Goal: Task Accomplishment & Management: Manage account settings

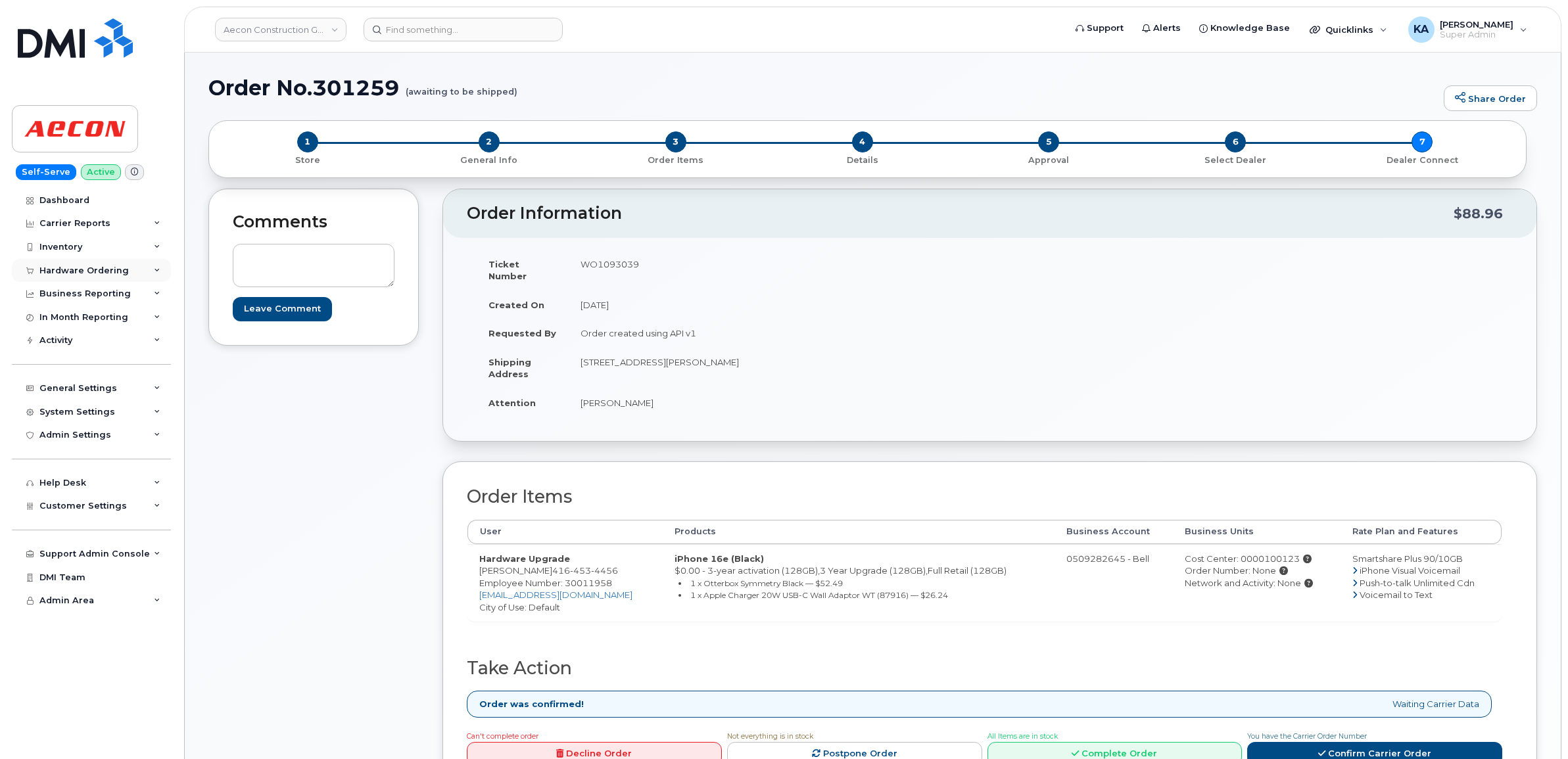
click at [55, 269] on div "Hardware Ordering" at bounding box center [84, 270] width 90 height 11
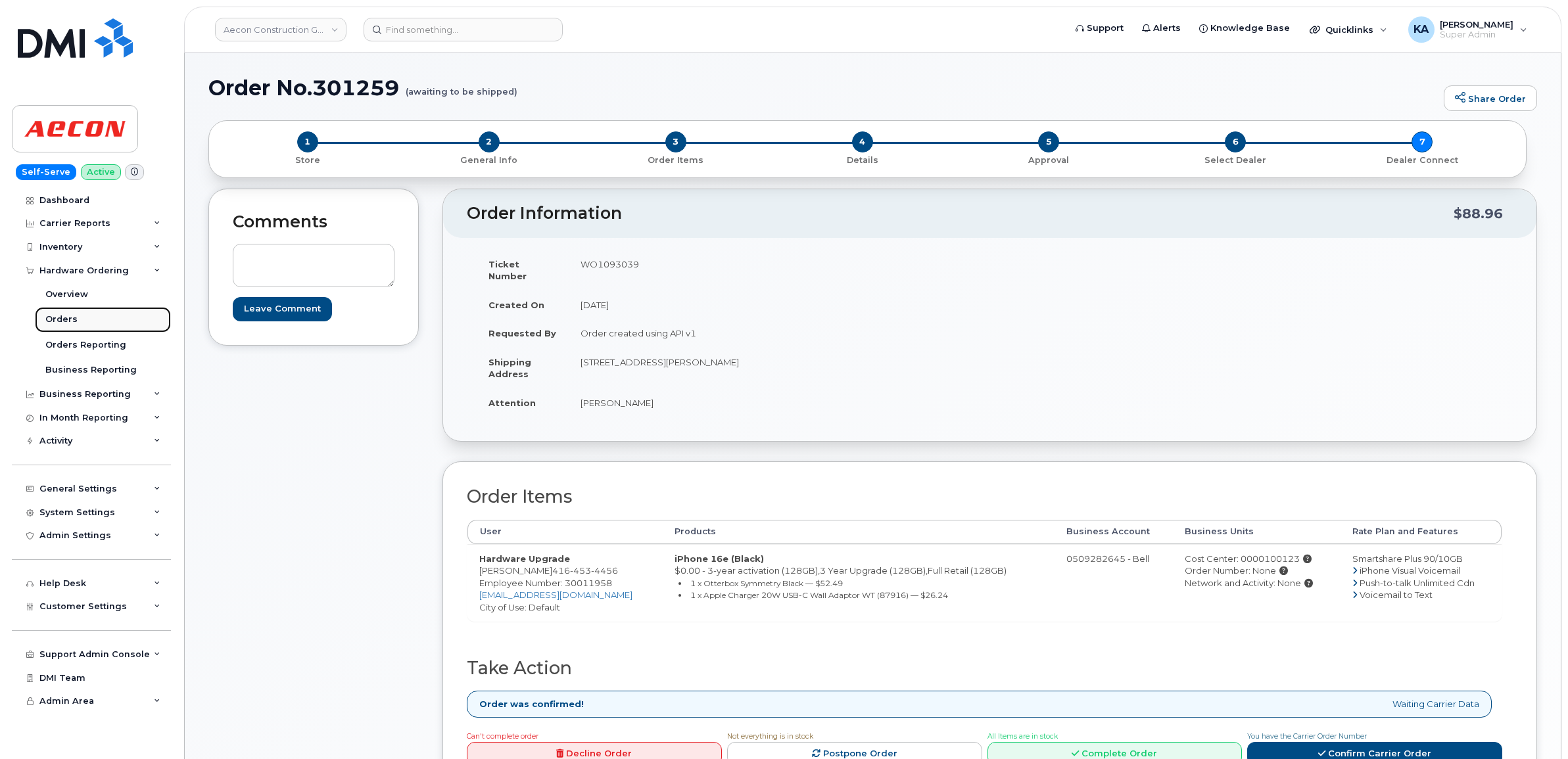
click at [44, 320] on link "Orders" at bounding box center [103, 319] width 136 height 25
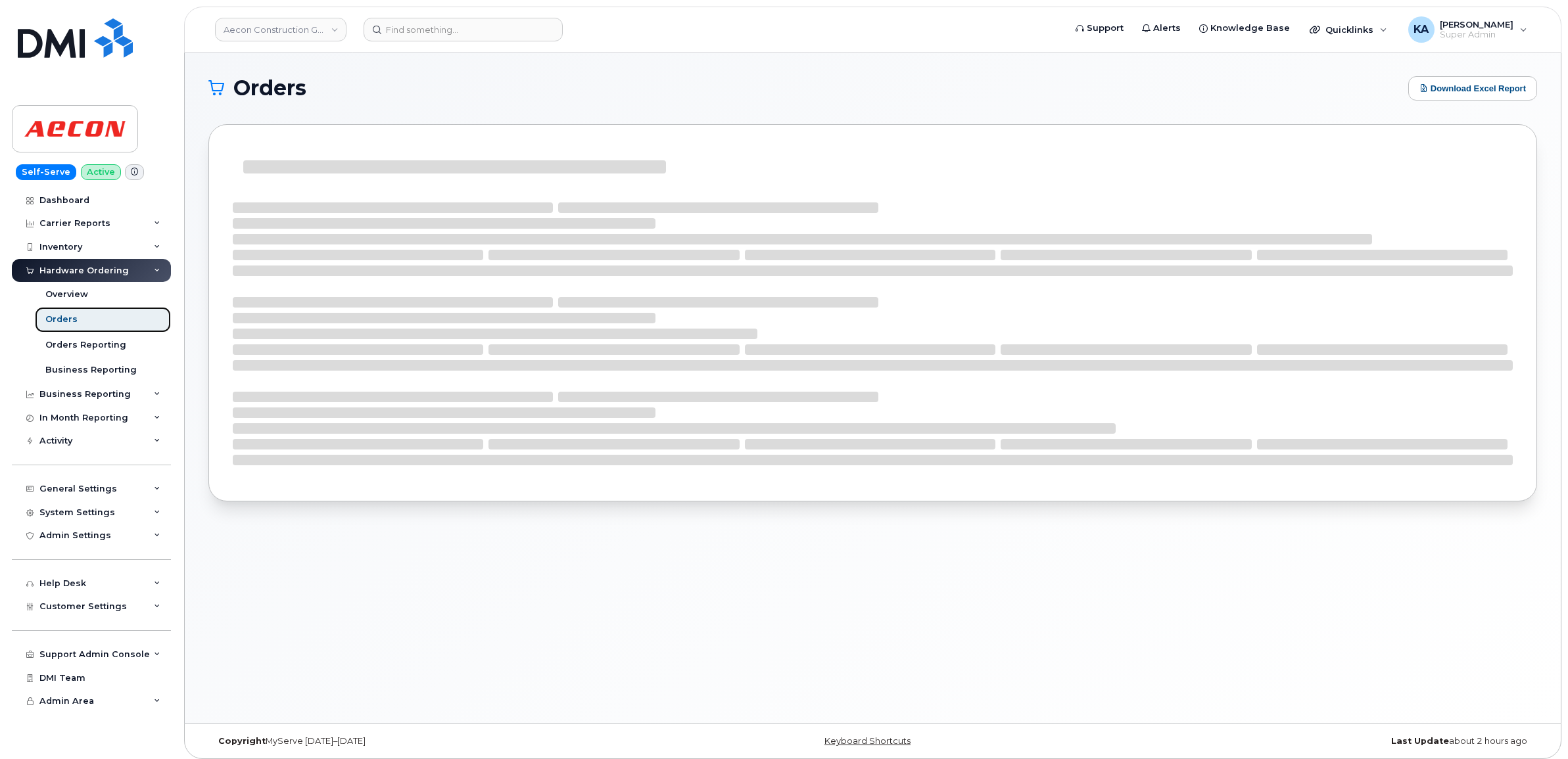
click at [55, 316] on div "Orders" at bounding box center [62, 319] width 32 height 12
click at [70, 198] on div "Dashboard" at bounding box center [64, 200] width 50 height 11
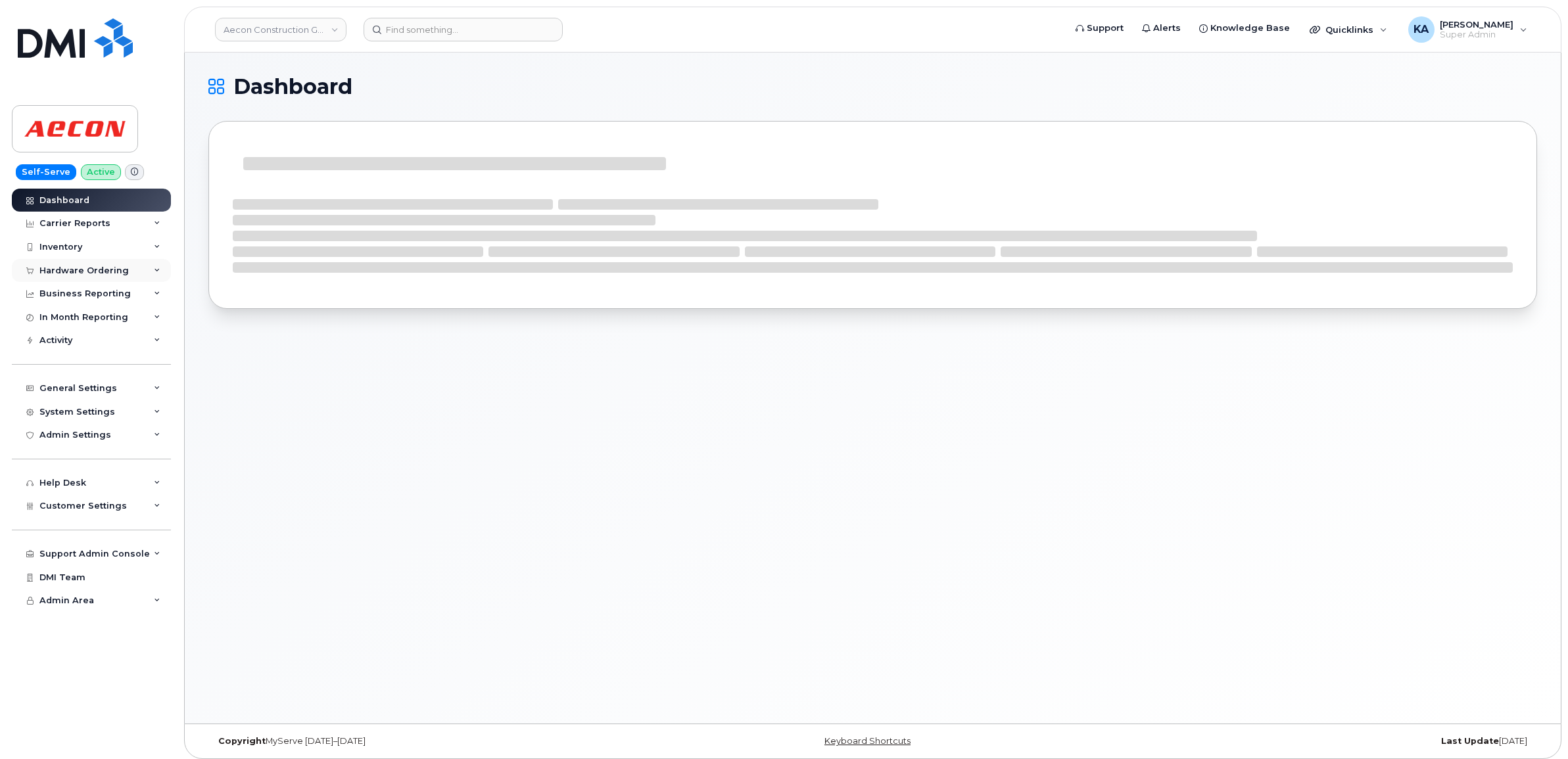
click at [62, 268] on div "Hardware Ordering" at bounding box center [84, 270] width 90 height 11
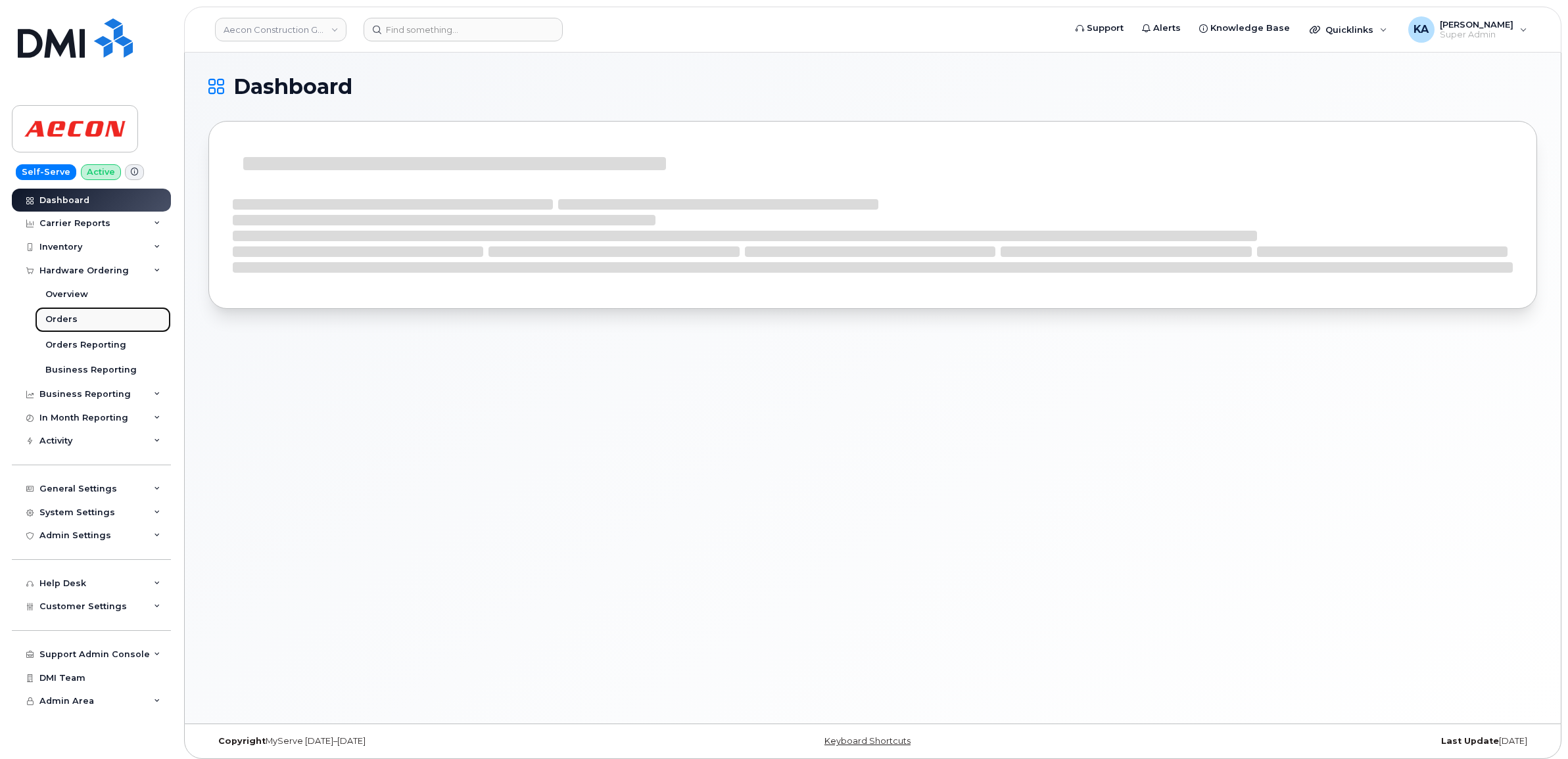
click at [48, 317] on div "Orders" at bounding box center [62, 319] width 32 height 12
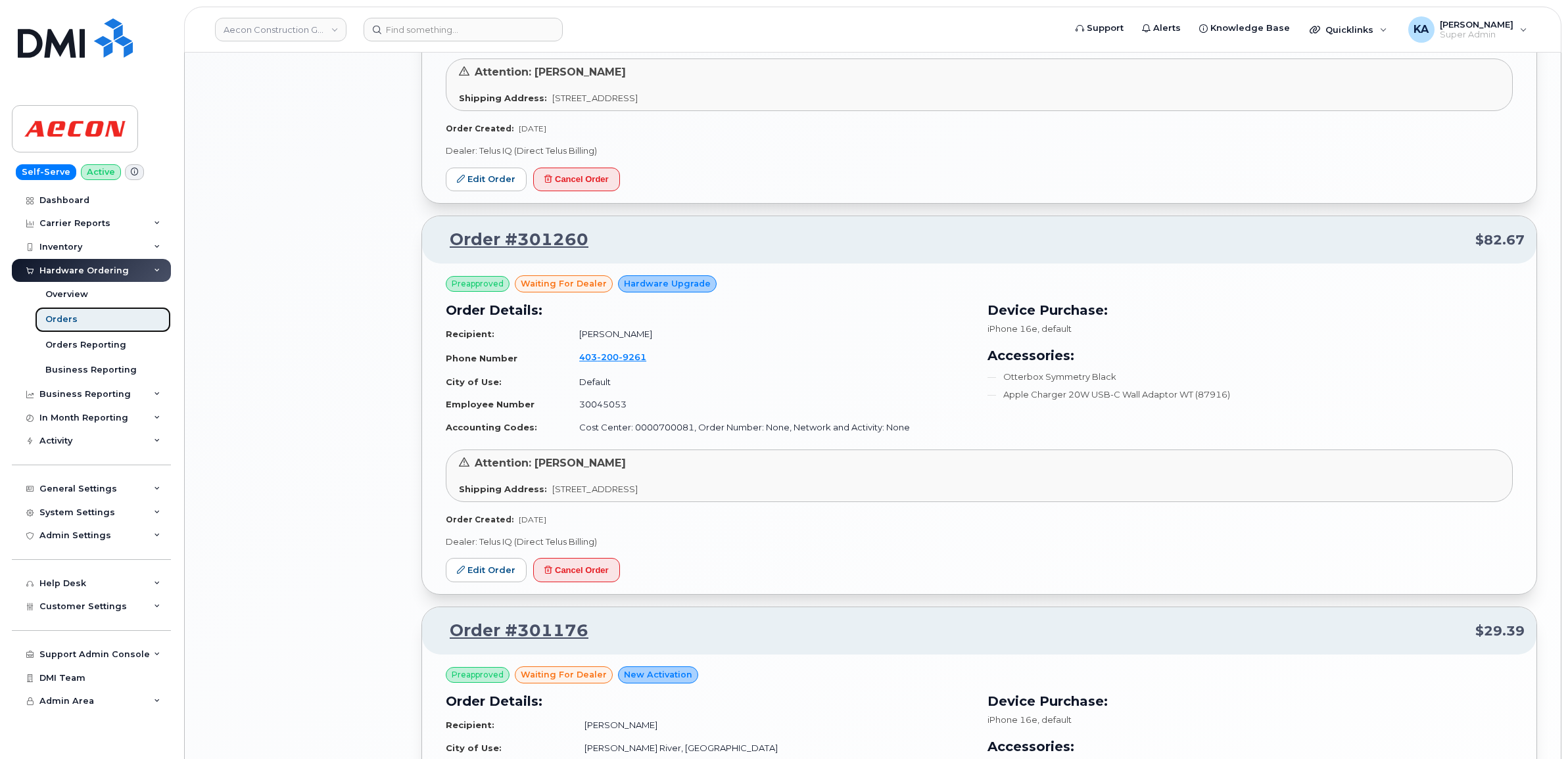
scroll to position [1890, 0]
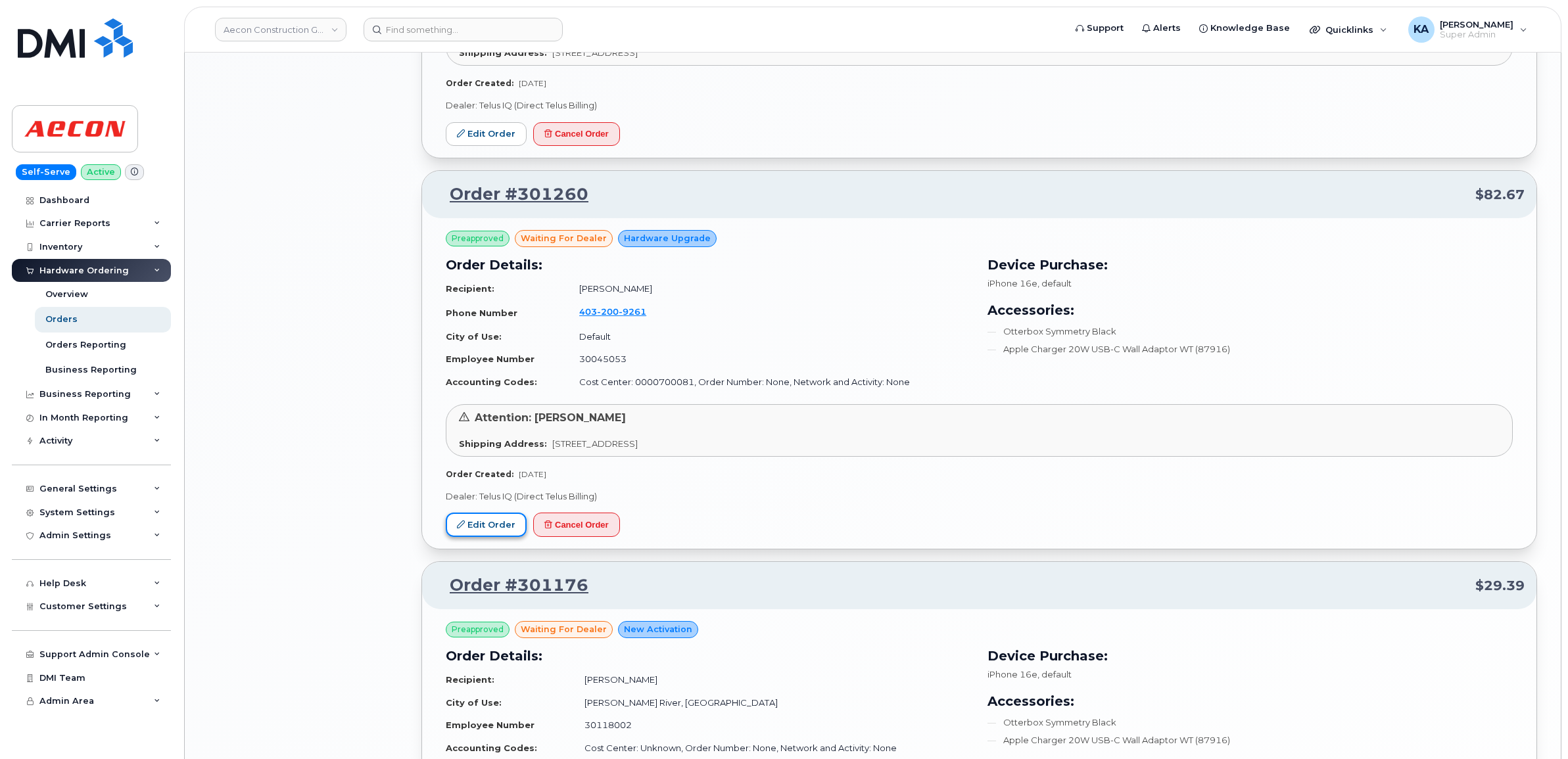
click at [491, 526] on link "Edit Order" at bounding box center [486, 525] width 81 height 24
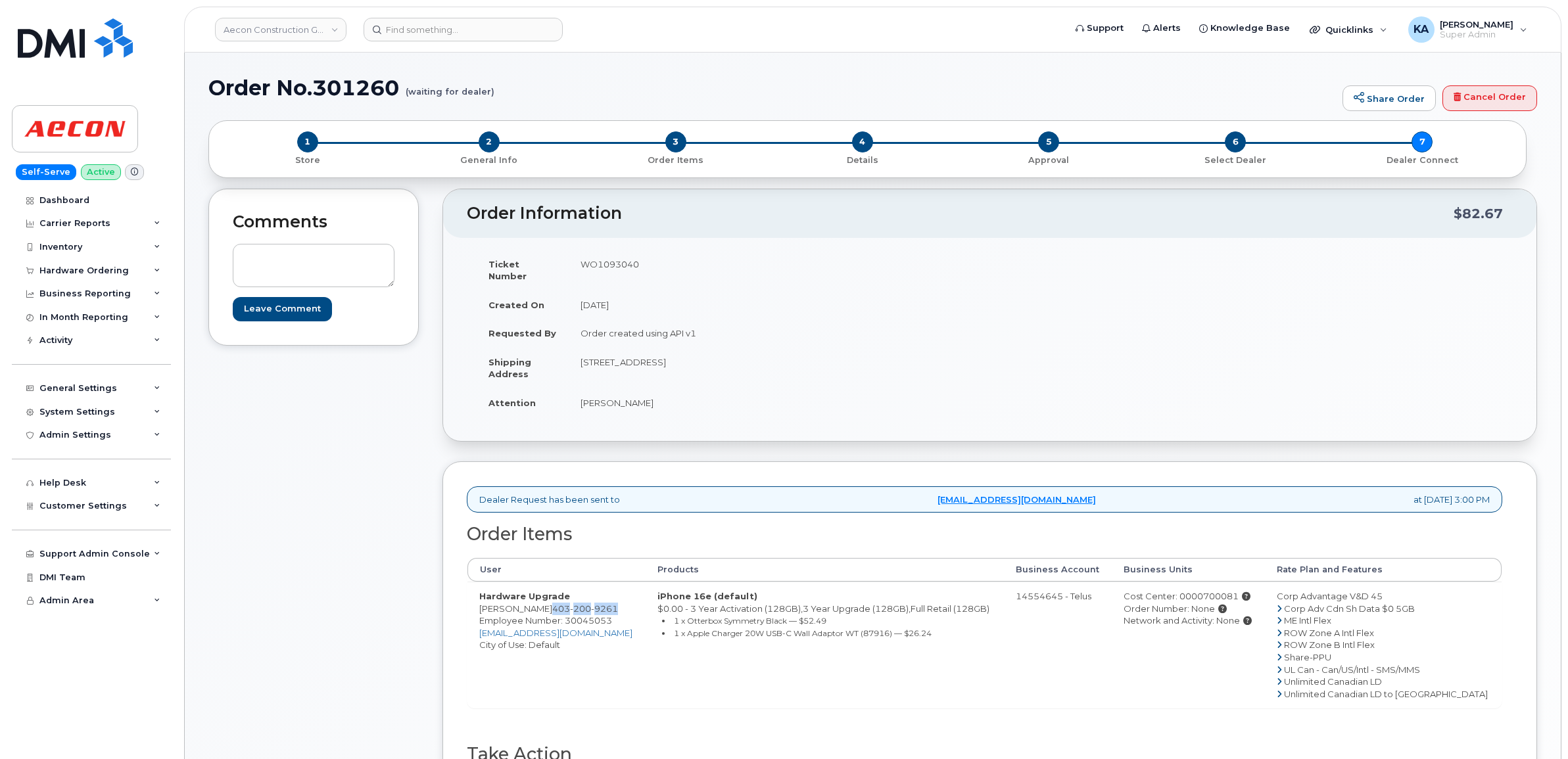
drag, startPoint x: 544, startPoint y: 599, endPoint x: 617, endPoint y: 599, distance: 73.0
click at [617, 599] on td "Hardware Upgrade Logan Navratil 403 200 9261 Employee Number: 30045053 lnavrati…" at bounding box center [556, 645] width 178 height 126
copy span "403 200 9261"
click at [613, 264] on td "WO1093040" at bounding box center [774, 269] width 412 height 41
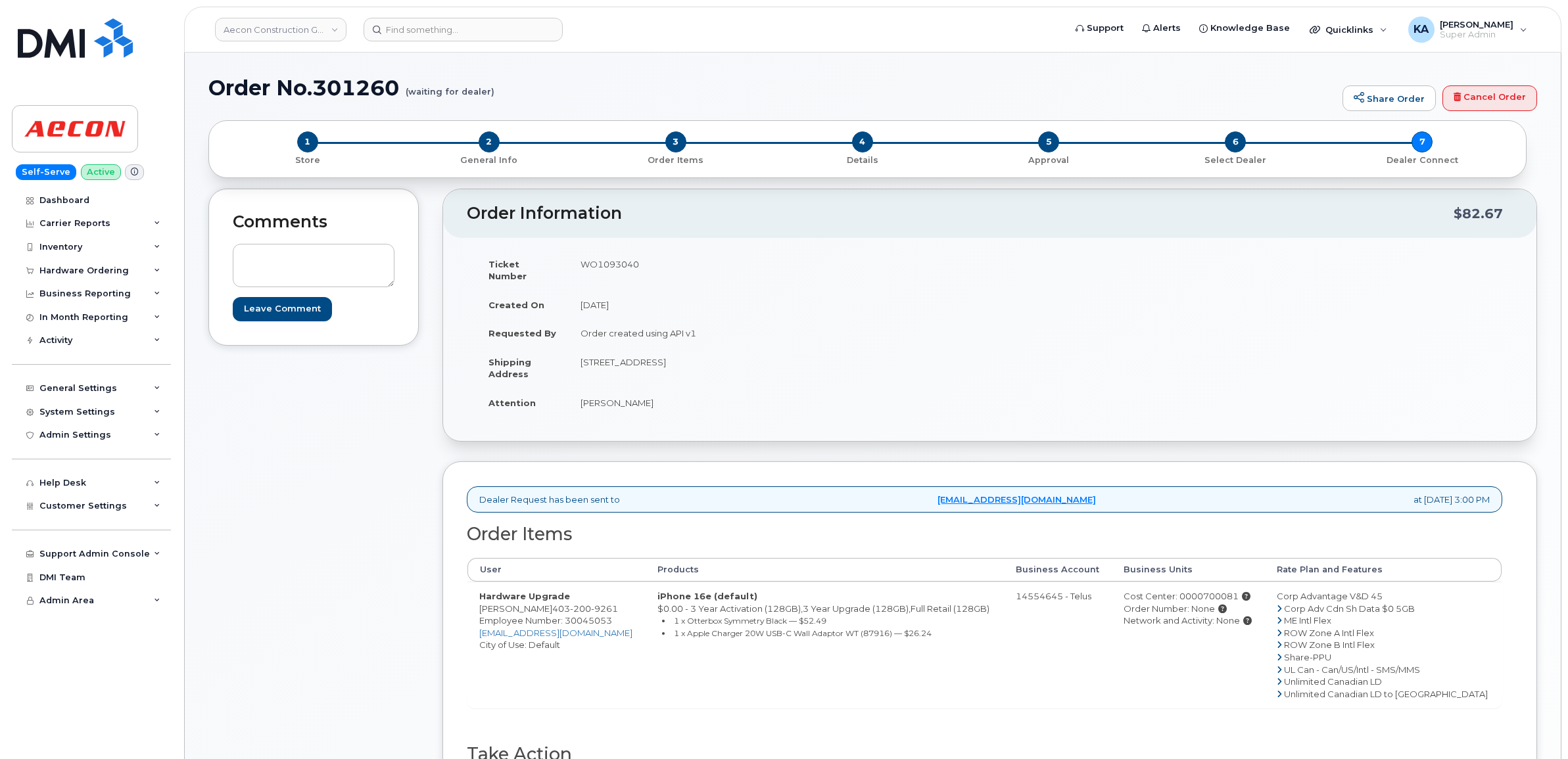
copy td "WO1093040"
drag, startPoint x: 579, startPoint y: 392, endPoint x: 664, endPoint y: 396, distance: 85.1
click at [664, 396] on td "Logan Navratil" at bounding box center [774, 402] width 412 height 29
copy td "Logan Navratil"
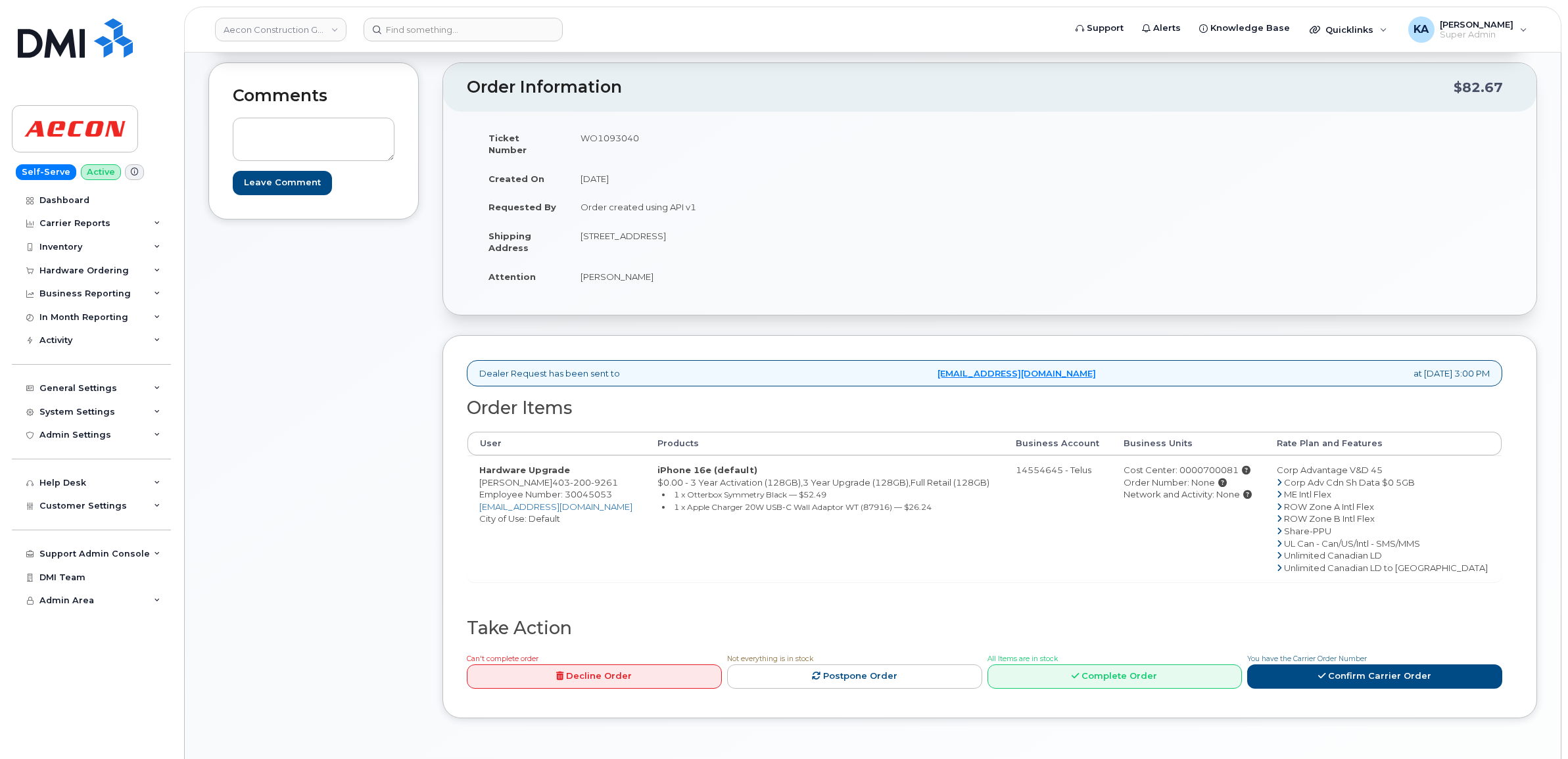
scroll to position [165, 0]
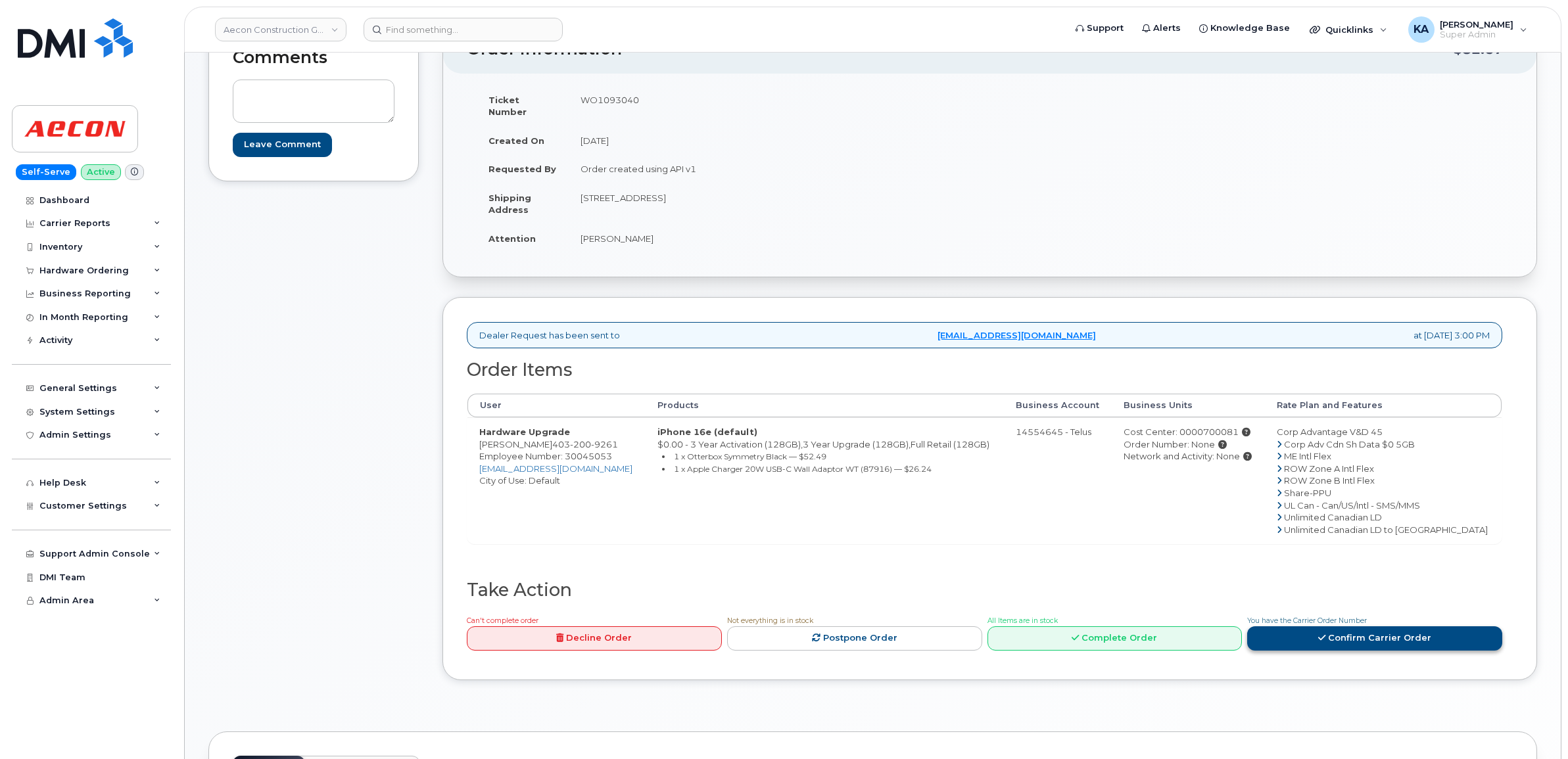
click at [1319, 626] on link "Confirm Carrier Order" at bounding box center [1374, 638] width 255 height 24
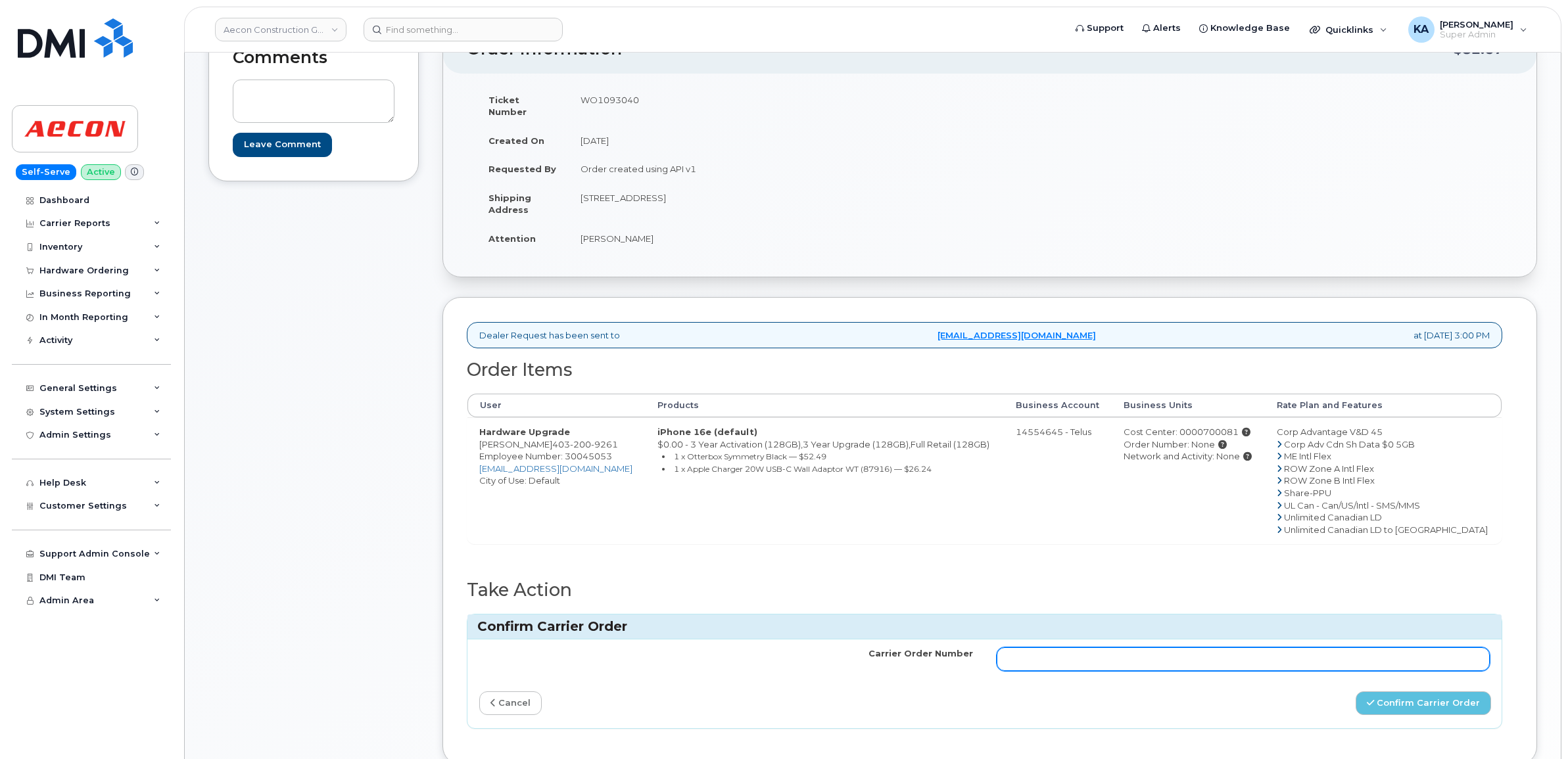
click at [1030, 656] on input "Carrier Order Number" at bounding box center [1244, 659] width 494 height 23
paste input "TL60030689"
type input "TL60030689"
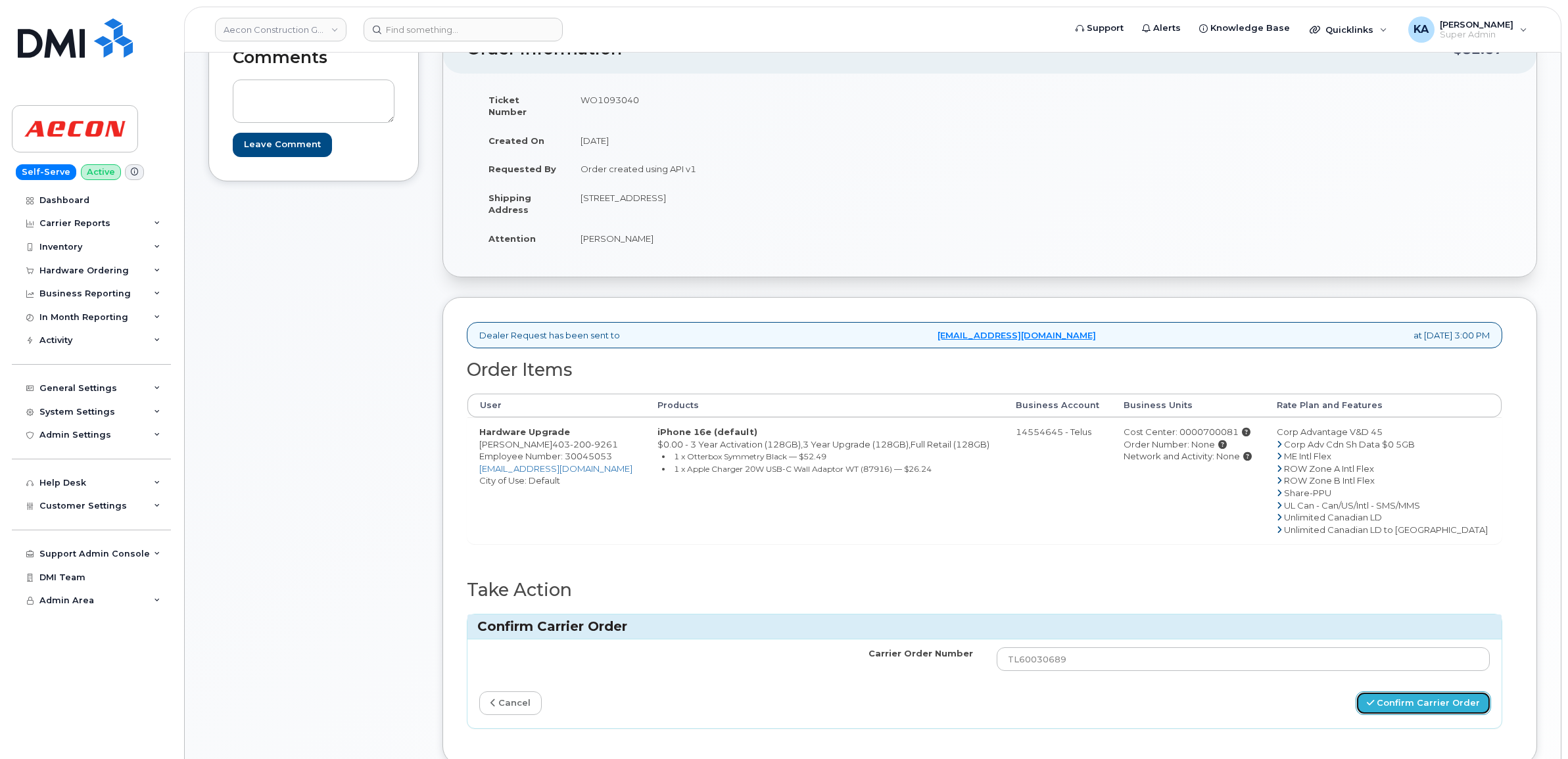
click at [1434, 692] on button "Confirm Carrier Order" at bounding box center [1423, 703] width 136 height 24
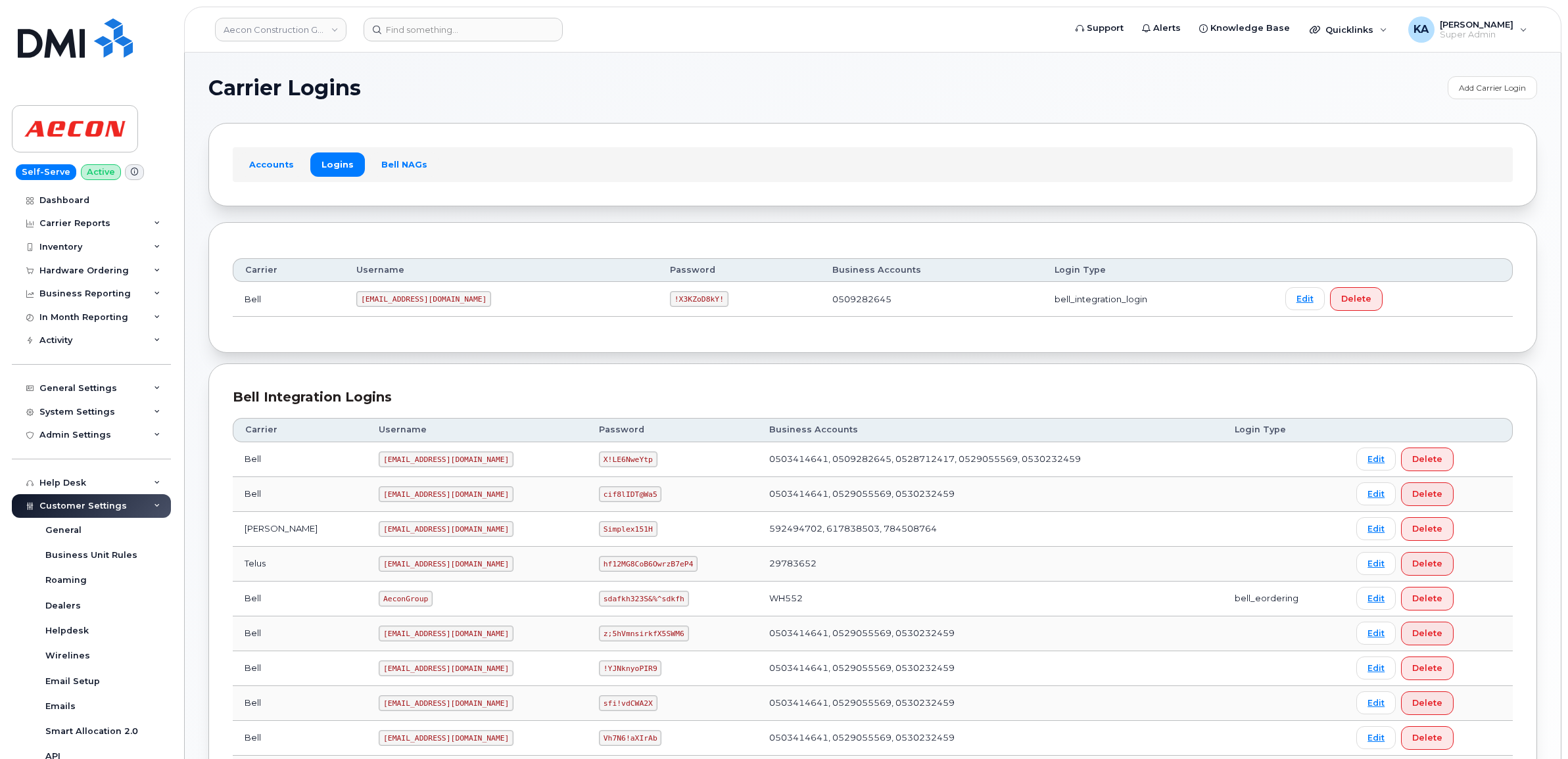
scroll to position [462, 0]
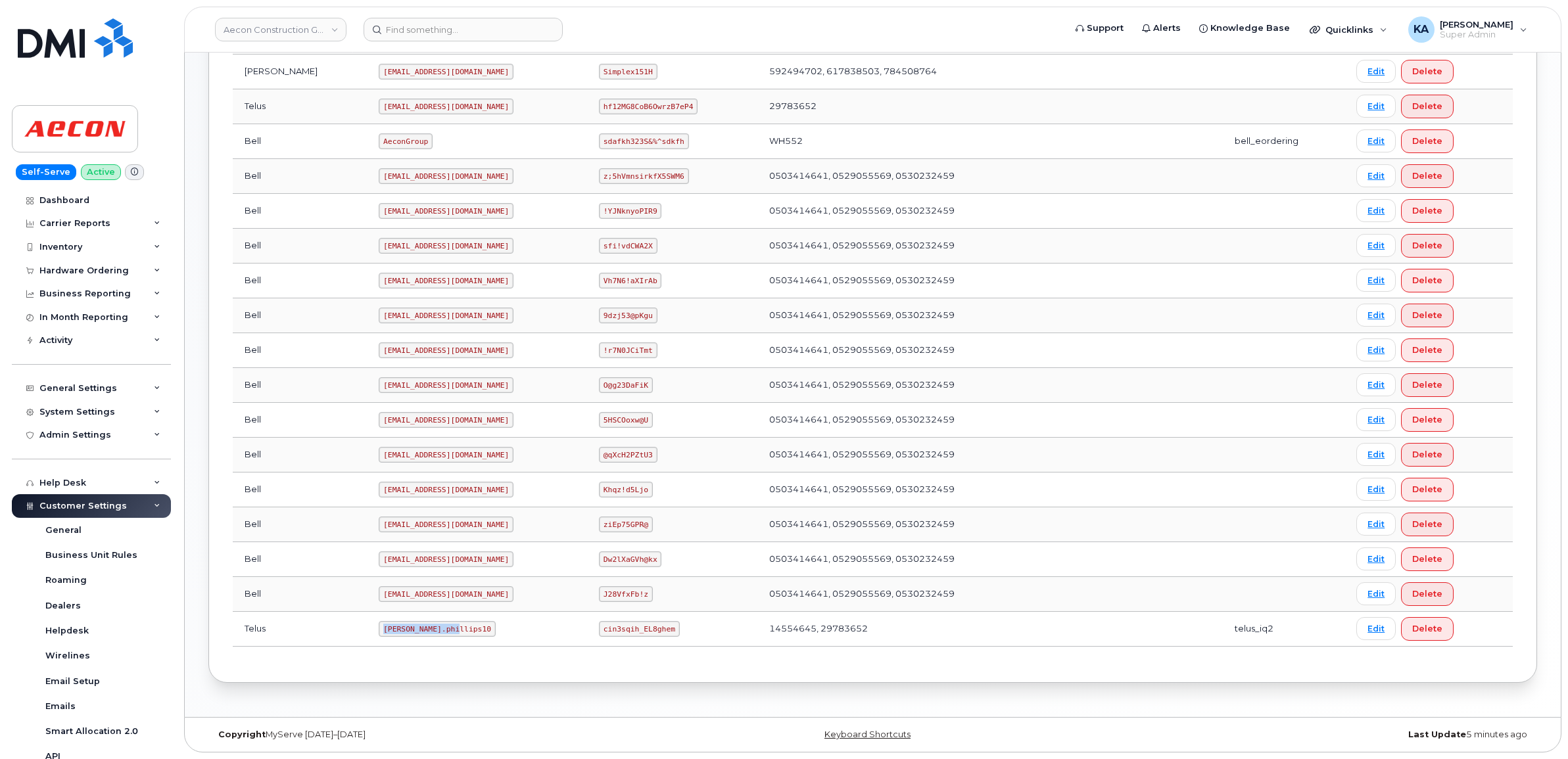
drag, startPoint x: 326, startPoint y: 628, endPoint x: 408, endPoint y: 629, distance: 82.0
click at [408, 629] on td "Taylor.phillips10" at bounding box center [476, 629] width 220 height 35
copy code "Taylor.phillips10"
drag, startPoint x: 579, startPoint y: 629, endPoint x: 658, endPoint y: 639, distance: 79.6
click at [658, 639] on td "cin3sqih_EL8ghem" at bounding box center [672, 629] width 170 height 35
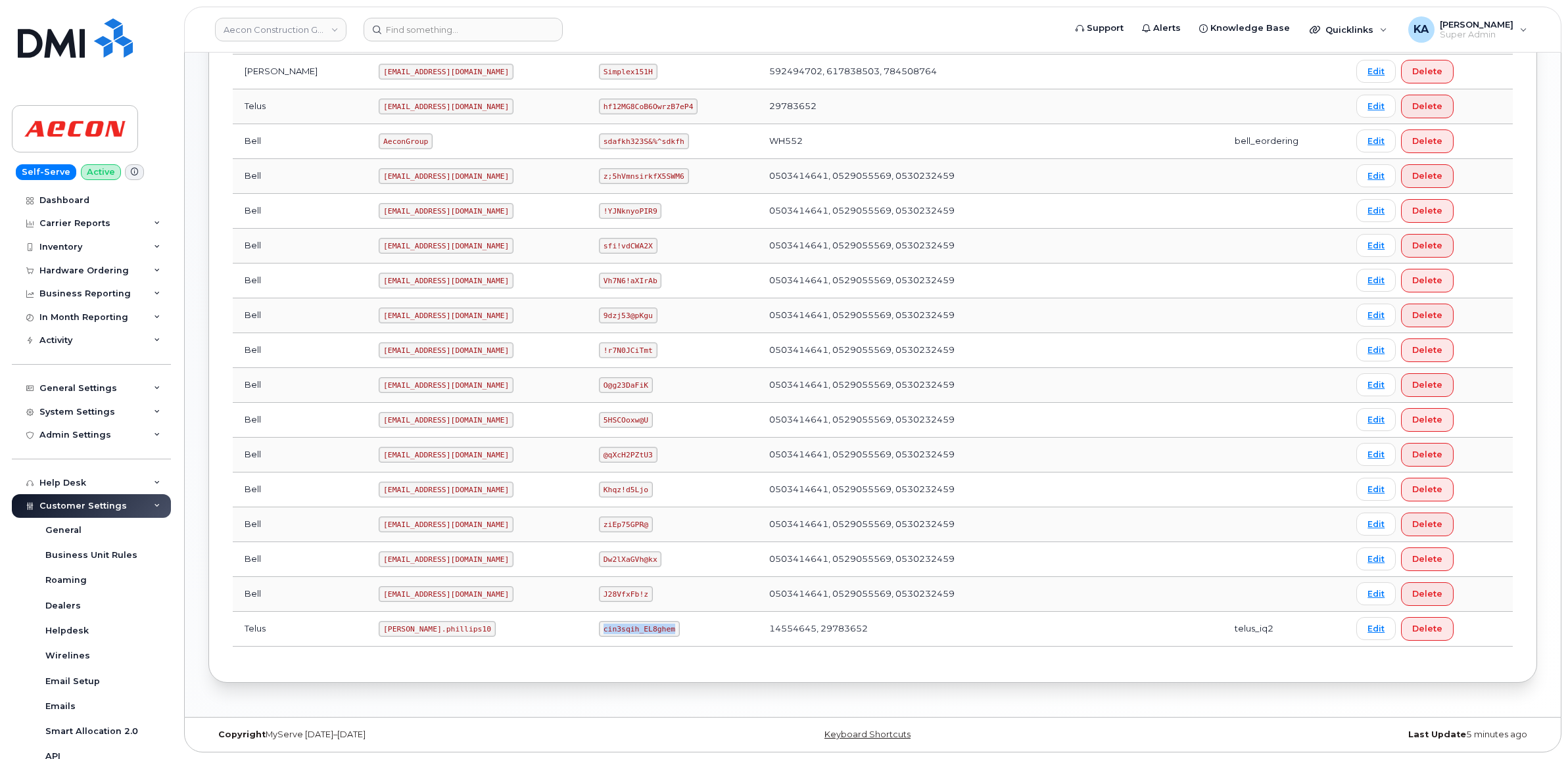
copy code "cin3sqih_EL8ghem"
drag, startPoint x: 325, startPoint y: 629, endPoint x: 401, endPoint y: 636, distance: 76.3
click at [401, 636] on td "Taylor.phillips10" at bounding box center [476, 629] width 220 height 35
copy code "Taylor.phillips10"
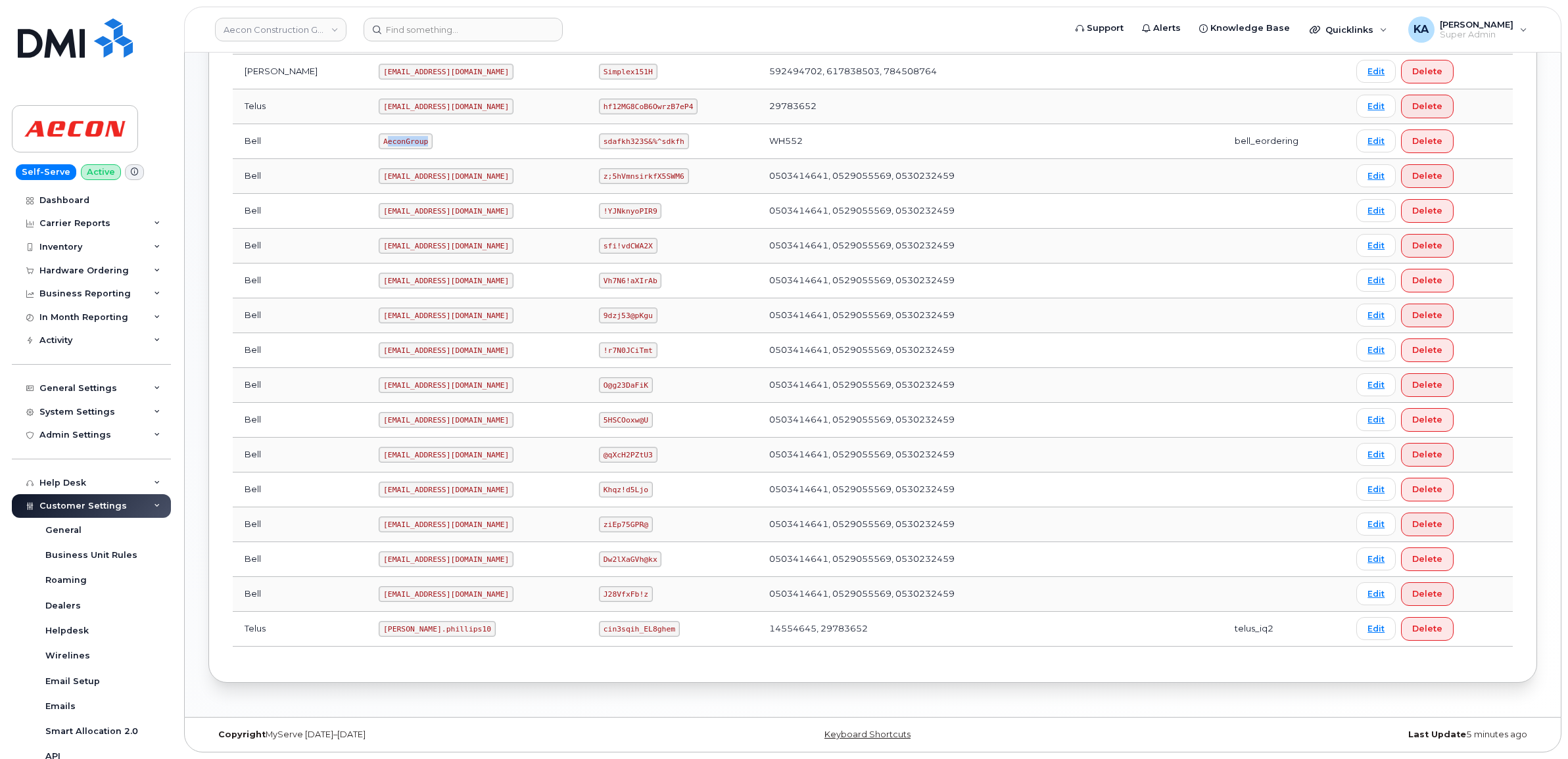
drag, startPoint x: 329, startPoint y: 138, endPoint x: 372, endPoint y: 139, distance: 43.0
click at [378, 139] on code "AeconGroup" at bounding box center [405, 141] width 54 height 16
drag, startPoint x: 372, startPoint y: 139, endPoint x: 422, endPoint y: 140, distance: 50.0
click at [422, 141] on td "AeconGroup" at bounding box center [476, 141] width 220 height 35
drag, startPoint x: 325, startPoint y: 139, endPoint x: 382, endPoint y: 146, distance: 57.4
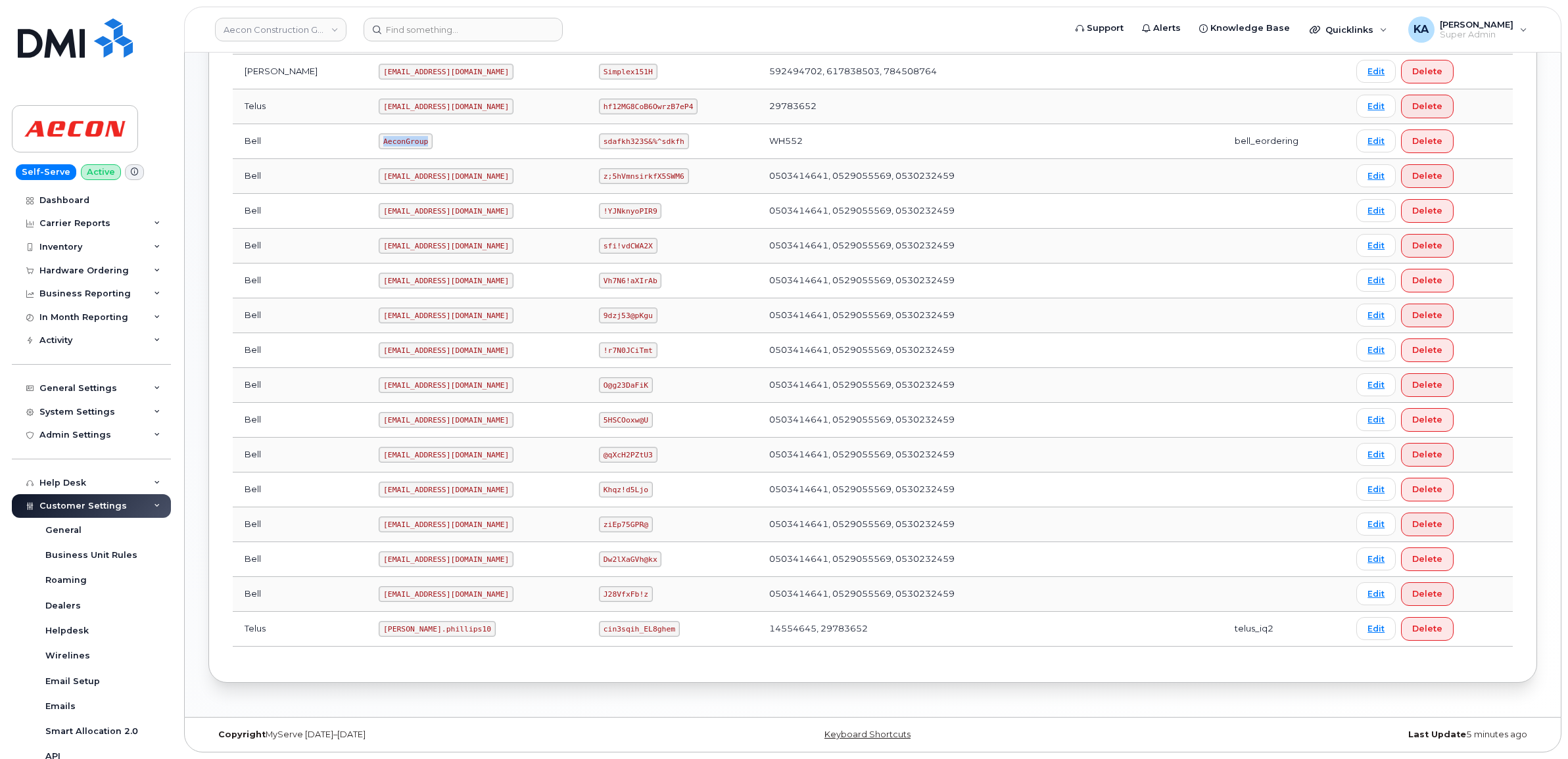
click at [382, 146] on td "AeconGroup" at bounding box center [476, 141] width 220 height 35
copy code "AeconGroup"
drag, startPoint x: 579, startPoint y: 141, endPoint x: 671, endPoint y: 143, distance: 92.0
click at [671, 143] on td "sdafkh323S&%^sdkfh" at bounding box center [672, 141] width 170 height 35
copy code "sdafkh323S&%^sdkfh"
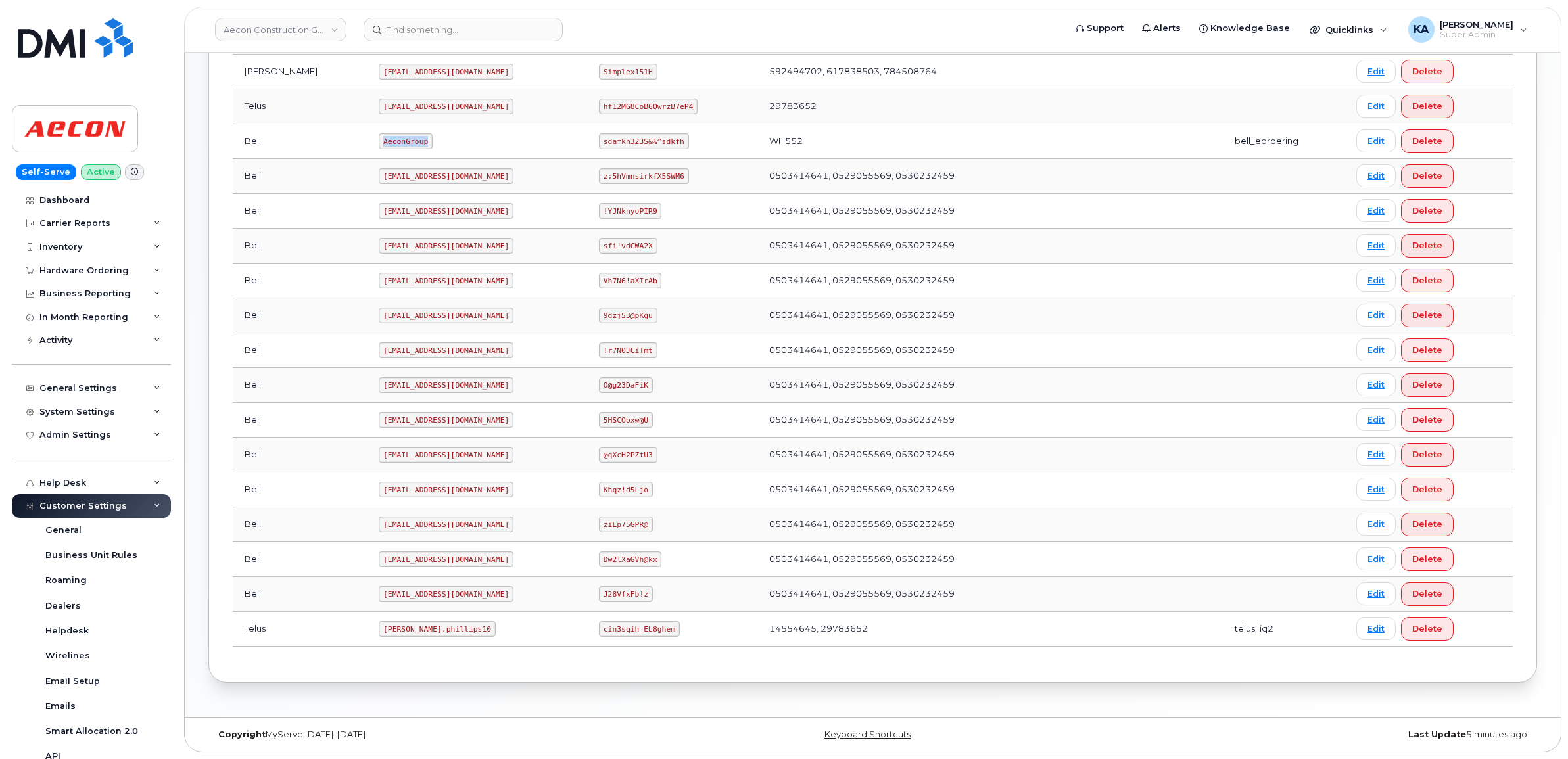
drag, startPoint x: 323, startPoint y: 140, endPoint x: 379, endPoint y: 143, distance: 56.1
click at [379, 143] on td "AeconGroup" at bounding box center [476, 141] width 220 height 35
copy code "AeconGroup"
drag, startPoint x: 579, startPoint y: 140, endPoint x: 671, endPoint y: 146, distance: 92.2
click at [671, 146] on td "sdafkh323S&%^sdkfh" at bounding box center [672, 141] width 170 height 35
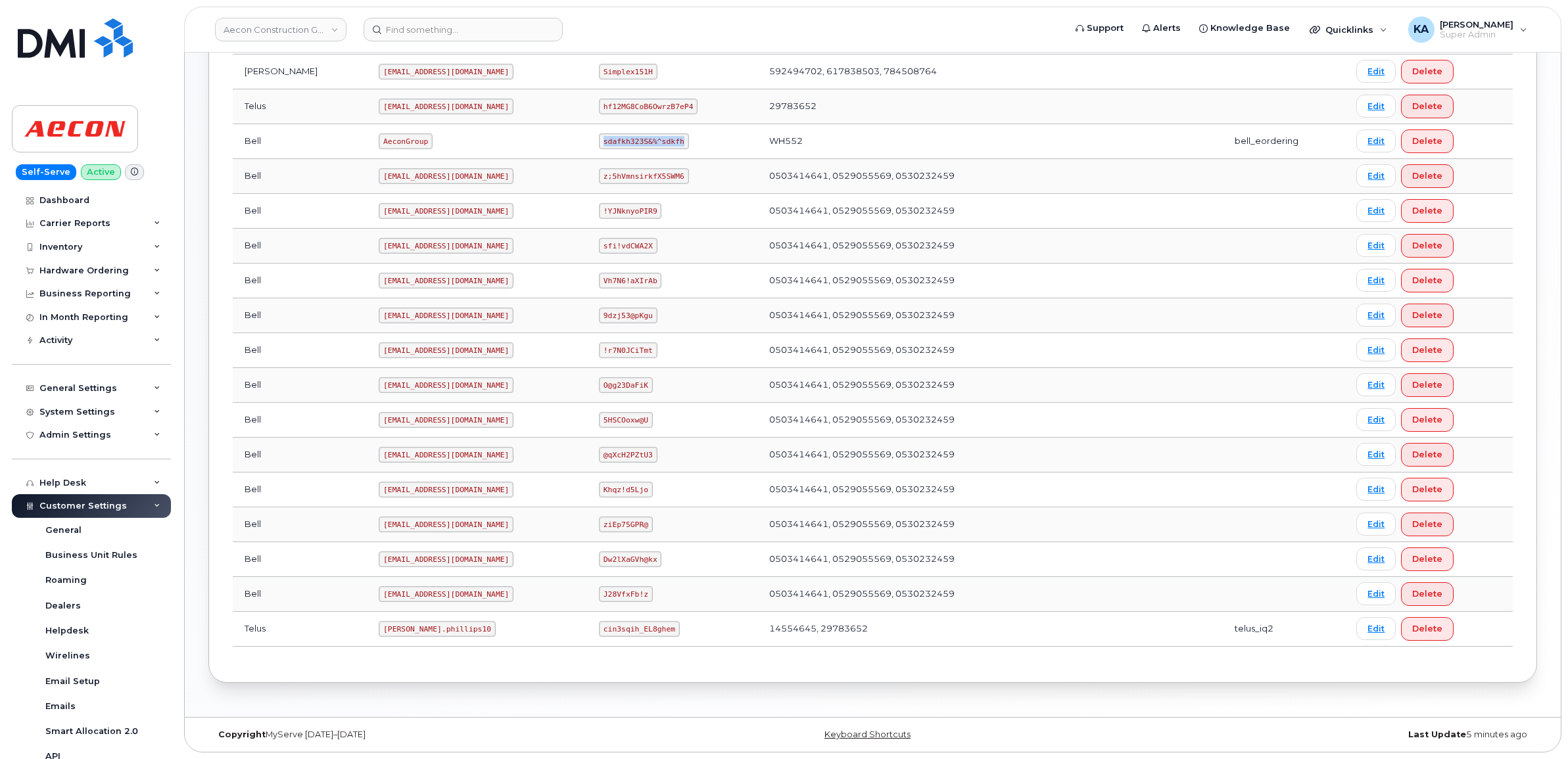
copy code "sdafkh323S&%^sdkfh"
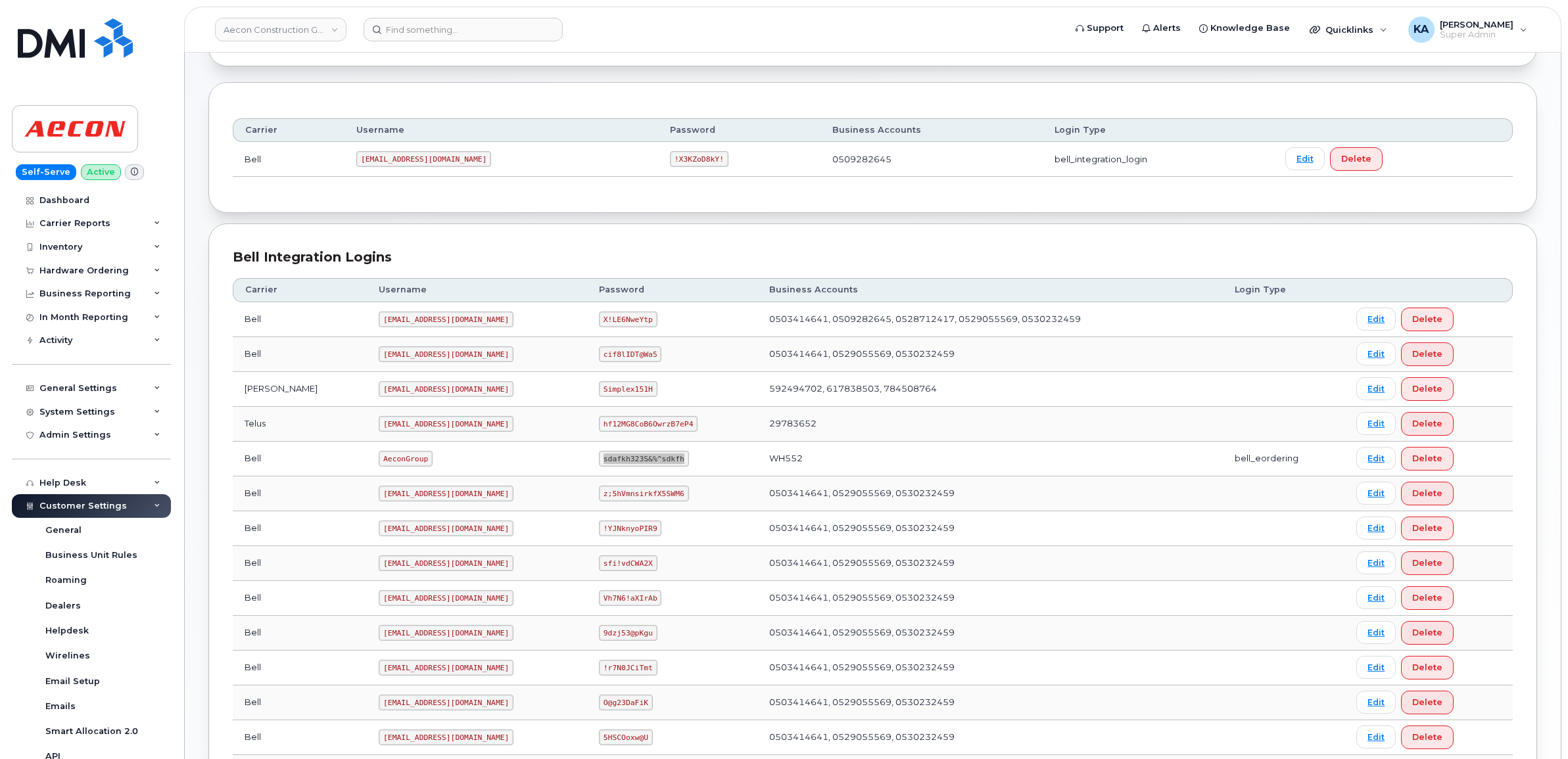
scroll to position [134, 0]
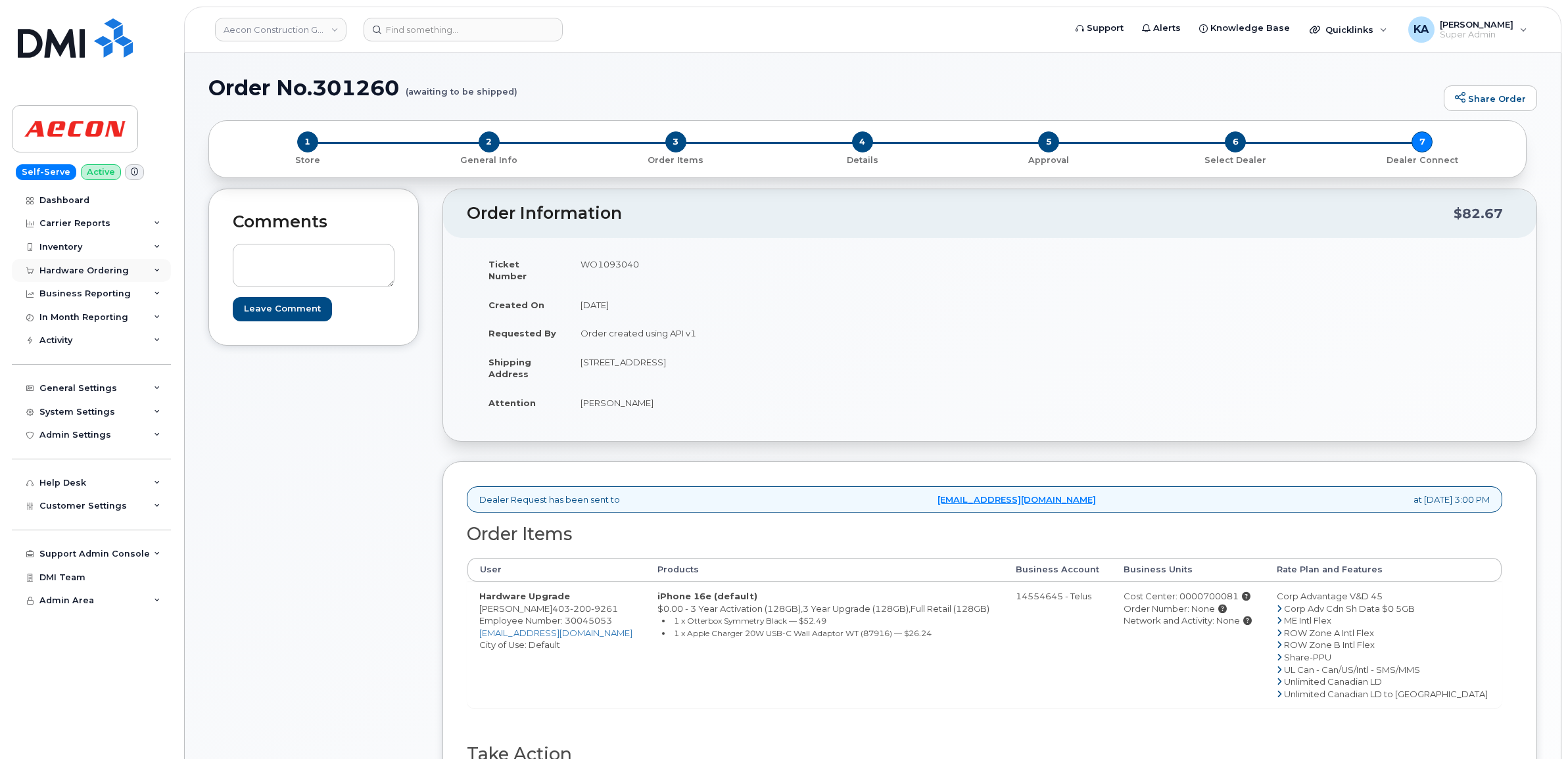
click at [52, 273] on div "Hardware Ordering" at bounding box center [84, 270] width 90 height 11
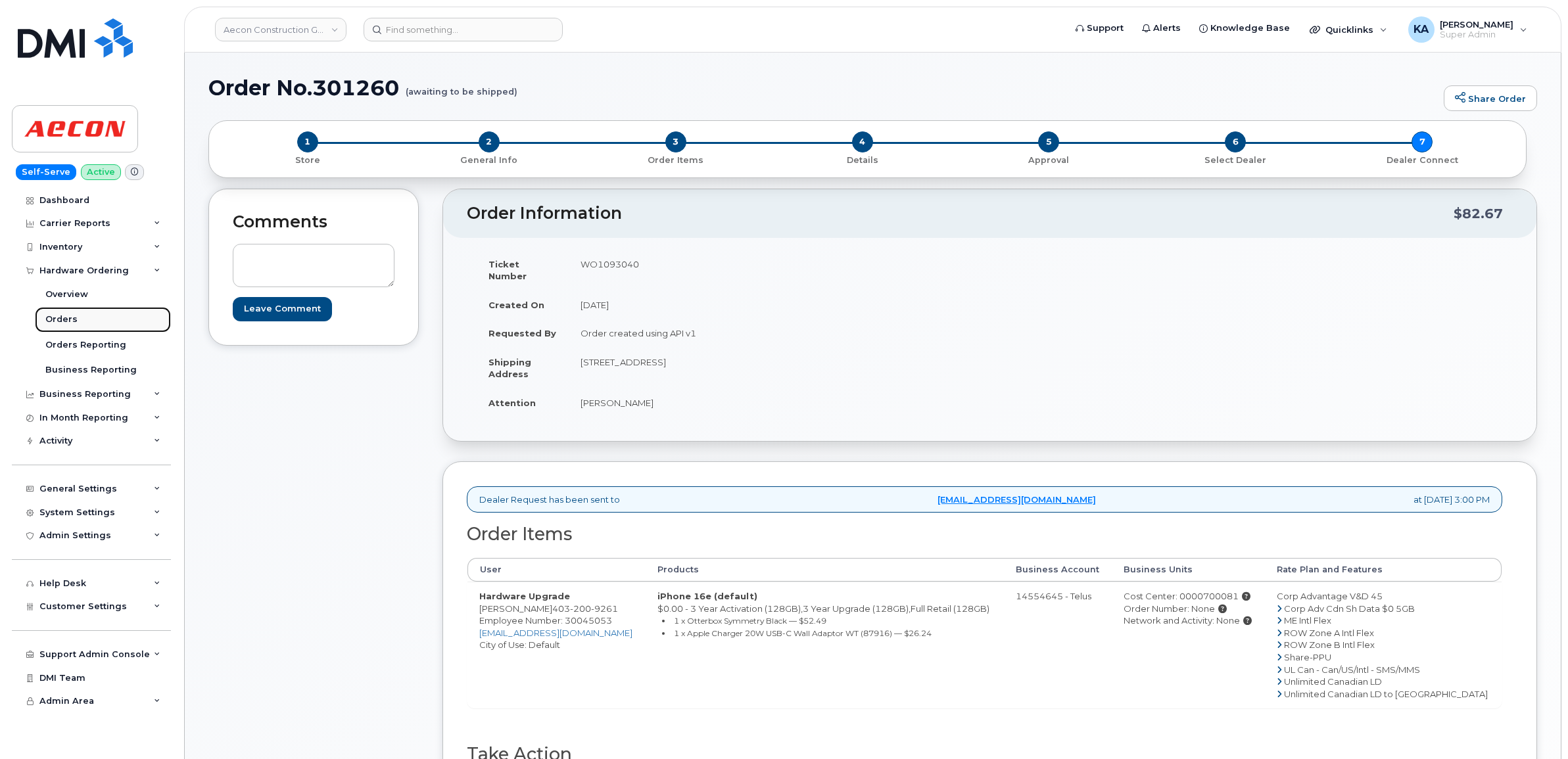
click at [56, 323] on div "Orders" at bounding box center [62, 319] width 32 height 12
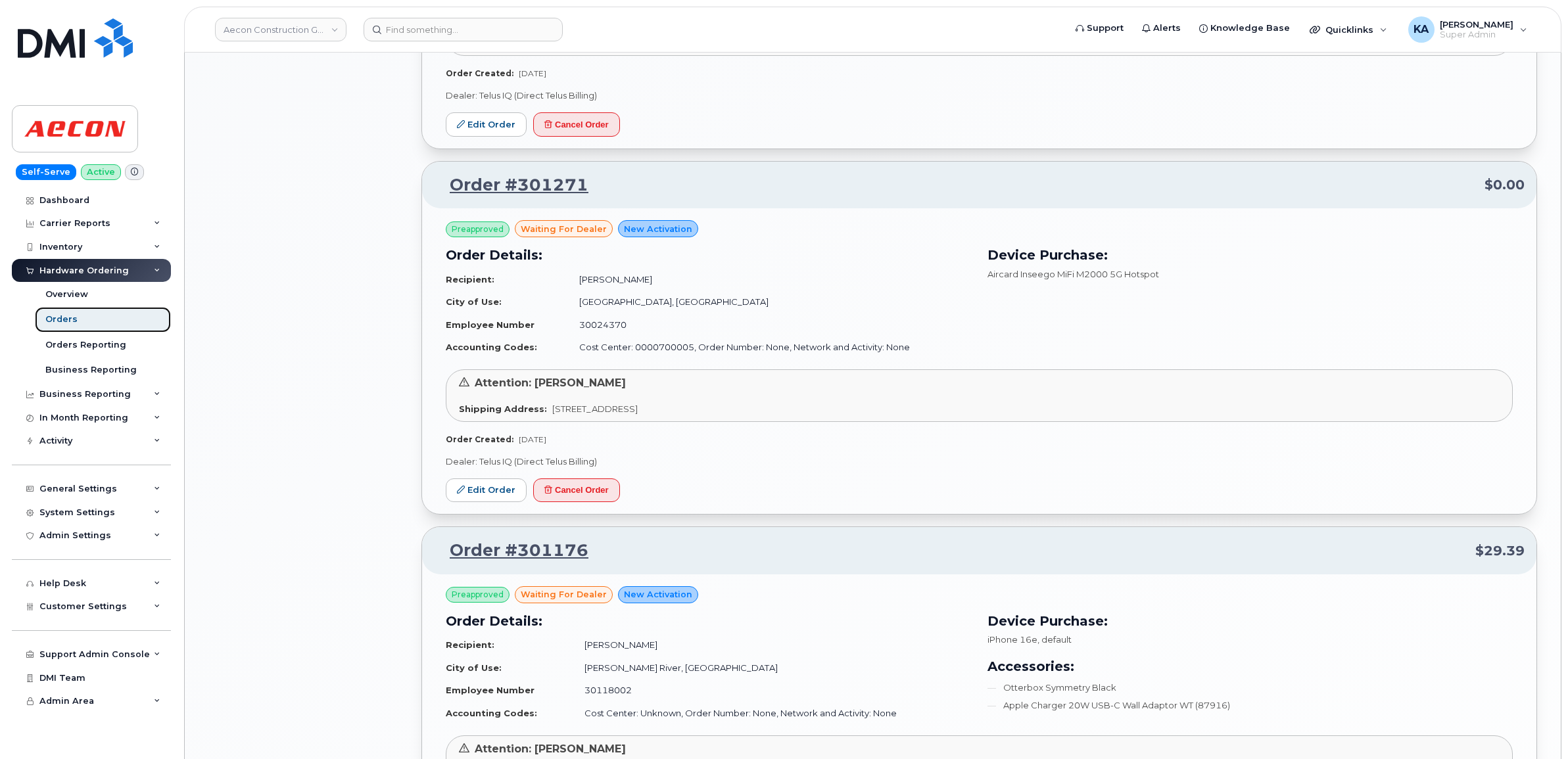
scroll to position [1561, 0]
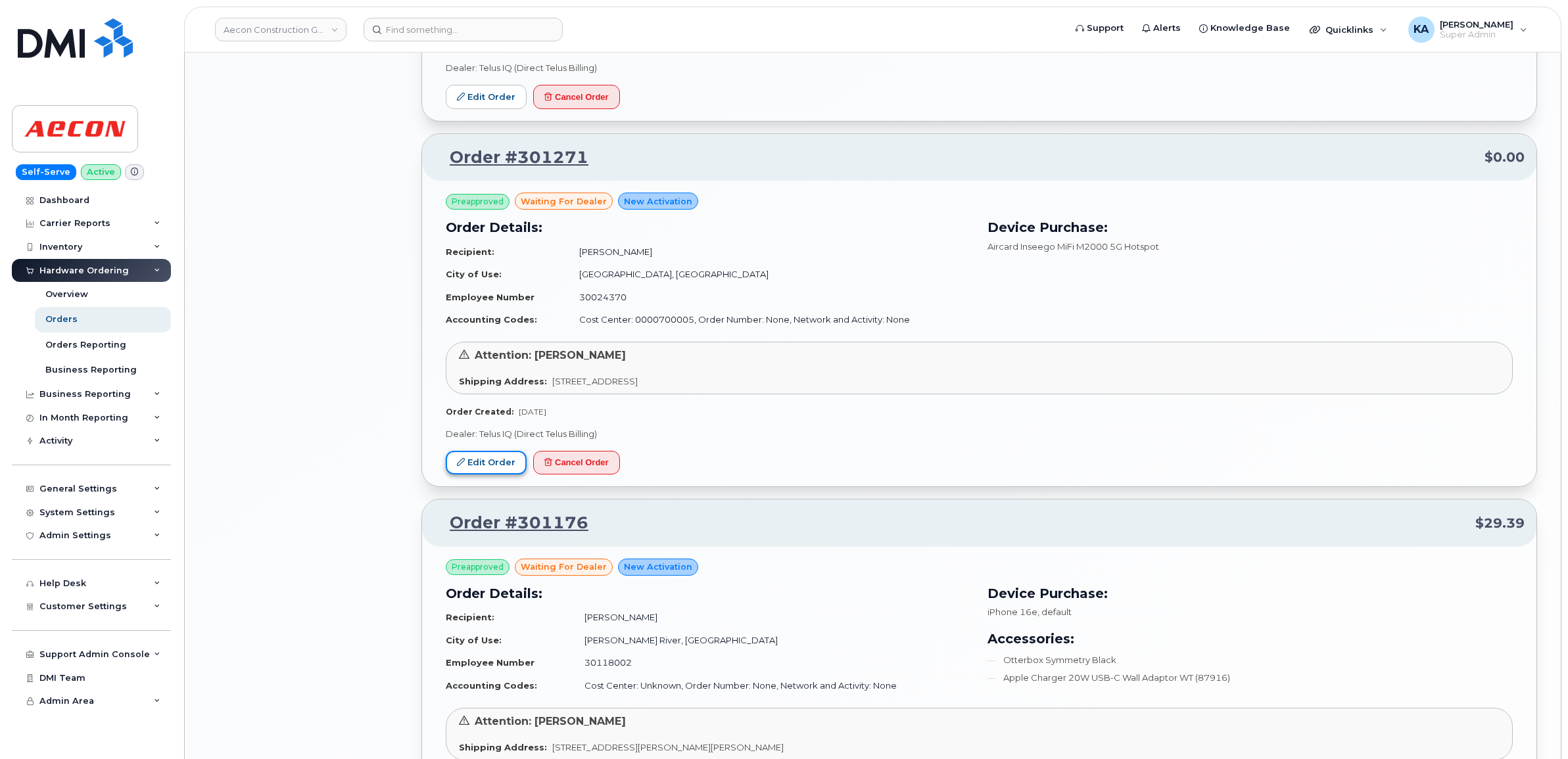
click at [482, 465] on link "Edit Order" at bounding box center [486, 462] width 81 height 24
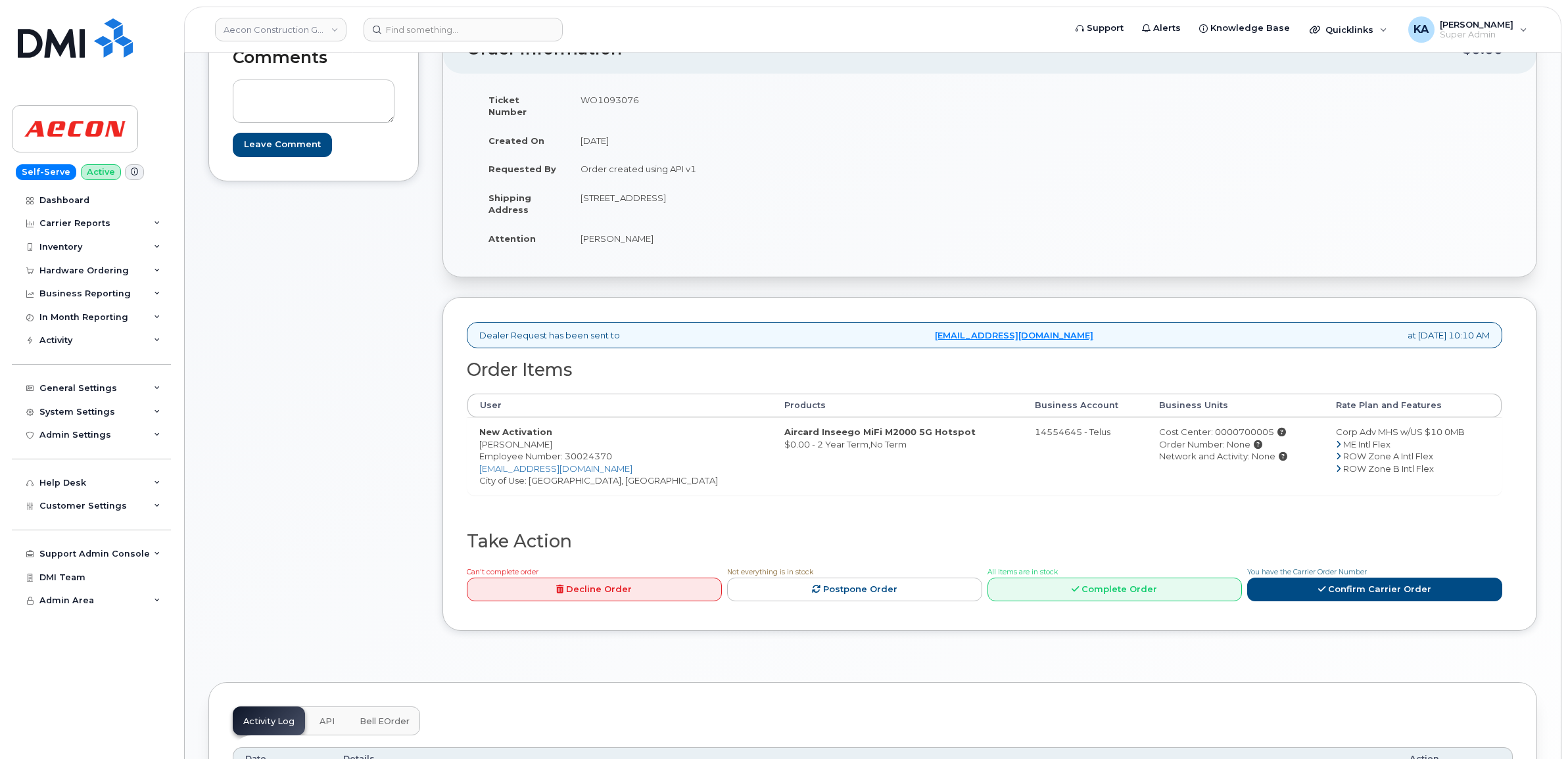
scroll to position [82, 0]
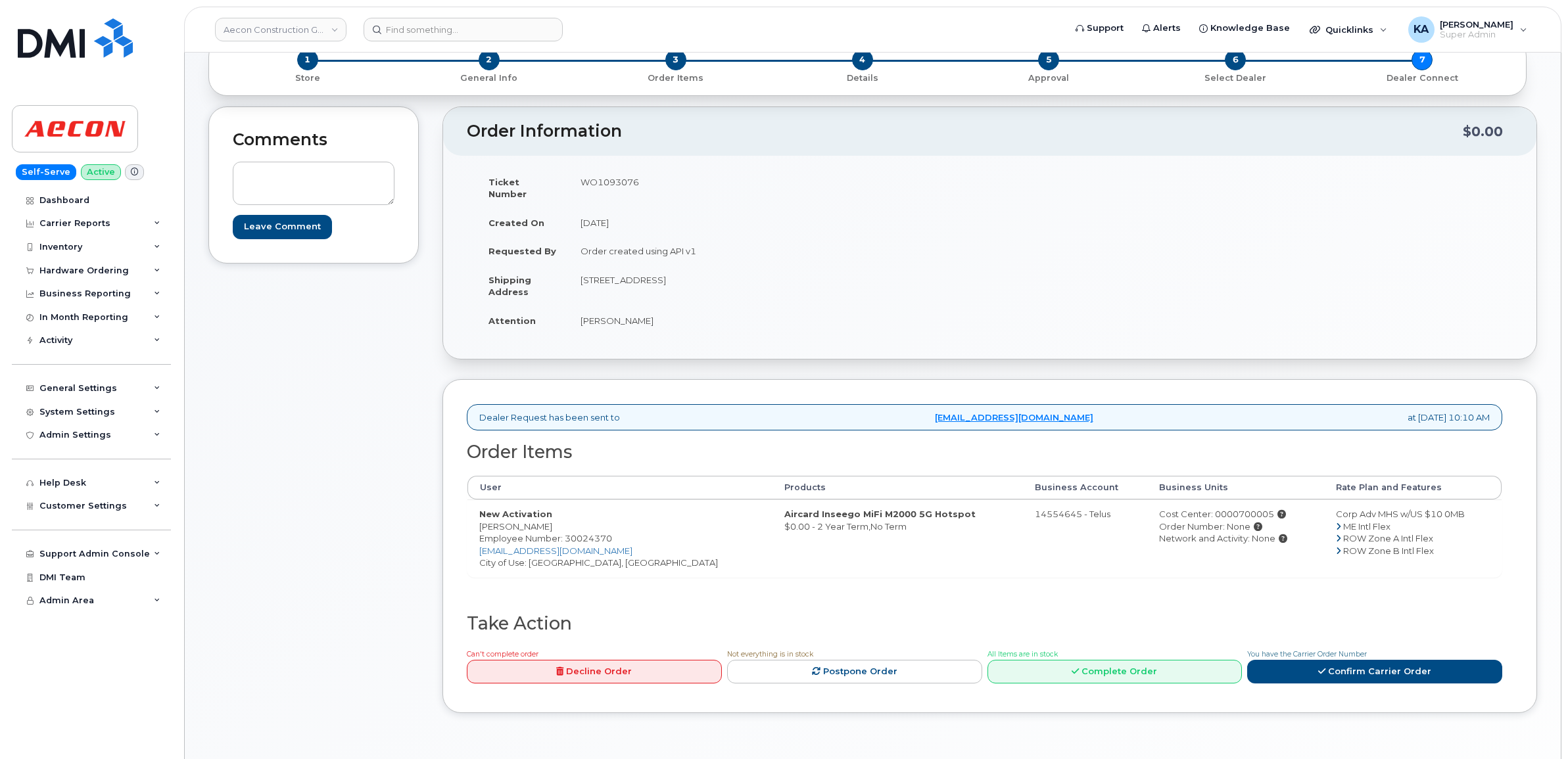
drag, startPoint x: 471, startPoint y: 517, endPoint x: 564, endPoint y: 520, distance: 93.0
click at [564, 520] on td "New Activation Kevin Granlund Employee Number: 30024370 kgranlund@aecon.com Cit…" at bounding box center [619, 538] width 305 height 77
copy td "Kevin Granlund"
drag, startPoint x: 526, startPoint y: 551, endPoint x: 634, endPoint y: 564, distance: 108.8
click at [634, 564] on td "New Activation Kevin Granlund Employee Number: 30024370 kgranlund@aecon.com Cit…" at bounding box center [619, 538] width 305 height 77
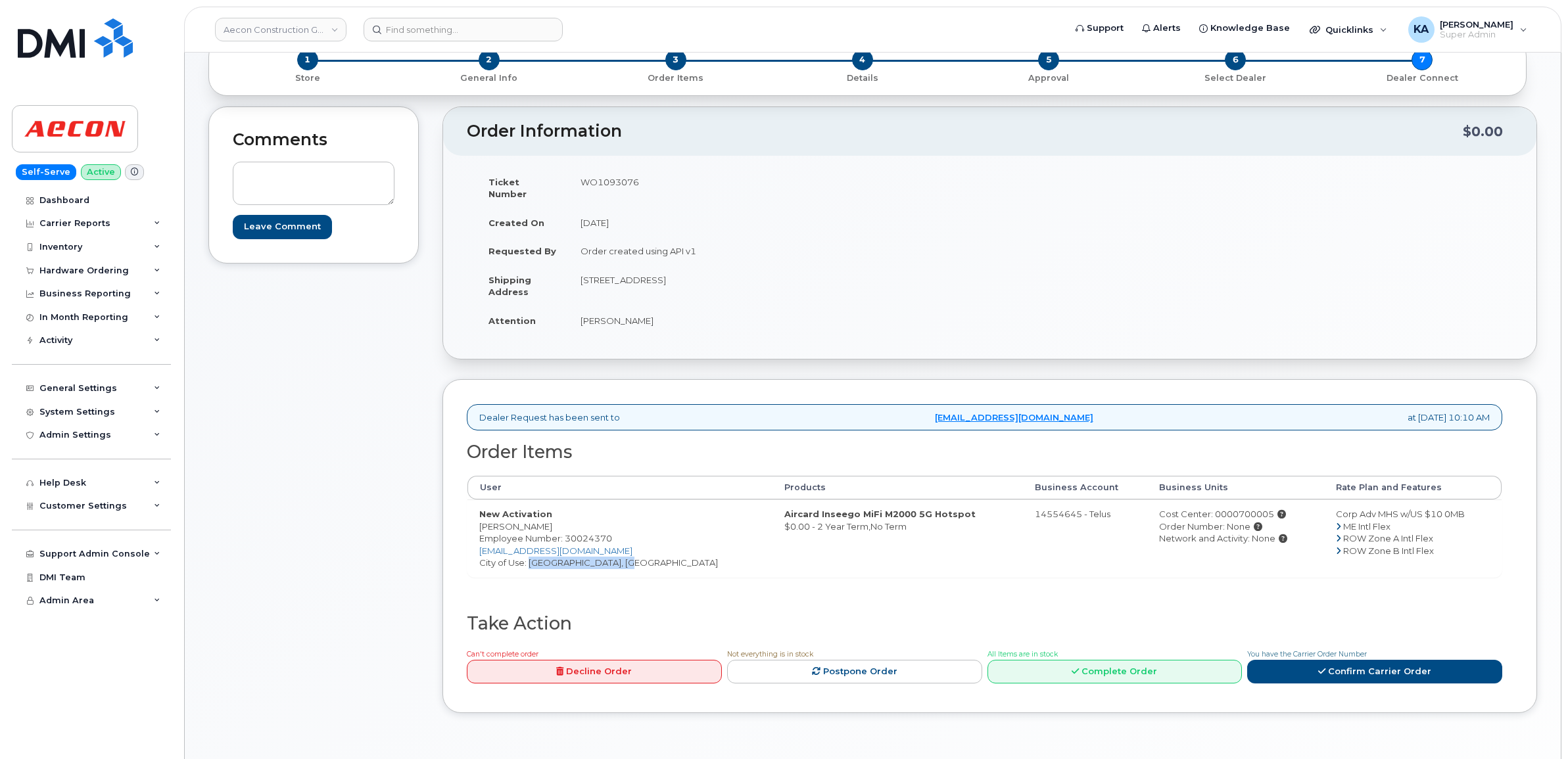
drag, startPoint x: 634, startPoint y: 564, endPoint x: 614, endPoint y: 555, distance: 21.9
copy td "Bowmanville, Ontario"
drag, startPoint x: 471, startPoint y: 514, endPoint x: 550, endPoint y: 516, distance: 79.0
click at [550, 516] on td "New Activation Kevin Granlund Employee Number: 30024370 kgranlund@aecon.com Cit…" at bounding box center [619, 538] width 305 height 77
copy td "Kevin Granlund"
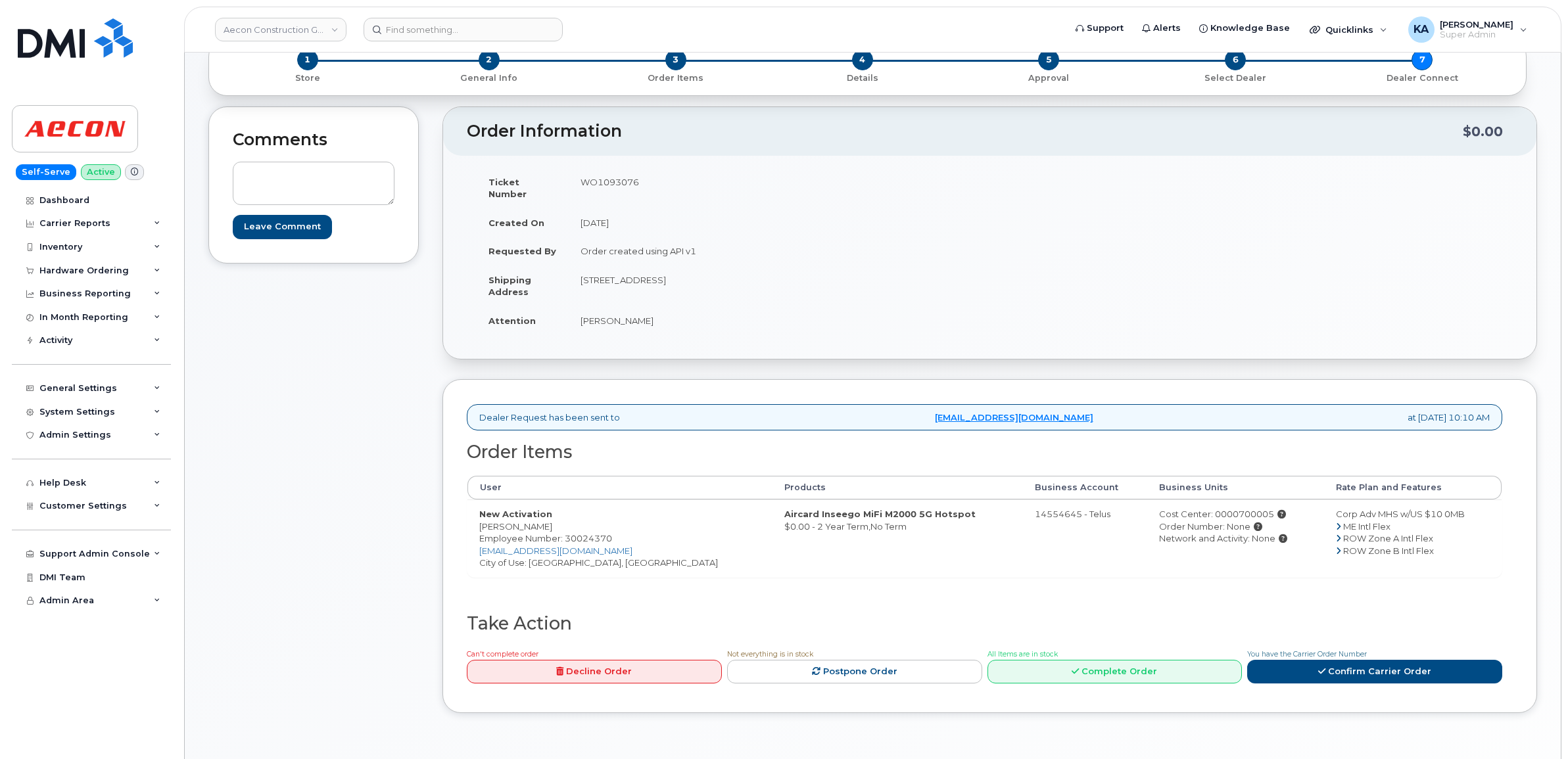
click at [611, 181] on td "WO1093076" at bounding box center [774, 188] width 412 height 41
copy td "WO1093076"
drag, startPoint x: 478, startPoint y: 514, endPoint x: 551, endPoint y: 523, distance: 73.6
click at [551, 523] on td "New Activation Kevin Granlund Employee Number: 30024370 kgranlund@aecon.com Cit…" at bounding box center [619, 538] width 305 height 77
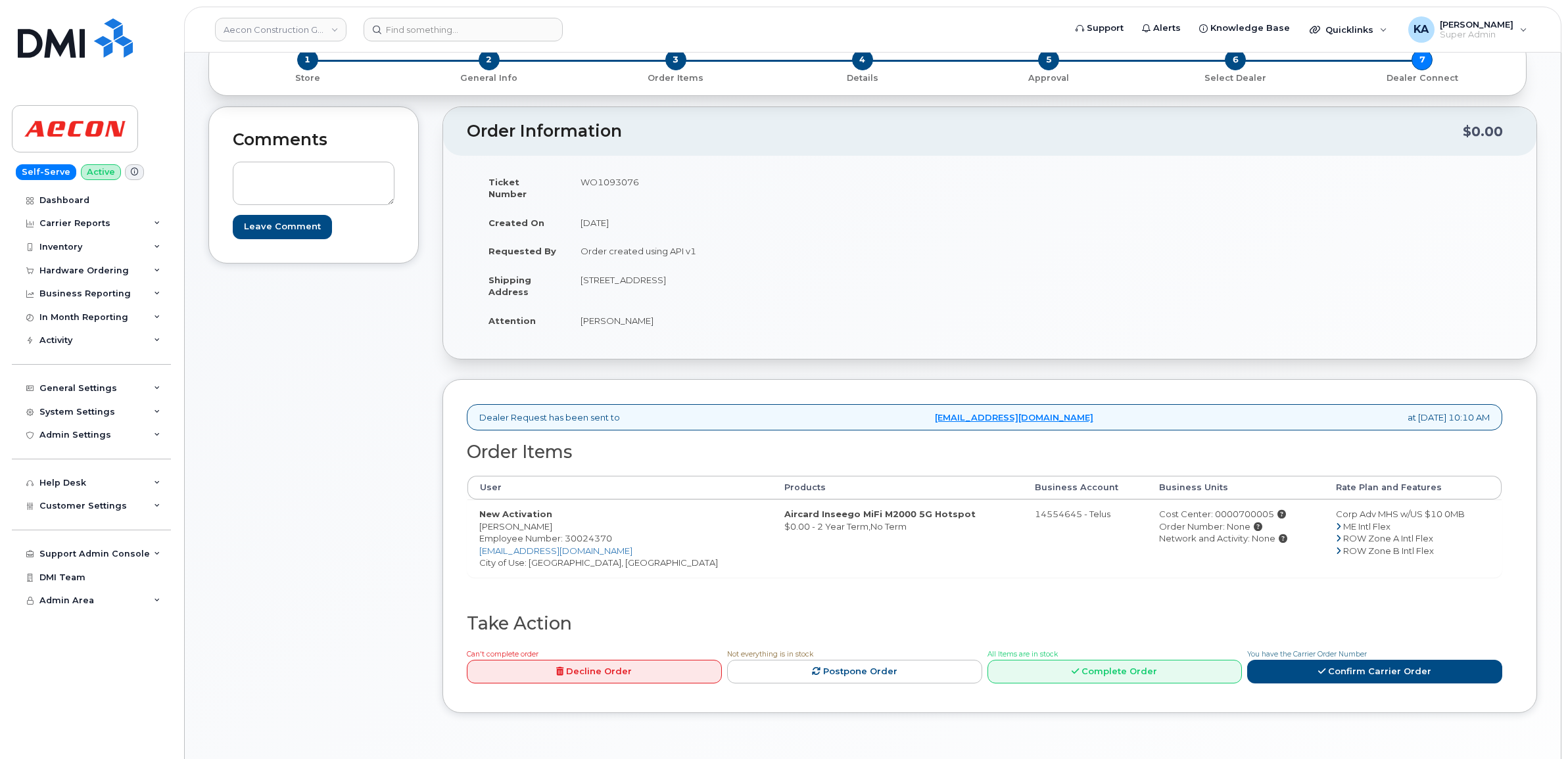
copy td "Kevin Granlund"
click at [1383, 660] on link "Confirm Carrier Order" at bounding box center [1374, 672] width 255 height 24
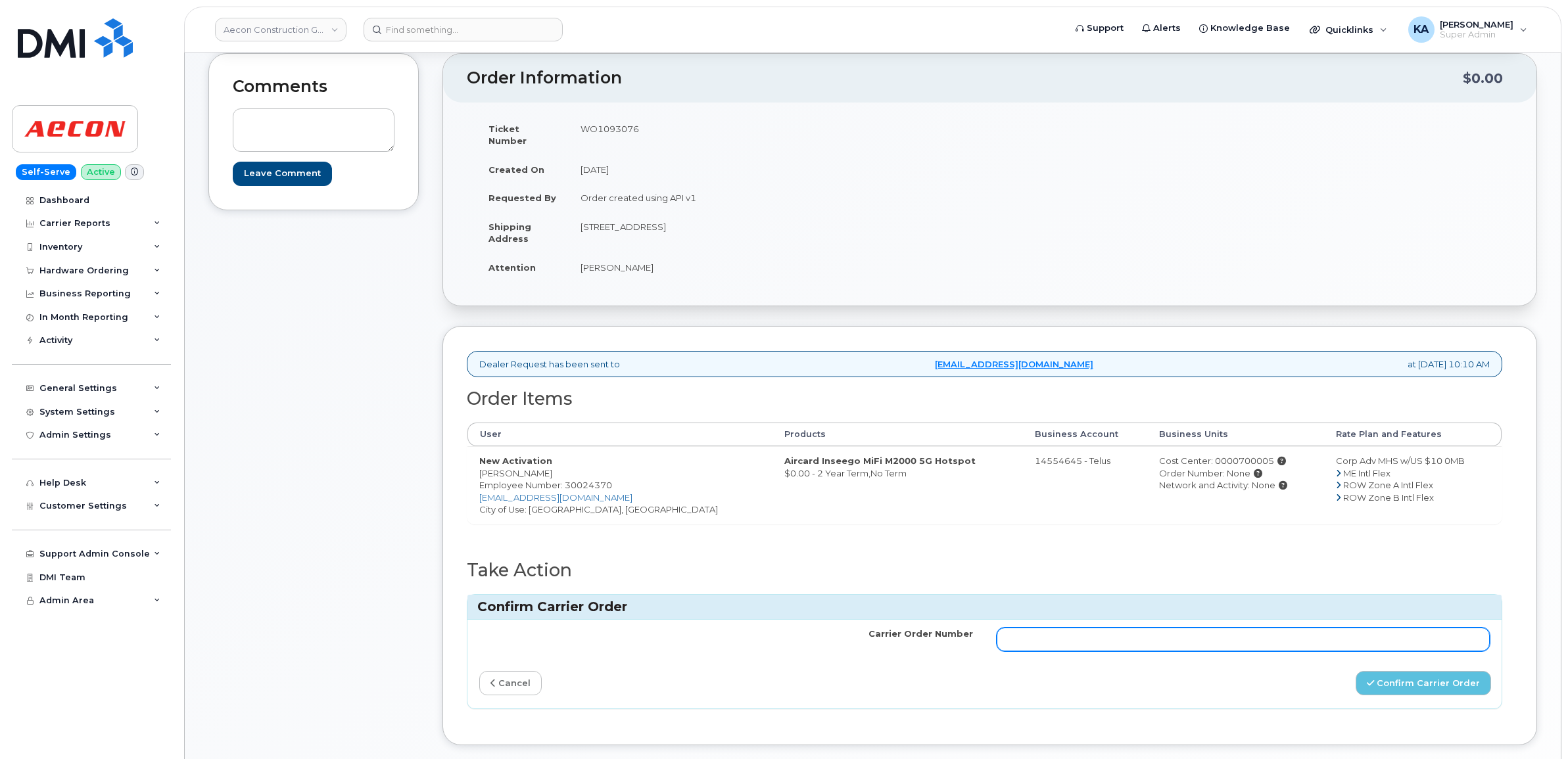
scroll to position [165, 0]
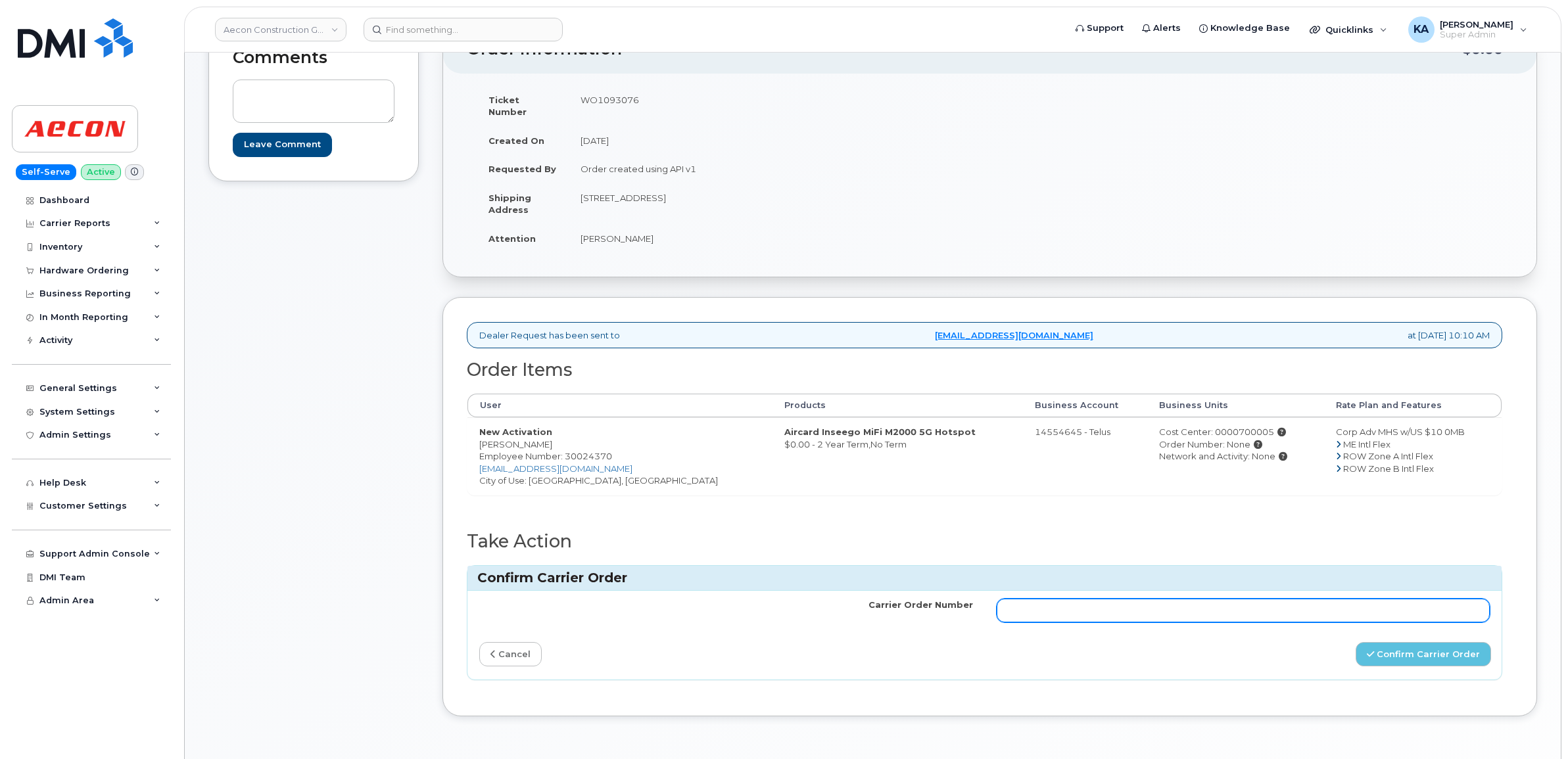
click at [1169, 609] on input "Carrier Order Number" at bounding box center [1244, 610] width 494 height 23
paste input "TL60030696"
type input "TL60030696"
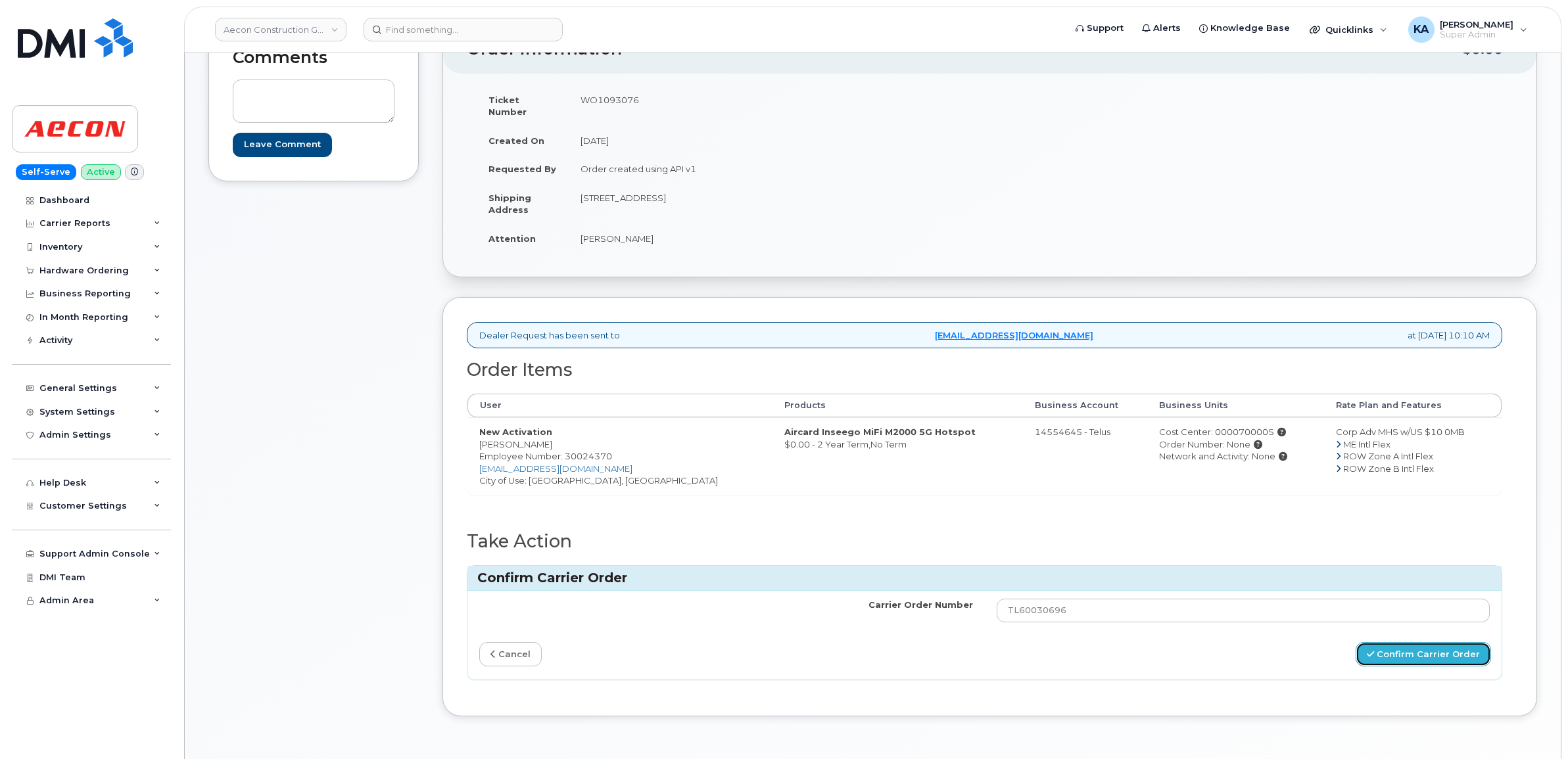
click at [1431, 642] on button "Confirm Carrier Order" at bounding box center [1423, 653] width 136 height 24
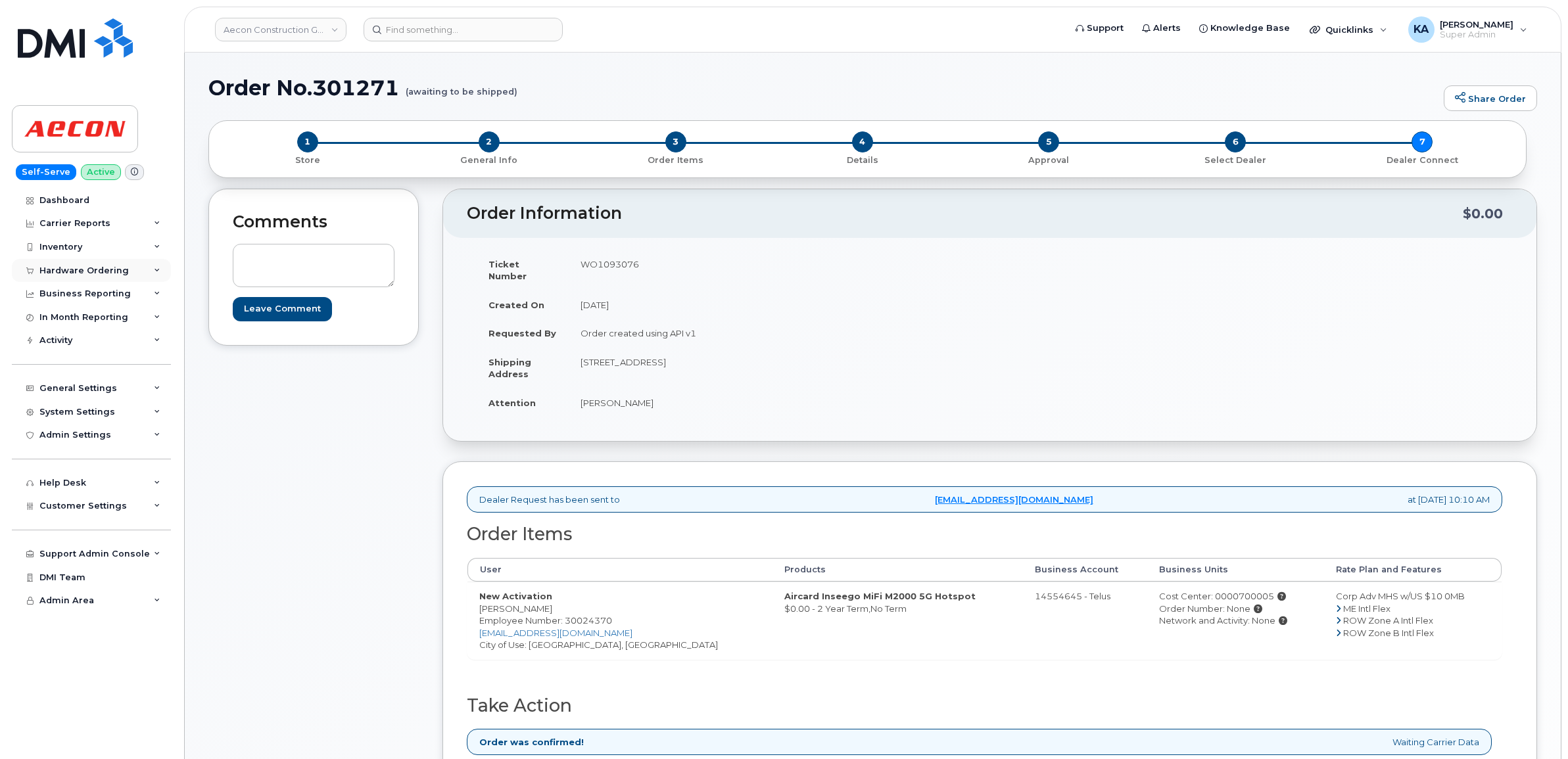
click at [60, 264] on div "Hardware Ordering" at bounding box center [91, 271] width 159 height 23
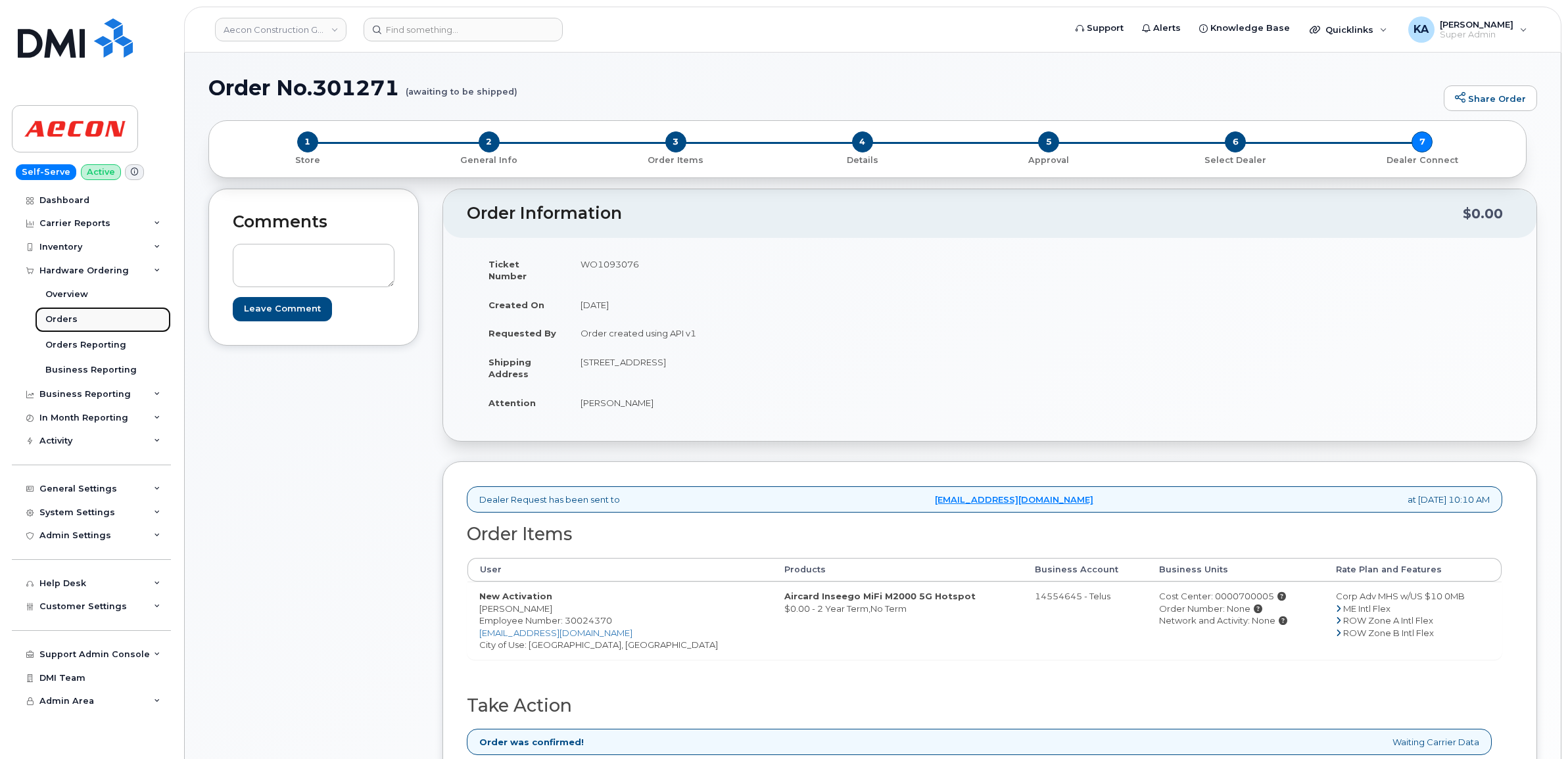
click at [57, 316] on div "Orders" at bounding box center [62, 319] width 32 height 12
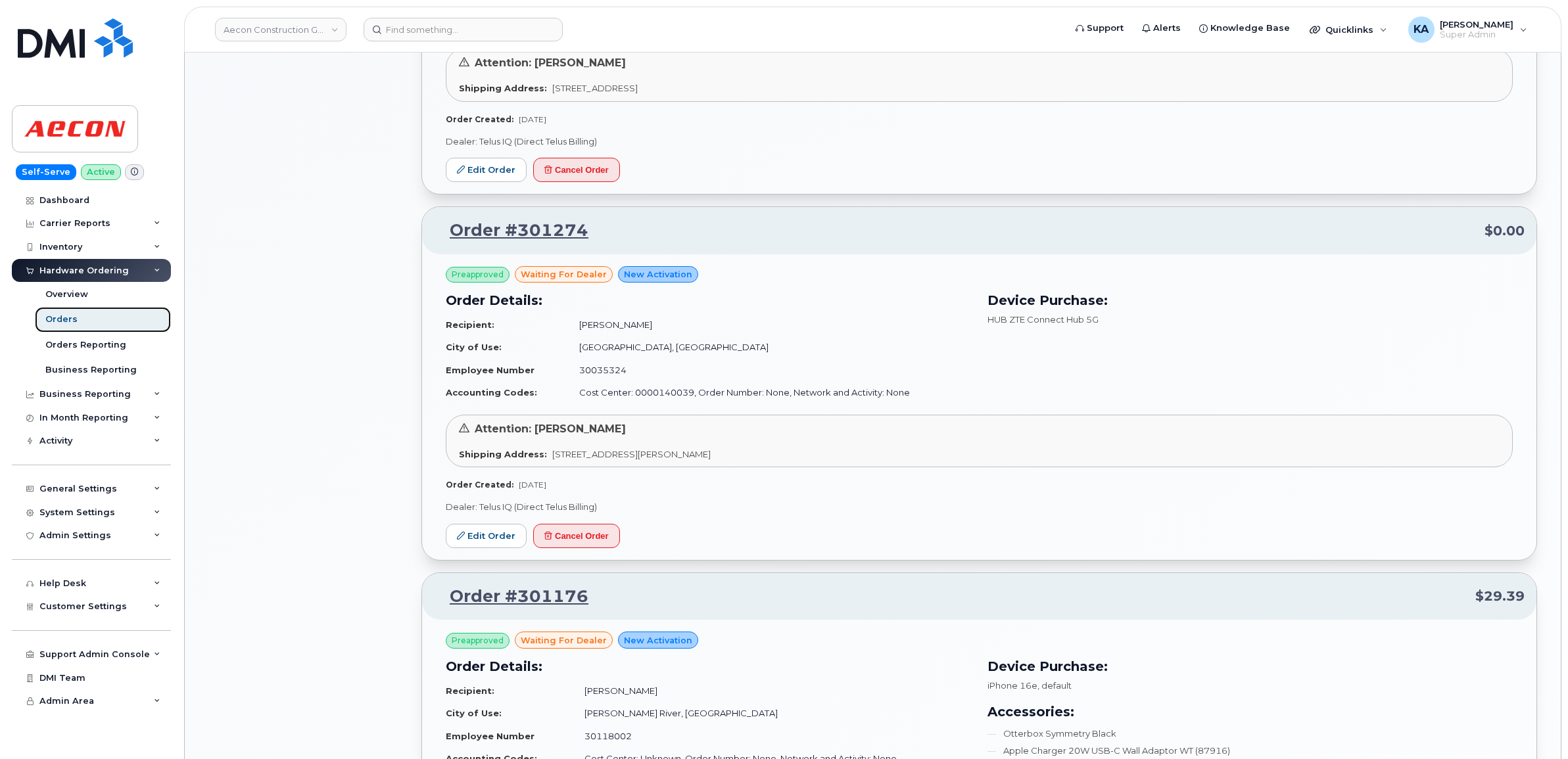
scroll to position [1151, 0]
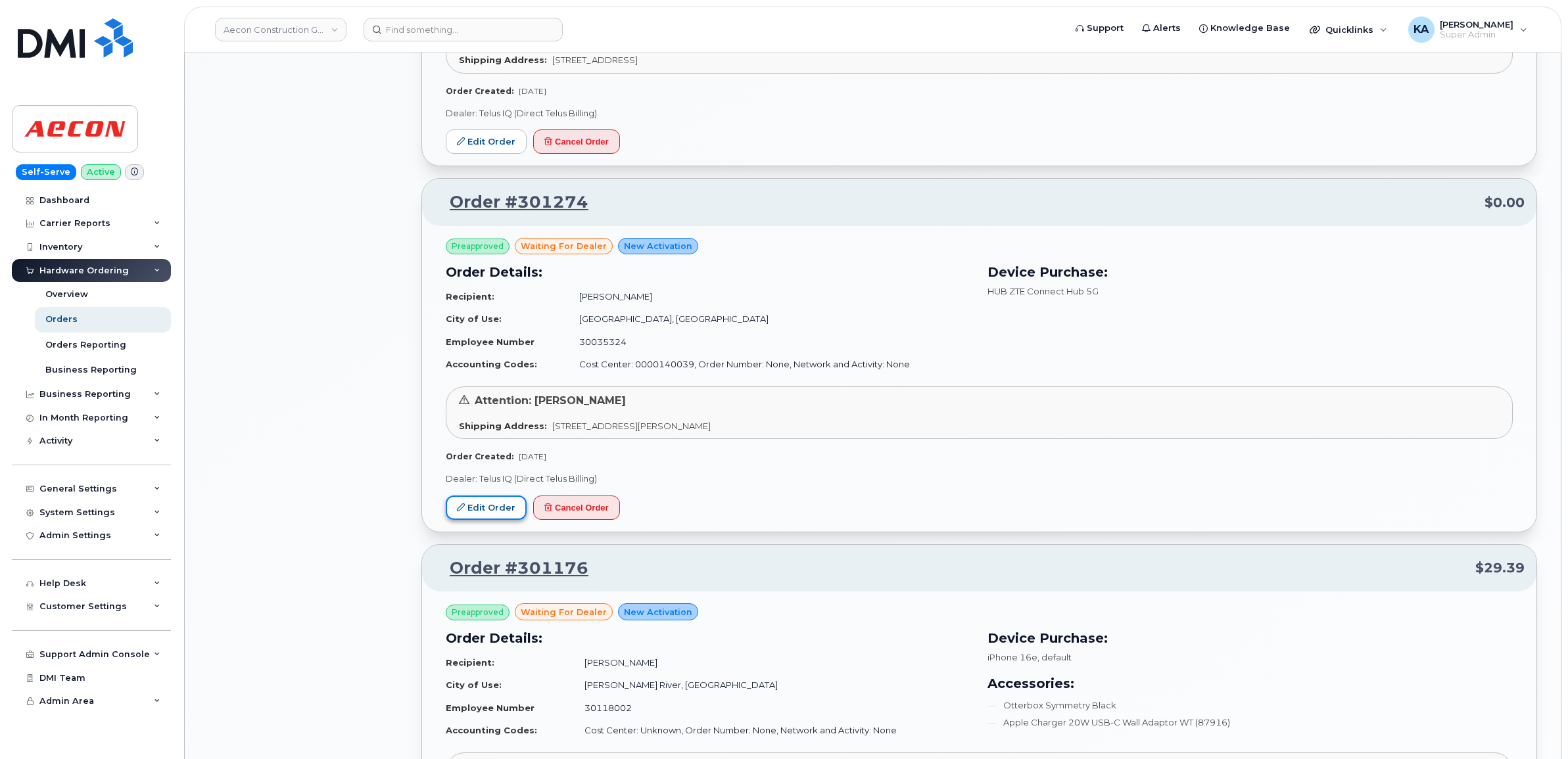
click at [495, 504] on link "Edit Order" at bounding box center [486, 507] width 81 height 24
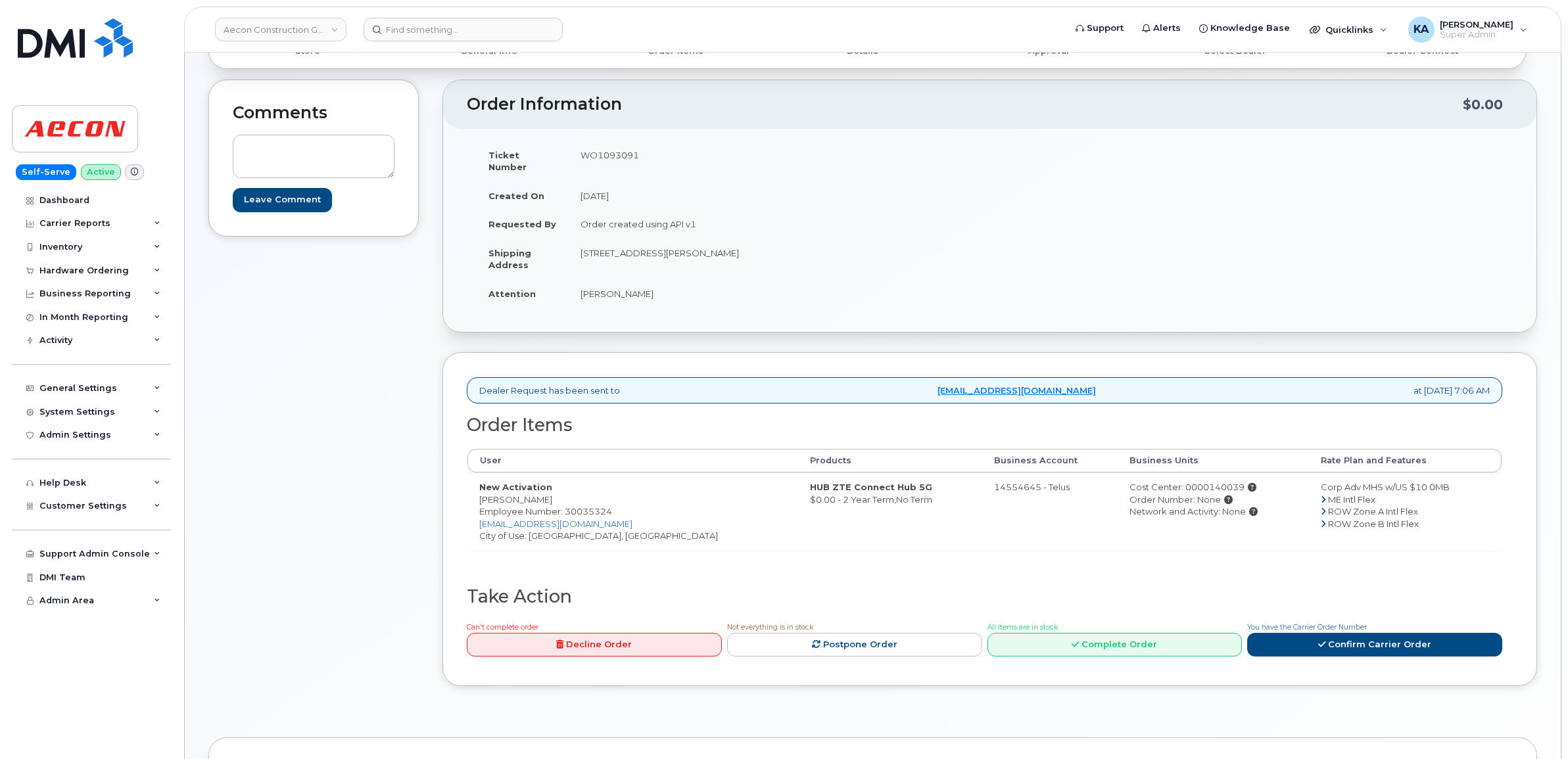
scroll to position [82, 0]
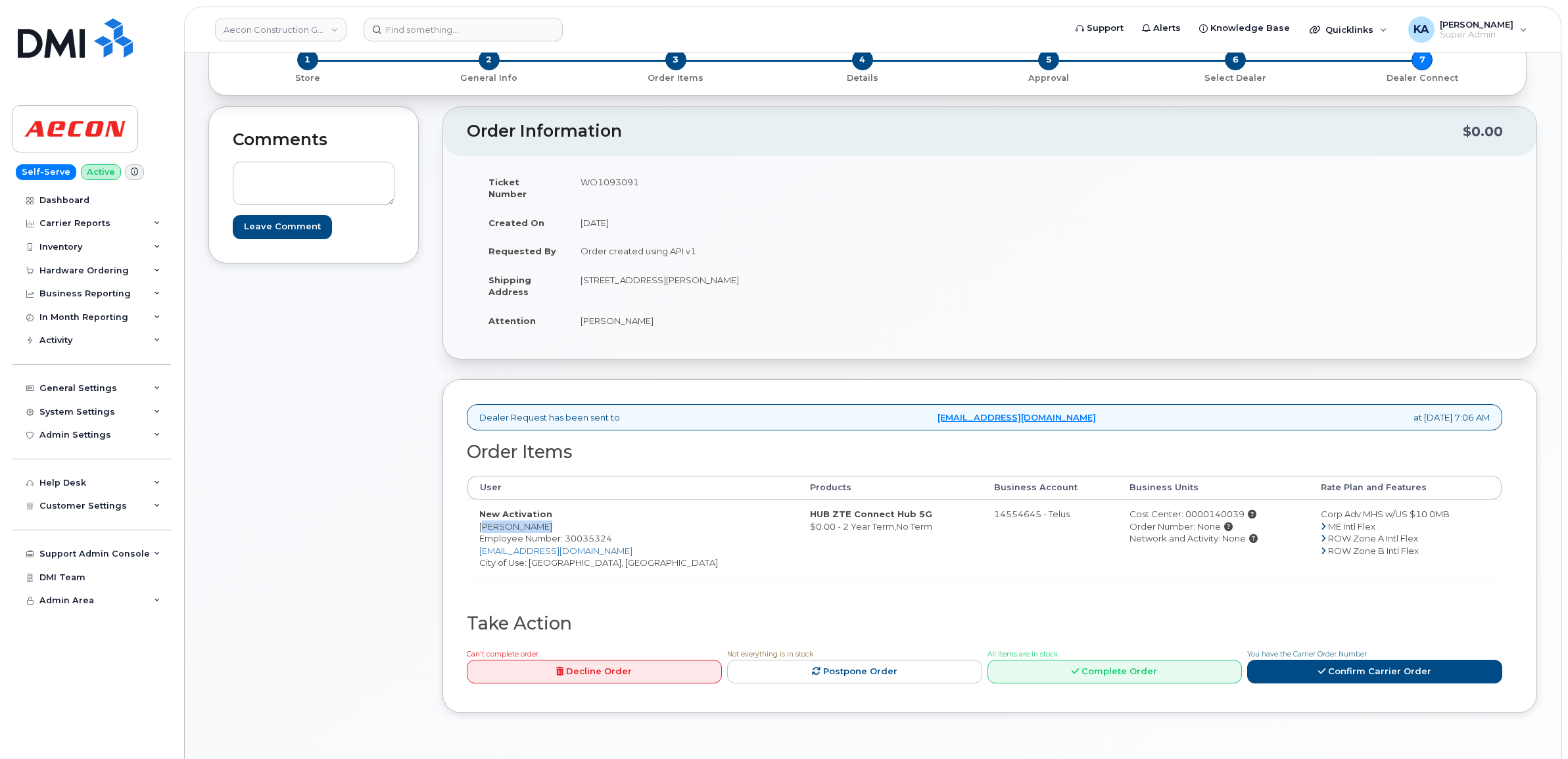
drag, startPoint x: 474, startPoint y: 516, endPoint x: 535, endPoint y: 517, distance: 61.0
click at [535, 517] on td "New Activation [PERSON_NAME] Employee Number: 30035324 [EMAIL_ADDRESS][DOMAIN_N…" at bounding box center [633, 538] width 331 height 77
copy td "[PERSON_NAME]"
click at [601, 179] on td "WO1093091" at bounding box center [774, 188] width 412 height 41
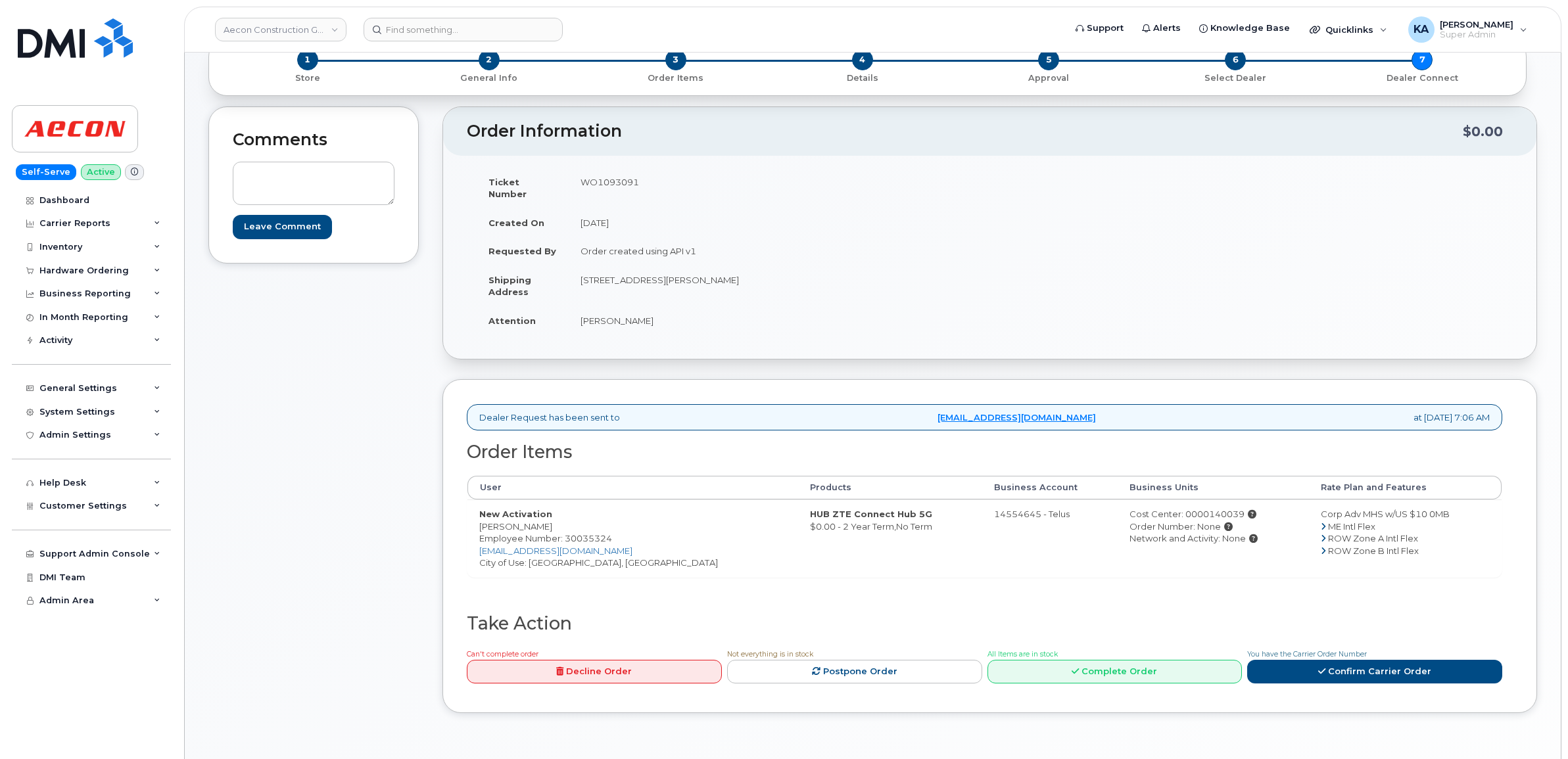
copy td "WO1093091"
drag, startPoint x: 477, startPoint y: 516, endPoint x: 540, endPoint y: 523, distance: 63.4
click at [540, 523] on td "New Activation Yuri Andrade Employee Number: 30035324 yandrade@aecon.com City o…" at bounding box center [633, 538] width 331 height 77
drag, startPoint x: 540, startPoint y: 523, endPoint x: 555, endPoint y: 513, distance: 18.0
click at [555, 513] on td "New Activation Yuri Andrade Employee Number: 30035324 yandrade@aecon.com City o…" at bounding box center [633, 538] width 331 height 77
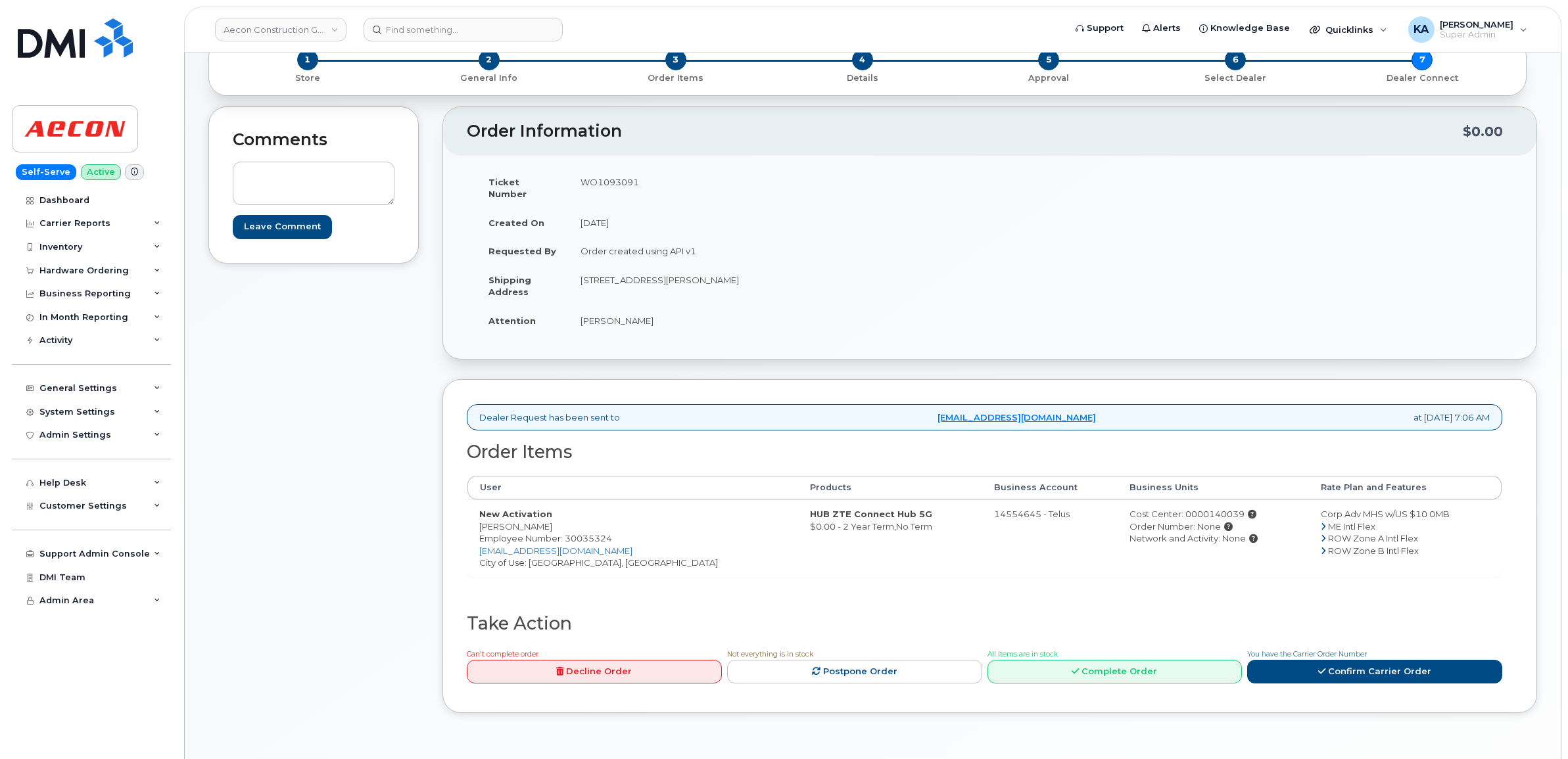
click at [457, 515] on div "Dealer Request has been sent to mobilitysupport@dminc.com at Sep 21, 2025 7:06 …" at bounding box center [989, 546] width 1094 height 334
drag, startPoint x: 473, startPoint y: 514, endPoint x: 550, endPoint y: 517, distance: 77.1
click at [550, 517] on td "New Activation Yuri Andrade Employee Number: 30035324 yandrade@aecon.com City o…" at bounding box center [633, 538] width 331 height 77
copy td "Yuri Andrade"
drag, startPoint x: 576, startPoint y: 269, endPoint x: 654, endPoint y: 284, distance: 79.4
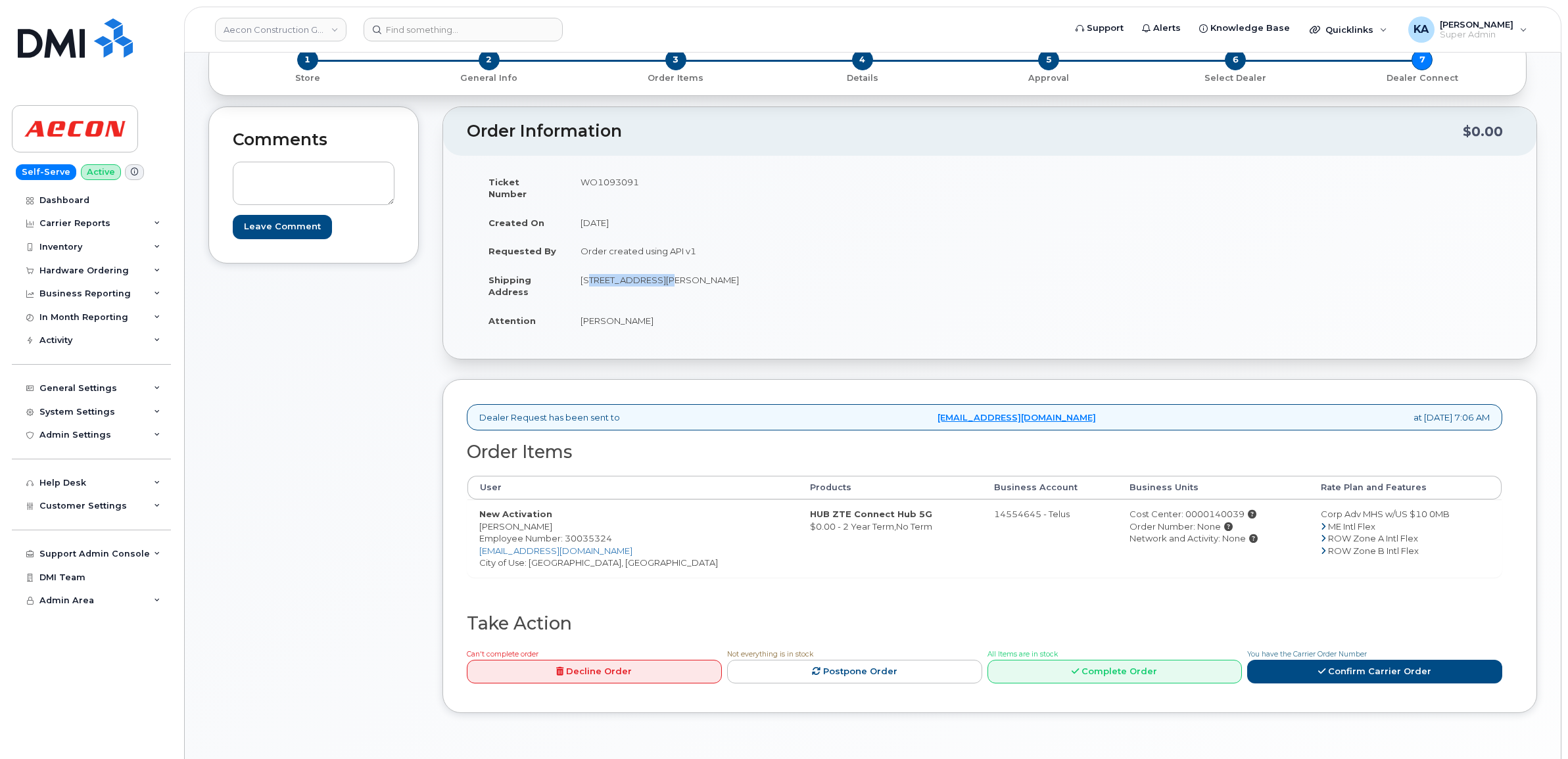
click at [654, 284] on td "20 Carlson Court Toronto ON M9W 7K6" at bounding box center [774, 285] width 412 height 41
copy td "20 Carlson Court"
click at [668, 272] on td "20 Carlson Court Toronto ON M9W 7K6" at bounding box center [774, 285] width 412 height 41
copy td "Toronto"
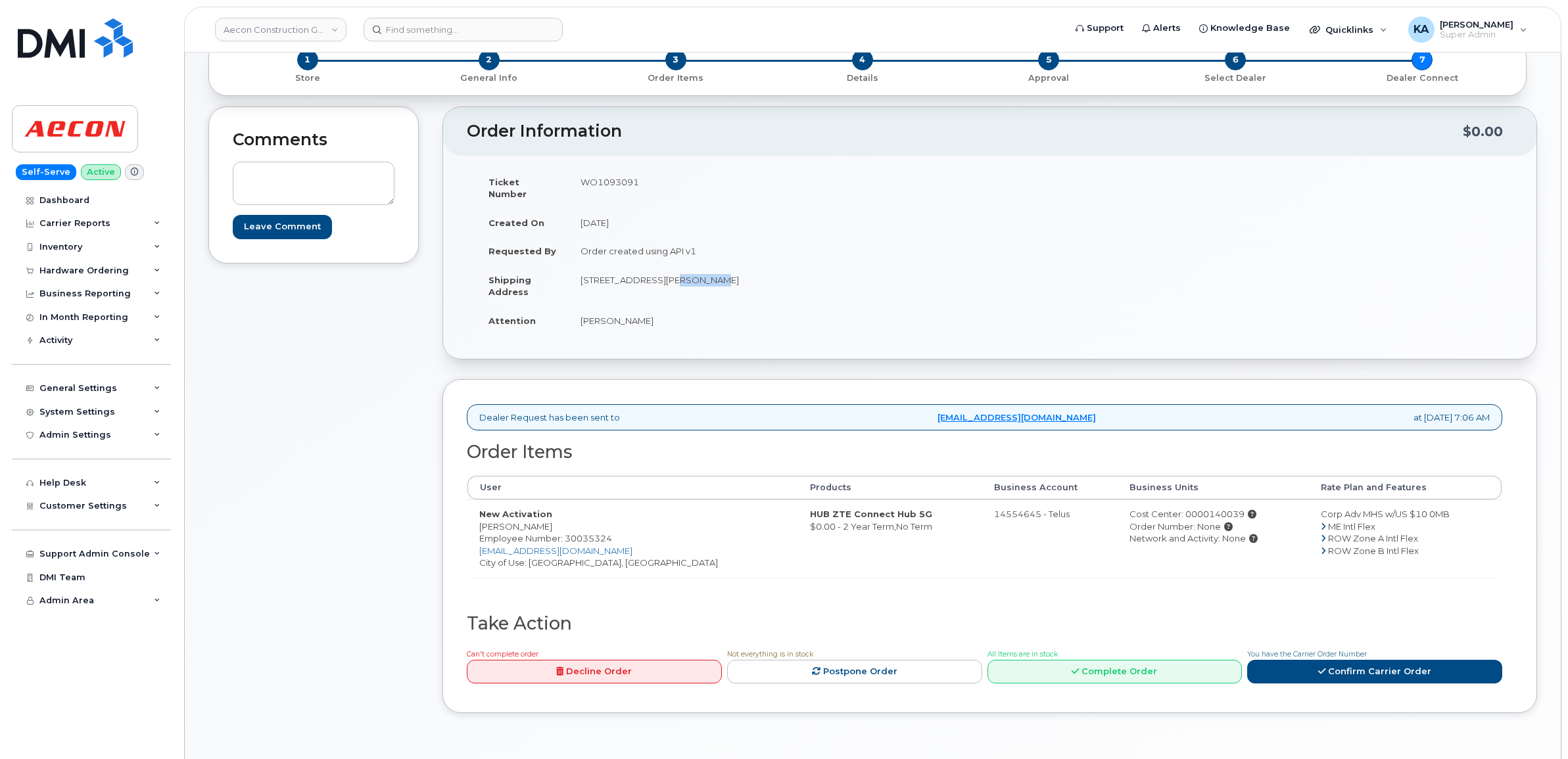
drag, startPoint x: 708, startPoint y: 265, endPoint x: 760, endPoint y: 270, distance: 52.2
click at [760, 270] on td "20 Carlson Court Toronto ON M9W 7K6" at bounding box center [774, 285] width 412 height 41
copy td "M9W 7K6"
click at [1362, 660] on link "Confirm Carrier Order" at bounding box center [1374, 672] width 255 height 24
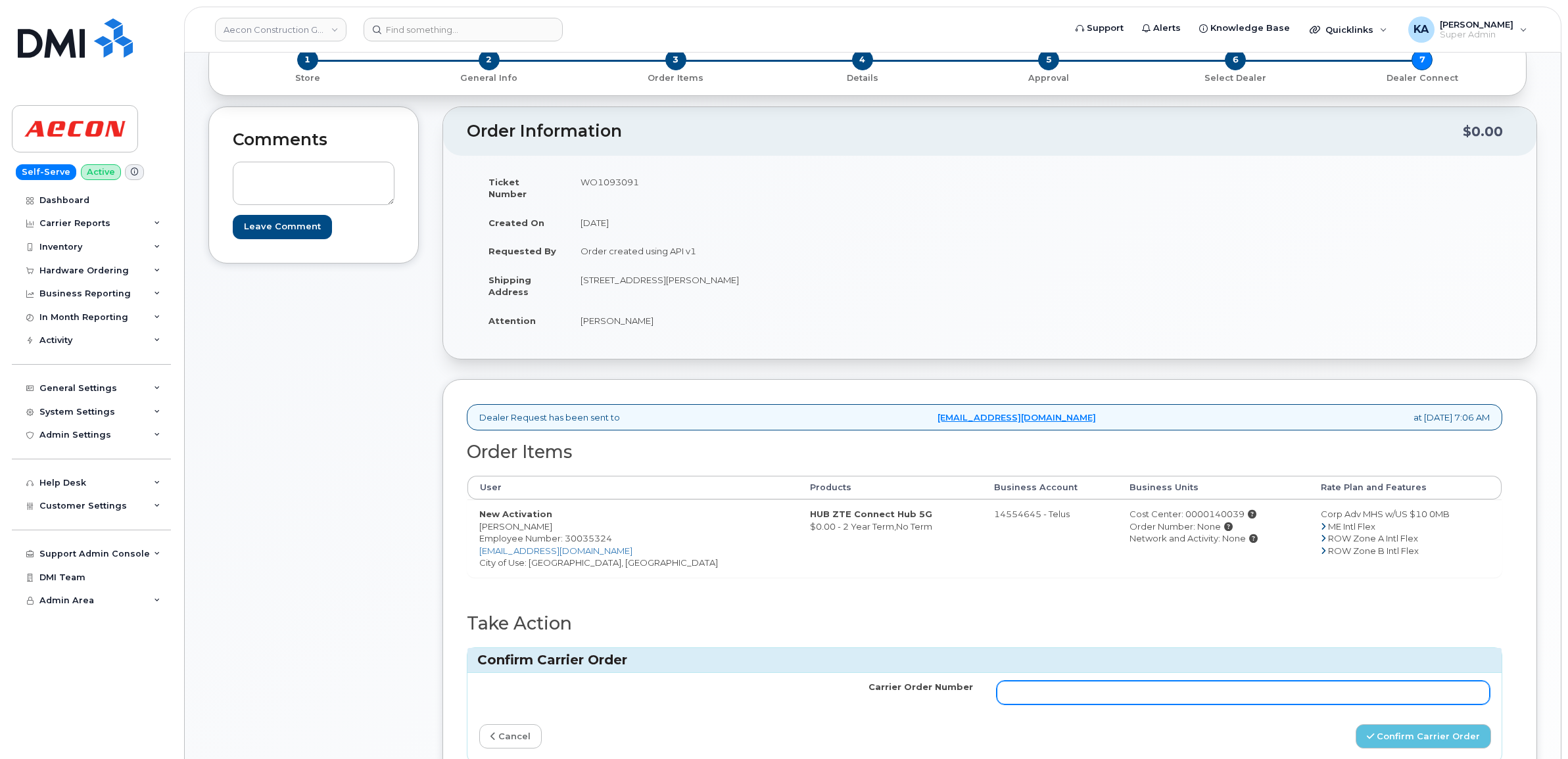
click at [1147, 693] on input "Carrier Order Number" at bounding box center [1244, 692] width 494 height 23
paste input "TL60030700"
type input "TL60030700"
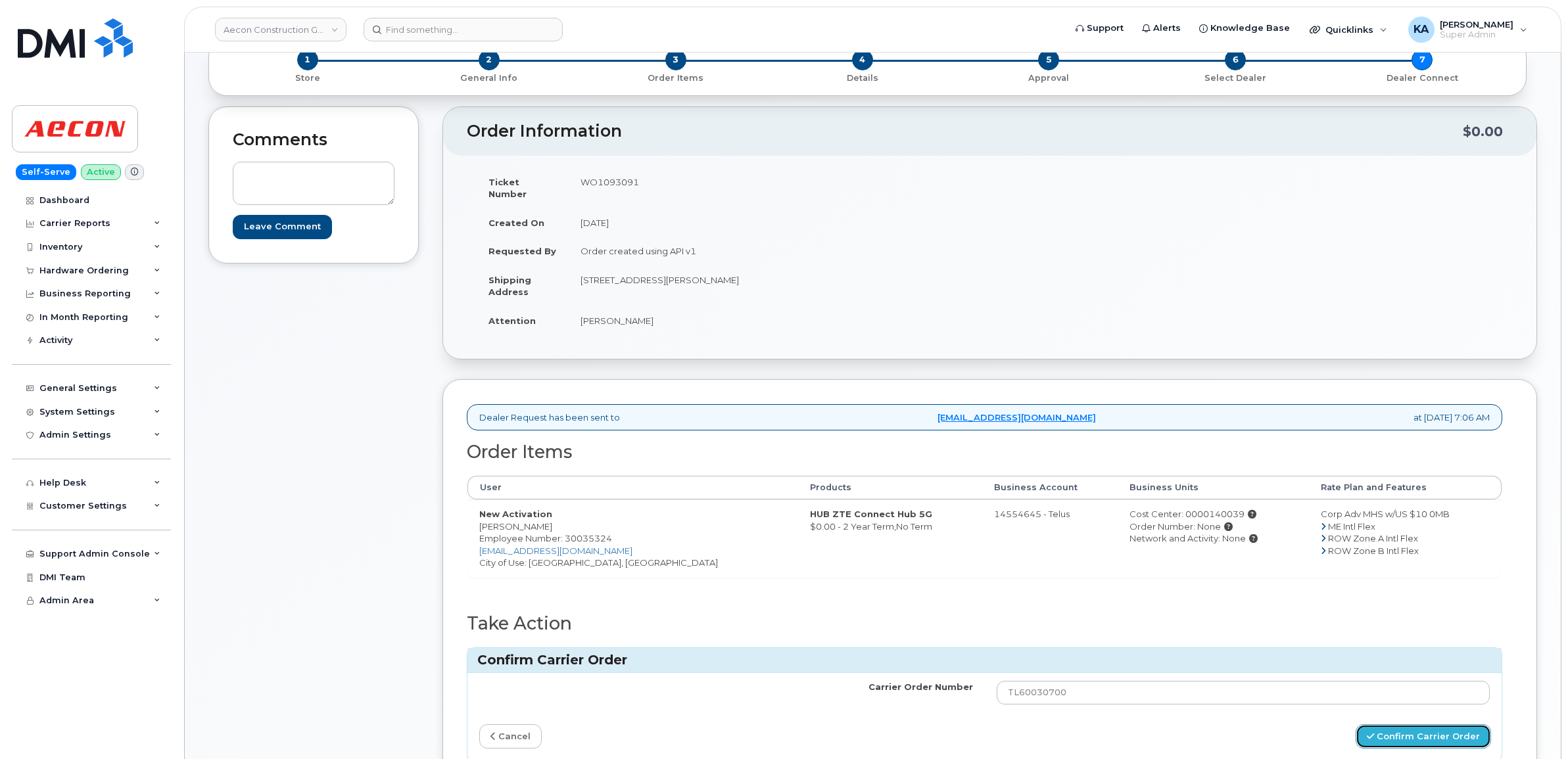
click at [1425, 727] on button "Confirm Carrier Order" at bounding box center [1423, 736] width 136 height 24
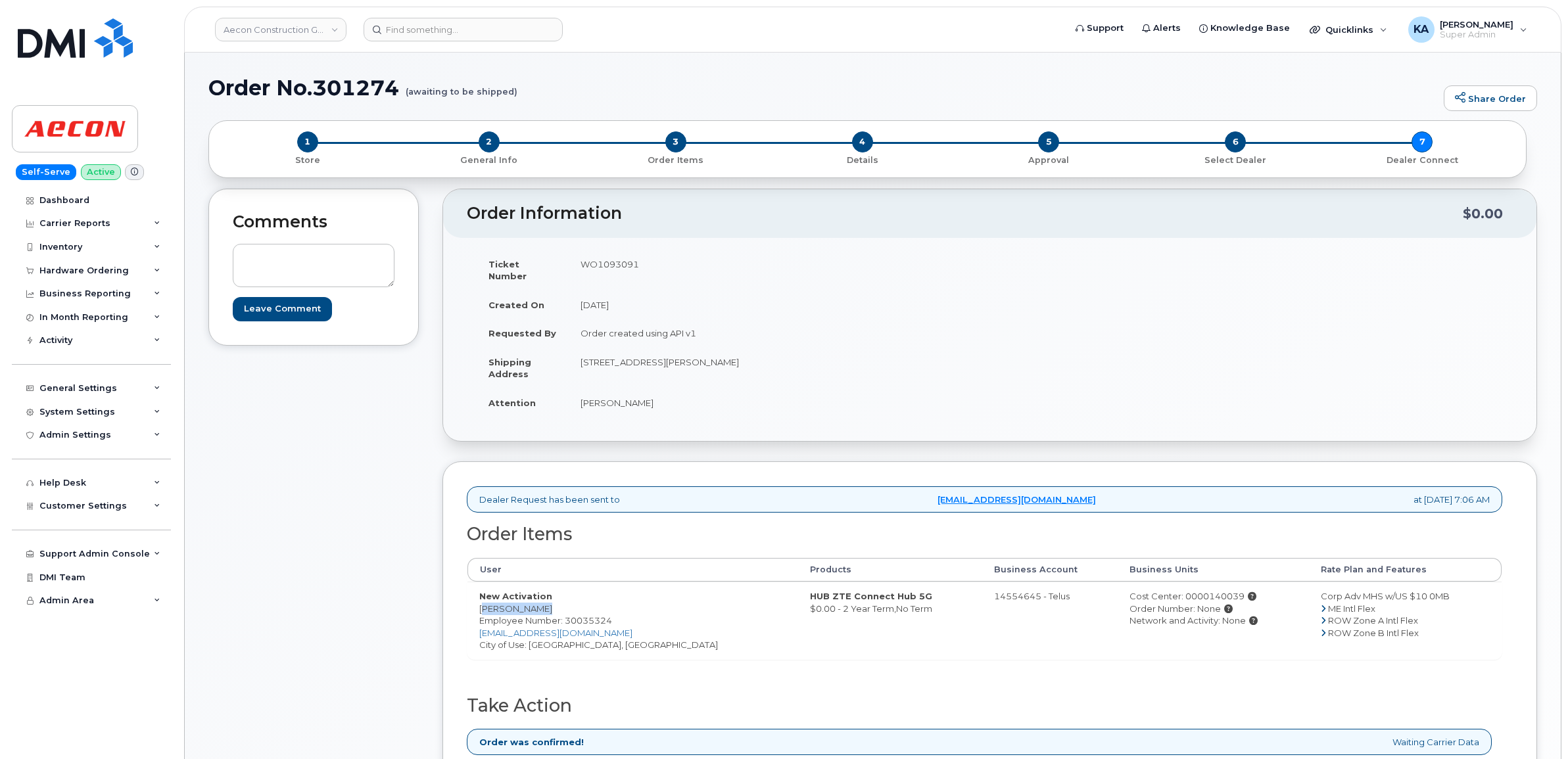
drag, startPoint x: 472, startPoint y: 599, endPoint x: 537, endPoint y: 604, distance: 65.2
click at [537, 604] on td "New Activation [PERSON_NAME] Employee Number: 30035324 [EMAIL_ADDRESS][DOMAIN_N…" at bounding box center [633, 620] width 331 height 77
copy td "[PERSON_NAME]"
click at [80, 268] on div "Hardware Ordering" at bounding box center [84, 270] width 90 height 11
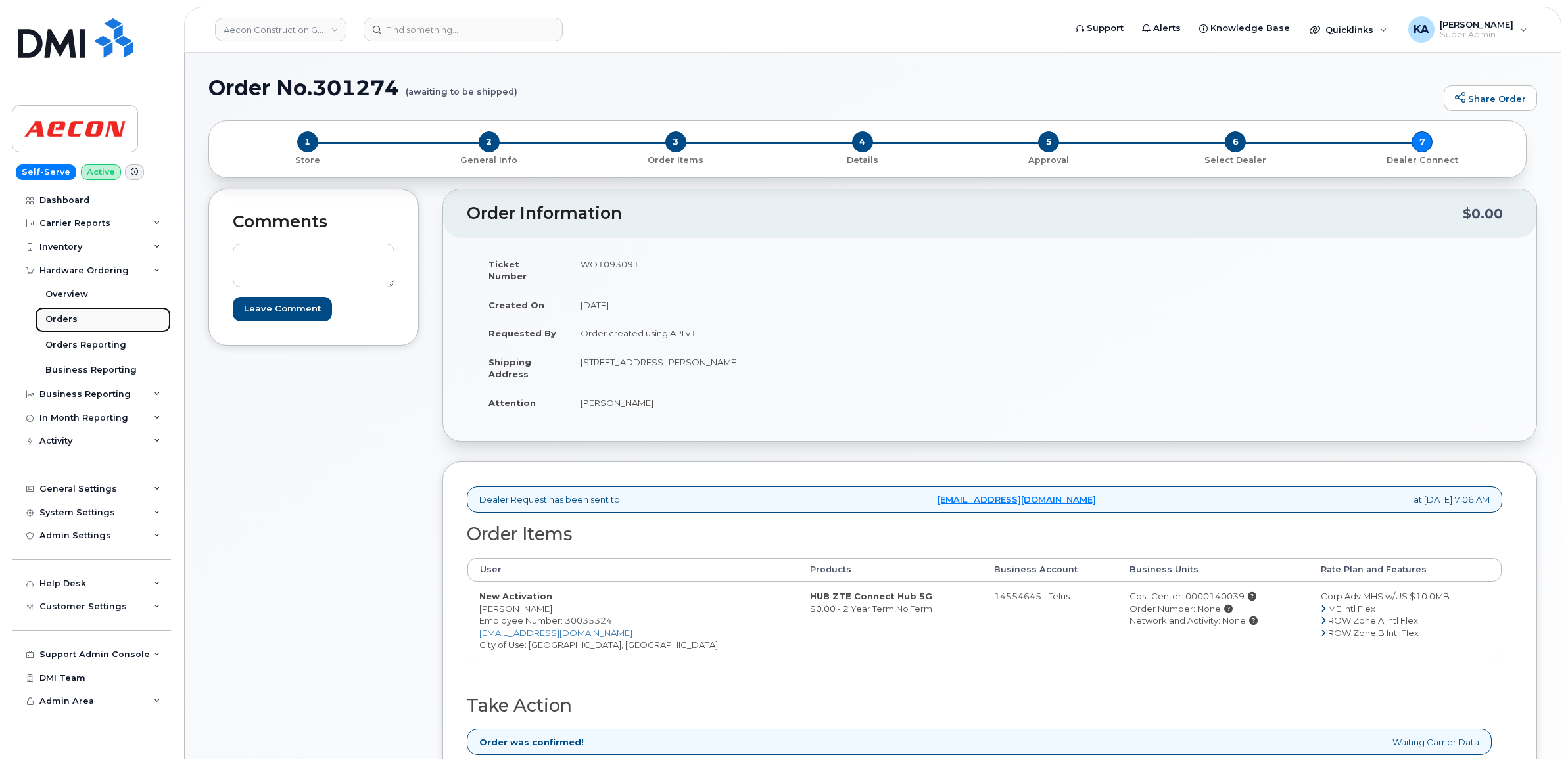
click at [58, 313] on link "Orders" at bounding box center [103, 319] width 136 height 25
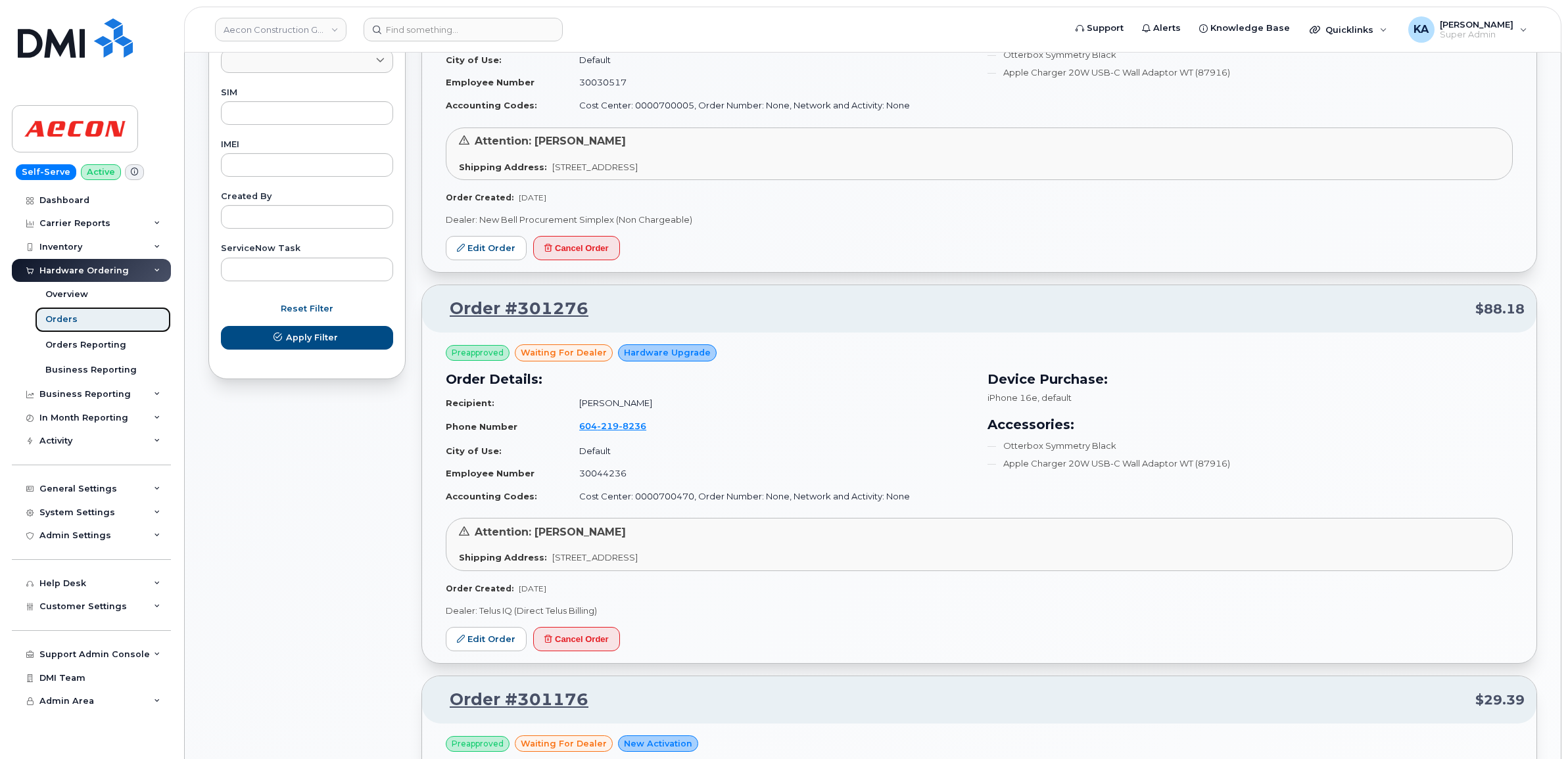
scroll to position [658, 0]
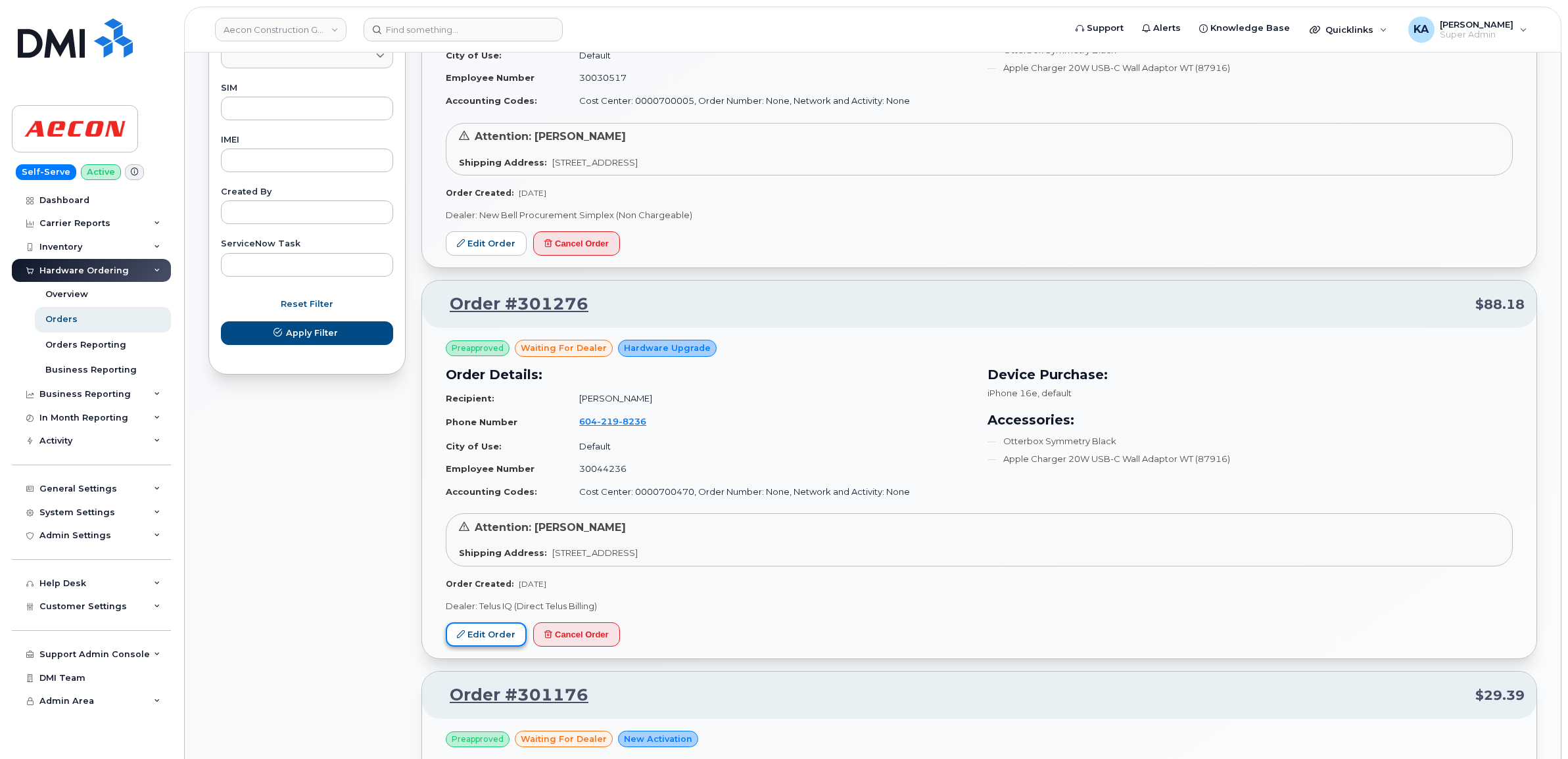
click at [476, 631] on link "Edit Order" at bounding box center [486, 634] width 81 height 24
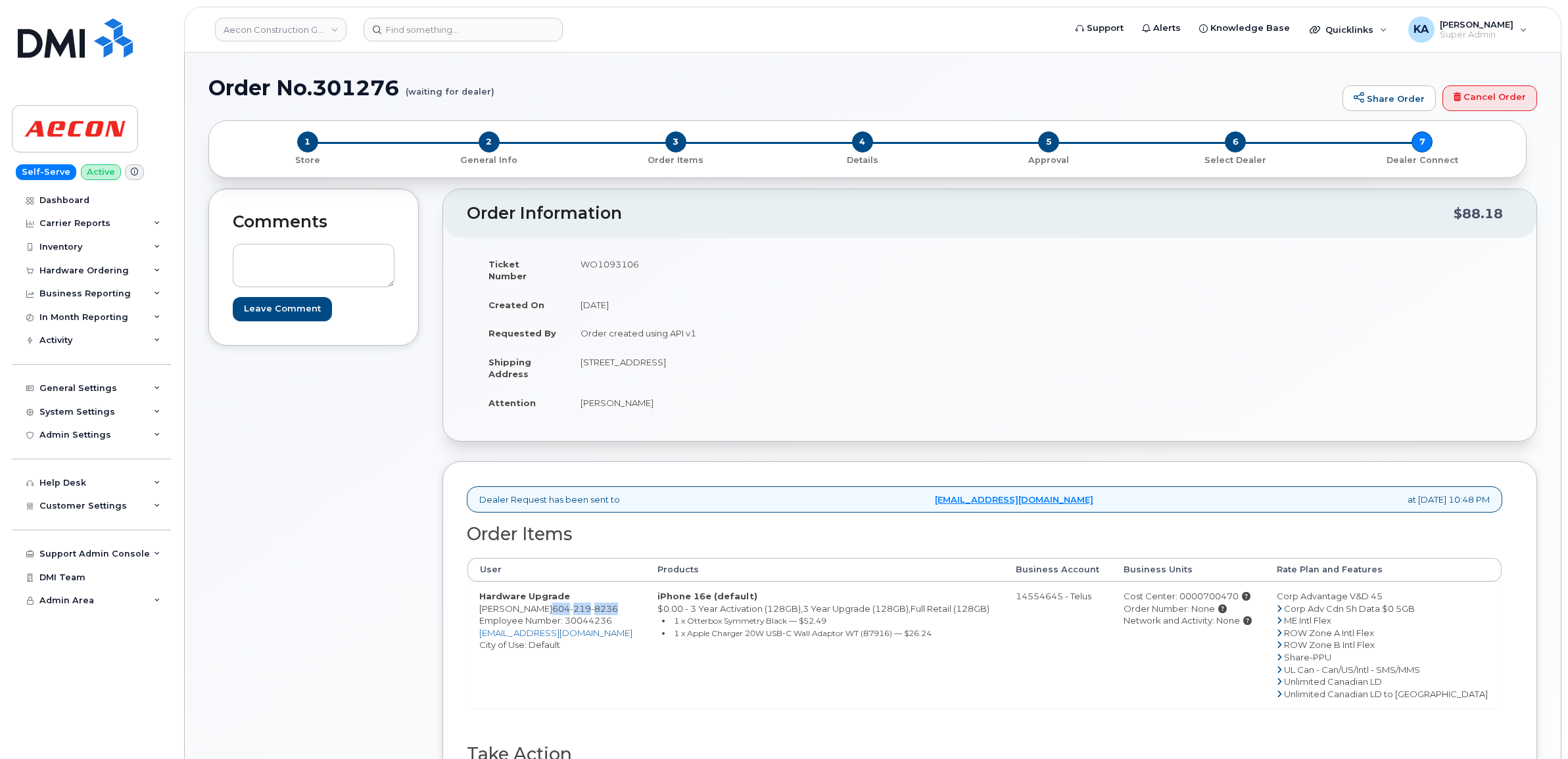
drag, startPoint x: 564, startPoint y: 599, endPoint x: 639, endPoint y: 597, distance: 75.0
click at [639, 597] on td "Hardware Upgrade [PERSON_NAME] [PHONE_NUMBER] Employee Number: 30044236 [EMAIL_…" at bounding box center [556, 645] width 178 height 126
copy span "[PHONE_NUMBER]"
click at [595, 260] on td "WO1093106" at bounding box center [774, 269] width 412 height 41
click at [594, 260] on td "WO1093106" at bounding box center [774, 269] width 412 height 41
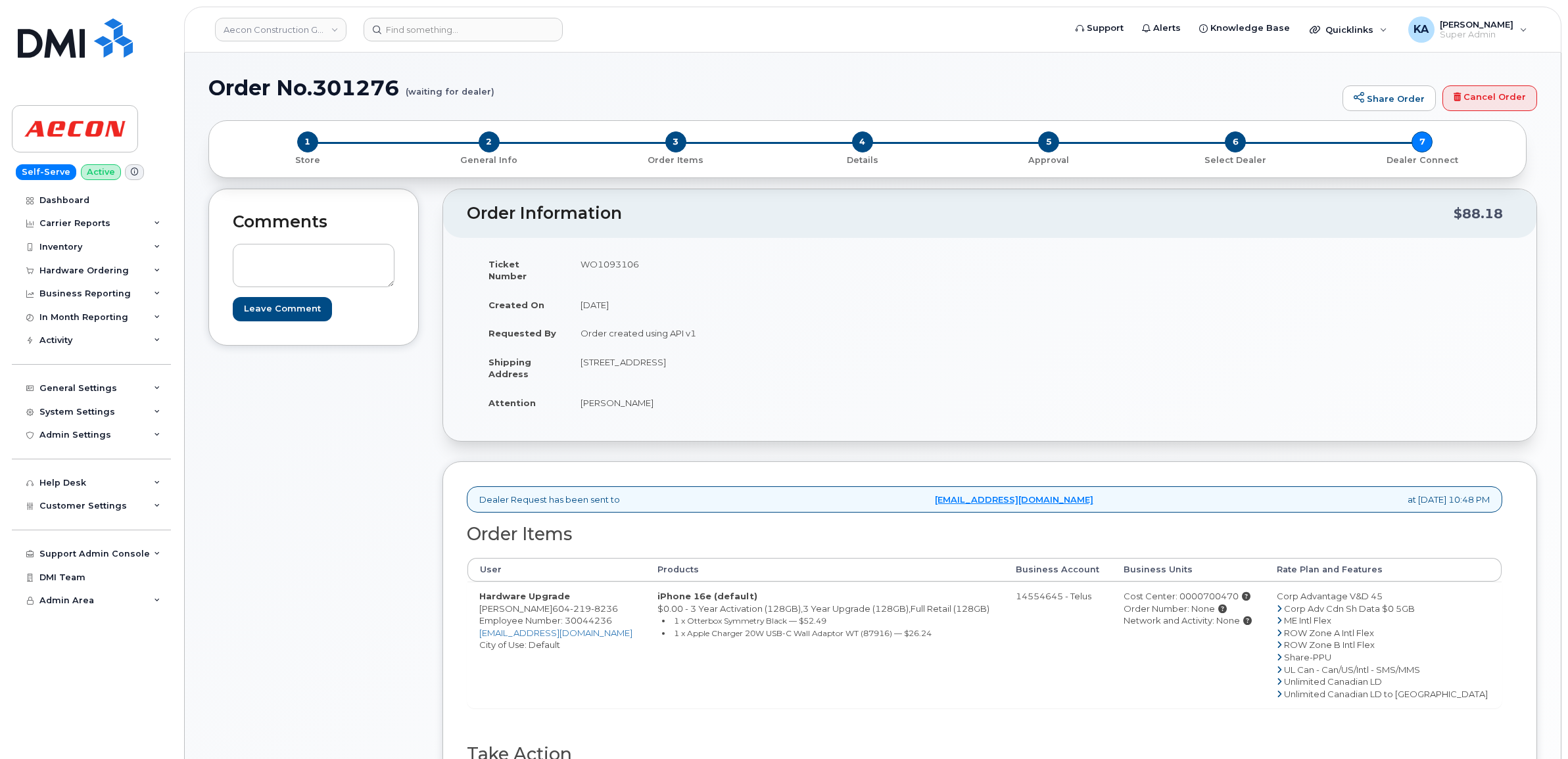
copy td "WO1093106"
drag, startPoint x: 471, startPoint y: 599, endPoint x: 560, endPoint y: 604, distance: 89.1
click at [560, 604] on td "Hardware Upgrade [PERSON_NAME] [PHONE_NUMBER] Employee Number: 30044236 [EMAIL_…" at bounding box center [556, 645] width 178 height 126
copy td "[PERSON_NAME]"
drag, startPoint x: 573, startPoint y: 352, endPoint x: 688, endPoint y: 360, distance: 115.3
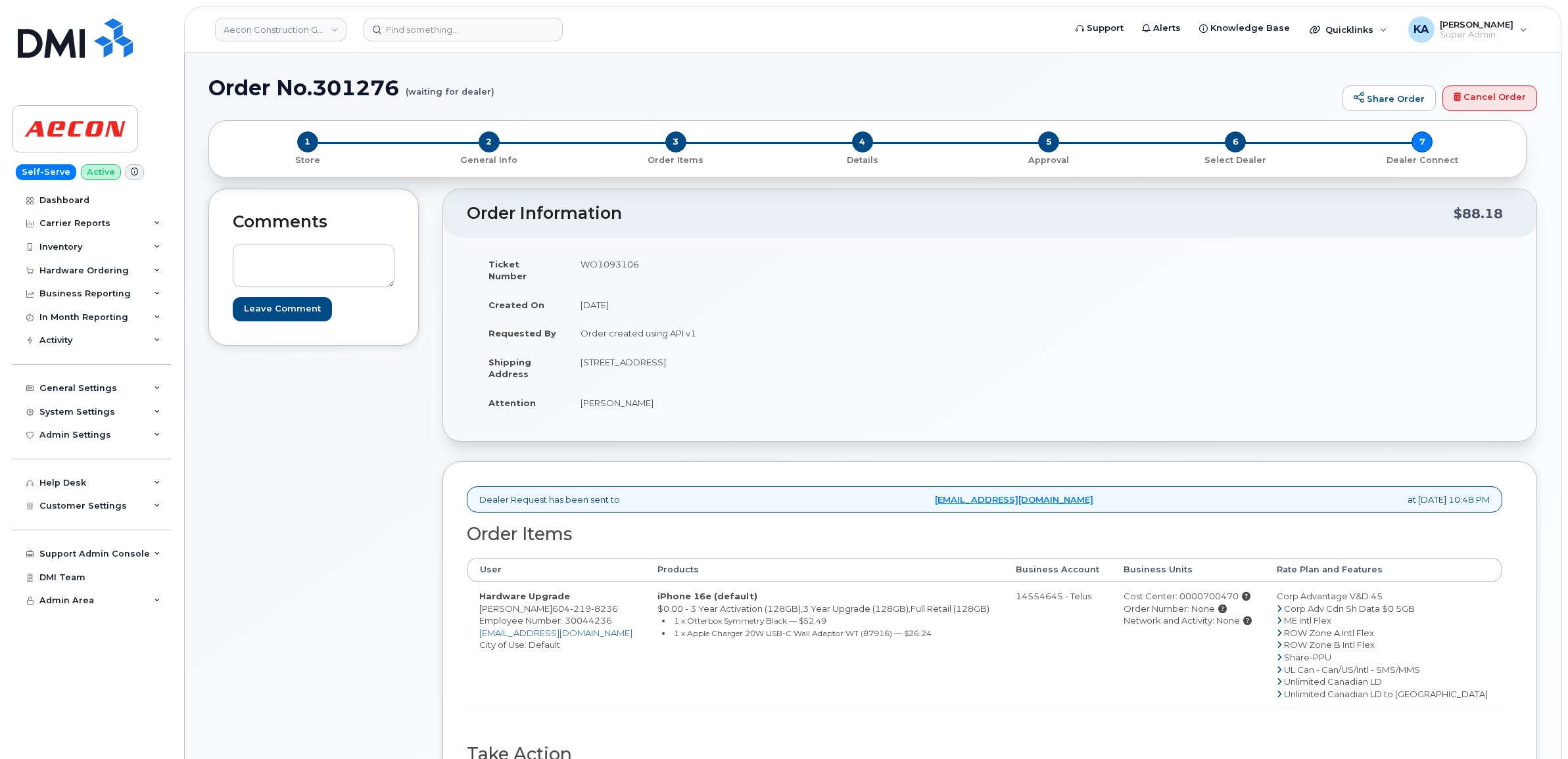
click at [688, 360] on td "[STREET_ADDRESS]" at bounding box center [774, 367] width 412 height 41
copy td "[STREET_ADDRESS]"
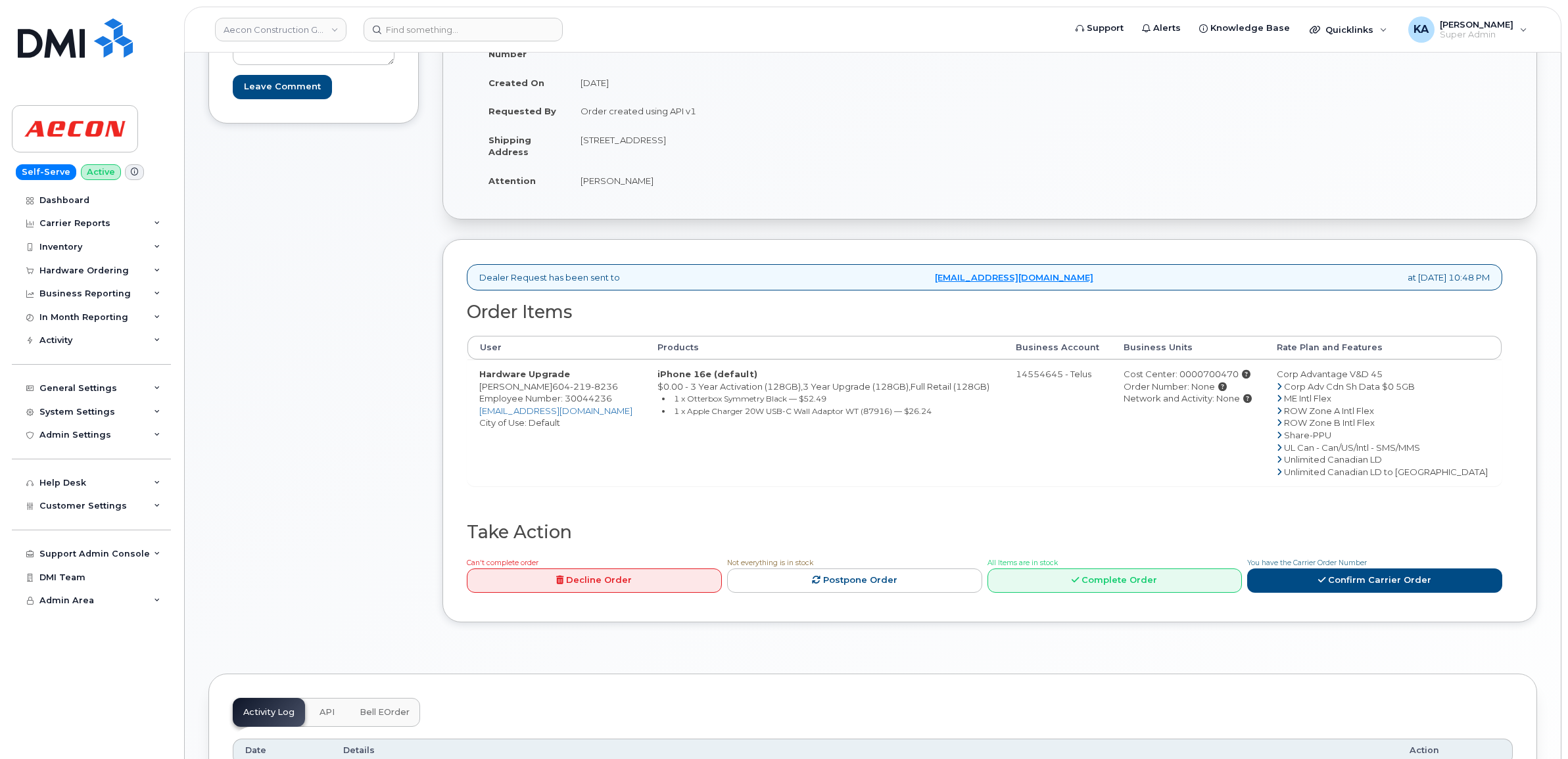
scroll to position [246, 0]
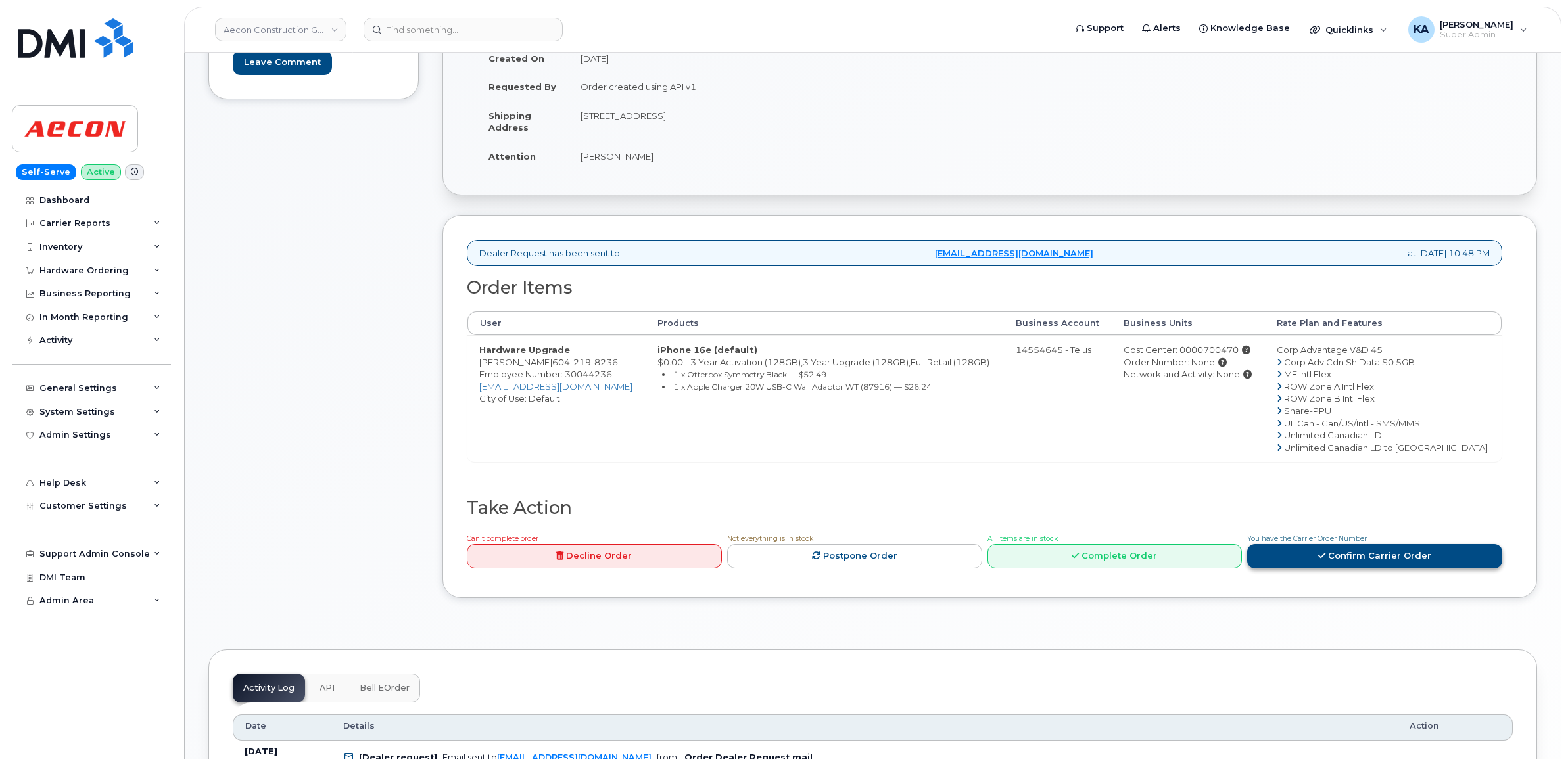
click at [1294, 551] on link "Confirm Carrier Order" at bounding box center [1374, 556] width 255 height 24
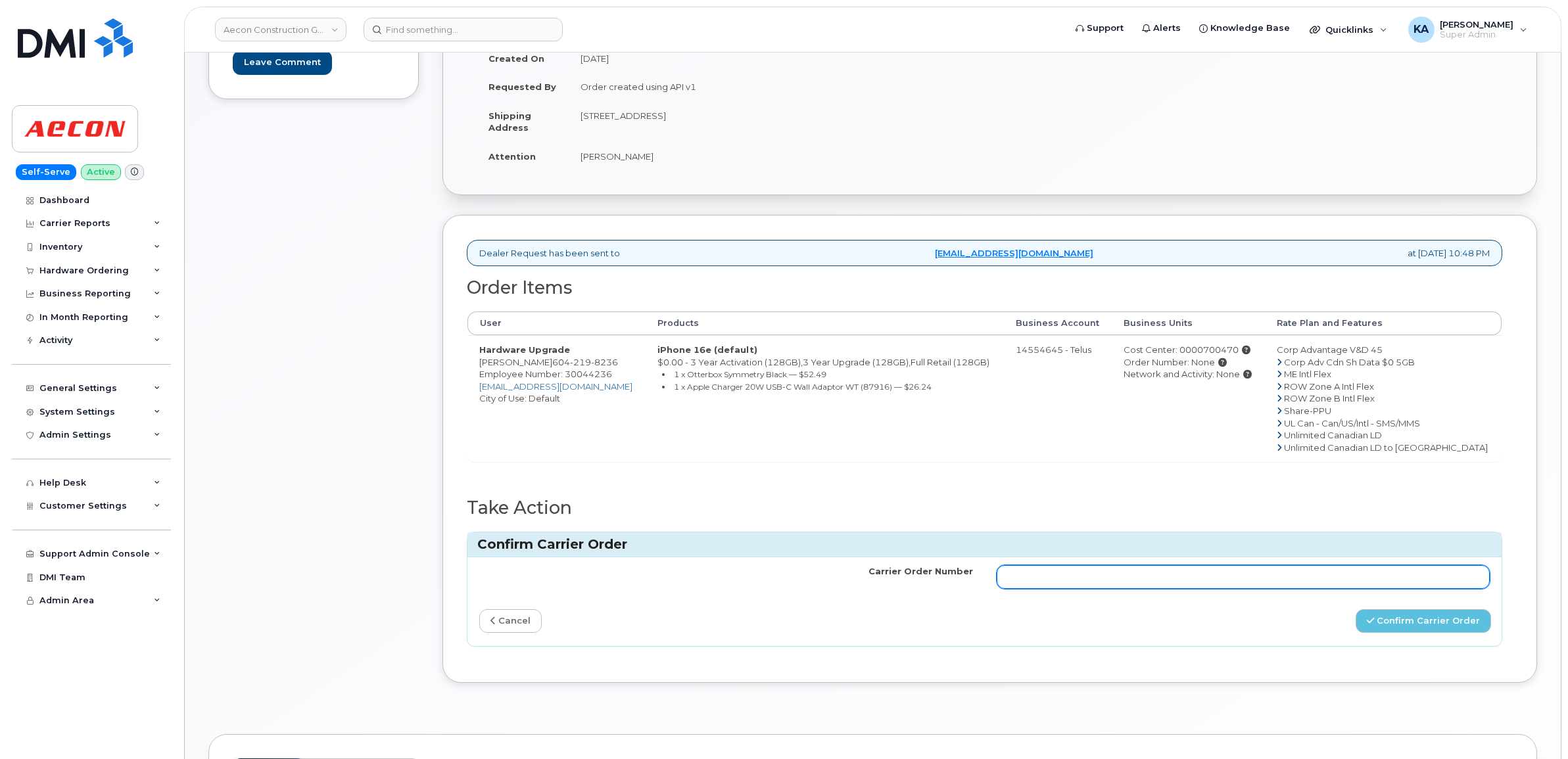
click at [1176, 569] on input "Carrier Order Number" at bounding box center [1244, 577] width 494 height 23
paste input "TL60030701"
type input "TL60030701"
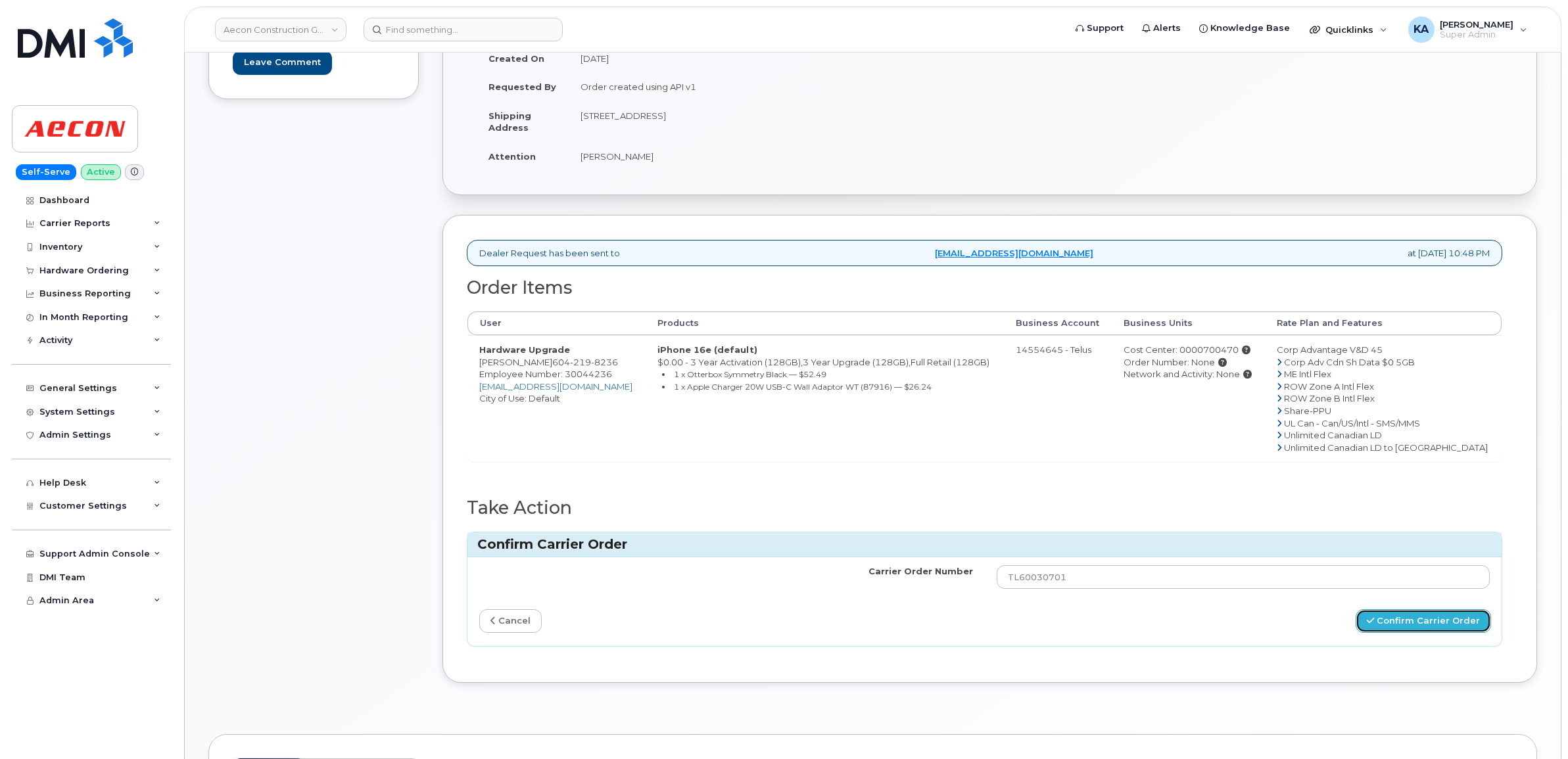
click at [1421, 609] on button "Confirm Carrier Order" at bounding box center [1423, 621] width 136 height 24
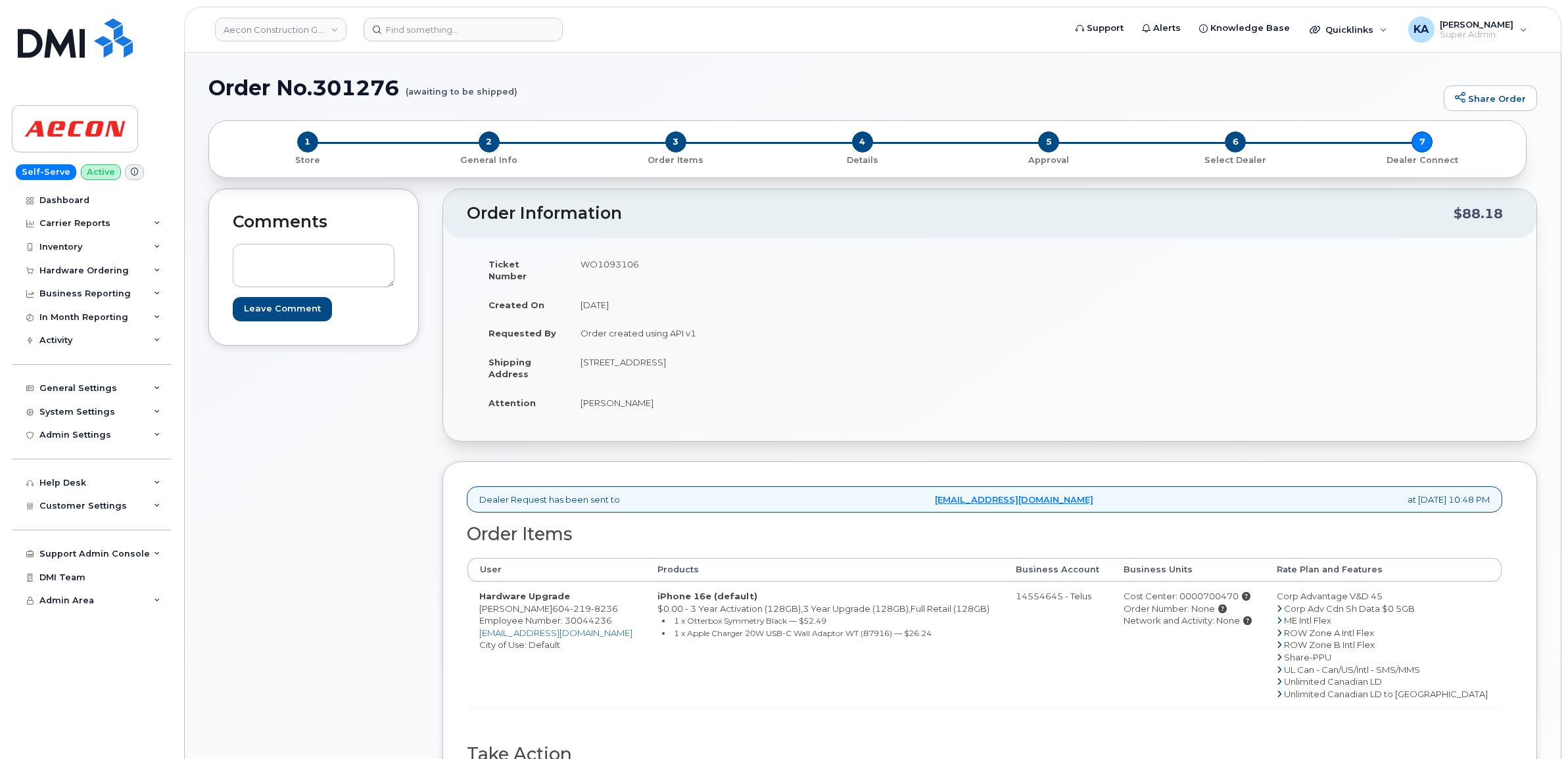
drag, startPoint x: 476, startPoint y: 601, endPoint x: 560, endPoint y: 604, distance: 84.1
click at [560, 604] on td "Hardware Upgrade [PERSON_NAME] [PHONE_NUMBER] Employee Number: 30044236 [EMAIL_…" at bounding box center [556, 645] width 178 height 126
copy td "[PERSON_NAME]"
click at [67, 268] on div "Hardware Ordering" at bounding box center [84, 270] width 90 height 11
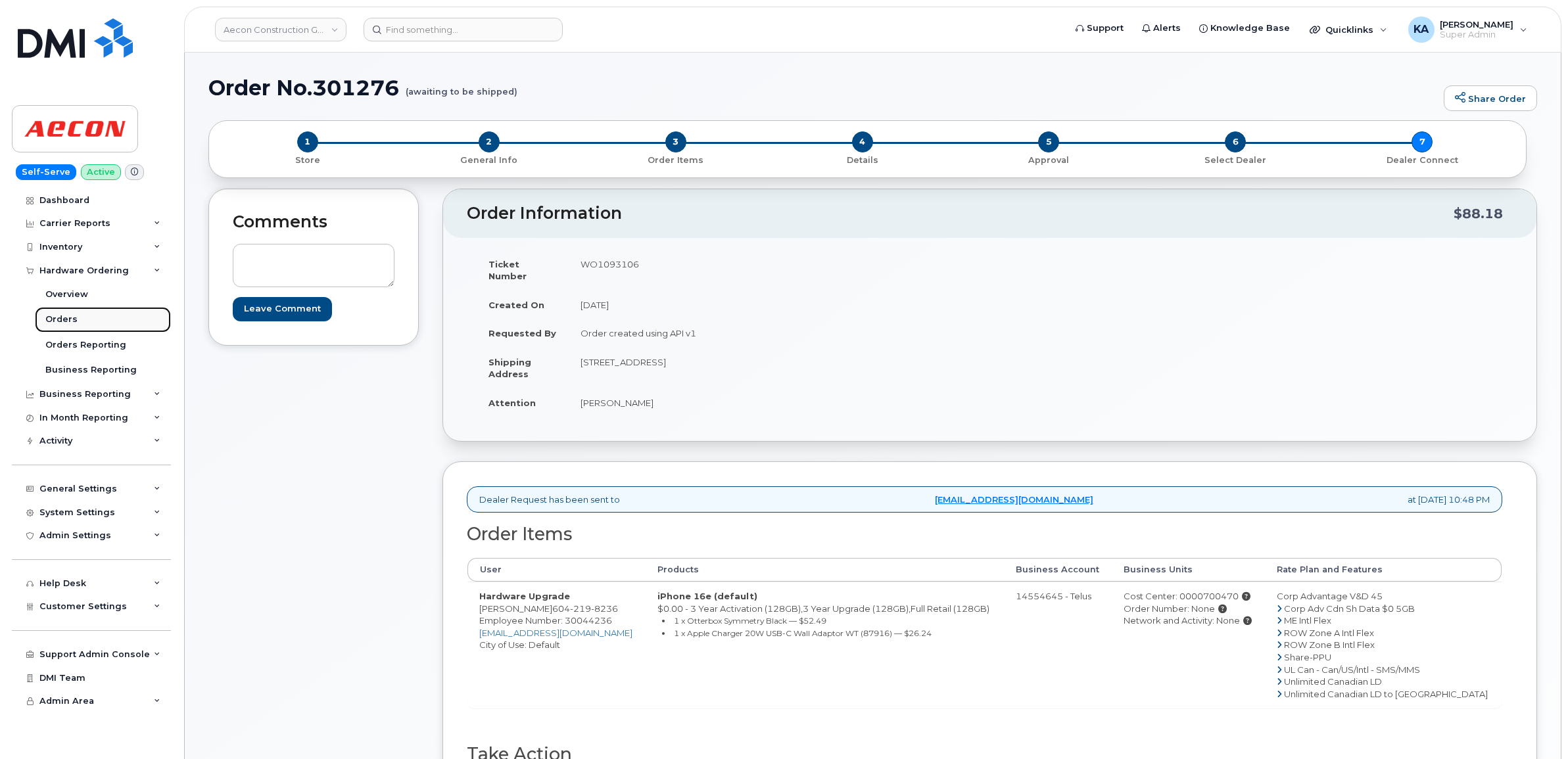
click at [60, 320] on div "Orders" at bounding box center [62, 319] width 32 height 12
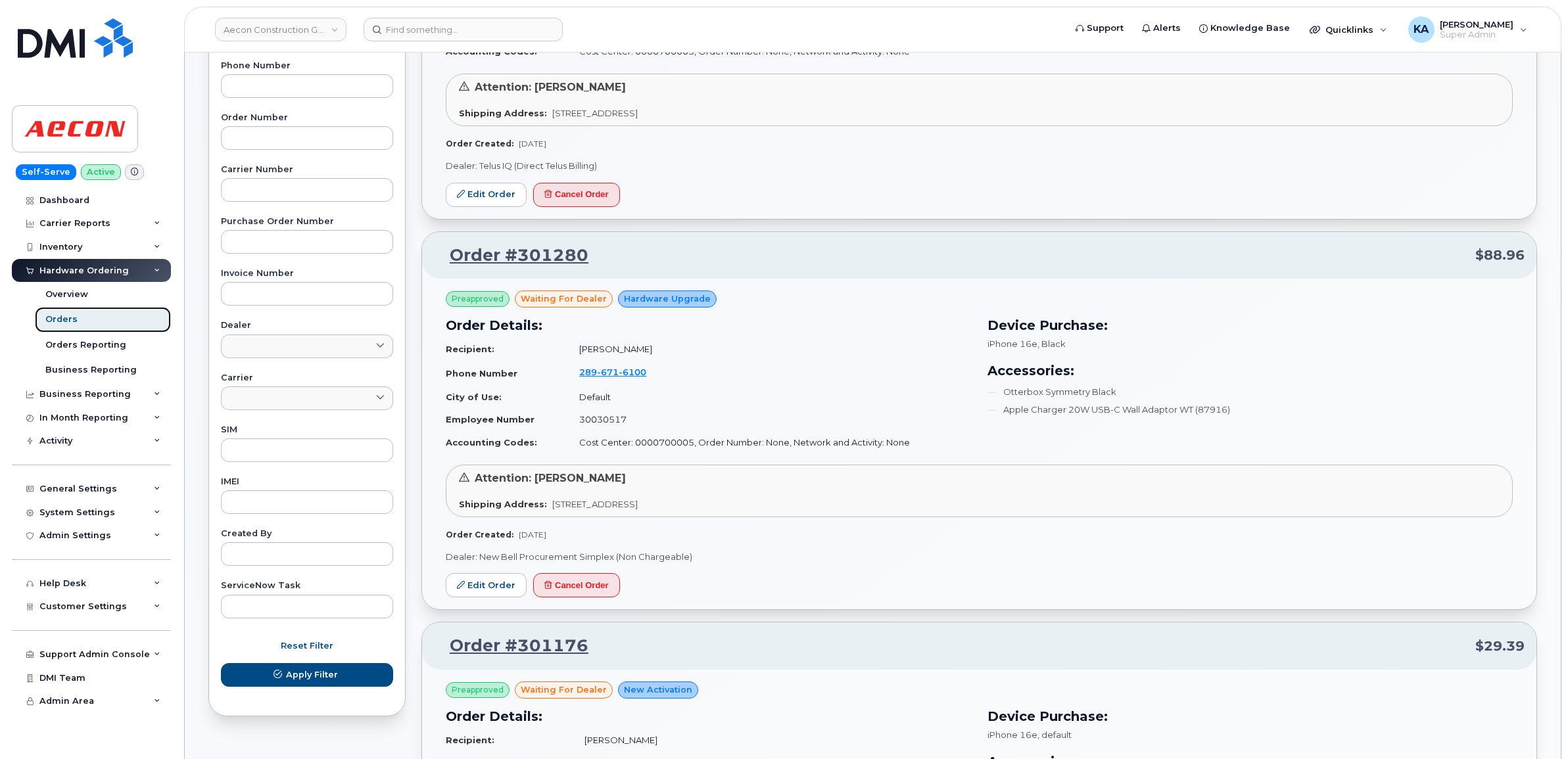
scroll to position [328, 0]
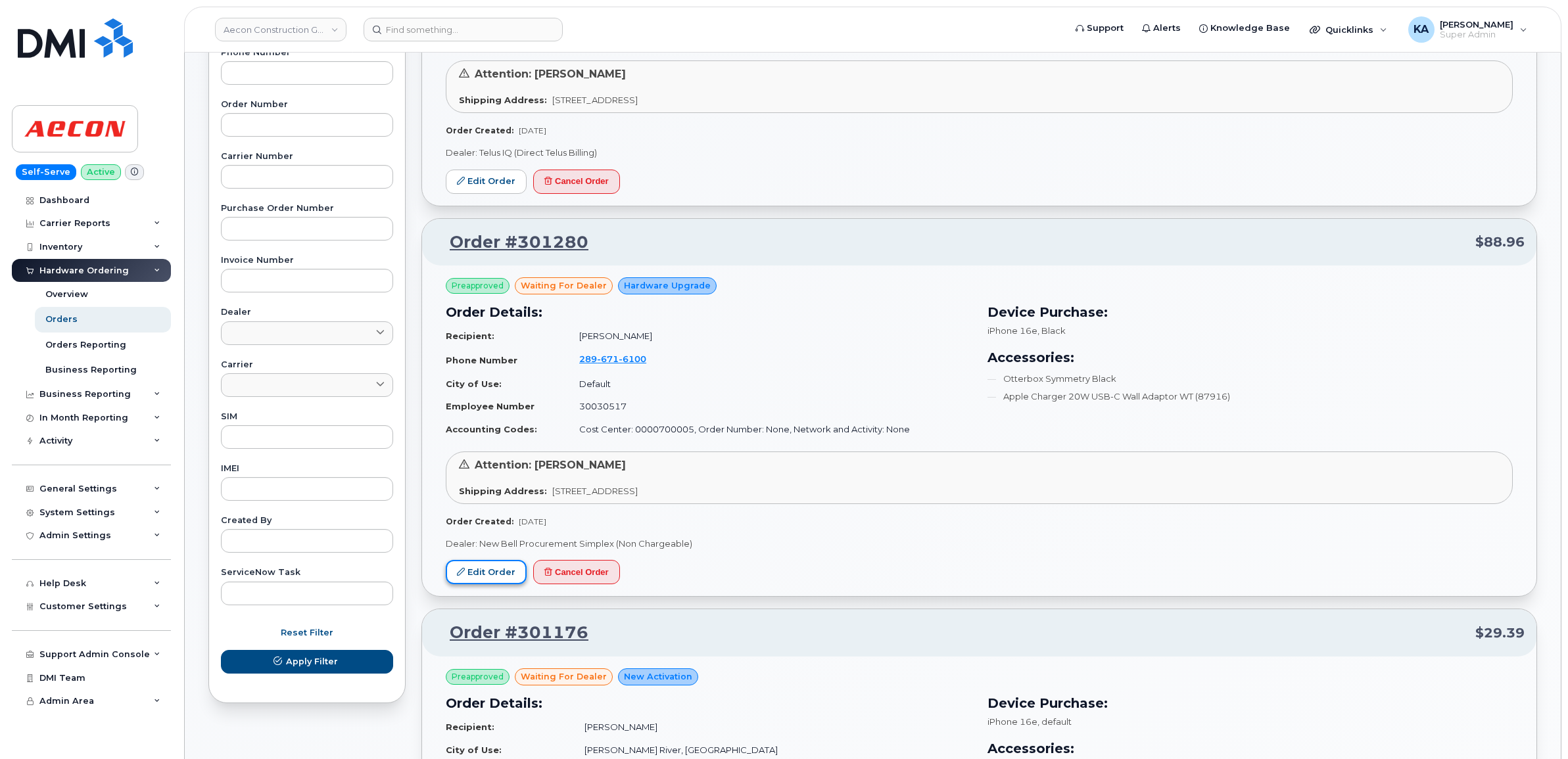
click at [481, 569] on link "Edit Order" at bounding box center [486, 572] width 81 height 24
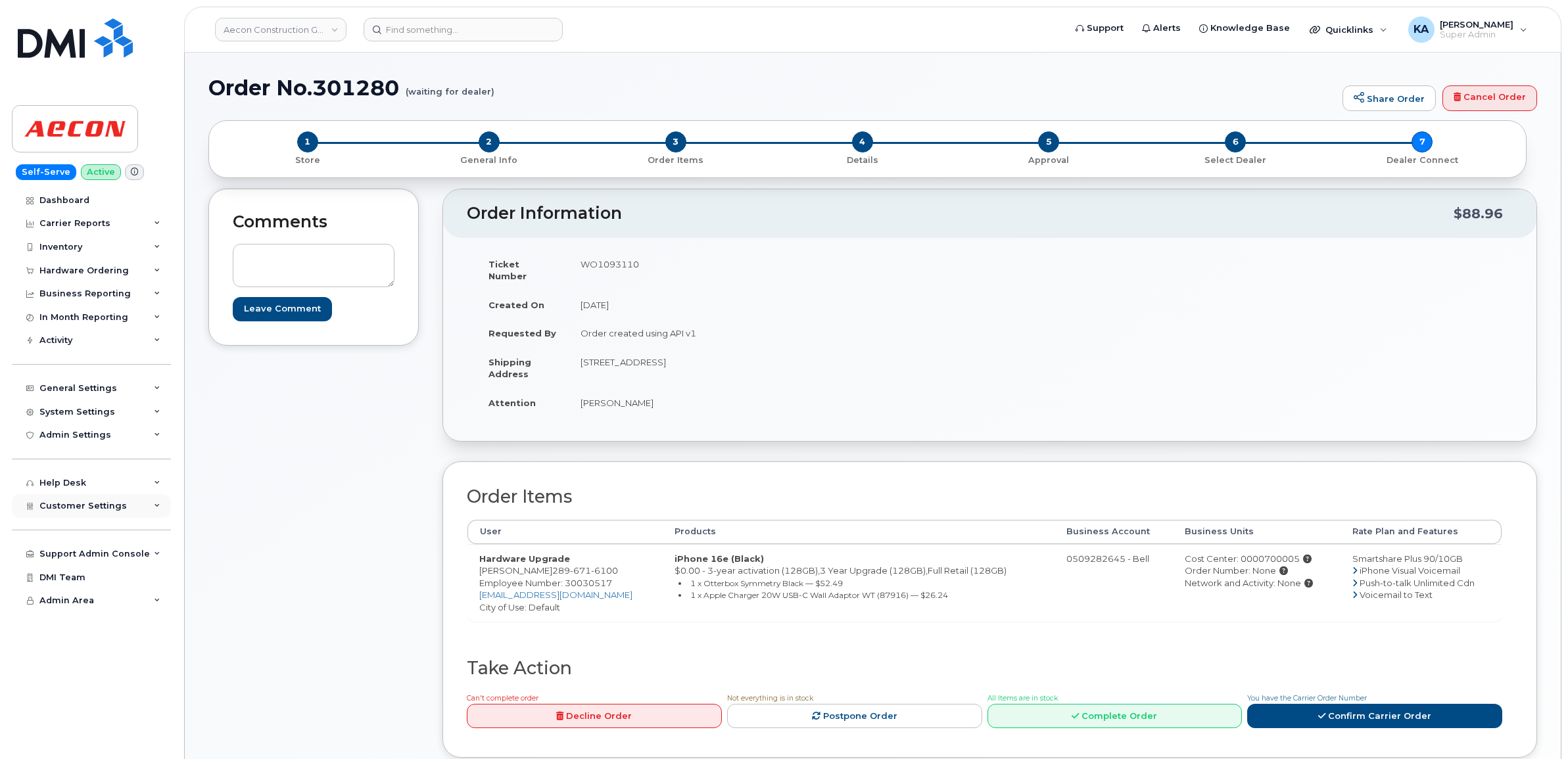
click at [63, 510] on span "Customer Settings" at bounding box center [82, 505] width 87 height 10
click at [72, 273] on div "Hardware Ordering" at bounding box center [84, 270] width 90 height 11
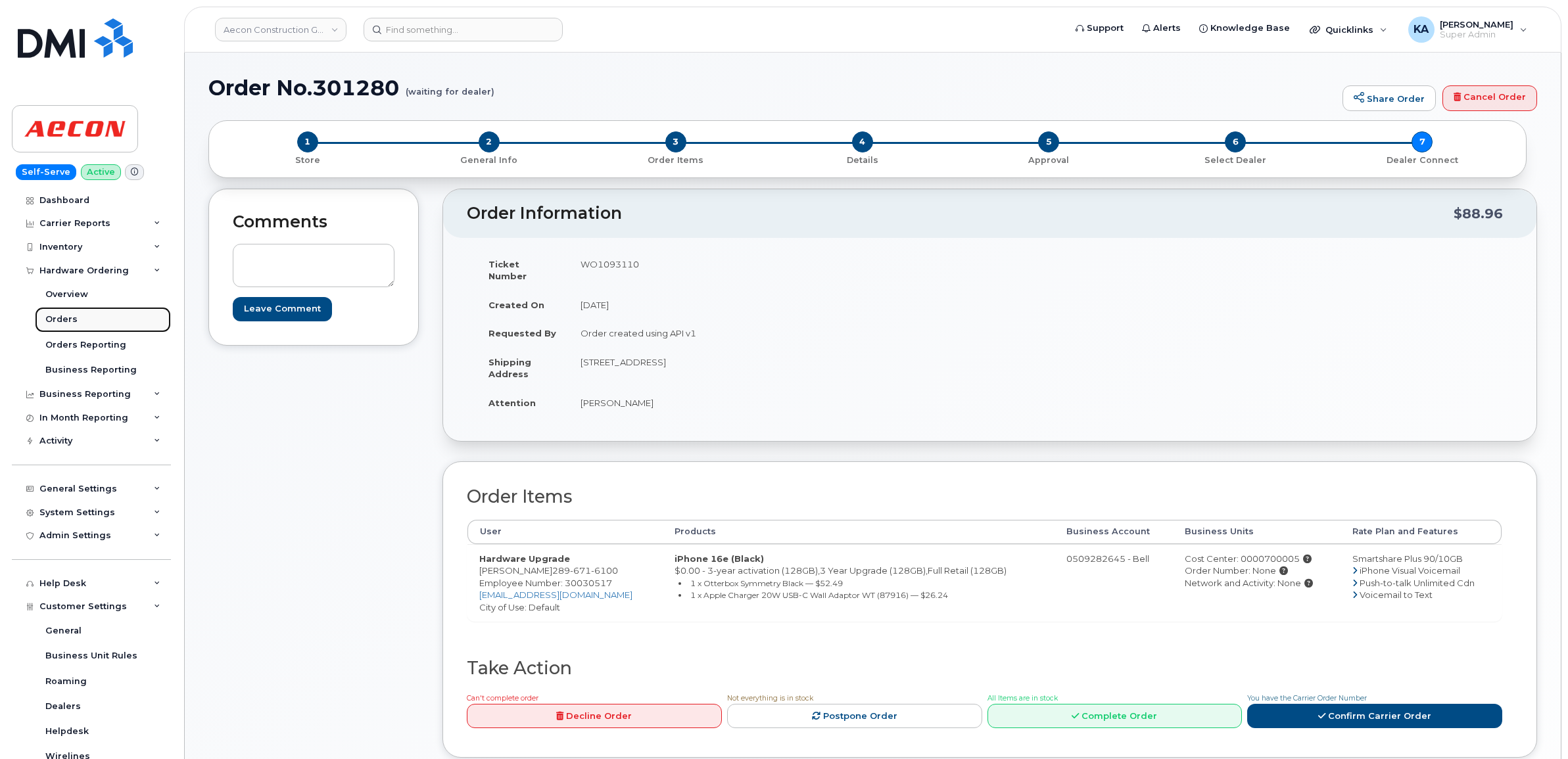
click at [52, 316] on div "Orders" at bounding box center [62, 319] width 32 height 12
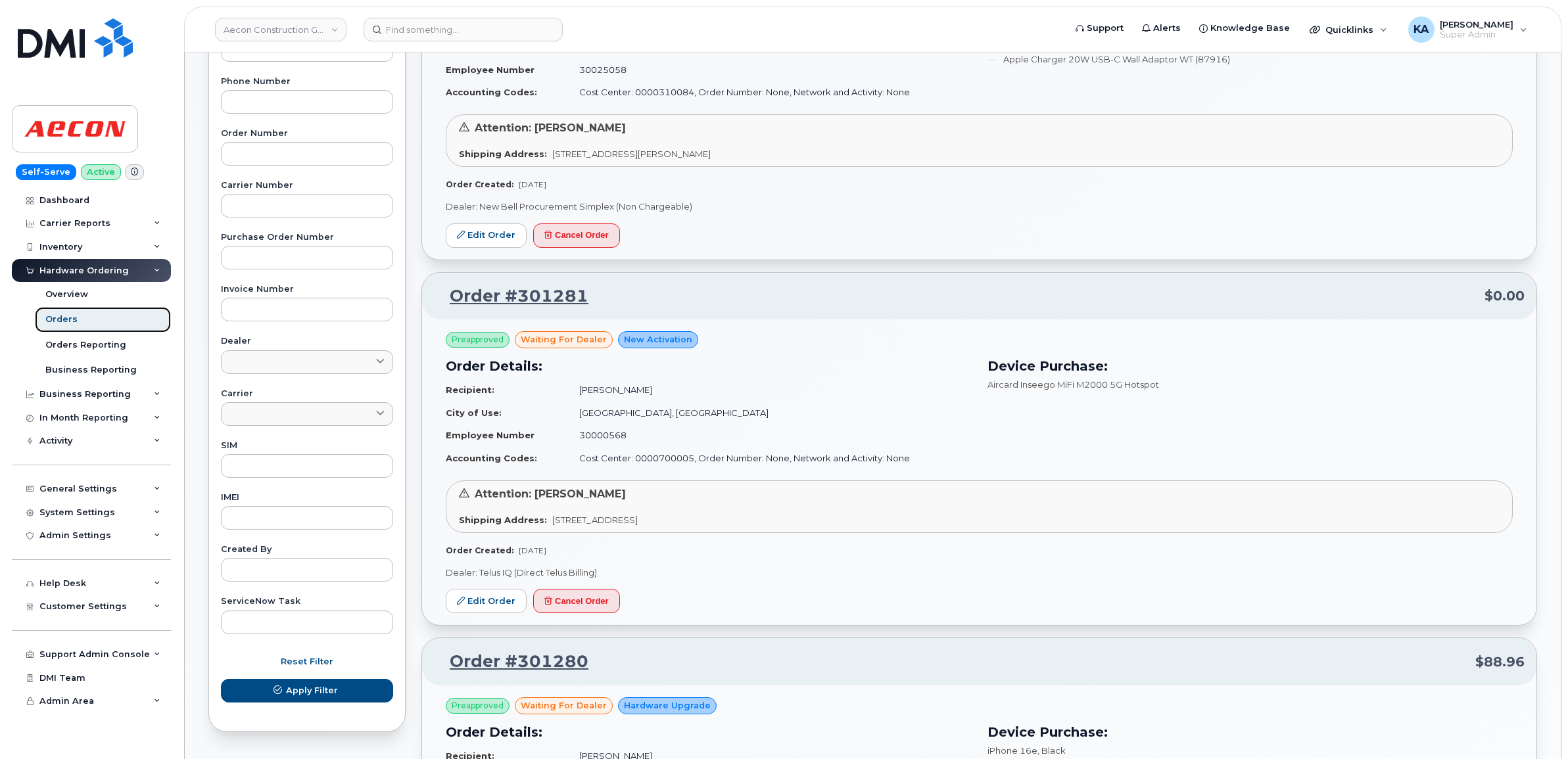
scroll to position [328, 0]
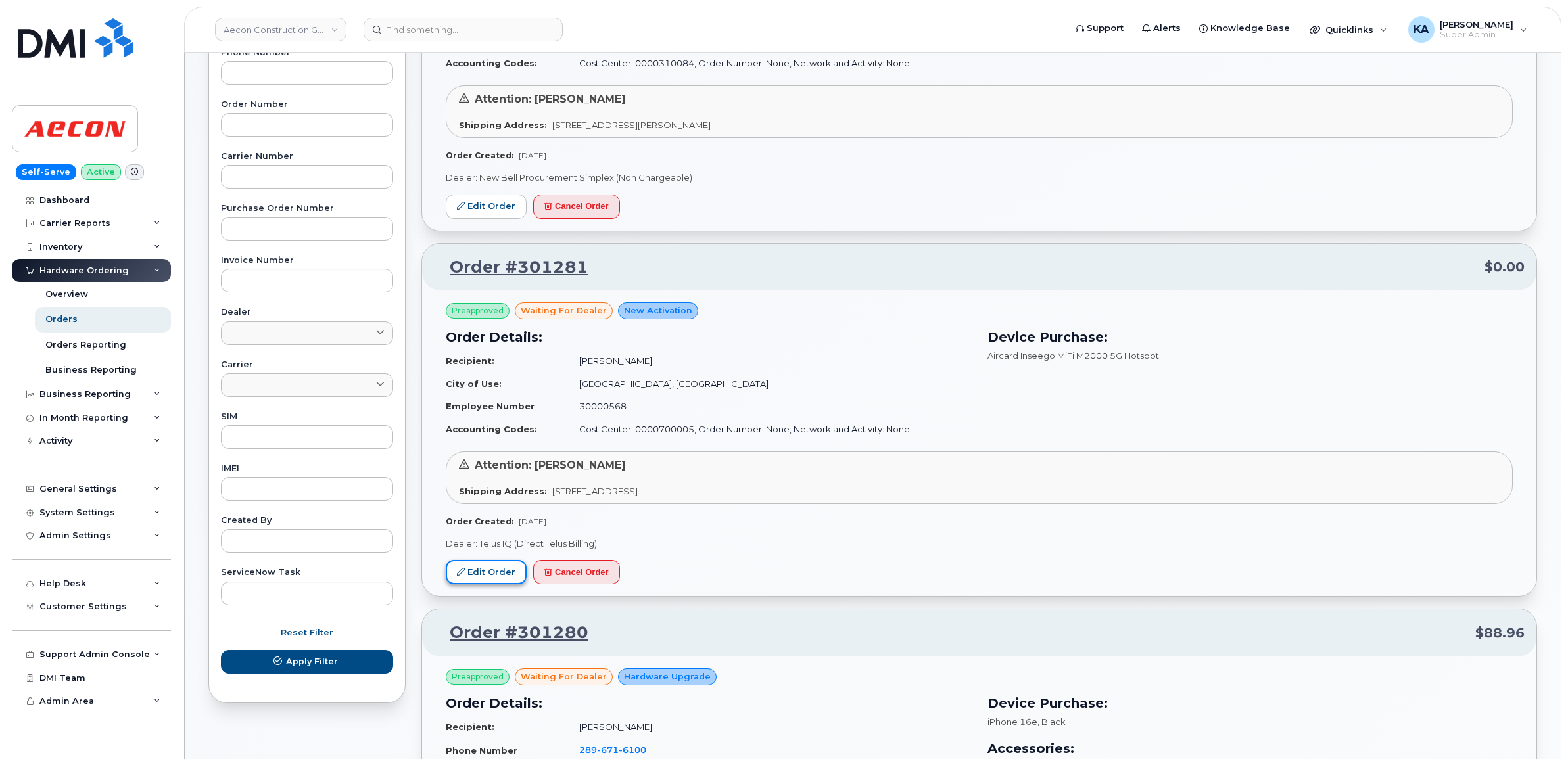
click at [480, 570] on link "Edit Order" at bounding box center [486, 572] width 81 height 24
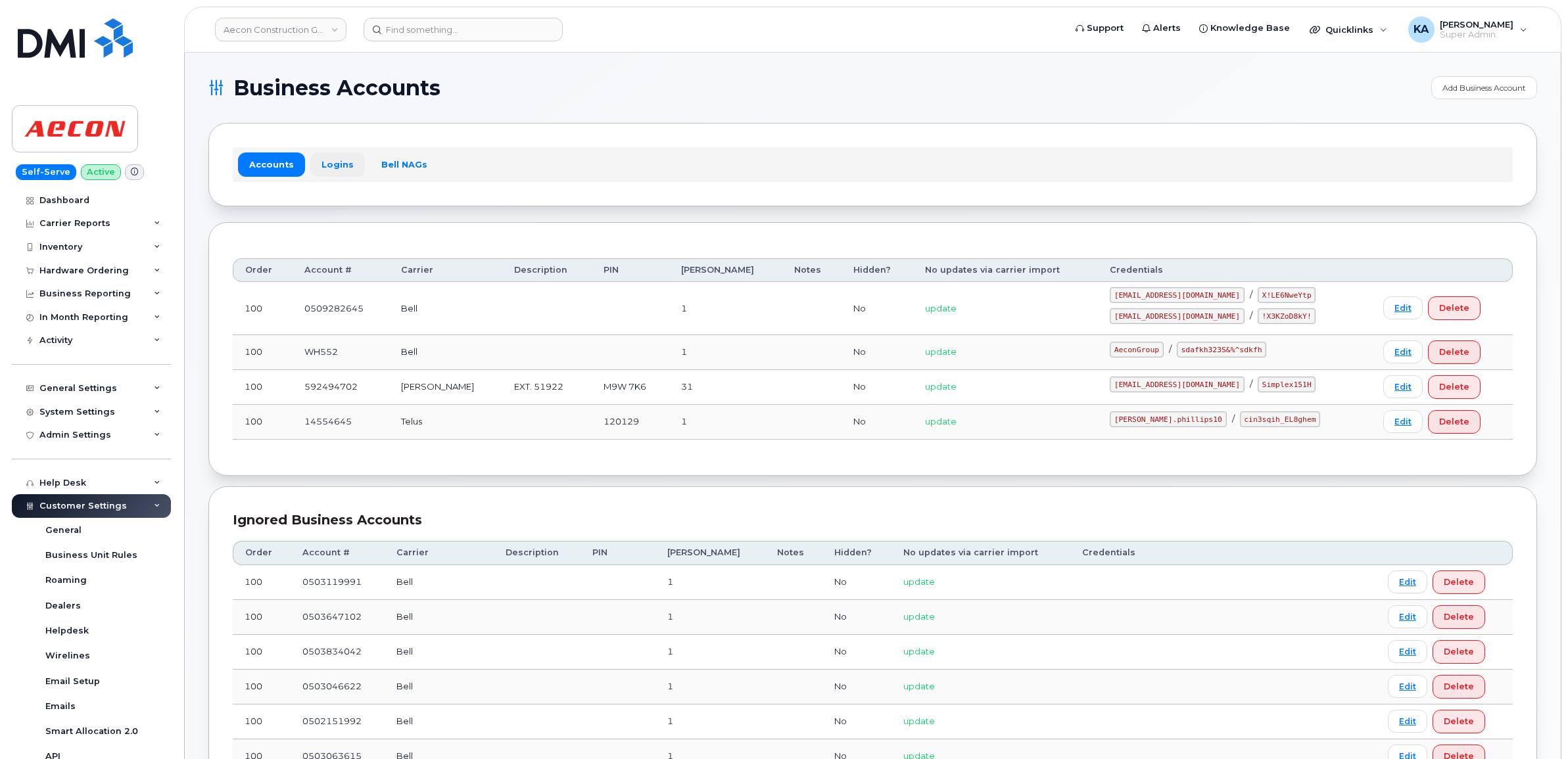
click at [332, 165] on link "Logins" at bounding box center [338, 164] width 55 height 23
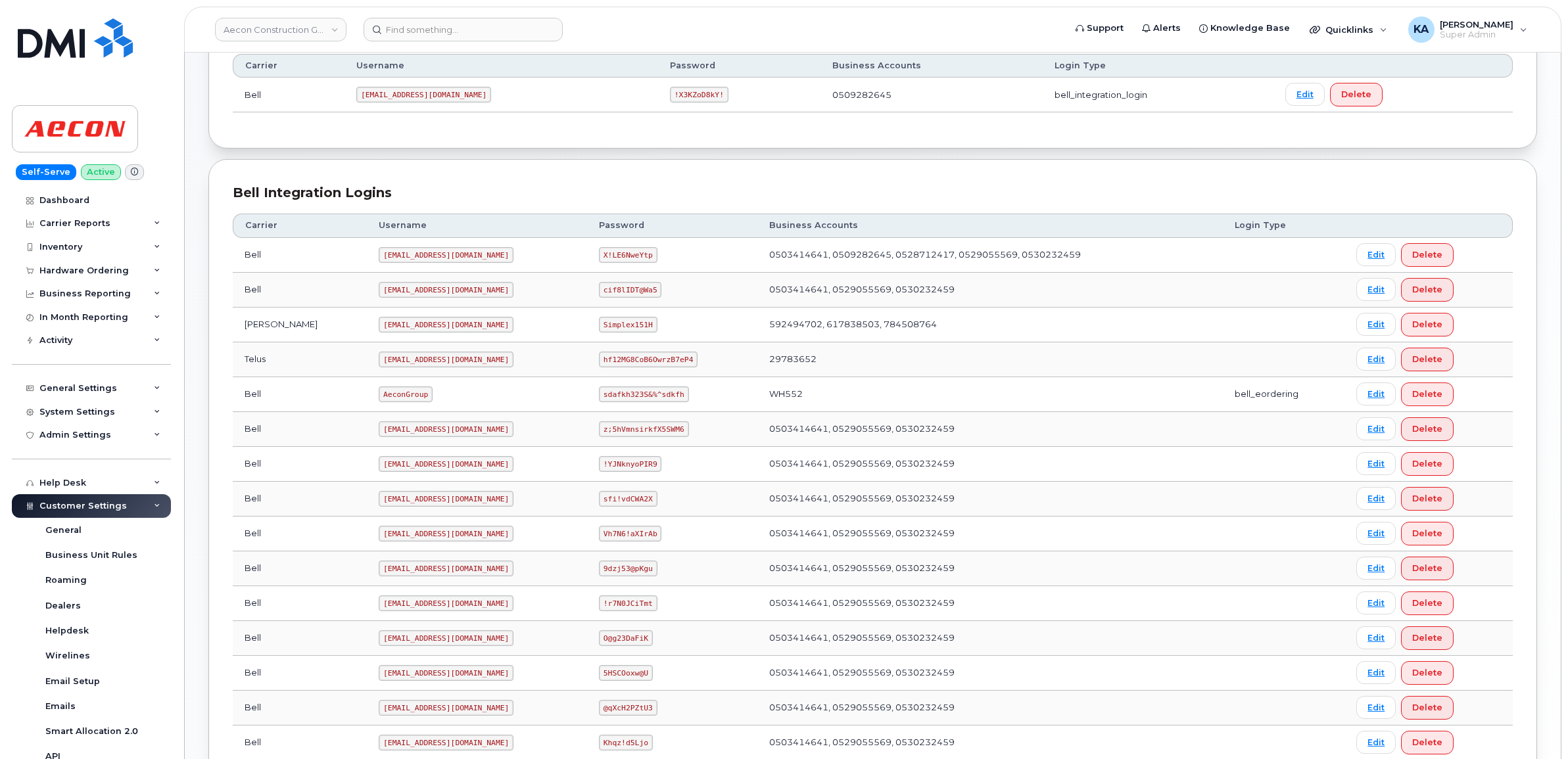
scroll to position [246, 0]
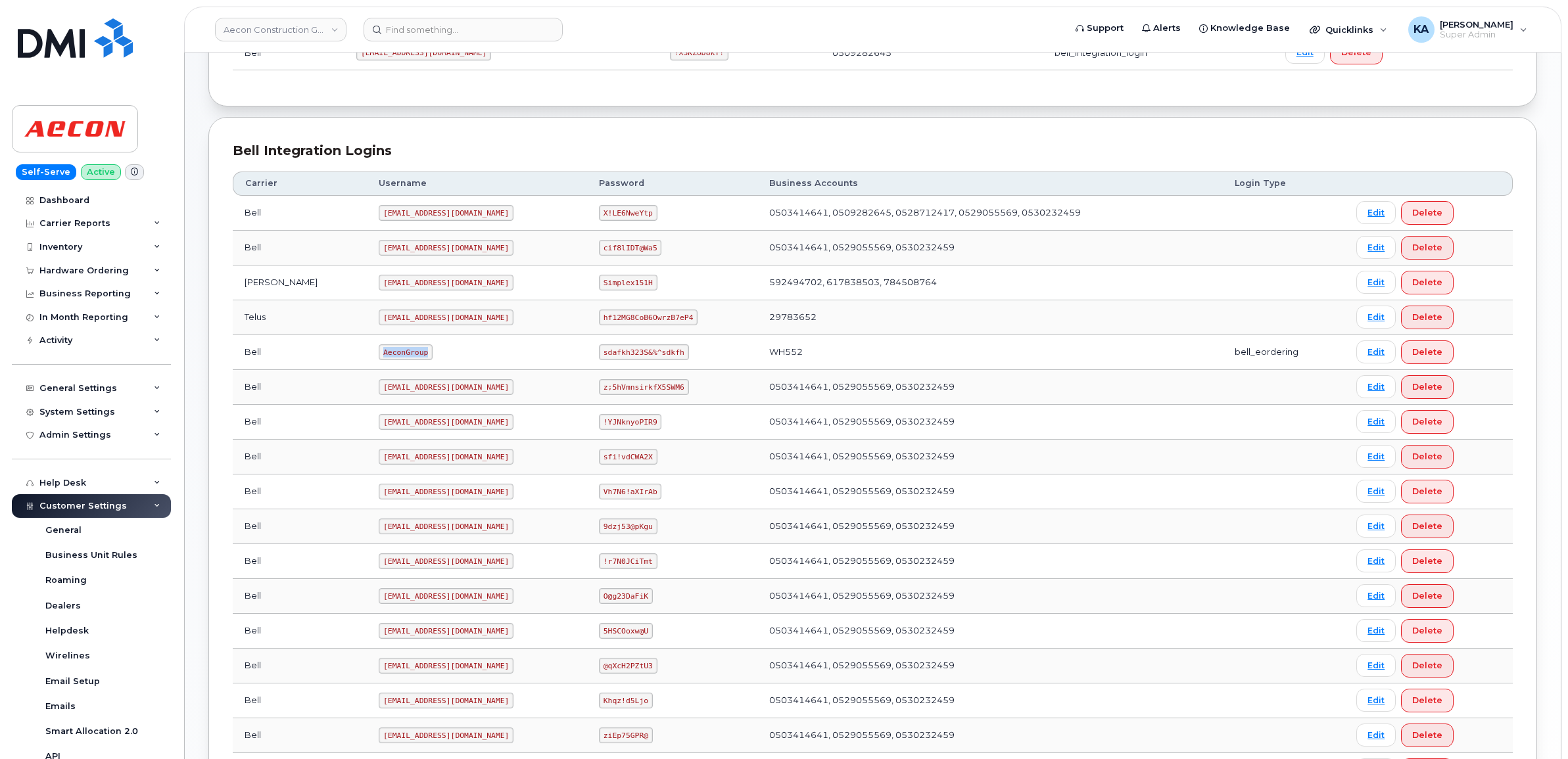
drag, startPoint x: 326, startPoint y: 353, endPoint x: 377, endPoint y: 362, distance: 51.8
click at [377, 362] on td "AeconGroup" at bounding box center [476, 352] width 220 height 35
copy code "AeconGroup"
drag, startPoint x: 579, startPoint y: 357, endPoint x: 672, endPoint y: 365, distance: 93.3
click at [672, 365] on td "sdafkh323S&%^sdkfh" at bounding box center [672, 352] width 170 height 35
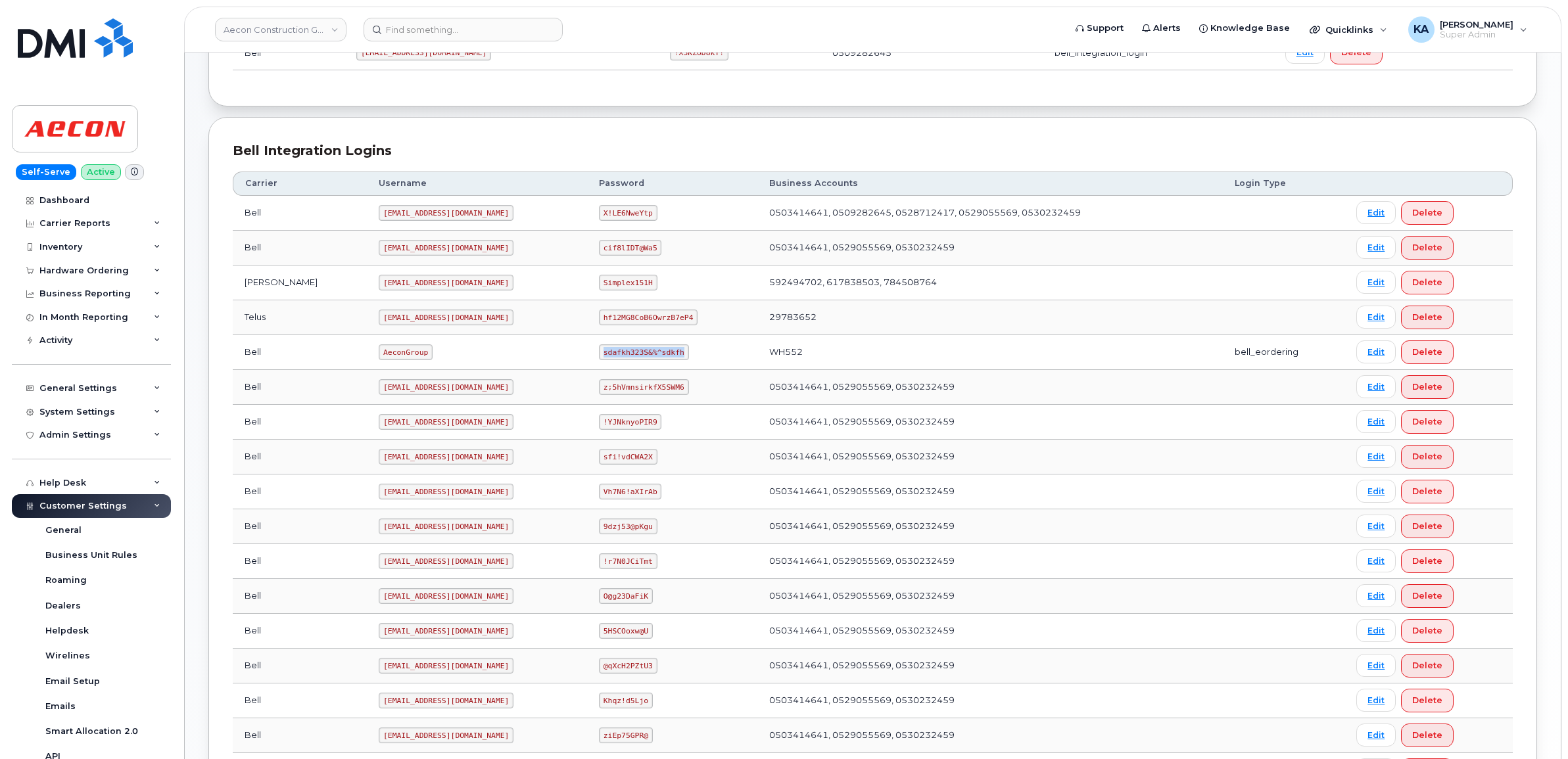
copy code "sdafkh323S&%^sdkfh"
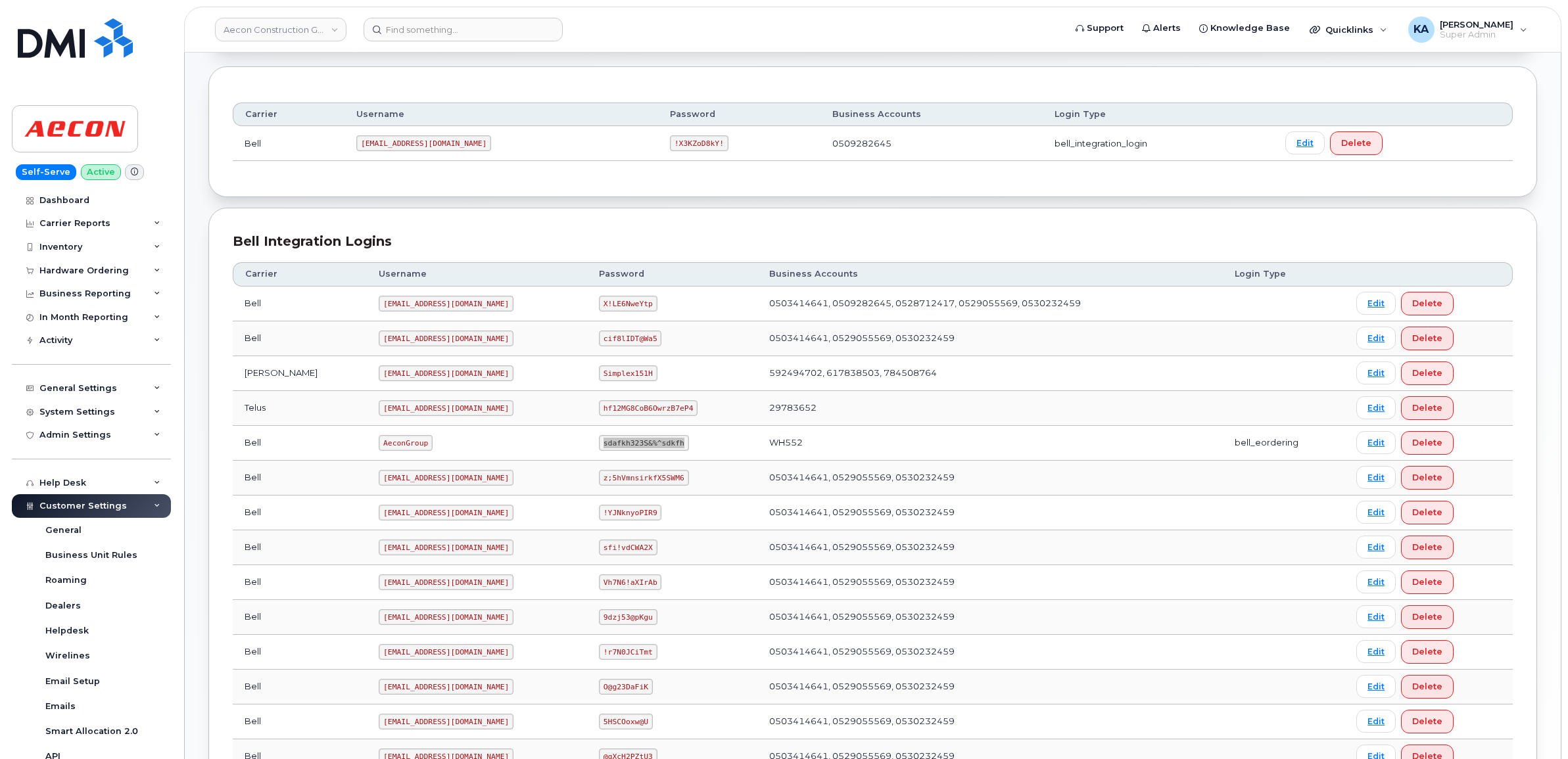
scroll to position [0, 0]
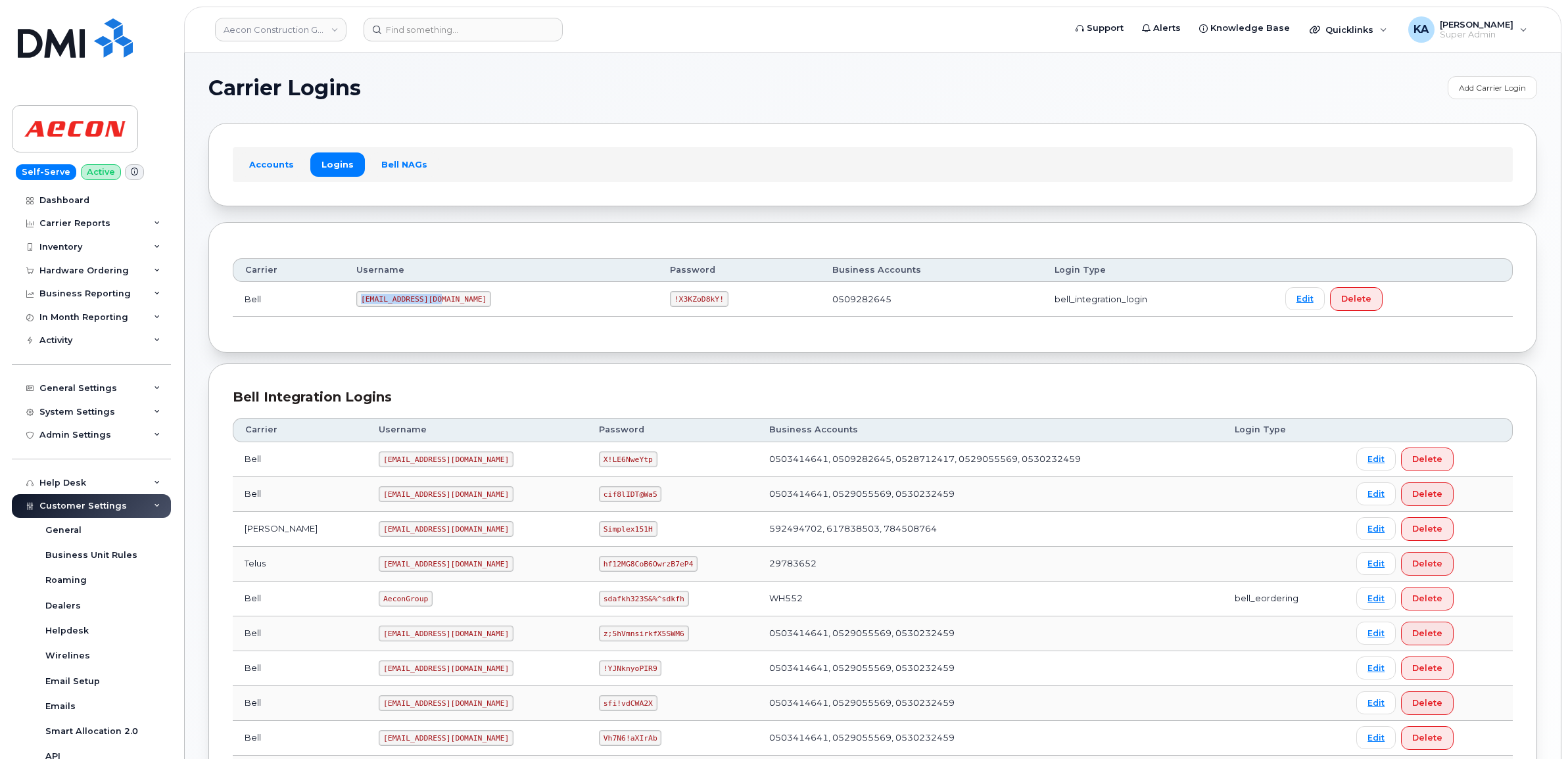
drag, startPoint x: 369, startPoint y: 301, endPoint x: 463, endPoint y: 303, distance: 94.0
click at [463, 303] on td "[EMAIL_ADDRESS][DOMAIN_NAME]" at bounding box center [500, 299] width 313 height 35
copy code "[EMAIL_ADDRESS][DOMAIN_NAME]"
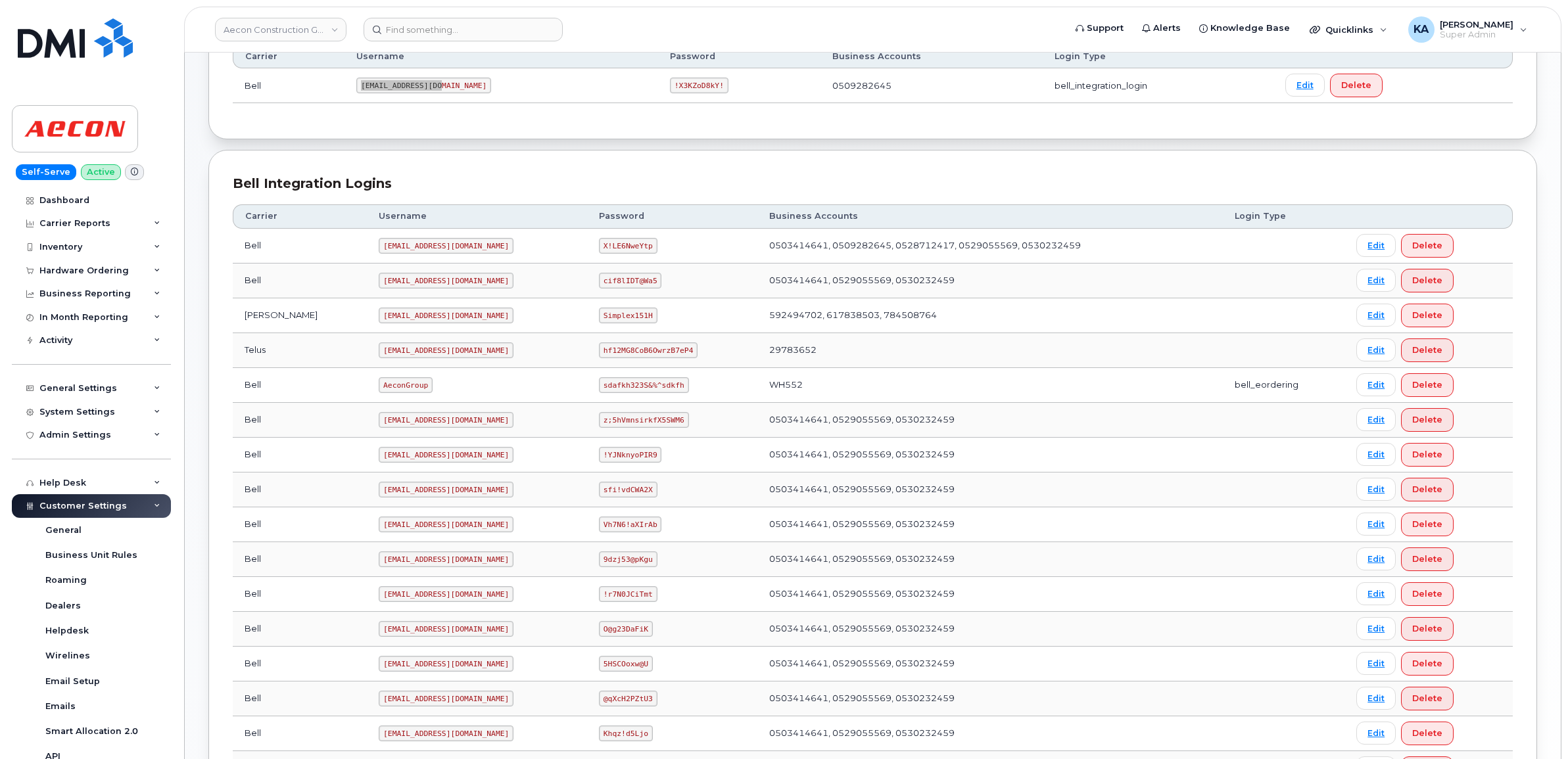
scroll to position [246, 0]
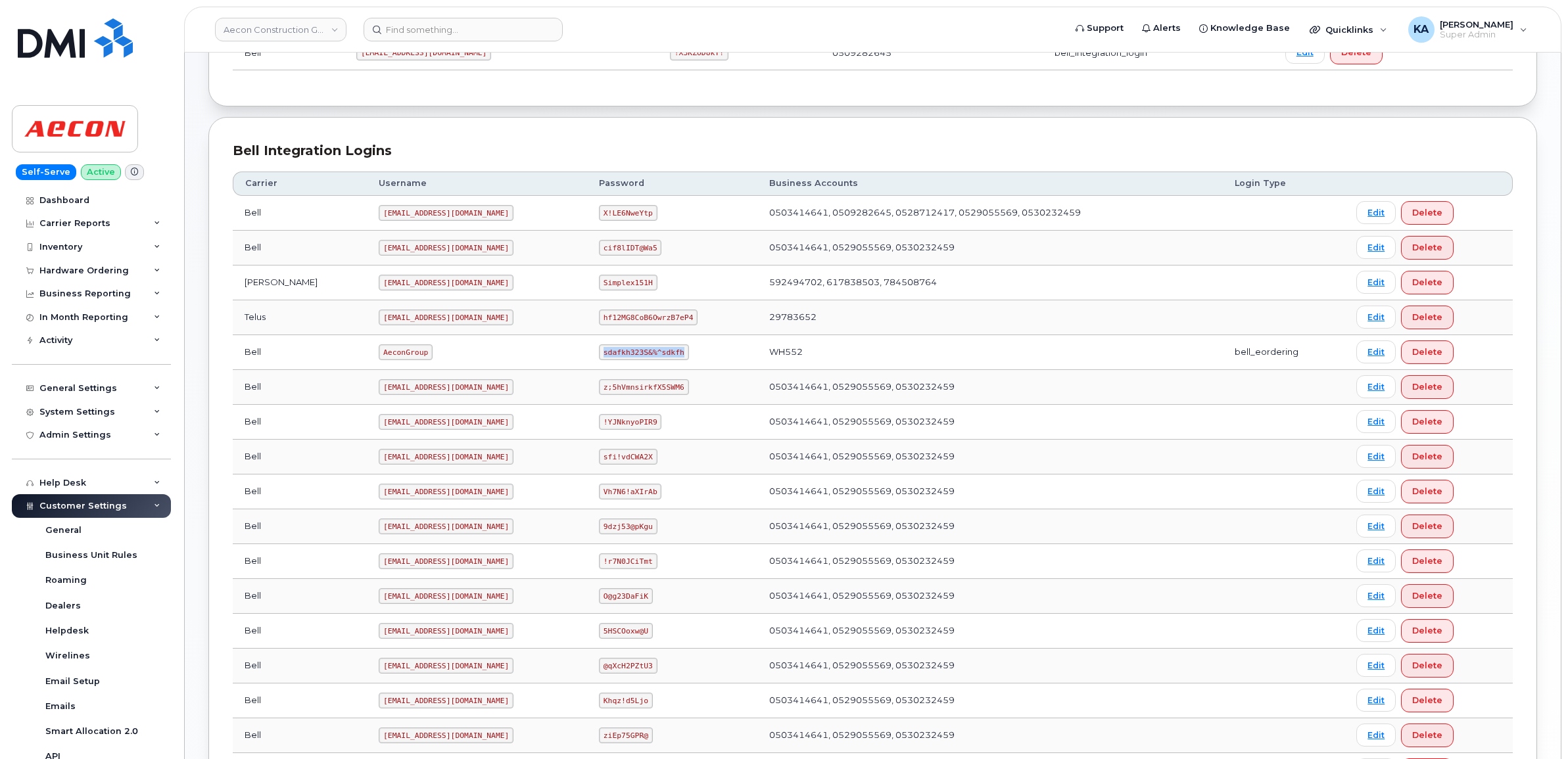
drag, startPoint x: 579, startPoint y: 358, endPoint x: 663, endPoint y: 362, distance: 84.1
click at [663, 362] on td "sdafkh323S&%^sdkfh" at bounding box center [672, 352] width 170 height 35
copy code "sdafkh323S&%^sdkfh"
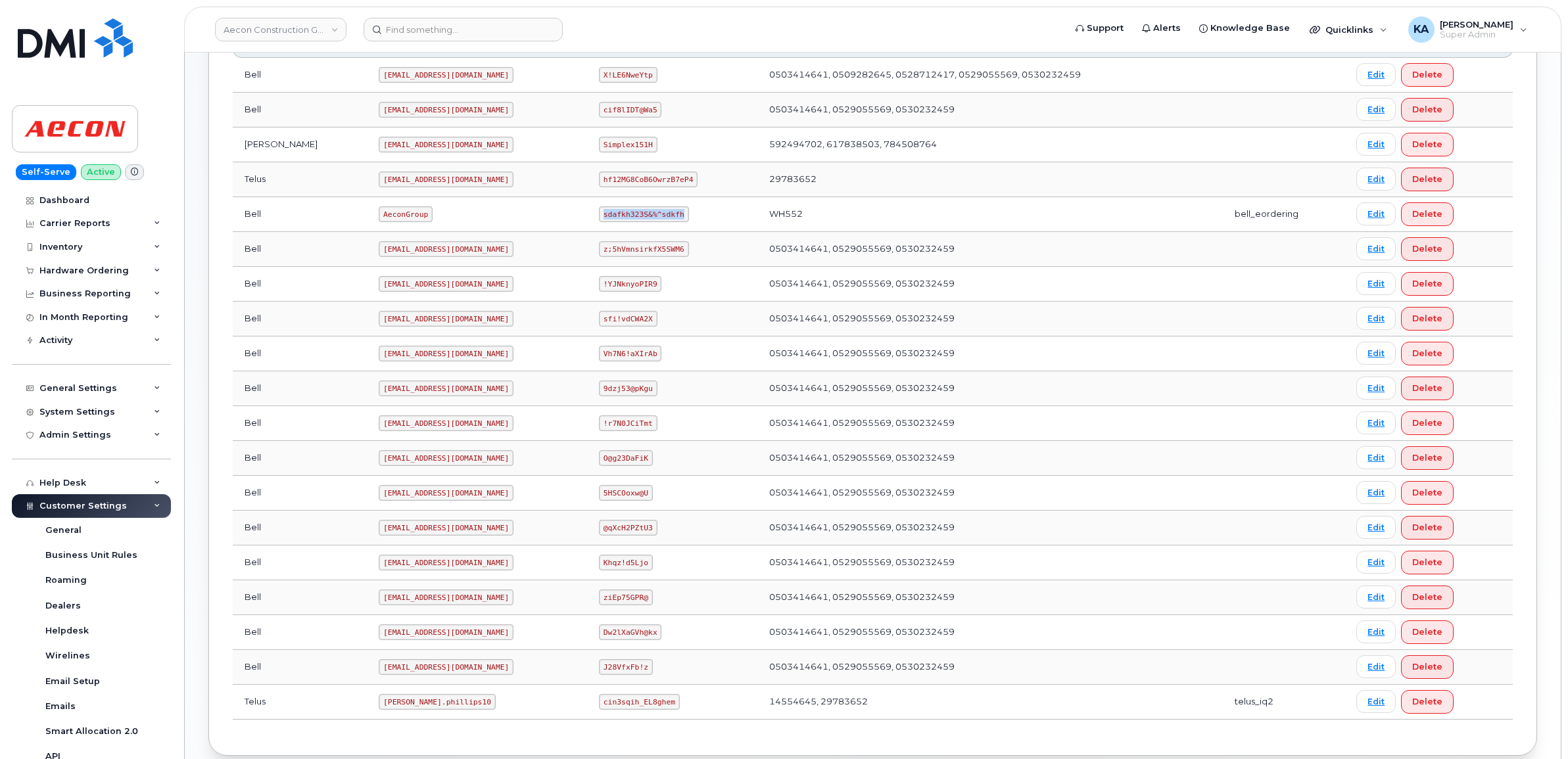
scroll to position [462, 0]
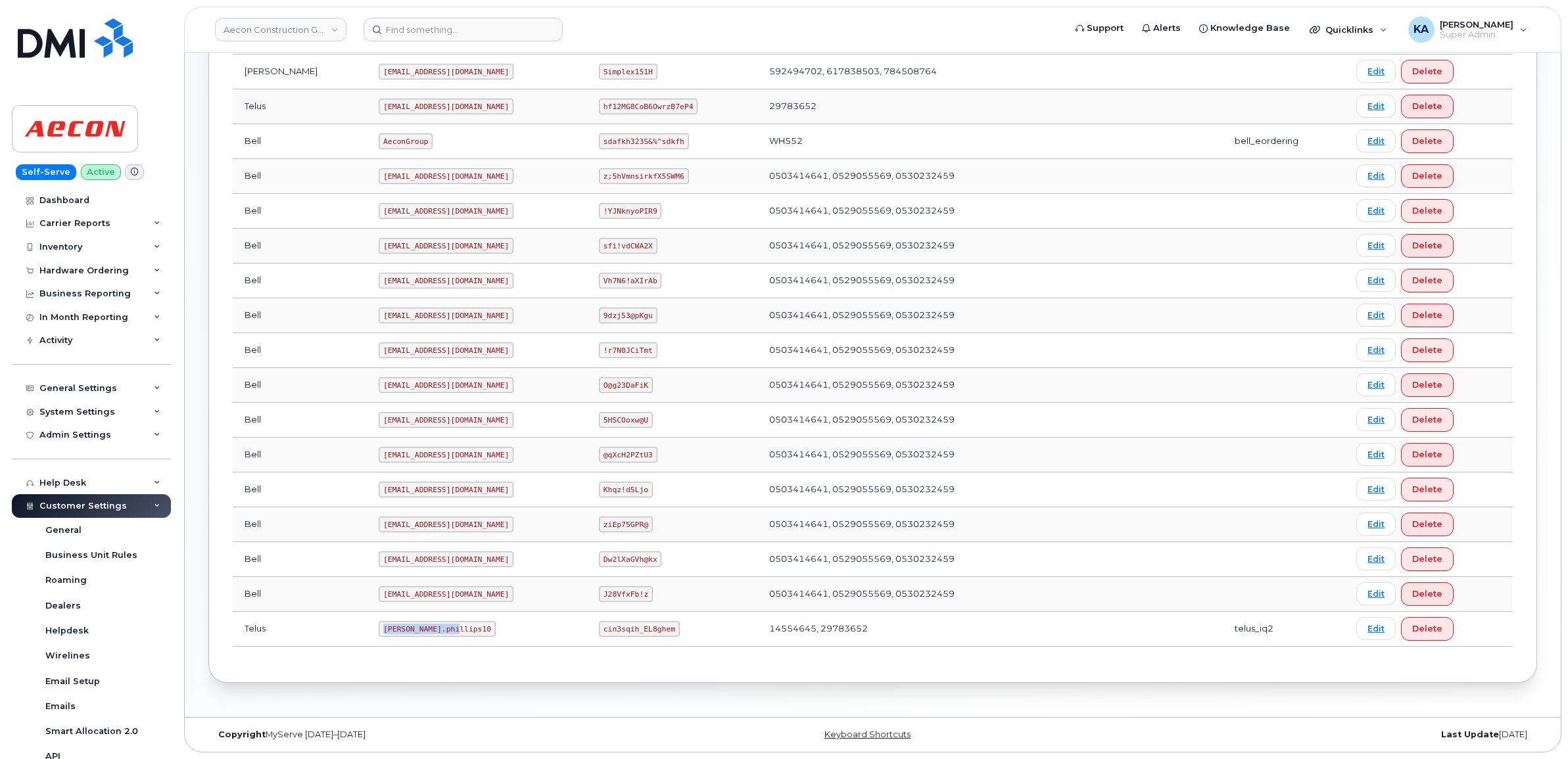
drag, startPoint x: 323, startPoint y: 628, endPoint x: 427, endPoint y: 634, distance: 104.2
click at [427, 634] on td "[PERSON_NAME].phillips10" at bounding box center [476, 629] width 220 height 35
copy code "[PERSON_NAME].phillips10"
drag, startPoint x: 576, startPoint y: 628, endPoint x: 688, endPoint y: 642, distance: 112.9
click at [688, 642] on td "cin3sqih_EL8ghem" at bounding box center [672, 629] width 170 height 35
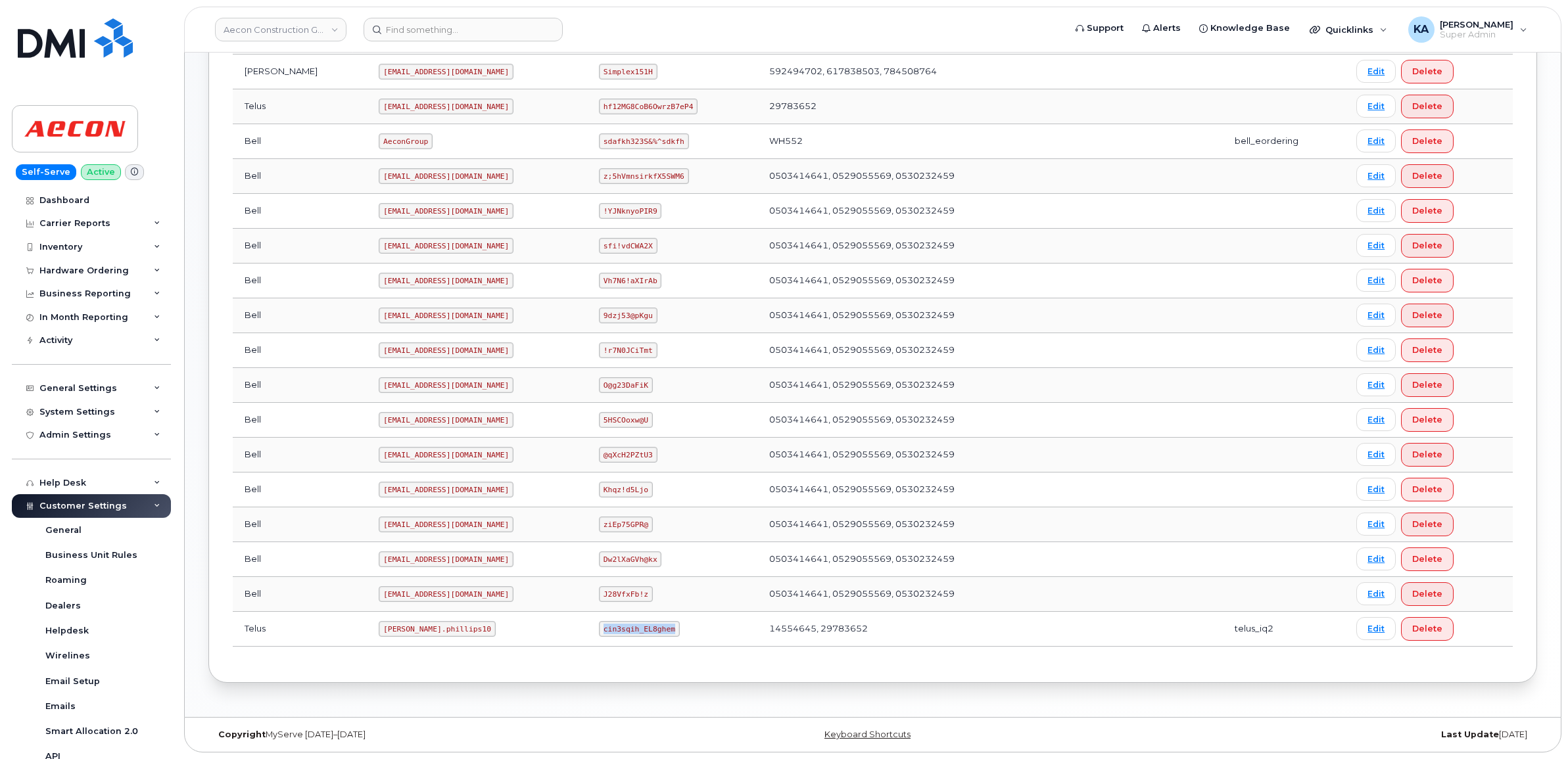
copy code "cin3sqih_EL8ghem"
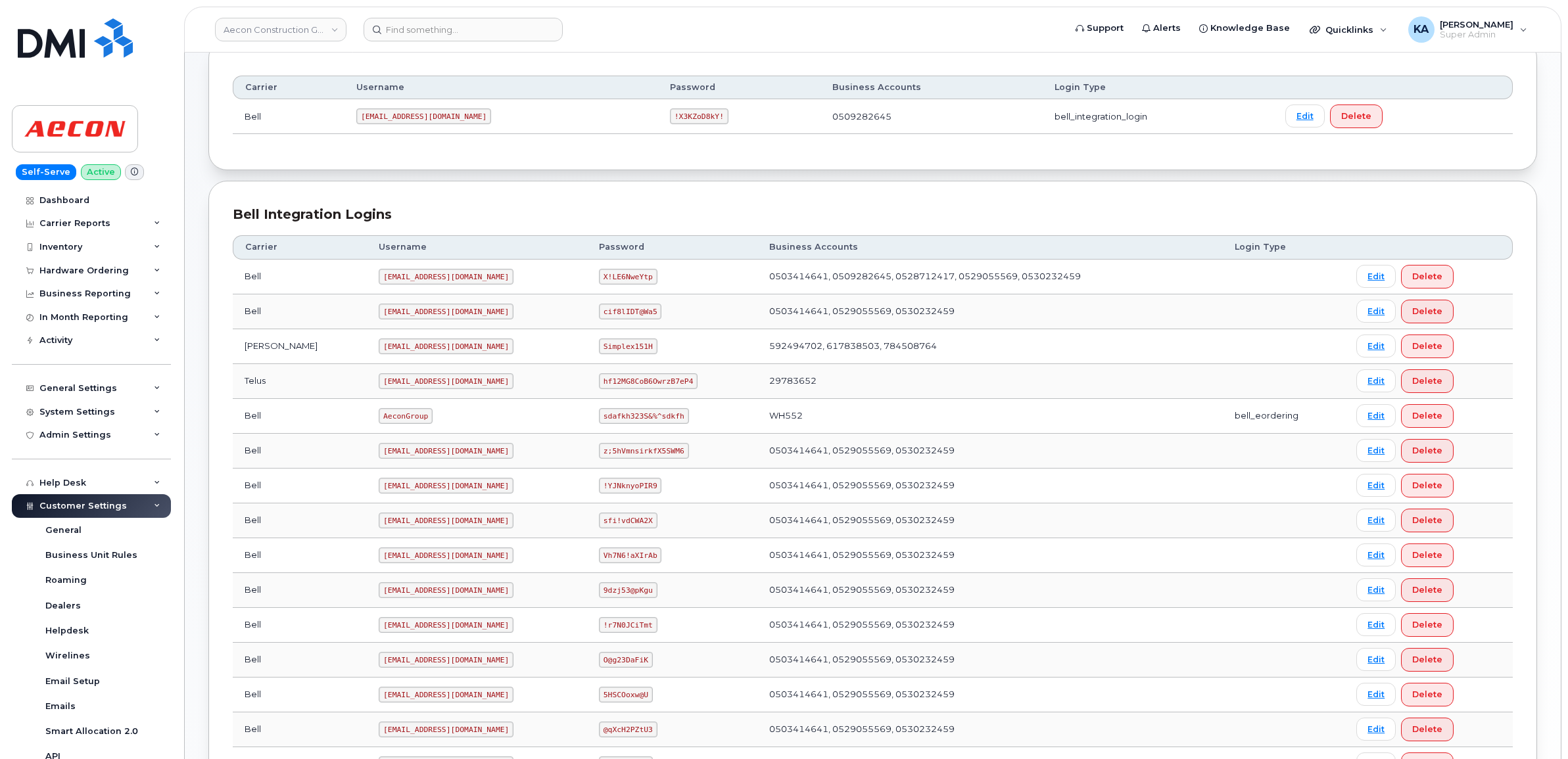
scroll to position [134, 0]
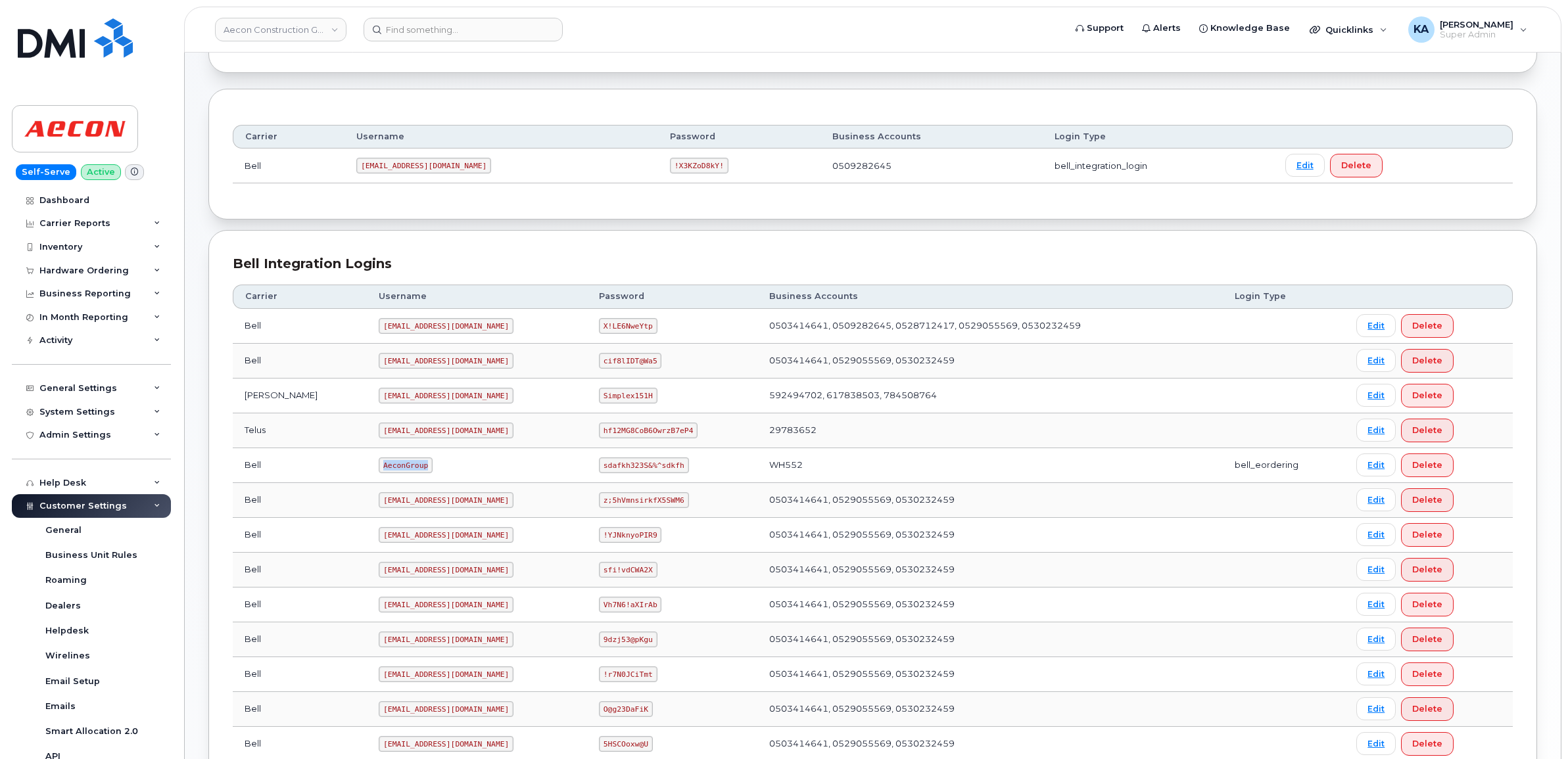
drag, startPoint x: 327, startPoint y: 467, endPoint x: 391, endPoint y: 472, distance: 64.2
click at [391, 472] on td "AeconGroup" at bounding box center [476, 466] width 220 height 35
copy code "AeconGroup"
drag, startPoint x: 579, startPoint y: 467, endPoint x: 687, endPoint y: 482, distance: 109.0
click at [687, 482] on td "sdafkh323S&%^sdkfh" at bounding box center [672, 466] width 170 height 35
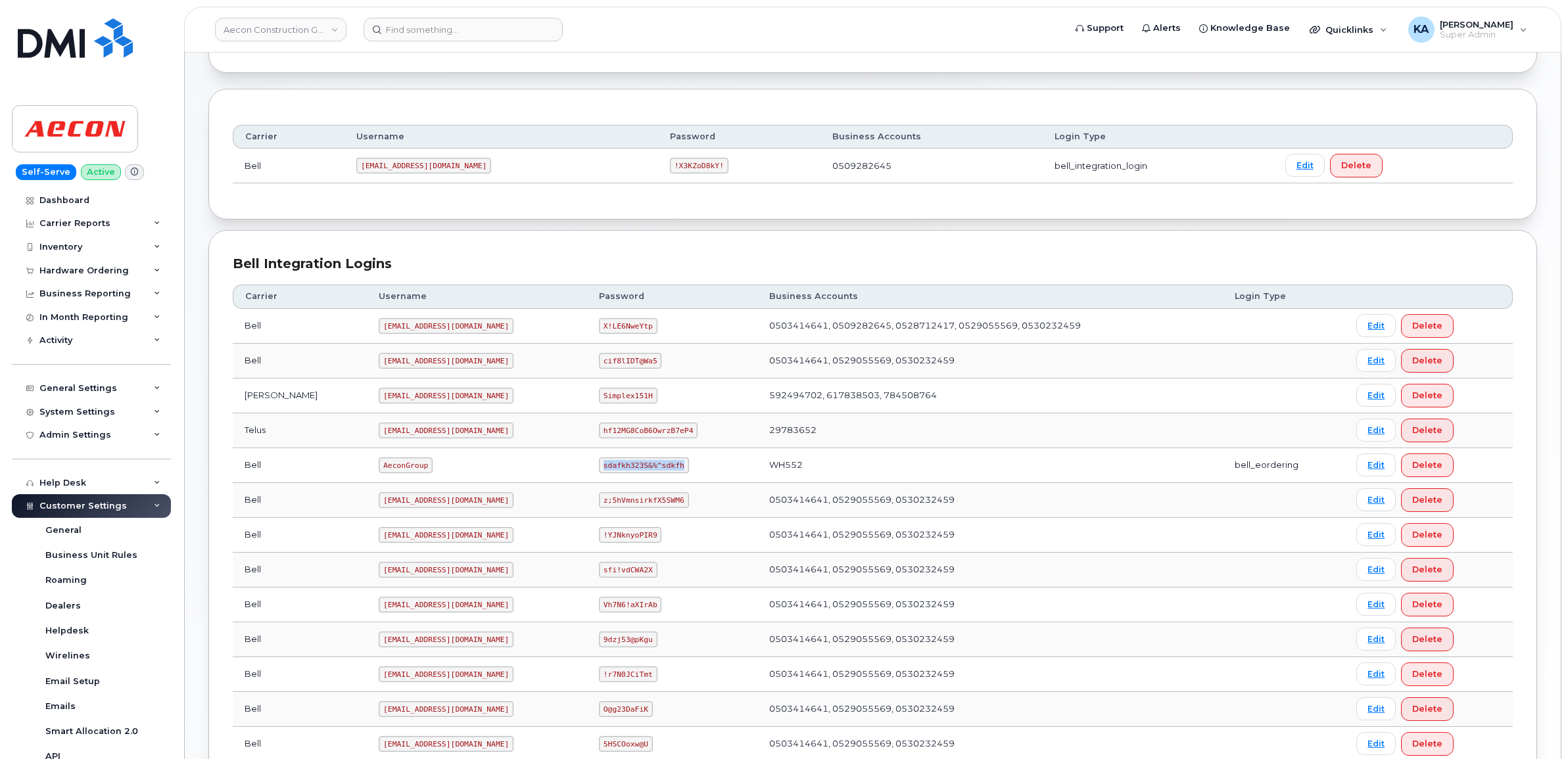
copy code "sdafkh323S&%^sdkfh"
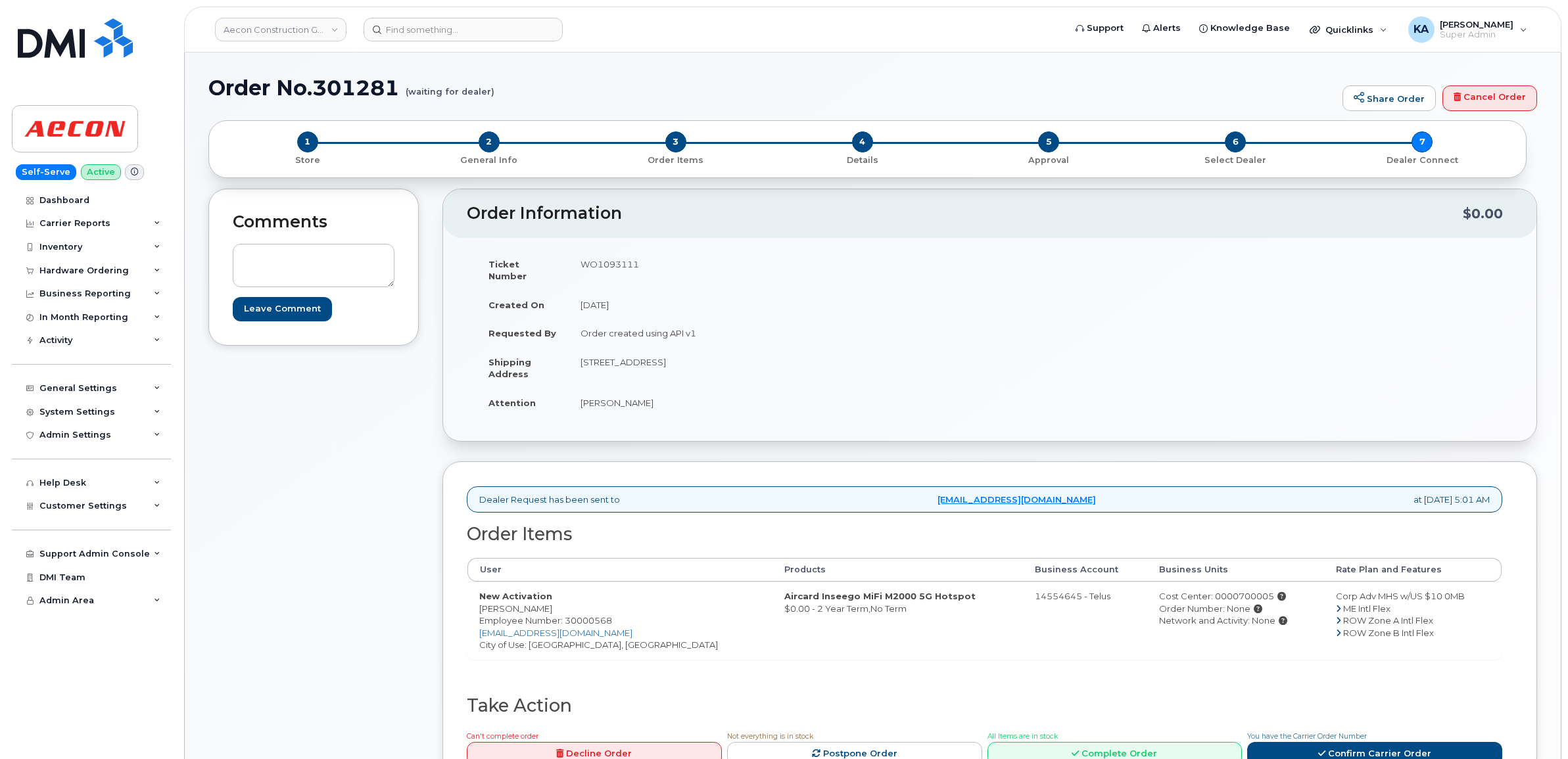
drag, startPoint x: 477, startPoint y: 599, endPoint x: 565, endPoint y: 600, distance: 88.0
click at [565, 600] on td "New Activation [PERSON_NAME] Employee Number: 30000568 [EMAIL_ADDRESS][DOMAIN_N…" at bounding box center [619, 620] width 305 height 77
copy td "[PERSON_NAME]"
click at [597, 262] on td "WO1093111" at bounding box center [774, 269] width 412 height 41
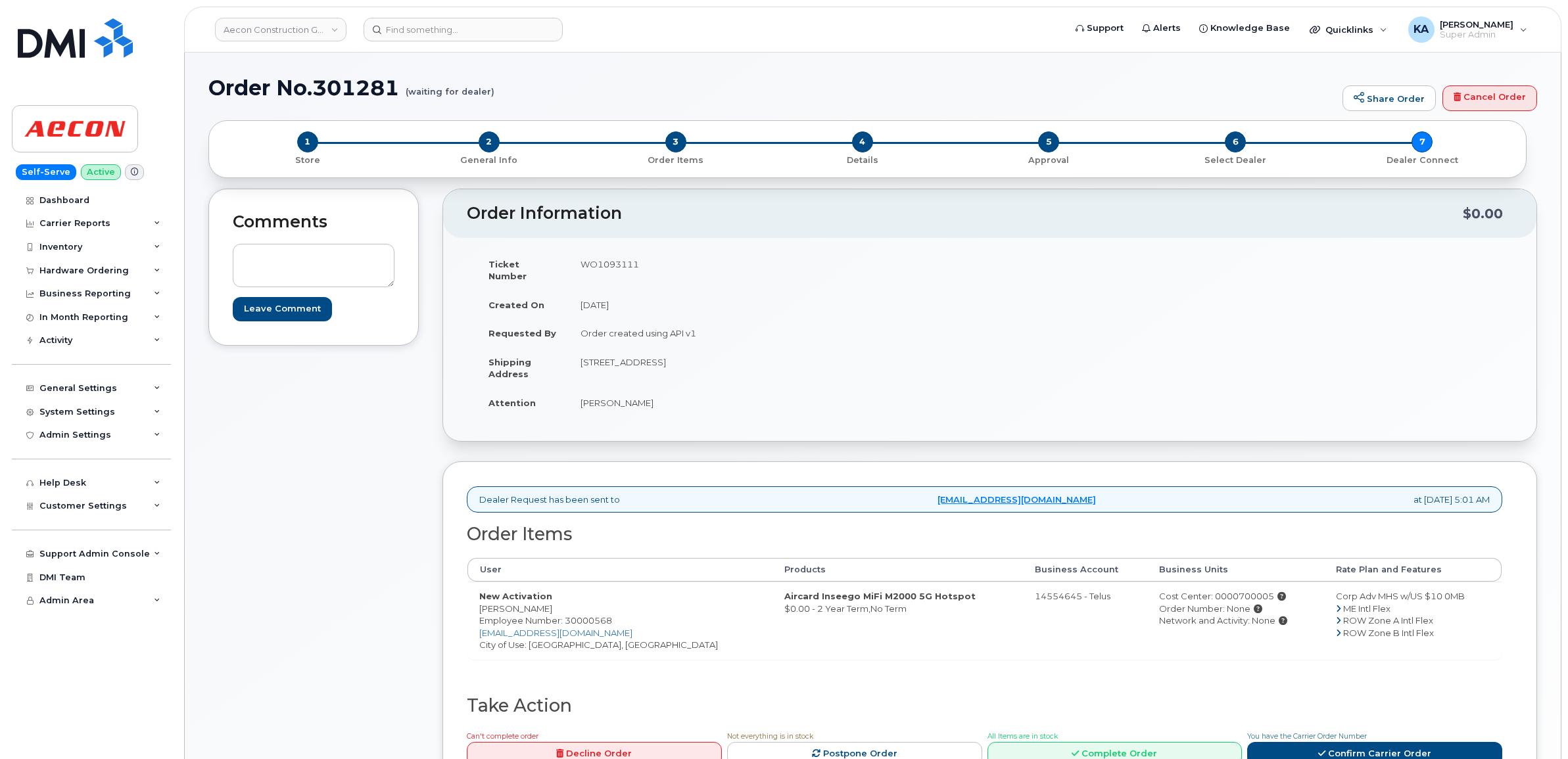
click at [597, 262] on td "WO1093111" at bounding box center [774, 269] width 412 height 41
copy td "WO1093111"
drag, startPoint x: 482, startPoint y: 599, endPoint x: 560, endPoint y: 599, distance: 78.0
click at [560, 599] on td "New Activation [PERSON_NAME] Employee Number: 30000568 [EMAIL_ADDRESS][DOMAIN_N…" at bounding box center [619, 620] width 305 height 77
copy td "[PERSON_NAME]"
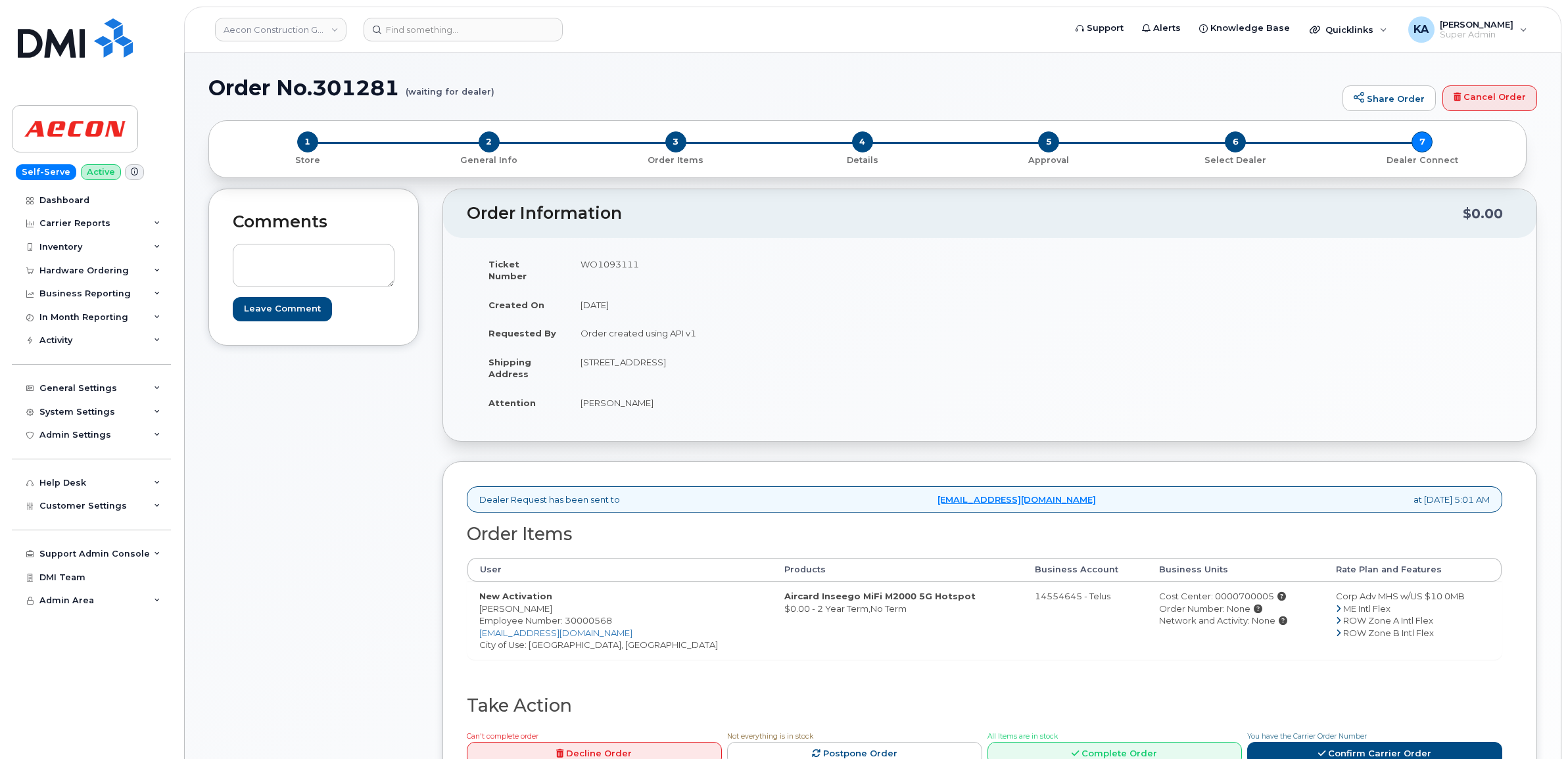
drag, startPoint x: 573, startPoint y: 350, endPoint x: 658, endPoint y: 360, distance: 85.6
click at [658, 360] on td "[STREET_ADDRESS]" at bounding box center [774, 367] width 412 height 41
copy td "[STREET_ADDRESS]"
click at [673, 348] on td "[STREET_ADDRESS]" at bounding box center [774, 367] width 412 height 41
click at [673, 349] on td "[STREET_ADDRESS]" at bounding box center [774, 367] width 412 height 41
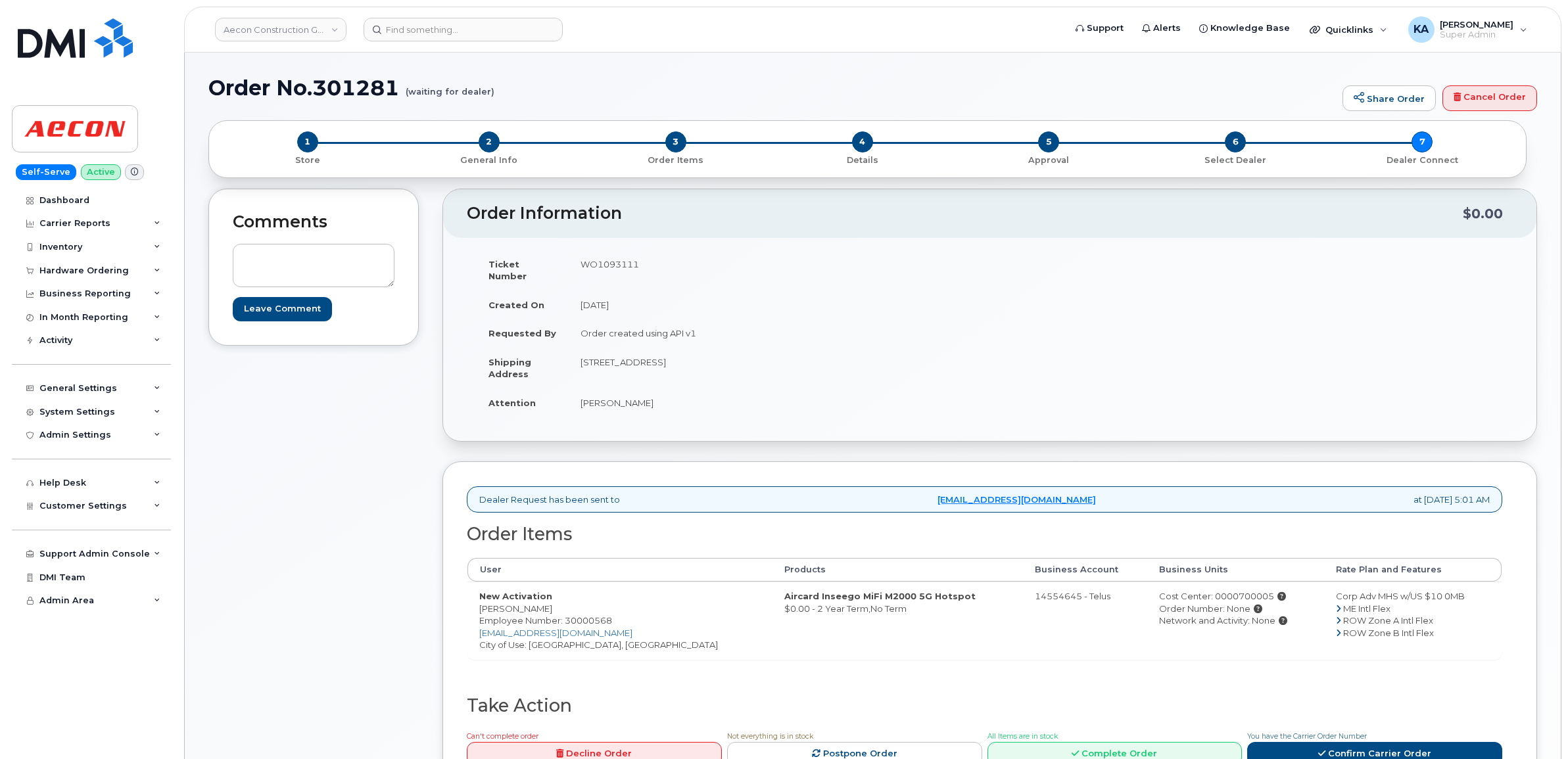
copy td "Whitby"
drag, startPoint x: 708, startPoint y: 352, endPoint x: 750, endPoint y: 350, distance: 42.0
click at [750, 350] on td "[STREET_ADDRESS]" at bounding box center [774, 367] width 412 height 41
copy td "L1N 7N5"
click at [1323, 742] on link "Confirm Carrier Order" at bounding box center [1374, 754] width 255 height 24
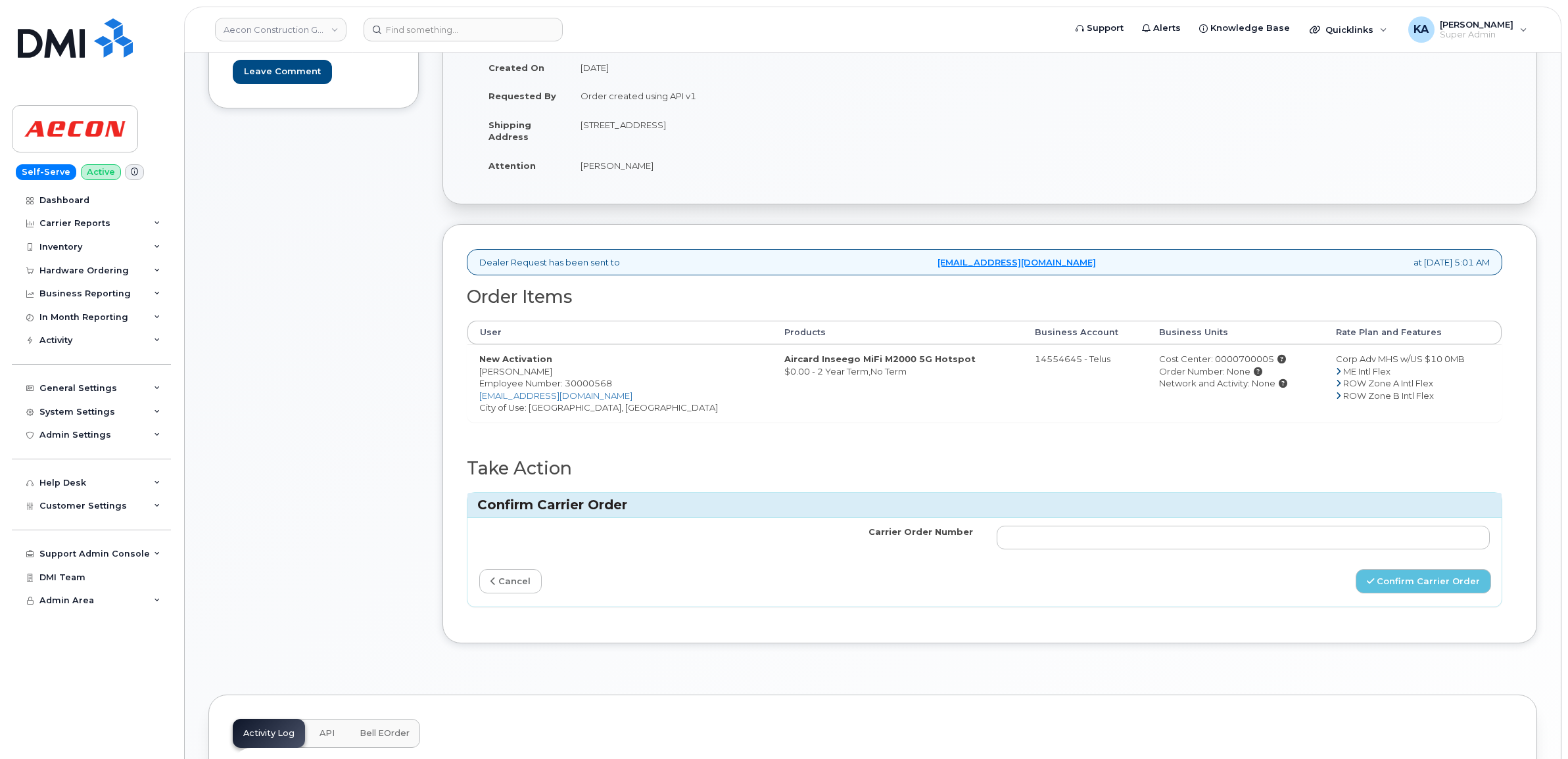
scroll to position [246, 0]
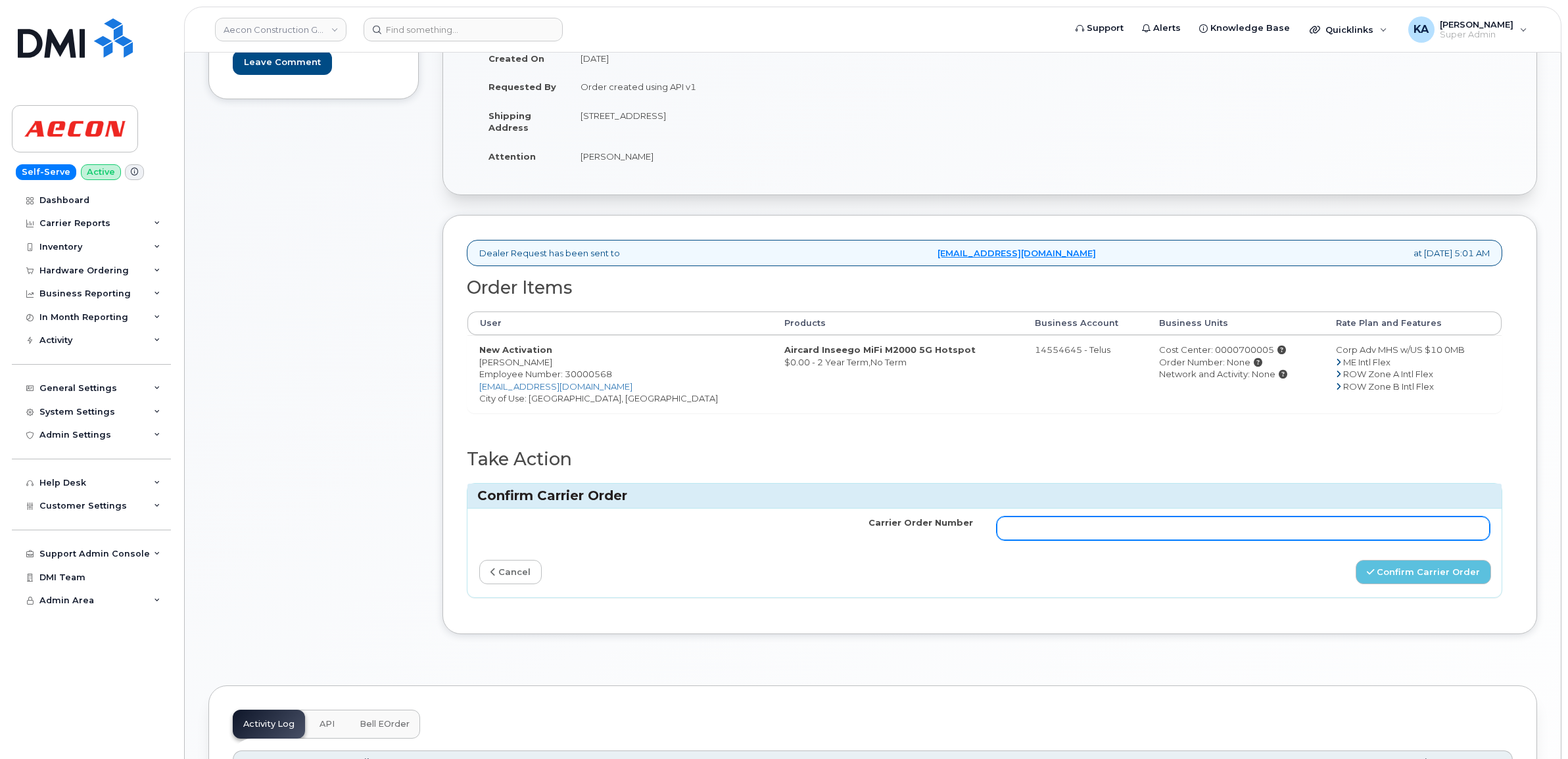
click at [1108, 520] on input "Carrier Order Number" at bounding box center [1244, 528] width 494 height 23
paste input "TL60030721"
type input "TL60030721"
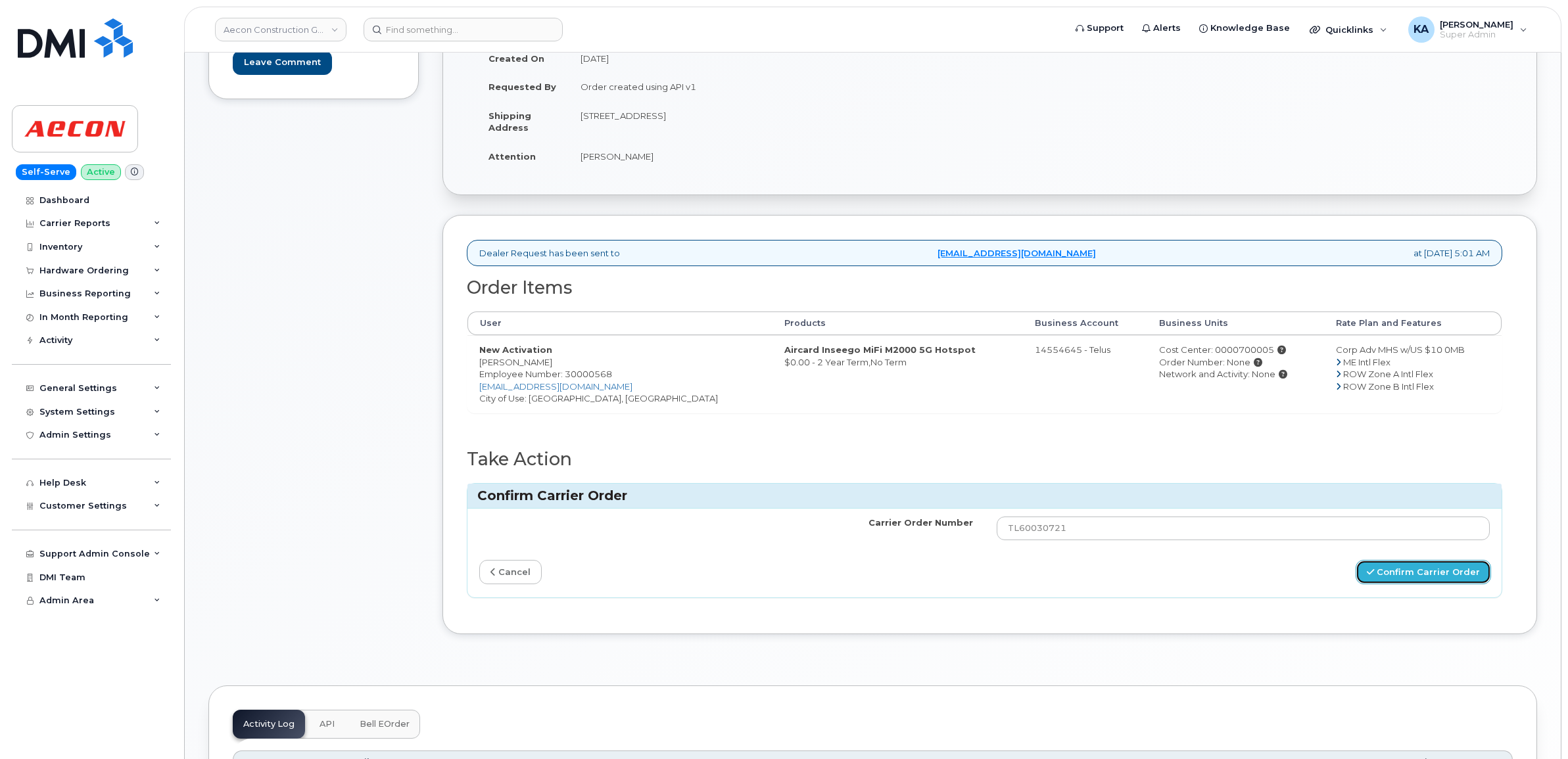
click at [1423, 564] on button "Confirm Carrier Order" at bounding box center [1423, 572] width 136 height 24
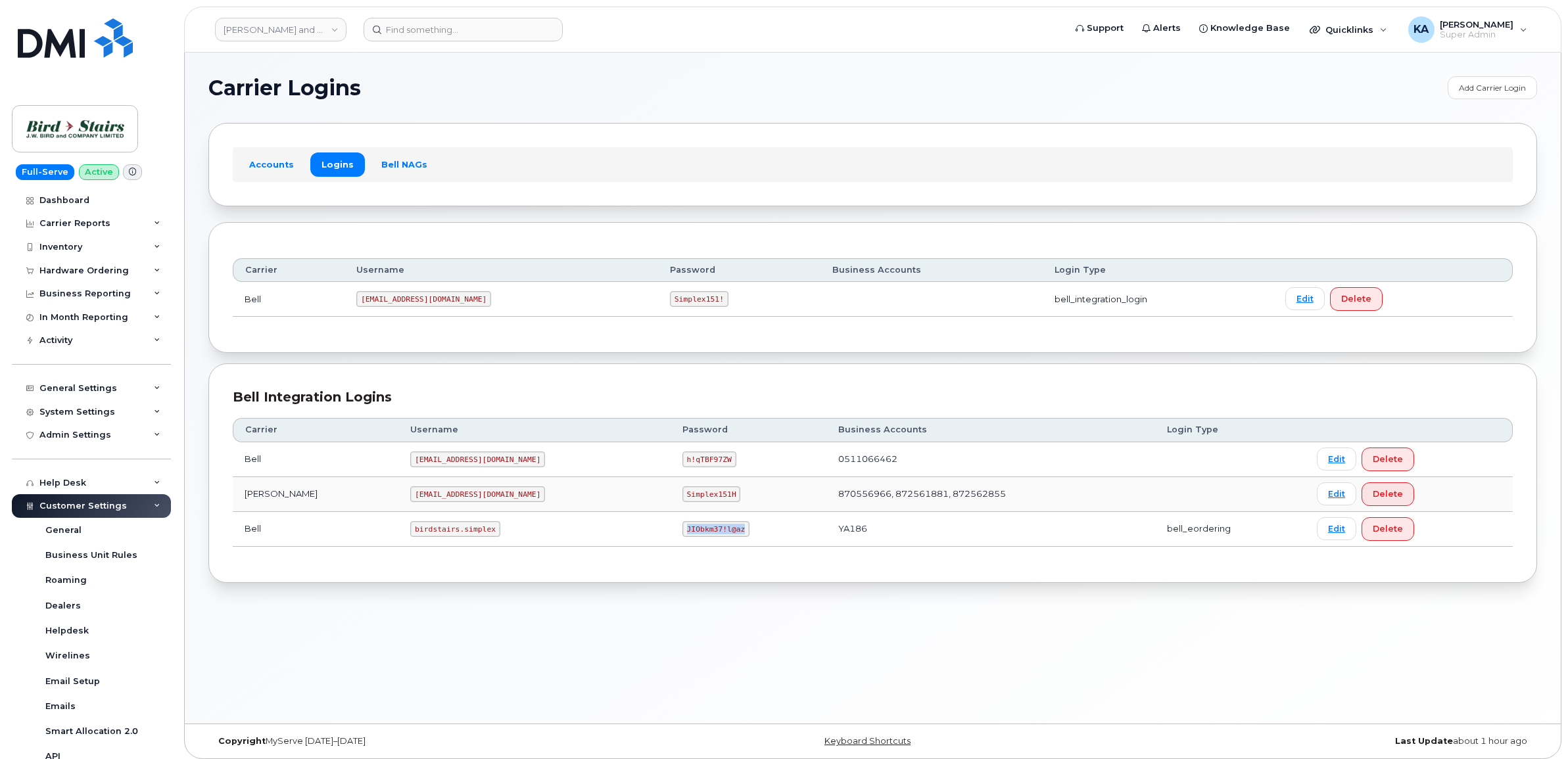
scroll to position [165, 0]
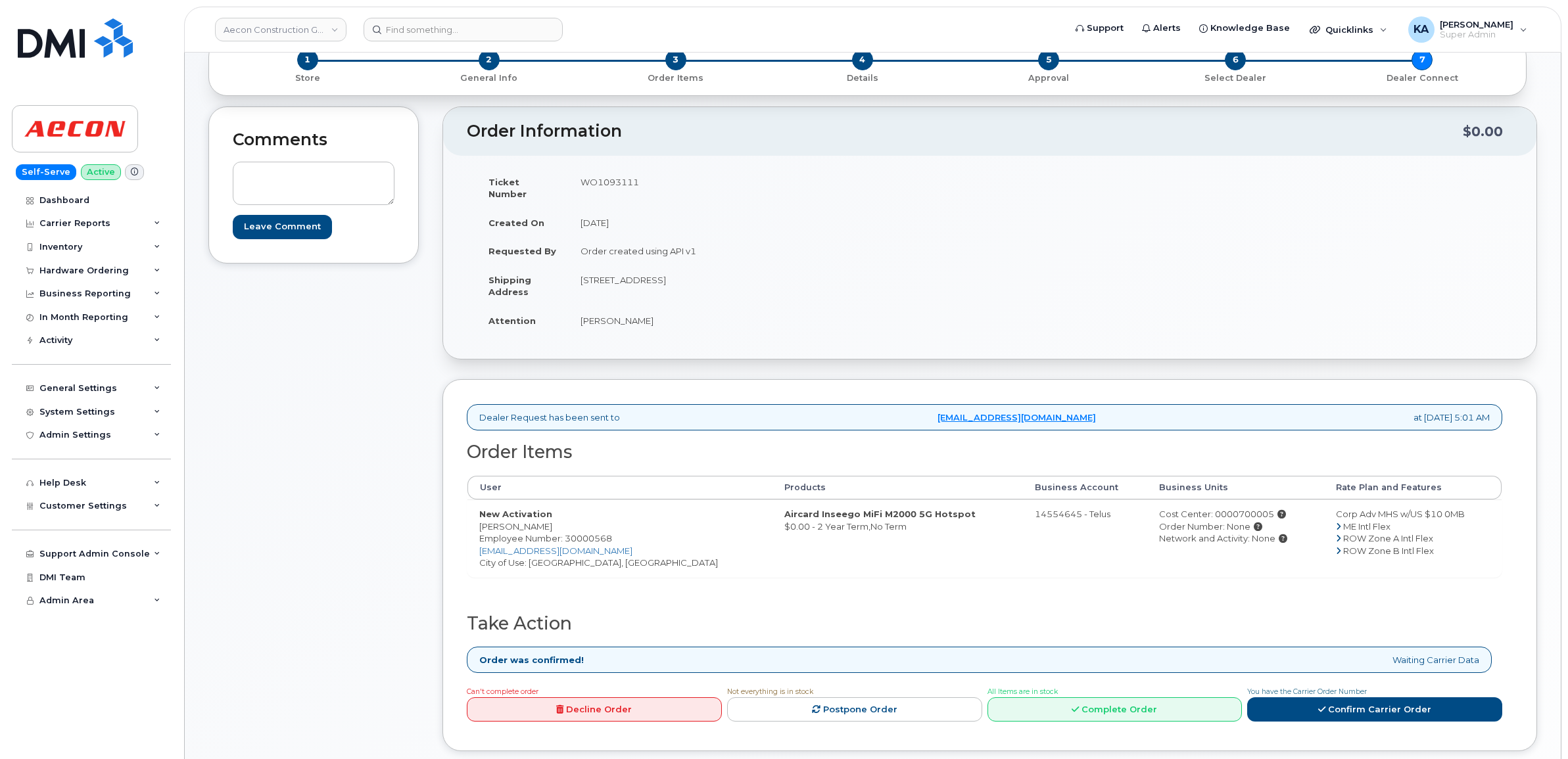
scroll to position [165, 0]
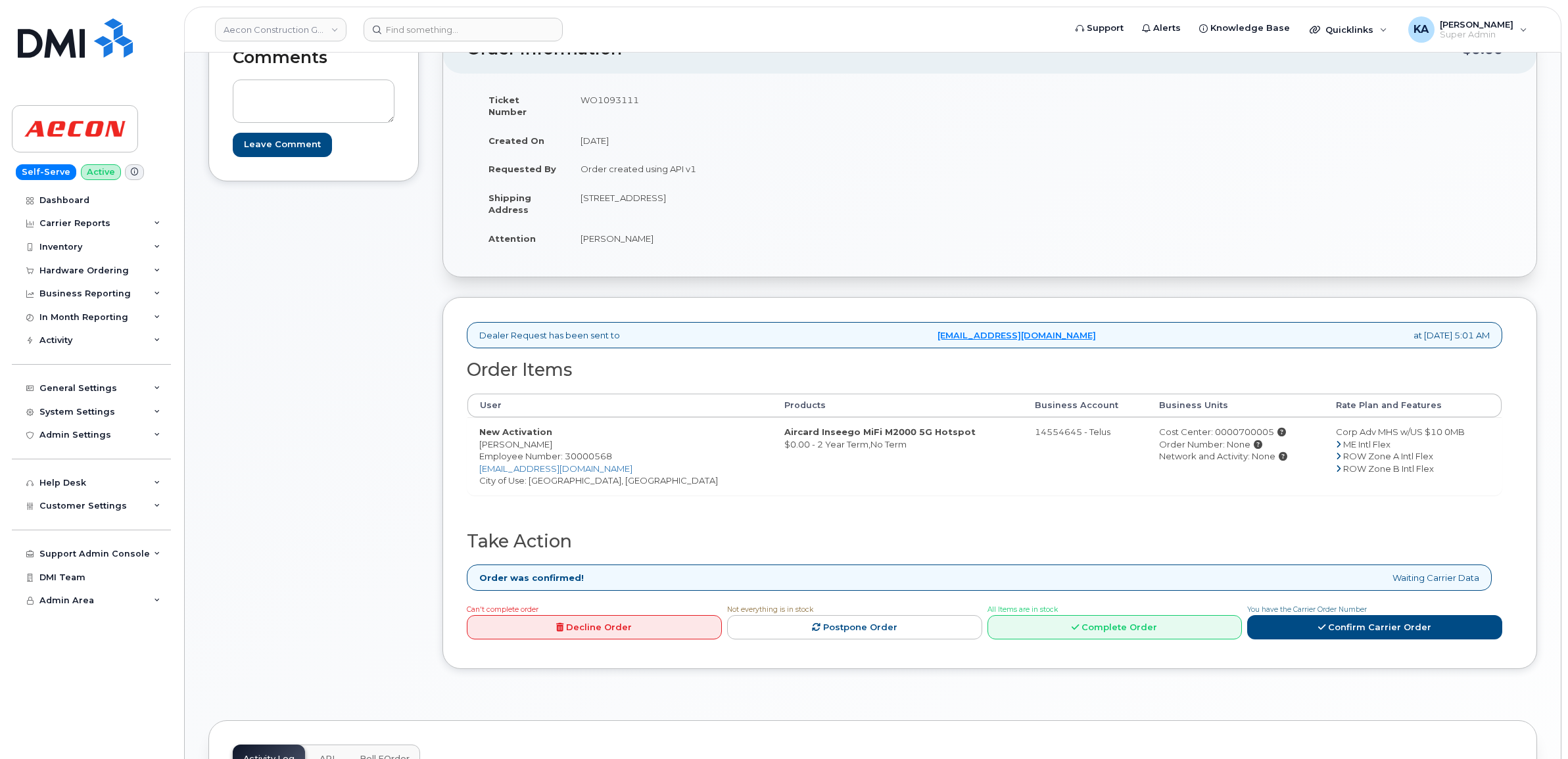
drag, startPoint x: 471, startPoint y: 431, endPoint x: 570, endPoint y: 441, distance: 99.5
click at [570, 441] on td "New Activation [PERSON_NAME] Employee Number: 30000568 [EMAIL_ADDRESS][DOMAIN_N…" at bounding box center [619, 456] width 305 height 77
copy td "[PERSON_NAME]"
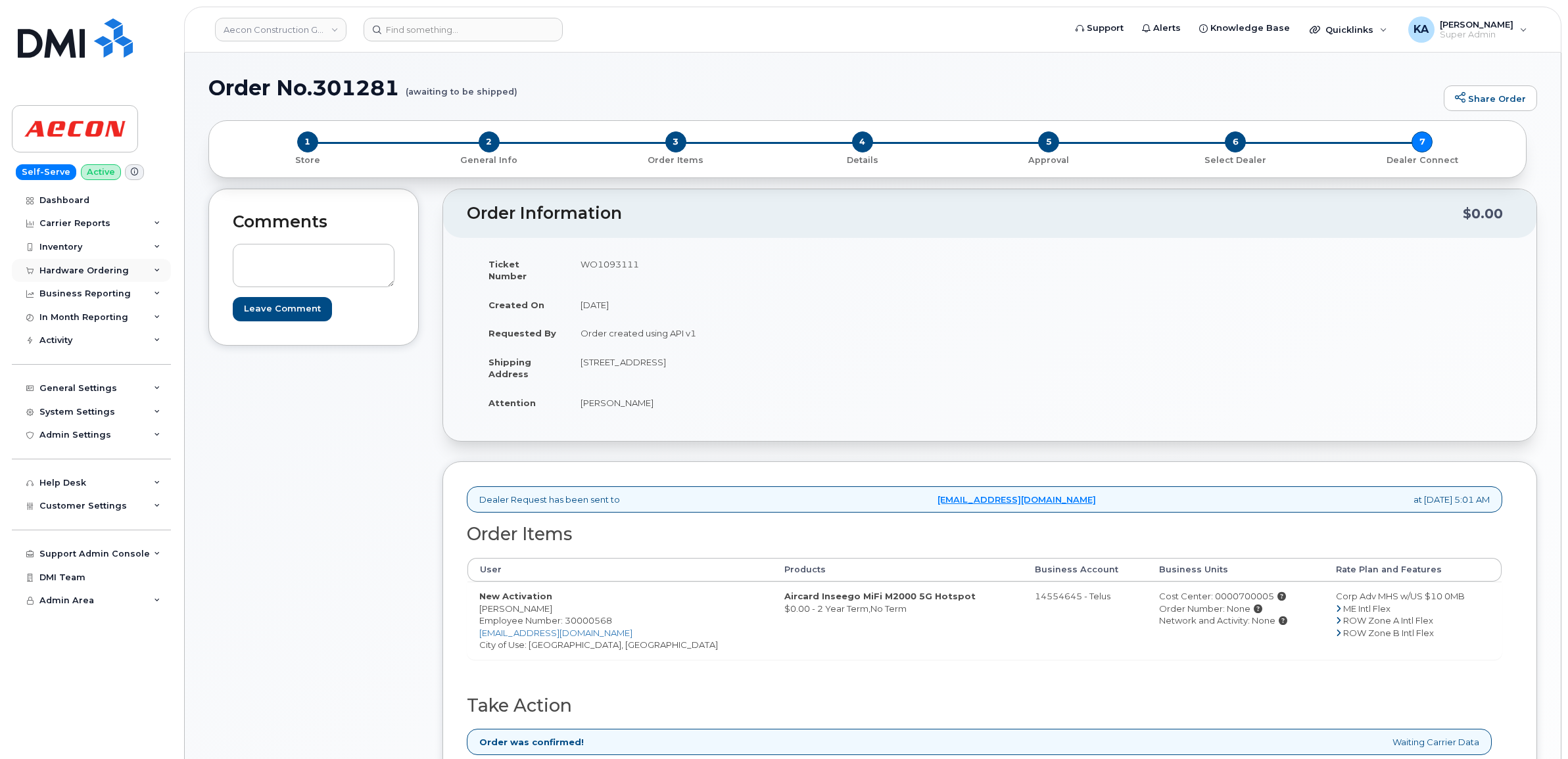
click at [76, 269] on div "Hardware Ordering" at bounding box center [84, 270] width 90 height 11
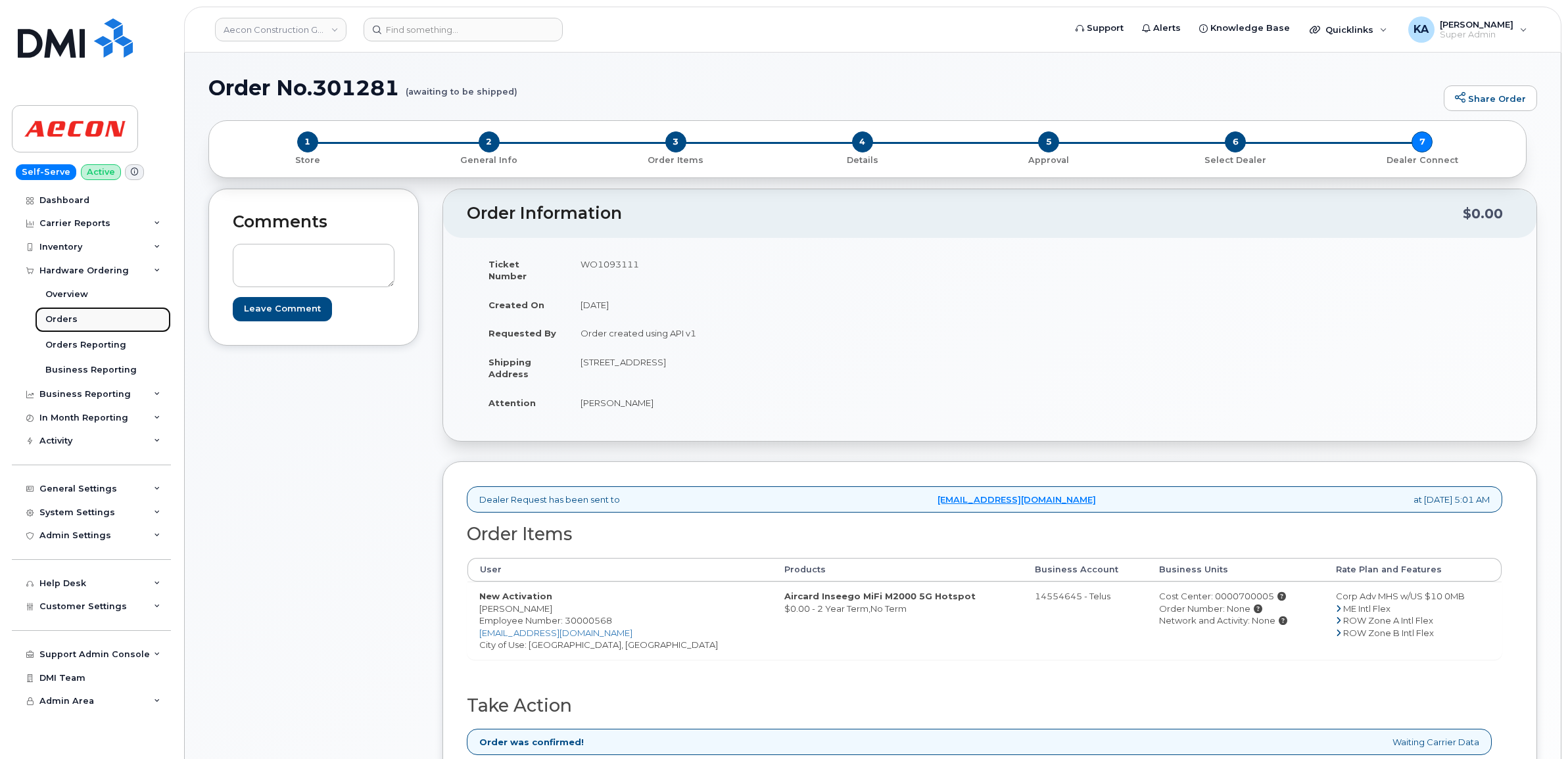
click at [58, 319] on div "Orders" at bounding box center [62, 319] width 32 height 12
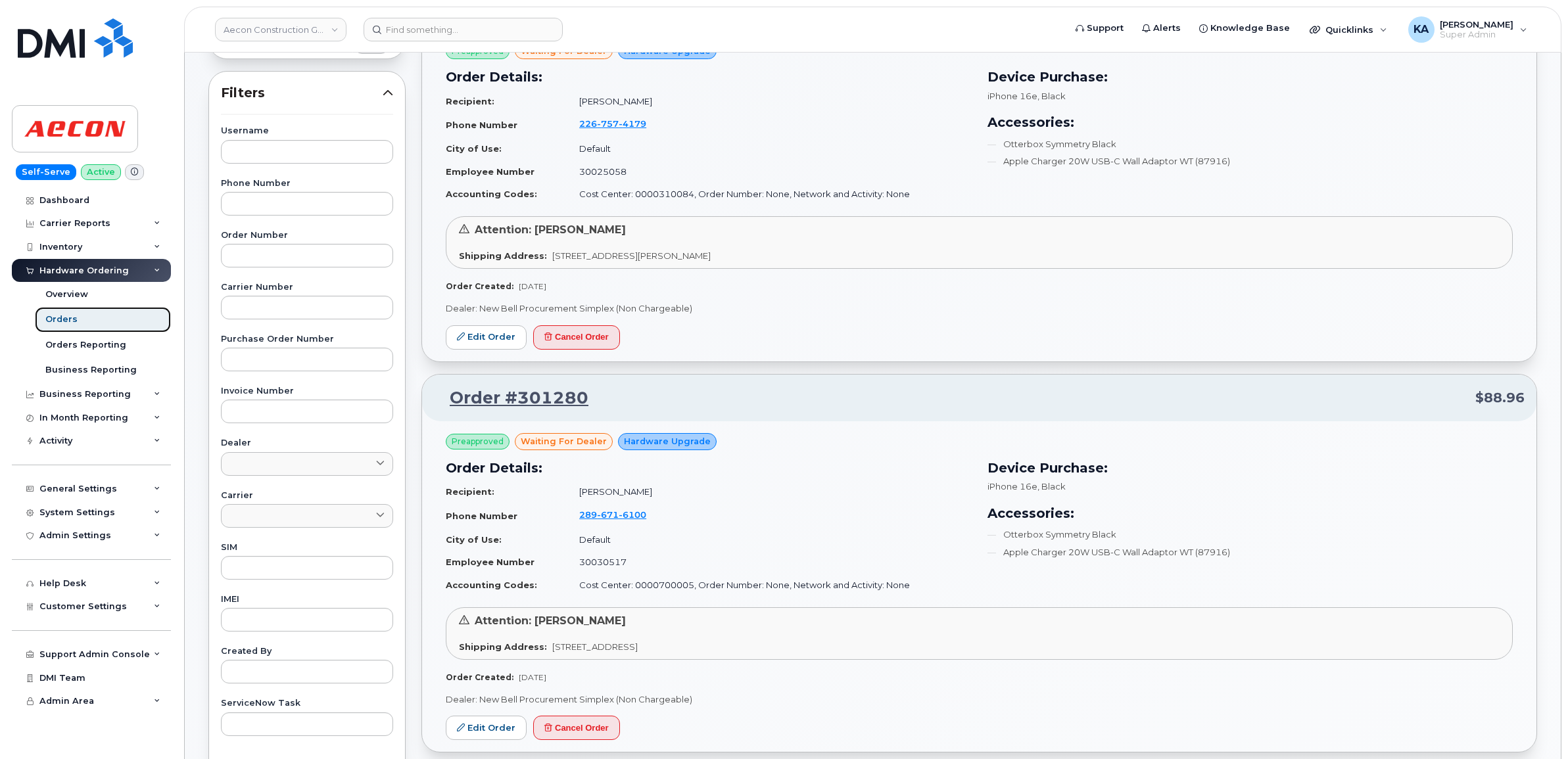
scroll to position [246, 0]
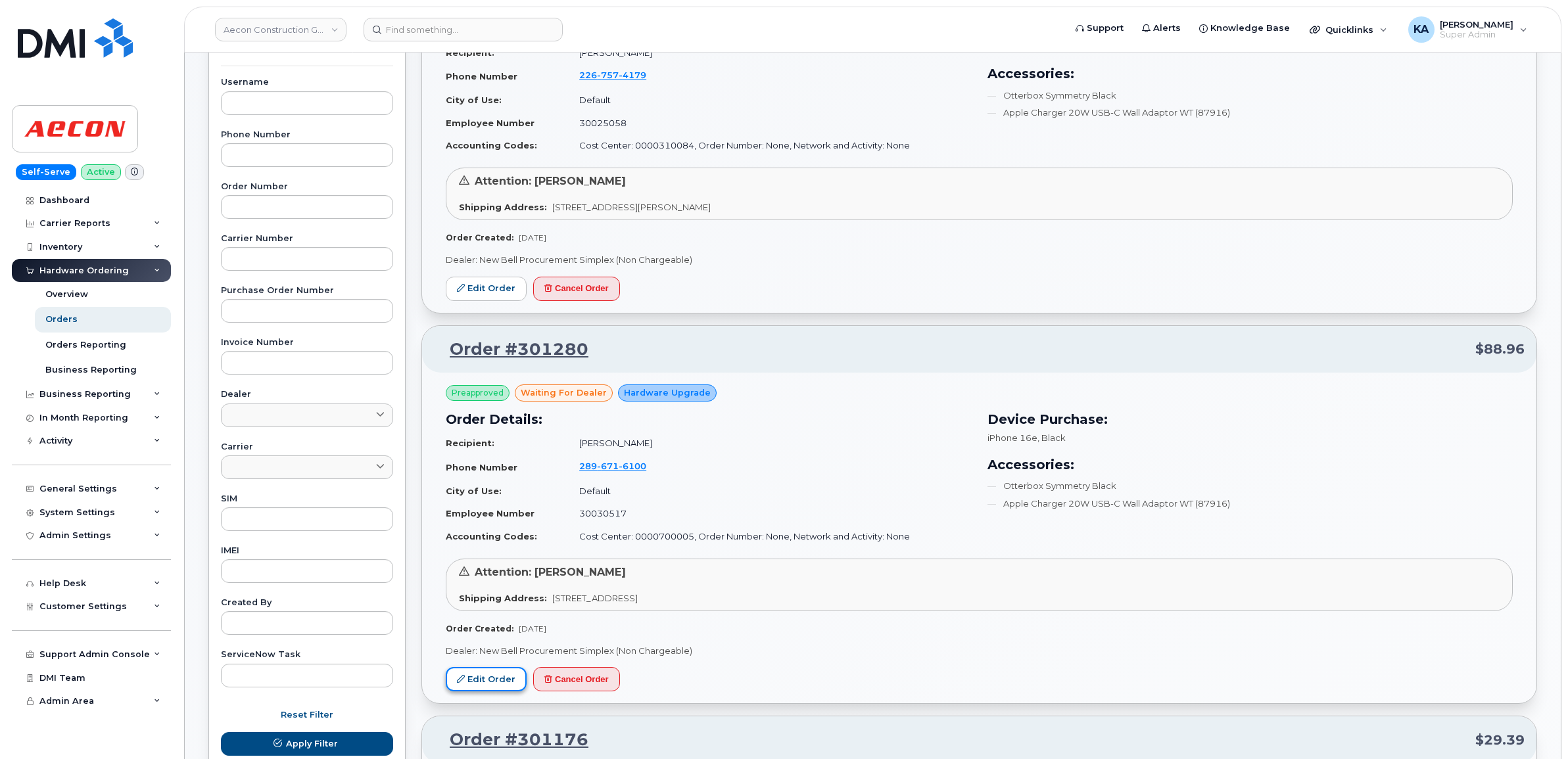
click at [466, 678] on link "Edit Order" at bounding box center [486, 679] width 81 height 24
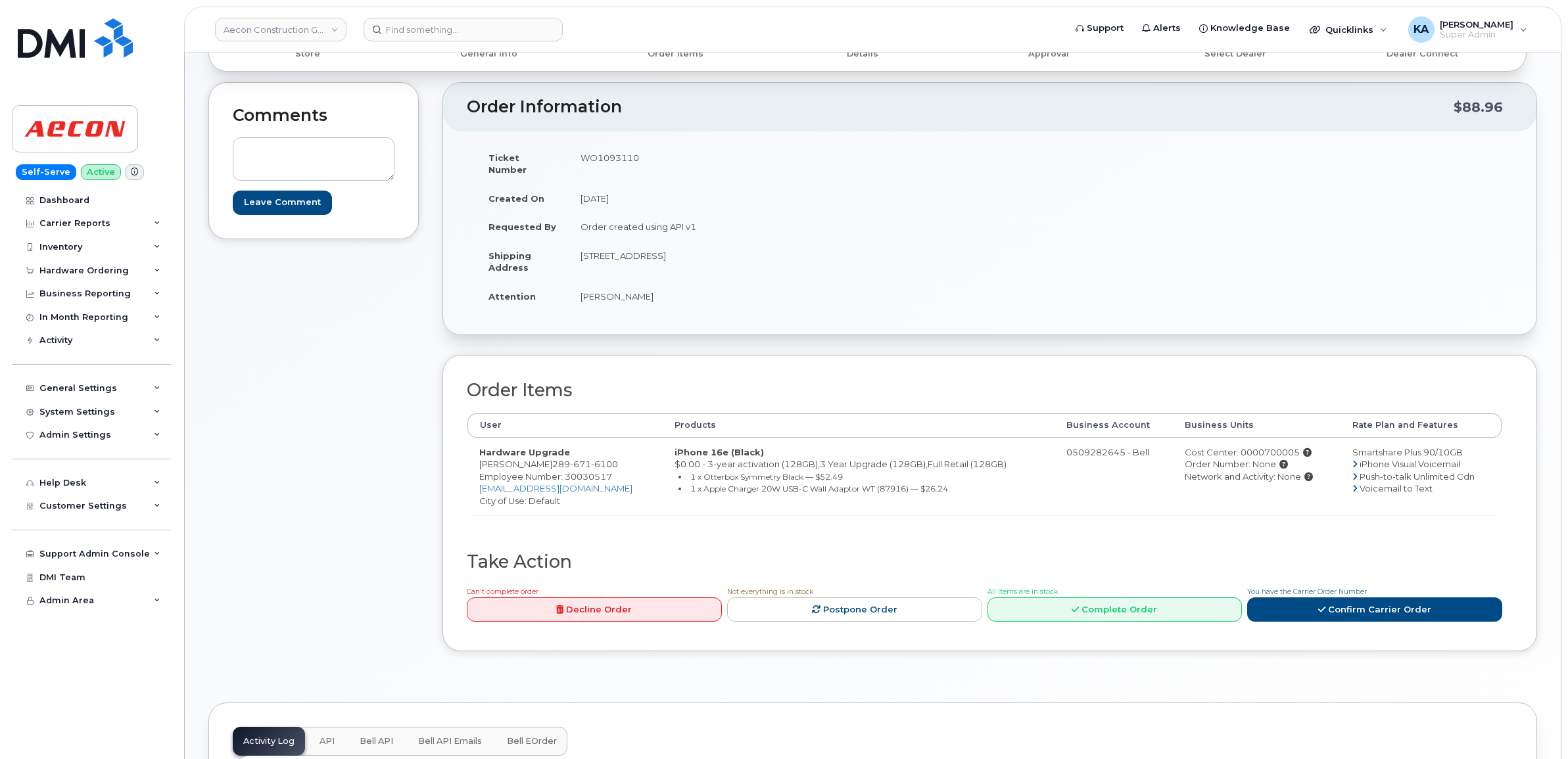
scroll to position [82, 0]
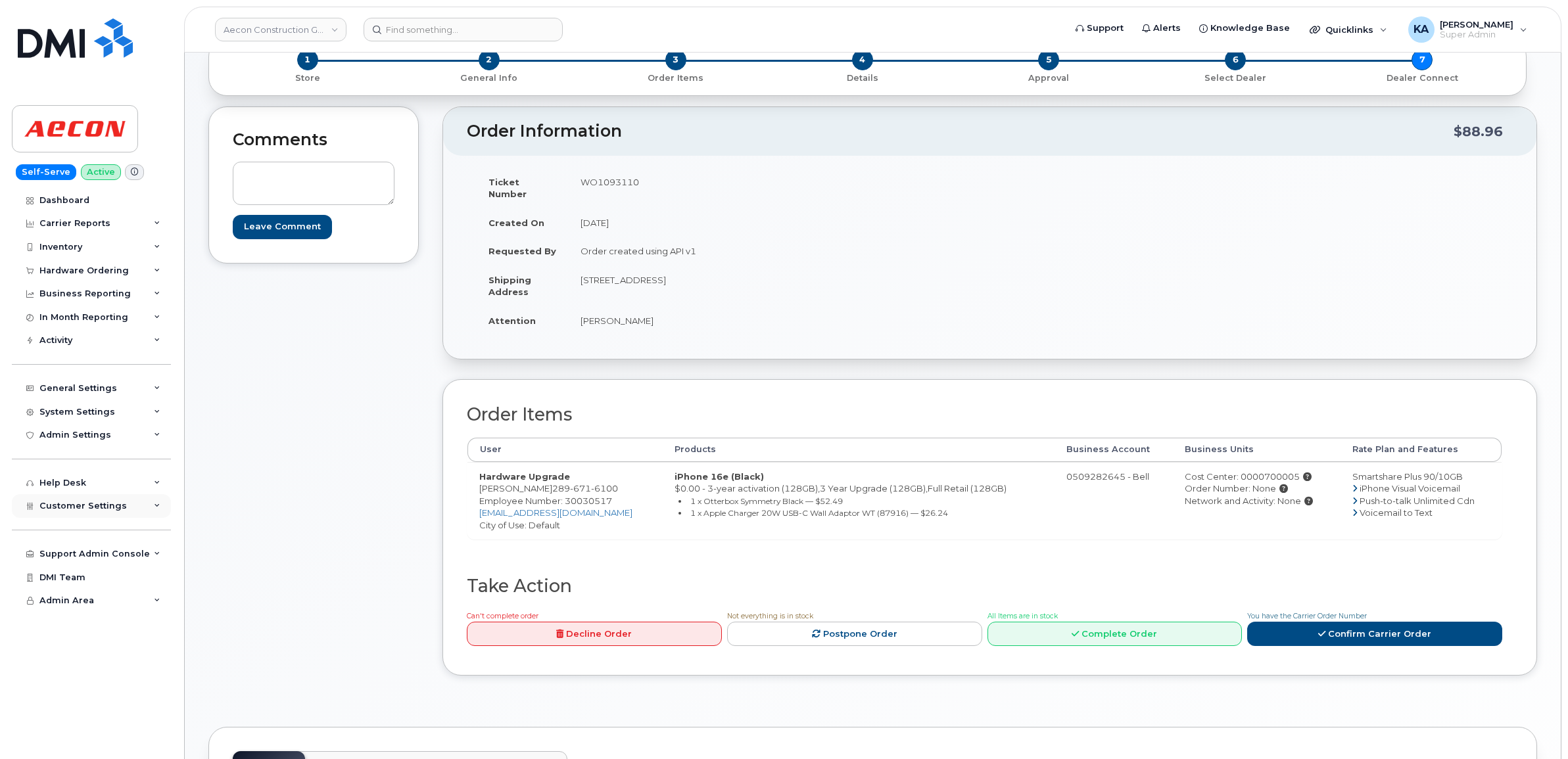
drag, startPoint x: 71, startPoint y: 510, endPoint x: 53, endPoint y: 515, distance: 18.7
click at [53, 510] on span "Customer Settings" at bounding box center [82, 505] width 87 height 10
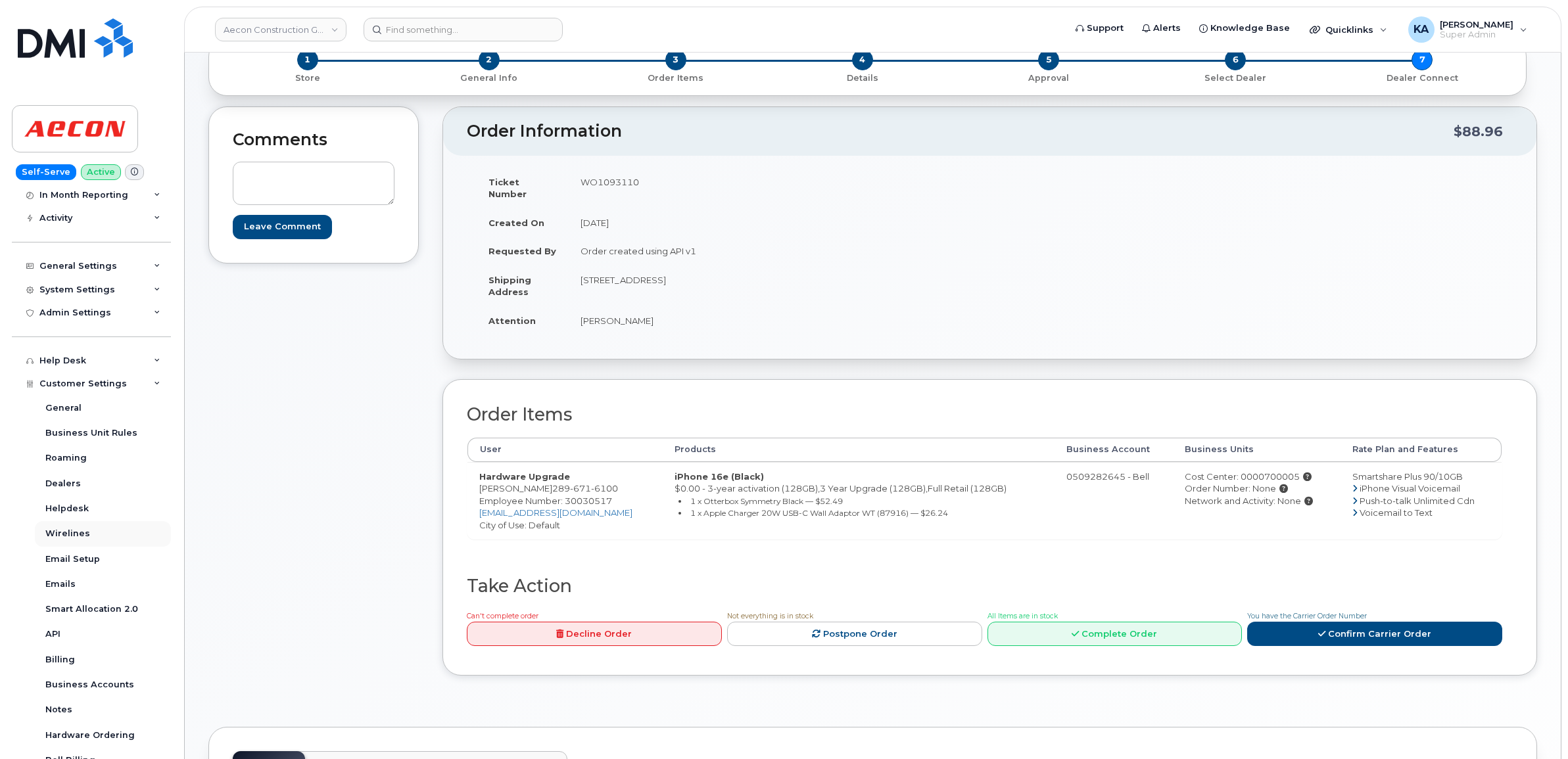
scroll to position [165, 0]
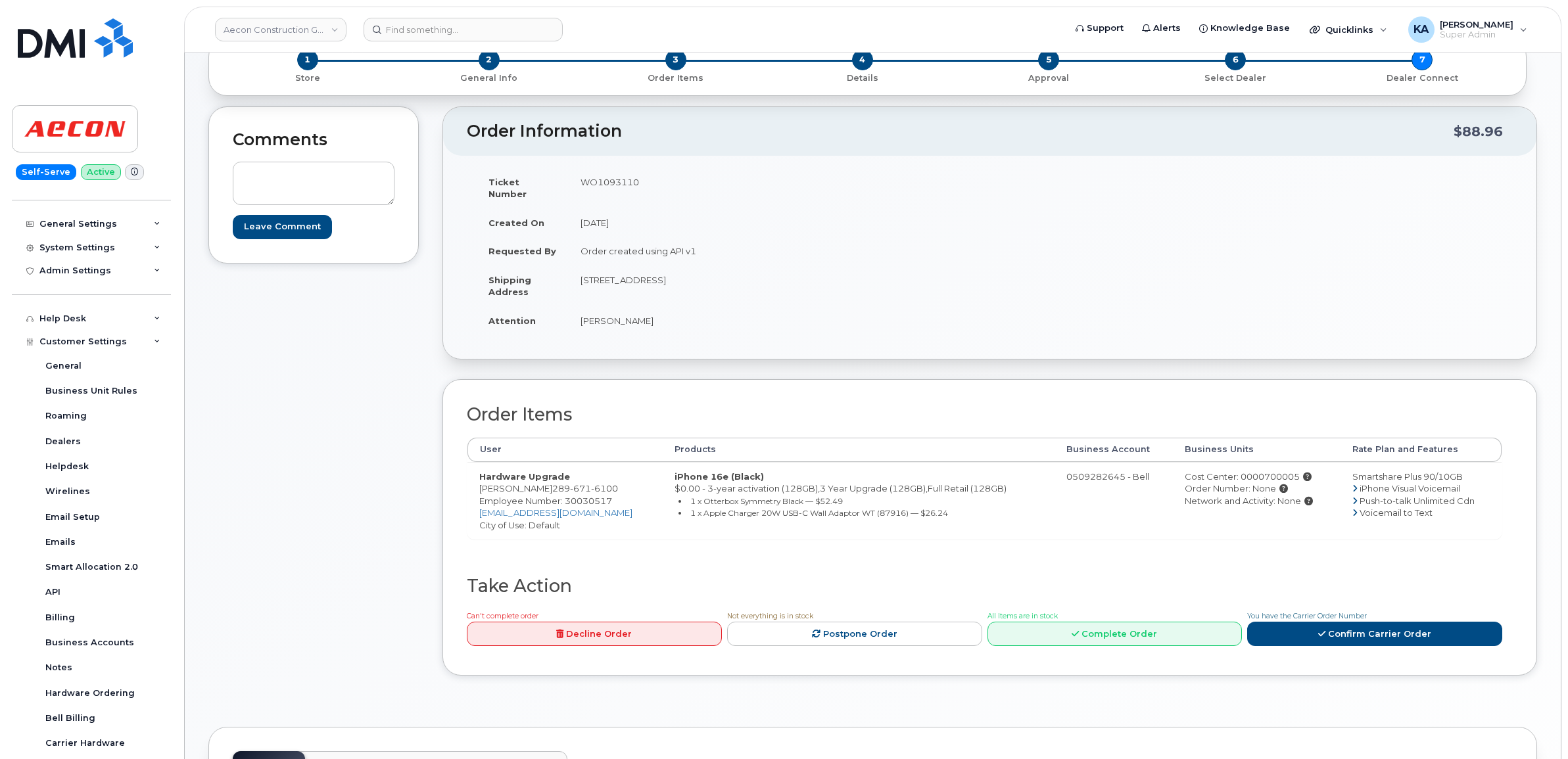
drag, startPoint x: 577, startPoint y: 265, endPoint x: 747, endPoint y: 274, distance: 170.2
click at [753, 274] on td "1635 Tricont Ave Whitby ON L1N7N5" at bounding box center [774, 285] width 412 height 41
drag, startPoint x: 747, startPoint y: 274, endPoint x: 721, endPoint y: 271, distance: 26.2
copy td "1635 Tricont Ave Whitby ON L1N7N5"
drag, startPoint x: 478, startPoint y: 476, endPoint x: 526, endPoint y: 479, distance: 48.1
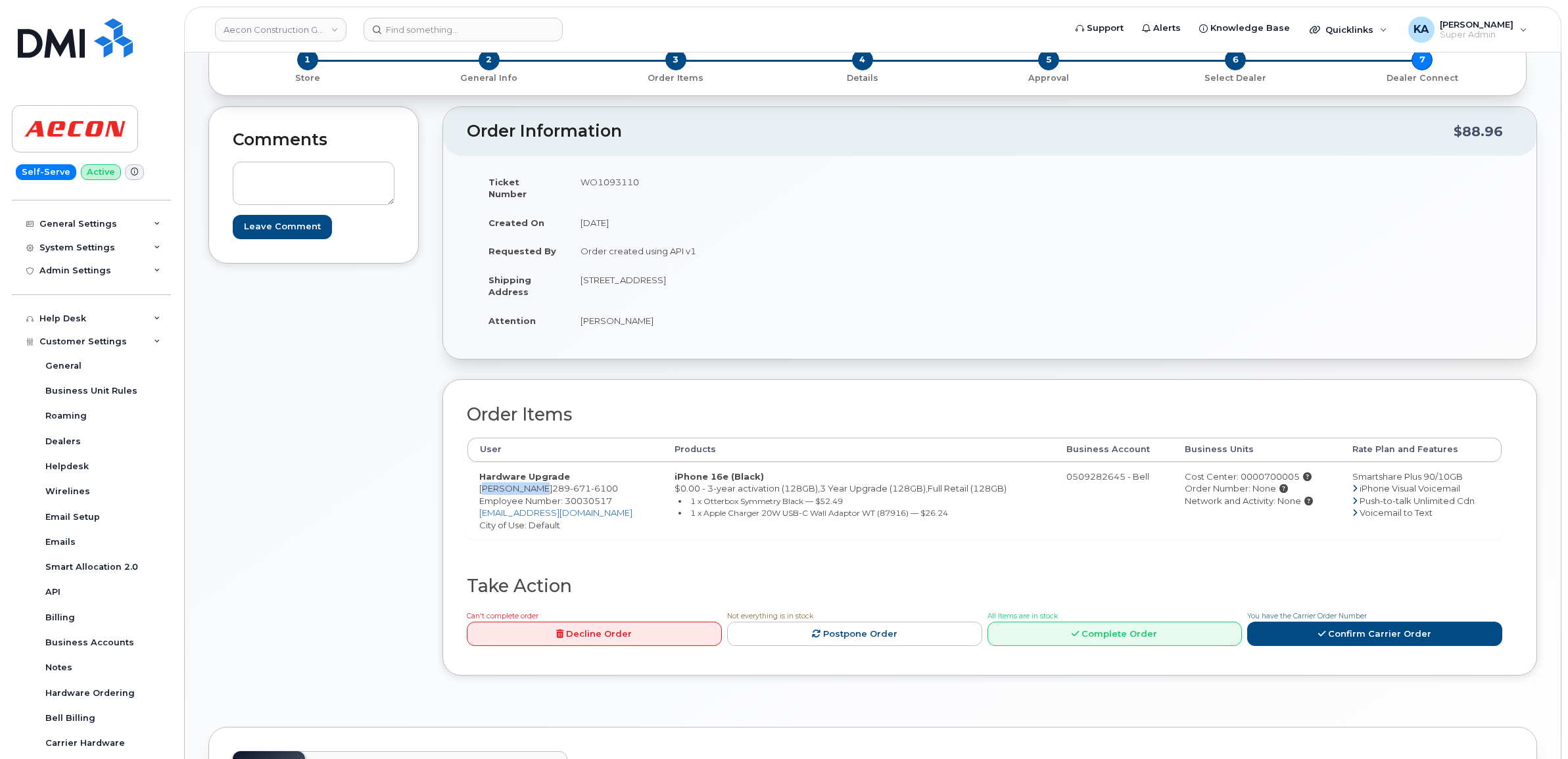
click at [526, 479] on td "Hardware Upgrade Jason Mills 289 671 6100 Employee Number: 30030517 jamills@aec…" at bounding box center [565, 500] width 195 height 77
click at [658, 545] on div "Order Items User Products Business Account Business Units Rate Plan and Feature…" at bounding box center [984, 490] width 1035 height 171
click at [552, 483] on span "289 671 6100" at bounding box center [584, 488] width 66 height 11
click at [526, 475] on td "Hardware Upgrade Jason Mills 289 671 6100 Employee Number: 30030517 jamills@aec…" at bounding box center [565, 500] width 195 height 77
drag, startPoint x: 530, startPoint y: 475, endPoint x: 597, endPoint y: 481, distance: 67.3
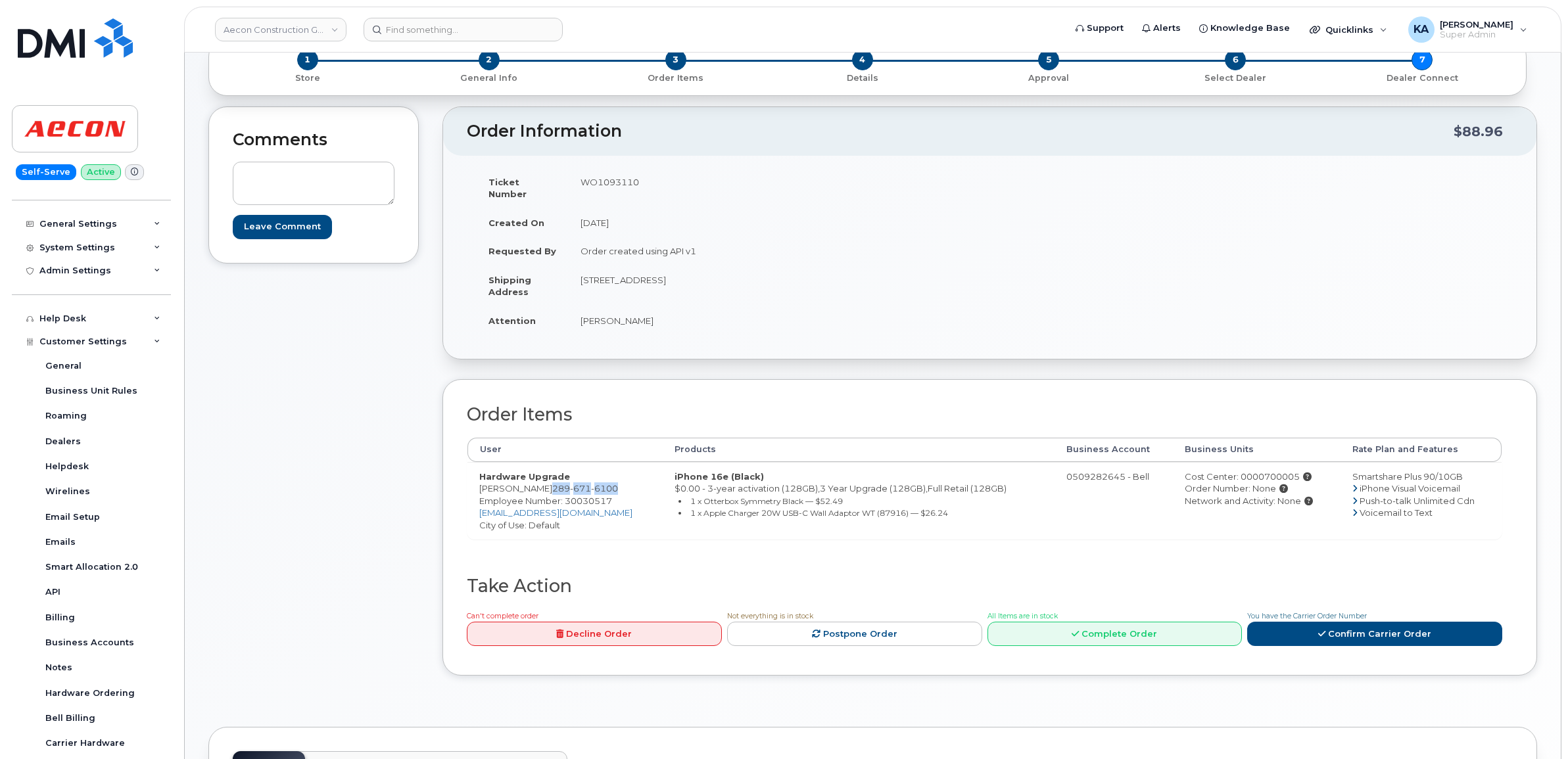
click at [597, 481] on td "Hardware Upgrade Jason Mills 289 671 6100 Employee Number: 30030517 jamills@aec…" at bounding box center [565, 500] width 195 height 77
copy span "289 671 6100"
click at [580, 495] on span "Employee Number: 30030517" at bounding box center [545, 500] width 133 height 11
click at [585, 495] on span "Employee Number: 30030517" at bounding box center [545, 500] width 133 height 11
copy span "30030517"
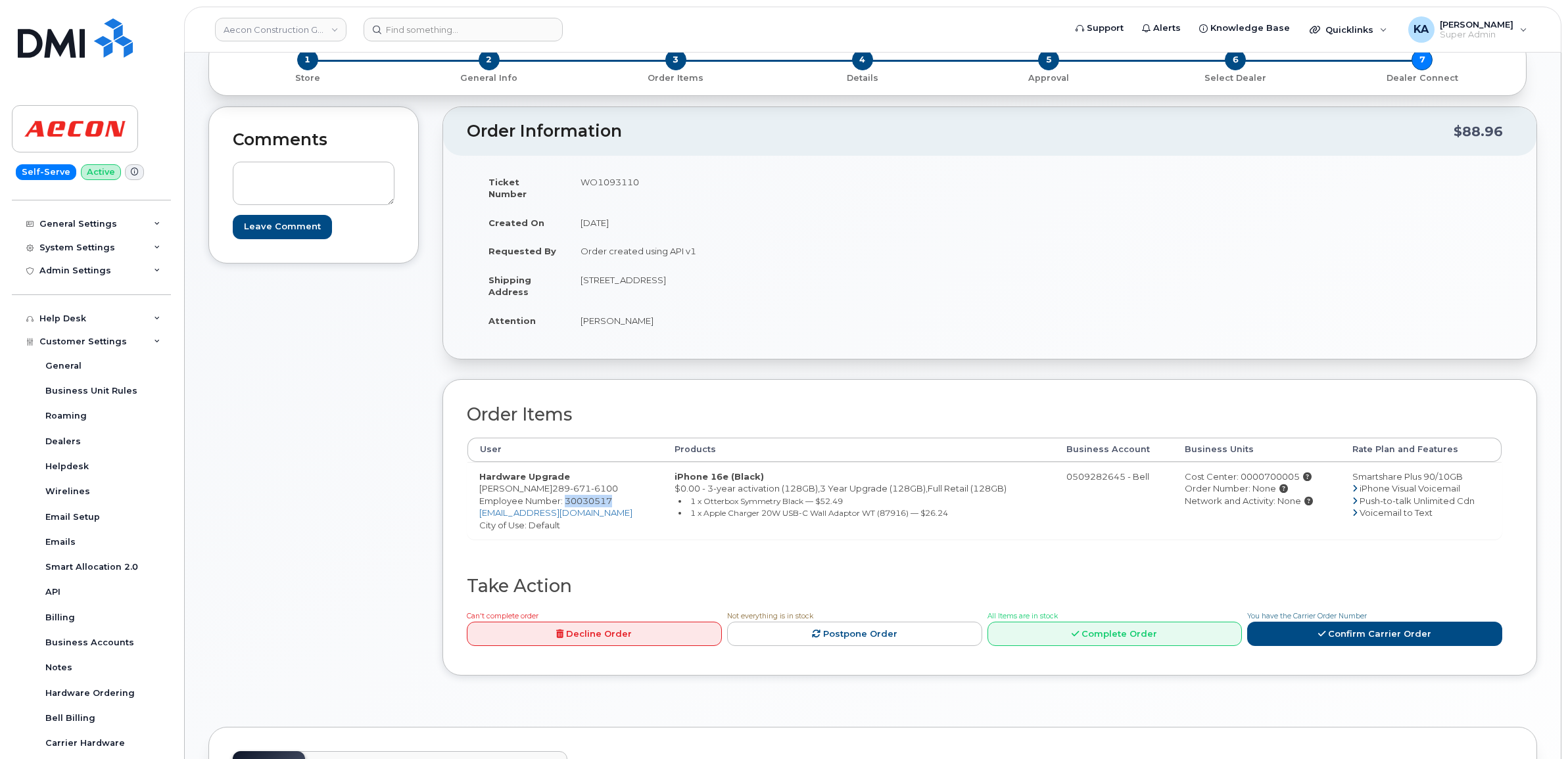
drag, startPoint x: 576, startPoint y: 269, endPoint x: 653, endPoint y: 279, distance: 77.6
click at [653, 279] on td "1635 Tricont Ave Whitby ON L1N7N5" at bounding box center [774, 285] width 412 height 41
copy td "1635 Tricont Ave"
drag, startPoint x: 708, startPoint y: 269, endPoint x: 749, endPoint y: 269, distance: 41.0
click at [749, 269] on td "1635 Tricont Ave Whitby ON L1N7N5" at bounding box center [774, 285] width 412 height 41
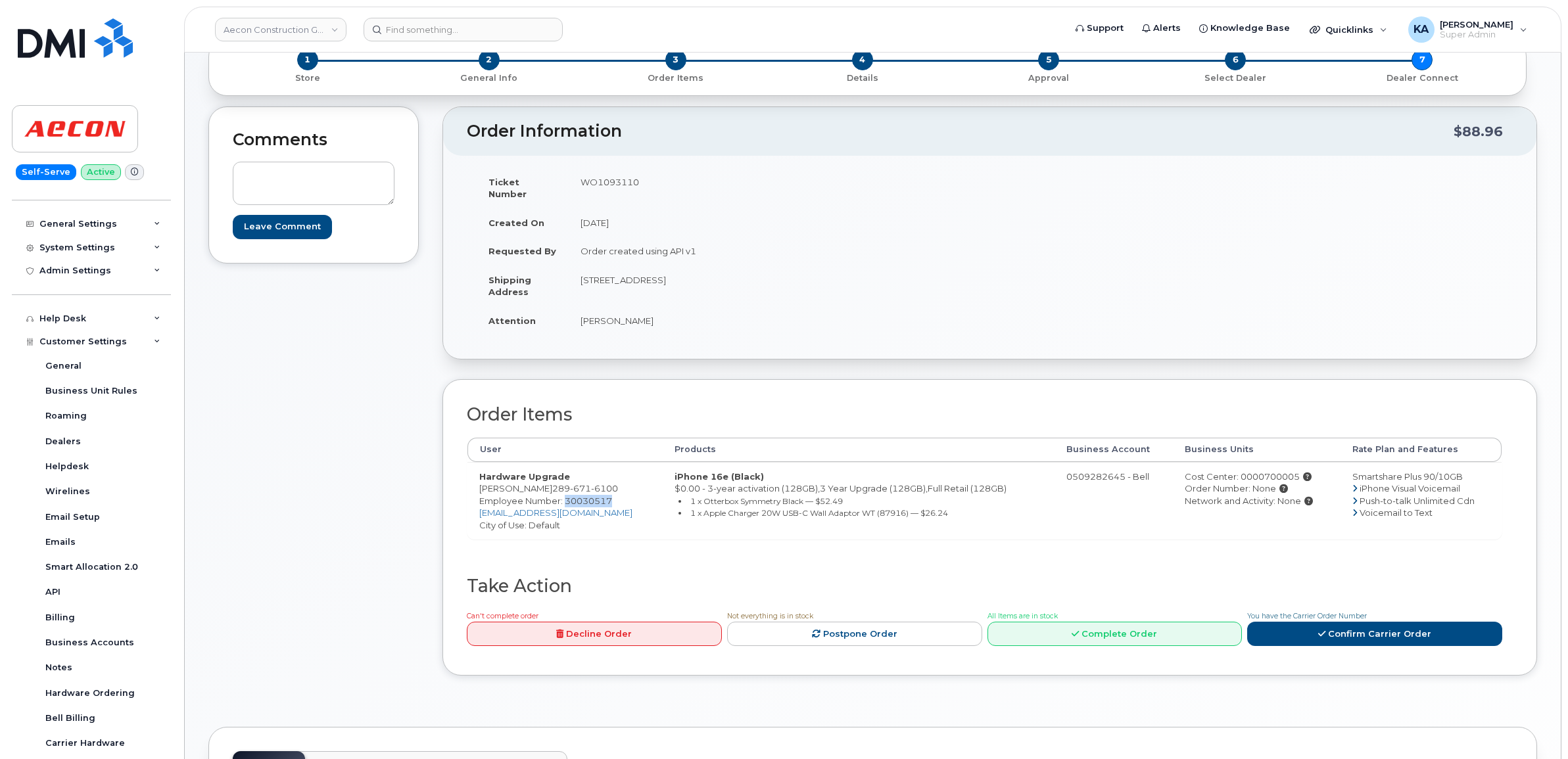
copy td "L1N7N5"
drag, startPoint x: 576, startPoint y: 310, endPoint x: 634, endPoint y: 313, distance: 58.1
click at [634, 313] on td "Jason Mills" at bounding box center [774, 320] width 412 height 29
copy td "Jason Mills"
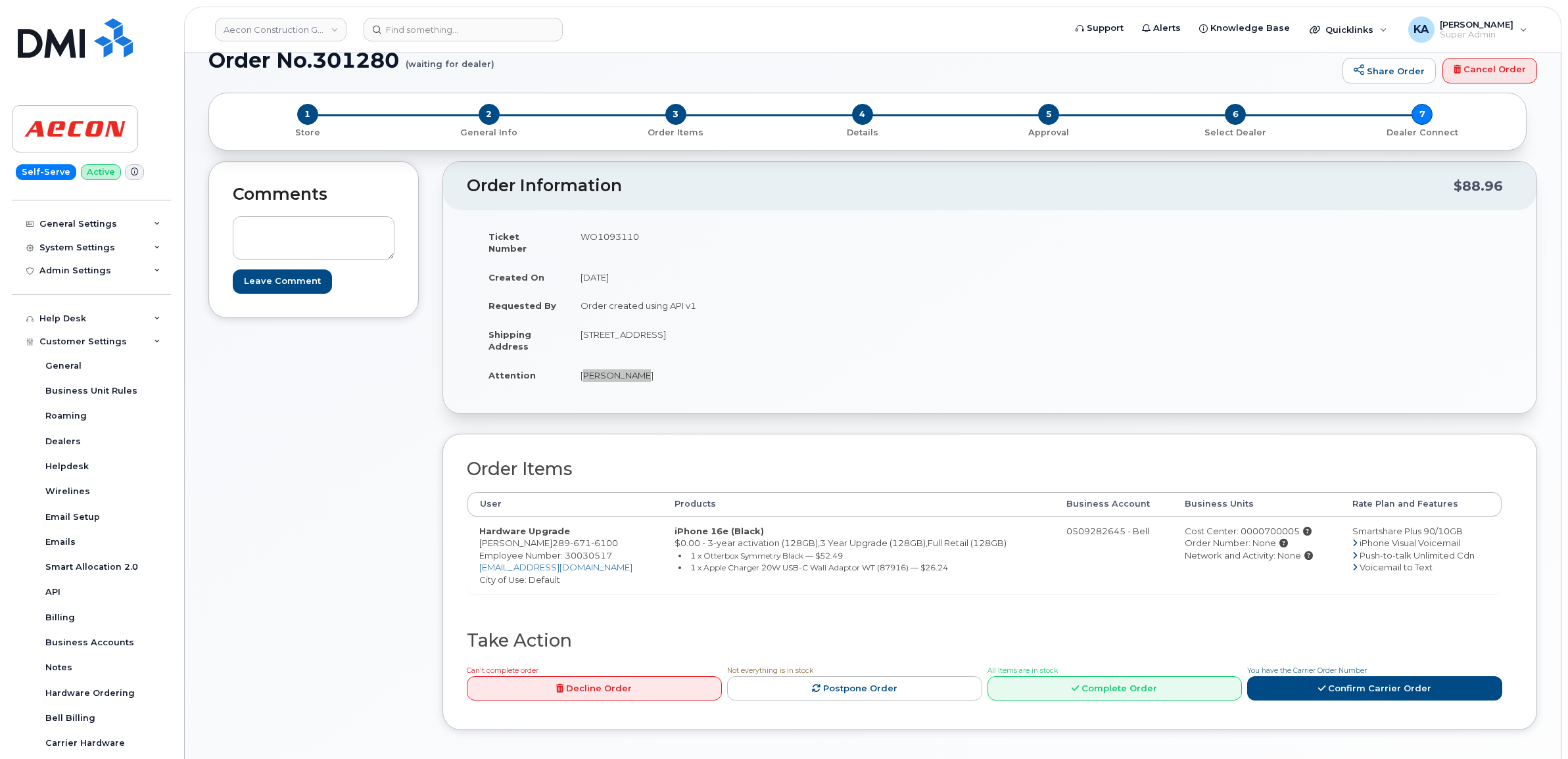
scroll to position [0, 0]
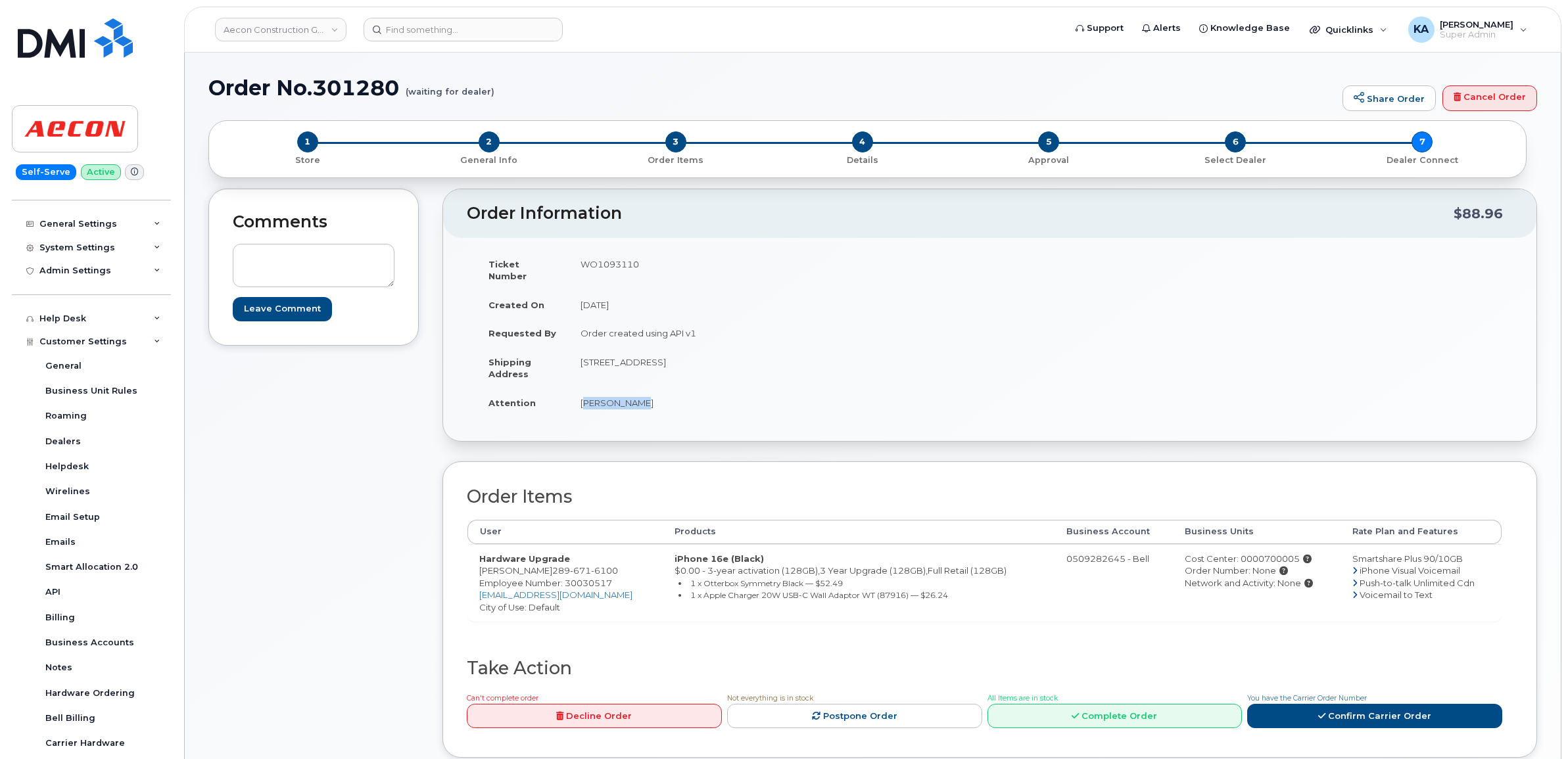
click at [586, 578] on span "Employee Number: 30030517" at bounding box center [545, 583] width 133 height 11
click at [585, 578] on span "Employee Number: 30030517" at bounding box center [545, 583] width 133 height 11
copy span "30030517"
click at [1245, 545] on td "Cost Center: 0000700005 Order Number: None Network and Activity: None" at bounding box center [1257, 583] width 168 height 77
click at [1246, 553] on div "Cost Center: 0000700005" at bounding box center [1256, 559] width 144 height 12
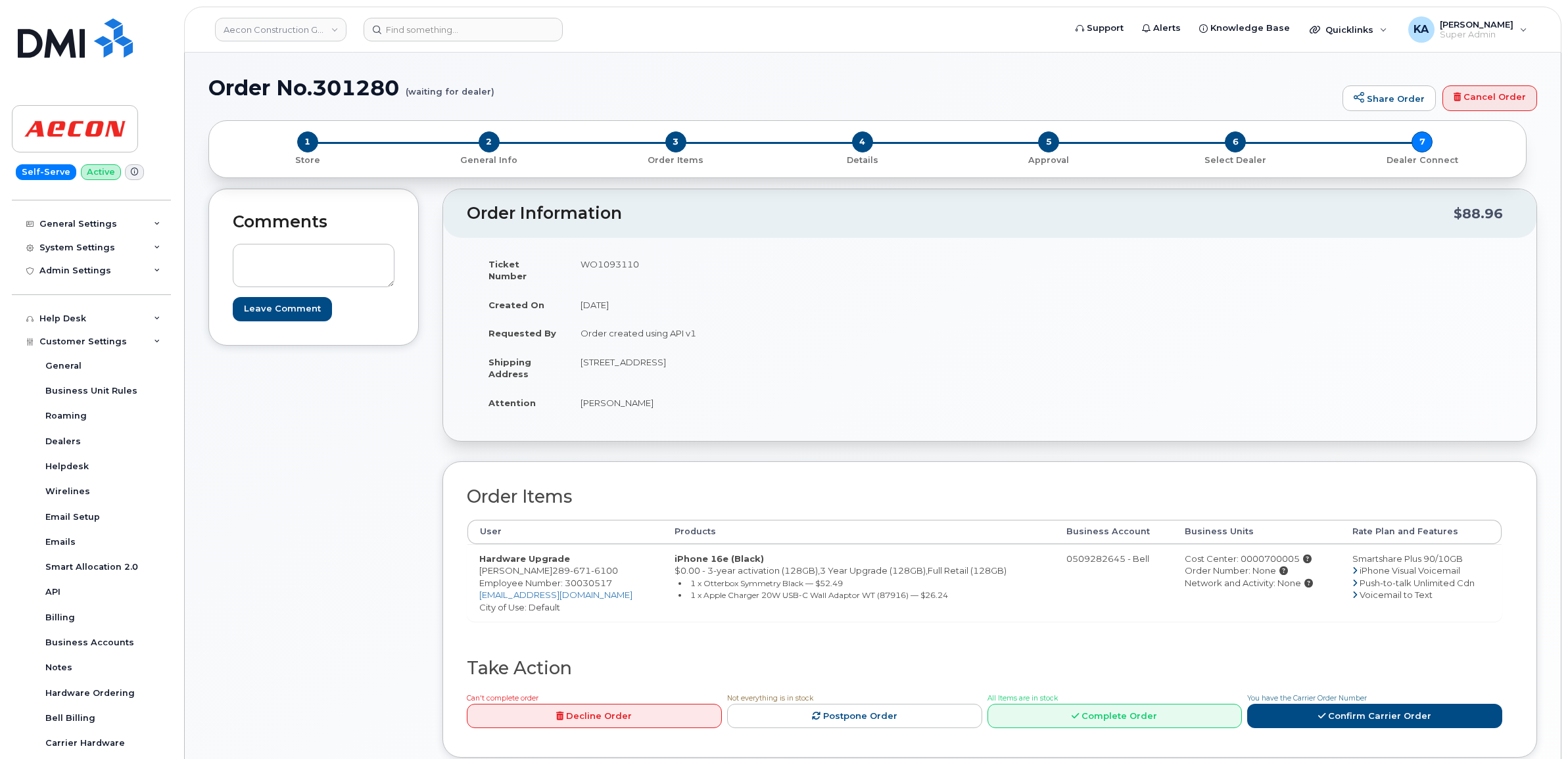
click at [1246, 553] on div "Cost Center: 0000700005" at bounding box center [1256, 559] width 144 height 12
copy div "0000700005"
click at [614, 261] on td "WO1093110" at bounding box center [774, 269] width 412 height 41
copy td "WO1093110"
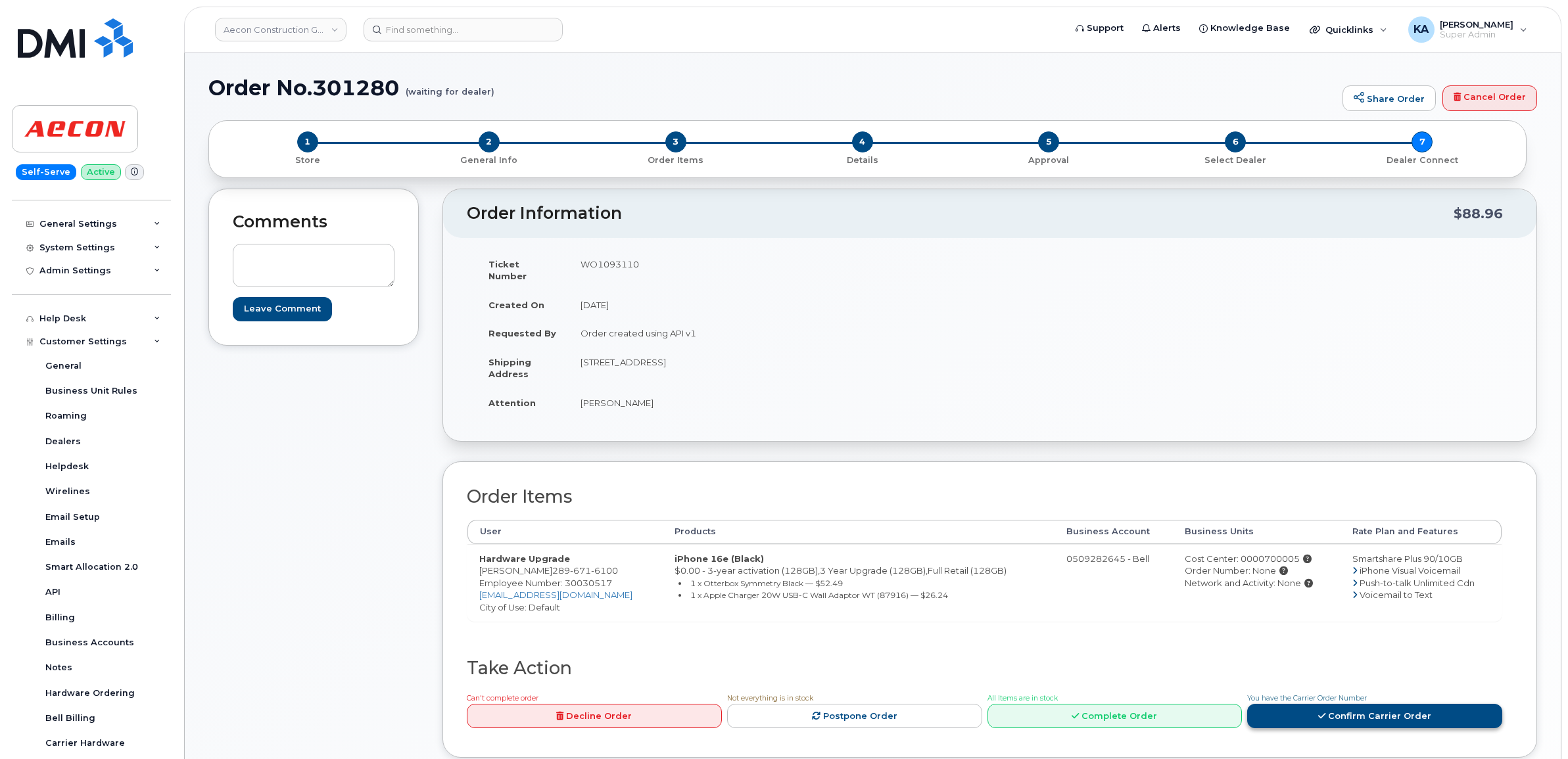
click at [1358, 705] on link "Confirm Carrier Order" at bounding box center [1374, 716] width 255 height 24
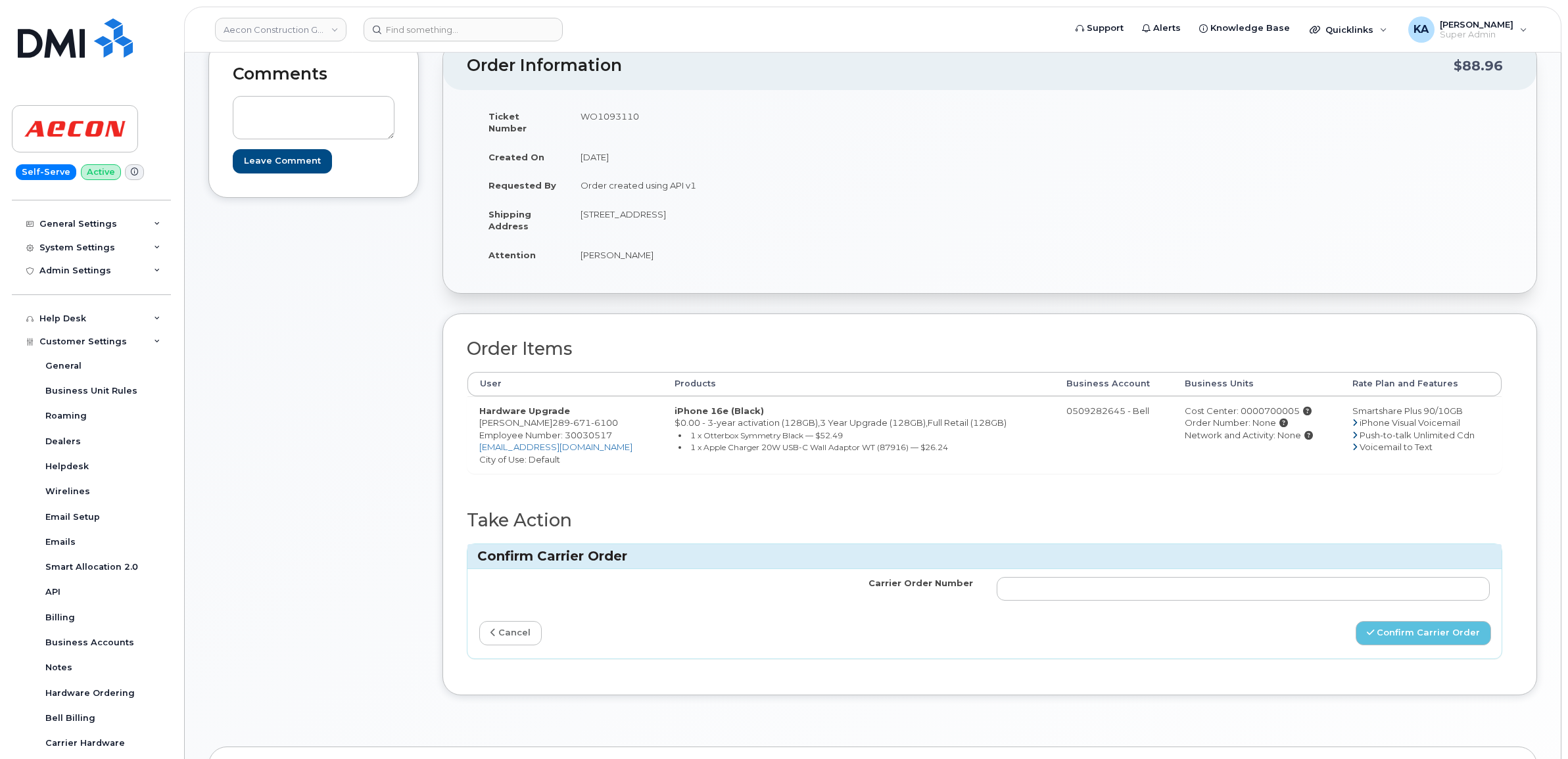
scroll to position [165, 0]
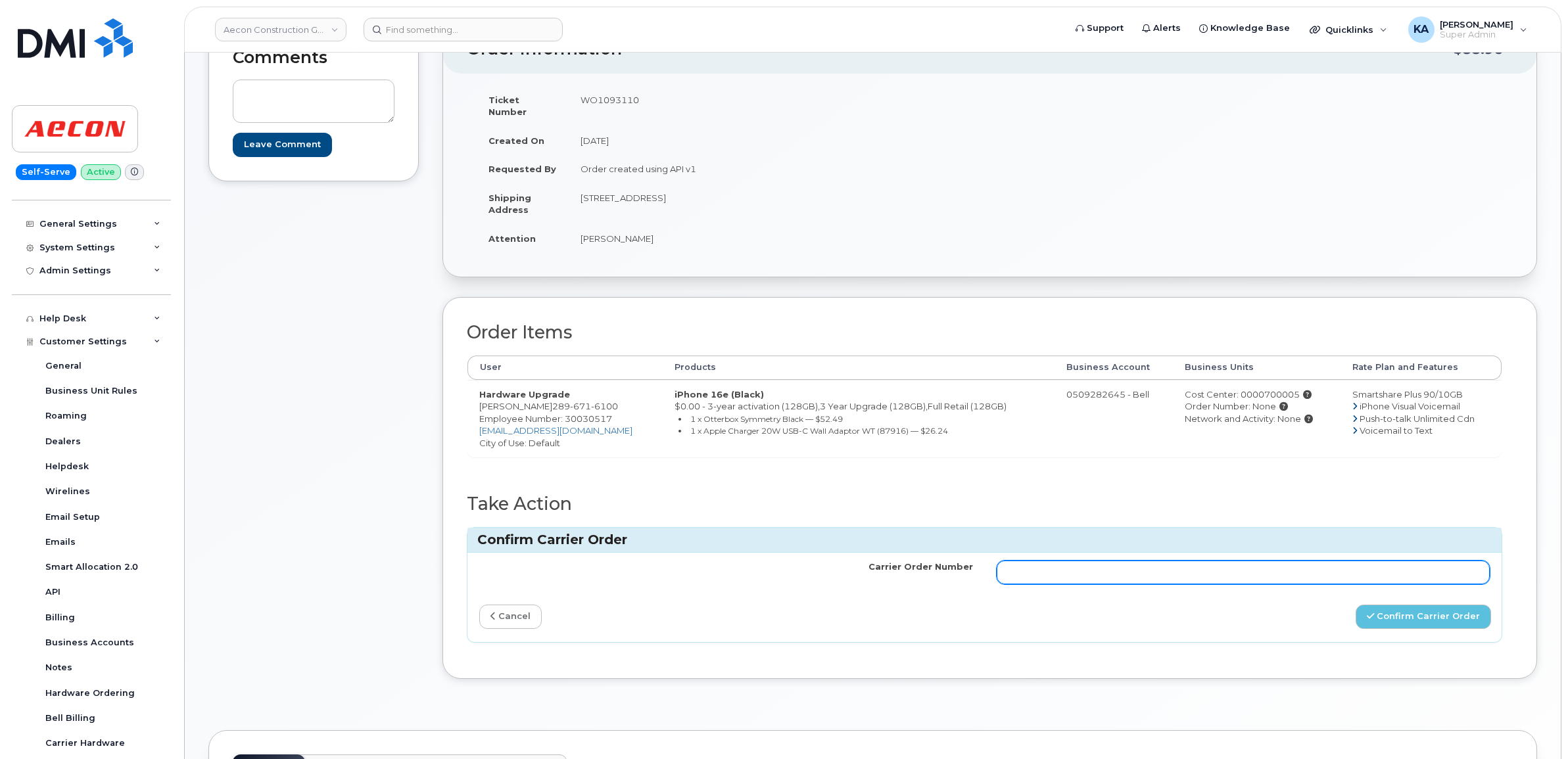
click at [1075, 564] on input "Carrier Order Number" at bounding box center [1244, 572] width 494 height 23
paste input "3019130"
type input "3019130"
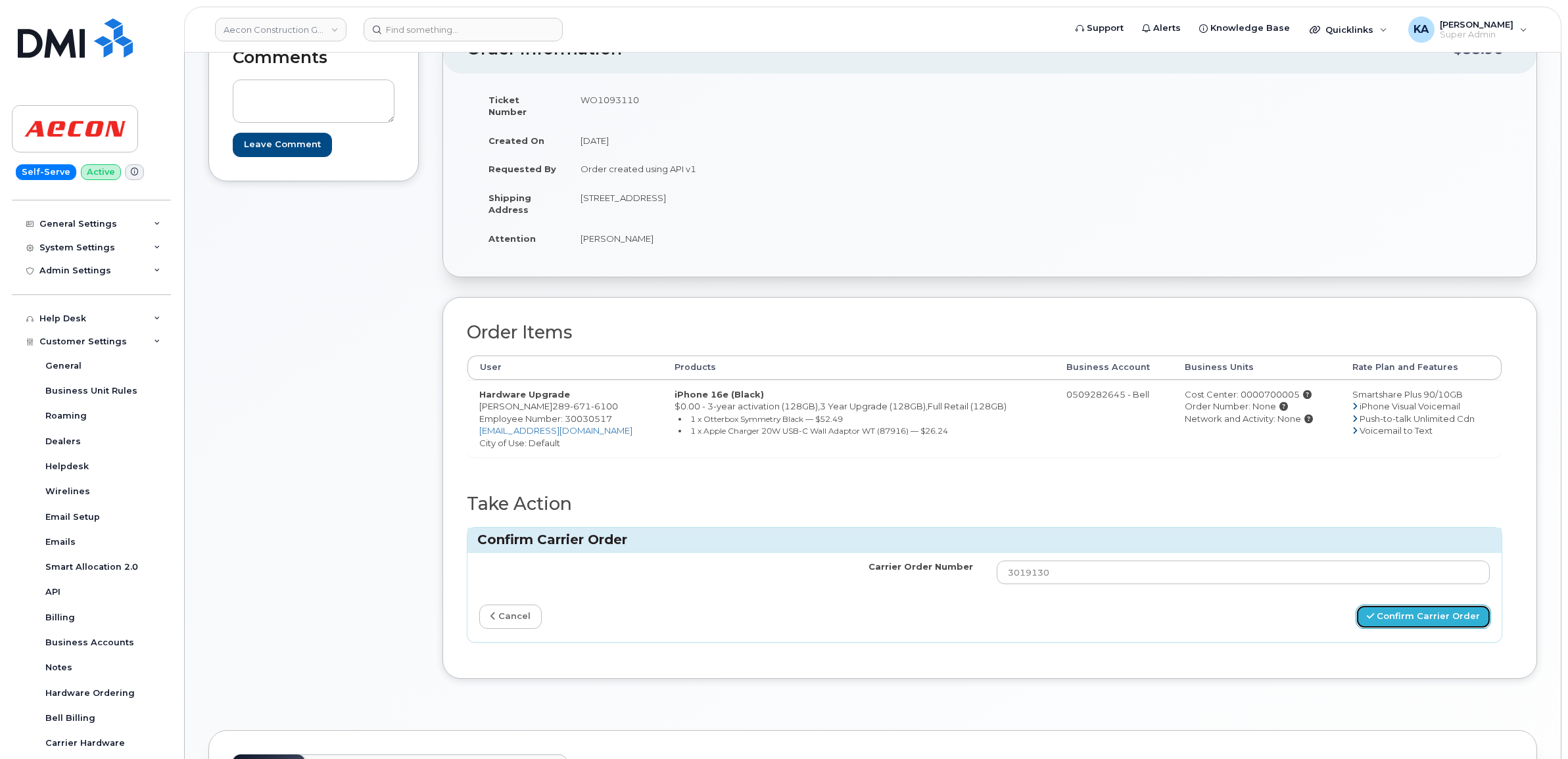
click at [1402, 607] on button "Confirm Carrier Order" at bounding box center [1423, 616] width 136 height 24
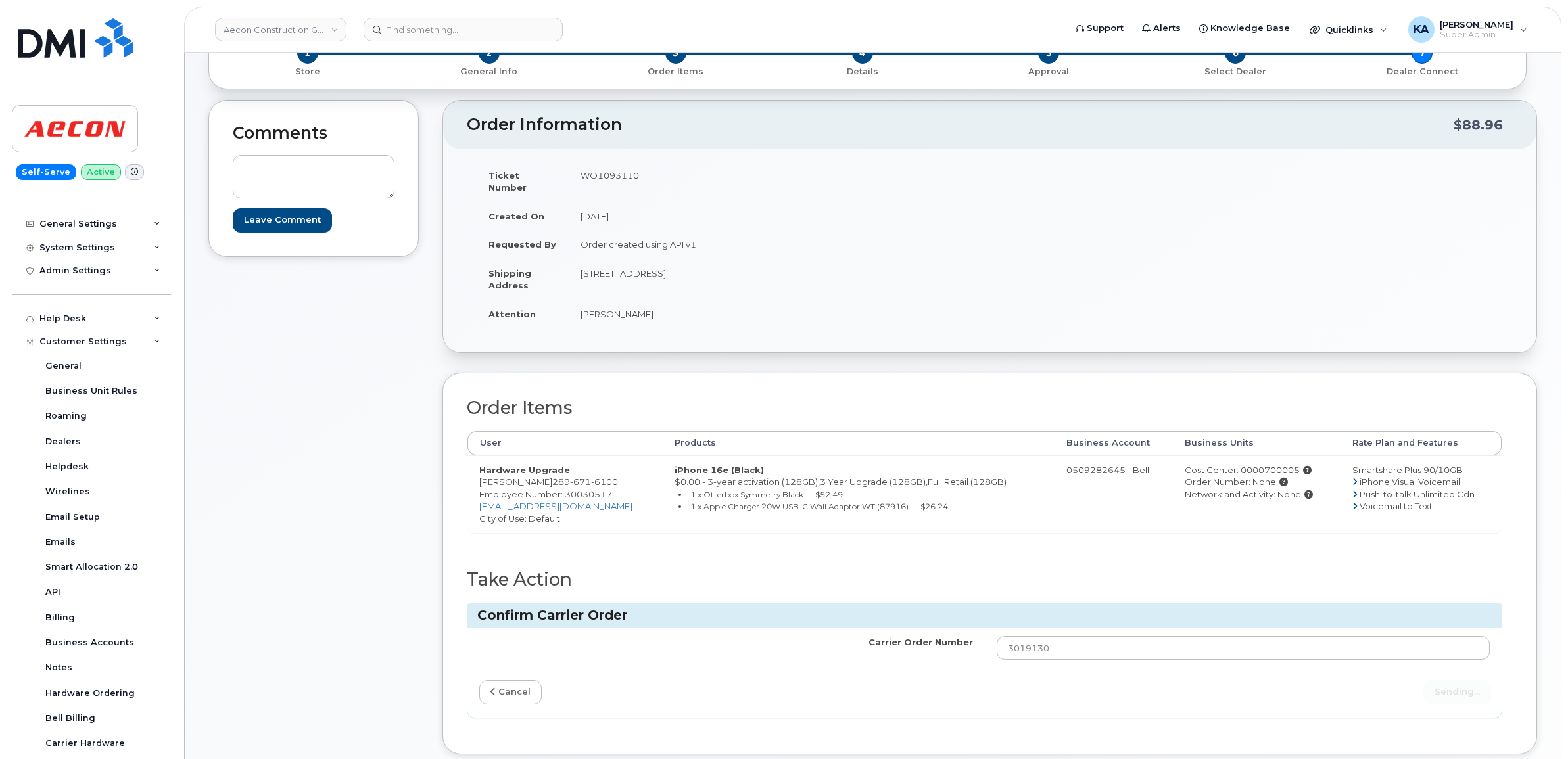
scroll to position [0, 0]
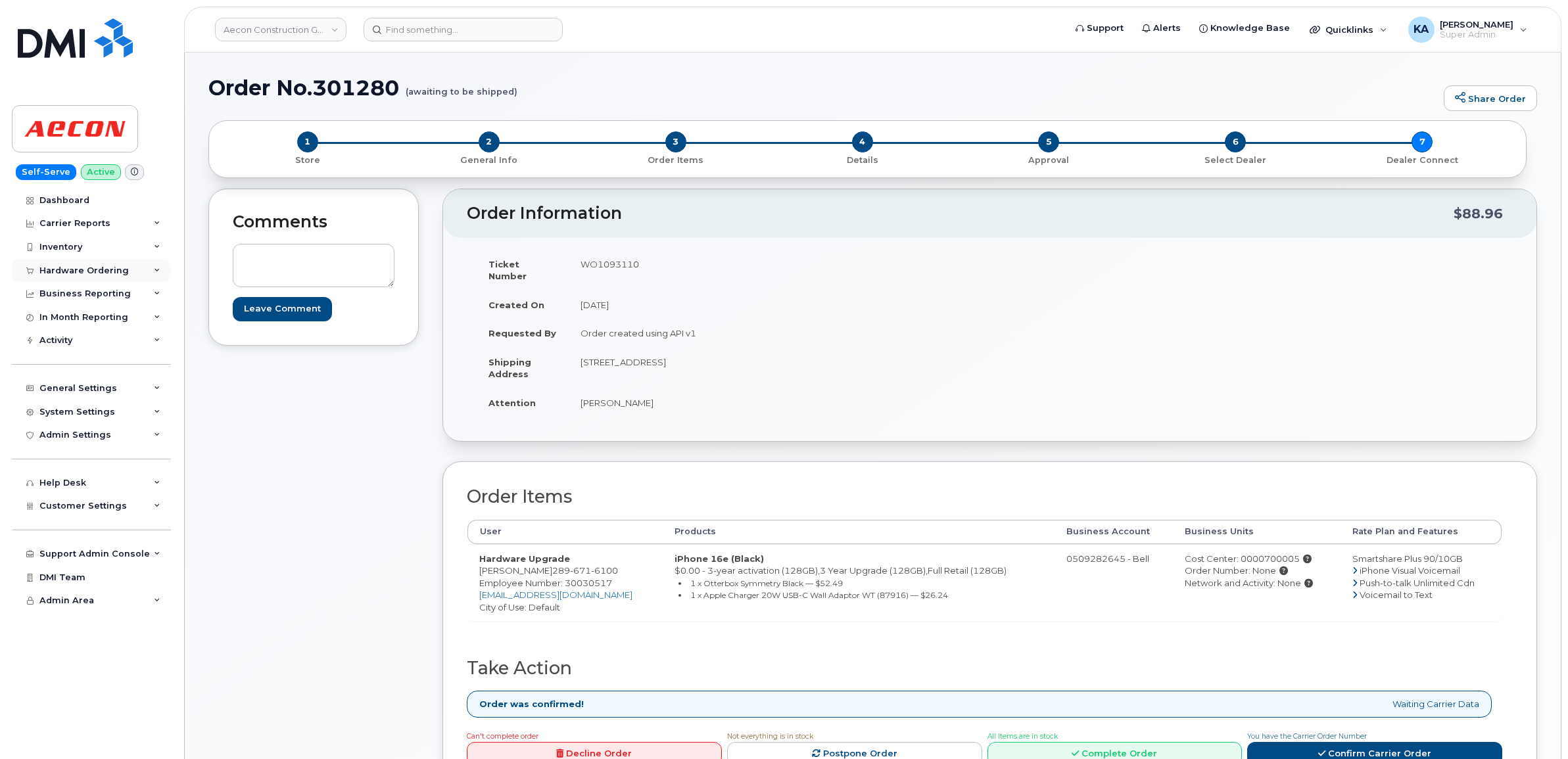
click at [93, 273] on div "Hardware Ordering" at bounding box center [84, 270] width 90 height 11
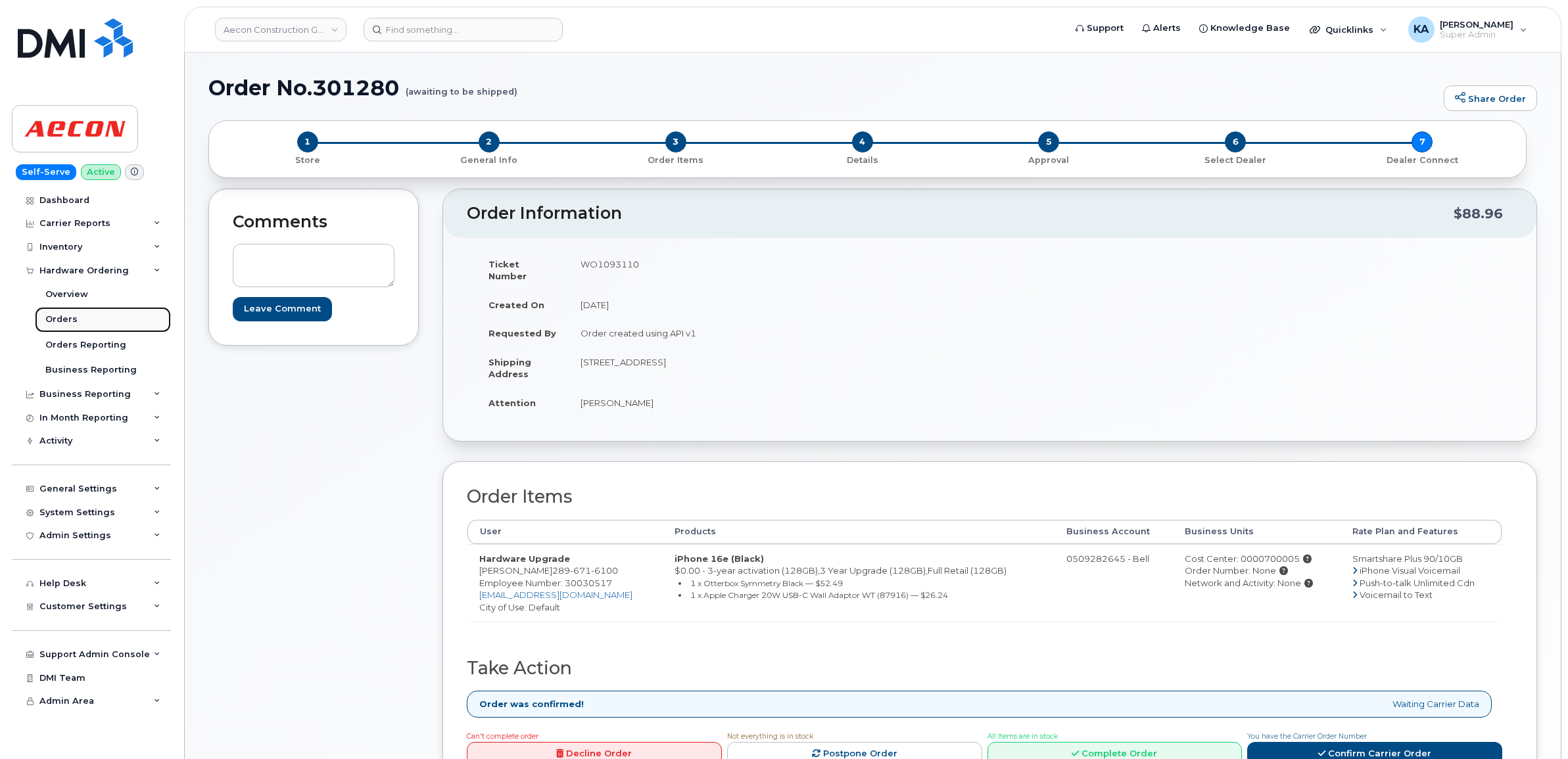
click at [59, 322] on div "Orders" at bounding box center [62, 319] width 32 height 12
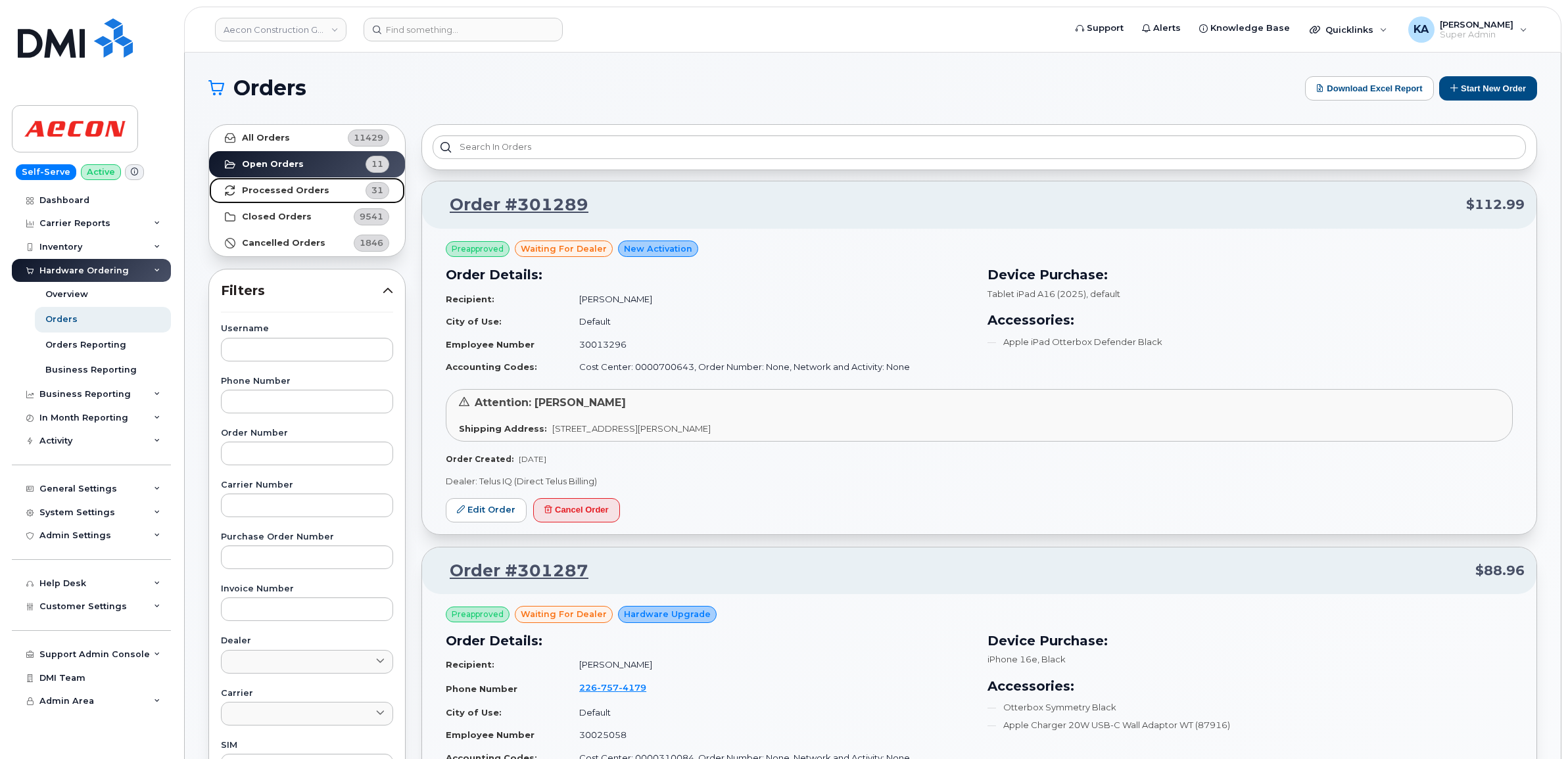
click at [278, 188] on strong "Processed Orders" at bounding box center [285, 190] width 87 height 11
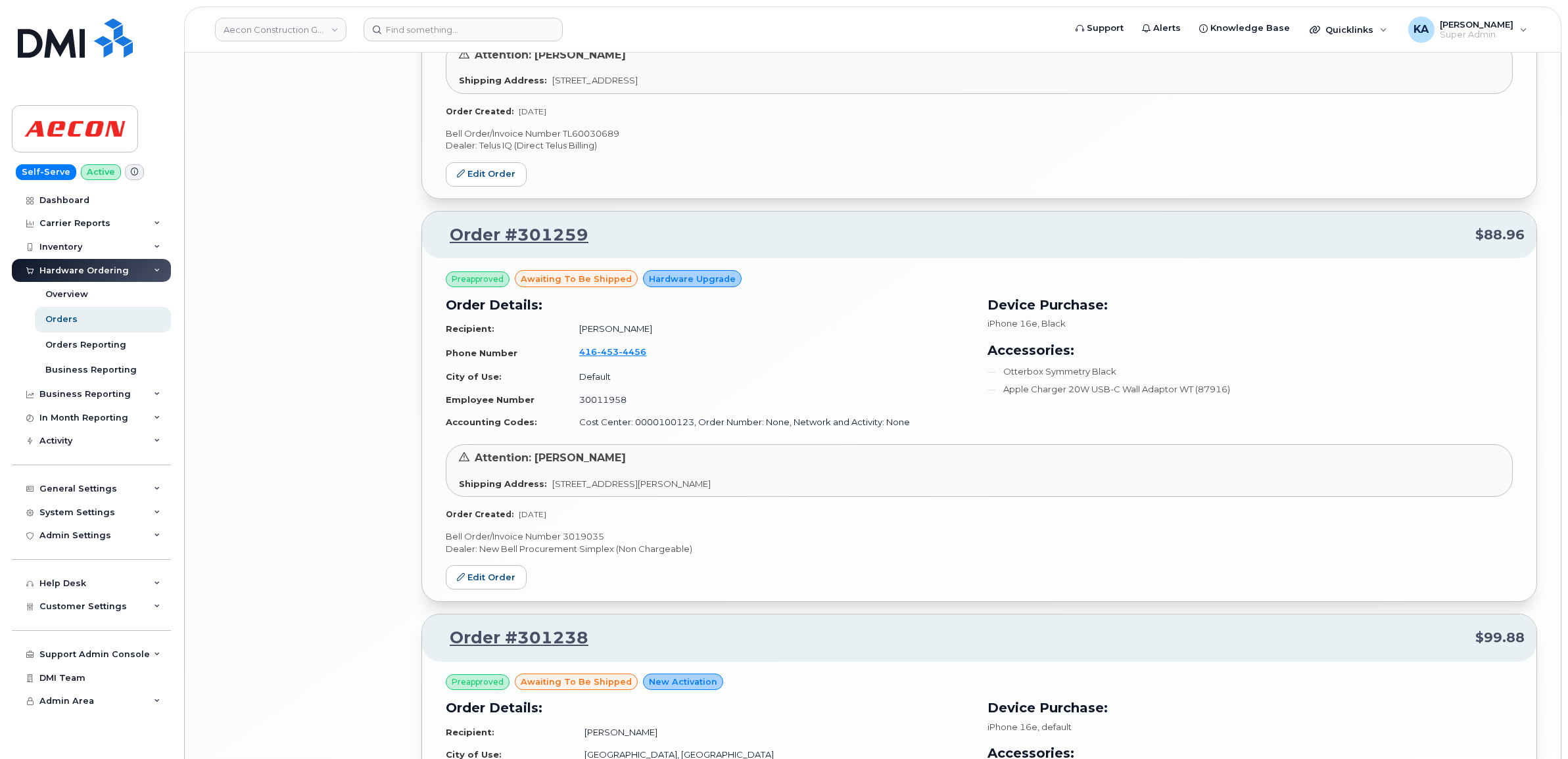
scroll to position [2644, 0]
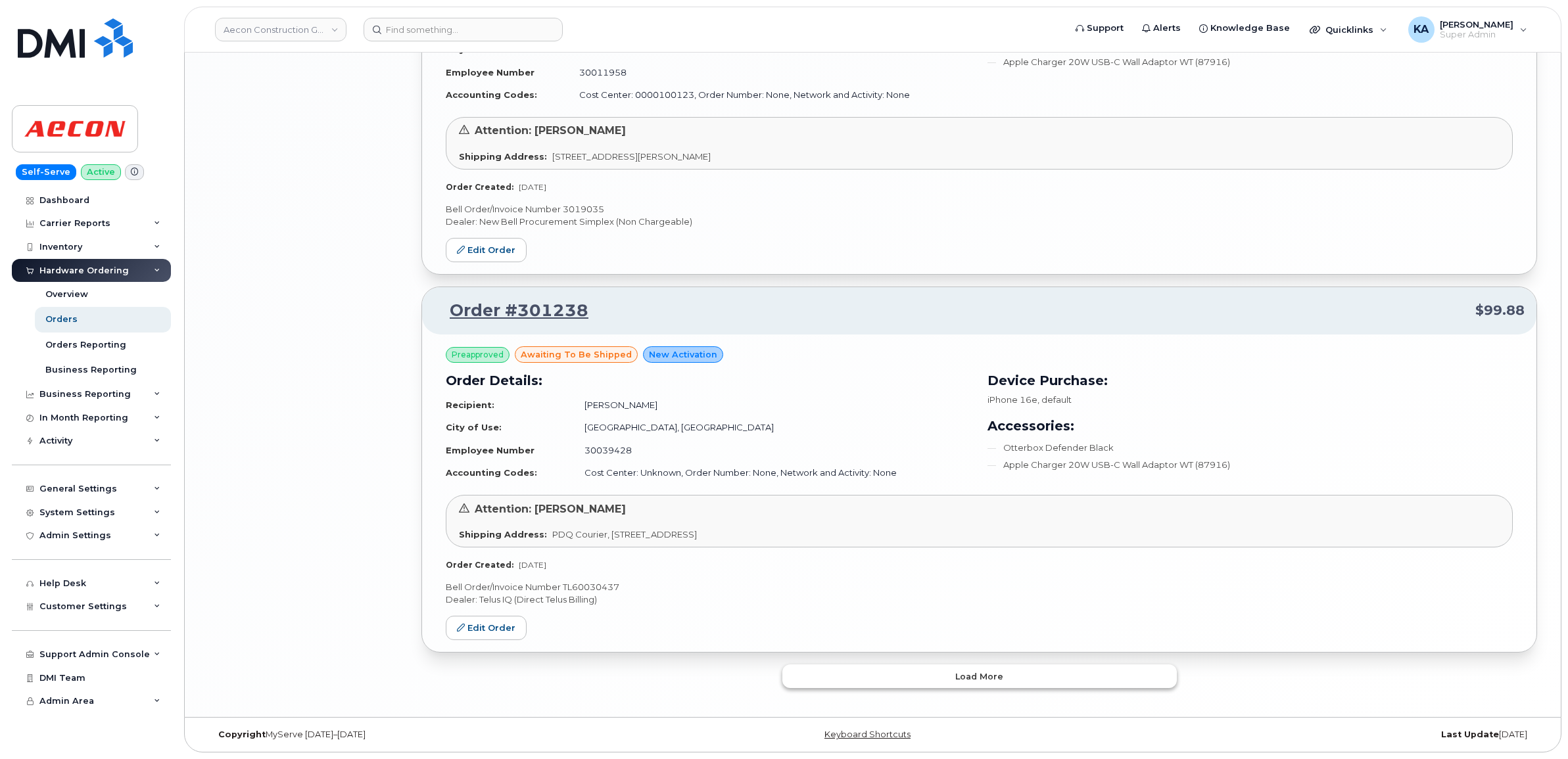
click at [871, 683] on button "Load more" at bounding box center [979, 676] width 394 height 23
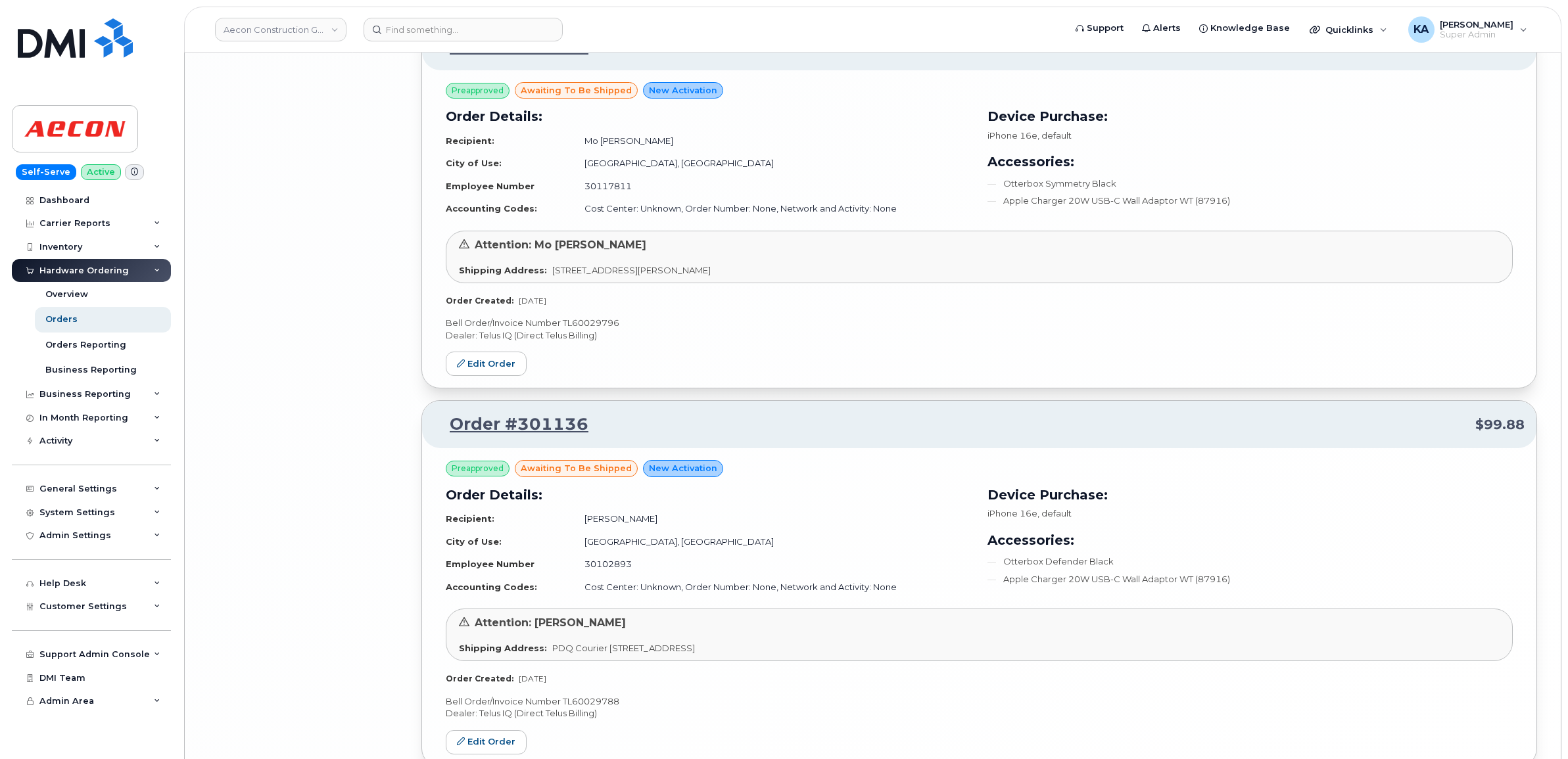
scroll to position [5725, 0]
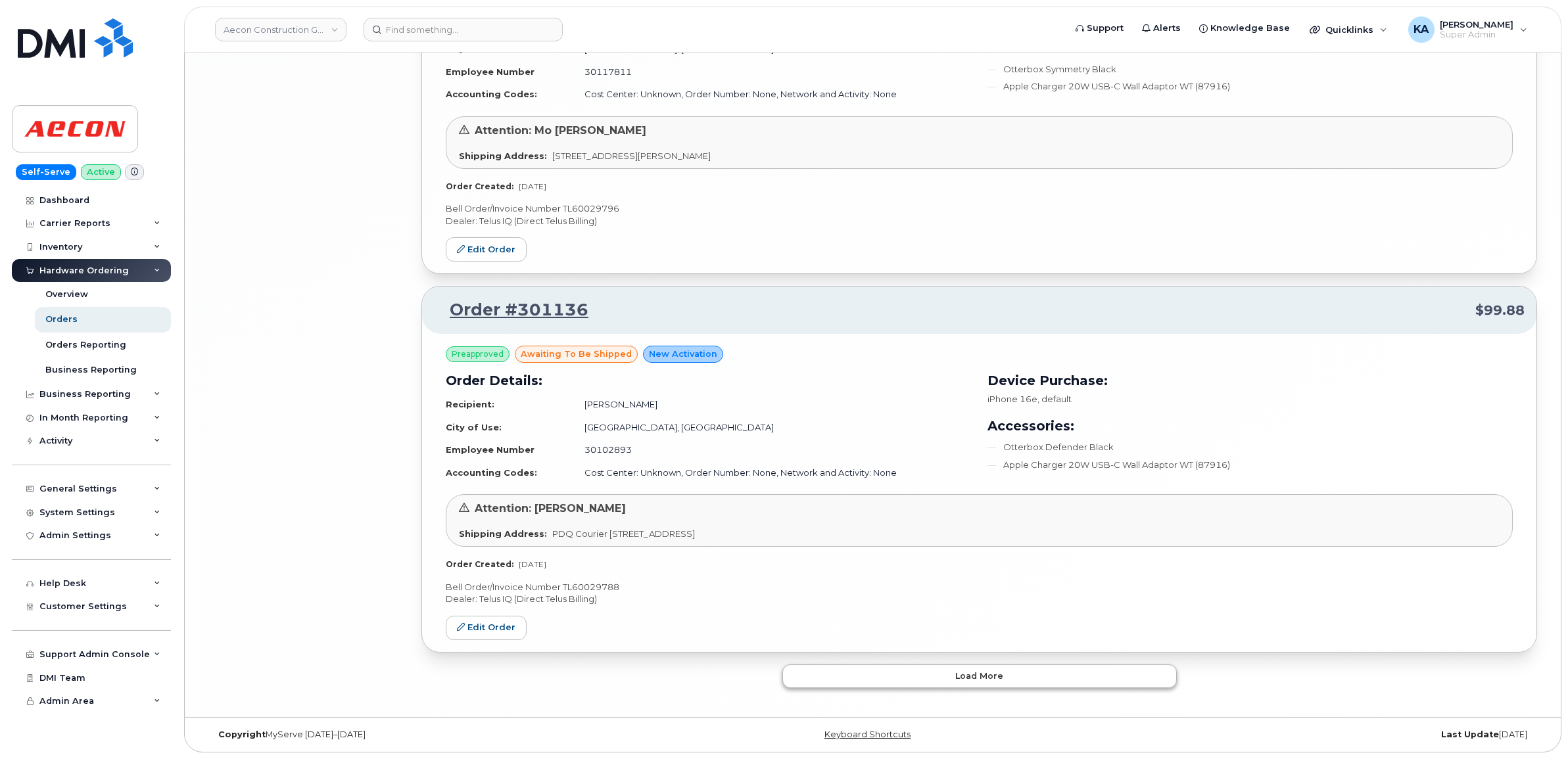
click at [882, 672] on button "Load more" at bounding box center [979, 676] width 394 height 23
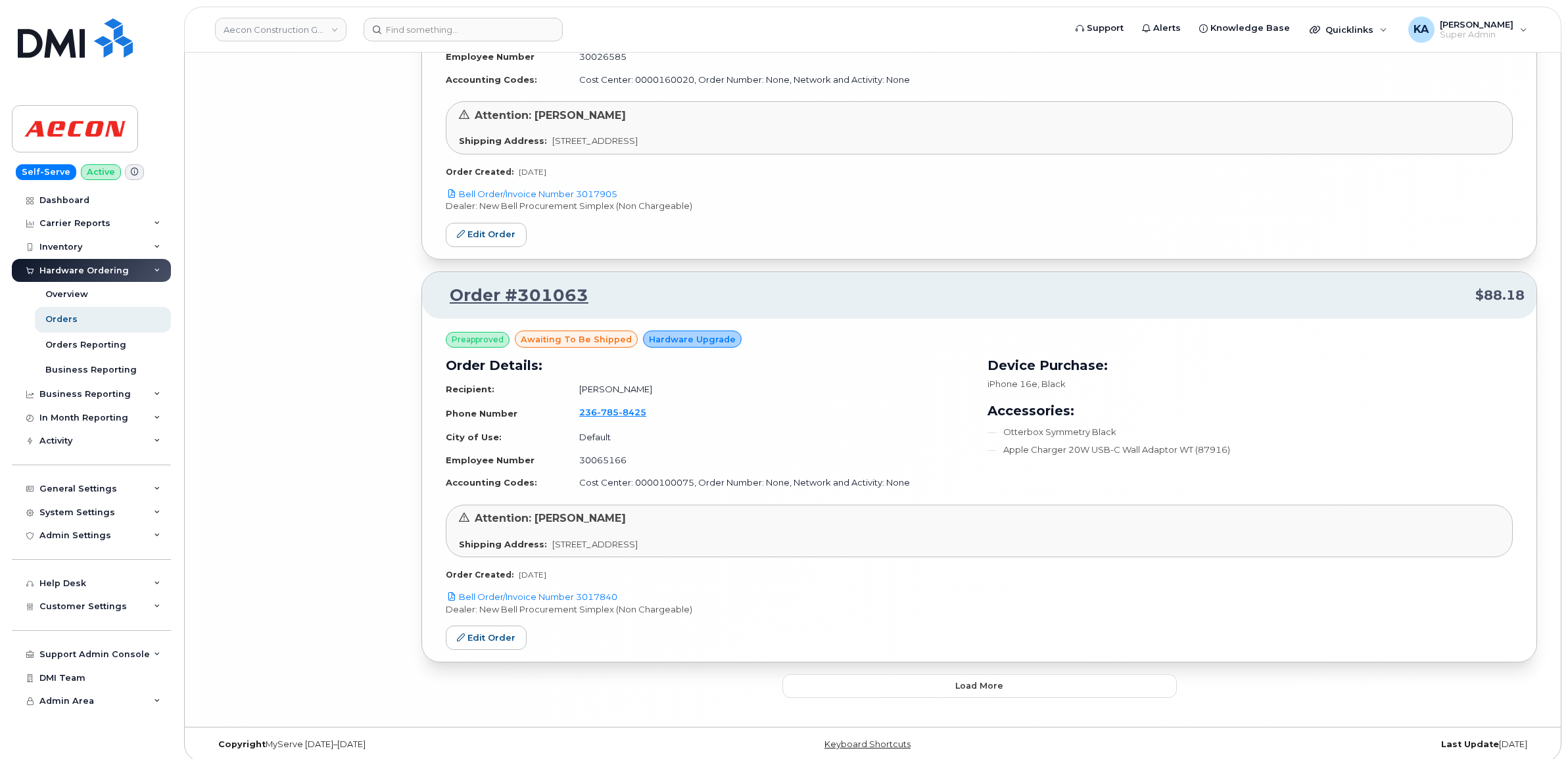
scroll to position [8830, 0]
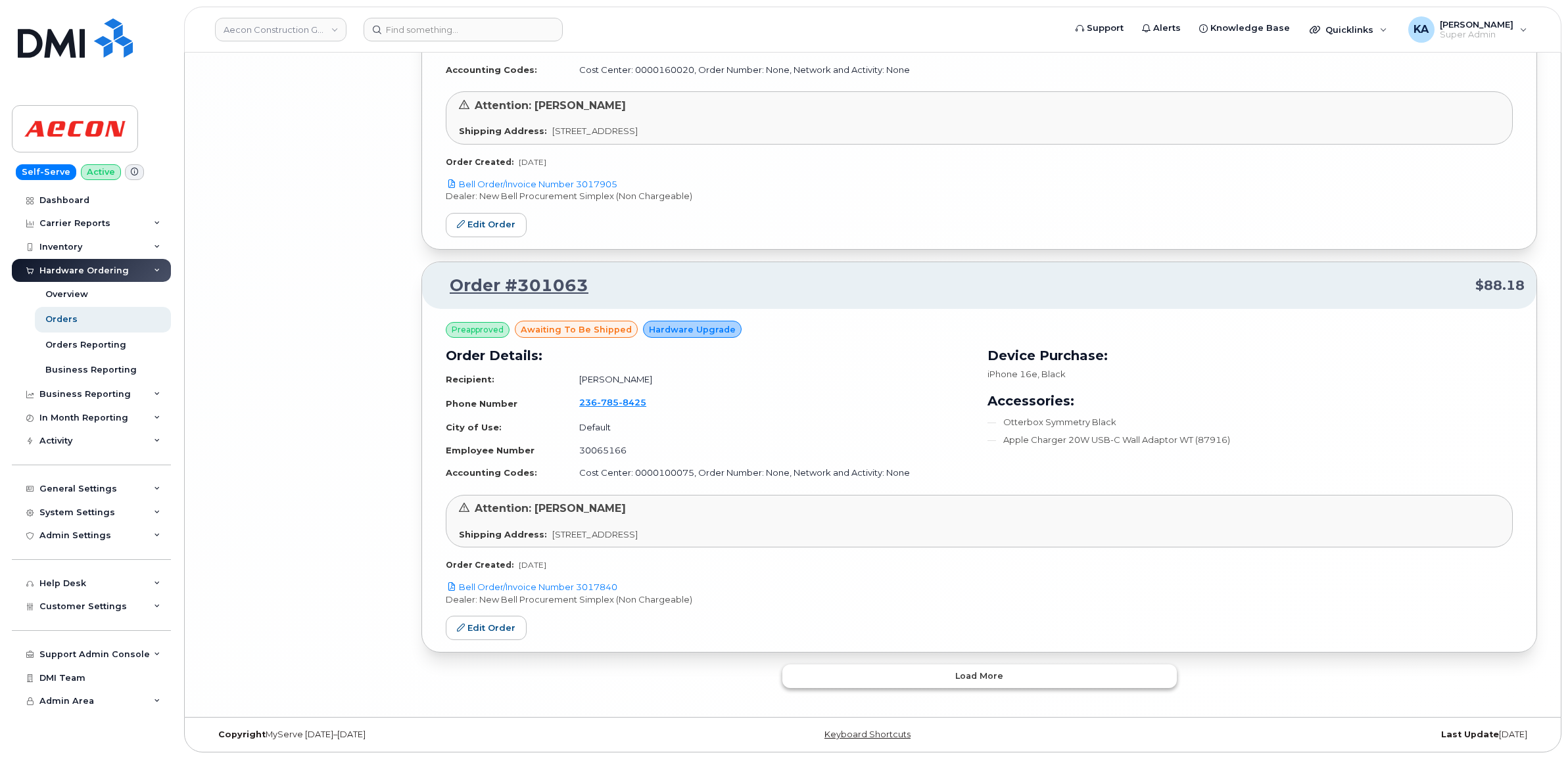
click at [925, 677] on button "Load more" at bounding box center [979, 676] width 394 height 23
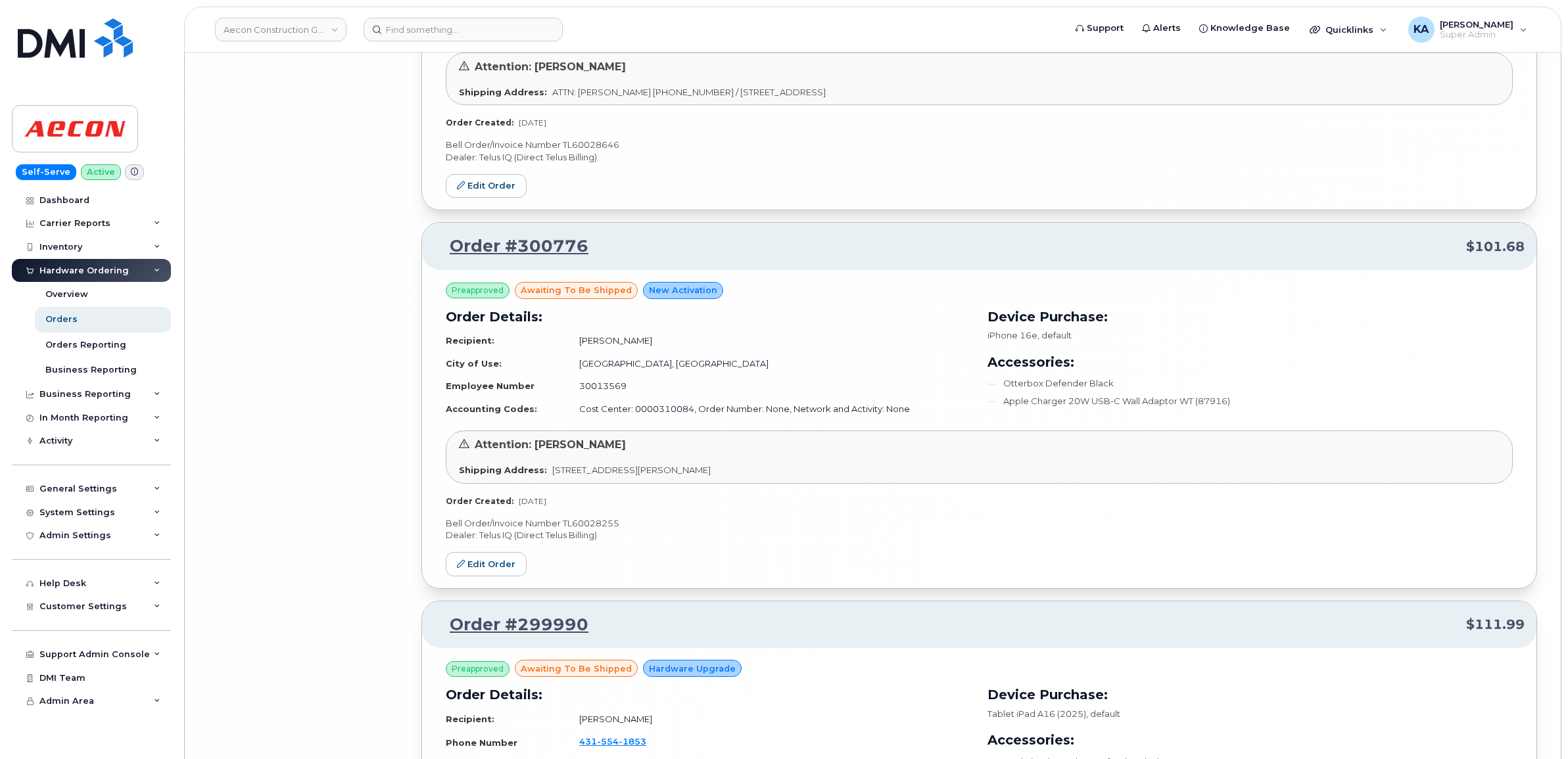
scroll to position [11067, 0]
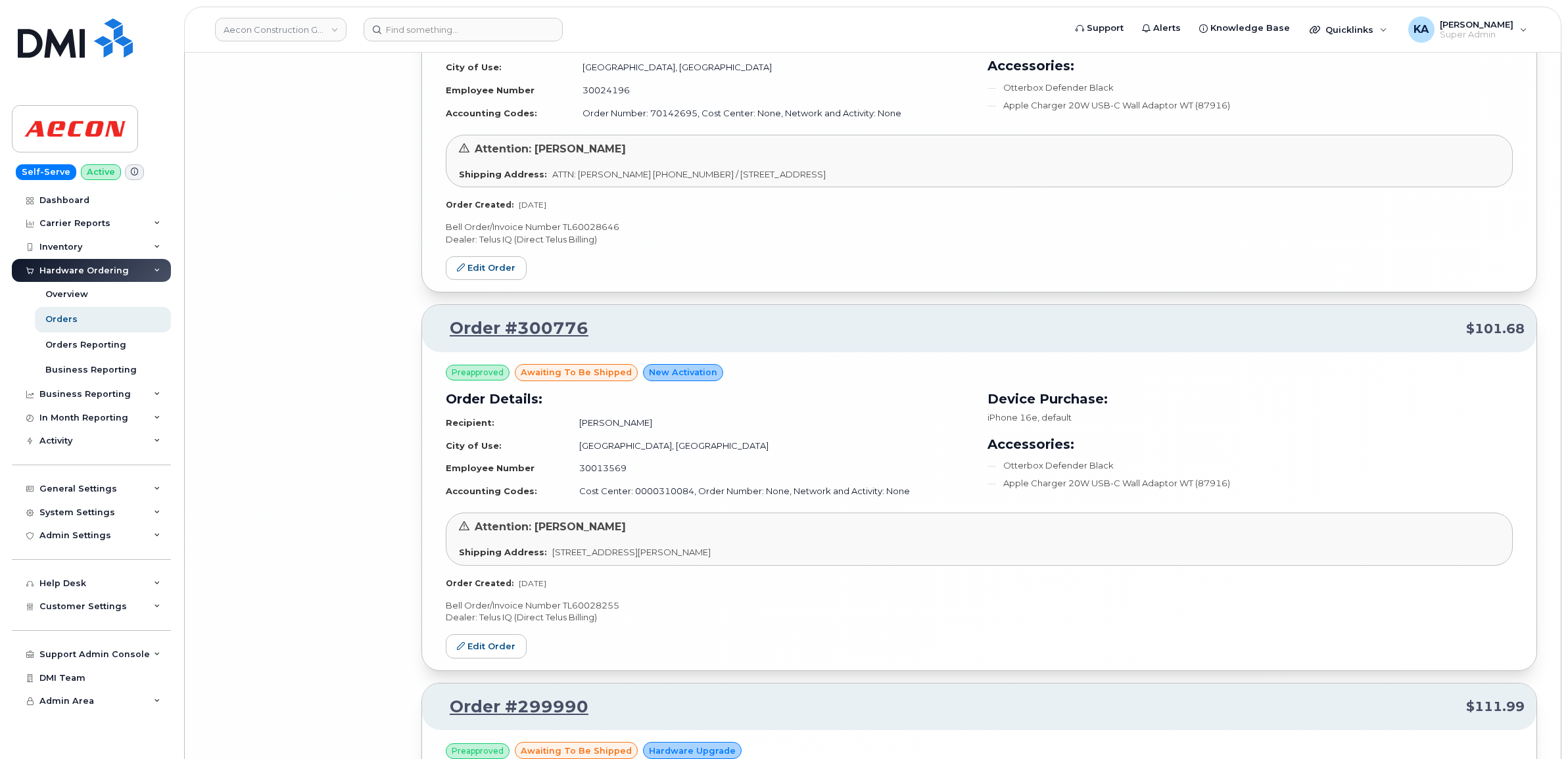
click at [602, 612] on p "Bell Order/Invoice Number TL60028255" at bounding box center [979, 605] width 1067 height 12
copy p "TL60028255"
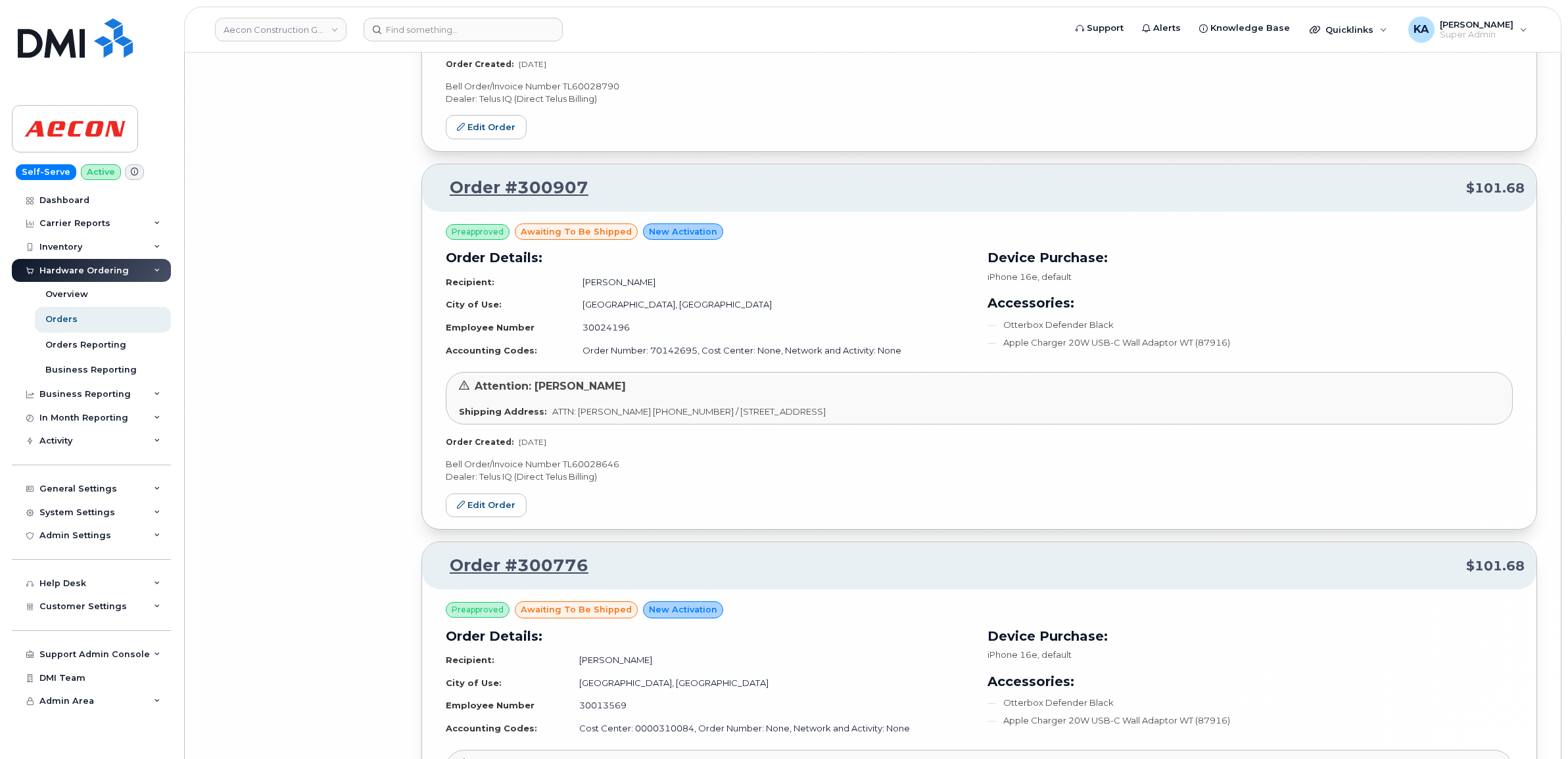
scroll to position [10821, 0]
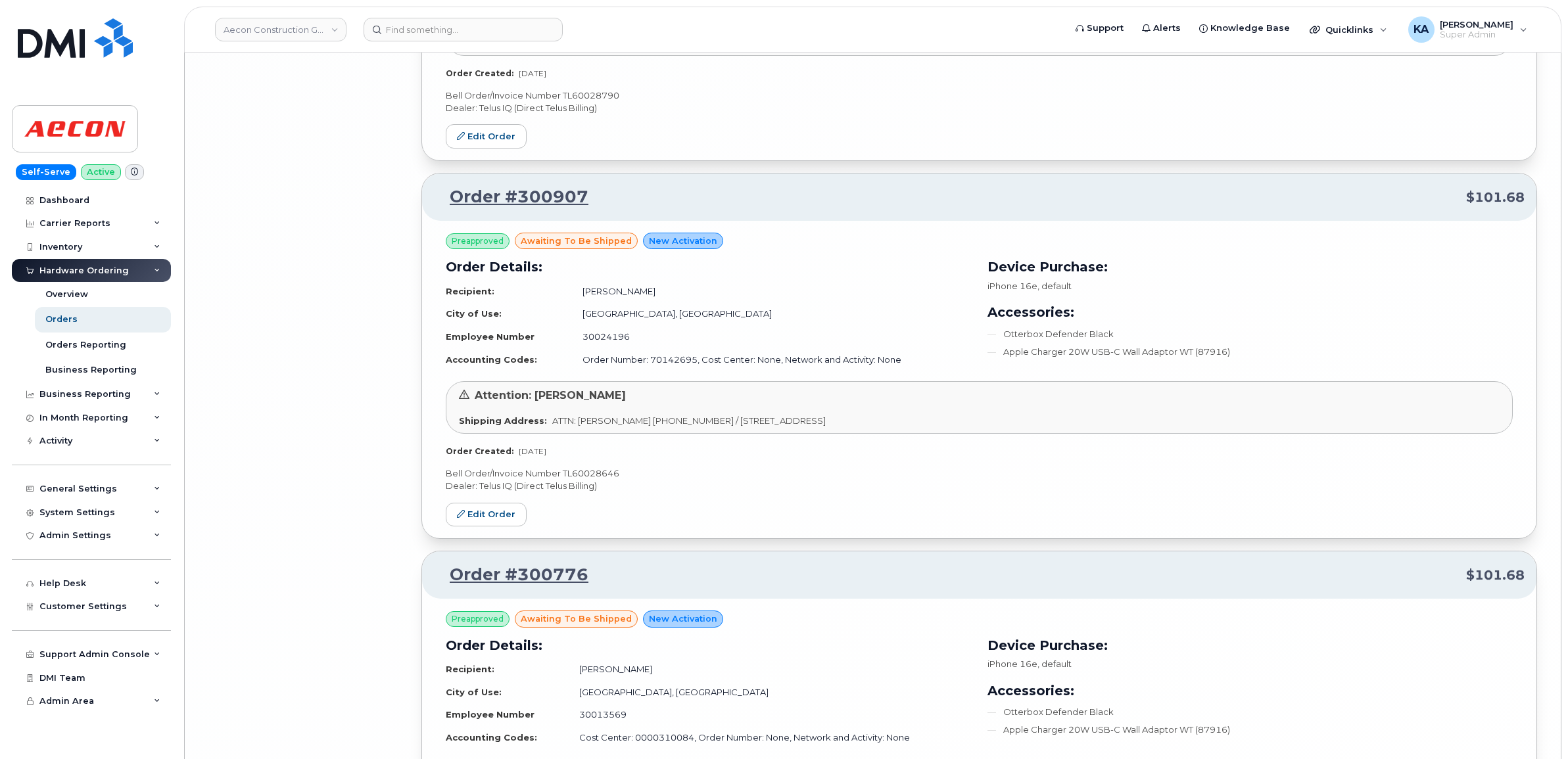
click at [592, 480] on p "Bell Order/Invoice Number TL60028646" at bounding box center [979, 473] width 1067 height 12
copy p "TL60028646"
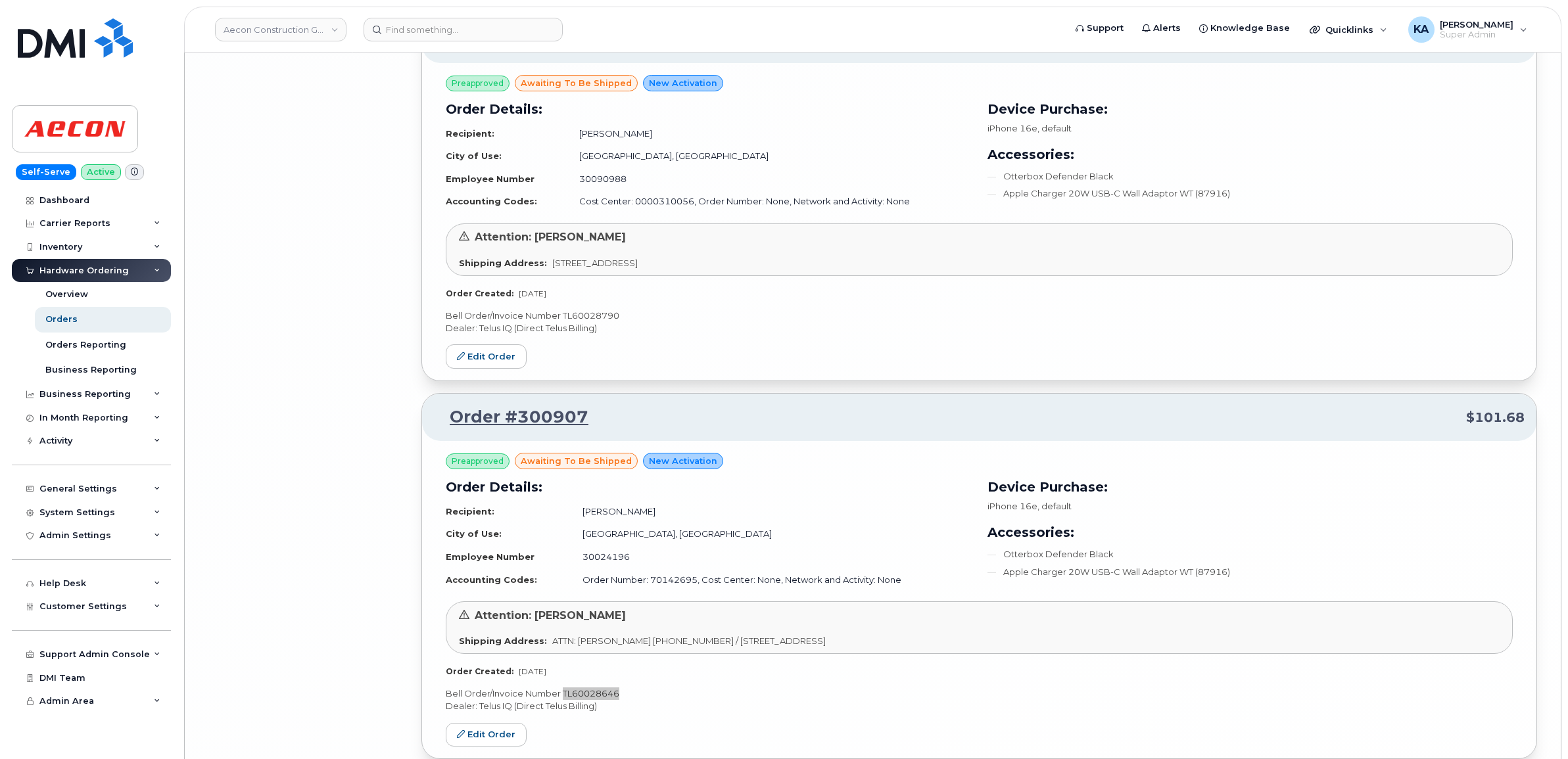
scroll to position [10574, 0]
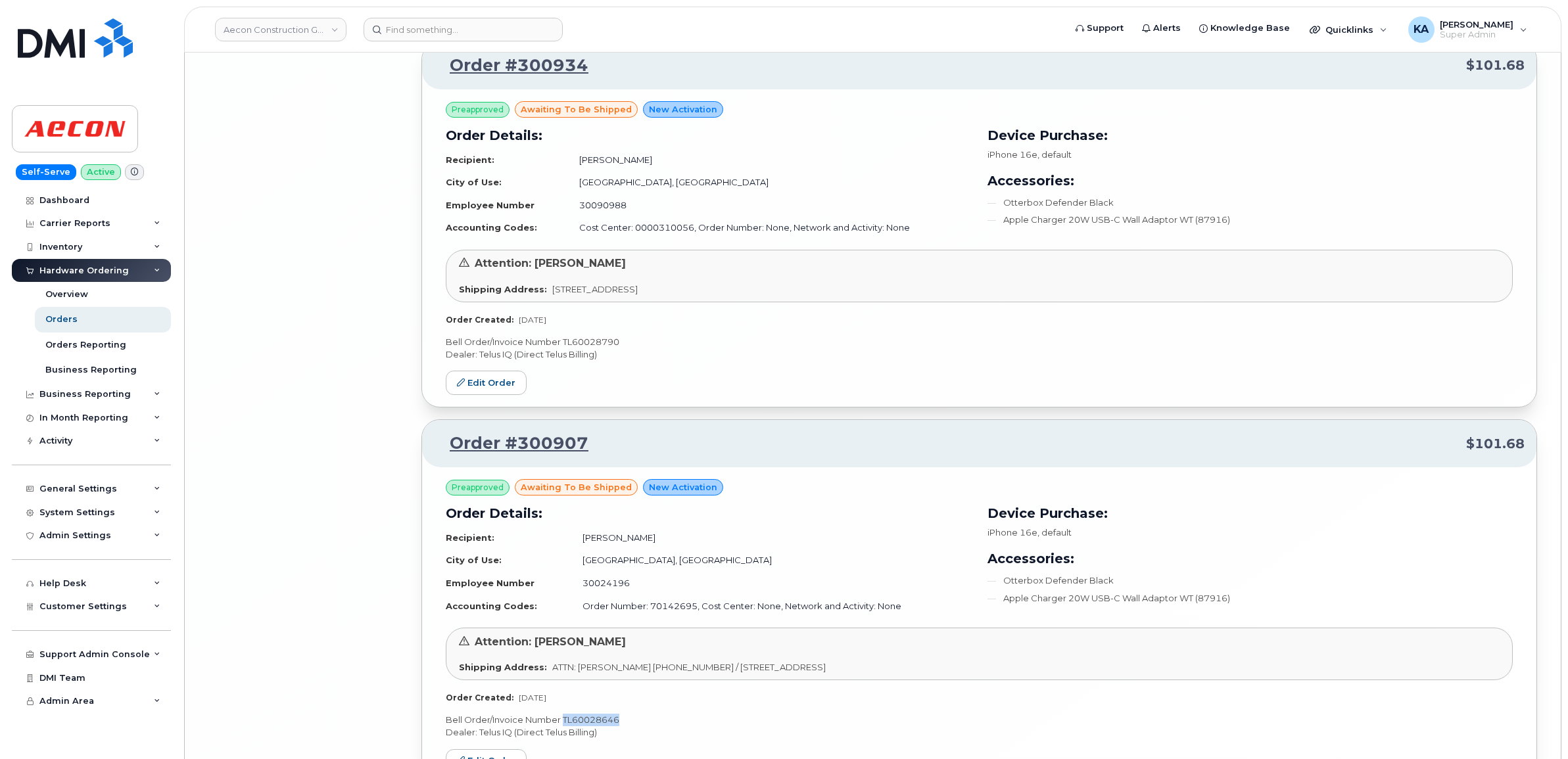
click at [596, 348] on p "Bell Order/Invoice Number TL60028790" at bounding box center [979, 342] width 1067 height 12
copy p "TL60028790"
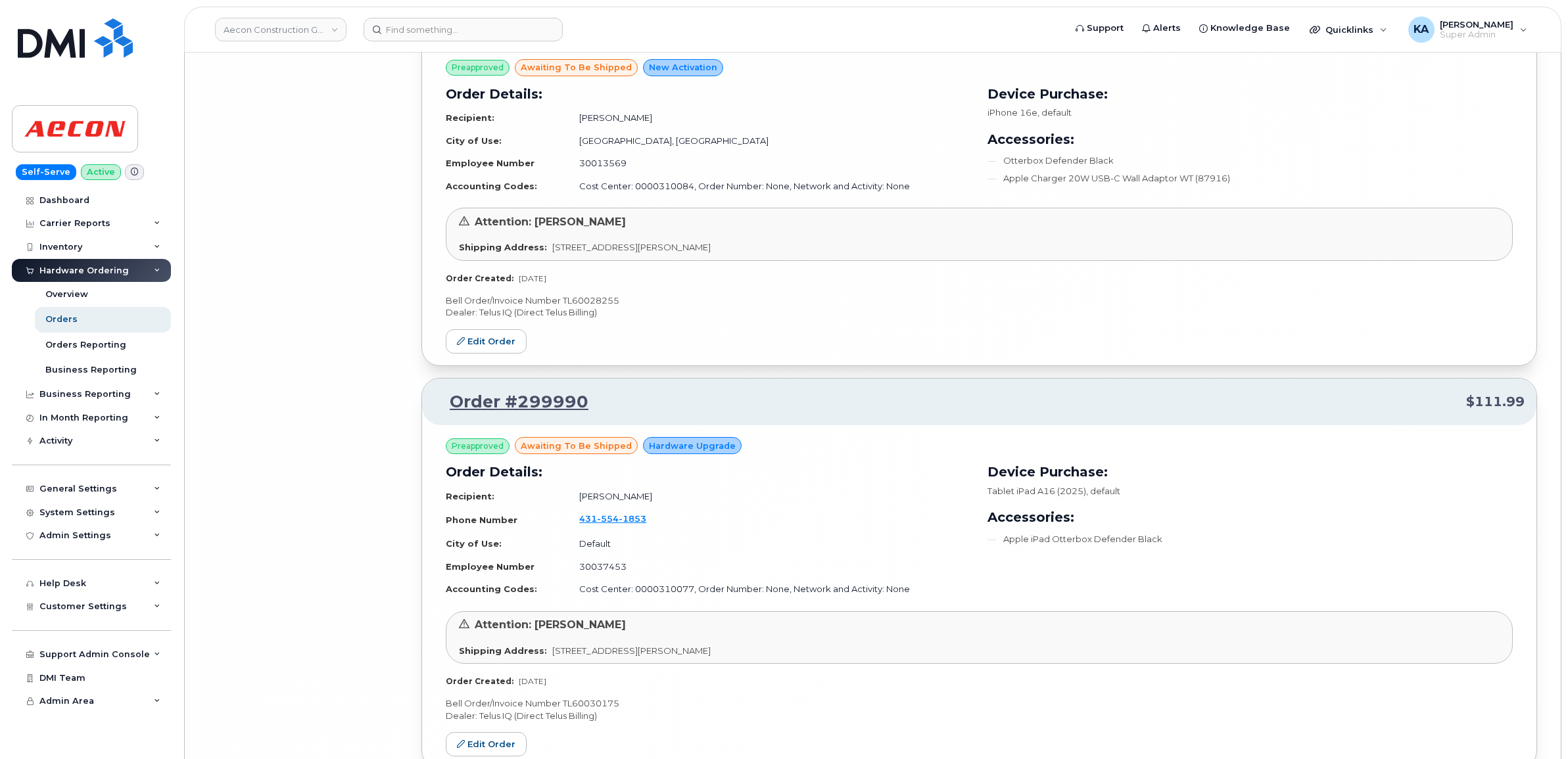
scroll to position [11478, 0]
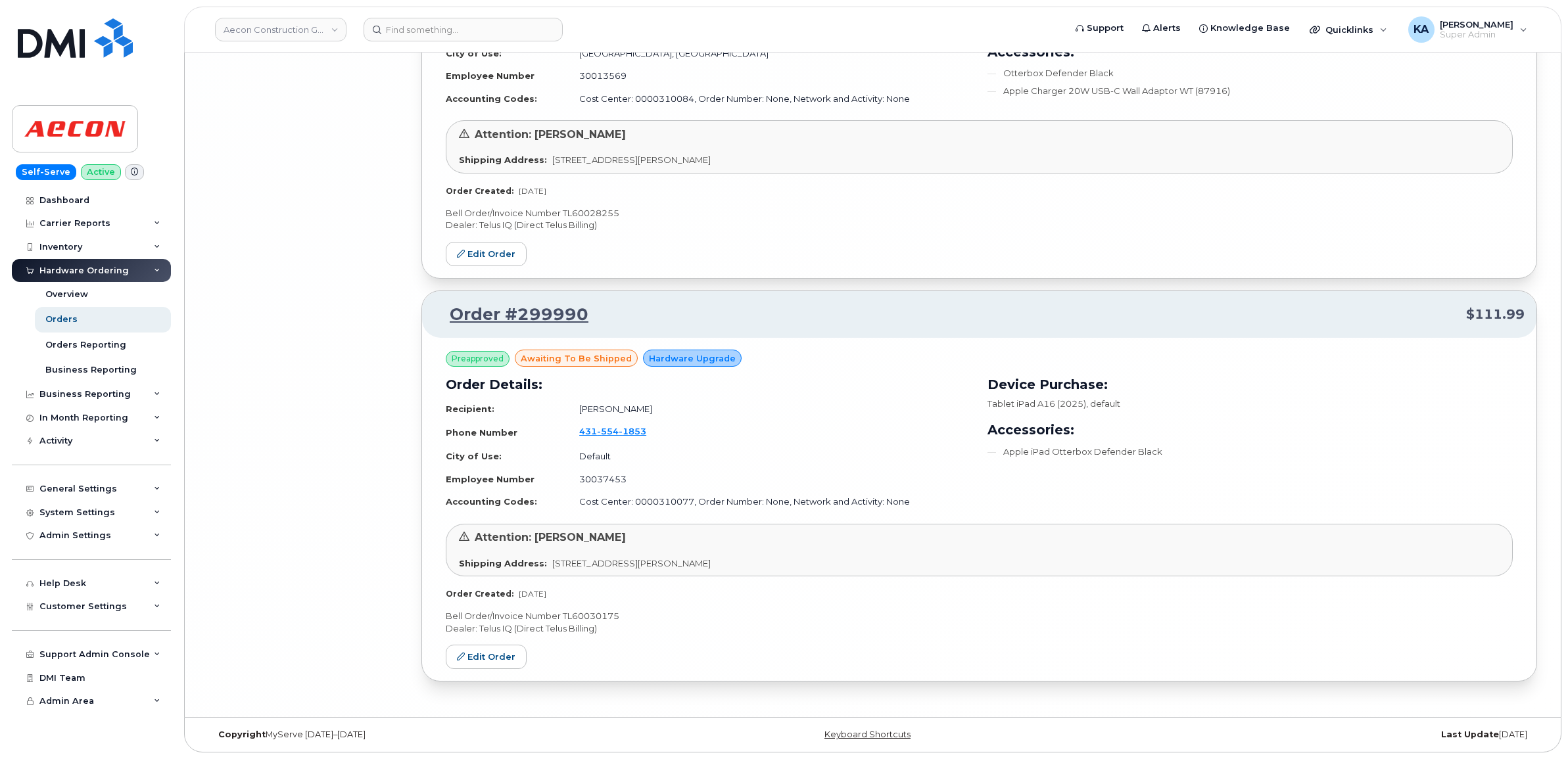
click at [609, 614] on p "Bell Order/Invoice Number TL60030175" at bounding box center [979, 616] width 1067 height 12
copy p "TL60030175"
click at [485, 652] on link "Edit Order" at bounding box center [486, 657] width 81 height 24
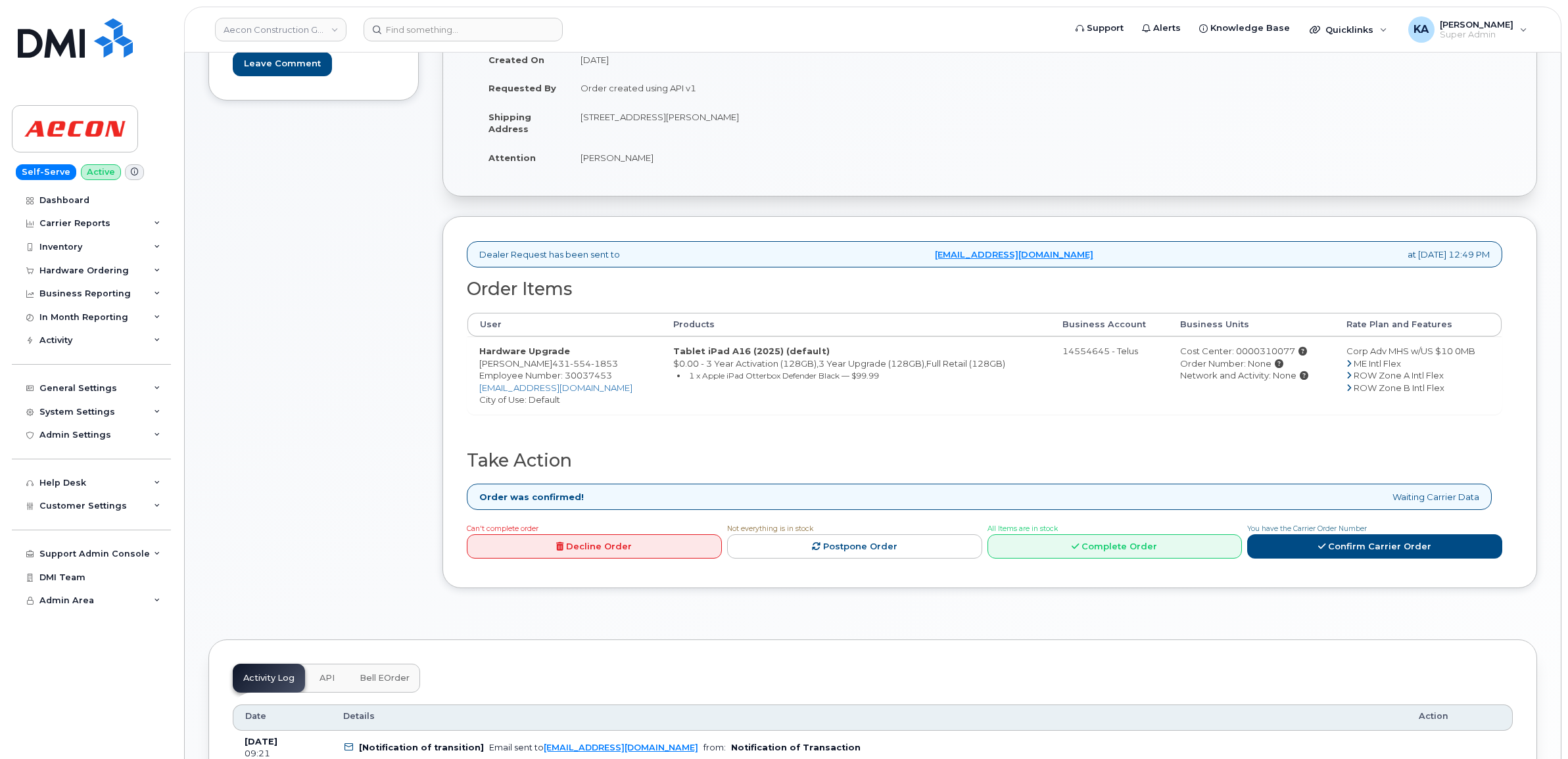
scroll to position [246, 0]
click at [1119, 535] on link "Complete Order" at bounding box center [1115, 545] width 255 height 24
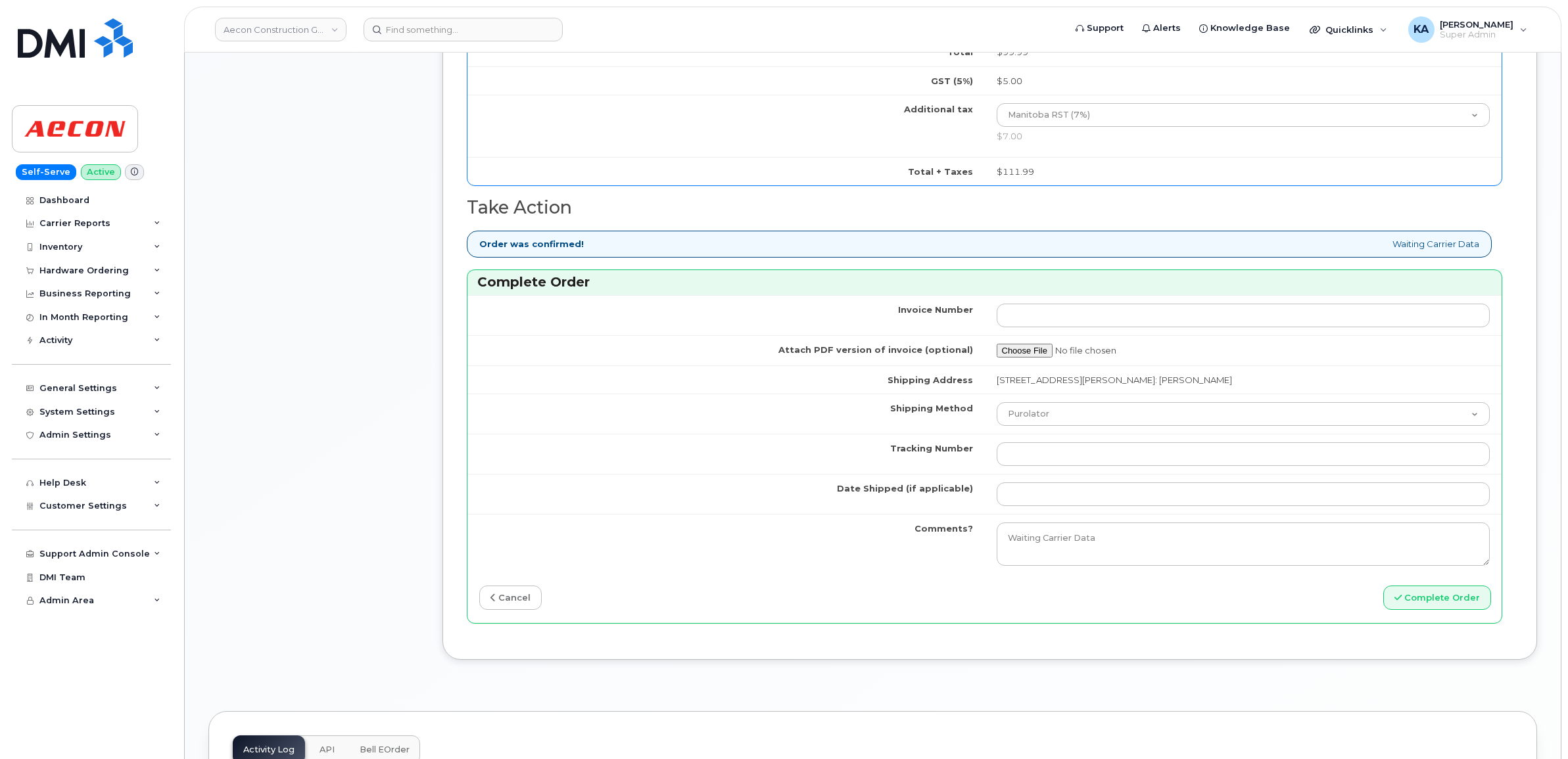
scroll to position [986, 0]
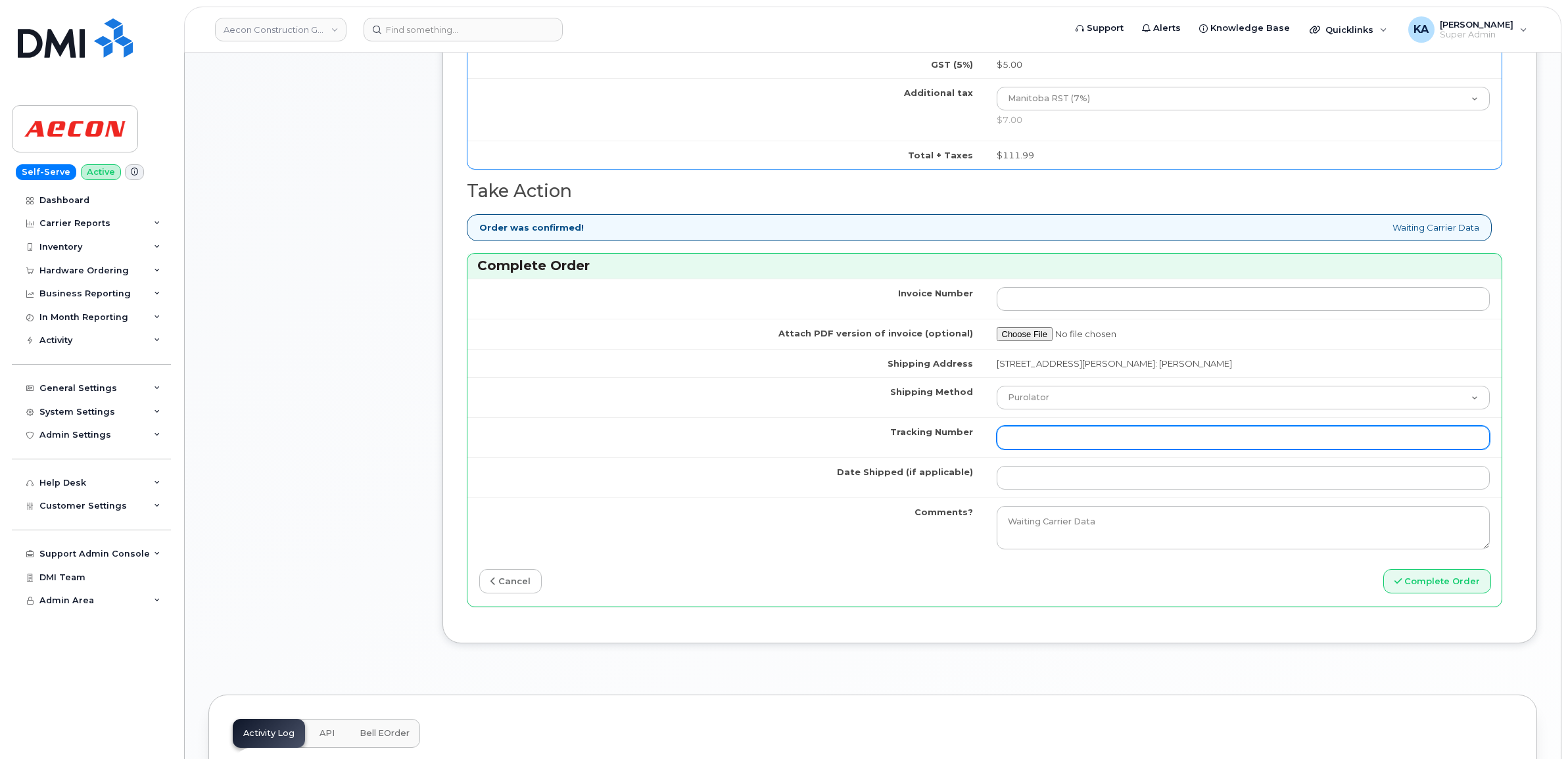
click at [1066, 431] on input "Tracking Number" at bounding box center [1244, 437] width 494 height 23
paste input "520062584427"
type input "520062584427"
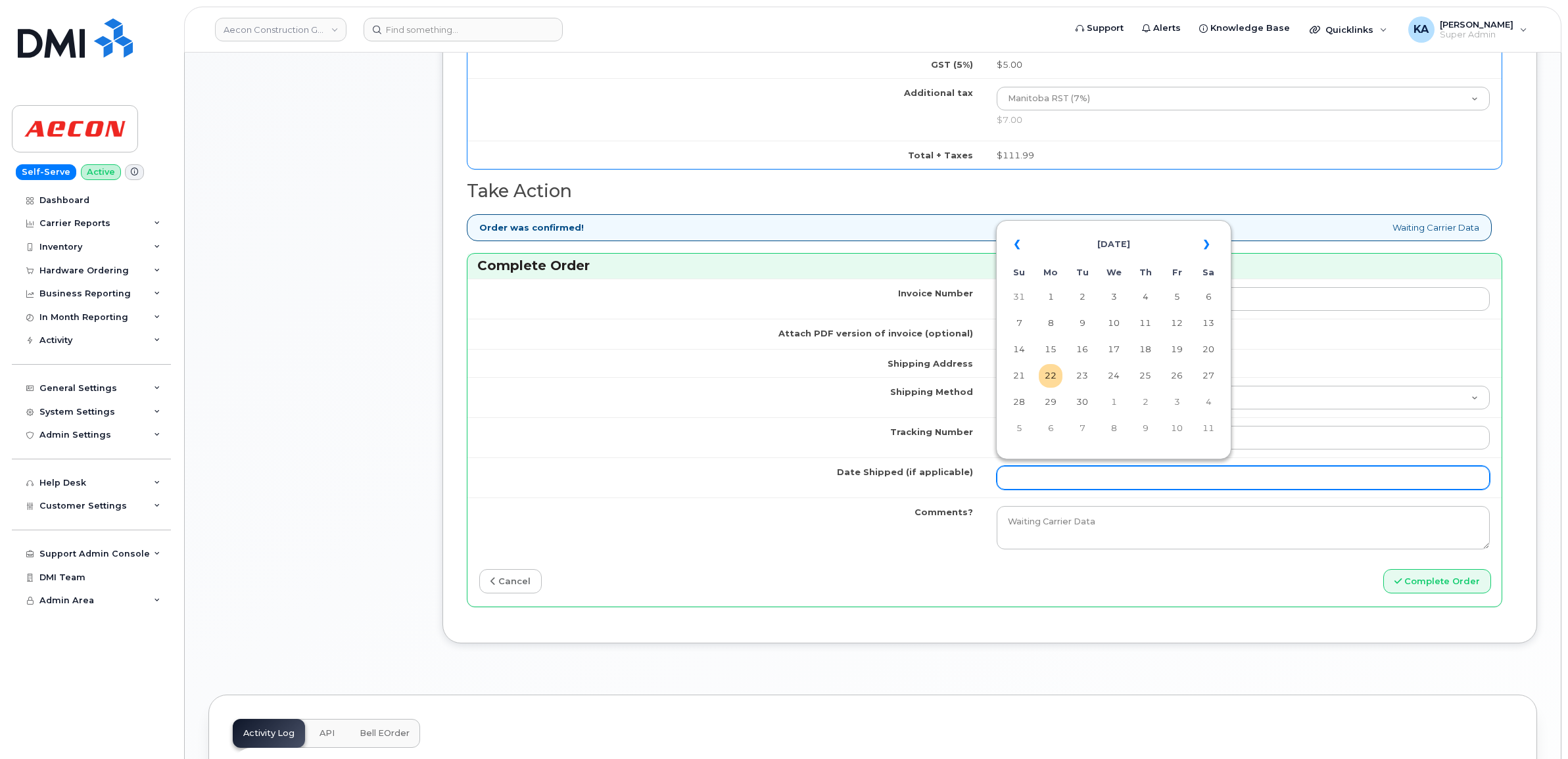
click at [1023, 470] on input "Date Shipped (if applicable)" at bounding box center [1244, 478] width 494 height 23
click at [1176, 348] on td "19" at bounding box center [1176, 349] width 23 height 23
type input "[DATE]"
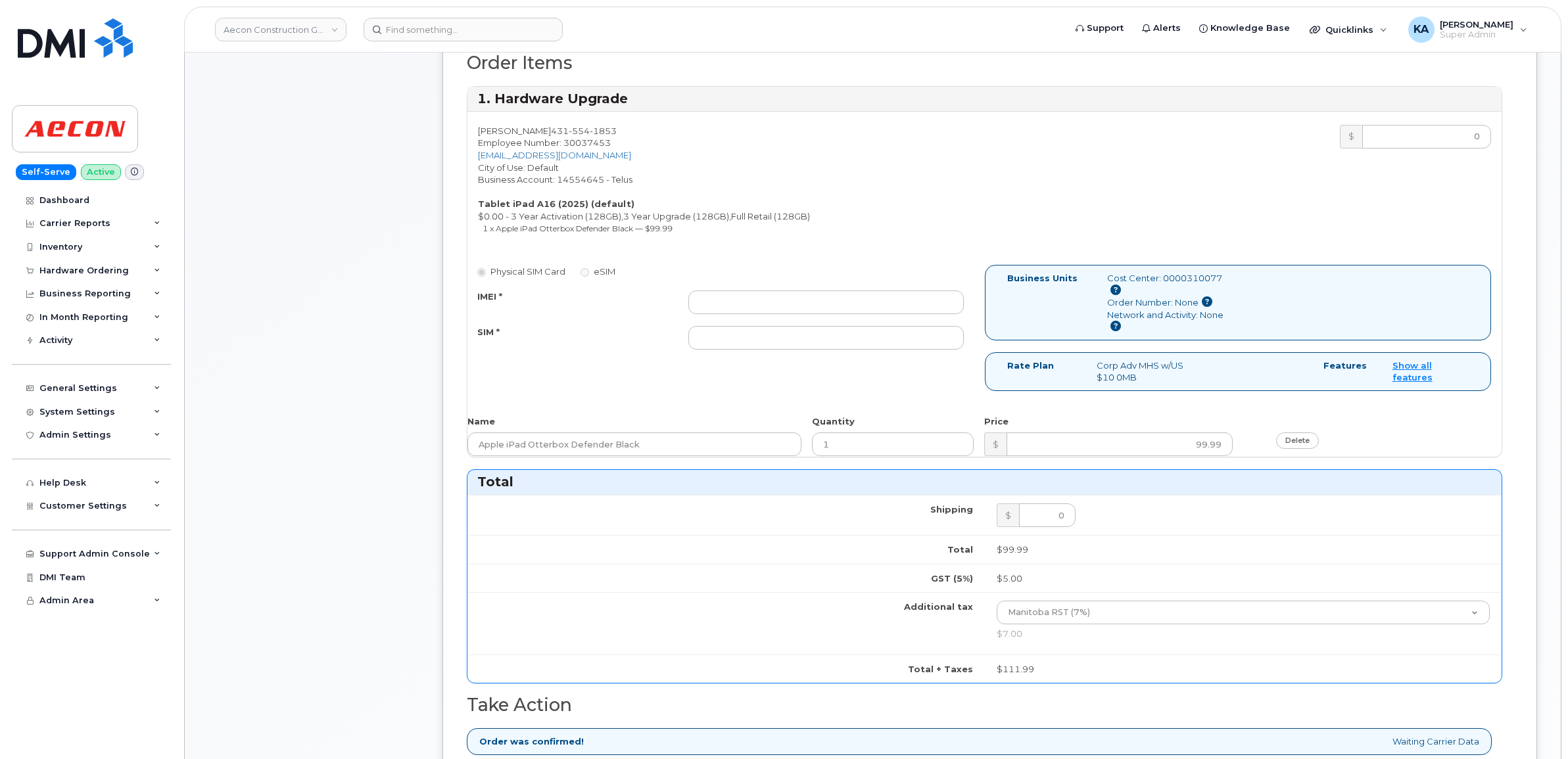
scroll to position [411, 0]
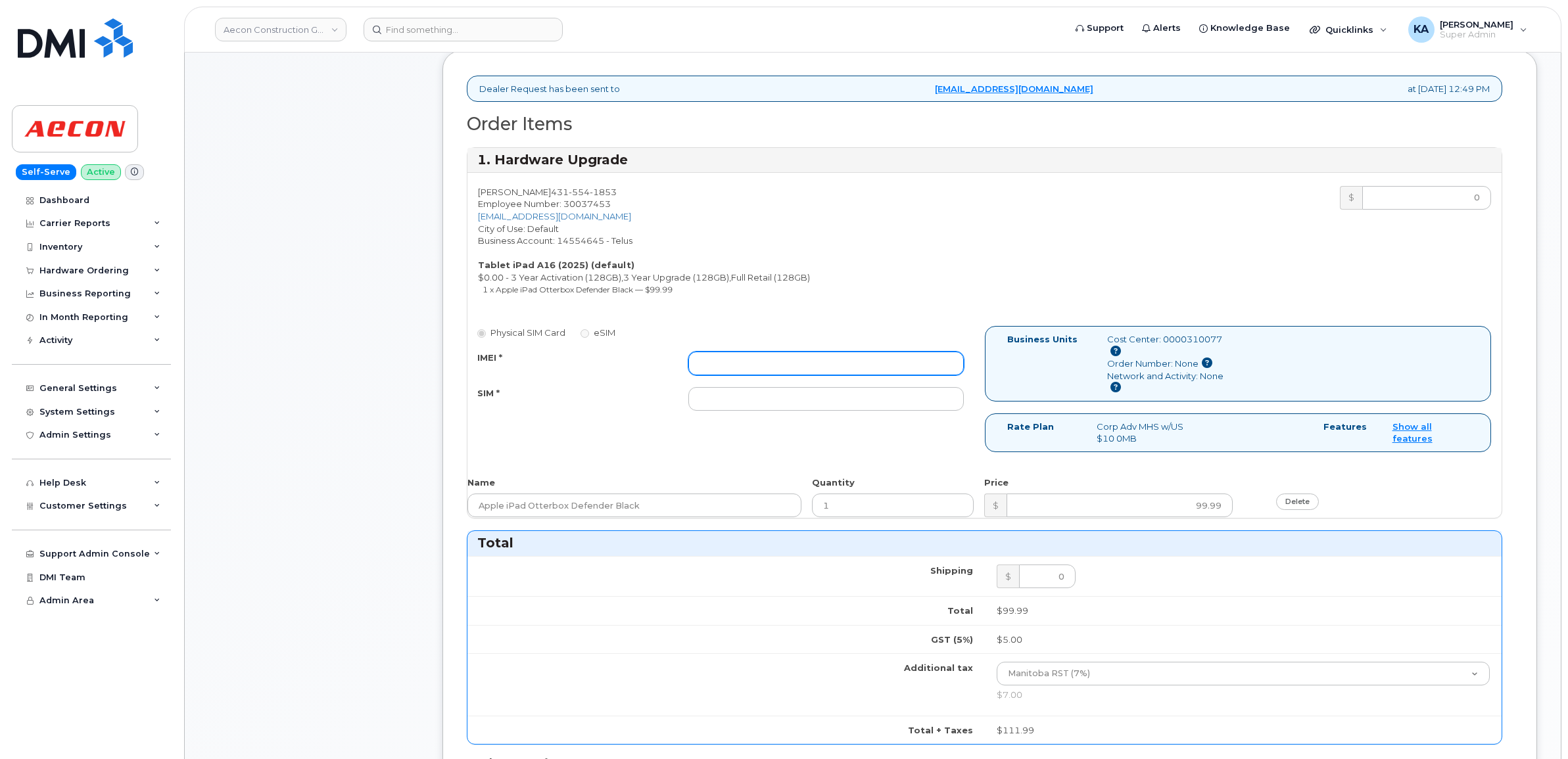
click at [755, 352] on input "IMEI *" at bounding box center [826, 363] width 275 height 23
paste input "351159273989342"
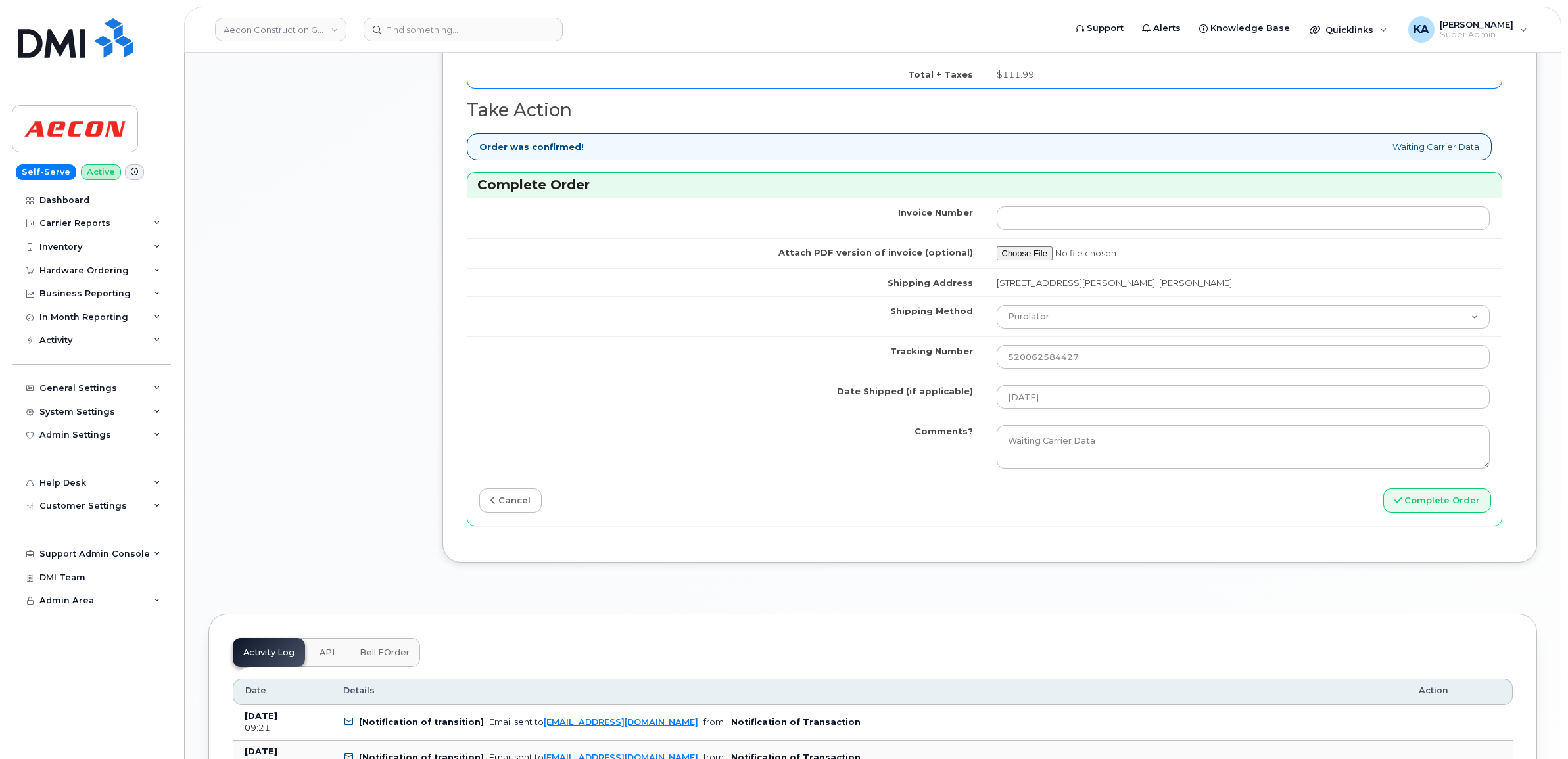
scroll to position [1068, 0]
type input "351159273989342"
click at [1424, 495] on button "Complete Order" at bounding box center [1437, 499] width 108 height 24
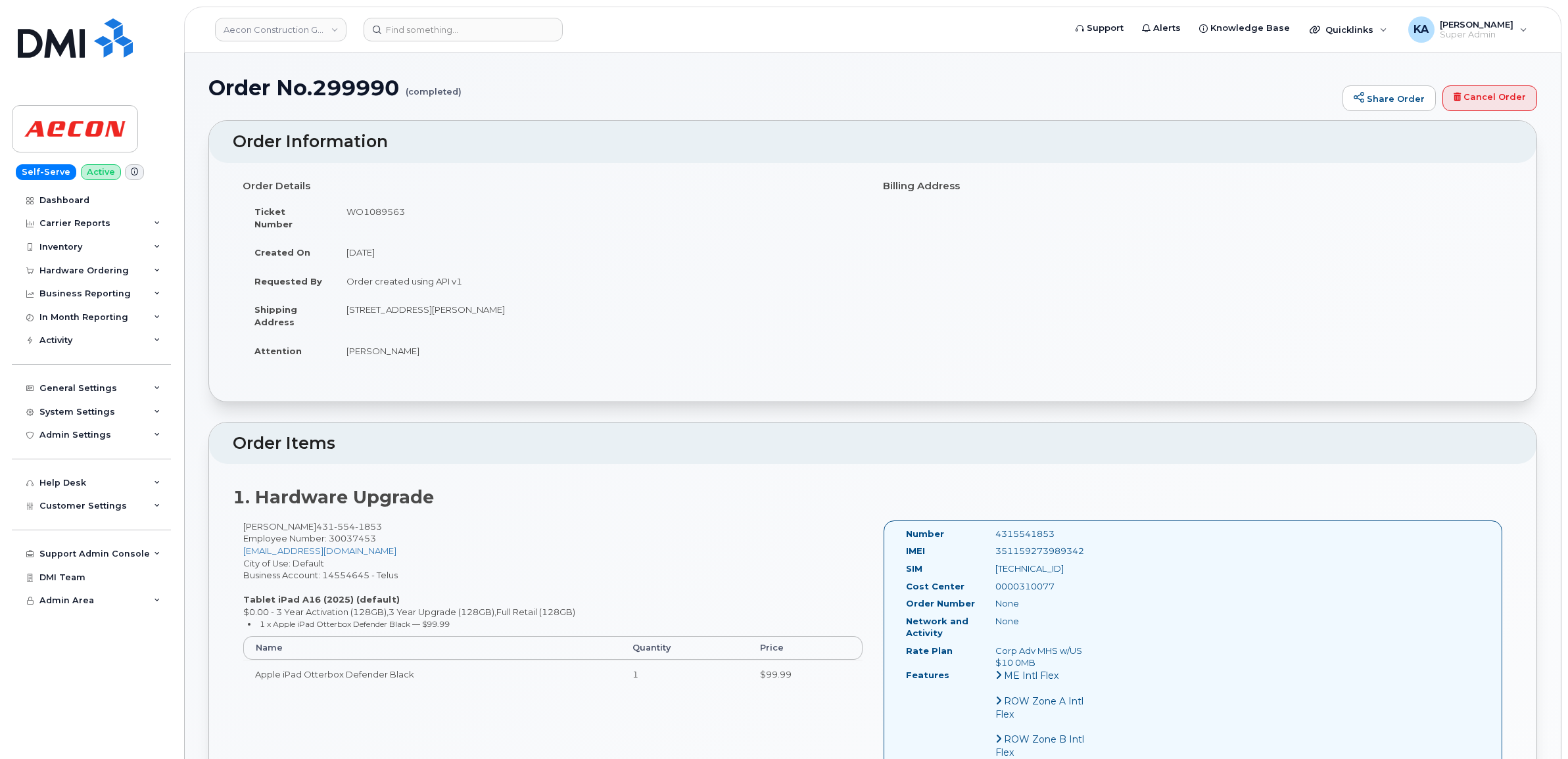
drag, startPoint x: 898, startPoint y: 523, endPoint x: 1063, endPoint y: 579, distance: 174.2
click at [1063, 579] on div "Number 4315541853 IMEI [TECHNICAL_ID] SIM [TECHNICAL_ID] Cost Center 0000310077…" at bounding box center [1003, 649] width 215 height 244
copy div "Number 4315541853 IMEI [TECHNICAL_ID] SIM [TECHNICAL_ID] Cost Center 0000310077"
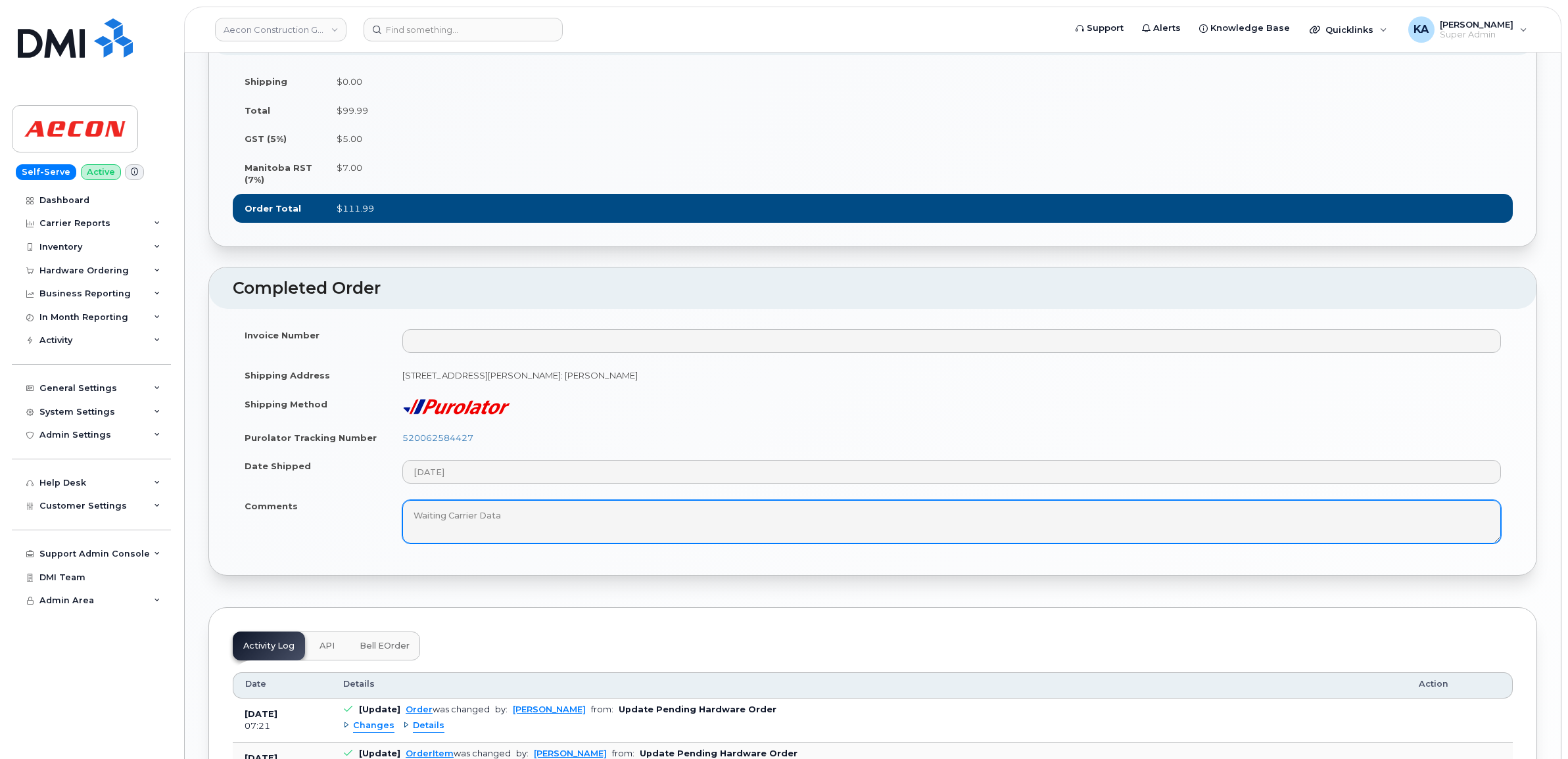
scroll to position [821, 0]
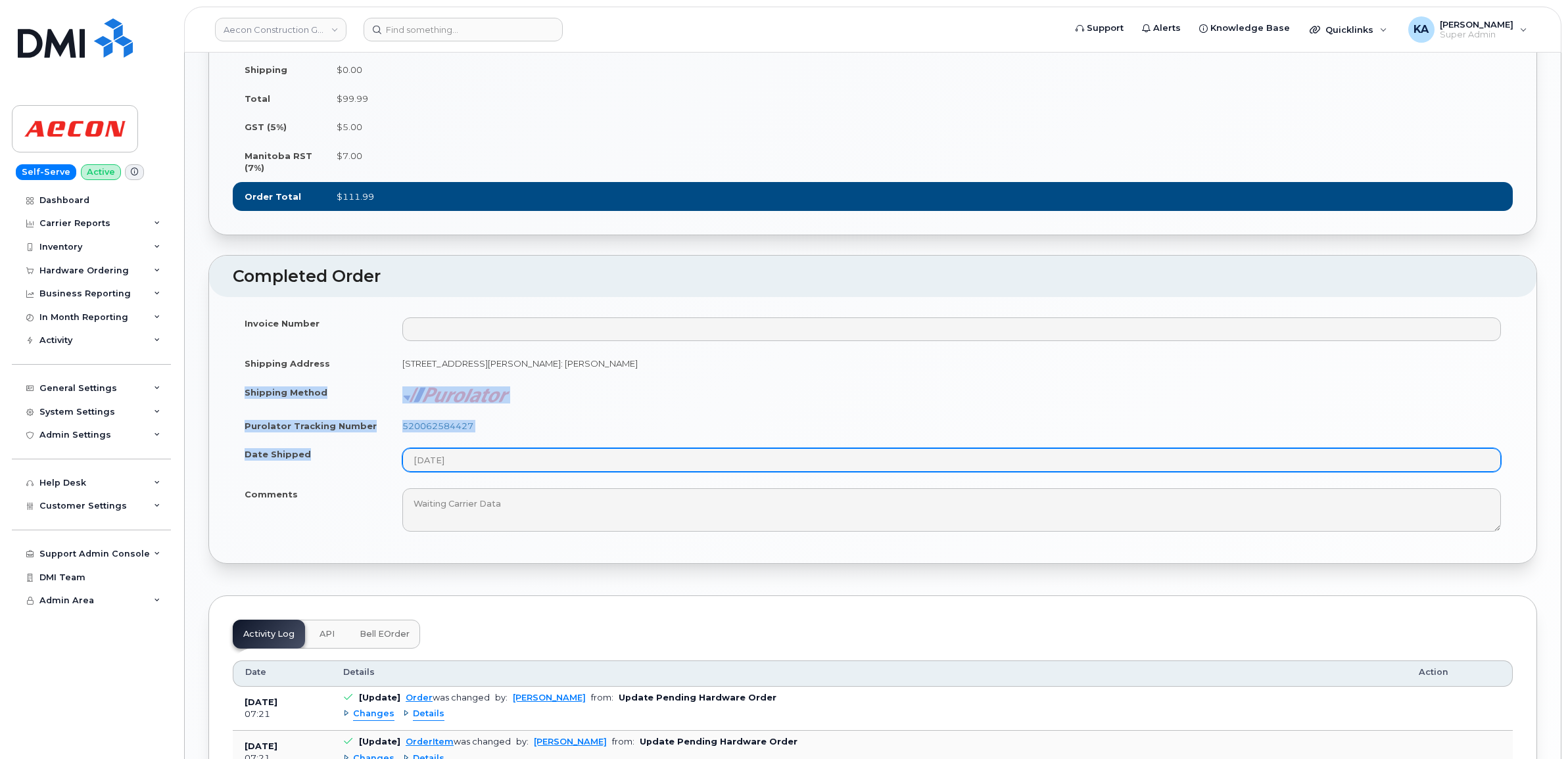
click at [524, 461] on tbody "Invoice Number Shipping Address [STREET_ADDRESS][PERSON_NAME][PERSON_NAME] Ship…" at bounding box center [872, 425] width 1280 height 231
copy tbody "Shipping Method Purolator Tracking Number 520062584427 Date Shipped"
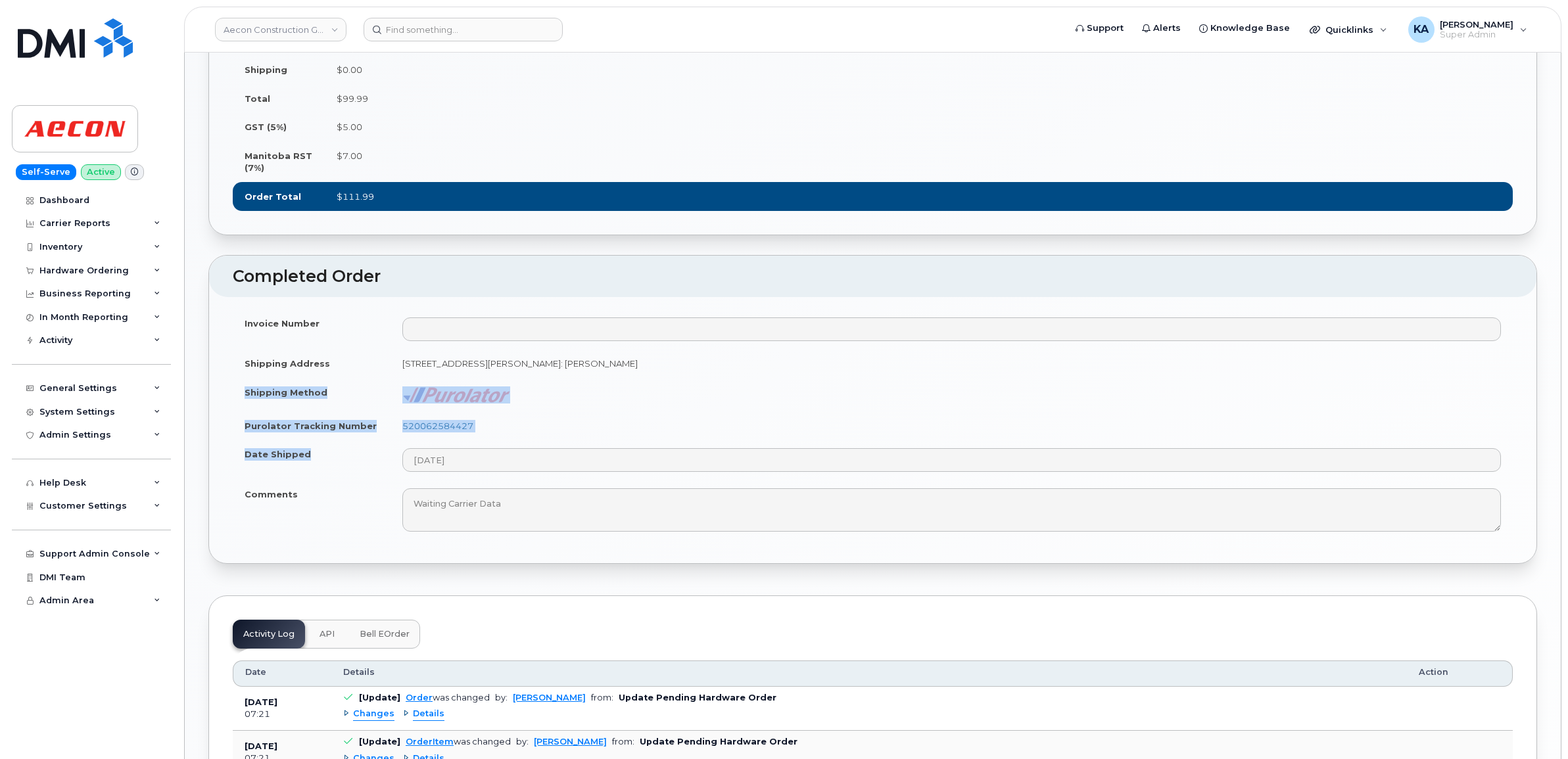
click at [552, 431] on td "520062584427" at bounding box center [952, 426] width 1122 height 29
drag, startPoint x: 505, startPoint y: 421, endPoint x: 396, endPoint y: 422, distance: 109.0
click at [396, 422] on td "520062584427" at bounding box center [952, 426] width 1122 height 29
copy link "520062584427"
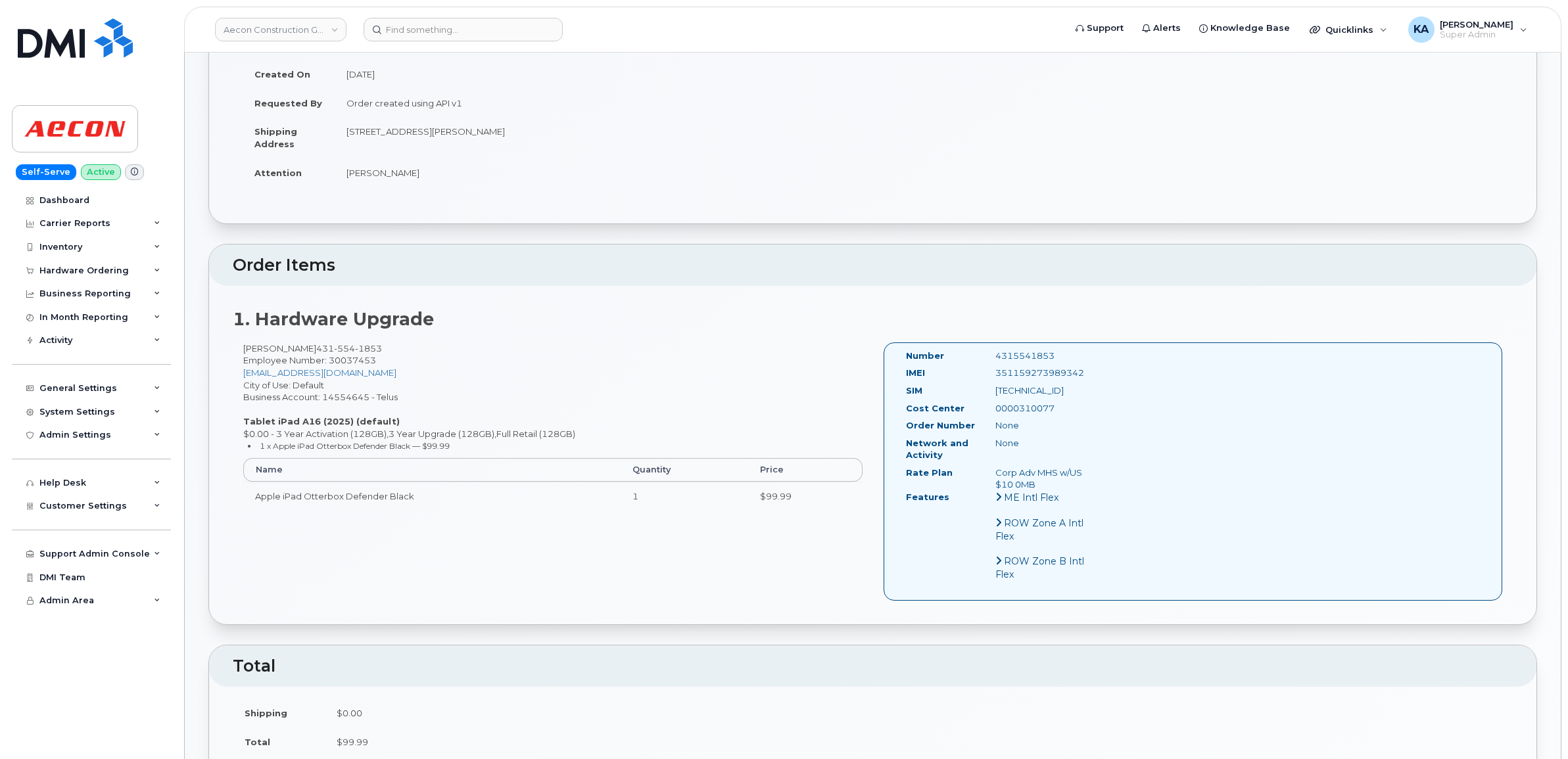
scroll to position [82, 0]
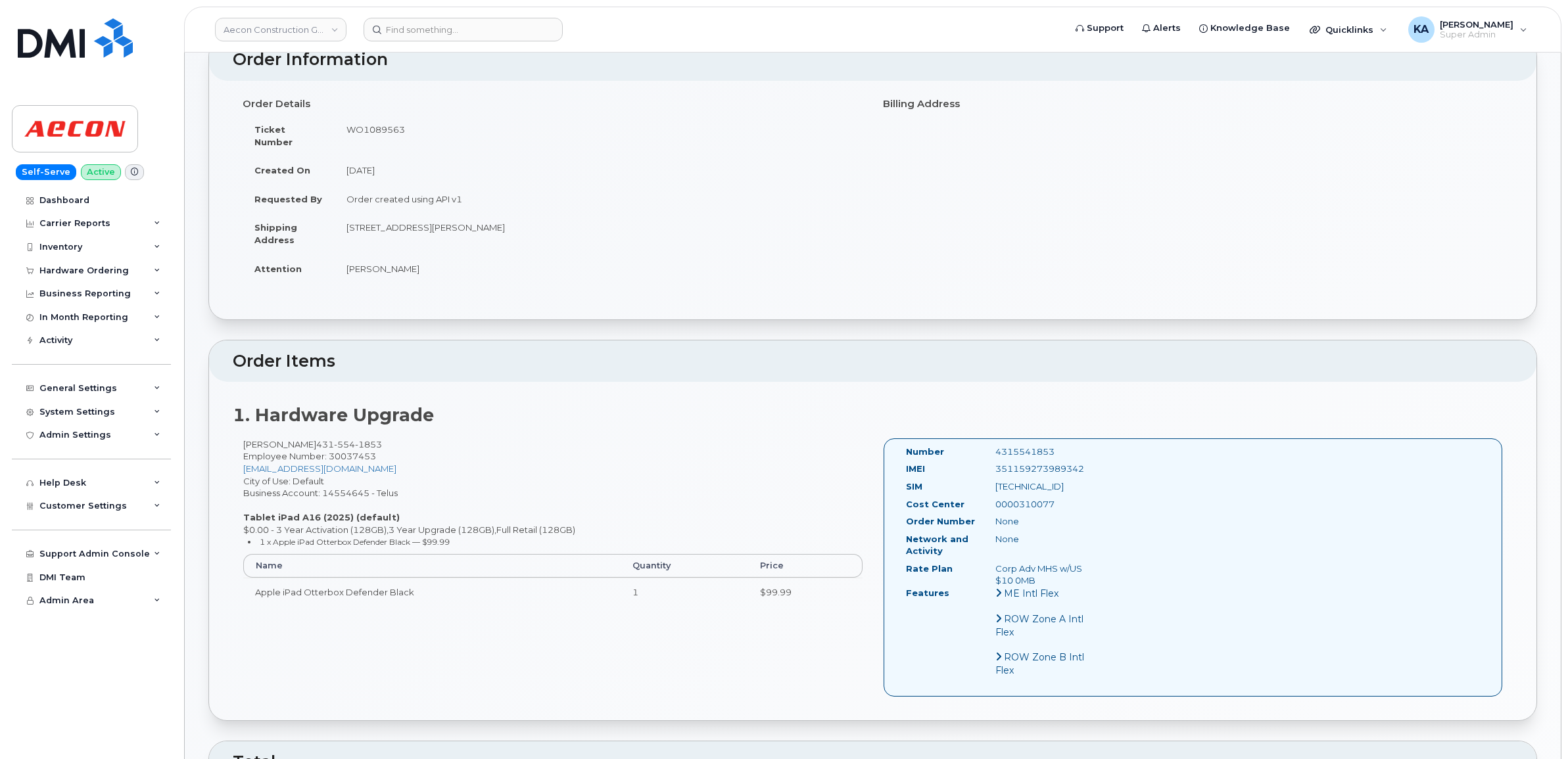
drag, startPoint x: 1088, startPoint y: 454, endPoint x: 994, endPoint y: 458, distance: 94.1
click at [994, 463] on div "351159273989342" at bounding box center [1048, 469] width 126 height 12
copy div "351159273989342"
drag, startPoint x: 1053, startPoint y: 438, endPoint x: 988, endPoint y: 437, distance: 65.0
click at [988, 446] on div "4315541853" at bounding box center [1048, 451] width 126 height 12
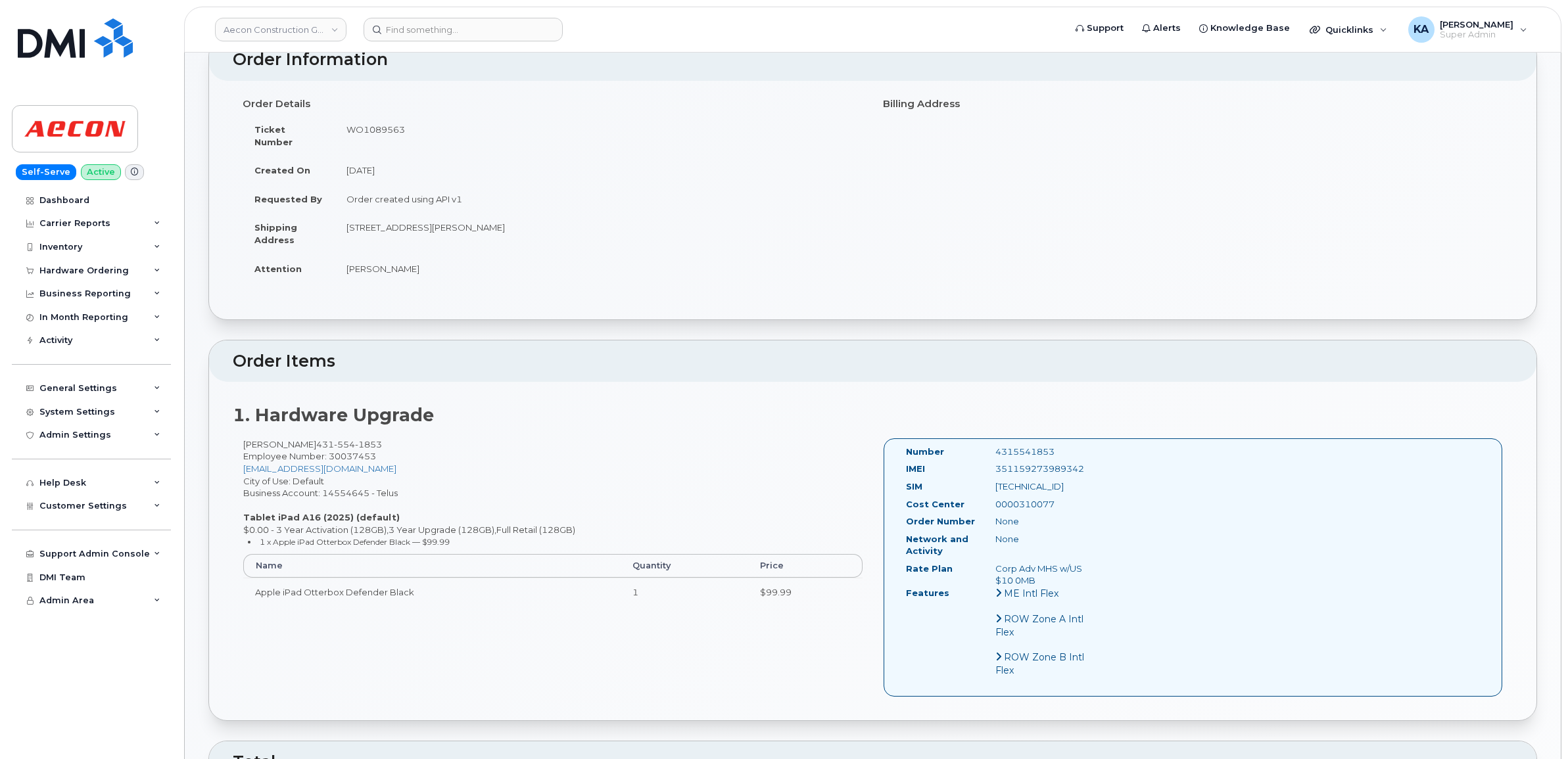
copy div "4315541853"
click at [76, 270] on div "Hardware Ordering" at bounding box center [84, 270] width 90 height 11
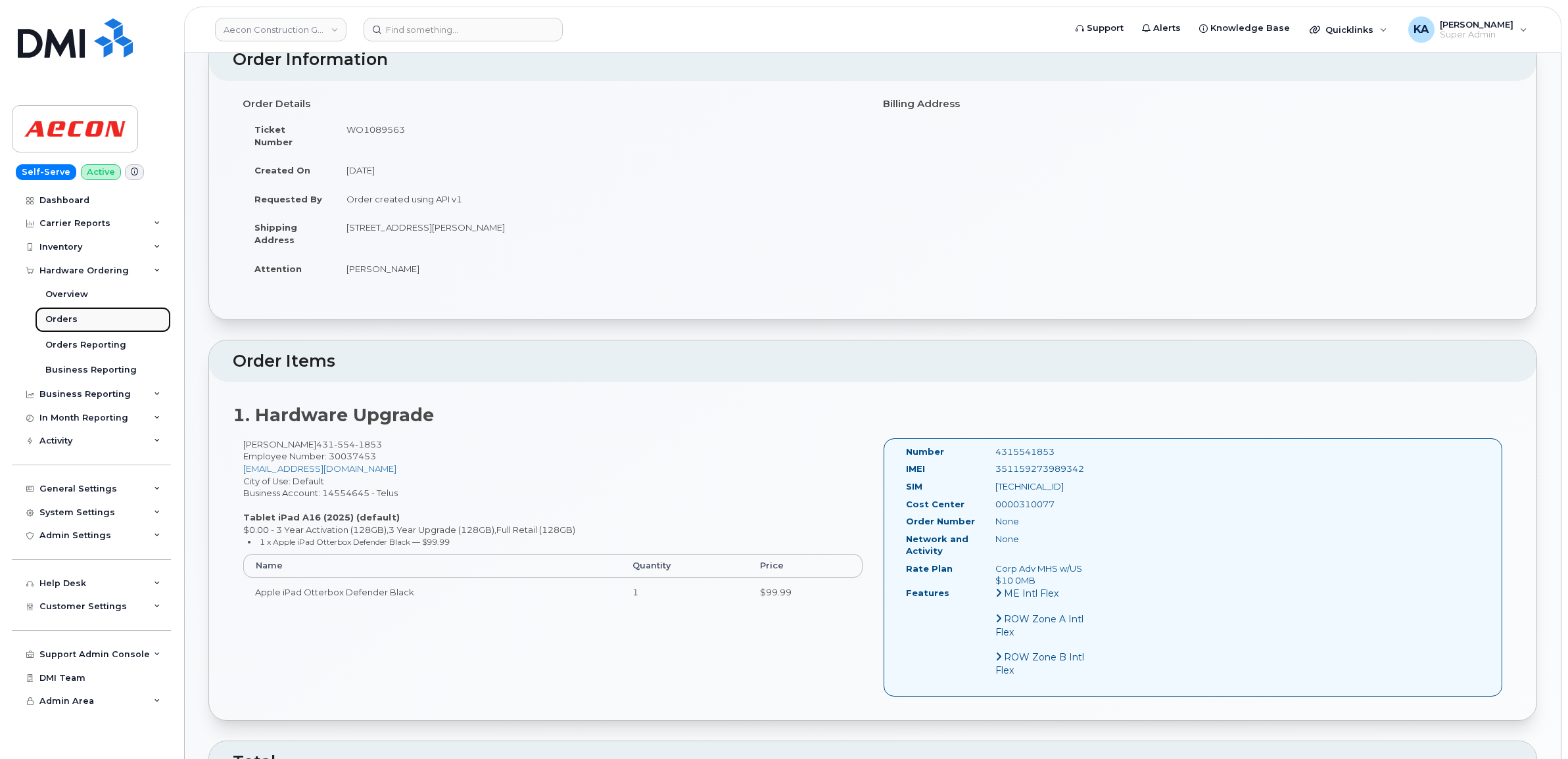
click at [61, 317] on div "Orders" at bounding box center [62, 319] width 32 height 12
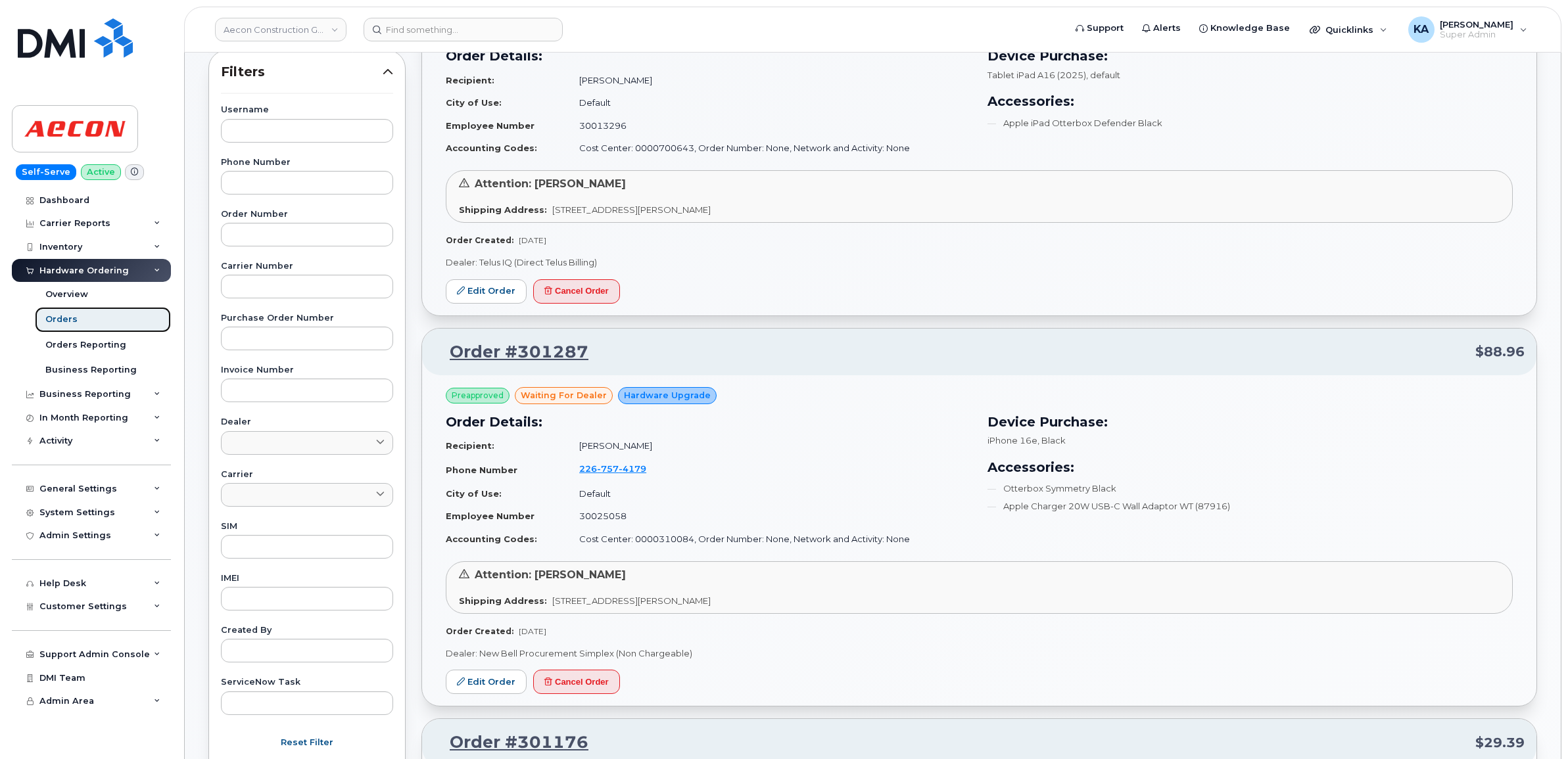
scroll to position [246, 0]
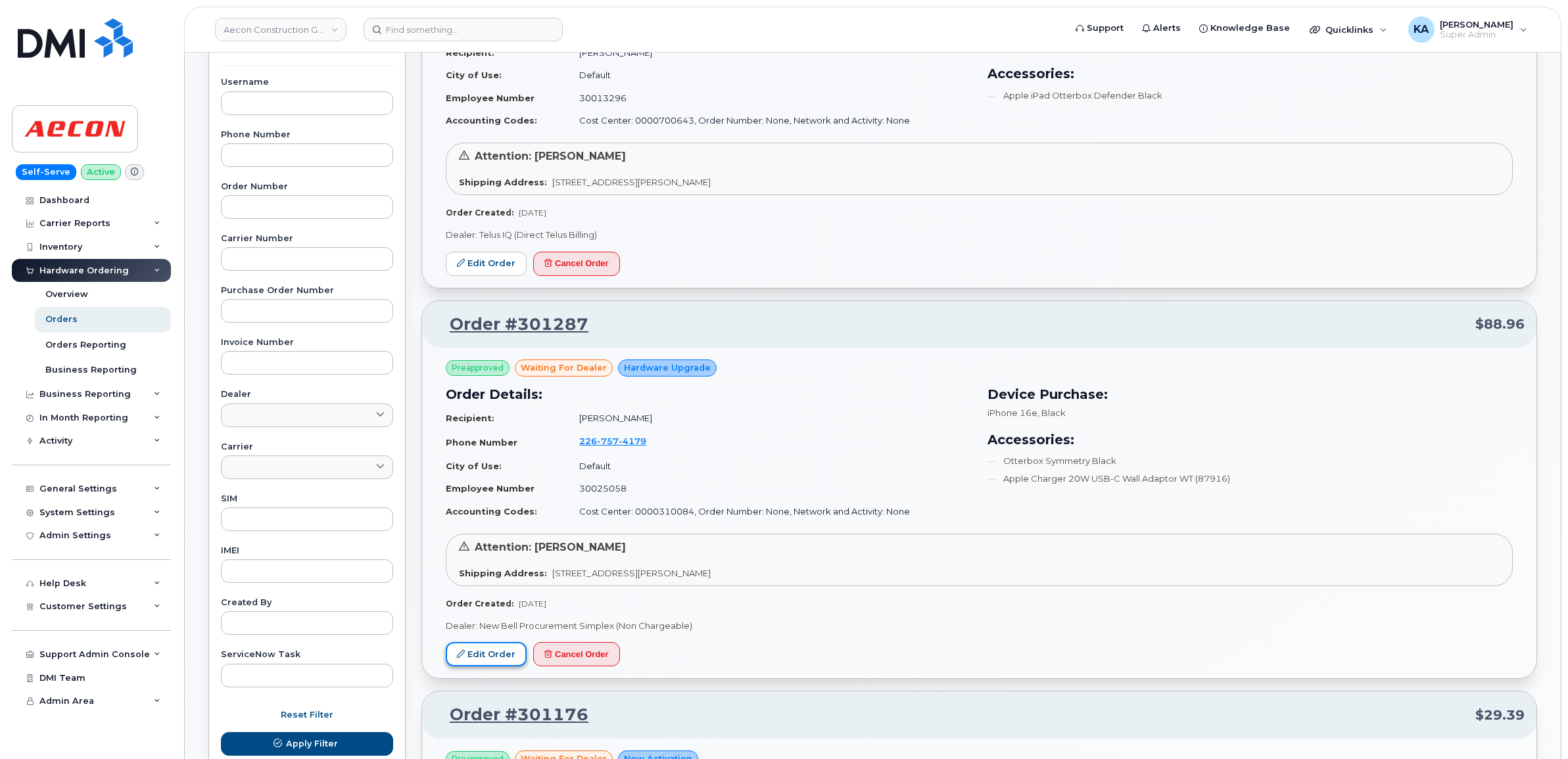
click at [475, 653] on link "Edit Order" at bounding box center [486, 653] width 81 height 24
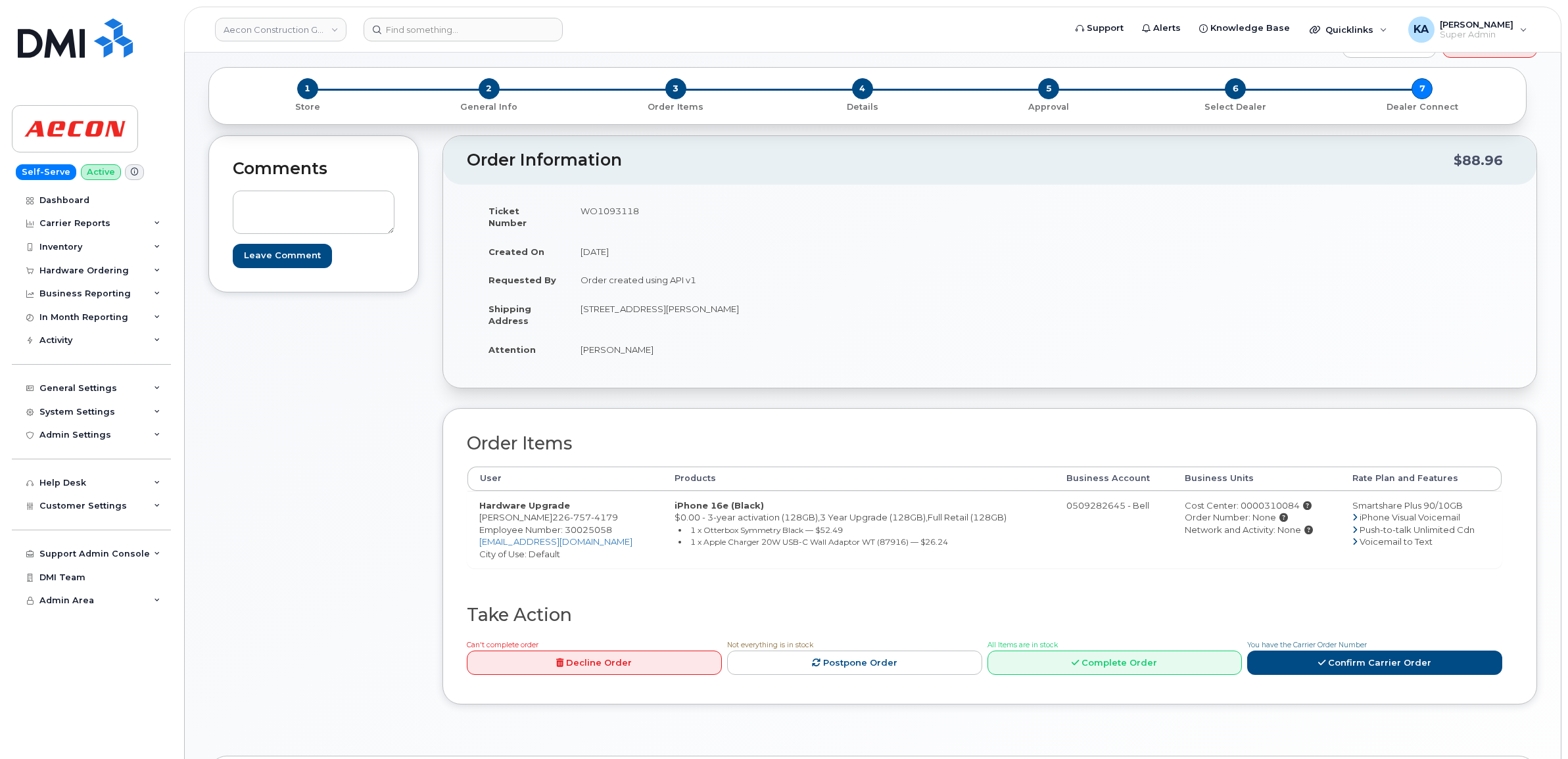
scroll to position [82, 0]
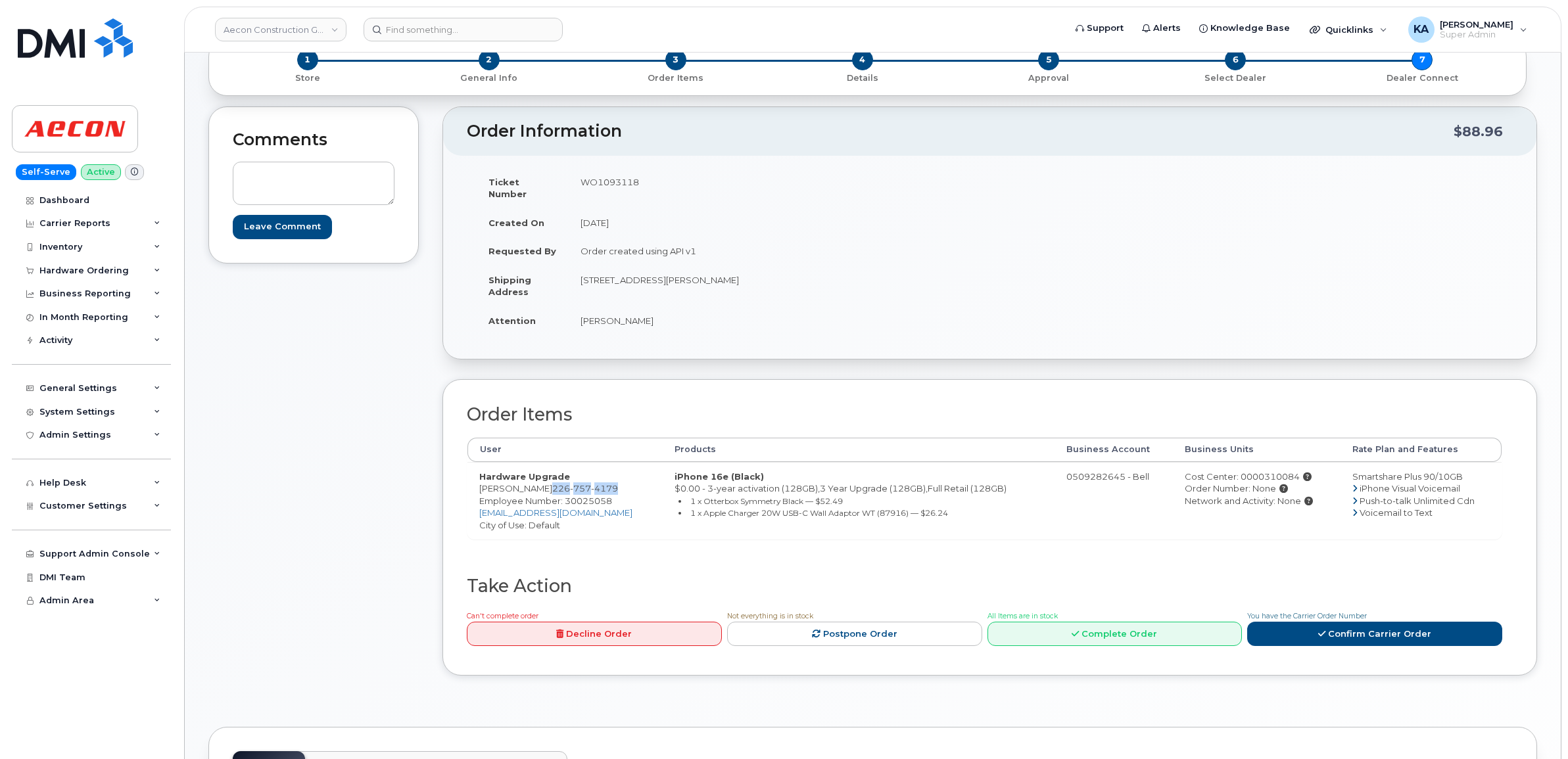
drag, startPoint x: 566, startPoint y: 474, endPoint x: 633, endPoint y: 479, distance: 67.2
click at [634, 480] on td "Hardware Upgrade [PERSON_NAME] [PHONE_NUMBER] Employee Number: 30025058 [EMAIL_…" at bounding box center [565, 500] width 195 height 77
copy span "[PHONE_NUMBER]"
click at [599, 495] on span "Employee Number: 30025058" at bounding box center [545, 500] width 133 height 11
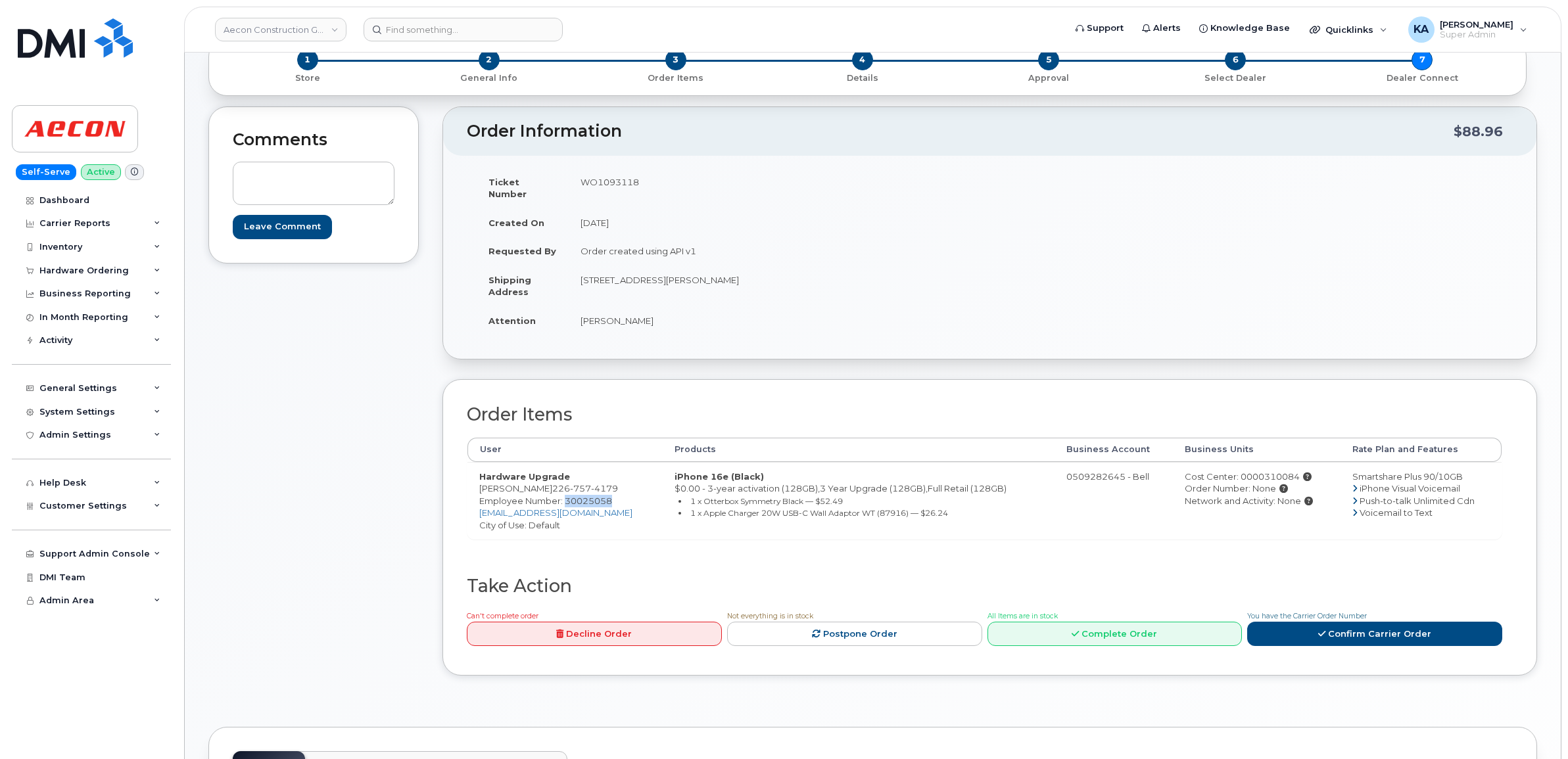
copy span "30025058"
drag, startPoint x: 573, startPoint y: 269, endPoint x: 658, endPoint y: 283, distance: 86.1
click at [658, 283] on td "[STREET_ADDRESS][PERSON_NAME]" at bounding box center [774, 285] width 412 height 41
copy td "7879 Howard Ave"
drag, startPoint x: 740, startPoint y: 271, endPoint x: 780, endPoint y: 273, distance: 40.0
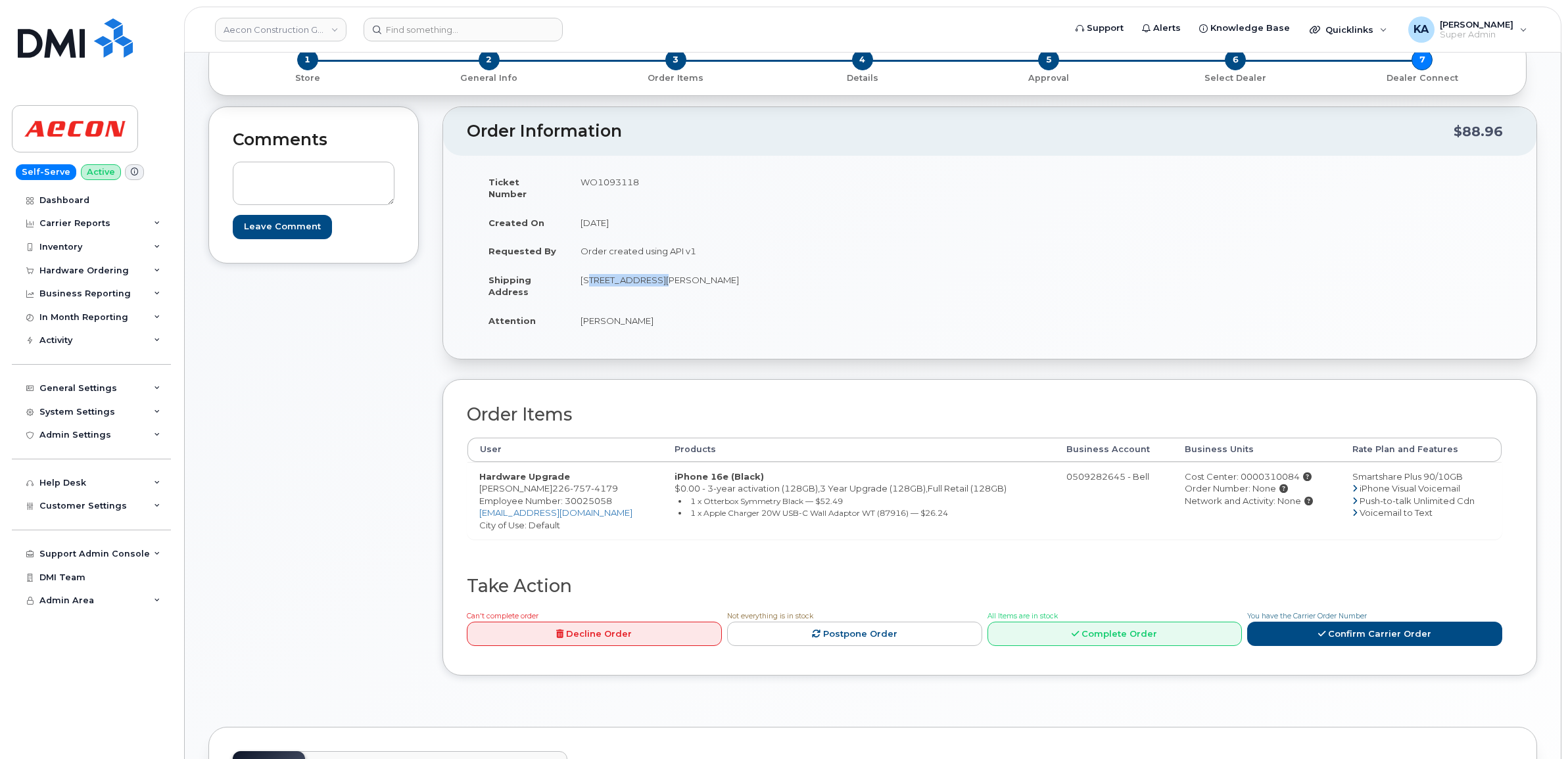
click at [780, 273] on td "[STREET_ADDRESS][PERSON_NAME]" at bounding box center [774, 285] width 412 height 41
copy td "N0R 1J0"
drag, startPoint x: 576, startPoint y: 306, endPoint x: 680, endPoint y: 313, distance: 104.2
click at [680, 313] on td "[PERSON_NAME]" at bounding box center [774, 320] width 412 height 29
copy td "[PERSON_NAME]"
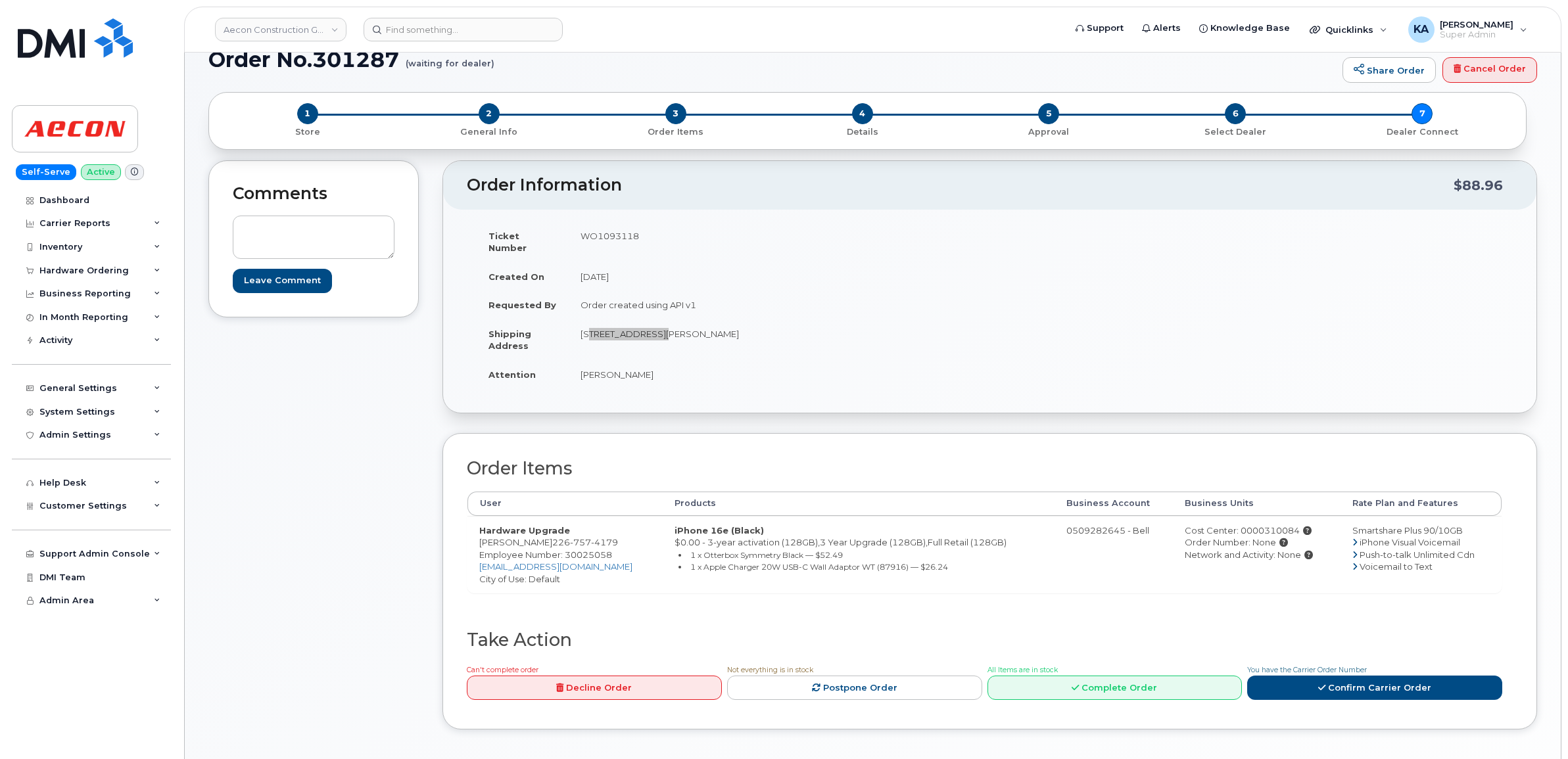
scroll to position [0, 0]
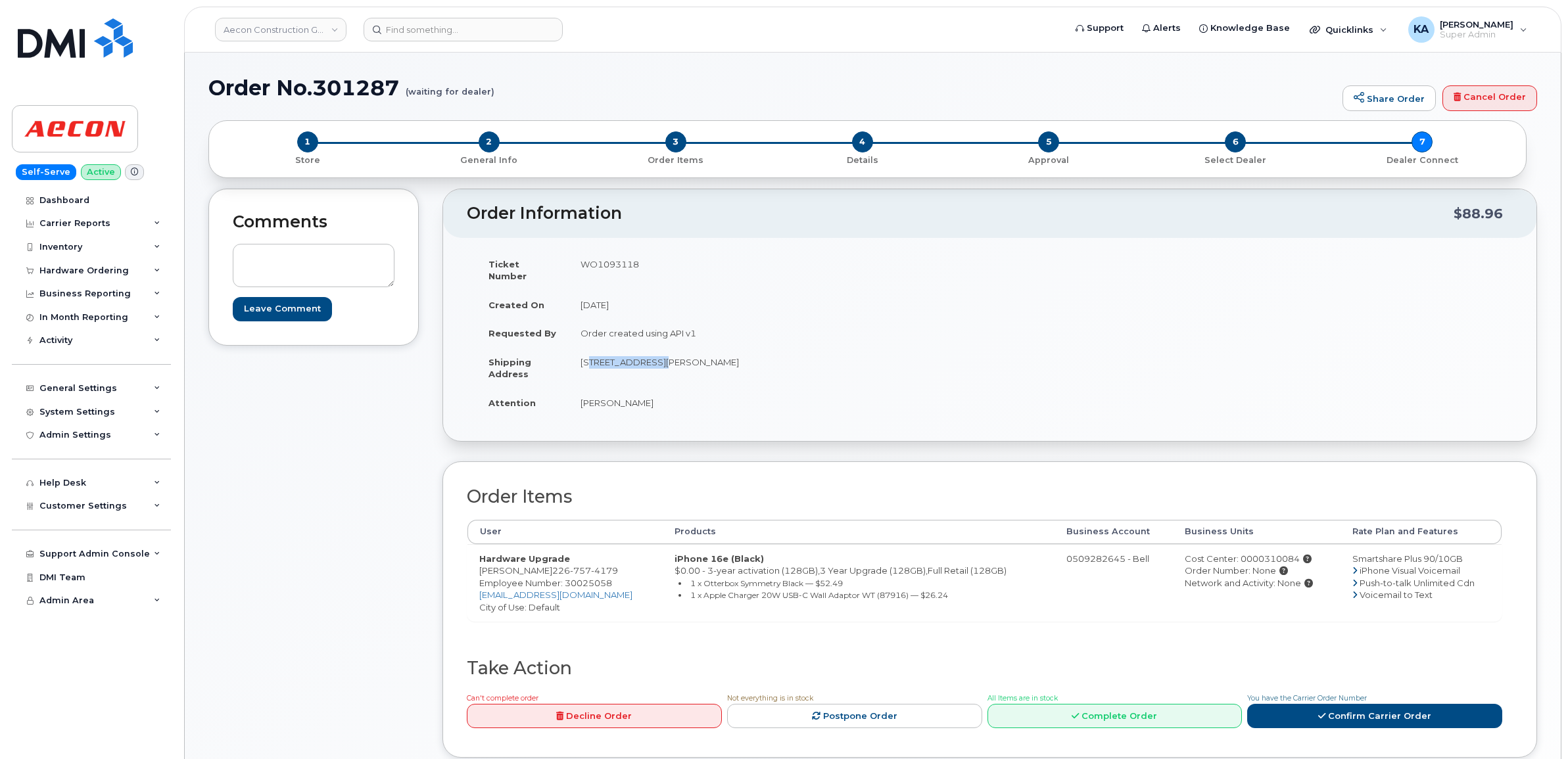
drag, startPoint x: 599, startPoint y: 569, endPoint x: 606, endPoint y: 570, distance: 7.1
click at [599, 578] on span "Employee Number: 30025058" at bounding box center [545, 583] width 133 height 11
click at [606, 578] on span "Employee Number: 30025058" at bounding box center [545, 583] width 133 height 11
click at [594, 578] on span "Employee Number: 30025058" at bounding box center [545, 583] width 133 height 11
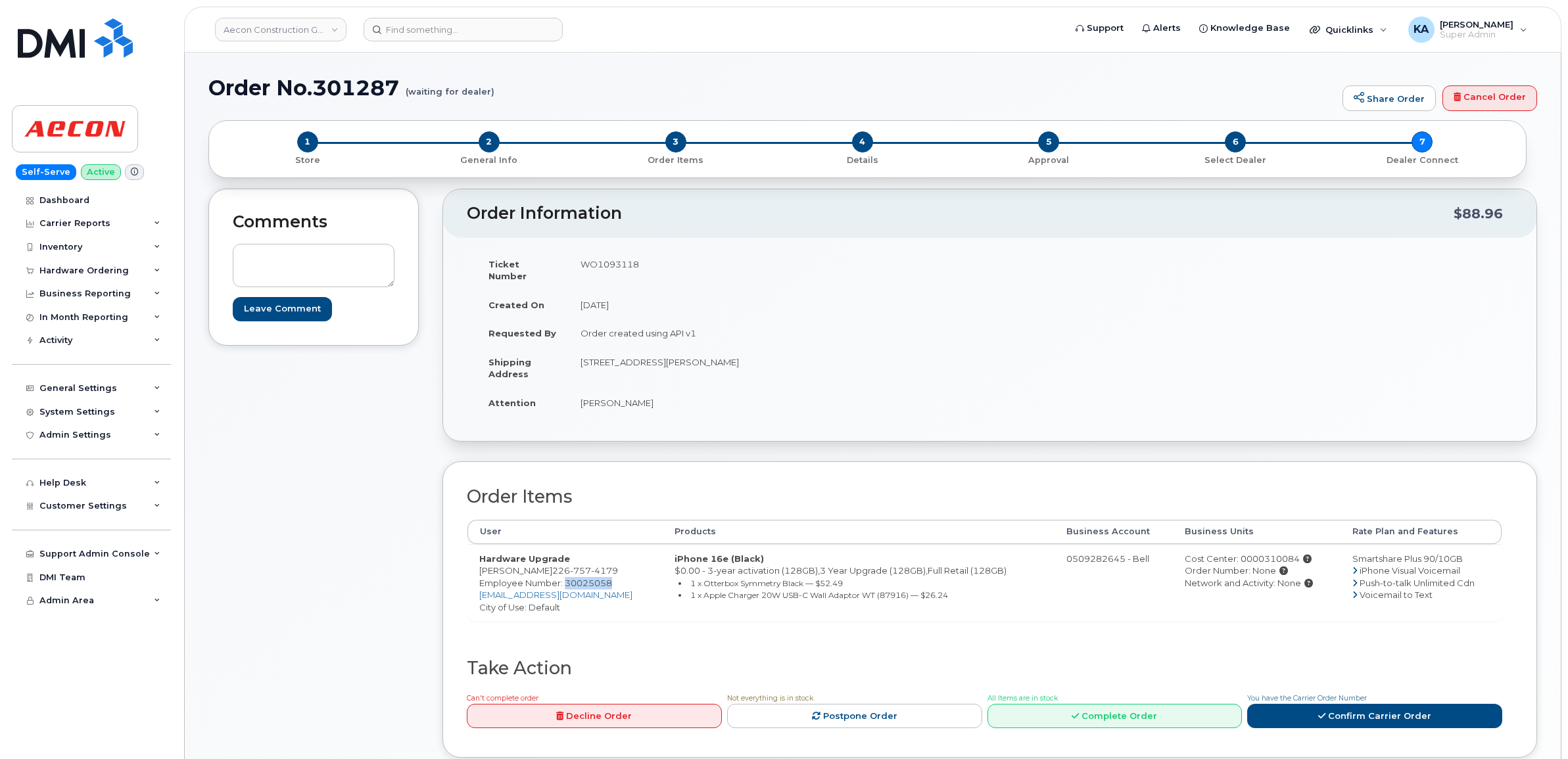
copy span "30025058"
click at [1255, 553] on div "Cost Center: 0000310084" at bounding box center [1256, 559] width 144 height 12
copy div "0000310084"
click at [604, 263] on td "WO1093118" at bounding box center [774, 269] width 412 height 41
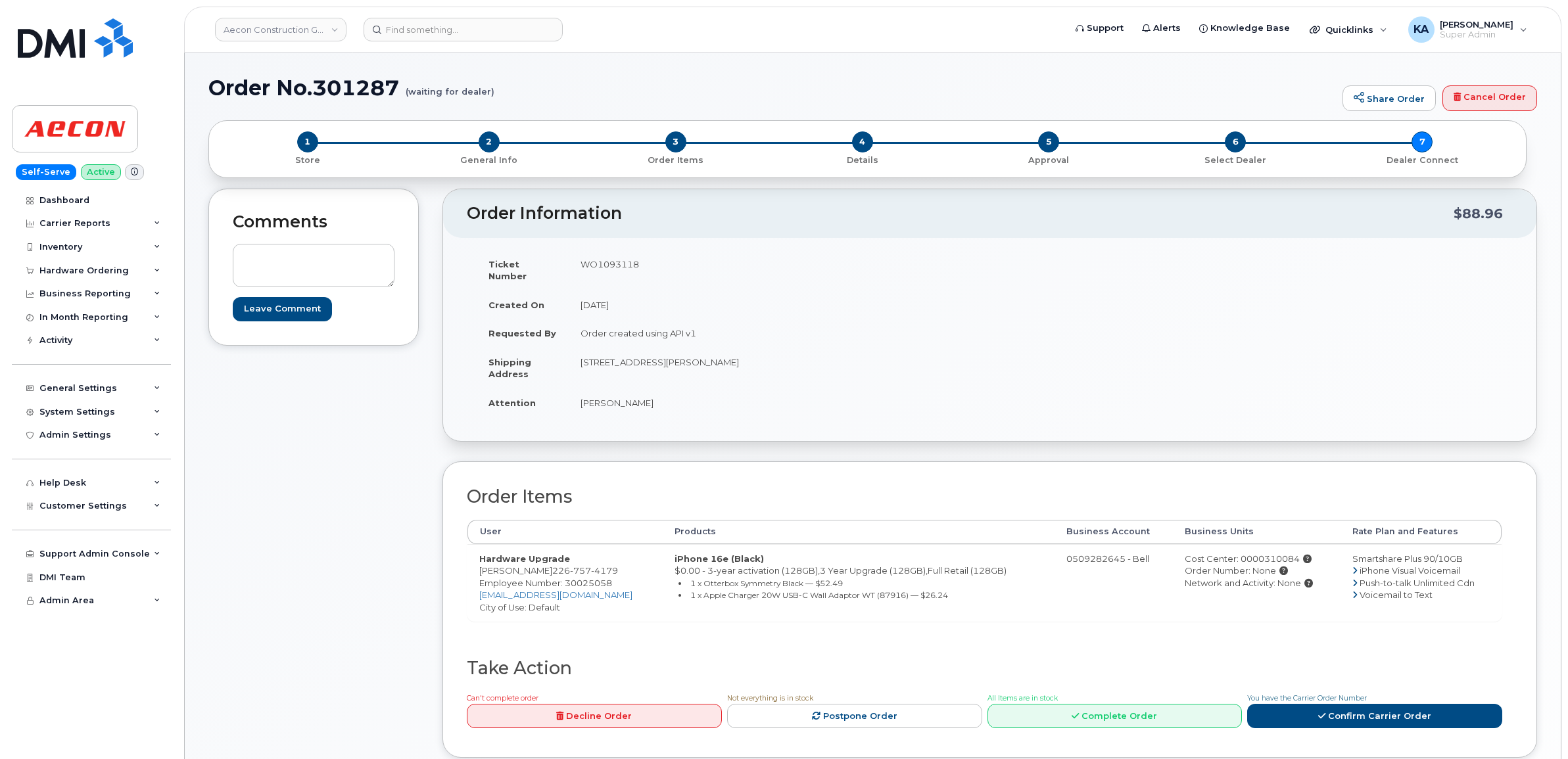
click at [604, 263] on td "WO1093118" at bounding box center [774, 269] width 412 height 41
copy td "WO1093118"
click at [1368, 704] on link "Confirm Carrier Order" at bounding box center [1374, 716] width 255 height 24
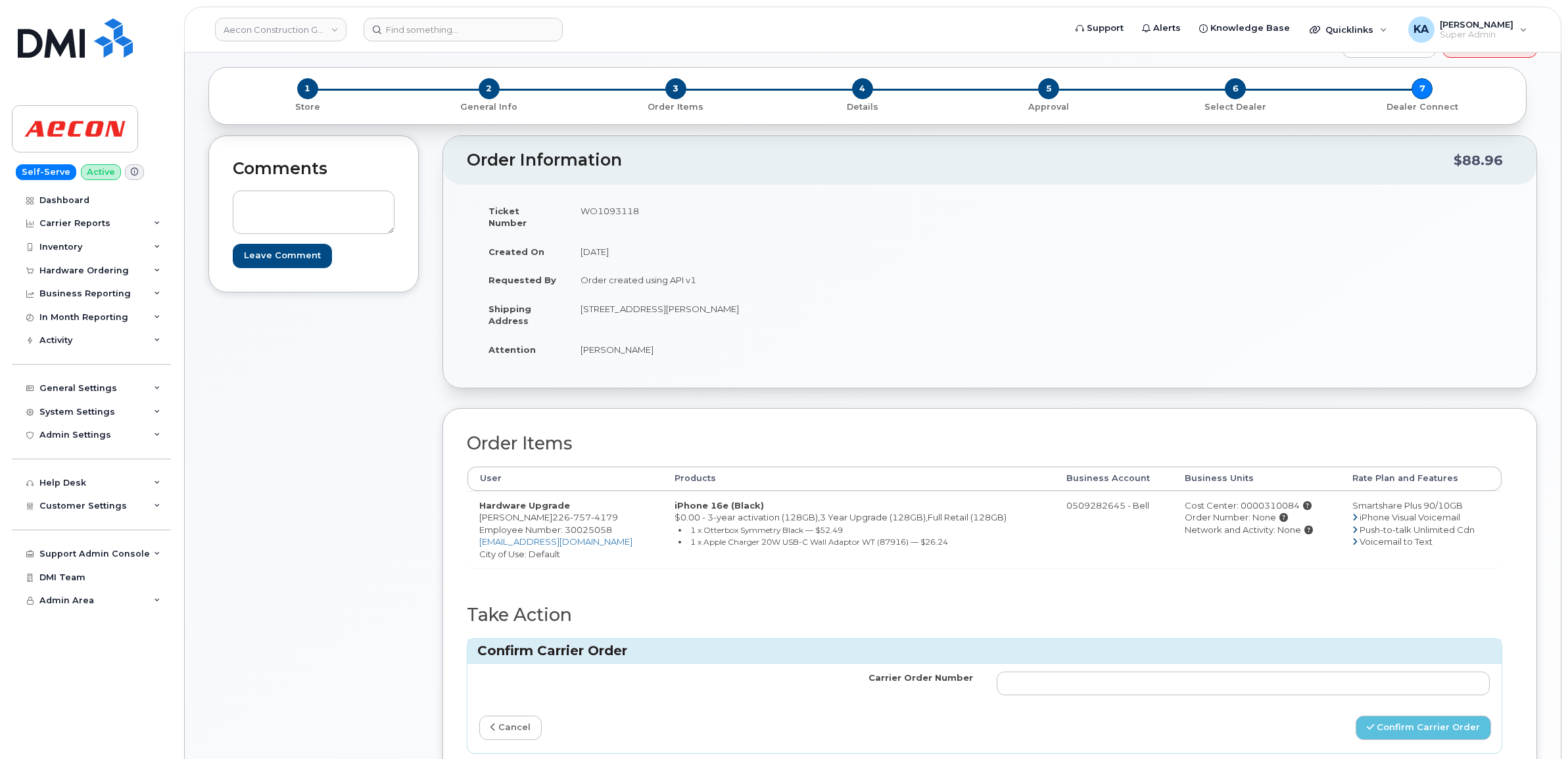
scroll to position [82, 0]
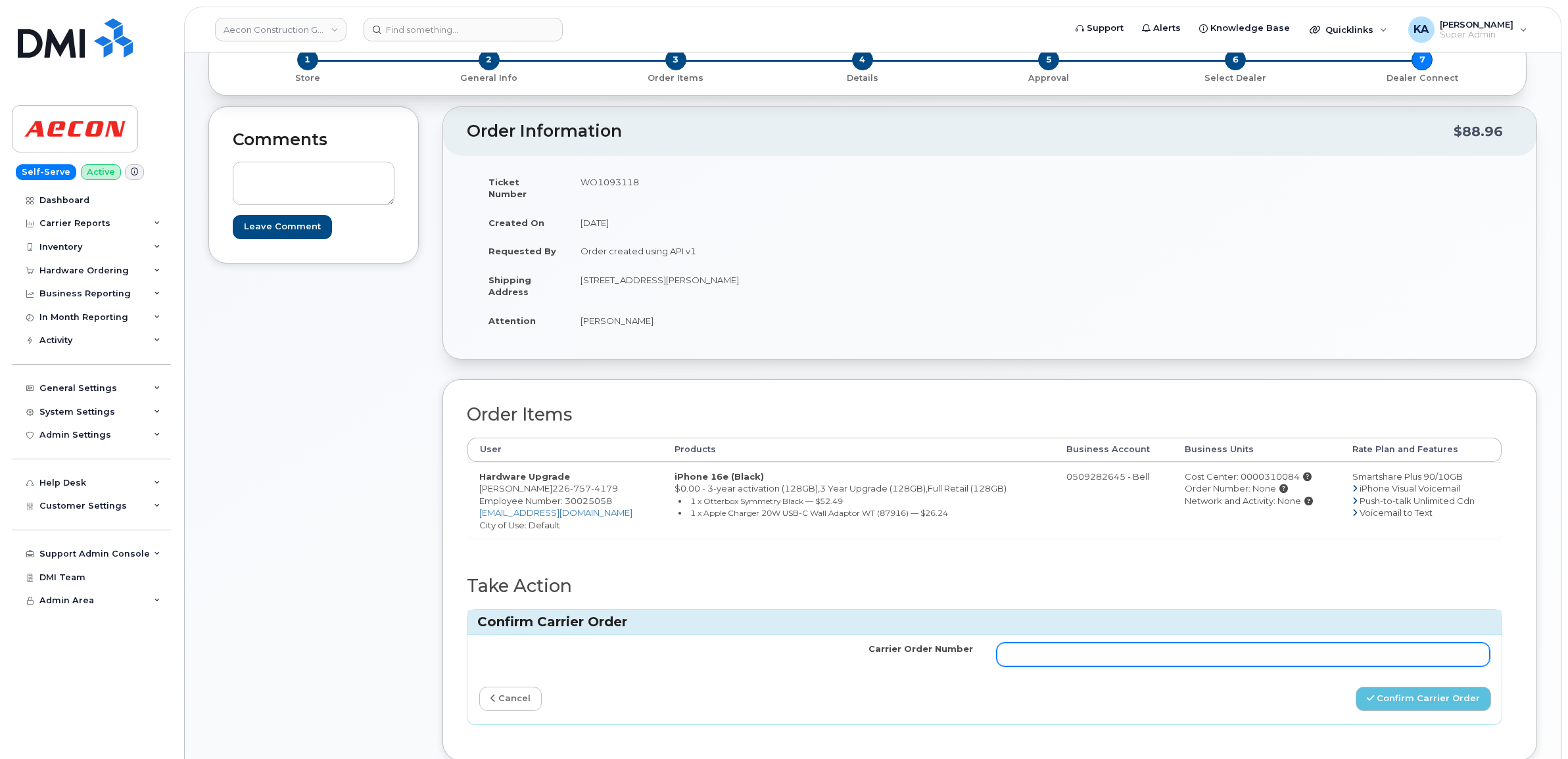
click at [1107, 648] on input "Carrier Order Number" at bounding box center [1244, 654] width 494 height 23
paste input "3019154"
type input "3019154"
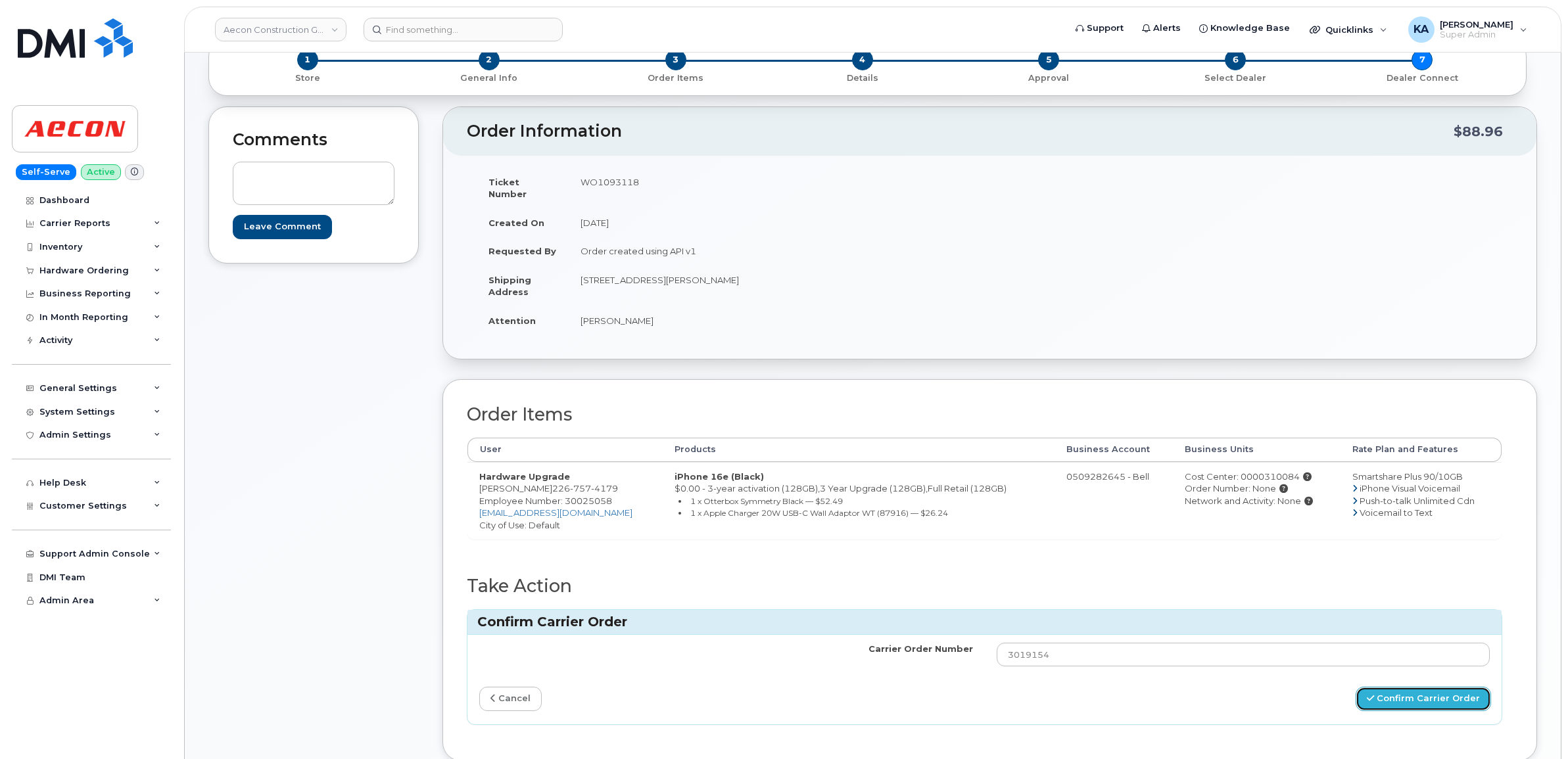
click at [1391, 689] on button "Confirm Carrier Order" at bounding box center [1423, 698] width 136 height 24
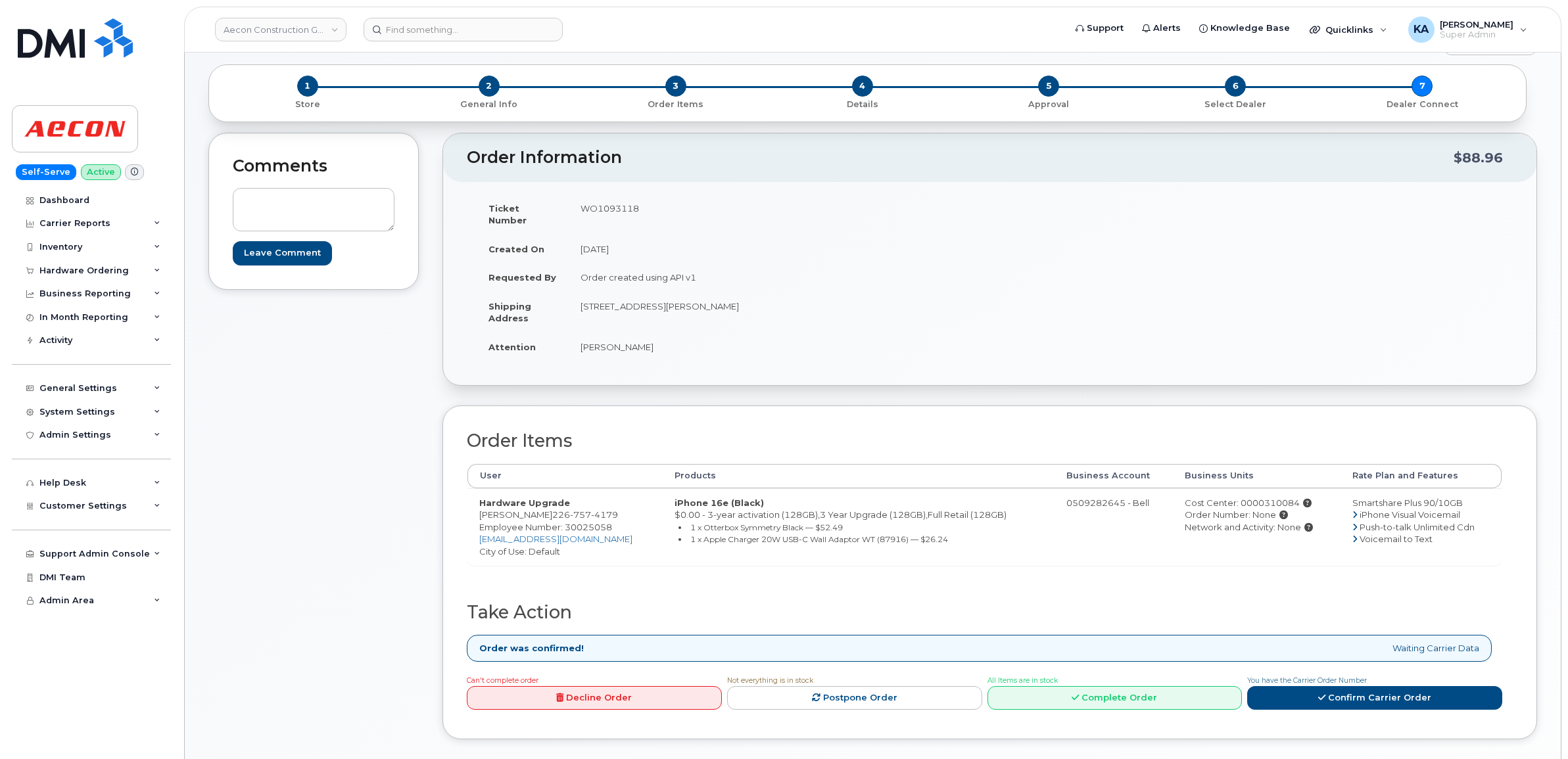
scroll to position [82, 0]
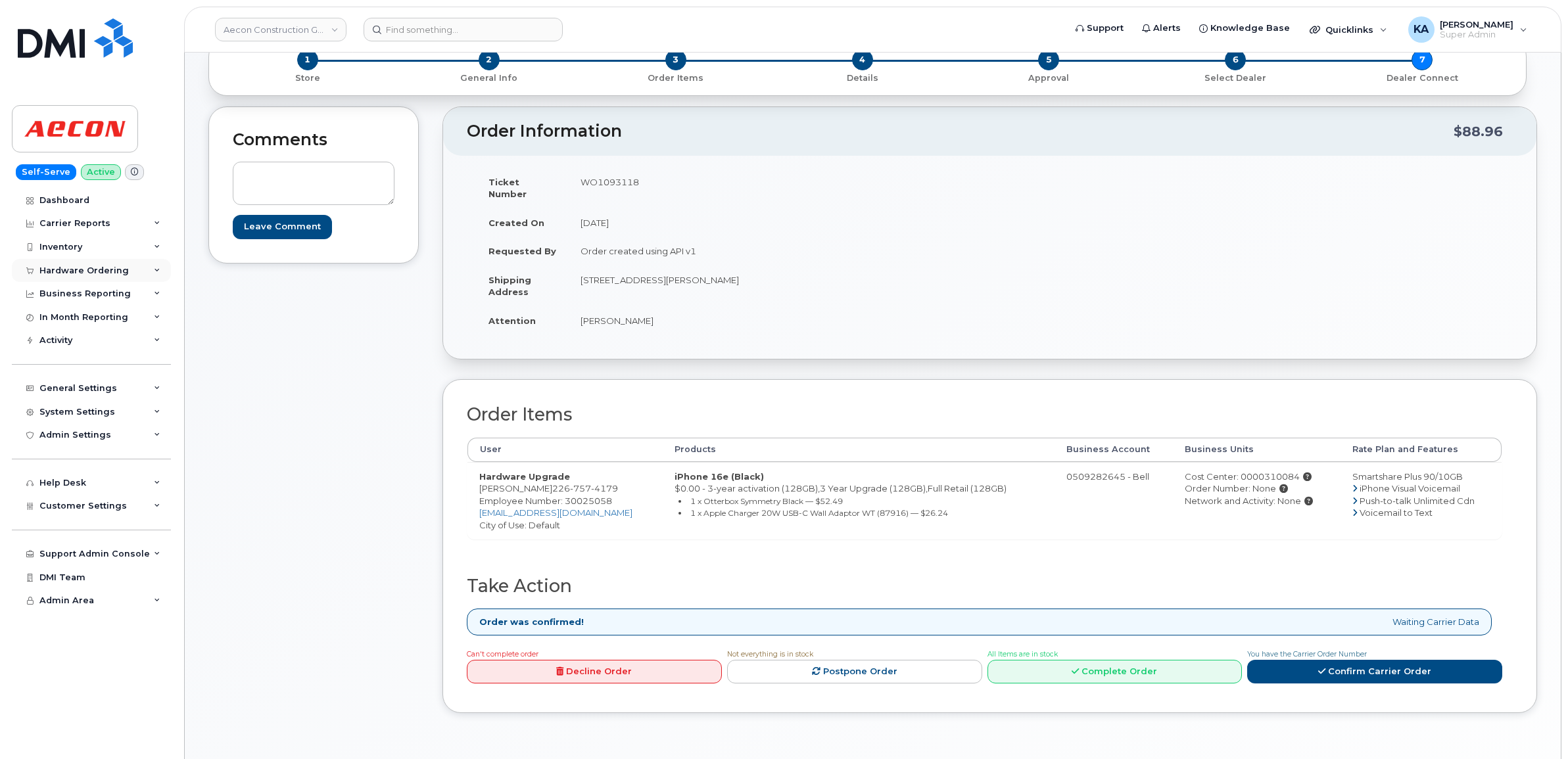
click at [90, 270] on div "Hardware Ordering" at bounding box center [84, 270] width 90 height 11
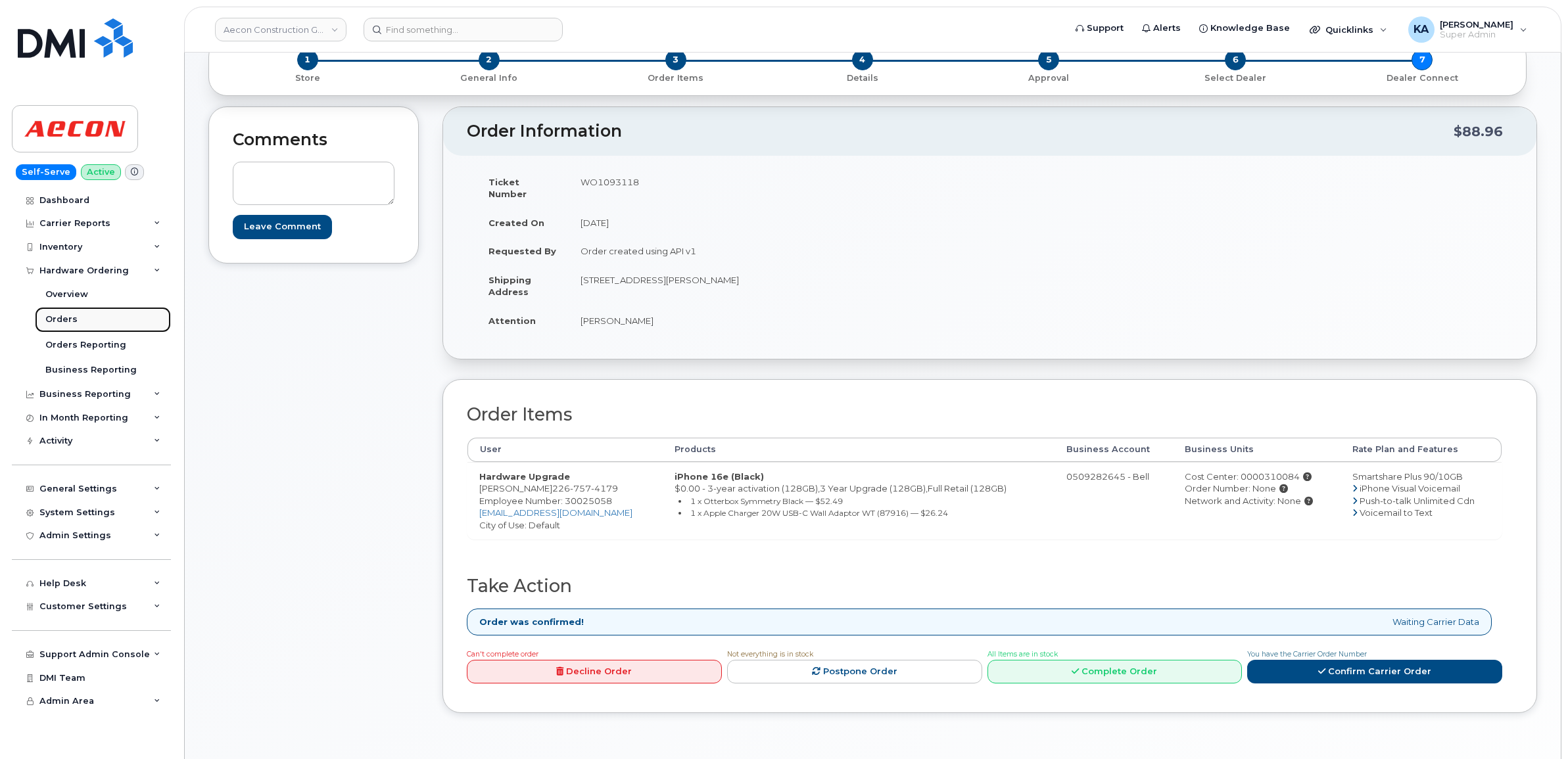
click at [66, 318] on div "Orders" at bounding box center [62, 319] width 32 height 12
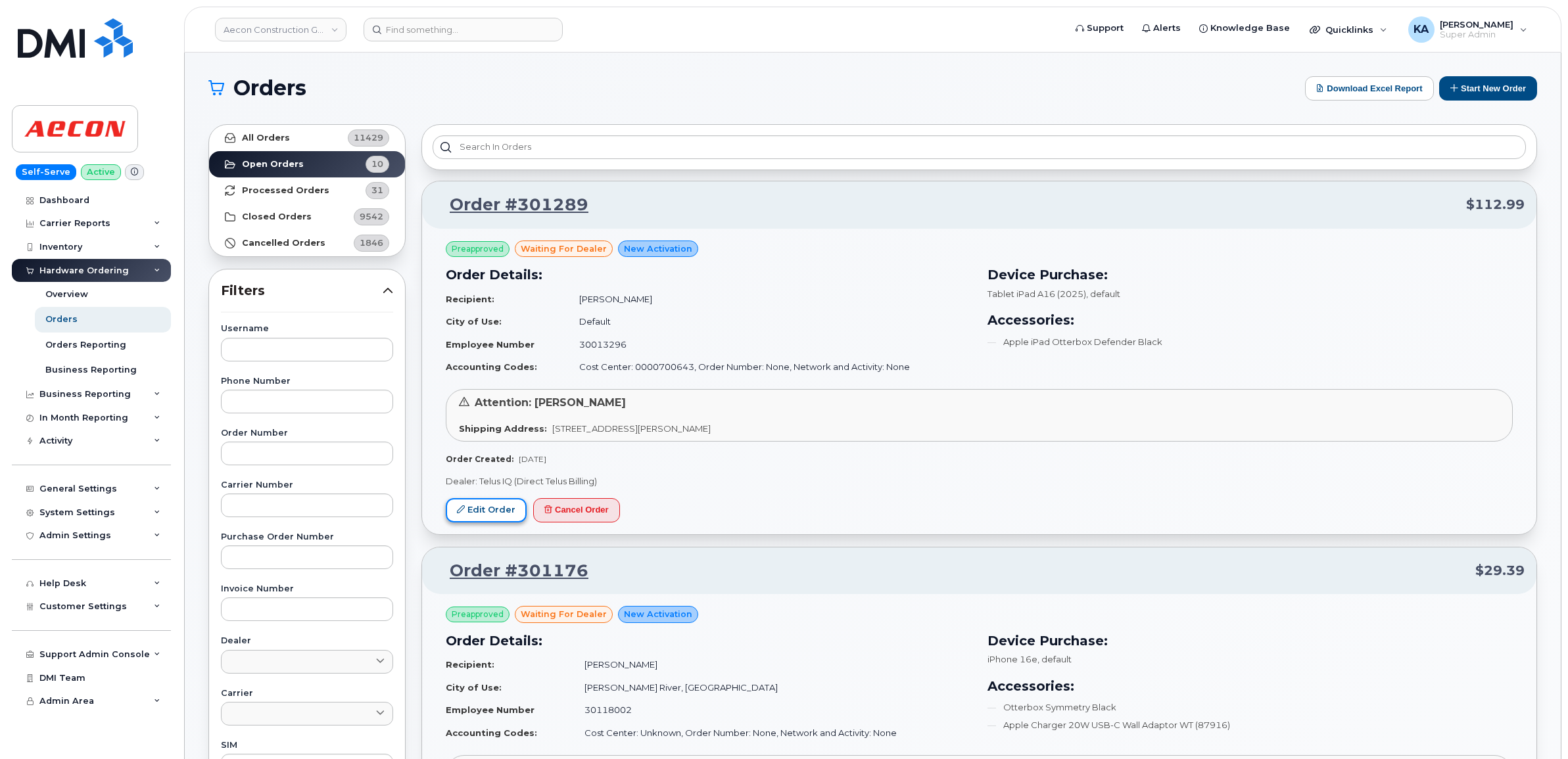
click at [486, 506] on link "Edit Order" at bounding box center [486, 510] width 81 height 24
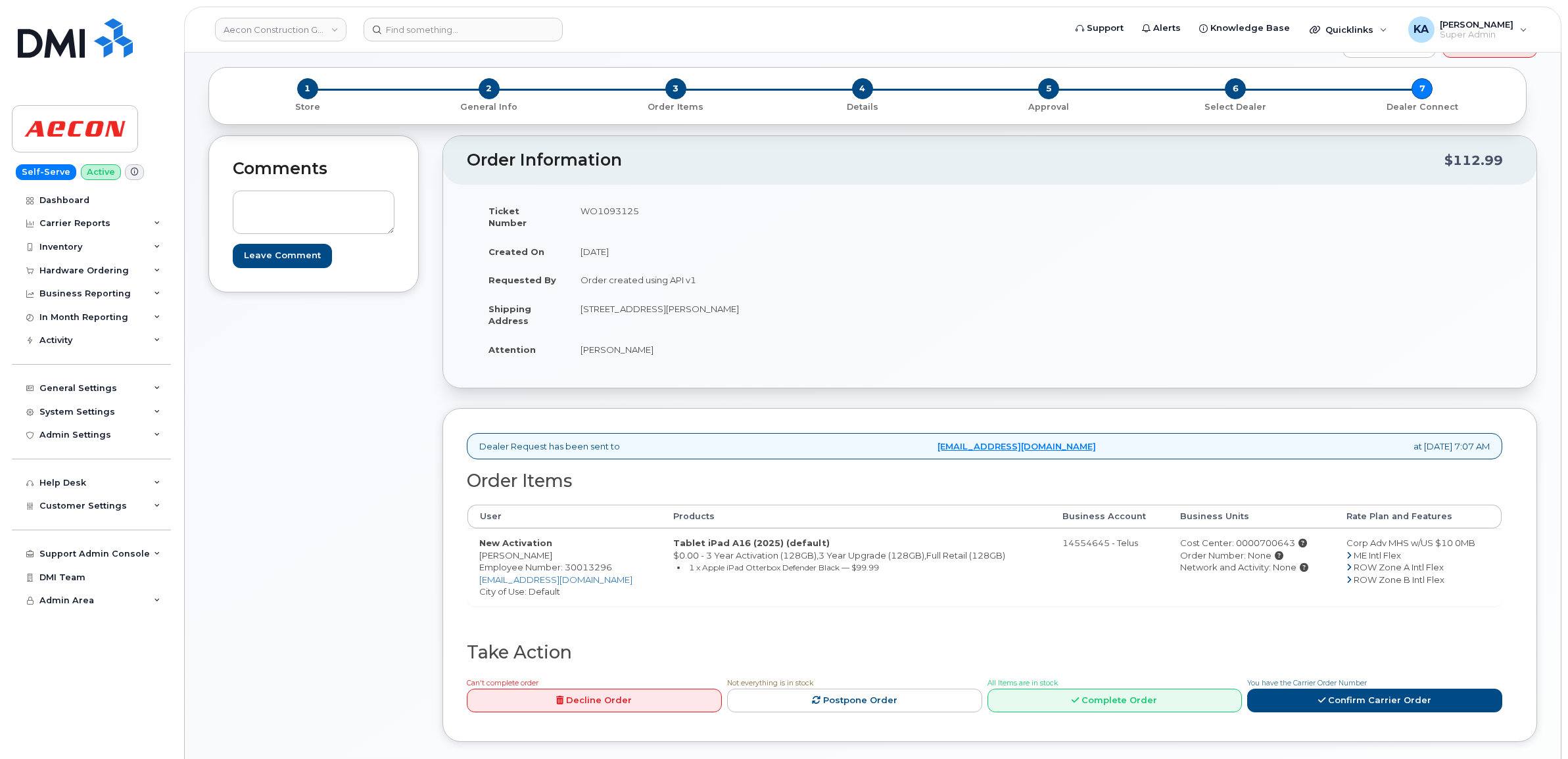
scroll to position [82, 0]
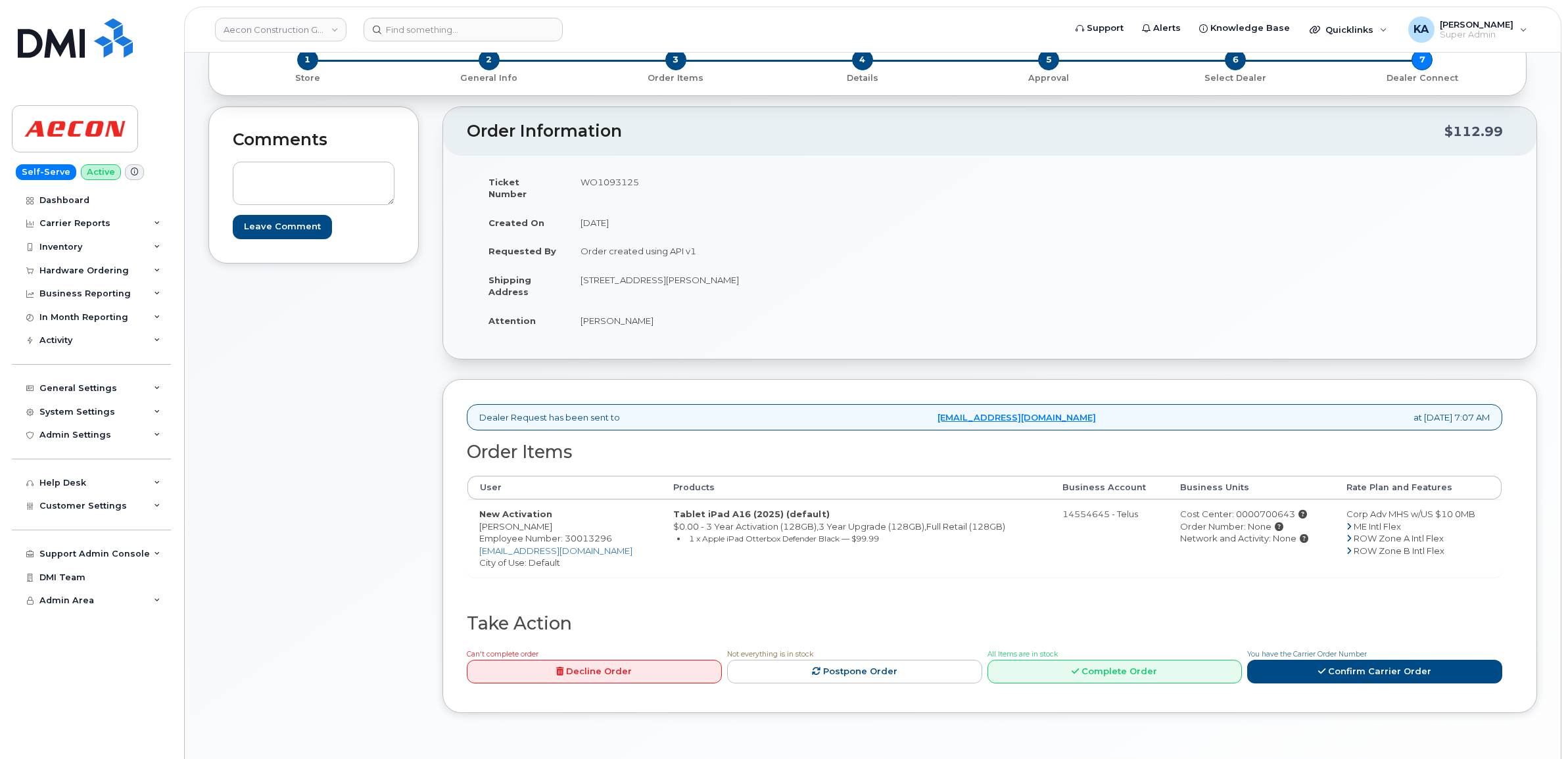
drag, startPoint x: 486, startPoint y: 514, endPoint x: 555, endPoint y: 517, distance: 69.1
click at [555, 517] on td "New Activation [PERSON_NAME] Employee Number: 30013296 [EMAIL_ADDRESS][DOMAIN_N…" at bounding box center [564, 538] width 194 height 77
click at [593, 180] on td "WO1093125" at bounding box center [774, 188] width 412 height 41
click at [595, 178] on td "WO1093125" at bounding box center [774, 188] width 412 height 41
copy td "WO1093125"
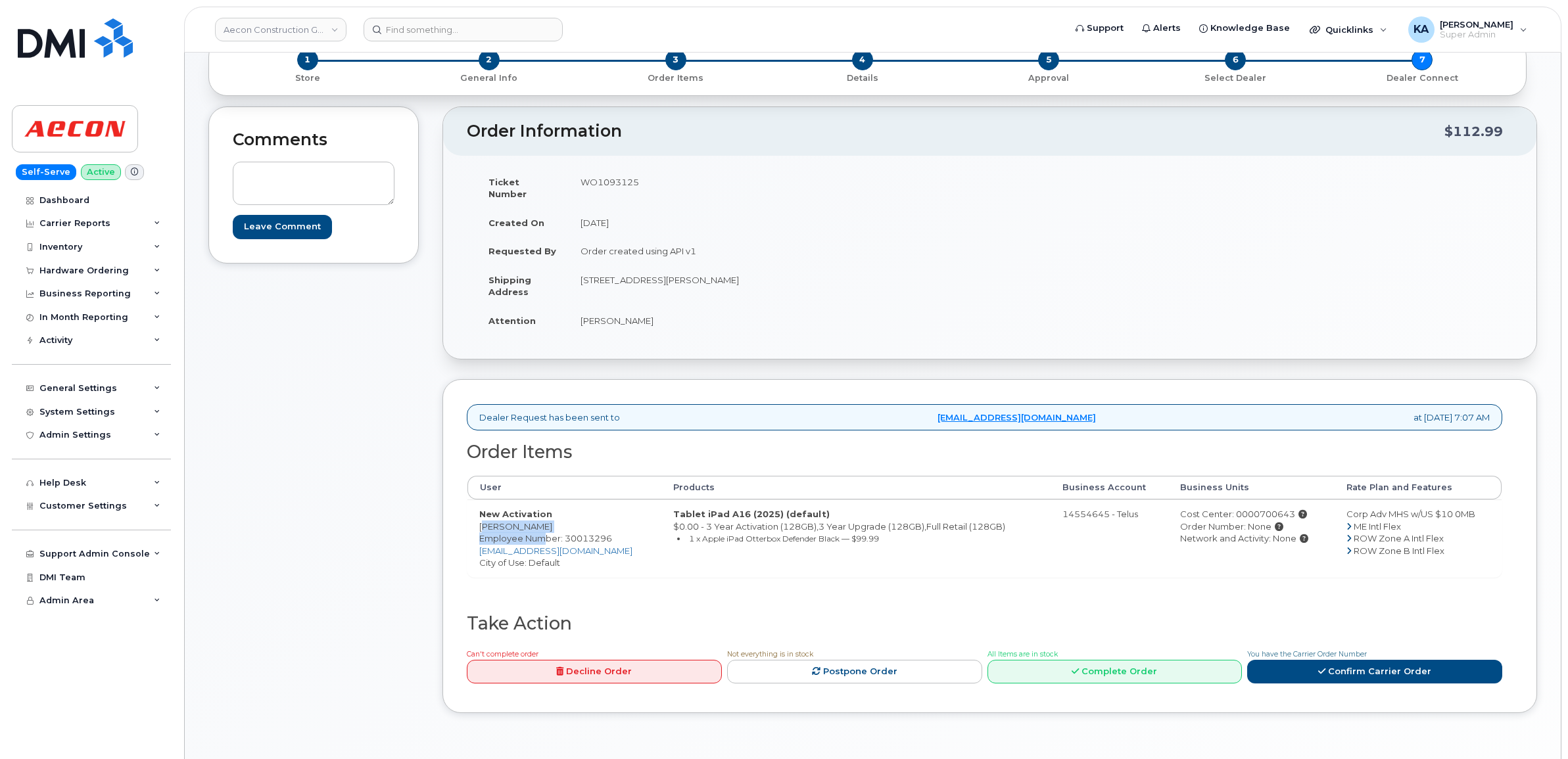
drag, startPoint x: 473, startPoint y: 517, endPoint x: 547, endPoint y: 523, distance: 74.2
click at [547, 523] on td "New Activation Karl Muschkat Employee Number: 30013296 kmuschkat@aecon.com City…" at bounding box center [564, 538] width 194 height 77
drag, startPoint x: 547, startPoint y: 523, endPoint x: 444, endPoint y: 523, distance: 103.0
click at [438, 526] on div "Comments Leave Comment Order Information $112.99 Ticket Number WO1093125 Create…" at bounding box center [873, 420] width 1329 height 627
drag, startPoint x: 476, startPoint y: 513, endPoint x: 548, endPoint y: 516, distance: 72.1
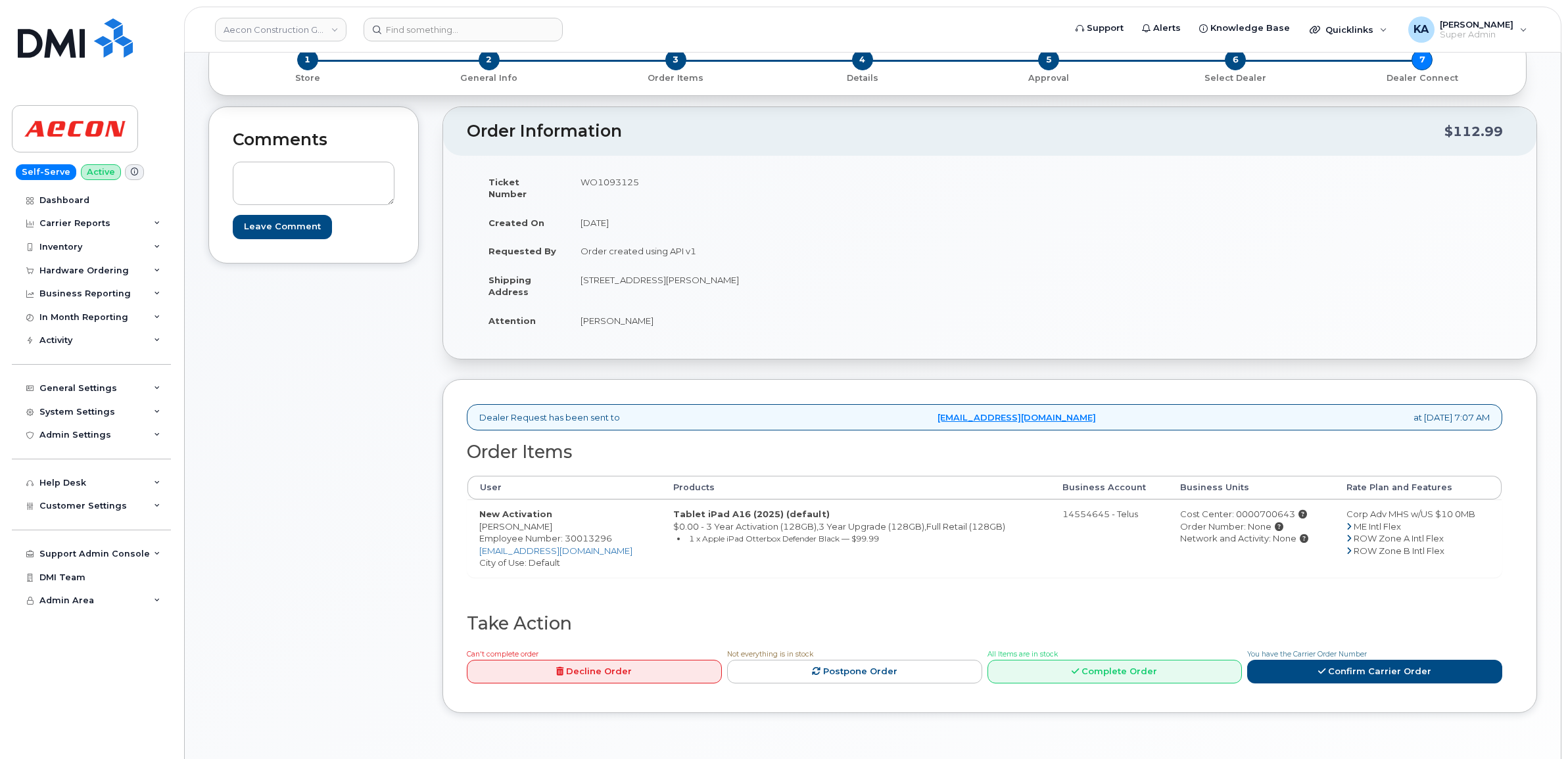
click at [548, 516] on td "New Activation [PERSON_NAME] Employee Number: 30013296 [EMAIL_ADDRESS][DOMAIN_N…" at bounding box center [564, 538] width 194 height 77
copy td "[PERSON_NAME]"
drag, startPoint x: 564, startPoint y: 270, endPoint x: 639, endPoint y: 281, distance: 75.8
click at [639, 281] on tr "Shipping Address 30 MELFORD DRIVE Toronto ON M1B 1Z4" at bounding box center [728, 285] width 504 height 41
drag, startPoint x: 641, startPoint y: 281, endPoint x: 652, endPoint y: 288, distance: 13.0
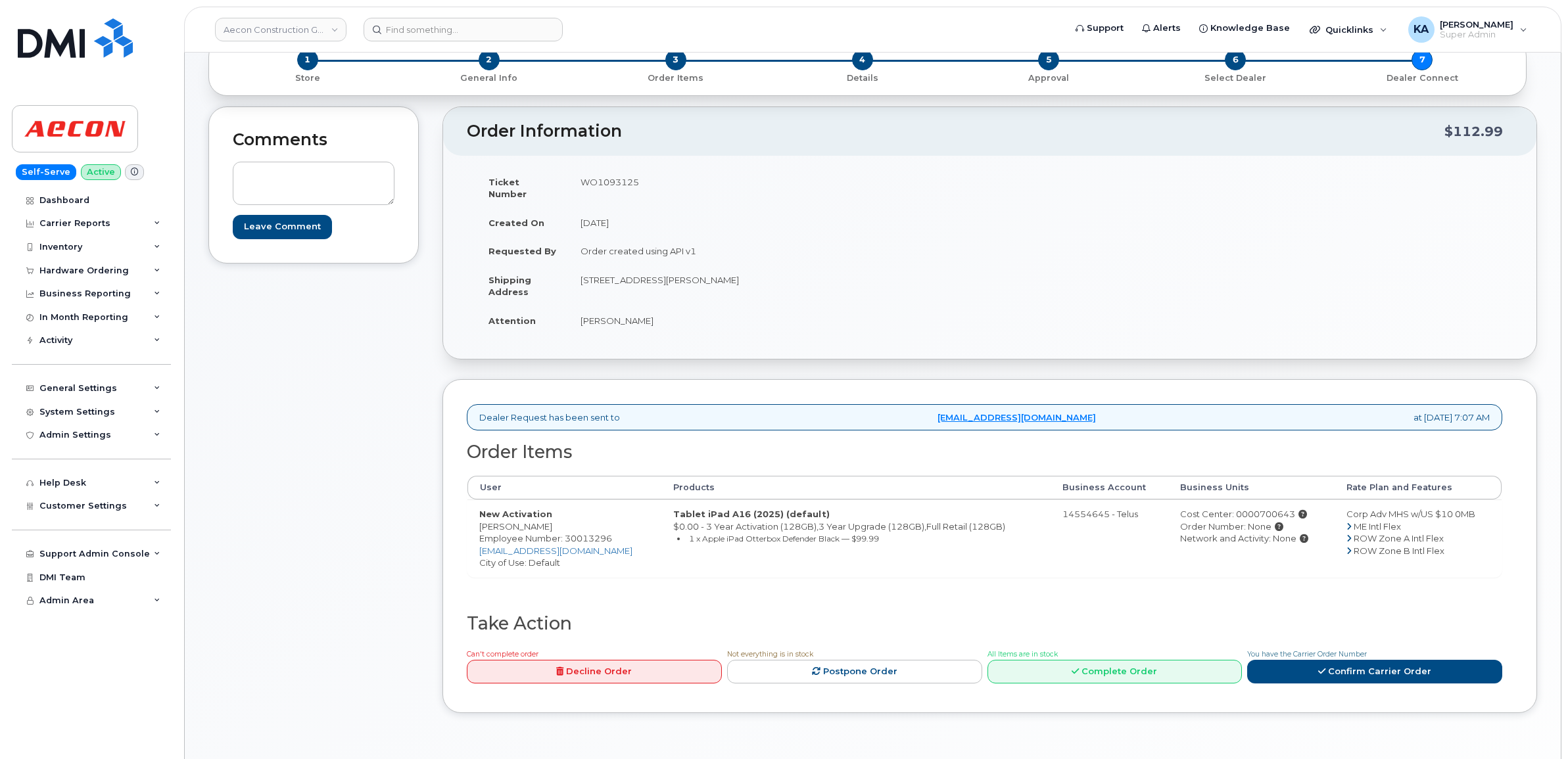
click at [652, 288] on td "[STREET_ADDRESS][PERSON_NAME]" at bounding box center [774, 285] width 412 height 41
drag, startPoint x: 579, startPoint y: 269, endPoint x: 670, endPoint y: 280, distance: 91.7
click at [670, 280] on td "30 MELFORD DRIVE Toronto ON M1B 1Z4" at bounding box center [774, 285] width 412 height 41
copy td "30 MELFORD DRIVE"
click at [691, 269] on td "30 MELFORD DRIVE Toronto ON M1B 1Z4" at bounding box center [774, 285] width 412 height 41
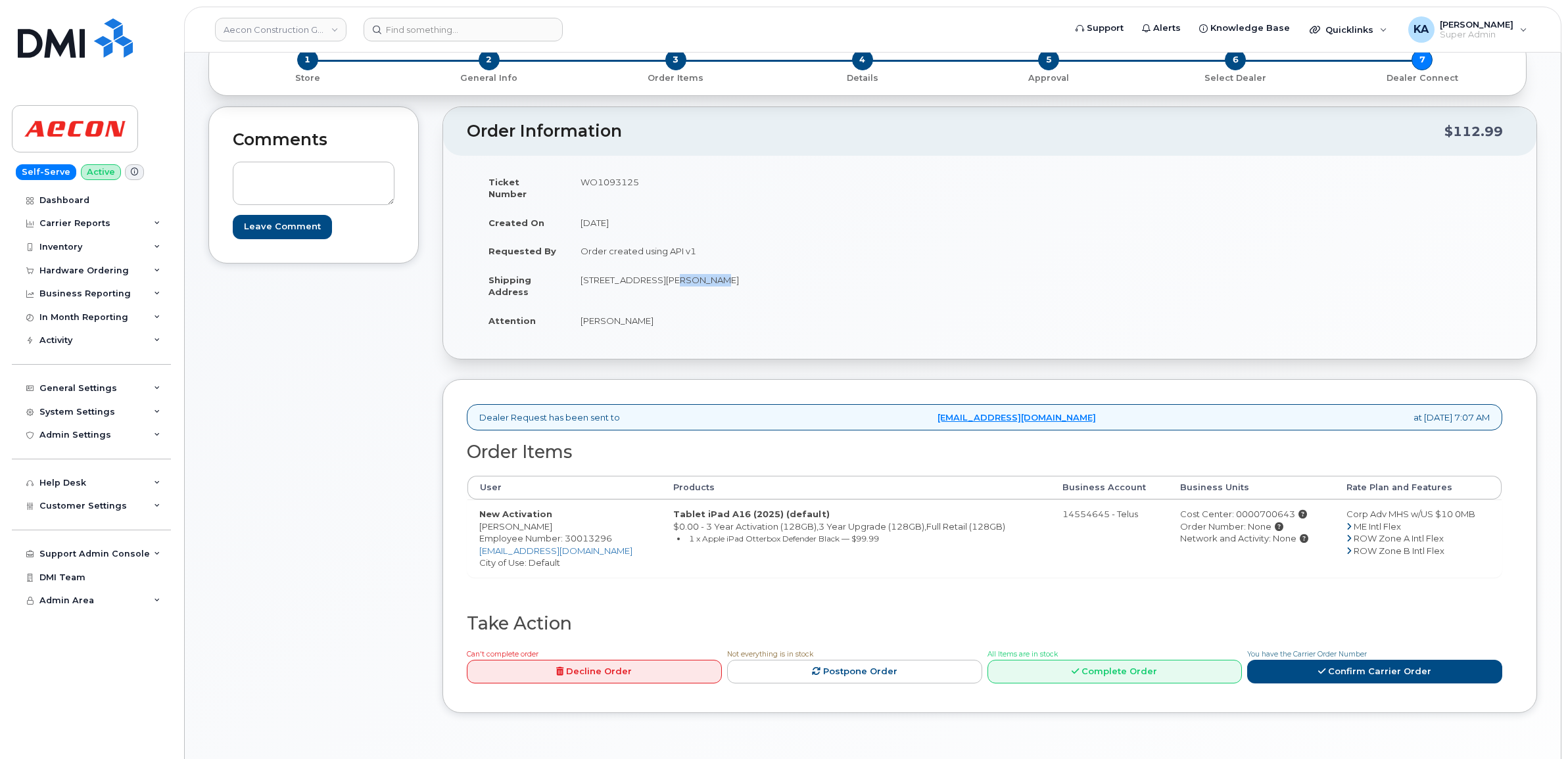
click at [691, 269] on td "30 MELFORD DRIVE Toronto ON M1B 1Z4" at bounding box center [774, 285] width 412 height 41
copy td "Toronto"
drag, startPoint x: 722, startPoint y: 268, endPoint x: 770, endPoint y: 268, distance: 48.0
click at [770, 268] on td "30 MELFORD DRIVE Toronto ON M1B 1Z4" at bounding box center [774, 285] width 412 height 41
copy td "M1B 1Z4"
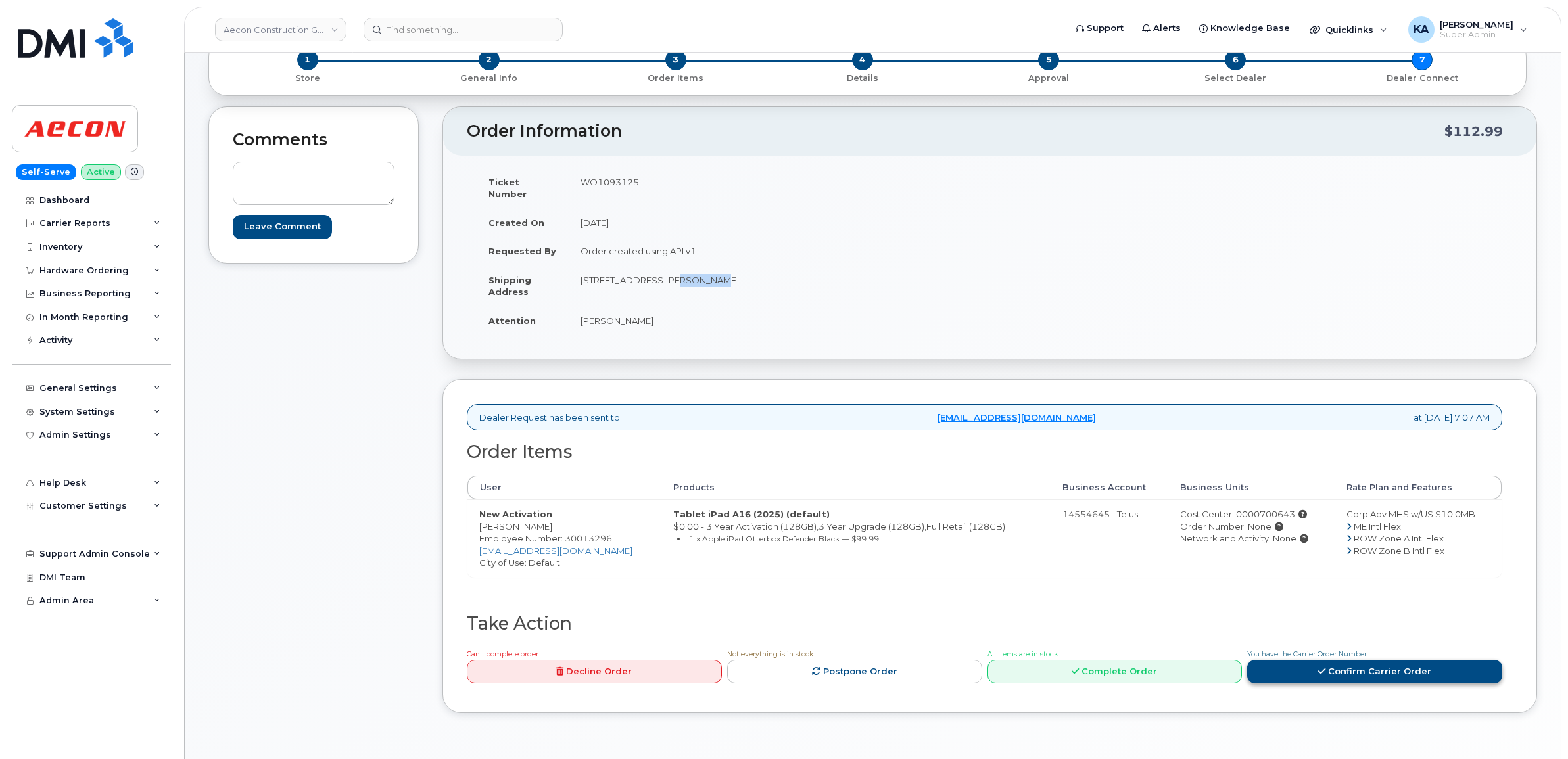
click at [1304, 660] on link "Confirm Carrier Order" at bounding box center [1374, 672] width 255 height 24
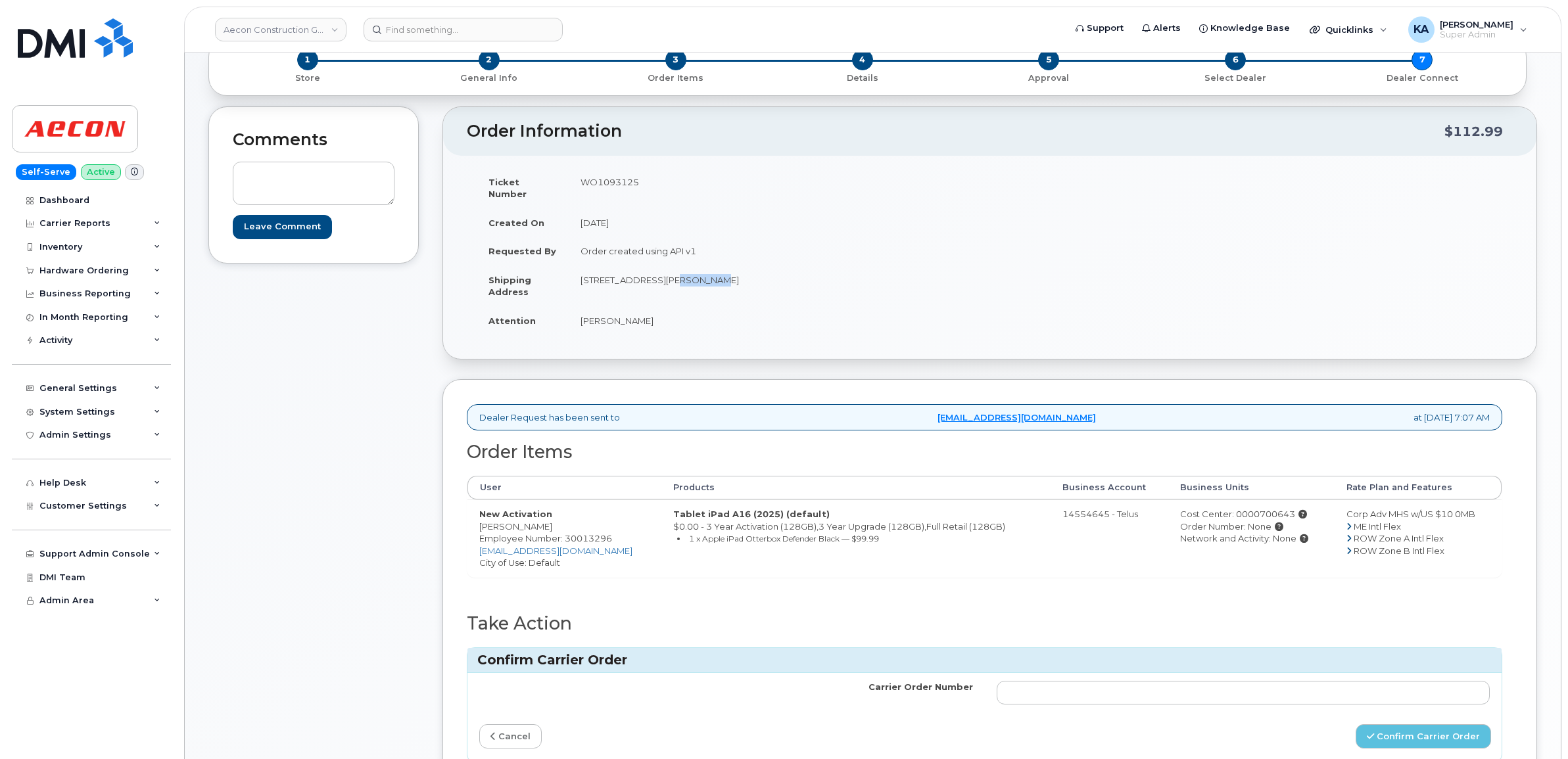
scroll to position [165, 0]
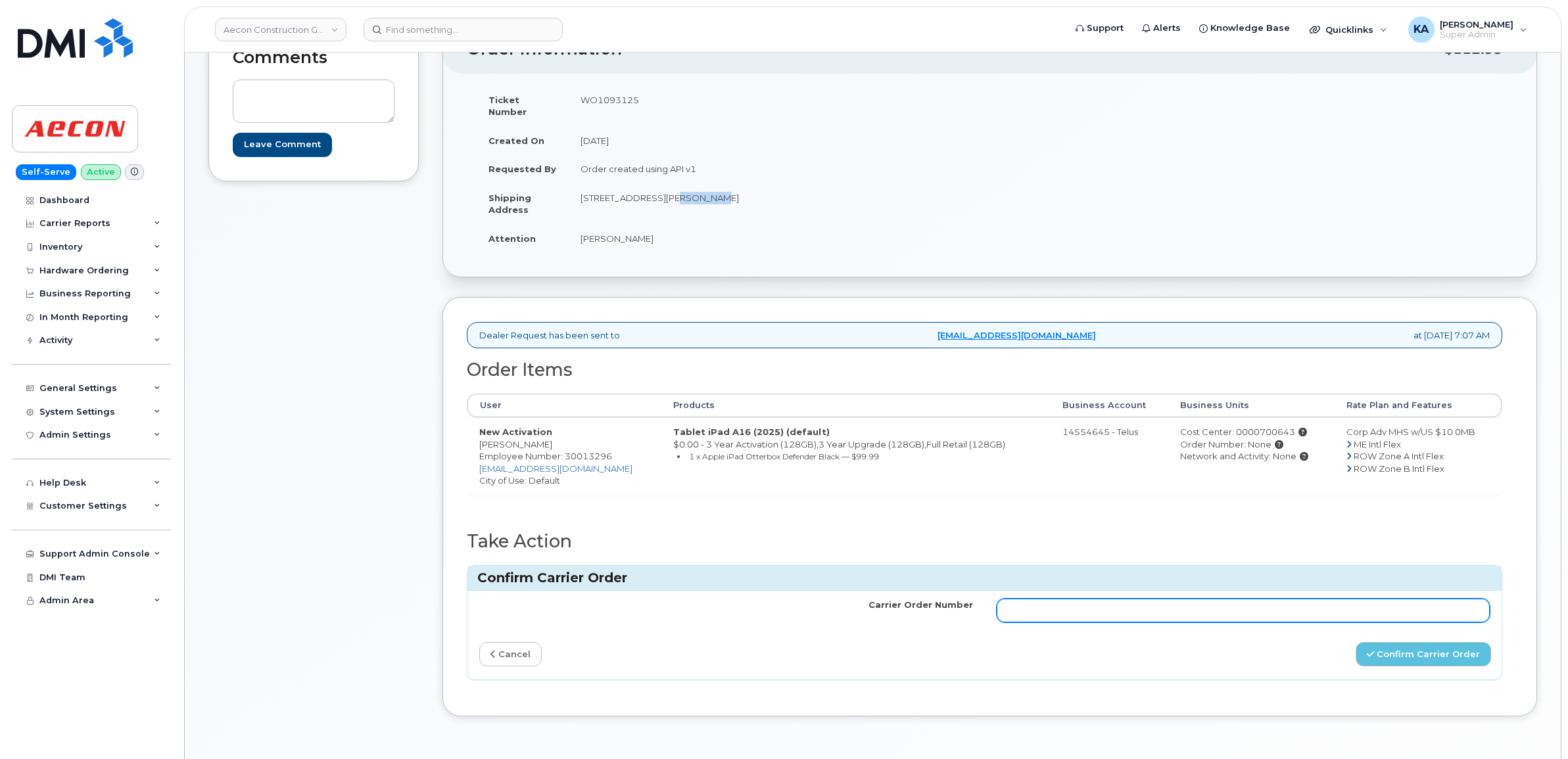
click at [1154, 603] on input "Carrier Order Number" at bounding box center [1244, 610] width 494 height 23
paste input "TL60030750"
type input "TL60030750"
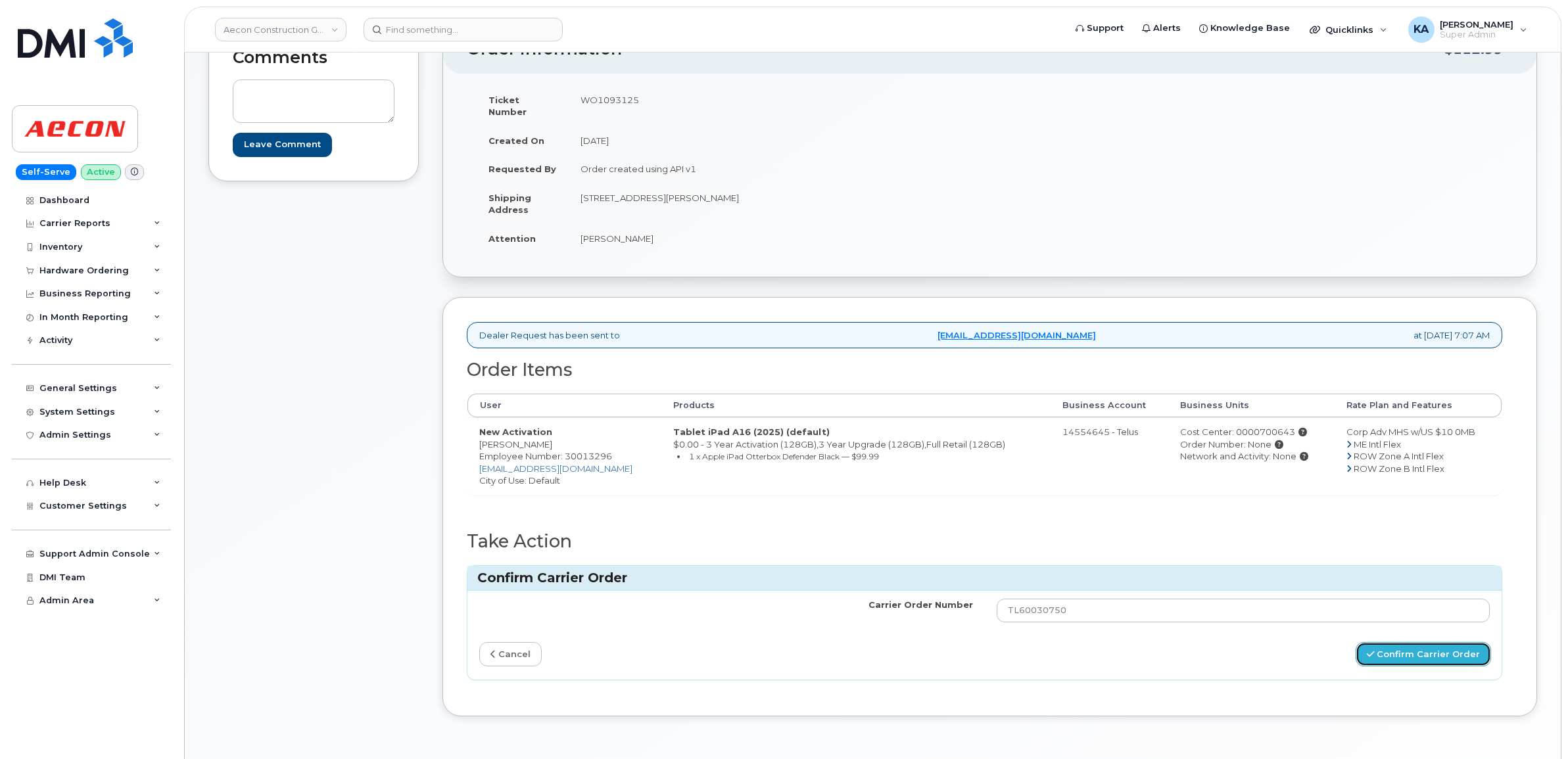
click at [1373, 650] on icon "submit" at bounding box center [1370, 654] width 7 height 8
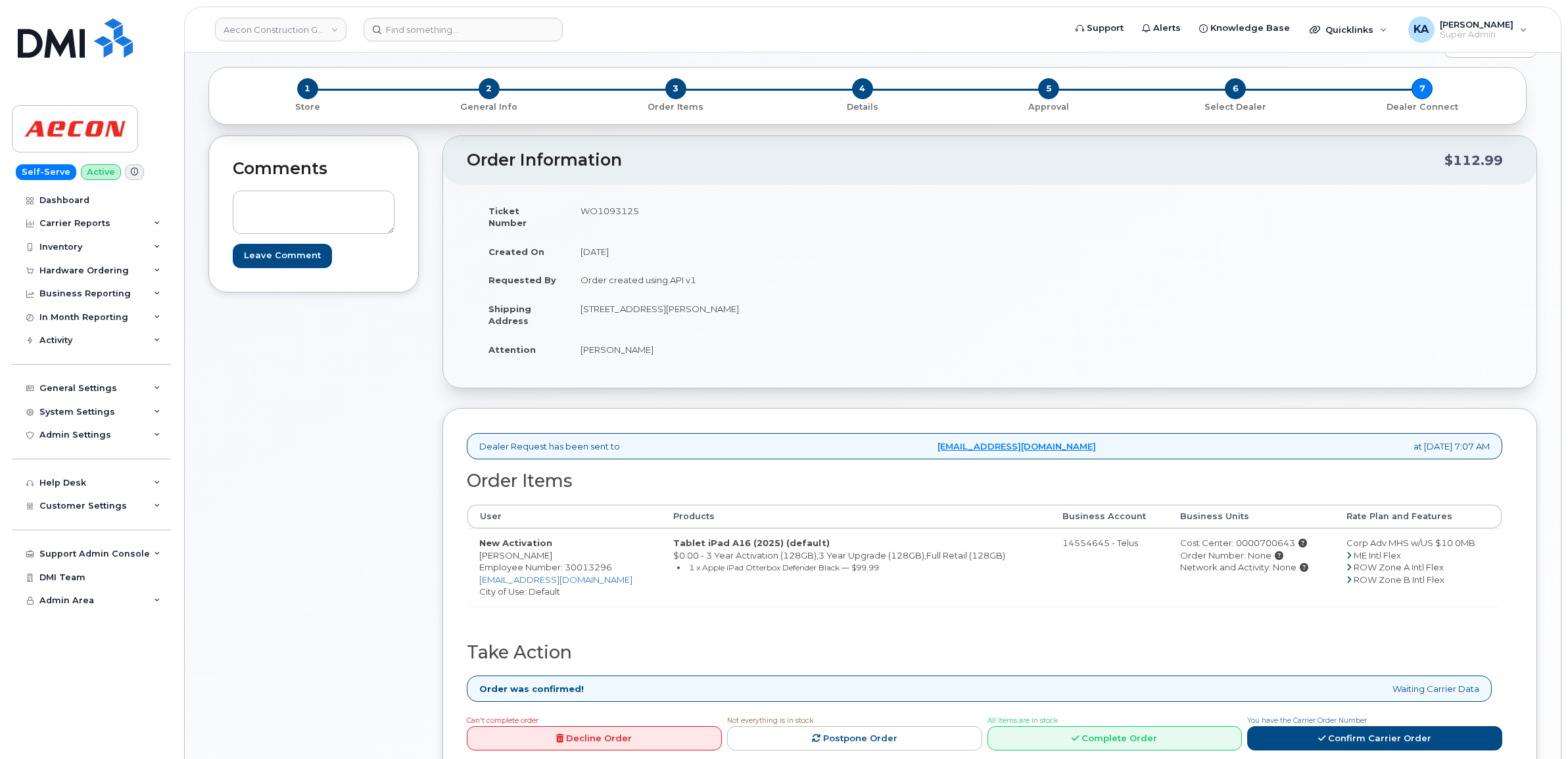
scroll to position [82, 0]
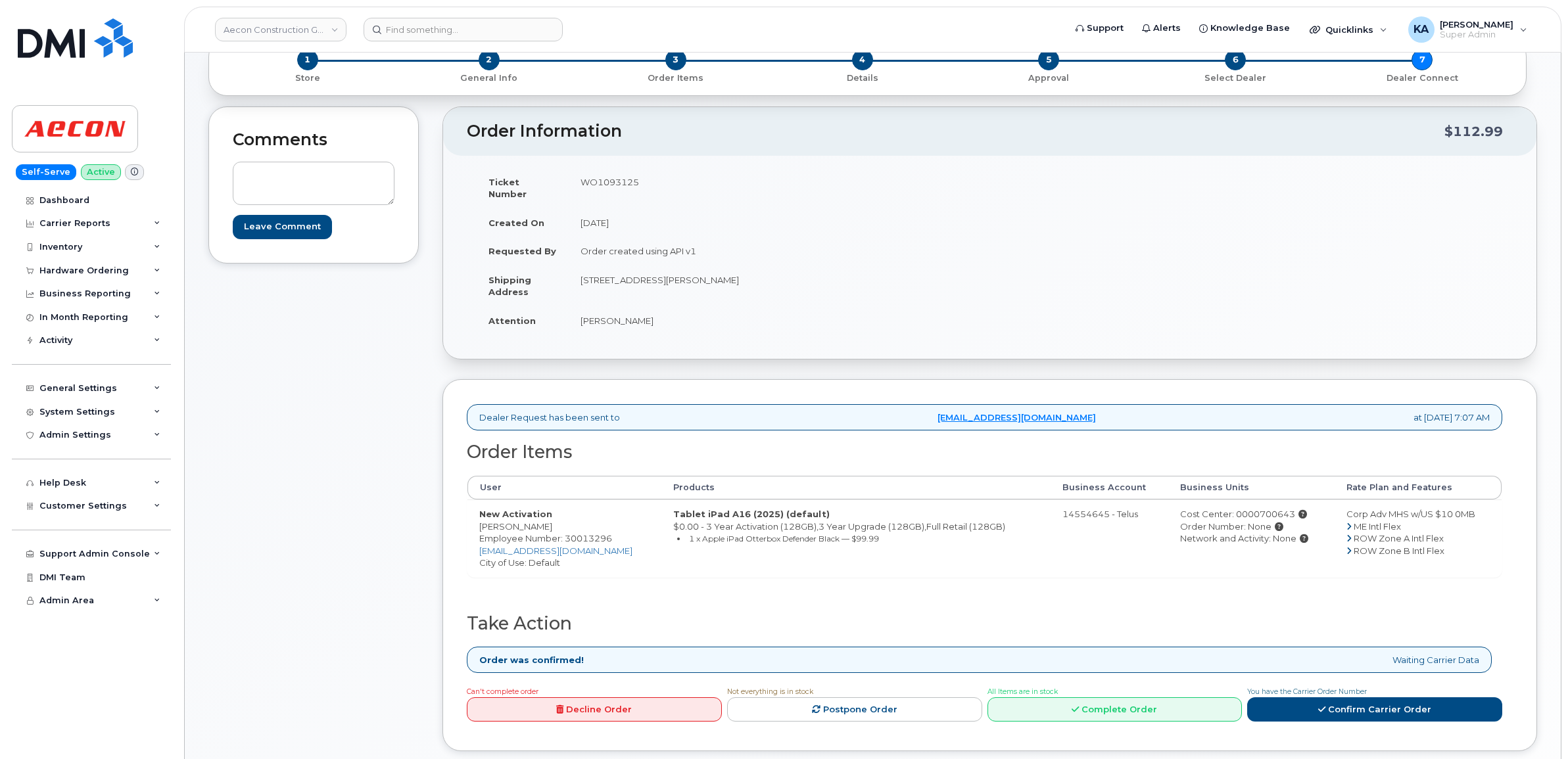
drag, startPoint x: 474, startPoint y: 518, endPoint x: 539, endPoint y: 520, distance: 65.0
click at [539, 520] on td "New Activation Karl Muschkat Employee Number: 30013296 kmuschkat@aecon.com City…" at bounding box center [564, 538] width 194 height 77
copy td "Karl Muschkat"
click at [596, 182] on td "WO1093125" at bounding box center [774, 188] width 412 height 41
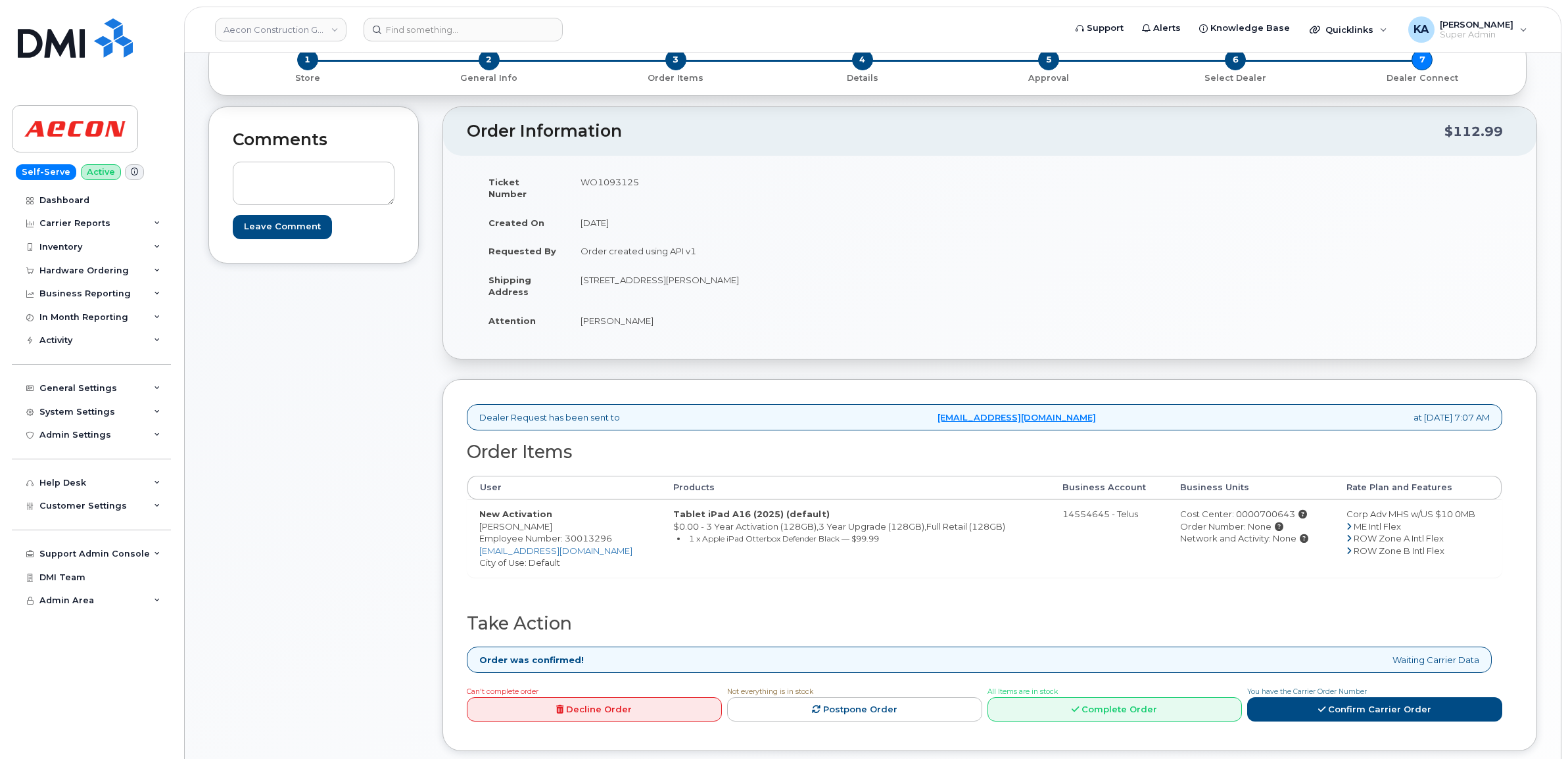
copy td "WO1093125"
click at [1315, 698] on link "Confirm Carrier Order" at bounding box center [1374, 709] width 255 height 24
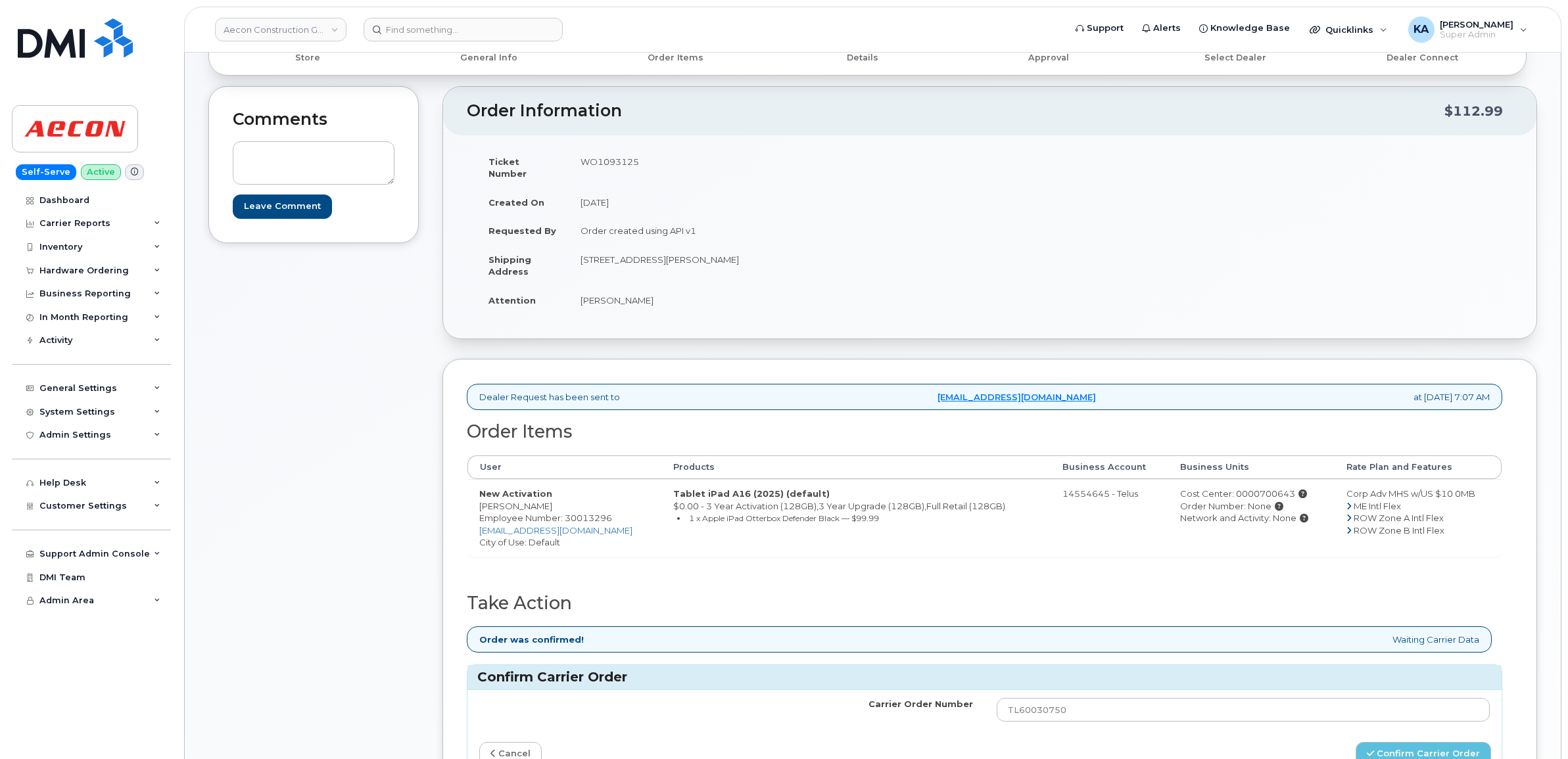
scroll to position [165, 0]
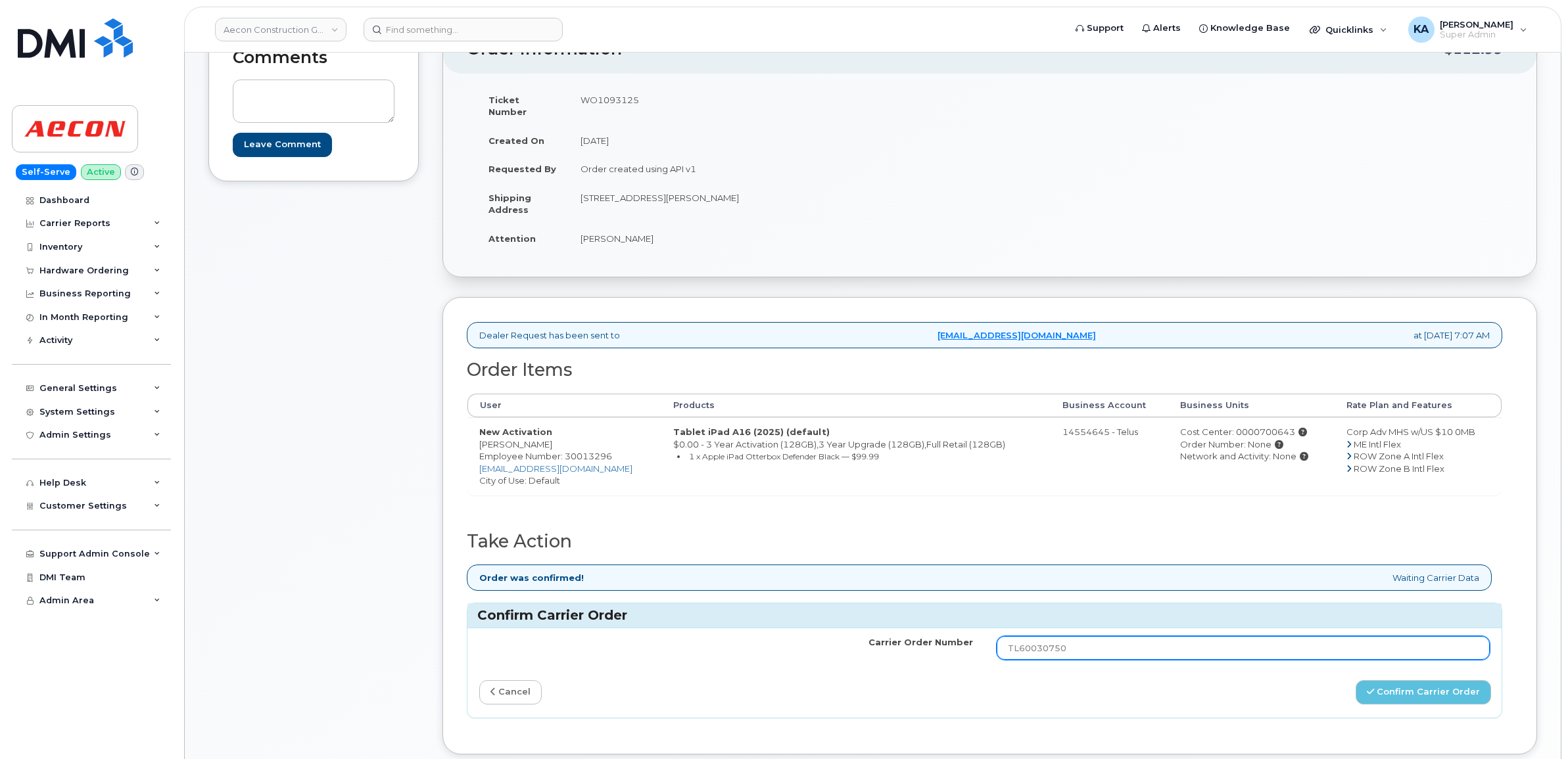
drag, startPoint x: 1083, startPoint y: 636, endPoint x: 939, endPoint y: 636, distance: 144.0
click at [939, 636] on tr "Carrier Order Number TL60030750" at bounding box center [984, 648] width 1034 height 39
paste input "8"
type input "TL60030758"
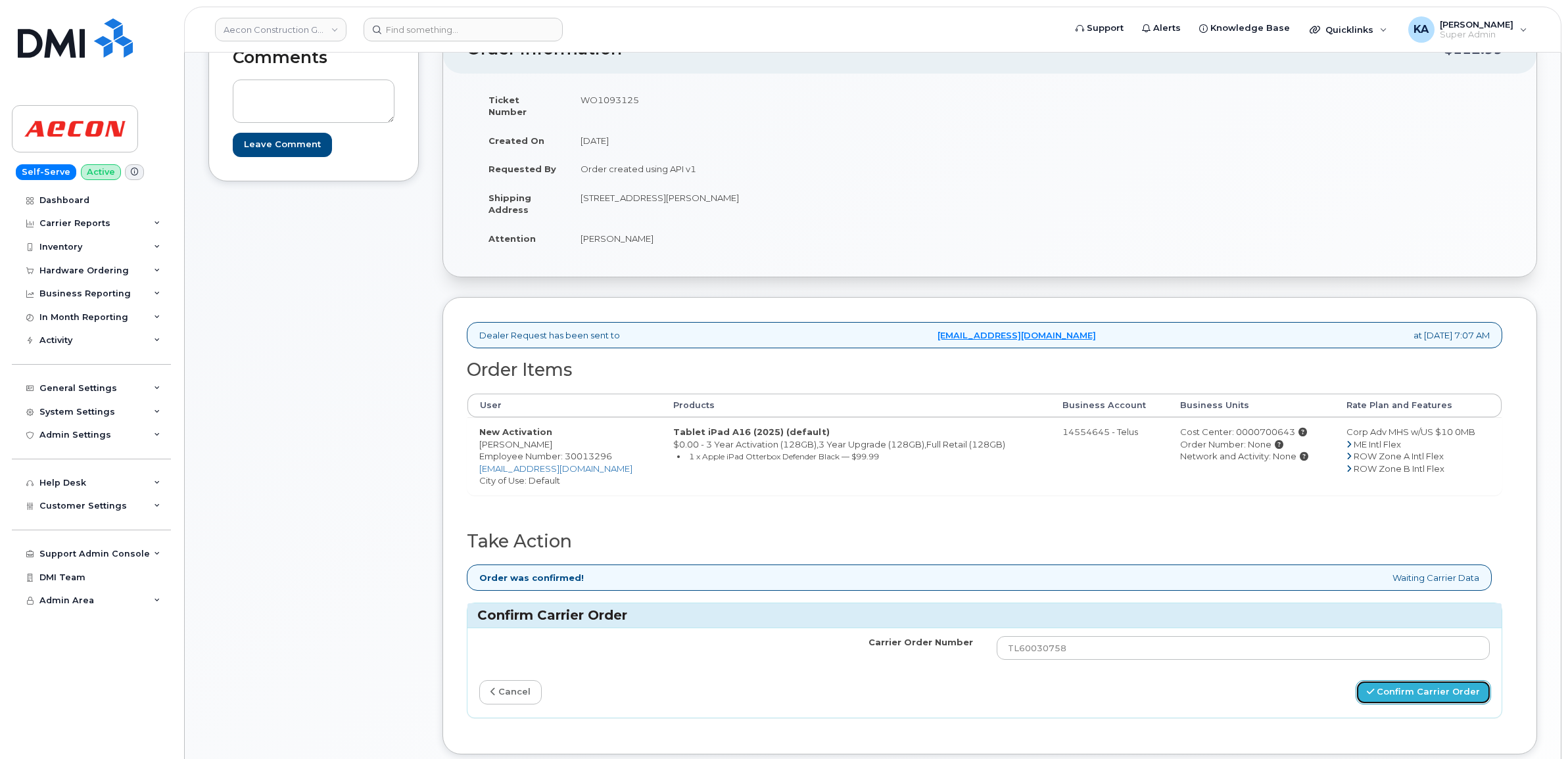
click at [1390, 680] on button "Confirm Carrier Order" at bounding box center [1423, 692] width 136 height 24
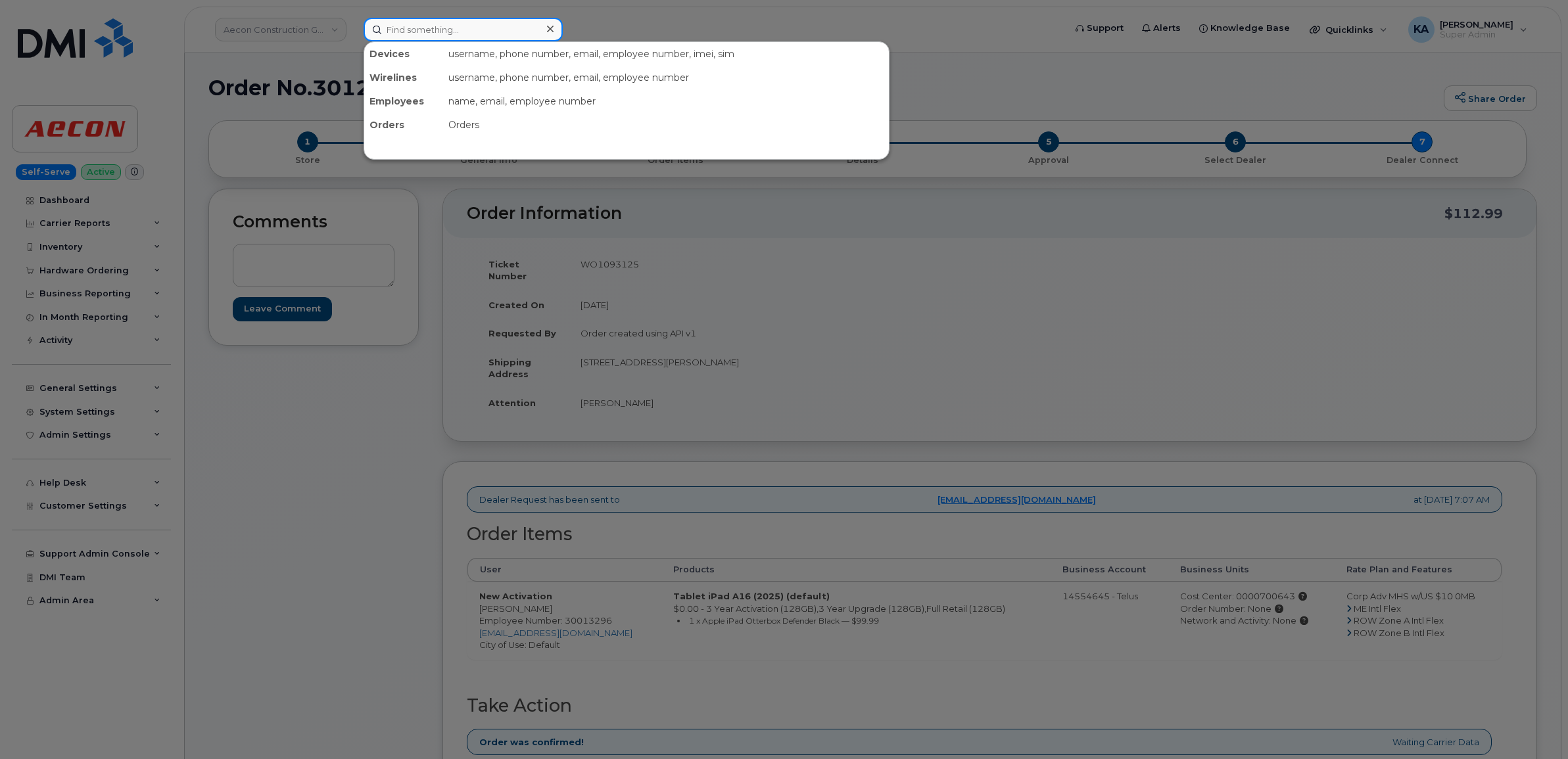
click at [455, 33] on input at bounding box center [463, 29] width 200 height 23
paste input "437440172"
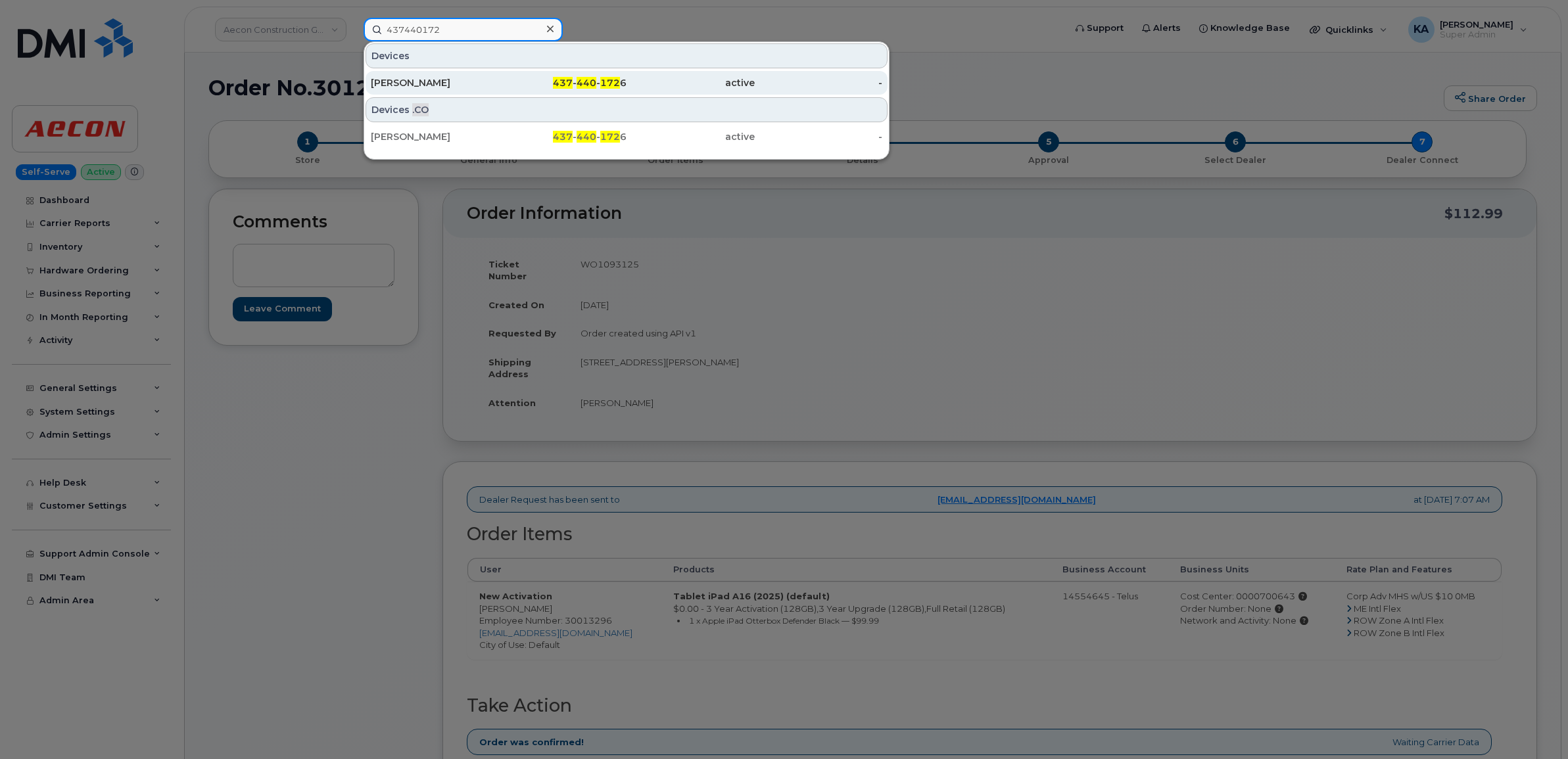
type input "437440172"
click at [429, 82] on div "[PERSON_NAME]" at bounding box center [435, 83] width 128 height 13
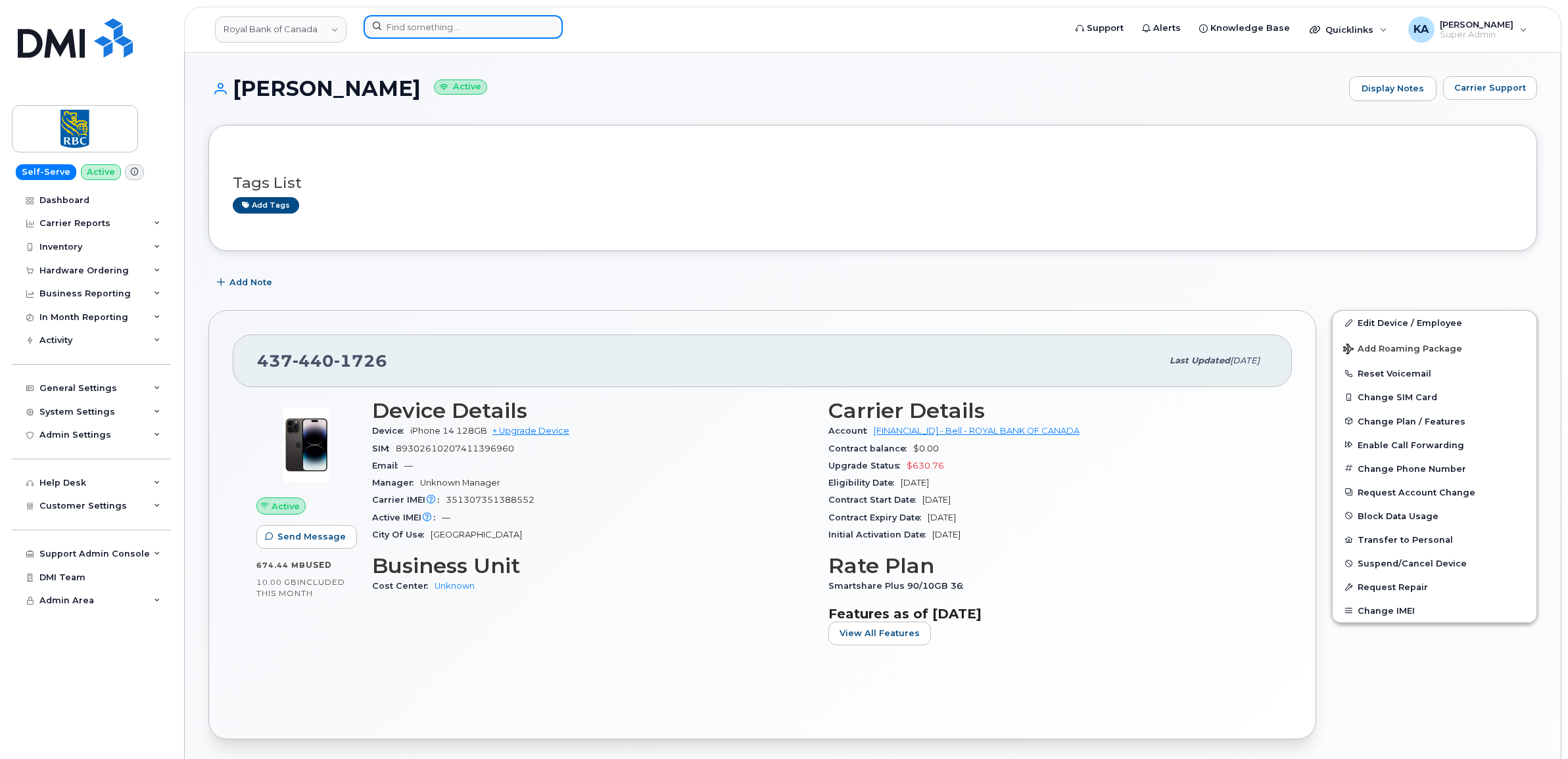
click at [438, 27] on input at bounding box center [463, 27] width 200 height 23
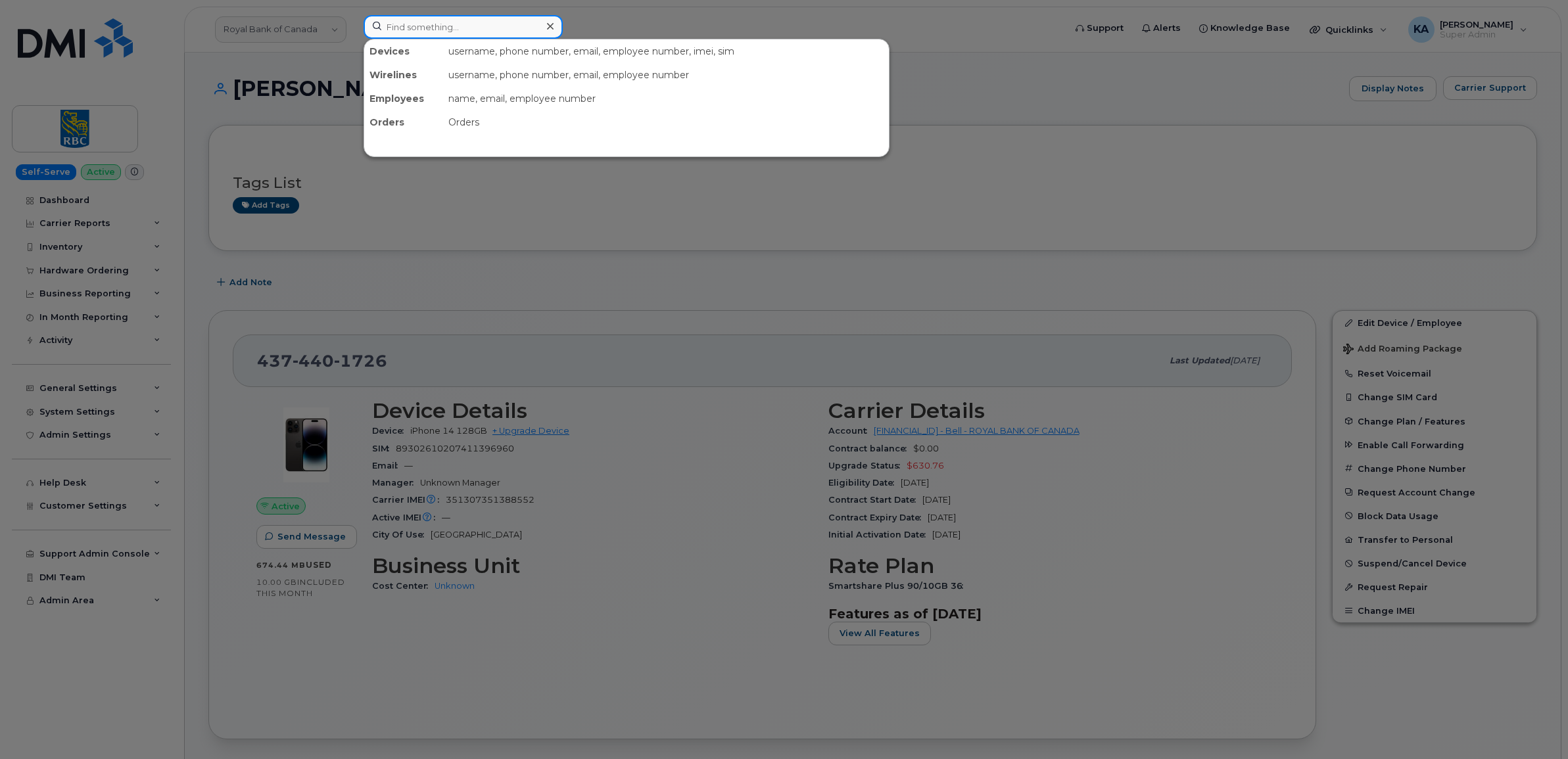
paste input "7809141658"
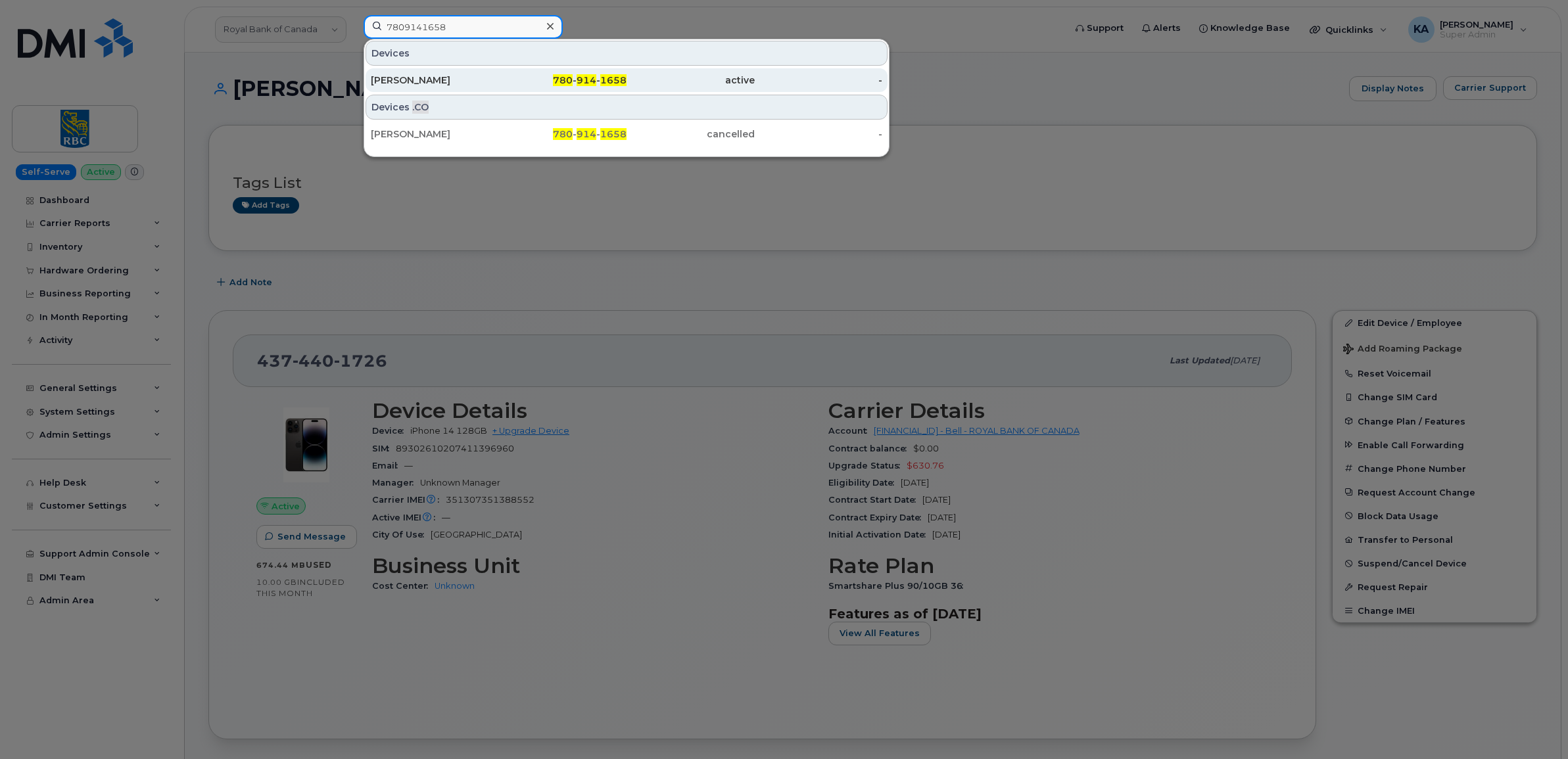
type input "7809141658"
click at [386, 74] on div "Thomas Intlekofer" at bounding box center [435, 81] width 128 height 13
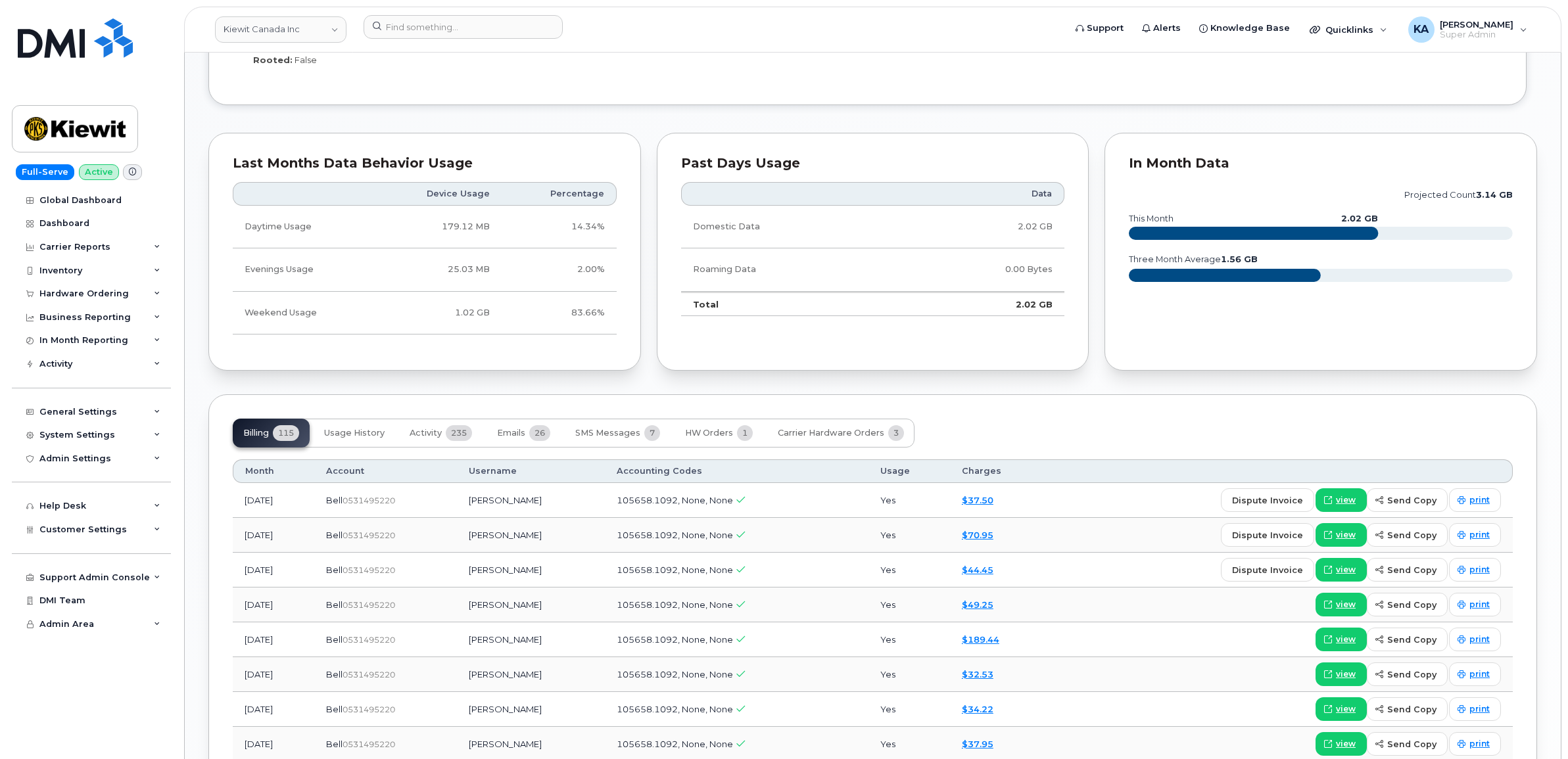
scroll to position [1151, 0]
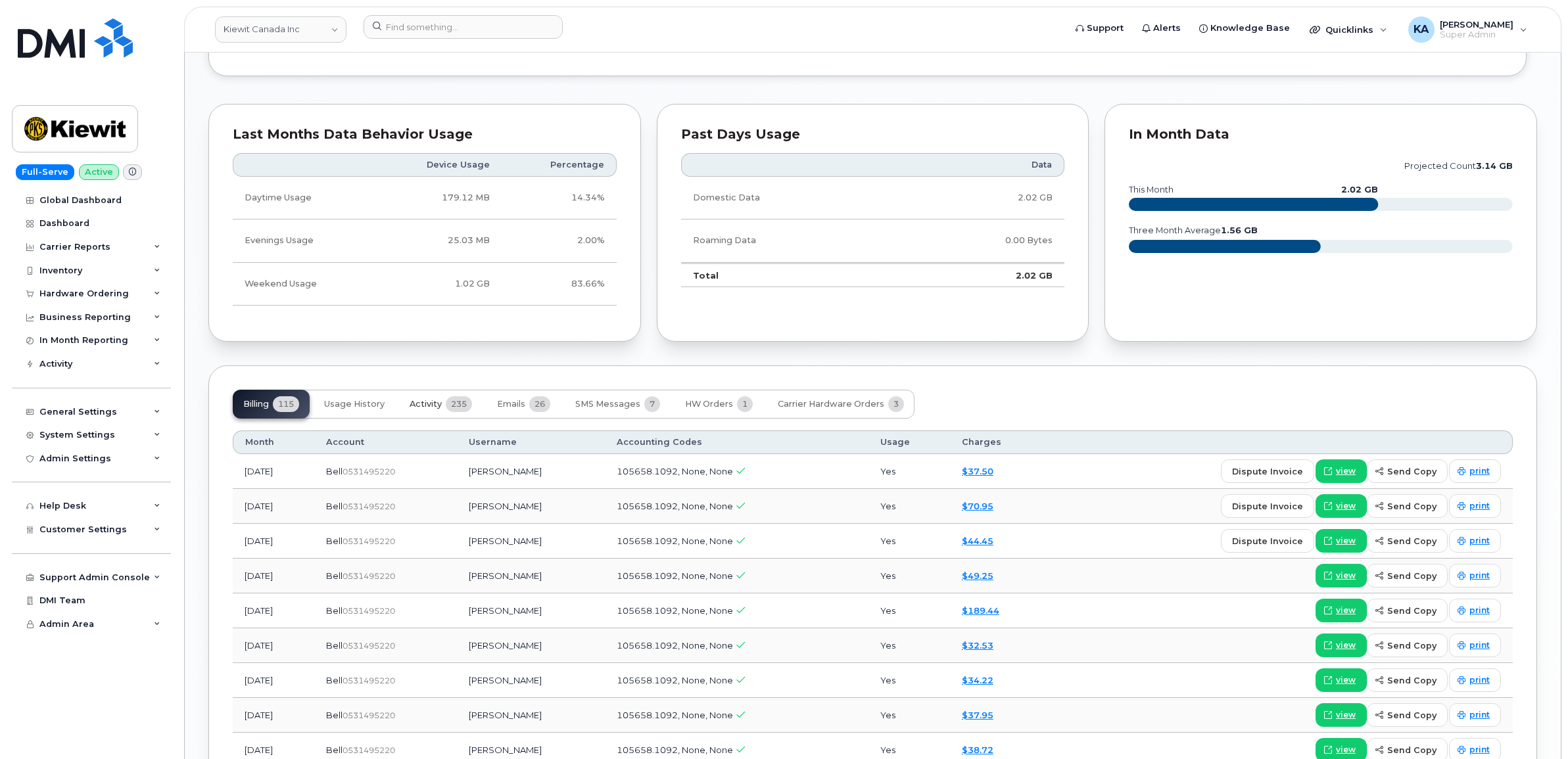
click at [424, 406] on span "Activity" at bounding box center [426, 404] width 32 height 11
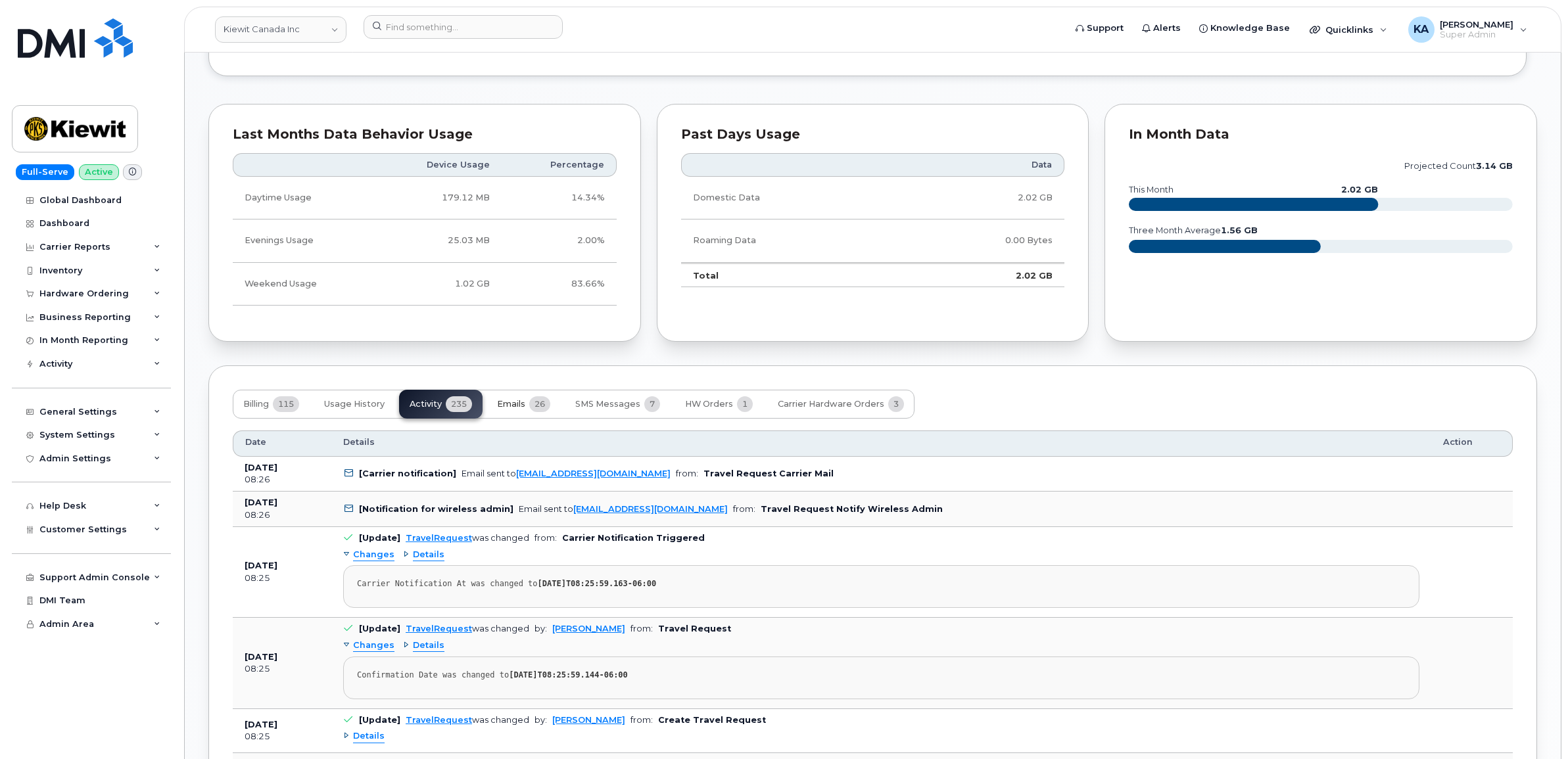
click at [520, 403] on span "Emails" at bounding box center [511, 404] width 28 height 11
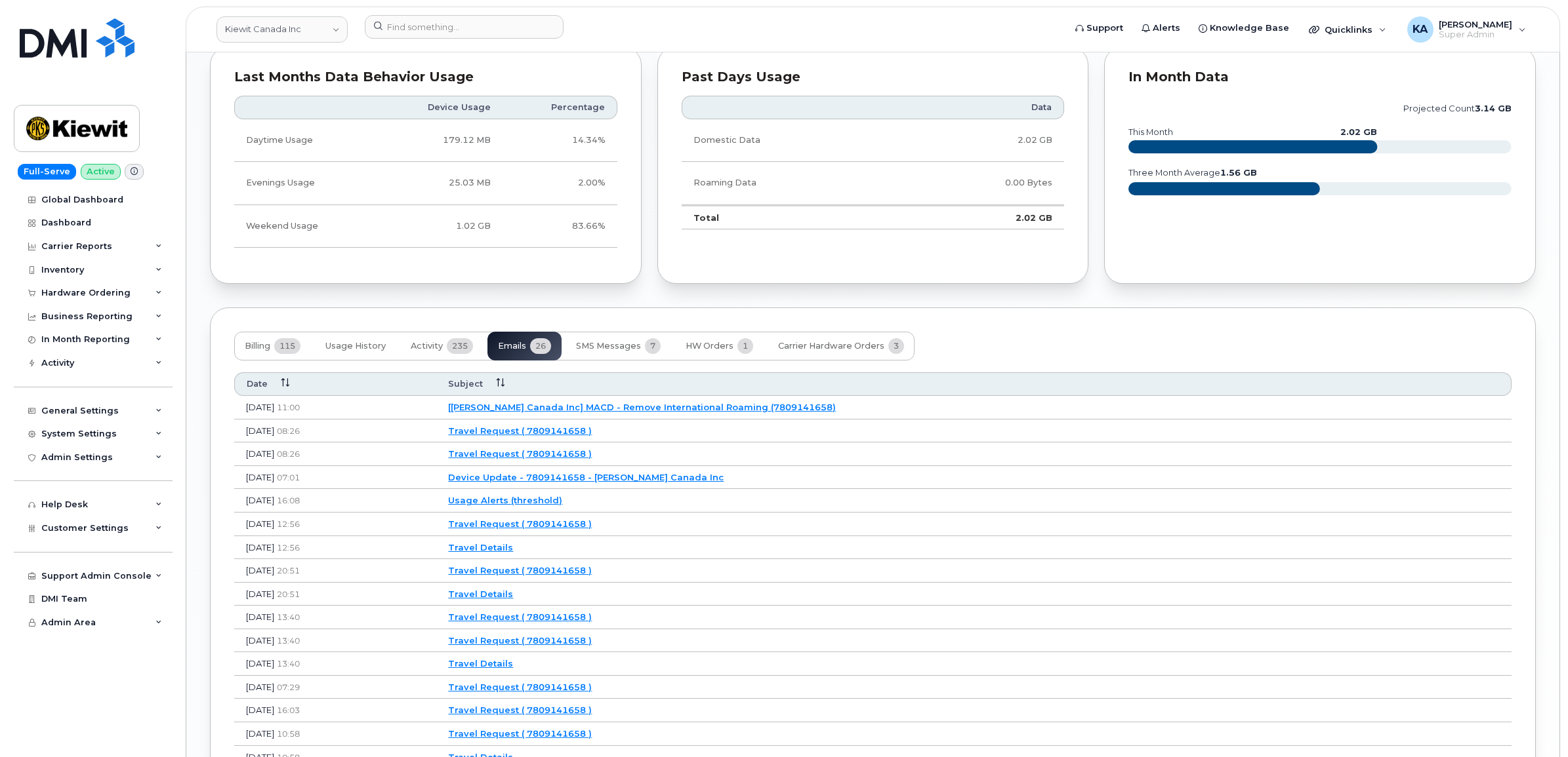
scroll to position [1229, 0]
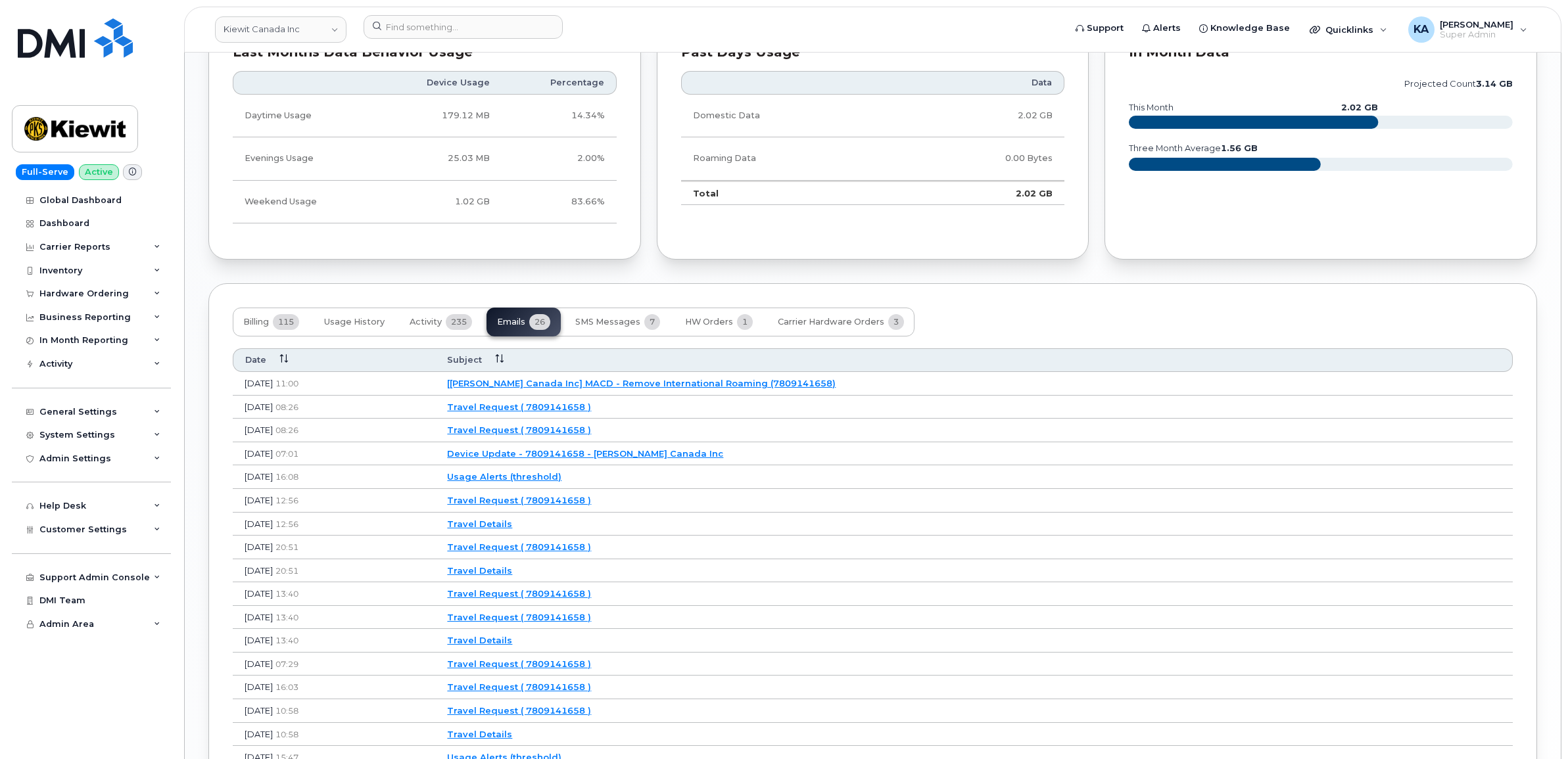
click at [712, 385] on link "[[PERSON_NAME] Canada Inc] MACD - Remove International Roaming (7809141658)" at bounding box center [641, 383] width 388 height 11
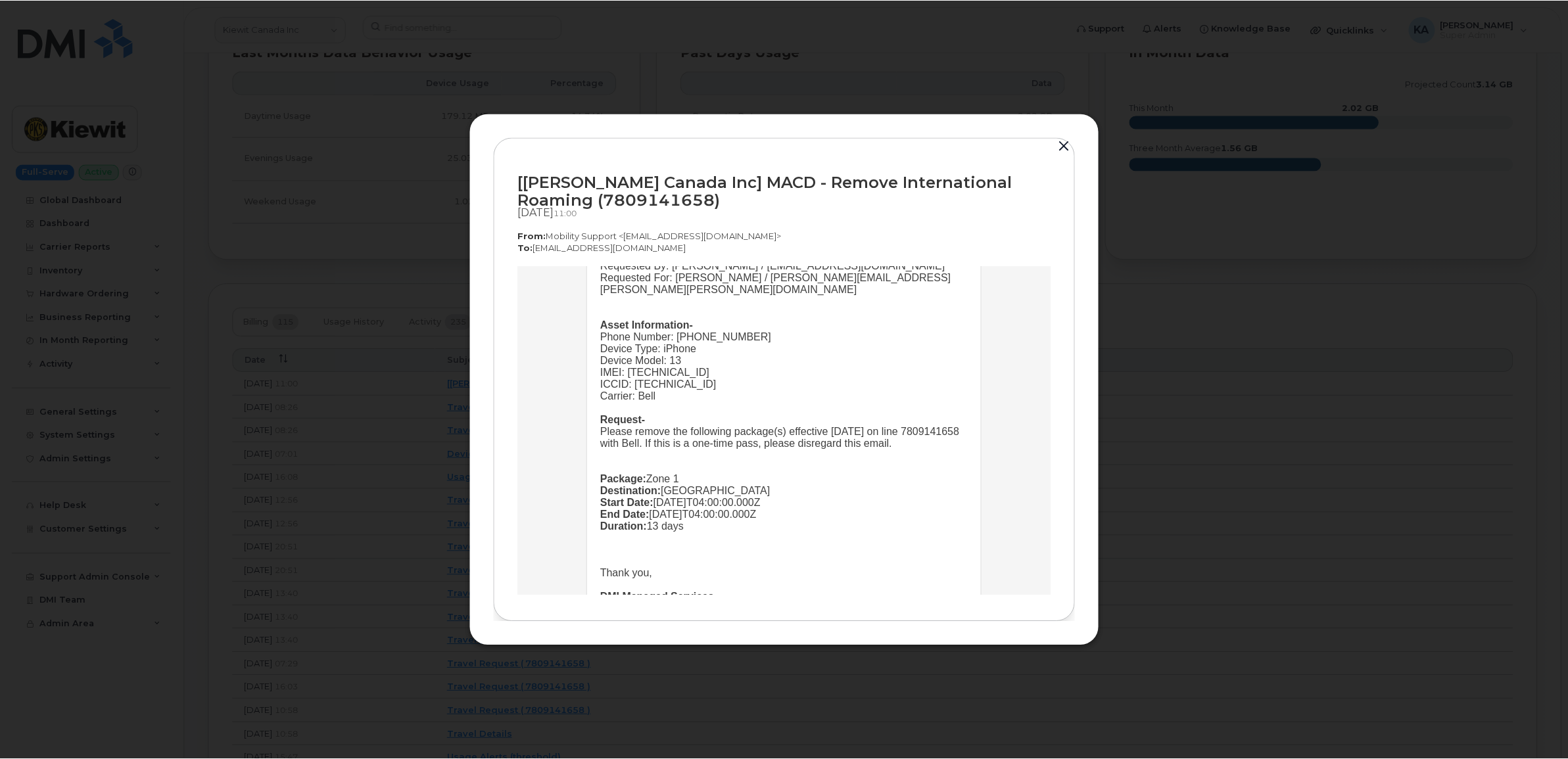
scroll to position [82, 0]
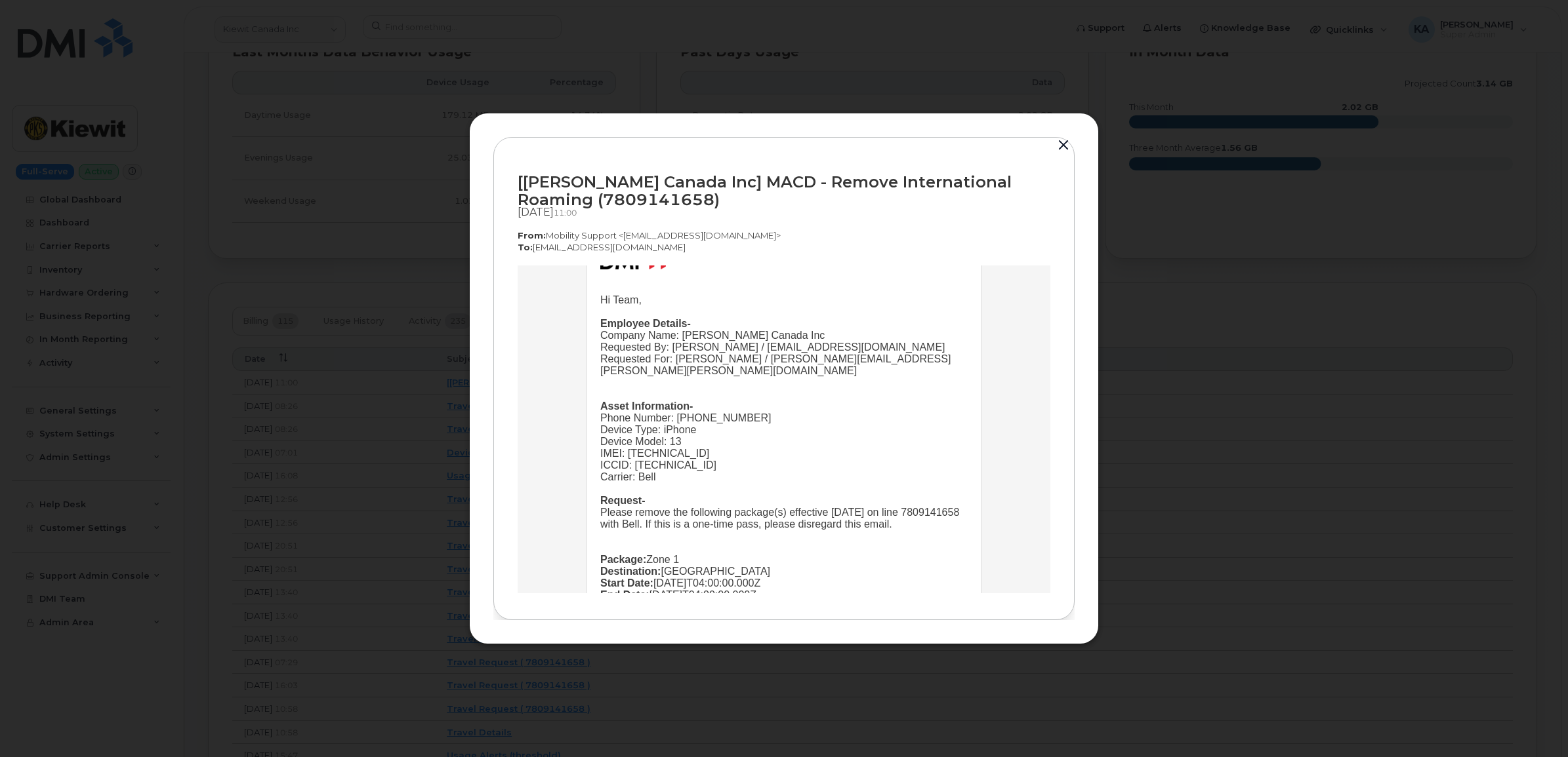
click at [1060, 141] on button "button" at bounding box center [1064, 145] width 20 height 18
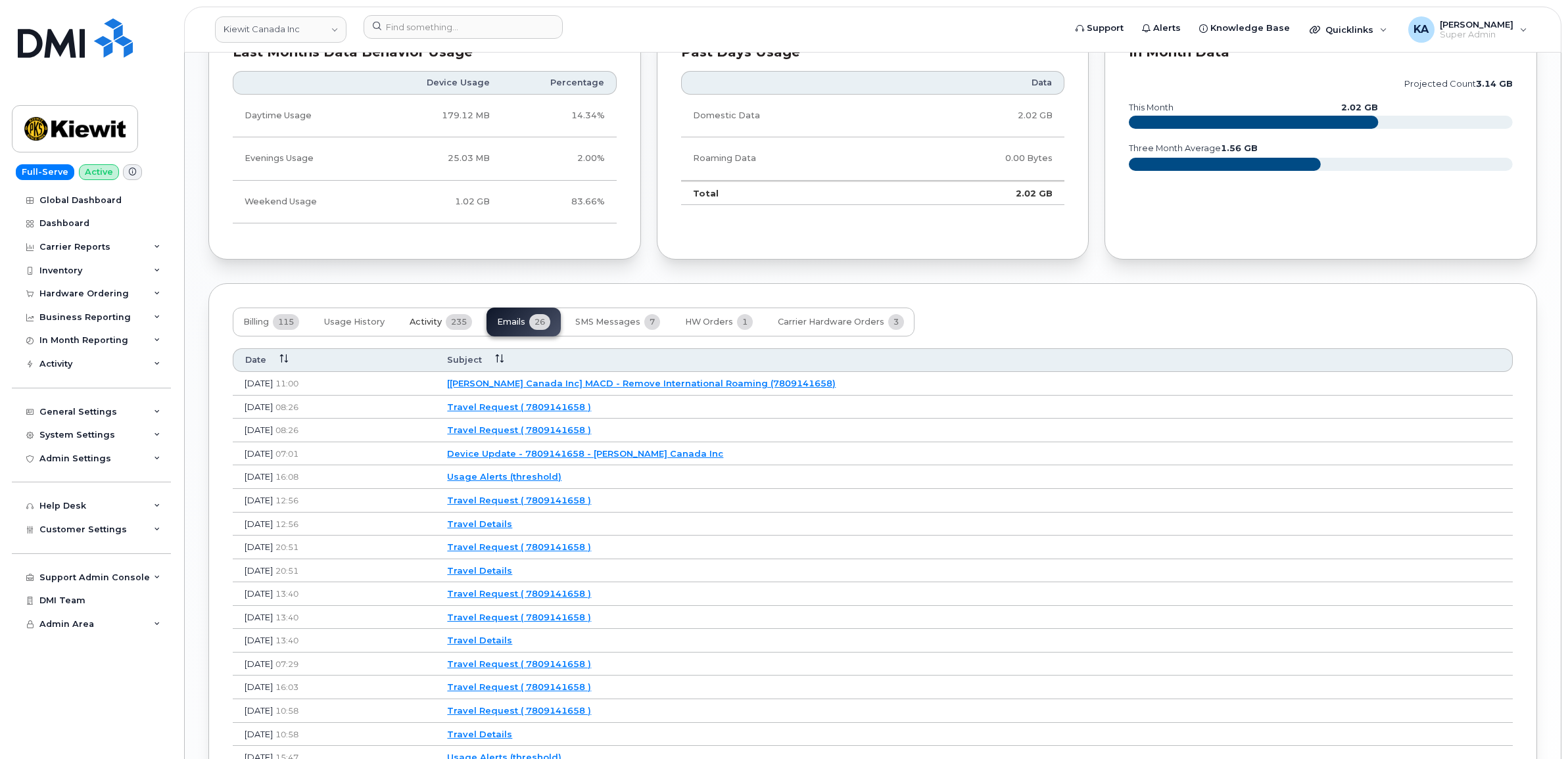
click at [424, 323] on span "Activity" at bounding box center [426, 322] width 32 height 11
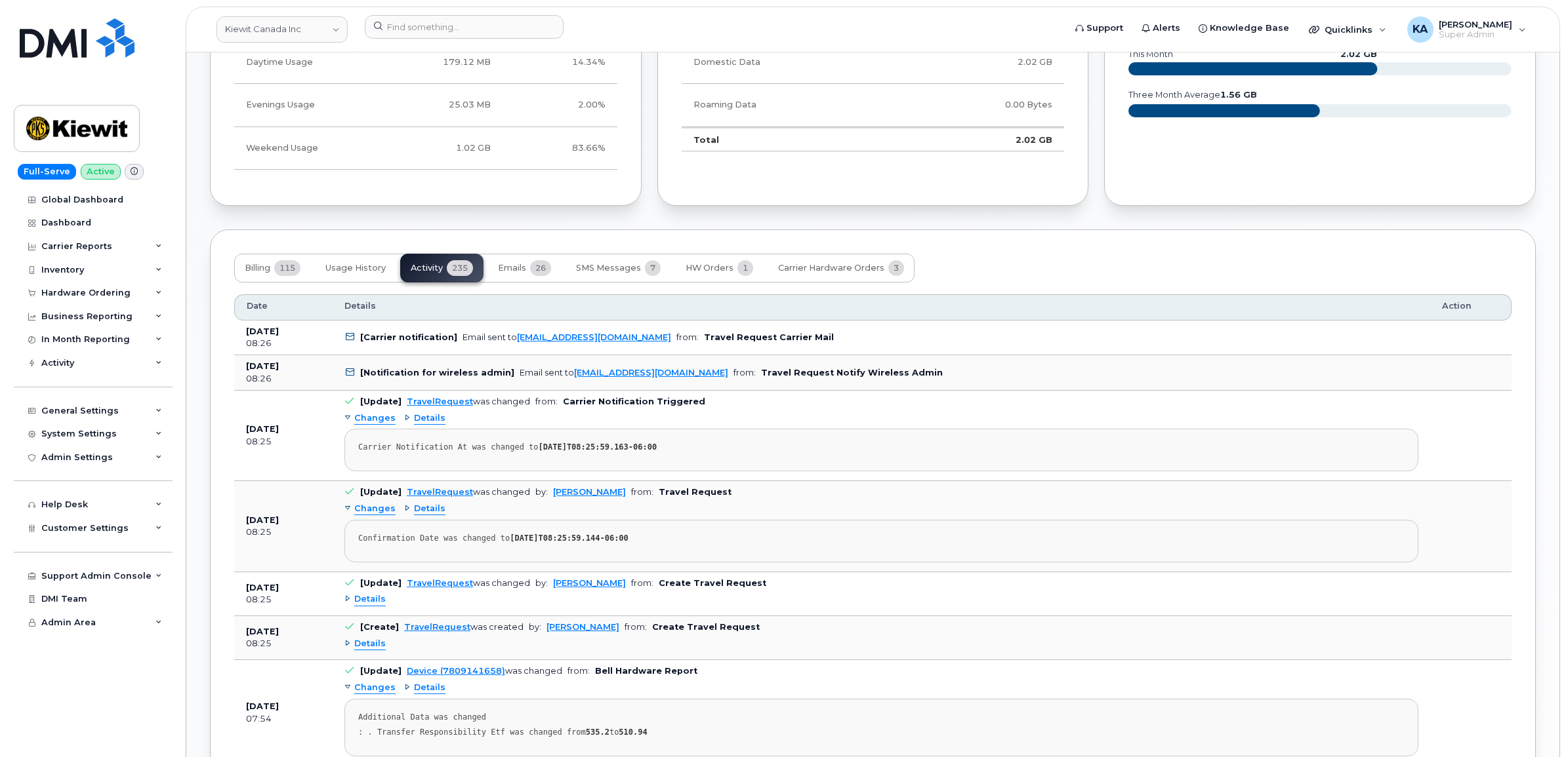
scroll to position [1311, 0]
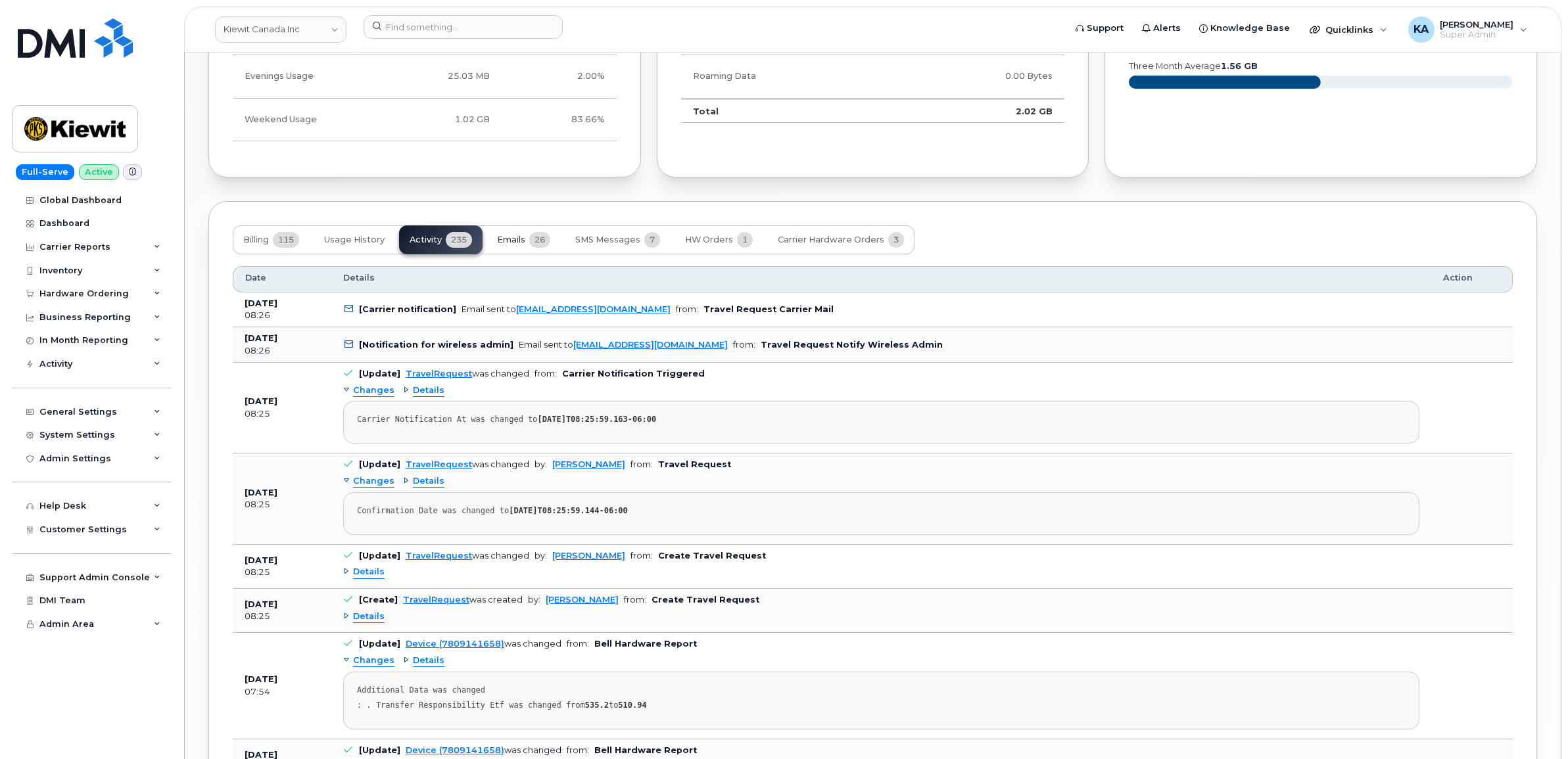
click at [514, 239] on span "Emails" at bounding box center [511, 239] width 28 height 11
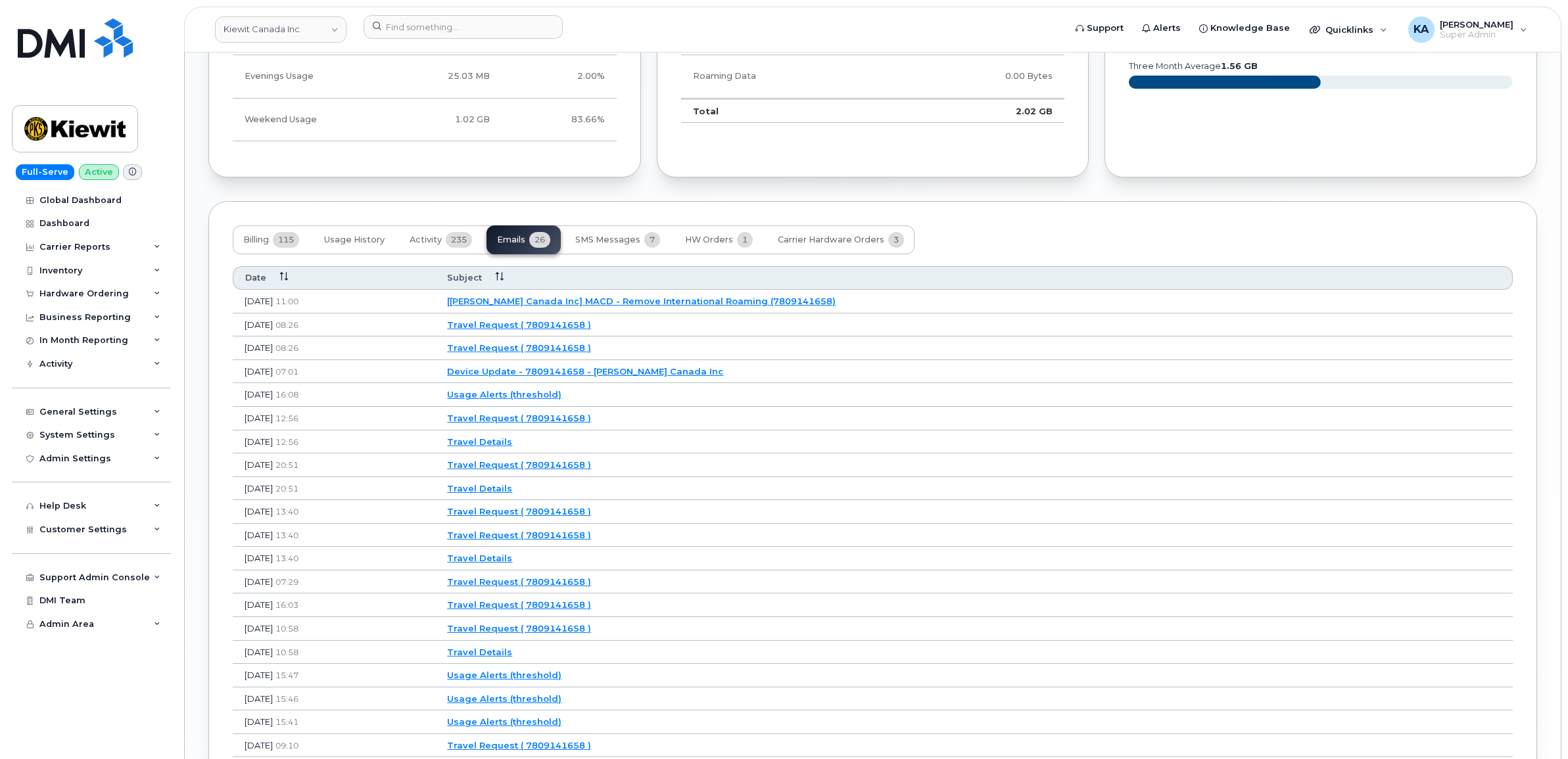
click at [591, 350] on link "Travel Request ( 7809141658 )" at bounding box center [519, 347] width 144 height 11
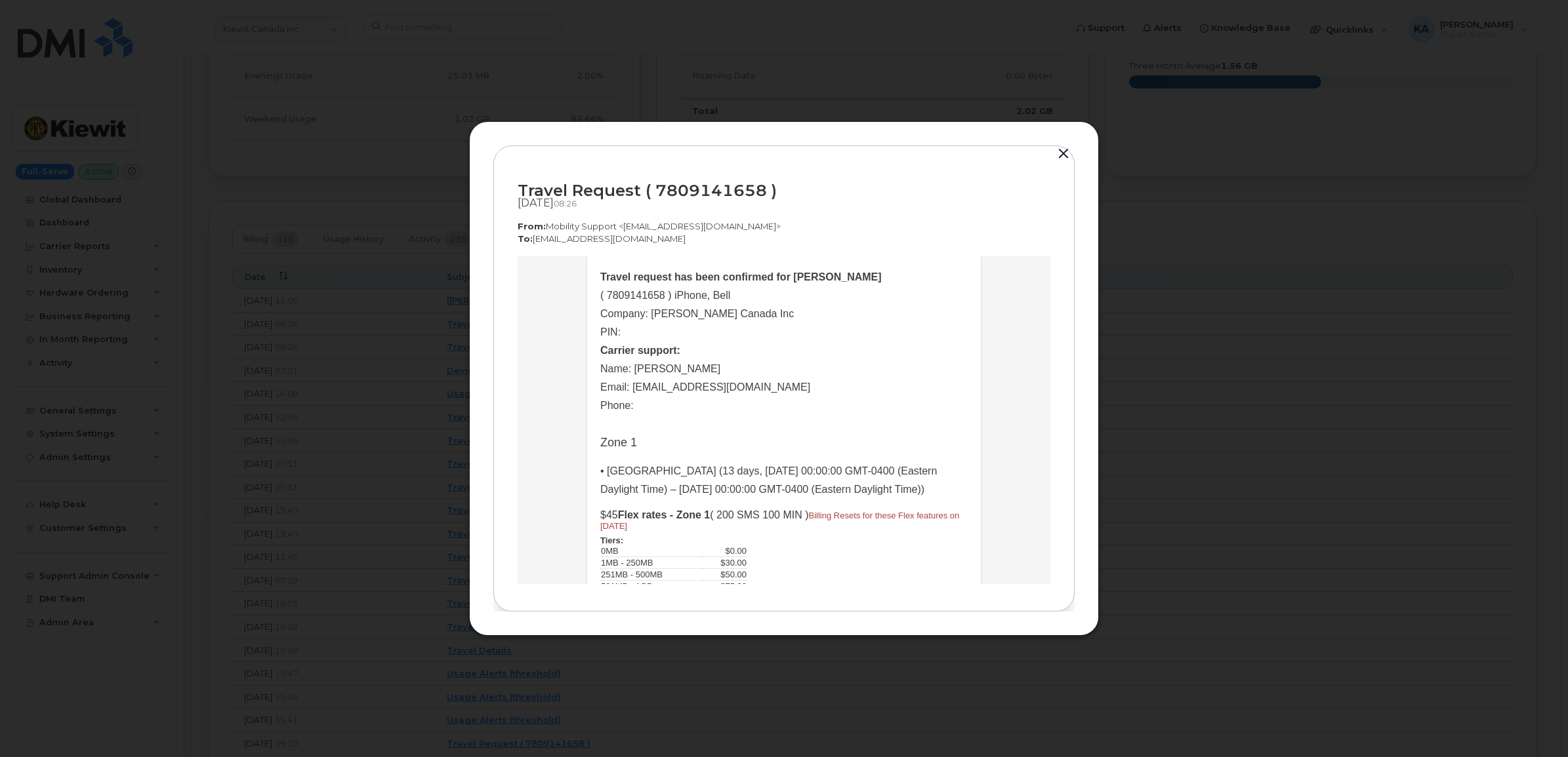
scroll to position [164, 0]
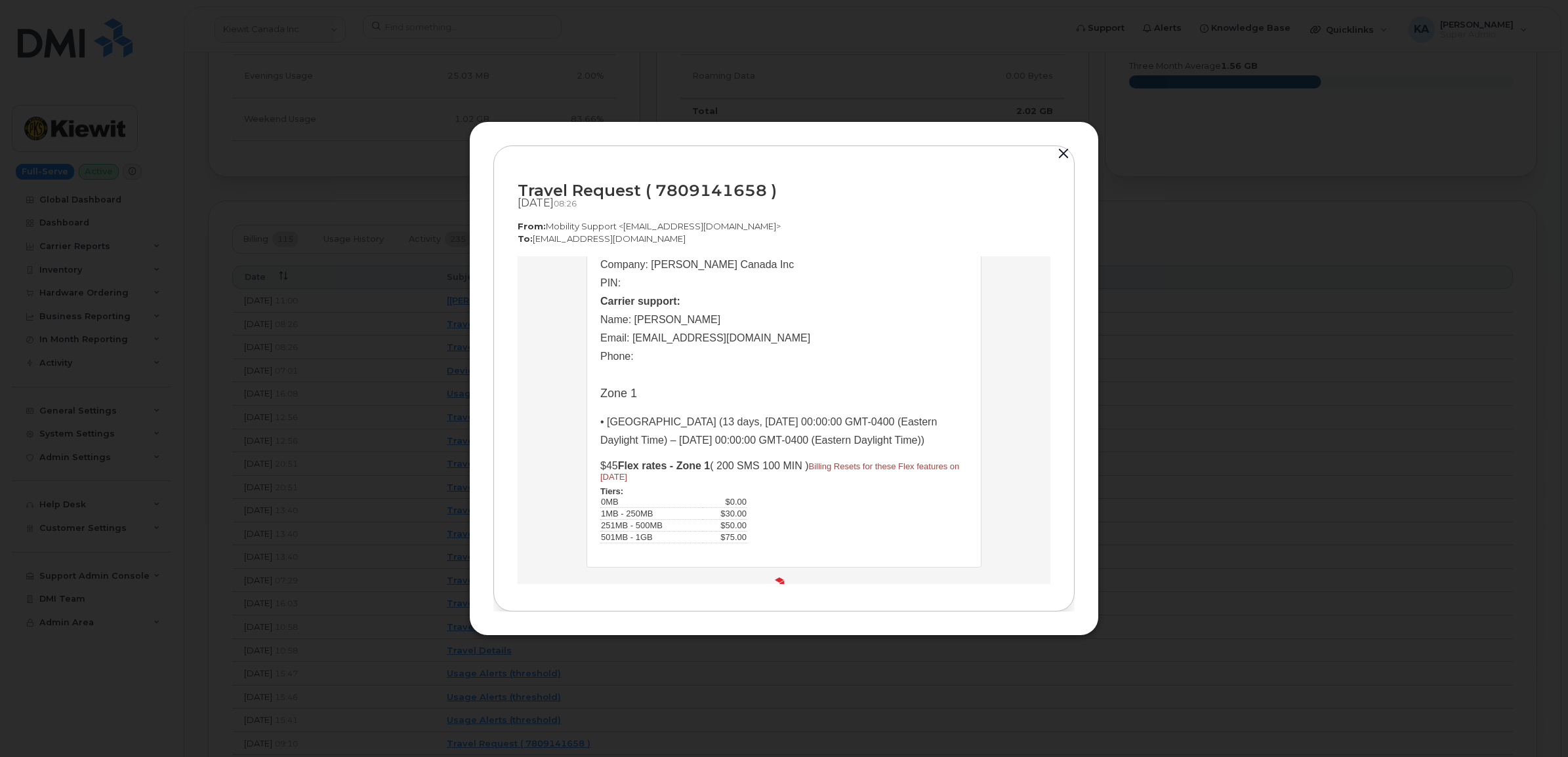
click at [1063, 149] on button "button" at bounding box center [1064, 154] width 20 height 18
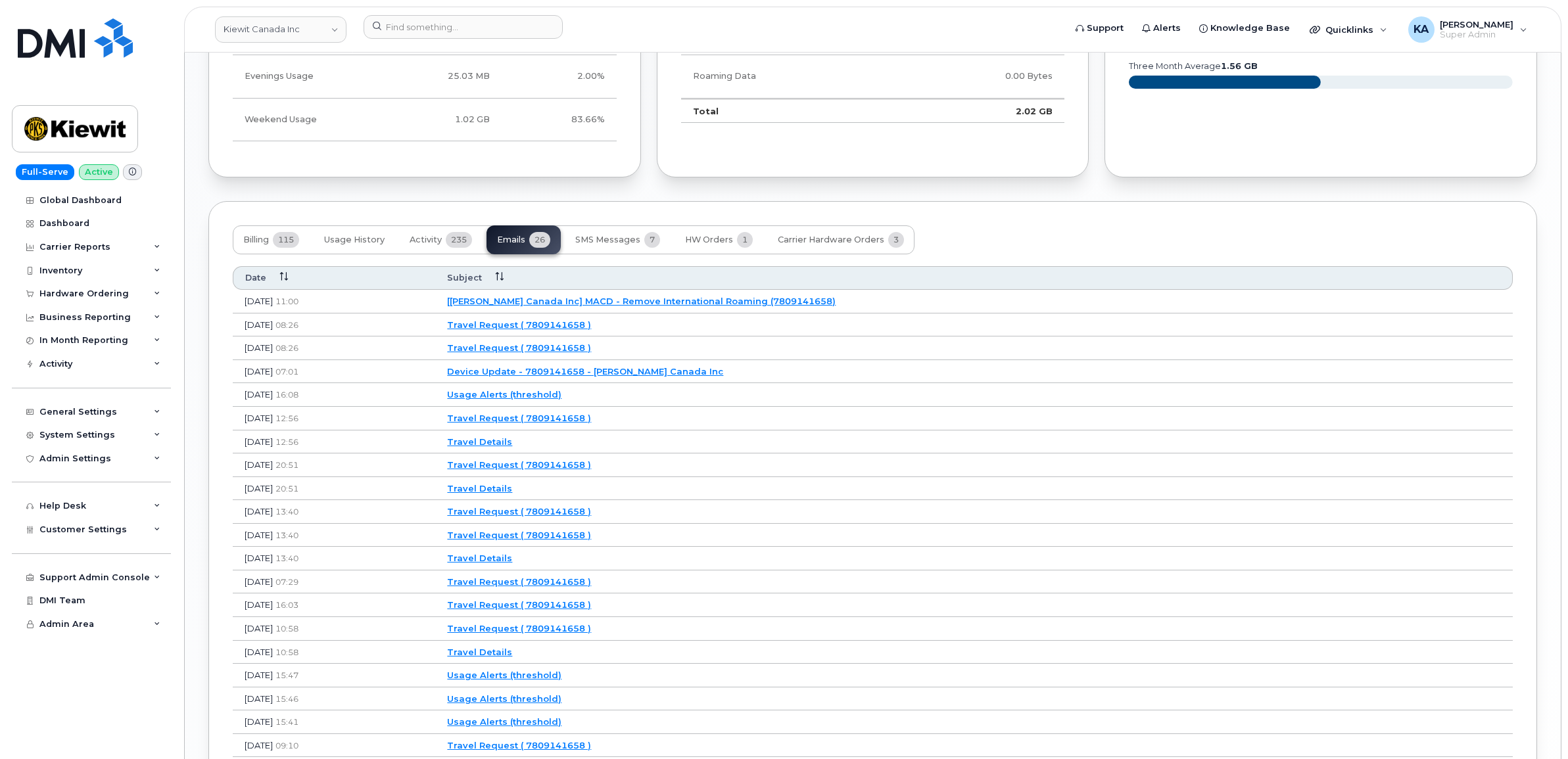
click at [591, 328] on link "Travel Request ( 7809141658 )" at bounding box center [519, 324] width 144 height 11
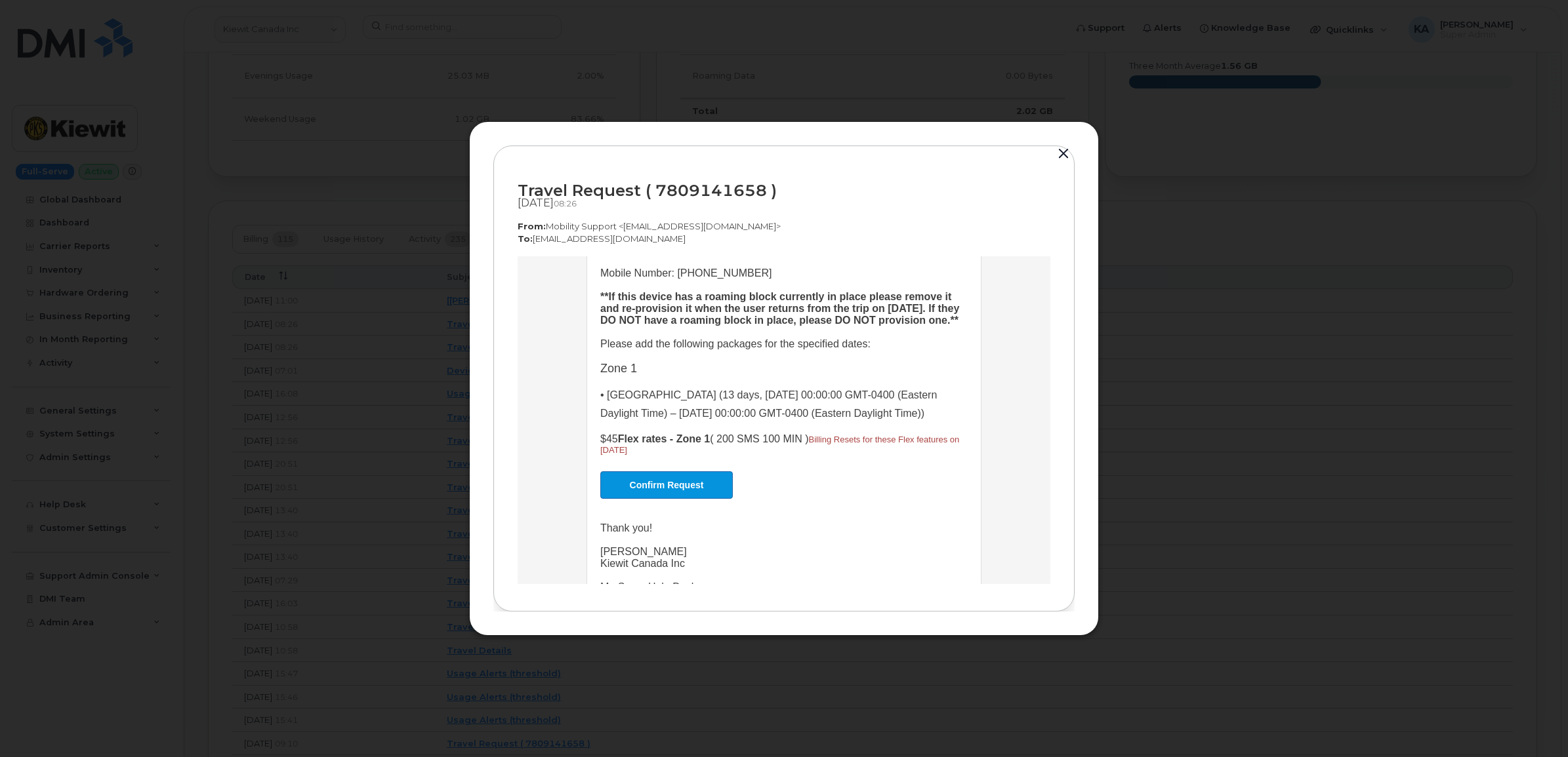
click at [1067, 151] on button "button" at bounding box center [1064, 154] width 20 height 18
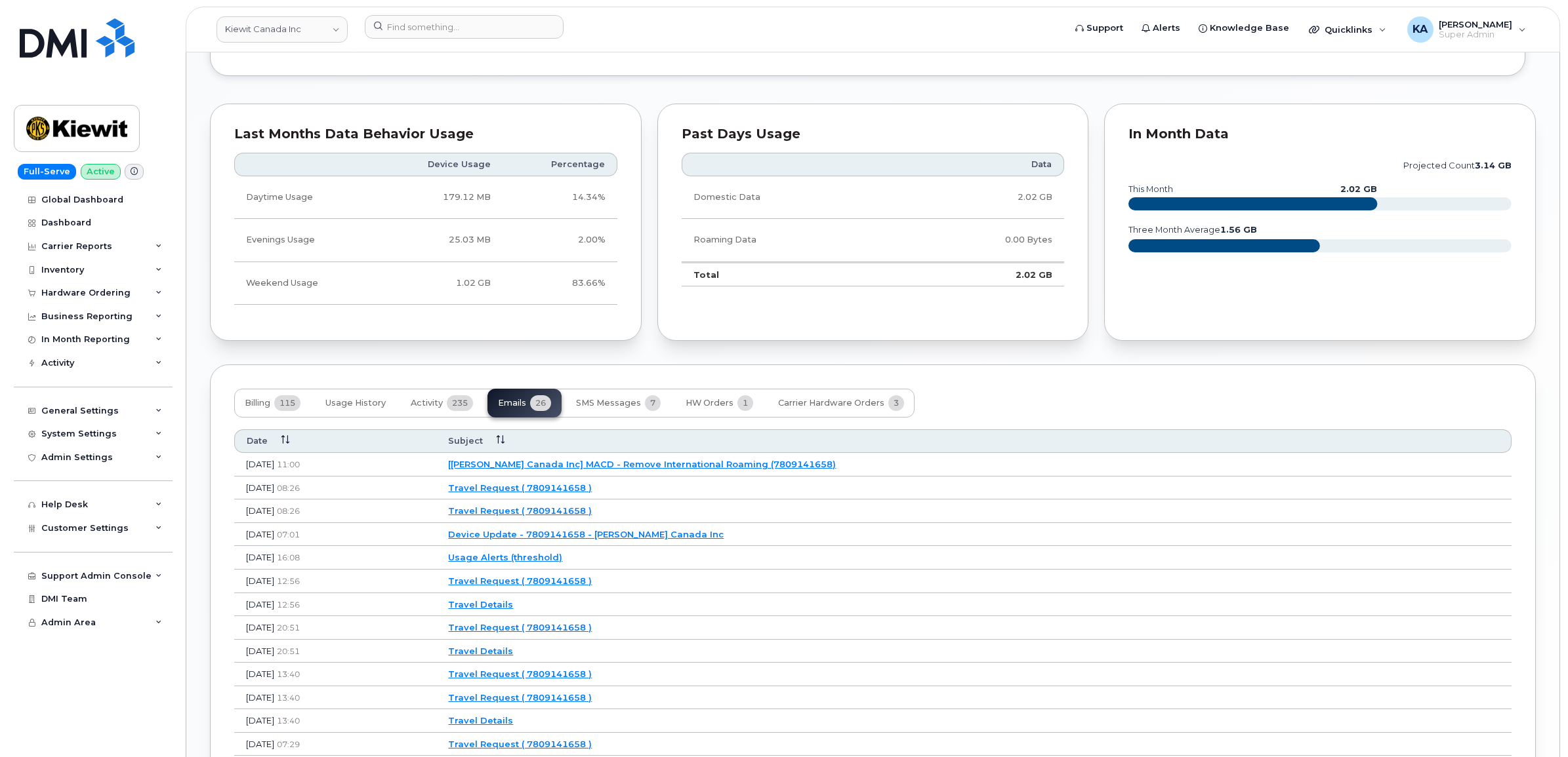
scroll to position [1229, 0]
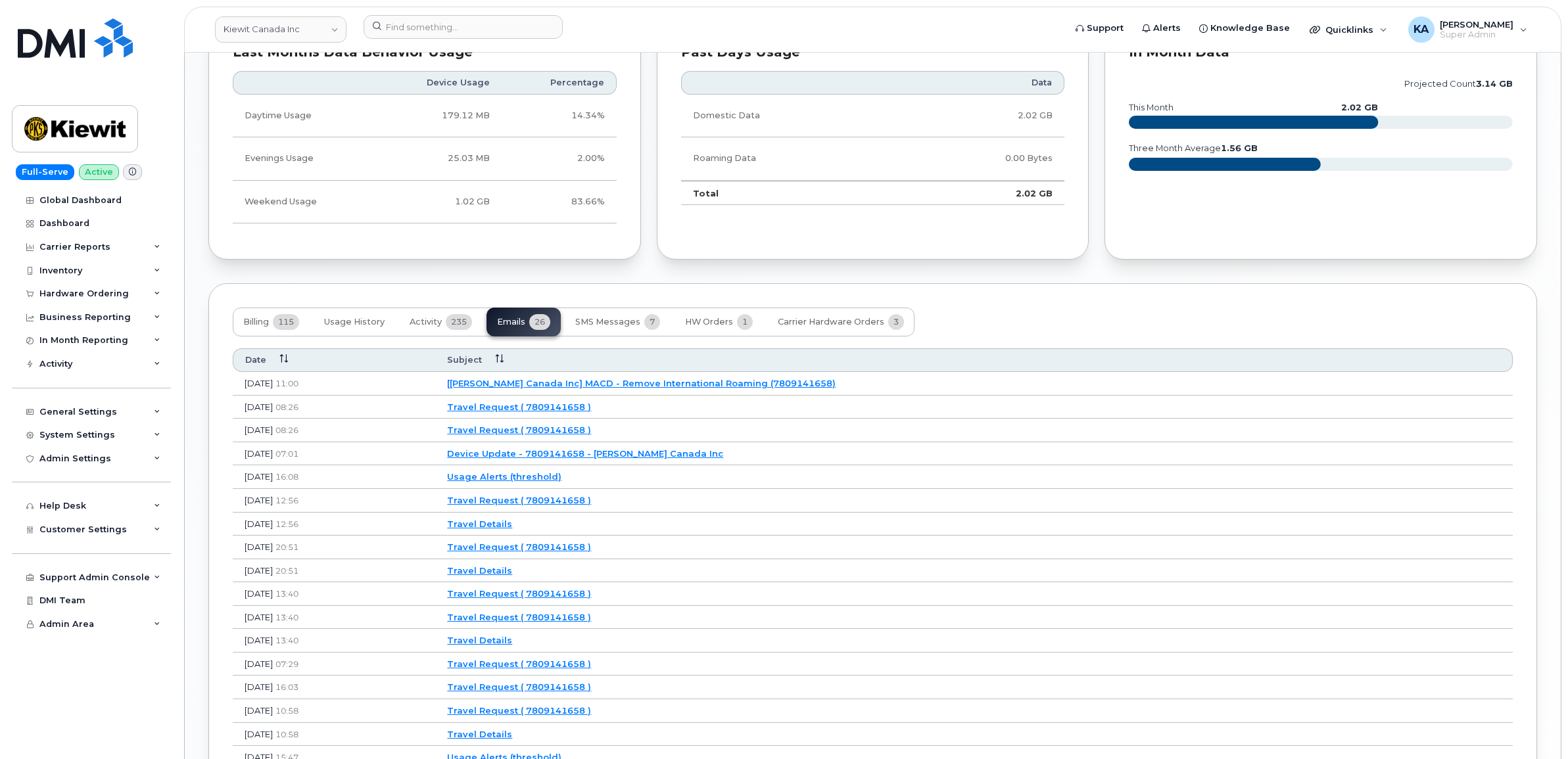
click at [589, 431] on link "Travel Request ( 7809141658 )" at bounding box center [519, 430] width 144 height 11
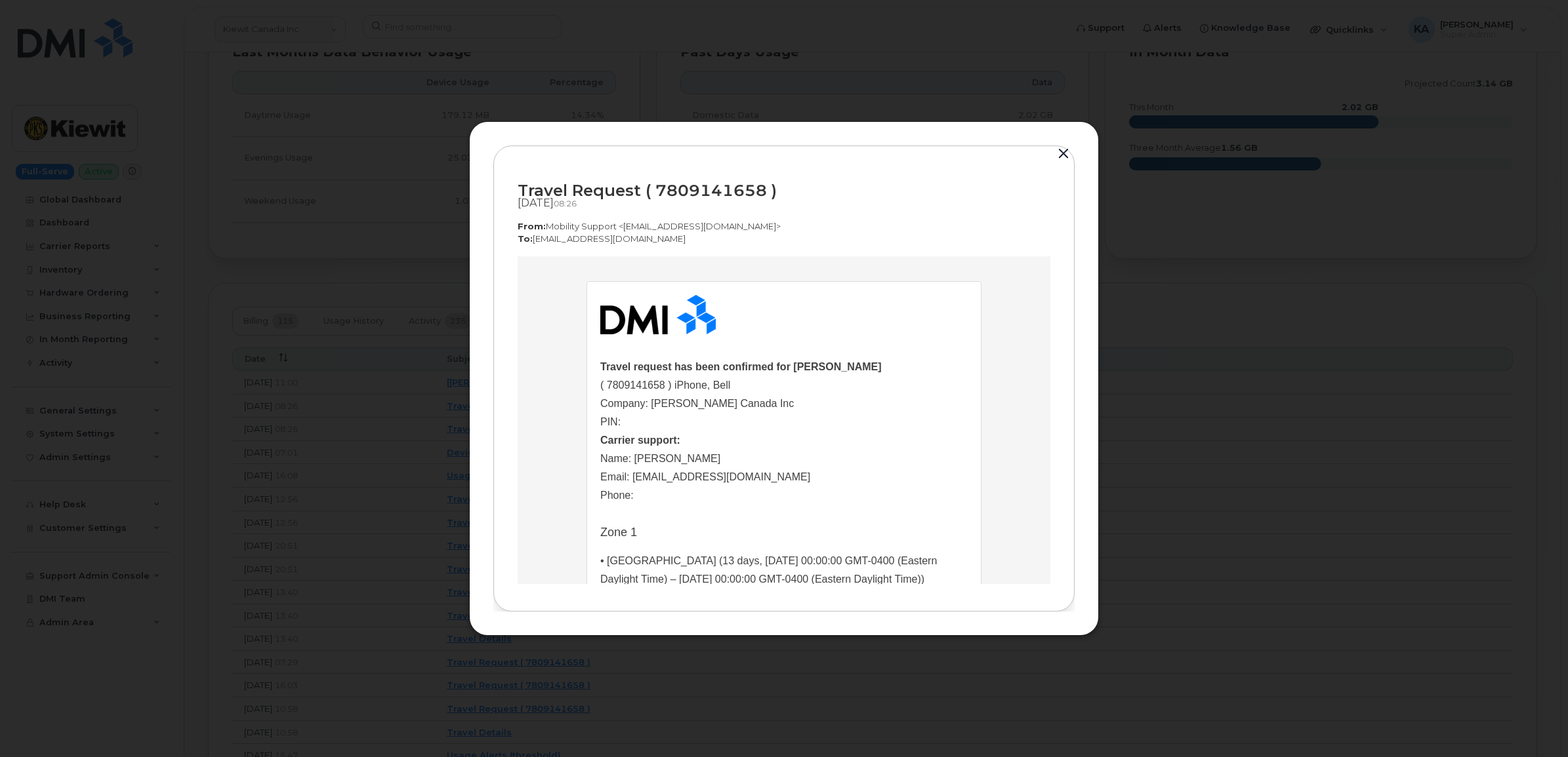
scroll to position [0, 0]
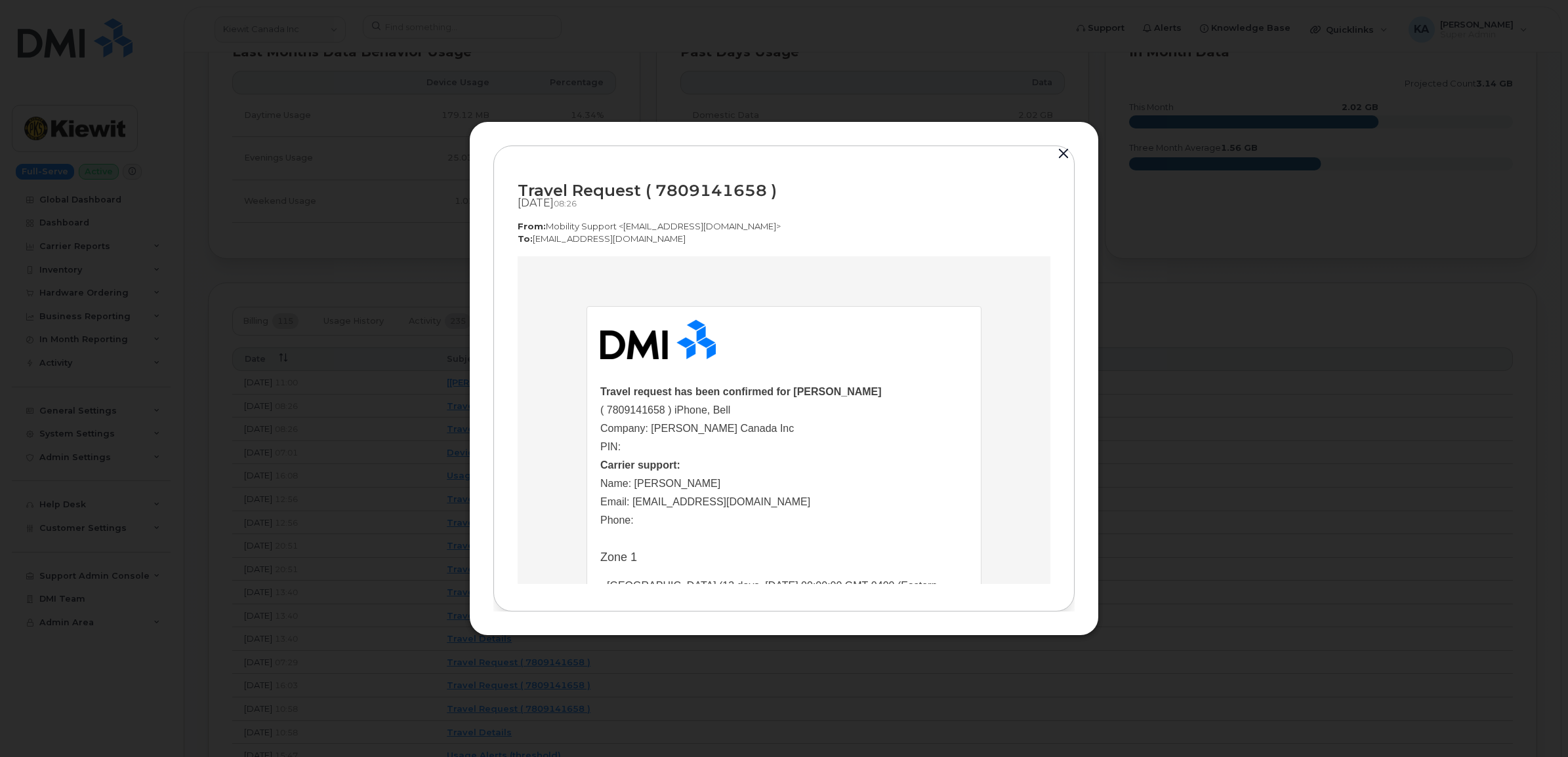
click at [1057, 152] on button "button" at bounding box center [1064, 154] width 20 height 18
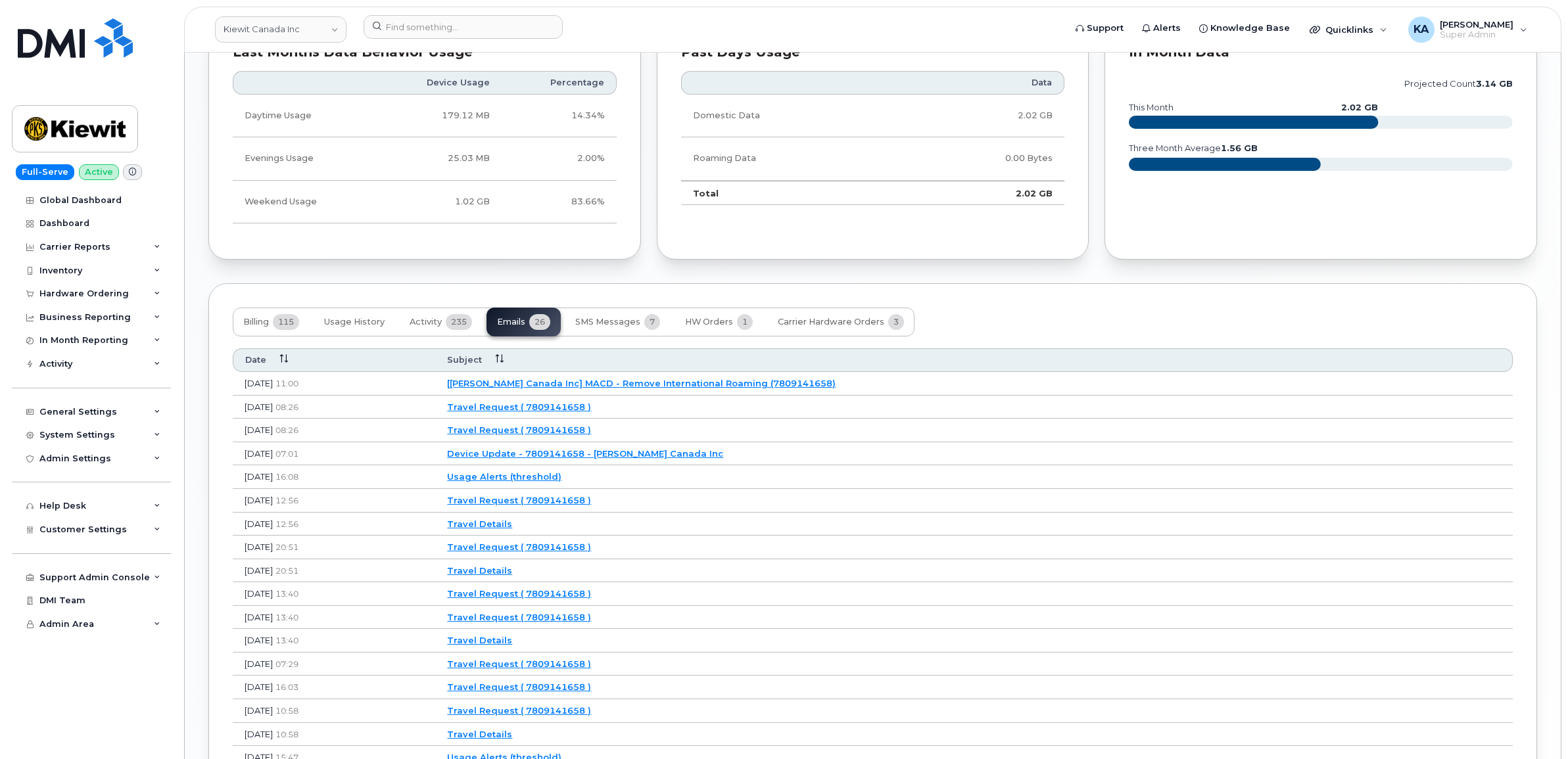
click at [591, 408] on link "Travel Request ( 7809141658 )" at bounding box center [519, 407] width 144 height 11
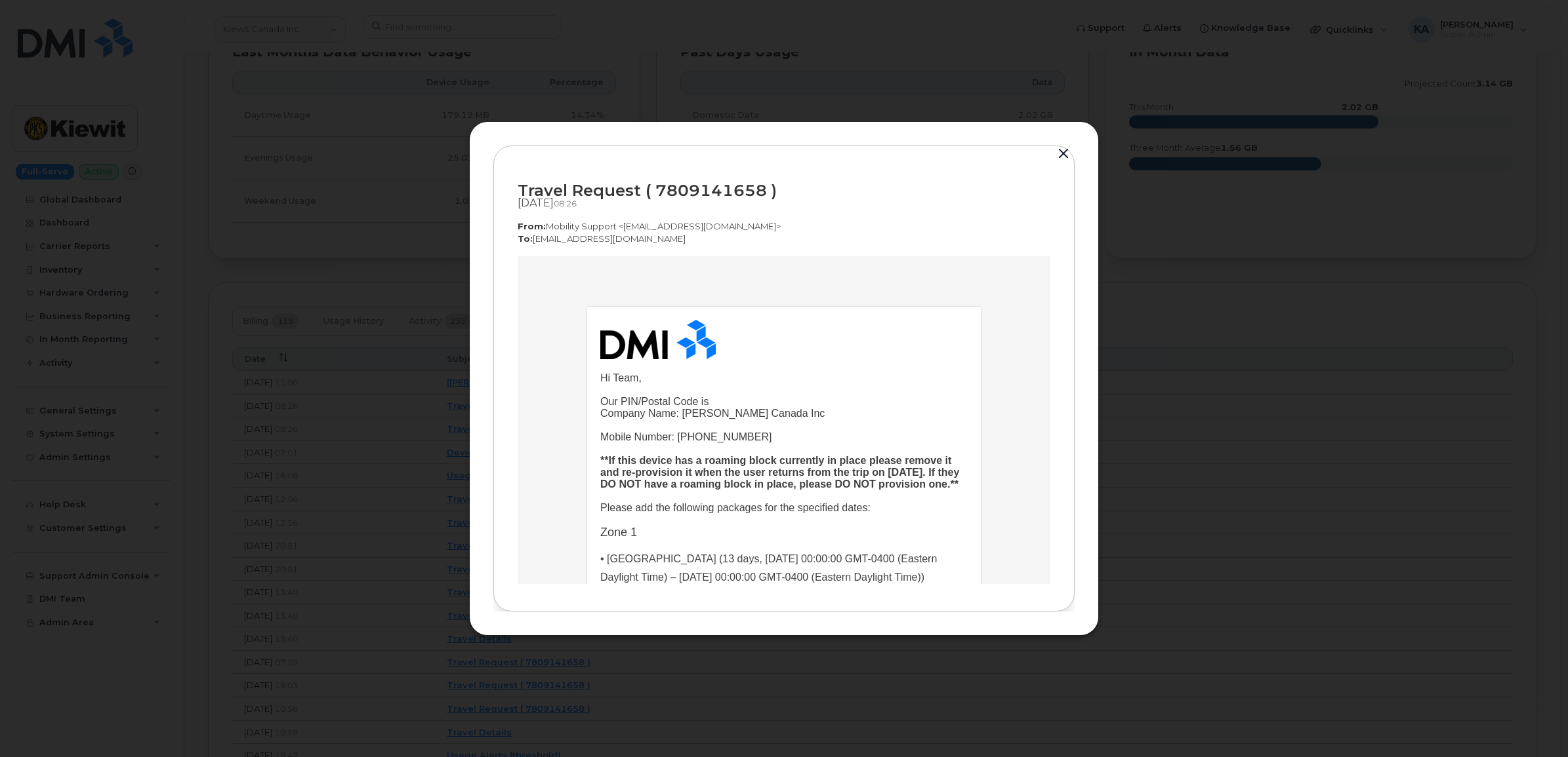
click at [1061, 148] on button "button" at bounding box center [1064, 154] width 20 height 18
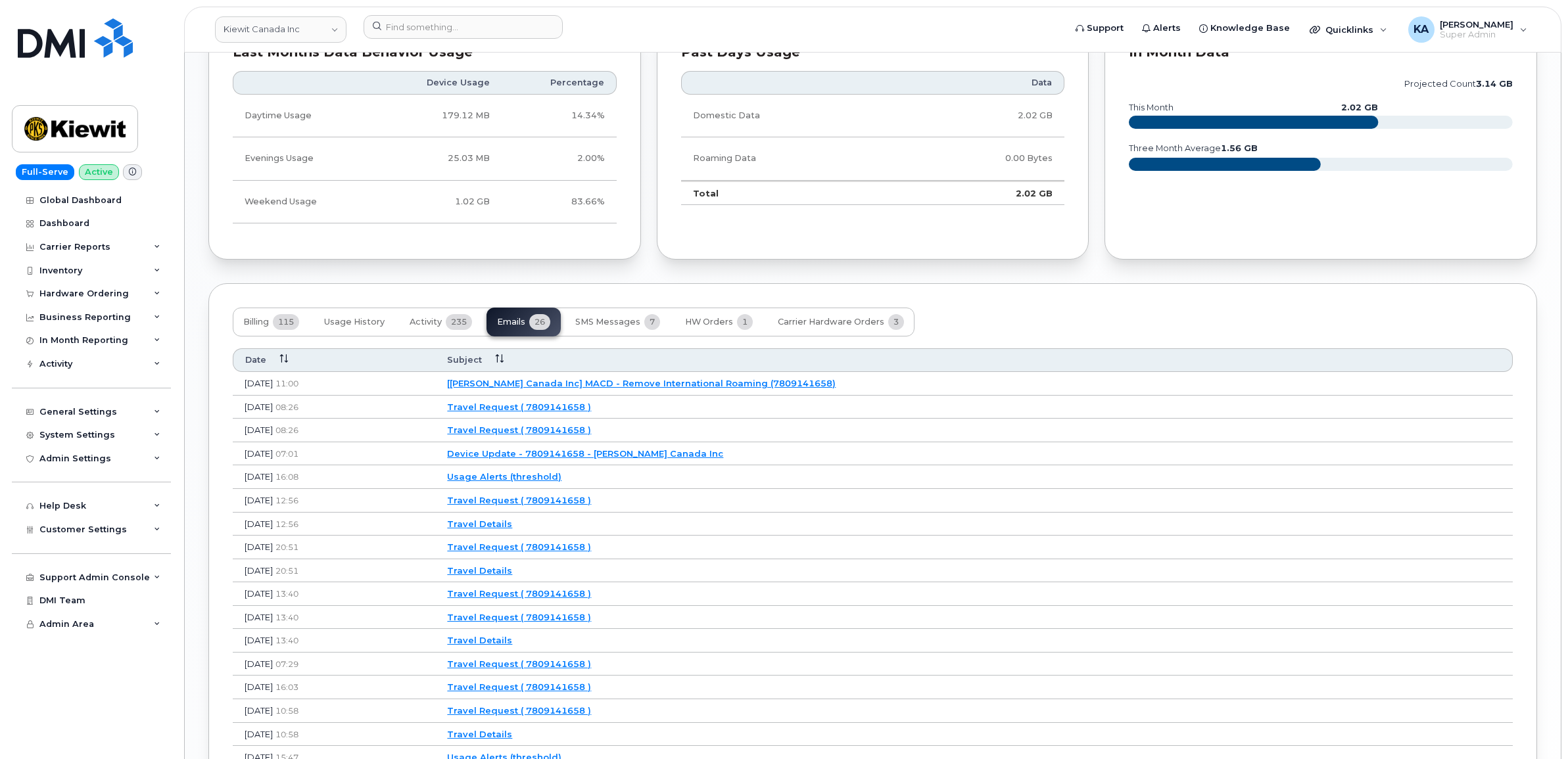
click at [638, 382] on link "[Kiewit Canada Inc] MACD - Remove International Roaming (7809141658)" at bounding box center [641, 383] width 388 height 11
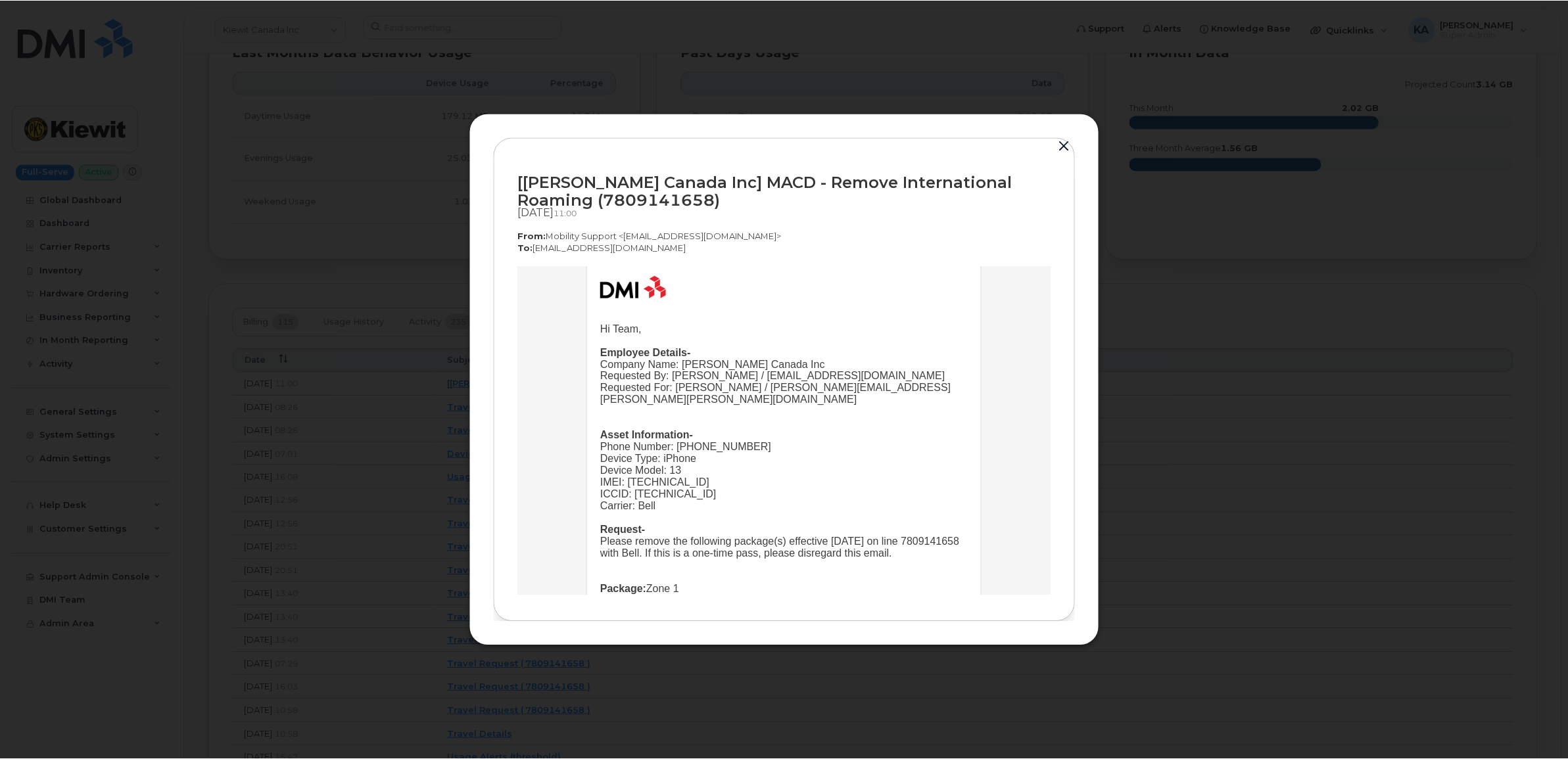
scroll to position [82, 0]
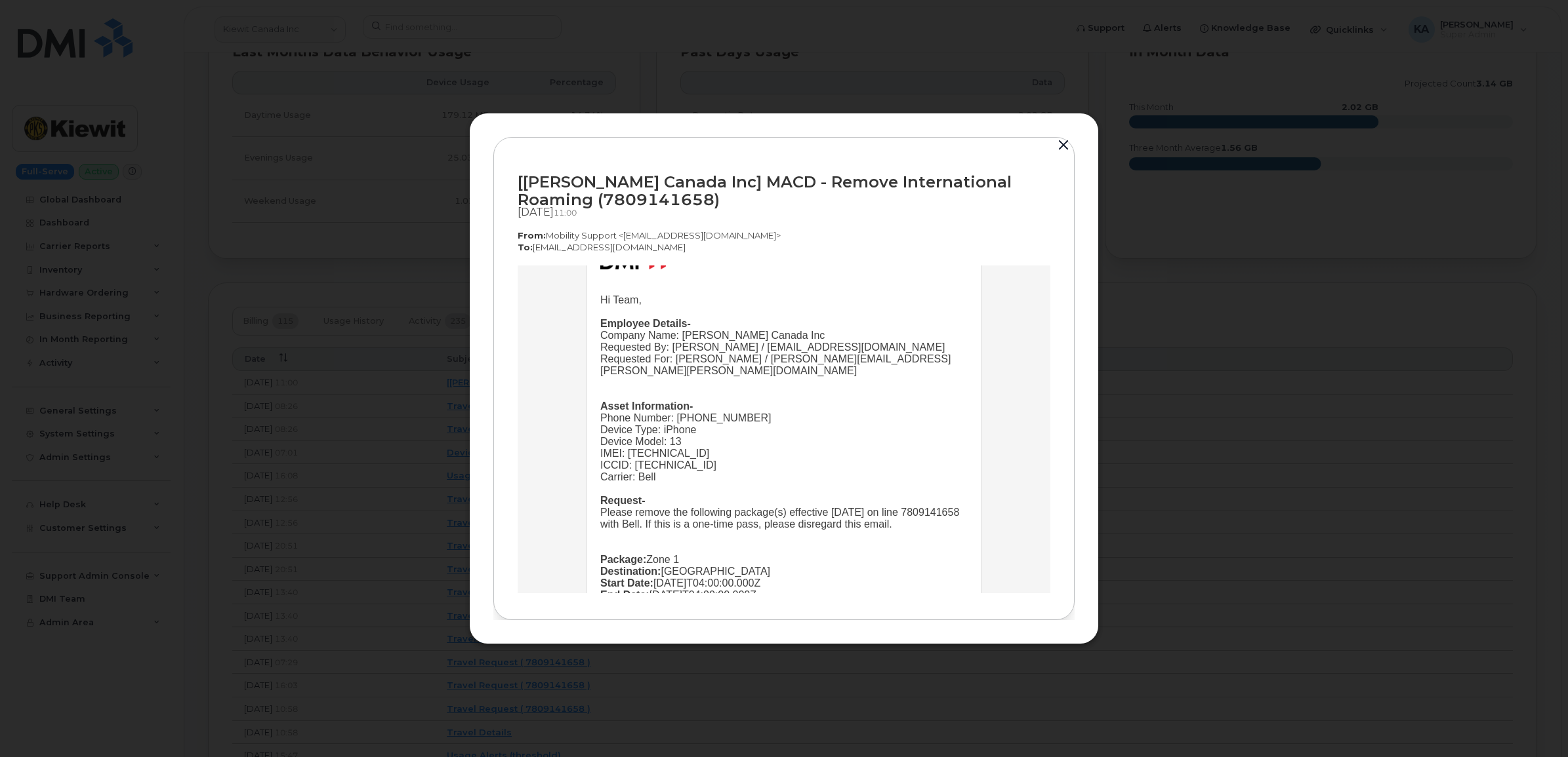
click at [1060, 138] on button "button" at bounding box center [1064, 145] width 20 height 18
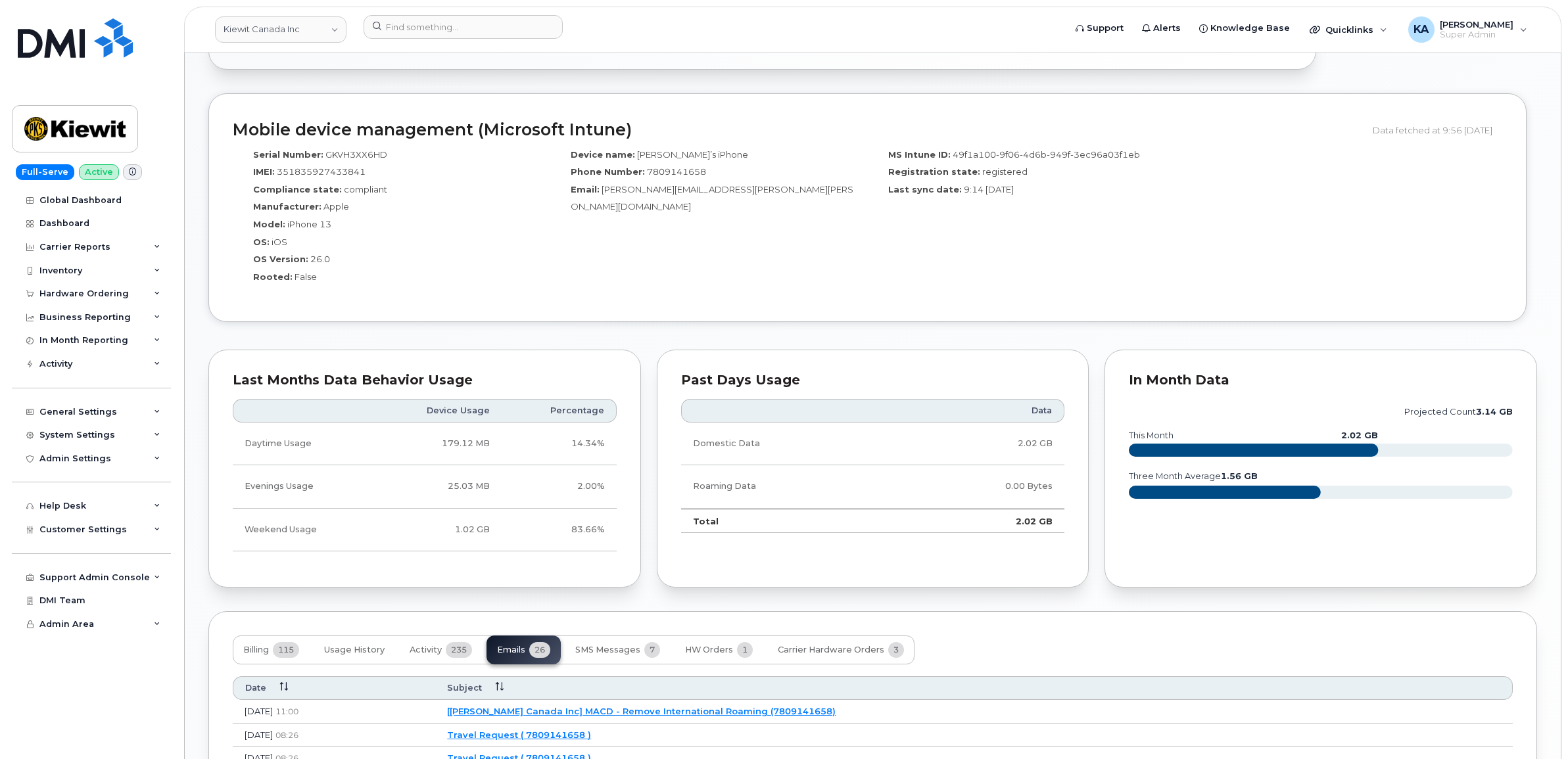
scroll to position [904, 0]
drag, startPoint x: 67, startPoint y: 533, endPoint x: 42, endPoint y: 532, distance: 25.0
click at [42, 532] on span "Customer Settings" at bounding box center [82, 530] width 87 height 10
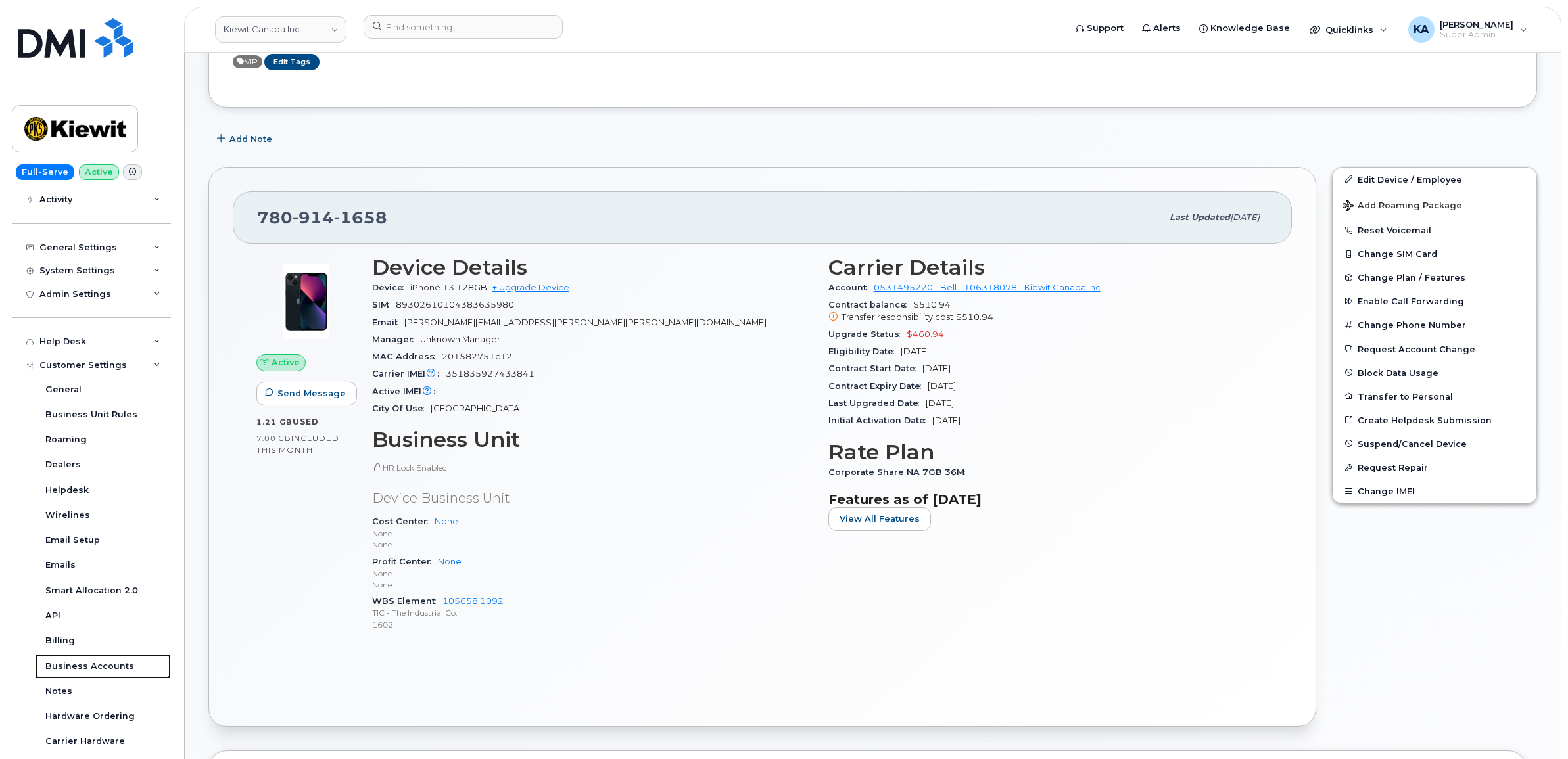
scroll to position [246, 0]
drag, startPoint x: 392, startPoint y: 218, endPoint x: 259, endPoint y: 212, distance: 133.1
click at [259, 212] on div "780 914 1658" at bounding box center [709, 218] width 905 height 27
copy span "780 914 1658"
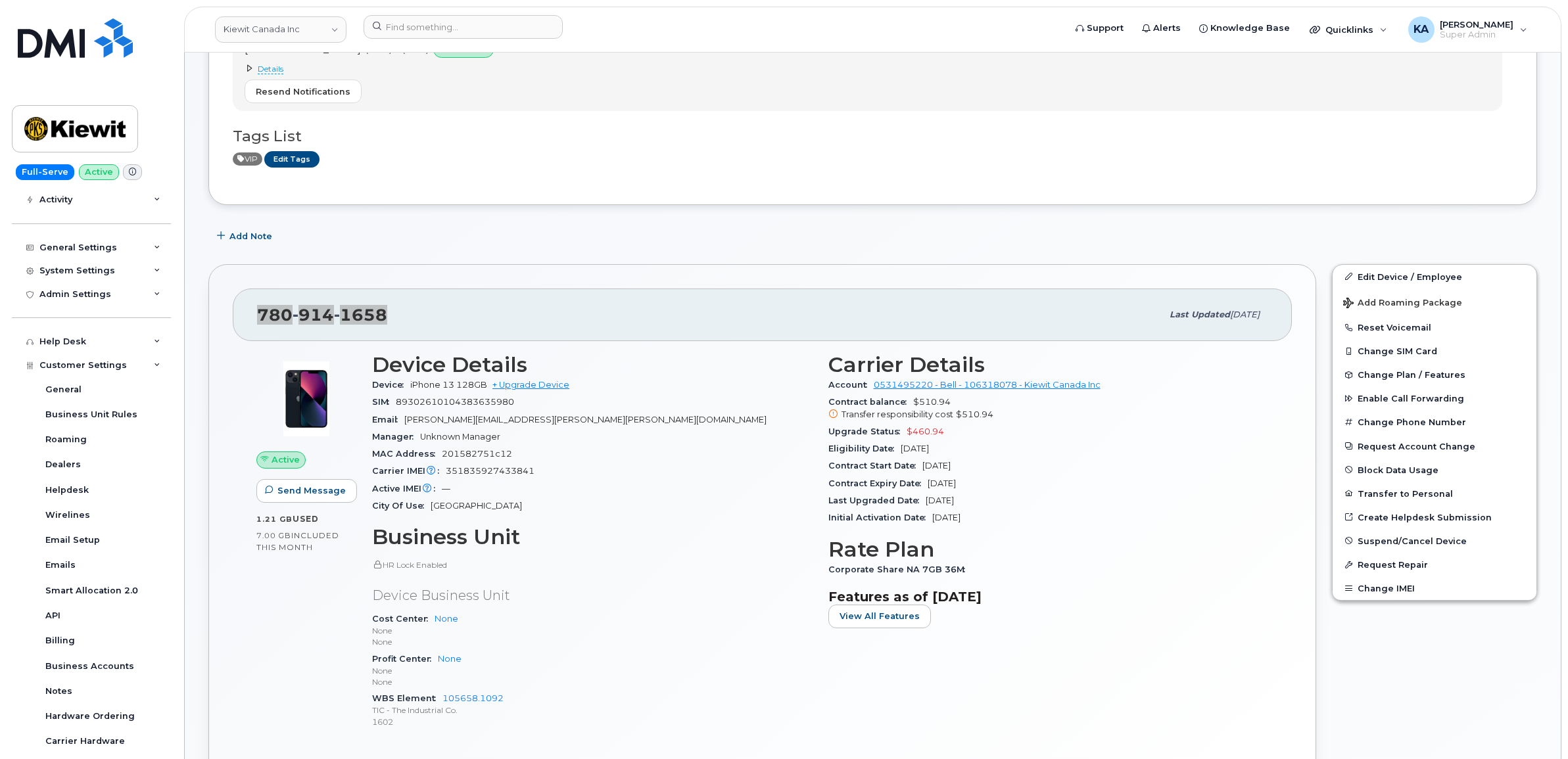
scroll to position [0, 0]
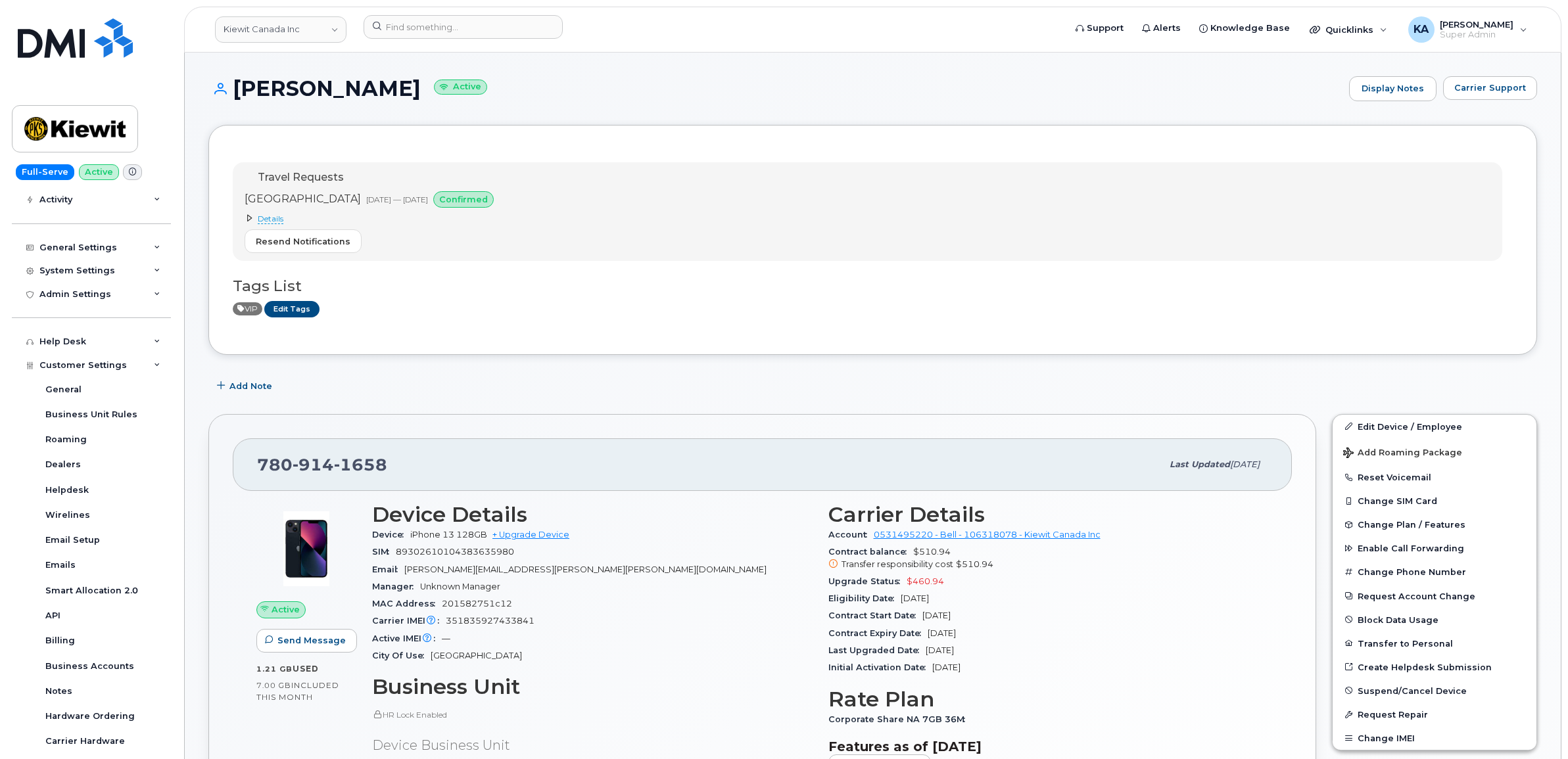
click at [273, 217] on span "Details" at bounding box center [270, 219] width 26 height 11
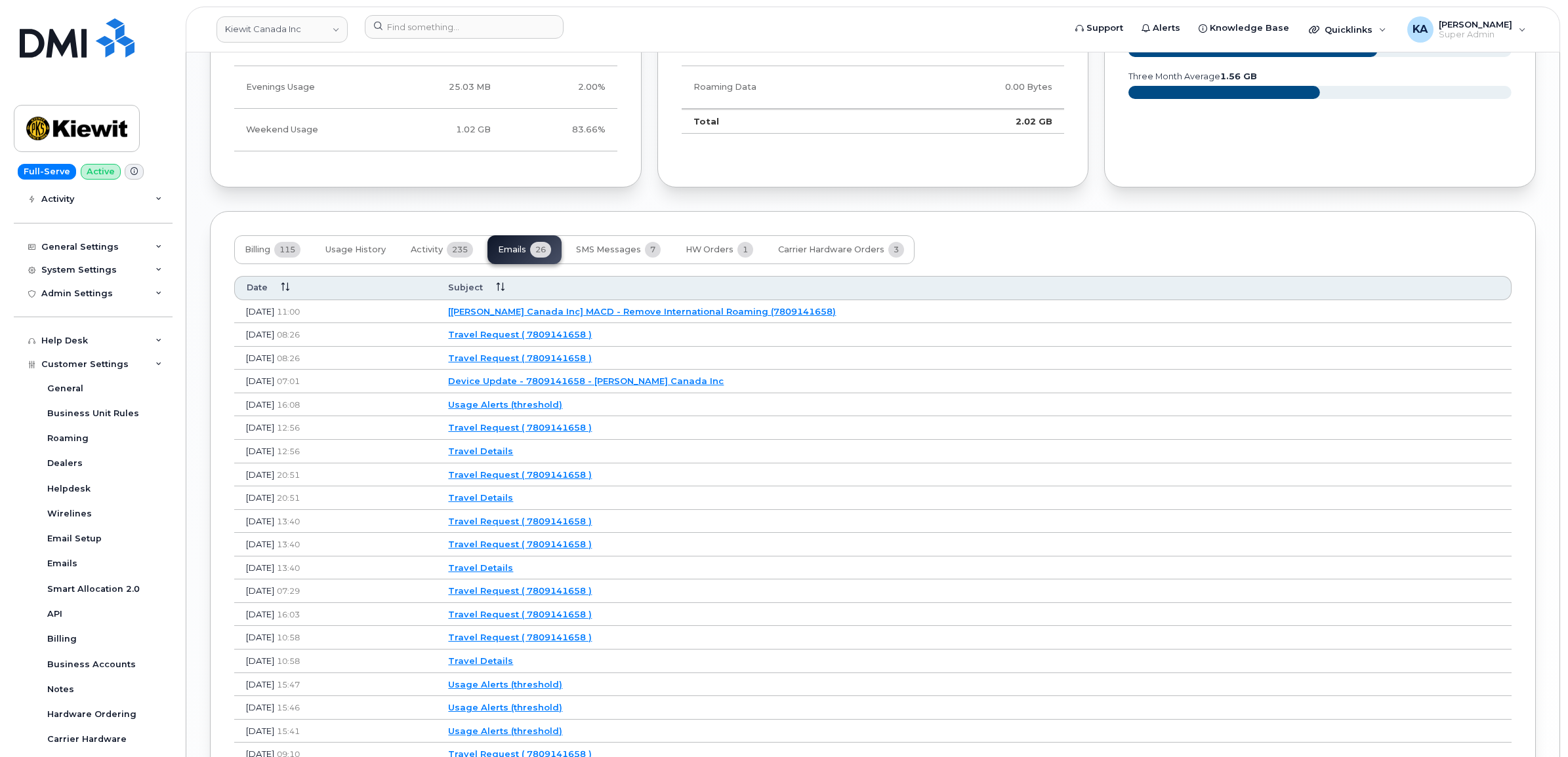
scroll to position [1557, 0]
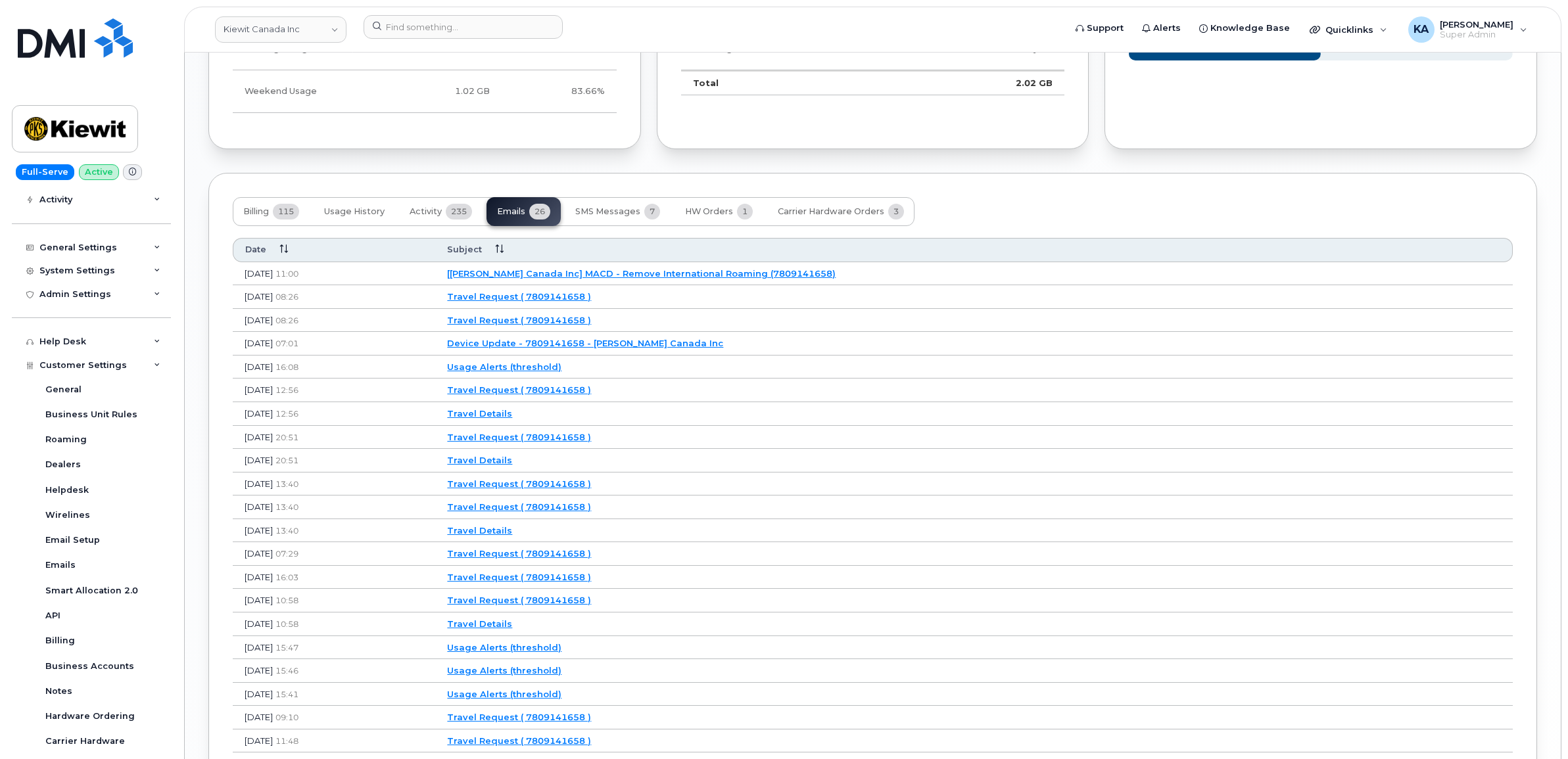
click at [591, 325] on link "Travel Request ( 7809141658 )" at bounding box center [519, 320] width 144 height 11
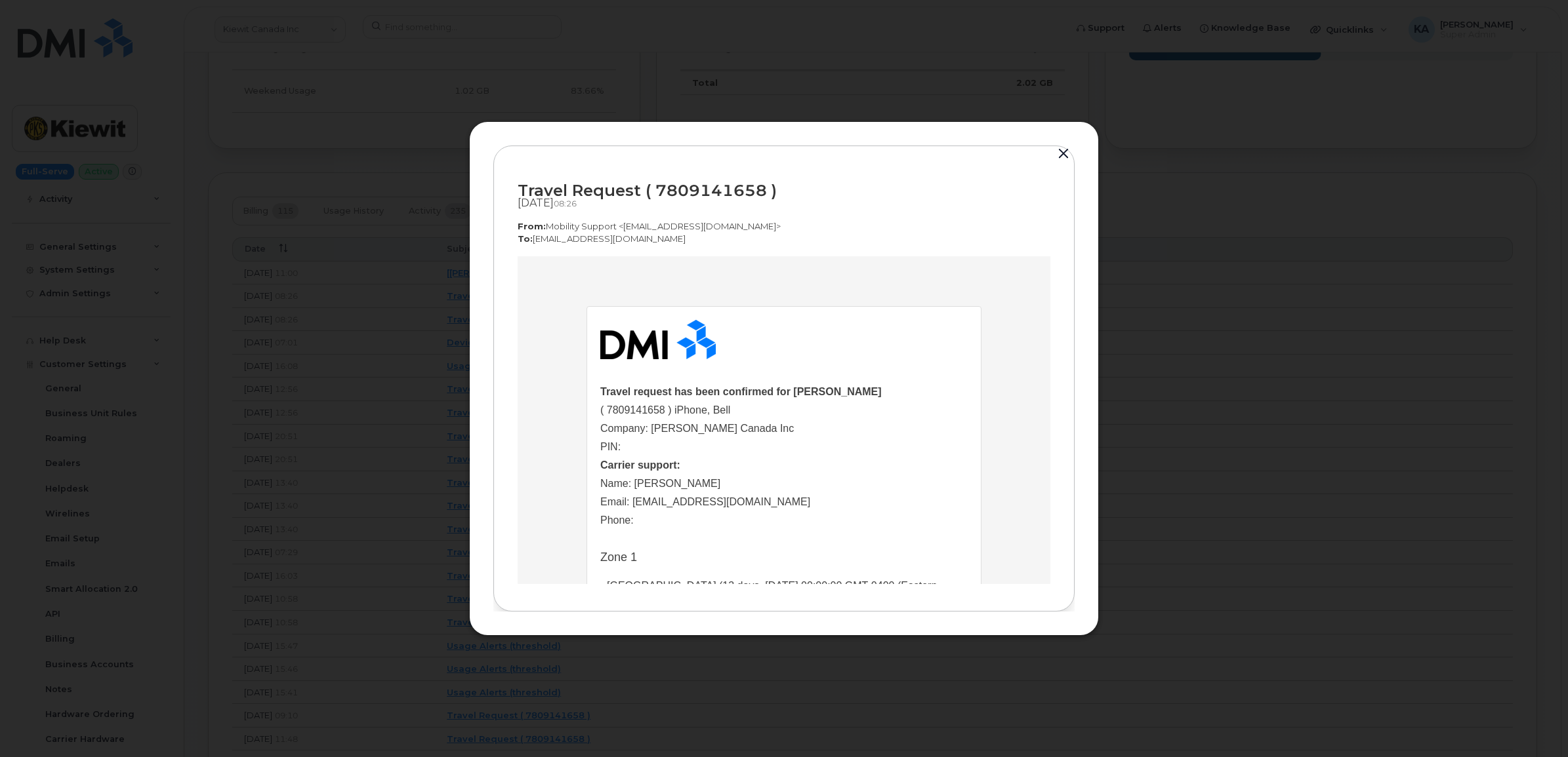
scroll to position [0, 0]
click at [1064, 153] on button "button" at bounding box center [1064, 154] width 20 height 18
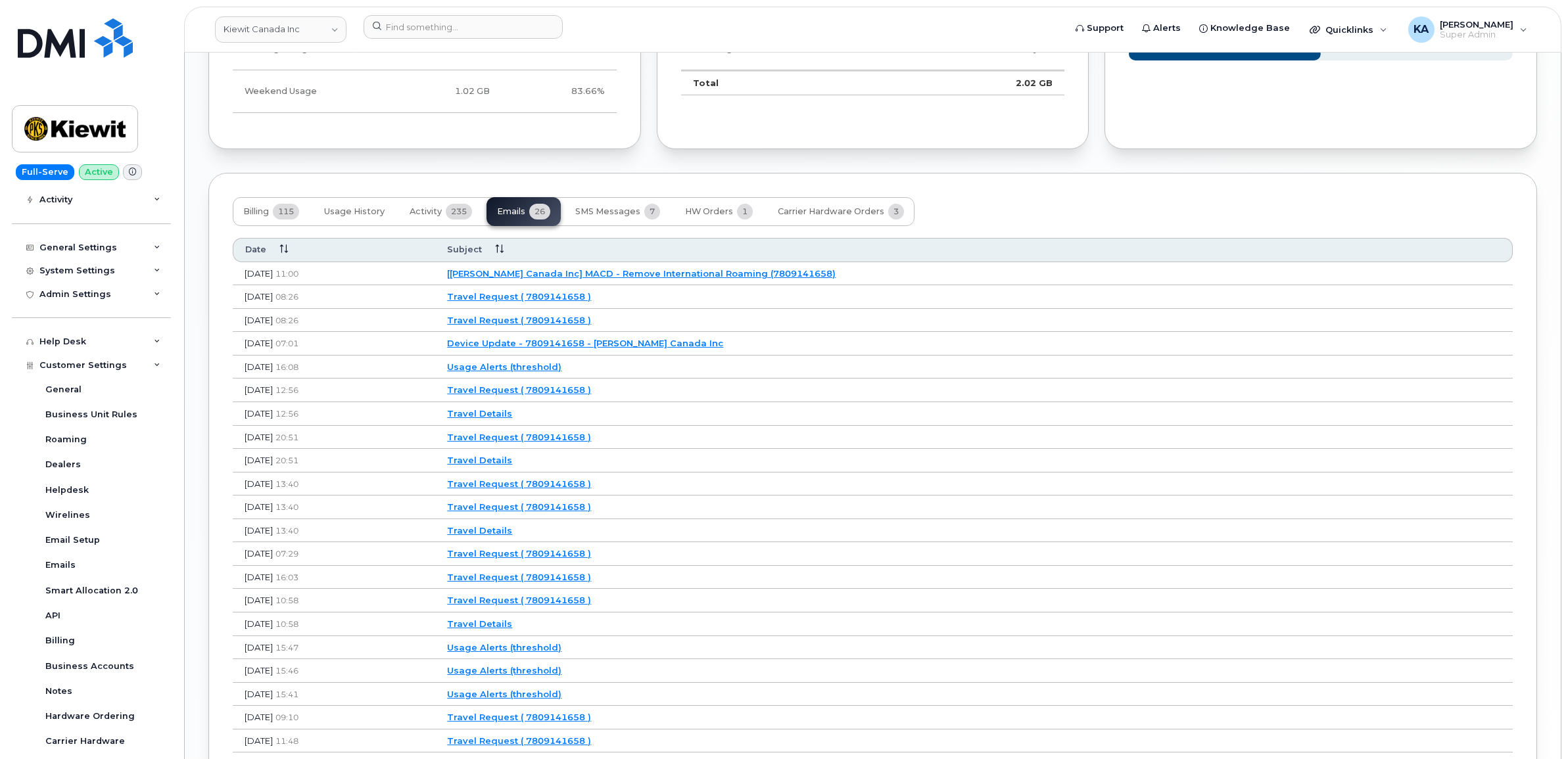
click at [591, 302] on link "Travel Request ( 7809141658 )" at bounding box center [519, 296] width 144 height 11
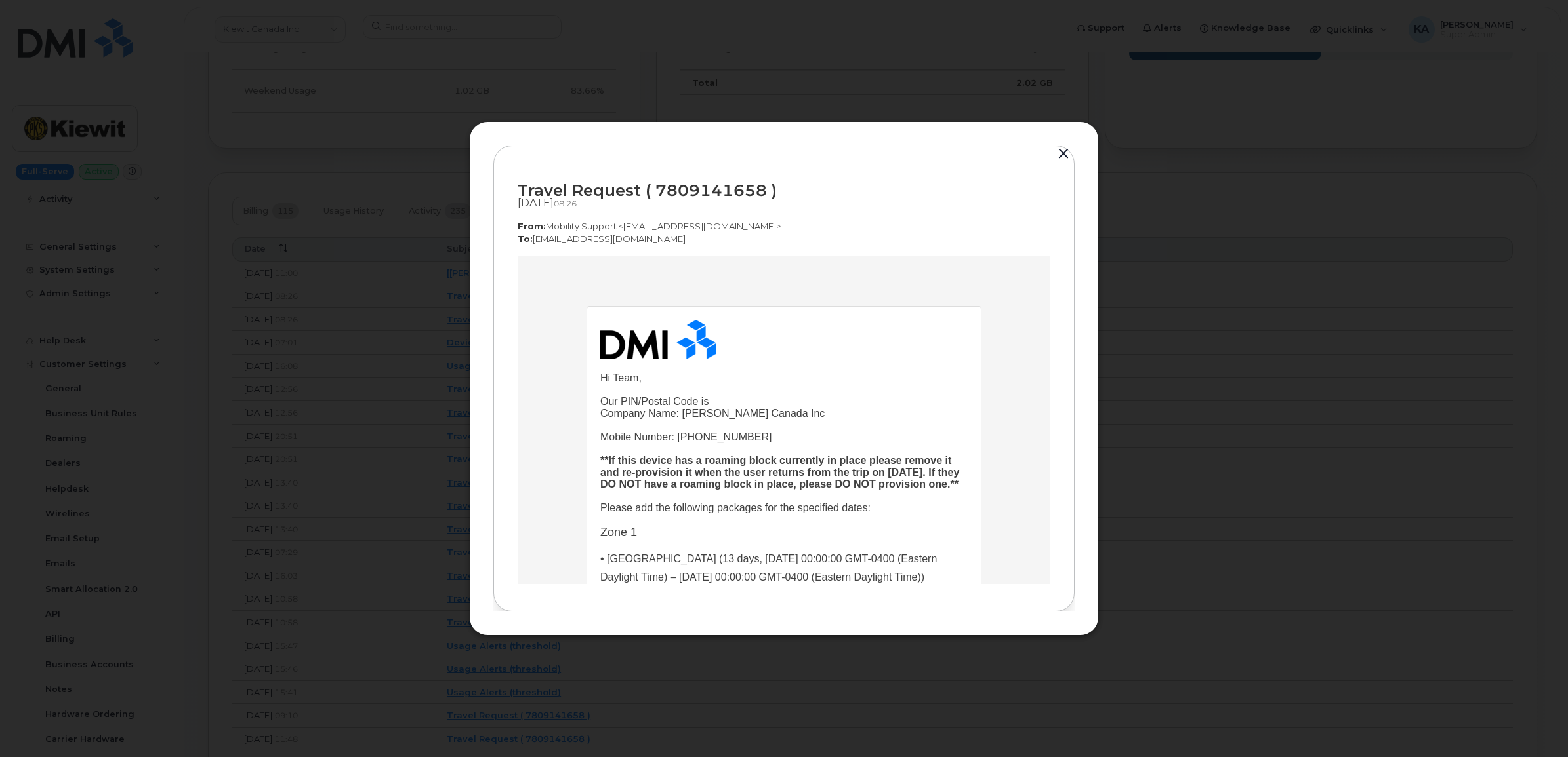
click at [1060, 149] on button "button" at bounding box center [1064, 154] width 20 height 18
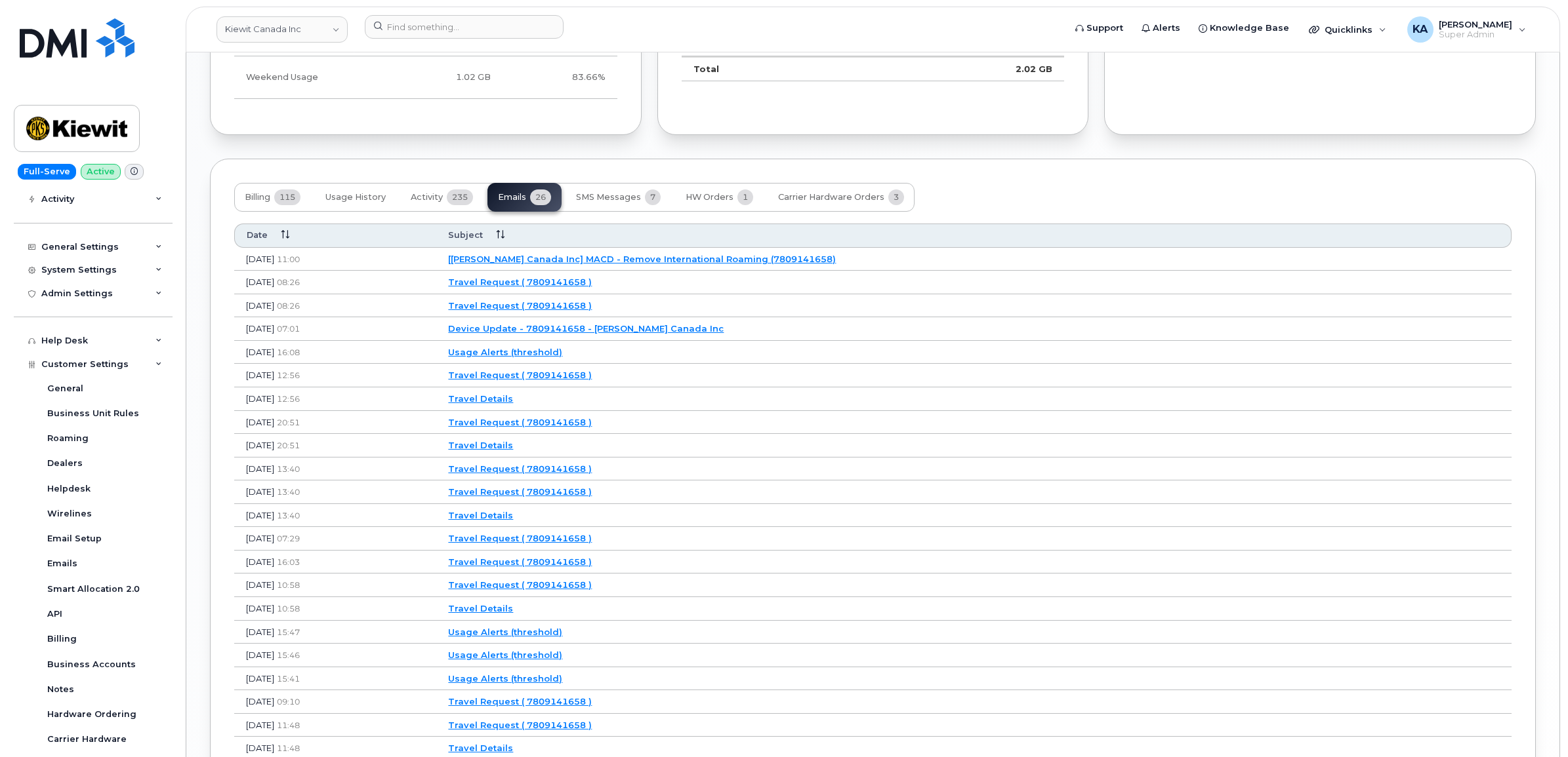
scroll to position [1557, 0]
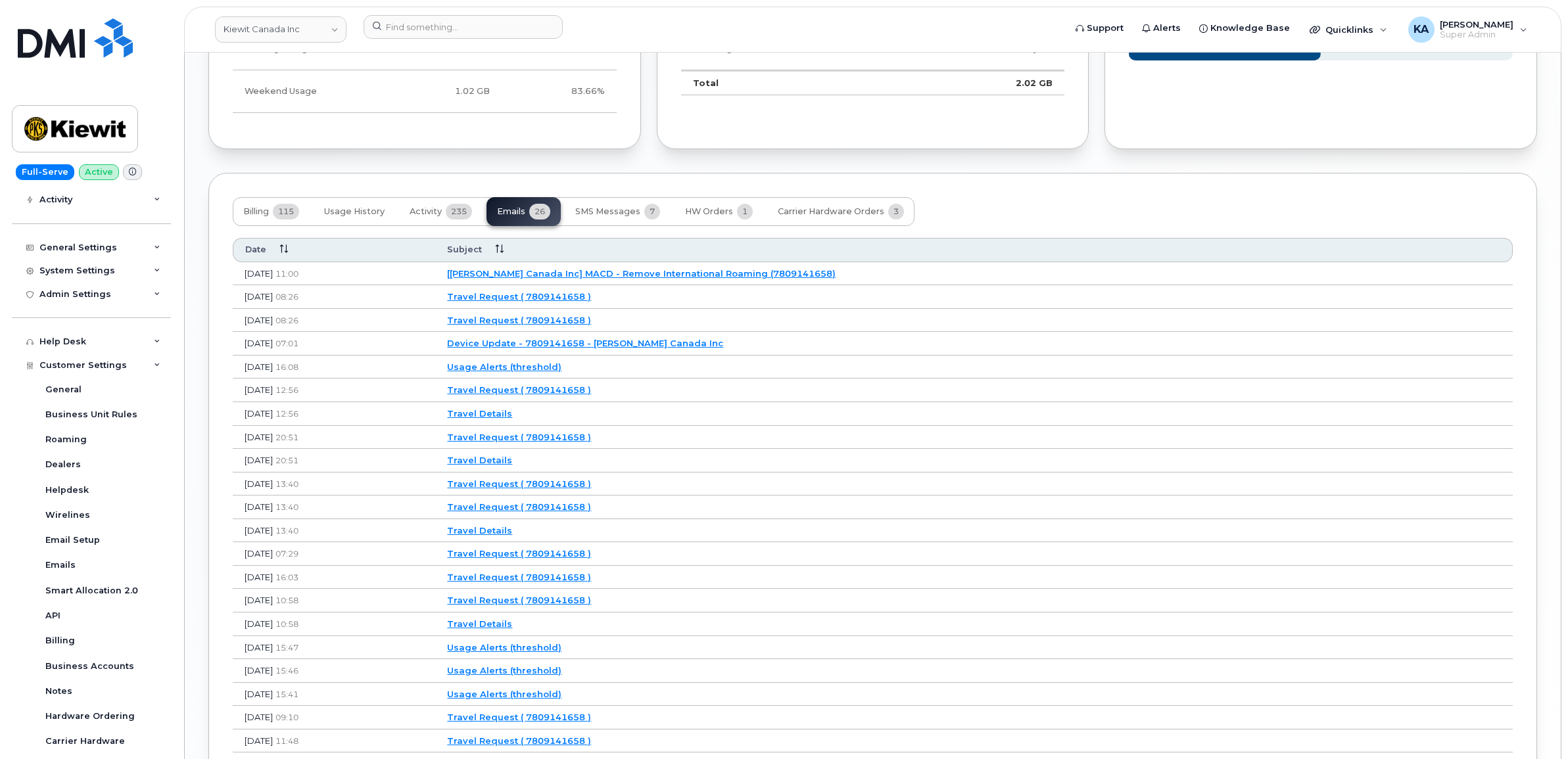
click at [576, 300] on link "Travel Request ( 7809141658 )" at bounding box center [519, 296] width 144 height 11
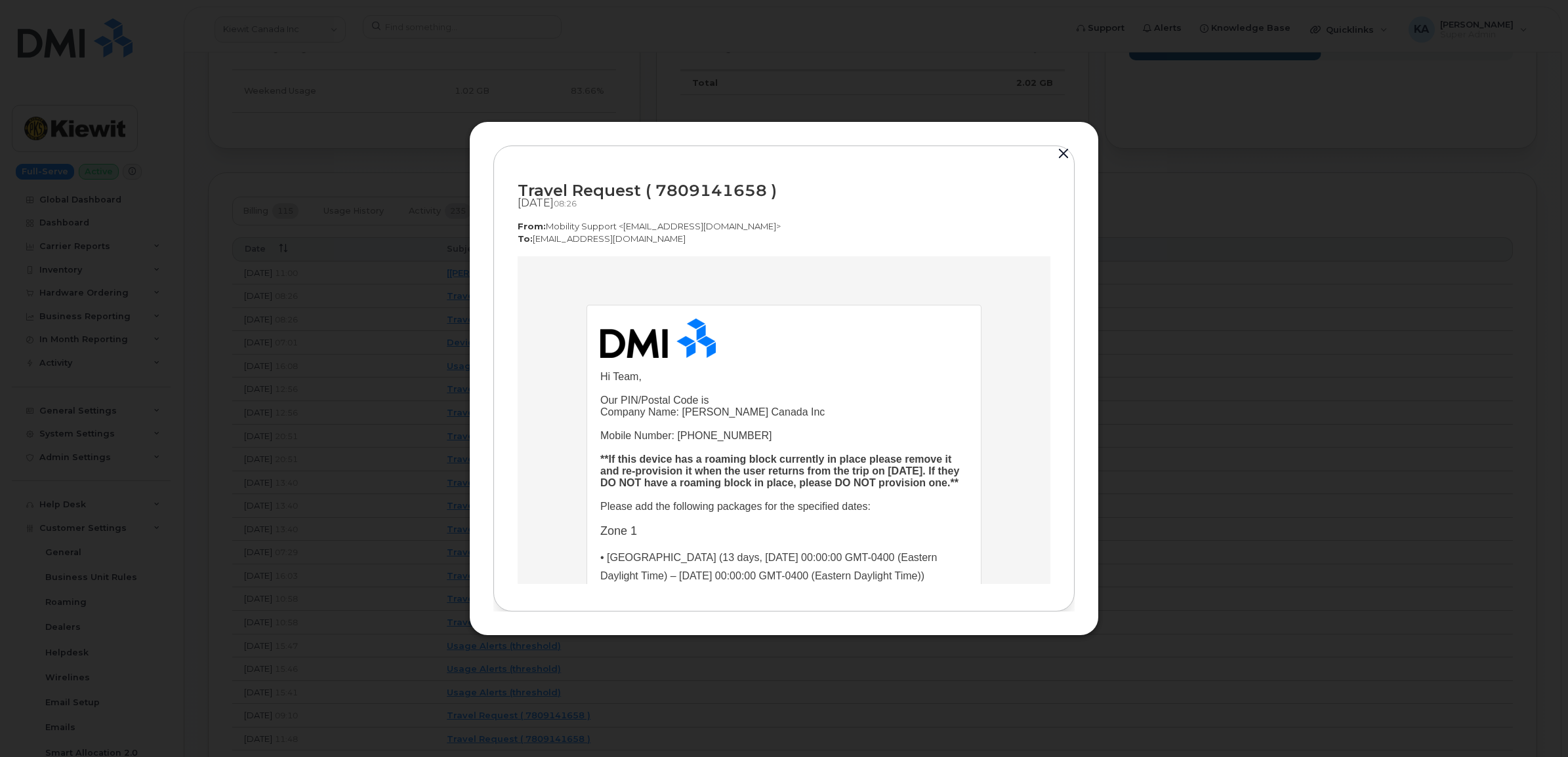
scroll to position [0, 0]
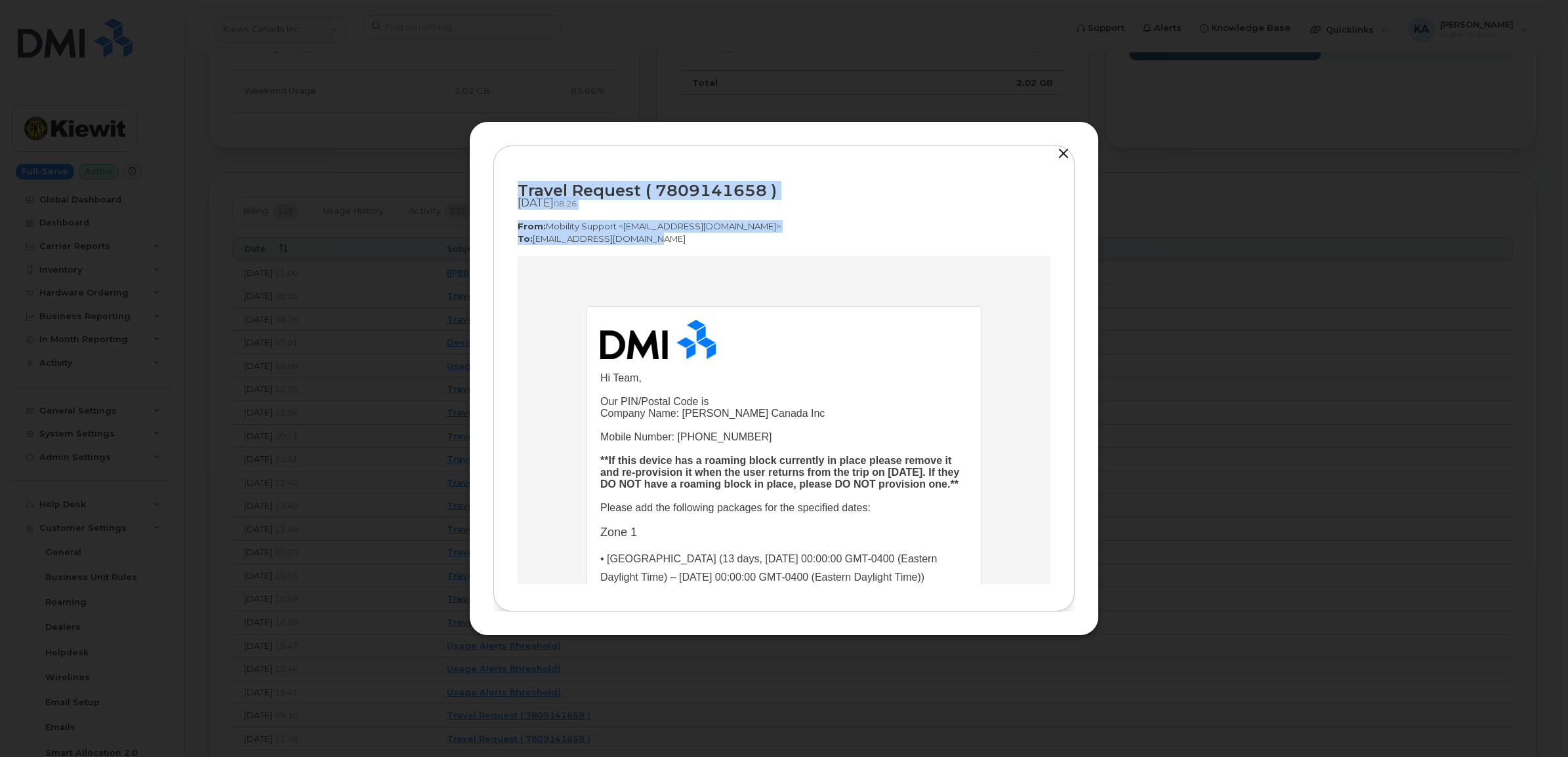
drag, startPoint x: 514, startPoint y: 186, endPoint x: 675, endPoint y: 243, distance: 170.8
click at [675, 243] on div "Travel Request ( 7809141658 ) Sep 09, 2025  08:26 From:  Mobility Support <nore…" at bounding box center [784, 379] width 582 height 466
drag, startPoint x: 674, startPoint y: 243, endPoint x: 615, endPoint y: 225, distance: 61.7
copy div "Travel Request ( 7809141658 ) Sep 09, 2025  08:26 From:  Mobility Support <nore…"
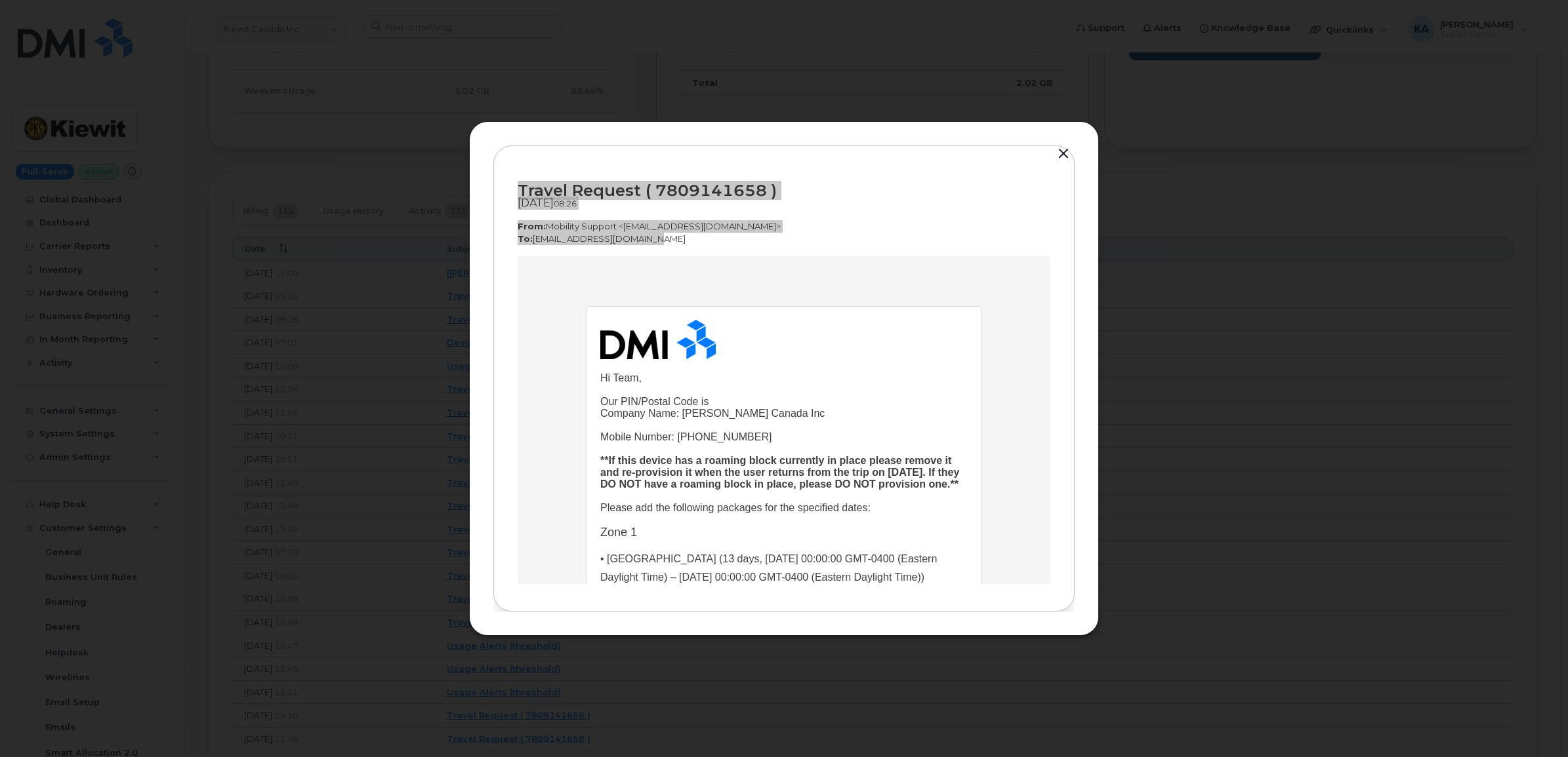
drag, startPoint x: 586, startPoint y: 323, endPoint x: 626, endPoint y: 377, distance: 67.2
click at [626, 377] on td "Hi Team, Our PIN/Postal Code is Company Name: Kiewit Canada Inc Mobile Number: …" at bounding box center [784, 544] width 393 height 474
drag, startPoint x: 626, startPoint y: 377, endPoint x: 566, endPoint y: 354, distance: 64.3
click at [566, 354] on td "Hi Team, Our PIN/Postal Code is Company Name: Kiewit Canada Inc Mobile Number: …" at bounding box center [784, 546] width 533 height 581
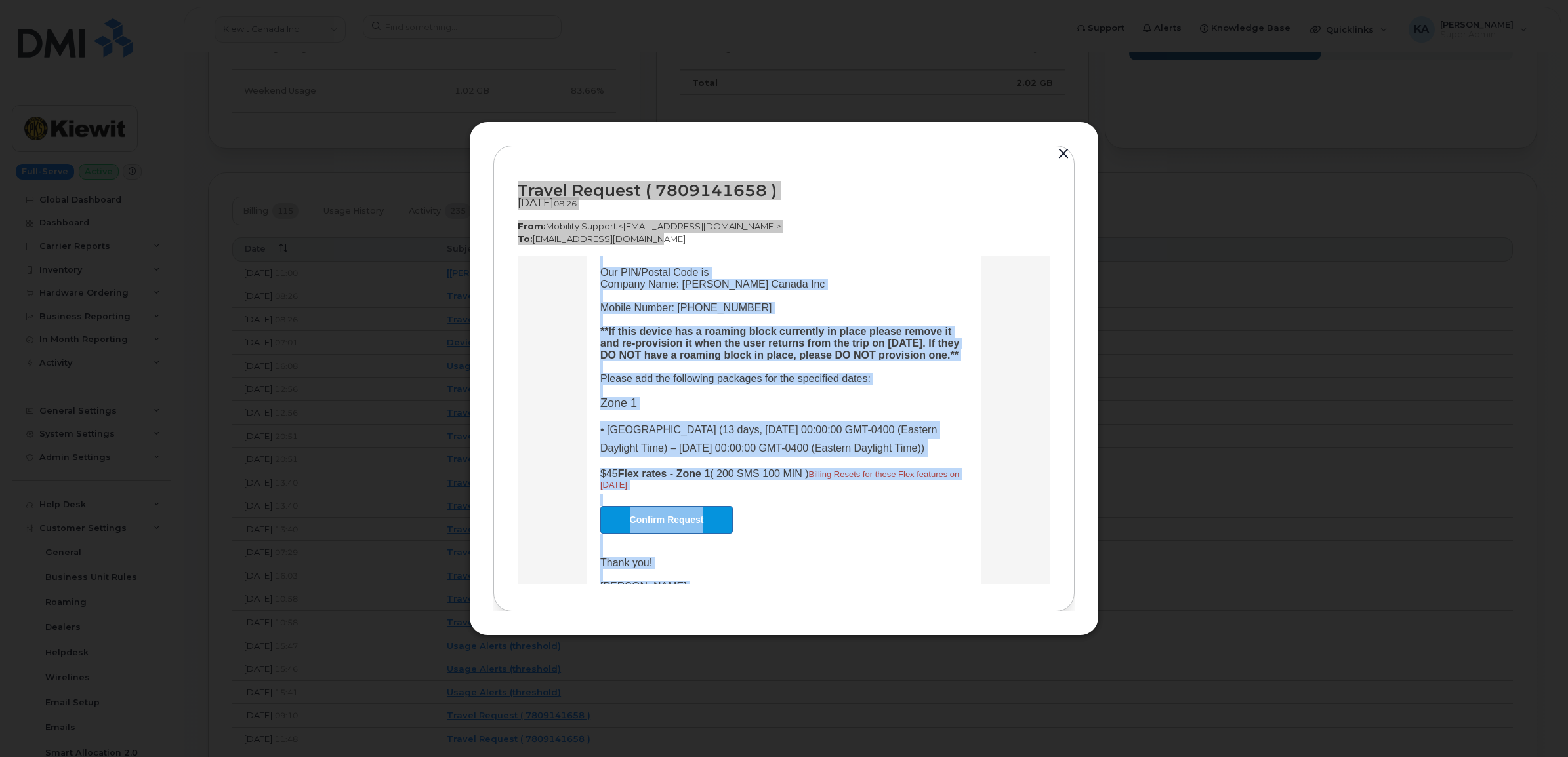
scroll to position [277, 0]
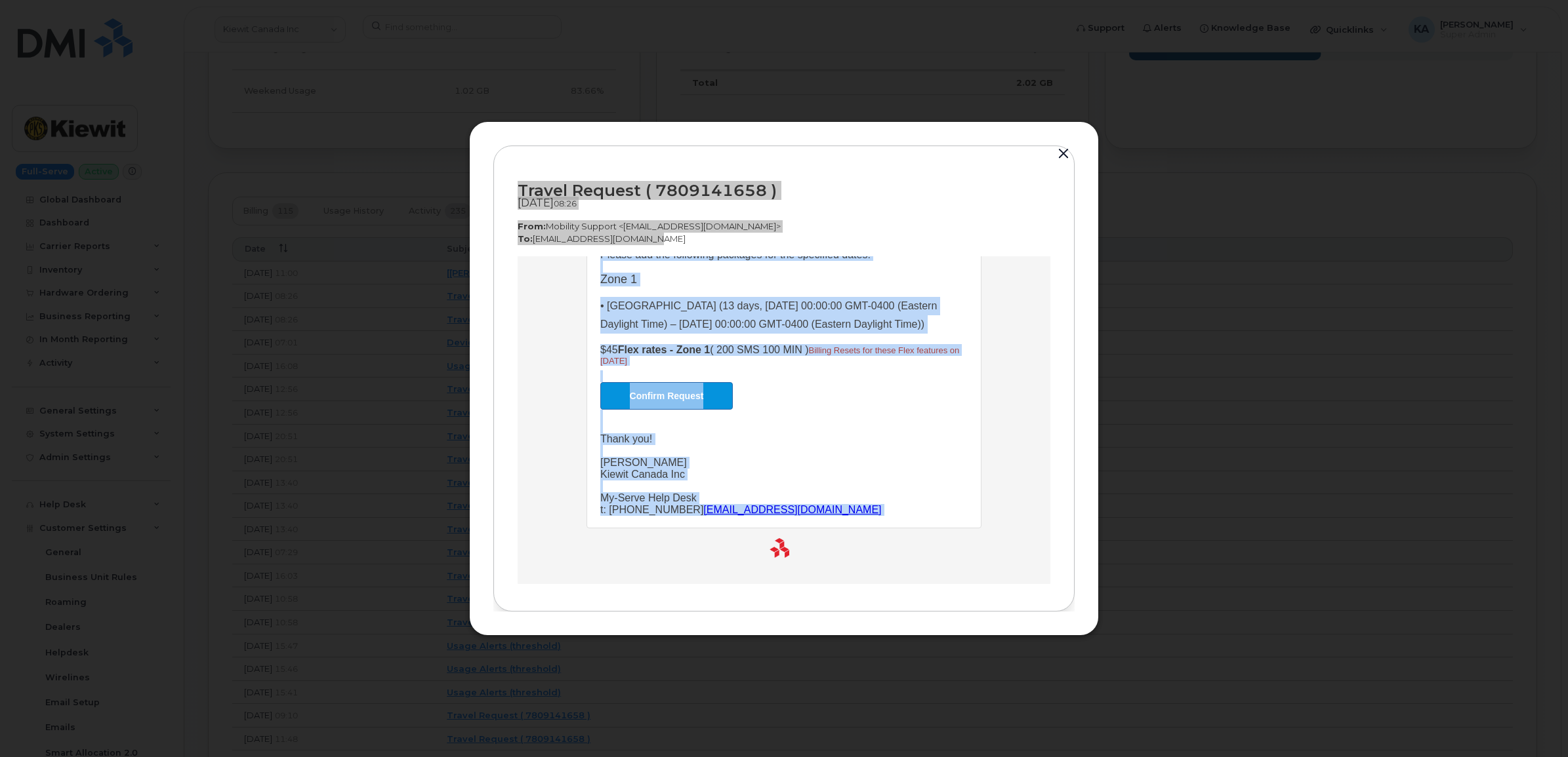
drag, startPoint x: 589, startPoint y: 318, endPoint x: 852, endPoint y: 522, distance: 332.8
click at [852, 522] on td "Hi Team, Our PIN/Postal Code is Company Name: Kiewit Canada Inc Mobile Number: …" at bounding box center [784, 291] width 393 height 474
copy td "Hi Team, Our PIN/Postal Code is Company Name: Kiewit Canada Inc Mobile Number: …"
click at [812, 422] on td "Hi Team, Our PIN/Postal Code is Company Name: Kiewit Canada Inc Mobile Number: …" at bounding box center [783, 323] width 368 height 409
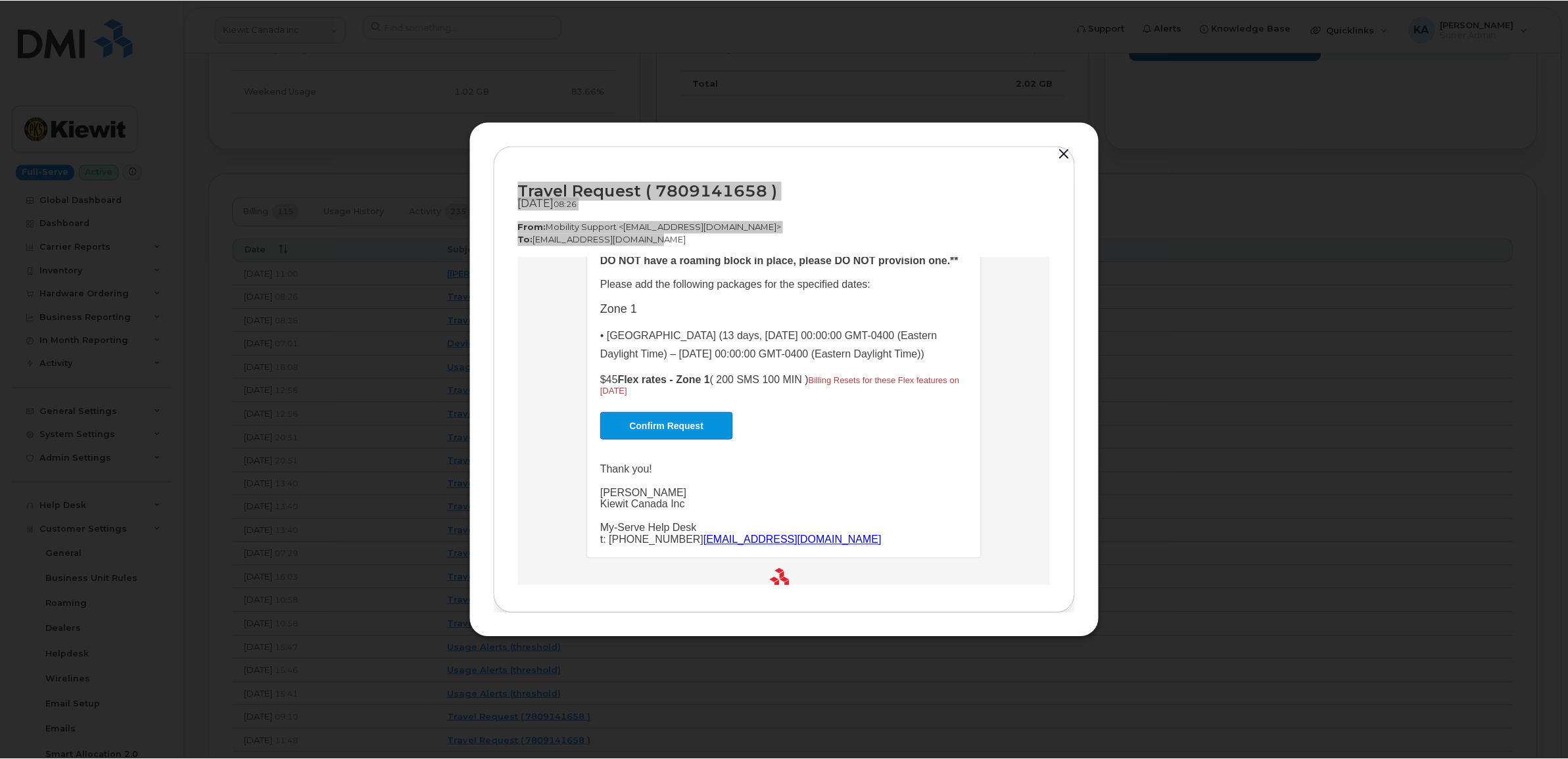
scroll to position [196, 0]
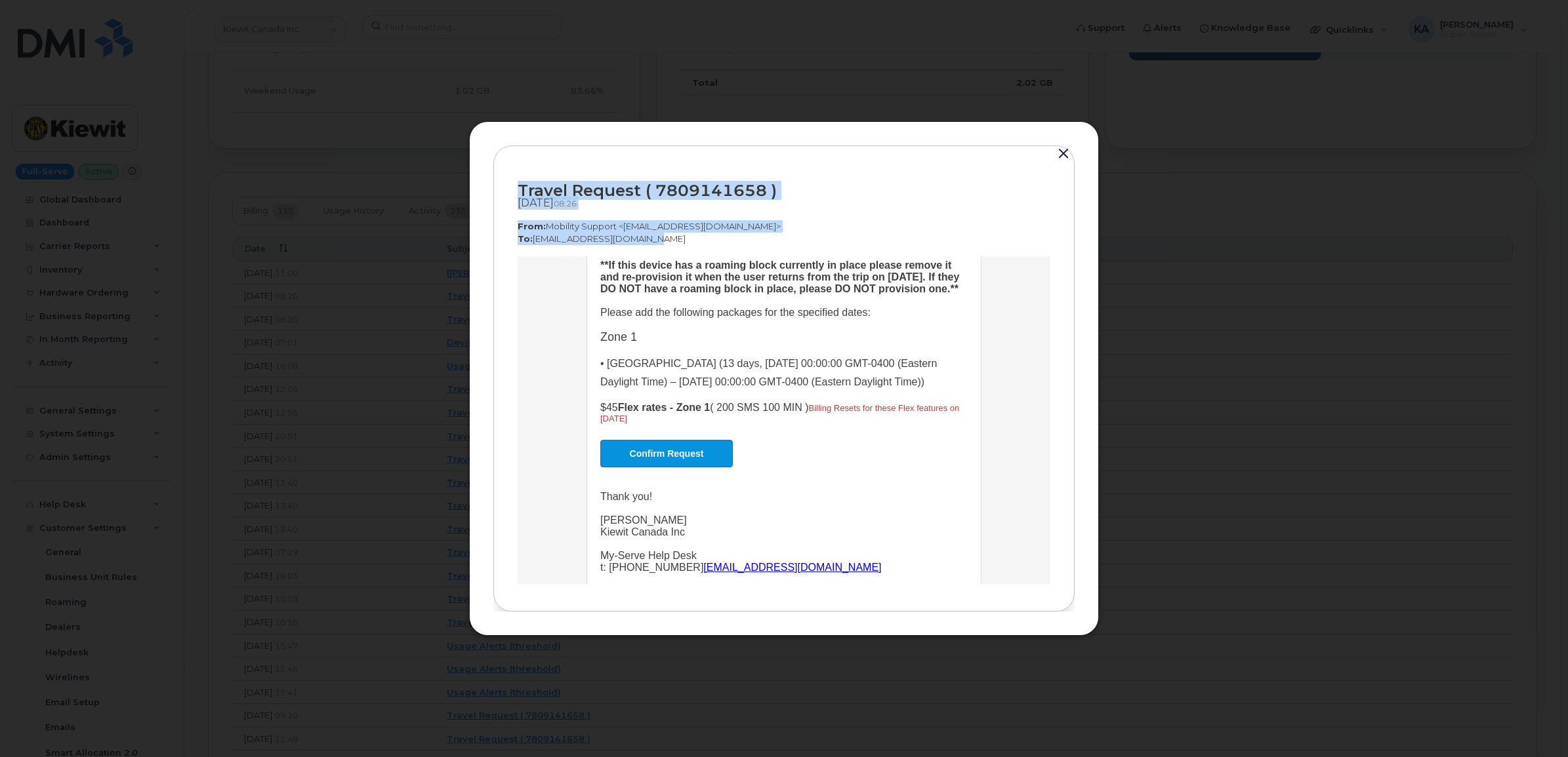
click at [788, 227] on p "From:  Mobility Support <noreply@myserve.ca>" at bounding box center [784, 226] width 533 height 12
drag, startPoint x: 761, startPoint y: 188, endPoint x: 653, endPoint y: 189, distance: 108.0
click at [653, 189] on div "Travel Request ( 7809141658 )" at bounding box center [784, 190] width 533 height 17
drag, startPoint x: 653, startPoint y: 189, endPoint x: 663, endPoint y: 190, distance: 10.0
copy div "7809141658"
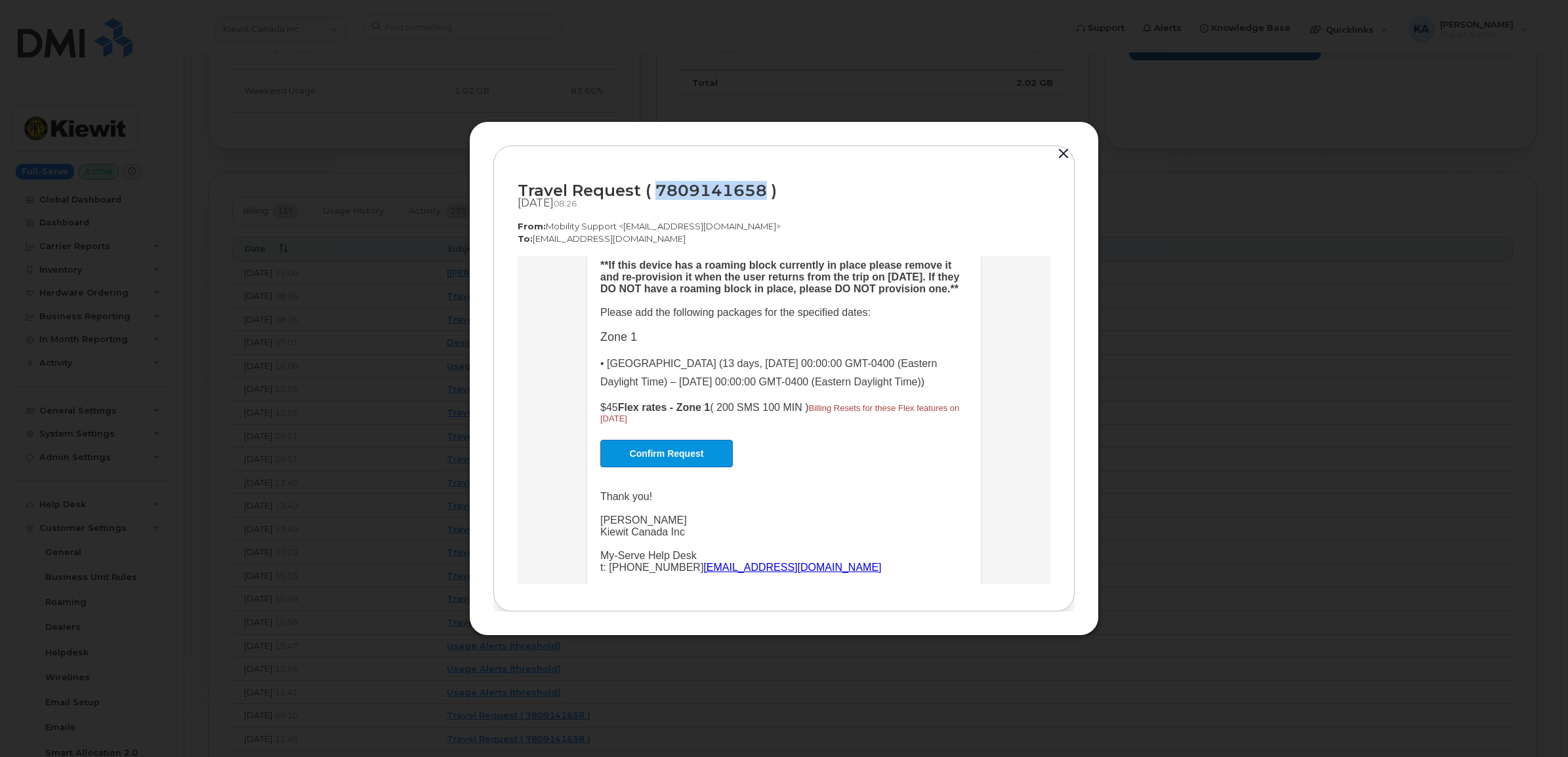
copy div "7809141658"
click at [1064, 152] on button "button" at bounding box center [1064, 154] width 20 height 18
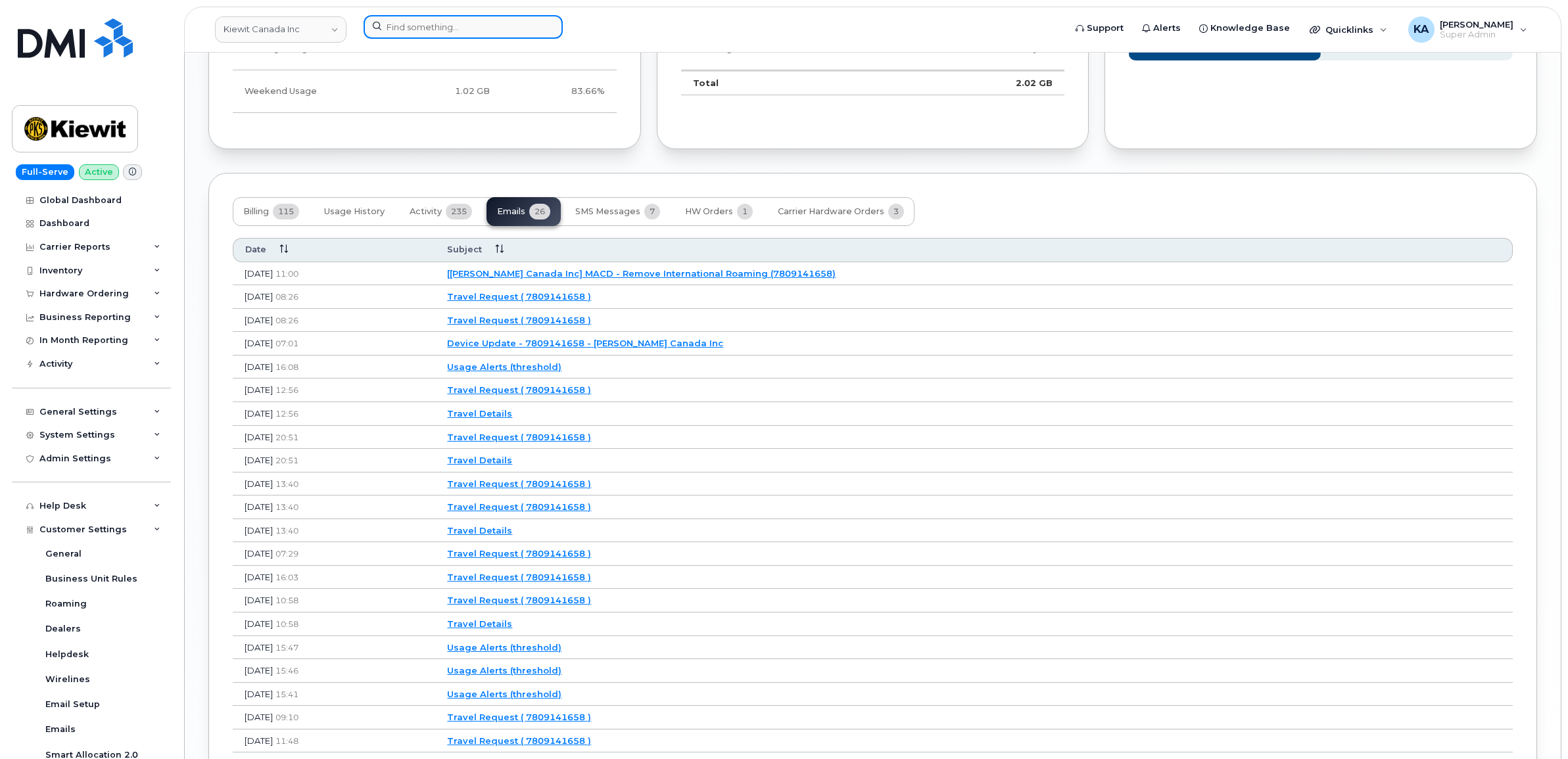
drag, startPoint x: 438, startPoint y: 30, endPoint x: 437, endPoint y: 15, distance: 15.0
click at [437, 20] on input at bounding box center [463, 27] width 200 height 23
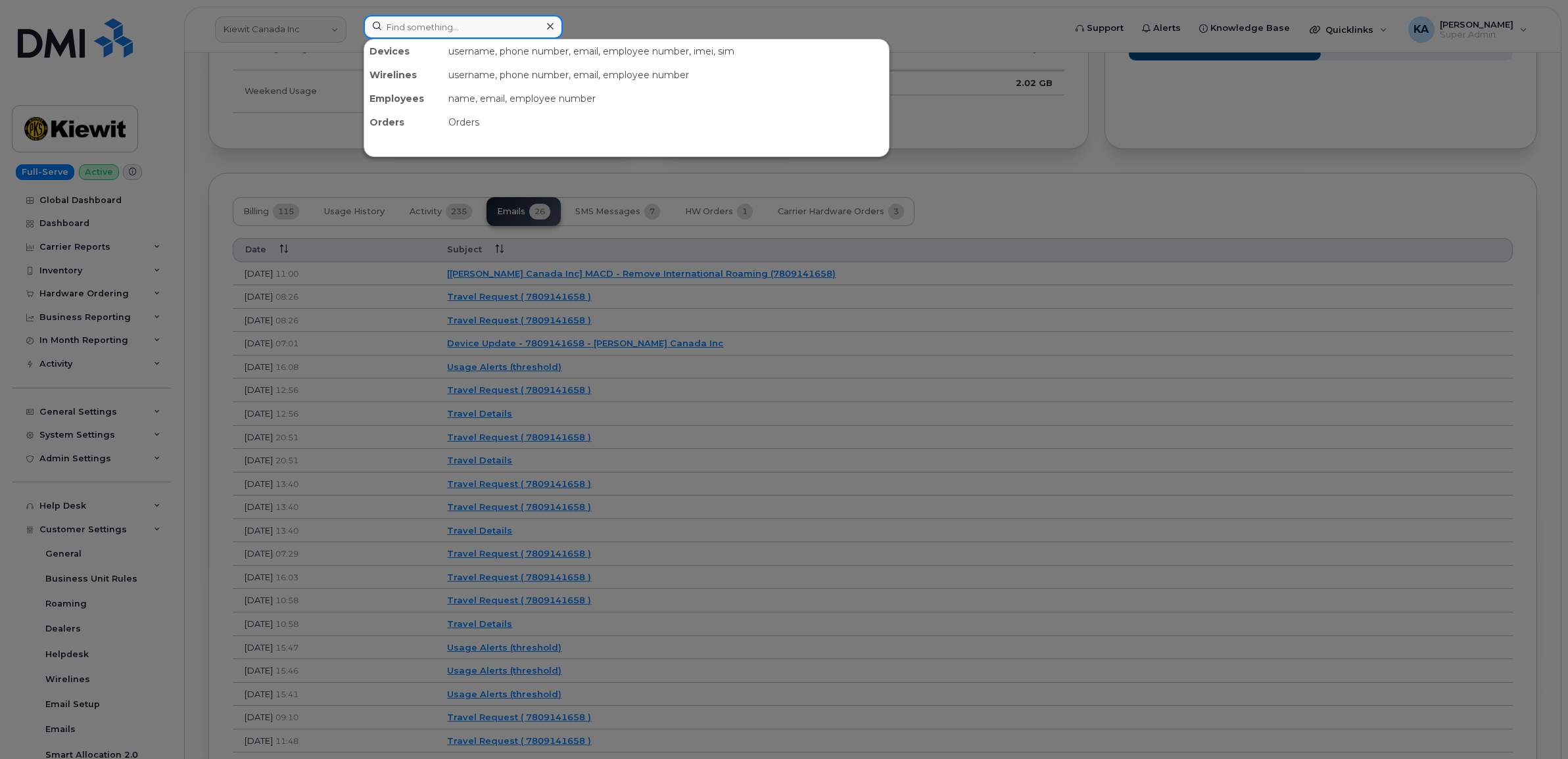
paste input "5813989954"
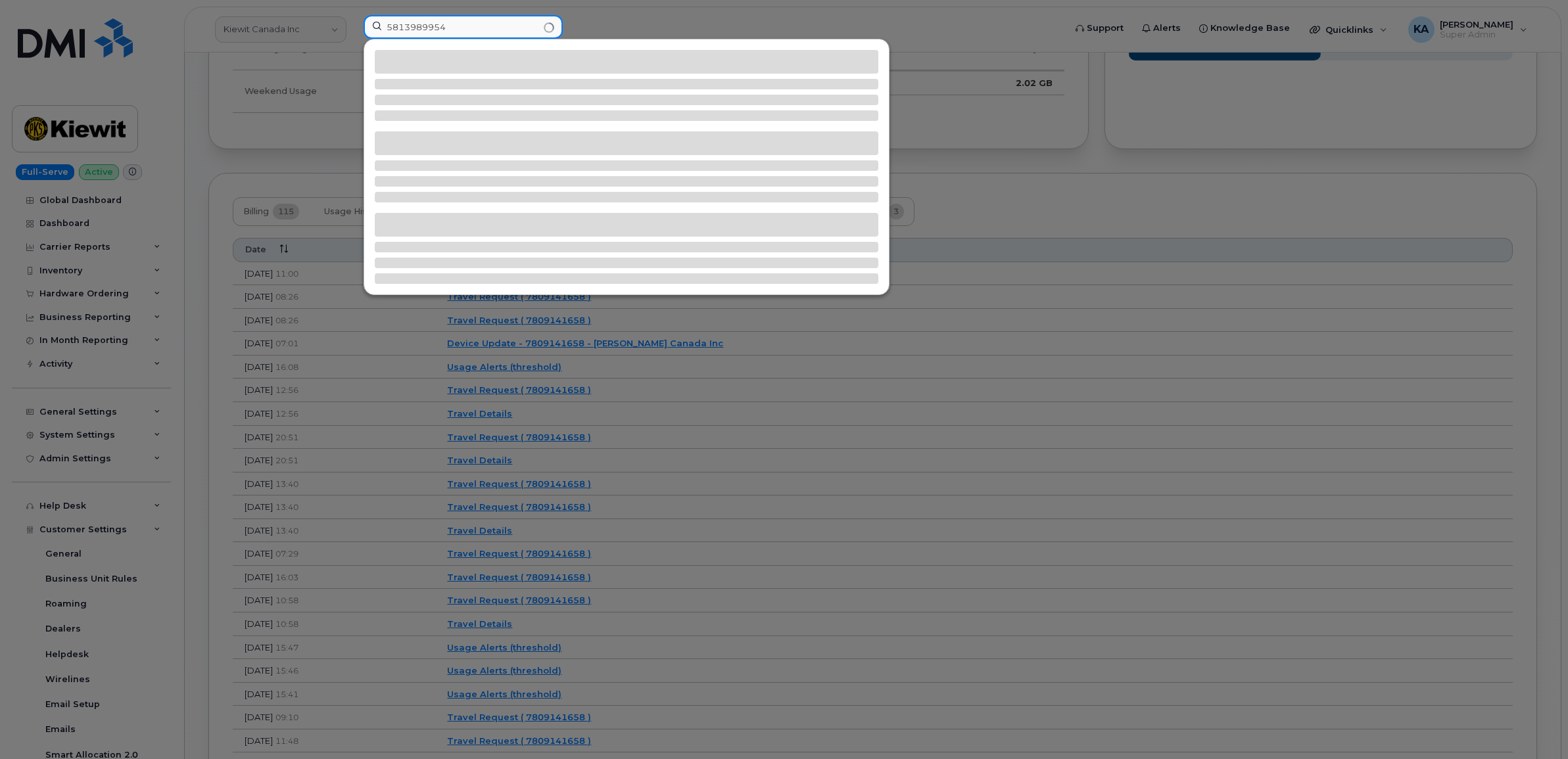
type input "5813989954"
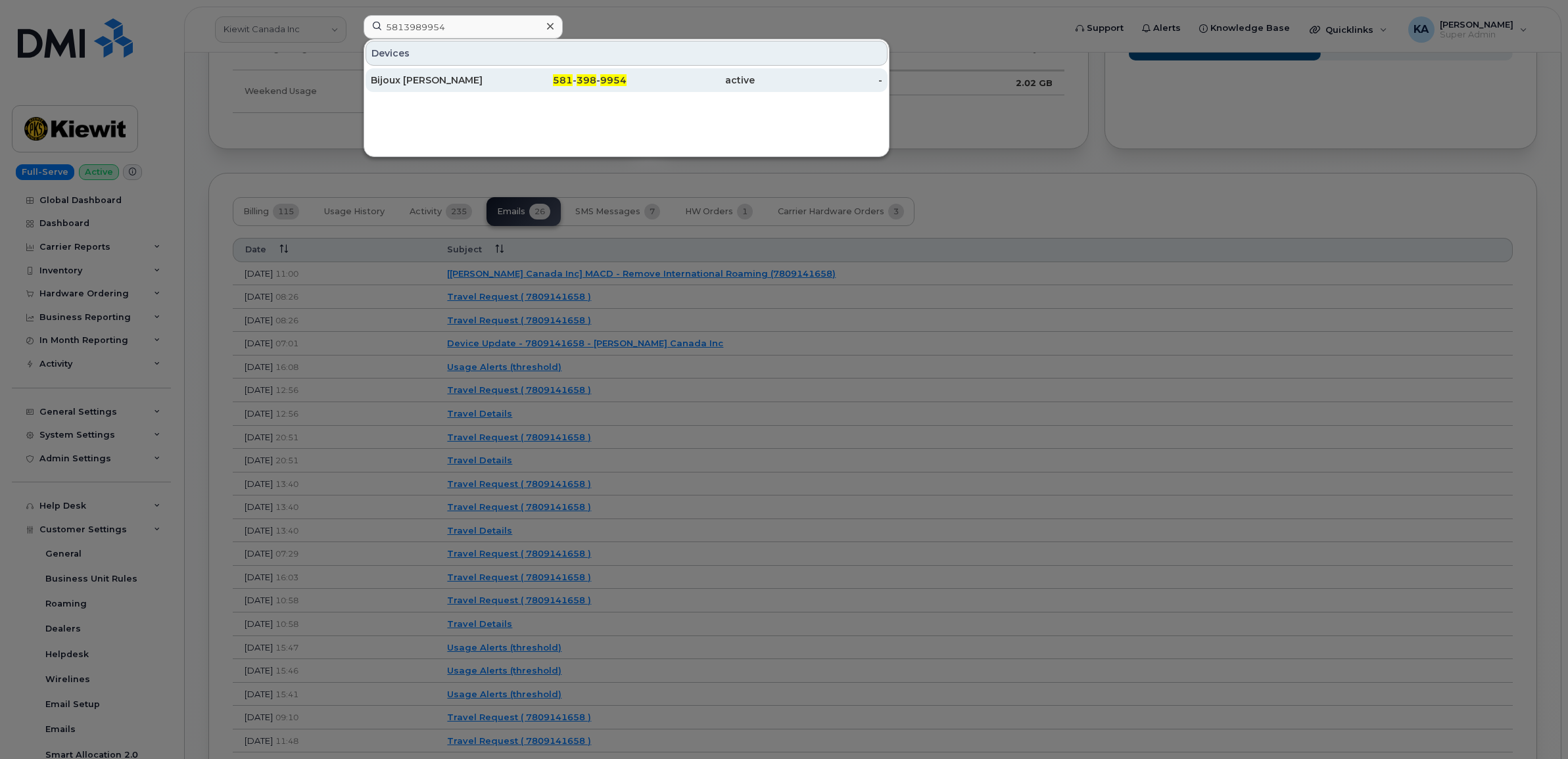
drag, startPoint x: 383, startPoint y: 80, endPoint x: 391, endPoint y: 76, distance: 8.9
click at [383, 80] on div "Bijoux Manya" at bounding box center [435, 81] width 128 height 13
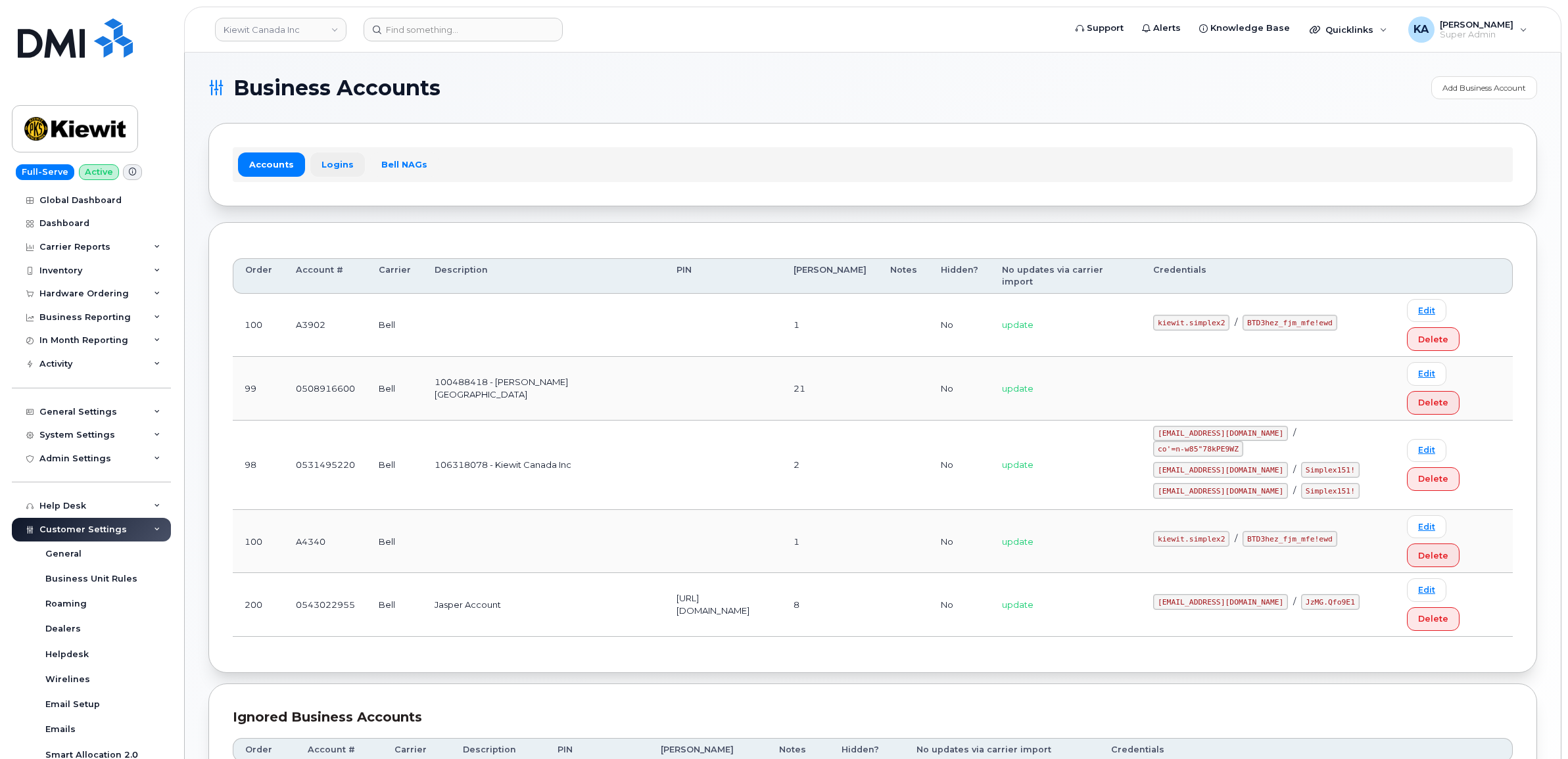
click at [332, 162] on link "Logins" at bounding box center [338, 164] width 55 height 23
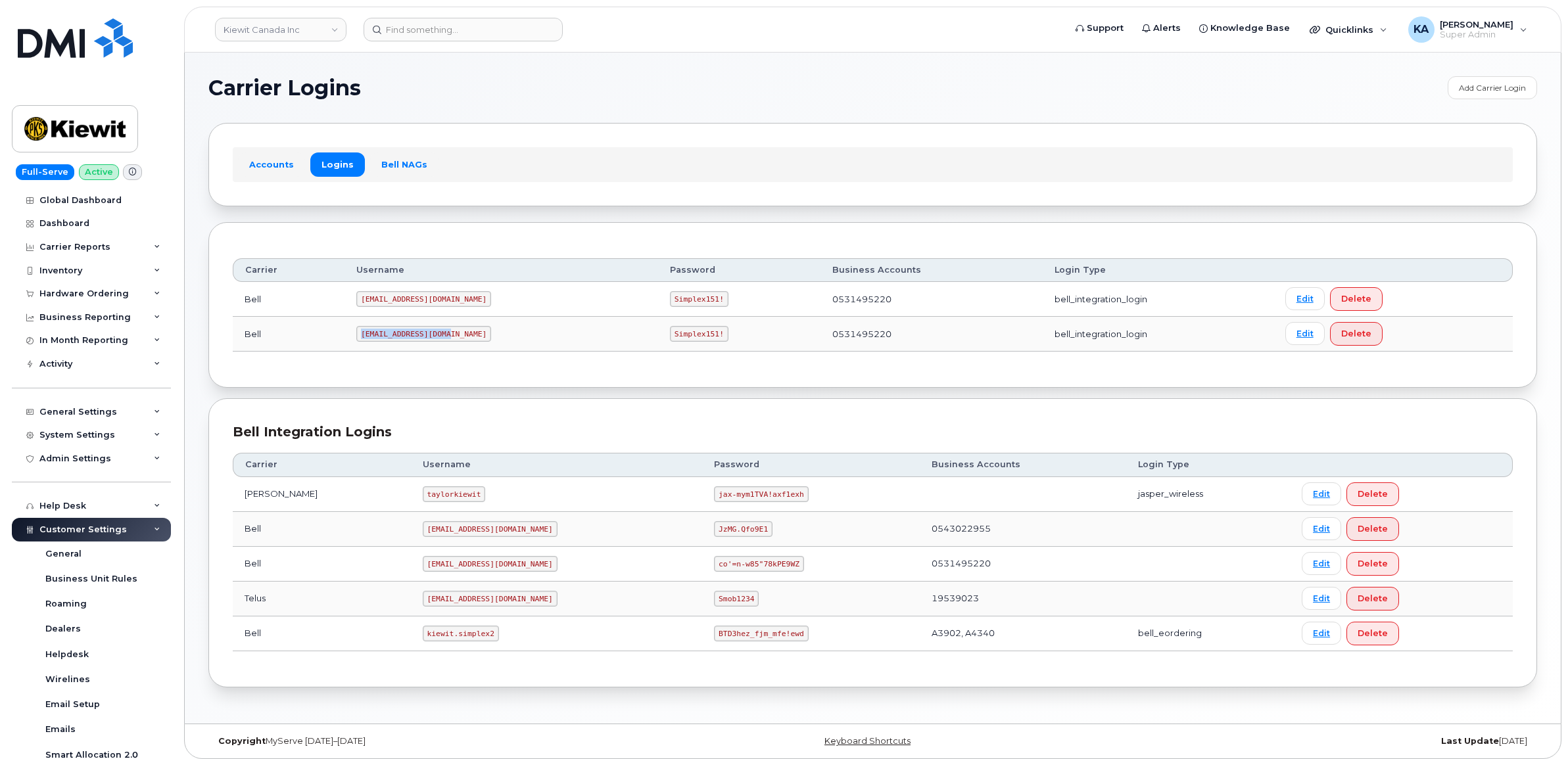
drag, startPoint x: 365, startPoint y: 336, endPoint x: 451, endPoint y: 338, distance: 86.0
click at [451, 338] on code "[EMAIL_ADDRESS][DOMAIN_NAME]" at bounding box center [424, 333] width 135 height 16
copy code "[EMAIL_ADDRESS][DOMAIN_NAME]"
drag, startPoint x: 614, startPoint y: 337, endPoint x: 675, endPoint y: 343, distance: 61.3
click at [675, 343] on td "Simplex151!" at bounding box center [738, 334] width 162 height 35
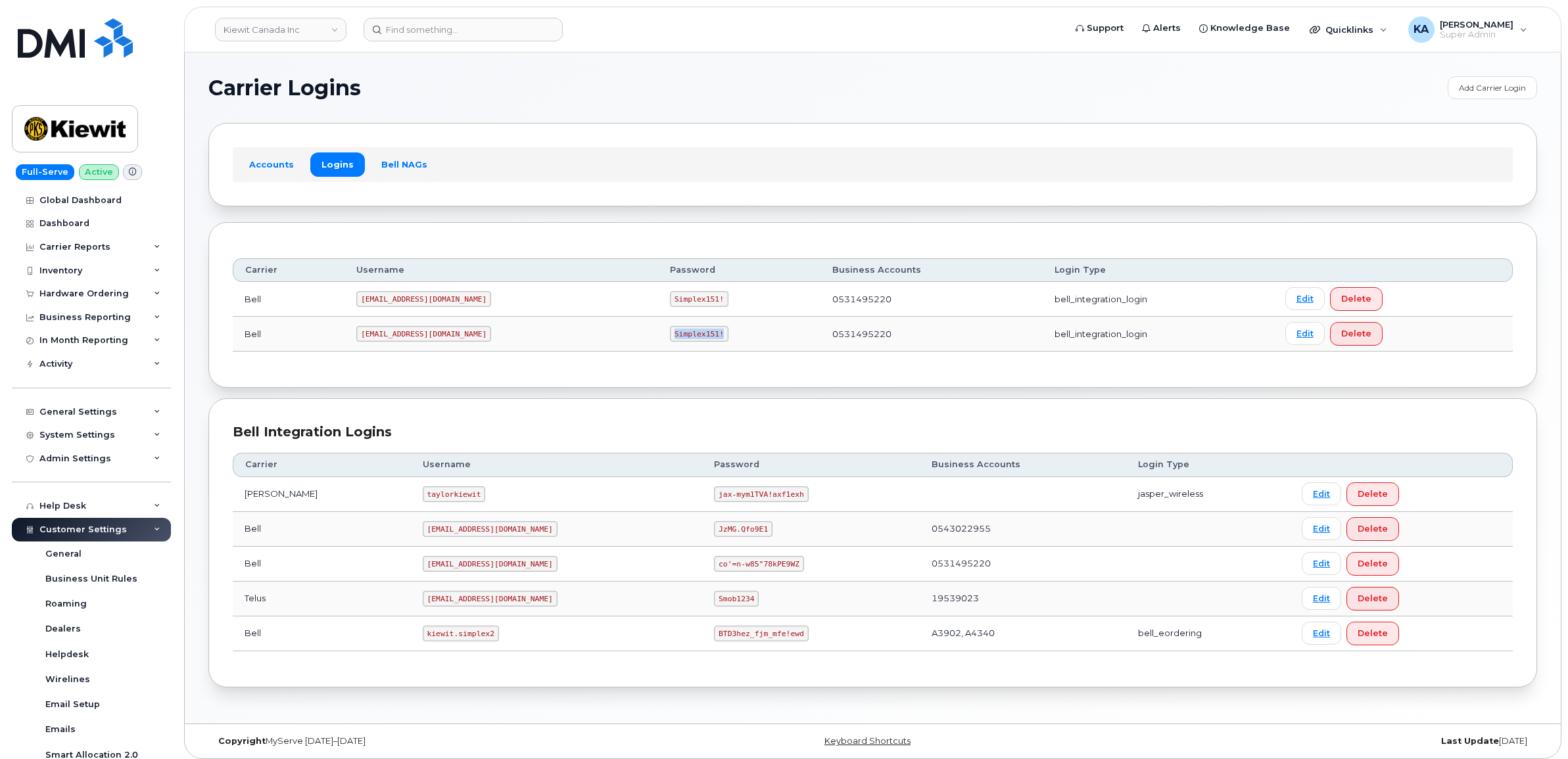
copy code "Simplex151!"
drag, startPoint x: 391, startPoint y: 635, endPoint x: 468, endPoint y: 644, distance: 77.5
click at [468, 644] on td "kiewit.simplex2" at bounding box center [556, 634] width 292 height 35
copy code "kiewit.simplex2"
drag, startPoint x: 656, startPoint y: 635, endPoint x: 744, endPoint y: 648, distance: 89.0
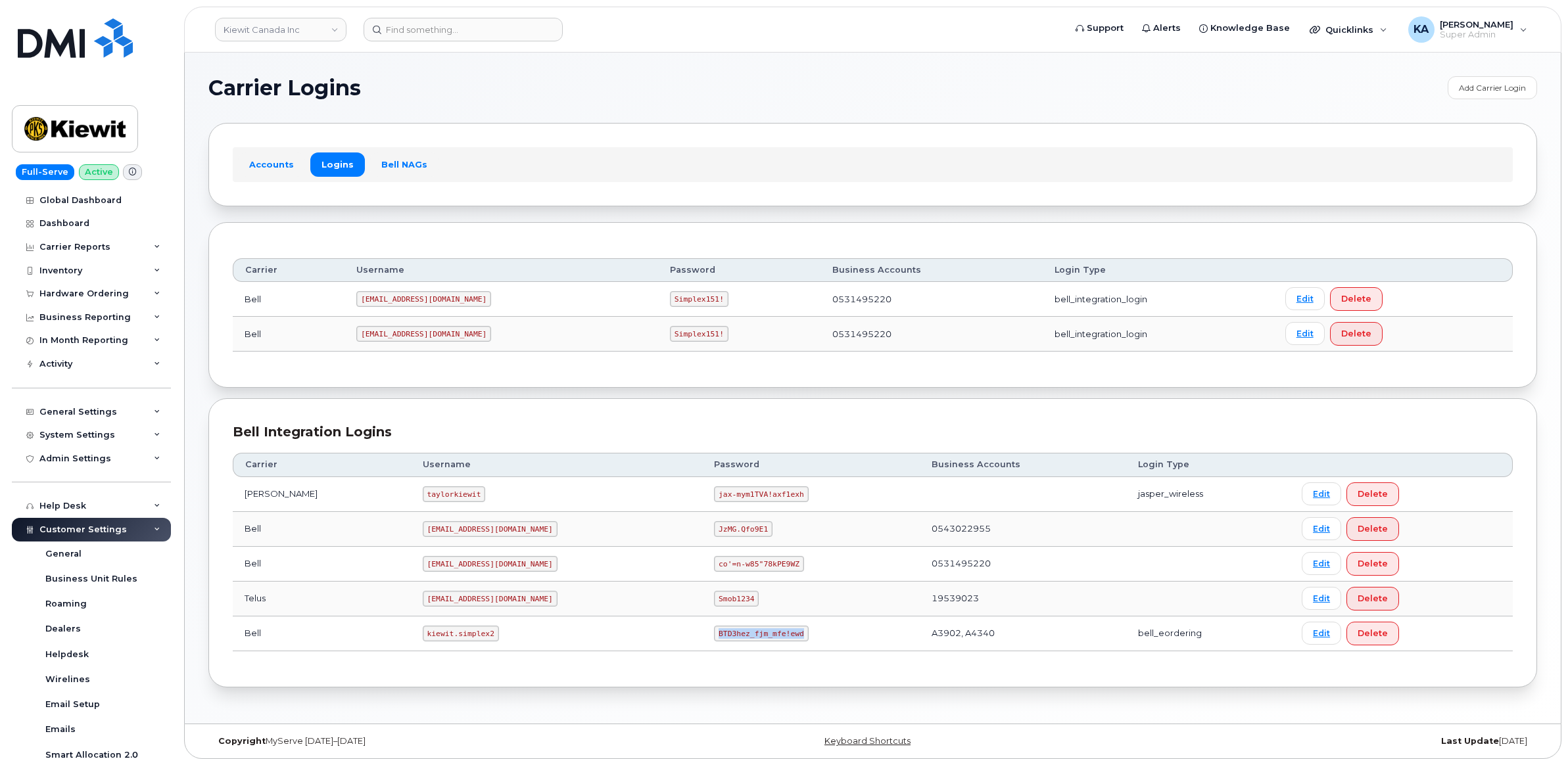
click at [744, 648] on td "BTD3hez_fjm_mfe!ewd" at bounding box center [810, 634] width 217 height 35
copy code "BTD3hez_fjm_mfe!ewd"
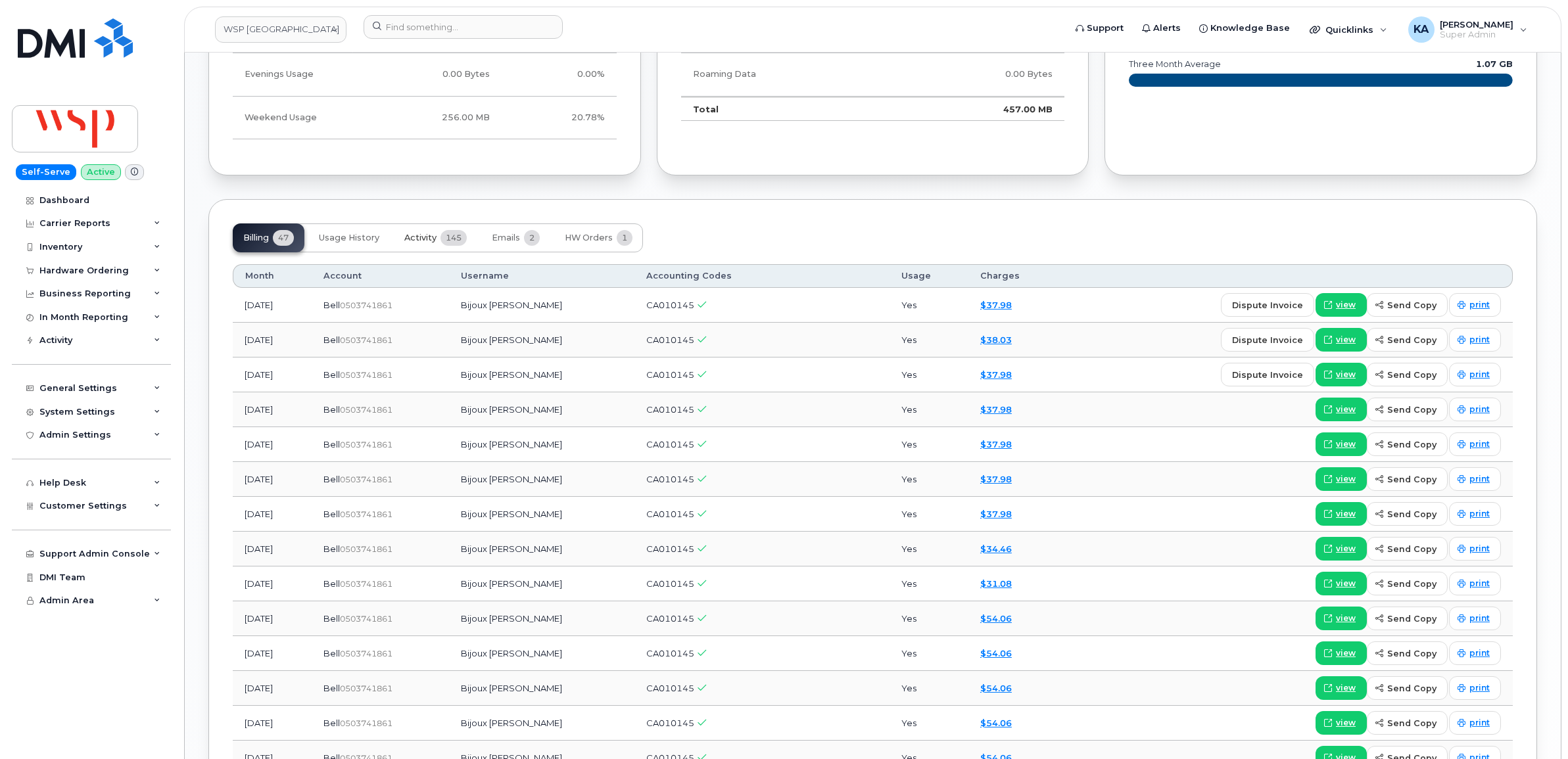
click at [422, 240] on span "Activity" at bounding box center [420, 238] width 32 height 11
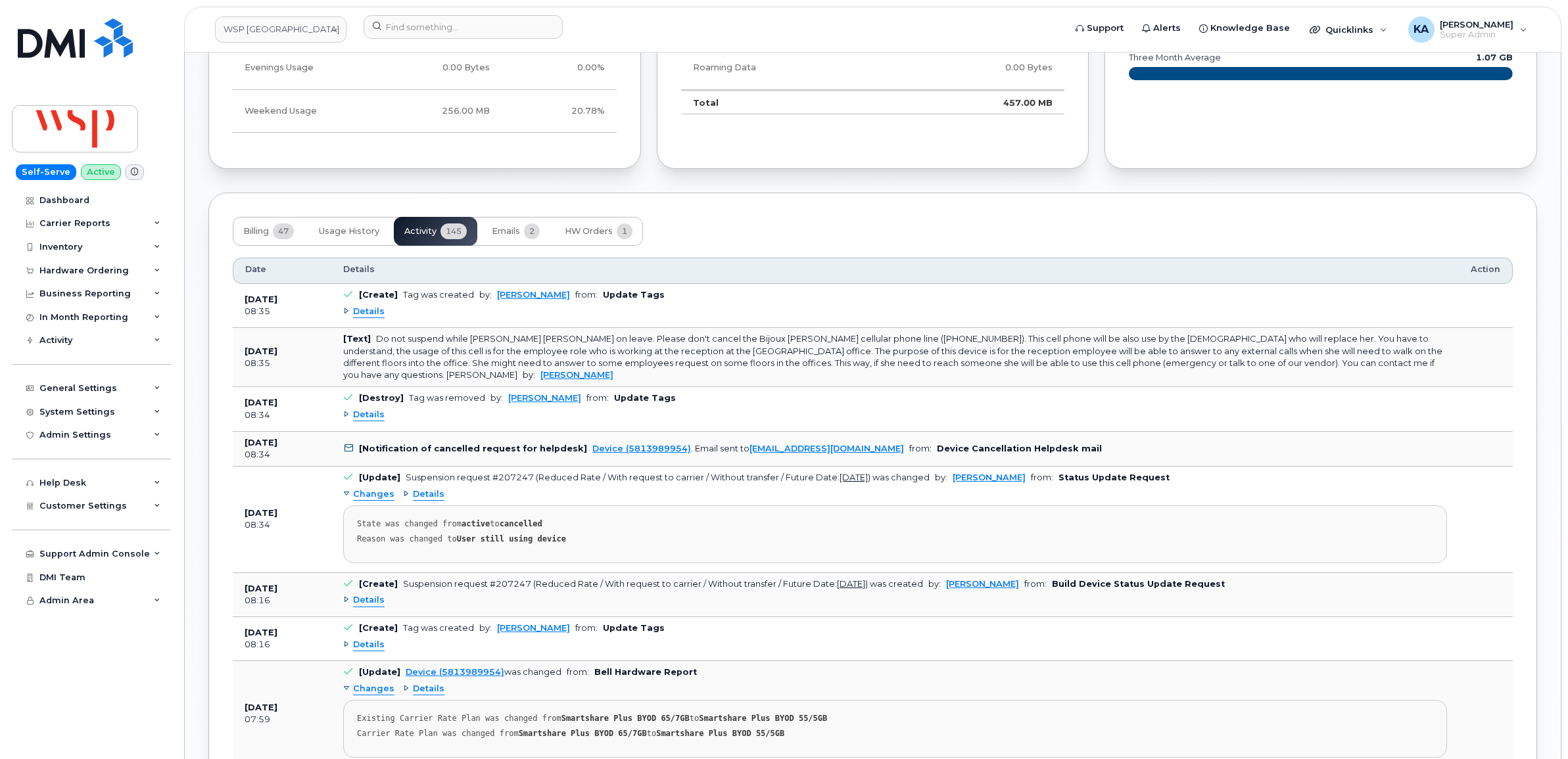
scroll to position [1068, 0]
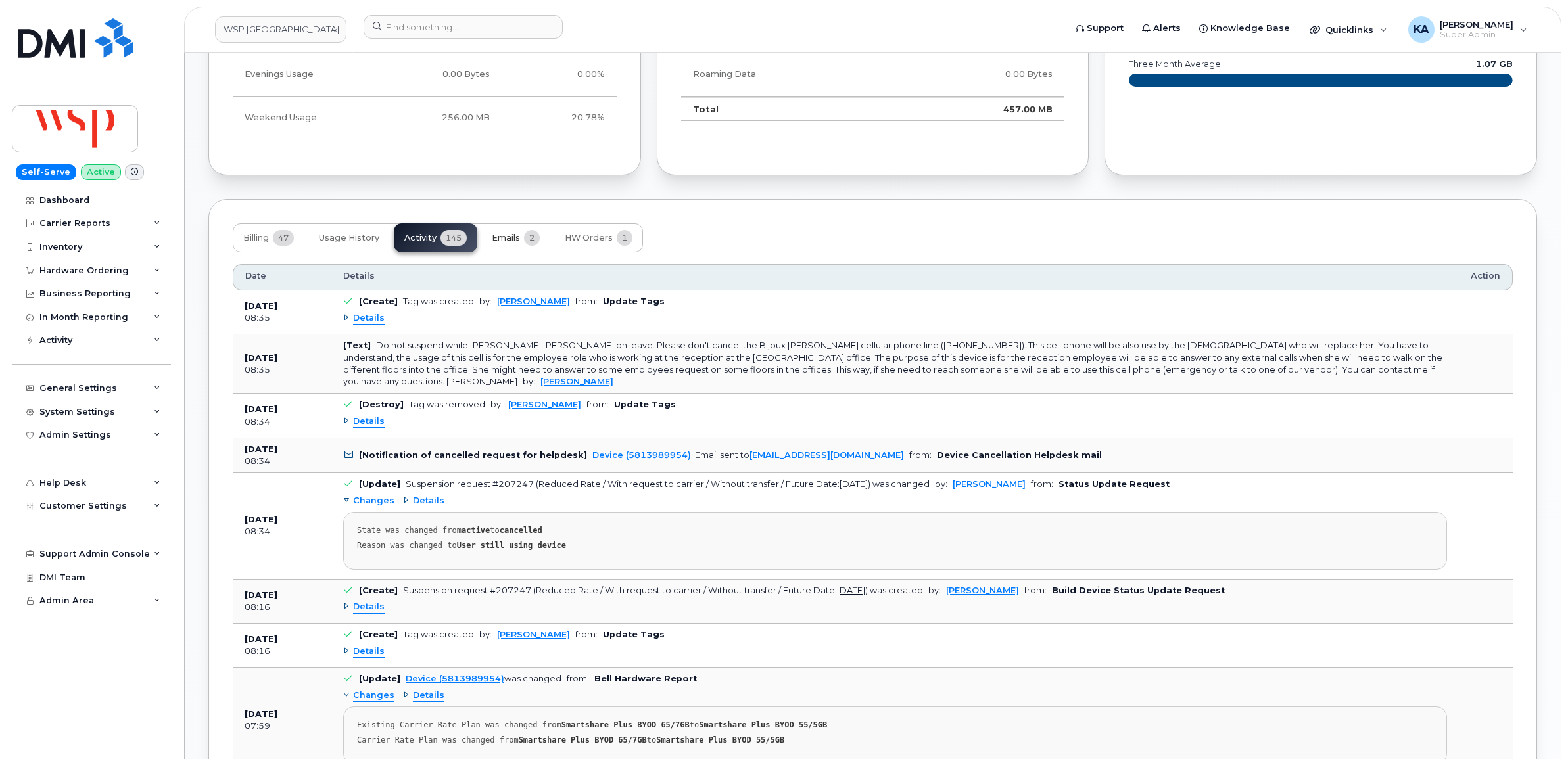
click at [510, 238] on span "Emails" at bounding box center [505, 238] width 28 height 11
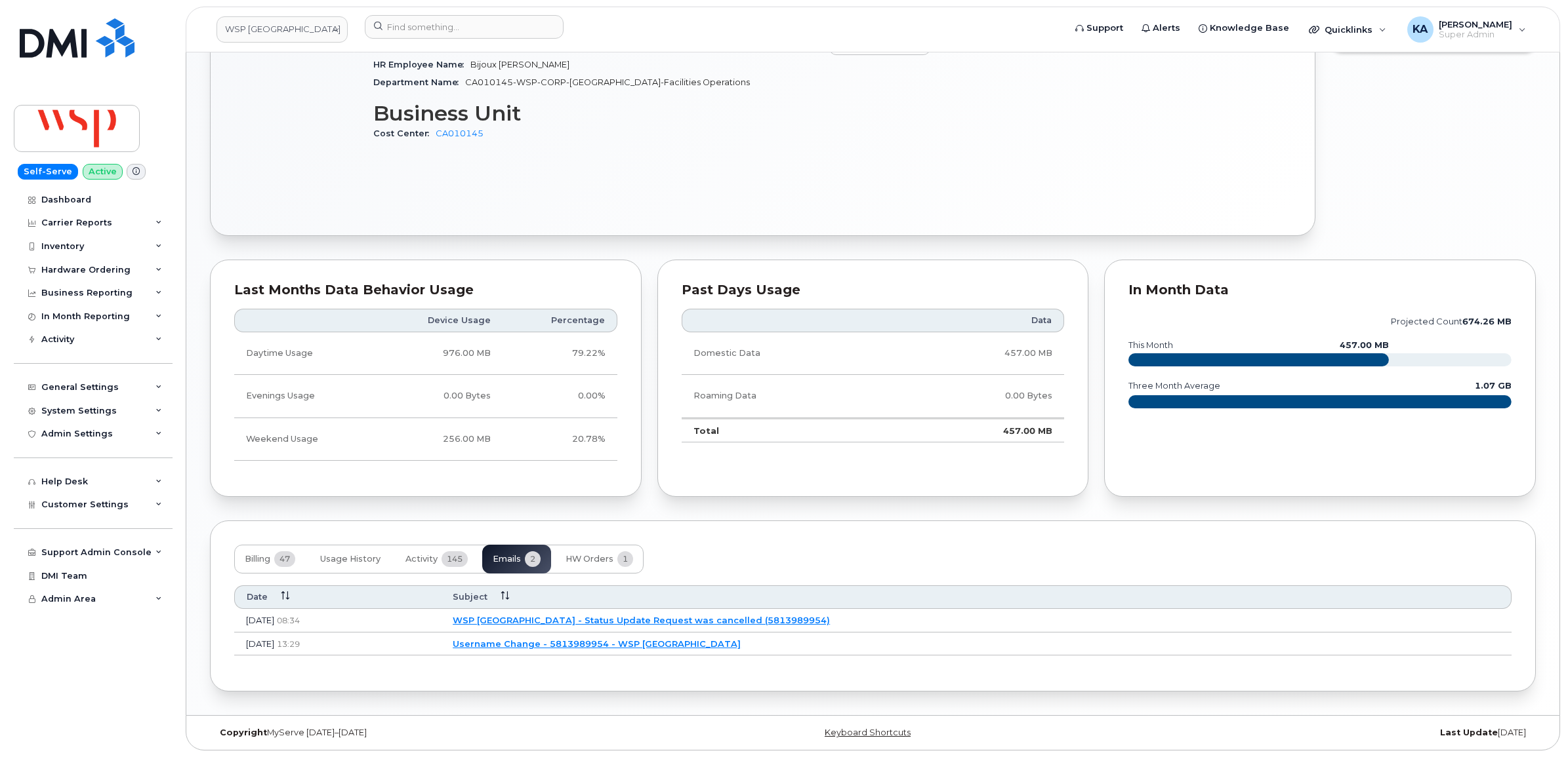
scroll to position [748, 0]
click at [611, 618] on link "WSP [GEOGRAPHIC_DATA] - Status Update Request was cancelled (5813989954)" at bounding box center [639, 620] width 377 height 11
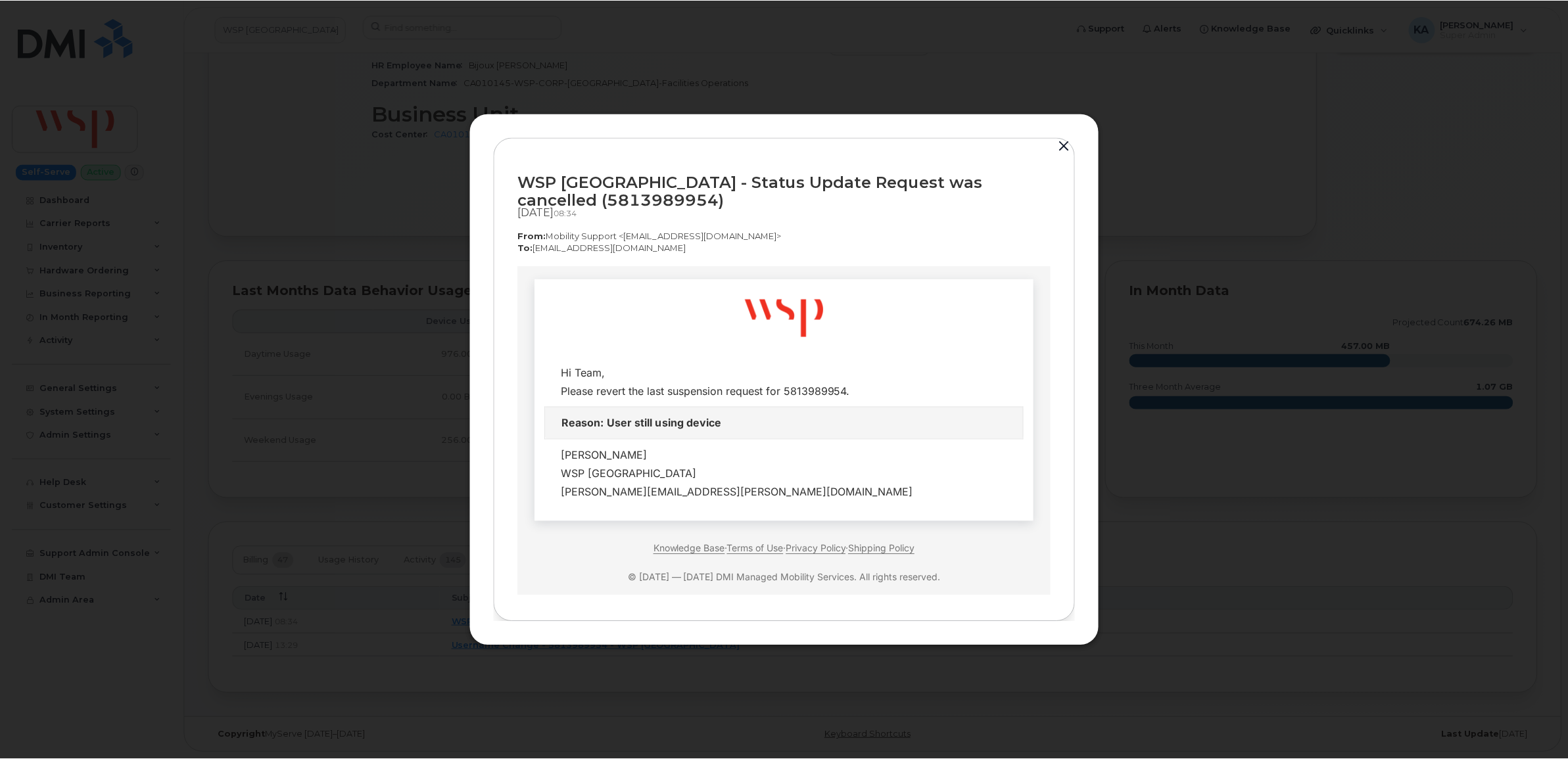
scroll to position [0, 0]
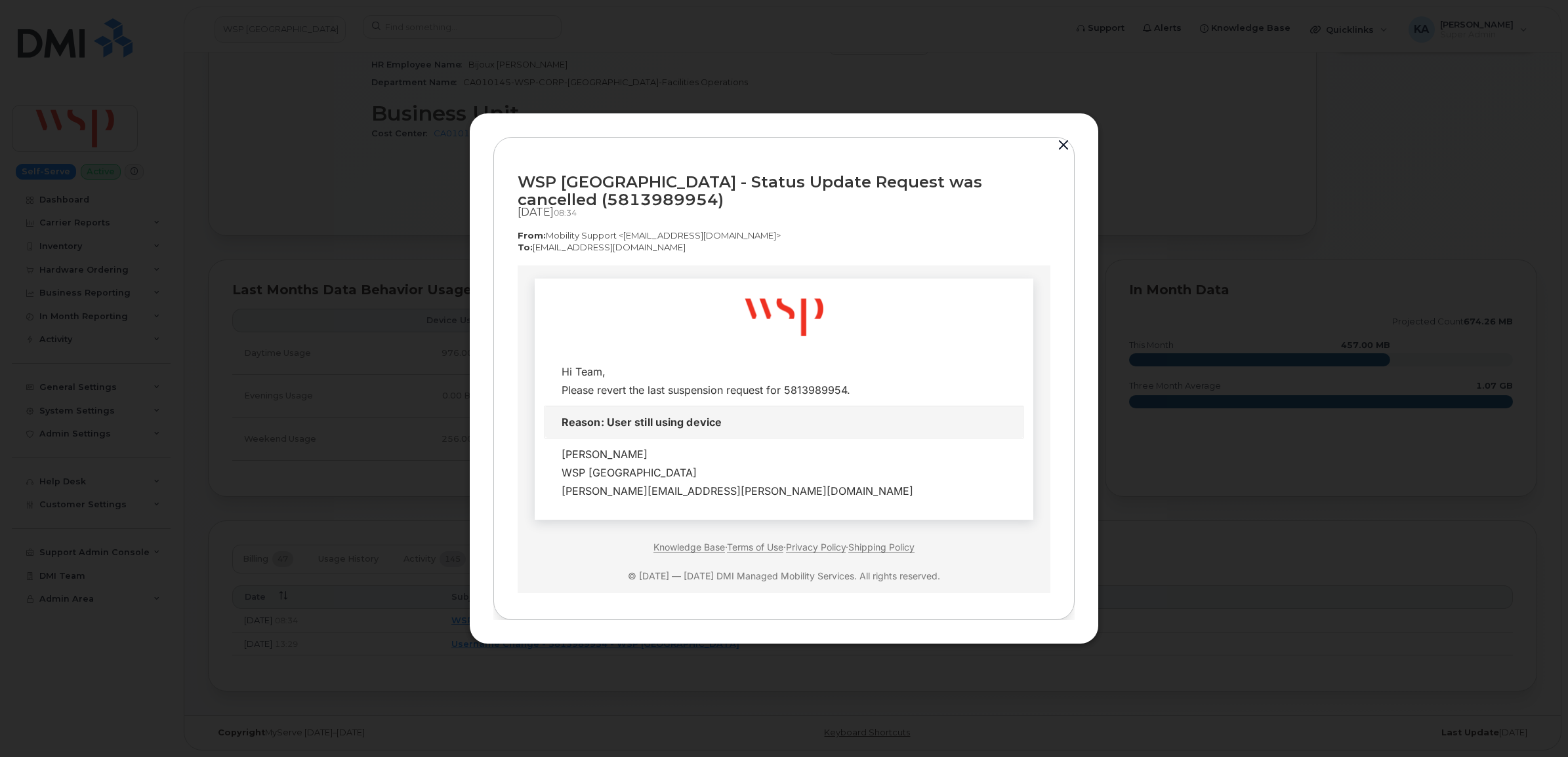
click at [1067, 146] on button "button" at bounding box center [1064, 145] width 20 height 18
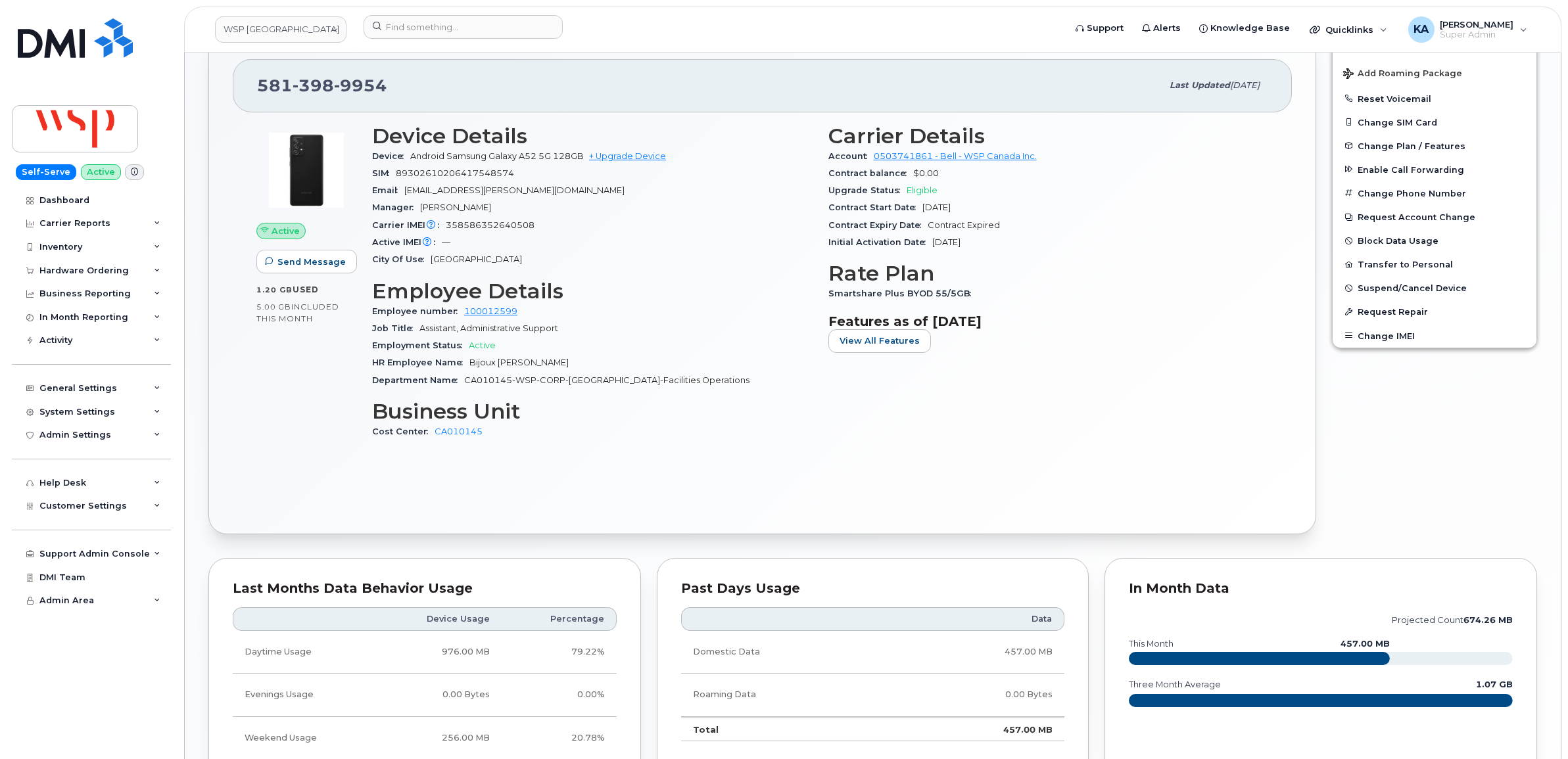
scroll to position [421, 0]
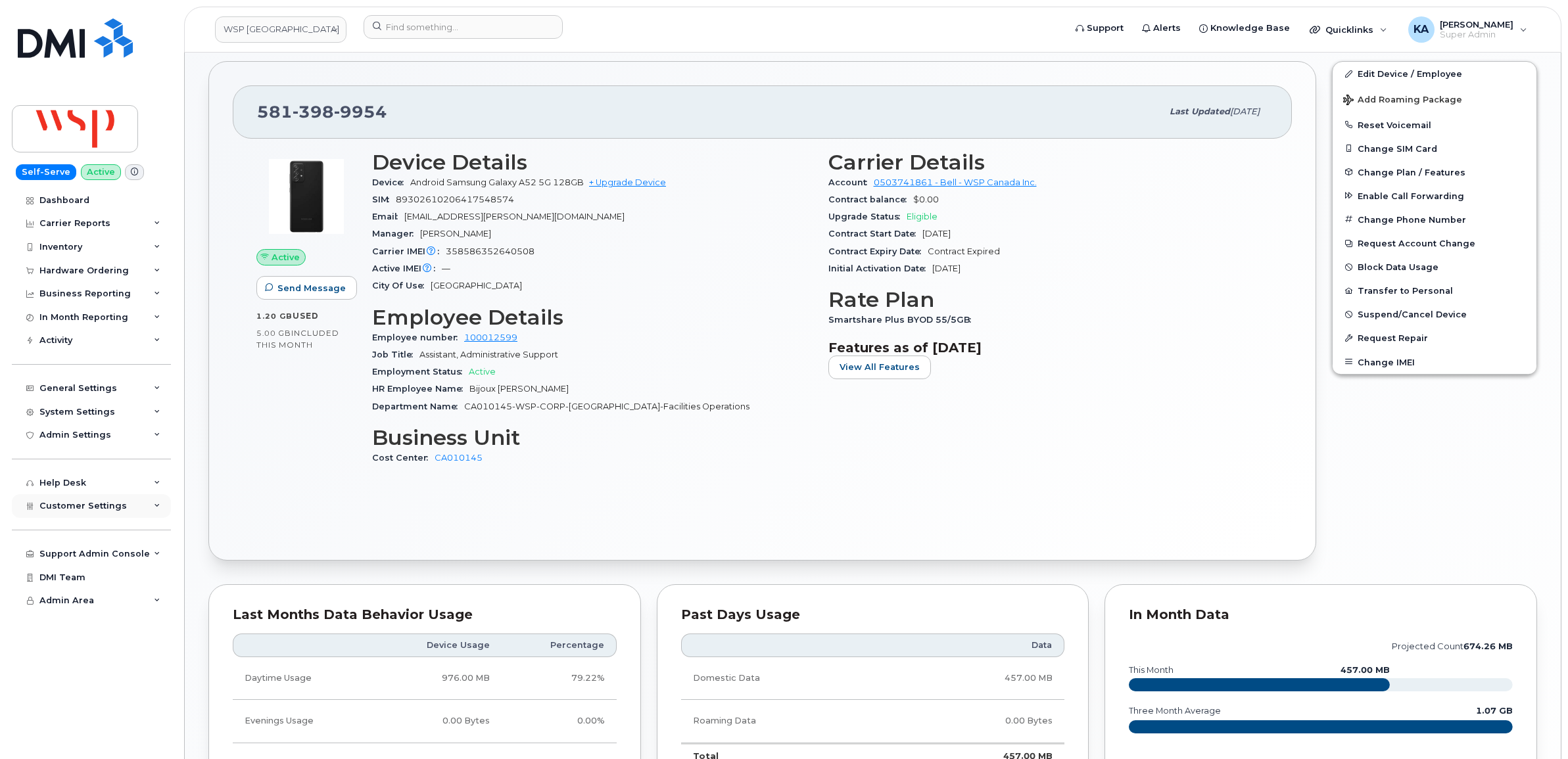
click at [62, 508] on span "Customer Settings" at bounding box center [82, 505] width 87 height 10
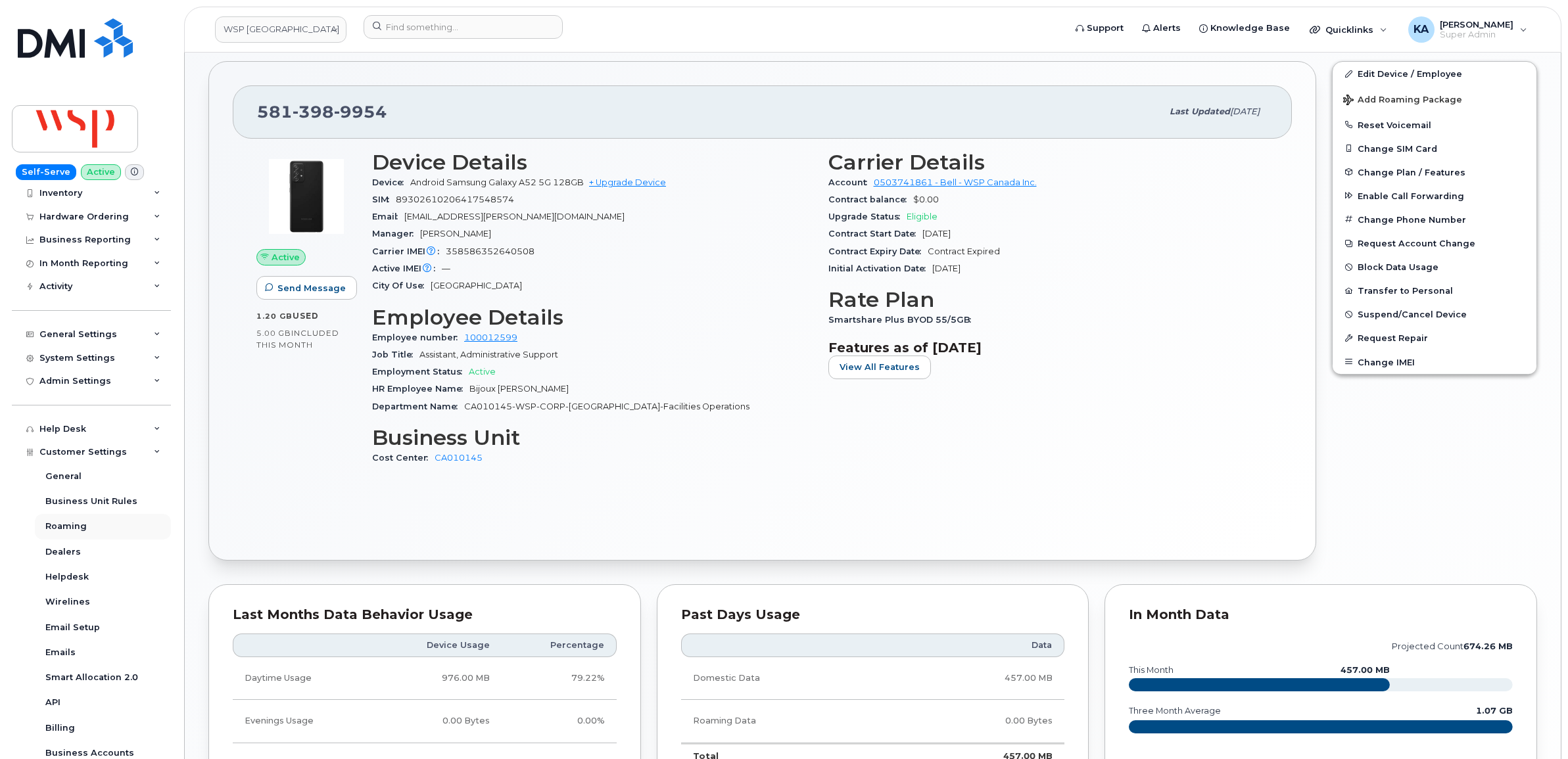
scroll to position [165, 0]
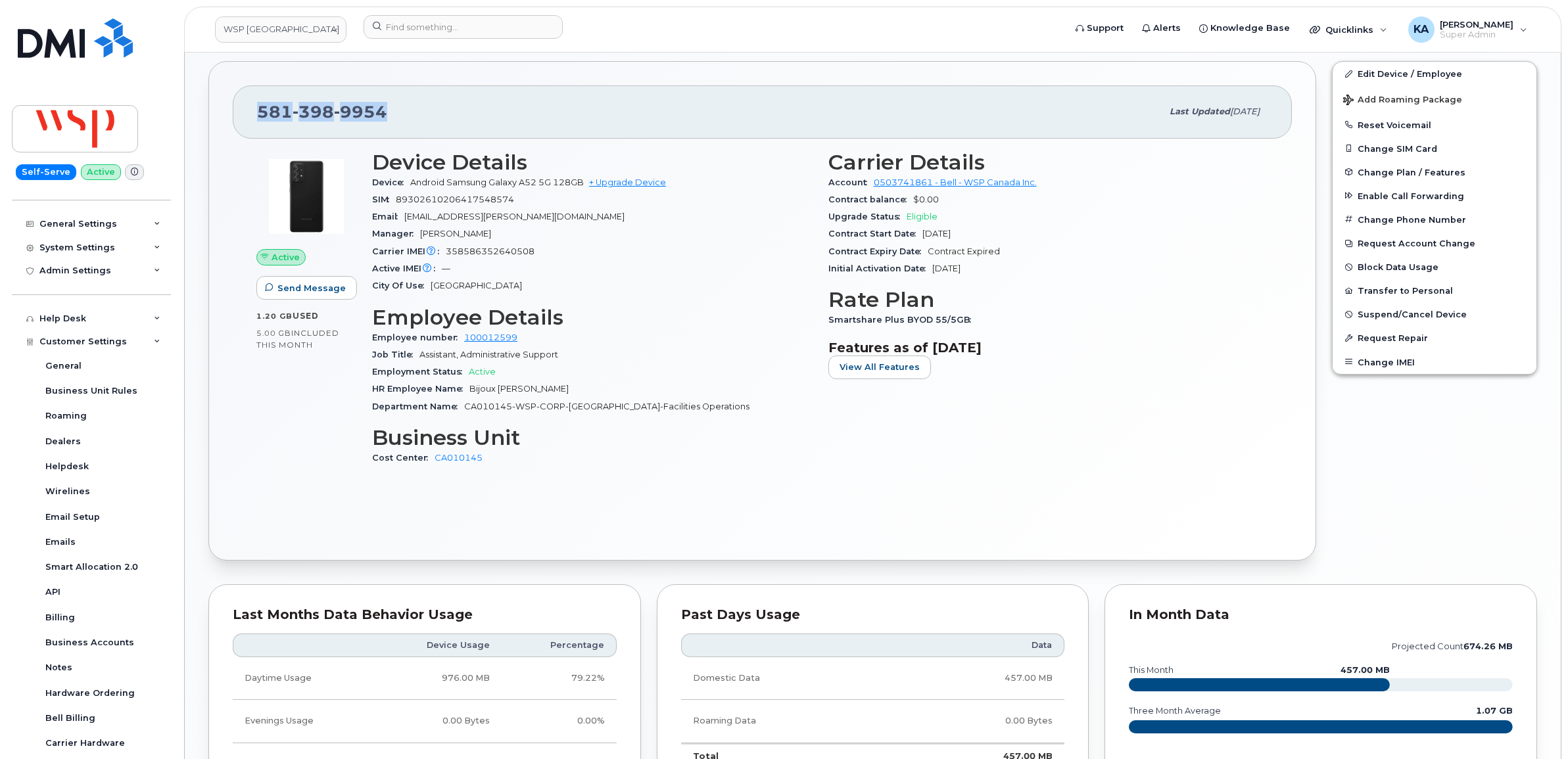
drag, startPoint x: 393, startPoint y: 113, endPoint x: 246, endPoint y: 102, distance: 147.4
click at [246, 102] on div "[PHONE_NUMBER] Last updated [DATE]" at bounding box center [762, 111] width 1059 height 52
copy span "[PHONE_NUMBER]"
click at [248, 113] on div "581 398 9954 Last updated Jan 09, 2025" at bounding box center [762, 111] width 1059 height 52
drag, startPoint x: 248, startPoint y: 113, endPoint x: 986, endPoint y: 330, distance: 769.2
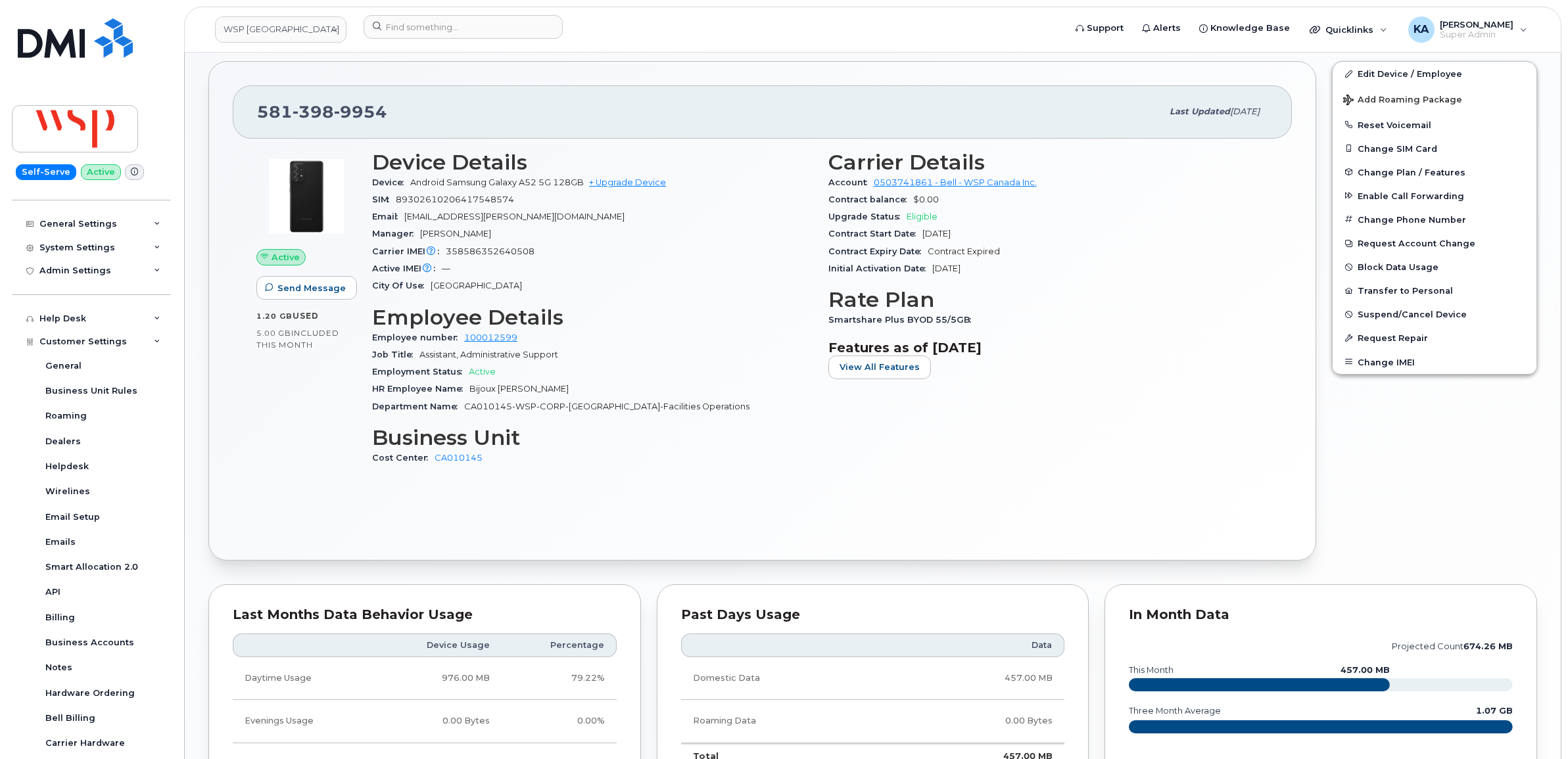
click at [986, 330] on div "581 398 9954 Last updated Jan 09, 2025 Active Send Message 1.20 GB  used 5.00 G…" at bounding box center [762, 311] width 1107 height 500
click at [442, 23] on input at bounding box center [463, 27] width 200 height 23
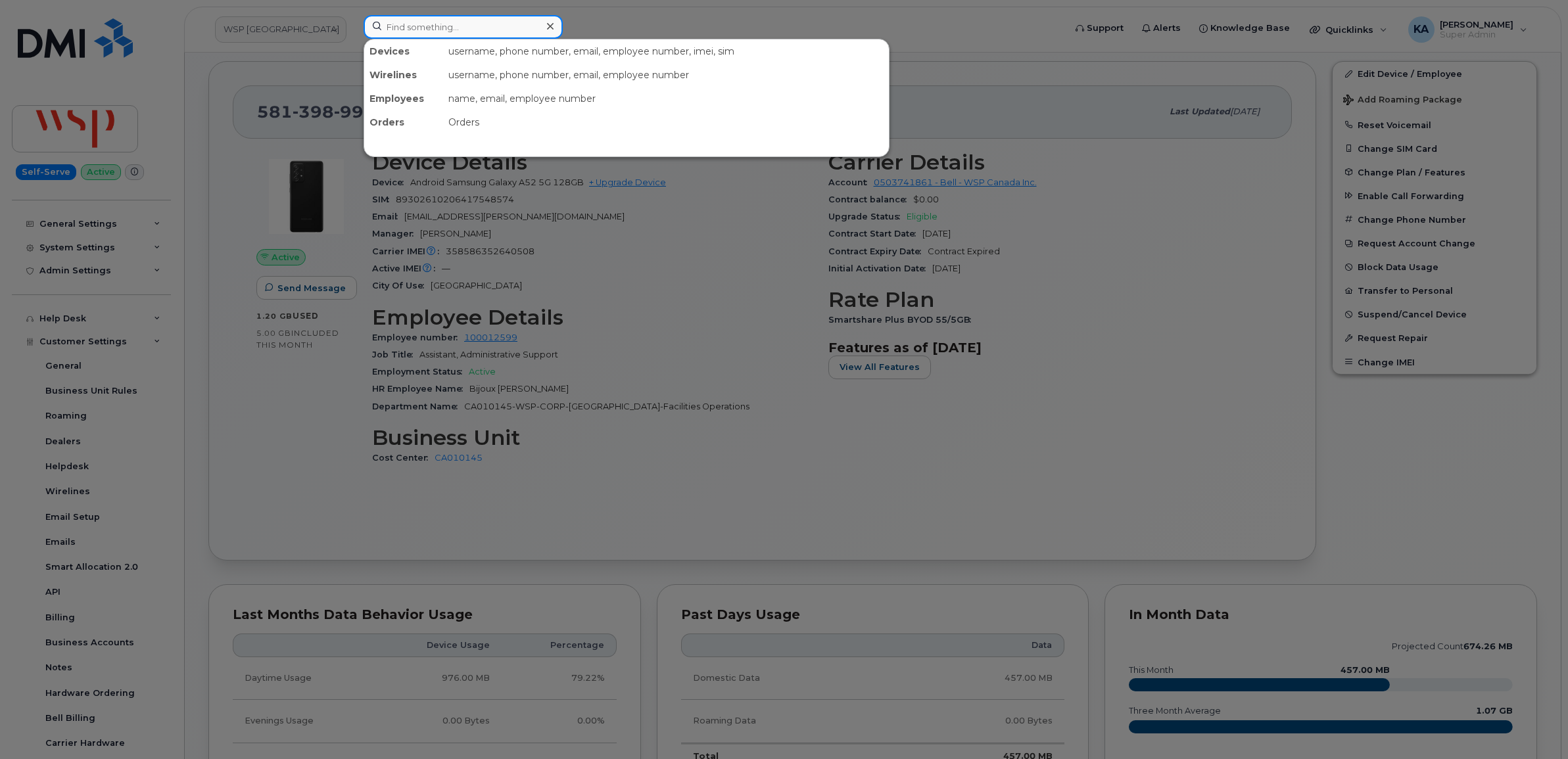
paste input "3435529068"
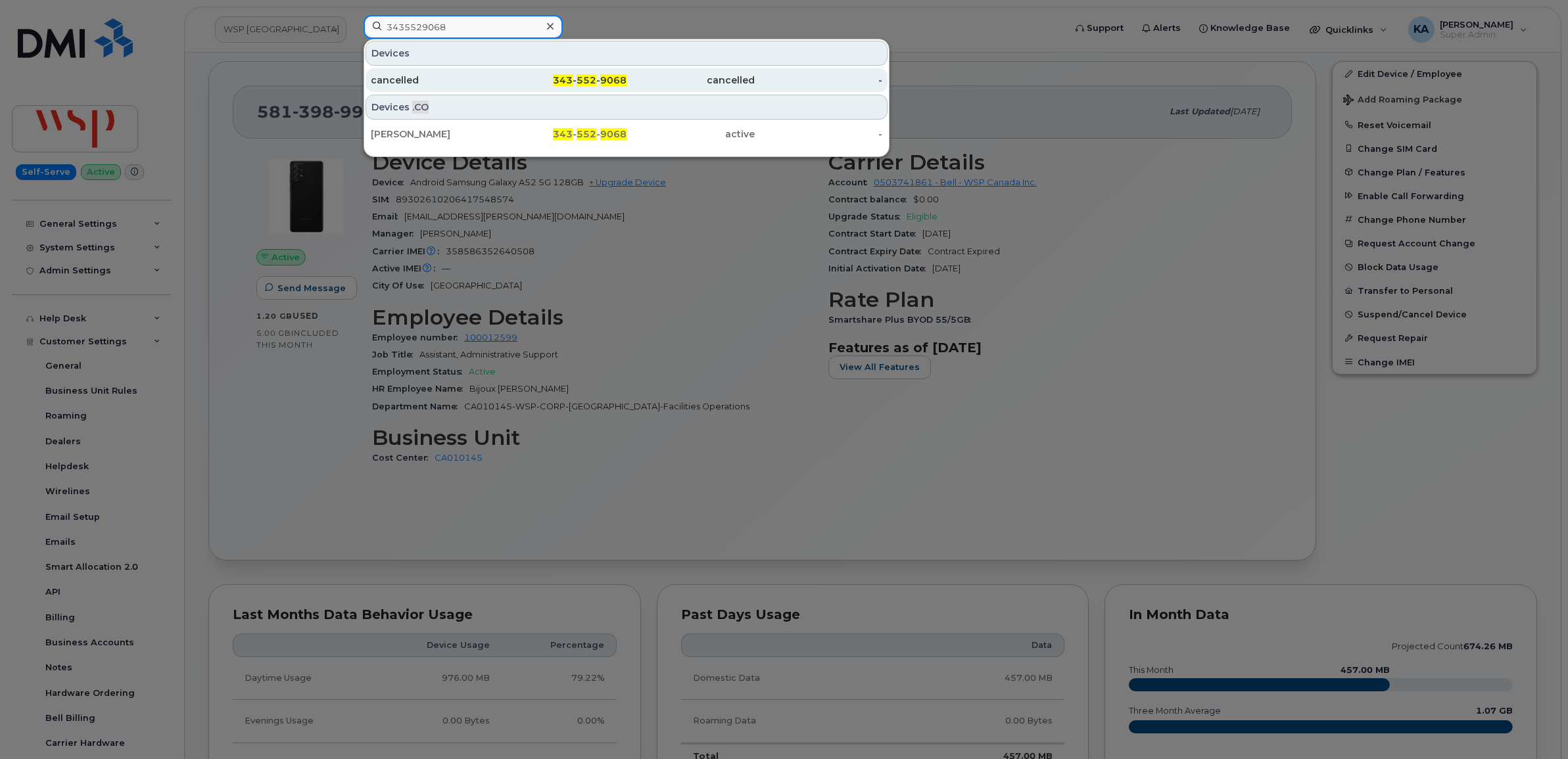
type input "3435529068"
click at [403, 79] on div "cancelled" at bounding box center [435, 81] width 128 height 13
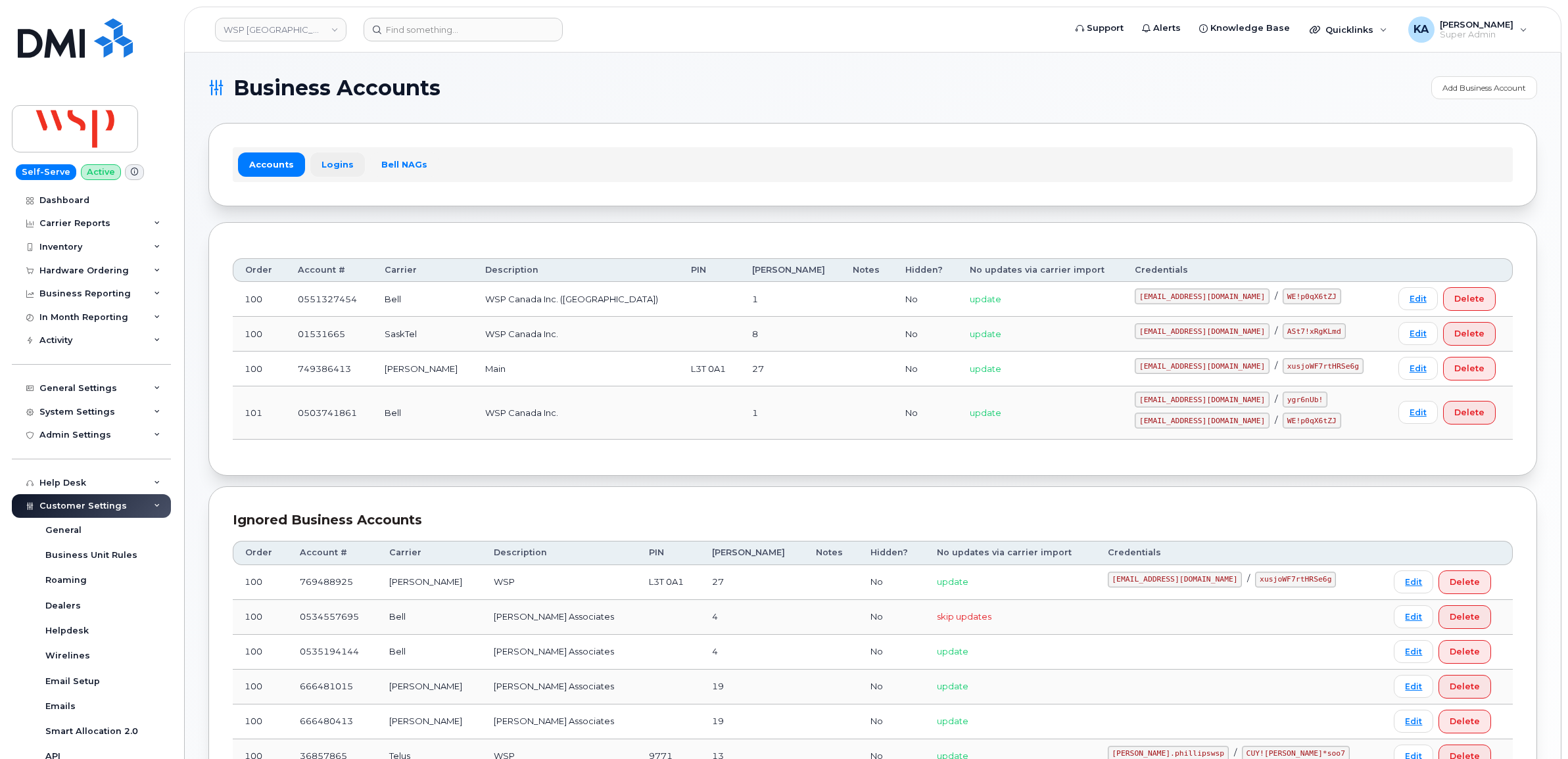
click at [331, 165] on link "Logins" at bounding box center [338, 164] width 55 height 23
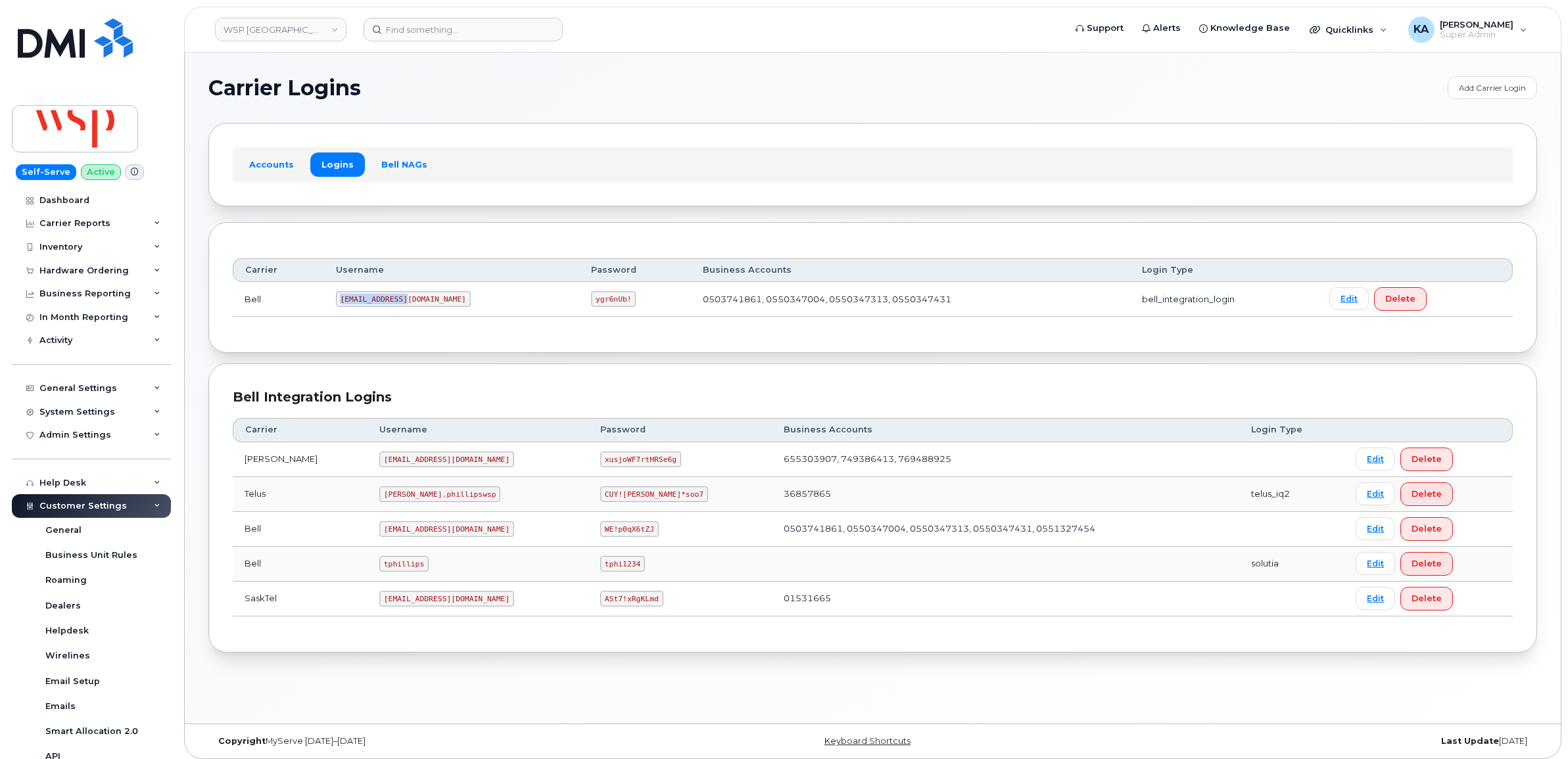
drag, startPoint x: 342, startPoint y: 303, endPoint x: 418, endPoint y: 311, distance: 76.4
click at [418, 311] on td "wsp2@myserve.ca" at bounding box center [452, 299] width 256 height 35
copy code "wsp2@myserve.ca"
drag, startPoint x: 510, startPoint y: 303, endPoint x: 560, endPoint y: 310, distance: 50.5
click at [579, 310] on td "ygr6nUb!" at bounding box center [635, 299] width 111 height 35
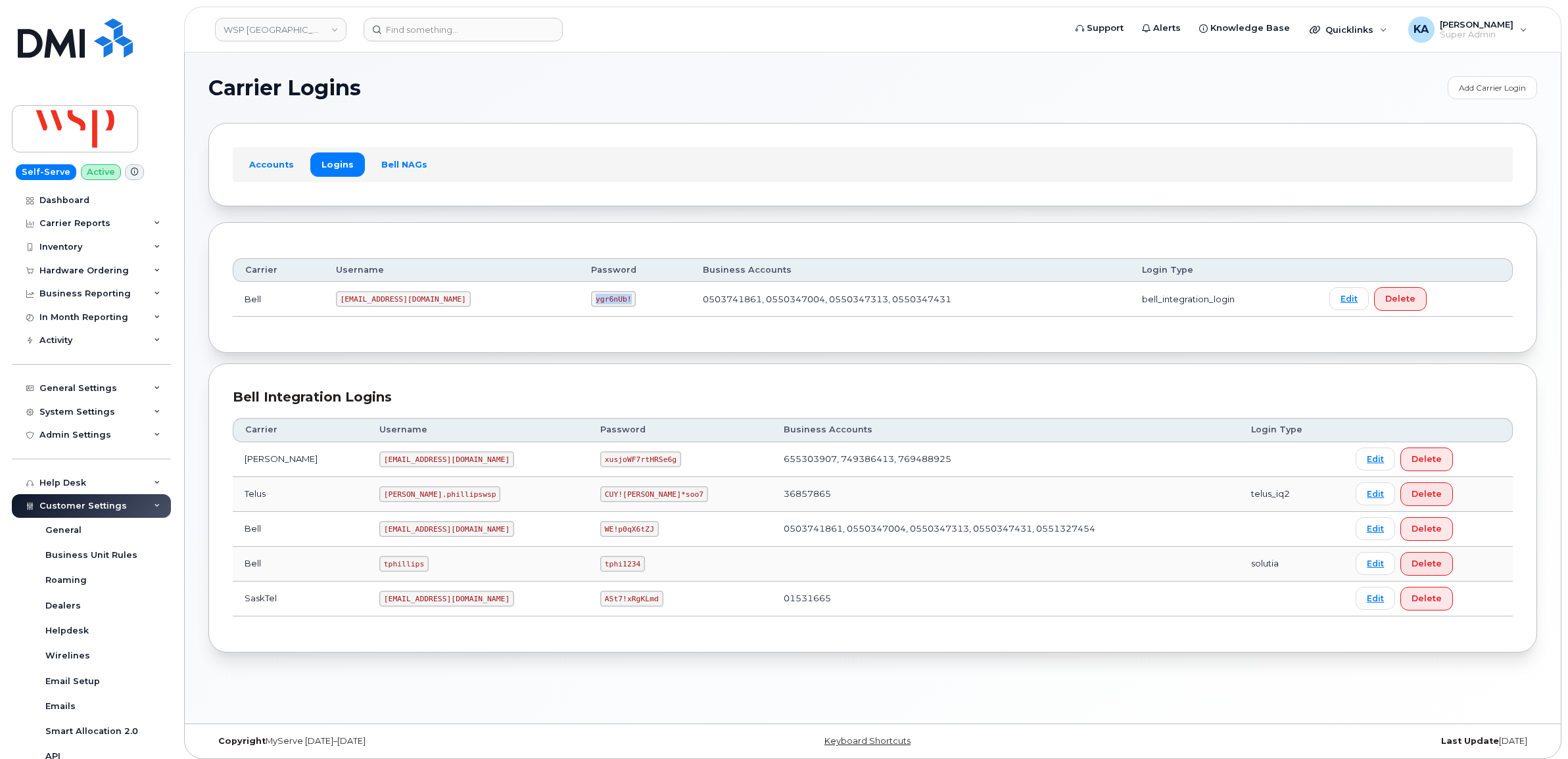
copy code "ygr6nUb!"
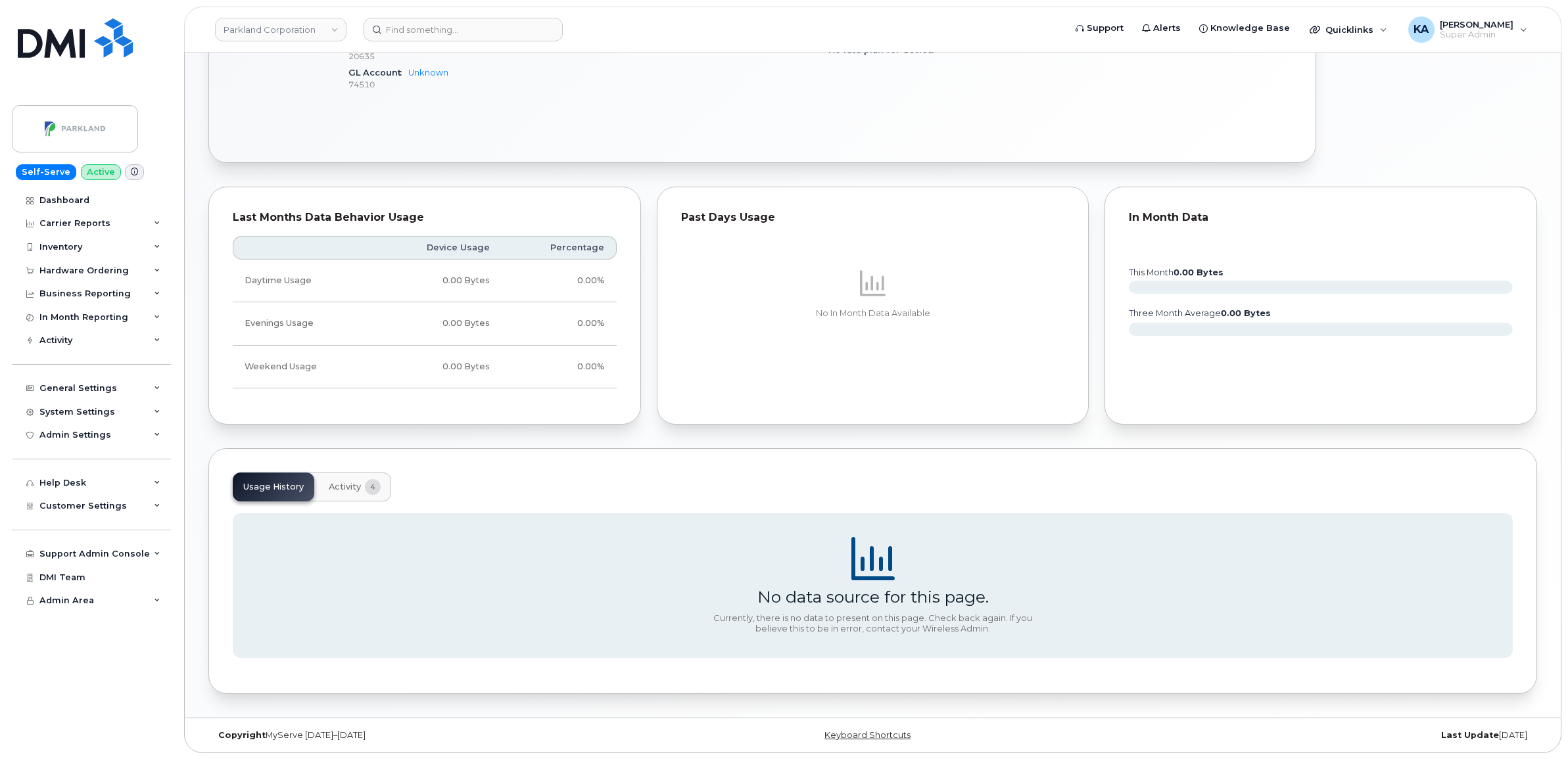
scroll to position [517, 0]
click at [341, 484] on span "Activity" at bounding box center [344, 486] width 32 height 11
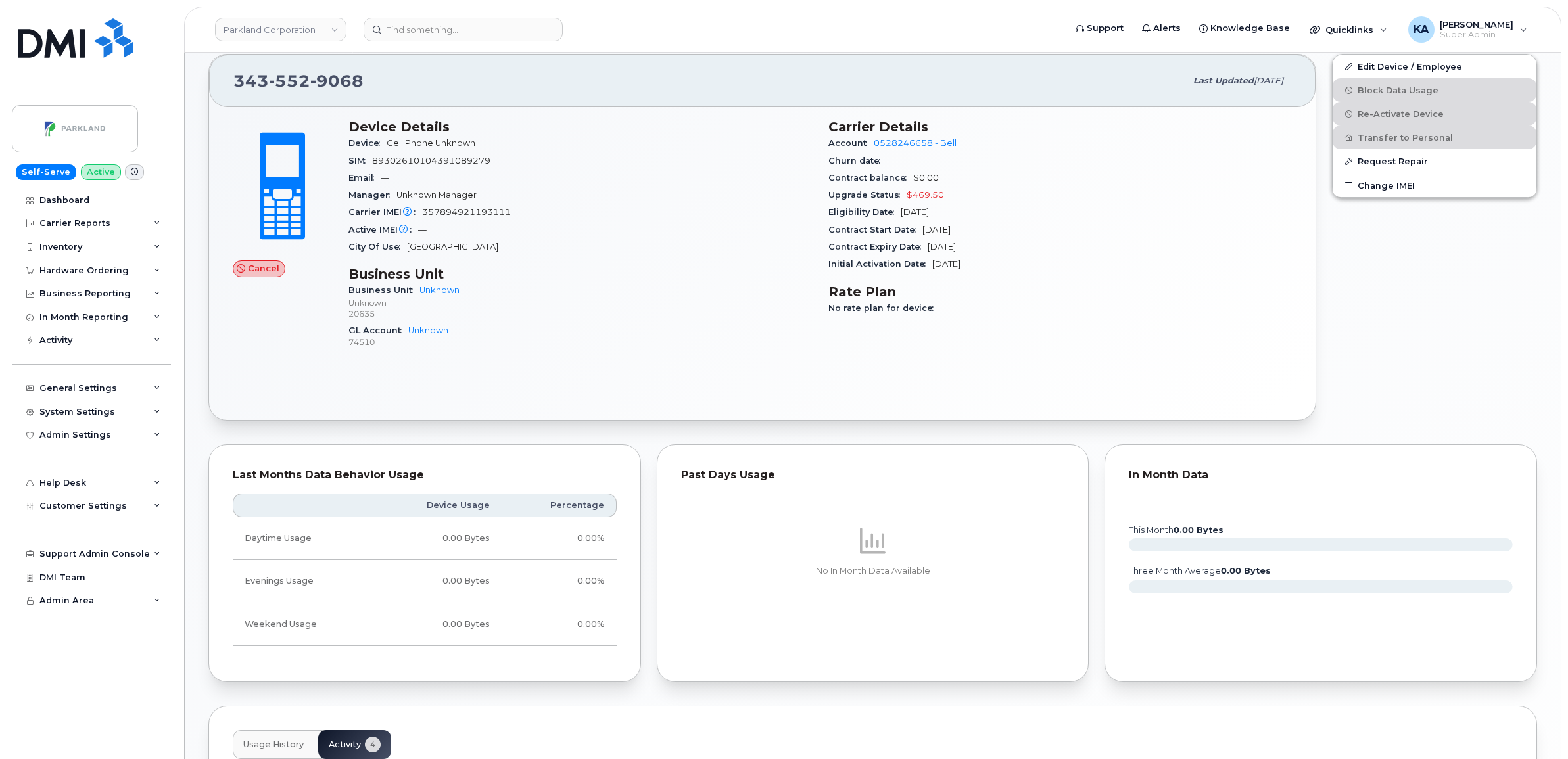
scroll to position [0, 0]
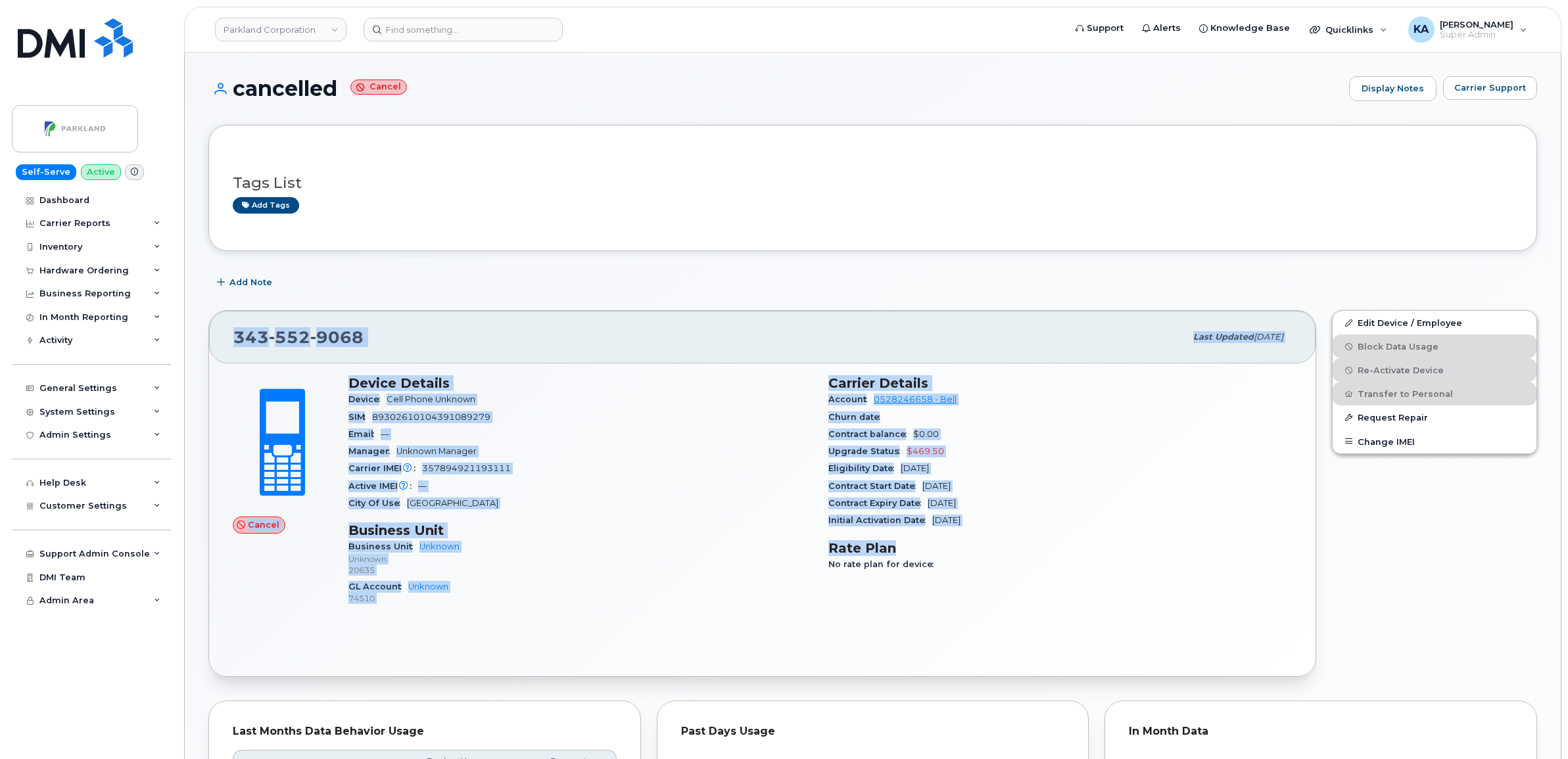
drag, startPoint x: 232, startPoint y: 338, endPoint x: 1037, endPoint y: 534, distance: 828.5
click at [1037, 534] on div "[PHONE_NUMBER] Last updated [DATE] Cancel Device Details Device Cell Phone Unkn…" at bounding box center [762, 493] width 1107 height 367
copy div "[PHONE_NUMBER] Last updated [DATE] Cancel Device Details Device Cell Phone Unkn…"
click at [698, 482] on div "Active IMEI Active IMEI is refreshed daily with a delay of up to 48 hours follo…" at bounding box center [580, 486] width 464 height 17
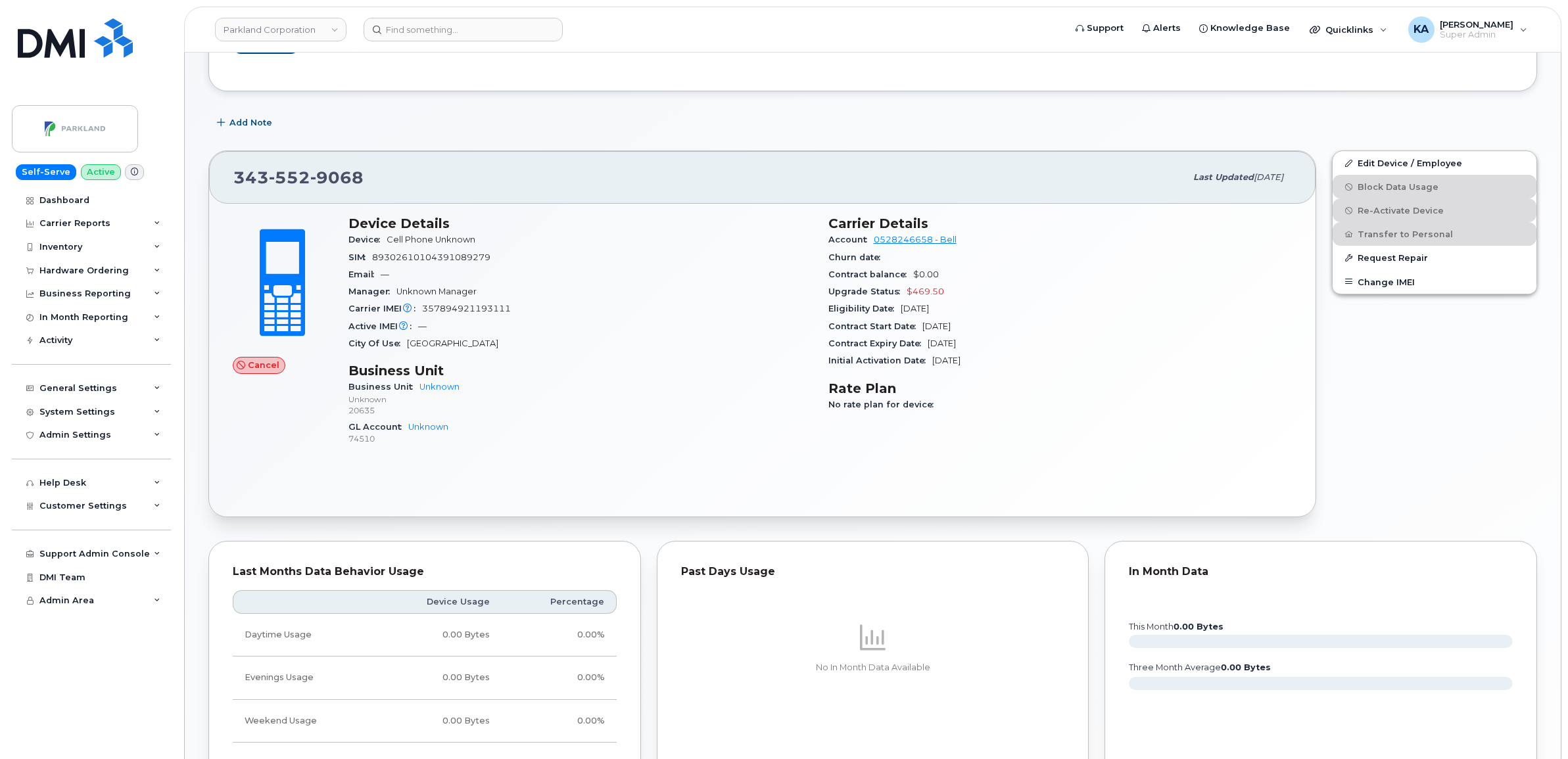
scroll to position [82, 0]
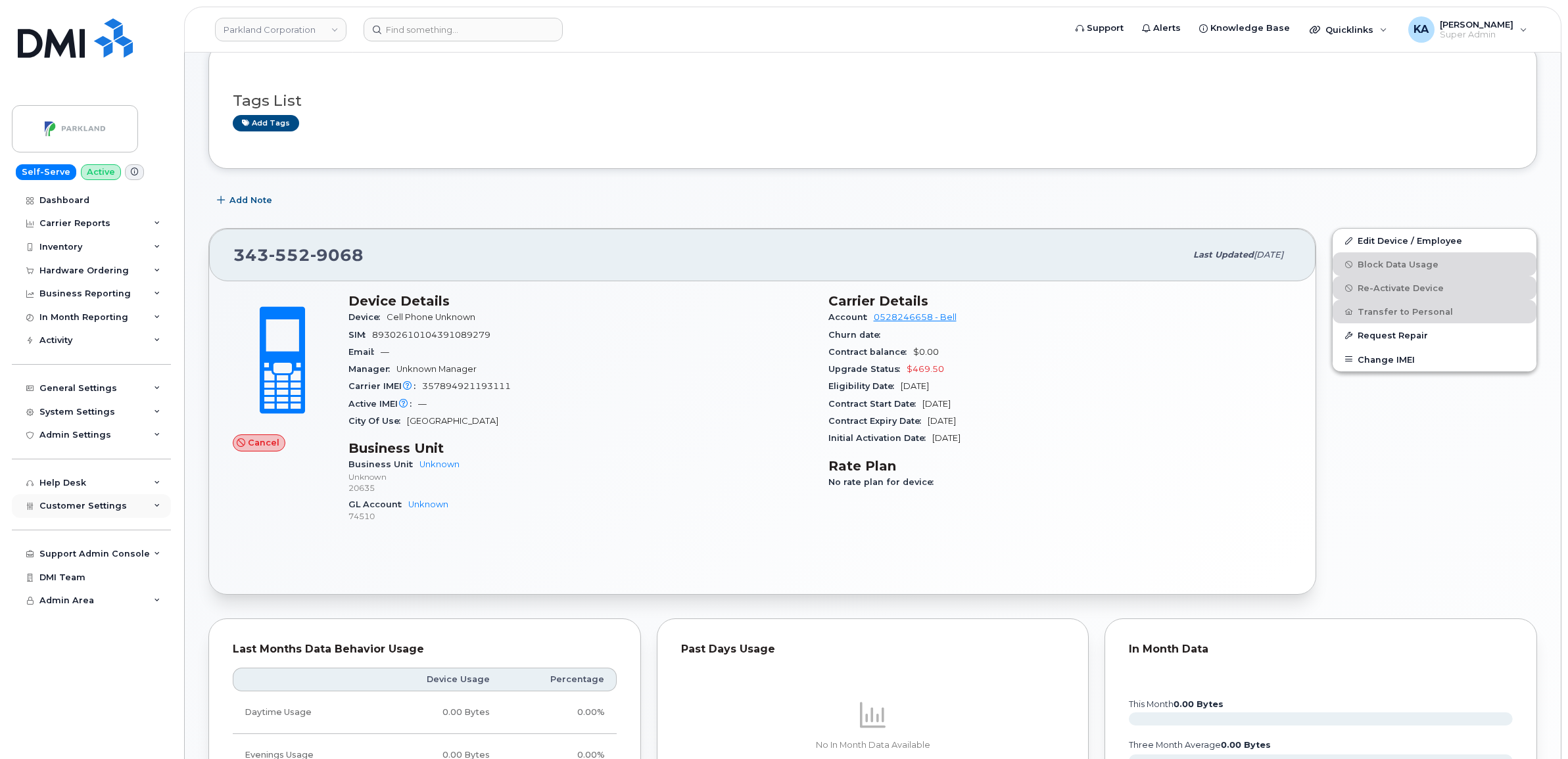
click at [43, 504] on span "Customer Settings" at bounding box center [82, 505] width 87 height 10
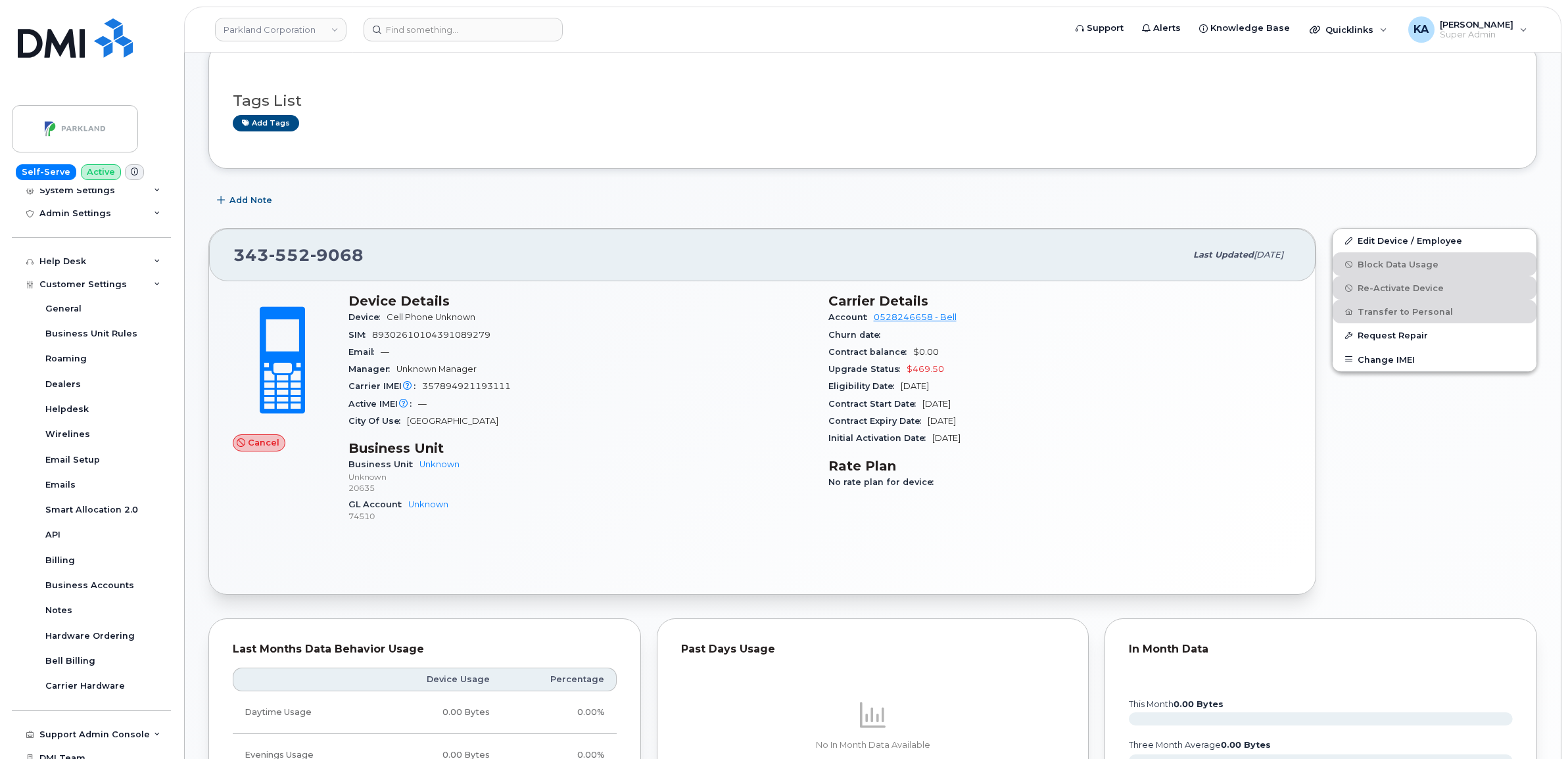
scroll to position [246, 0]
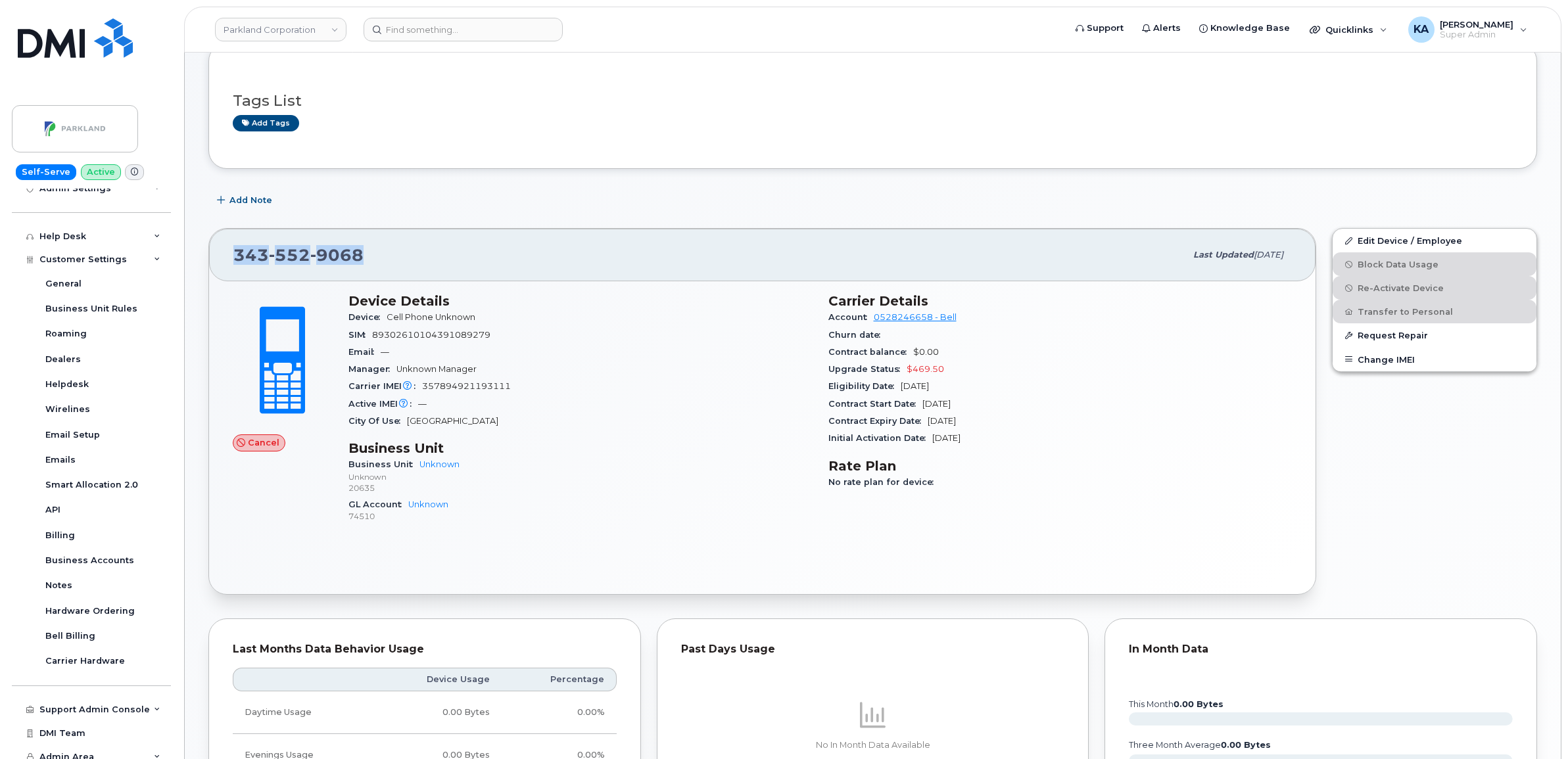
drag, startPoint x: 367, startPoint y: 254, endPoint x: 218, endPoint y: 252, distance: 149.0
click at [218, 252] on div "343 552 9068 Last updated Mar 06, 2024" at bounding box center [762, 254] width 1107 height 52
copy span "343 552 9068"
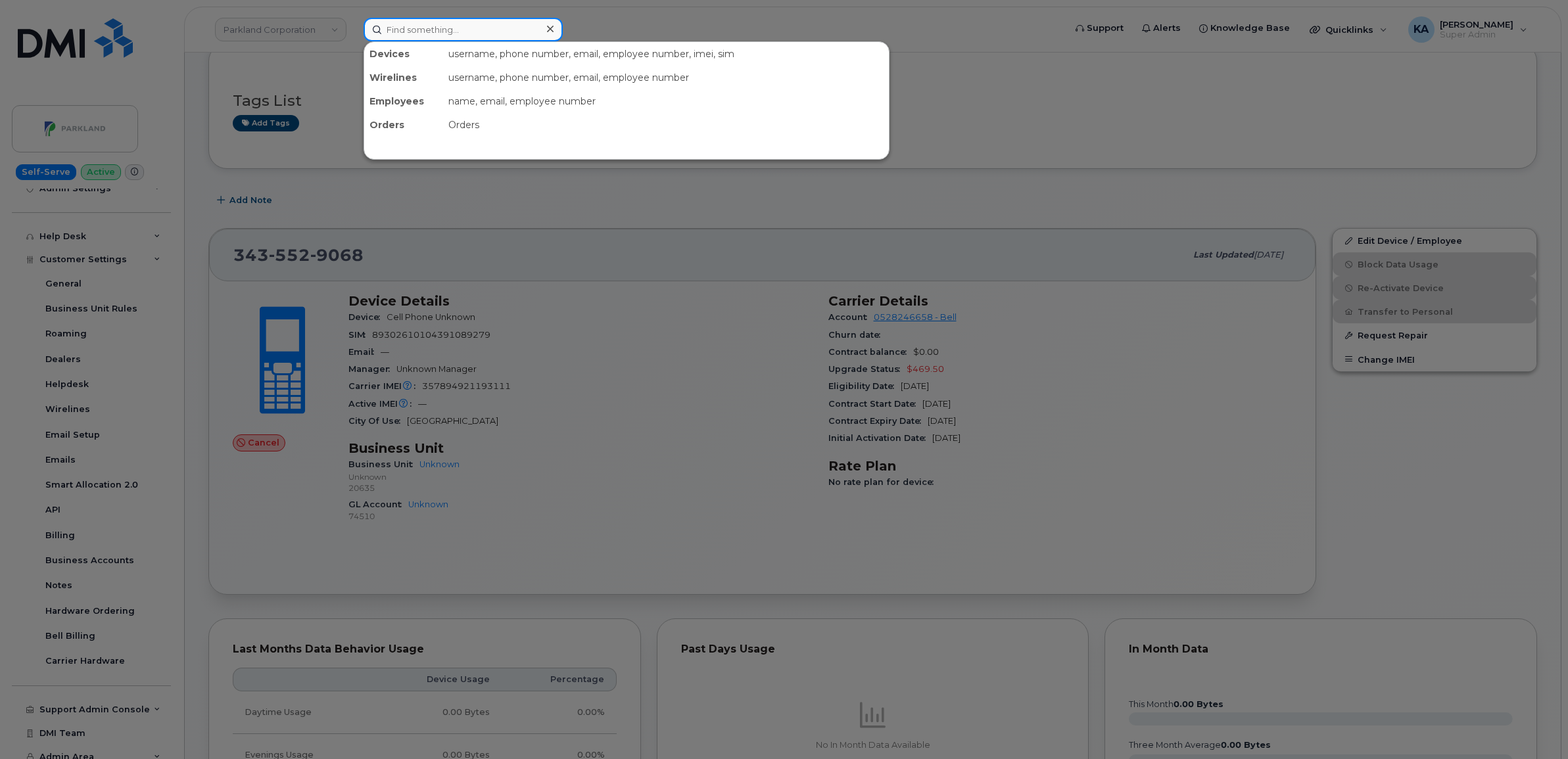
paste input "7806670686"
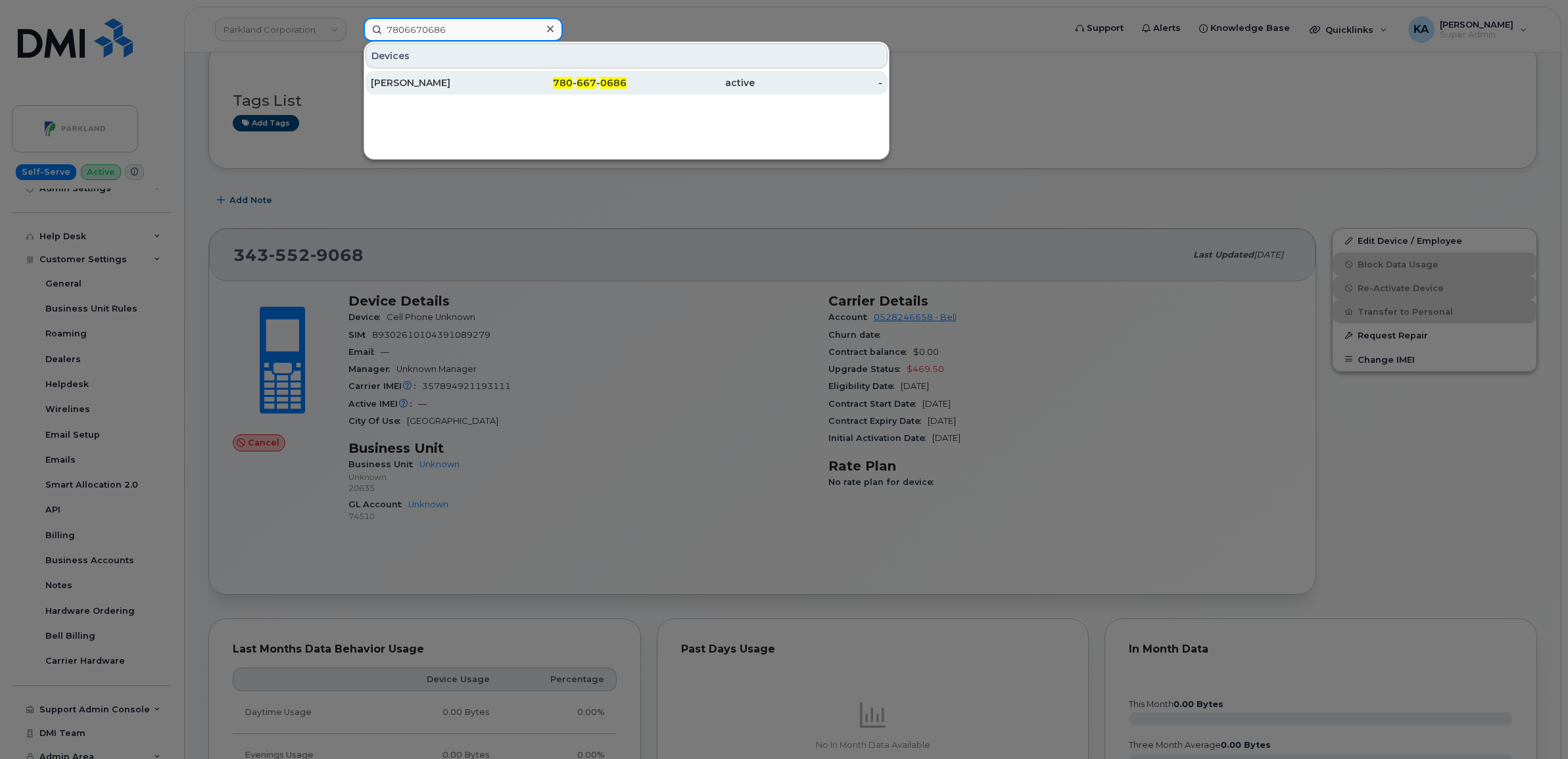
type input "7806670686"
click at [419, 81] on div "[PERSON_NAME]" at bounding box center [435, 83] width 128 height 13
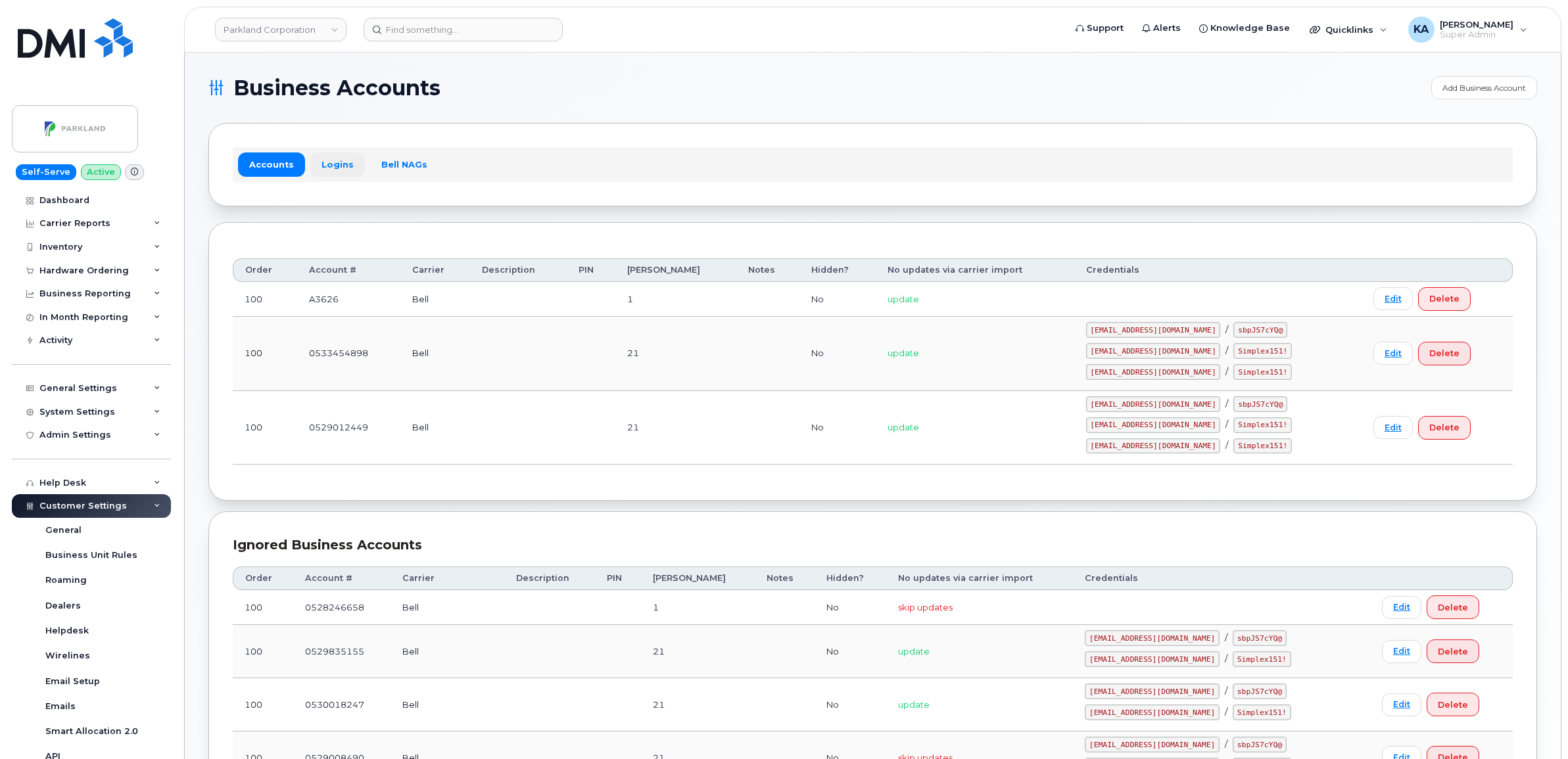
click at [332, 165] on link "Logins" at bounding box center [338, 164] width 55 height 23
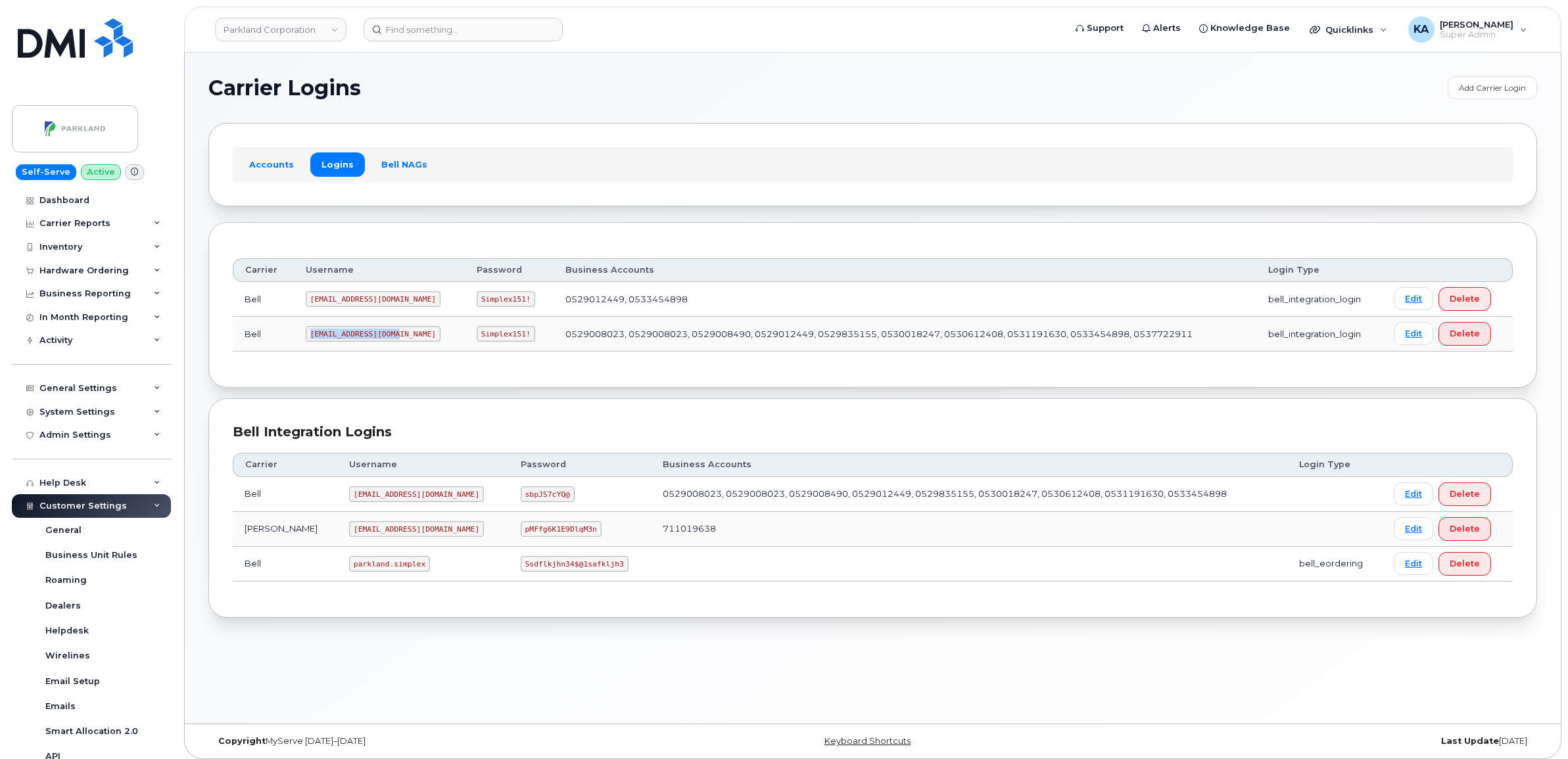
drag, startPoint x: 309, startPoint y: 335, endPoint x: 390, endPoint y: 340, distance: 81.2
click at [390, 340] on code "Parkland2@myserve.ca" at bounding box center [373, 333] width 135 height 16
copy code "Parkland2@myserve.ca"
drag, startPoint x: 437, startPoint y: 329, endPoint x: 503, endPoint y: 340, distance: 66.9
click at [503, 340] on td "Simplex151!" at bounding box center [509, 334] width 89 height 35
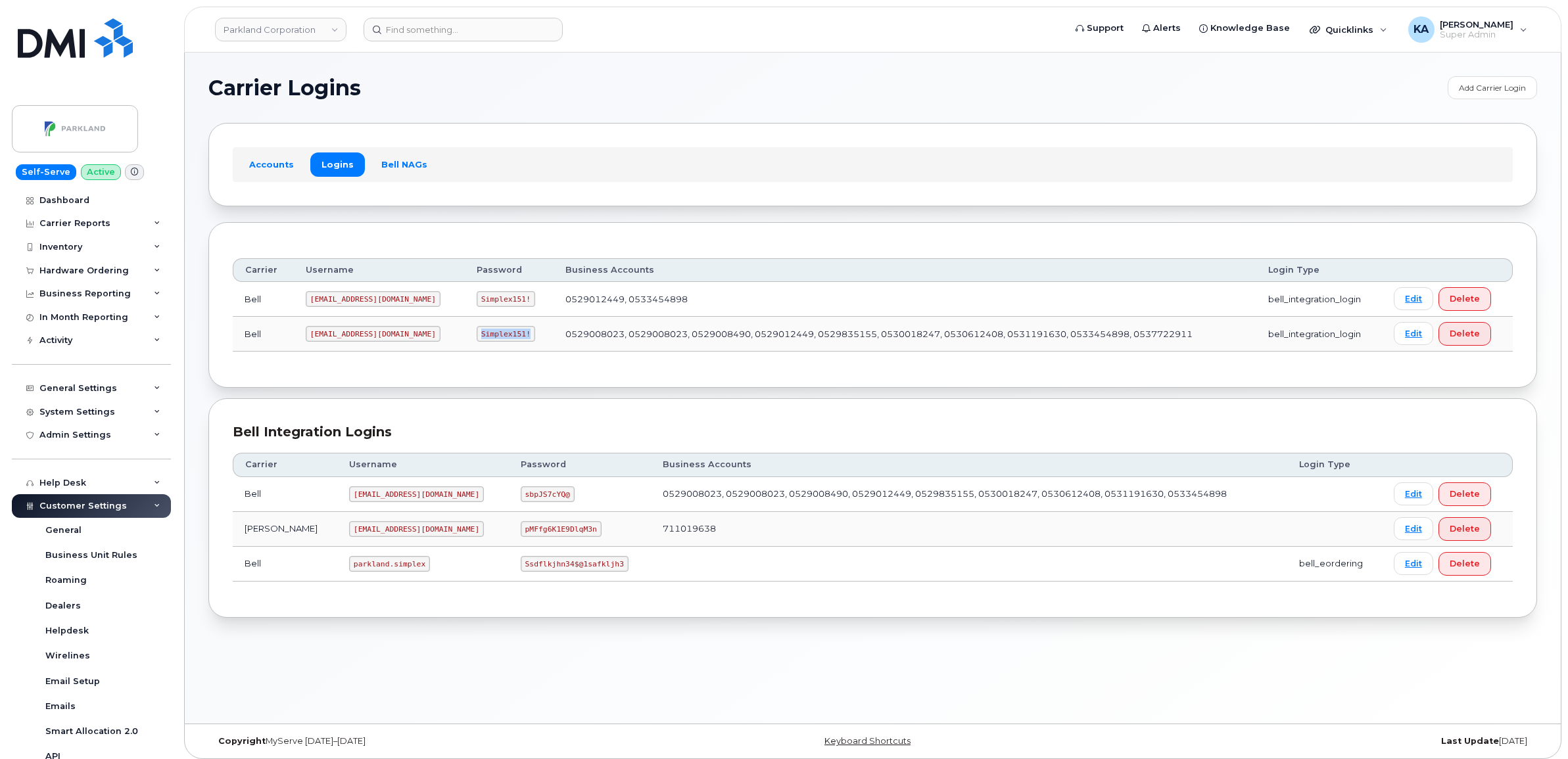
copy code "Simplex151!"
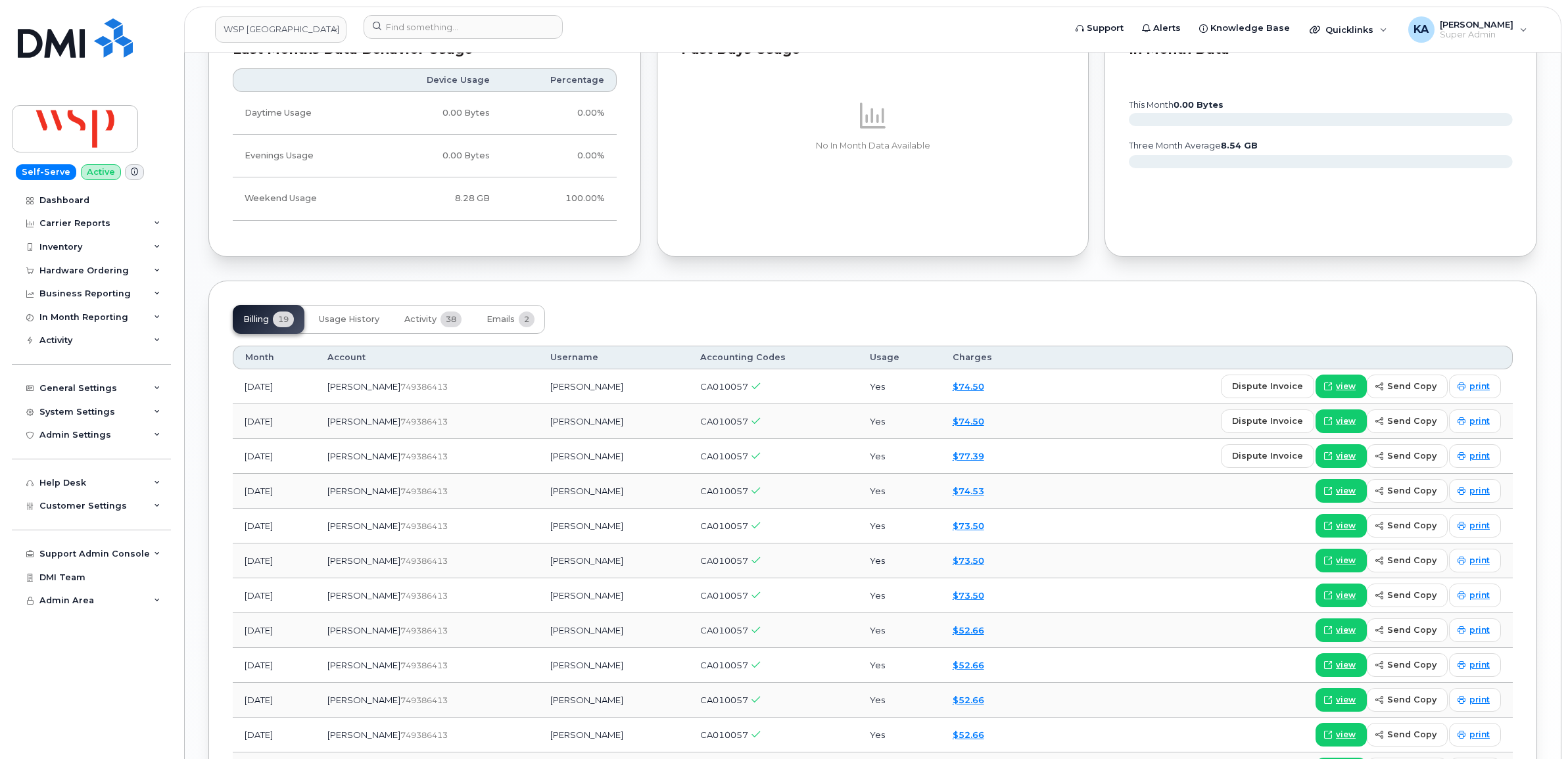
scroll to position [1068, 0]
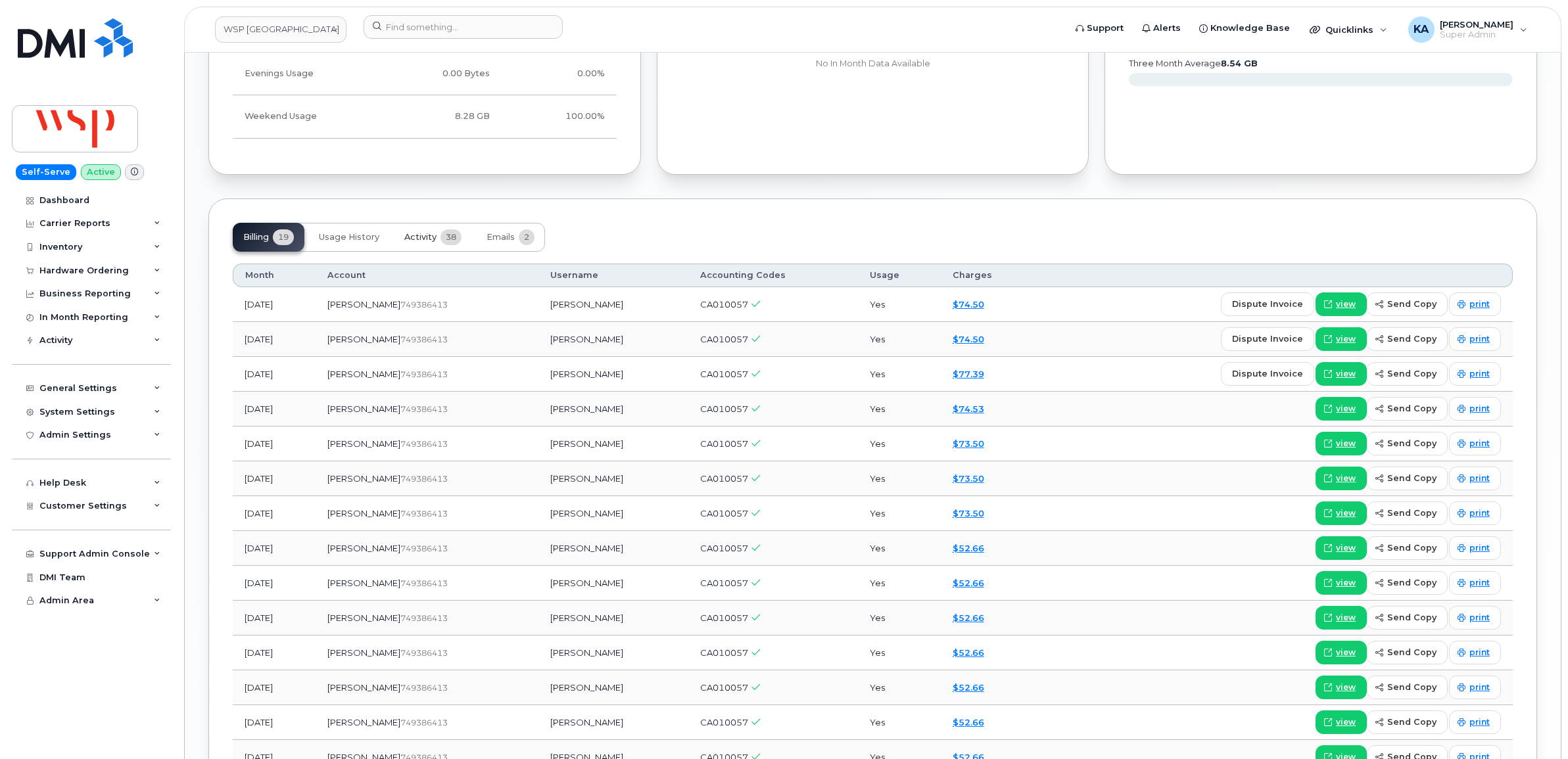
click at [421, 238] on span "Activity" at bounding box center [420, 237] width 32 height 11
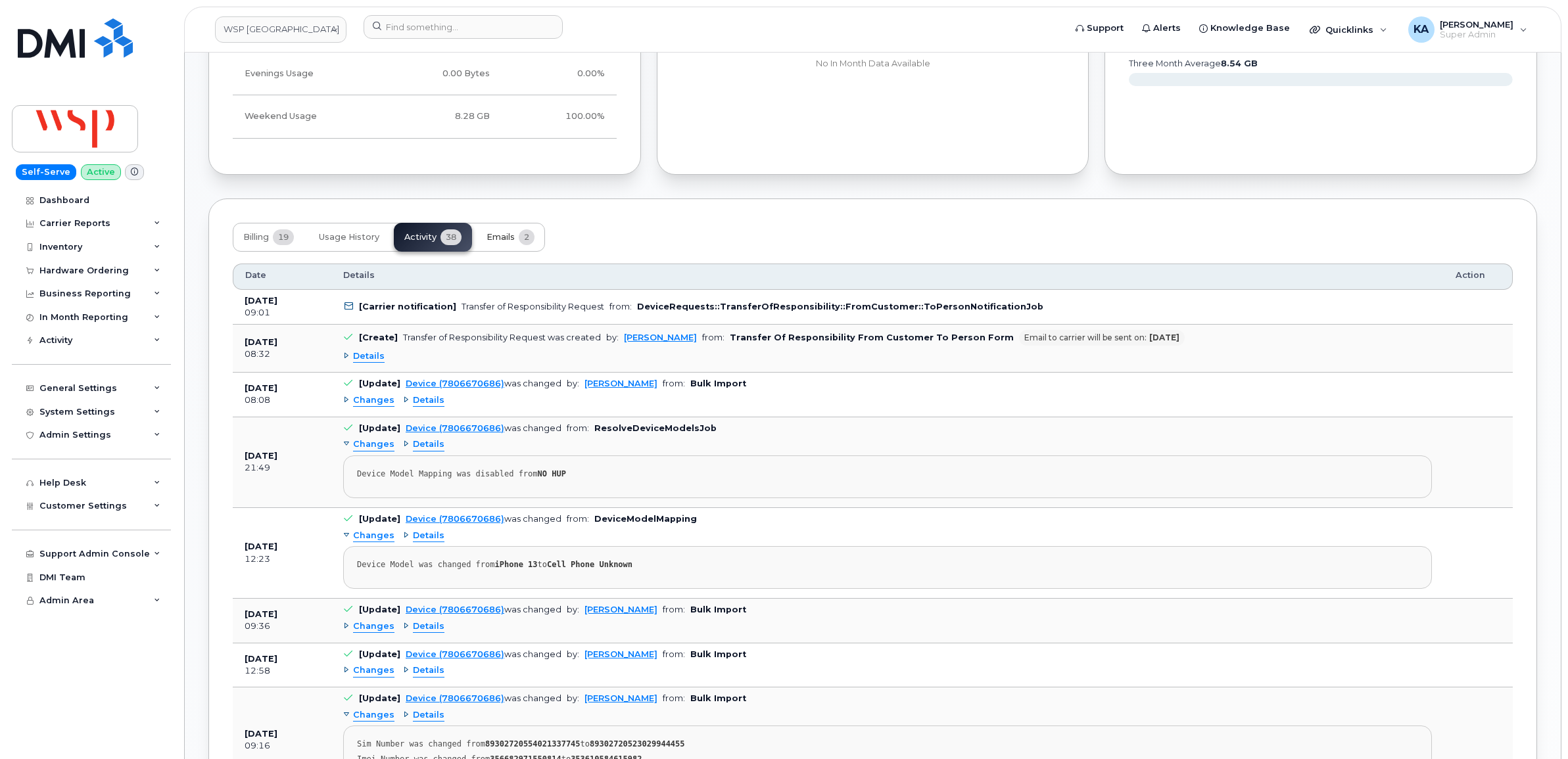
click at [510, 237] on span "Emails" at bounding box center [500, 237] width 28 height 11
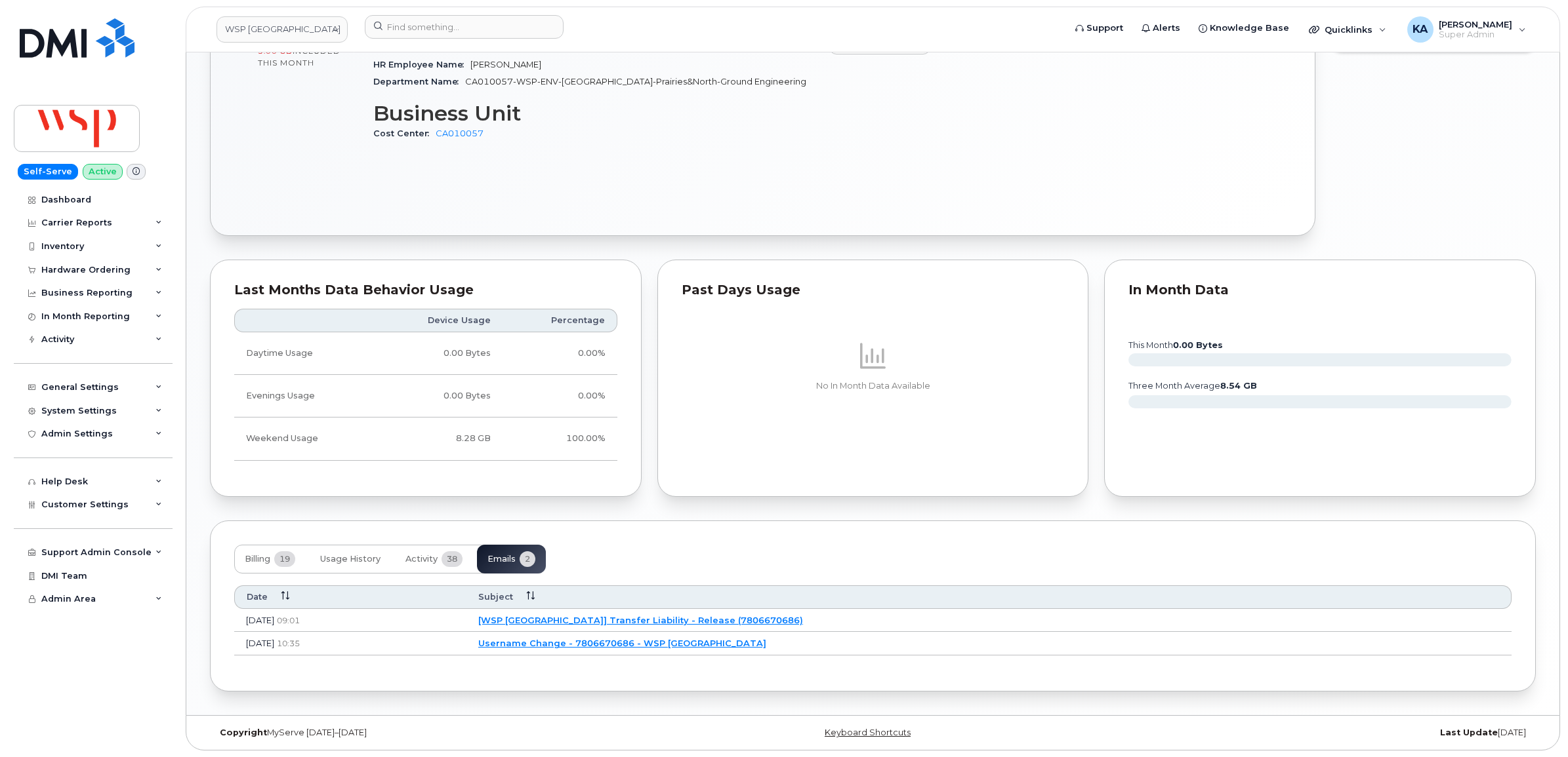
scroll to position [747, 0]
click at [710, 617] on link "[WSP Canada] Transfer Liability - Release (7806670686)" at bounding box center [638, 620] width 324 height 11
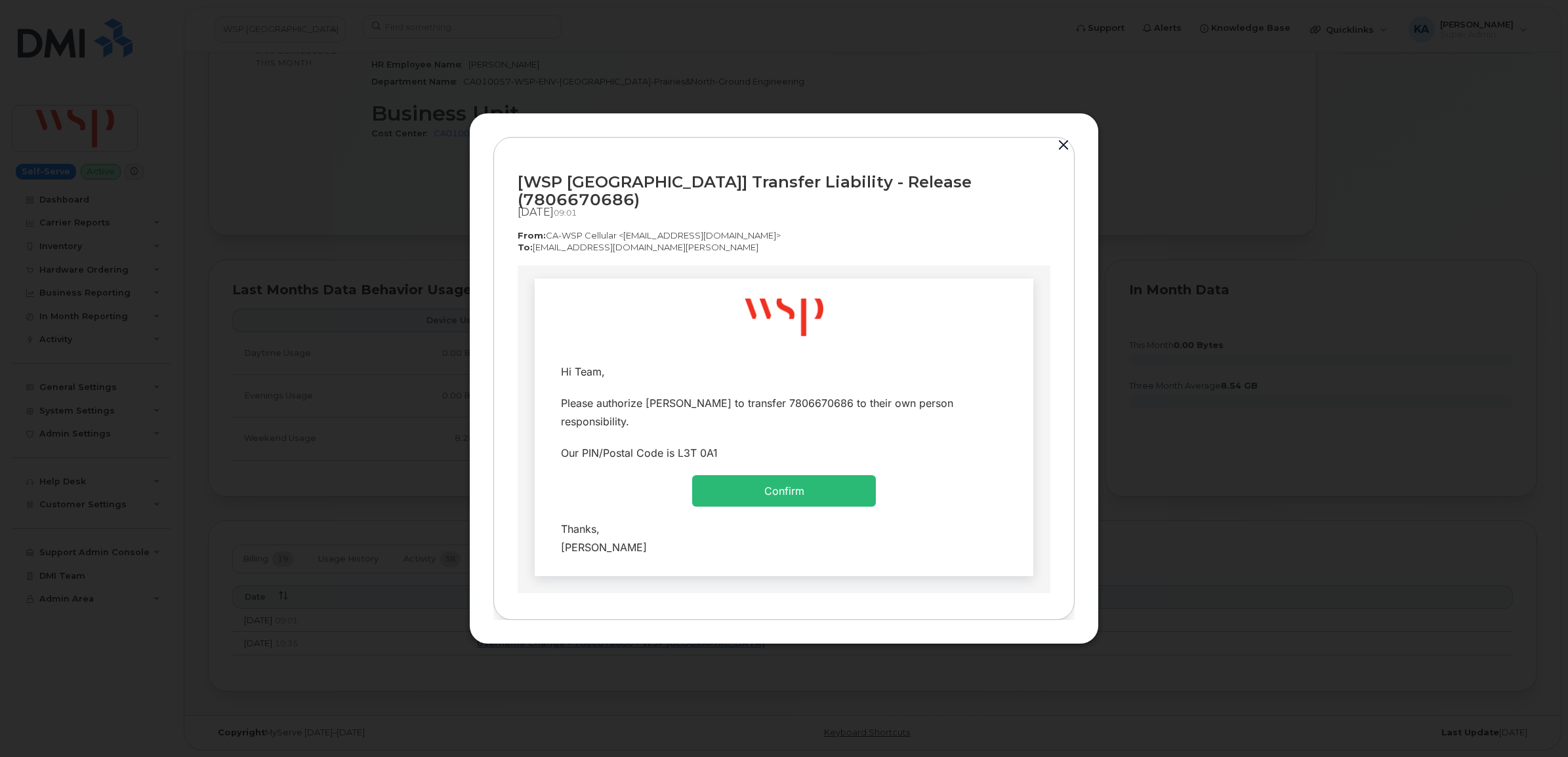
scroll to position [0, 0]
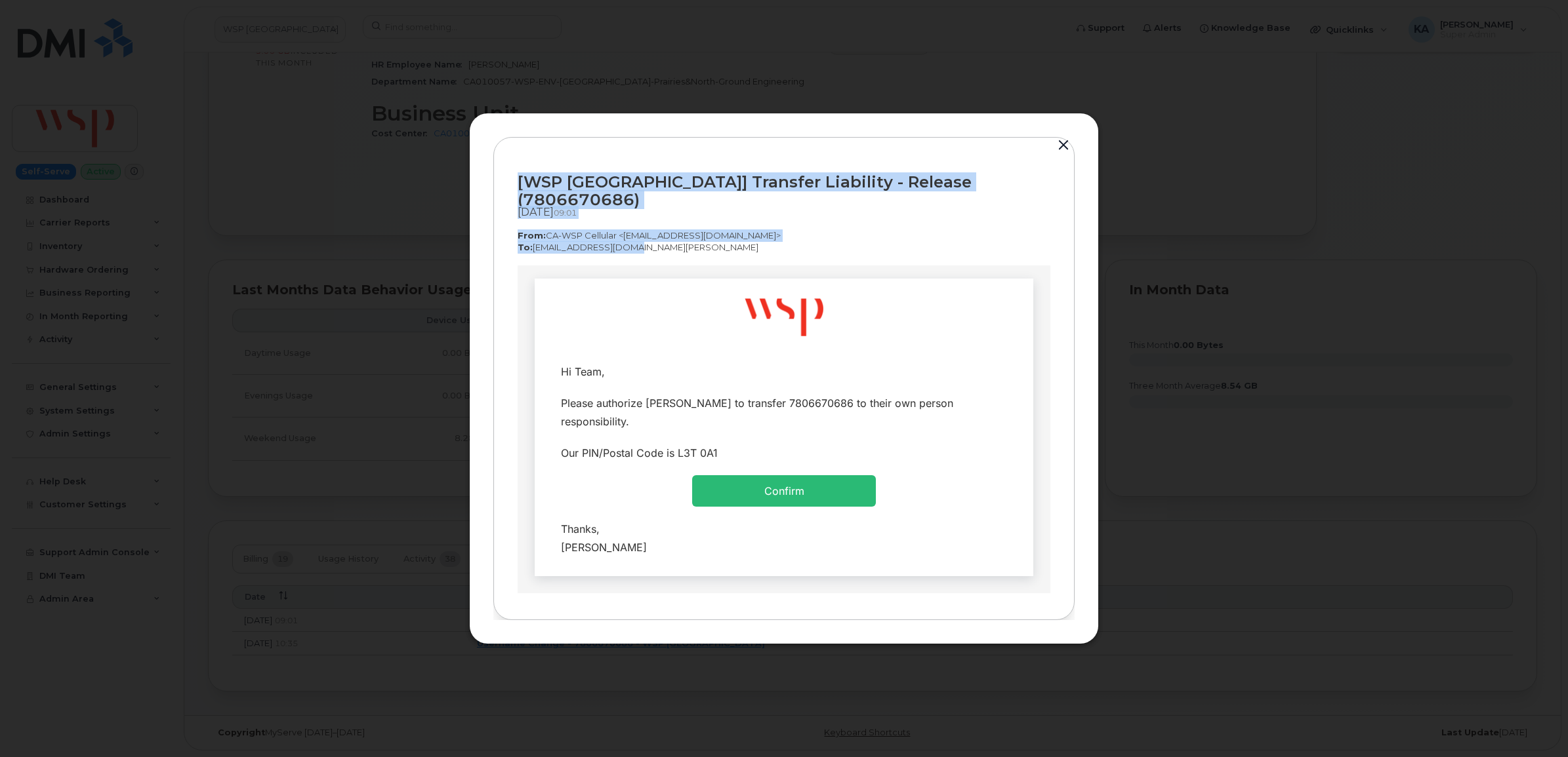
drag, startPoint x: 1035, startPoint y: 452, endPoint x: 898, endPoint y: 575, distance: 184.1
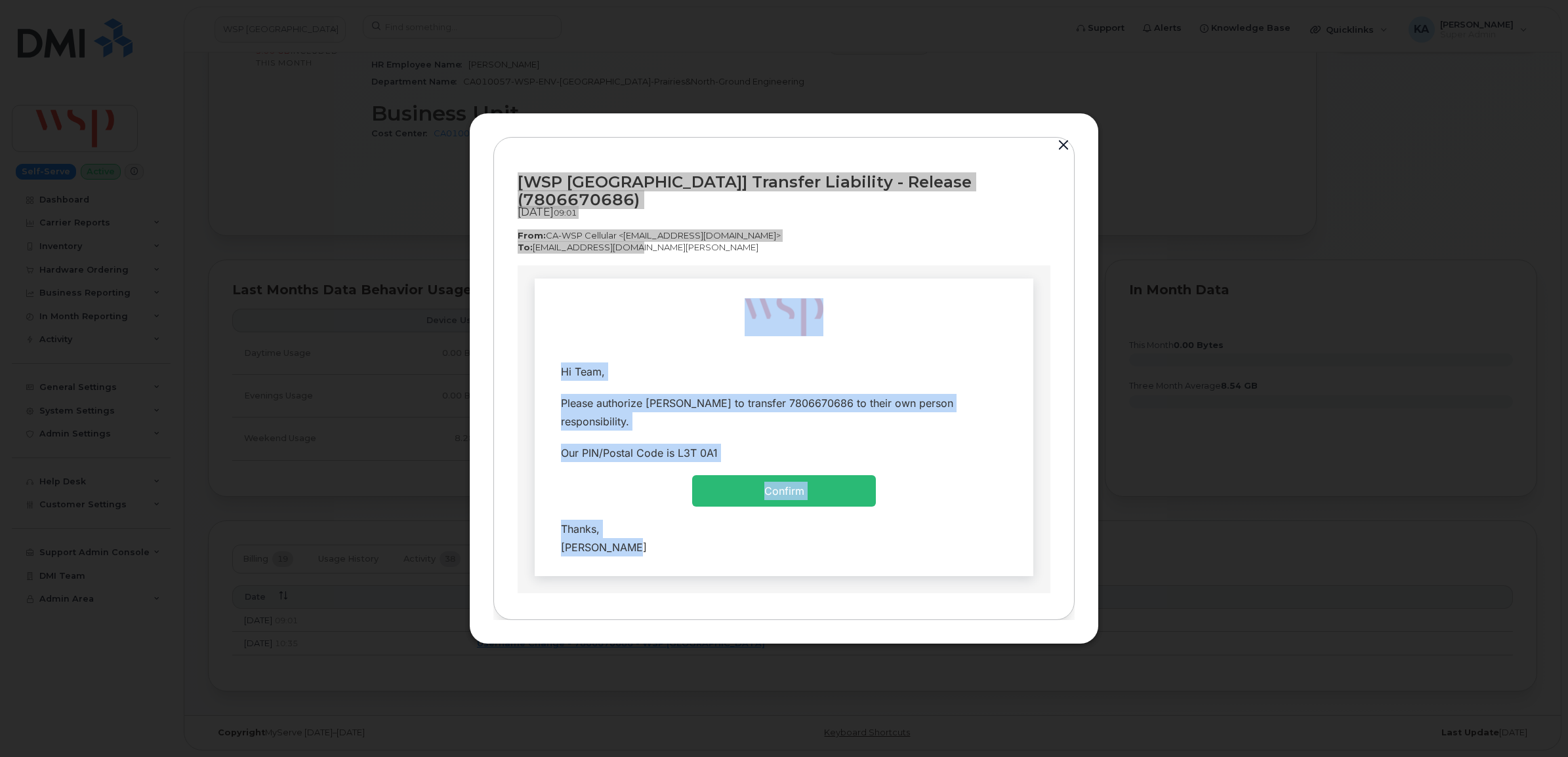
drag, startPoint x: 622, startPoint y: 461, endPoint x: 511, endPoint y: 167, distance: 314.3
click at [518, 264] on html "Hi Team," at bounding box center [784, 468] width 533 height 409
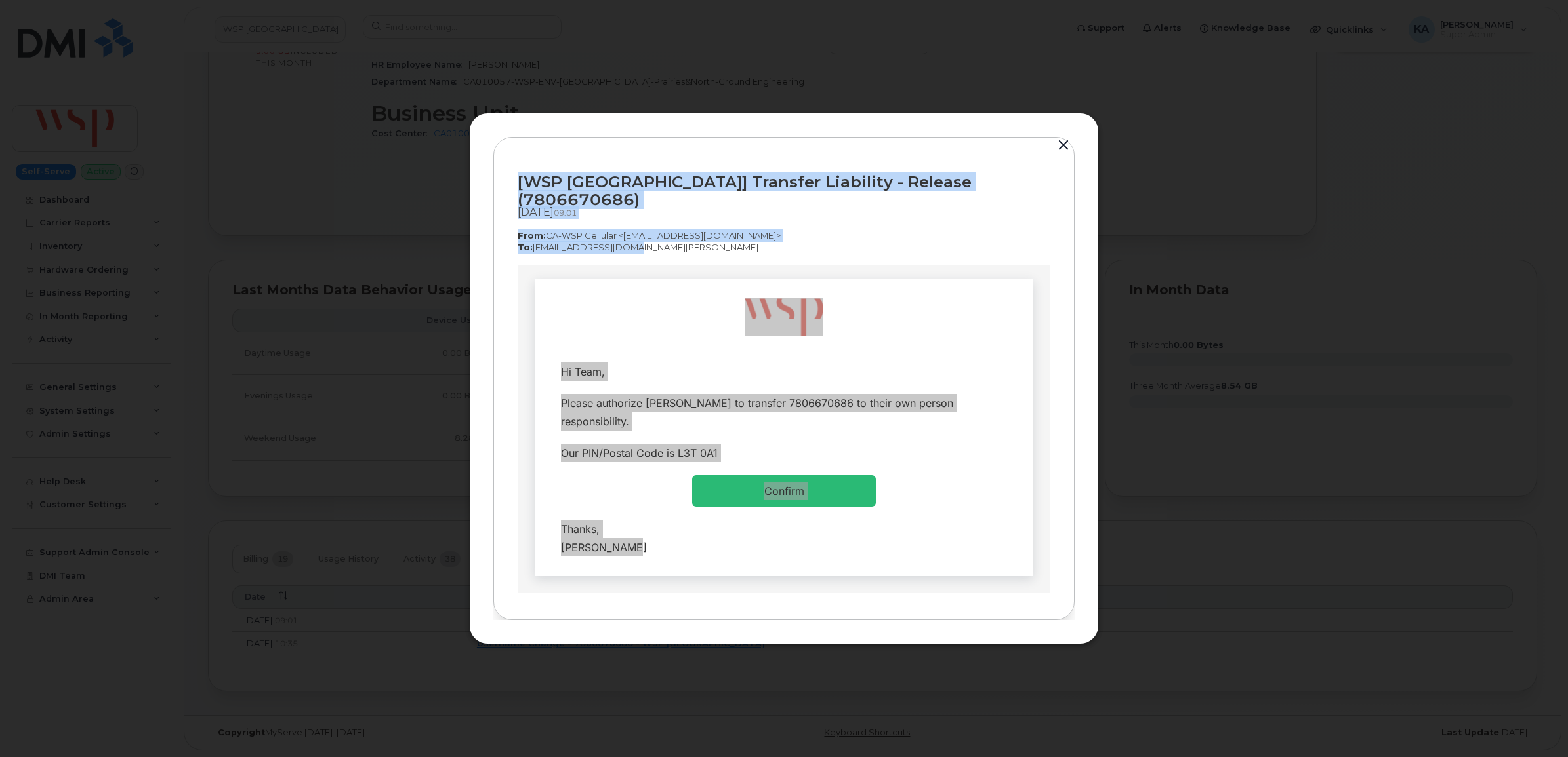
drag, startPoint x: -7, startPoint y: -98, endPoint x: 566, endPoint y: 200, distance: 645.9
copy div "Hi Team, Please authorize PATRICIA BURGSMA to transfer 7806670686 to their own …"
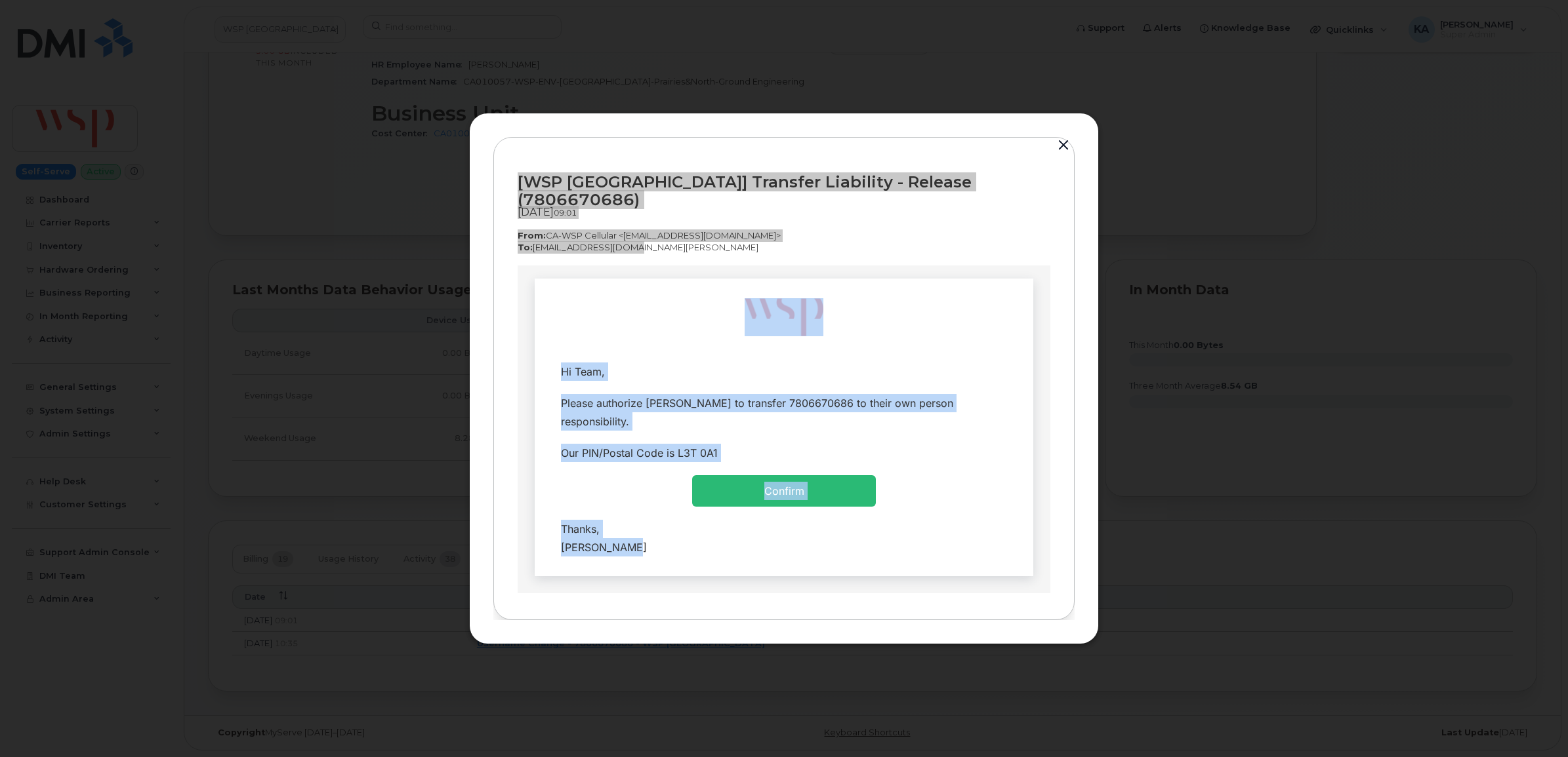
click at [546, 370] on td "Hi Team," at bounding box center [783, 371] width 479 height 32
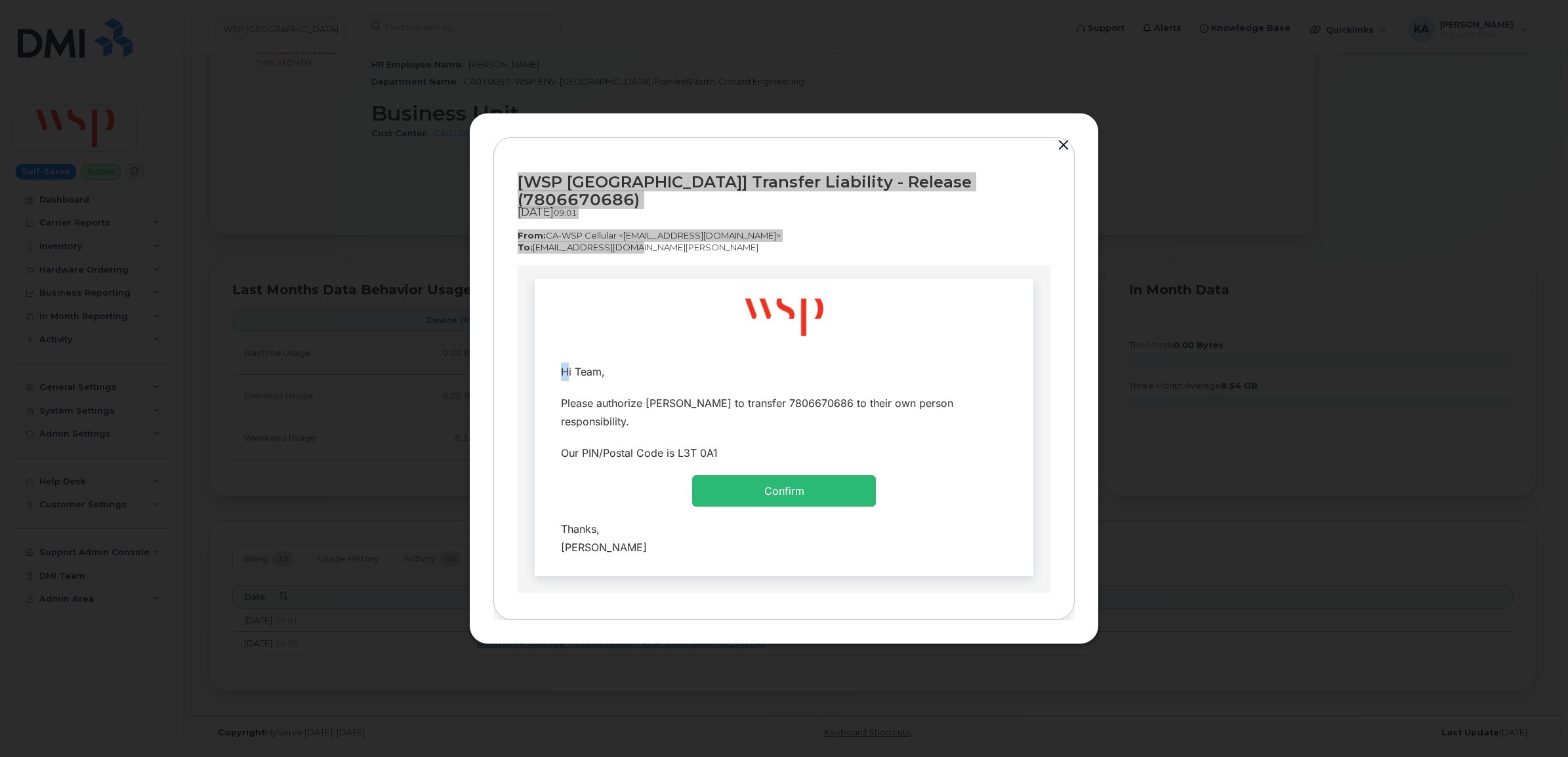
drag, startPoint x: 549, startPoint y: 366, endPoint x: 681, endPoint y: 572, distance: 244.7
click at [681, 572] on td "Hi Team, Confirm" at bounding box center [783, 426] width 499 height 298
drag, startPoint x: 681, startPoint y: 572, endPoint x: 595, endPoint y: 542, distance: 91.1
copy table
click at [700, 294] on td at bounding box center [784, 317] width 240 height 51
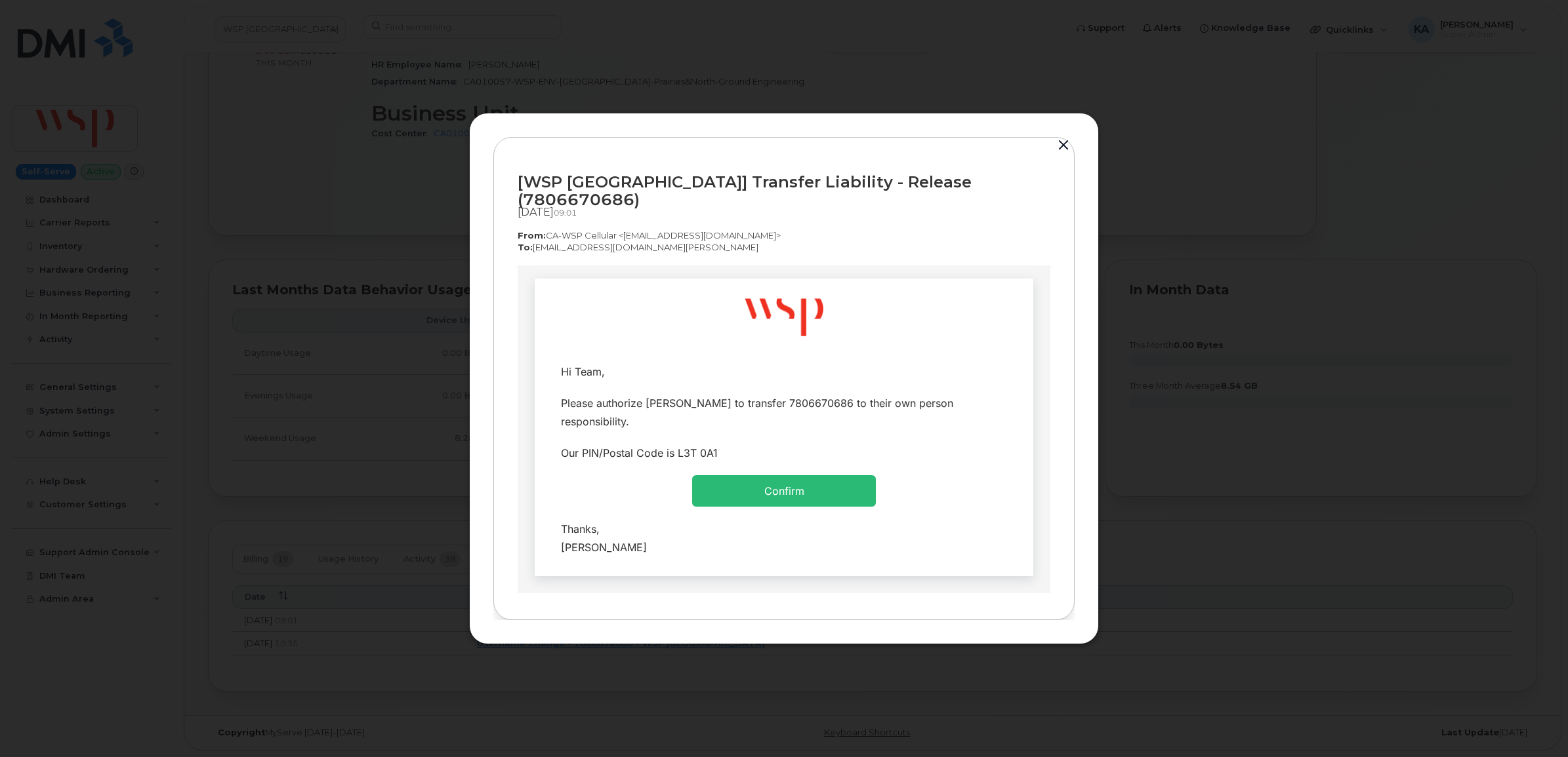
drag, startPoint x: 943, startPoint y: 240, endPoint x: 963, endPoint y: 201, distance: 43.8
click at [945, 241] on p "To:  bsgest2@rci.rogers.com" at bounding box center [784, 247] width 533 height 12
drag, startPoint x: 970, startPoint y: 187, endPoint x: 864, endPoint y: 196, distance: 106.4
click at [864, 196] on div "[WSP Canada] Transfer Liability - Release (7806670686)" at bounding box center [784, 191] width 533 height 36
copy div "7806670686"
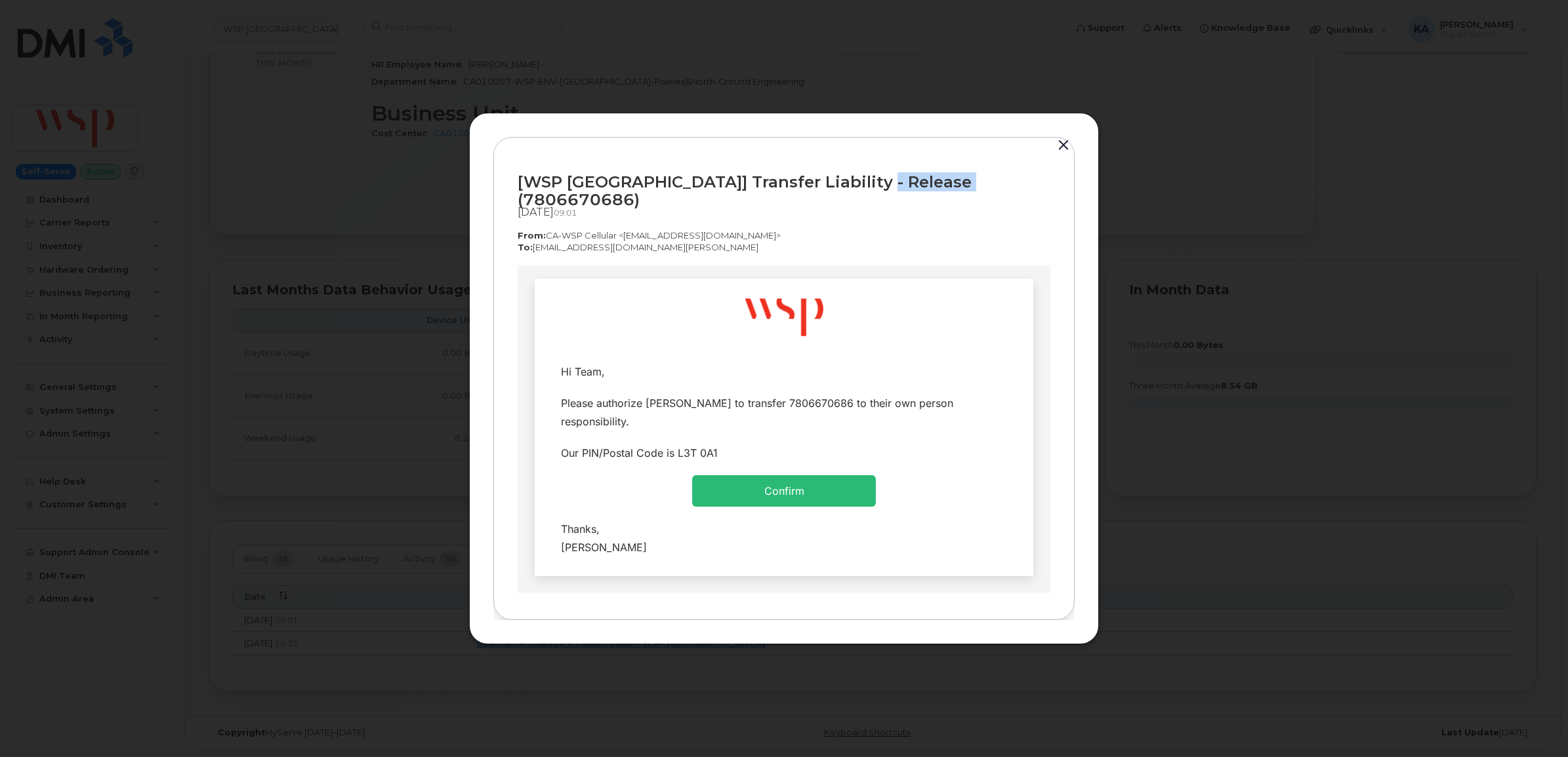
click at [1064, 152] on button "button" at bounding box center [1064, 145] width 20 height 18
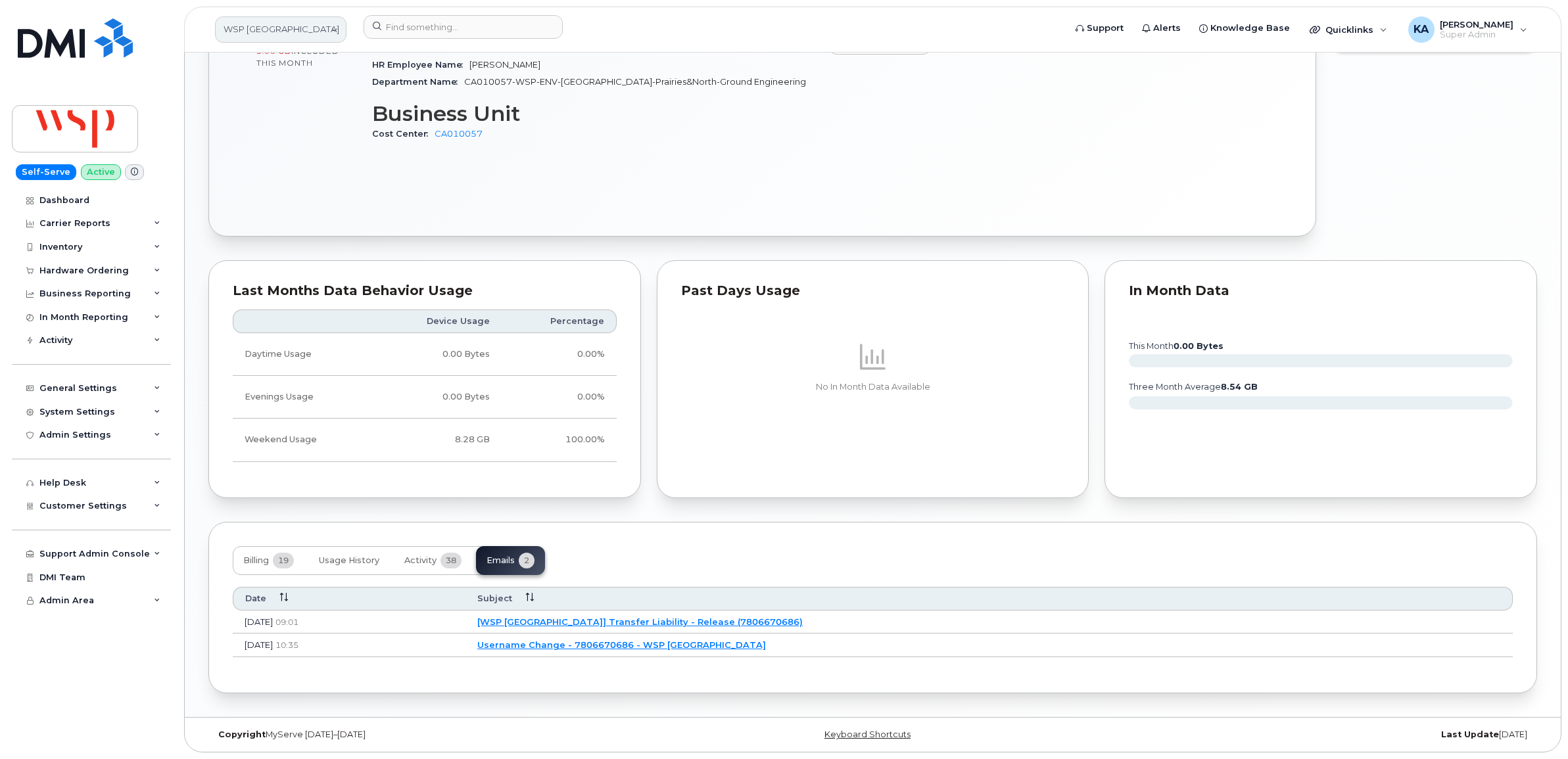
click at [244, 28] on link "WSP Canada" at bounding box center [281, 30] width 131 height 27
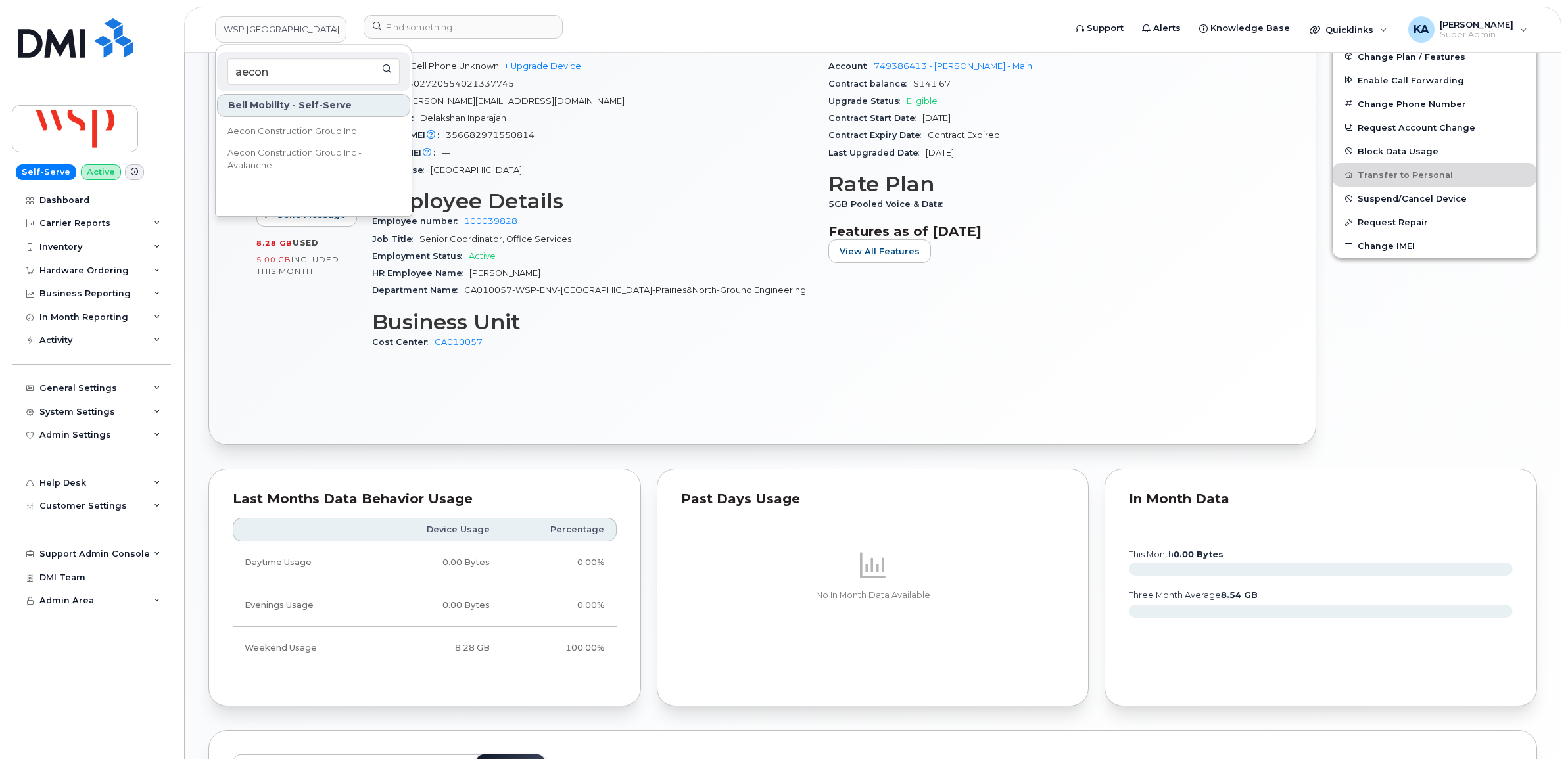
scroll to position [256, 0]
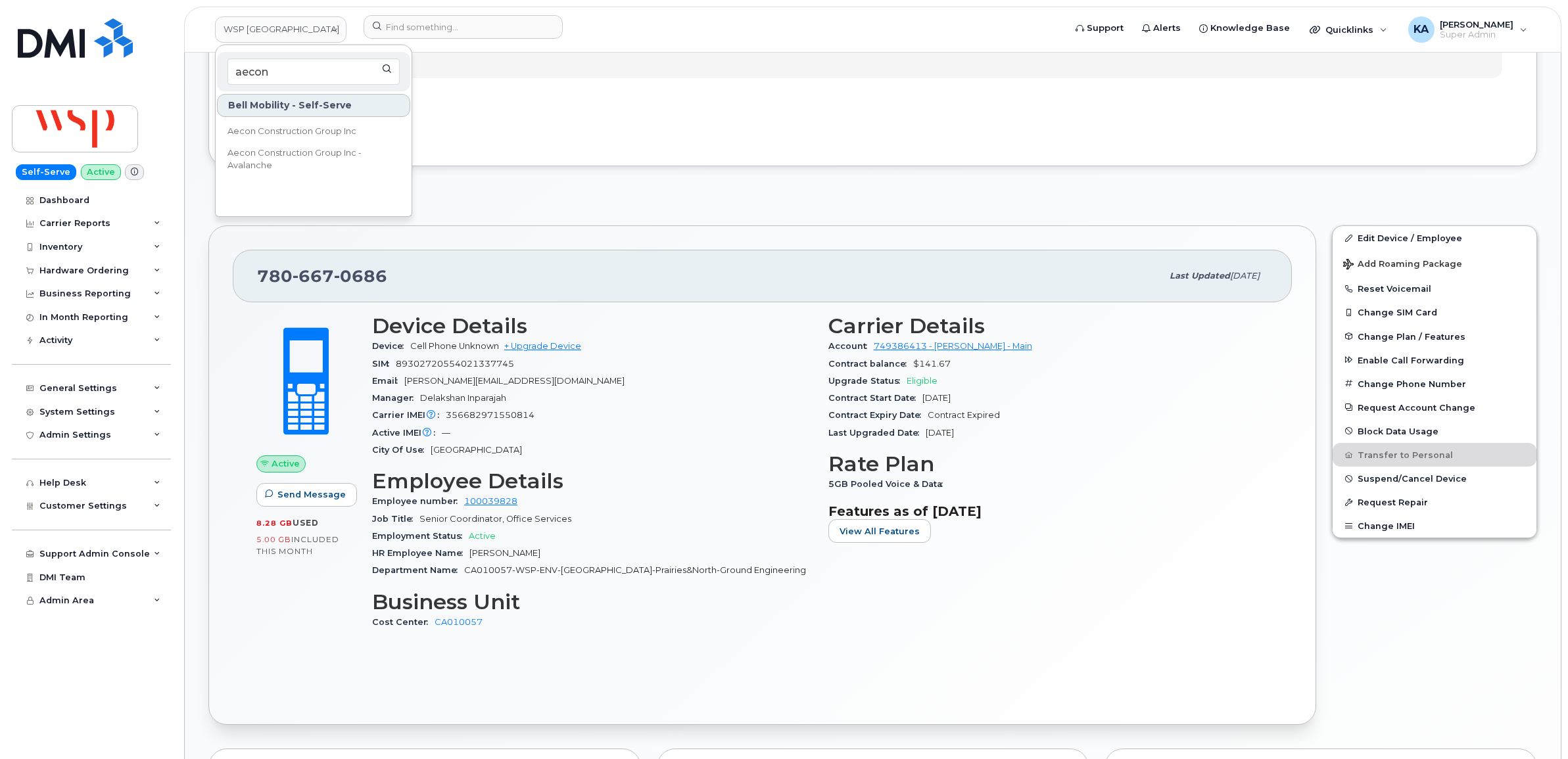
type input "aecon"
click at [277, 130] on span "Aecon Construction Group Inc" at bounding box center [292, 131] width 129 height 13
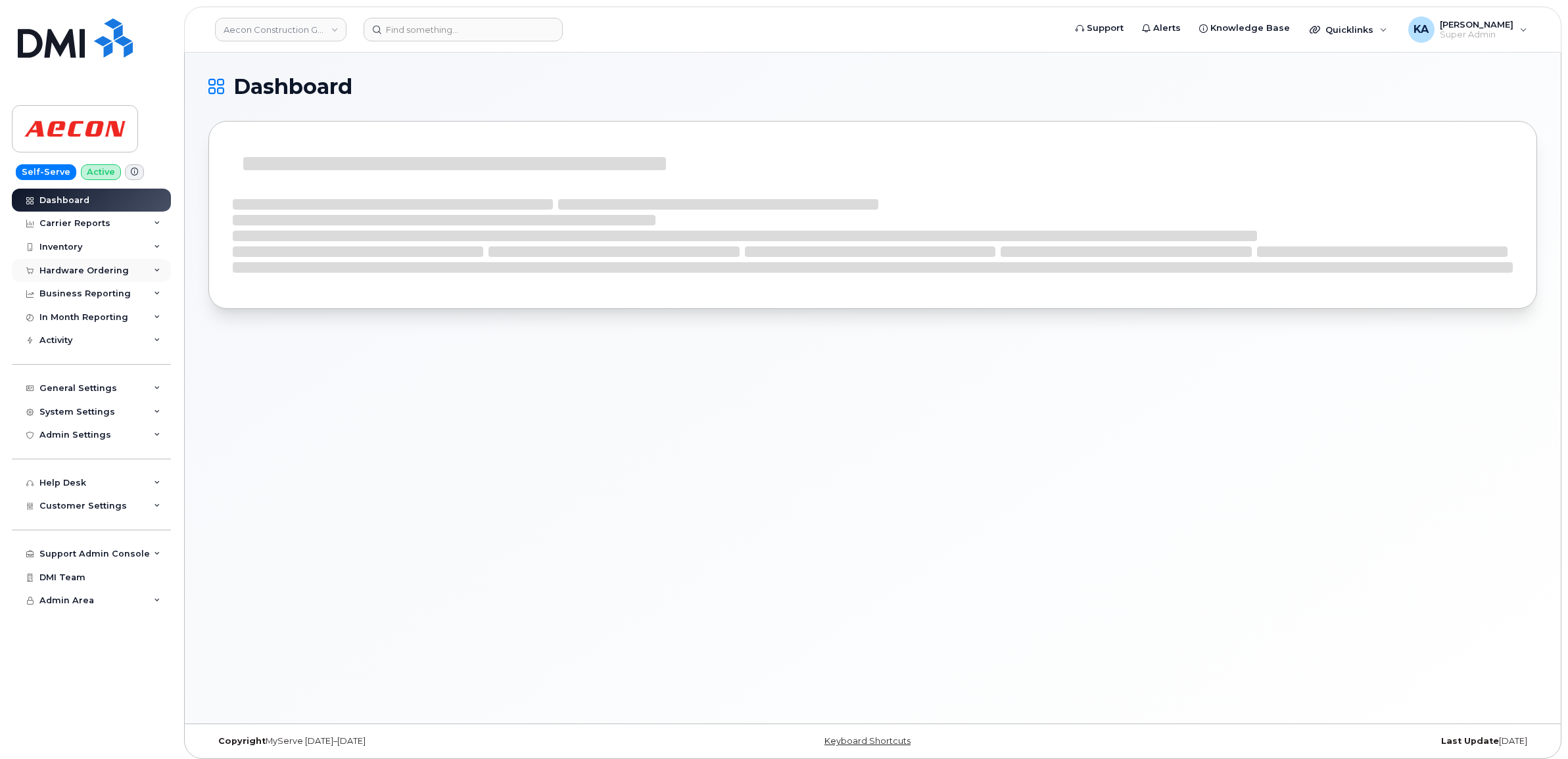
click at [73, 268] on div "Hardware Ordering" at bounding box center [84, 270] width 90 height 11
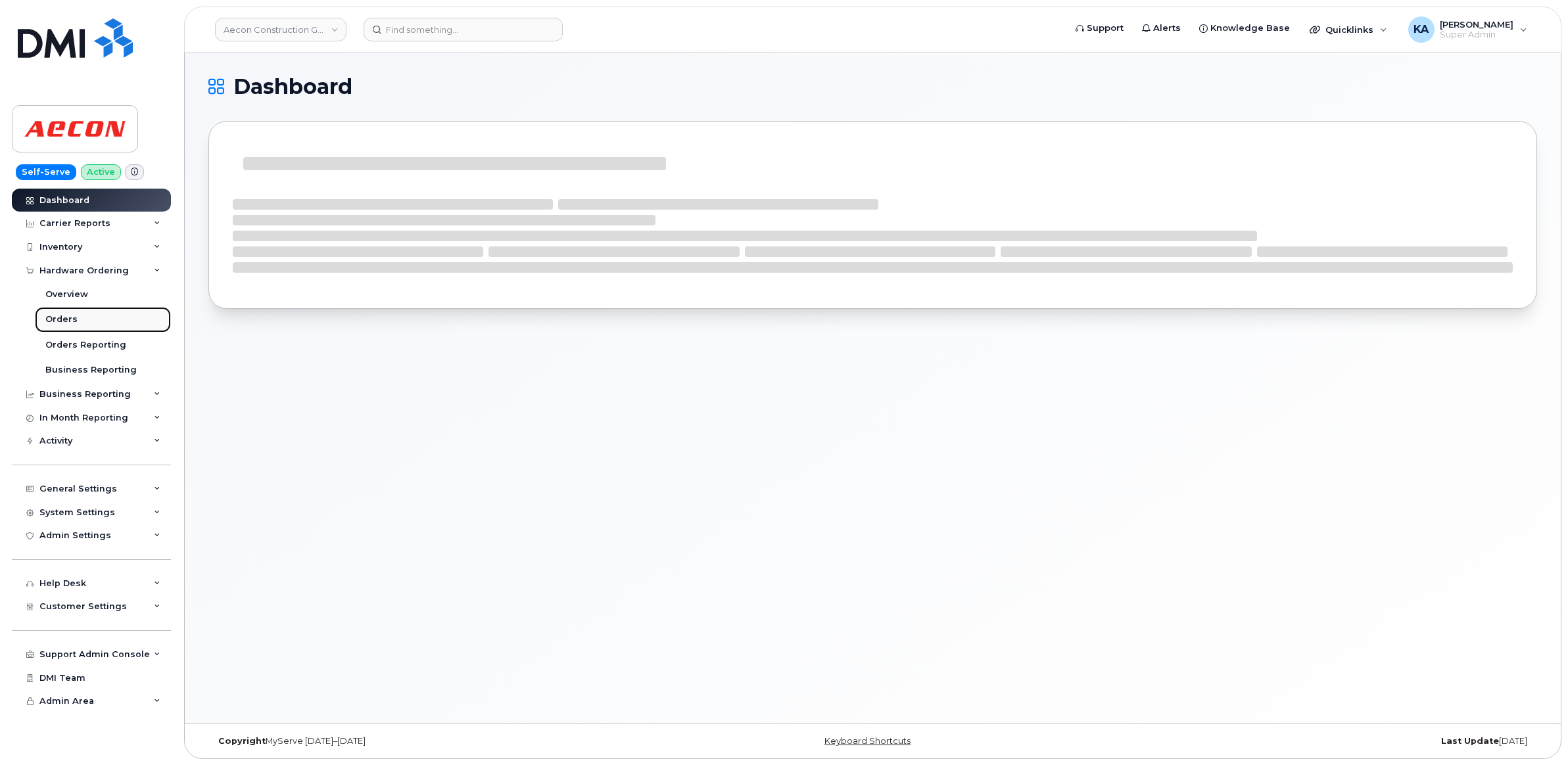
click at [55, 322] on div "Orders" at bounding box center [62, 319] width 32 height 12
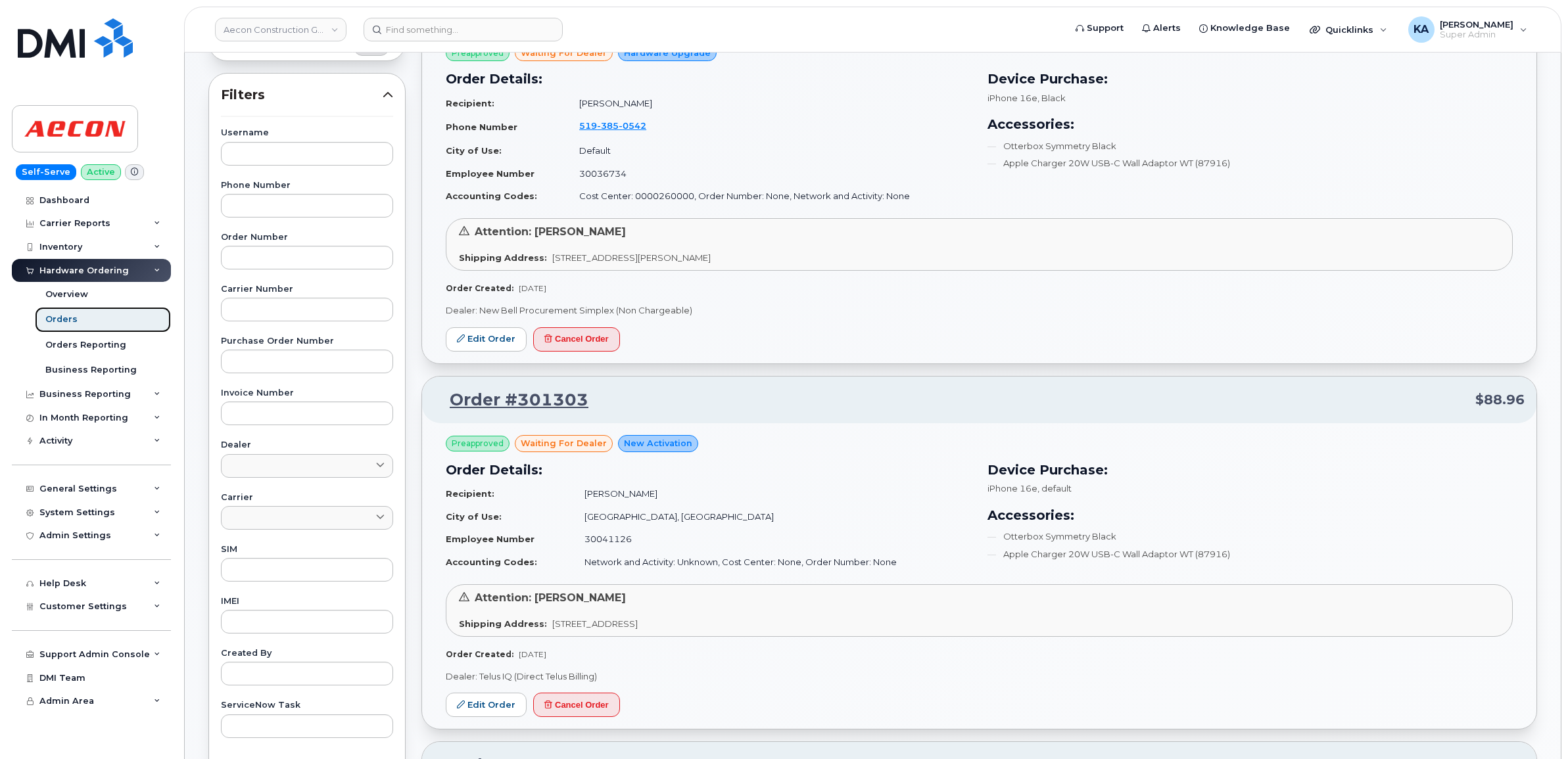
scroll to position [246, 0]
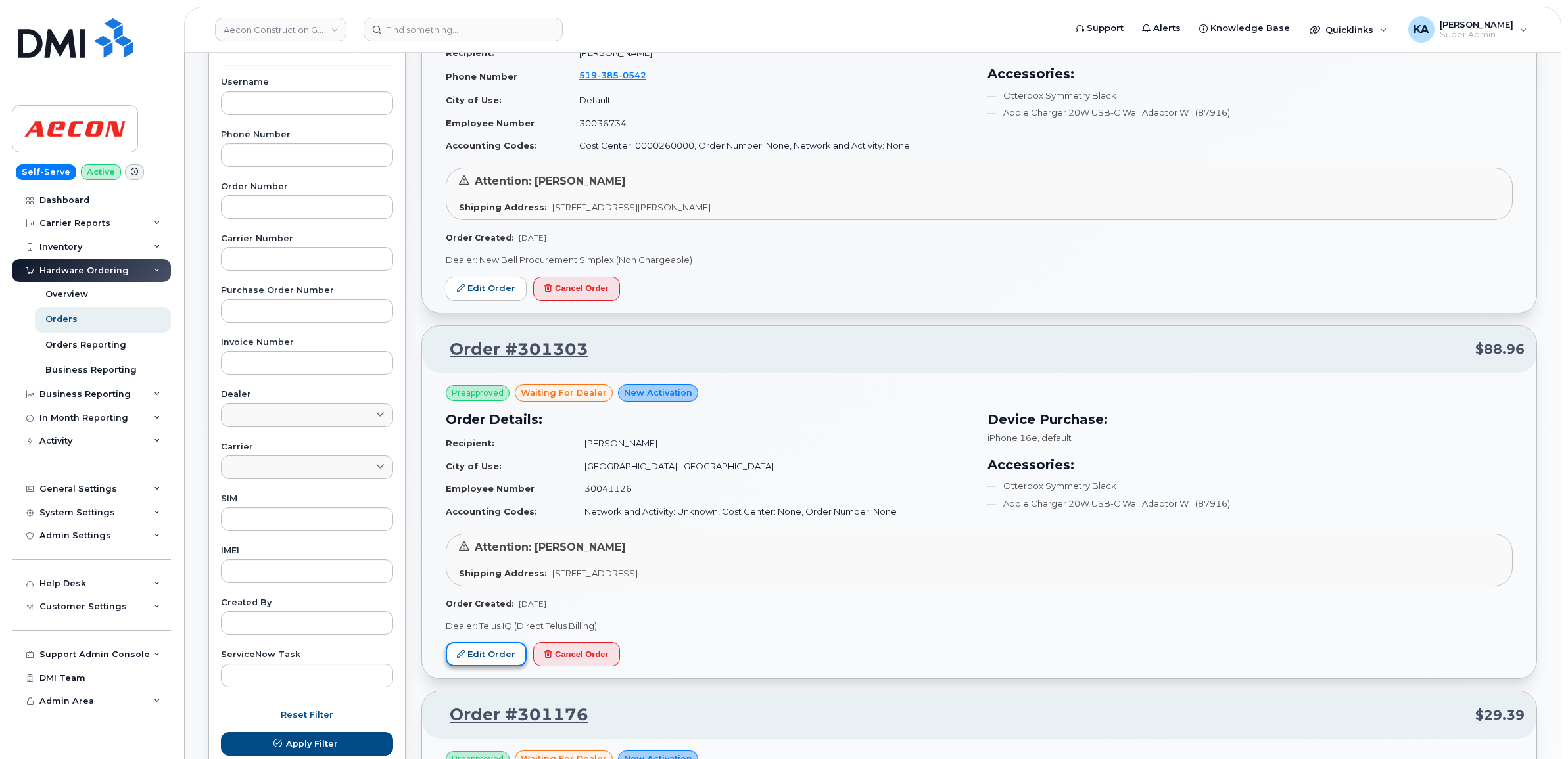
click at [483, 654] on link "Edit Order" at bounding box center [486, 653] width 81 height 24
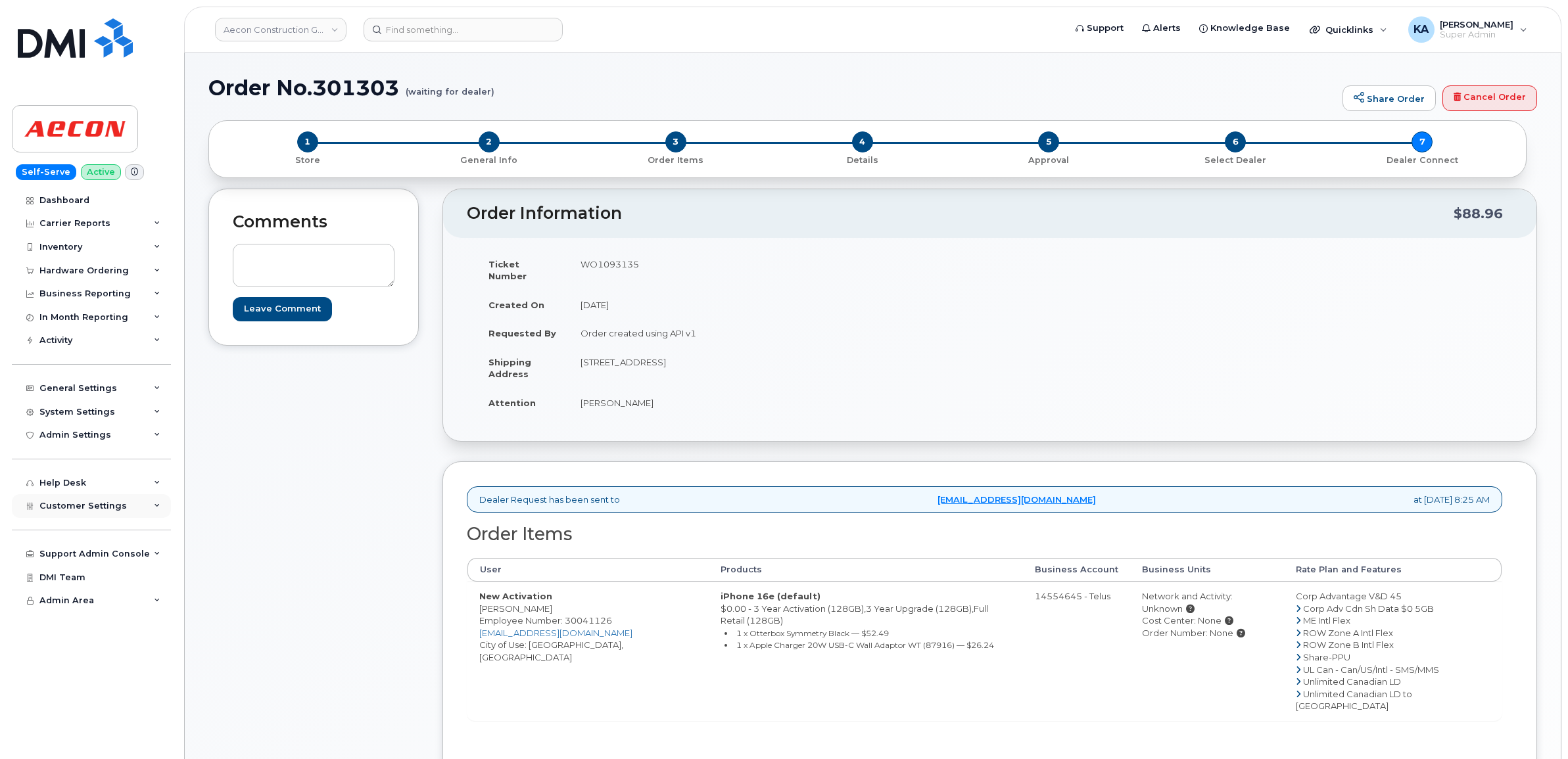
click at [64, 503] on div "Customer Settings" at bounding box center [91, 506] width 159 height 23
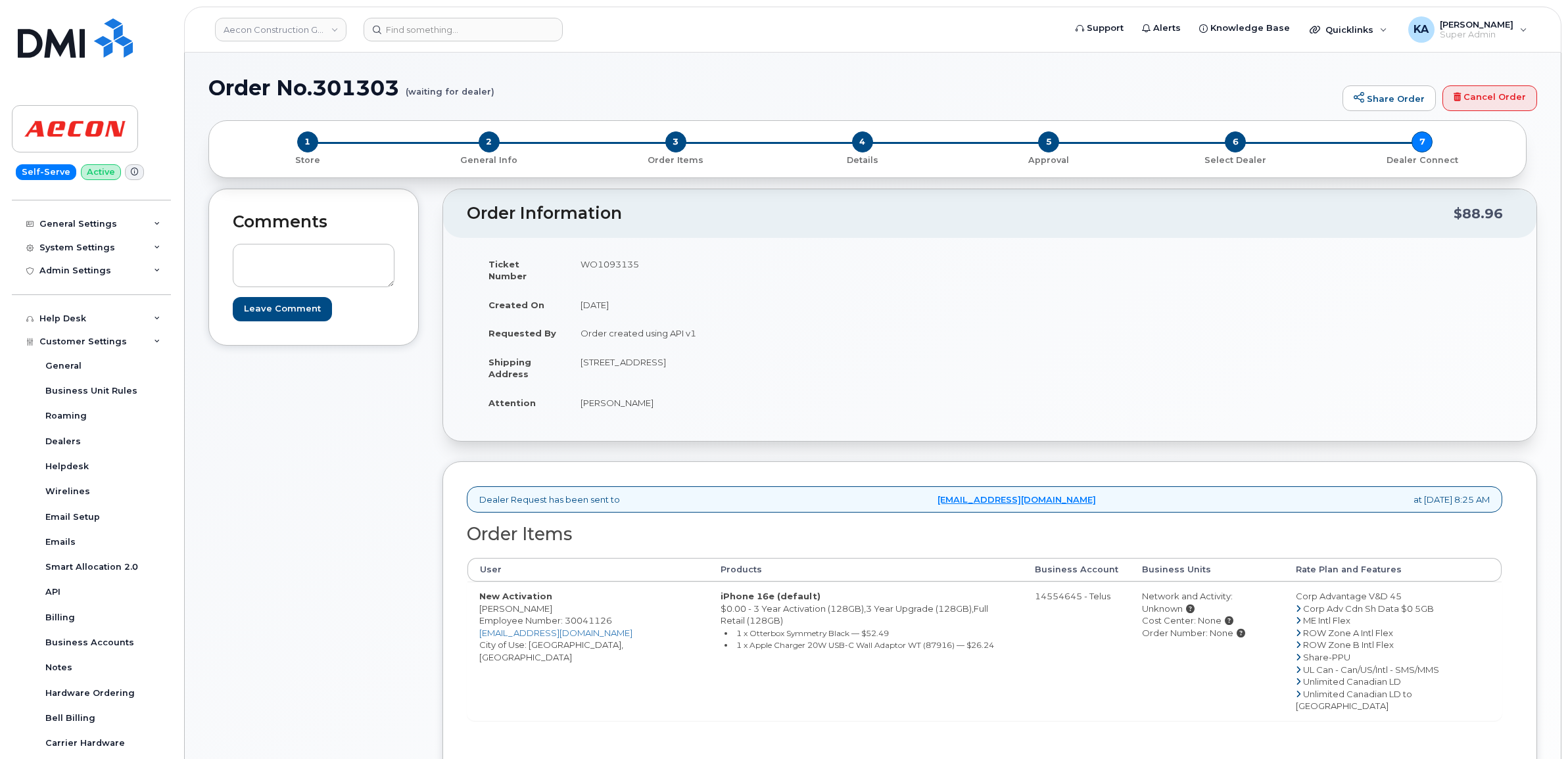
scroll to position [82, 0]
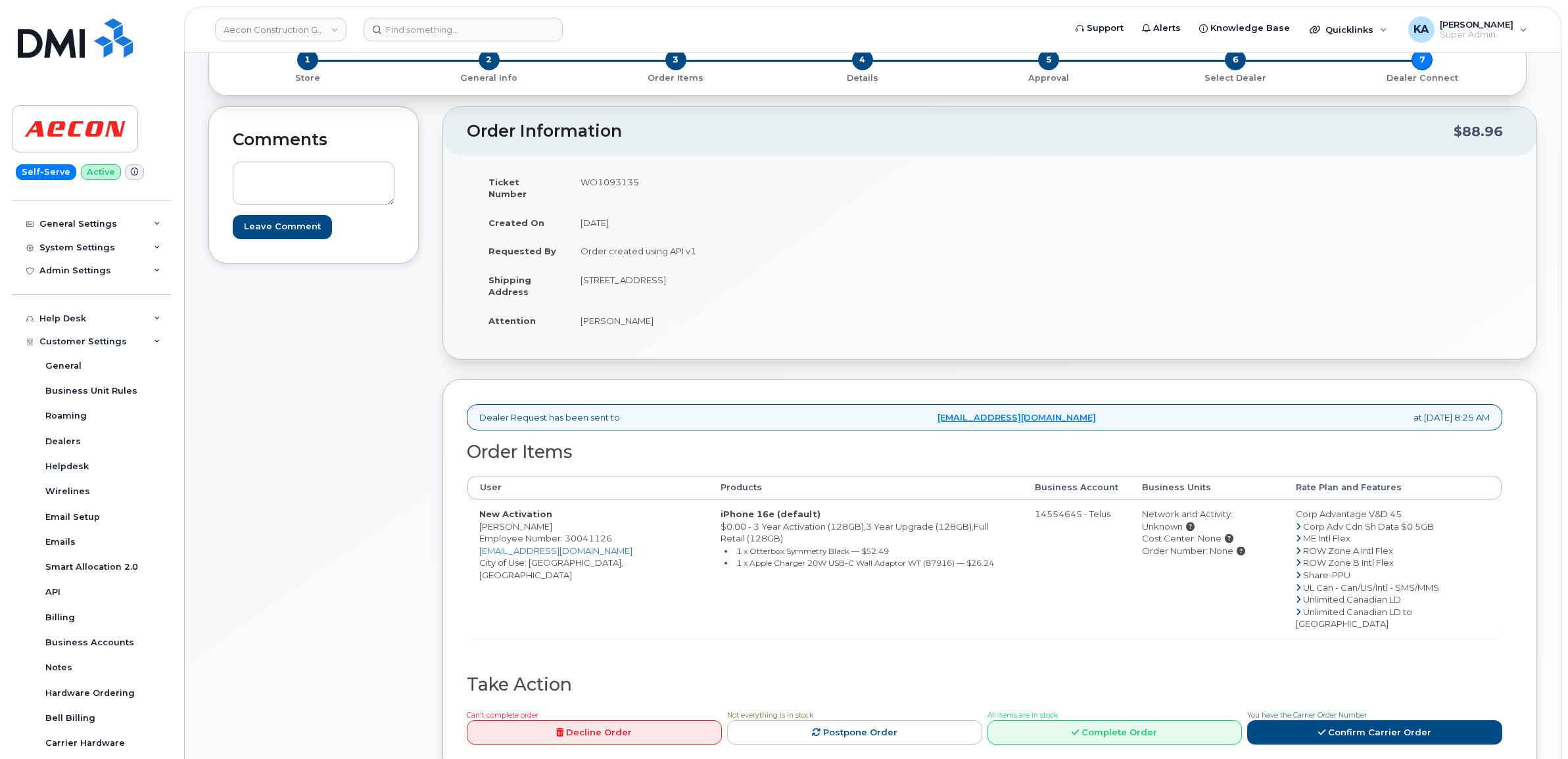
drag, startPoint x: 478, startPoint y: 513, endPoint x: 556, endPoint y: 517, distance: 78.1
click at [556, 517] on td "New Activation Pranava Kandha Employee Number: 30041126 pkandha@aecon.com City …" at bounding box center [588, 569] width 241 height 139
copy td "Pranava Kandha"
click at [611, 178] on td "WO1093135" at bounding box center [774, 188] width 412 height 41
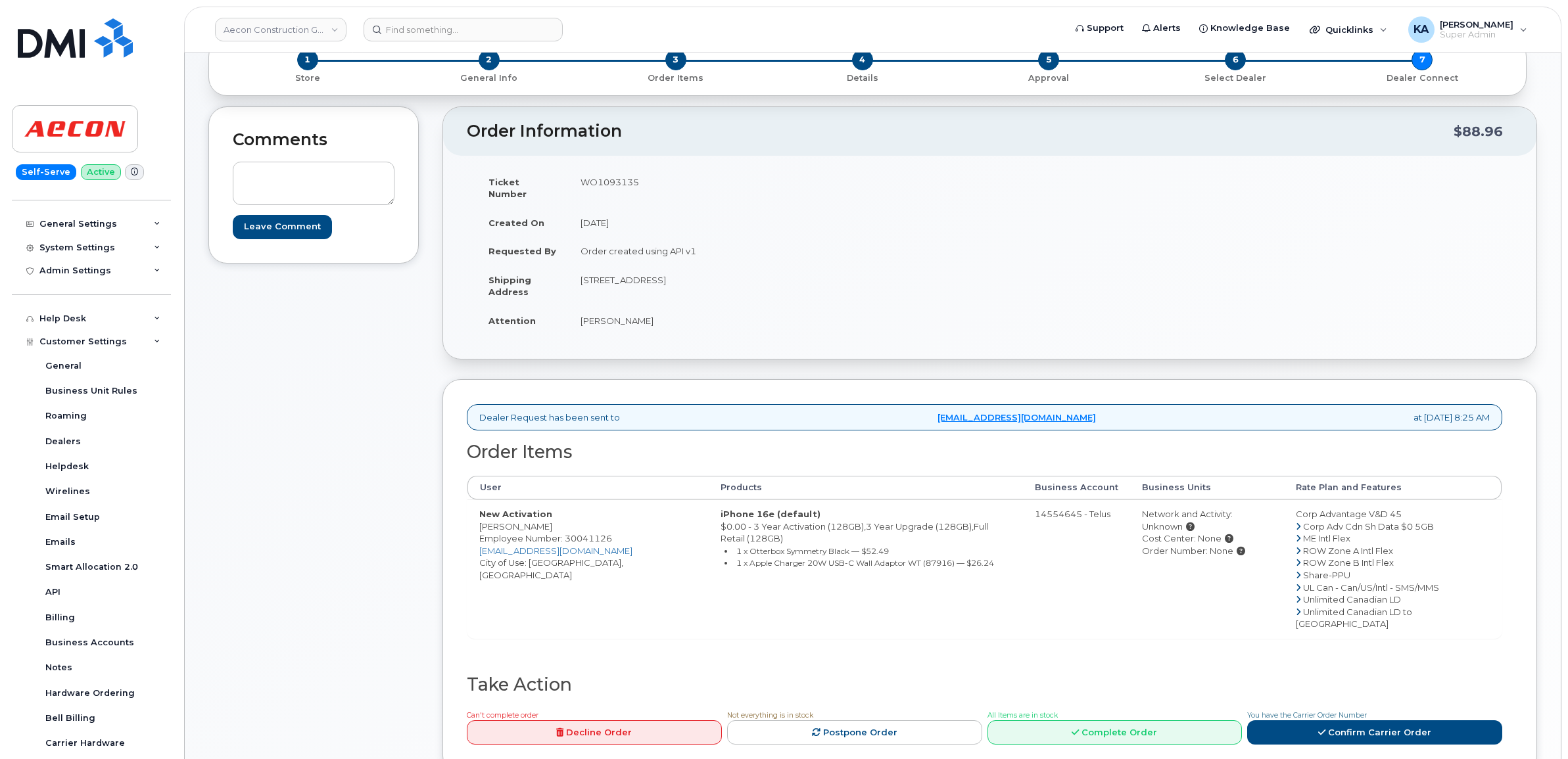
click at [611, 178] on td "WO1093135" at bounding box center [774, 188] width 412 height 41
copy td "WO1093135"
drag, startPoint x: 474, startPoint y: 515, endPoint x: 564, endPoint y: 516, distance: 90.0
click at [564, 518] on td "New Activation Pranava Kandha Employee Number: 30041126 pkandha@aecon.com City …" at bounding box center [588, 569] width 241 height 139
copy td "Pranava Kandha"
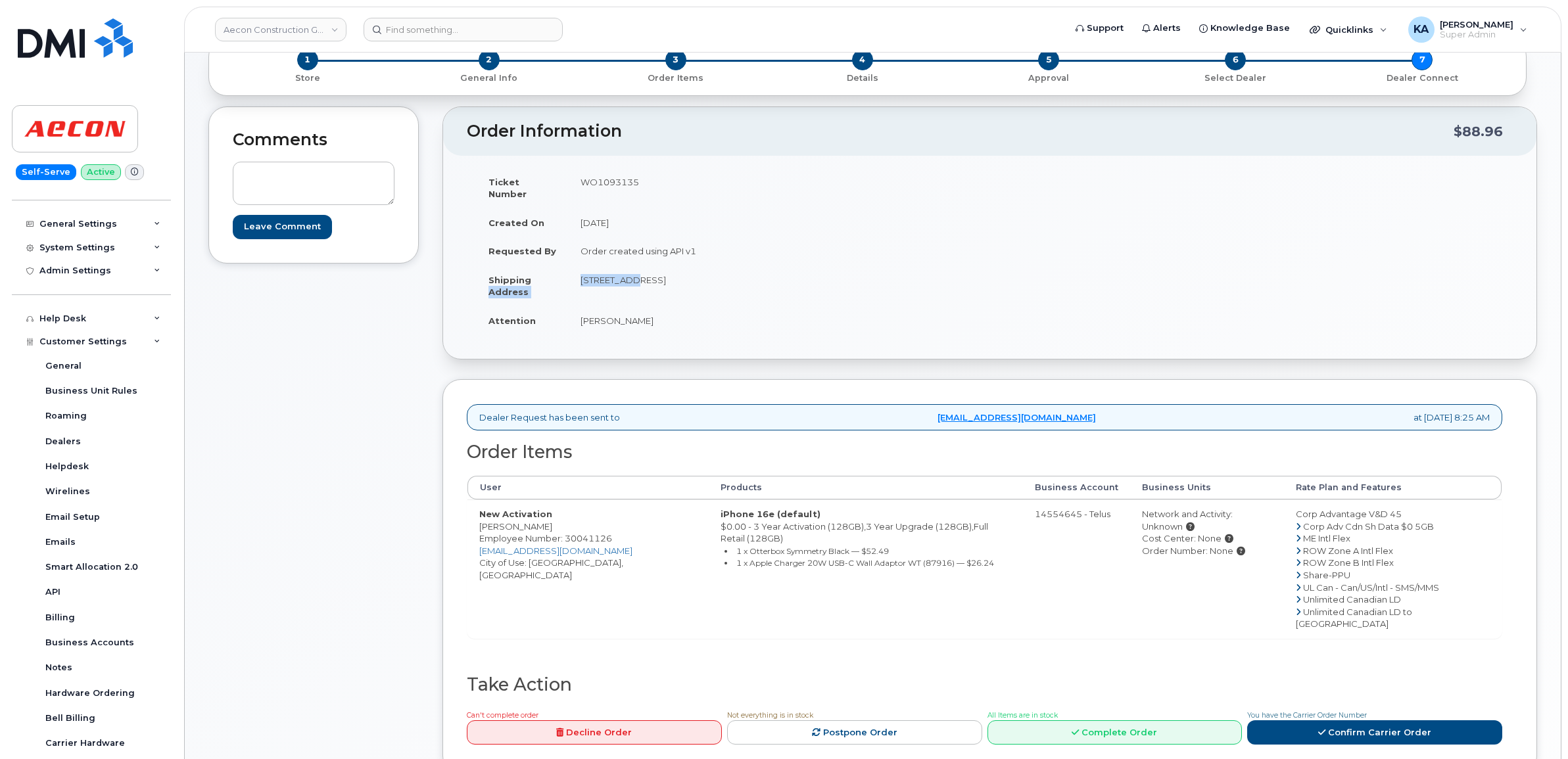
drag, startPoint x: 566, startPoint y: 269, endPoint x: 628, endPoint y: 279, distance: 62.8
click at [628, 279] on tr "Shipping Address 1855 Energy Drive Courtice ON L1E 0E7" at bounding box center [728, 285] width 504 height 41
drag, startPoint x: 626, startPoint y: 279, endPoint x: 620, endPoint y: 290, distance: 12.5
click at [621, 290] on td "1855 Energy Drive Courtice ON L1E 0E7" at bounding box center [774, 285] width 412 height 41
drag, startPoint x: 576, startPoint y: 270, endPoint x: 659, endPoint y: 283, distance: 84.0
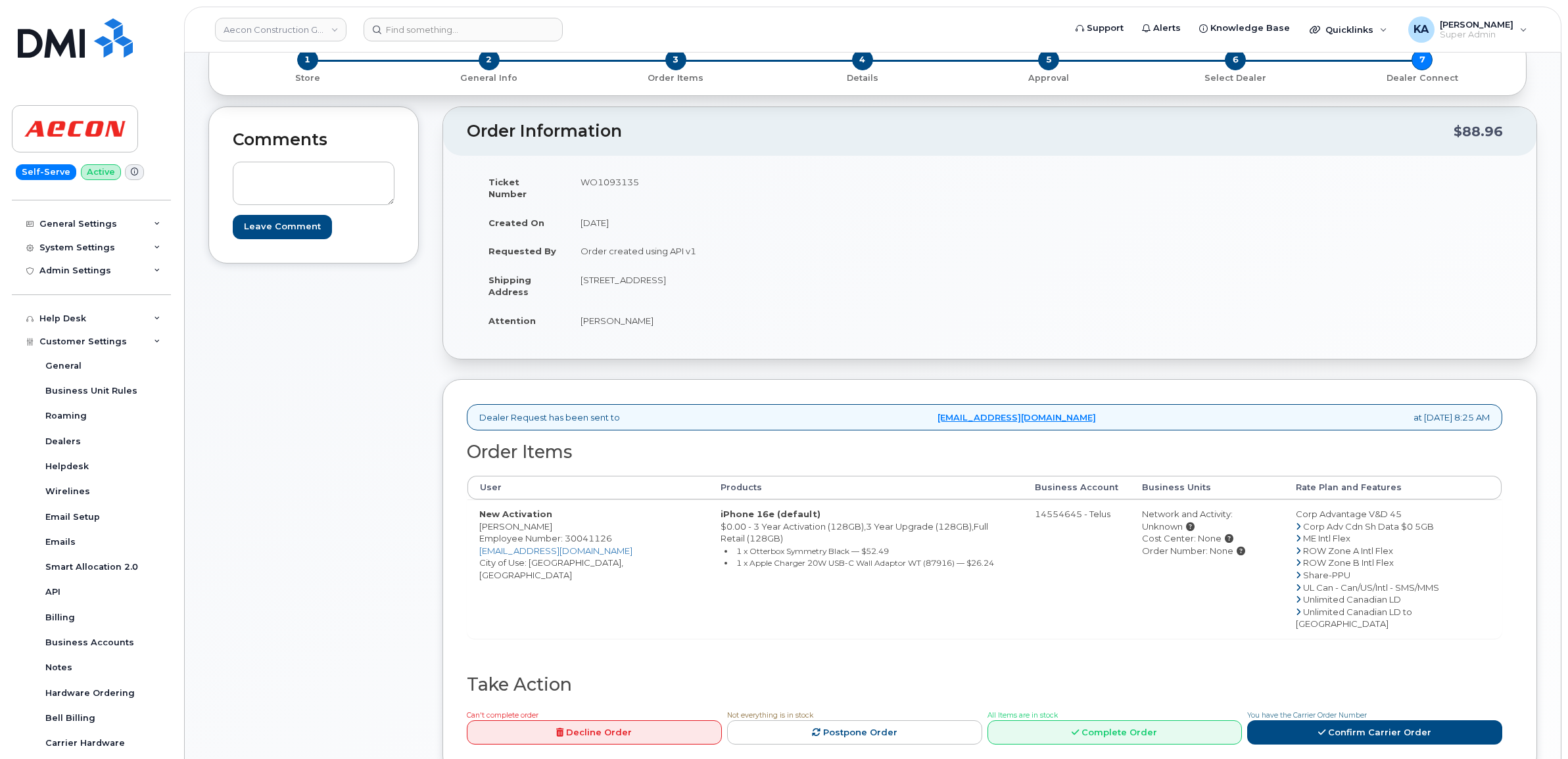
click at [659, 283] on td "1855 Energy Drive Courtice ON L1E 0E7" at bounding box center [774, 285] width 412 height 41
copy td "1855 Energy Drive"
click at [683, 267] on td "1855 Energy Drive Courtice ON L1E 0E7" at bounding box center [774, 285] width 412 height 41
copy td "Courtice"
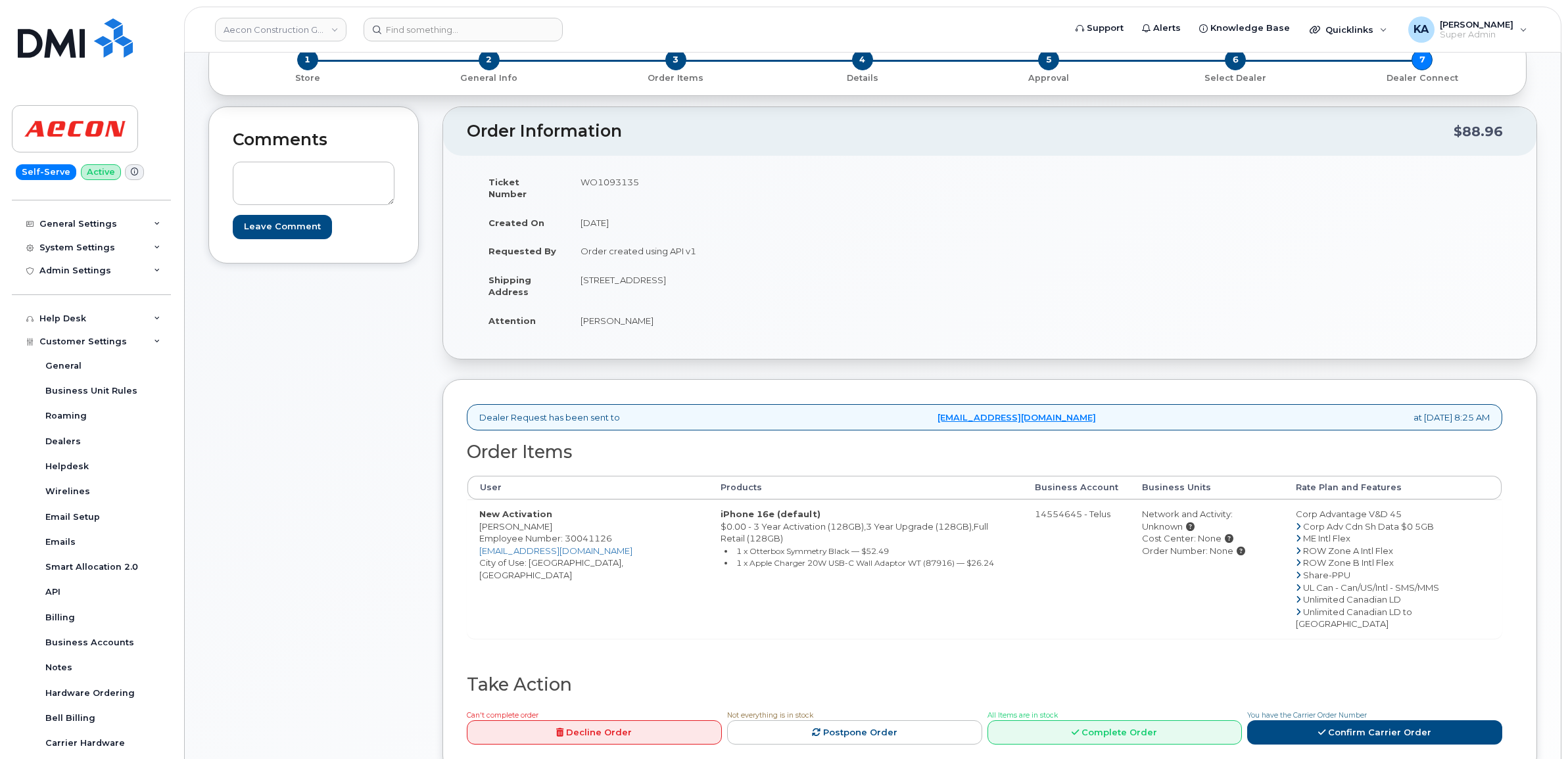
drag, startPoint x: 722, startPoint y: 265, endPoint x: 757, endPoint y: 269, distance: 35.2
click at [757, 269] on td "1855 Energy Drive Courtice ON L1E 0E7" at bounding box center [774, 285] width 412 height 41
click at [766, 265] on td "1855 Energy Drive Courtice ON L1E 0E7" at bounding box center [774, 285] width 412 height 41
drag, startPoint x: 717, startPoint y: 263, endPoint x: 773, endPoint y: 274, distance: 57.1
click at [773, 274] on td "[STREET_ADDRESS]" at bounding box center [774, 285] width 412 height 41
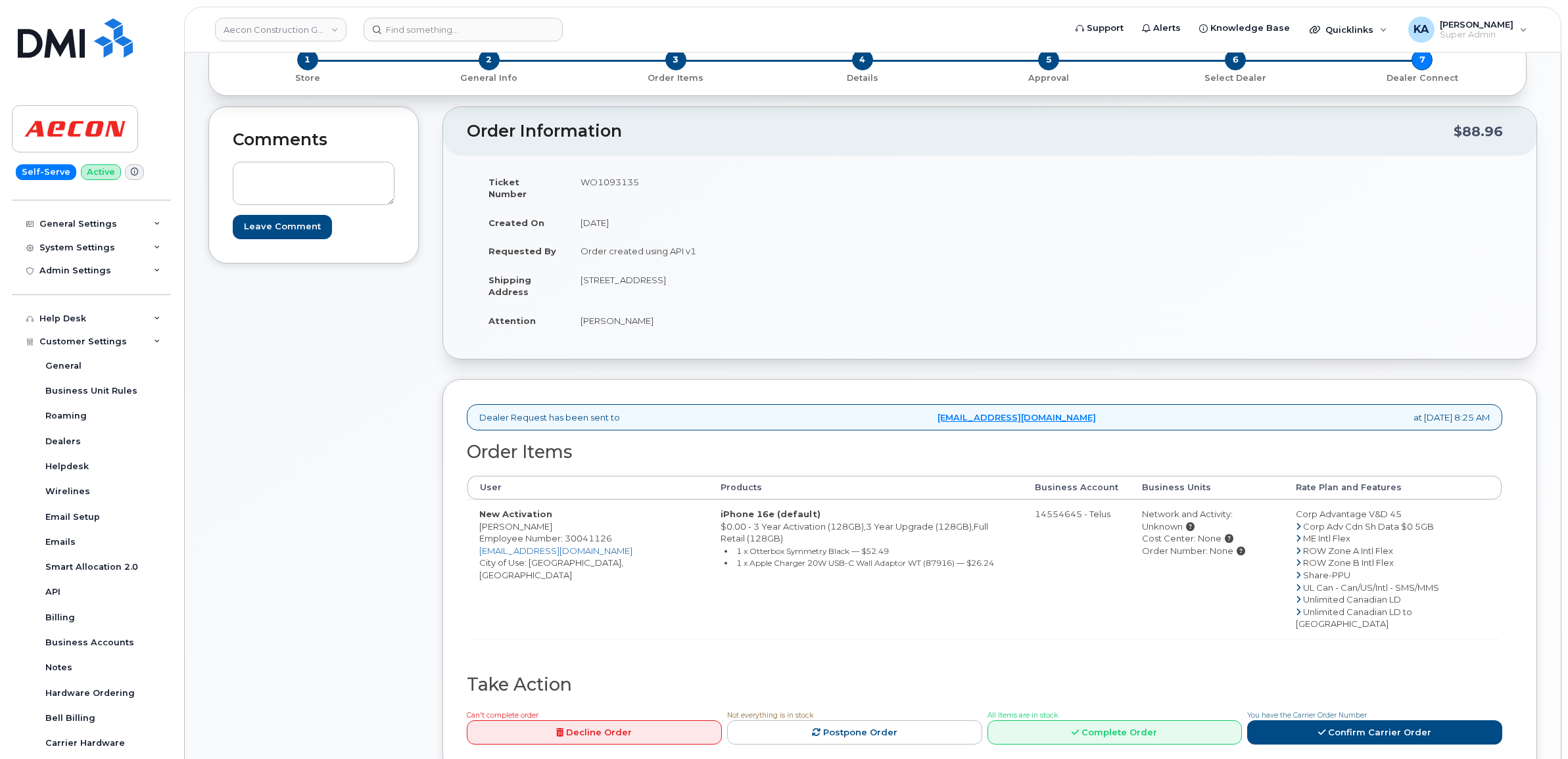
copy td "L1E 0E7"
click at [1312, 721] on link "Confirm Carrier Order" at bounding box center [1374, 732] width 255 height 24
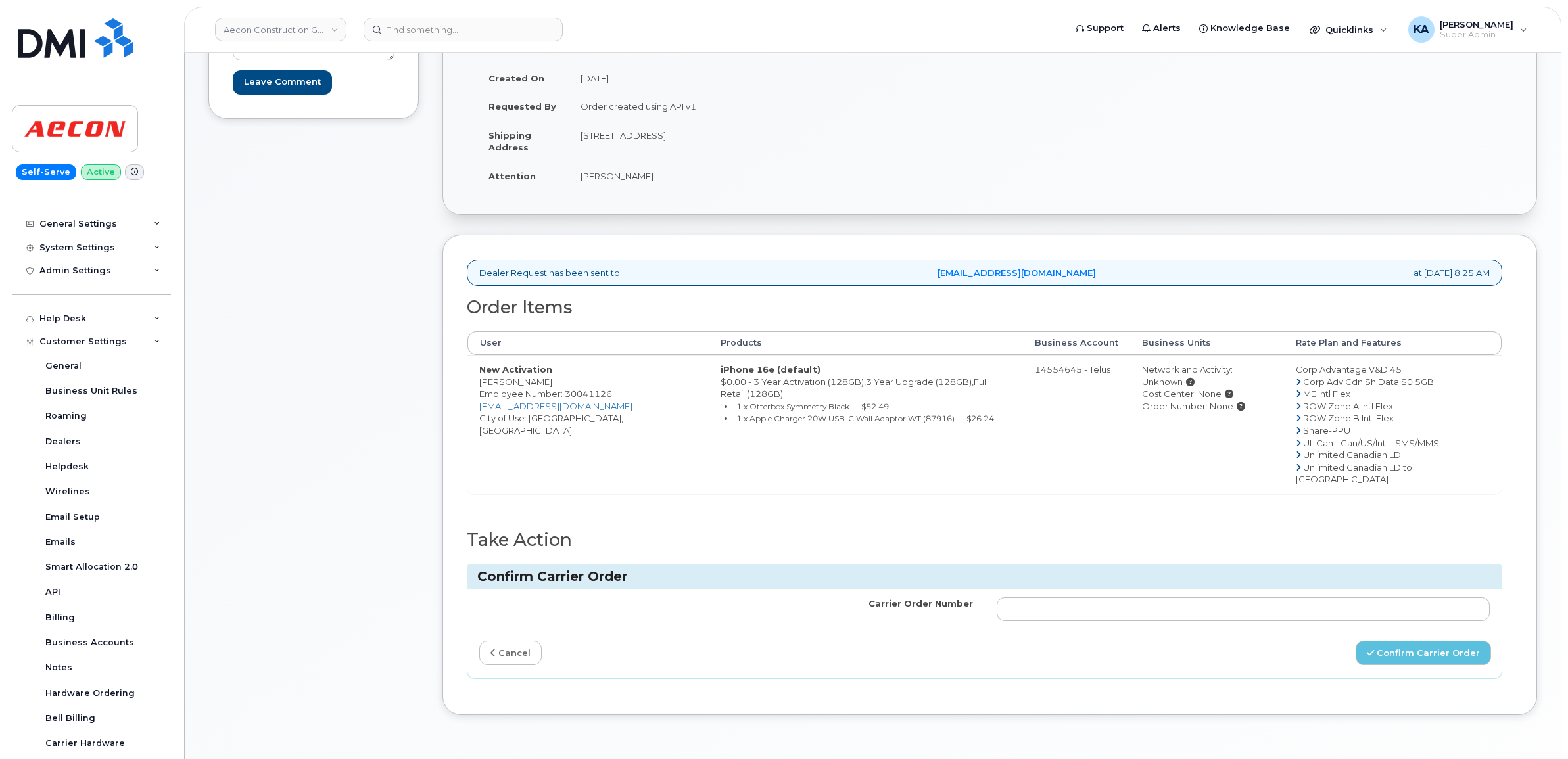
scroll to position [246, 0]
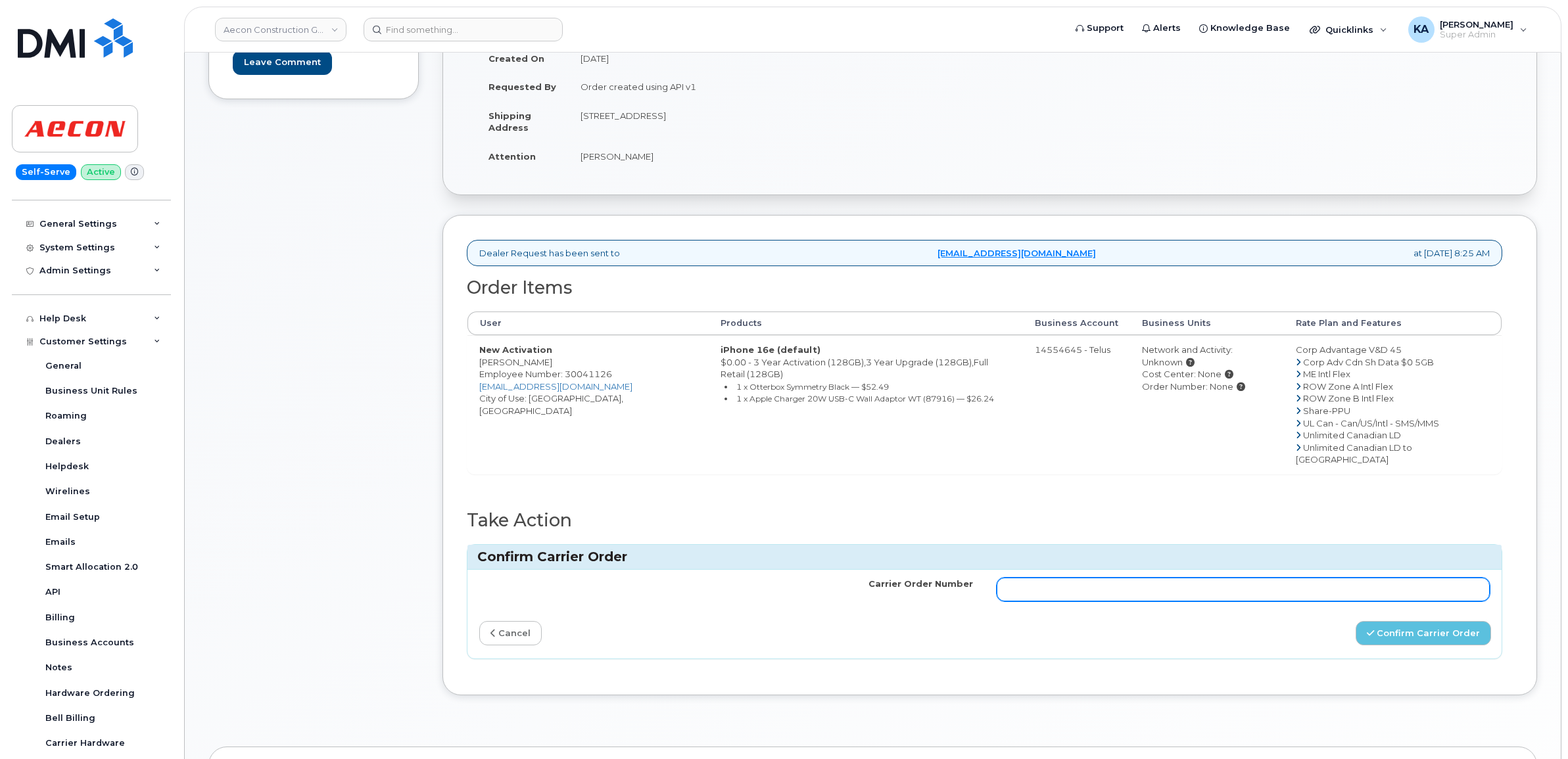
click at [1127, 578] on input "Carrier Order Number" at bounding box center [1244, 589] width 494 height 23
paste input "TL60030859"
type input "TL60030859"
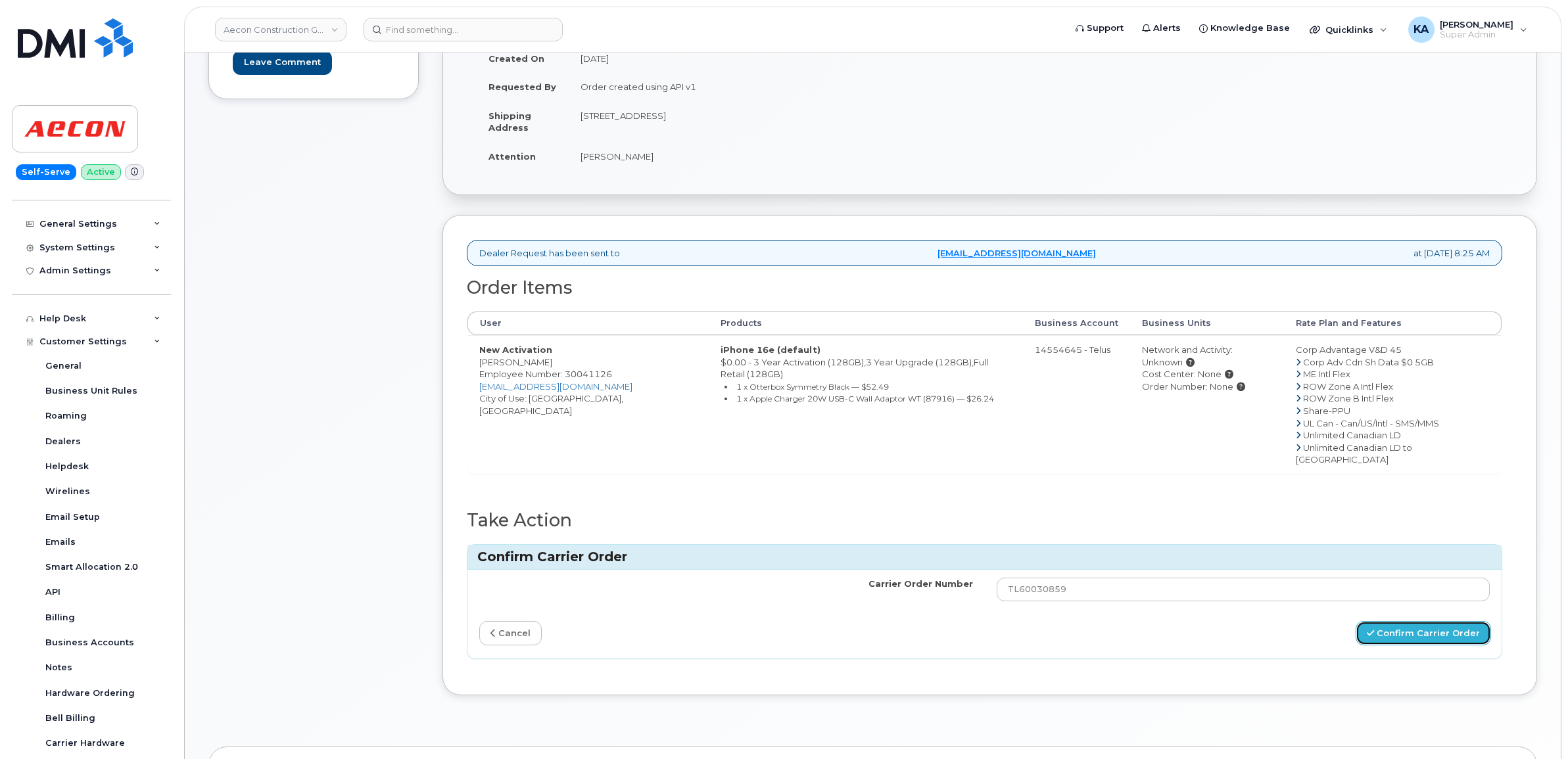
click at [1403, 621] on button "Confirm Carrier Order" at bounding box center [1423, 633] width 136 height 24
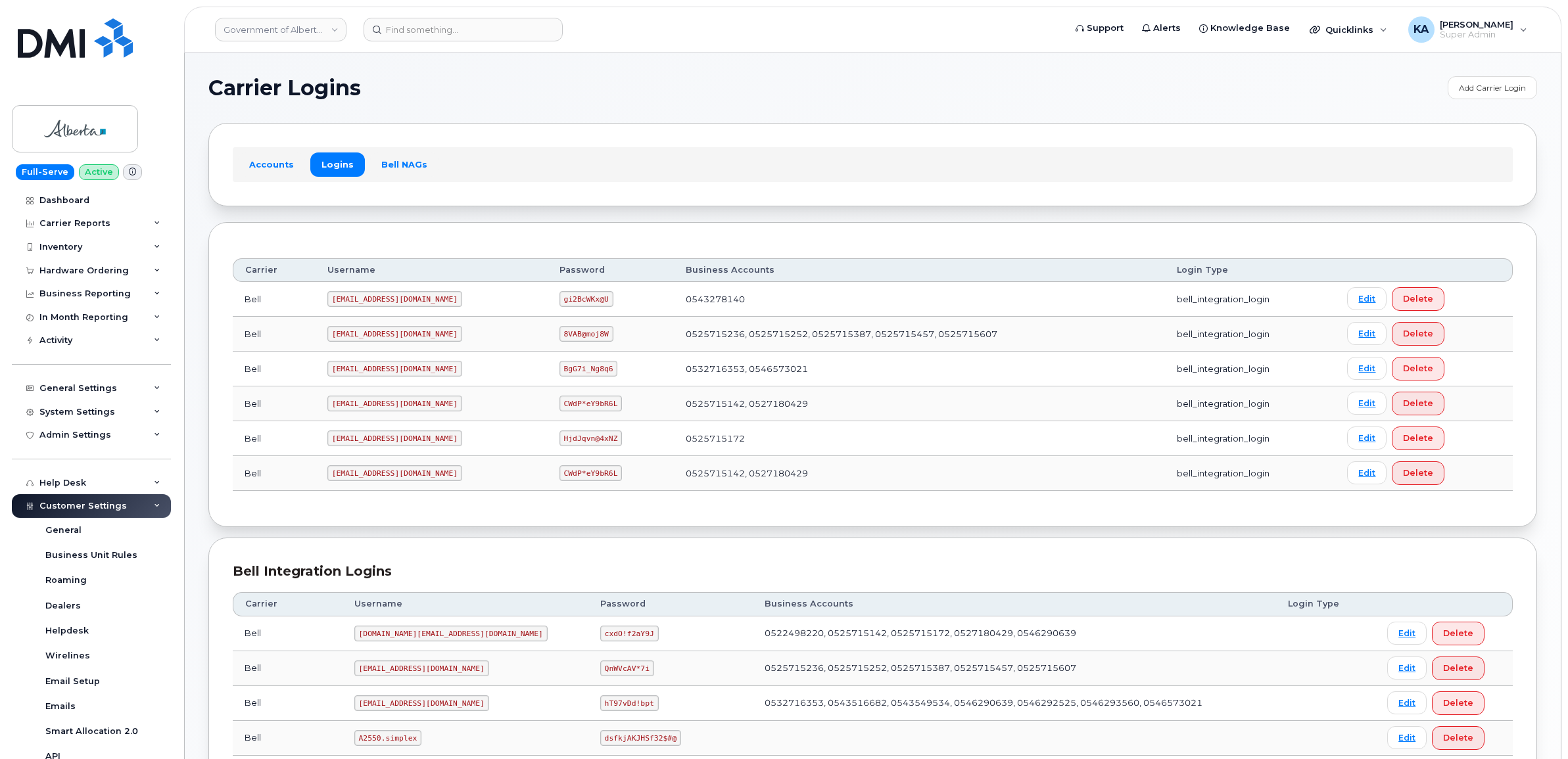
scroll to position [82, 0]
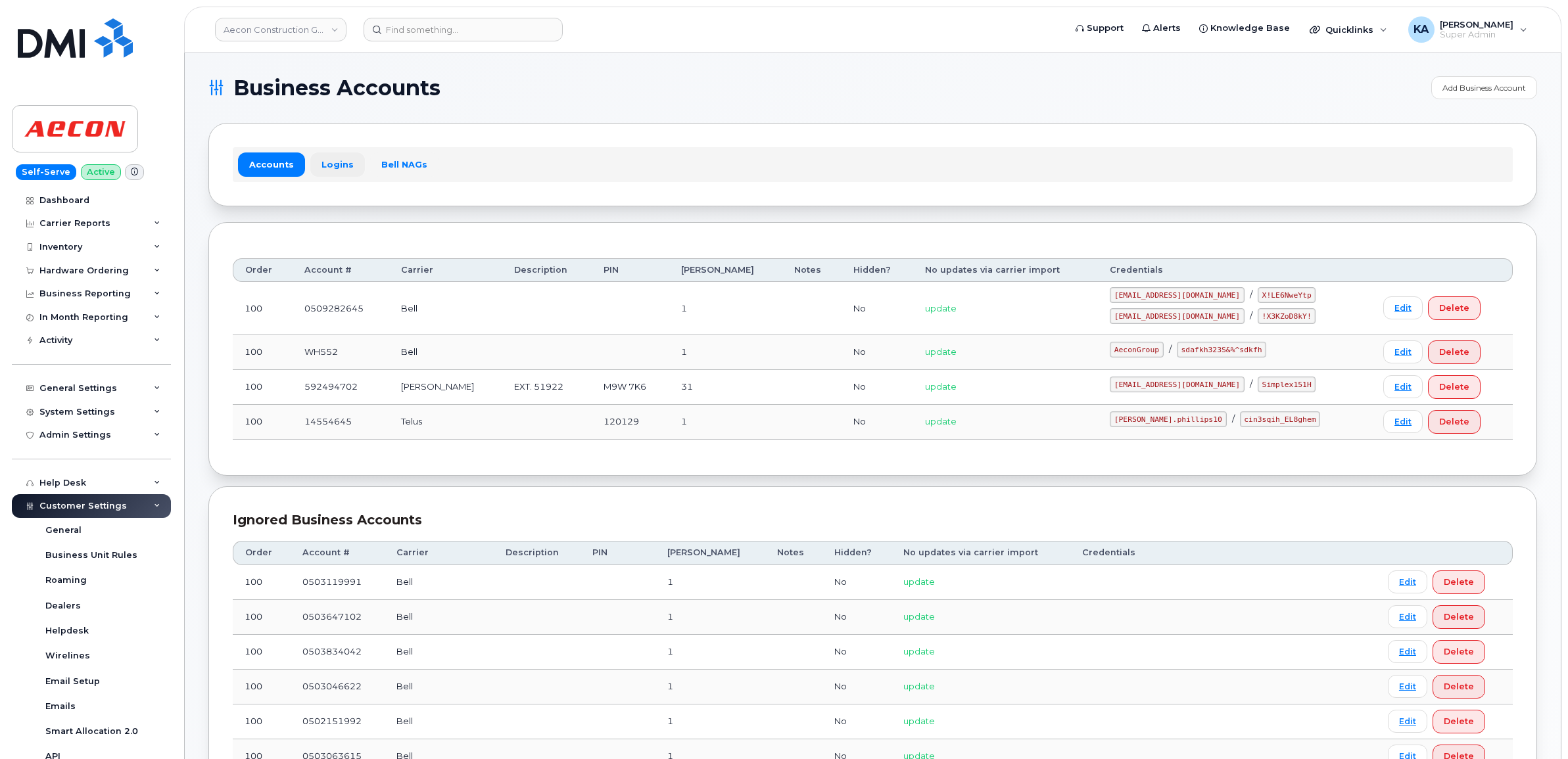
click at [334, 162] on link "Logins" at bounding box center [338, 164] width 55 height 23
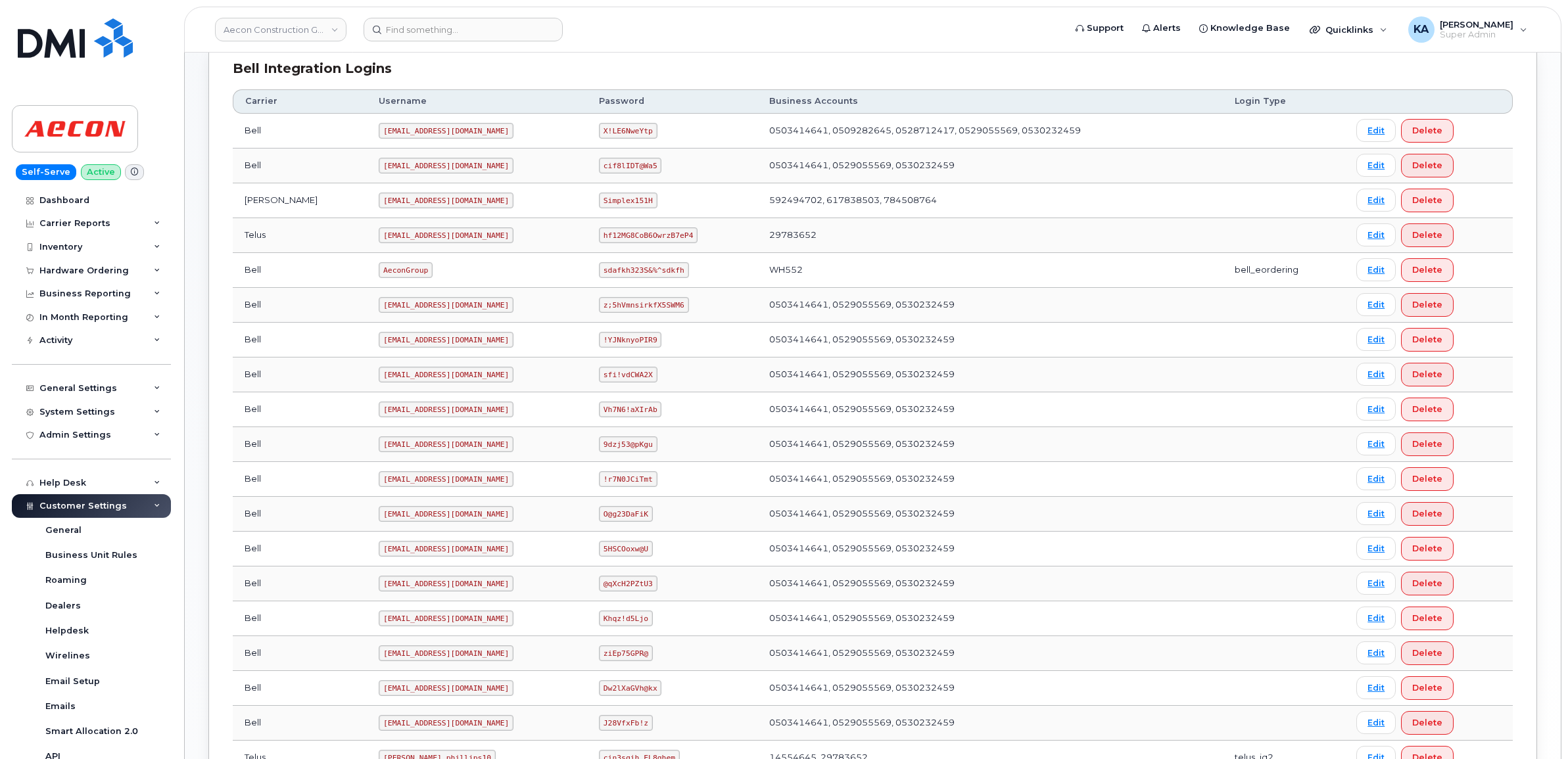
scroll to position [462, 0]
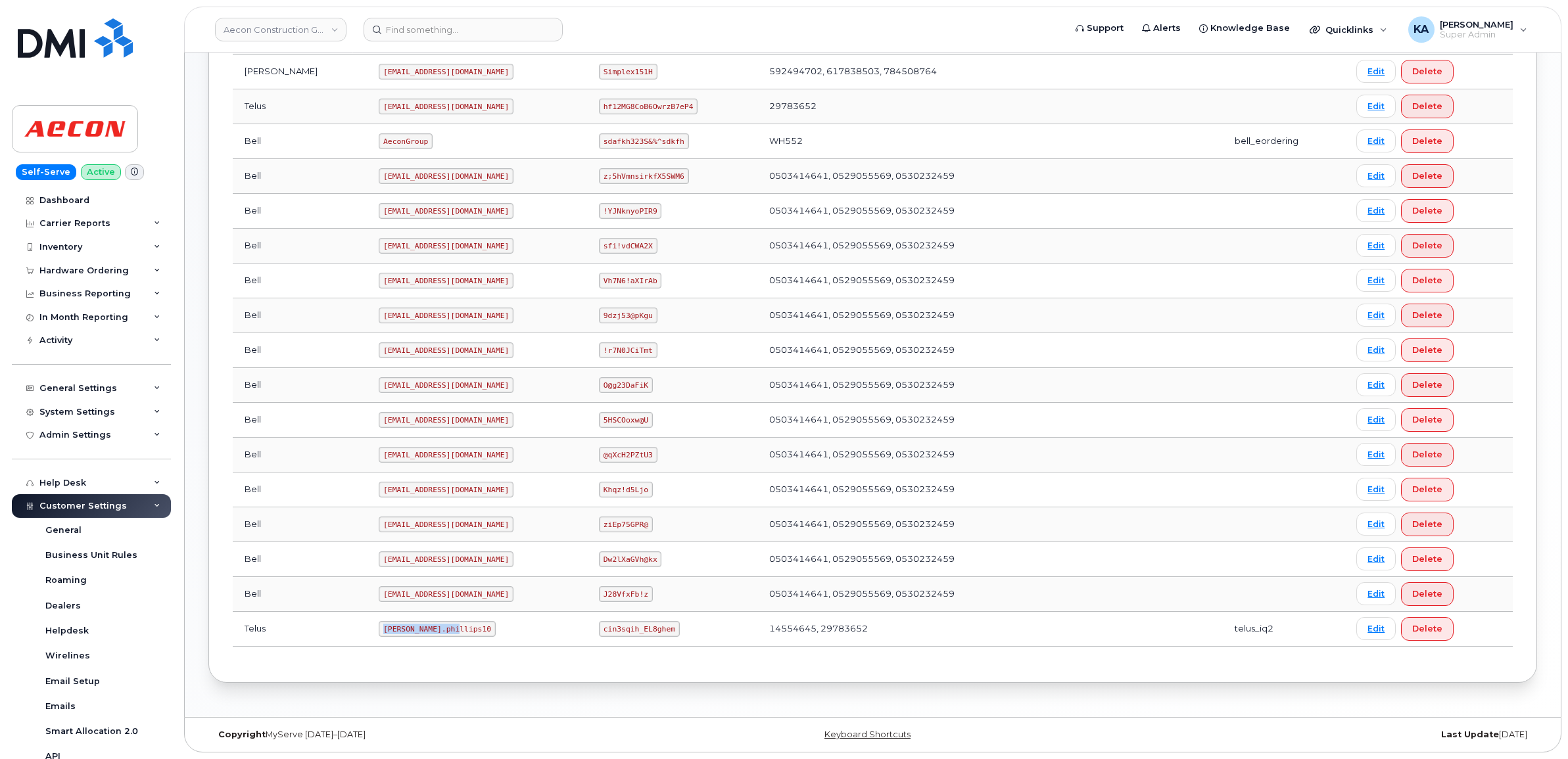
drag, startPoint x: 323, startPoint y: 628, endPoint x: 411, endPoint y: 642, distance: 89.1
click at [411, 642] on td "Taylor.phillips10" at bounding box center [476, 629] width 220 height 35
copy code "Taylor.phillips10"
drag, startPoint x: 582, startPoint y: 629, endPoint x: 658, endPoint y: 636, distance: 76.3
click at [658, 636] on td "cin3sqih_EL8ghem" at bounding box center [672, 629] width 170 height 35
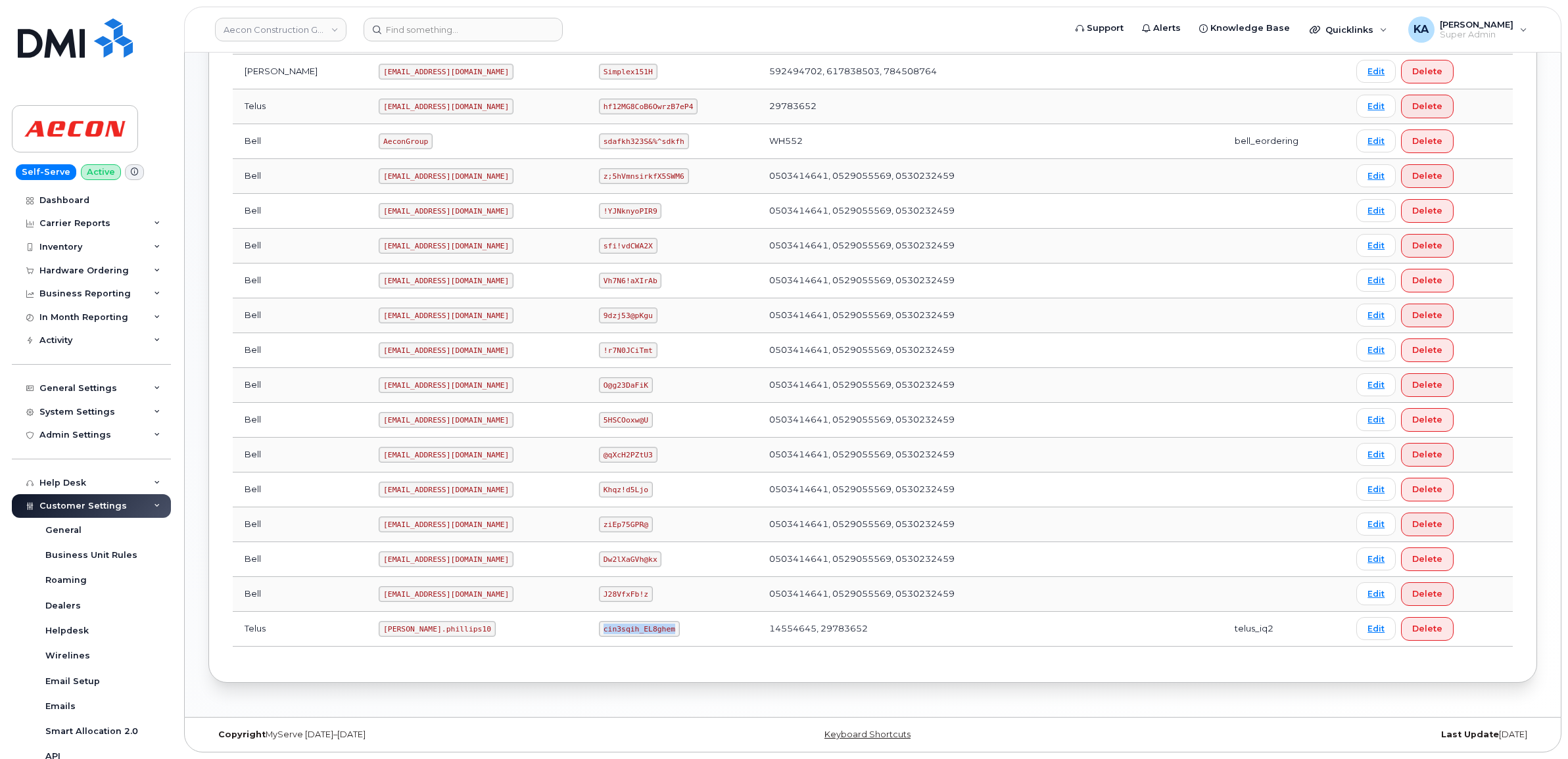
copy code "cin3sqih_EL8ghem"
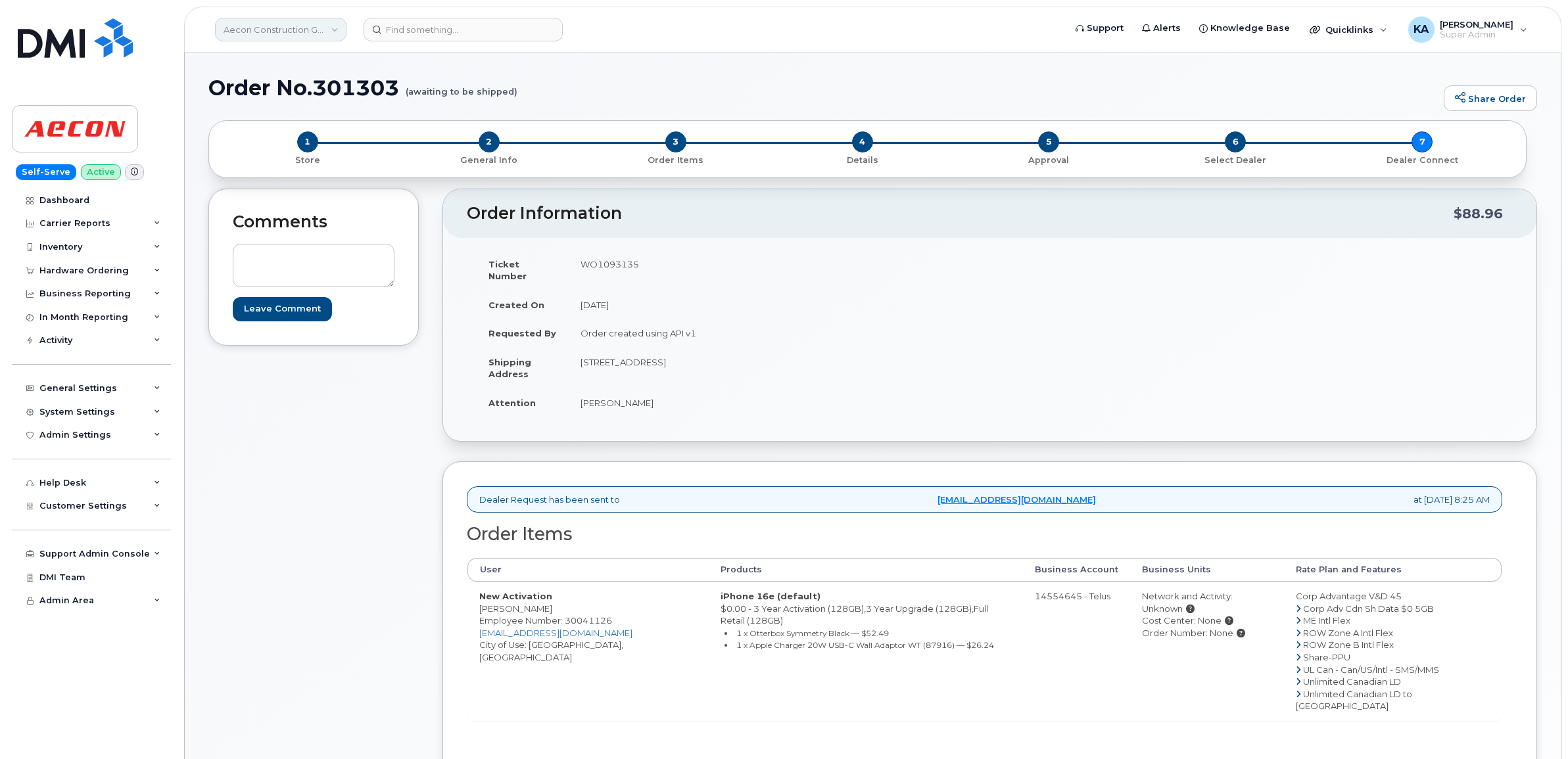
click at [249, 28] on link "Aecon Construction Group Inc" at bounding box center [281, 29] width 131 height 23
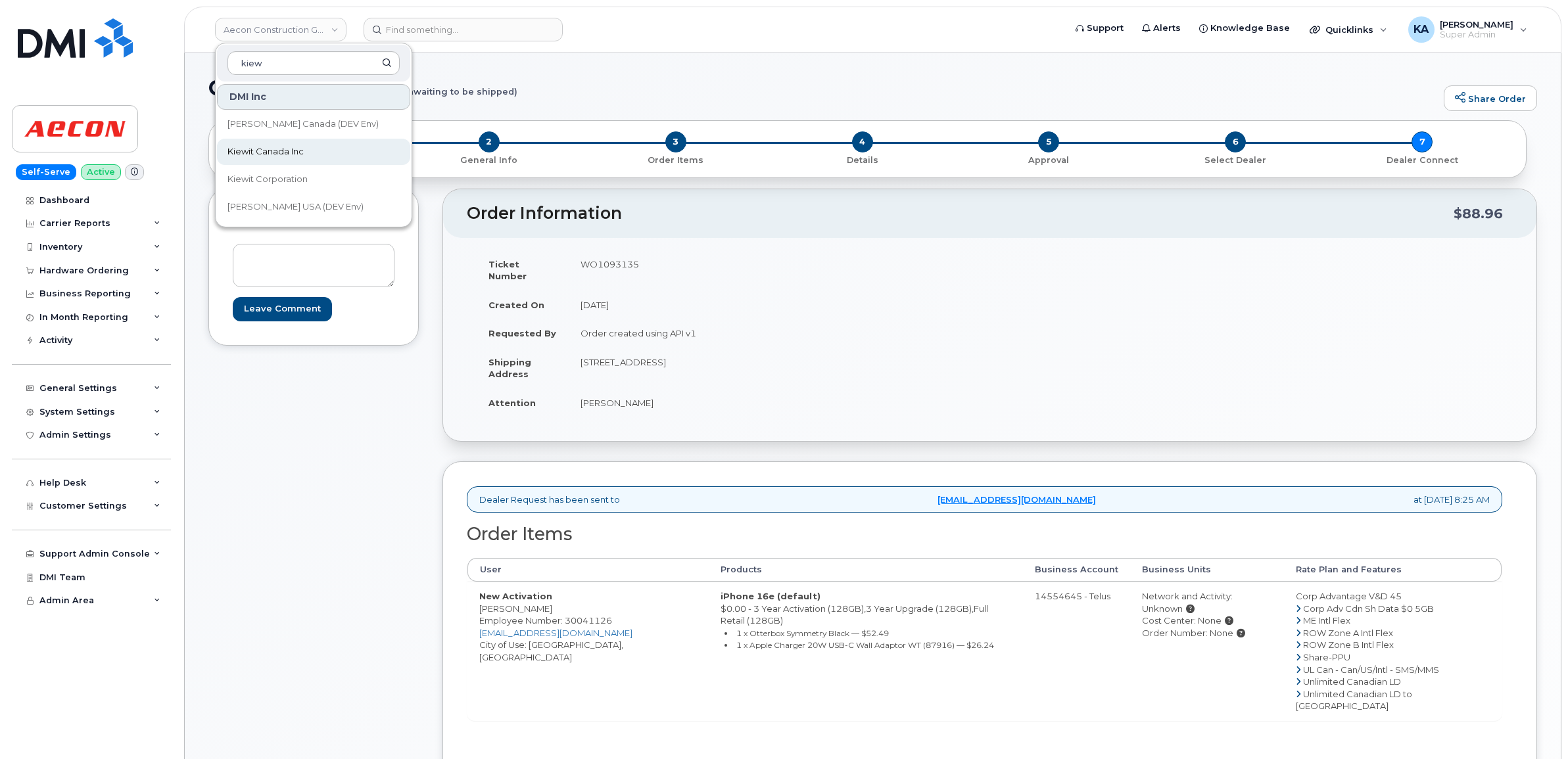
type input "kiew"
click at [246, 155] on span "Kiewit Canada Inc" at bounding box center [266, 152] width 76 height 13
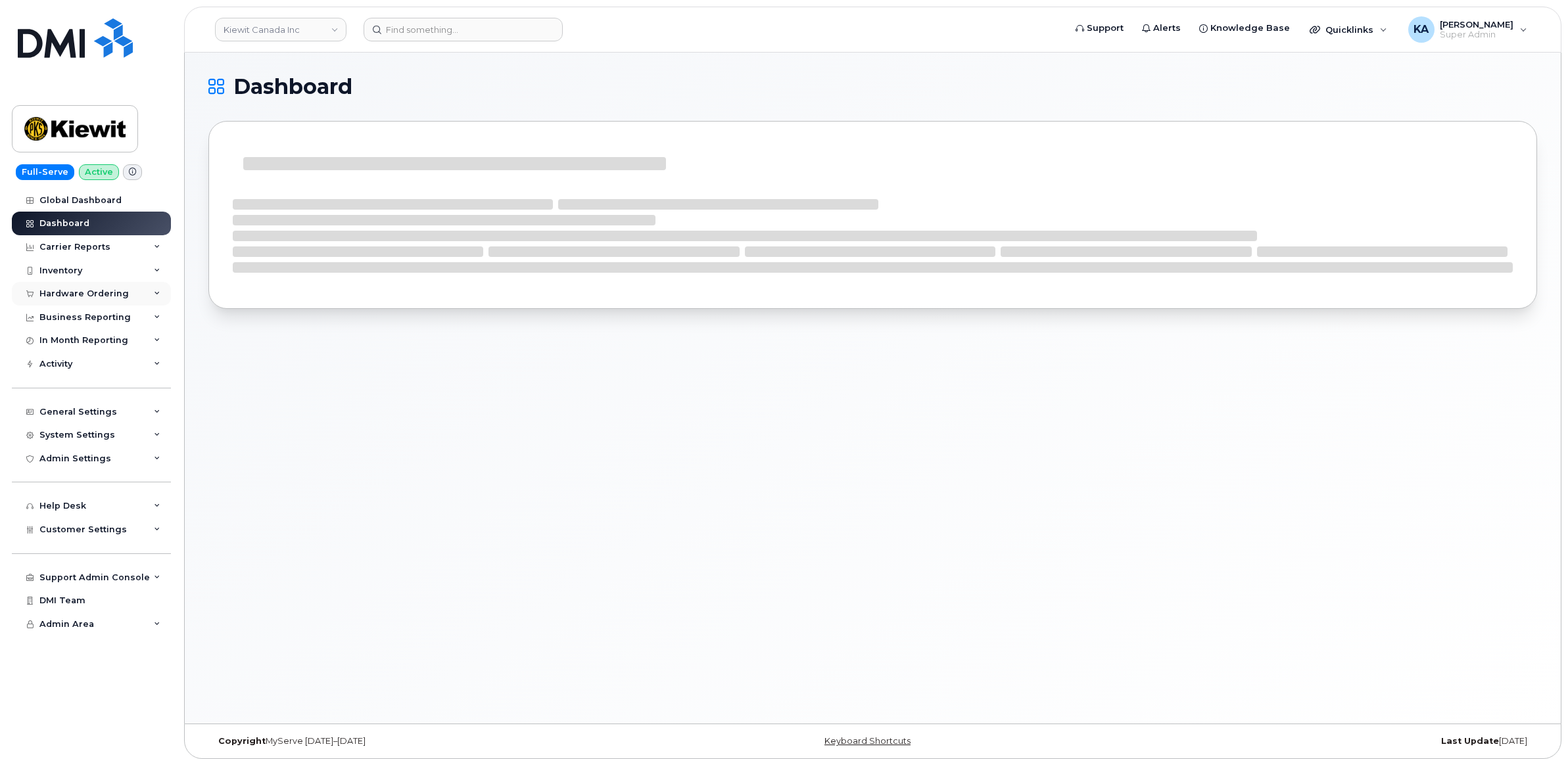
click at [77, 290] on div "Hardware Ordering" at bounding box center [84, 293] width 90 height 11
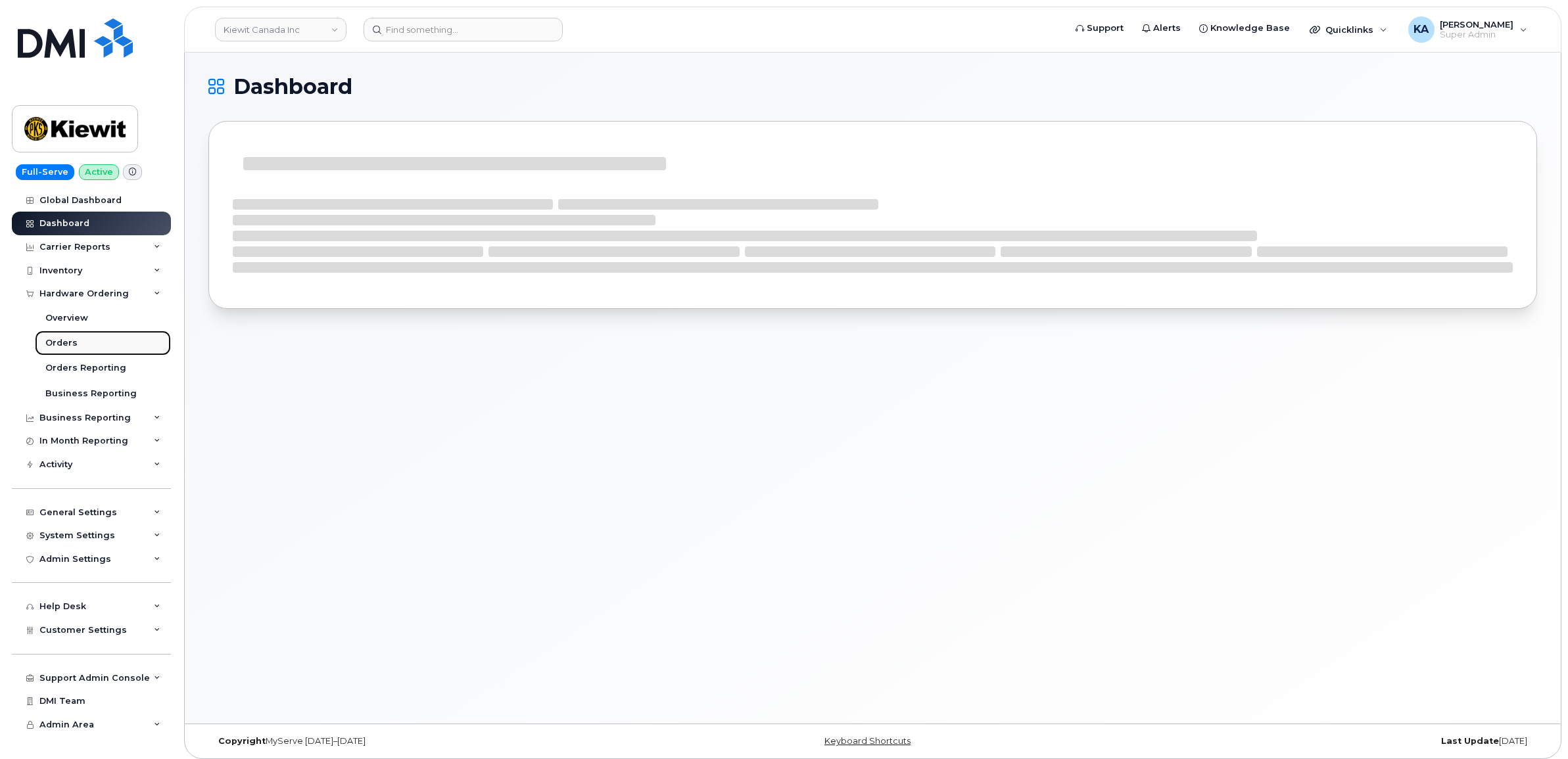
click at [50, 338] on link "Orders" at bounding box center [103, 343] width 136 height 25
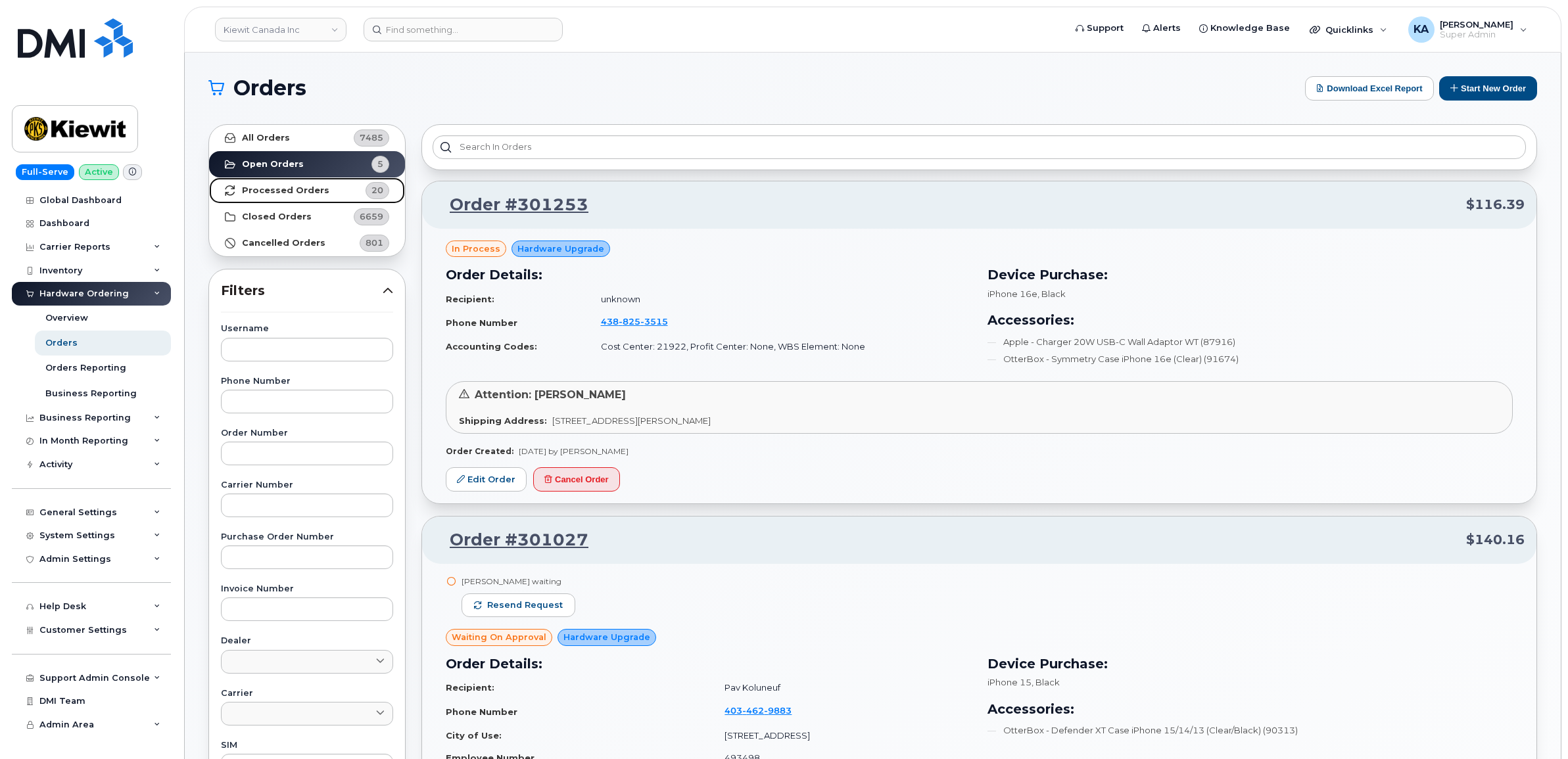
click at [274, 189] on strong "Processed Orders" at bounding box center [285, 190] width 87 height 11
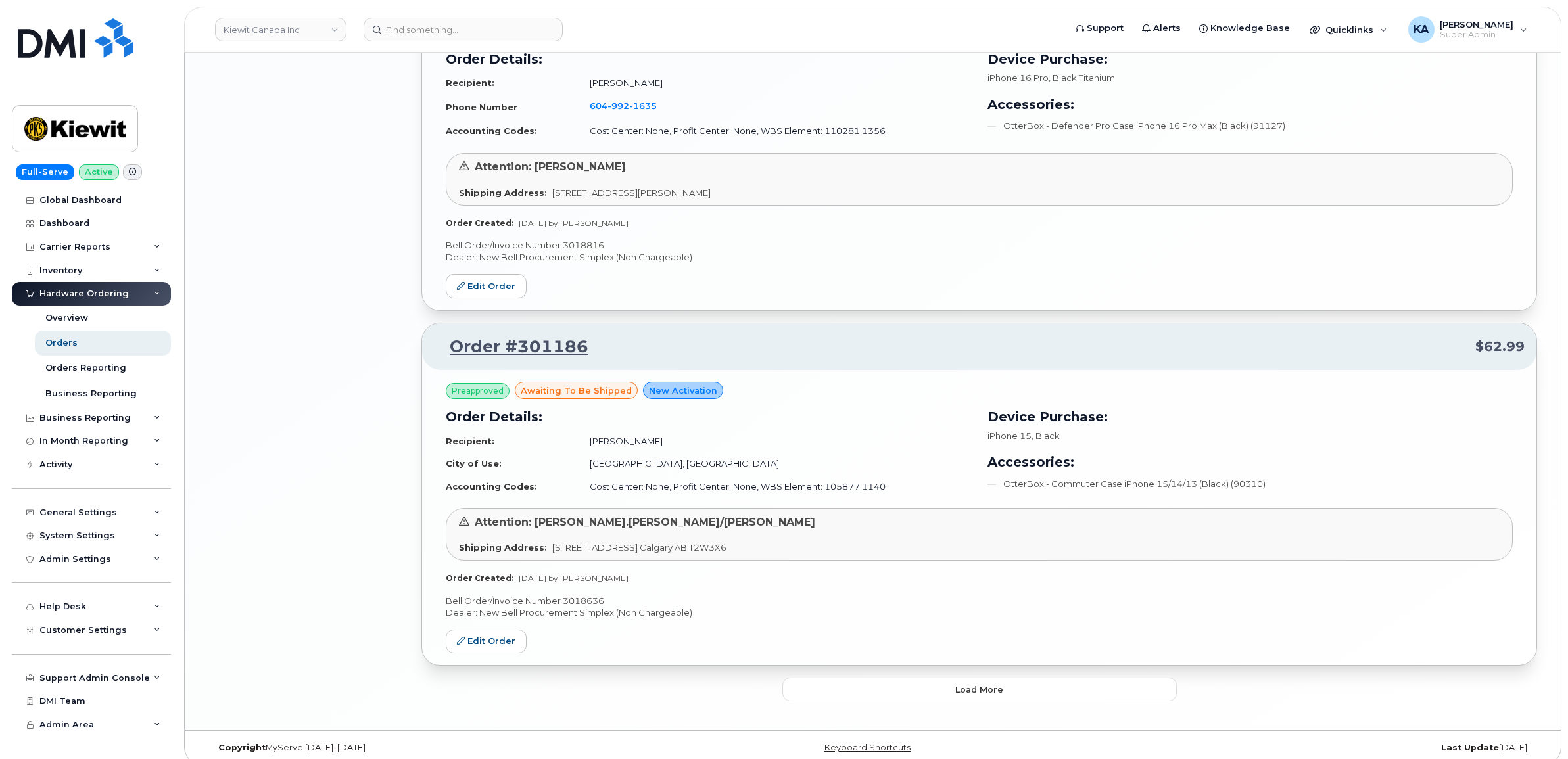
scroll to position [2522, 0]
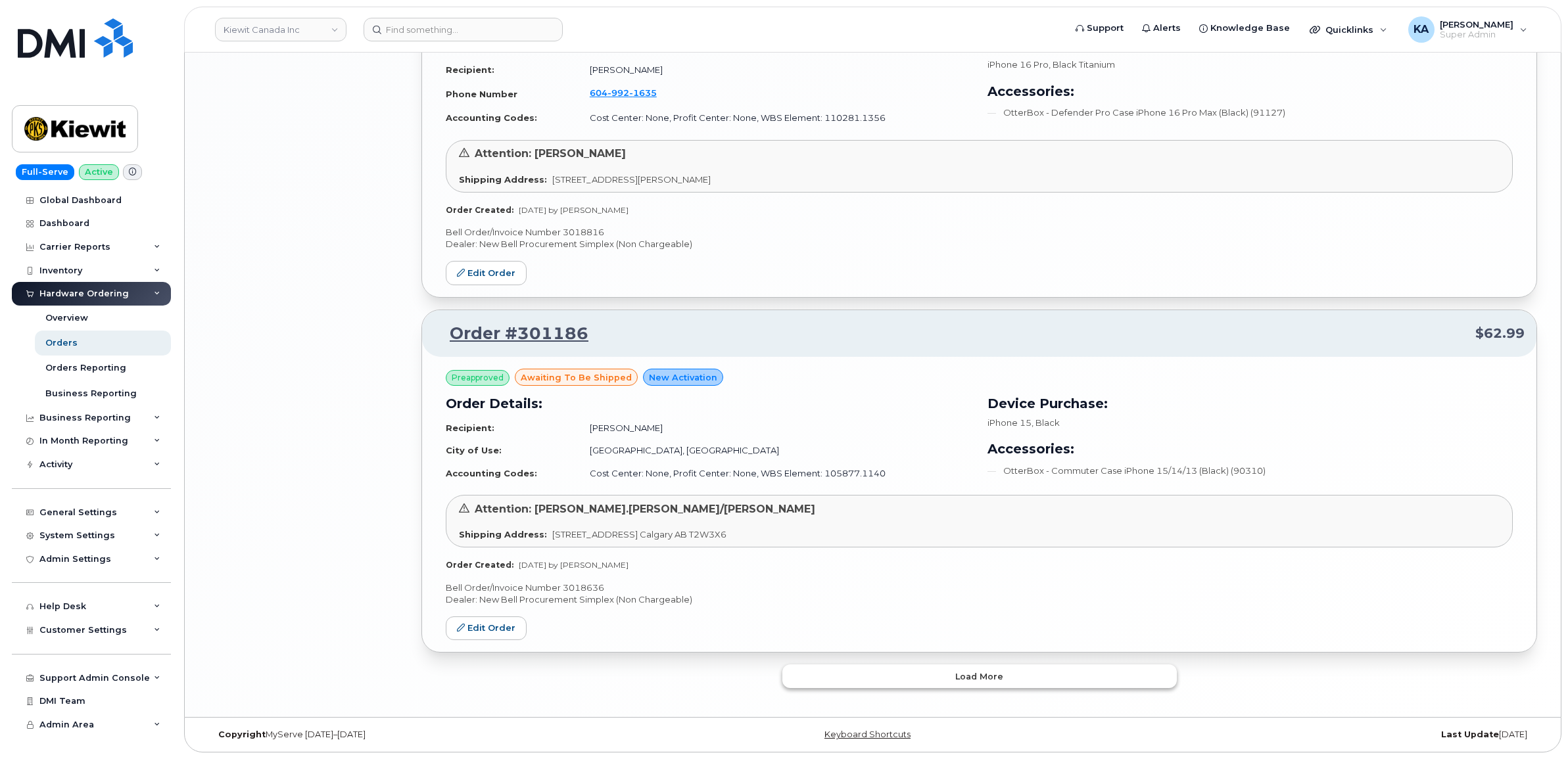
click at [871, 673] on button "Load more" at bounding box center [979, 676] width 394 height 23
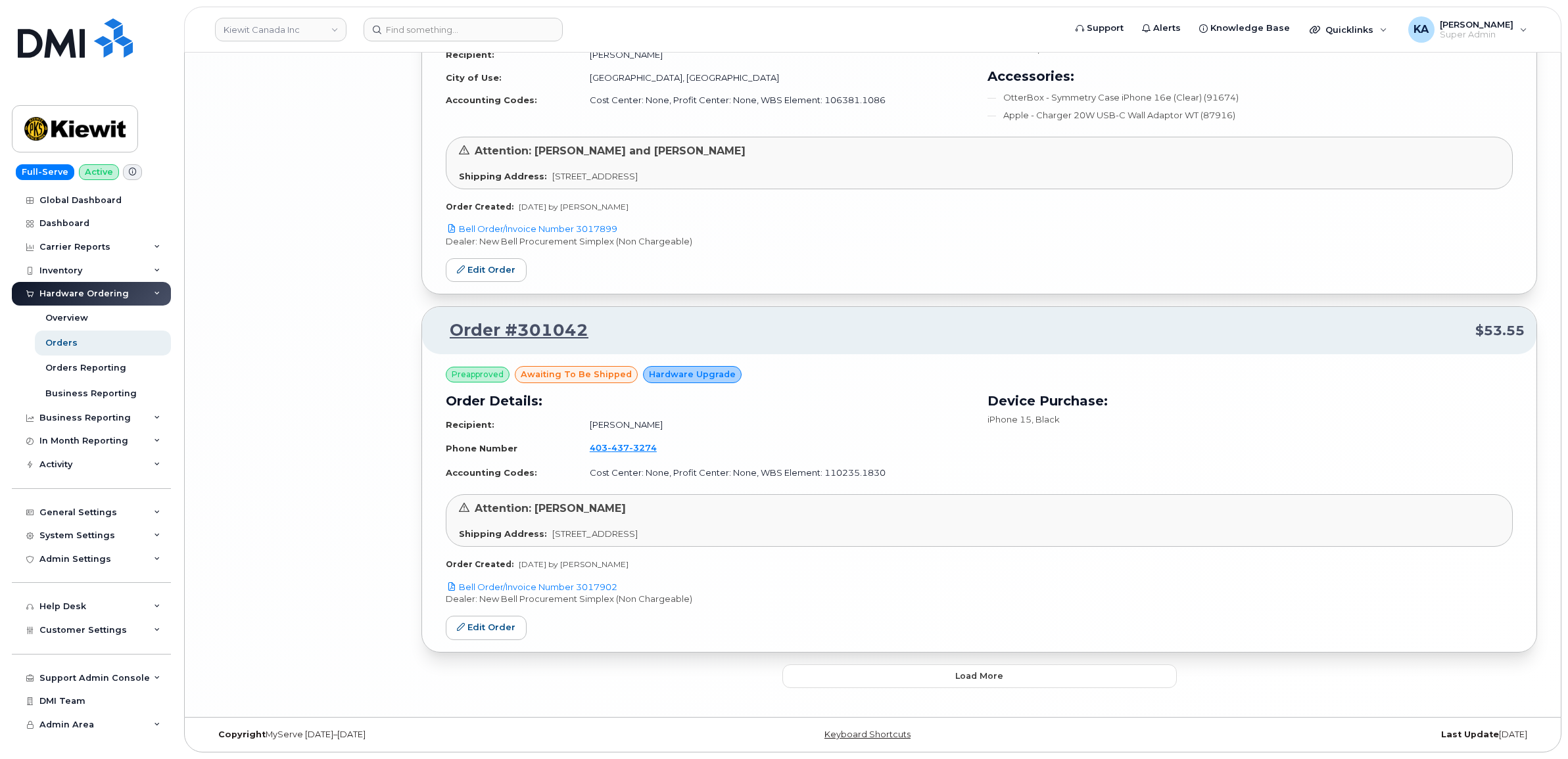
scroll to position [5535, 0]
click at [855, 673] on button "Load more" at bounding box center [979, 676] width 394 height 23
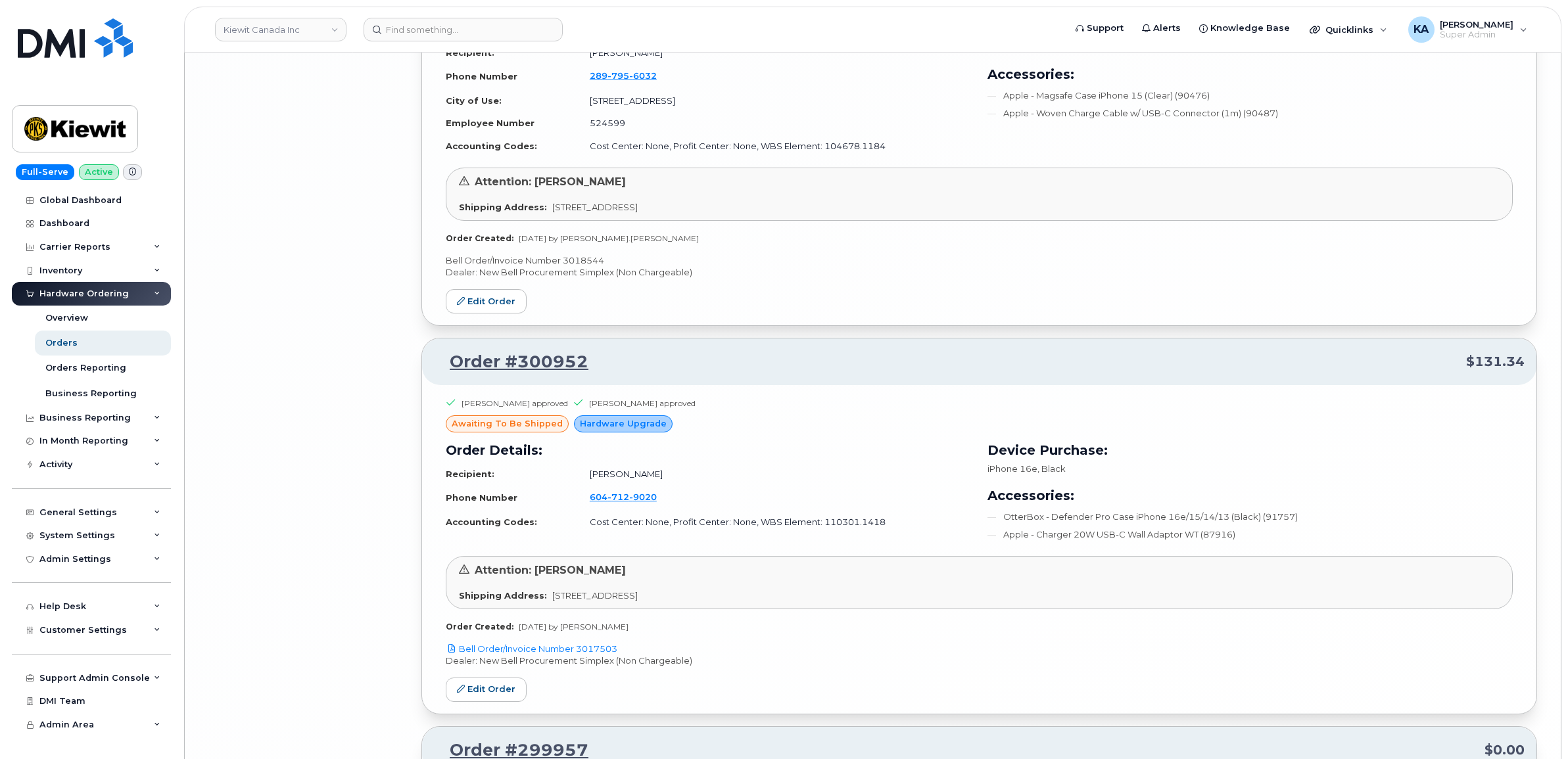
scroll to position [7044, 0]
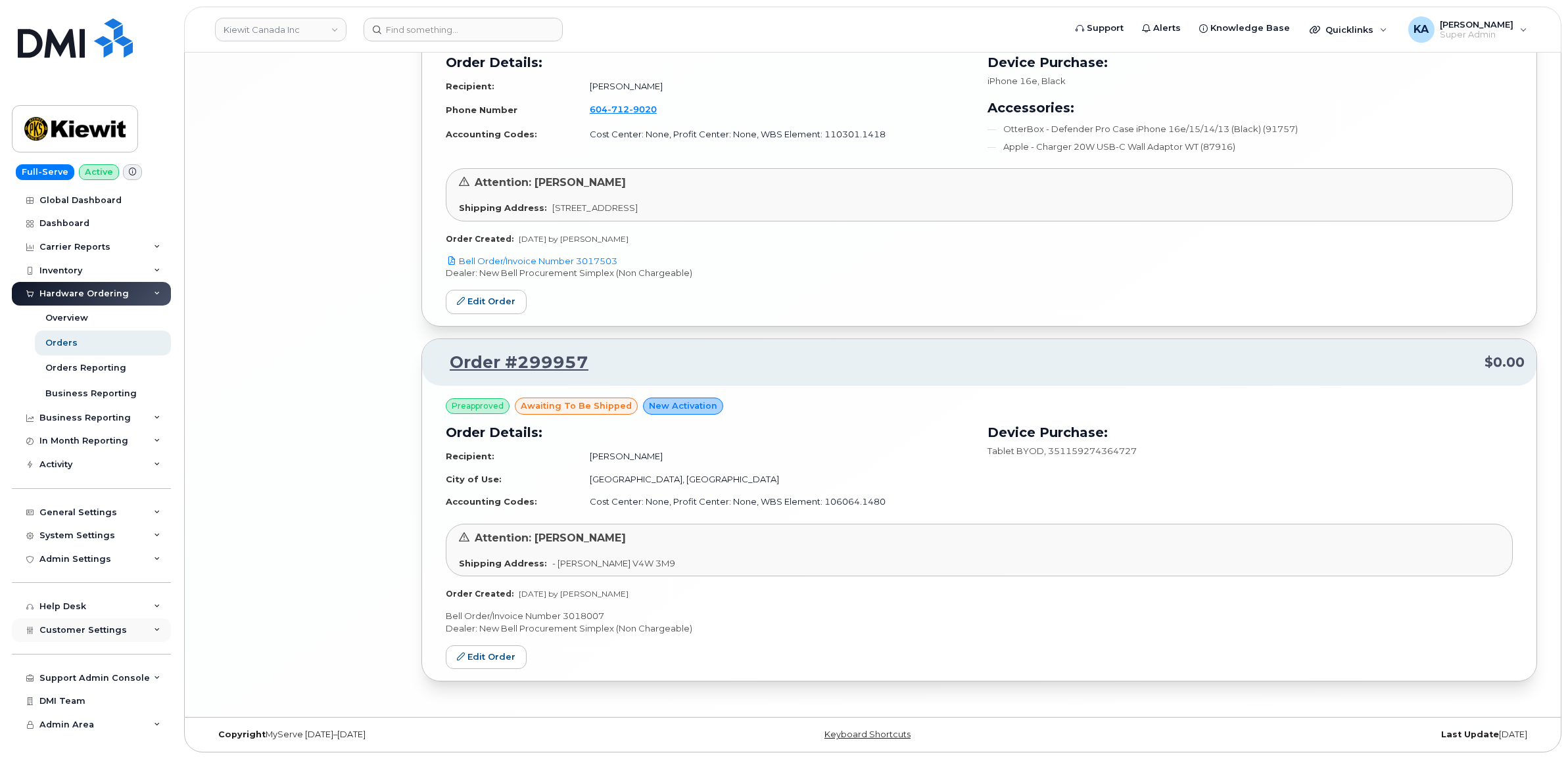
click at [71, 635] on span "Customer Settings" at bounding box center [82, 630] width 87 height 10
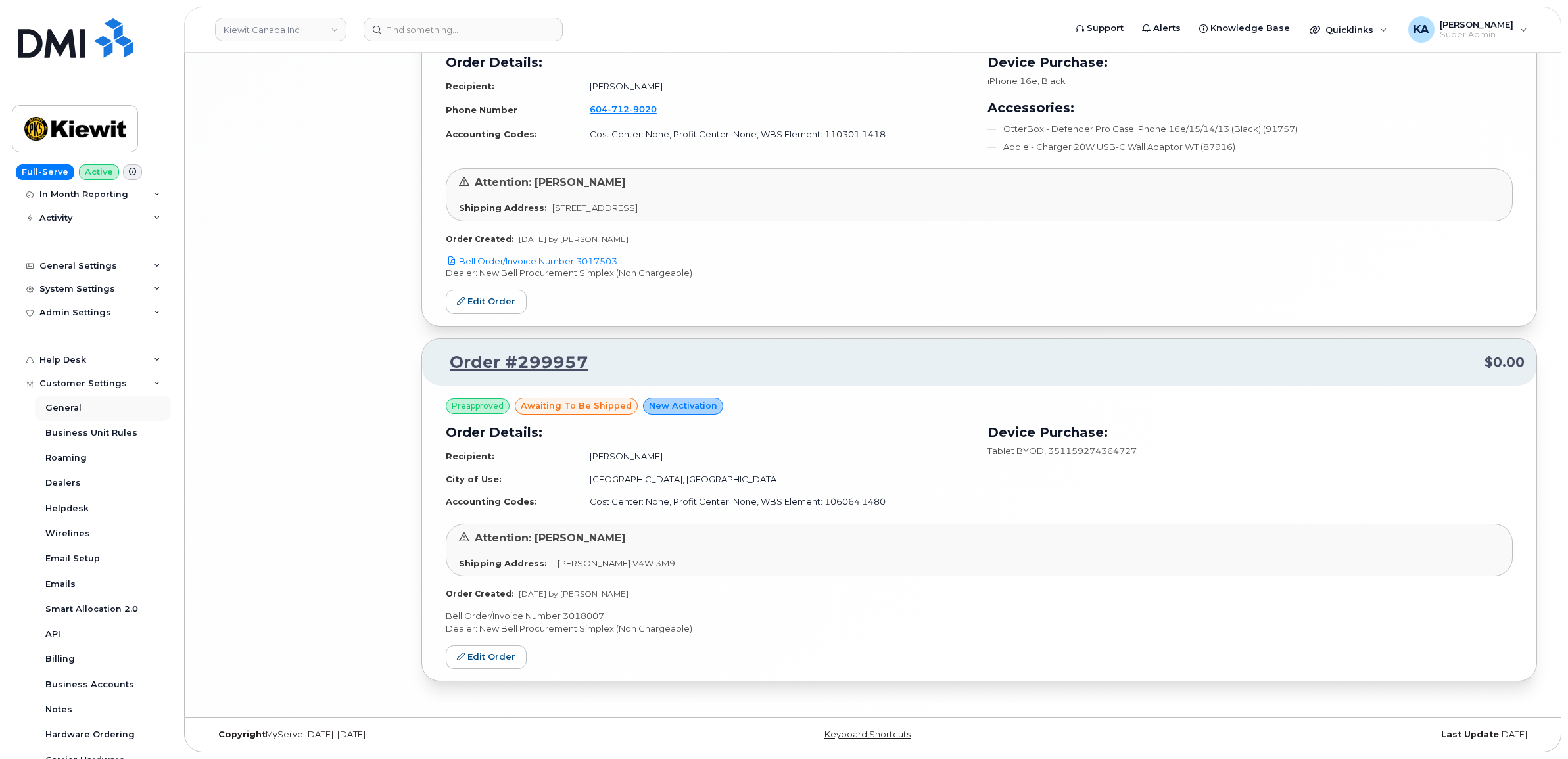
scroll to position [328, 0]
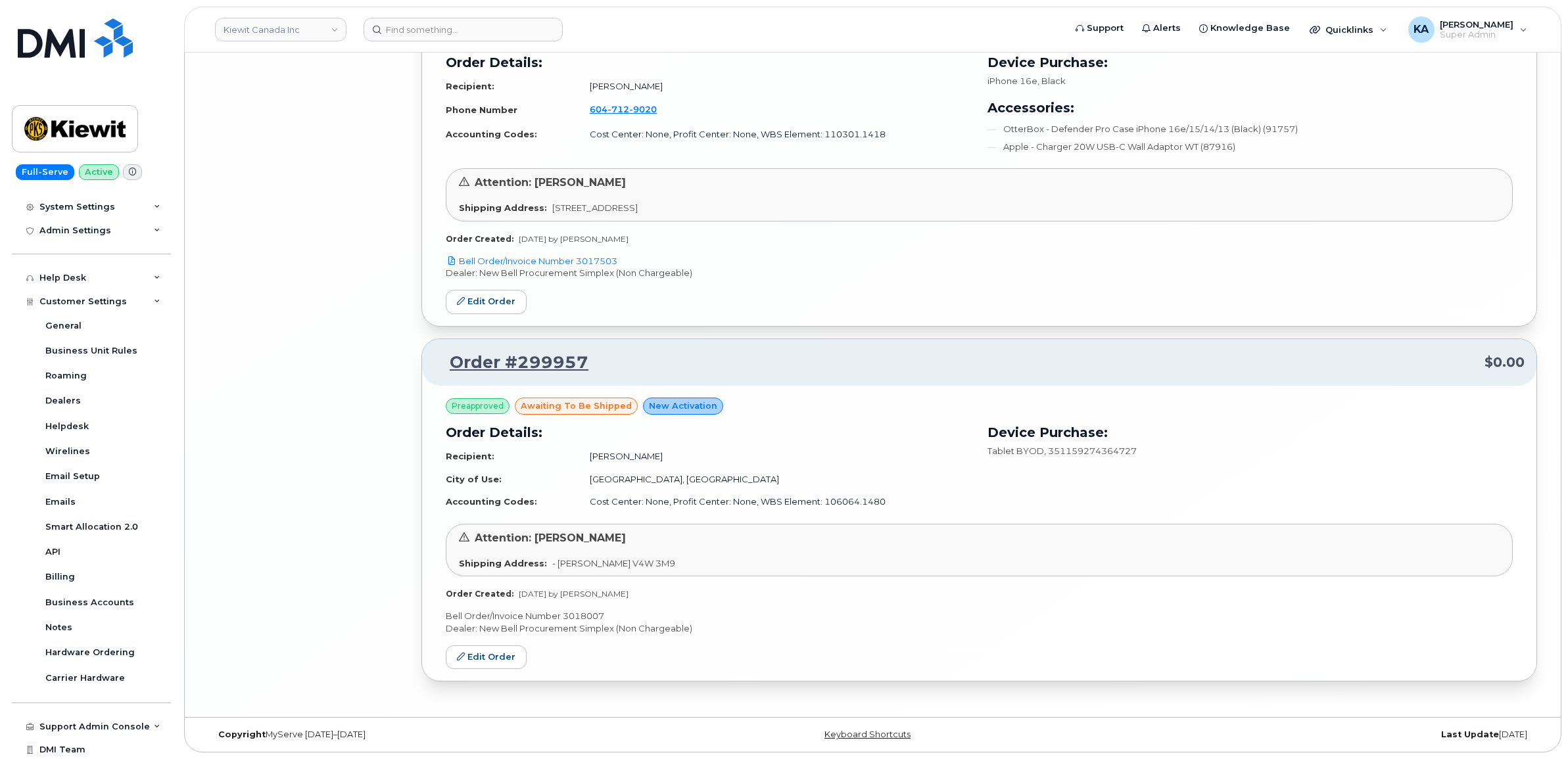
click at [579, 614] on p "Bell Order/Invoice Number 3018007" at bounding box center [979, 616] width 1067 height 12
copy p "3018007"
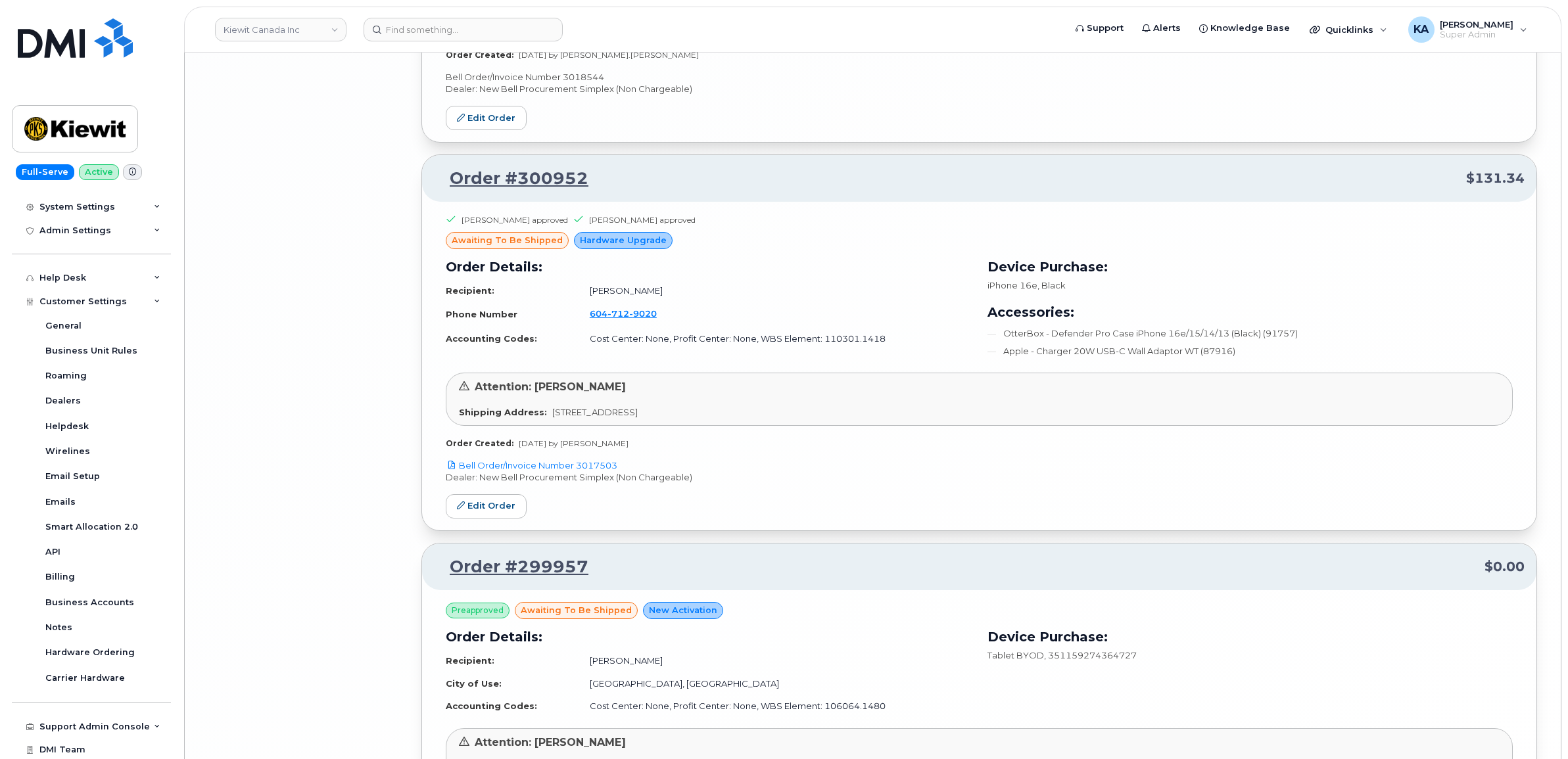
scroll to position [6797, 0]
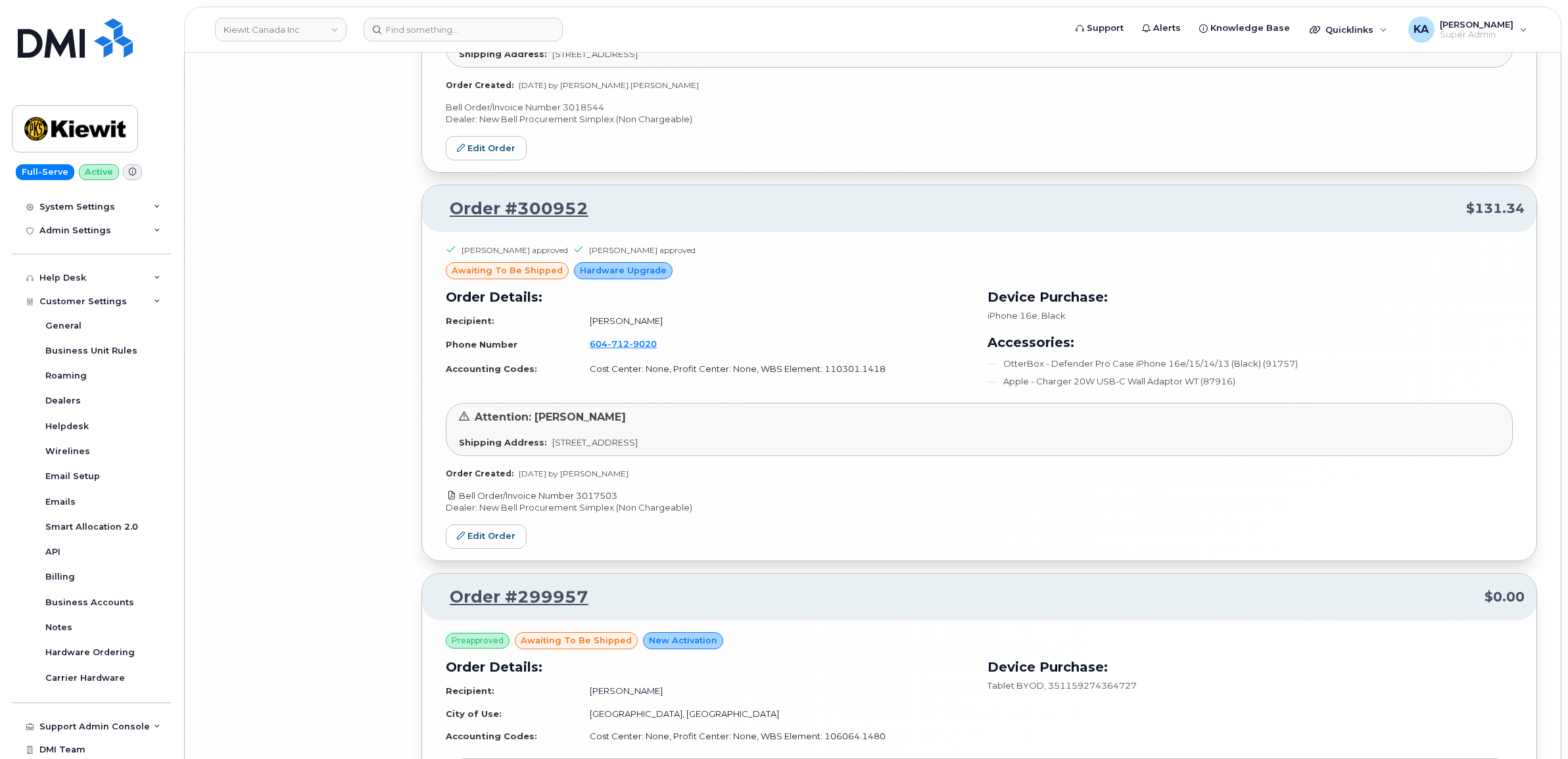
drag, startPoint x: 624, startPoint y: 504, endPoint x: 579, endPoint y: 507, distance: 45.1
click at [579, 502] on p "Bell Order/Invoice Number 3017503" at bounding box center [979, 495] width 1067 height 12
copy link "3017503"
click at [494, 538] on link "Edit Order" at bounding box center [486, 536] width 81 height 24
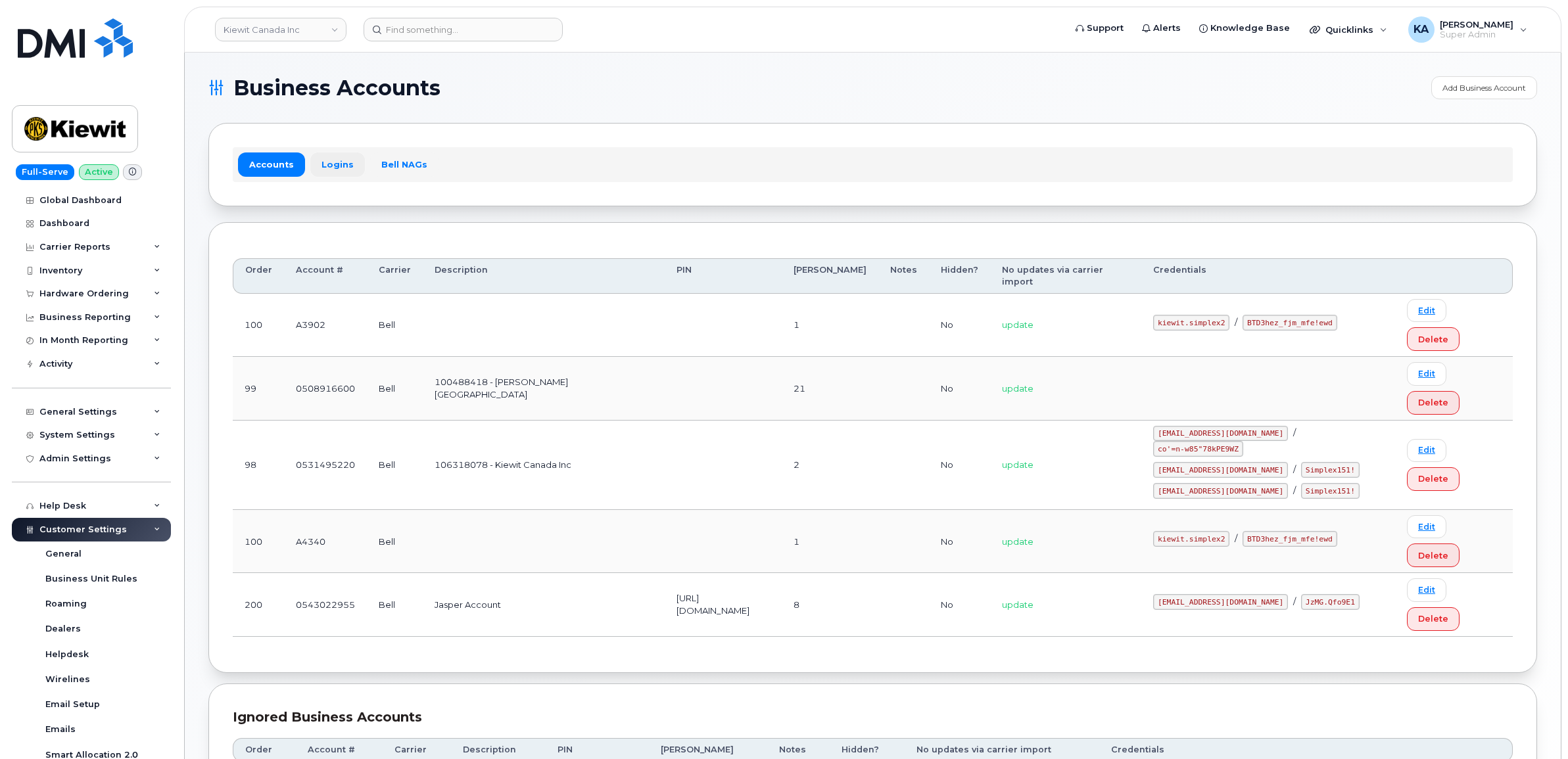
click at [333, 162] on link "Logins" at bounding box center [338, 164] width 55 height 23
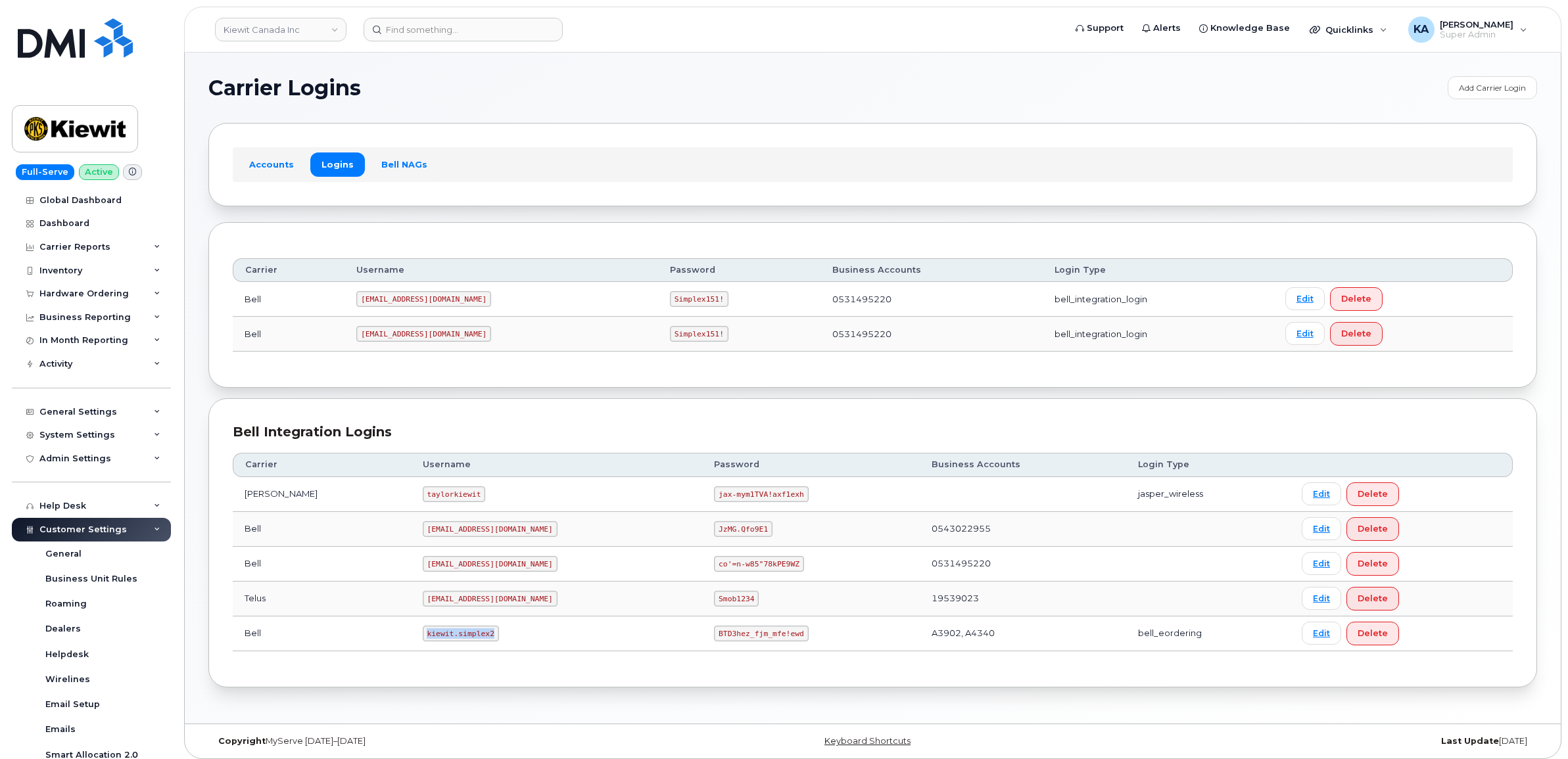
drag, startPoint x: 392, startPoint y: 636, endPoint x: 463, endPoint y: 645, distance: 71.6
click at [463, 645] on td "kiewit.simplex2" at bounding box center [556, 634] width 292 height 35
copy code "kiewit.simplex2"
drag, startPoint x: 652, startPoint y: 638, endPoint x: 752, endPoint y: 646, distance: 100.3
click at [752, 646] on td "BTD3hez_fjm_mfe!ewd" at bounding box center [810, 634] width 217 height 35
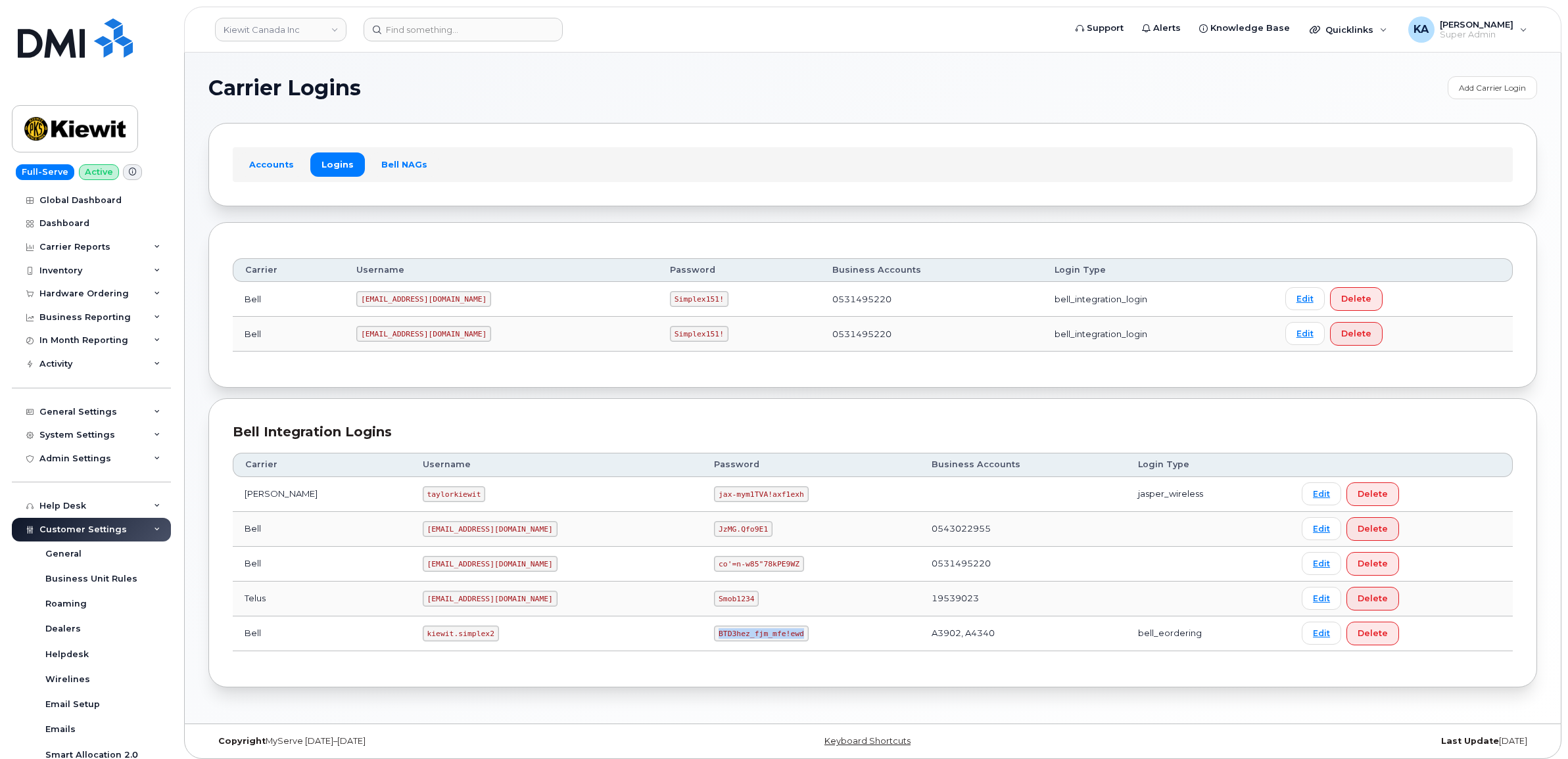
copy code "BTD3hez_fjm_mfe!ewd"
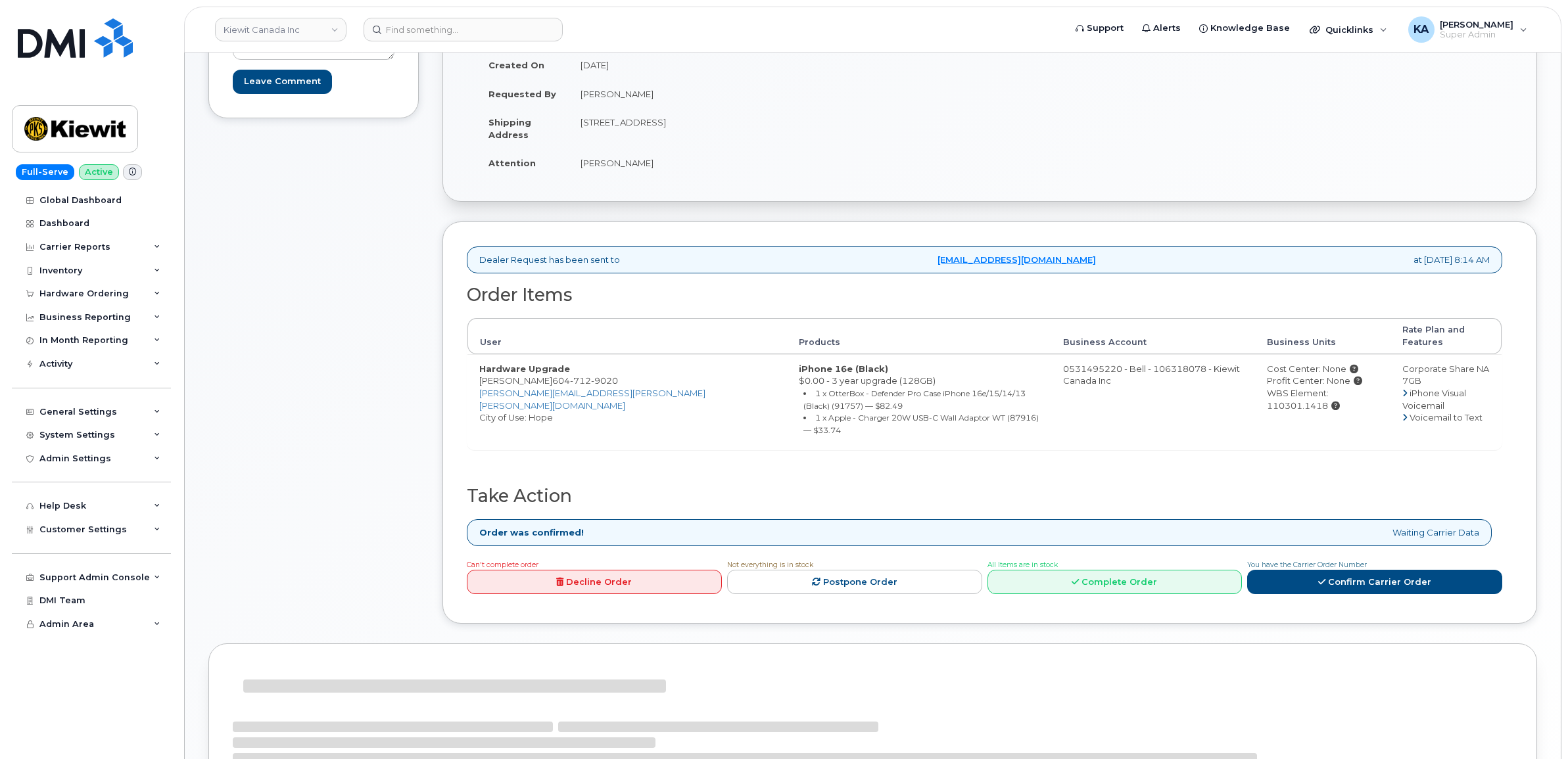
scroll to position [246, 0]
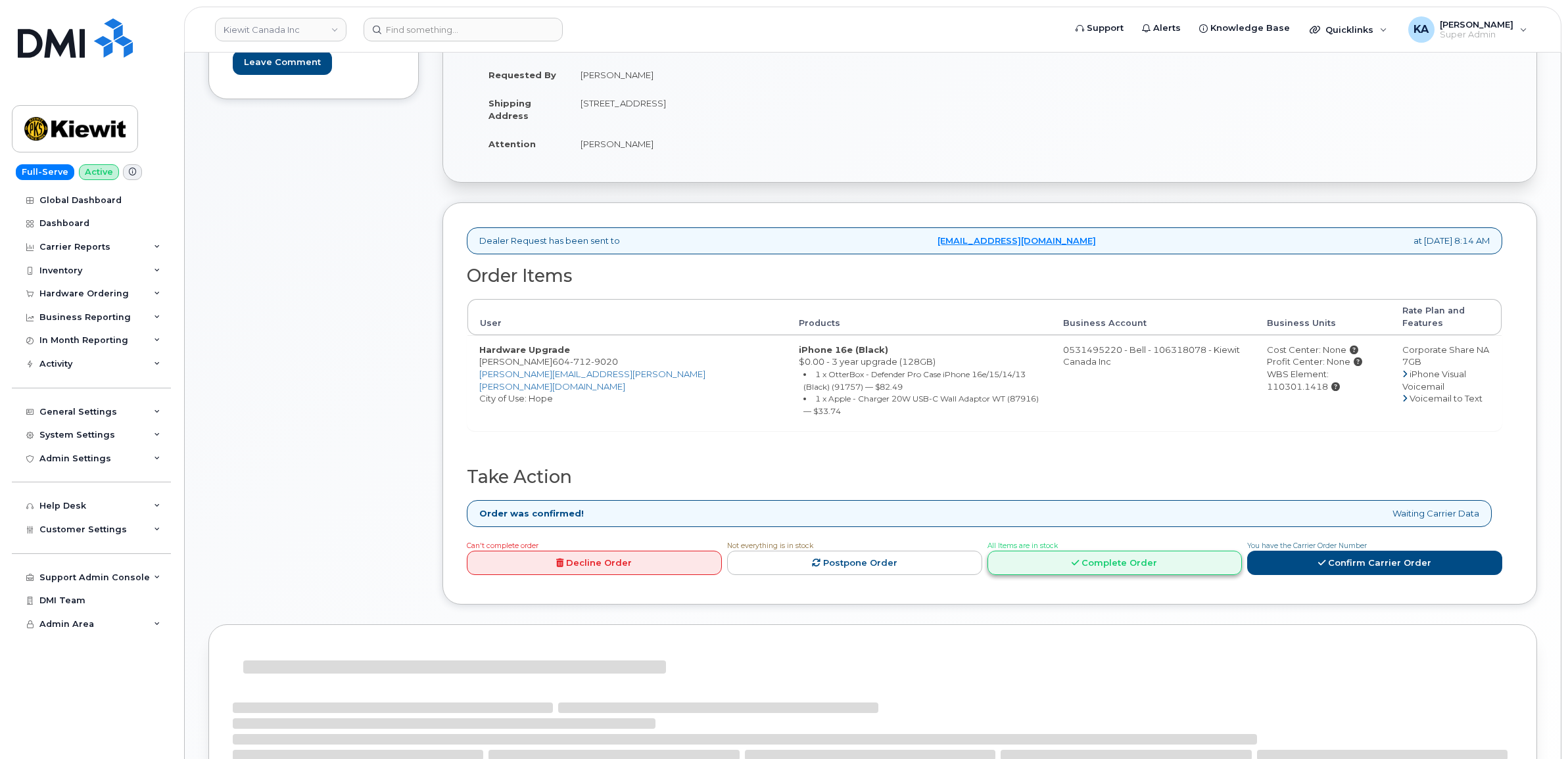
click at [1056, 551] on link "Complete Order" at bounding box center [1115, 563] width 255 height 24
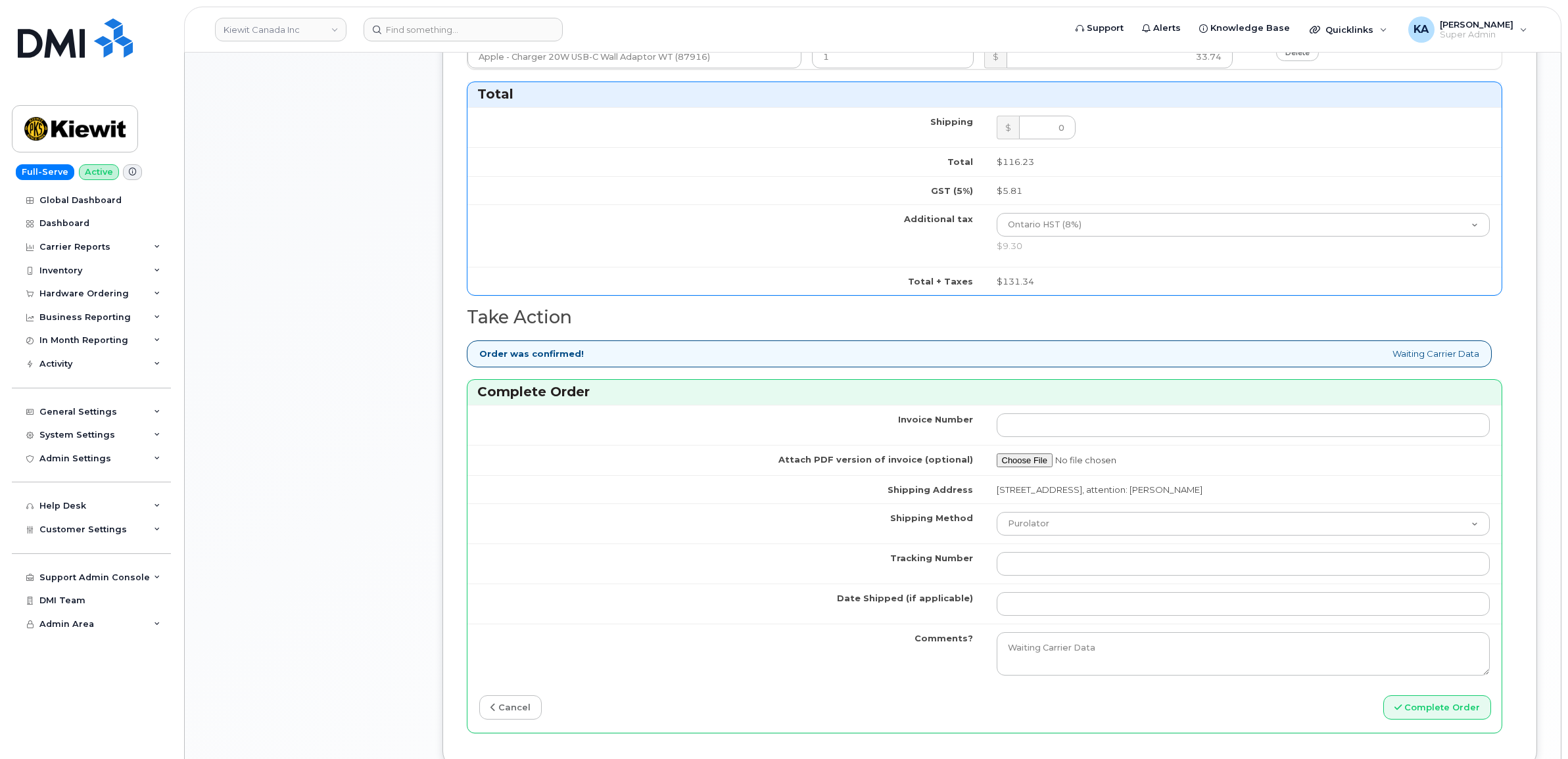
scroll to position [904, 0]
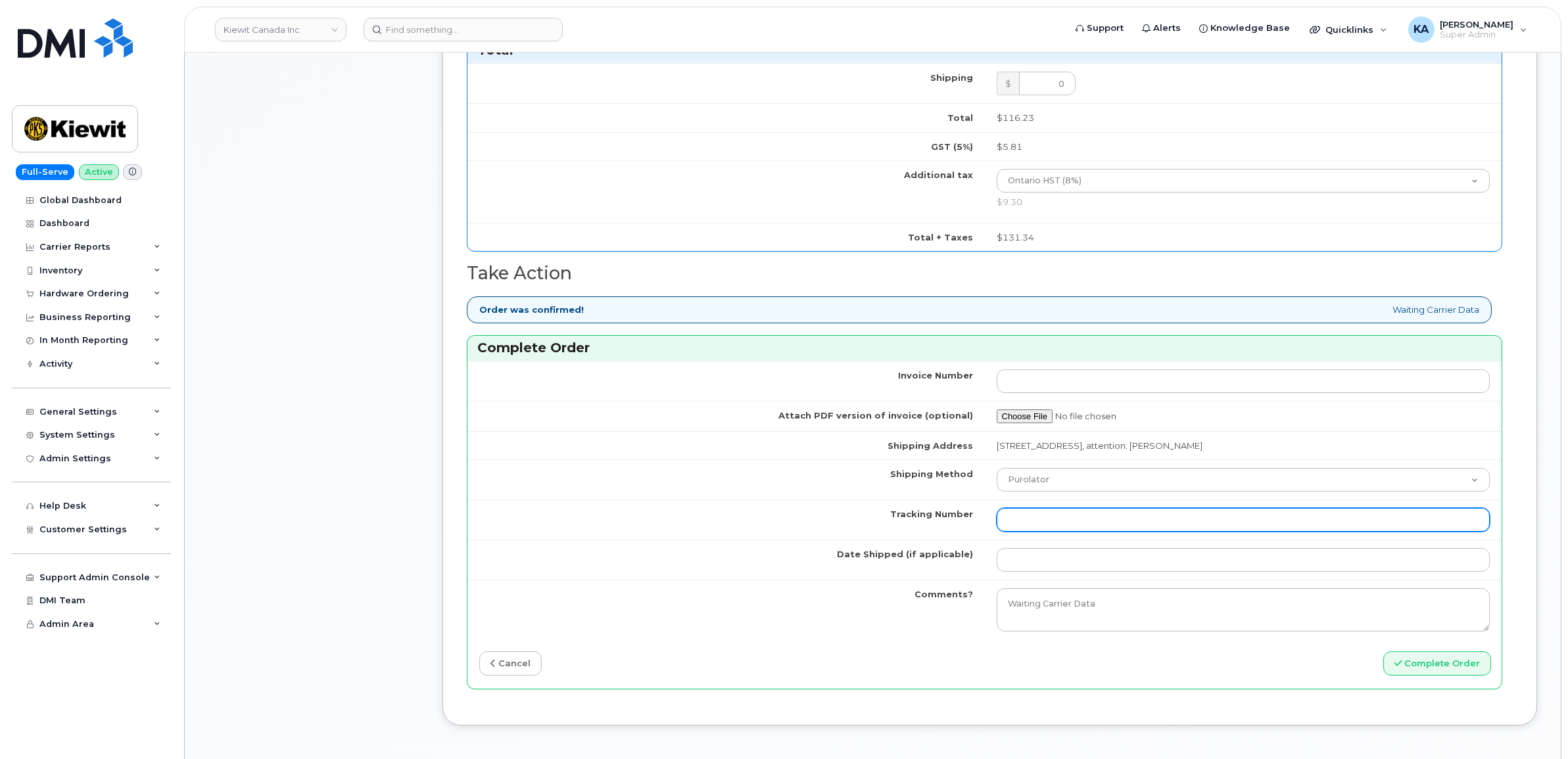
click at [1091, 532] on input "Tracking Number" at bounding box center [1244, 520] width 494 height 23
paste input "520060974687"
type input "520060974687"
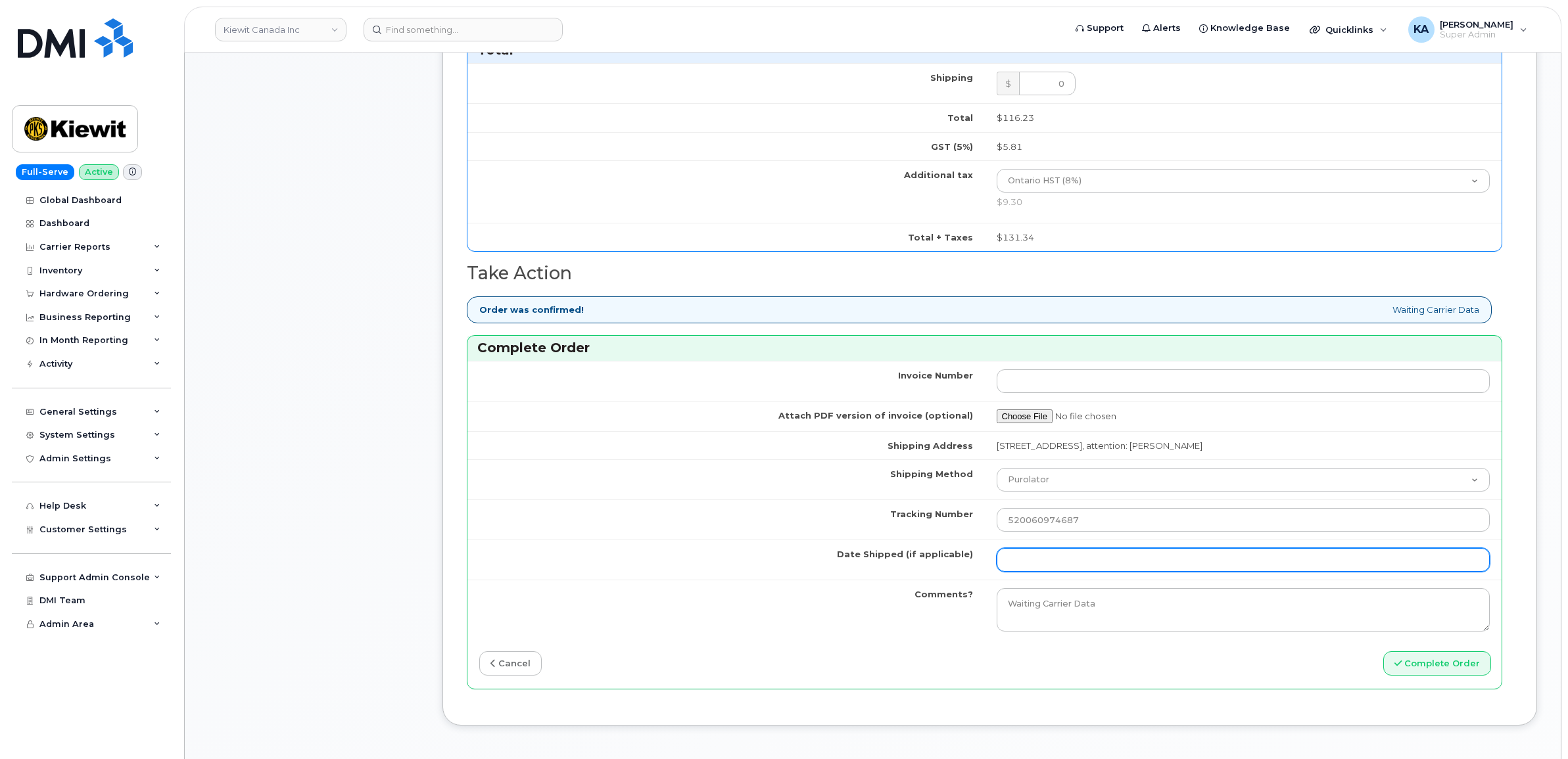
click at [1032, 565] on input "Date Shipped (if applicable)" at bounding box center [1244, 559] width 494 height 23
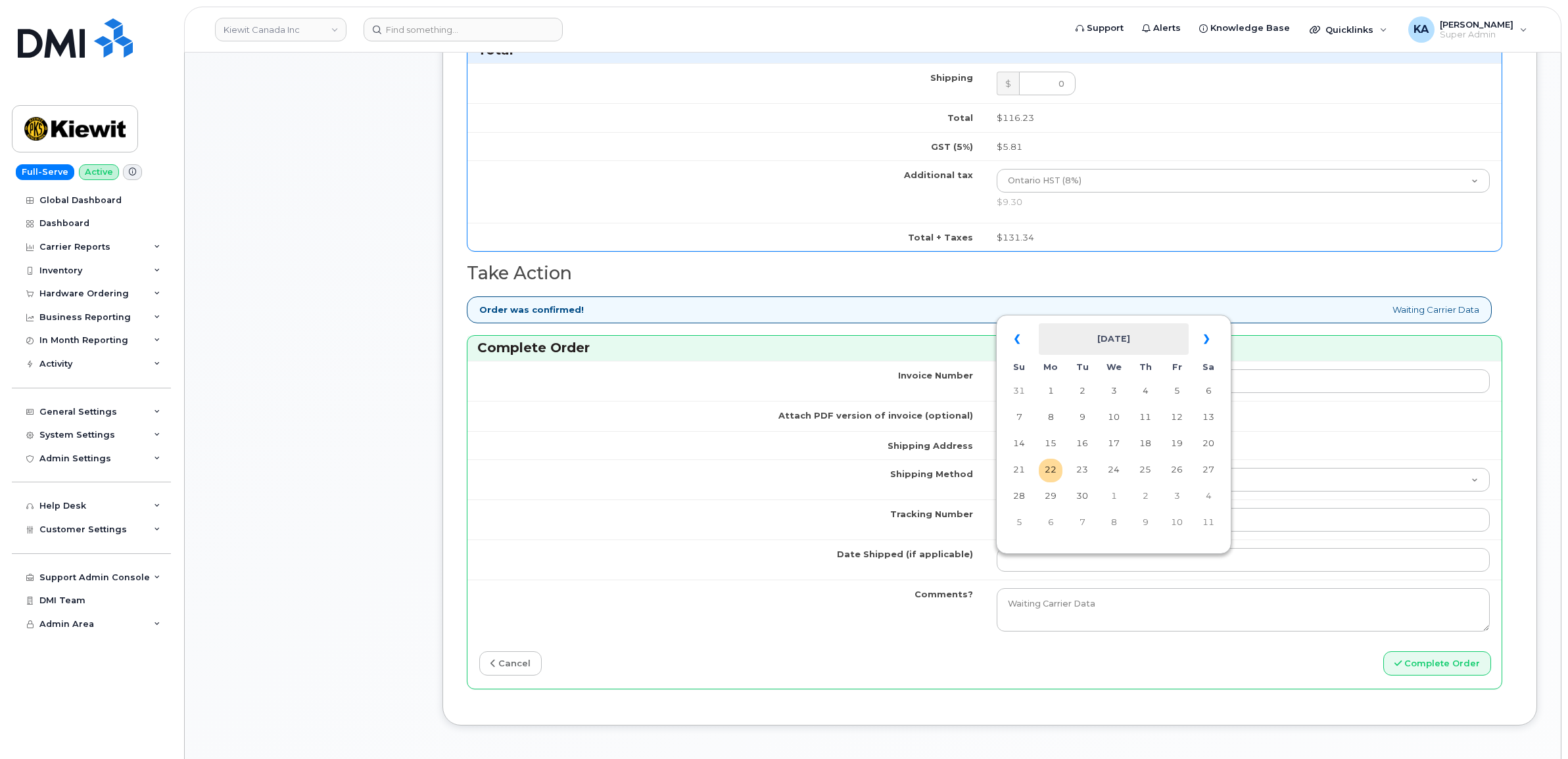
click at [1097, 323] on table "« [DATE] » Su Mo Tu We Th Fr Sa 31 1 2 3 4 5 6 7 8 9 10 11 12 13 14 15 16 17 18…" at bounding box center [1113, 431] width 229 height 224
click at [1178, 441] on td "19" at bounding box center [1176, 444] width 23 height 23
type input "[DATE]"
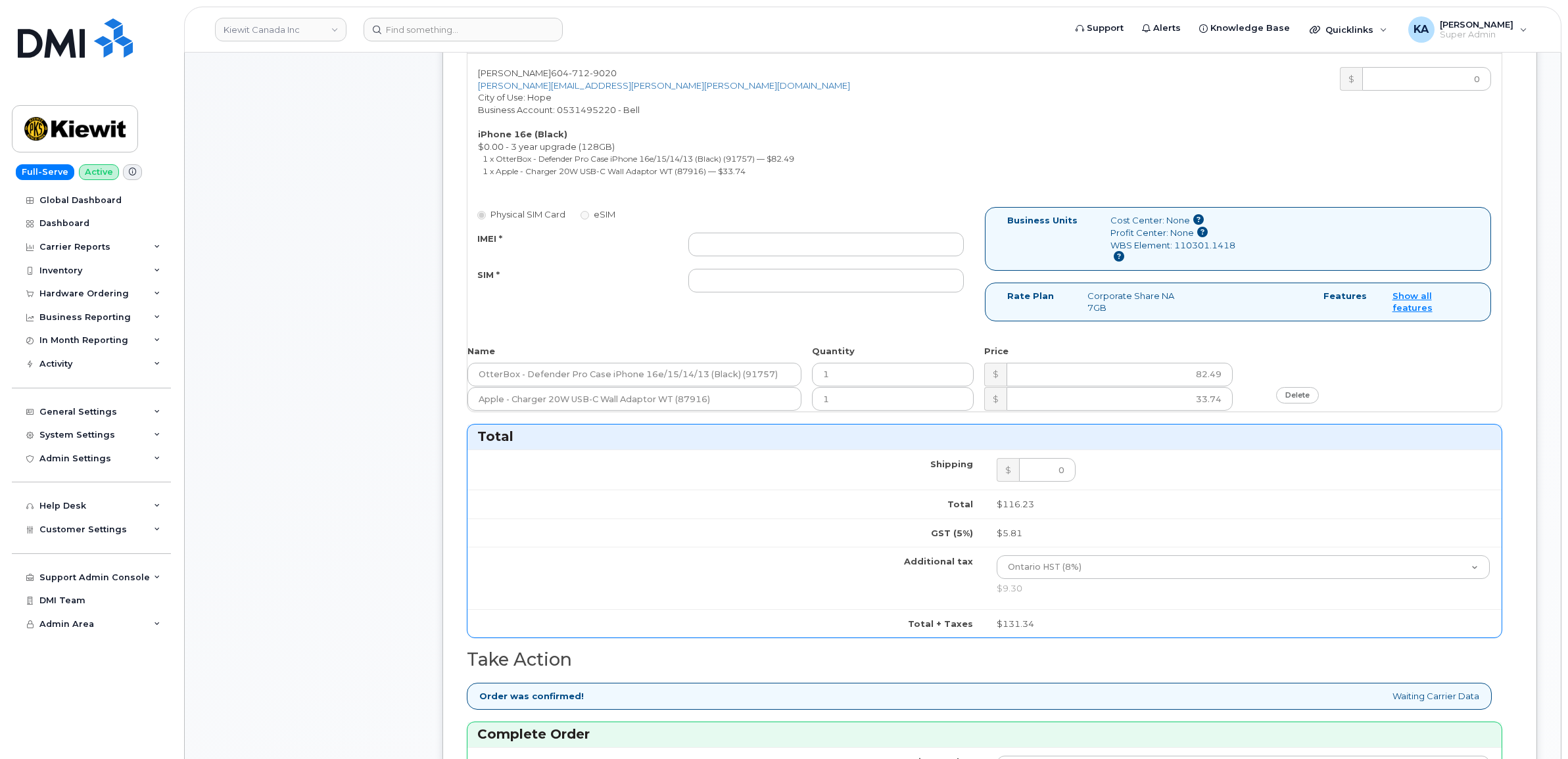
scroll to position [493, 0]
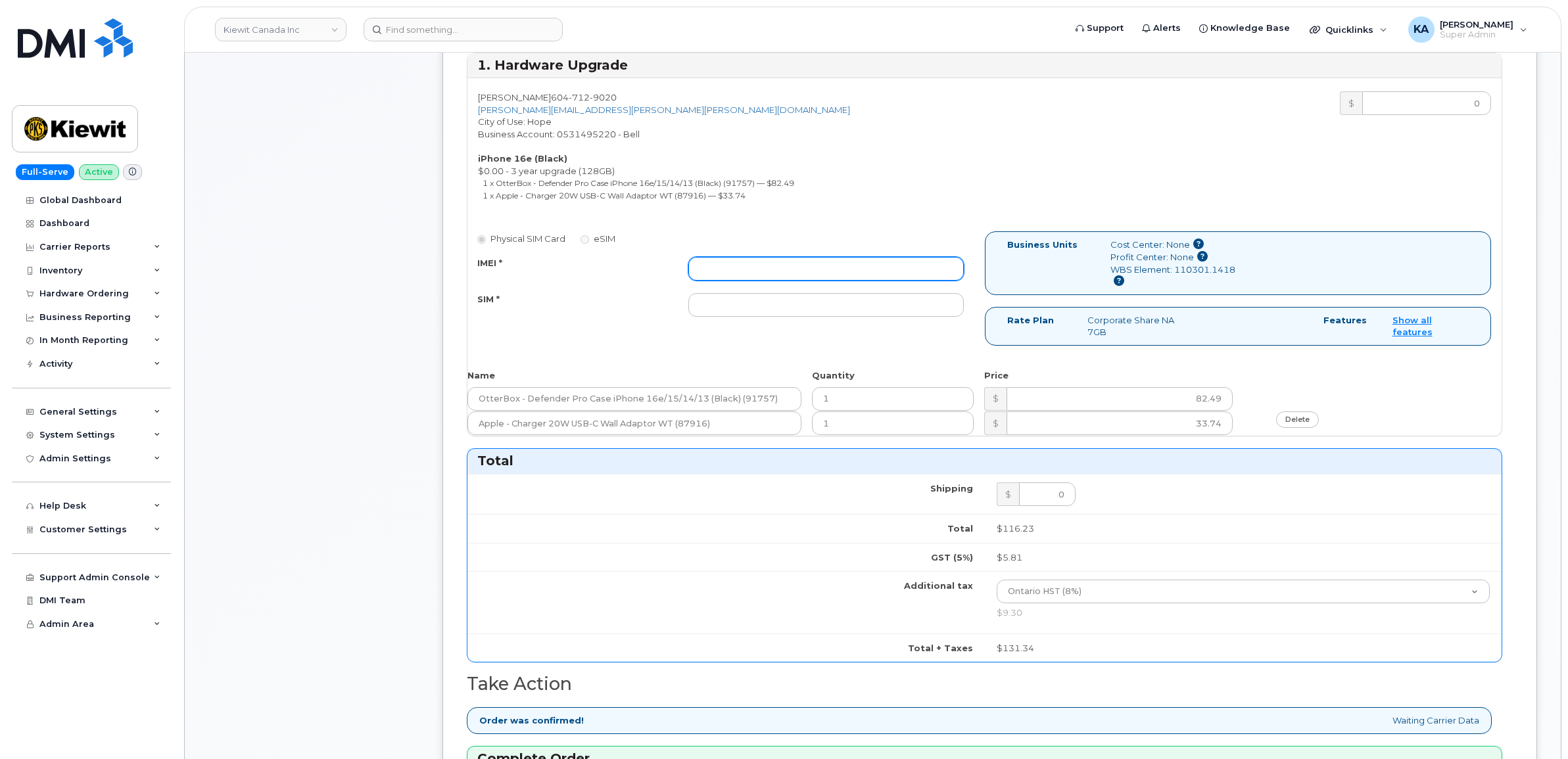
click at [803, 273] on input "IMEI *" at bounding box center [826, 269] width 275 height 23
paste input "354216331333363"
type input "354216331333363"
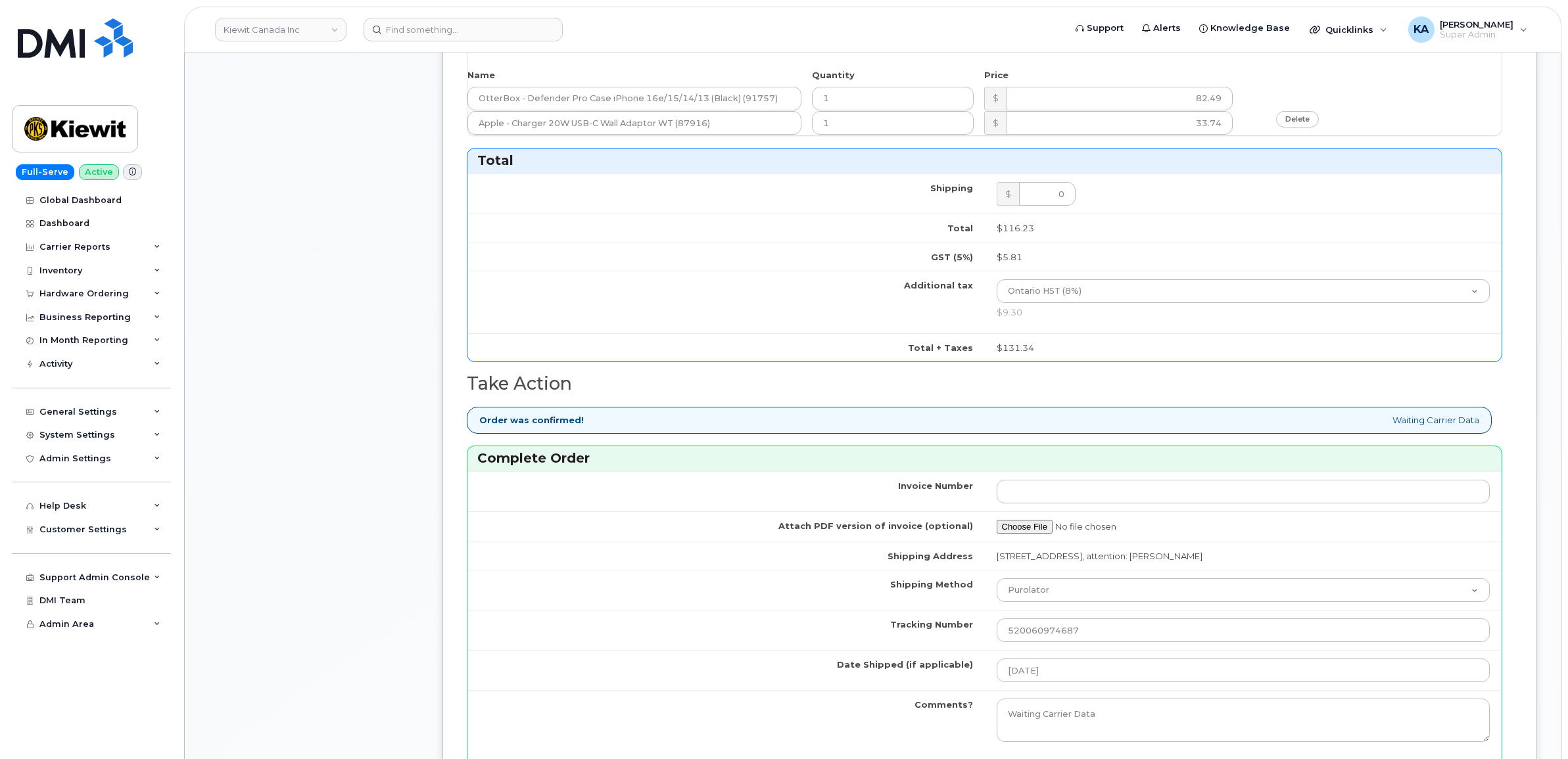
scroll to position [904, 0]
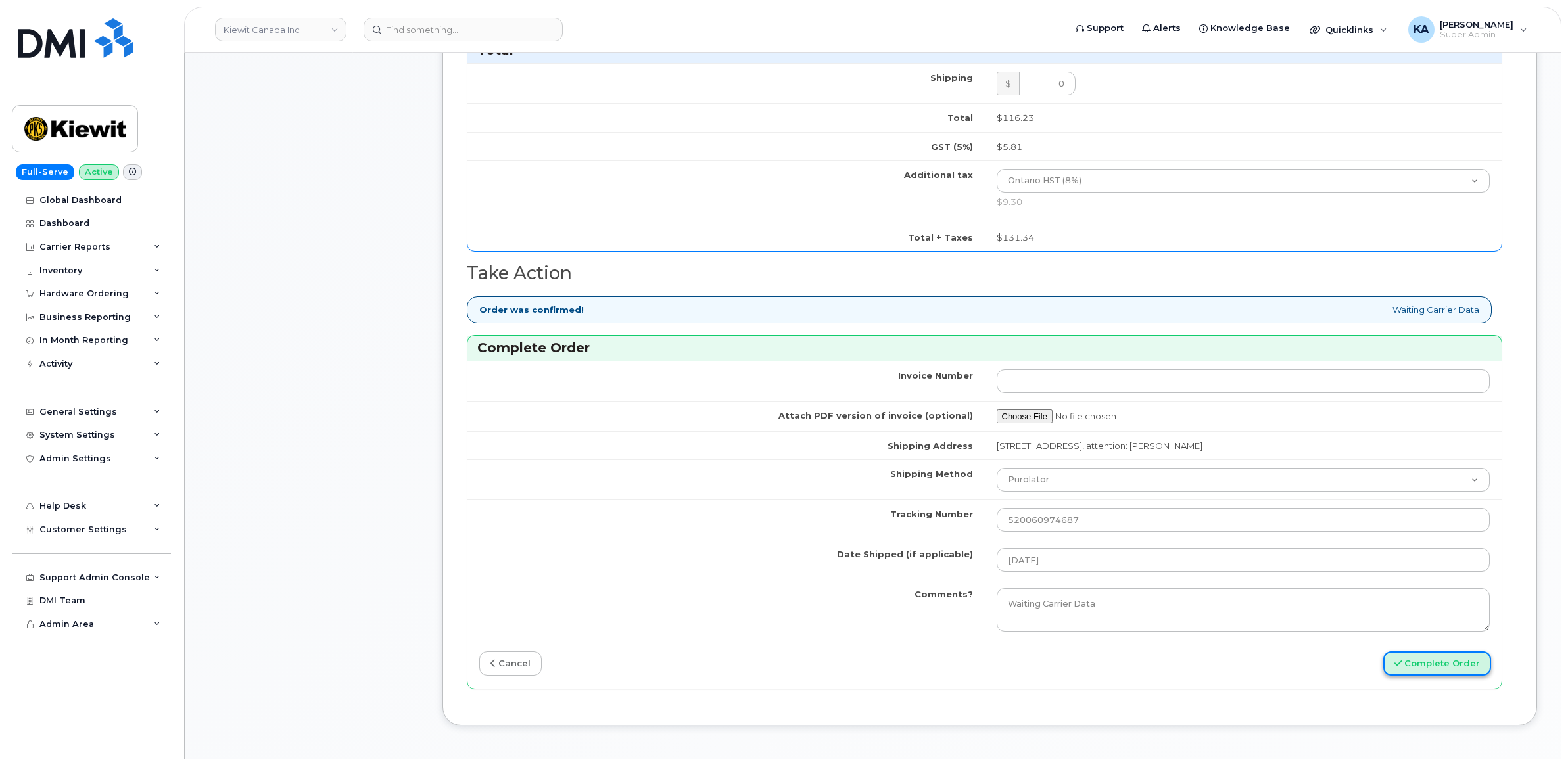
click at [1420, 670] on button "Complete Order" at bounding box center [1437, 663] width 108 height 24
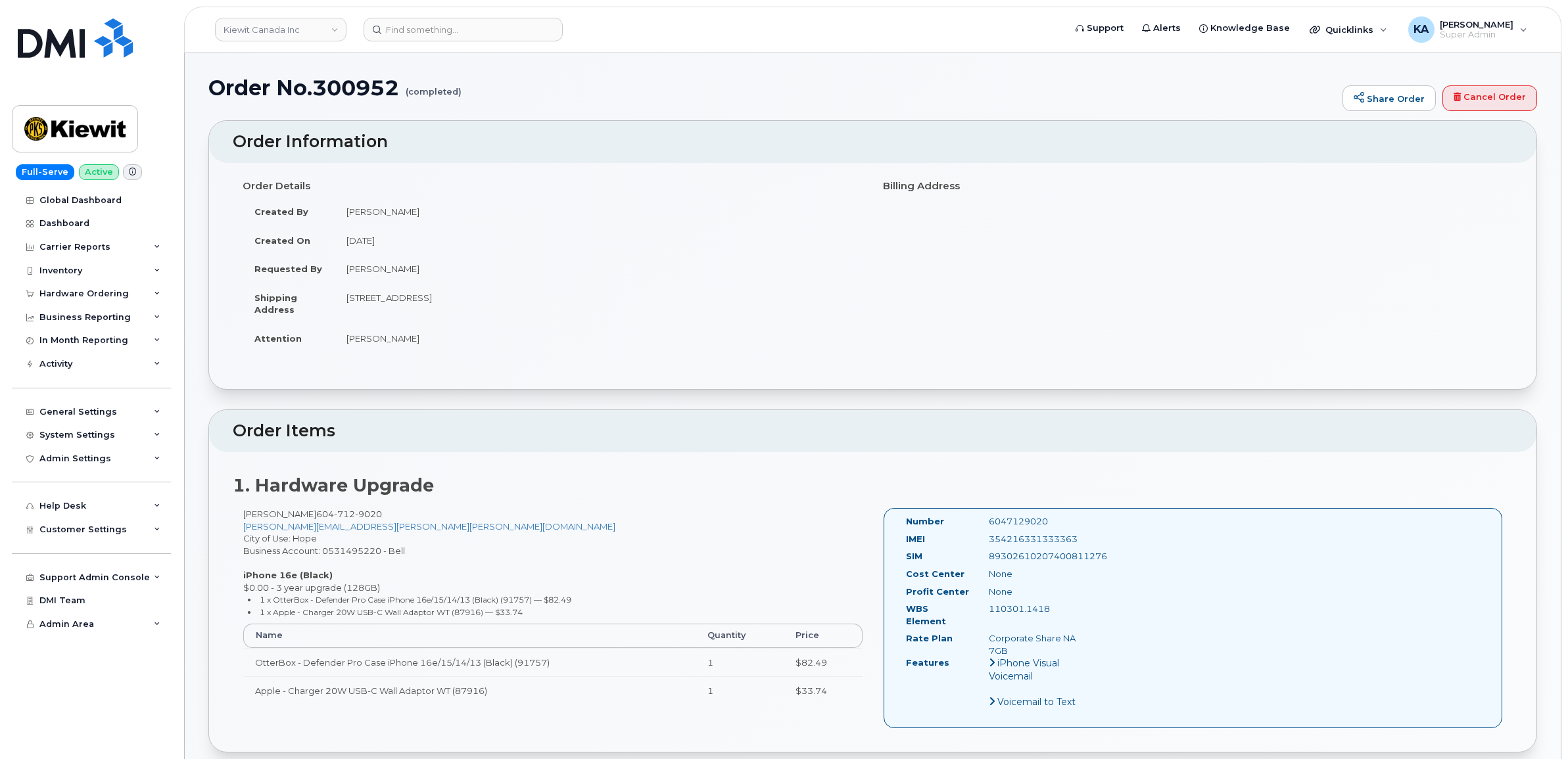
drag, startPoint x: 896, startPoint y: 520, endPoint x: 1048, endPoint y: 608, distance: 175.6
click at [1048, 608] on div "Number 6047129020 IMEI [TECHNICAL_ID] SIM [TECHNICAL_ID] Cost Center None [GEOG…" at bounding box center [996, 618] width 200 height 205
copy div "Number 6047129020 IMEI [TECHNICAL_ID] SIM [TECHNICAL_ID] Cost Center None Profi…"
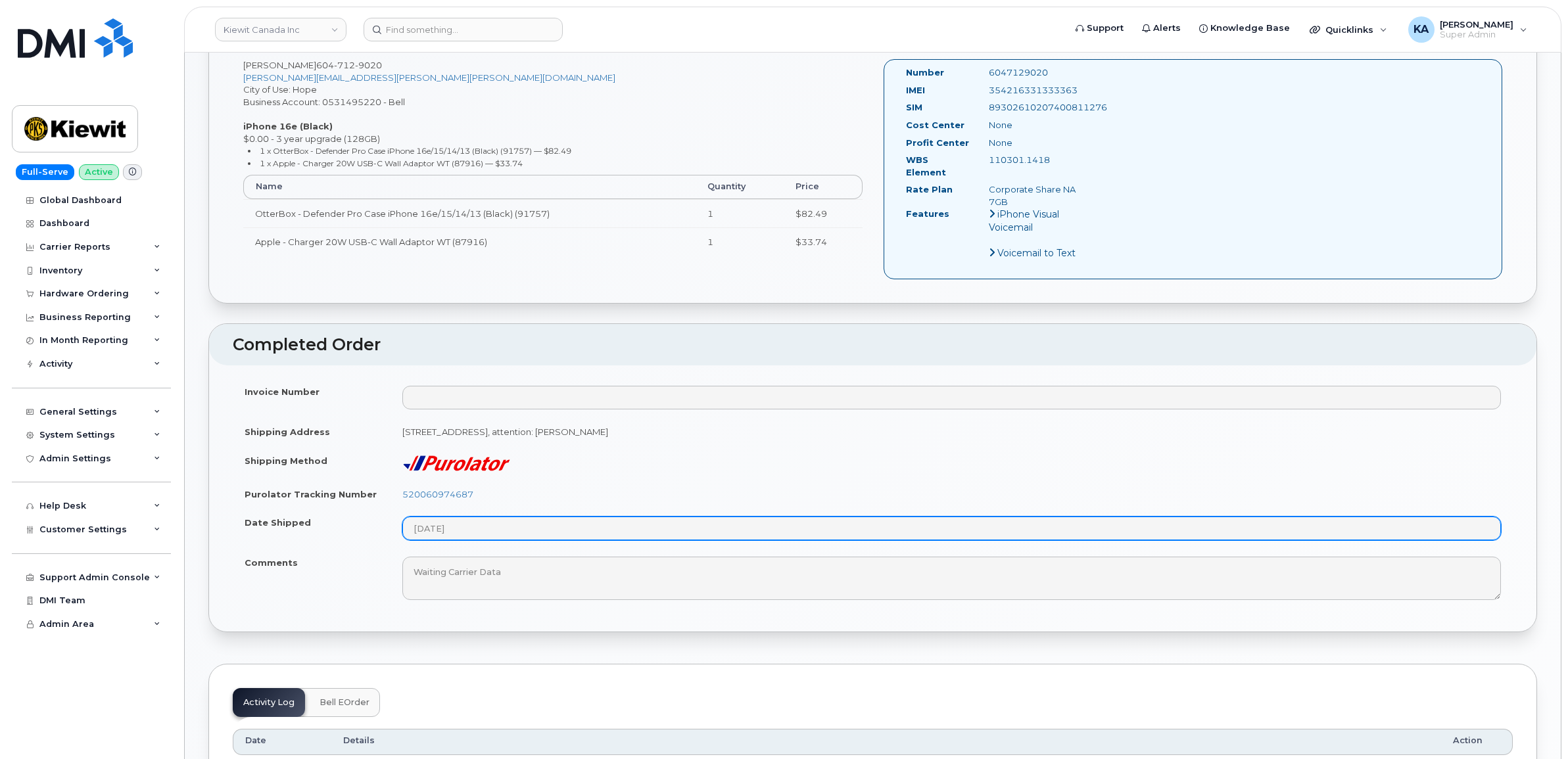
scroll to position [493, 0]
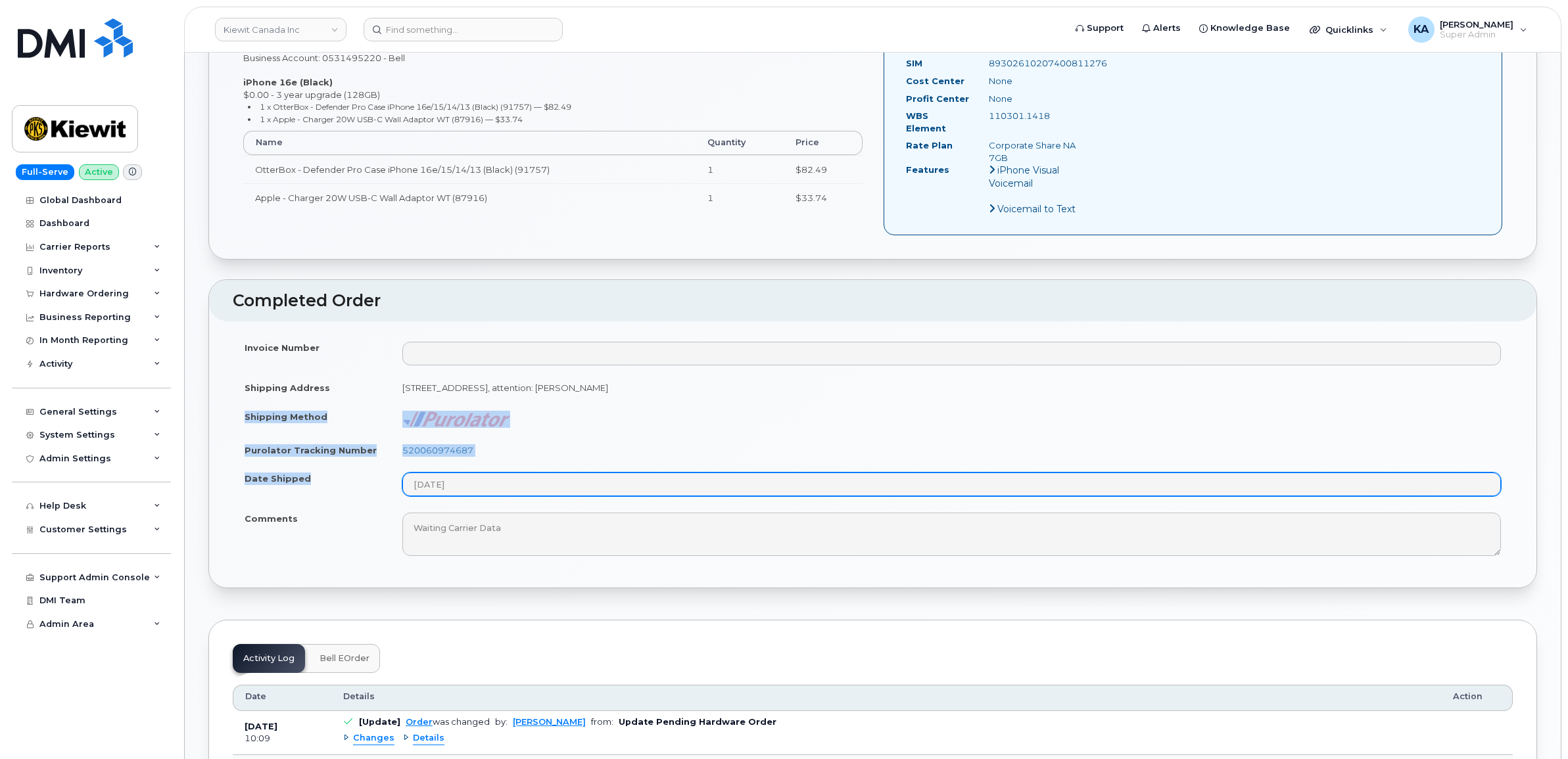
click at [505, 487] on tbody "Invoice Number Shipping Address [STREET_ADDRESS], attention: [PERSON_NAME] Ship…" at bounding box center [872, 449] width 1280 height 231
copy tbody "Shipping Method Purolator Tracking Number 520060974687 Date Shipped"
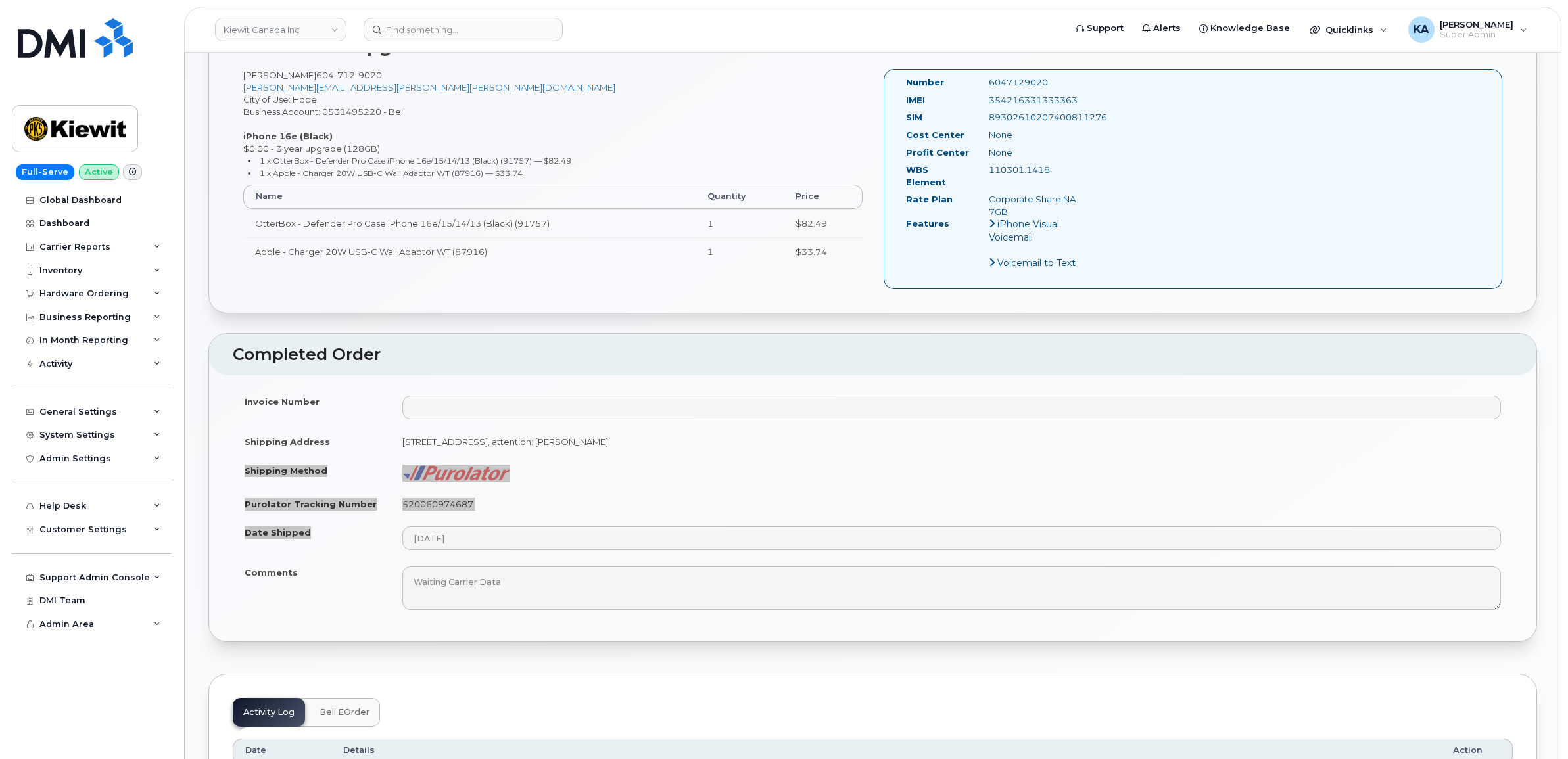
scroll to position [411, 0]
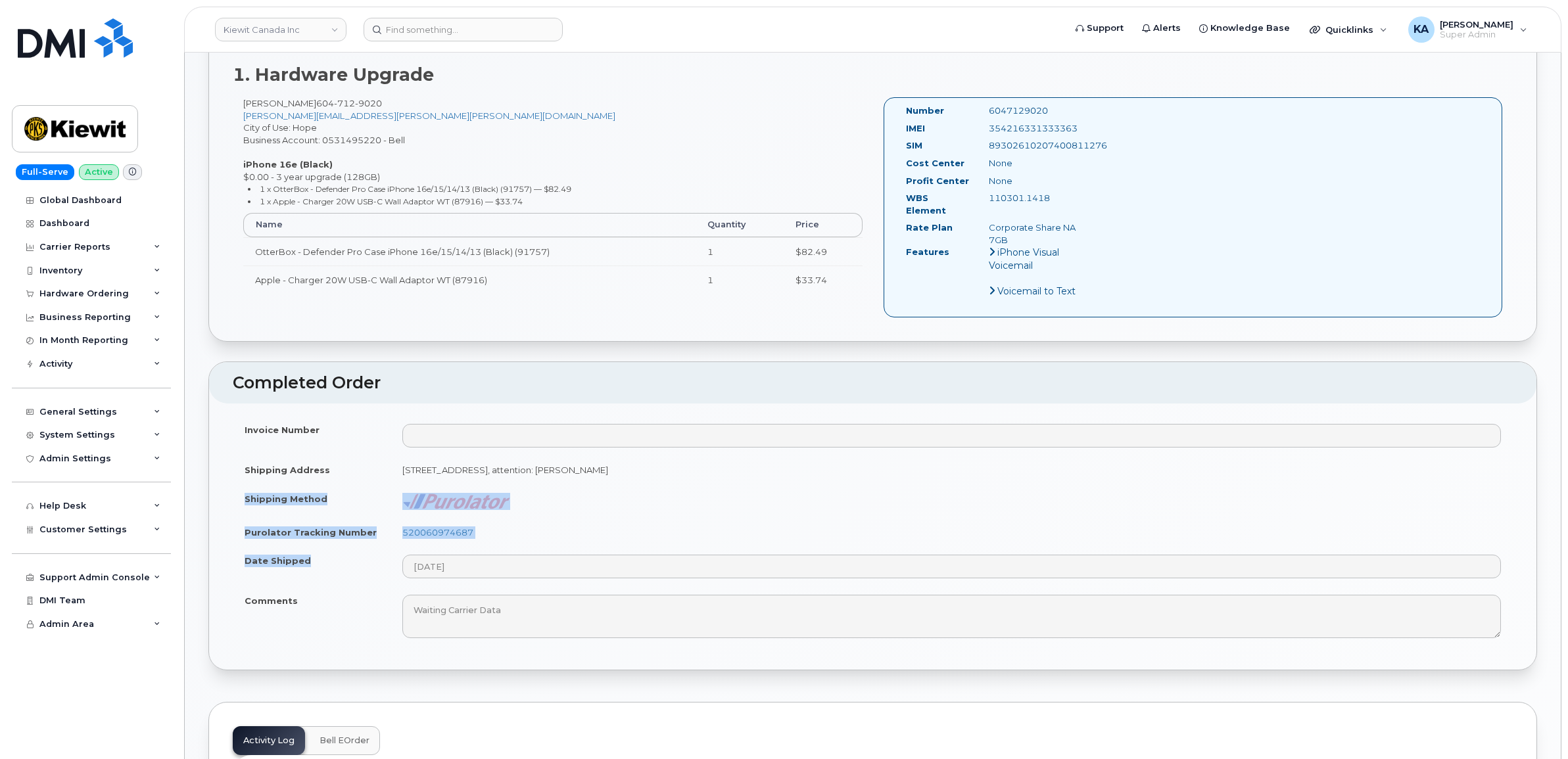
click at [490, 527] on td "520060974687" at bounding box center [952, 532] width 1122 height 29
drag, startPoint x: 458, startPoint y: 526, endPoint x: 405, endPoint y: 529, distance: 53.1
click at [405, 529] on td "520060974687" at bounding box center [952, 532] width 1122 height 29
copy link "520060974687"
drag, startPoint x: 1083, startPoint y: 126, endPoint x: 970, endPoint y: 126, distance: 113.0
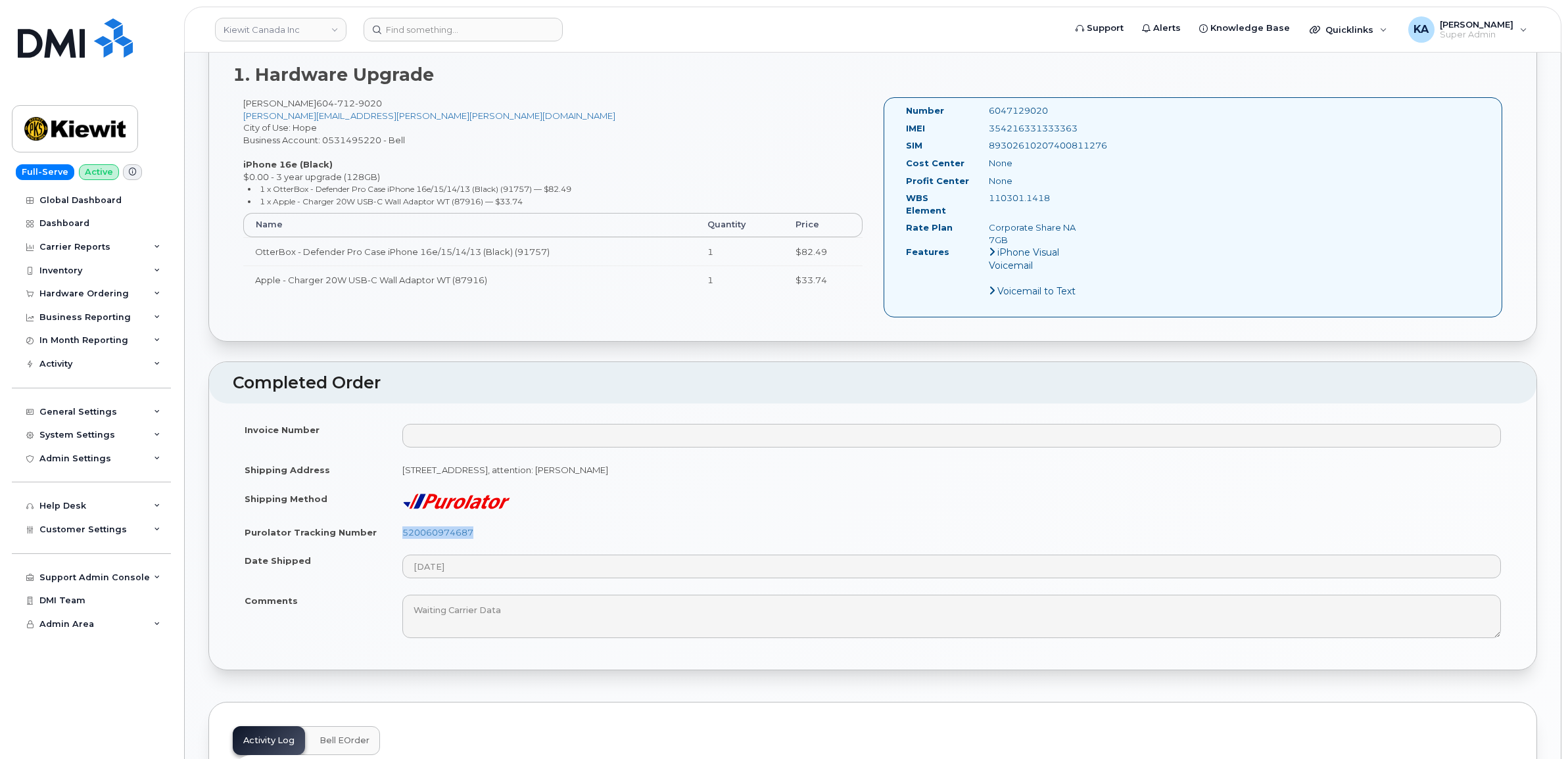
click at [970, 126] on div "IMEI [TECHNICAL_ID]" at bounding box center [996, 131] width 200 height 17
copy div "354216331333363"
drag, startPoint x: 1050, startPoint y: 107, endPoint x: 969, endPoint y: 111, distance: 81.1
click at [969, 111] on div "Number 6047129020" at bounding box center [996, 113] width 200 height 17
click at [94, 289] on div "Hardware Ordering" at bounding box center [91, 293] width 159 height 23
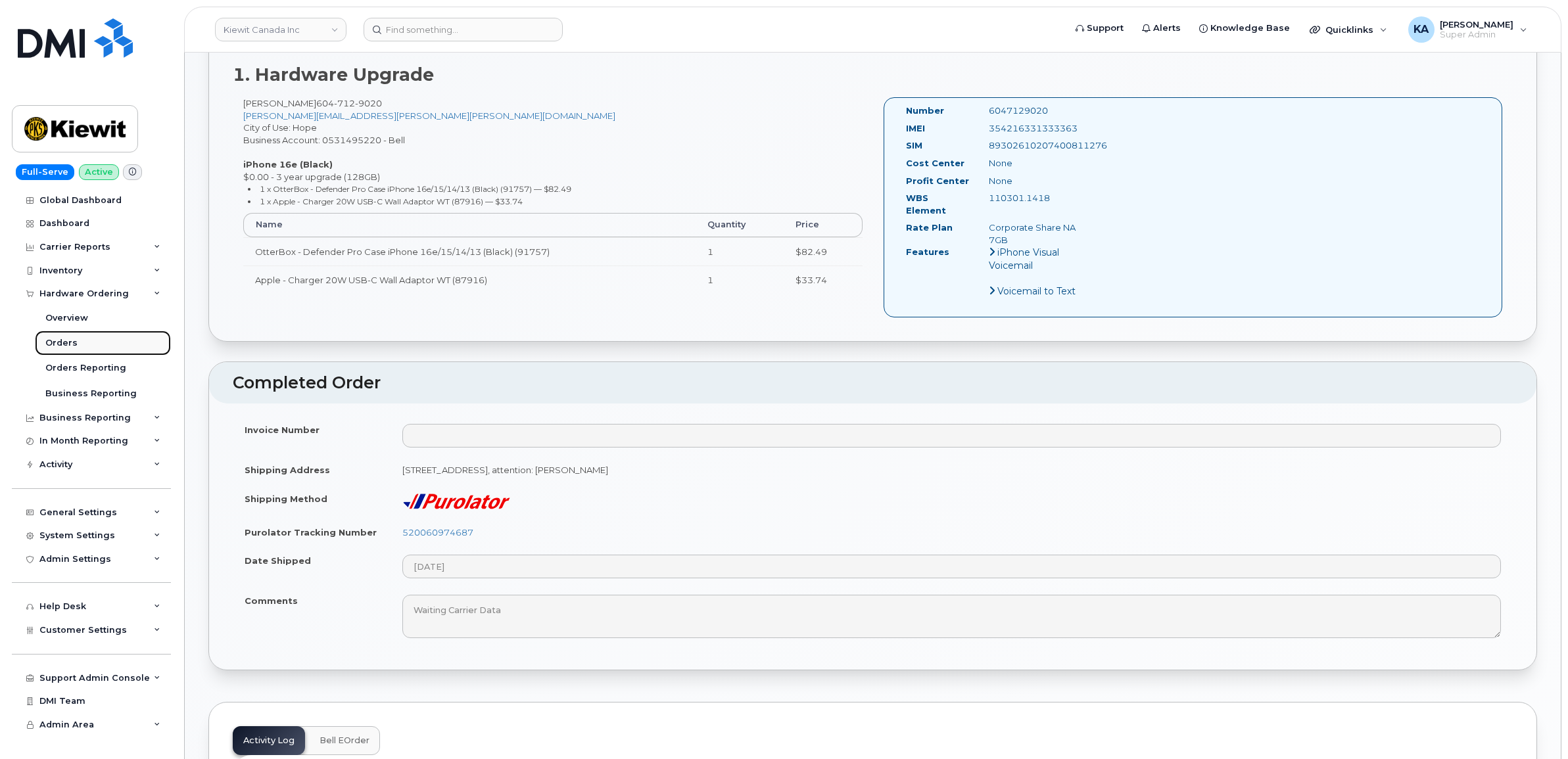
click at [67, 342] on div "Orders" at bounding box center [62, 343] width 32 height 12
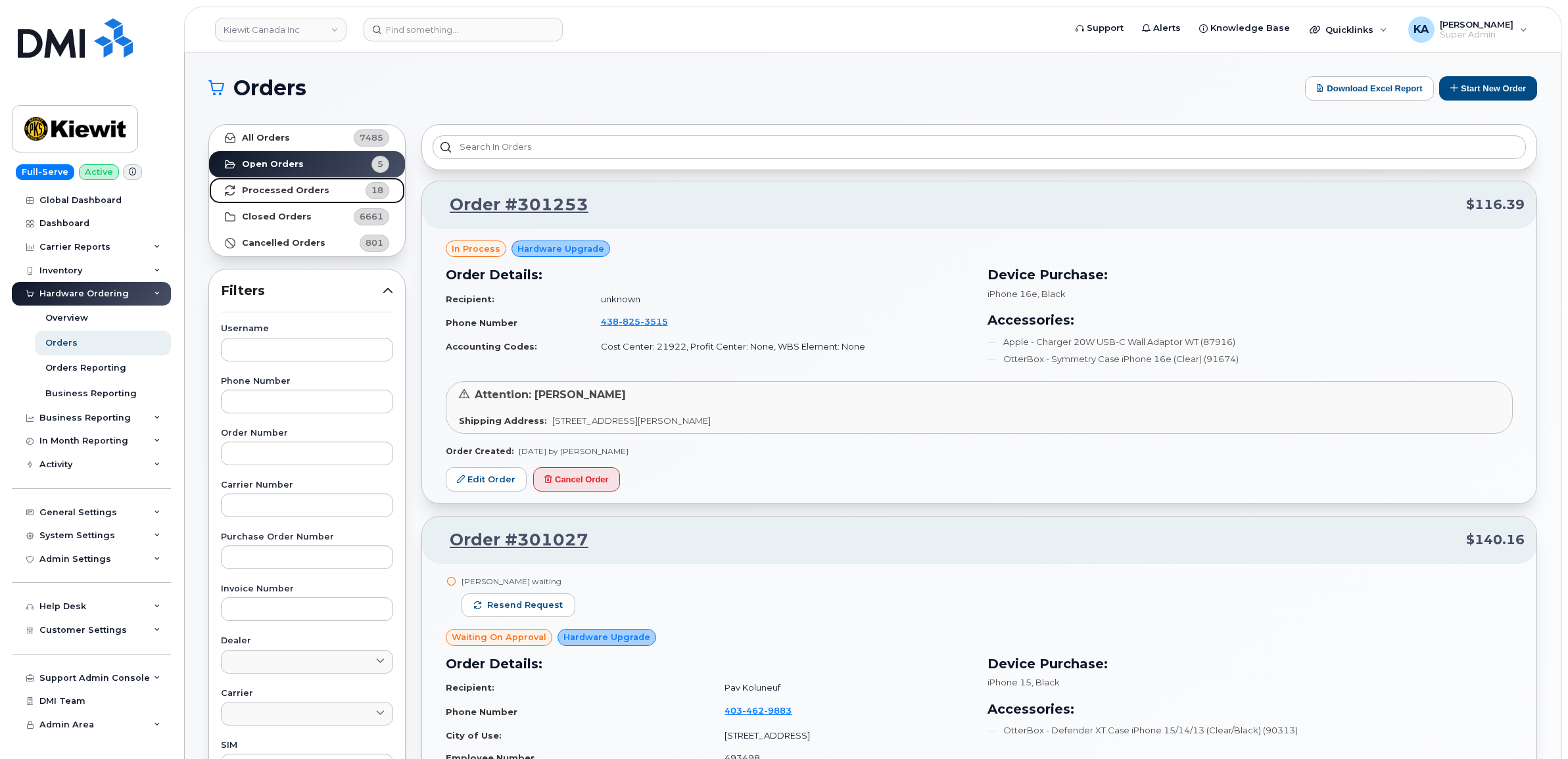
click at [310, 192] on strong "Processed Orders" at bounding box center [285, 190] width 87 height 11
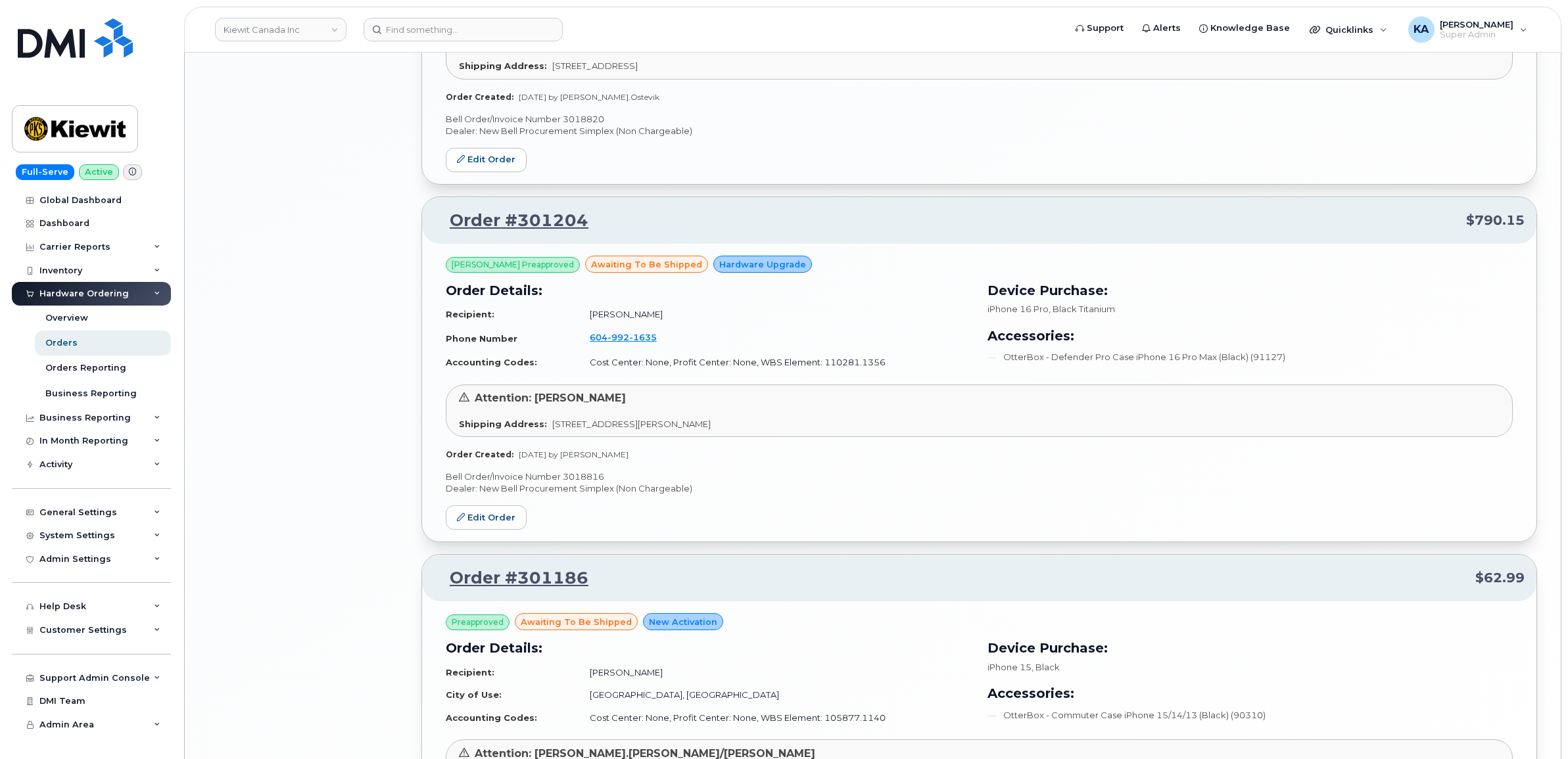
scroll to position [2522, 0]
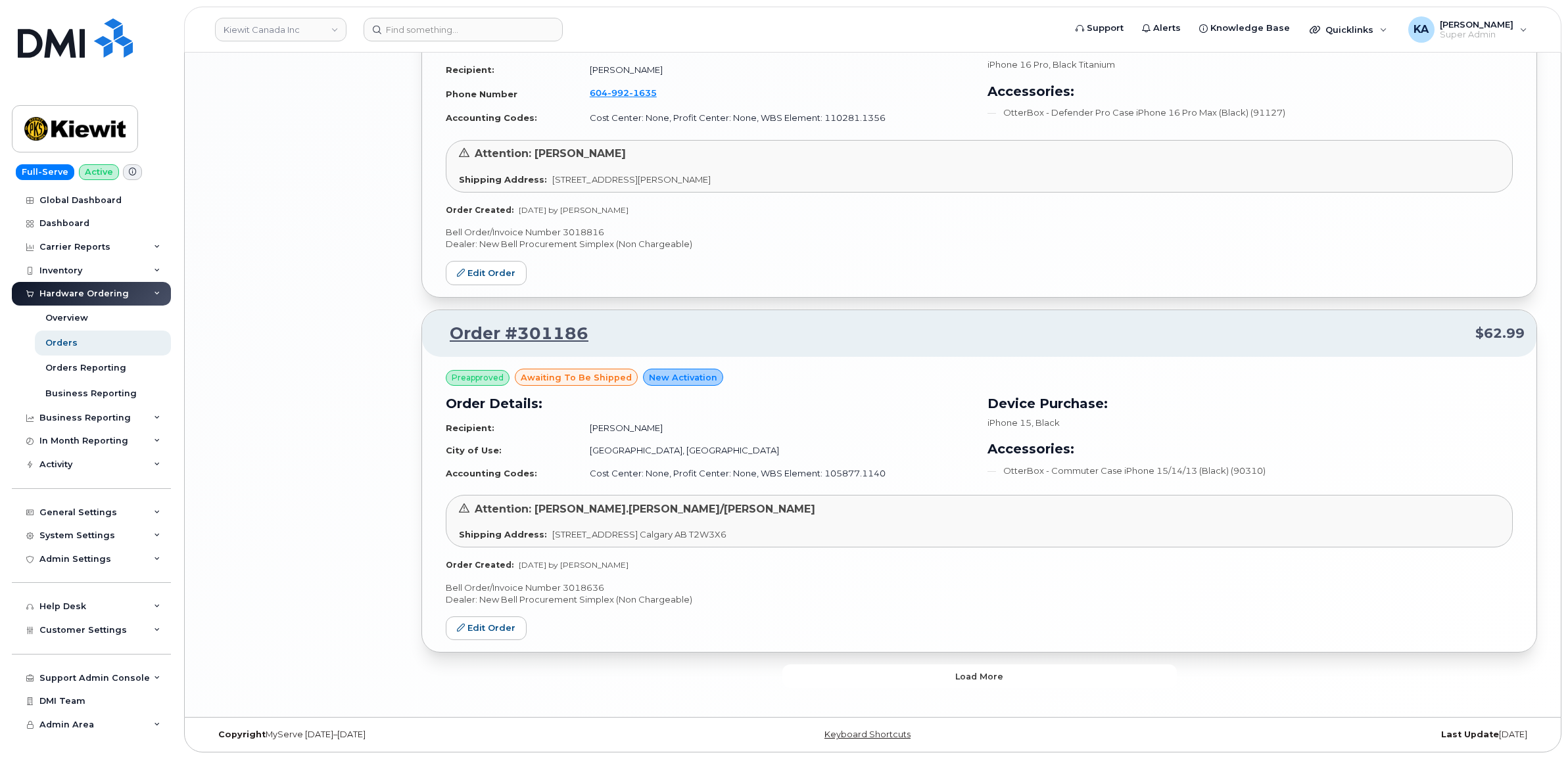
click at [899, 682] on button "Load more" at bounding box center [979, 676] width 394 height 23
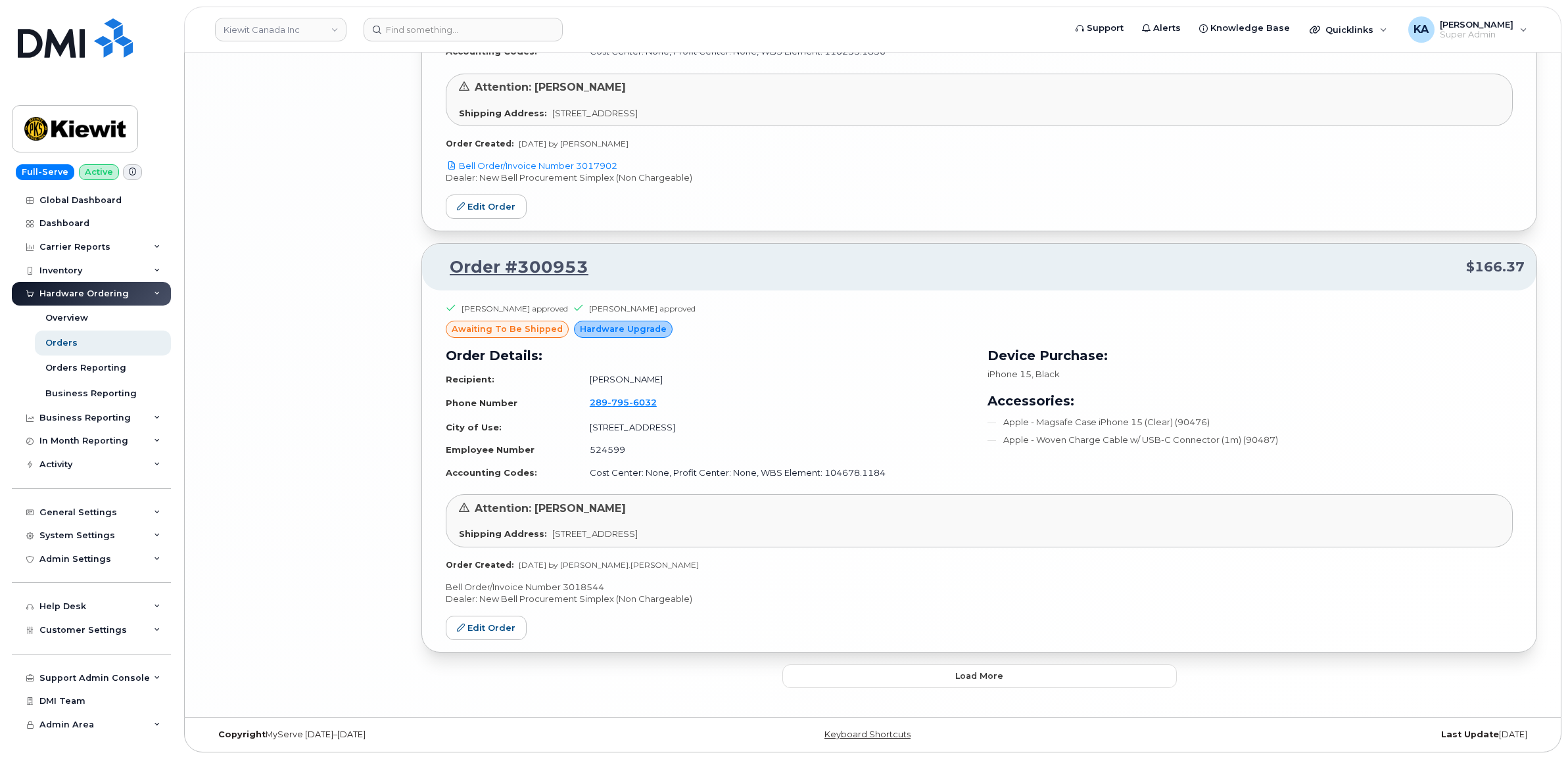
scroll to position [5567, 0]
click at [895, 674] on button "Load more" at bounding box center [979, 676] width 394 height 23
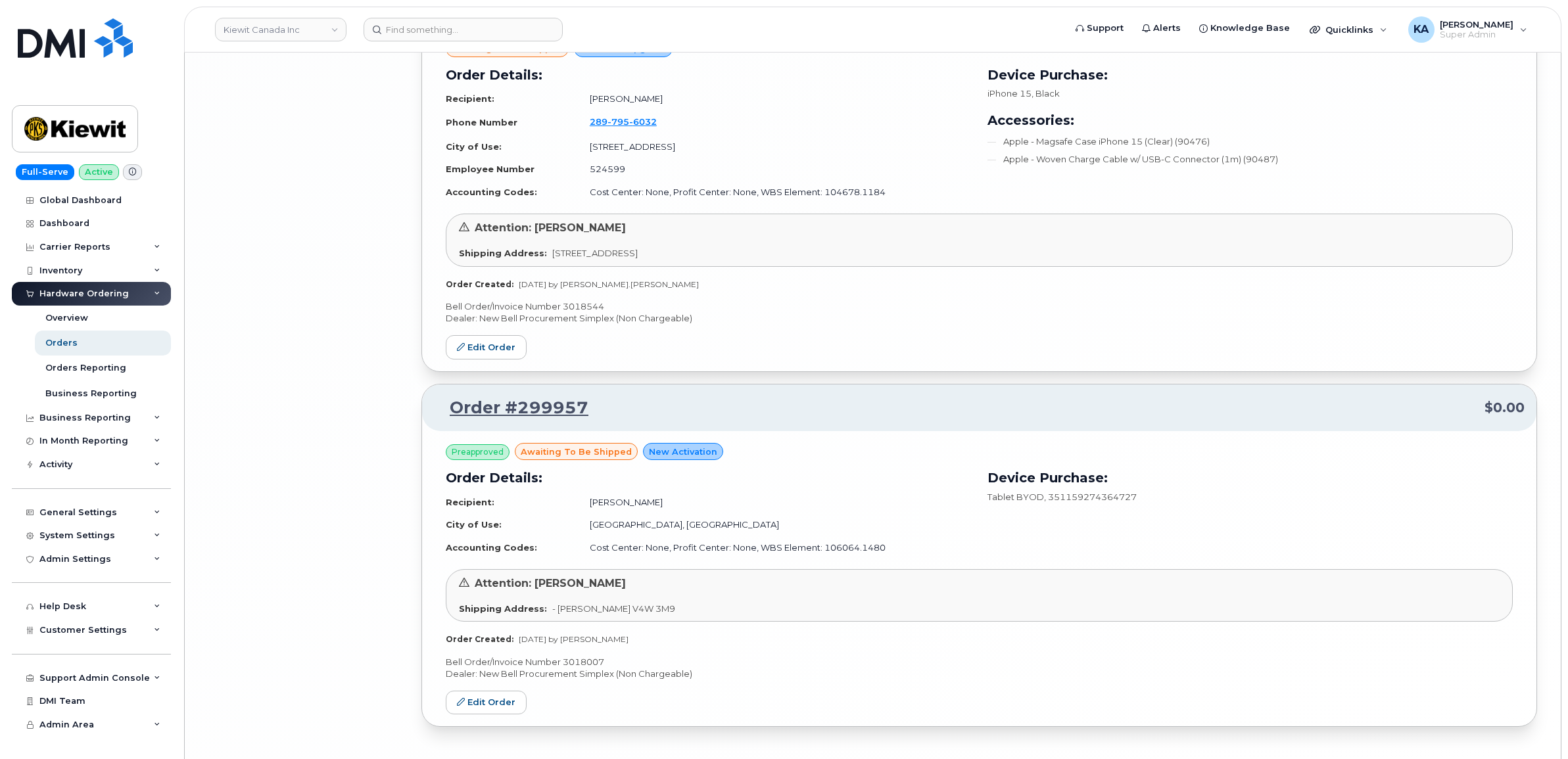
scroll to position [5813, 0]
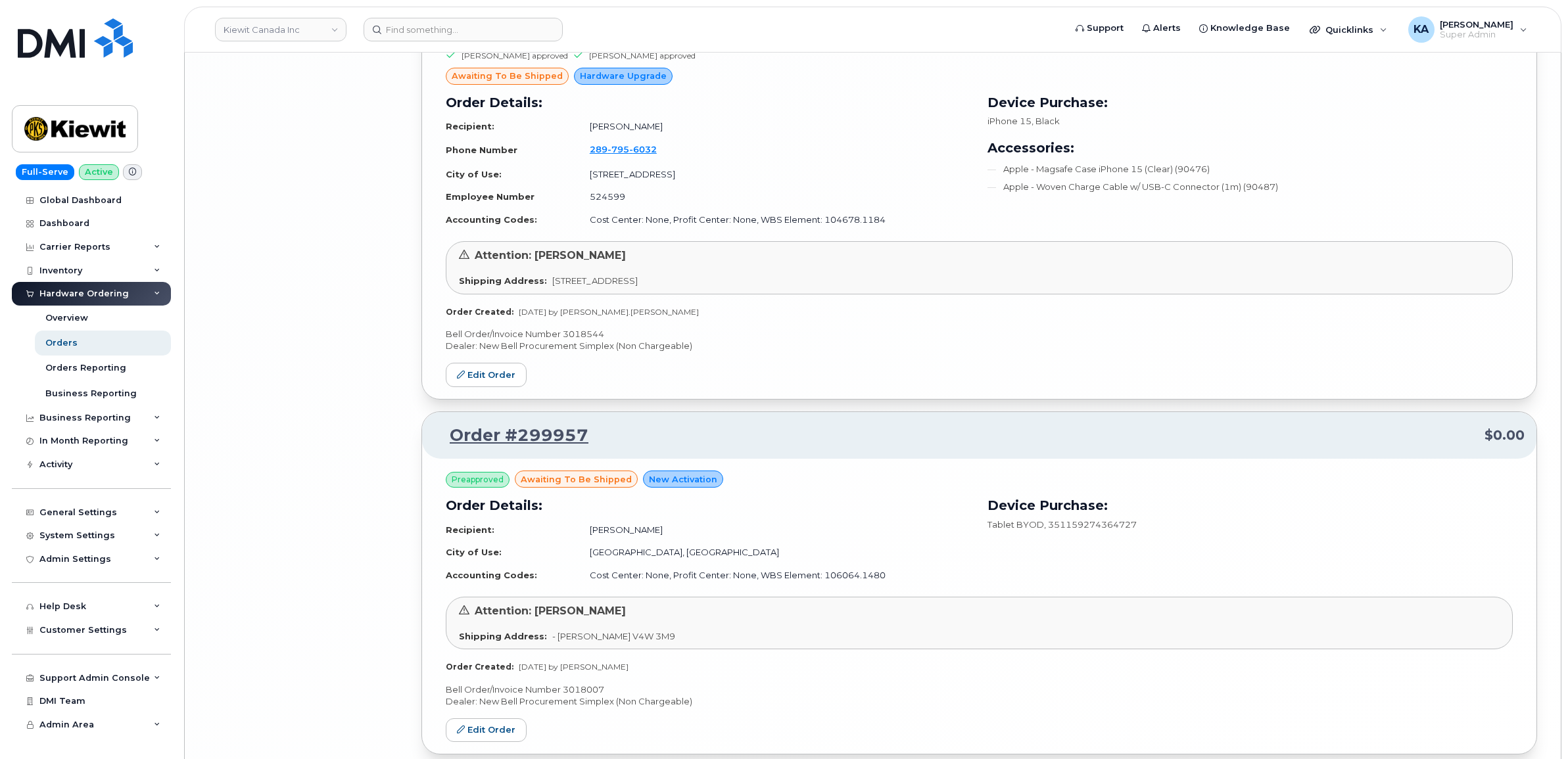
click at [583, 338] on p "Bell Order/Invoice Number 3018544" at bounding box center [979, 334] width 1067 height 12
copy p "3018544"
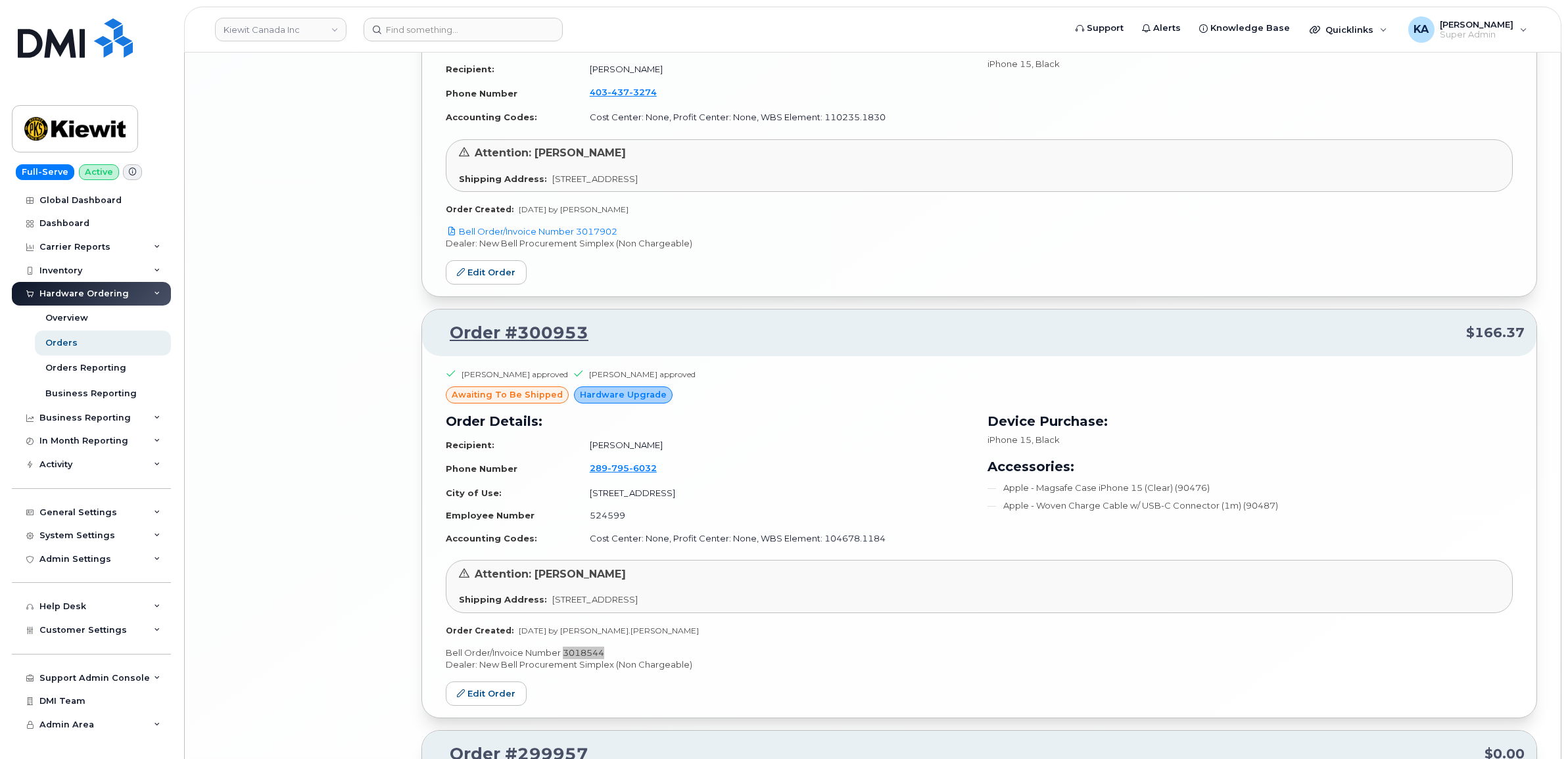
scroll to position [5483, 0]
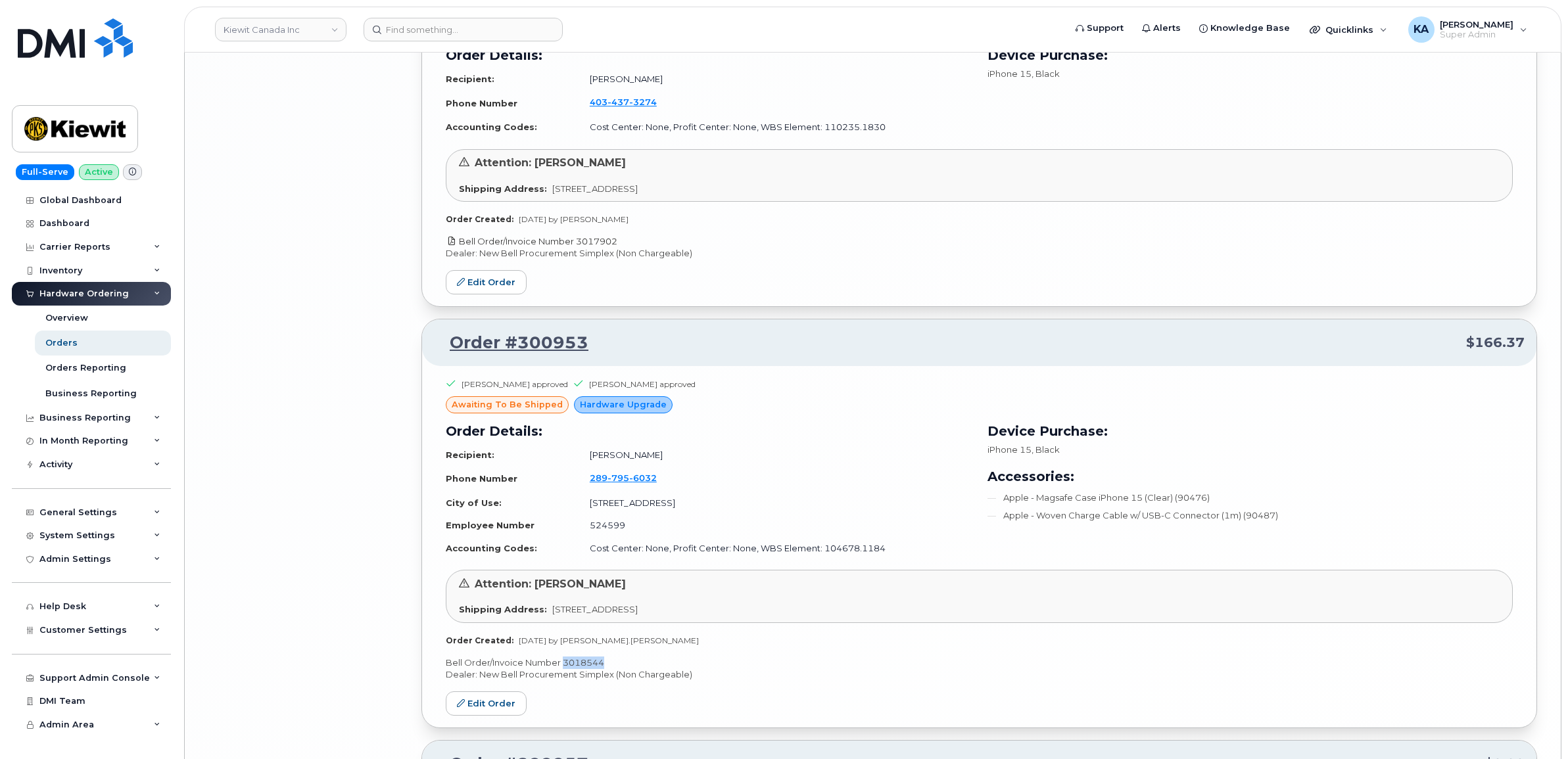
drag, startPoint x: 629, startPoint y: 247, endPoint x: 579, endPoint y: 244, distance: 50.1
click at [579, 244] on p "Bell Order/Invoice Number 3017902" at bounding box center [979, 241] width 1067 height 12
copy link "3017902"
click at [481, 287] on link "Edit Order" at bounding box center [486, 282] width 81 height 24
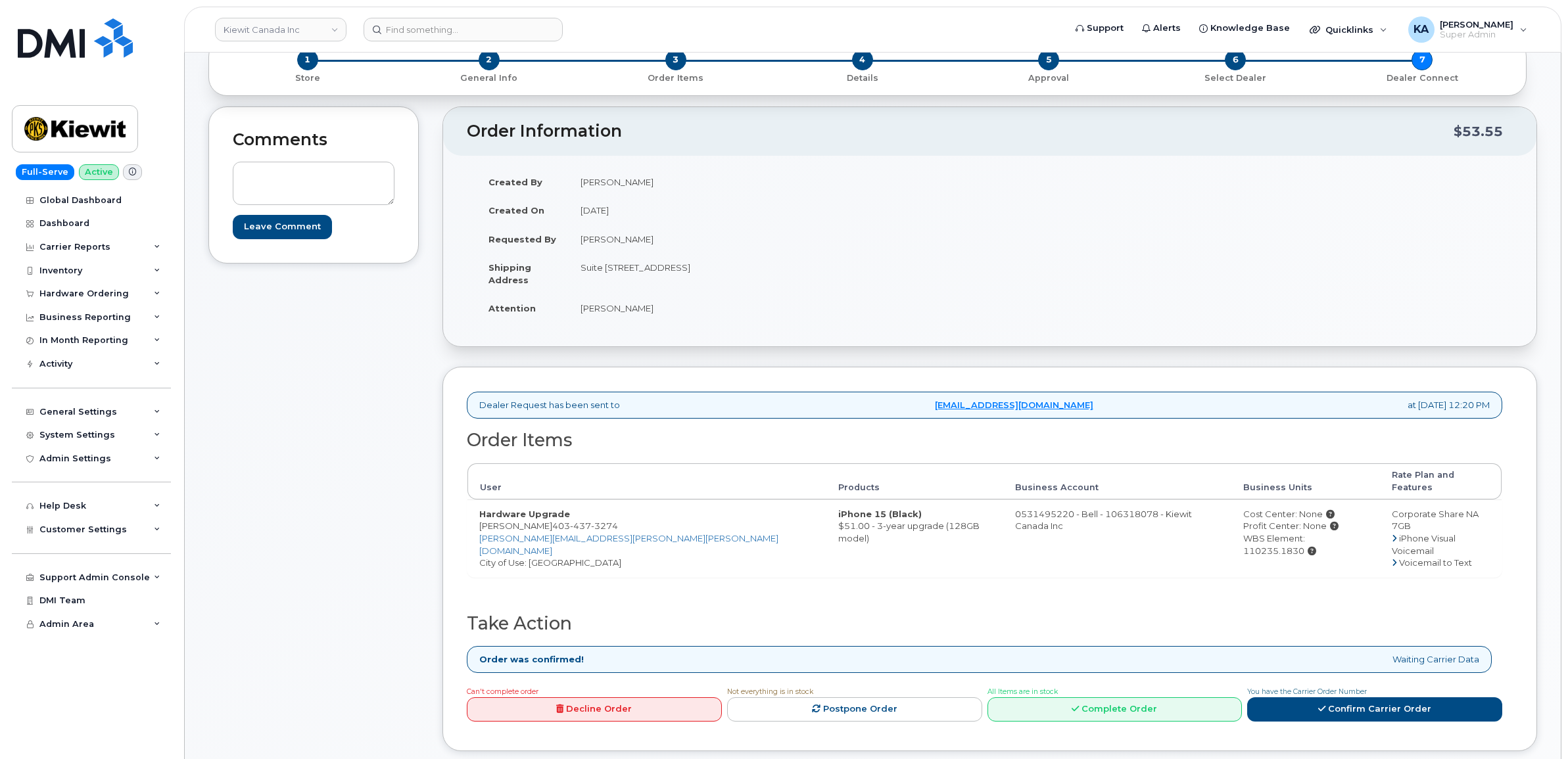
scroll to position [165, 0]
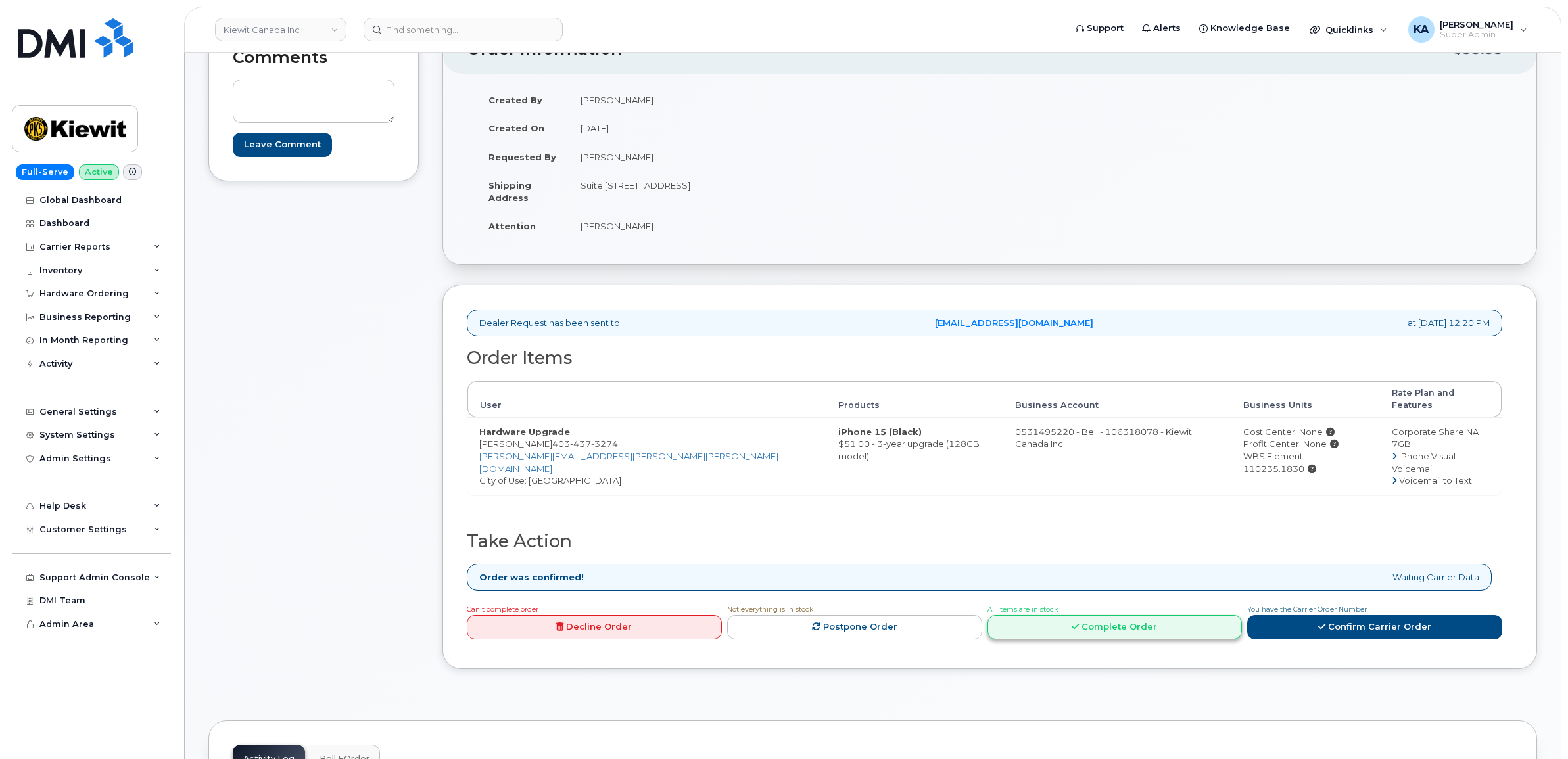
click at [1059, 615] on link "Complete Order" at bounding box center [1115, 627] width 255 height 24
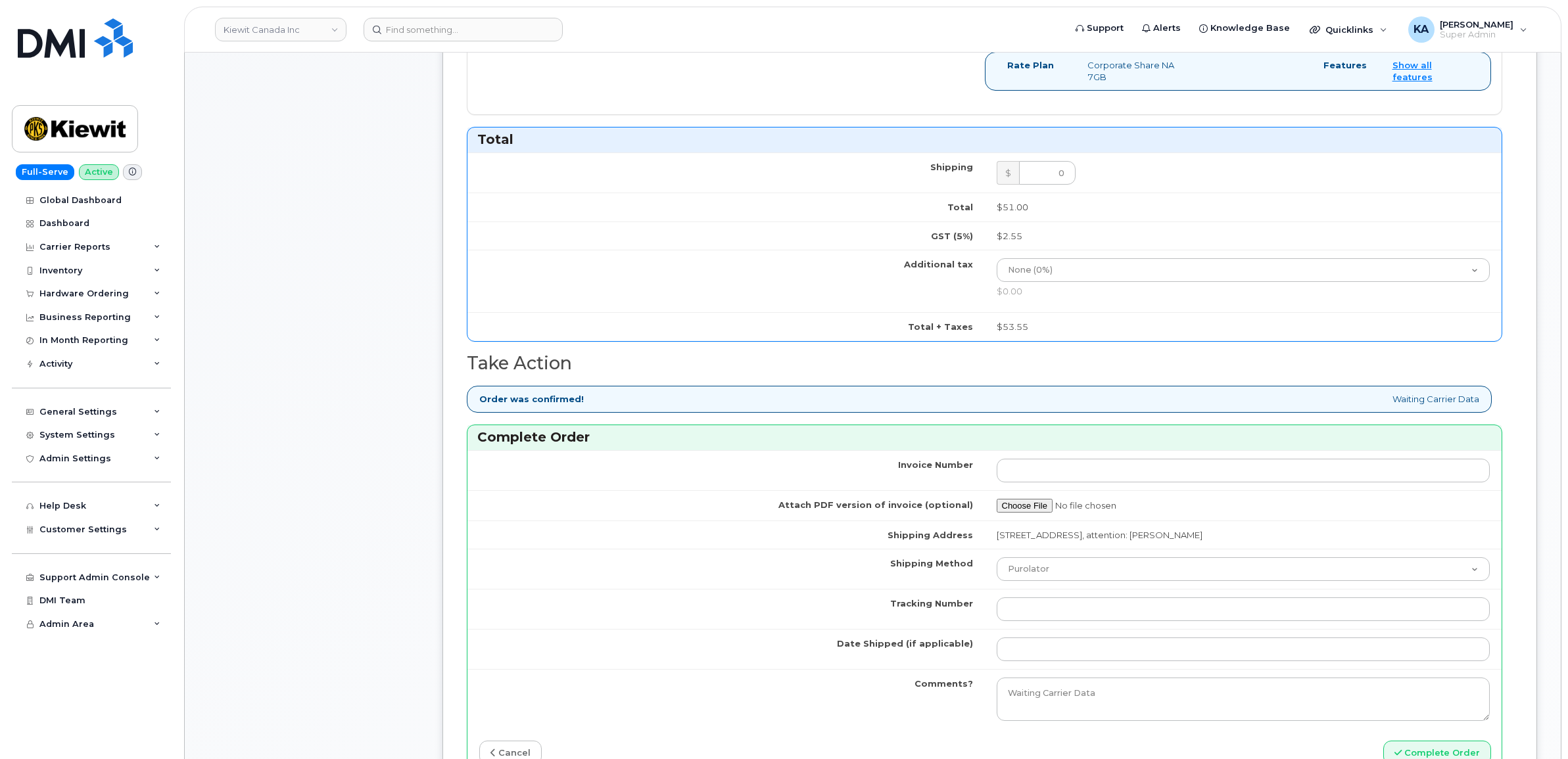
scroll to position [739, 0]
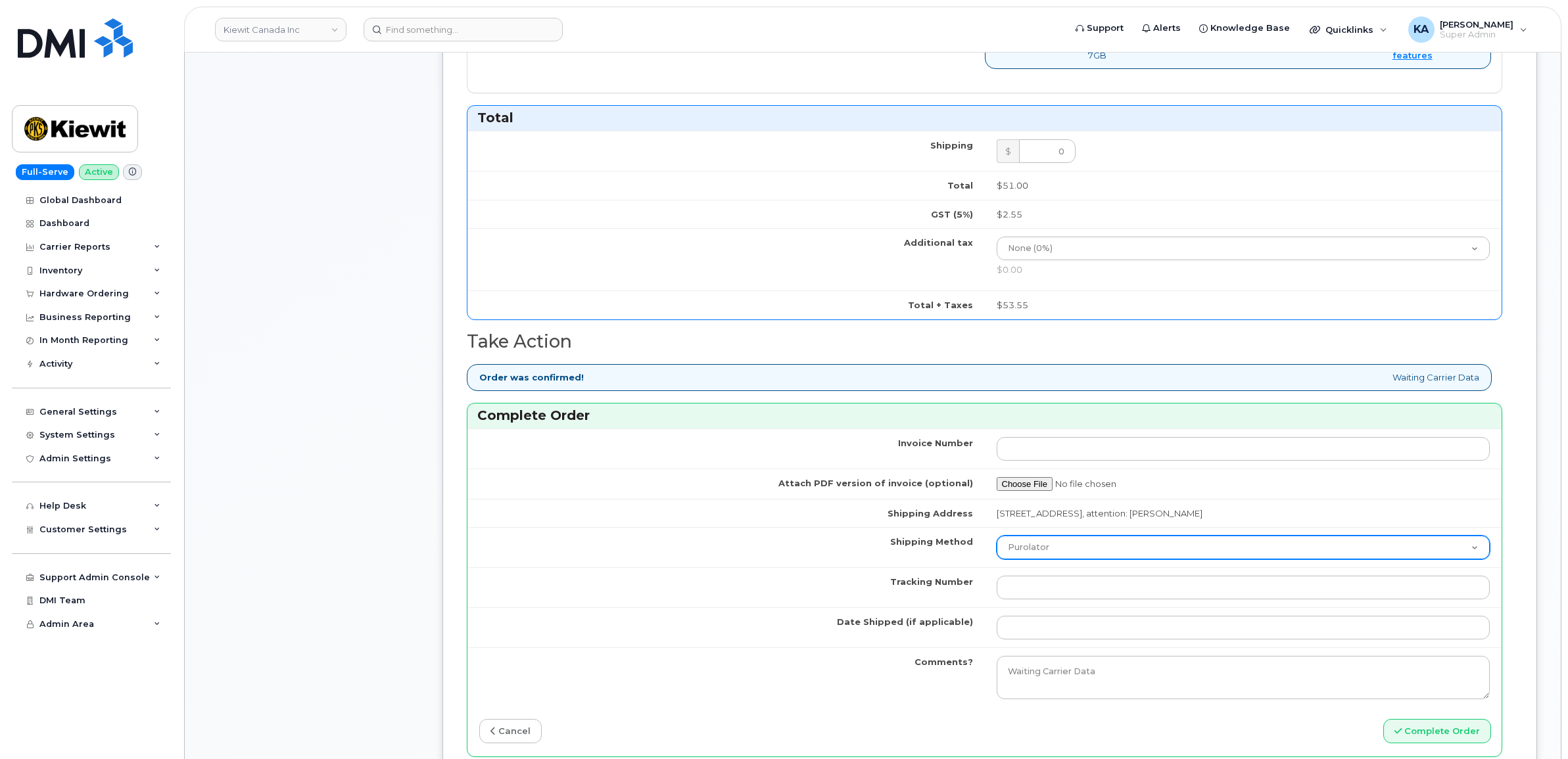
click at [1079, 554] on select "Purolator UPS FedEx Canada Post Courier Other Drop Off Pick Up" at bounding box center [1244, 547] width 494 height 23
select select "Canada Post"
click at [997, 540] on select "Purolator UPS FedEx Canada Post Courier Other Drop Off Pick Up" at bounding box center [1244, 547] width 494 height 23
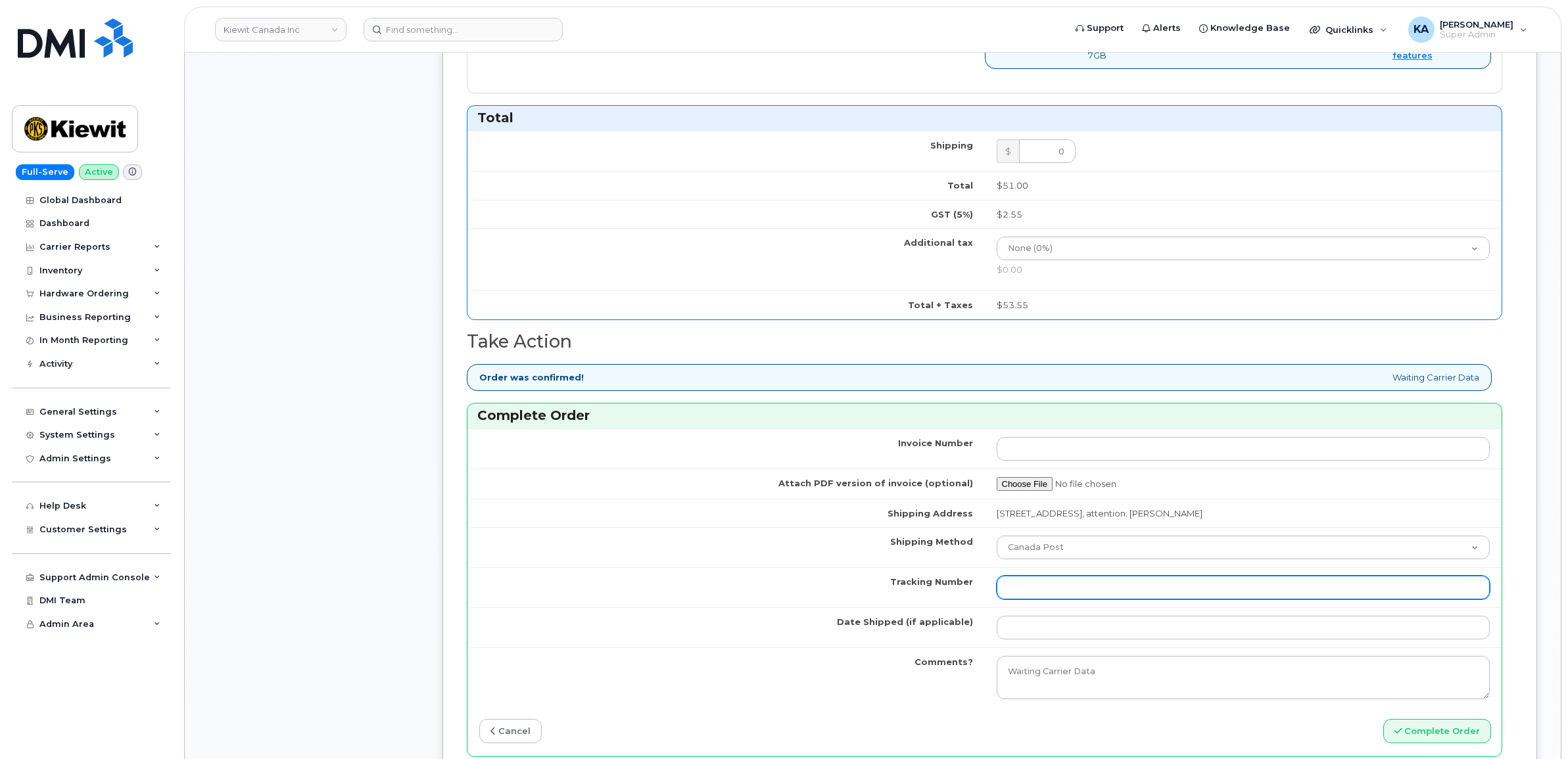
click at [1048, 585] on input "Tracking Number" at bounding box center [1244, 588] width 494 height 23
paste input "4001735500925764"
type input "4001735500925764"
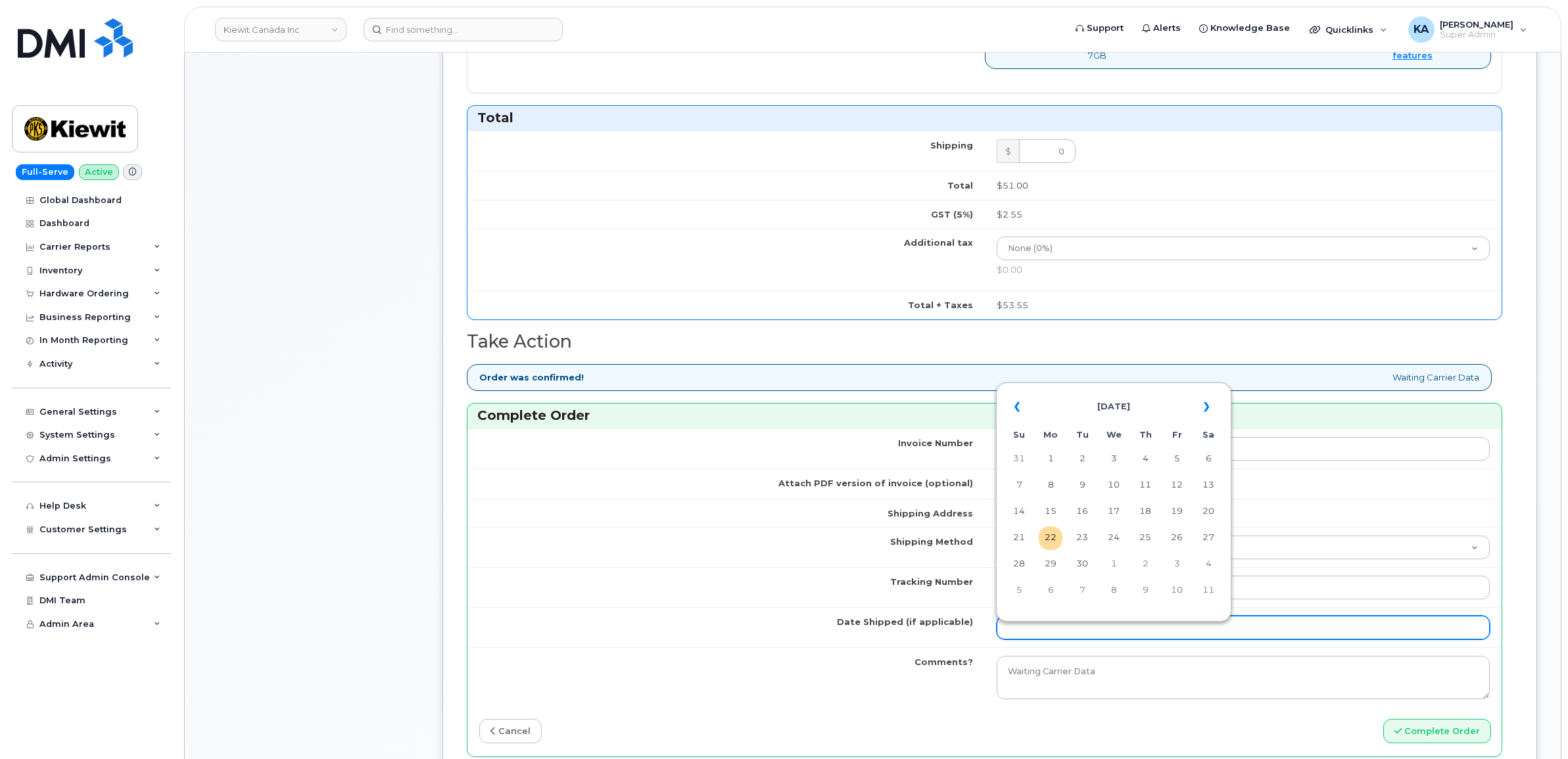
click at [1037, 633] on input "Date Shipped (if applicable)" at bounding box center [1244, 628] width 494 height 23
click at [1112, 386] on table "« [DATE] » Su Mo Tu We Th Fr Sa 31 1 2 3 4 5 6 7 8 9 10 11 12 13 14 15 16 17 18…" at bounding box center [1113, 498] width 229 height 224
click at [1181, 510] on td "19" at bounding box center [1176, 512] width 23 height 23
type input "[DATE]"
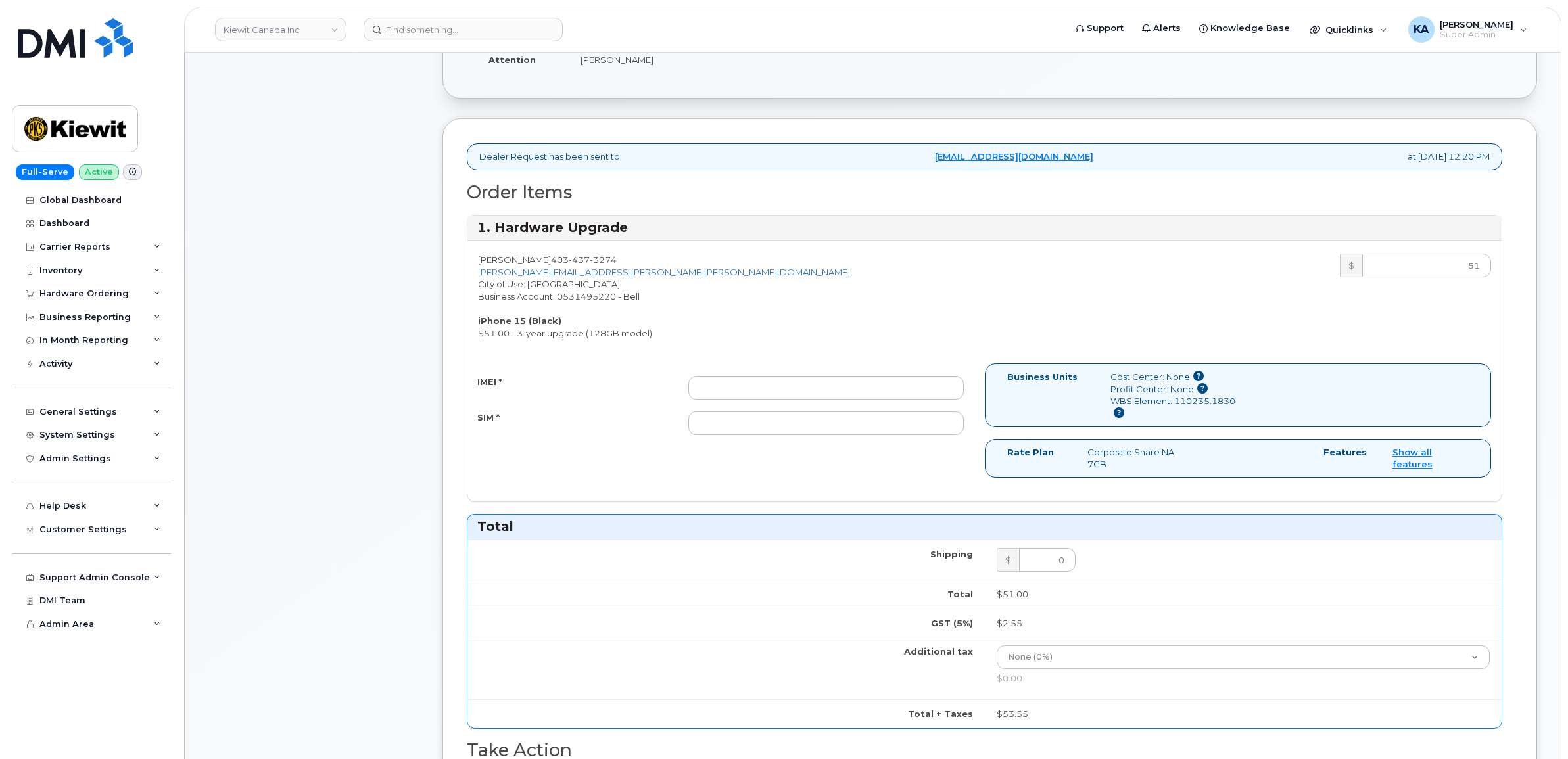
scroll to position [328, 0]
click at [822, 388] on input "IMEI *" at bounding box center [826, 390] width 275 height 23
paste input "355700859959955"
type input "355700859959955"
click at [725, 431] on input "SIM *" at bounding box center [826, 425] width 275 height 23
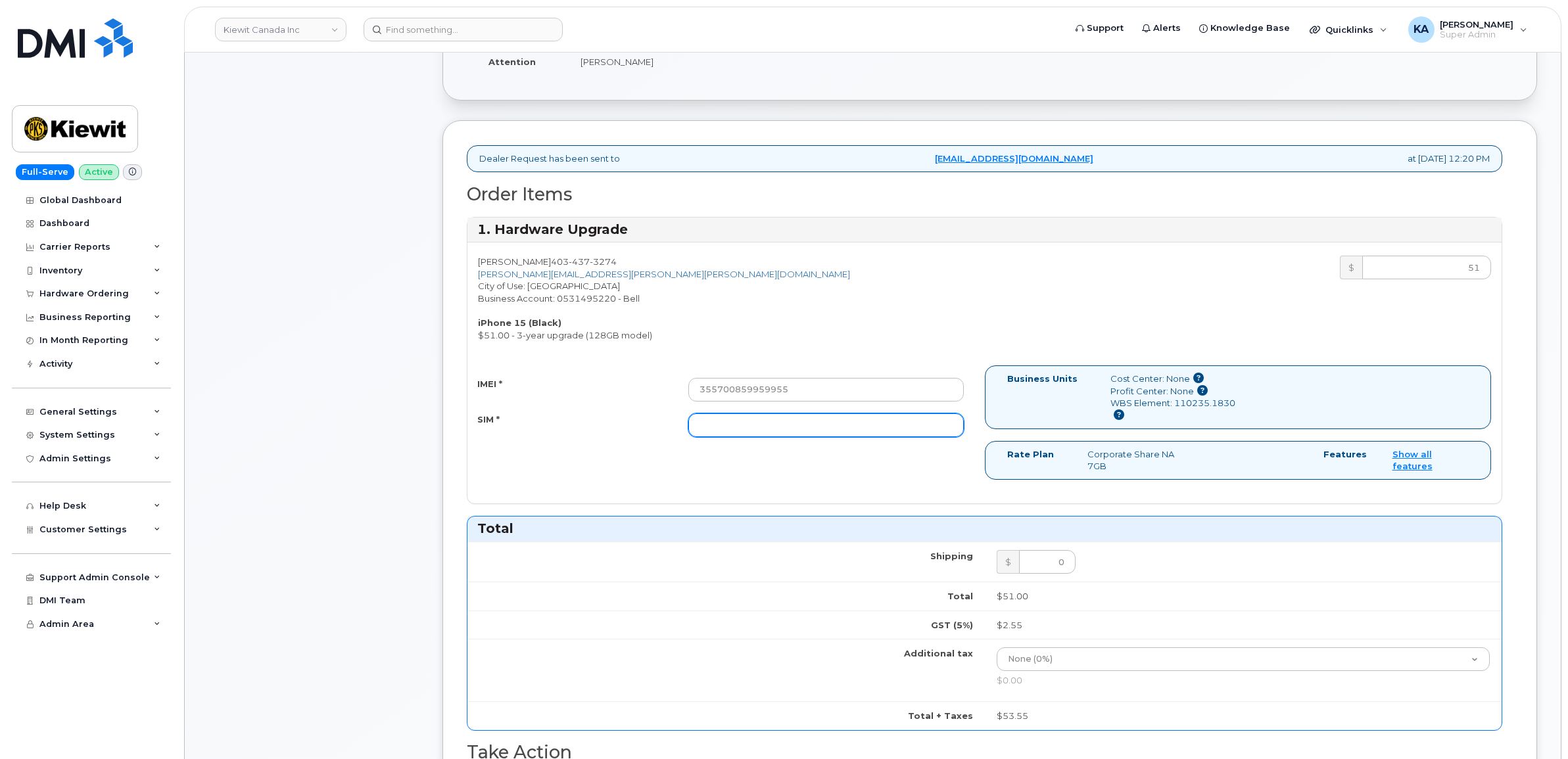
paste input "89302610207734296806"
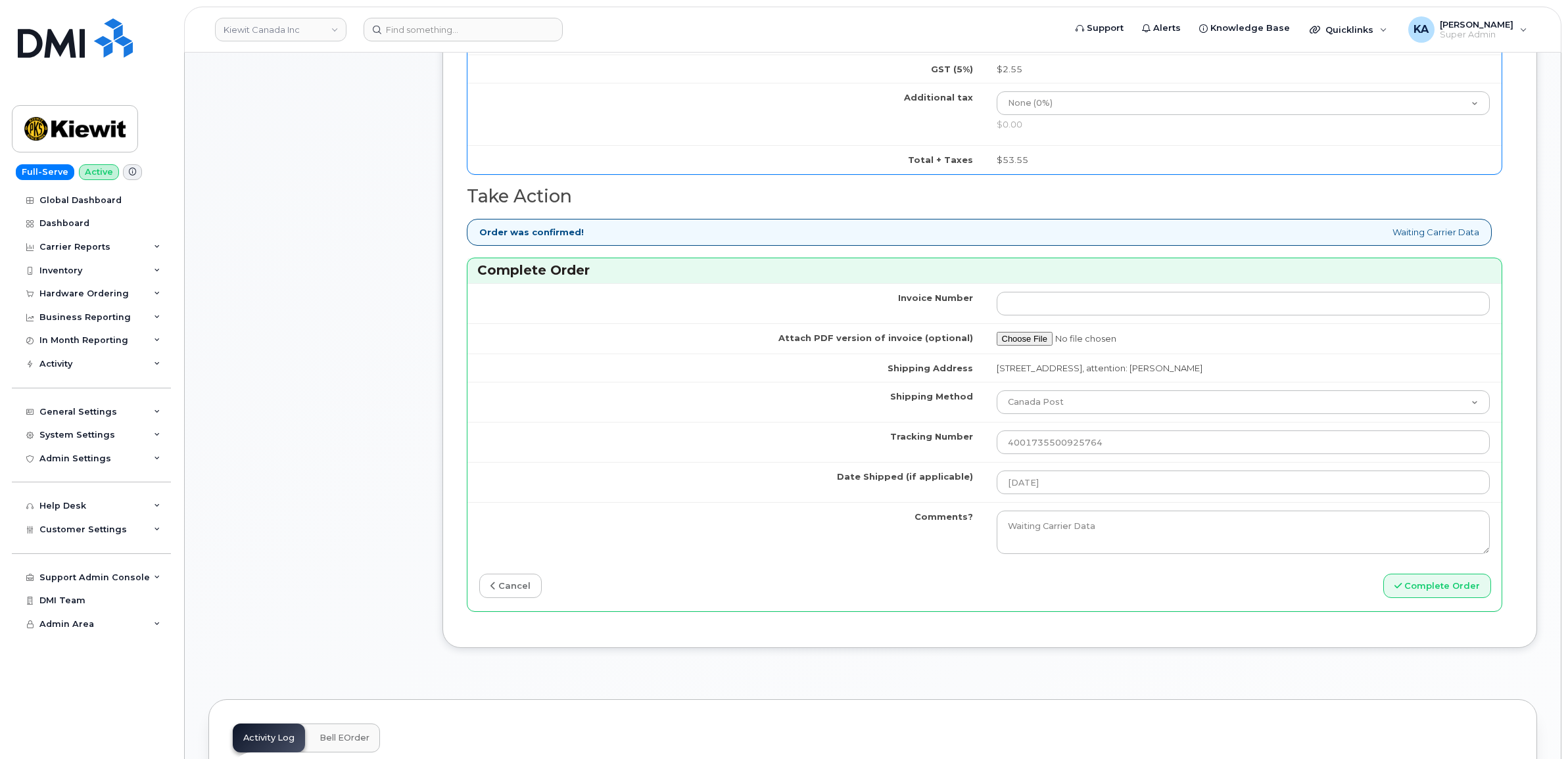
scroll to position [904, 0]
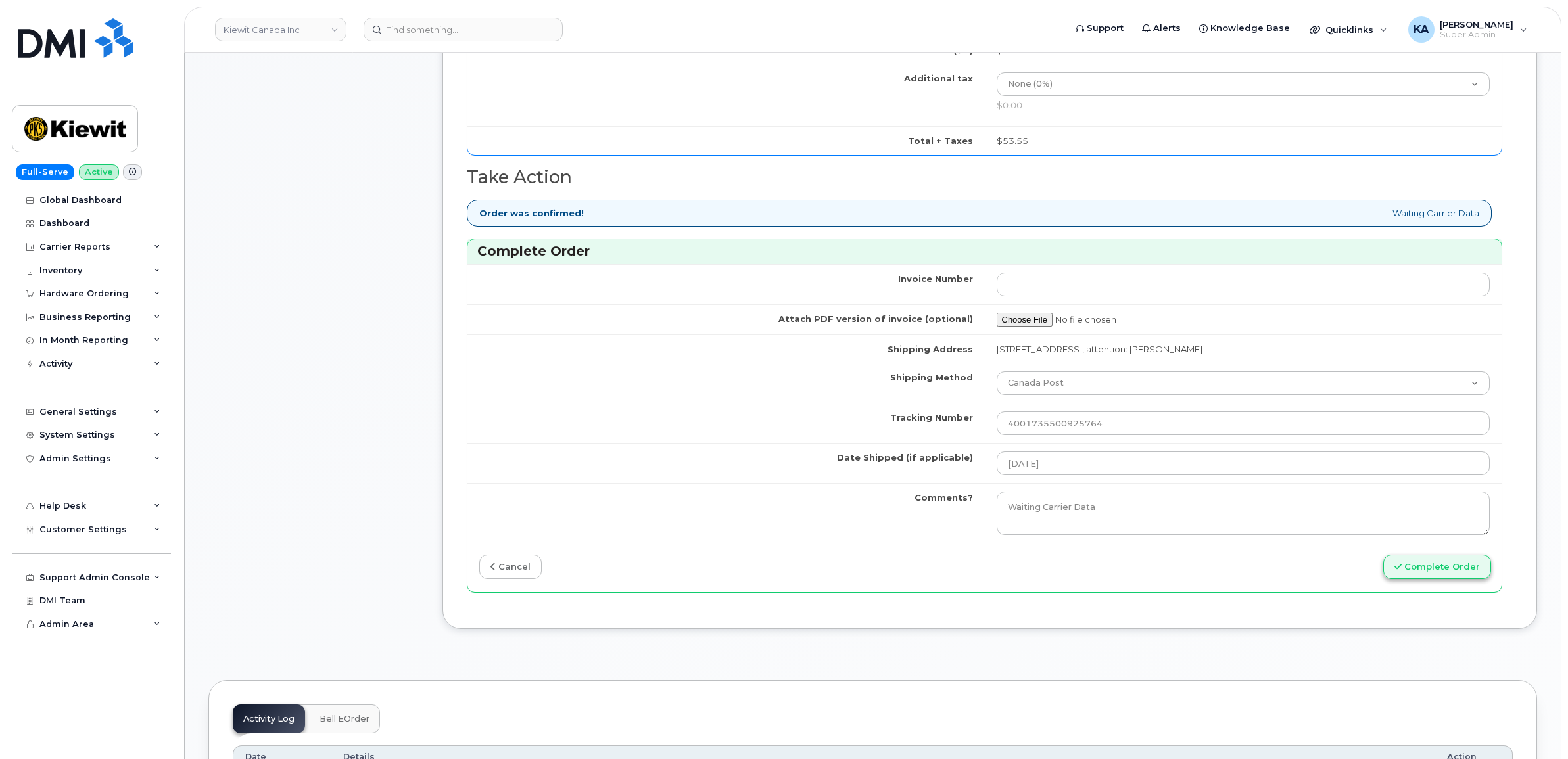
type input "89302610207734296806"
click at [1445, 562] on button "Complete Order" at bounding box center [1437, 566] width 108 height 24
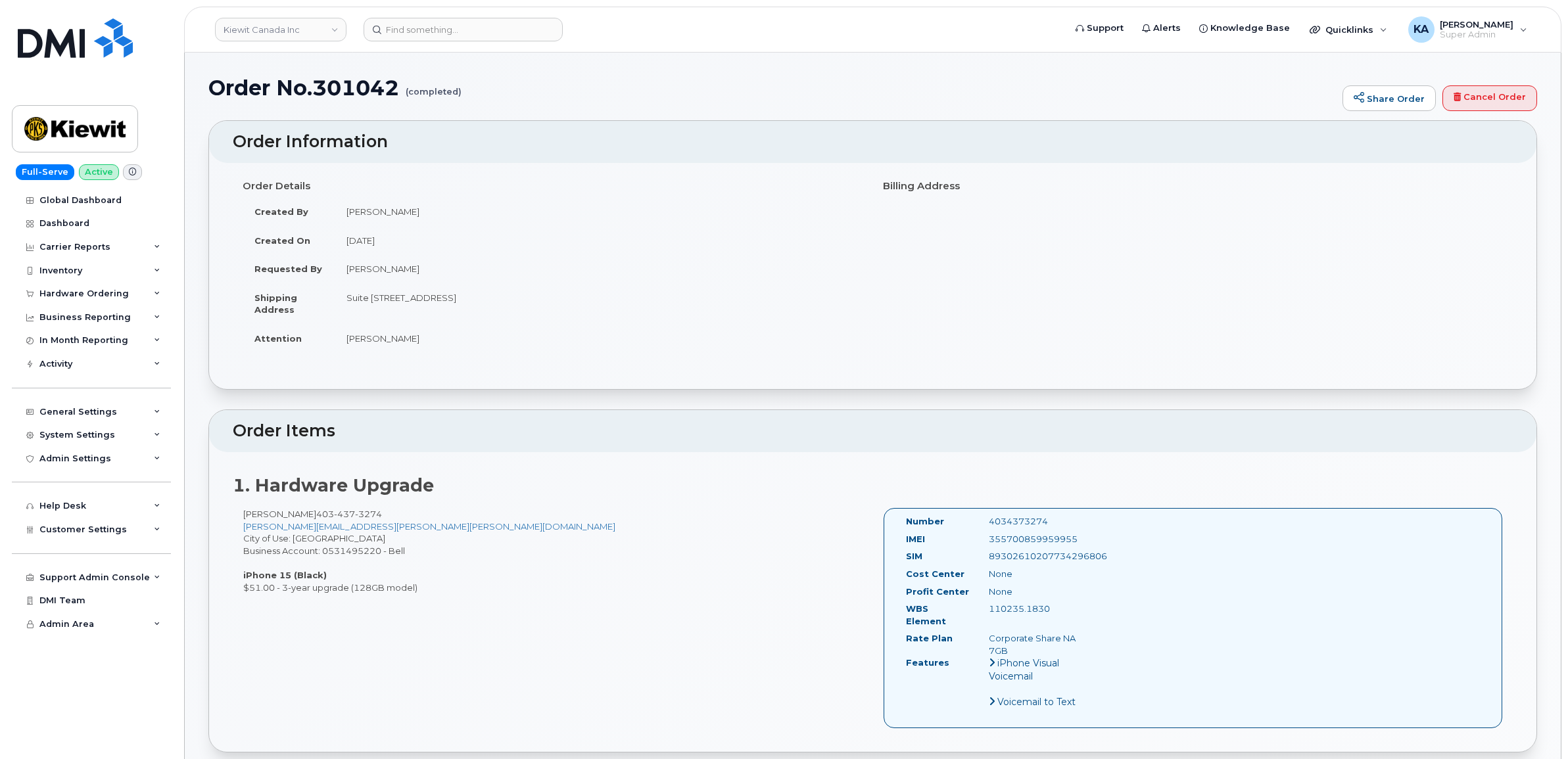
drag, startPoint x: 899, startPoint y: 516, endPoint x: 1066, endPoint y: 604, distance: 188.8
click at [1066, 604] on div "Number 4034373274 IMEI [TECHNICAL_ID] SIM [TECHNICAL_ID] Cost Center None [GEOG…" at bounding box center [1193, 618] width 619 height 219
copy div "Number 4034373274 IMEI [TECHNICAL_ID] SIM [TECHNICAL_ID] Cost Center None Profi…"
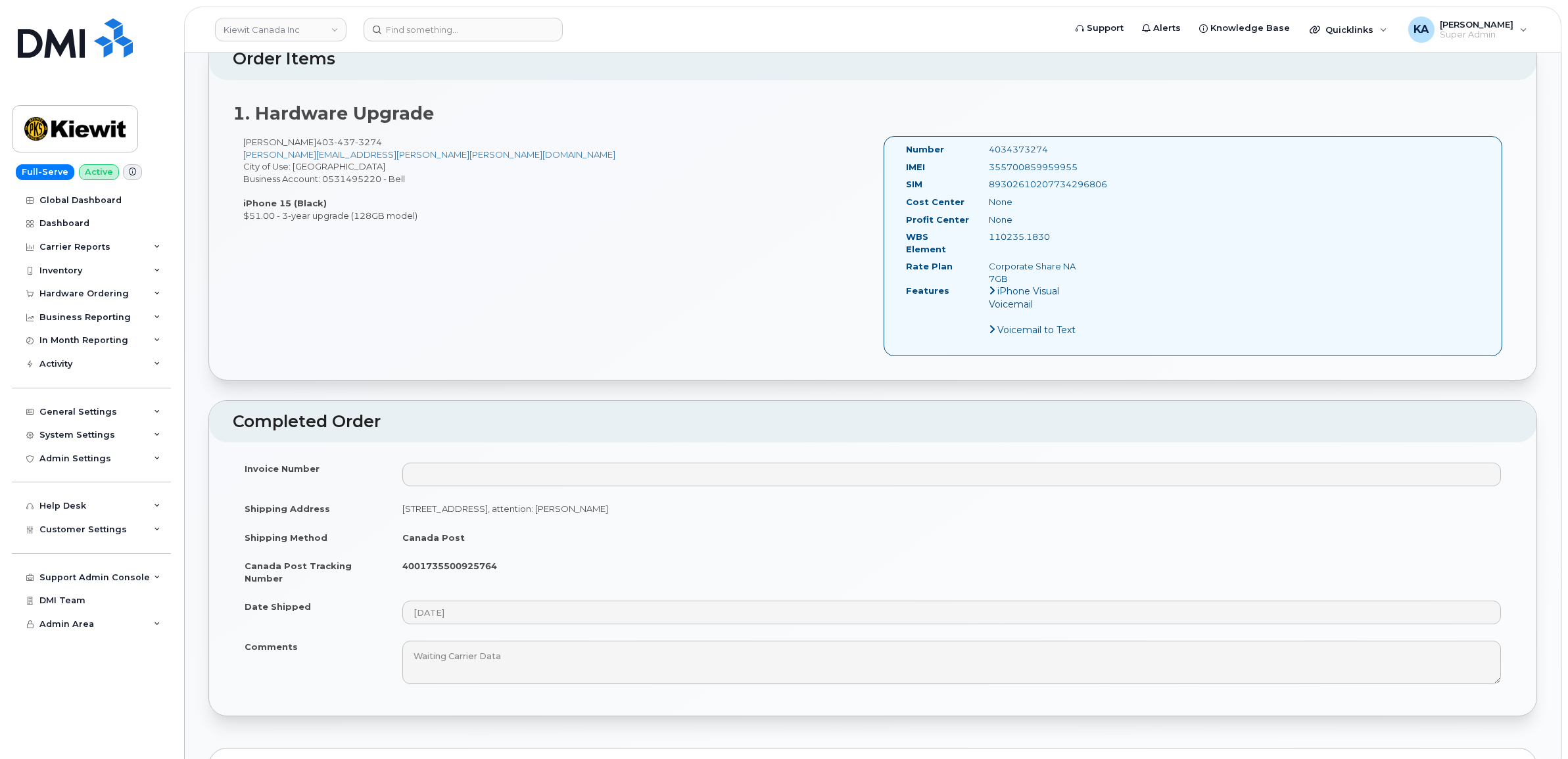
scroll to position [411, 0]
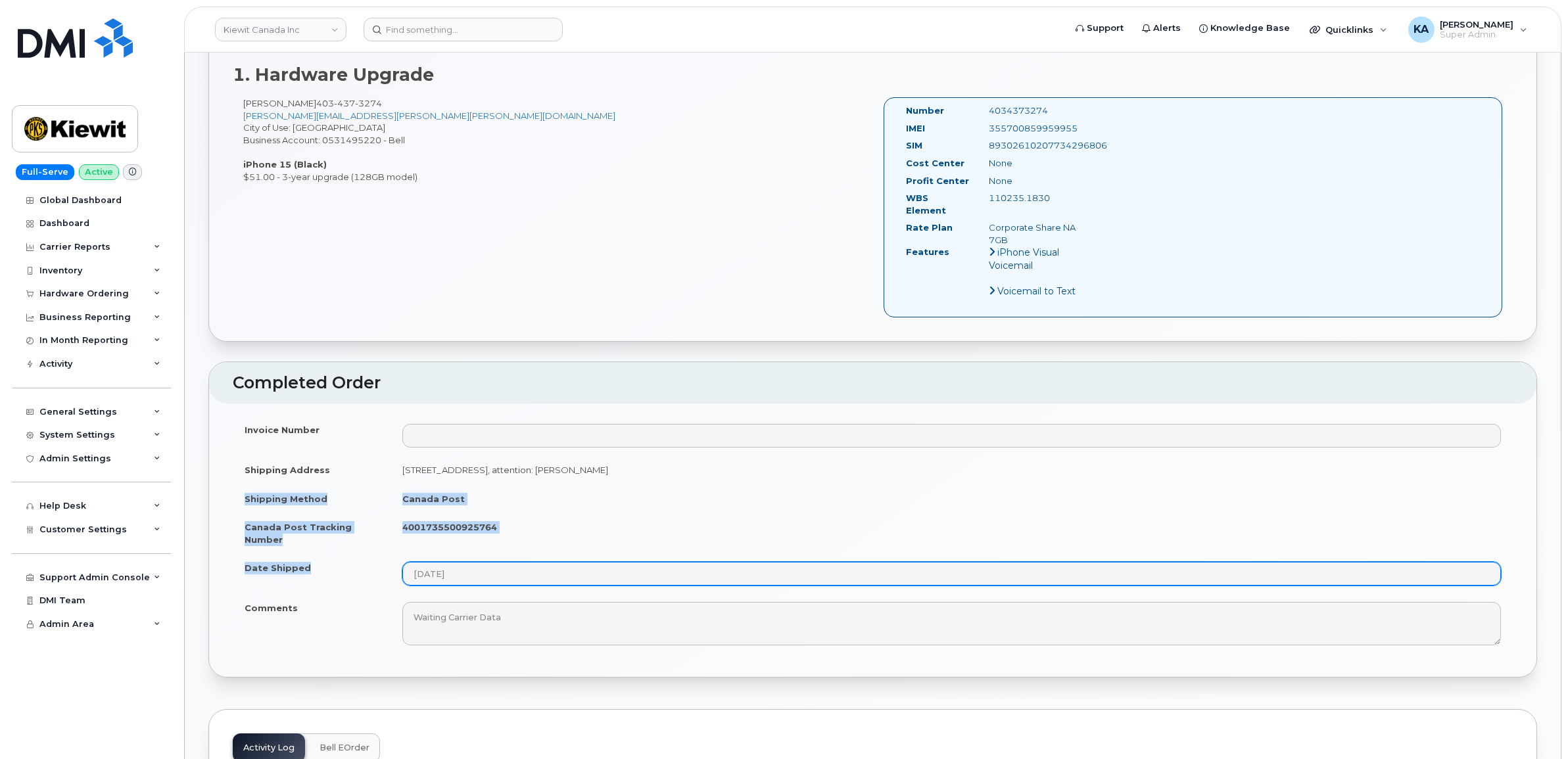
click at [471, 569] on tbody "Invoice Number Shipping Address [STREET_ADDRESS], attention: [PERSON_NAME] Ship…" at bounding box center [872, 535] width 1280 height 238
copy tbody "Shipping Method [GEOGRAPHIC_DATA] Post [GEOGRAPHIC_DATA] Post Tracking Number 4…"
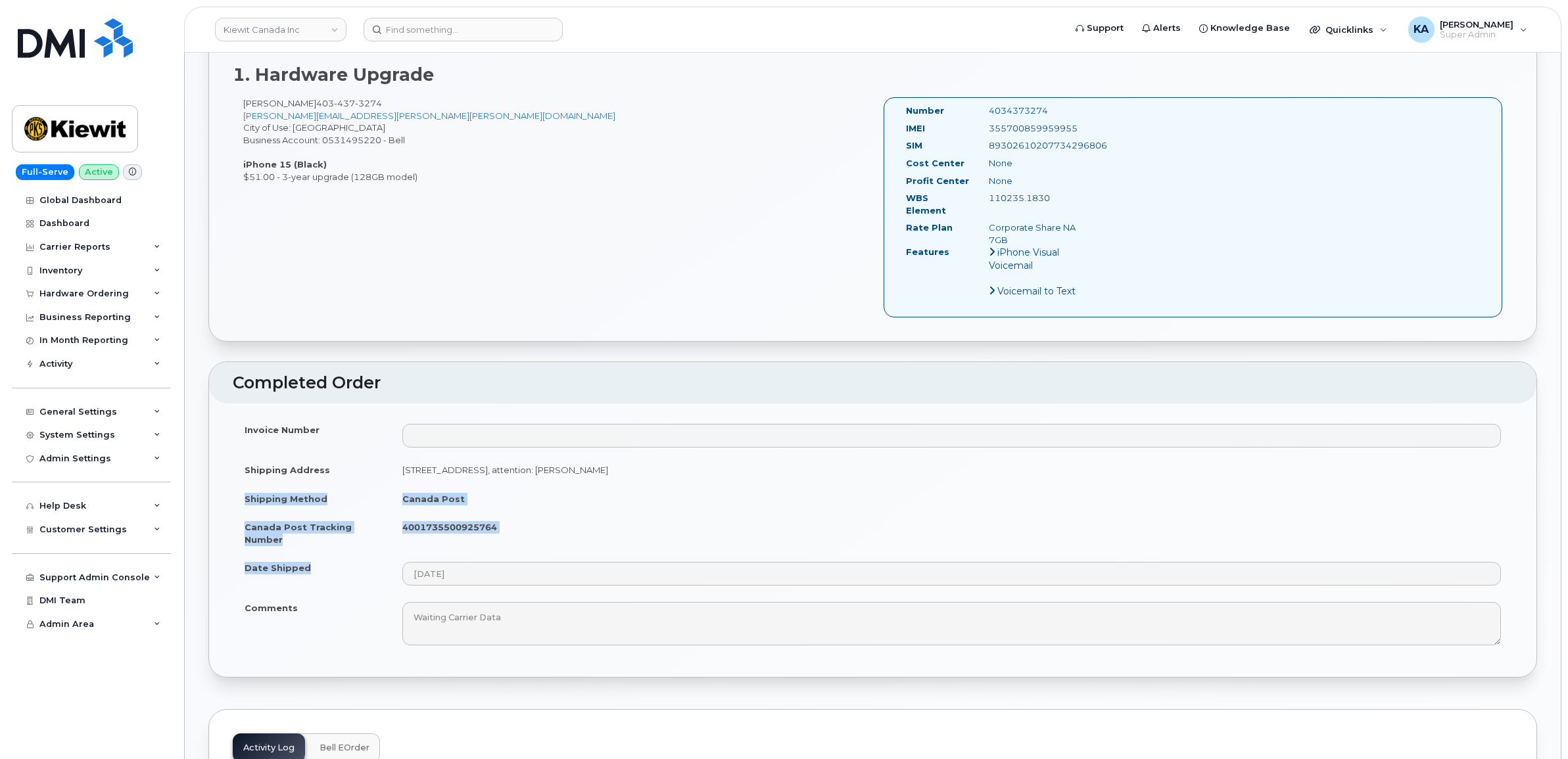
click at [579, 505] on tbody "Invoice Number Shipping Address [STREET_ADDRESS], attention: [PERSON_NAME] Ship…" at bounding box center [872, 535] width 1280 height 238
click at [518, 518] on td "4001735500925764" at bounding box center [952, 533] width 1122 height 41
drag, startPoint x: 504, startPoint y: 518, endPoint x: 402, endPoint y: 520, distance: 102.0
click at [402, 520] on td "4001735500925764" at bounding box center [952, 533] width 1122 height 41
copy strong "4001735500925764"
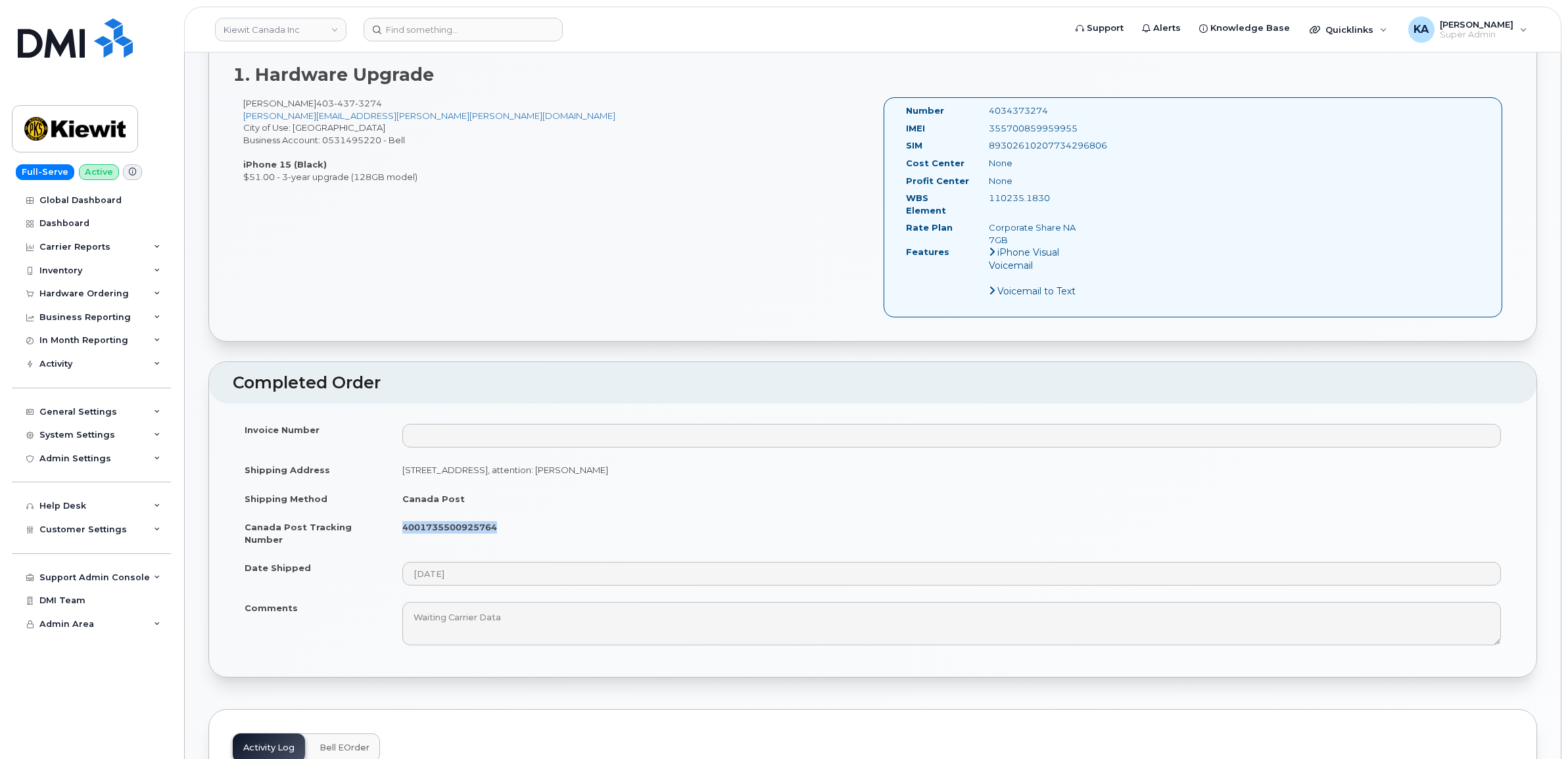
drag, startPoint x: 1085, startPoint y: 125, endPoint x: 973, endPoint y: 130, distance: 112.1
click at [973, 130] on div "IMEI 355700859959955" at bounding box center [996, 131] width 200 height 17
copy div "355700859959955"
drag, startPoint x: 1059, startPoint y: 111, endPoint x: 983, endPoint y: 111, distance: 76.0
click at [983, 111] on div "4034373274" at bounding box center [1037, 111] width 116 height 12
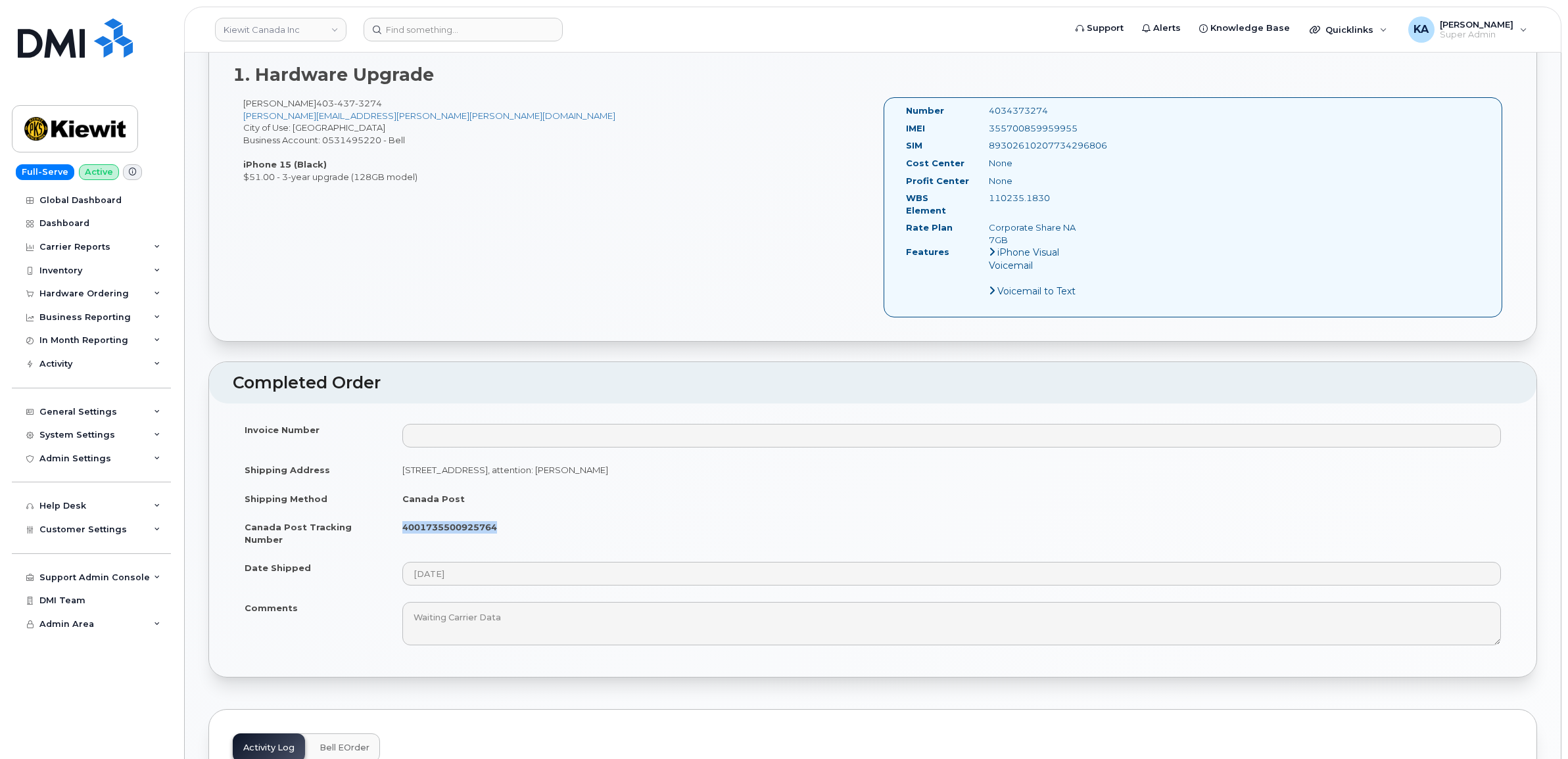
copy div "4034373274"
click at [67, 290] on div "Hardware Ordering" at bounding box center [84, 293] width 90 height 11
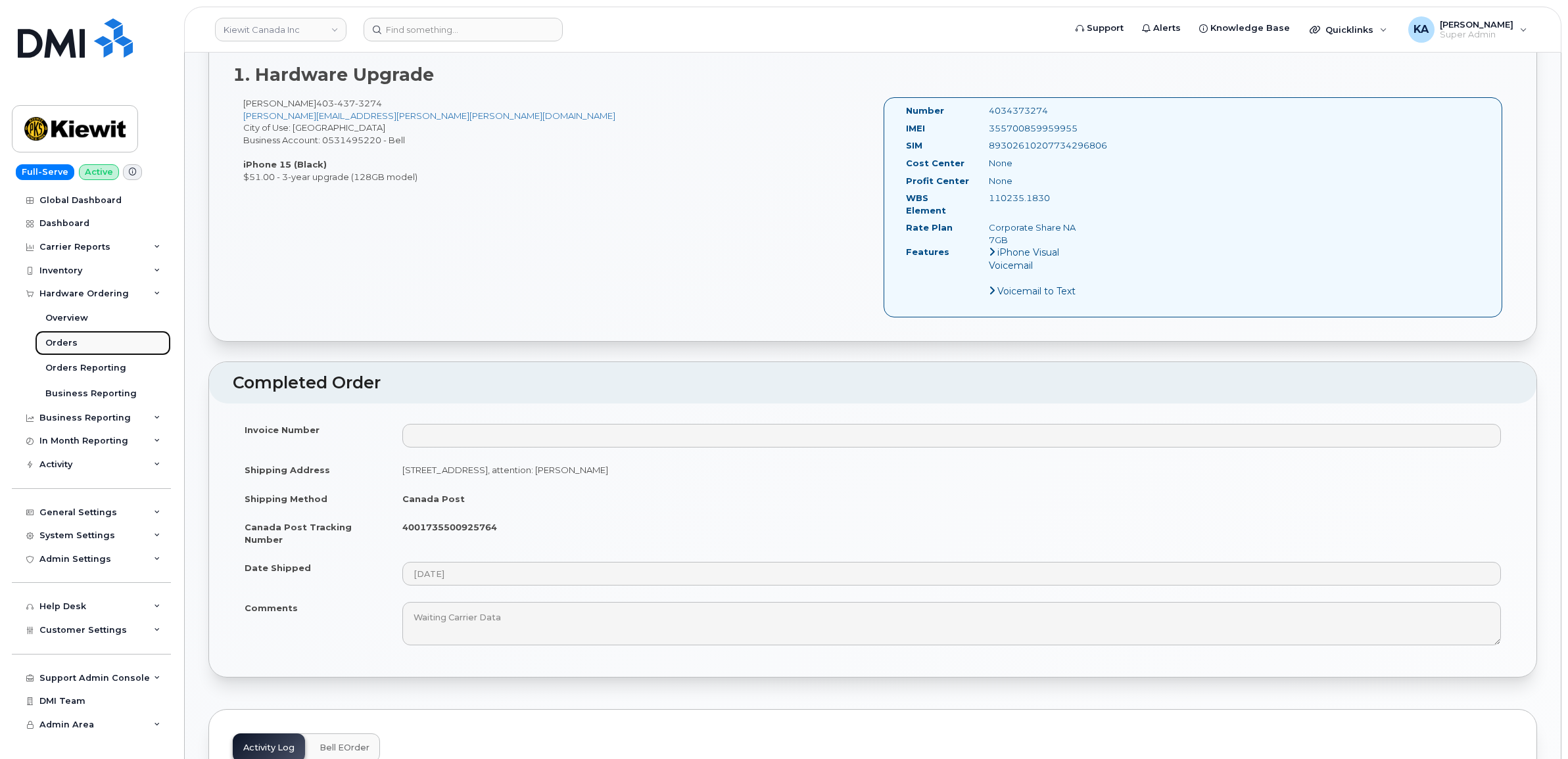
click at [48, 343] on div "Orders" at bounding box center [62, 343] width 32 height 12
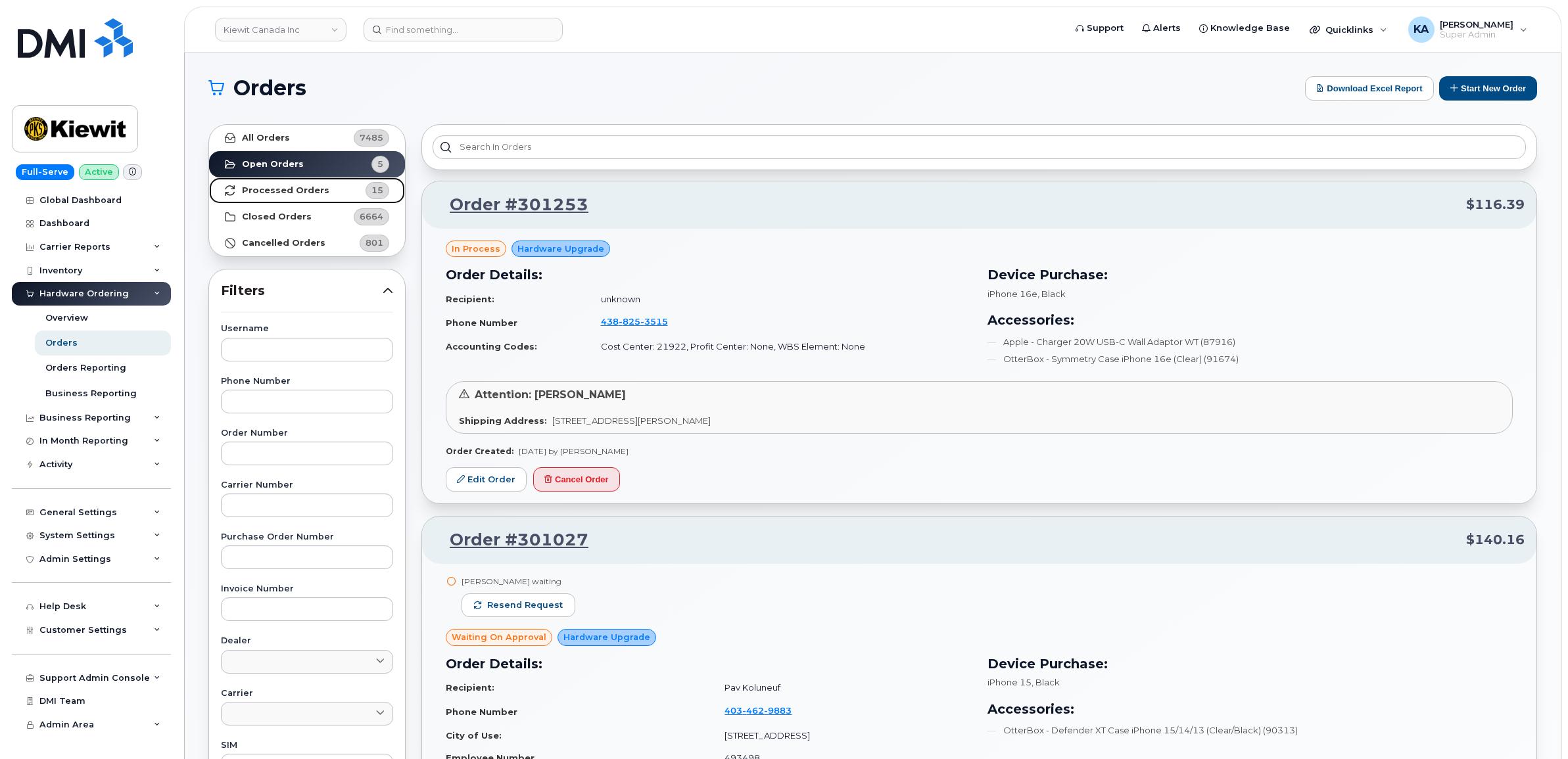
click at [254, 185] on strong "Processed Orders" at bounding box center [285, 190] width 87 height 11
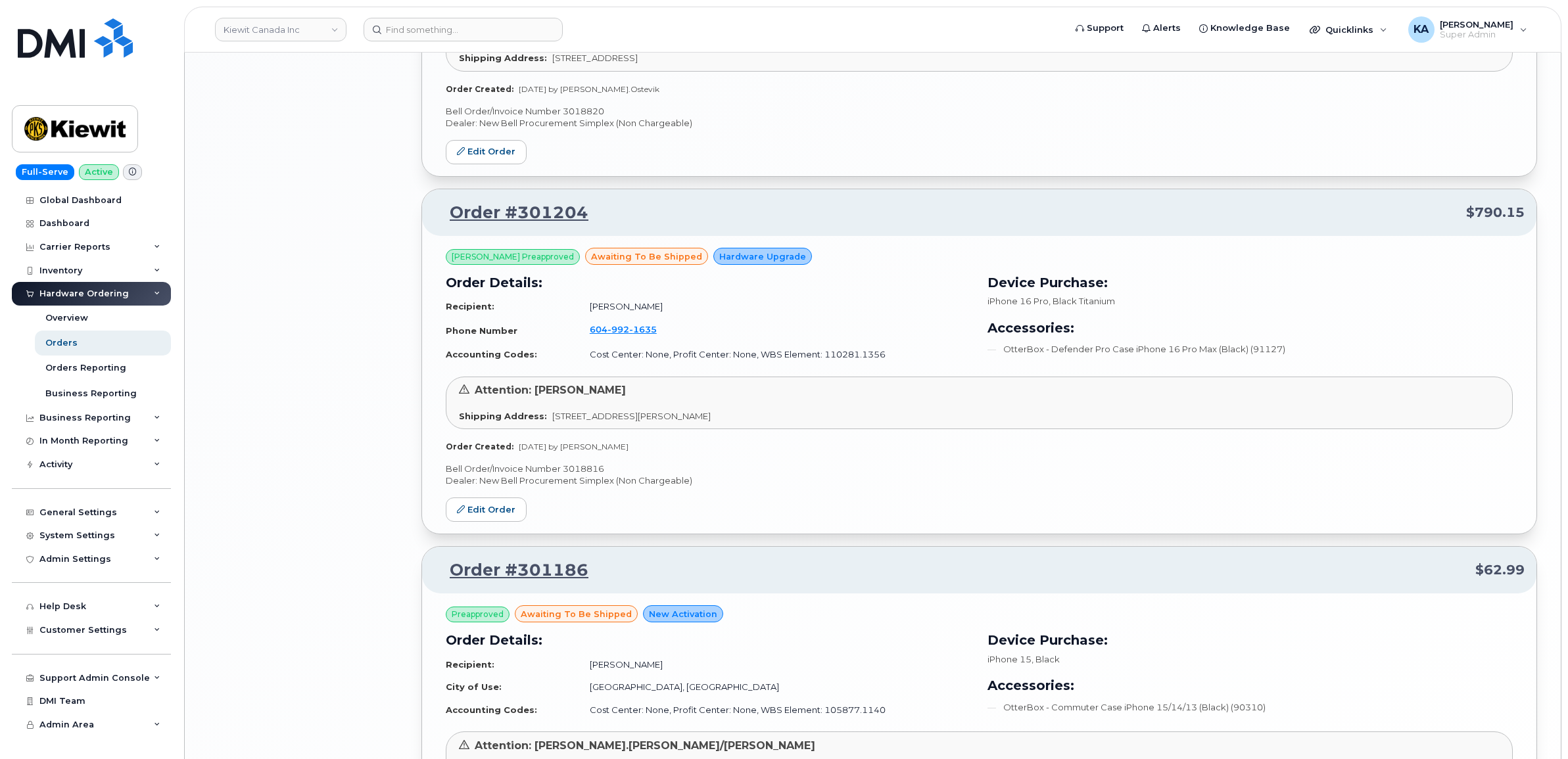
scroll to position [2522, 0]
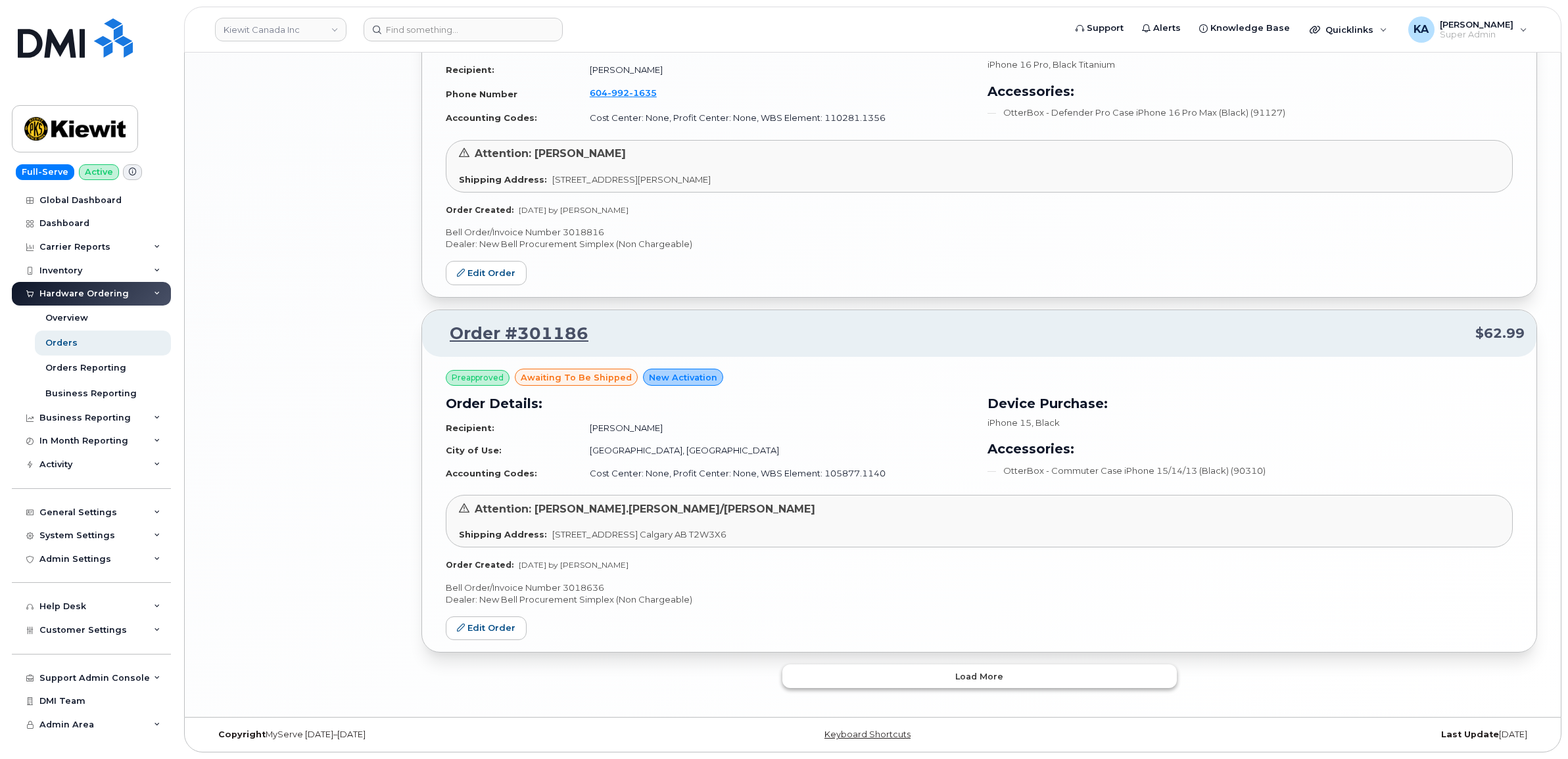
click at [803, 673] on button "Load more" at bounding box center [979, 676] width 394 height 23
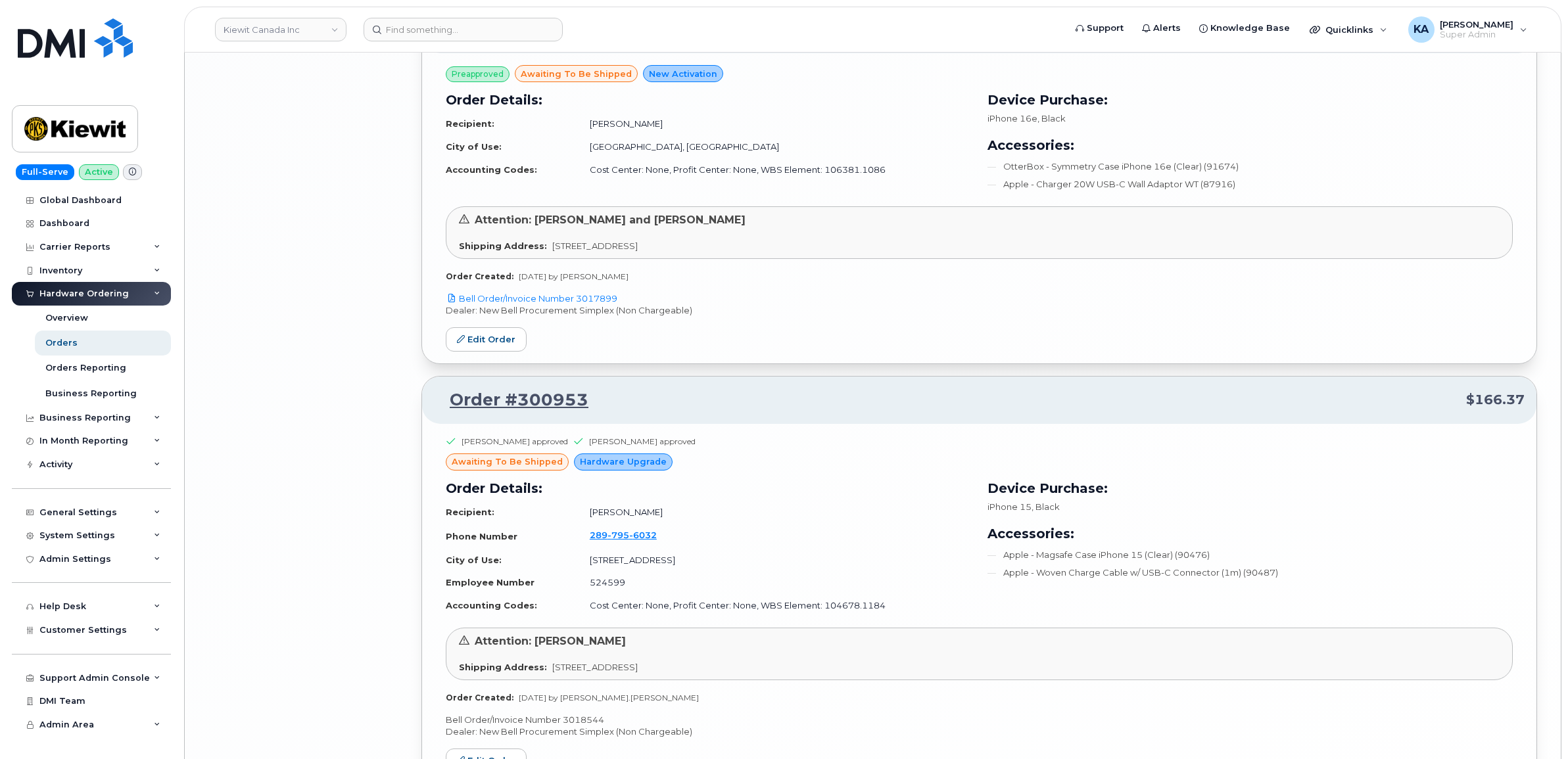
scroll to position [4573, 0]
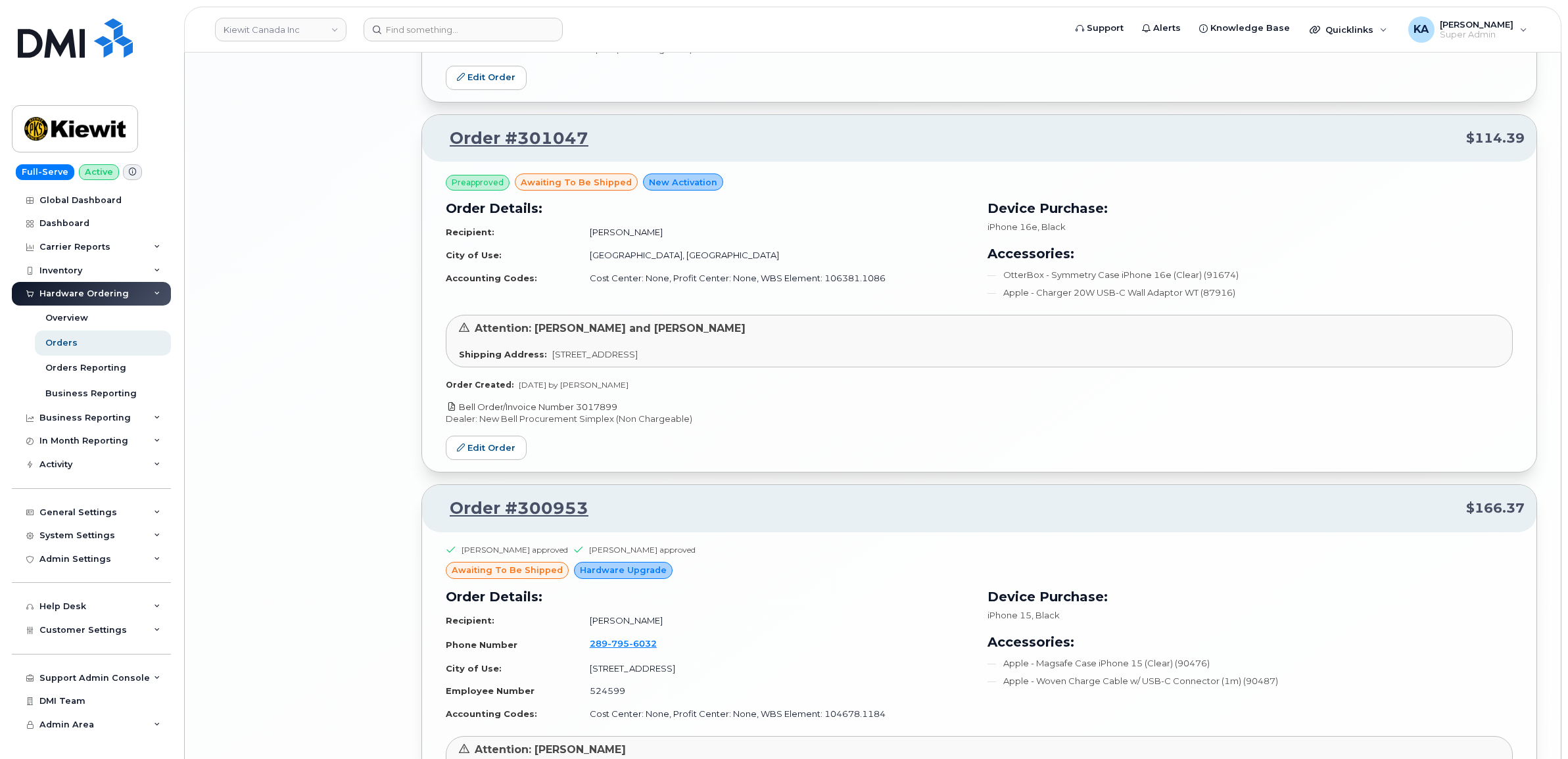
drag, startPoint x: 626, startPoint y: 412, endPoint x: 579, endPoint y: 415, distance: 47.1
click at [579, 413] on p "Bell Order/Invoice Number 3017899" at bounding box center [979, 407] width 1067 height 12
copy link "3017899"
click at [467, 451] on link "Edit Order" at bounding box center [486, 447] width 81 height 24
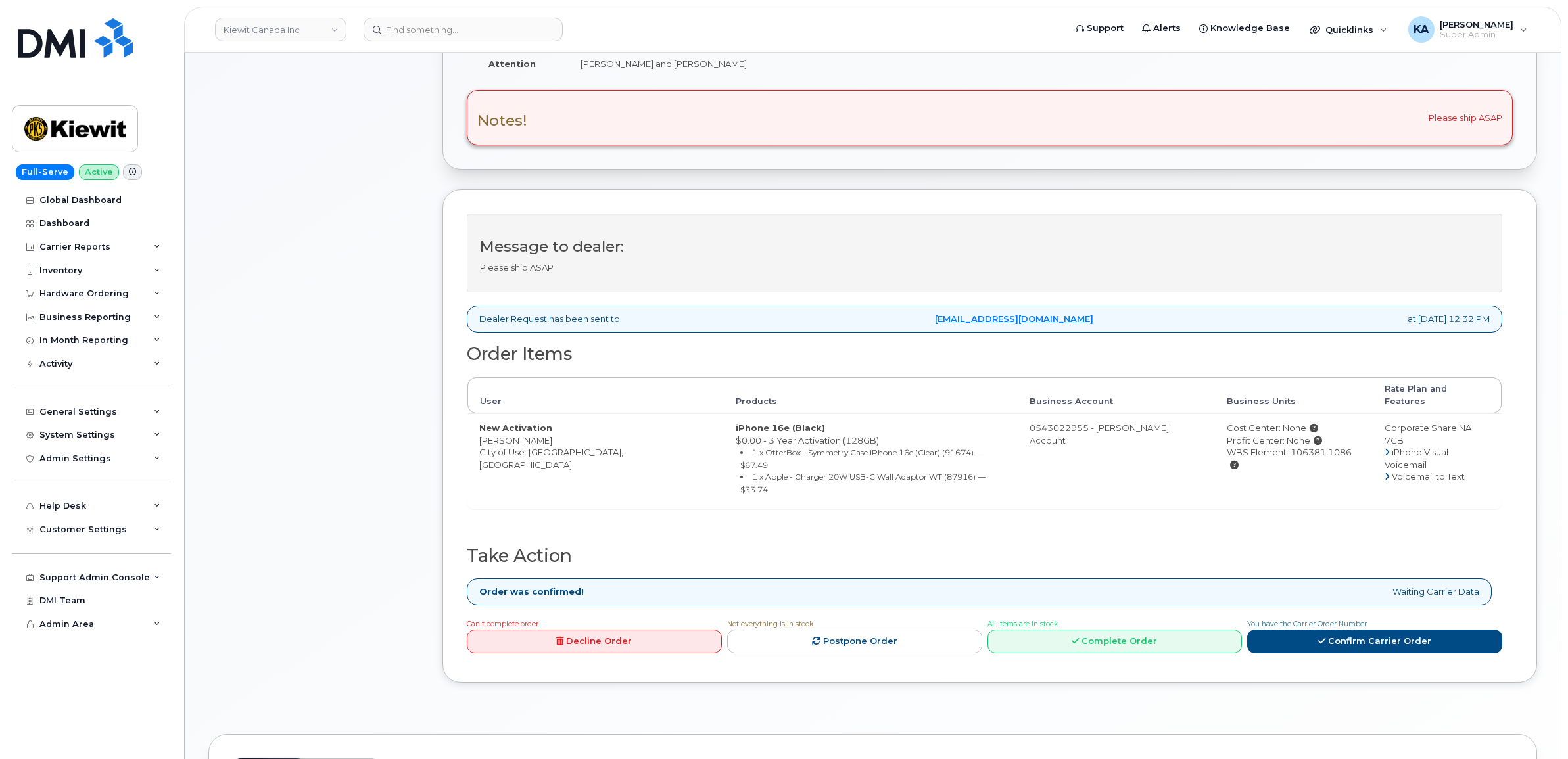
scroll to position [328, 0]
click at [1089, 628] on link "Complete Order" at bounding box center [1115, 639] width 255 height 24
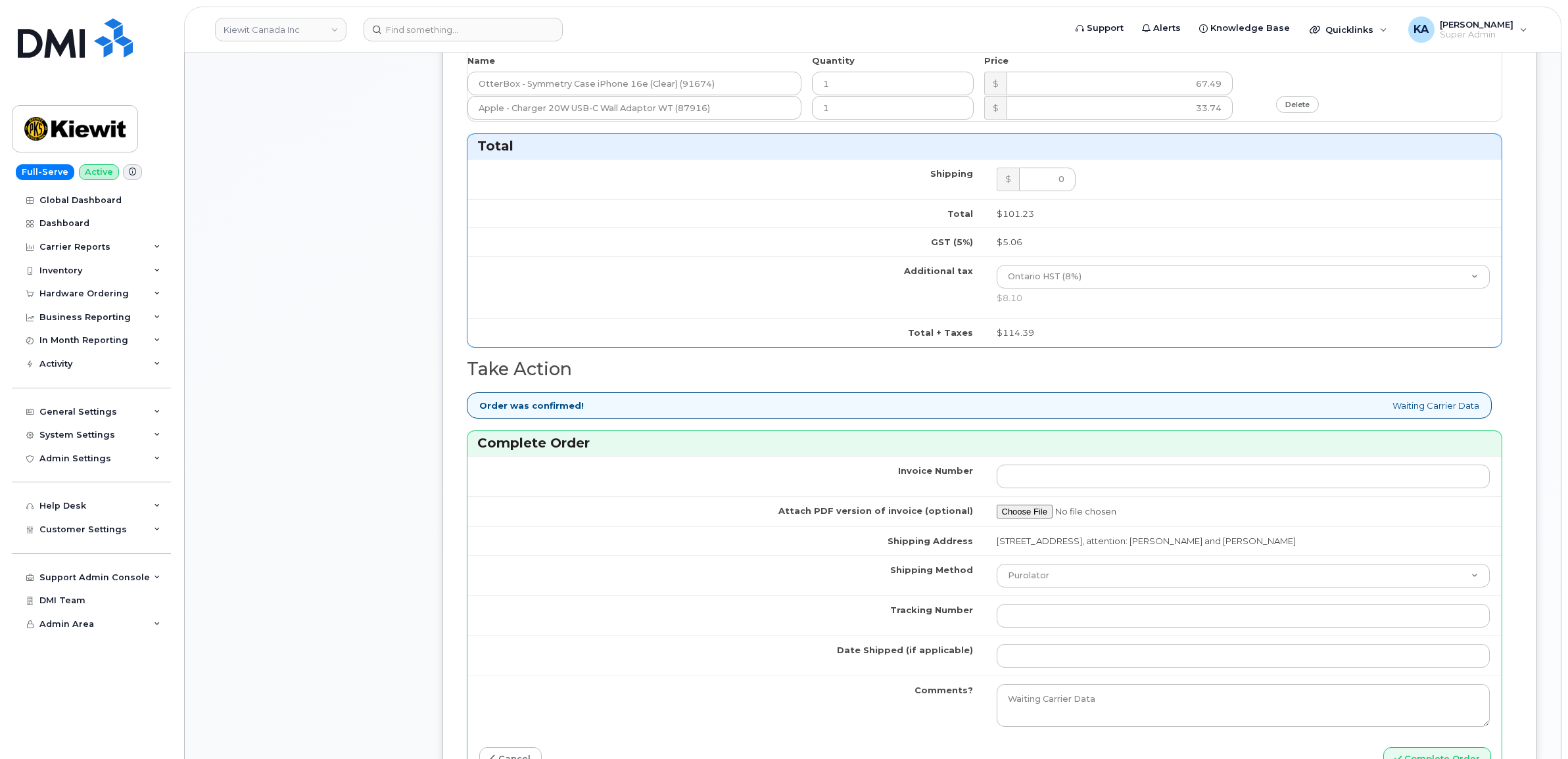
scroll to position [986, 0]
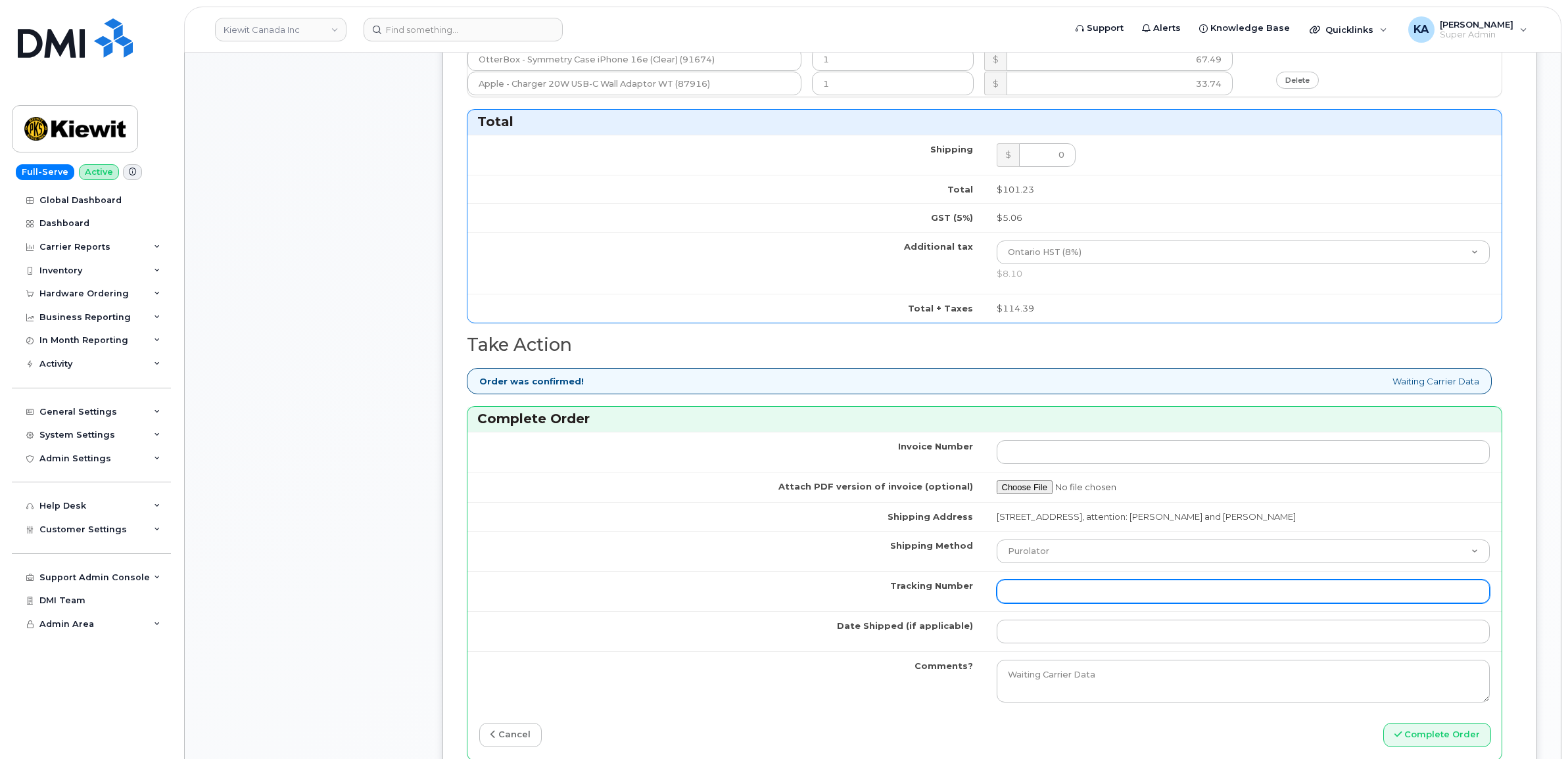
click at [1092, 585] on input "Tracking Number" at bounding box center [1244, 591] width 494 height 23
paste input "1Z30E19EDK00213860"
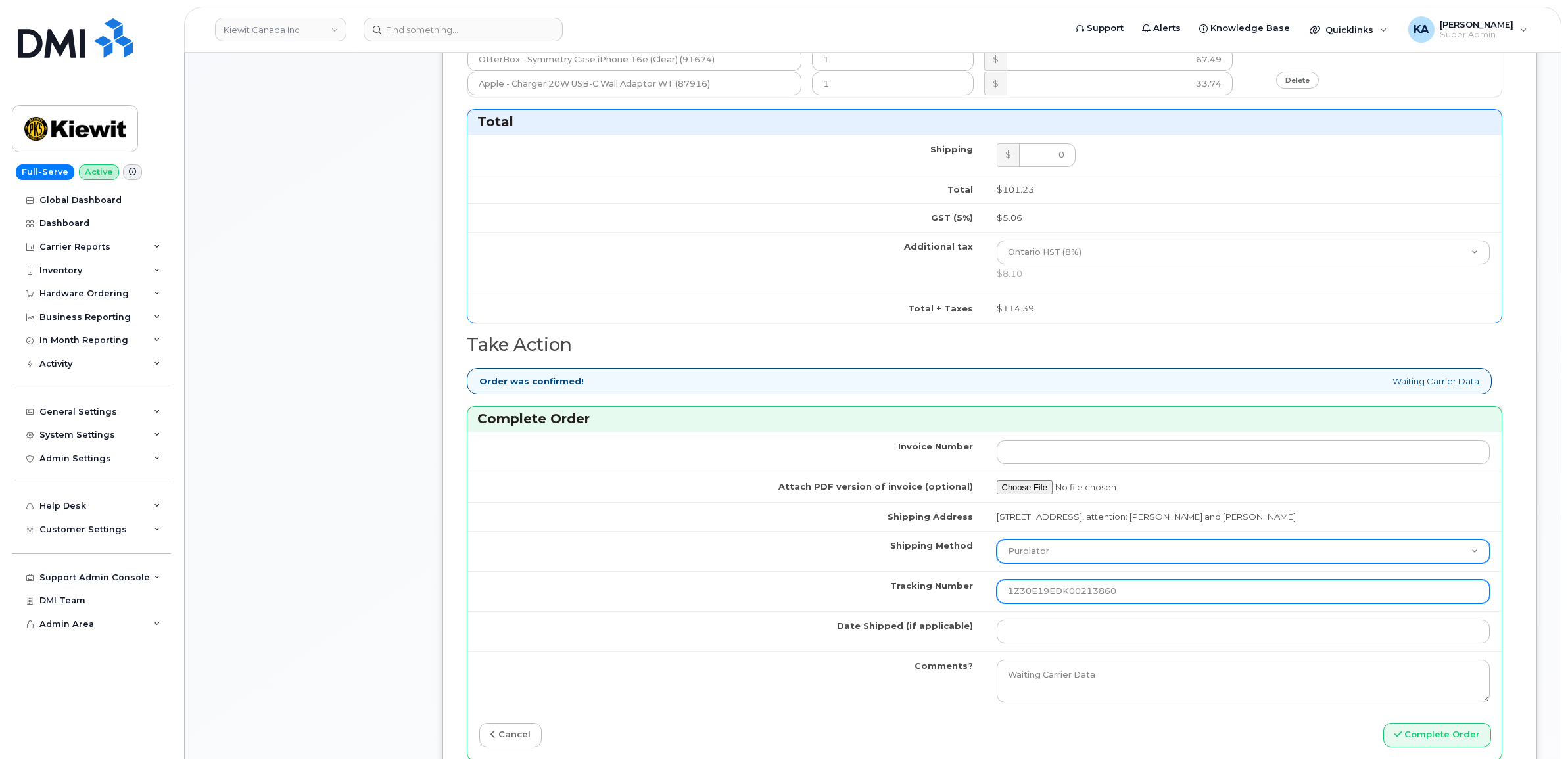
type input "1Z30E19EDK00213860"
click at [1094, 554] on select "Purolator UPS FedEx Canada Post Courier Other Drop Off Pick Up" at bounding box center [1244, 551] width 494 height 23
select select "UPS"
click at [997, 543] on select "Purolator UPS FedEx Canada Post Courier Other Drop Off Pick Up" at bounding box center [1244, 551] width 494 height 23
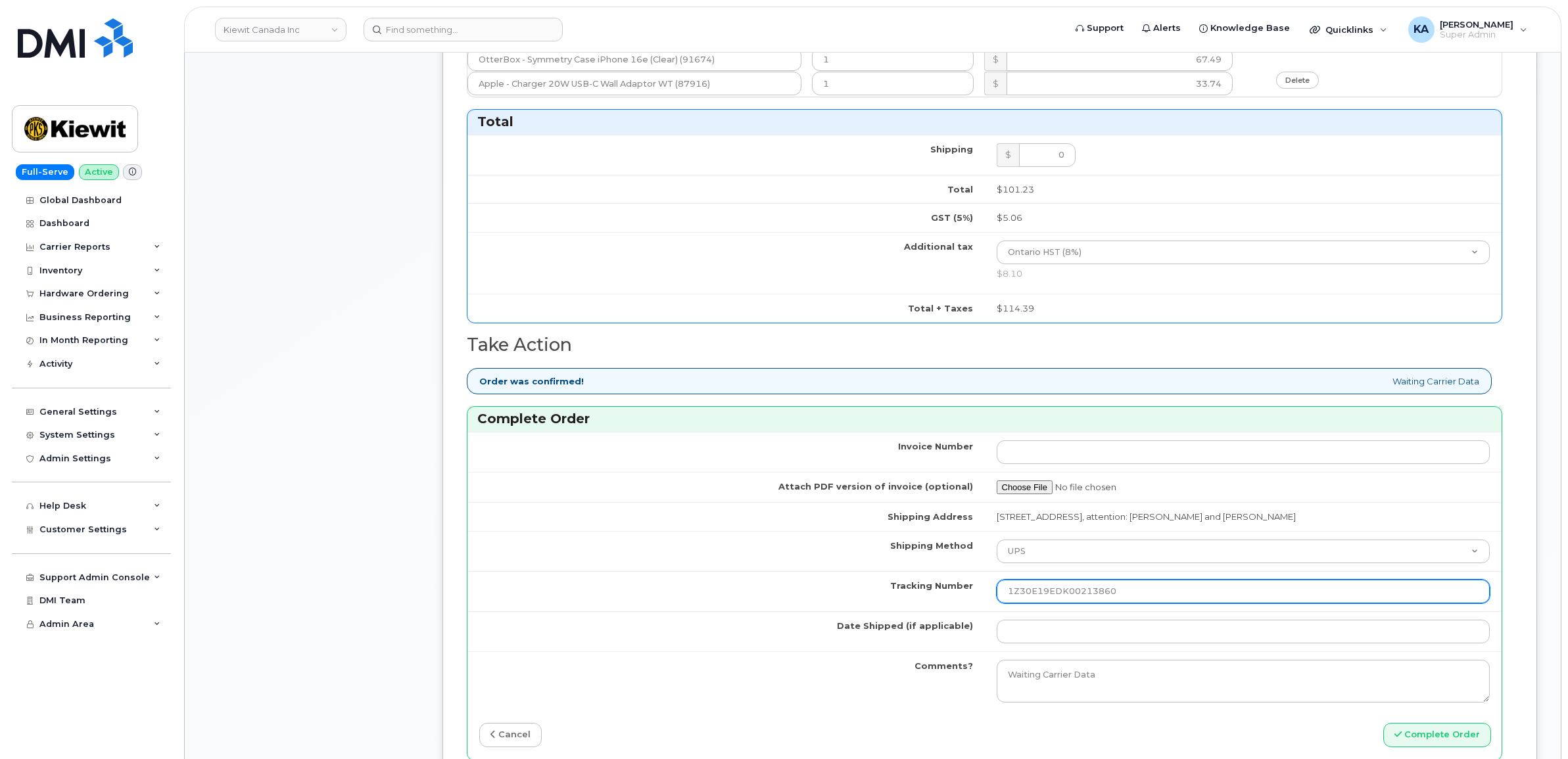
click at [1003, 595] on input "1Z30E19EDK00213860" at bounding box center [1244, 591] width 494 height 23
type input "1Z30E19EDK00213860"
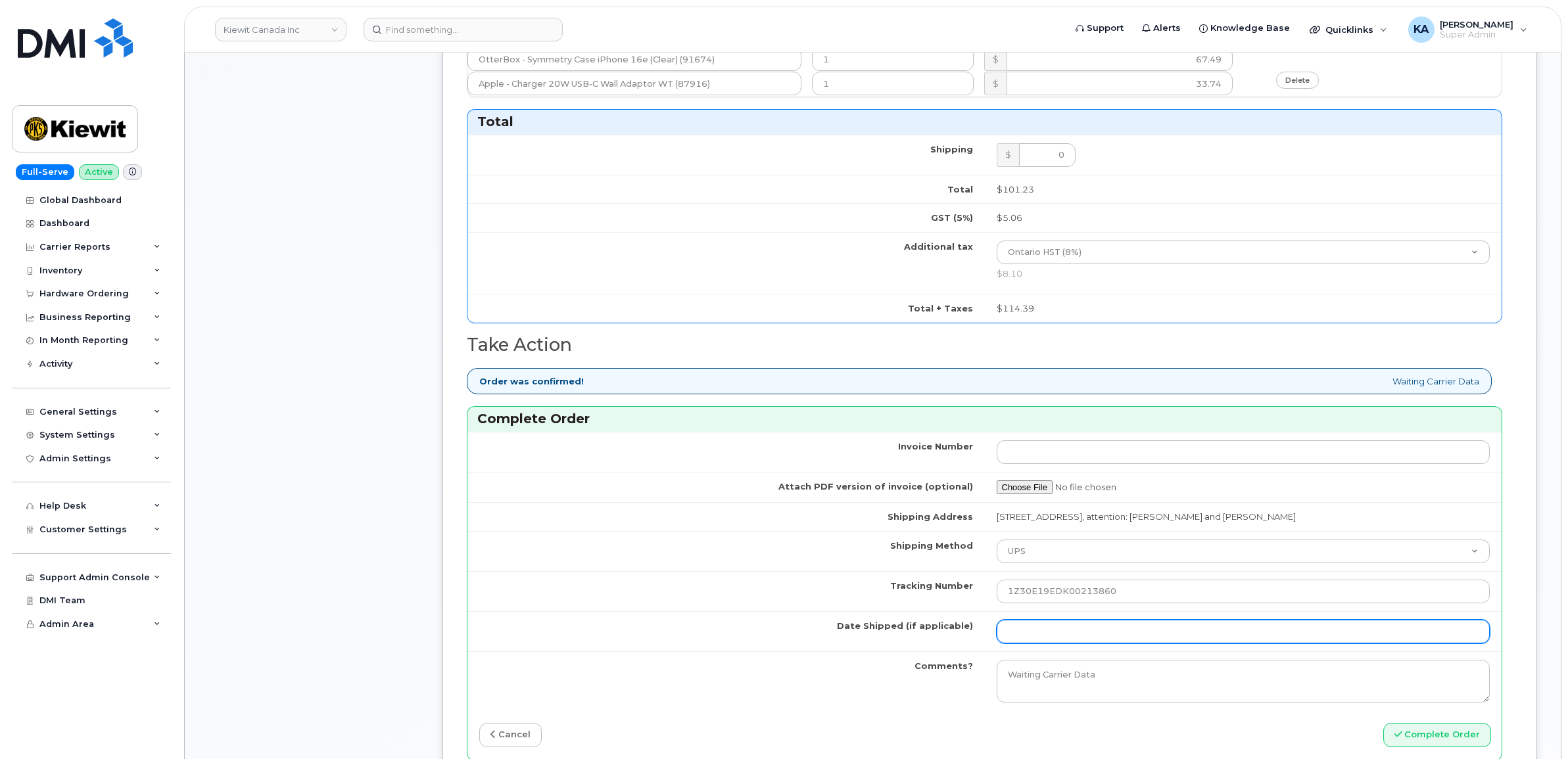
click at [1011, 636] on input "Date Shipped (if applicable)" at bounding box center [1244, 632] width 494 height 23
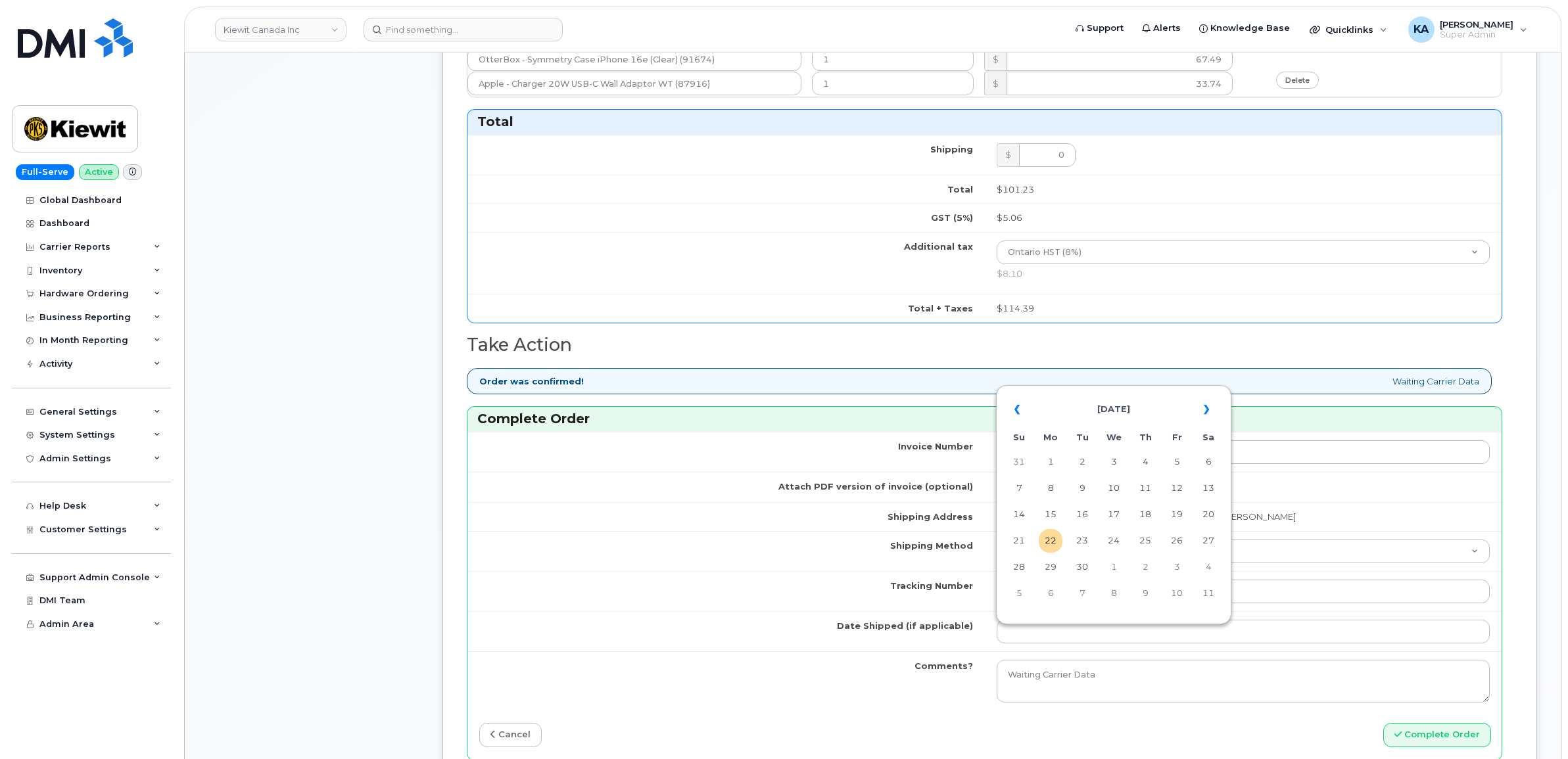
click at [1069, 392] on table "« September 2025 » Su Mo Tu We Th Fr Sa 31 1 2 3 4 5 6 7 8 9 10 11 12 13 14 15 …" at bounding box center [1113, 500] width 229 height 224
click at [1177, 510] on td "19" at bounding box center [1176, 515] width 23 height 23
type input "[DATE]"
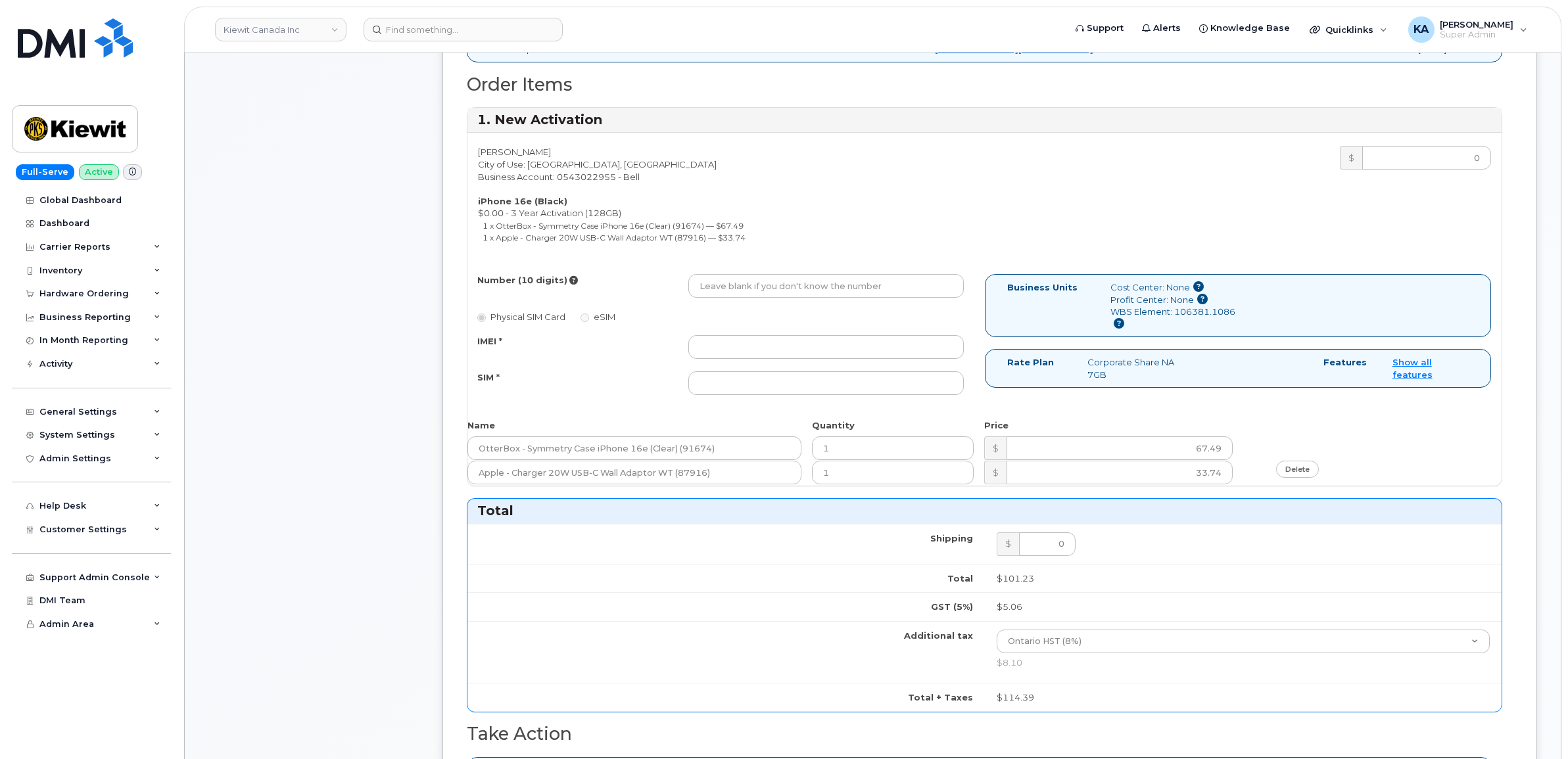
scroll to position [575, 0]
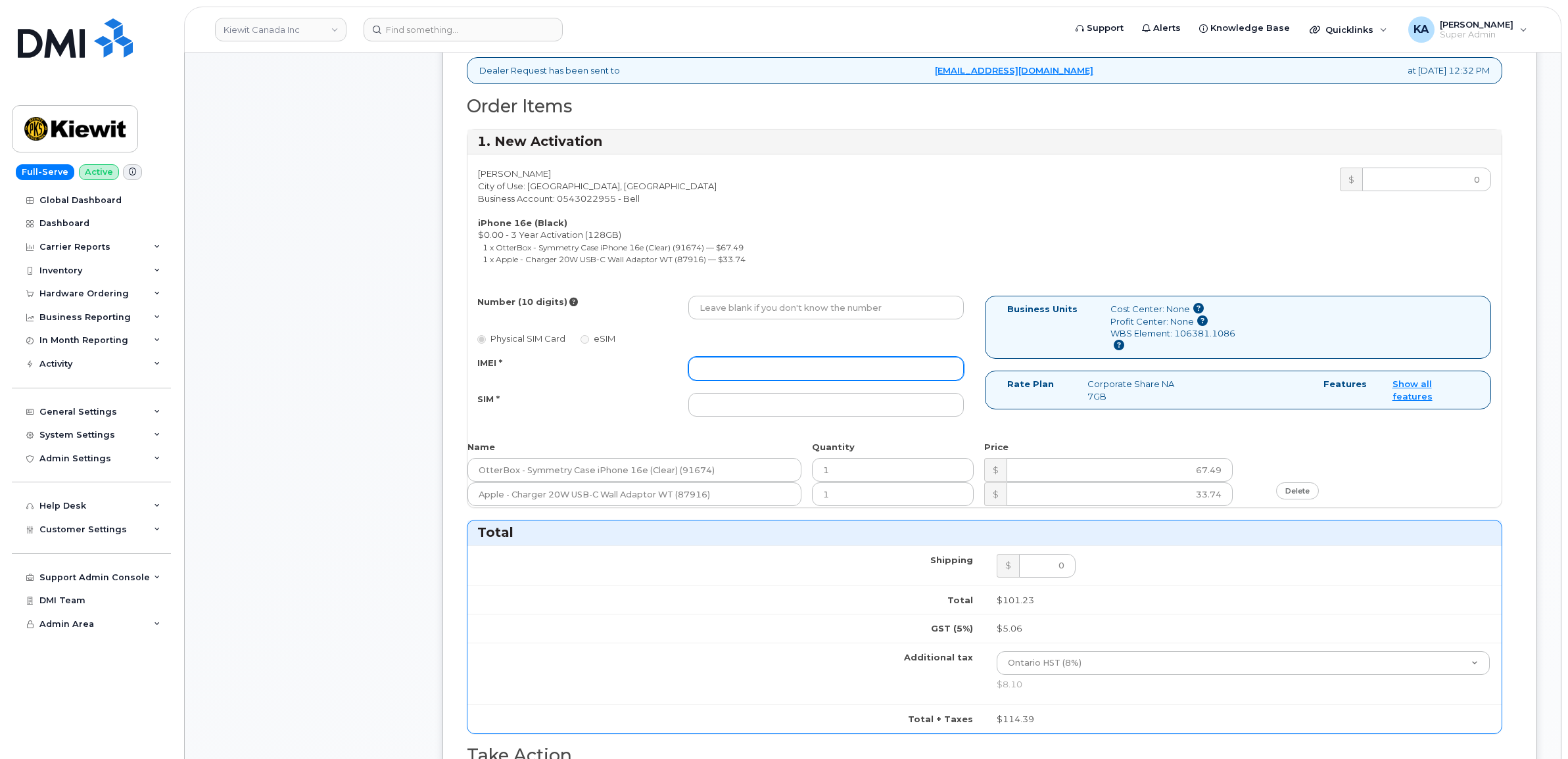
click at [790, 372] on input "IMEI *" at bounding box center [826, 368] width 275 height 23
paste input "354216331606248"
type input "354216331606248"
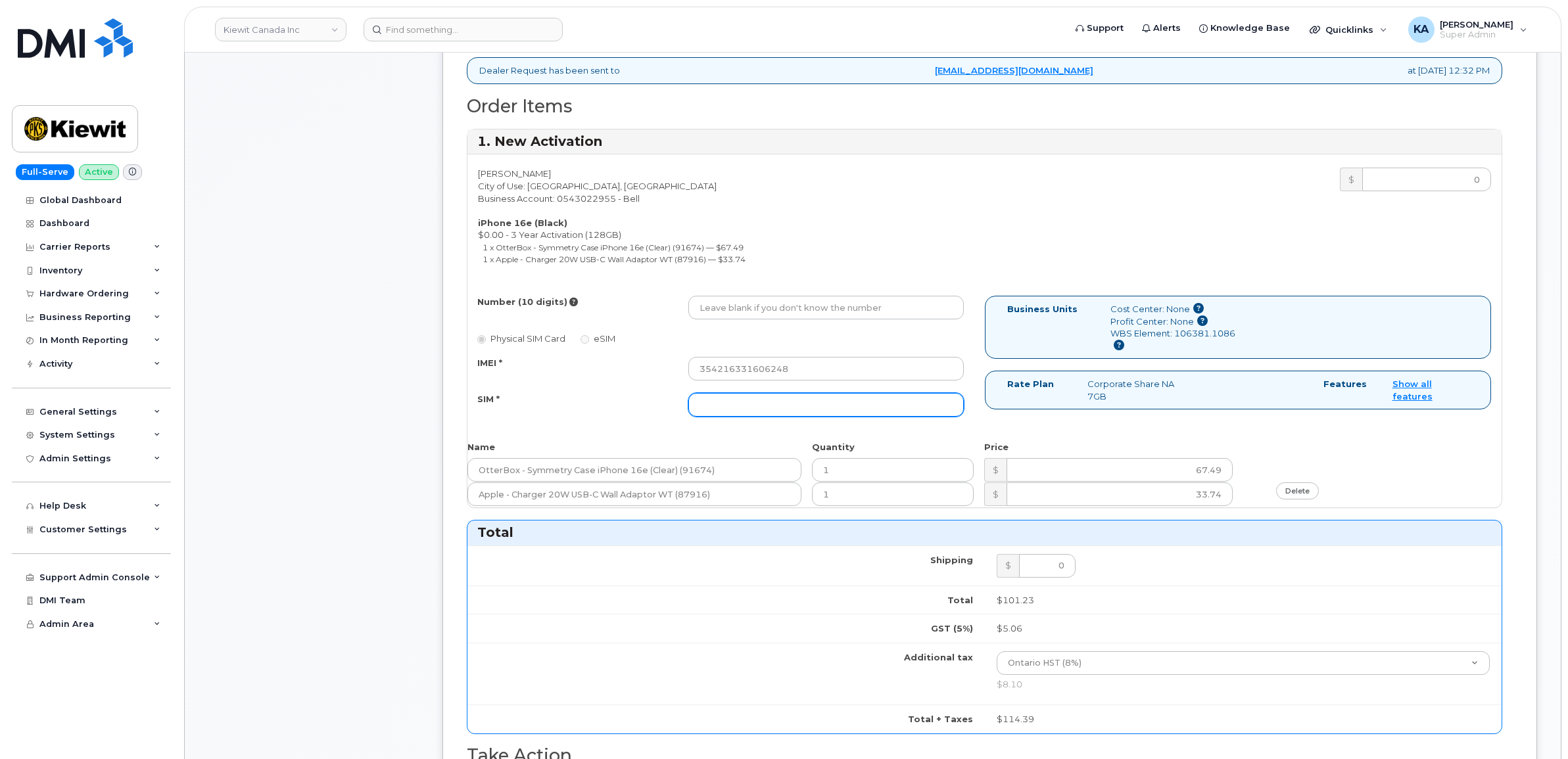
click at [773, 402] on input "SIM *" at bounding box center [826, 405] width 275 height 23
paste input "89302610207733030214"
type input "89302610207733030214"
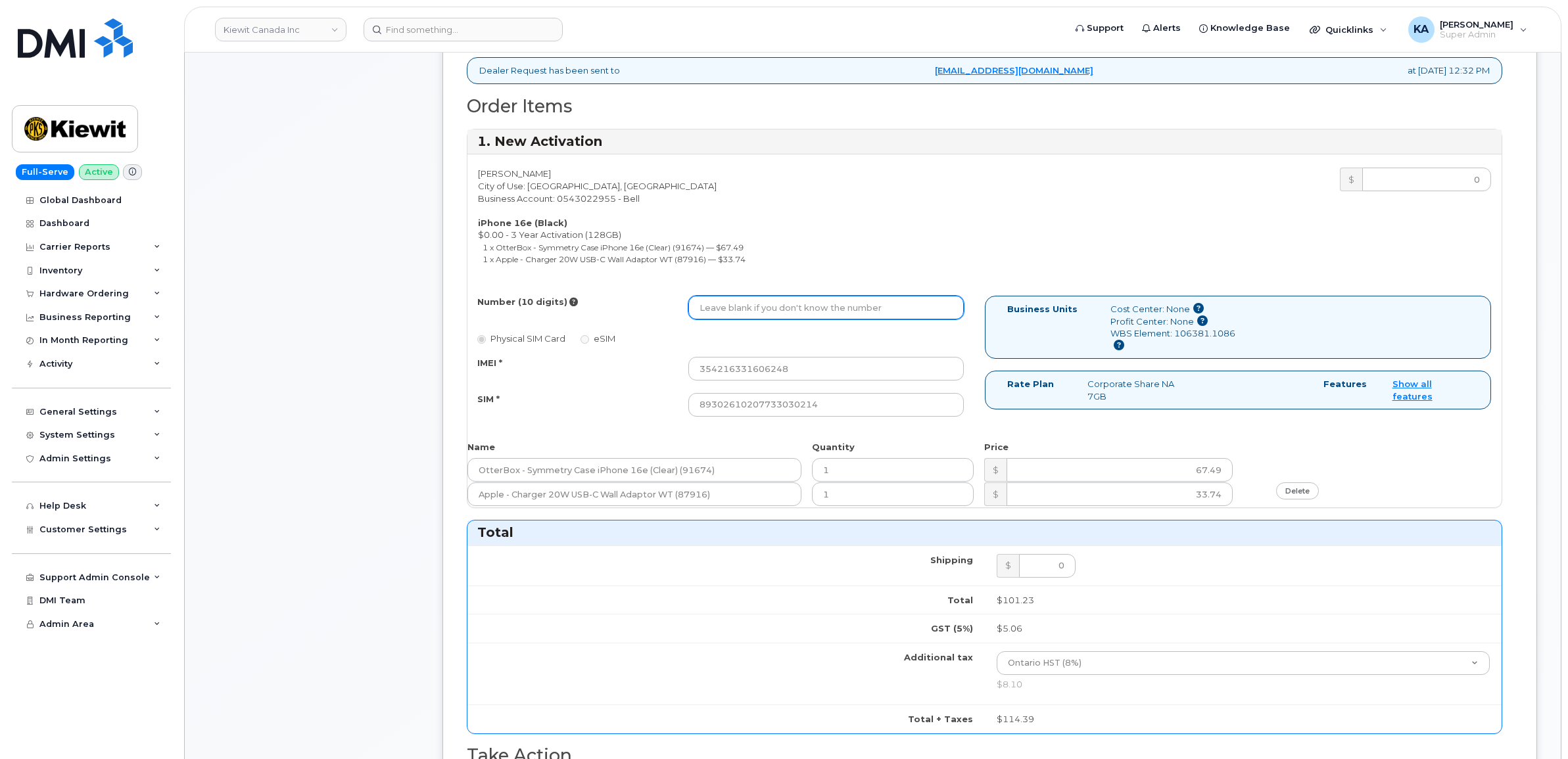
click at [766, 299] on input "Number (10 digits)" at bounding box center [826, 308] width 275 height 23
paste input "4164363556"
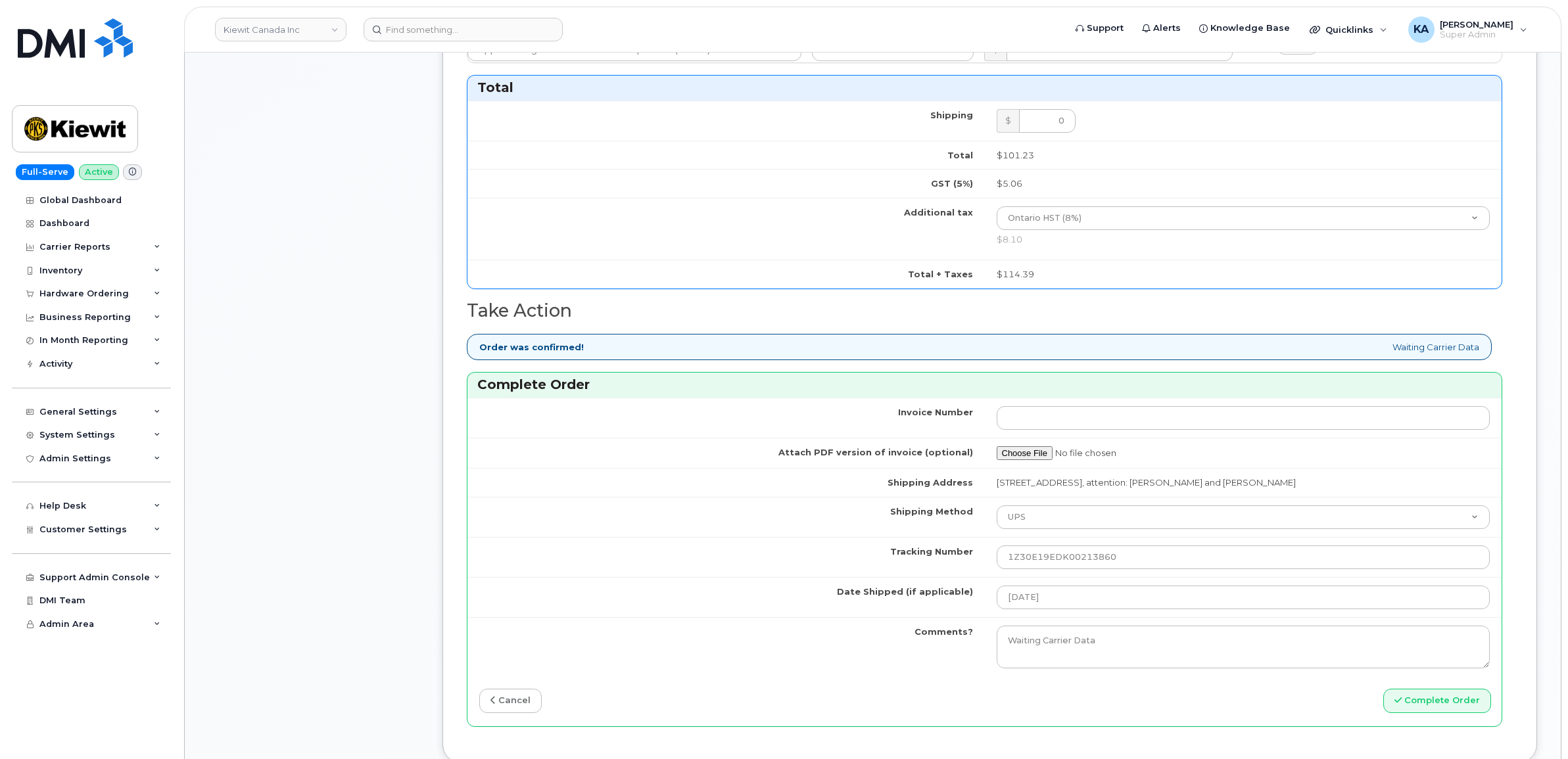
scroll to position [1314, 0]
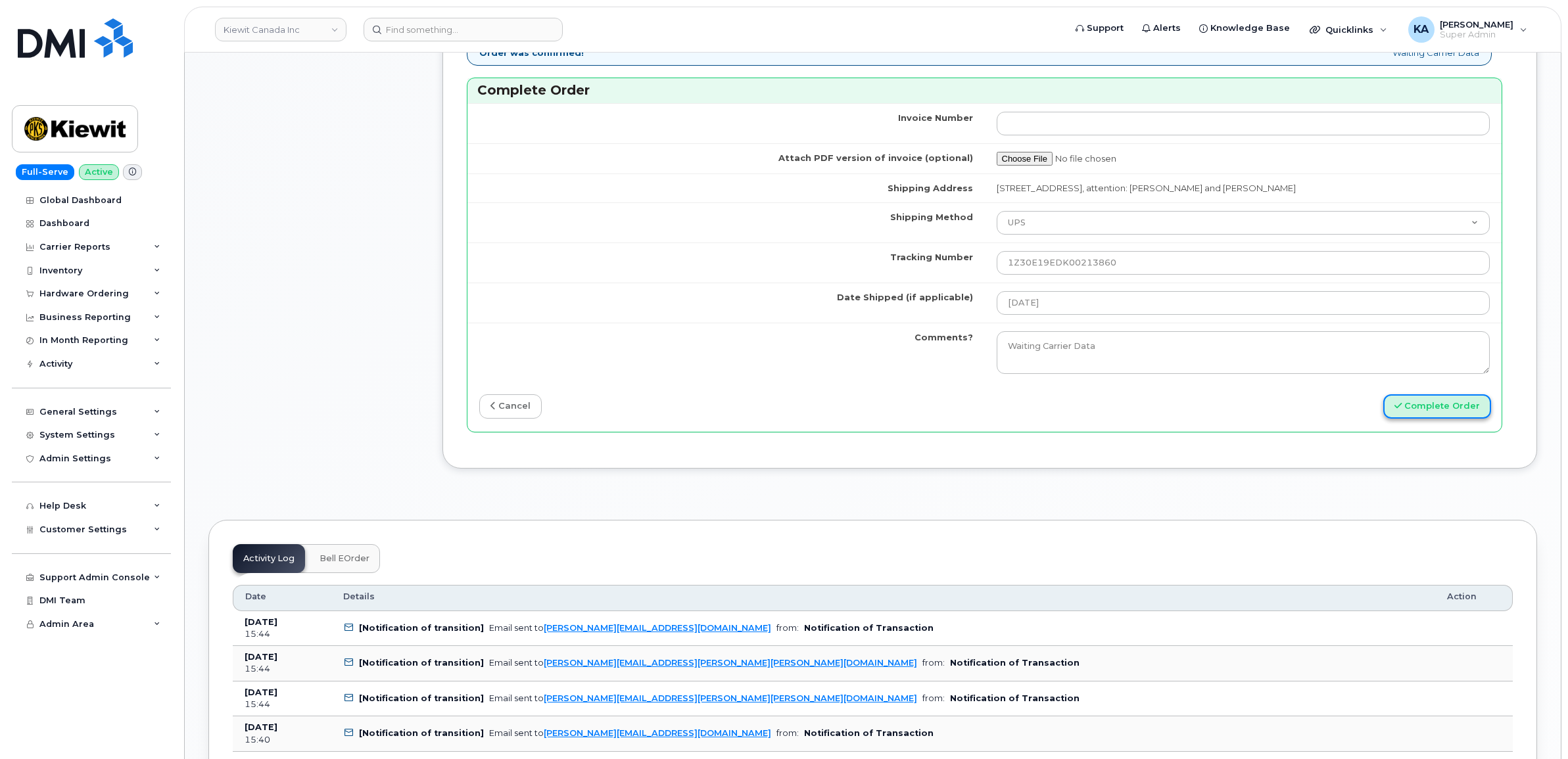
click at [1434, 416] on button "Complete Order" at bounding box center [1437, 406] width 108 height 24
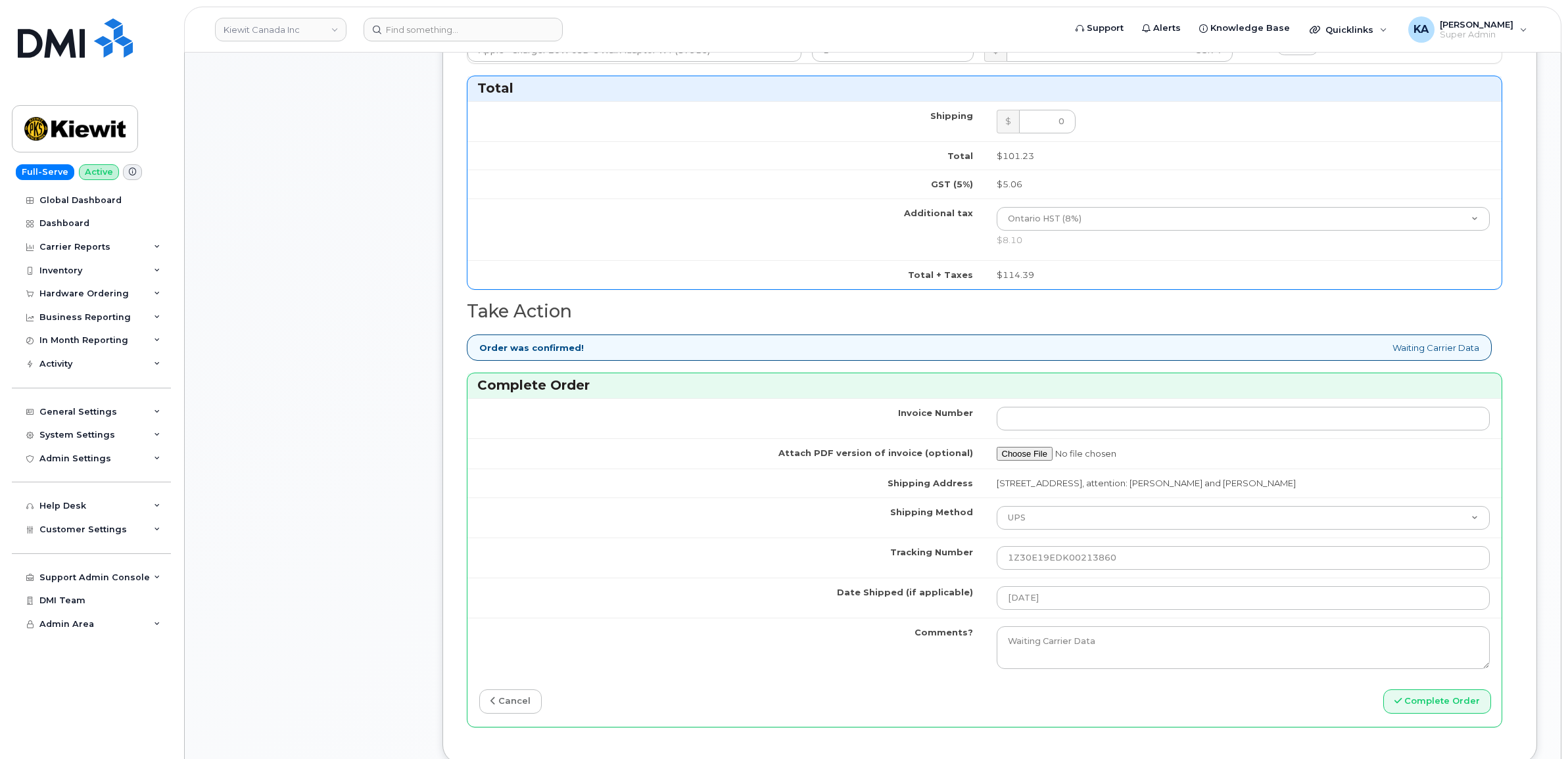
scroll to position [1038, 0]
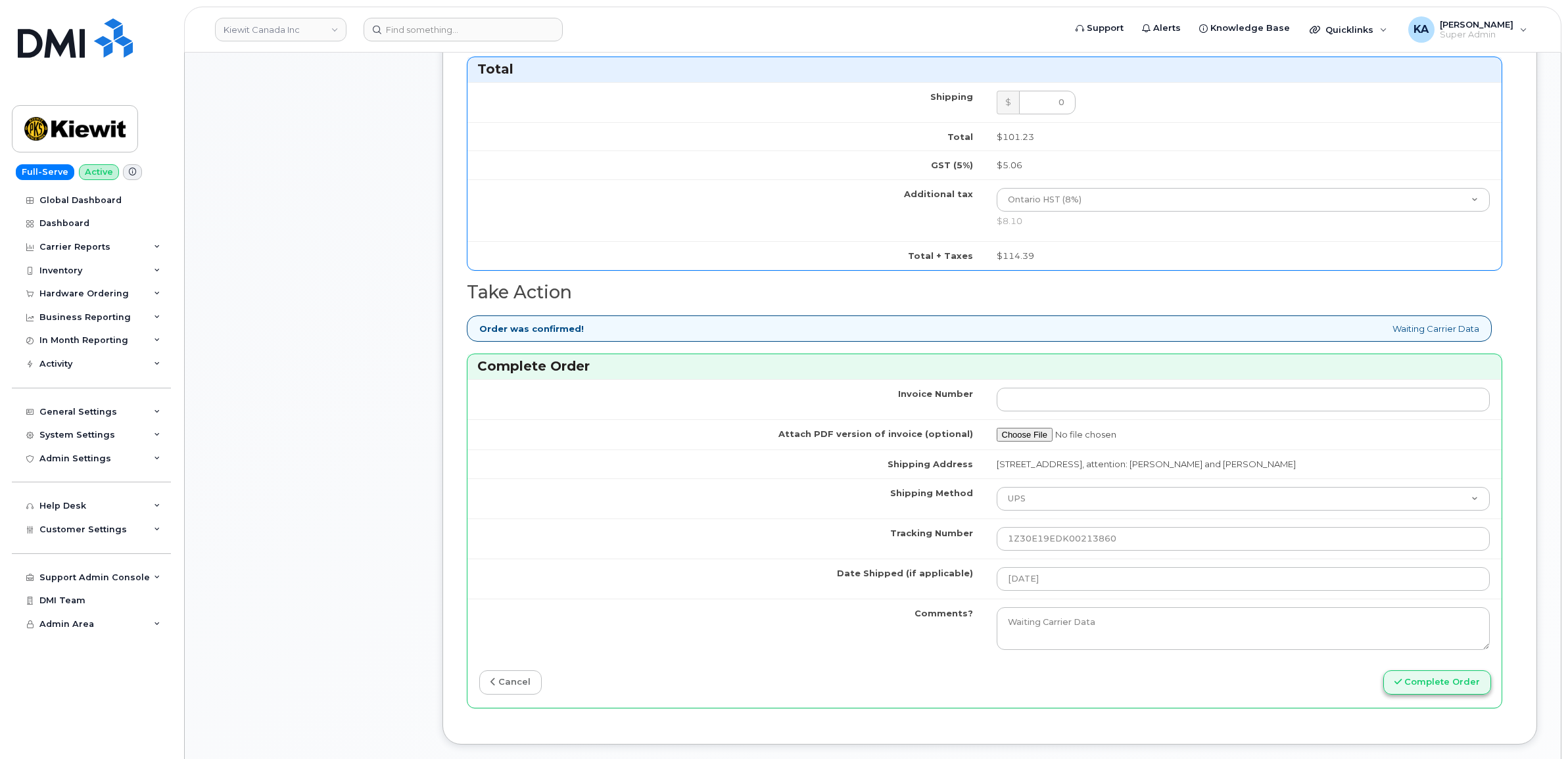
type input "4164363556"
click at [1413, 683] on button "Complete Order" at bounding box center [1437, 682] width 108 height 24
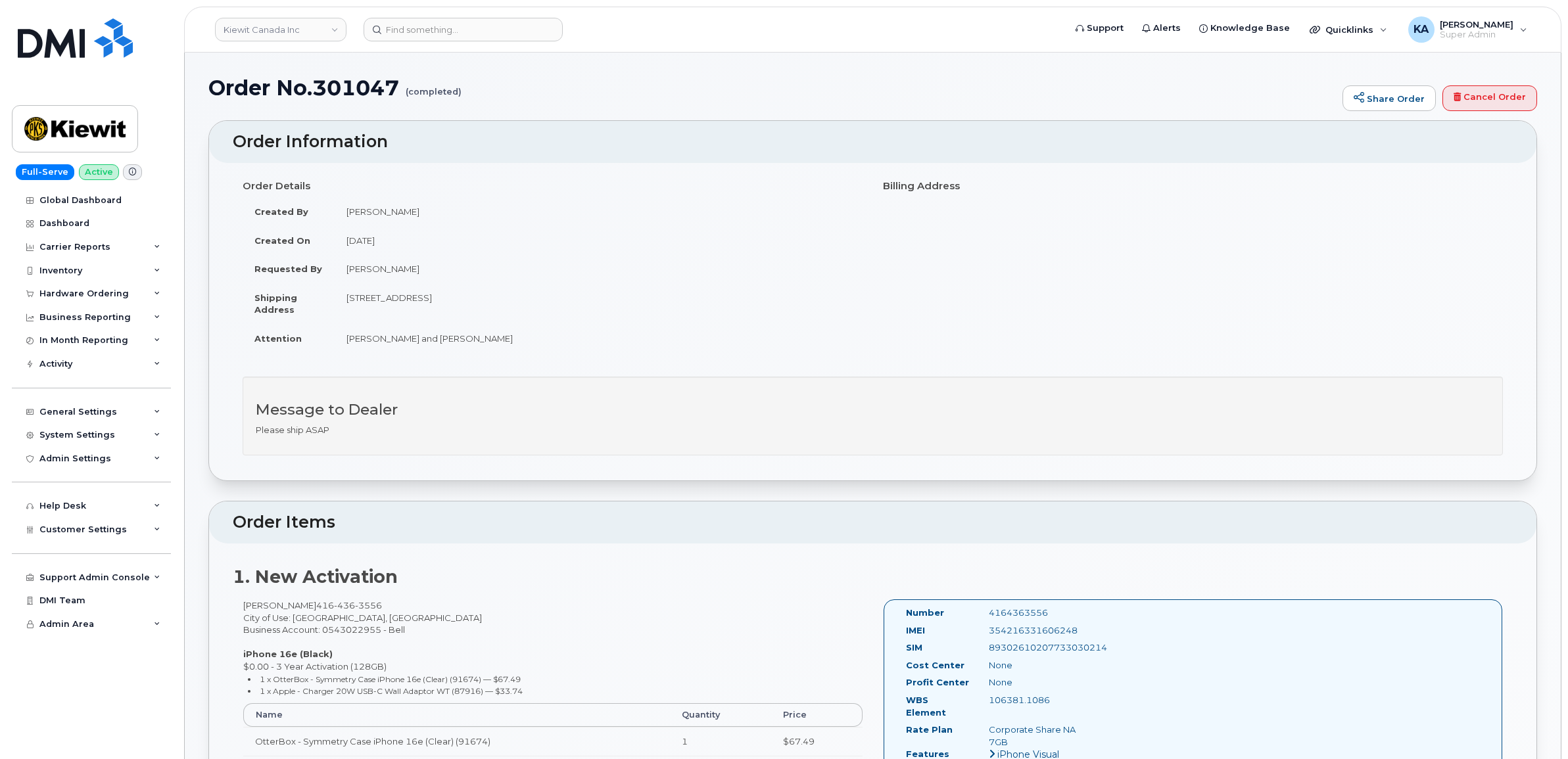
drag, startPoint x: 901, startPoint y: 612, endPoint x: 1057, endPoint y: 702, distance: 180.1
click at [1057, 702] on div "Number 4164363556 IMEI 354216331606248 SIM 89302610207733030214 Cost Center Non…" at bounding box center [996, 709] width 200 height 205
copy div "Number 4164363556 IMEI 354216331606248 SIM 89302610207733030214 Cost Center Non…"
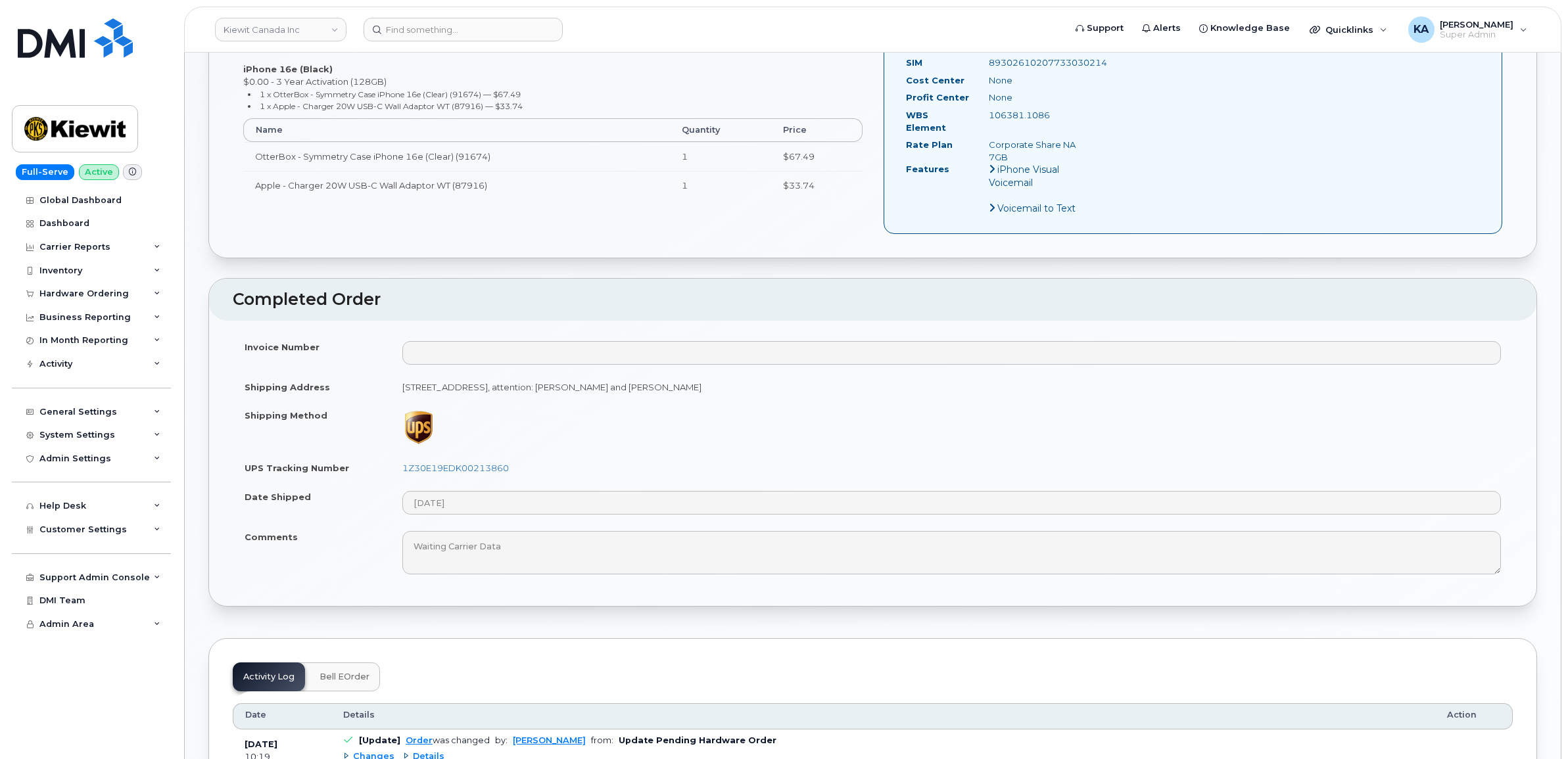
scroll to position [739, 0]
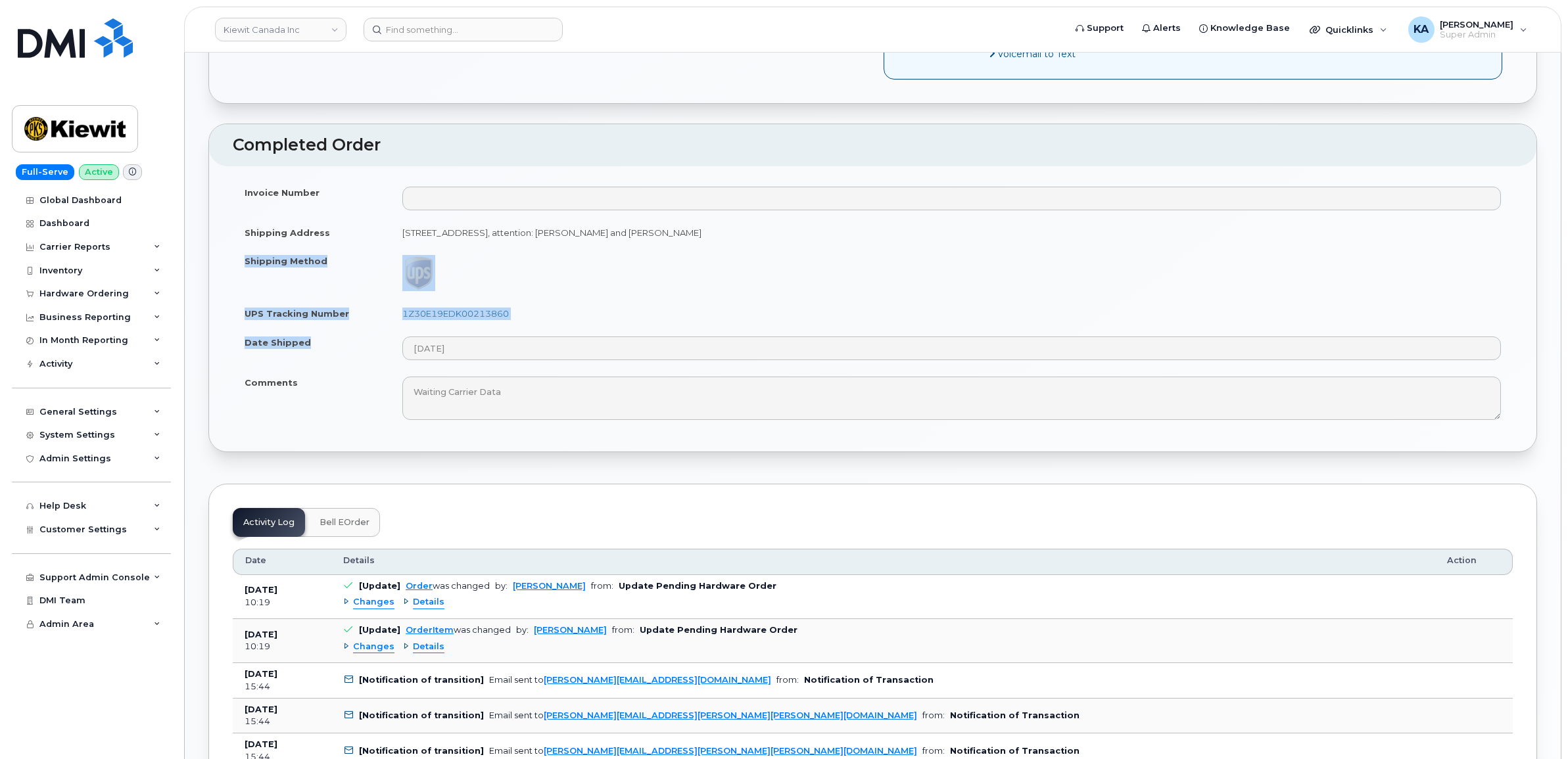
drag, startPoint x: 238, startPoint y: 249, endPoint x: 514, endPoint y: 355, distance: 295.7
click at [514, 355] on tbody "Invoice Number Shipping Address 1635 Tricont Ave WHITBY ON L1N 7N5 CANADA, atte…" at bounding box center [872, 303] width 1280 height 249
copy tbody "Shipping Method UPS Tracking Number 1Z30E19EDK00213860 Date Shipped"
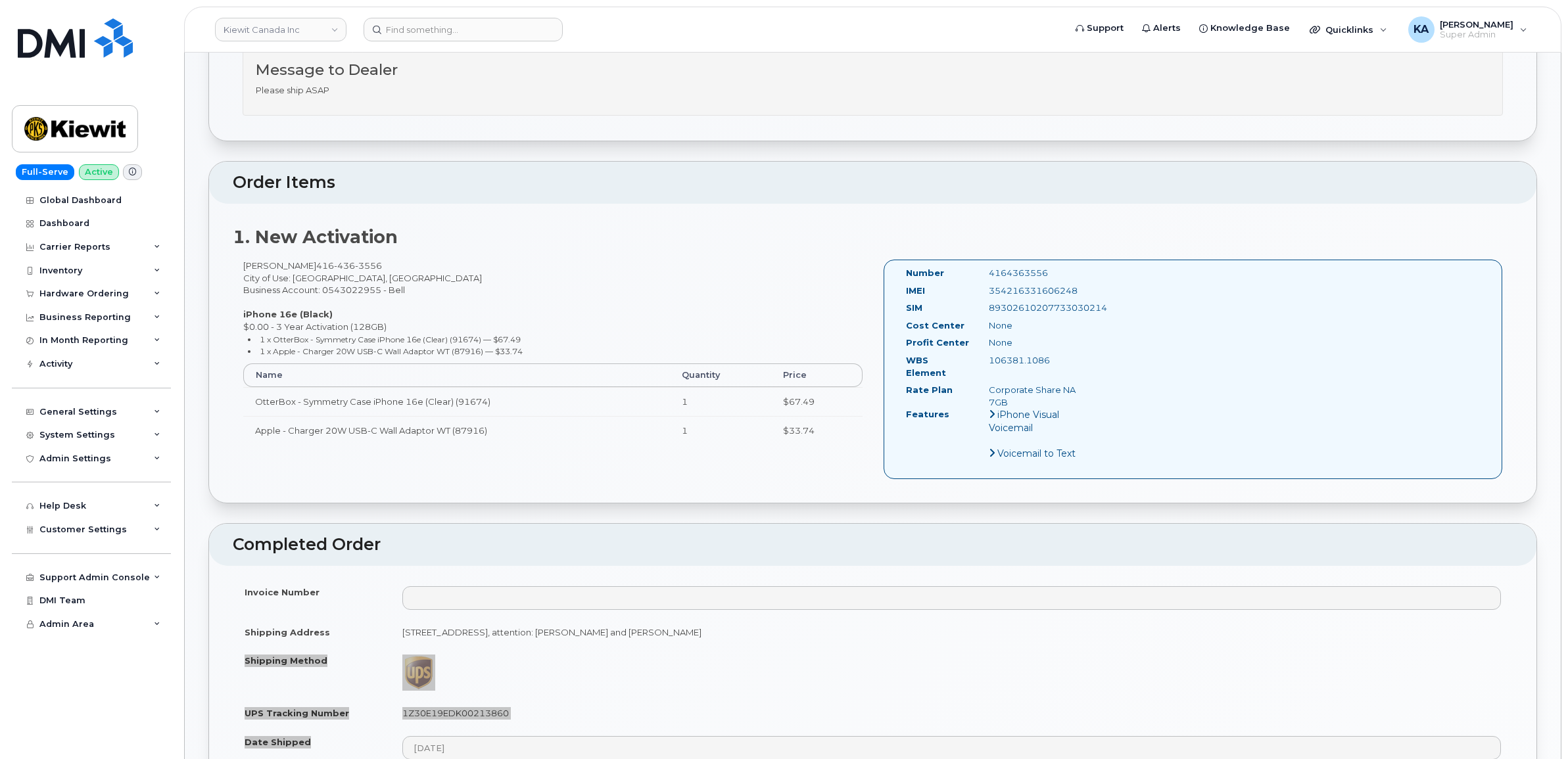
scroll to position [328, 0]
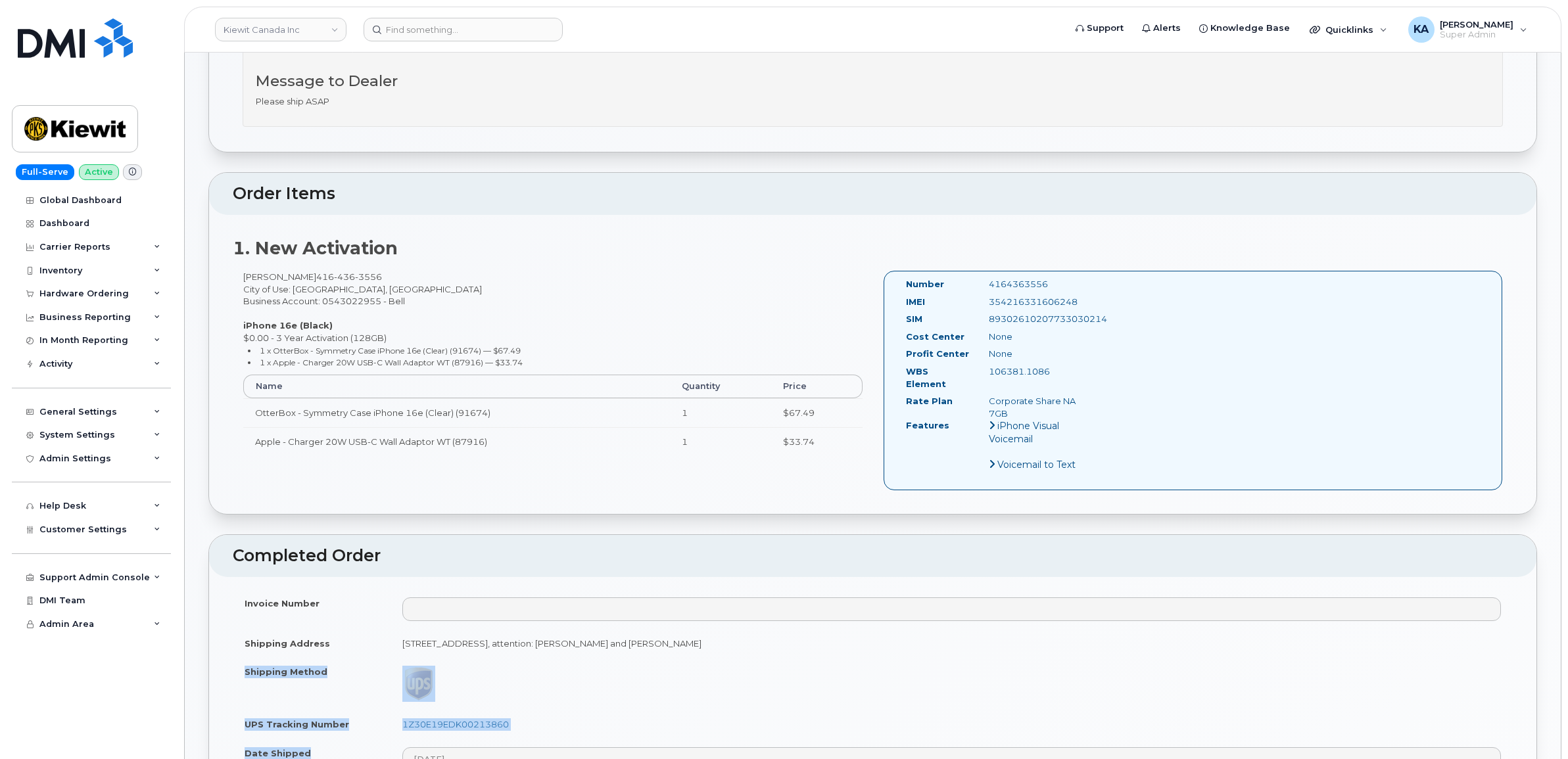
click at [579, 721] on td "1Z30E19EDK00213860" at bounding box center [952, 724] width 1122 height 29
drag, startPoint x: 532, startPoint y: 714, endPoint x: 401, endPoint y: 717, distance: 131.0
click at [401, 717] on td "1Z30E19EDK00213860" at bounding box center [952, 724] width 1122 height 29
copy link "1Z30E19EDK00213860"
drag, startPoint x: 1094, startPoint y: 300, endPoint x: 984, endPoint y: 301, distance: 110.0
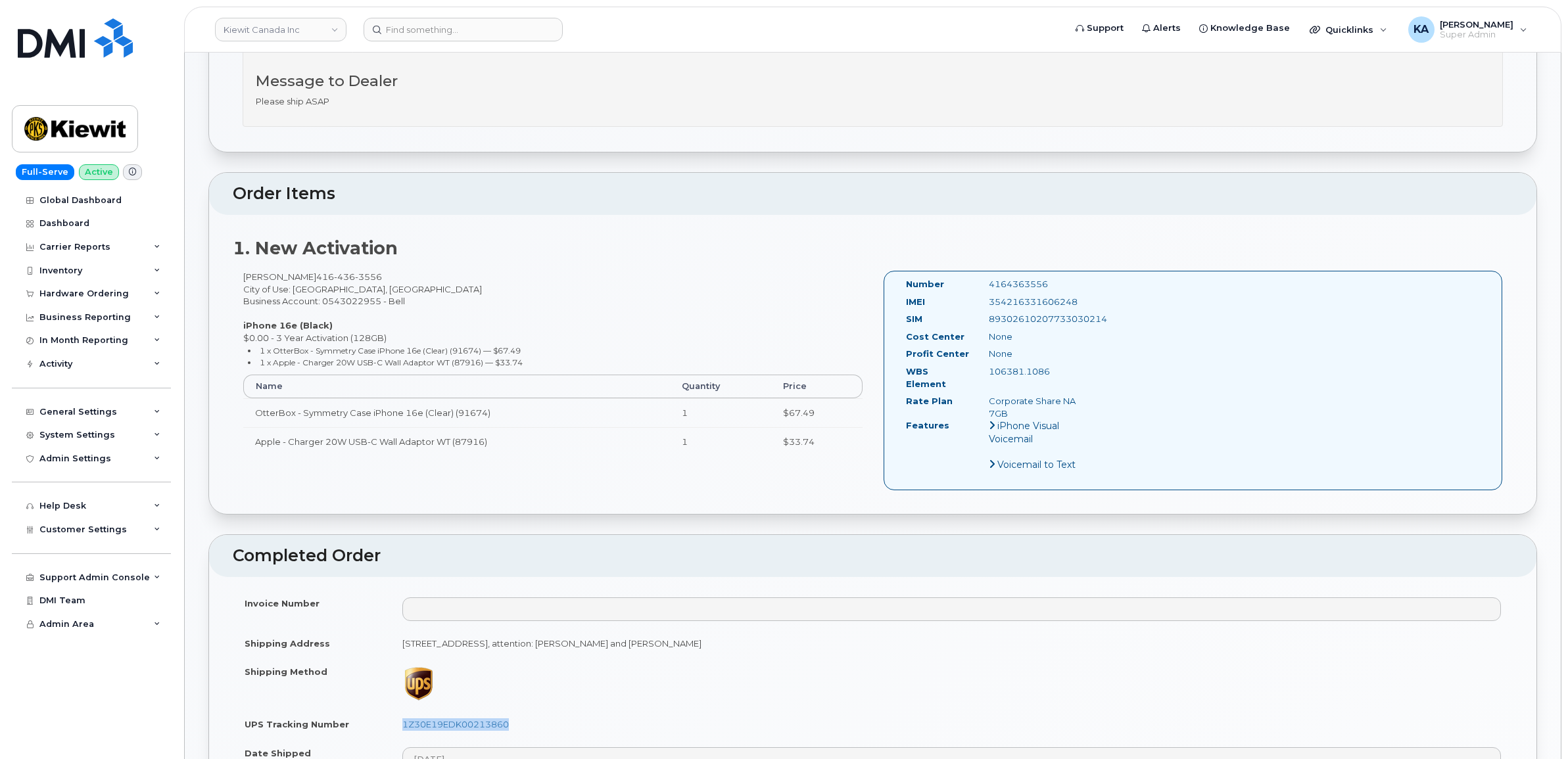
click at [984, 301] on div "Number 4164363556 IMEI 354216331606248 SIM 89302610207733030214 Cost Center Non…" at bounding box center [1193, 381] width 619 height 219
copy div "354216331606248"
drag, startPoint x: 1057, startPoint y: 283, endPoint x: 979, endPoint y: 283, distance: 78.0
click at [979, 283] on div "4164363556" at bounding box center [1037, 283] width 116 height 12
copy div "4164363556"
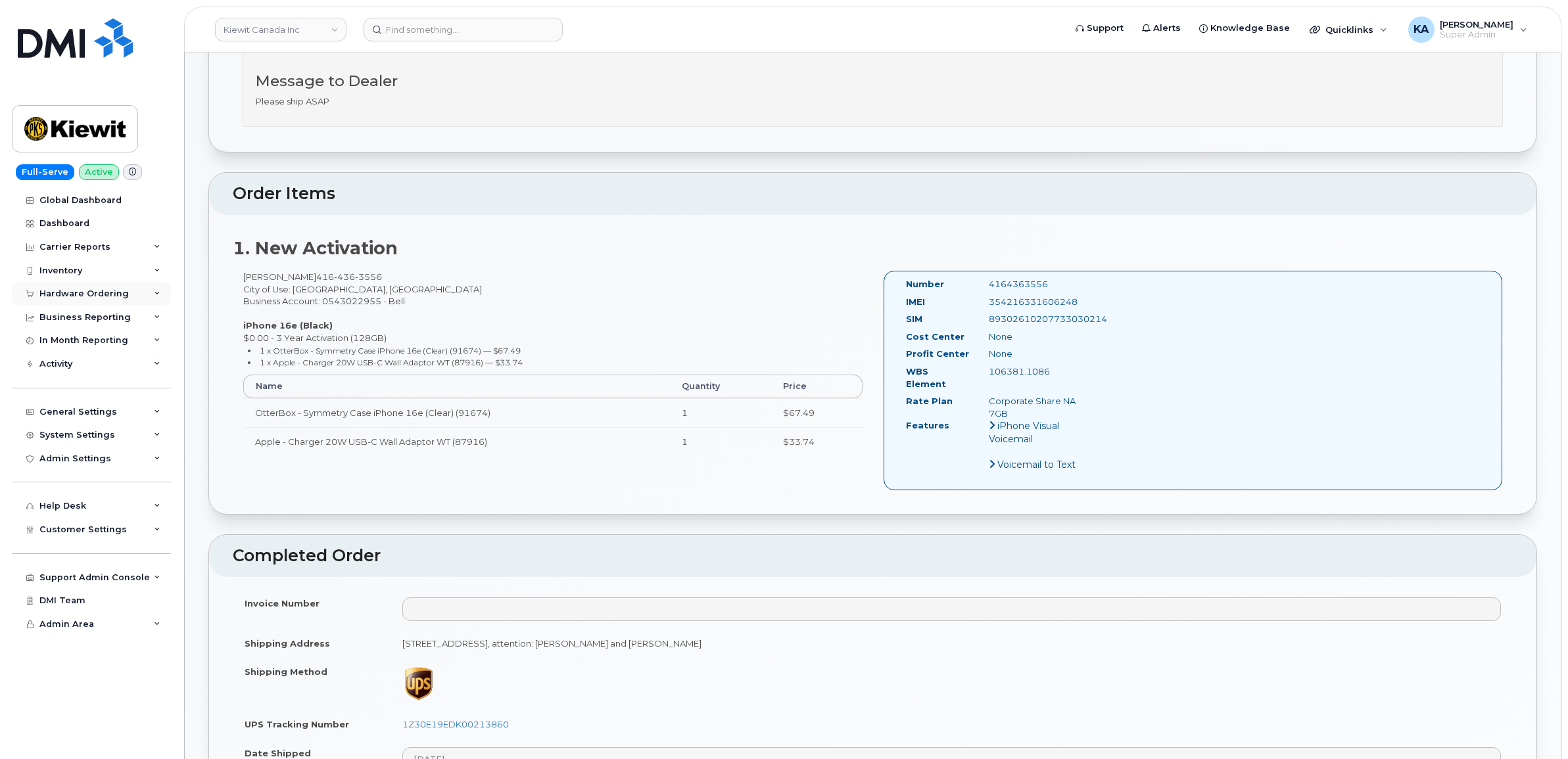
click at [101, 289] on div "Hardware Ordering" at bounding box center [91, 293] width 159 height 23
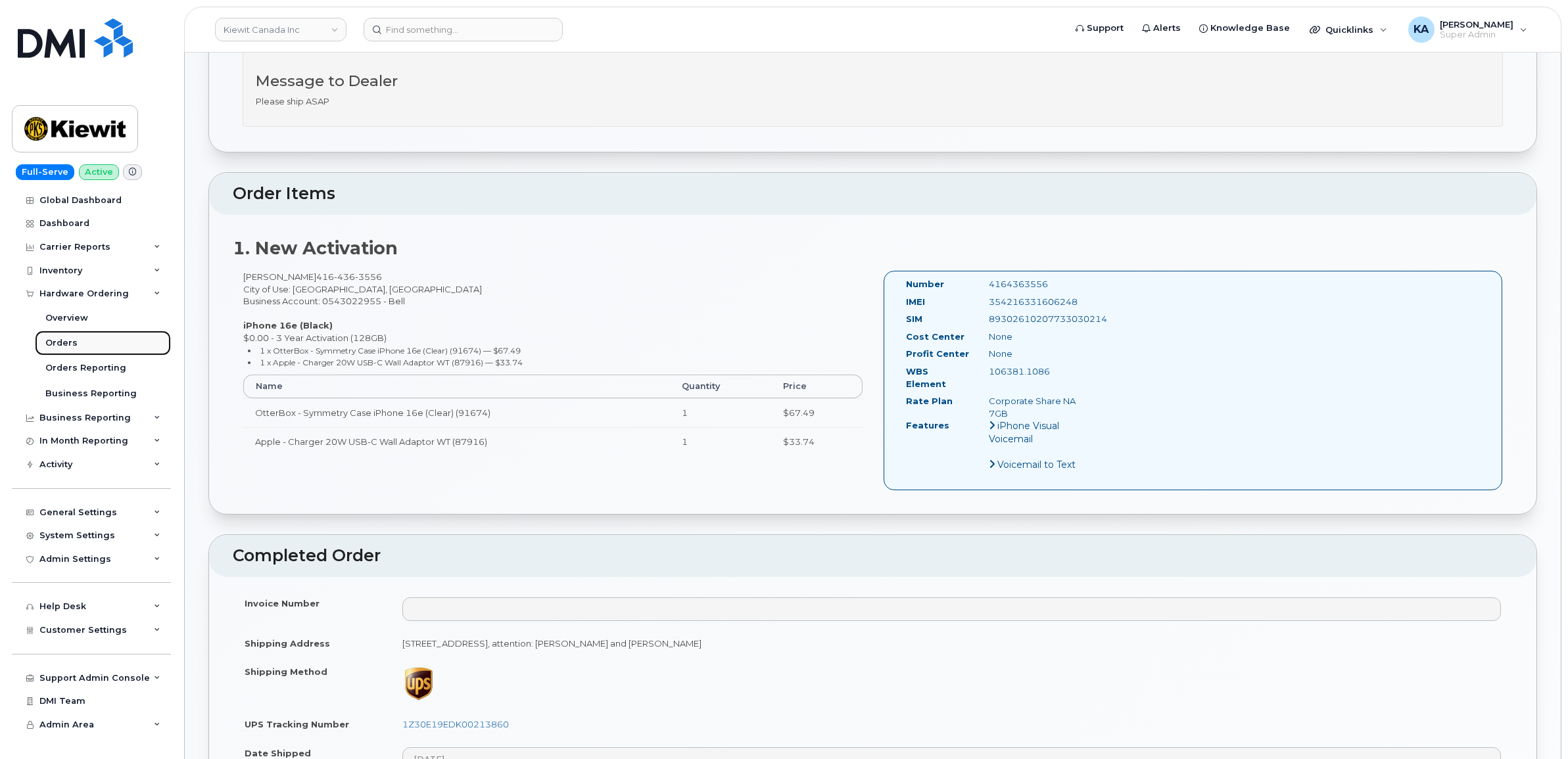
click at [67, 344] on div "Orders" at bounding box center [62, 343] width 32 height 12
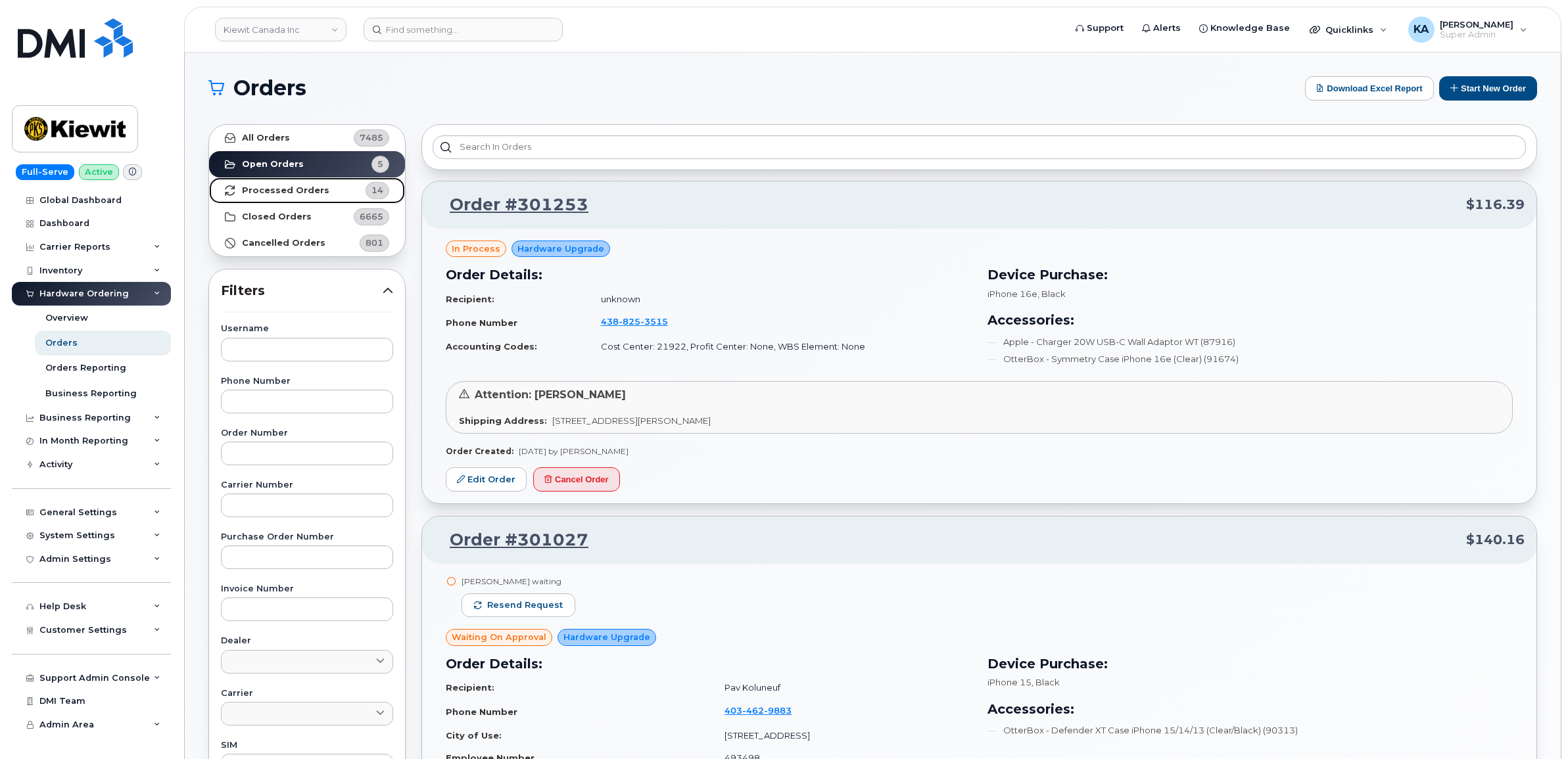
click at [284, 189] on strong "Processed Orders" at bounding box center [285, 190] width 87 height 11
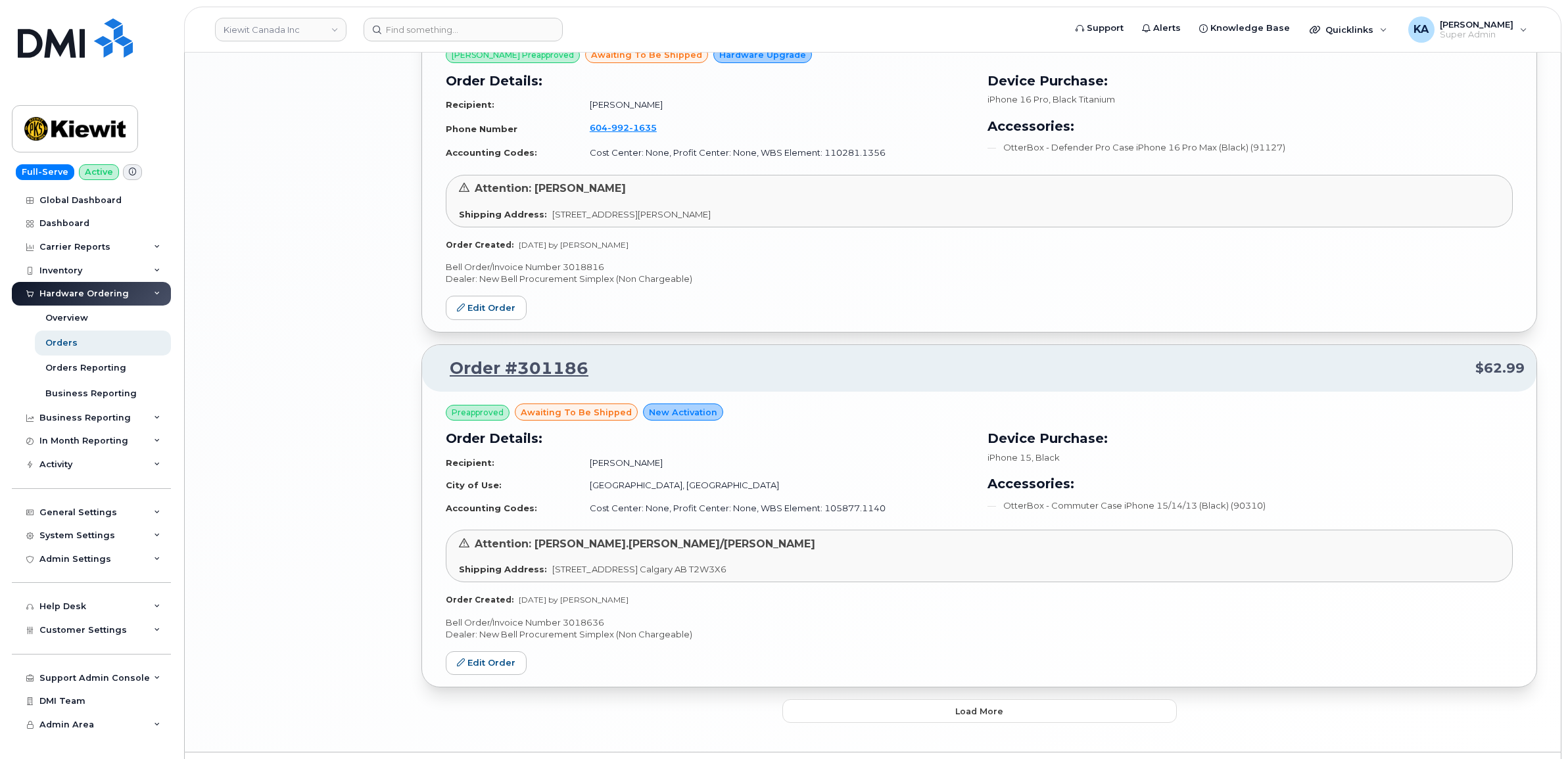
scroll to position [2522, 0]
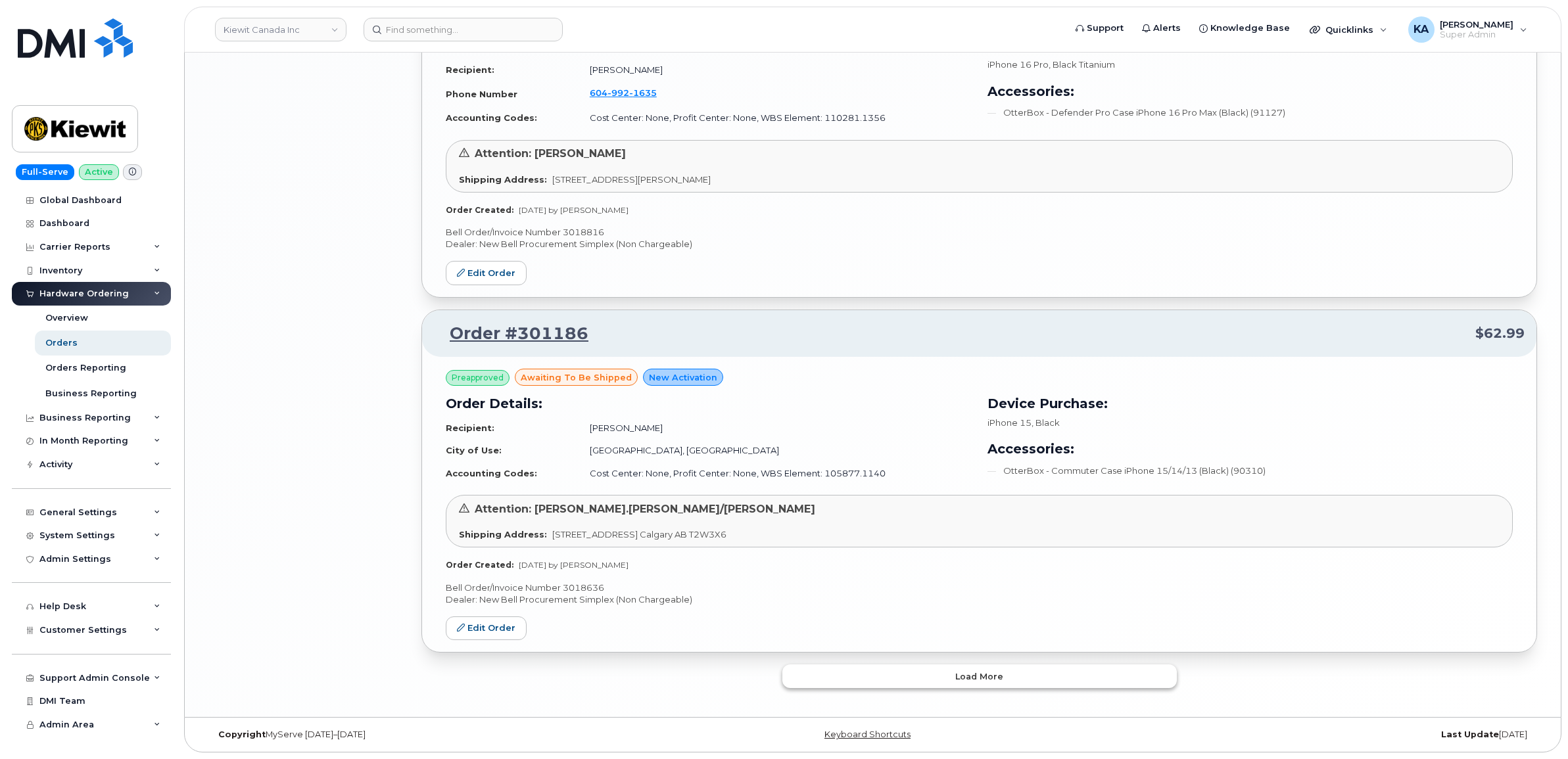
click at [875, 675] on button "Load more" at bounding box center [979, 676] width 394 height 23
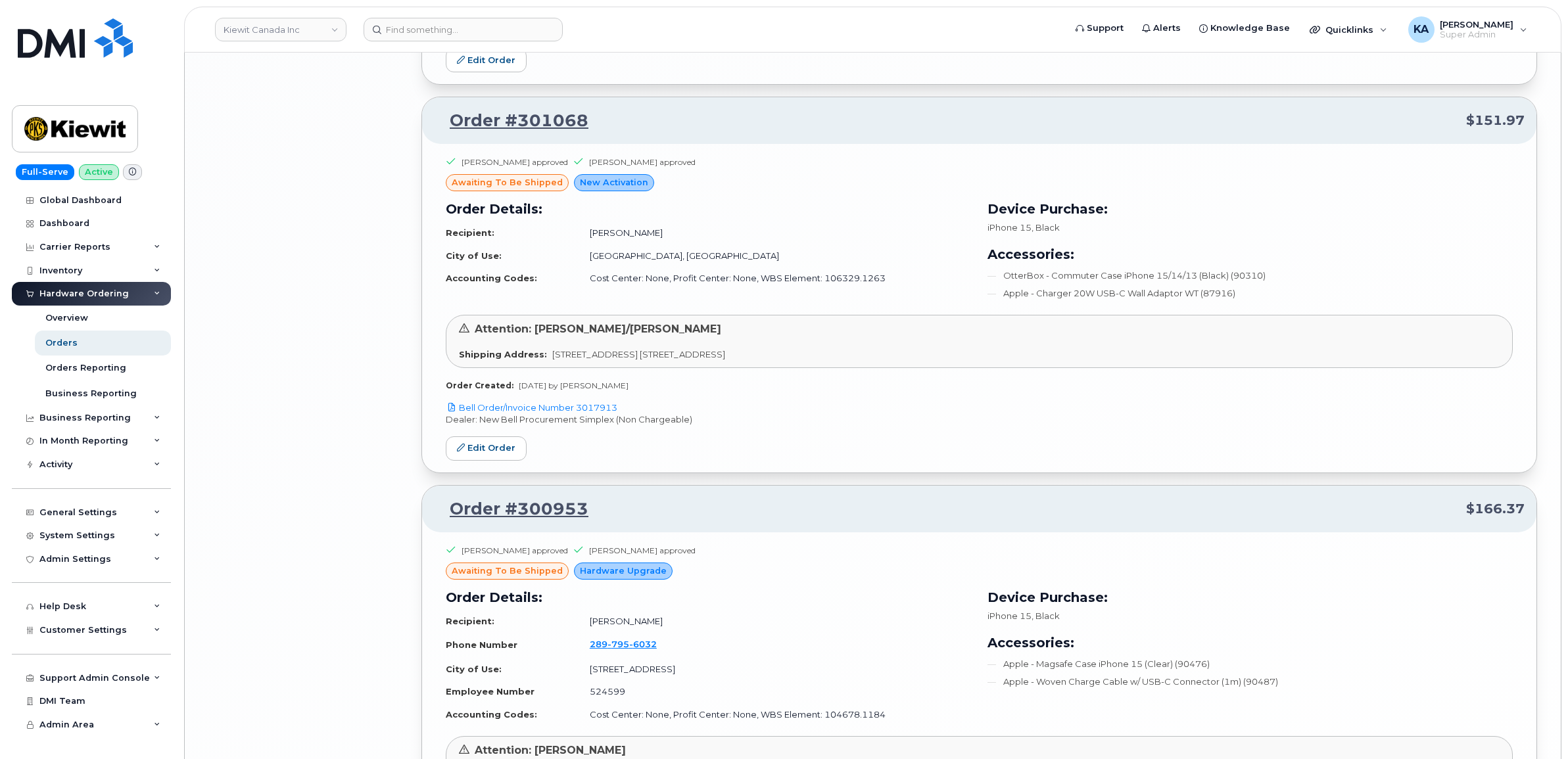
scroll to position [4202, 0]
drag, startPoint x: 624, startPoint y: 412, endPoint x: 579, endPoint y: 412, distance: 45.0
click at [579, 412] on p "Bell Order/Invoice Number 3017913" at bounding box center [979, 408] width 1067 height 12
copy link "3017913"
click at [487, 452] on link "Edit Order" at bounding box center [486, 449] width 81 height 24
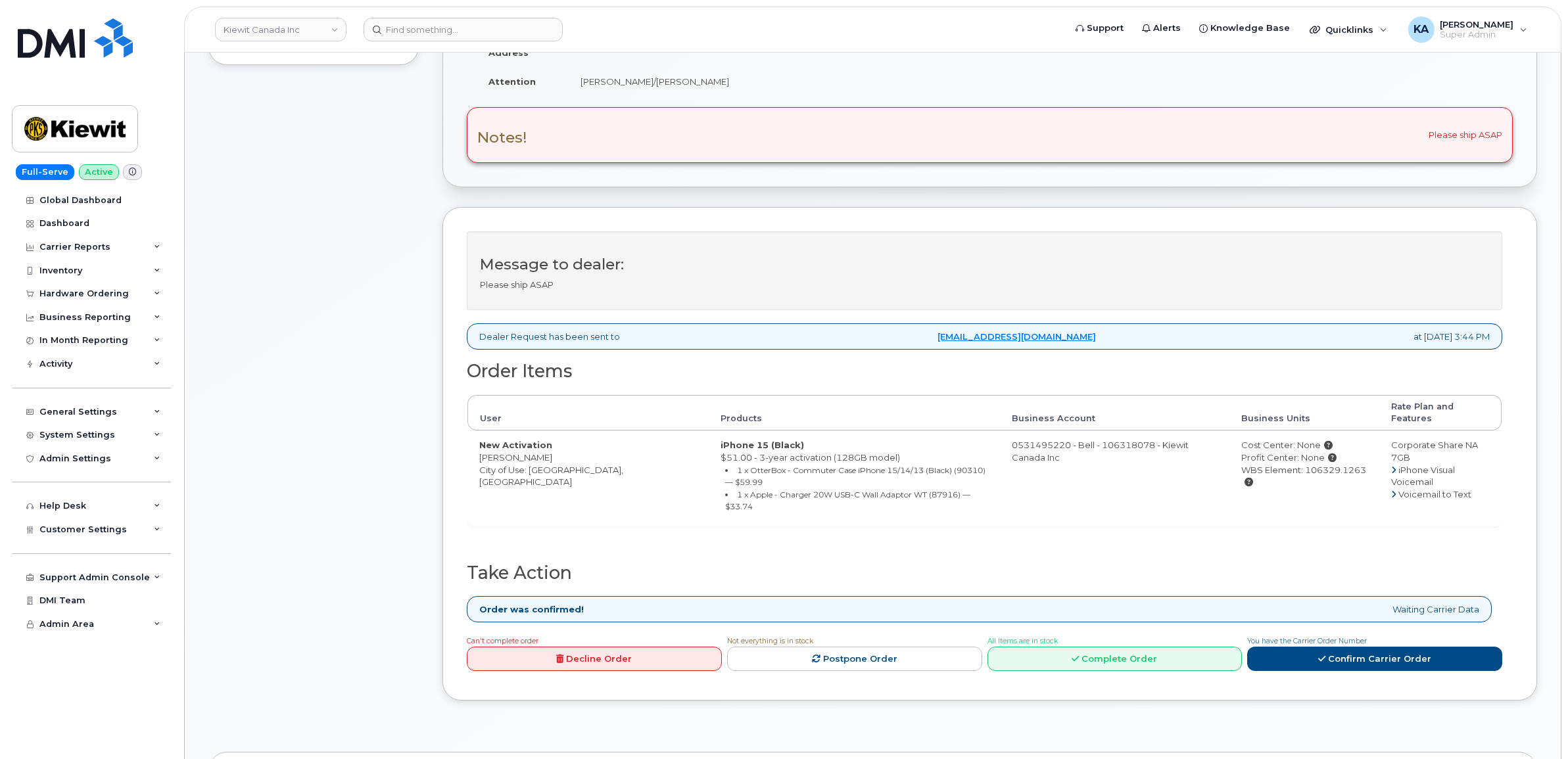
scroll to position [328, 0]
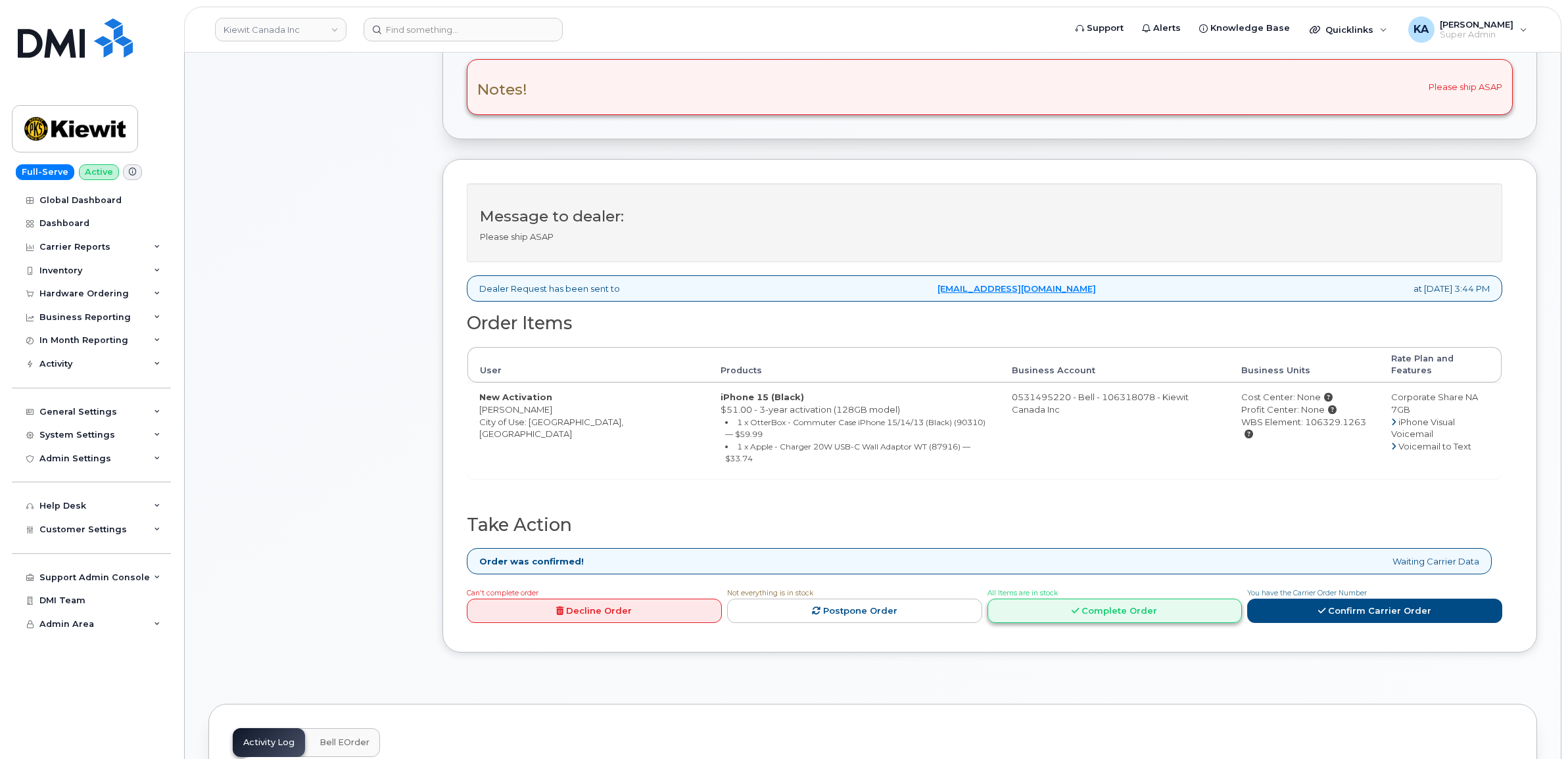
click at [1119, 599] on link "Complete Order" at bounding box center [1115, 610] width 255 height 24
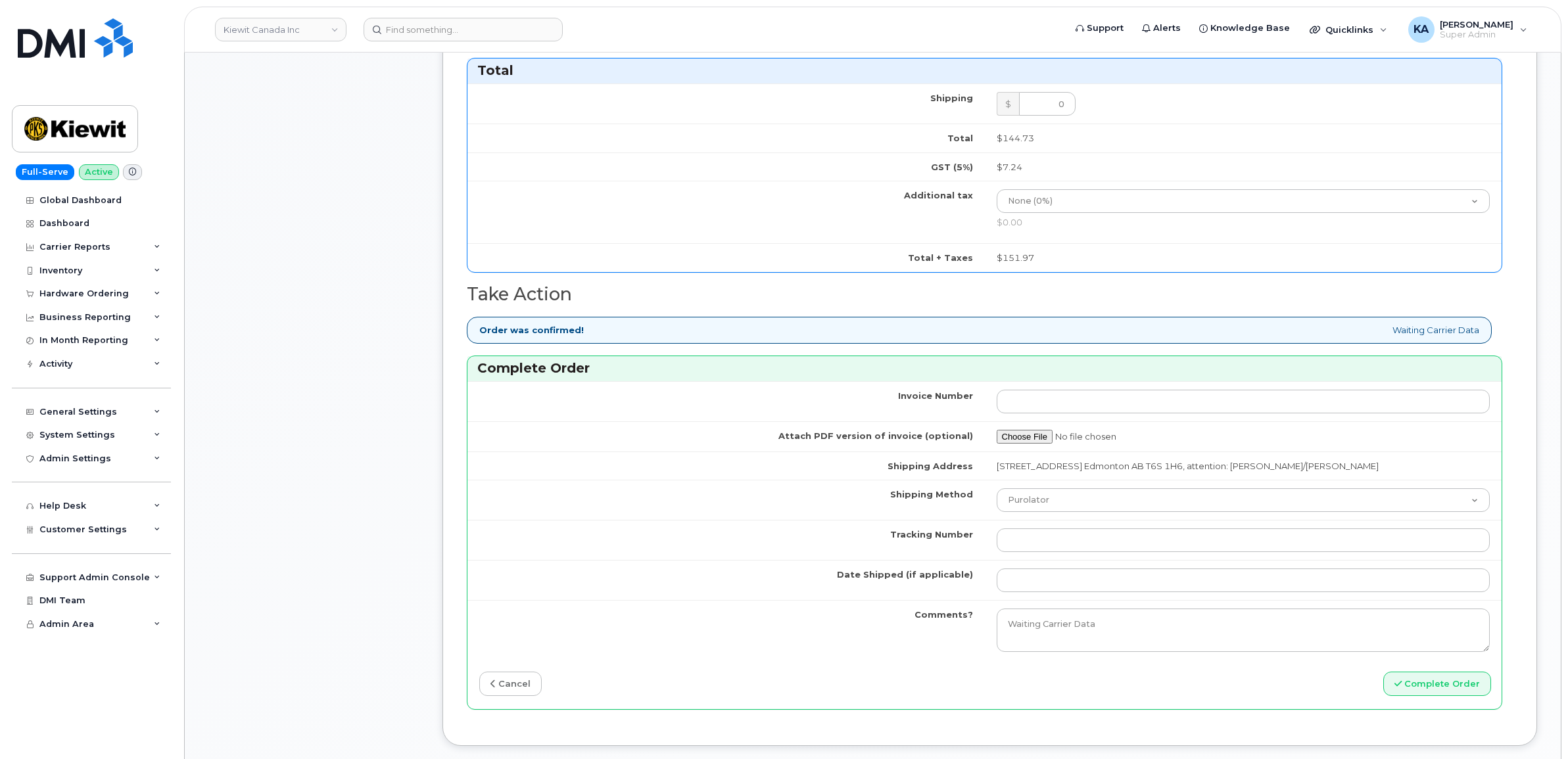
scroll to position [1068, 0]
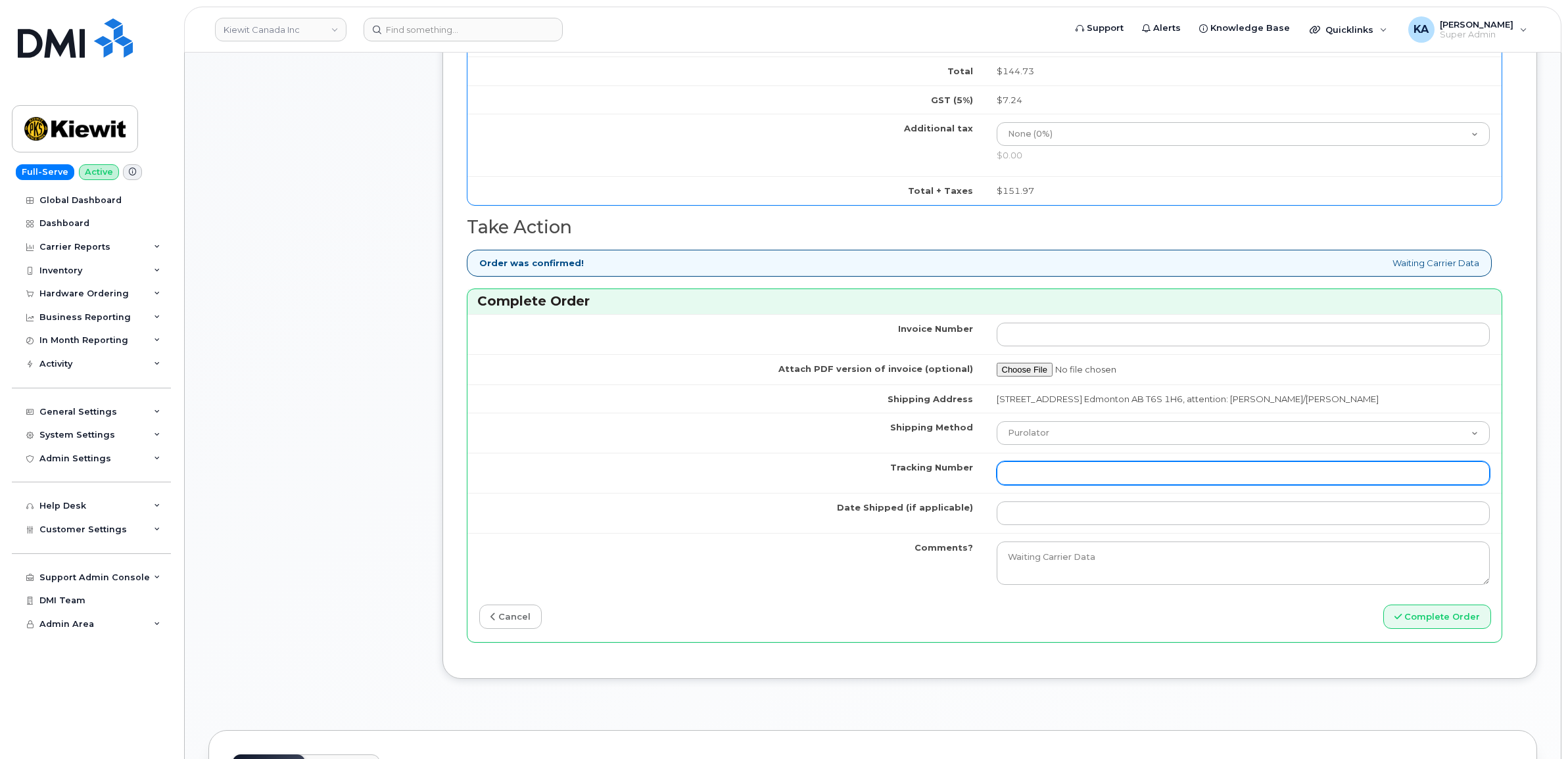
click at [1072, 480] on input "Tracking Number" at bounding box center [1244, 473] width 494 height 23
paste input "476423859685"
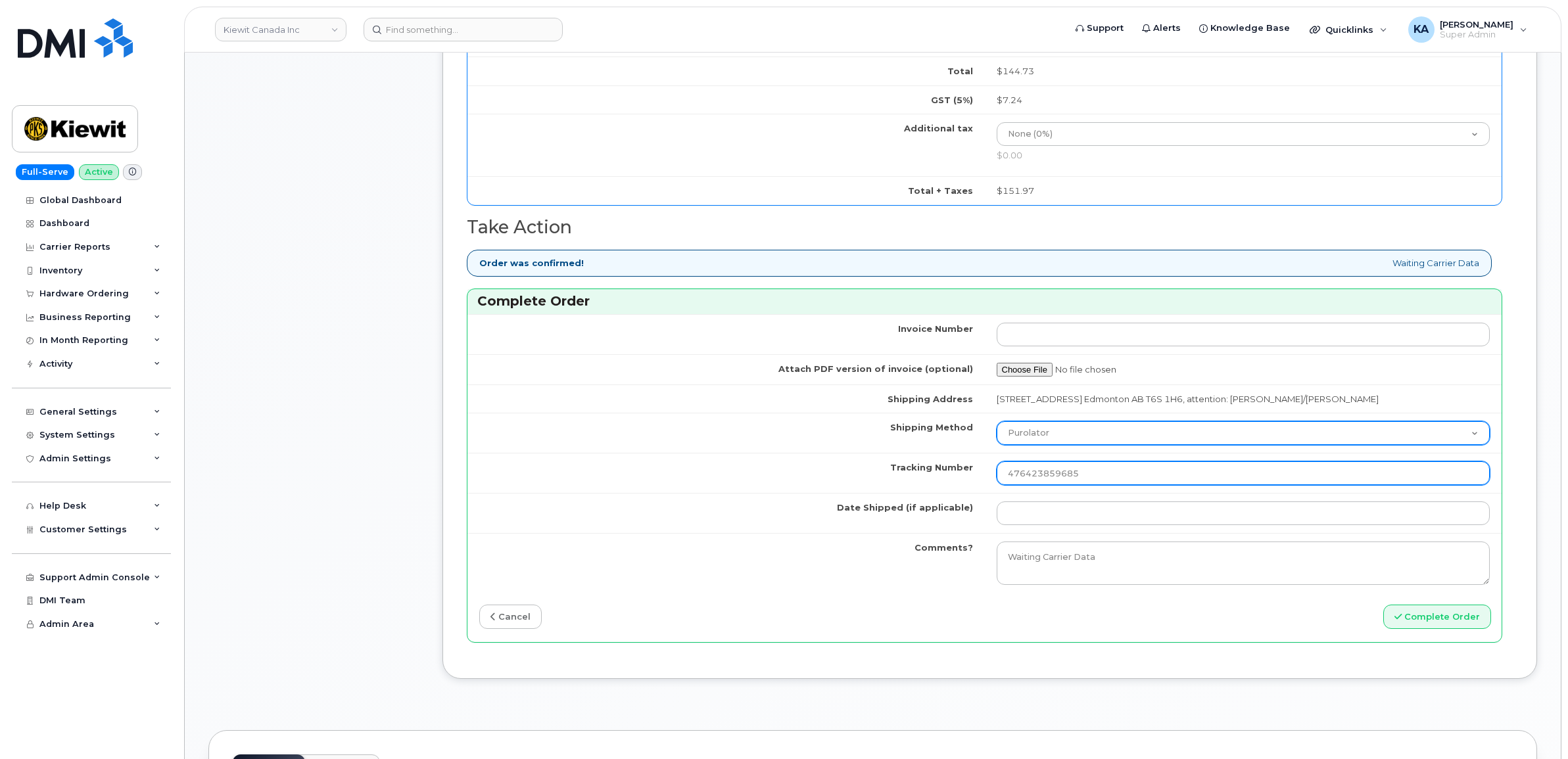
type input "476423859685"
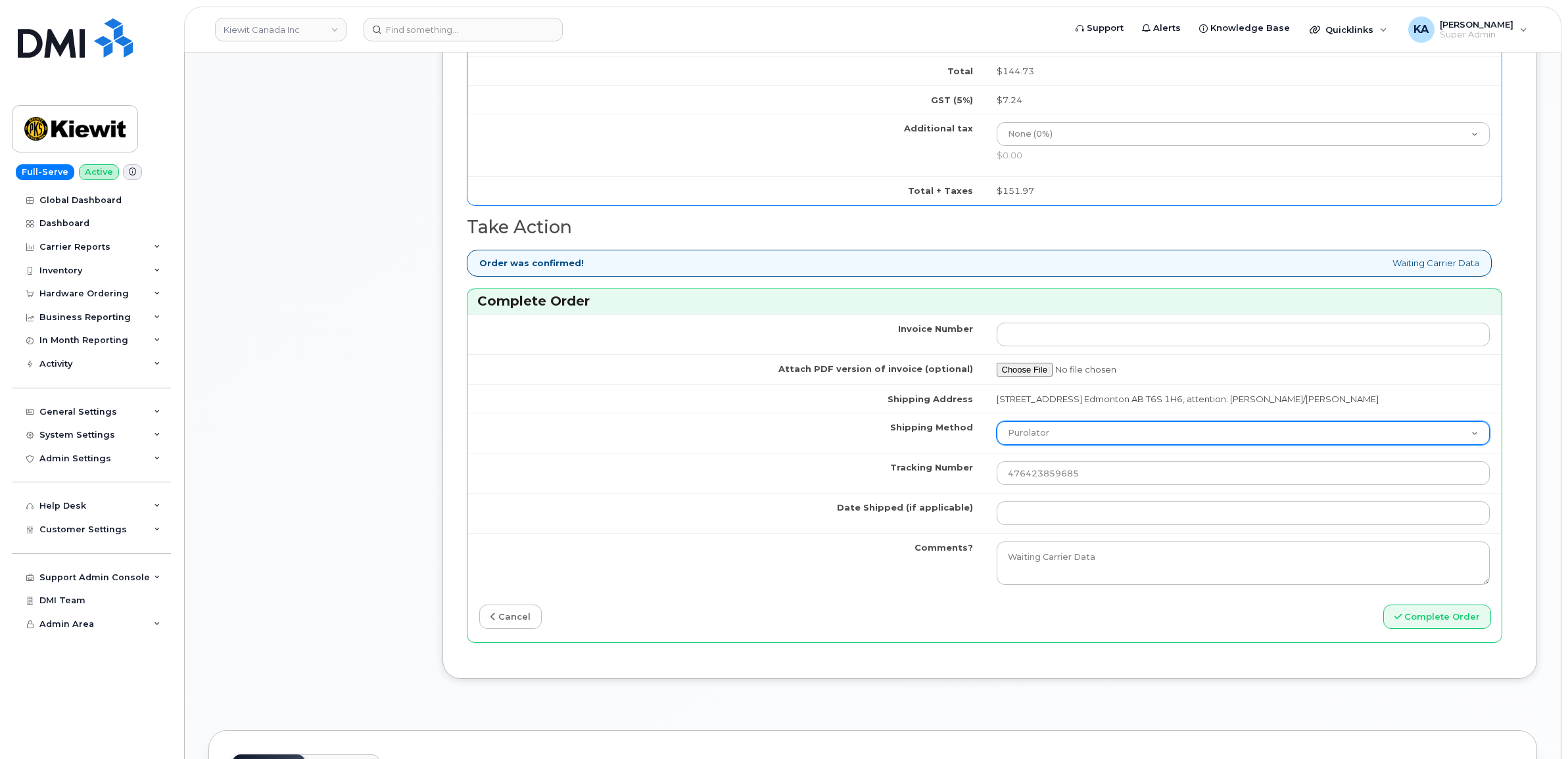
click at [1070, 441] on select "Purolator UPS FedEx Canada Post Courier Other Drop Off Pick Up" at bounding box center [1244, 433] width 494 height 23
select select "FedEx"
click at [997, 426] on select "Purolator UPS FedEx Canada Post Courier Other Drop Off Pick Up" at bounding box center [1244, 433] width 494 height 23
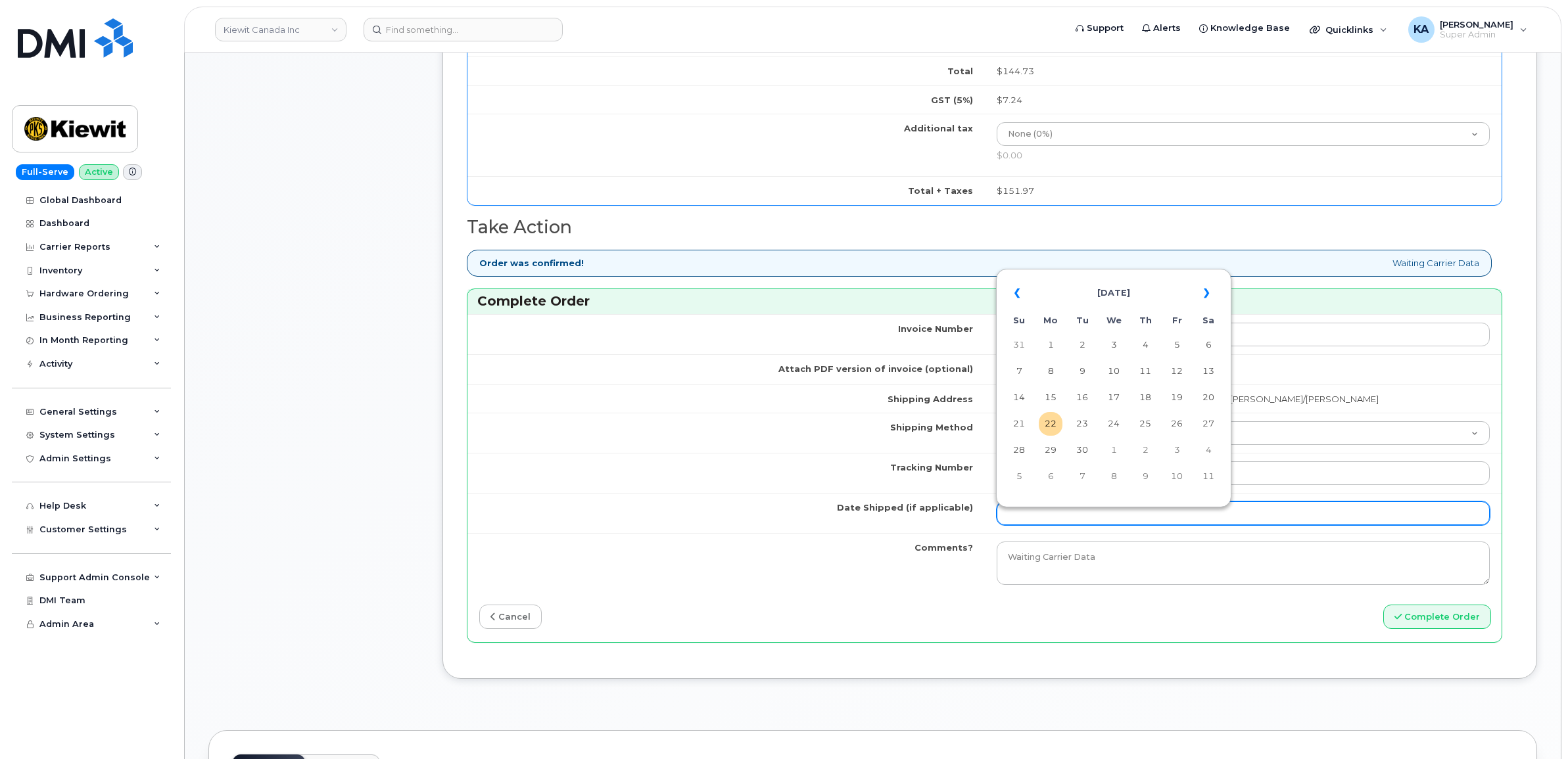
click at [1042, 516] on input "Date Shipped (if applicable)" at bounding box center [1244, 513] width 494 height 23
click at [1182, 400] on td "19" at bounding box center [1176, 397] width 23 height 23
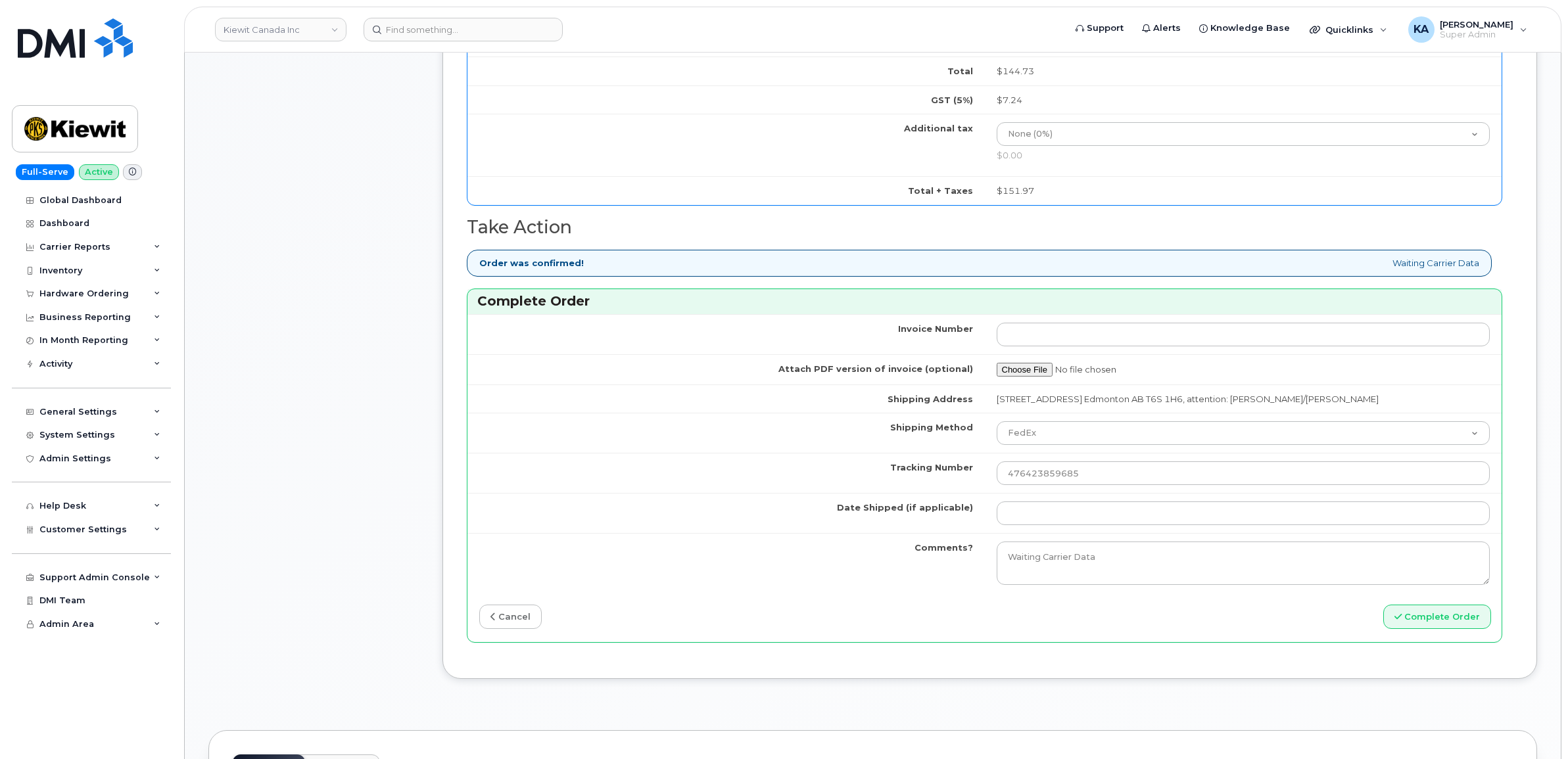
type input "[DATE]"
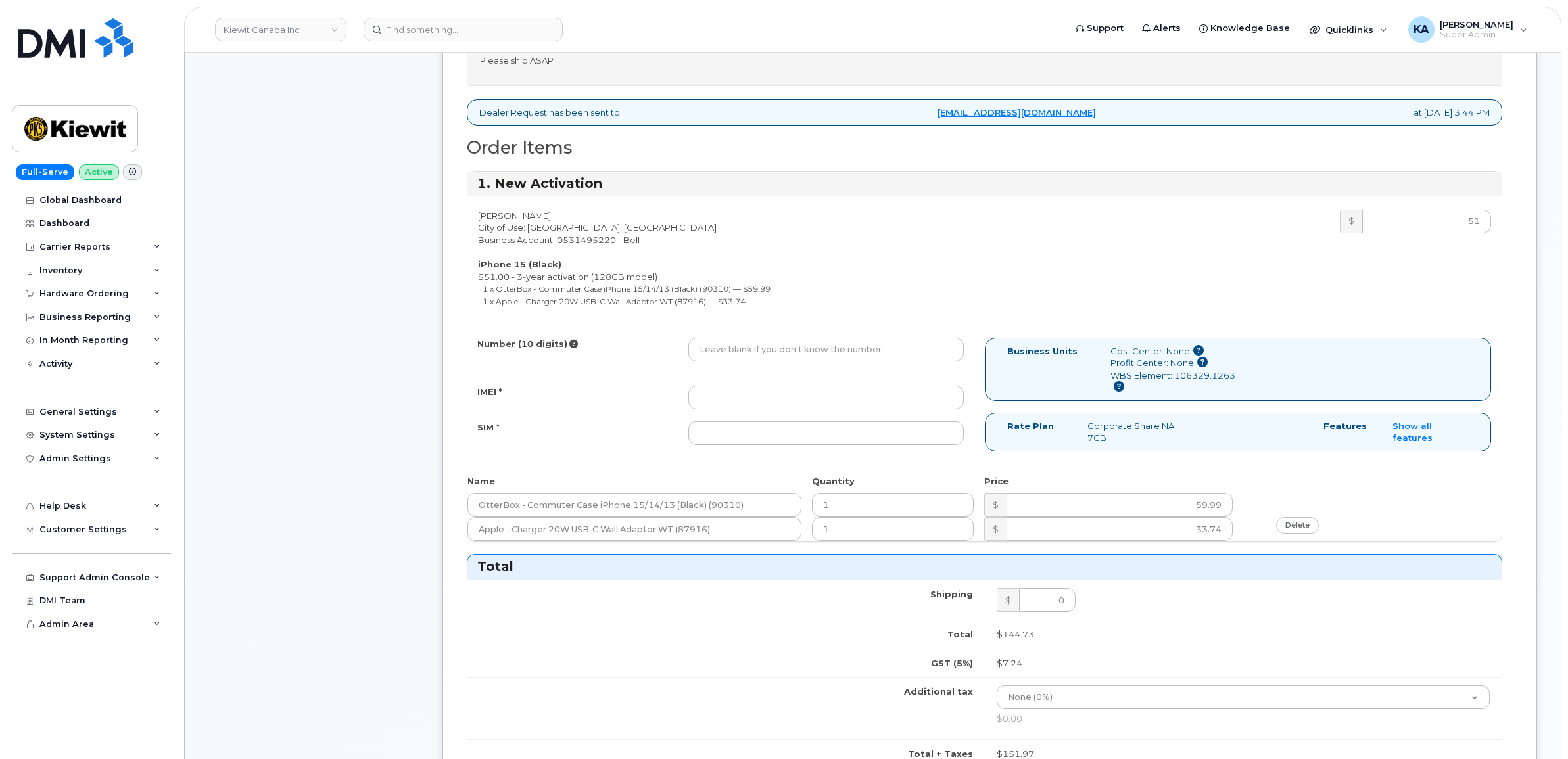
scroll to position [493, 0]
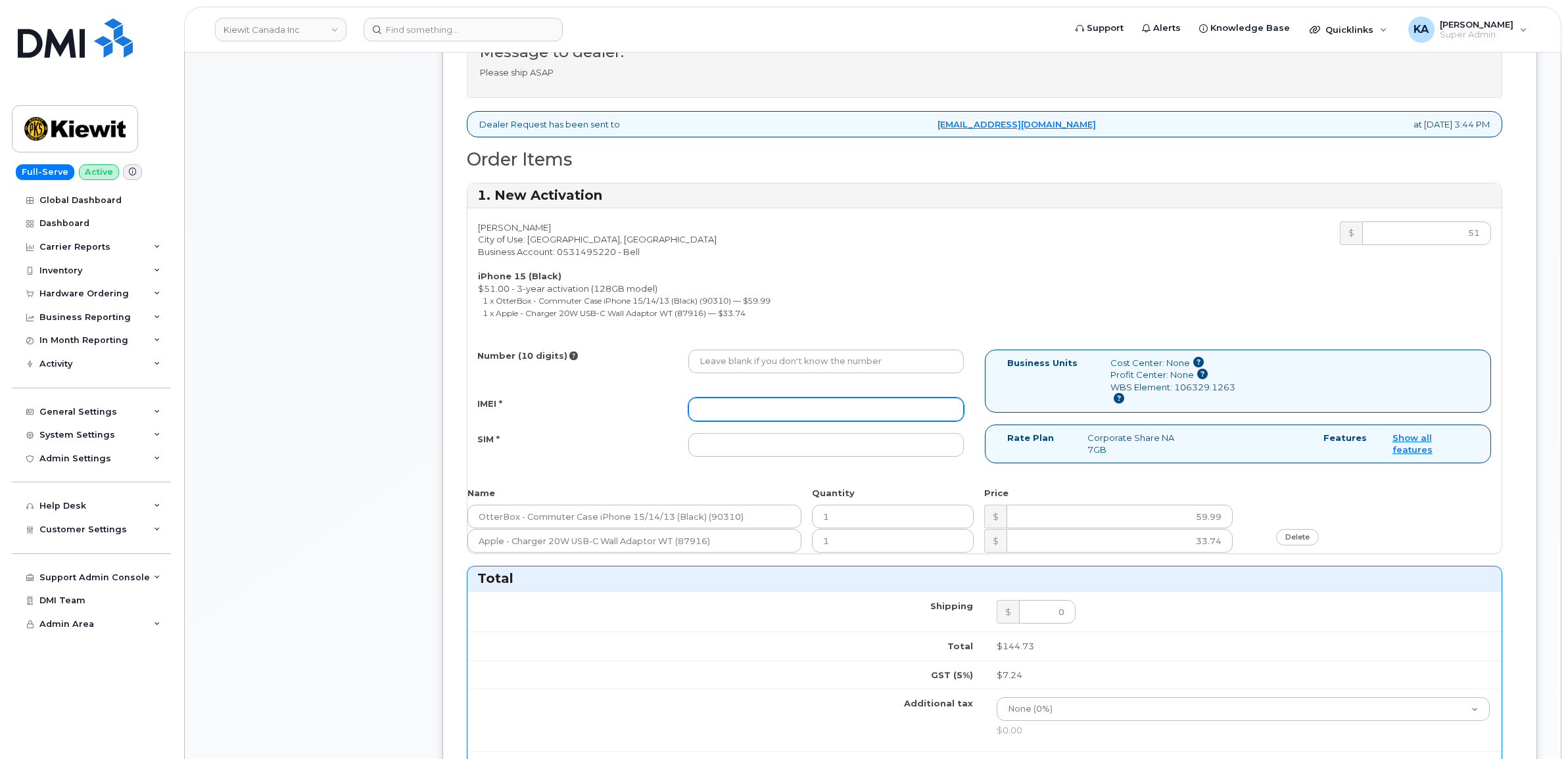
click at [757, 412] on input "IMEI *" at bounding box center [826, 409] width 275 height 23
paste input "354743523877915"
type input "354743523877915"
click at [870, 441] on input "SIM *" at bounding box center [826, 445] width 275 height 23
paste input "89302610207733030206"
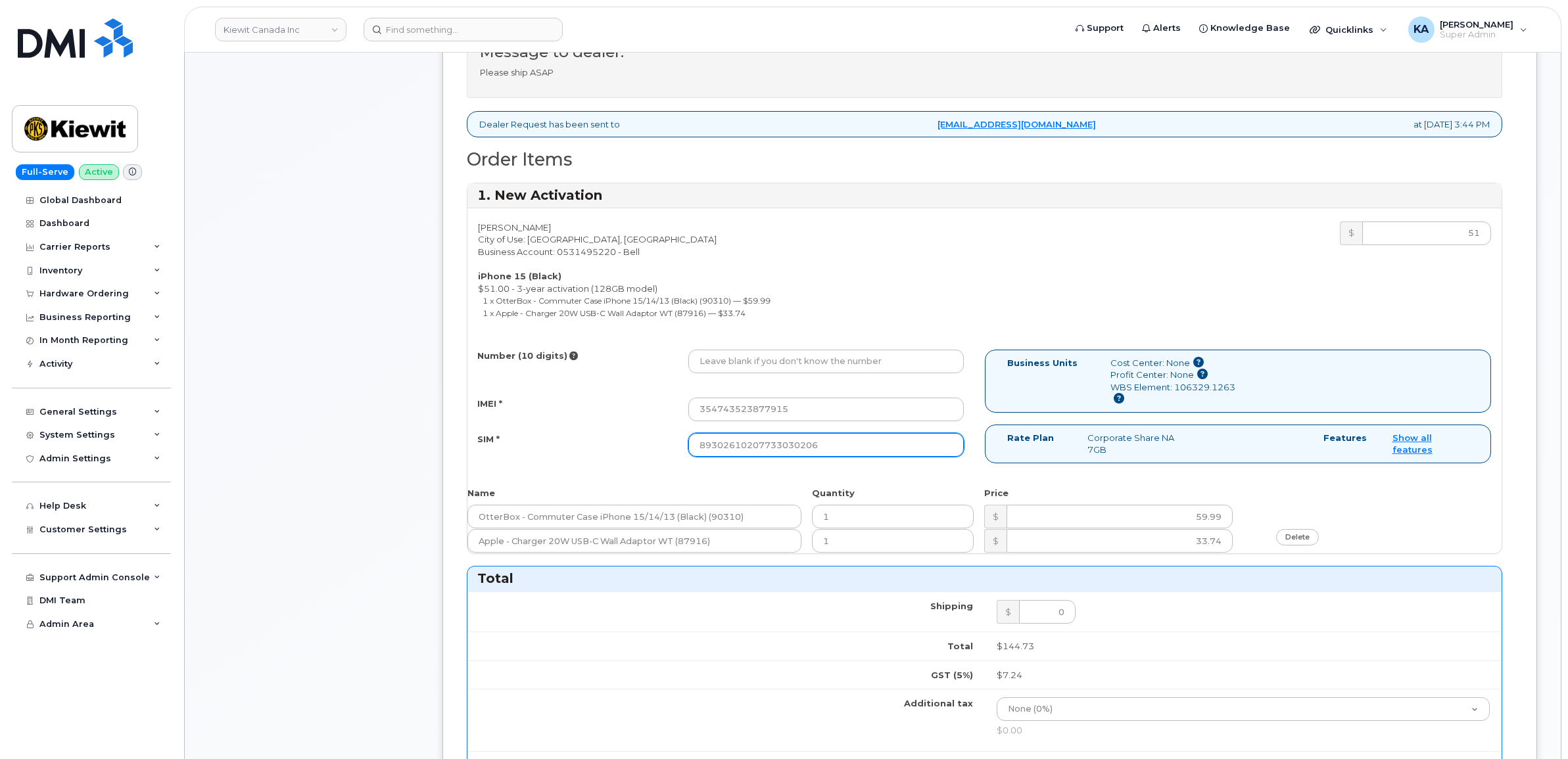
type input "89302610207733030206"
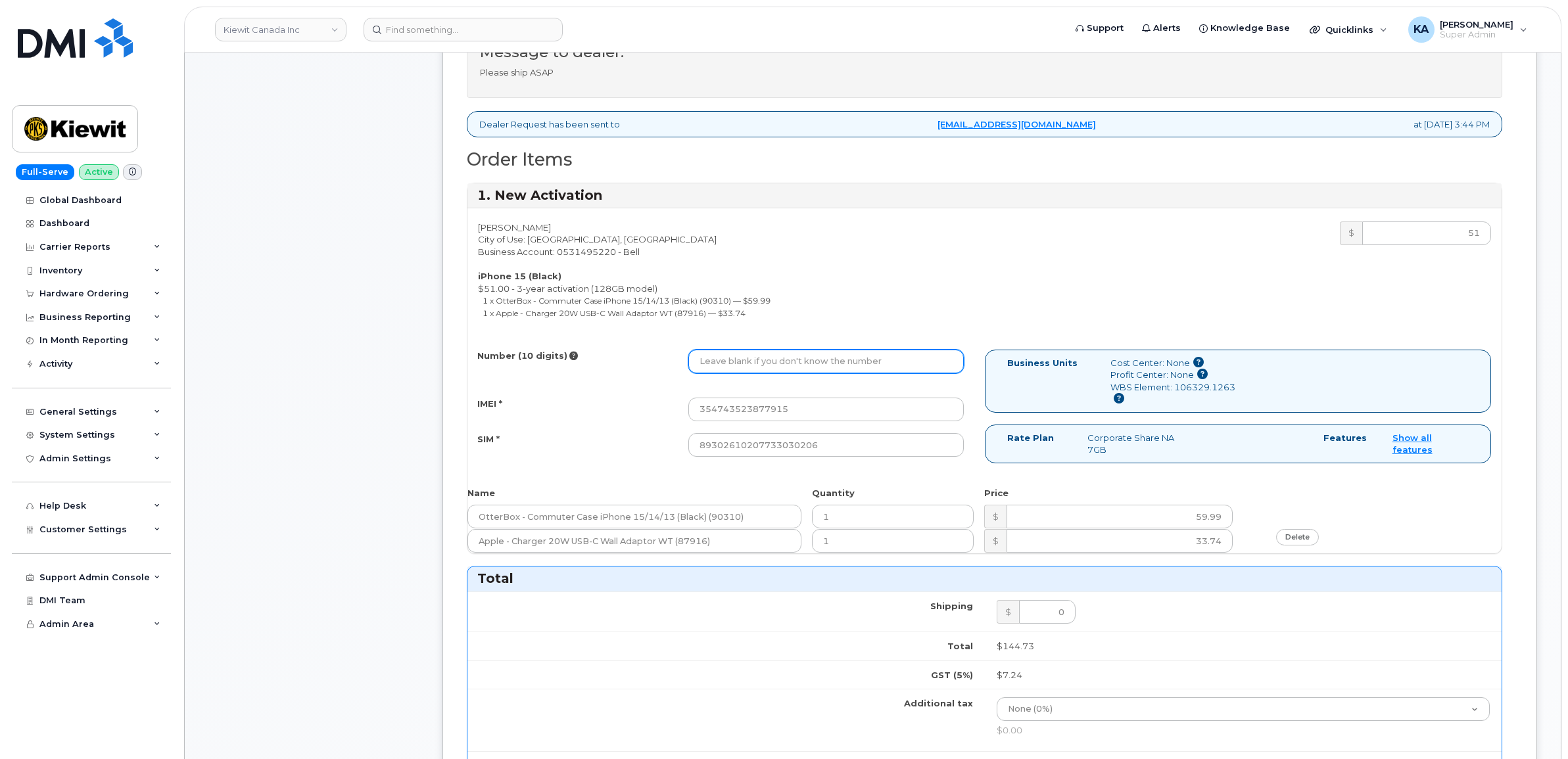
click at [832, 359] on input "Number (10 digits)" at bounding box center [826, 362] width 275 height 23
paste input "5873389282"
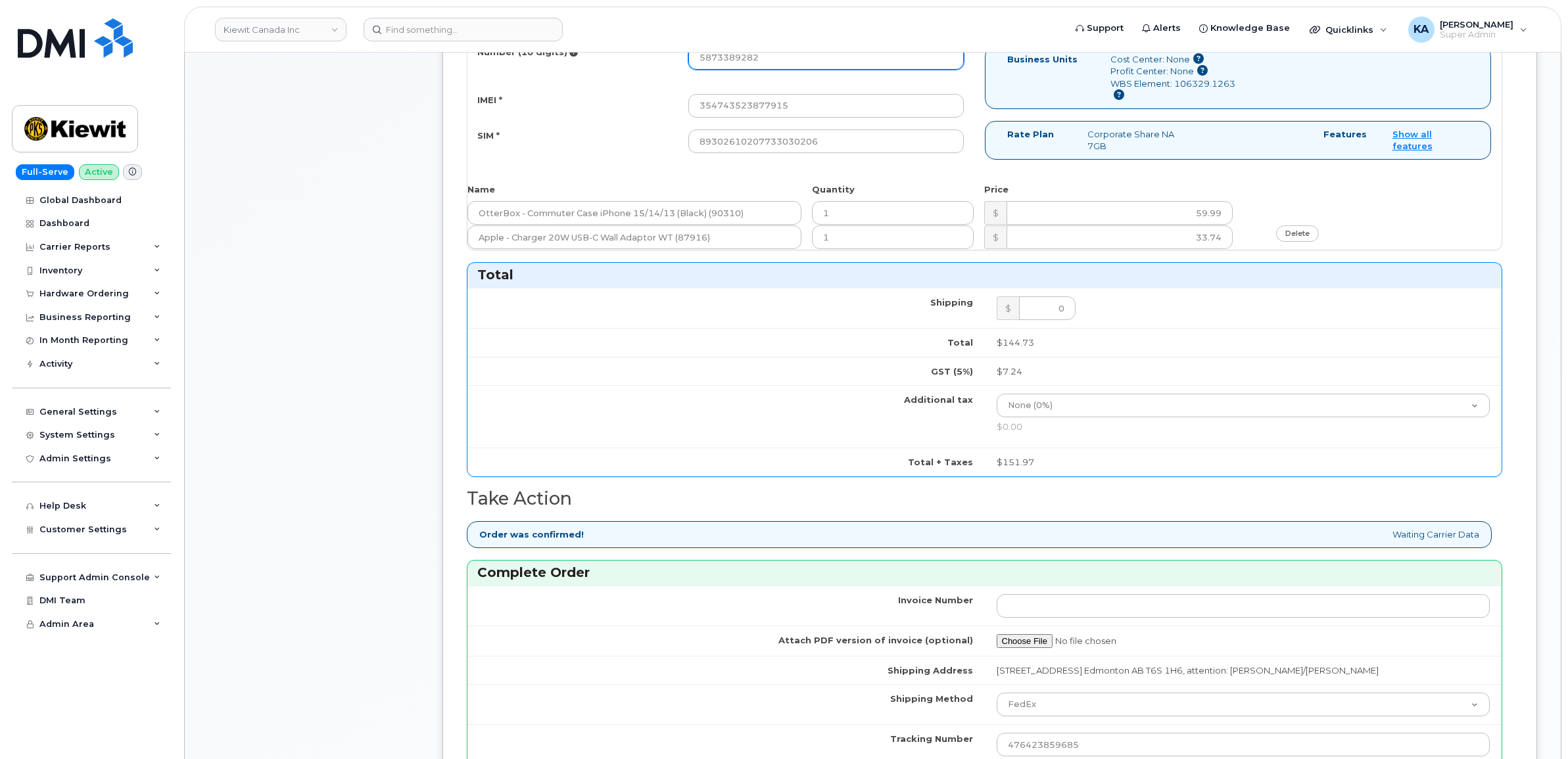
scroll to position [986, 0]
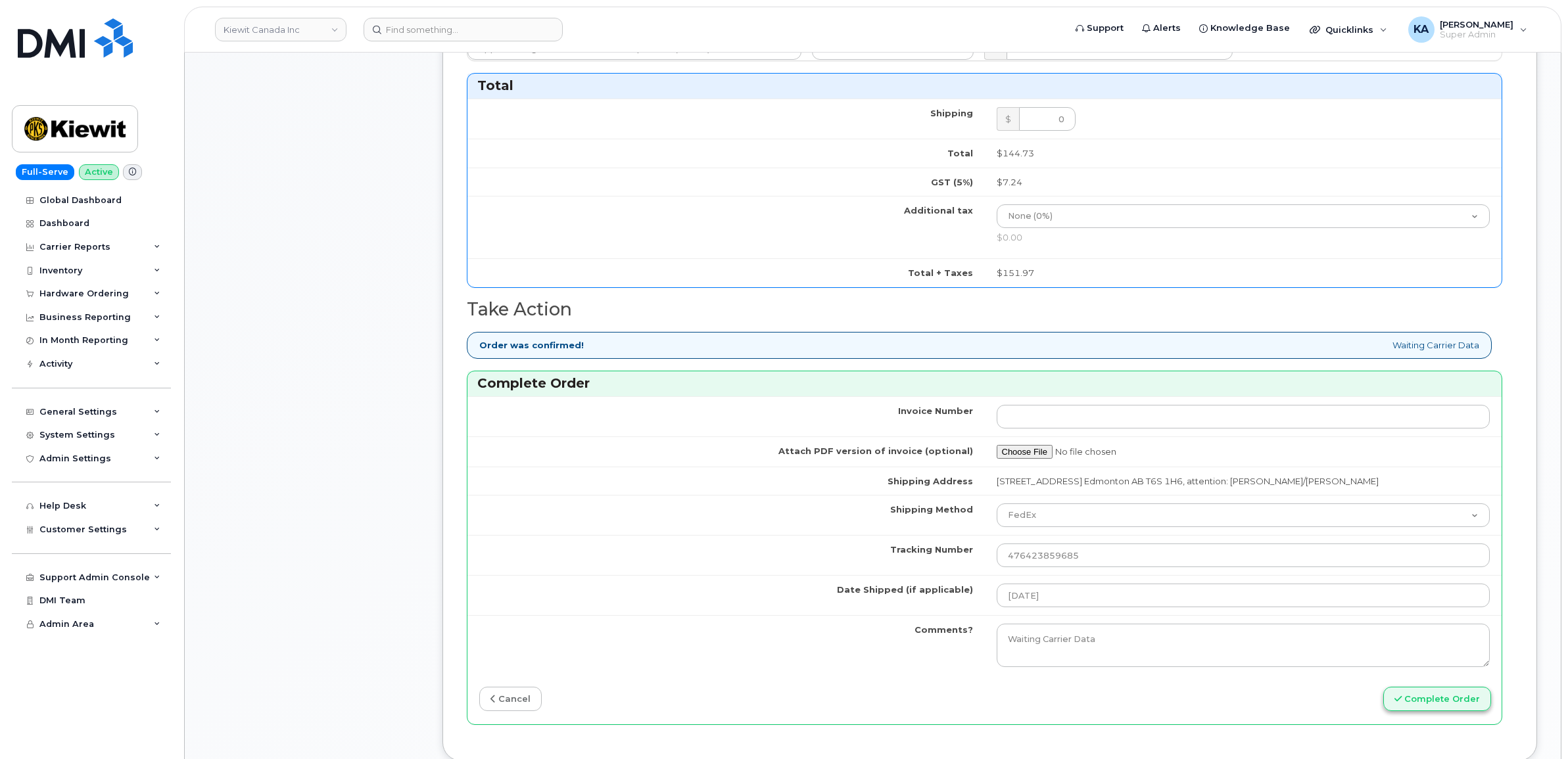
type input "5873389282"
click at [1449, 708] on button "Complete Order" at bounding box center [1437, 698] width 108 height 24
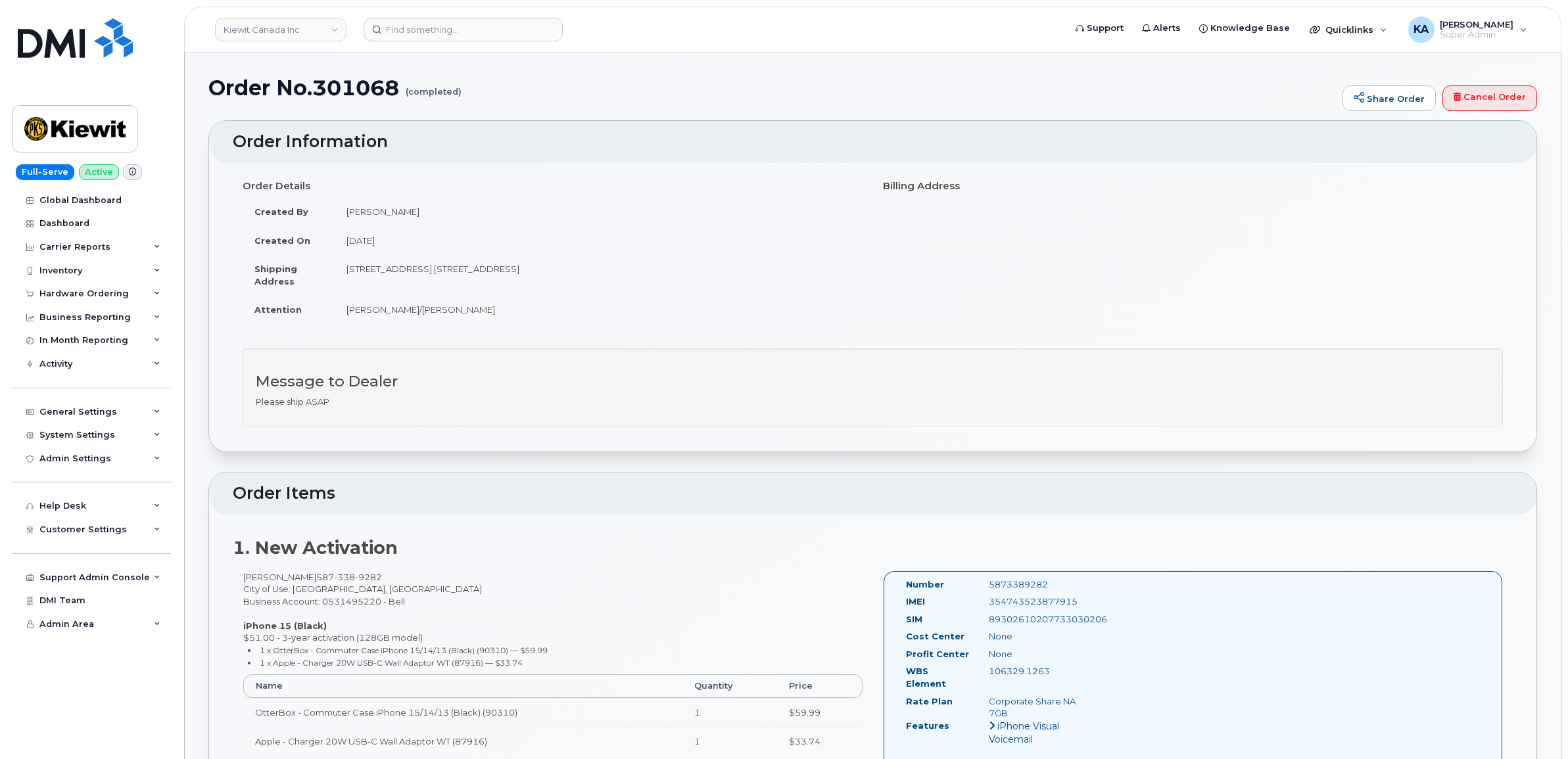
drag, startPoint x: 902, startPoint y: 584, endPoint x: 1068, endPoint y: 669, distance: 186.5
click at [1068, 669] on div "Number 5873389282 IMEI [TECHNICAL_ID] SIM [TECHNICAL_ID] Cost Center None [GEOG…" at bounding box center [996, 681] width 200 height 205
copy div "Number 5873389282 IMEI [TECHNICAL_ID] SIM [TECHNICAL_ID] Cost Center None Profi…"
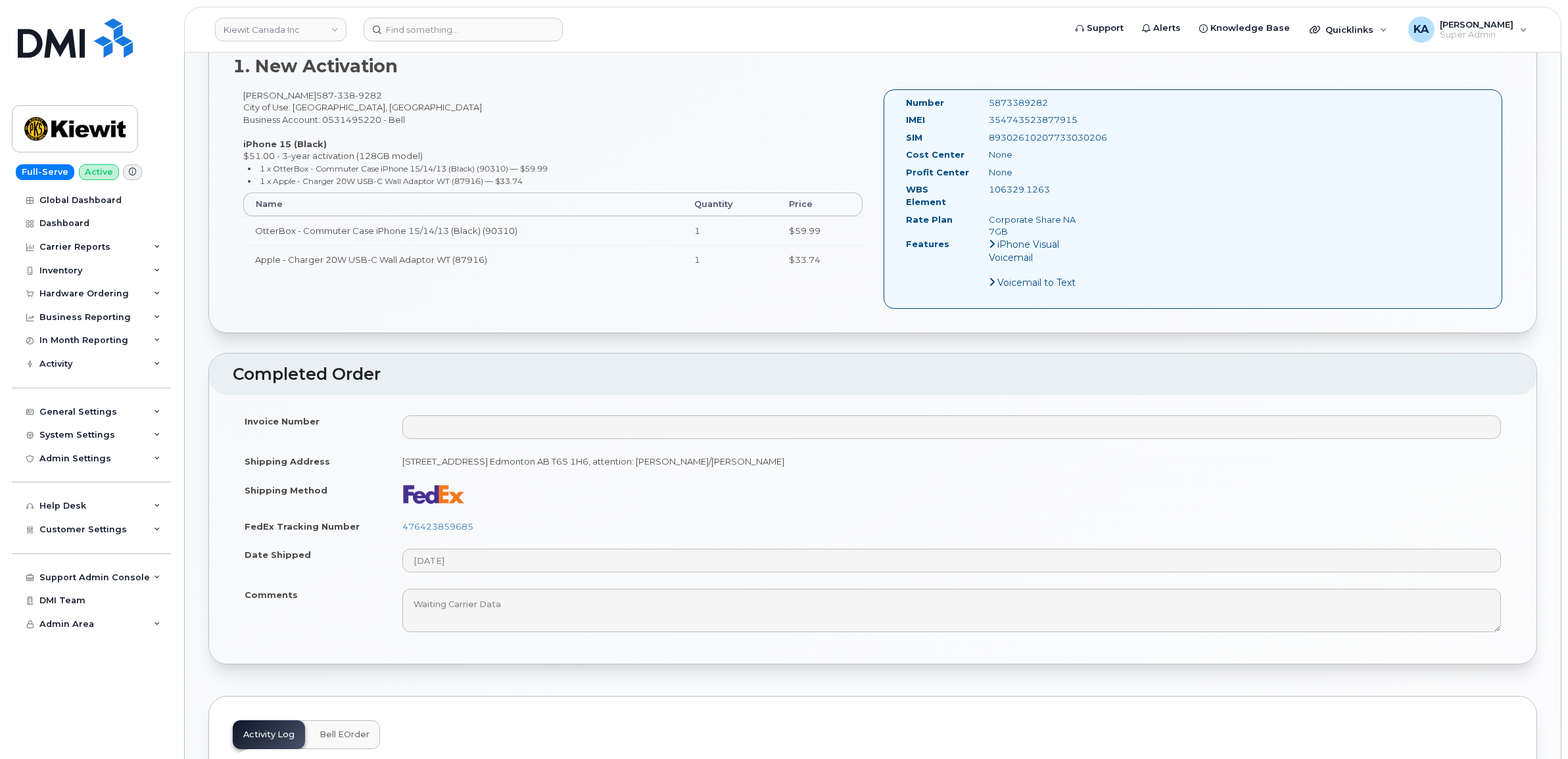
scroll to position [493, 0]
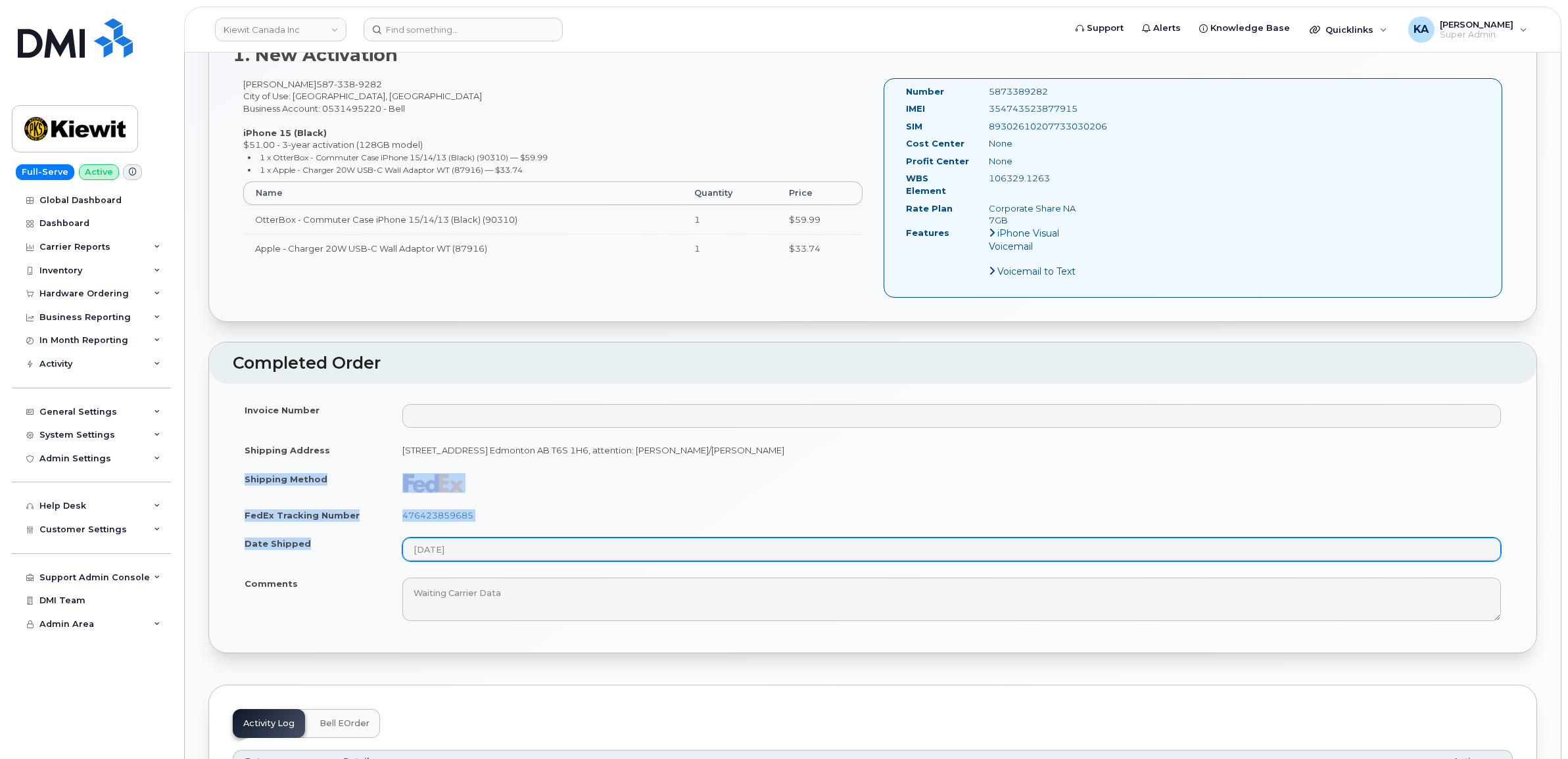
click at [472, 551] on tbody "Invoice Number Shipping Address [STREET_ADDRESS] Edmonton AB T6S 1H6, attention…" at bounding box center [872, 512] width 1280 height 234
copy tbody "Shipping Method FedEx Tracking Number 476423859685 Date Shipped"
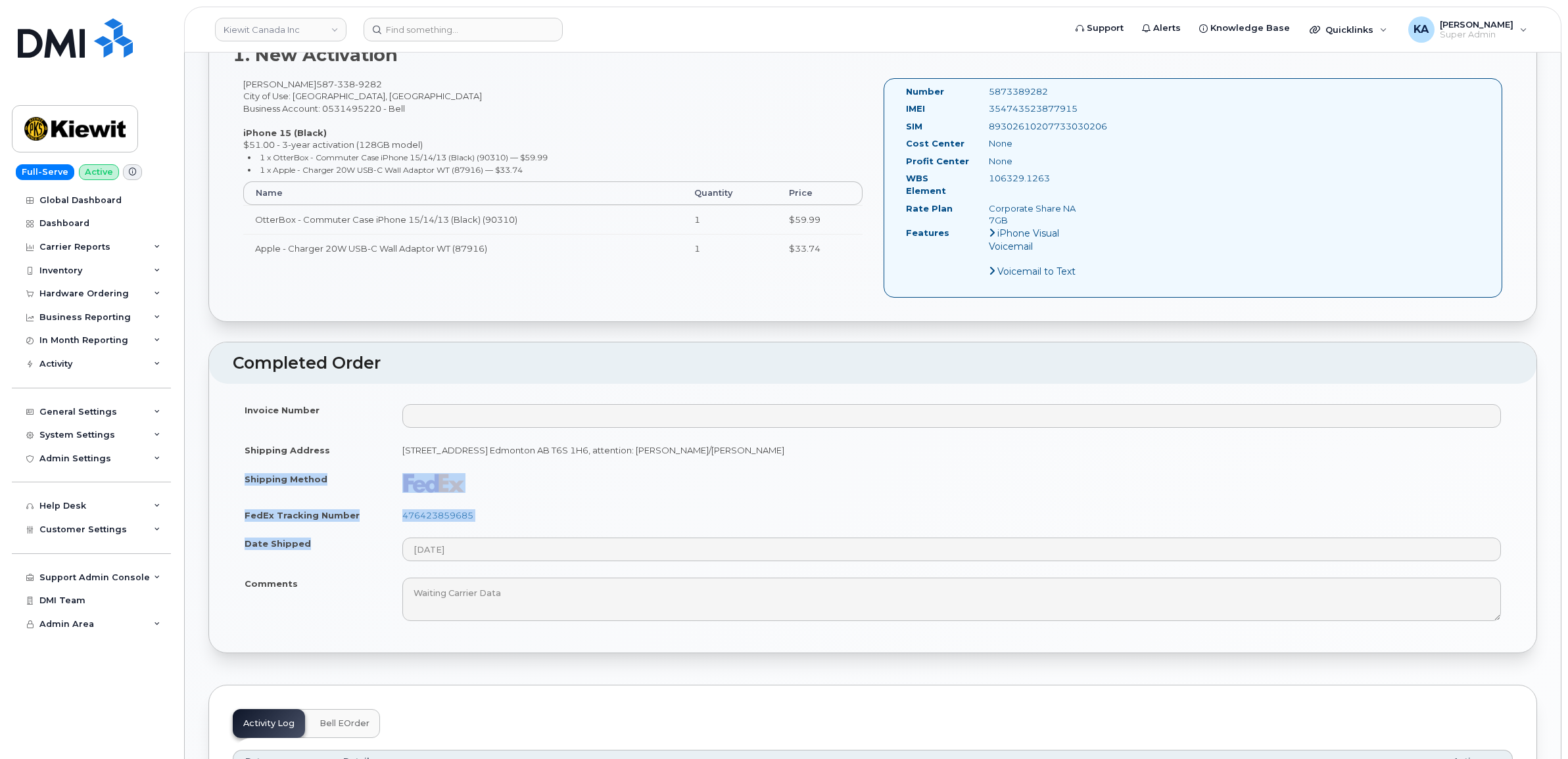
drag, startPoint x: 584, startPoint y: 510, endPoint x: 576, endPoint y: 510, distance: 8.0
click at [584, 510] on td "476423859685" at bounding box center [952, 515] width 1122 height 29
drag, startPoint x: 481, startPoint y: 505, endPoint x: 402, endPoint y: 513, distance: 79.4
click at [402, 513] on td "476423859685" at bounding box center [952, 515] width 1122 height 29
copy link "476423859685"
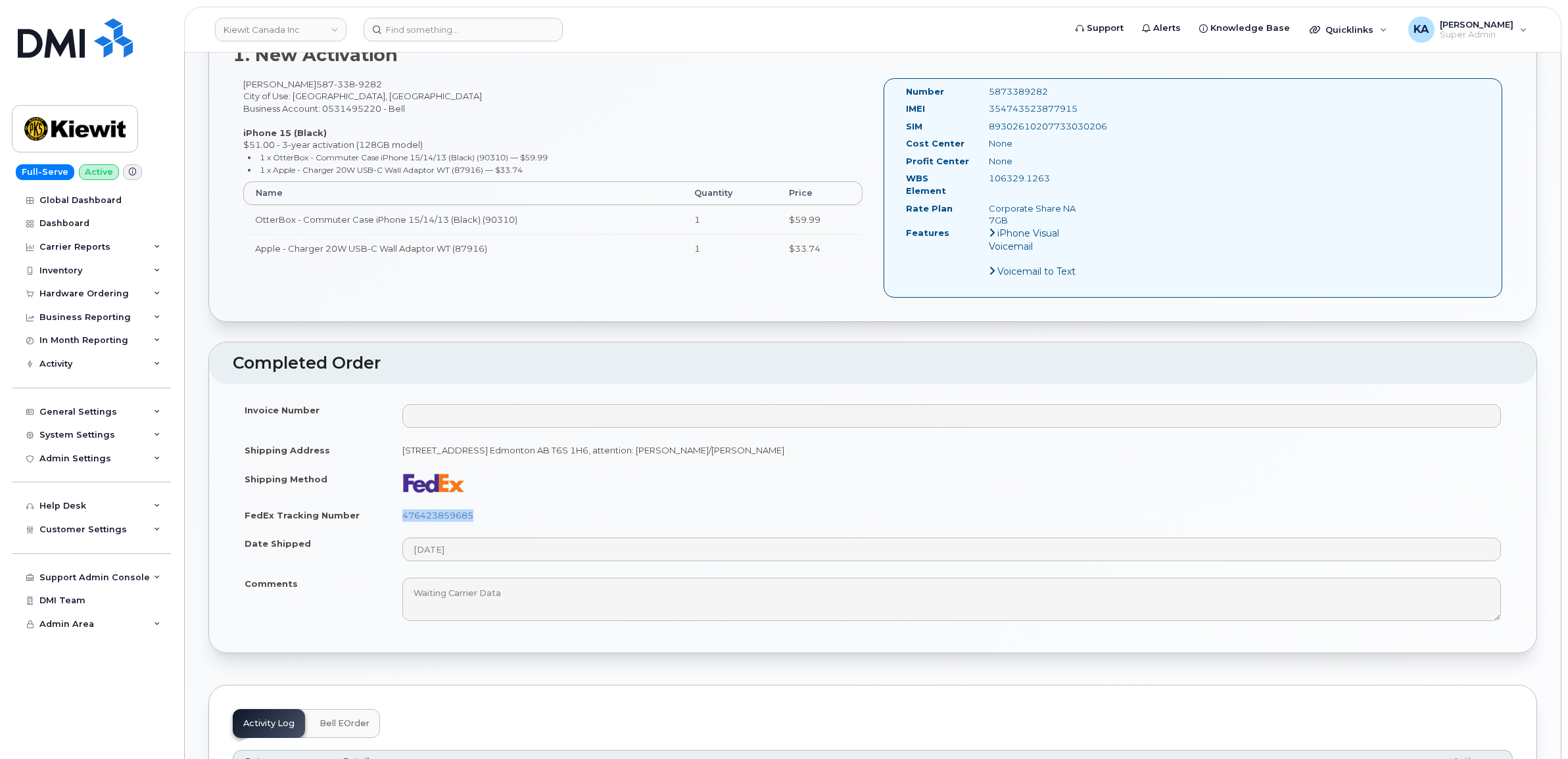
drag, startPoint x: 1082, startPoint y: 110, endPoint x: 983, endPoint y: 116, distance: 99.2
click at [983, 115] on div "354743523877915" at bounding box center [1037, 108] width 116 height 12
copy div "354743523877915"
drag, startPoint x: 1053, startPoint y: 92, endPoint x: 984, endPoint y: 92, distance: 69.0
click at [984, 92] on div "5873389282" at bounding box center [1037, 91] width 116 height 12
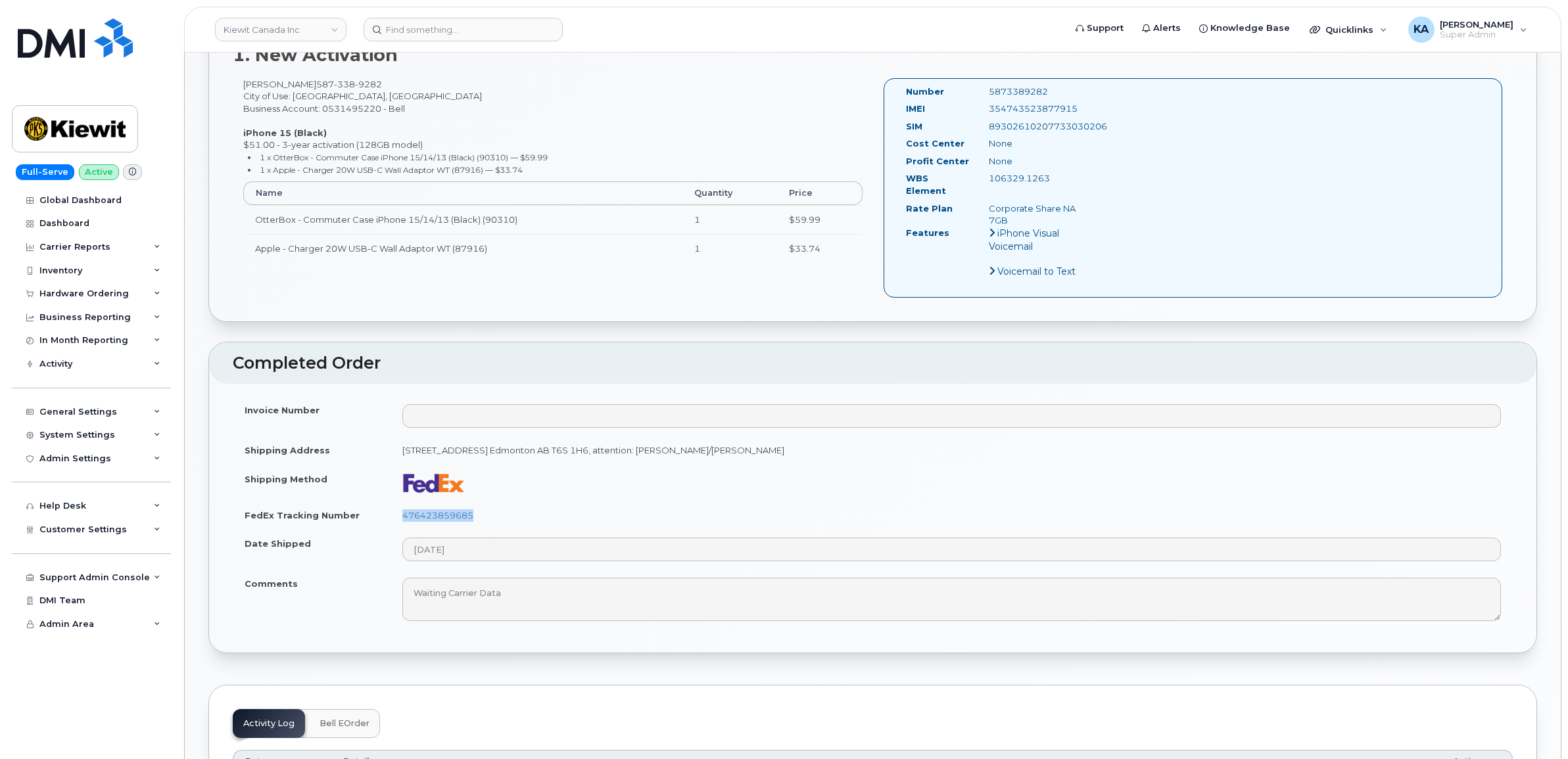
copy div "5873389282"
click at [83, 293] on div "Hardware Ordering" at bounding box center [84, 293] width 90 height 11
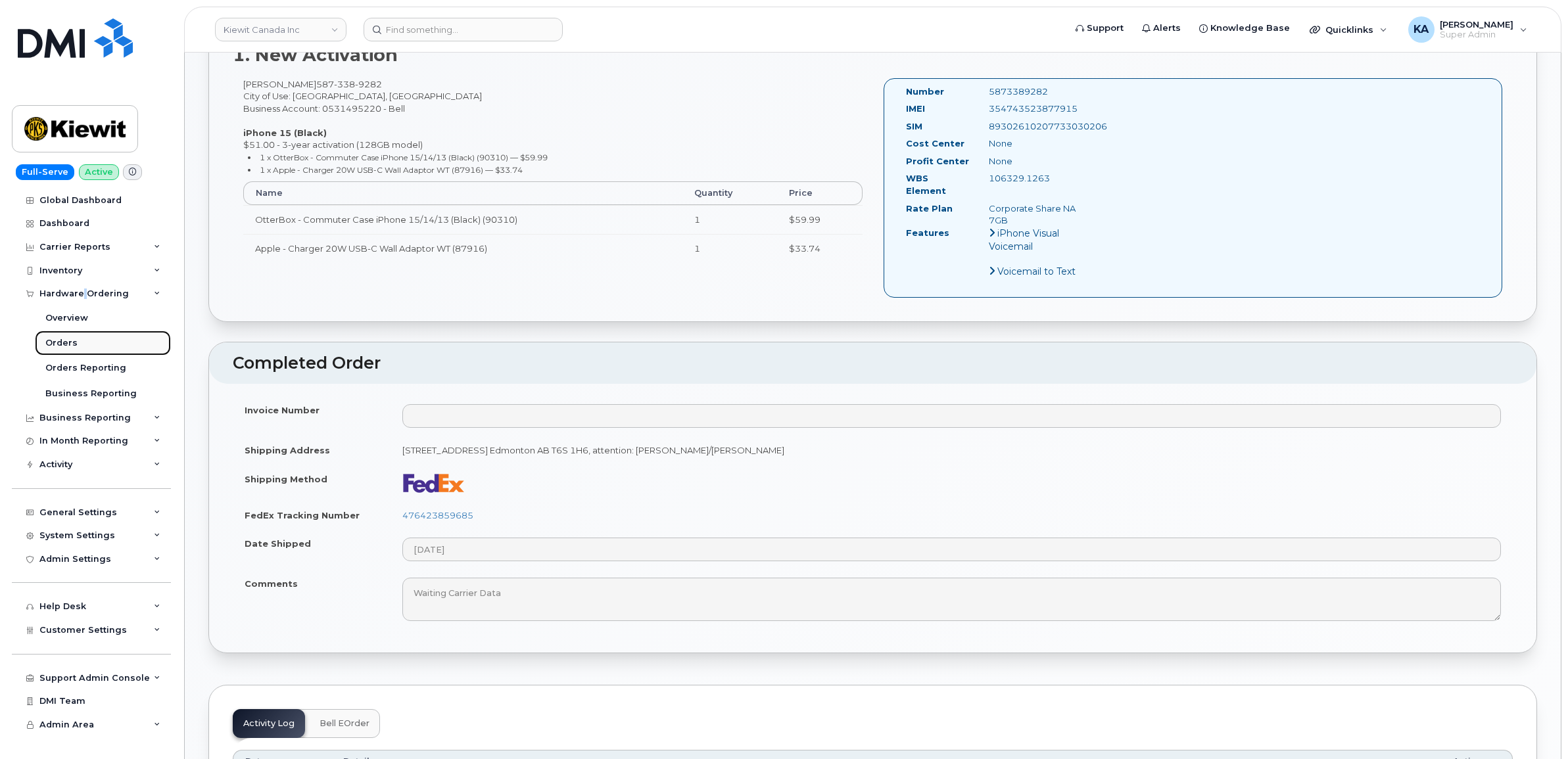
click at [62, 340] on div "Orders" at bounding box center [62, 343] width 32 height 12
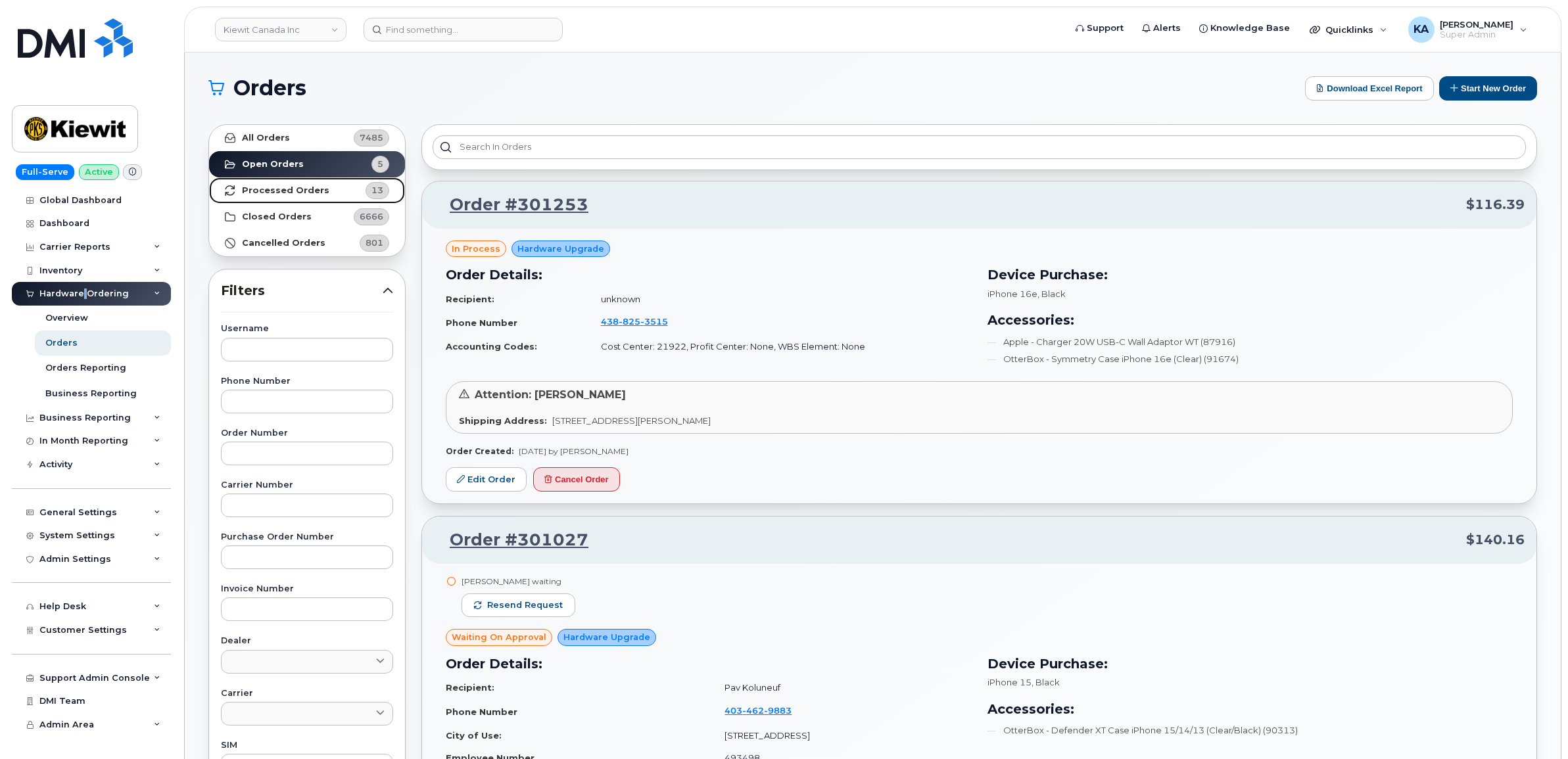
click at [277, 186] on strong "Processed Orders" at bounding box center [285, 190] width 87 height 11
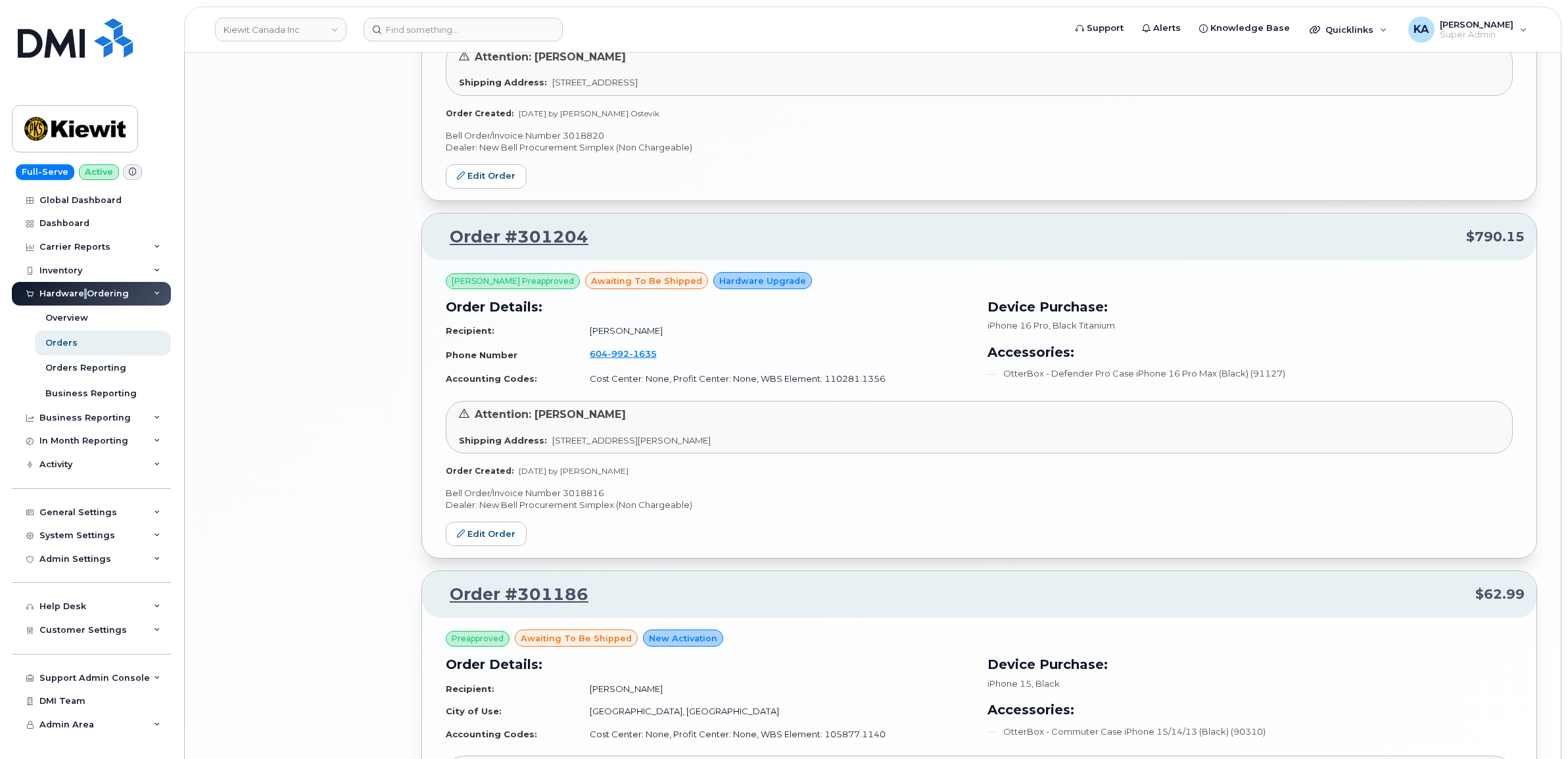
scroll to position [2522, 0]
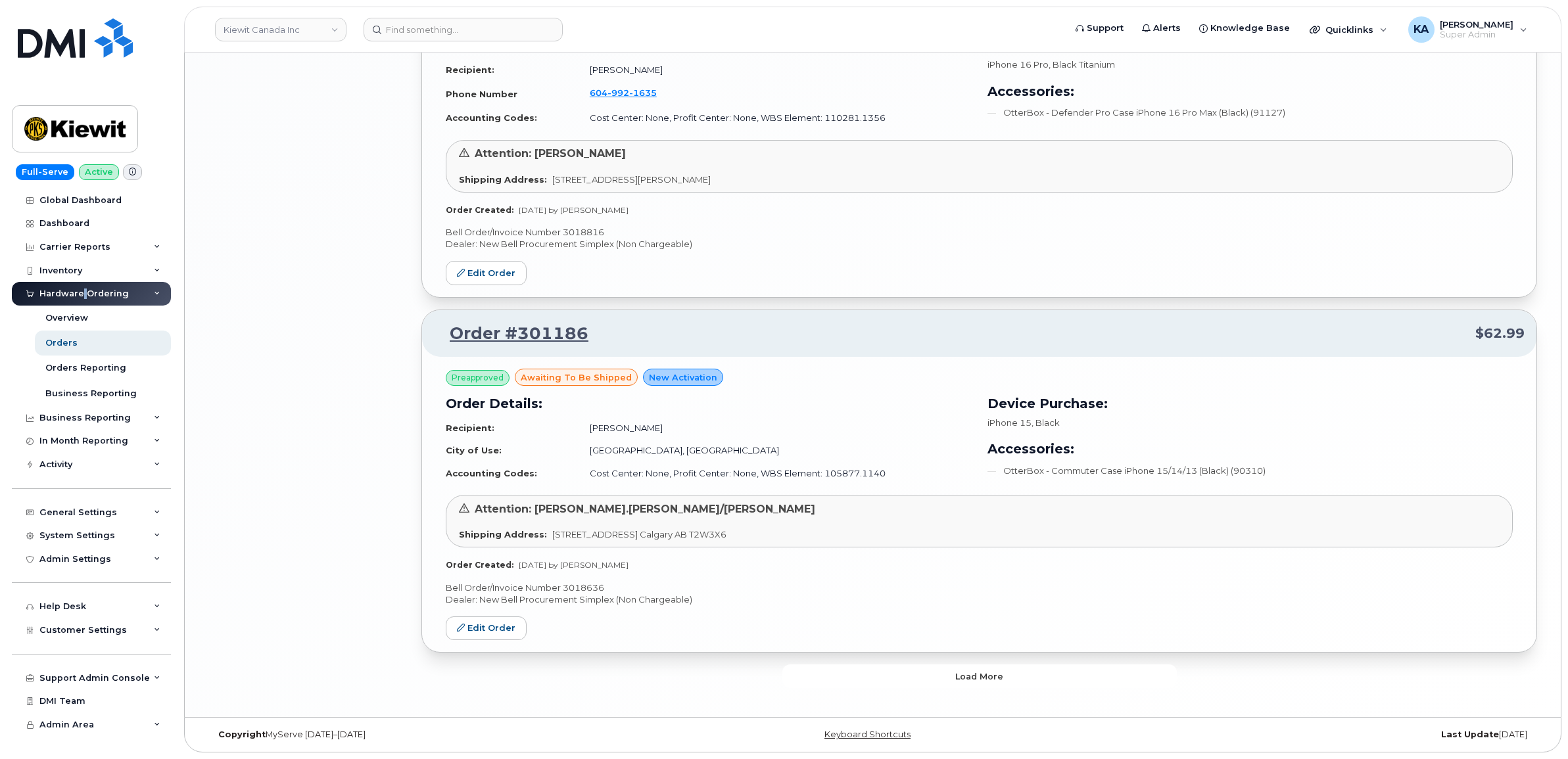
click at [809, 674] on button "Load more" at bounding box center [979, 676] width 394 height 23
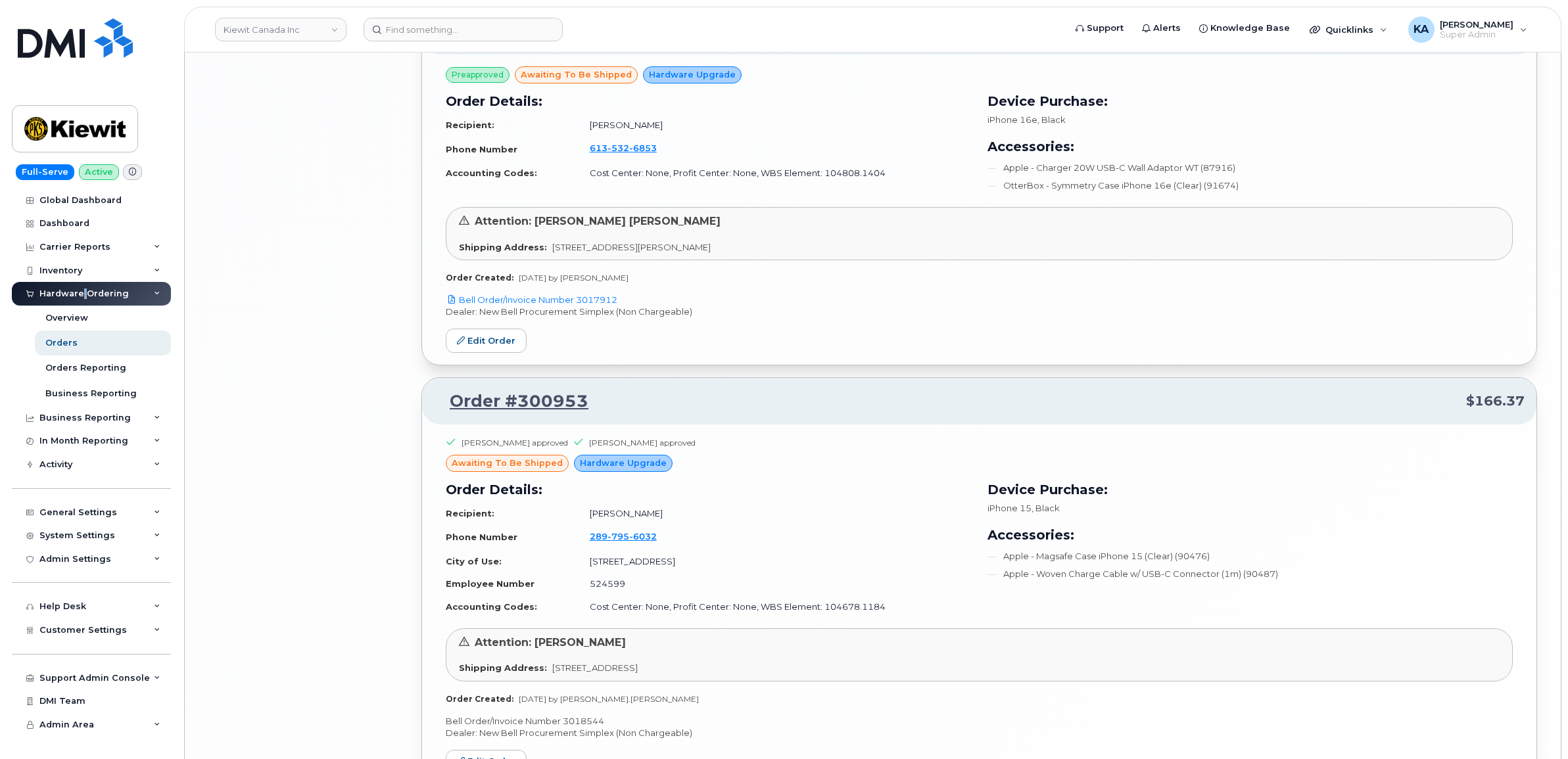
scroll to position [3895, 0]
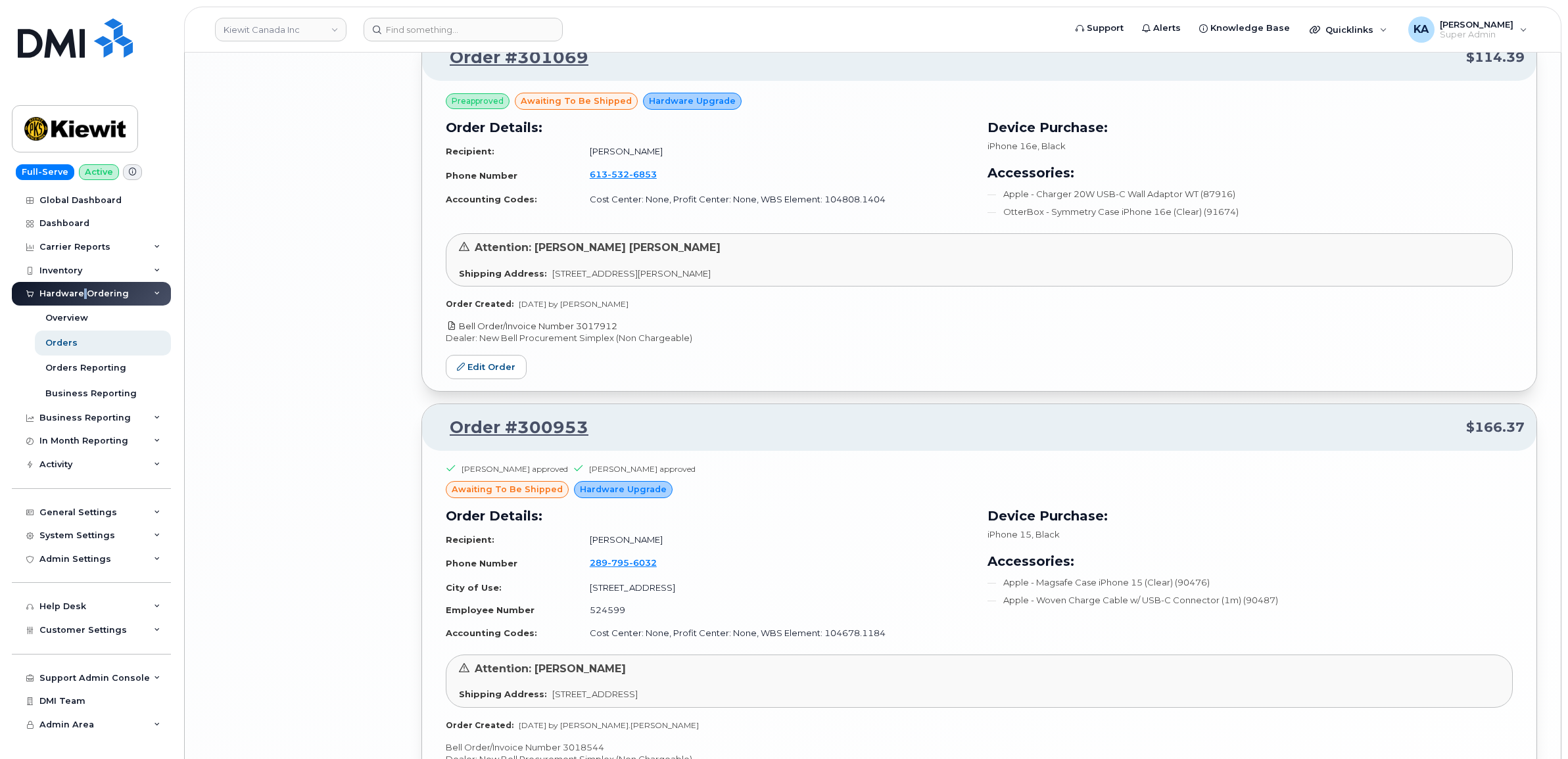
drag, startPoint x: 636, startPoint y: 327, endPoint x: 579, endPoint y: 328, distance: 57.0
click at [579, 328] on p "Bell Order/Invoice Number 3017912" at bounding box center [979, 326] width 1067 height 12
copy link "3017912"
click at [478, 367] on link "Edit Order" at bounding box center [486, 367] width 81 height 24
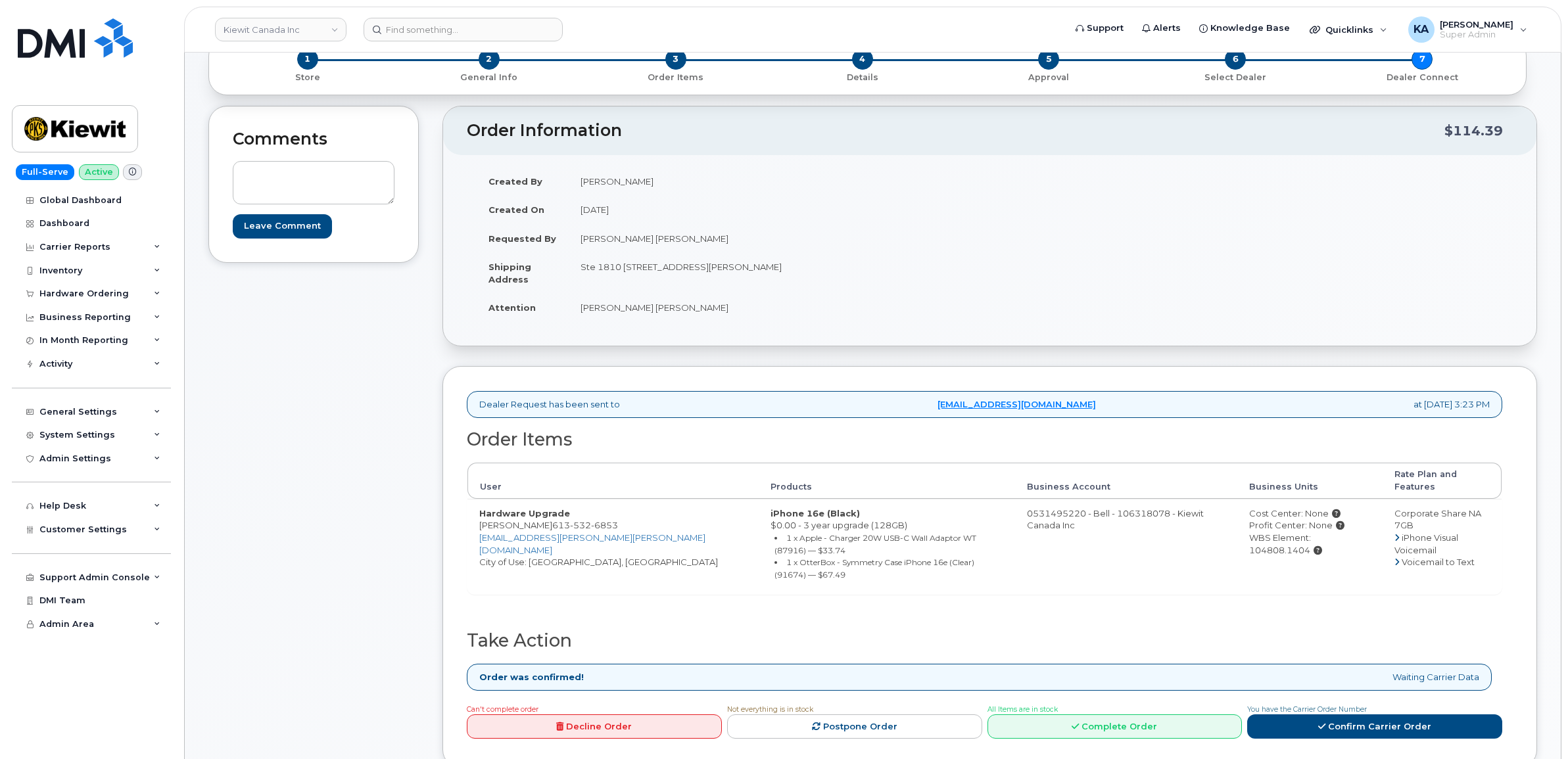
scroll to position [411, 0]
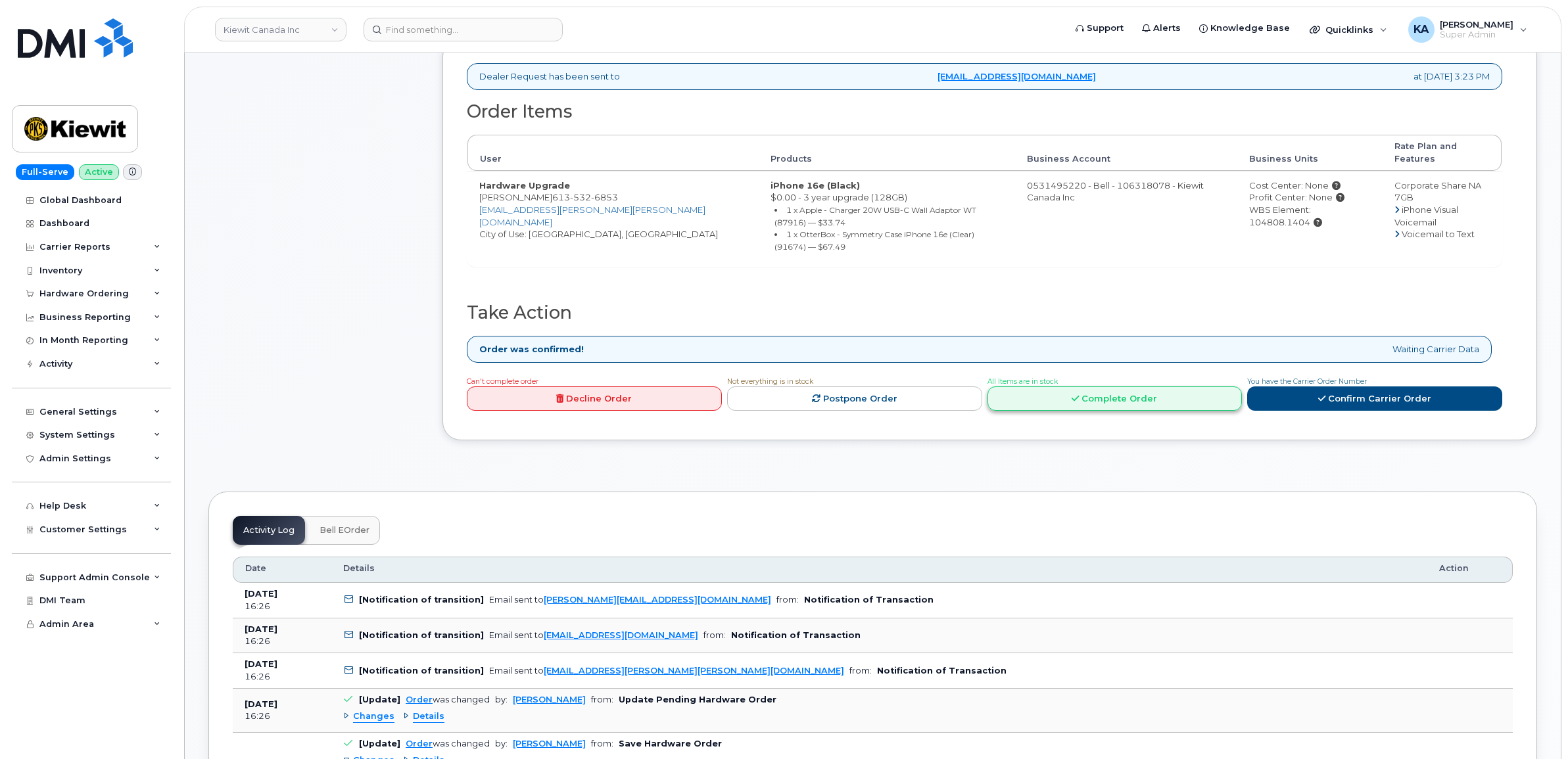
click at [1131, 390] on link "Complete Order" at bounding box center [1115, 398] width 255 height 24
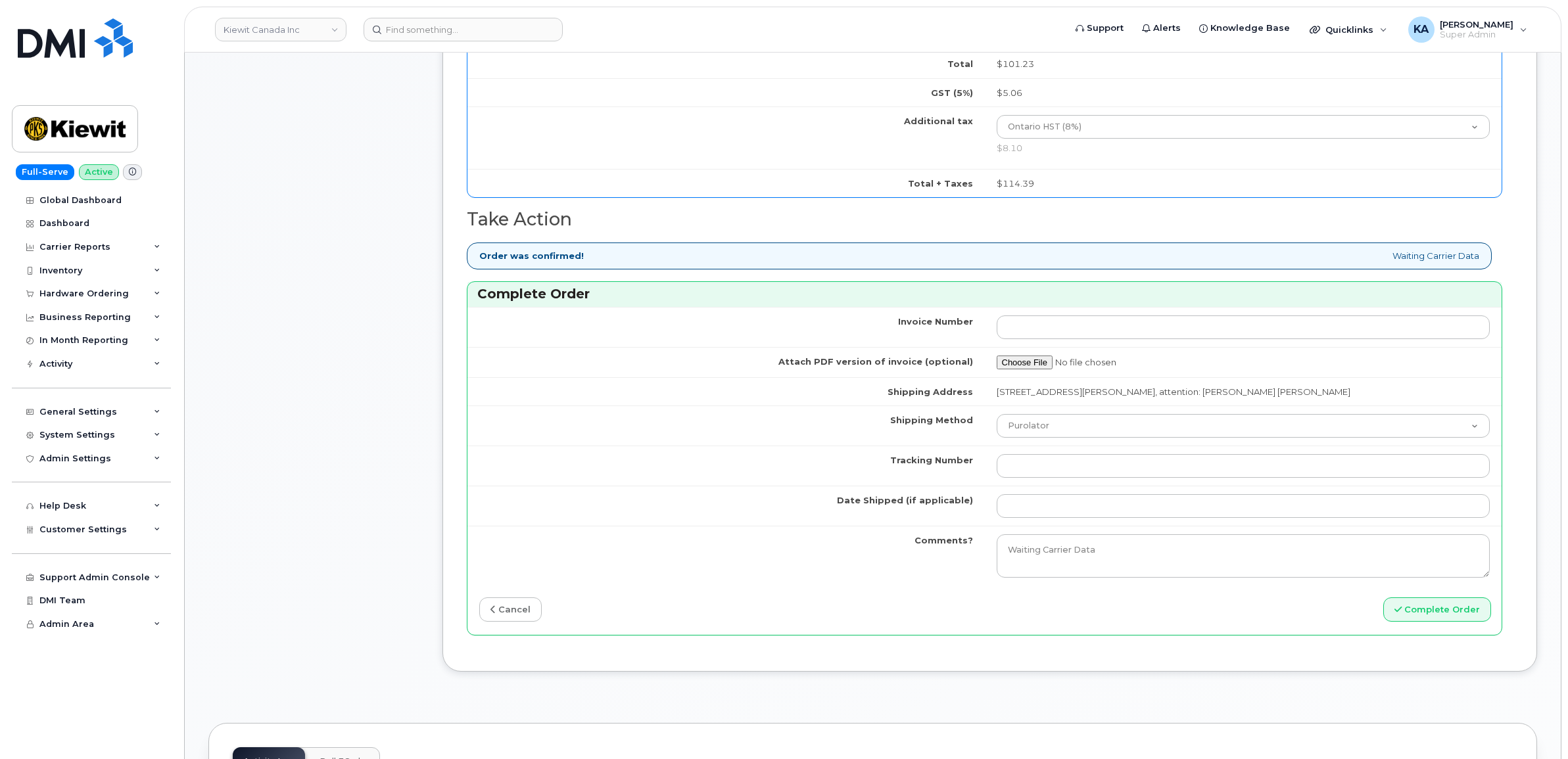
scroll to position [986, 0]
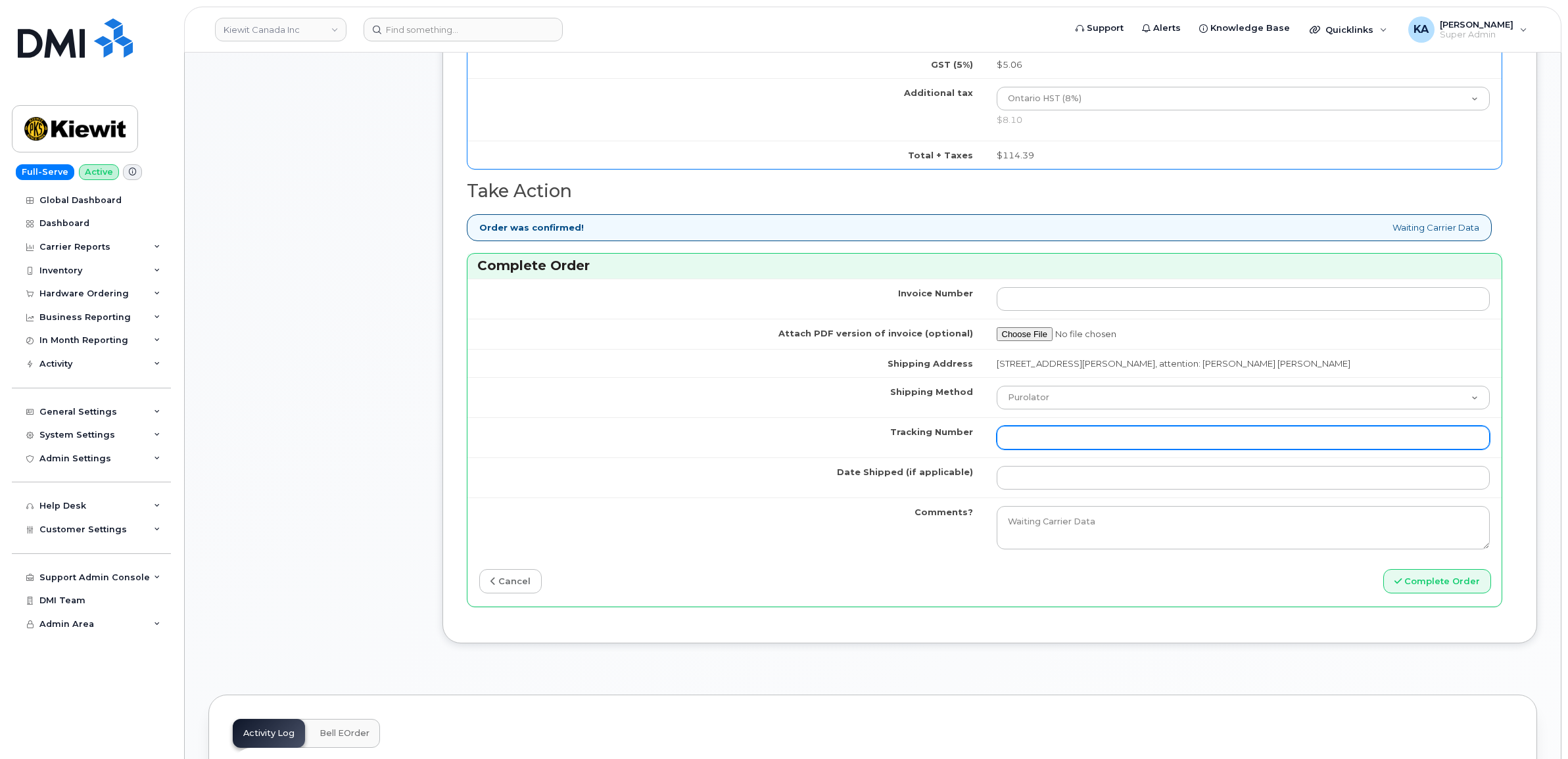
click at [1032, 448] on input "Tracking Number" at bounding box center [1244, 437] width 494 height 23
paste input "520063301490"
type input "520063301490"
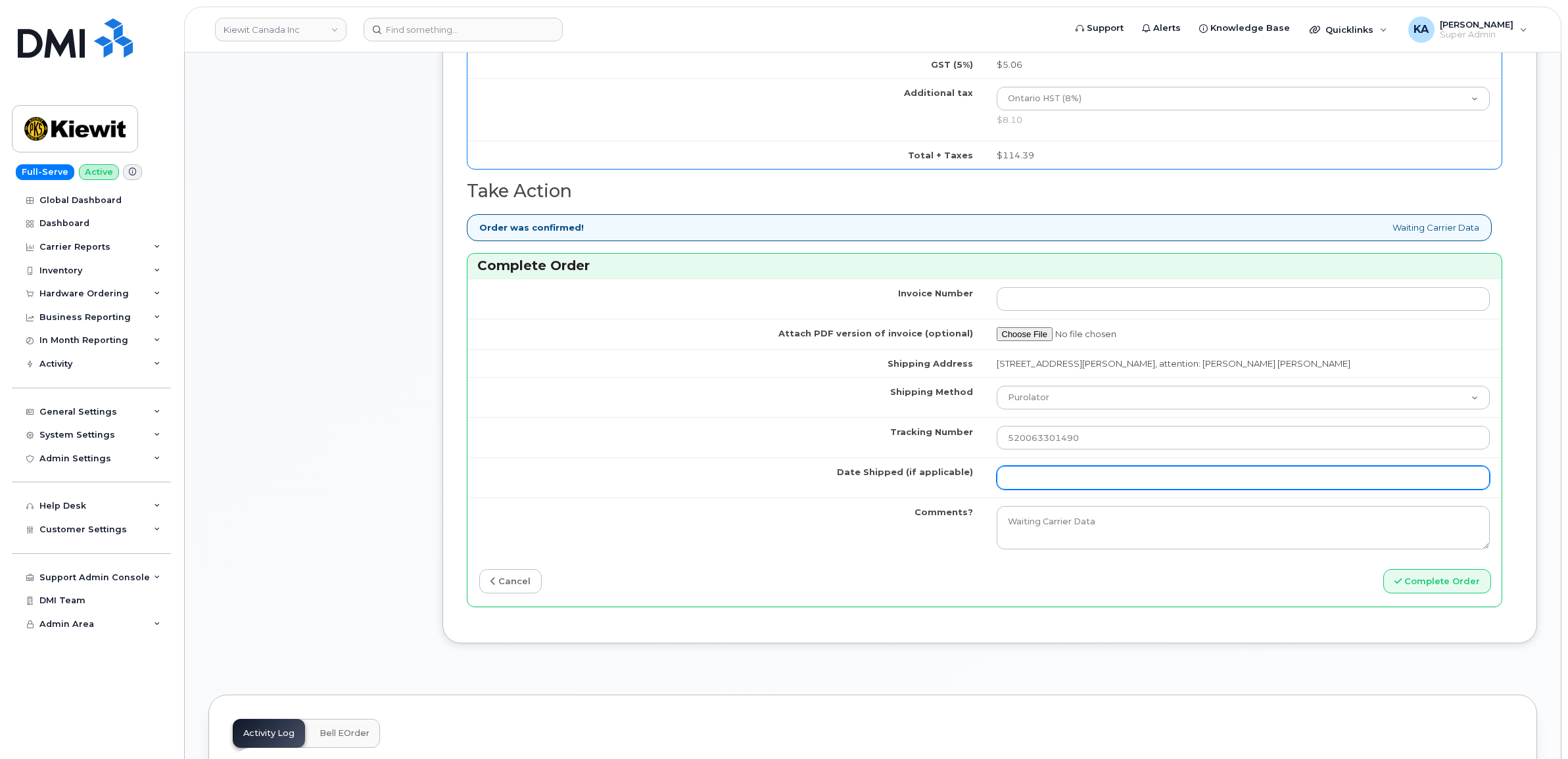
click at [1043, 481] on input "Date Shipped (if applicable)" at bounding box center [1244, 478] width 494 height 23
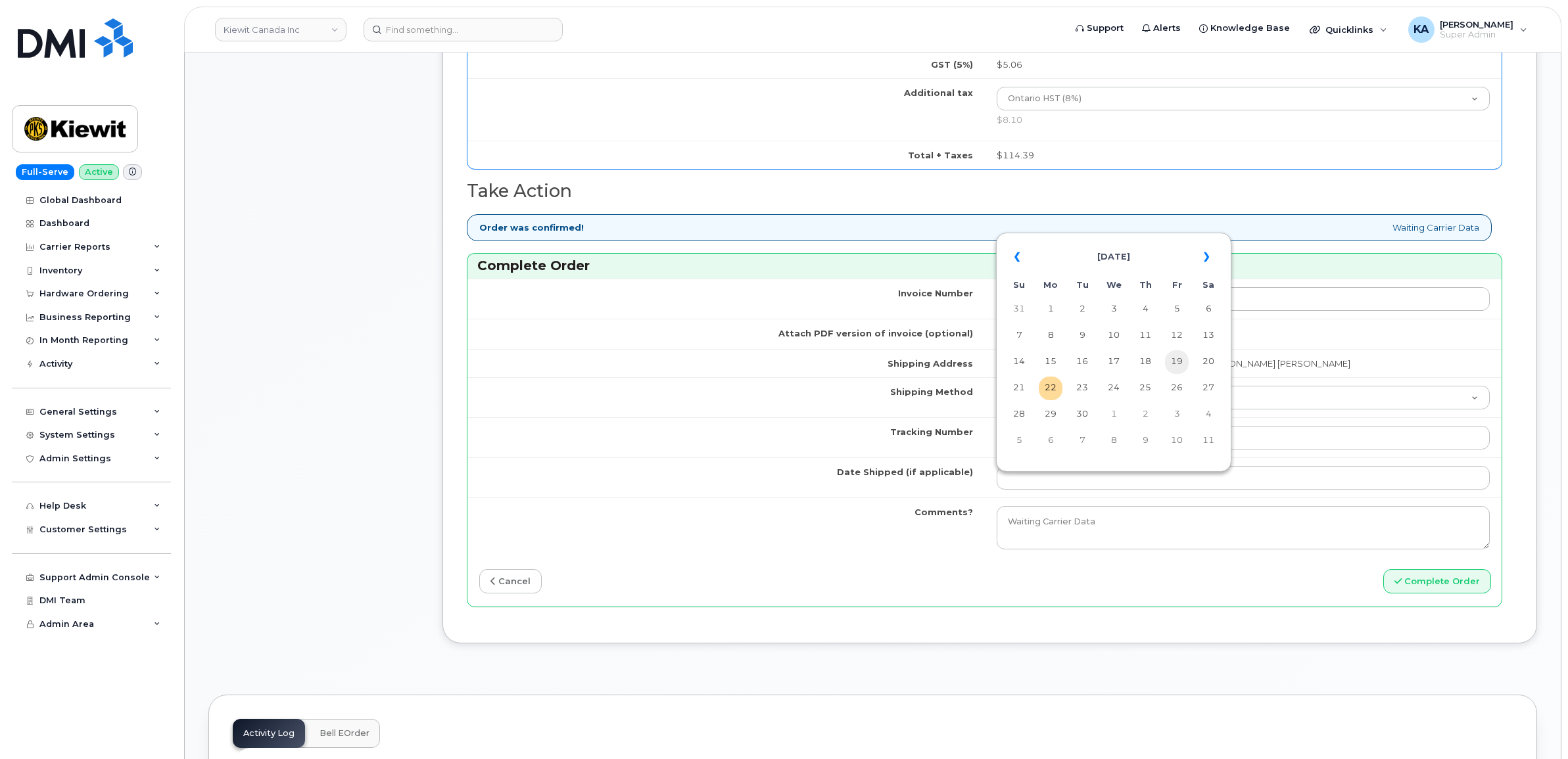
click at [1178, 359] on td "19" at bounding box center [1176, 362] width 23 height 23
type input "[DATE]"
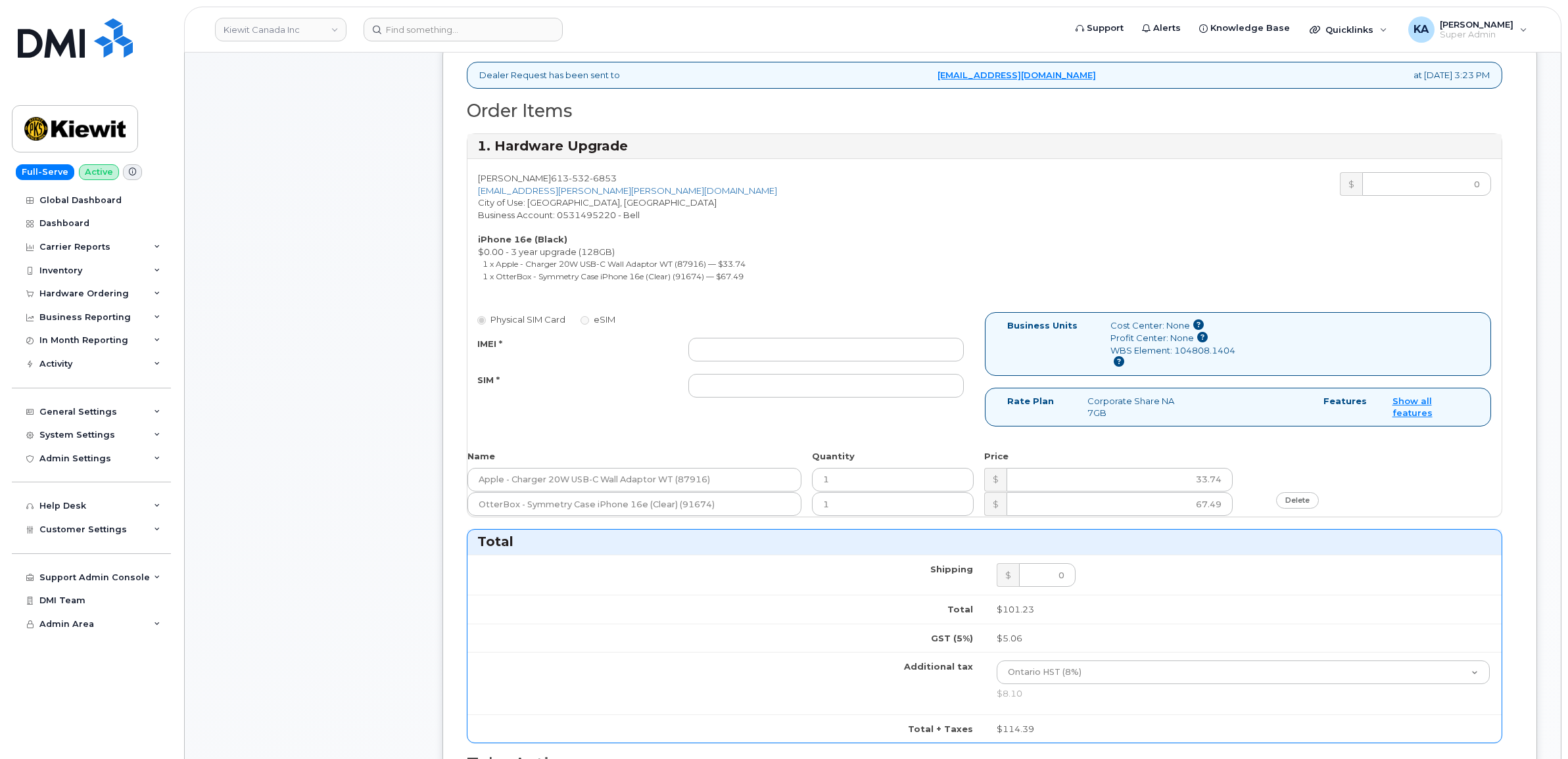
scroll to position [328, 0]
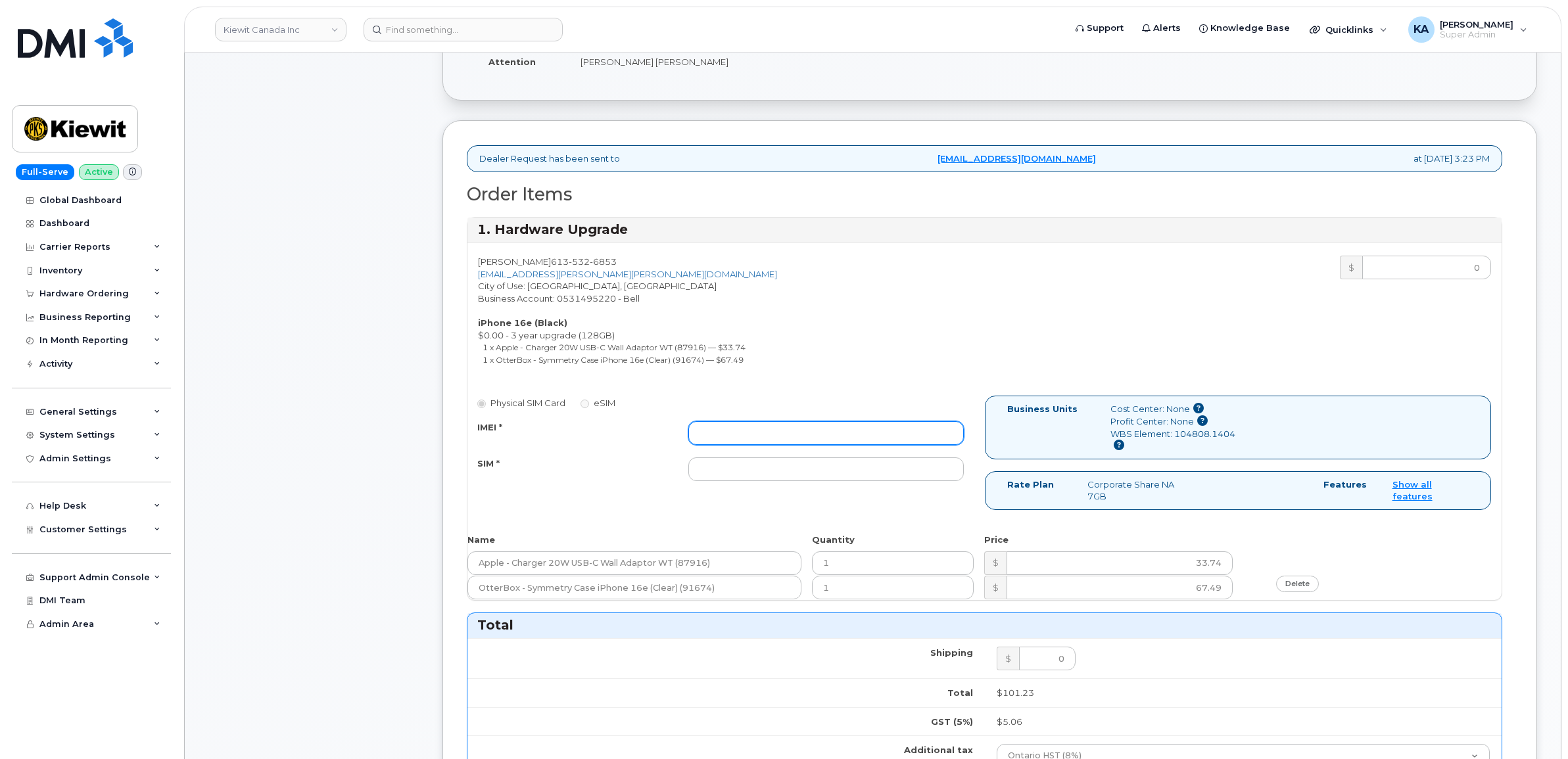
click at [849, 426] on input "IMEI *" at bounding box center [826, 433] width 275 height 23
paste input "354216331613814"
type input "354216331613814"
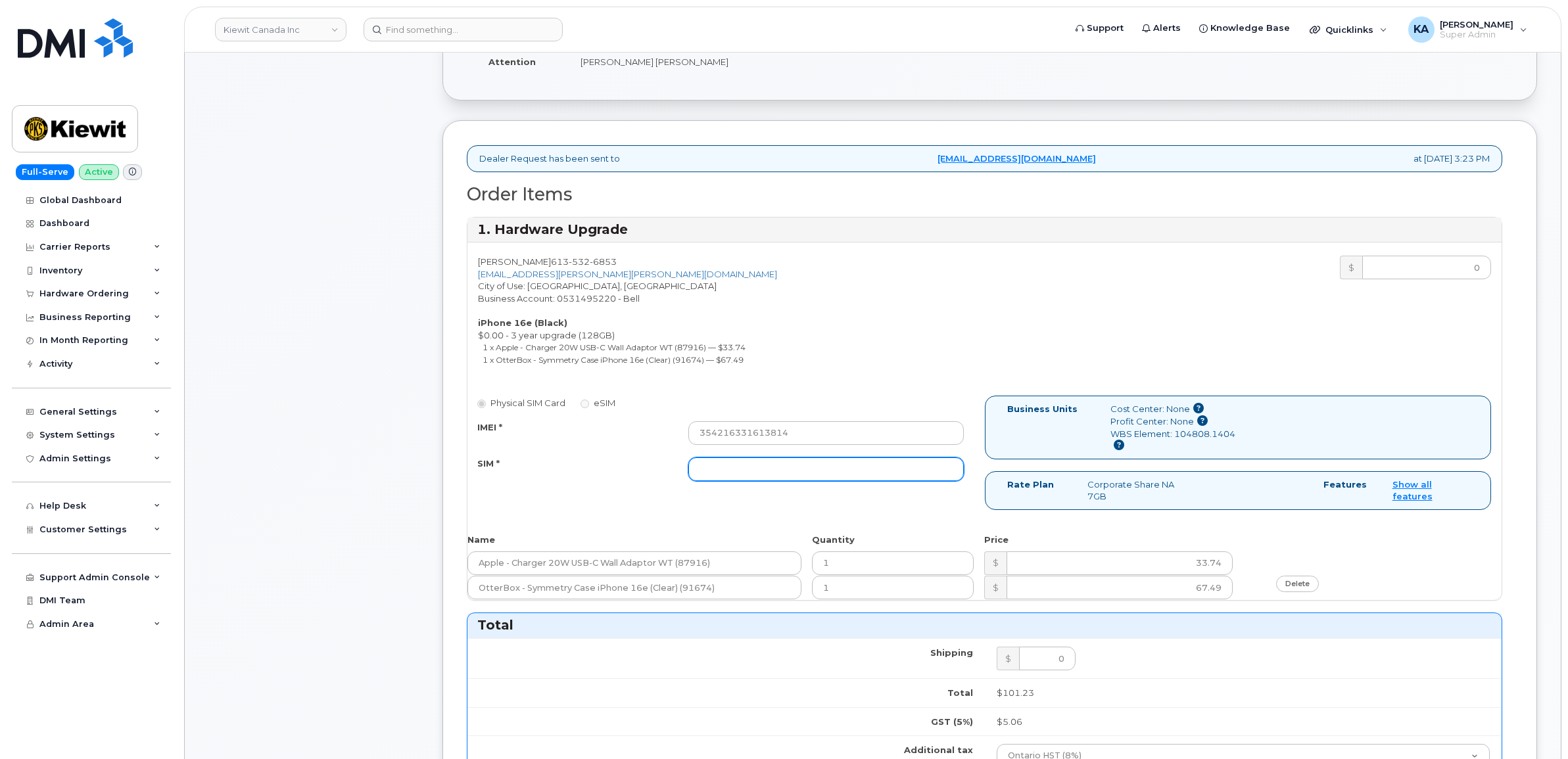
click at [752, 473] on input "SIM *" at bounding box center [826, 469] width 275 height 23
paste input "89302610207733332529"
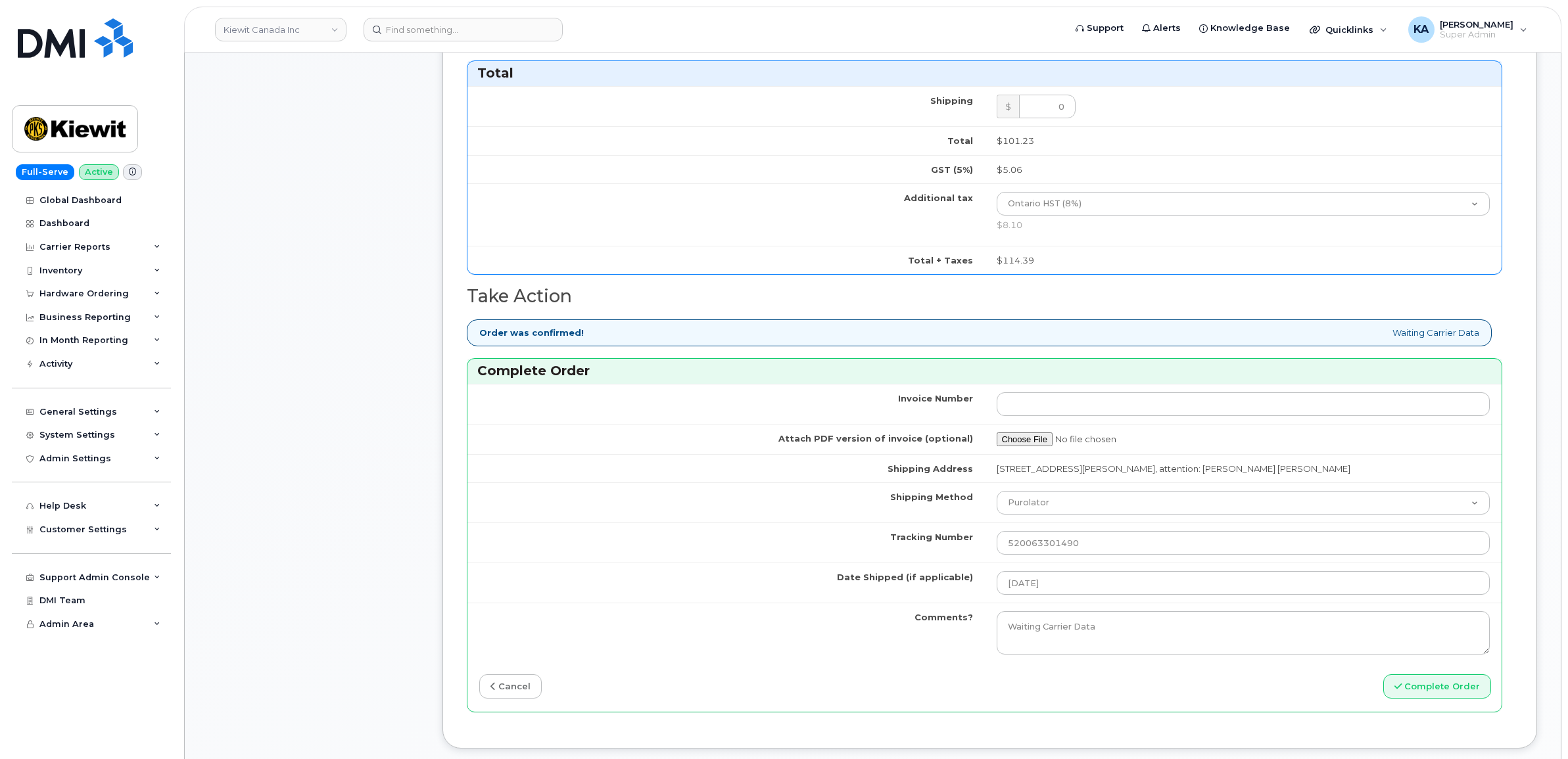
scroll to position [1068, 0]
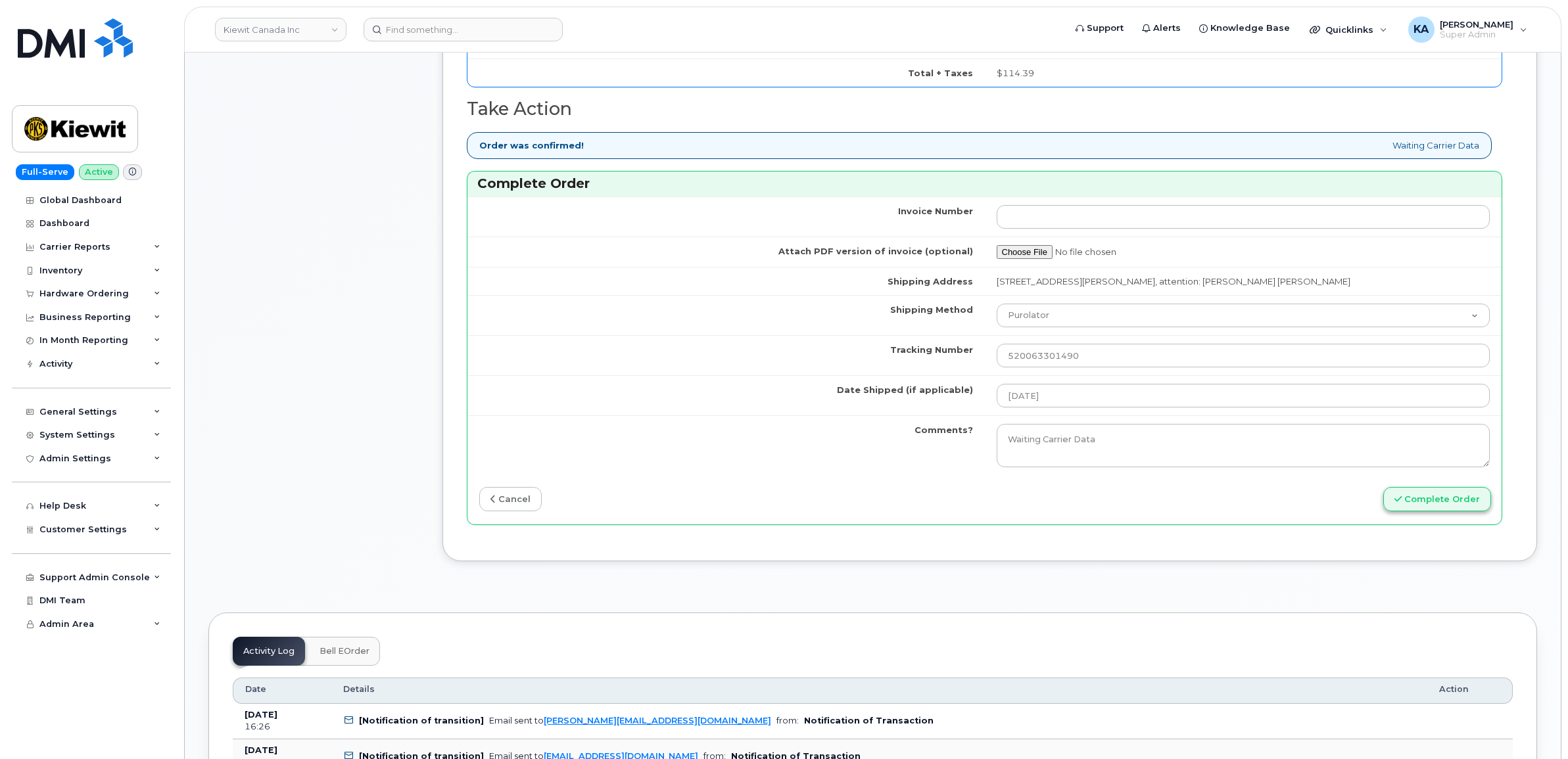
type input "89302610207733332529"
click at [1428, 500] on button "Complete Order" at bounding box center [1437, 499] width 108 height 24
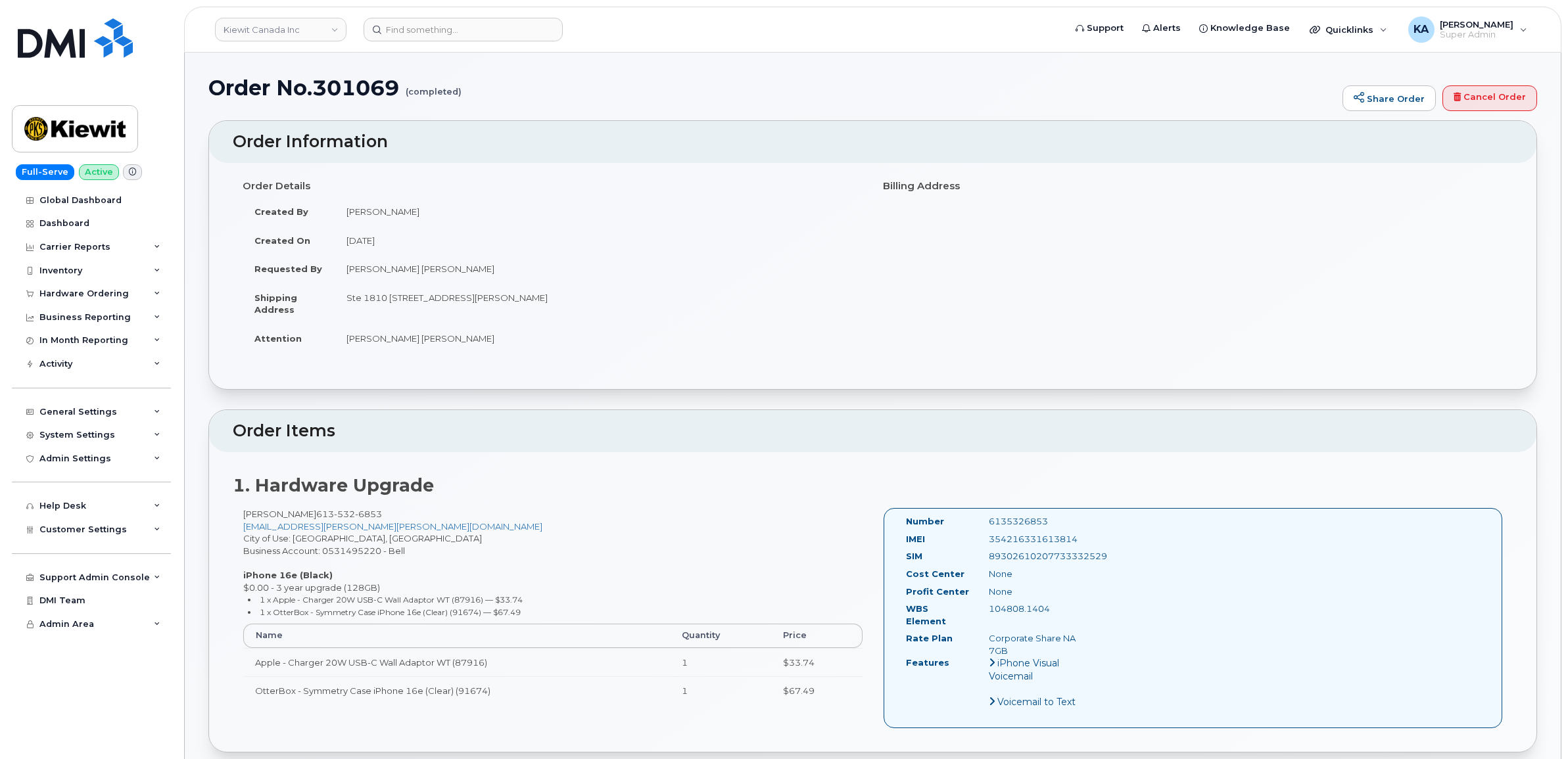
drag, startPoint x: 900, startPoint y: 516, endPoint x: 1076, endPoint y: 607, distance: 198.1
click at [1076, 607] on div "Number 6135326853 IMEI 354216331613814 SIM 89302610207733332529 Cost Center Non…" at bounding box center [996, 618] width 200 height 205
copy div "Number 6135326853 IMEI 354216331613814 SIM 89302610207733332529 Cost Center Non…"
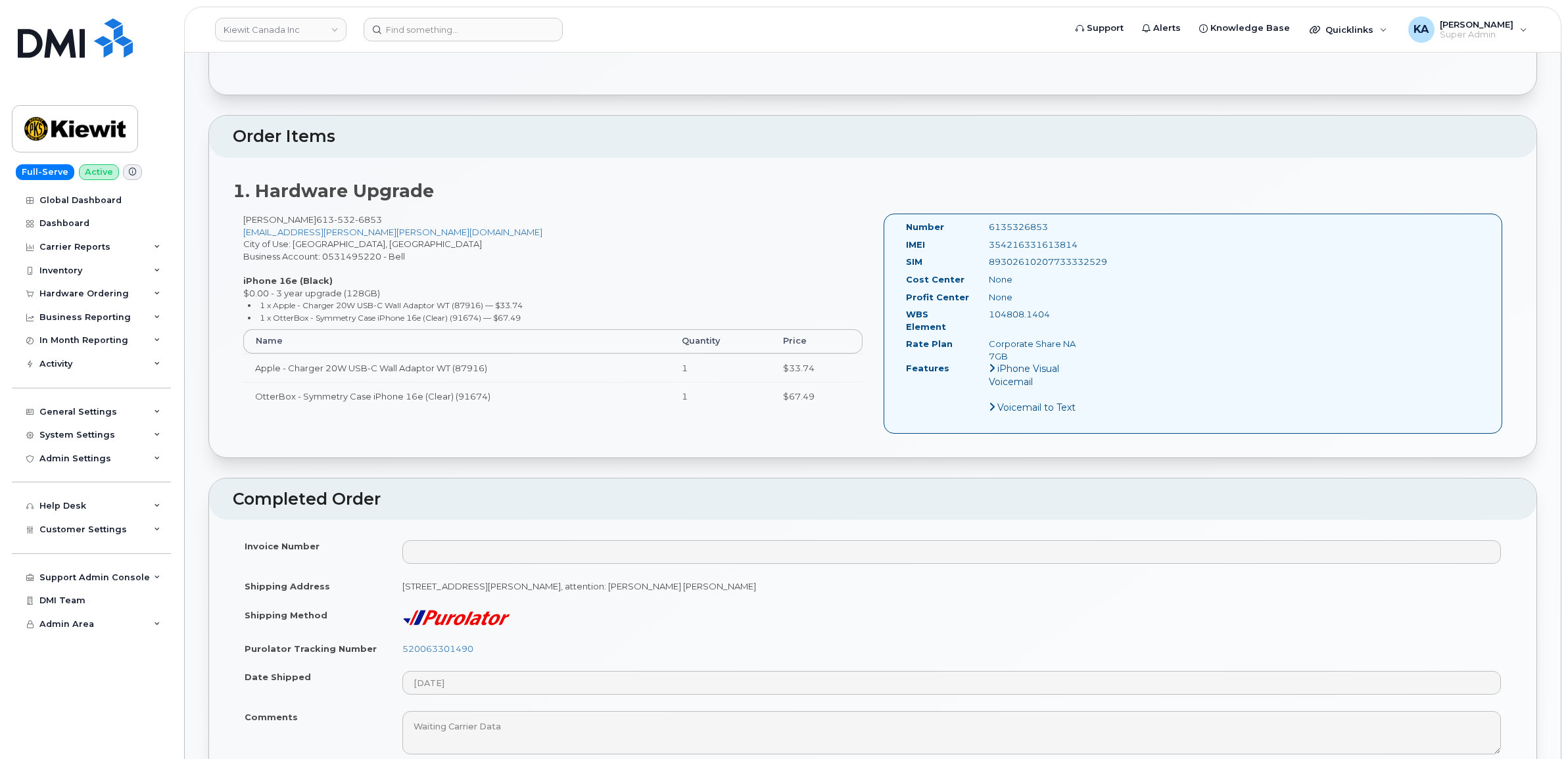
scroll to position [328, 0]
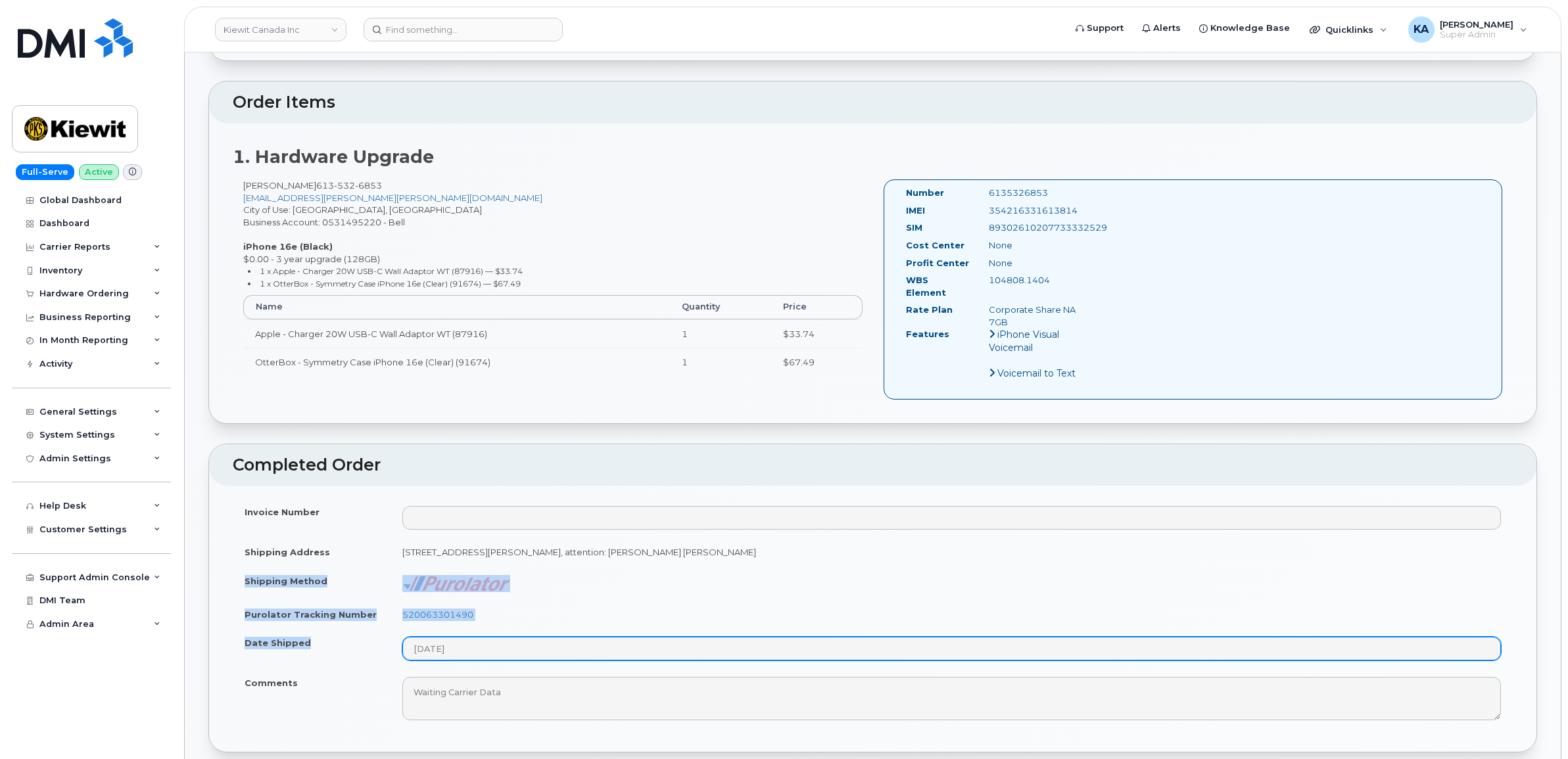
click at [483, 651] on tbody "Invoice Number Shipping Address 1810-28 Ann St MISSISSAUGA ON L5G 0E1 CANADA, a…" at bounding box center [872, 614] width 1280 height 231
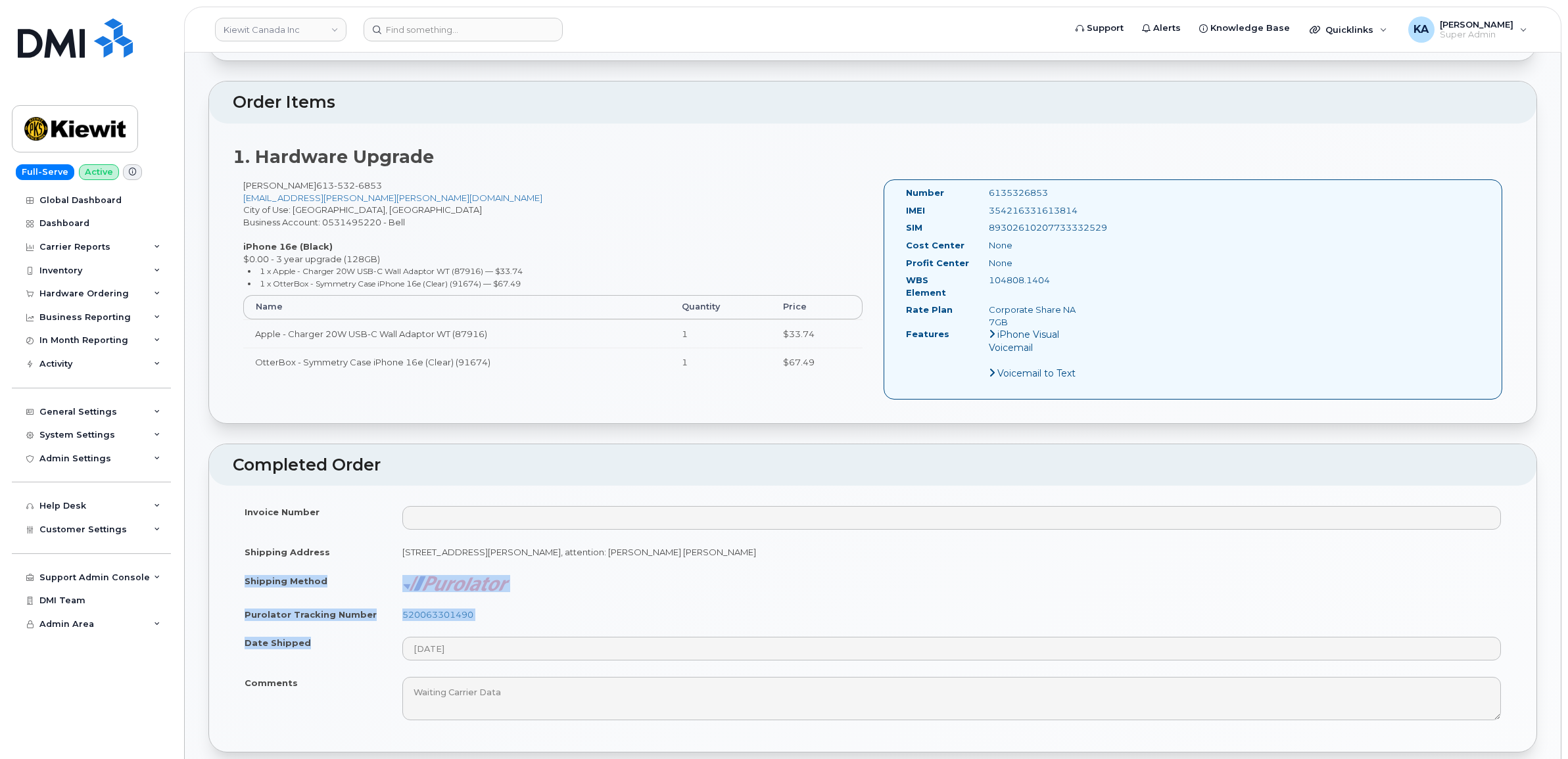
copy tbody "Shipping Method Purolator Tracking Number 520063301490 Date Shipped"
click at [579, 600] on td "520063301490" at bounding box center [952, 614] width 1122 height 29
drag, startPoint x: 515, startPoint y: 604, endPoint x: 402, endPoint y: 608, distance: 113.1
click at [402, 608] on td "520063301490" at bounding box center [952, 614] width 1122 height 29
copy link "520063301490"
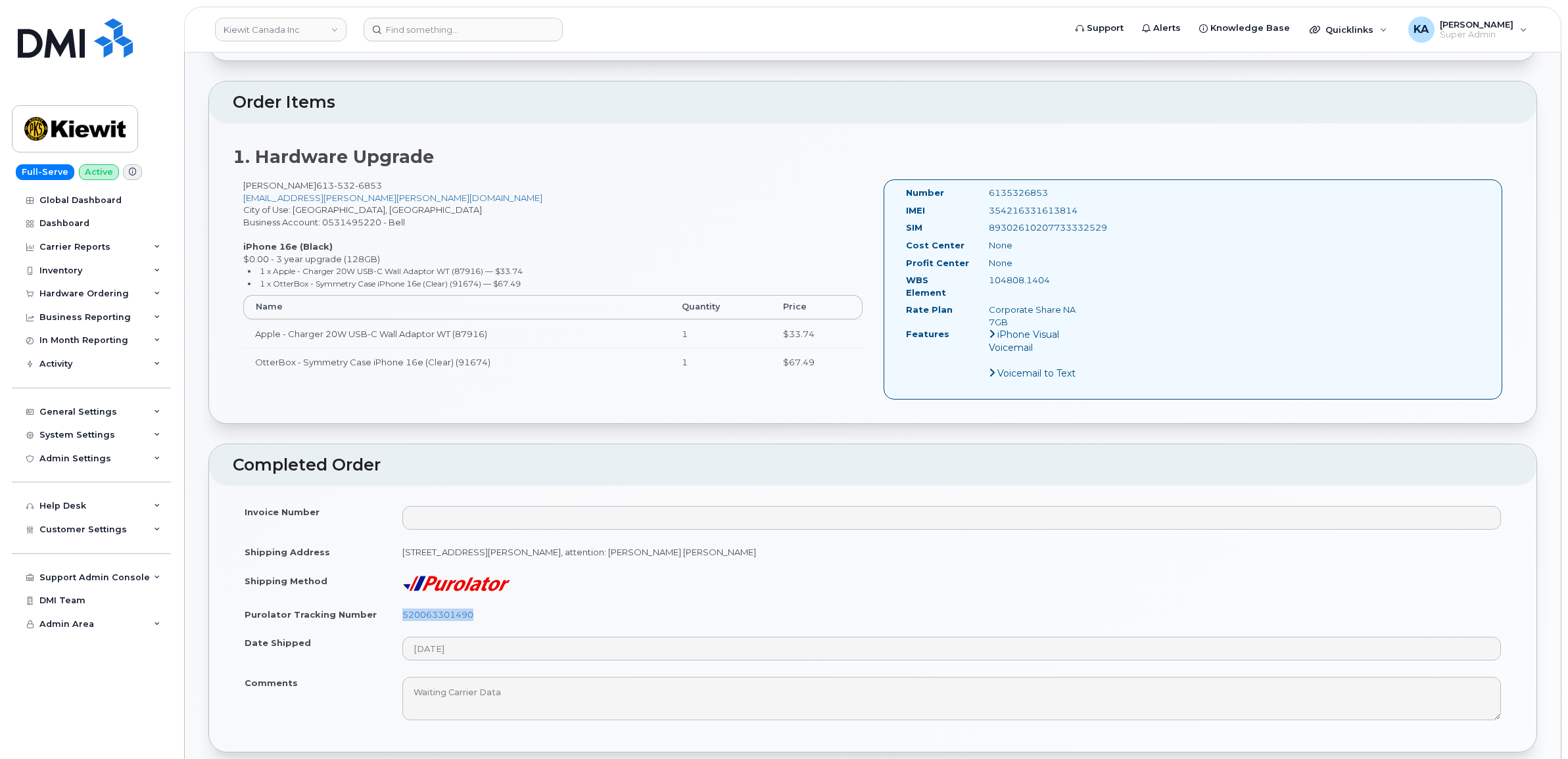
drag, startPoint x: 1087, startPoint y: 209, endPoint x: 988, endPoint y: 214, distance: 99.1
click at [988, 214] on div "354216331613814" at bounding box center [1037, 210] width 116 height 12
copy div "354216331613814"
drag, startPoint x: 1055, startPoint y: 188, endPoint x: 970, endPoint y: 190, distance: 85.0
click at [971, 188] on div "Number 6135326853" at bounding box center [996, 195] width 200 height 17
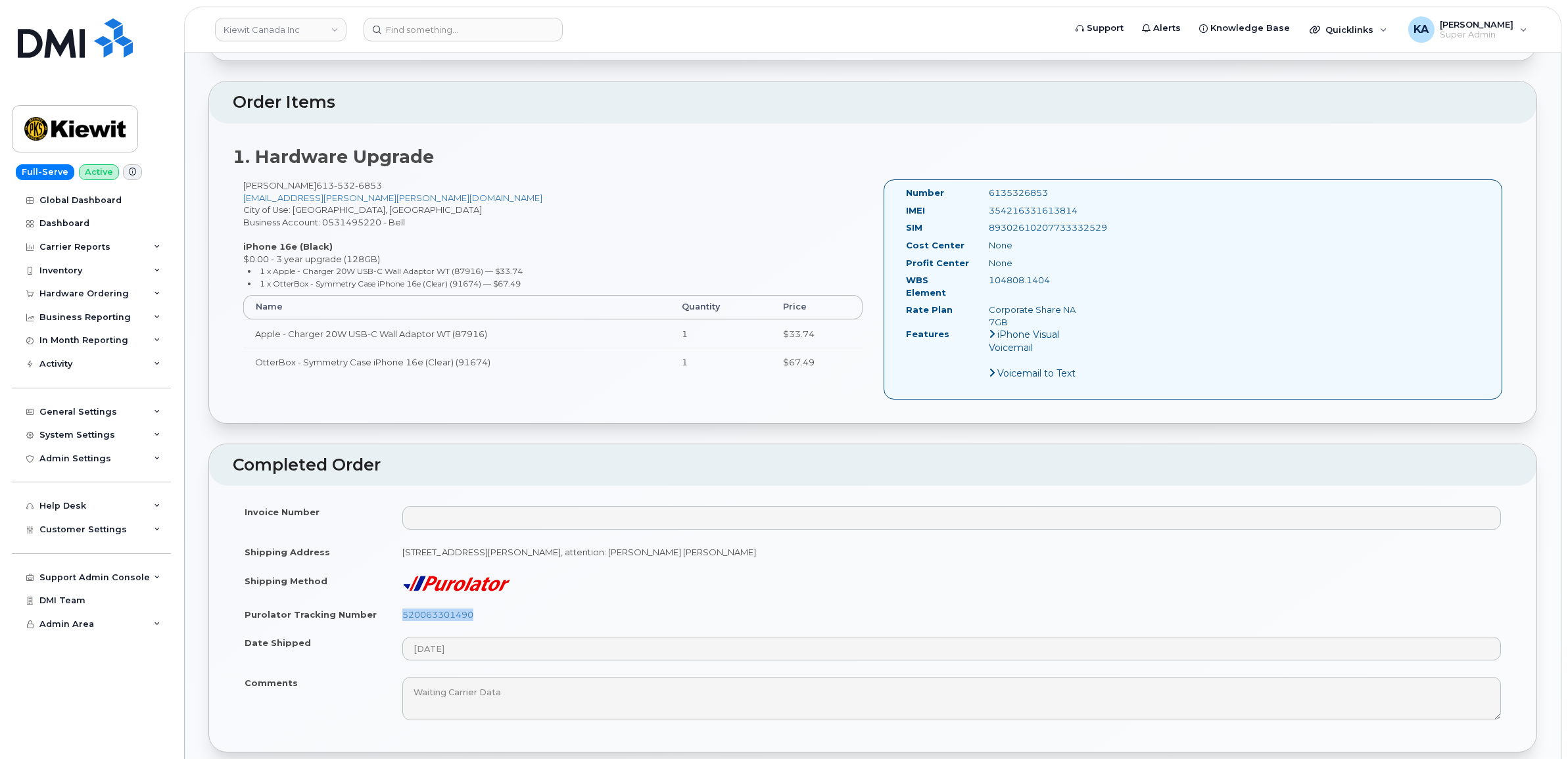
copy div "6135326853"
click at [58, 290] on div "Hardware Ordering" at bounding box center [84, 293] width 90 height 11
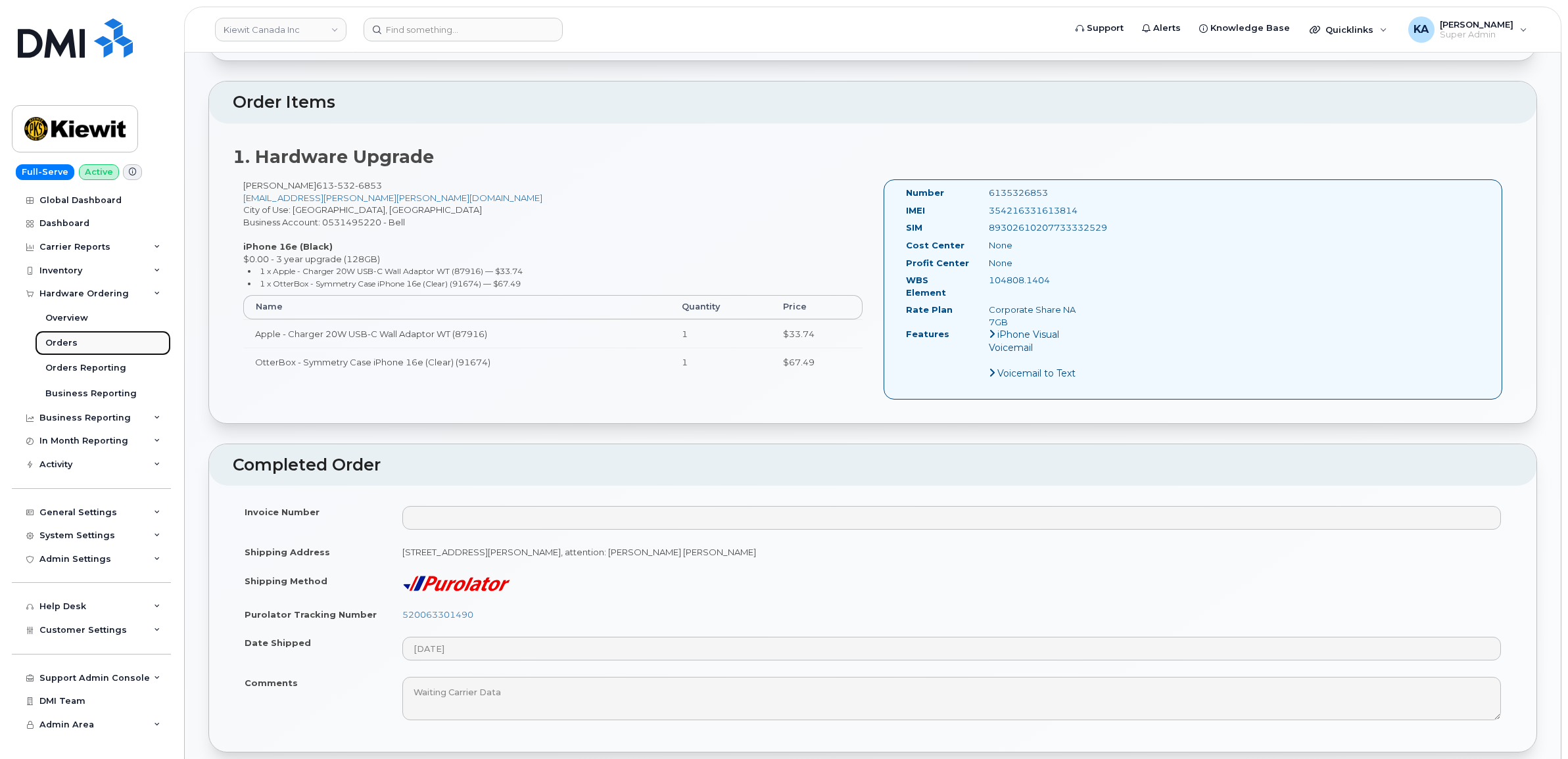
click at [63, 343] on div "Orders" at bounding box center [62, 343] width 32 height 12
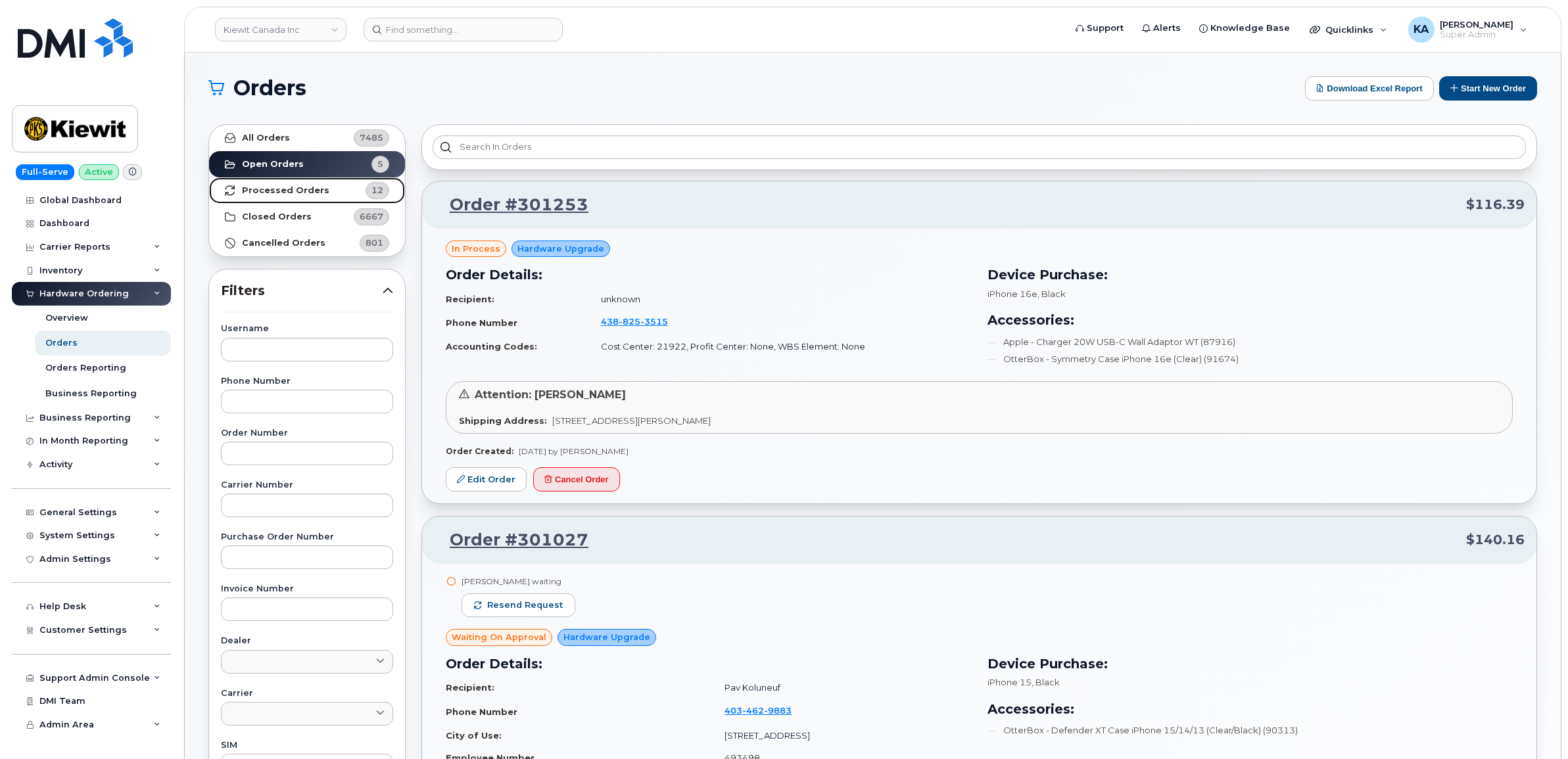
click at [274, 192] on strong "Processed Orders" at bounding box center [285, 190] width 87 height 11
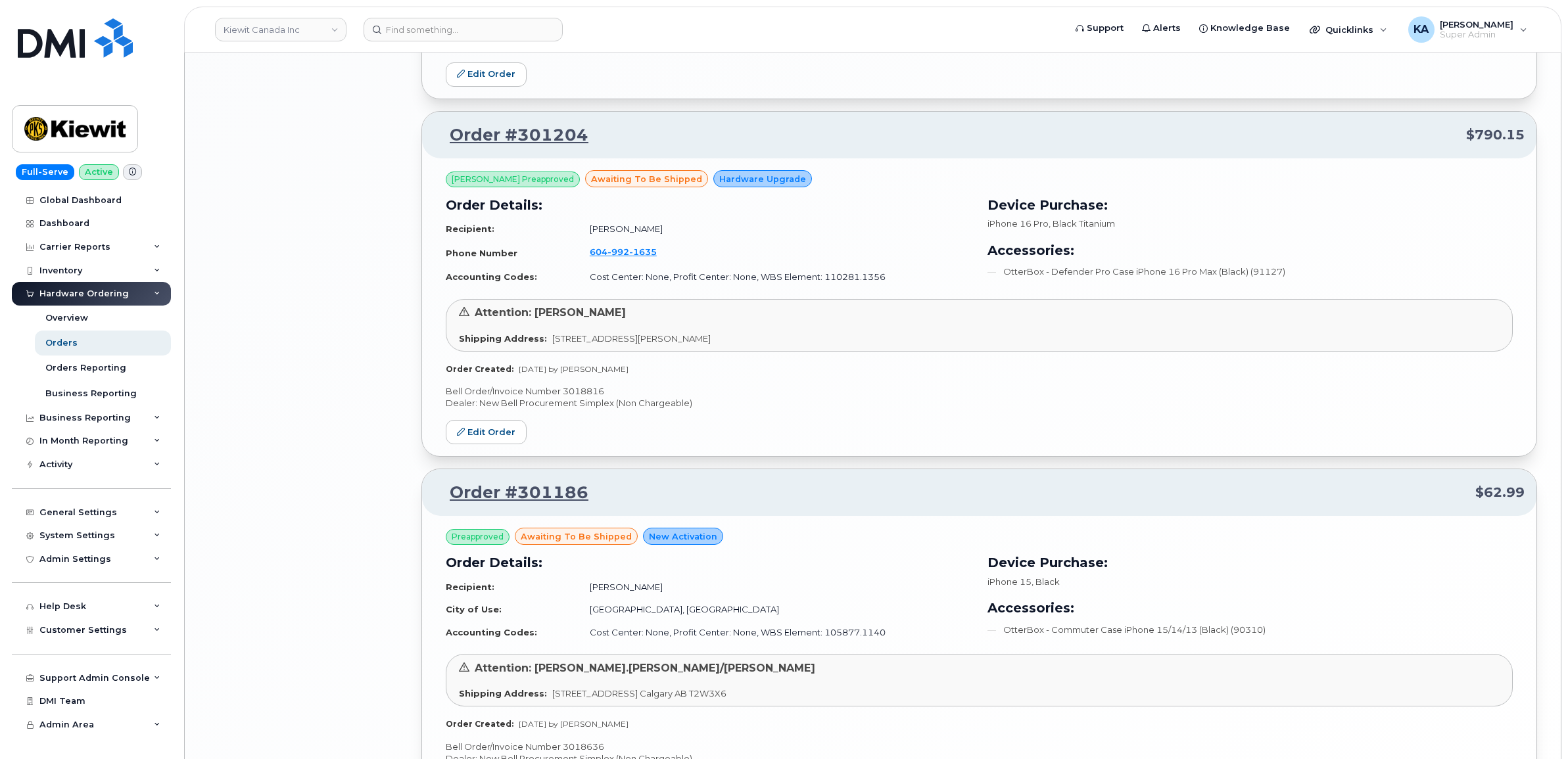
scroll to position [2522, 0]
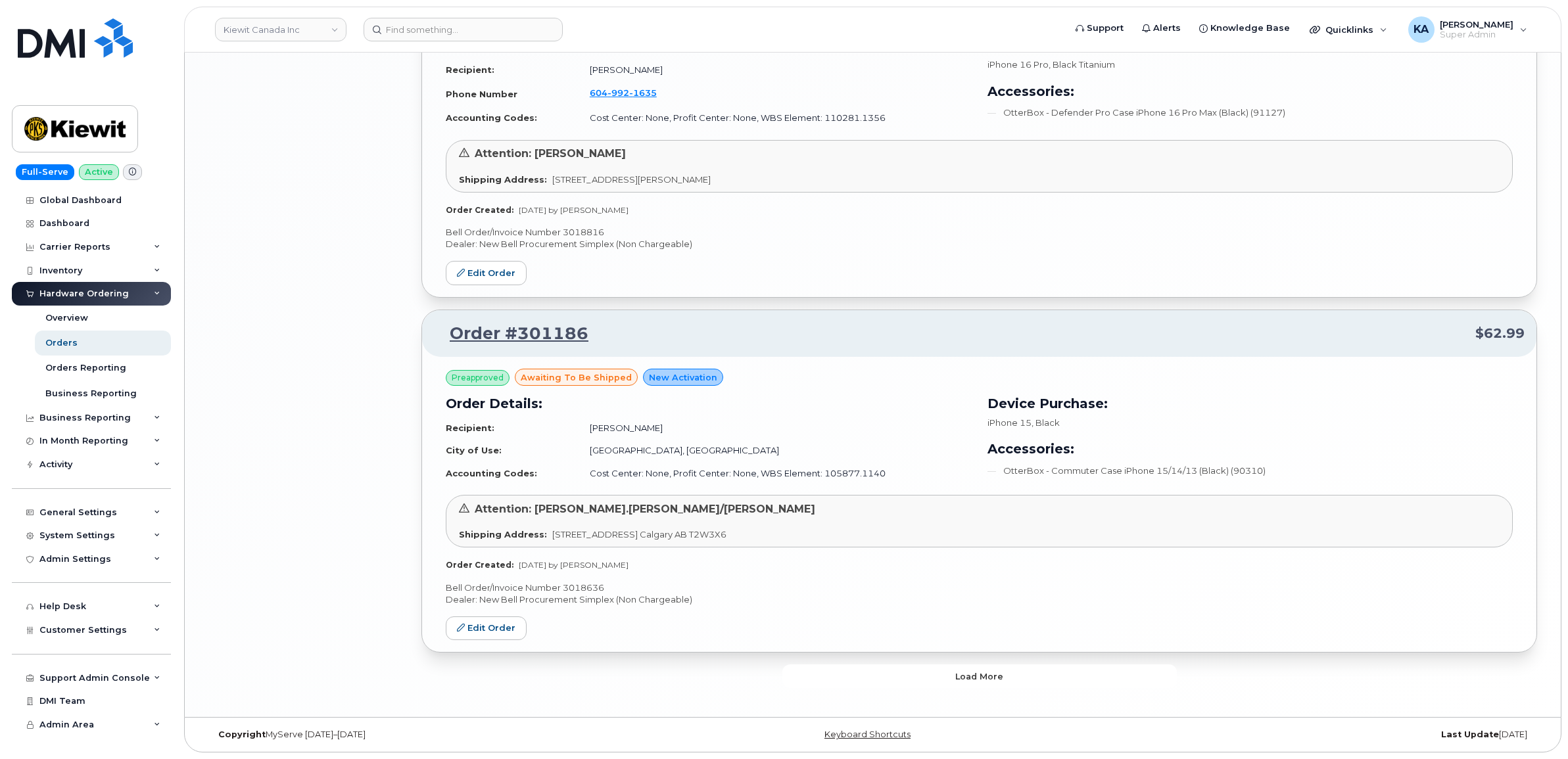
click at [880, 677] on button "Load more" at bounding box center [979, 676] width 394 height 23
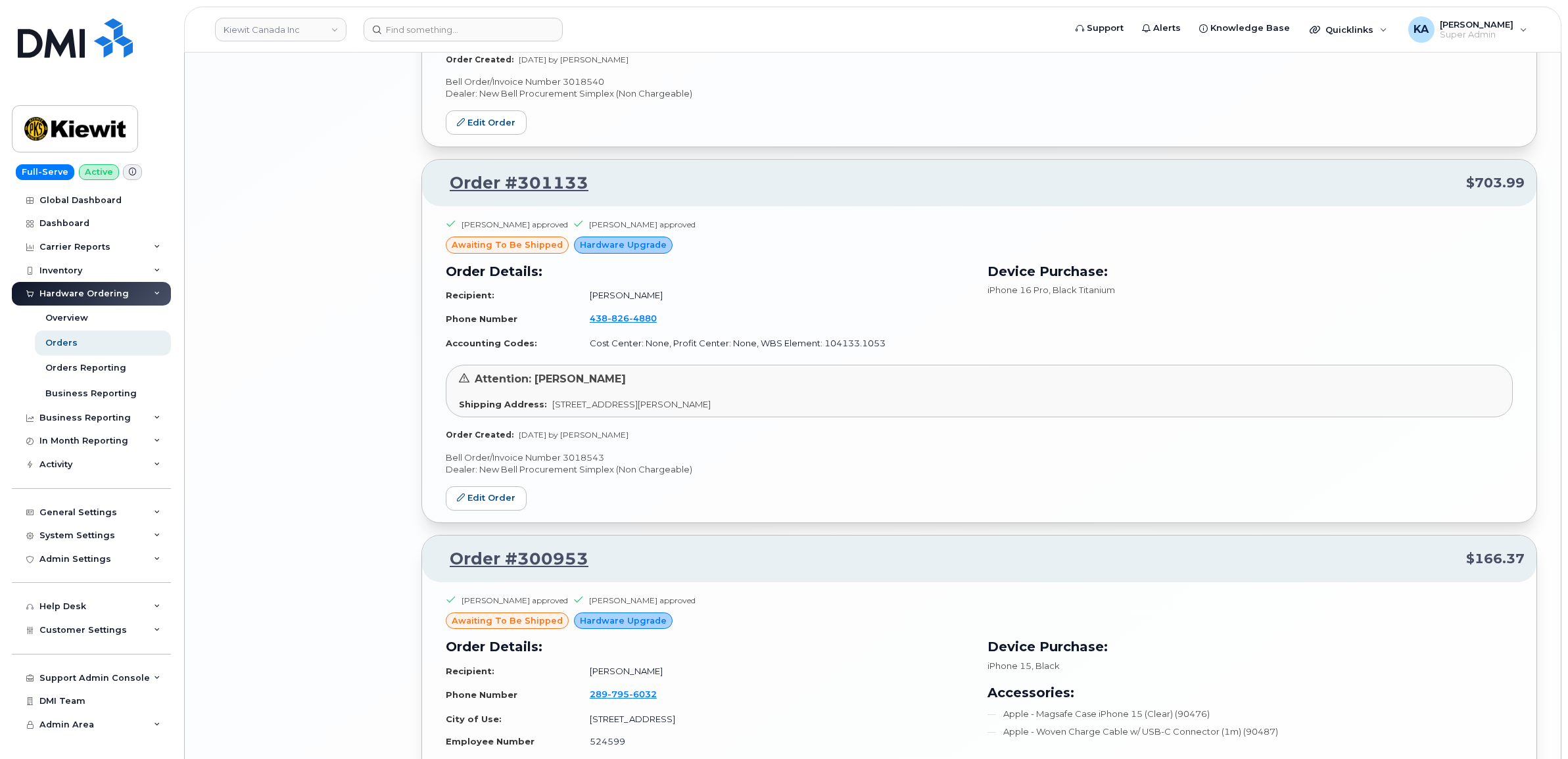
scroll to position [3359, 0]
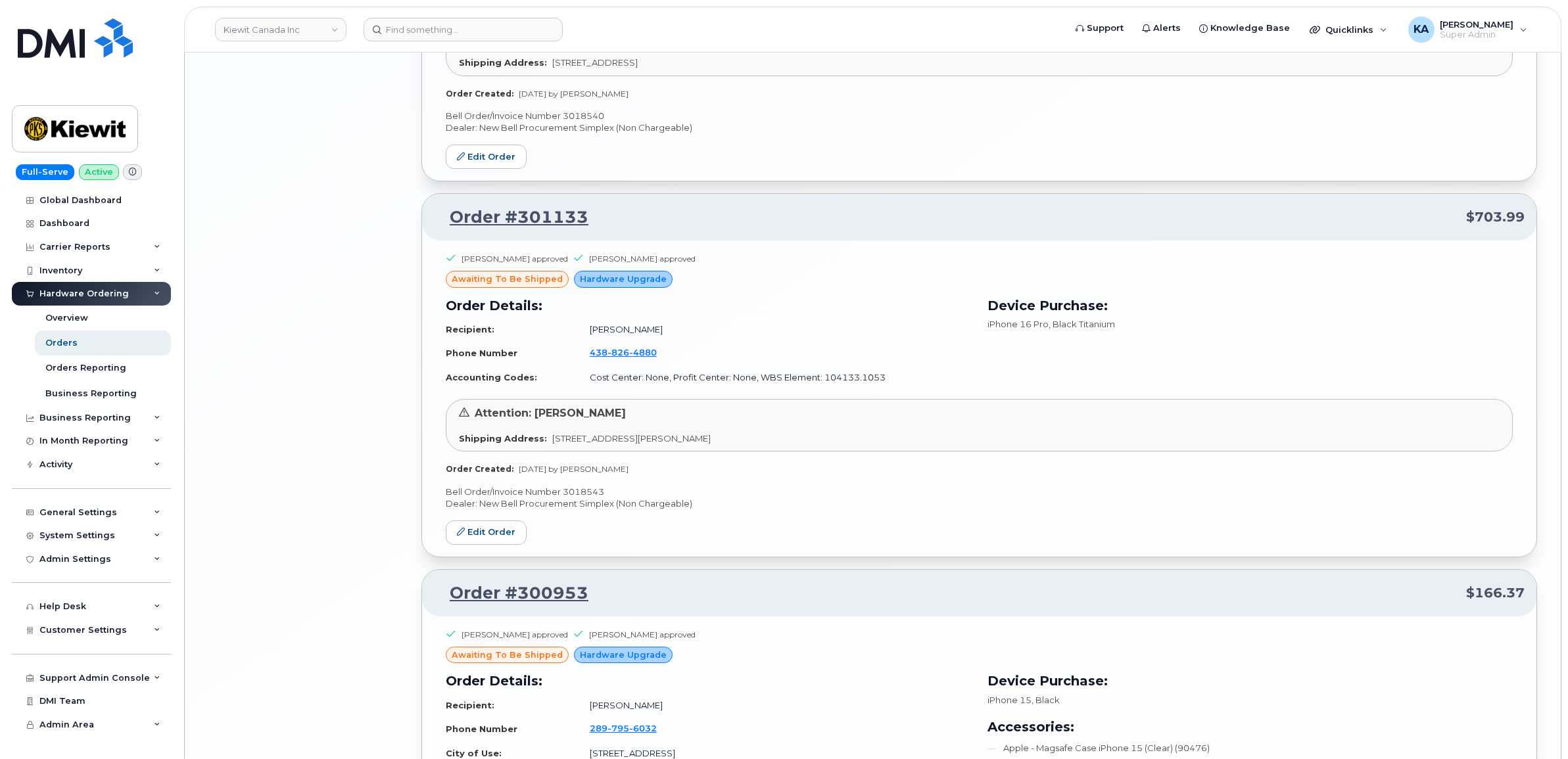
click at [589, 494] on p "Bell Order/Invoice Number 3018543" at bounding box center [979, 491] width 1067 height 12
copy p "3018543"
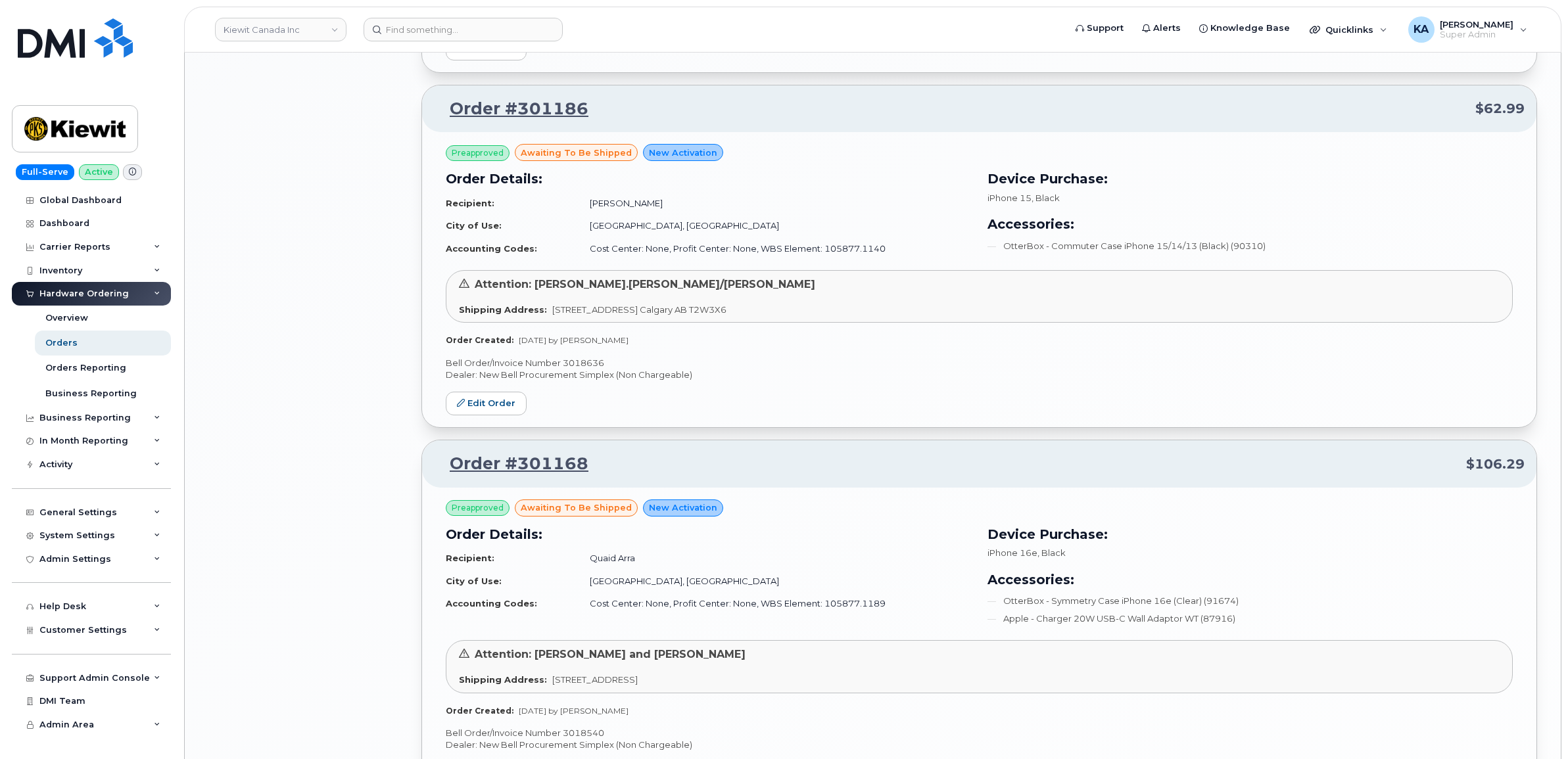
scroll to position [2702, 0]
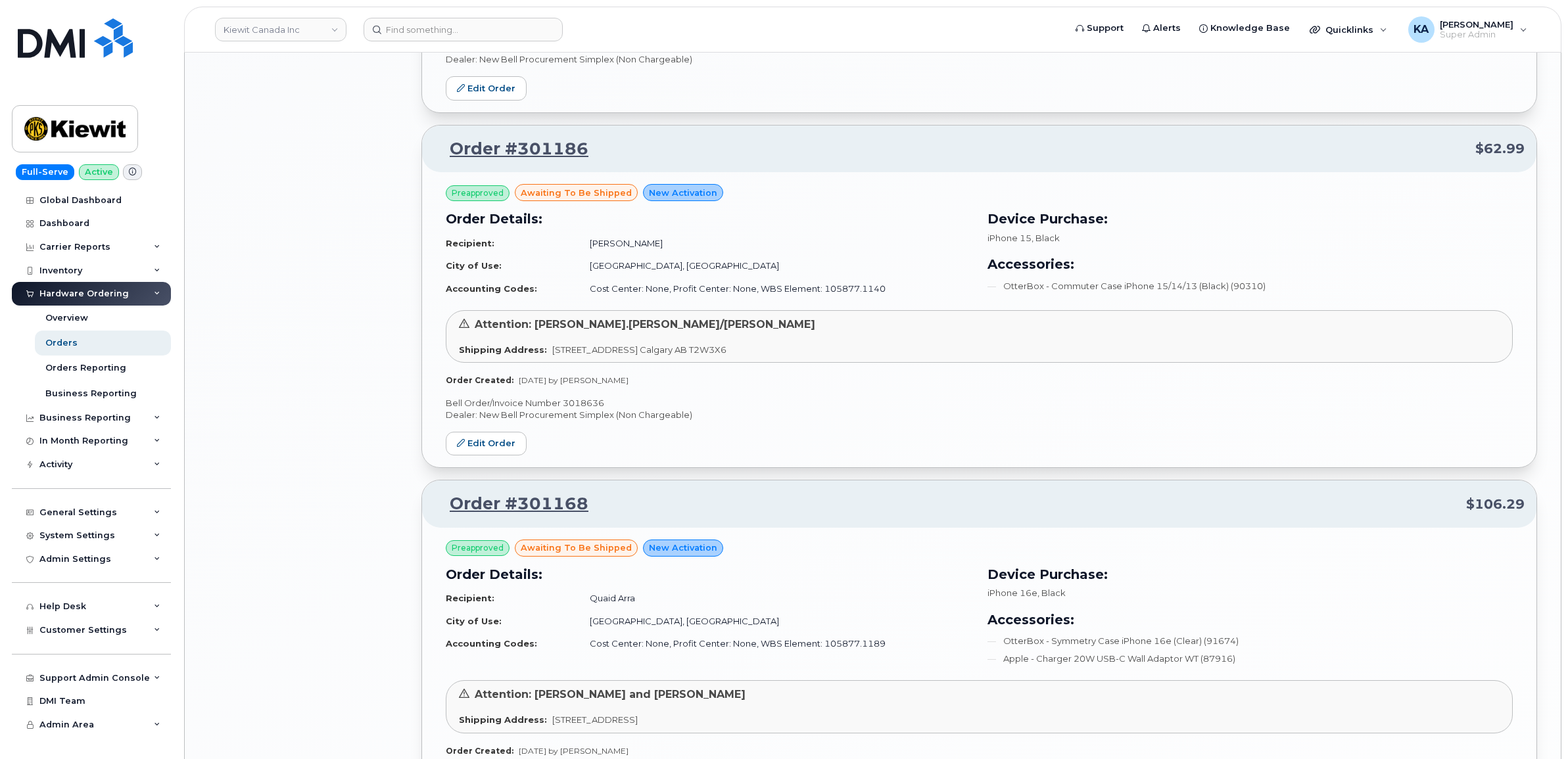
click at [586, 403] on p "Bell Order/Invoice Number 3018636" at bounding box center [979, 403] width 1067 height 12
click at [586, 402] on p "Bell Order/Invoice Number 3018636" at bounding box center [979, 403] width 1067 height 12
copy p "3018636"
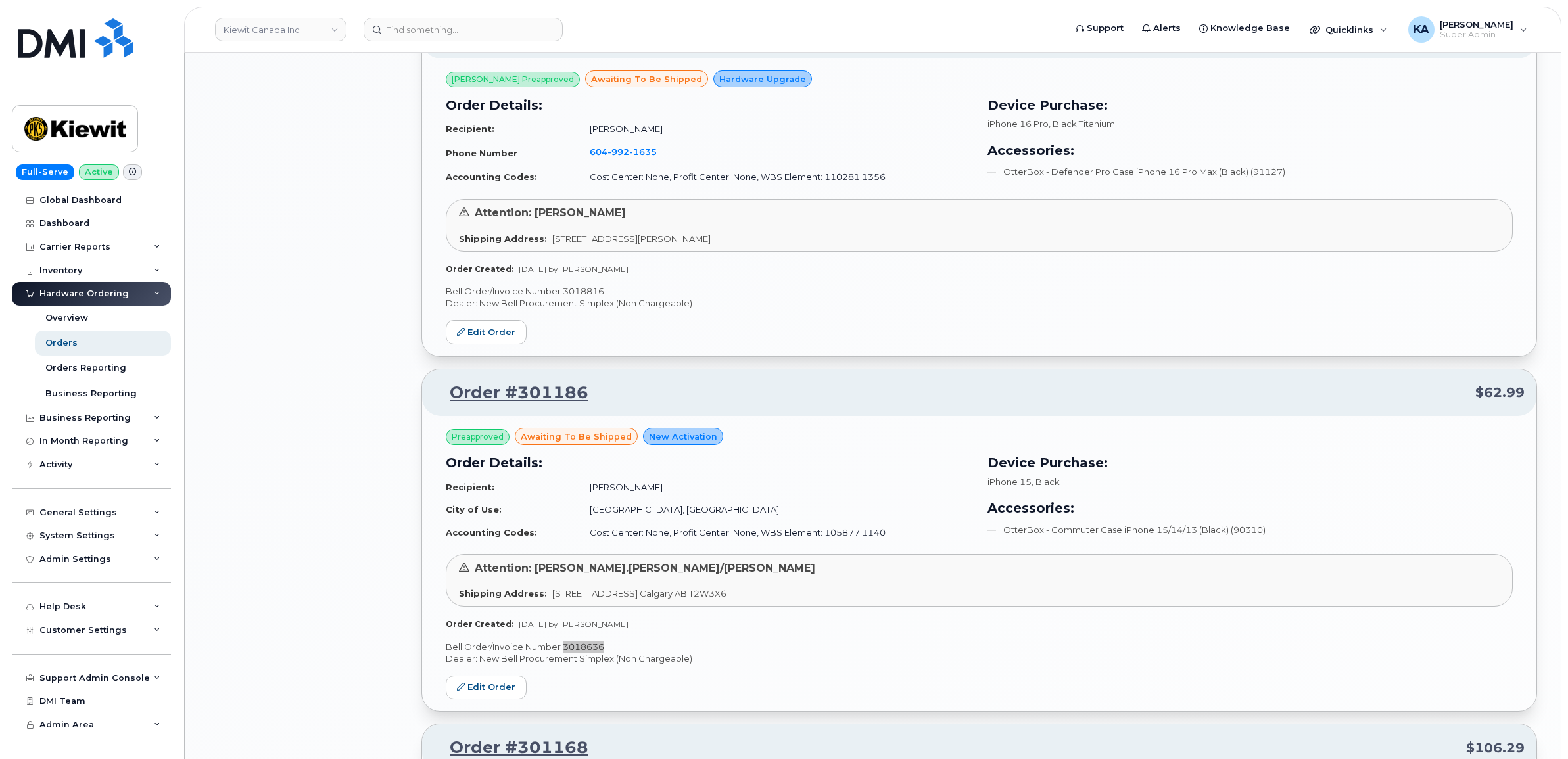
scroll to position [2373, 0]
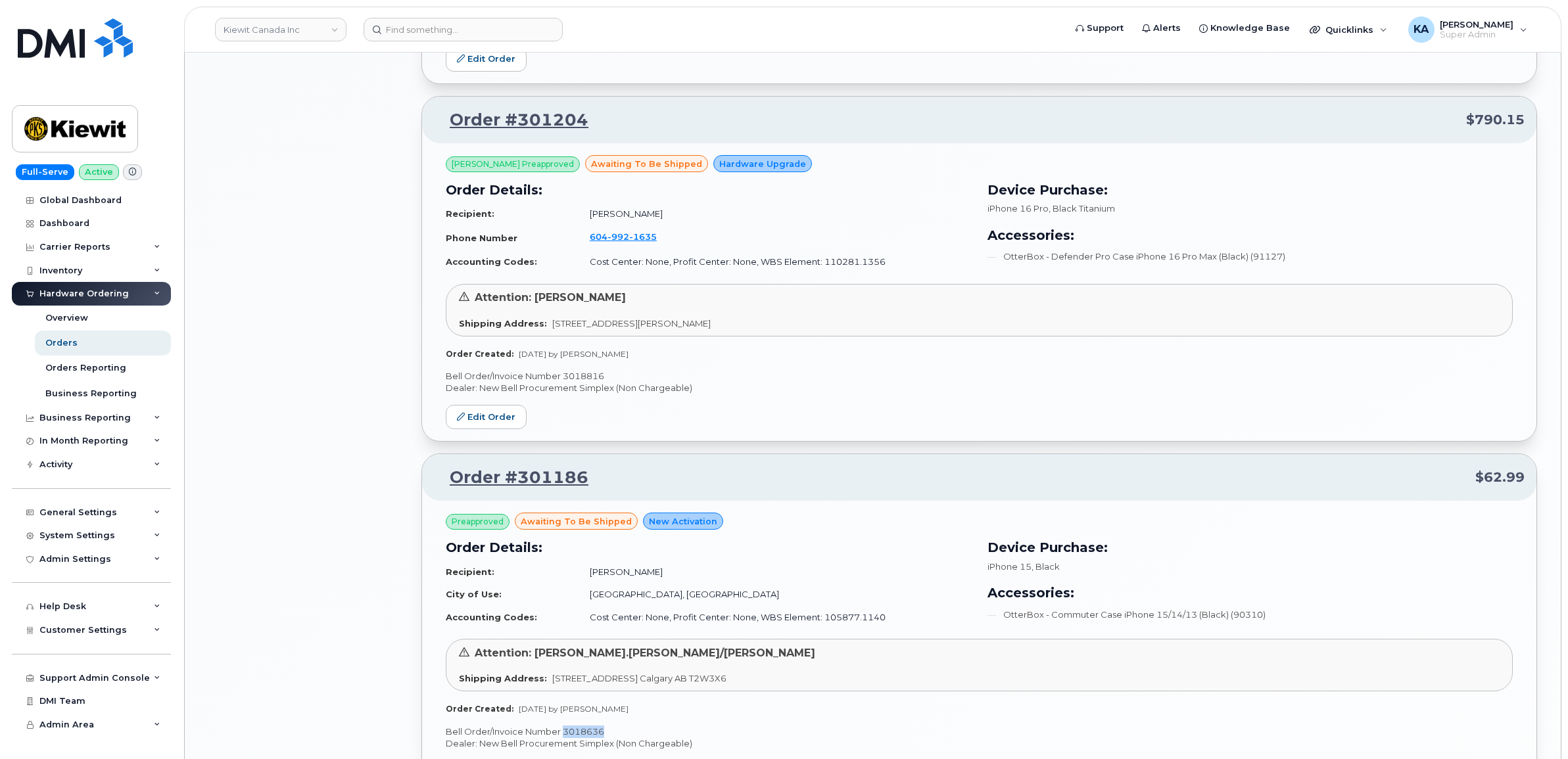
click at [585, 377] on p "Bell Order/Invoice Number 3018816" at bounding box center [979, 376] width 1067 height 12
copy p "3018816"
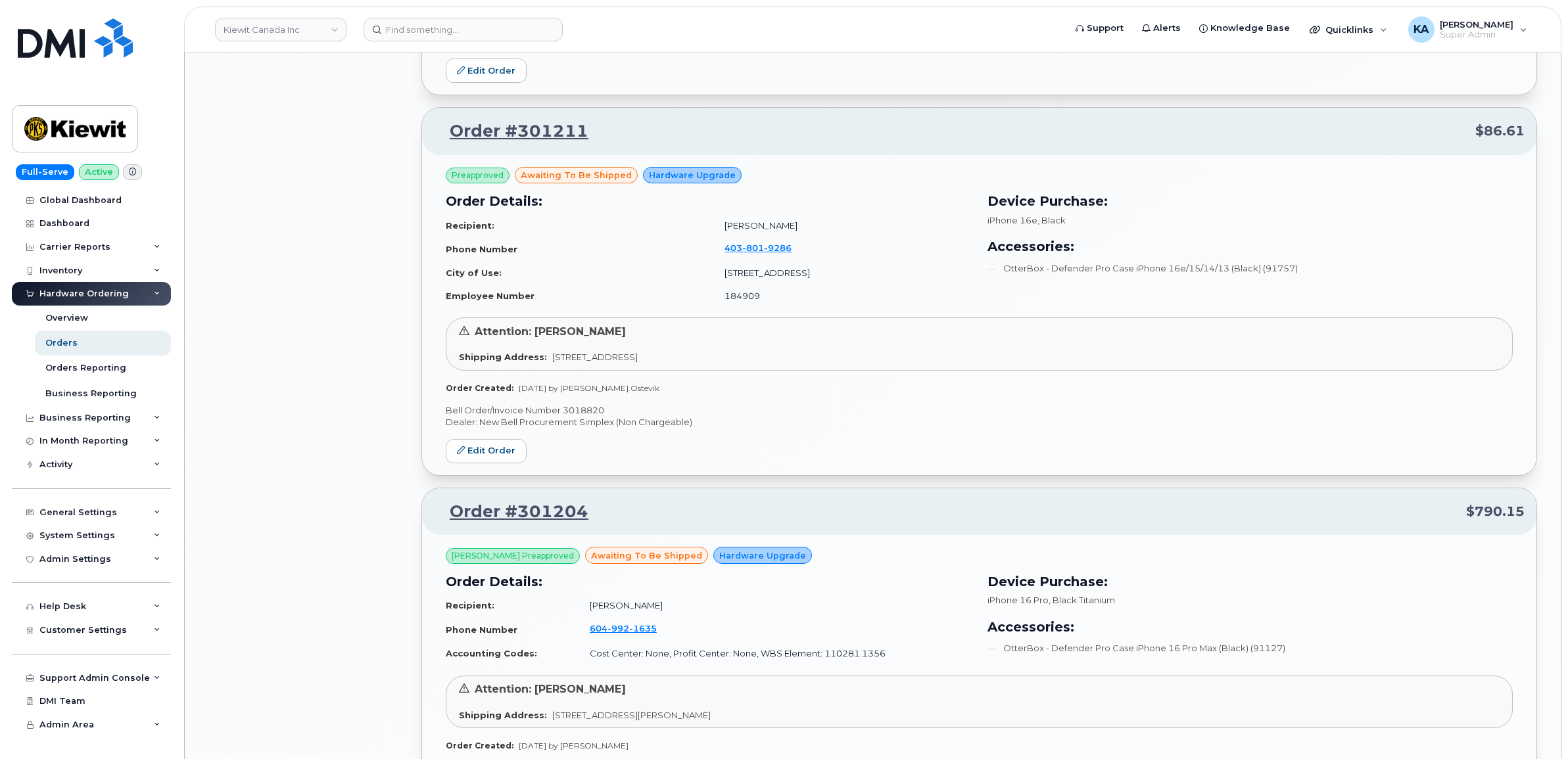
scroll to position [1963, 0]
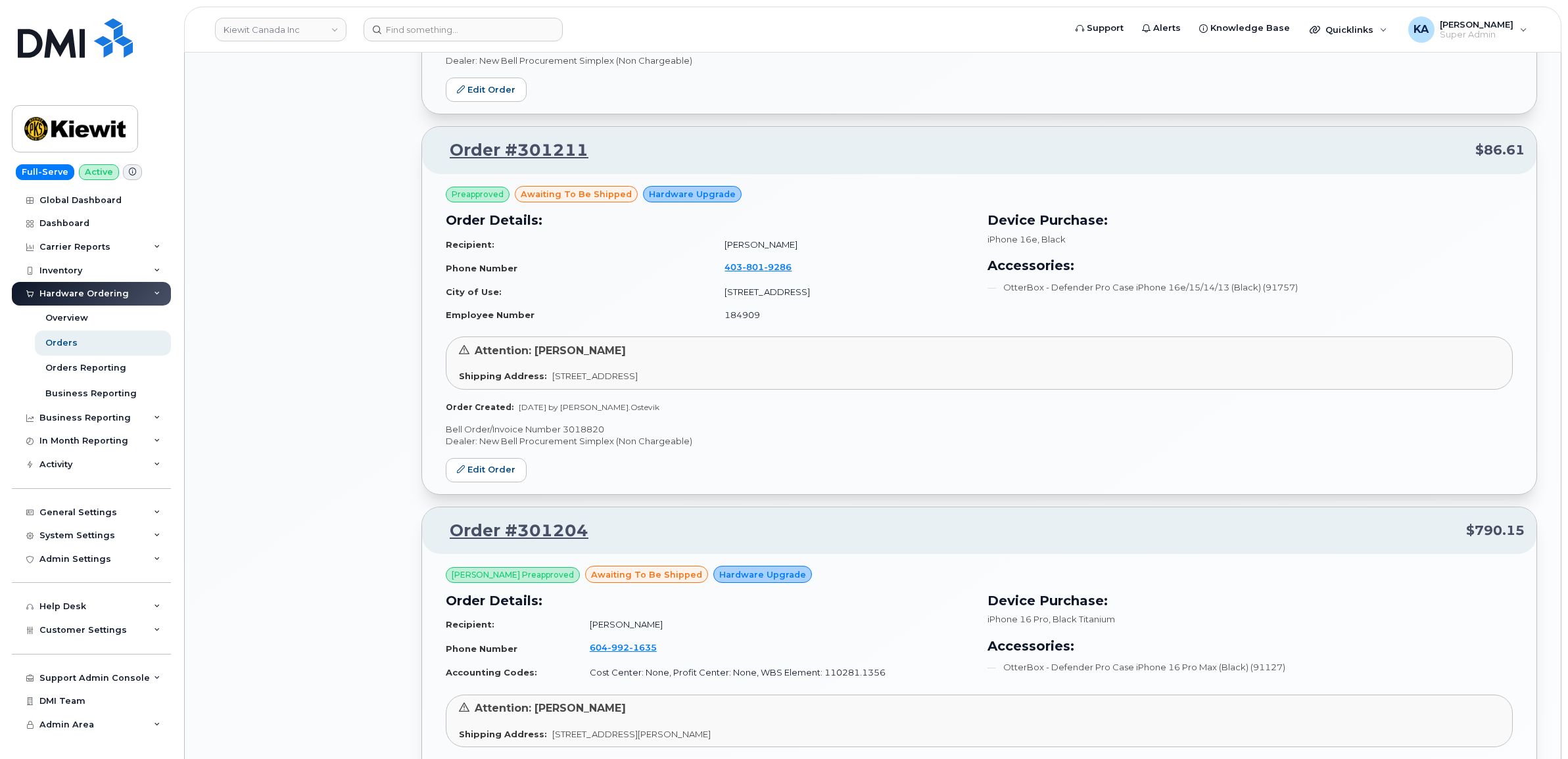
click at [576, 428] on p "Bell Order/Invoice Number 3018820" at bounding box center [979, 429] width 1067 height 12
copy p "3018820"
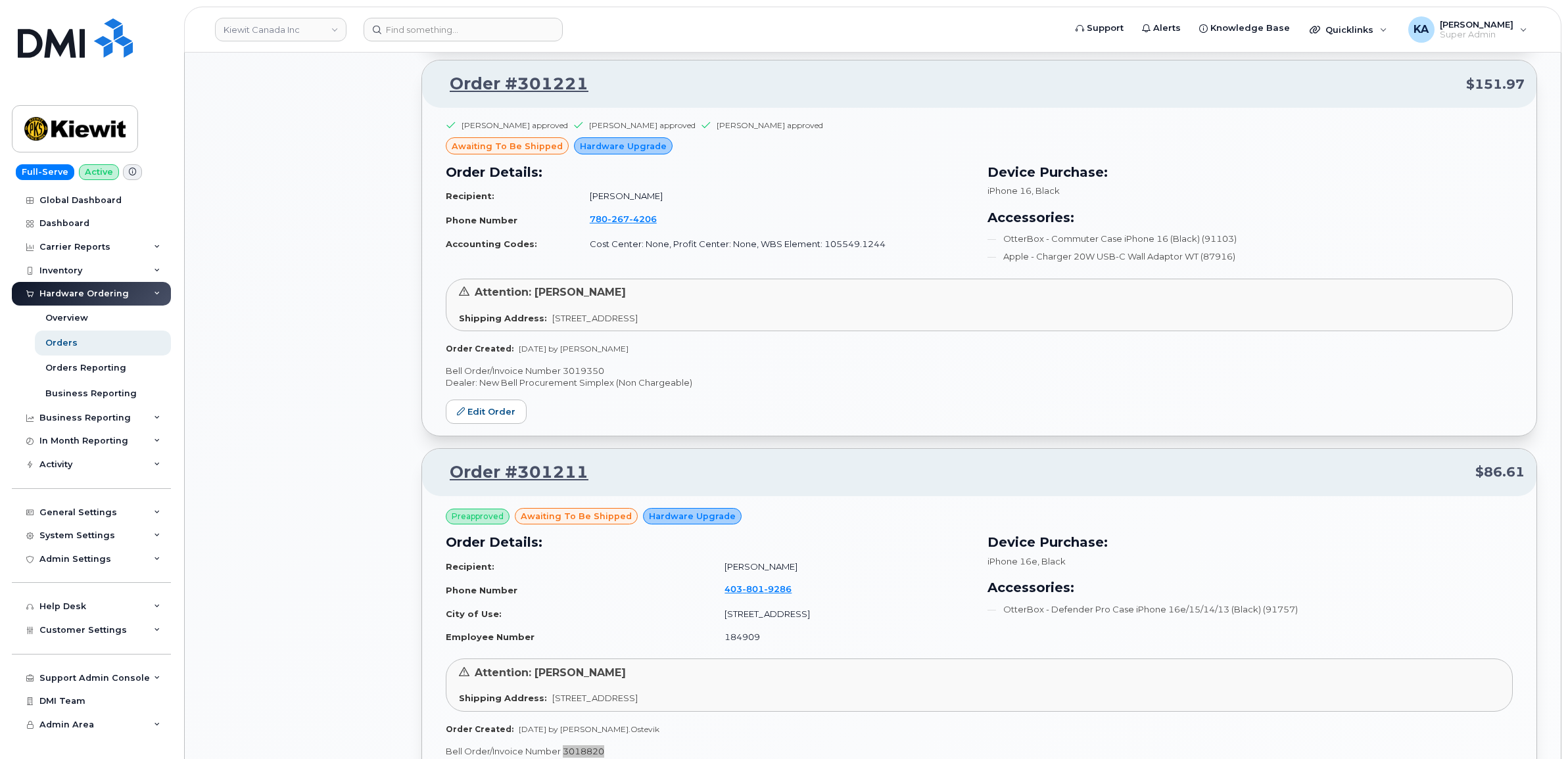
scroll to position [1552, 0]
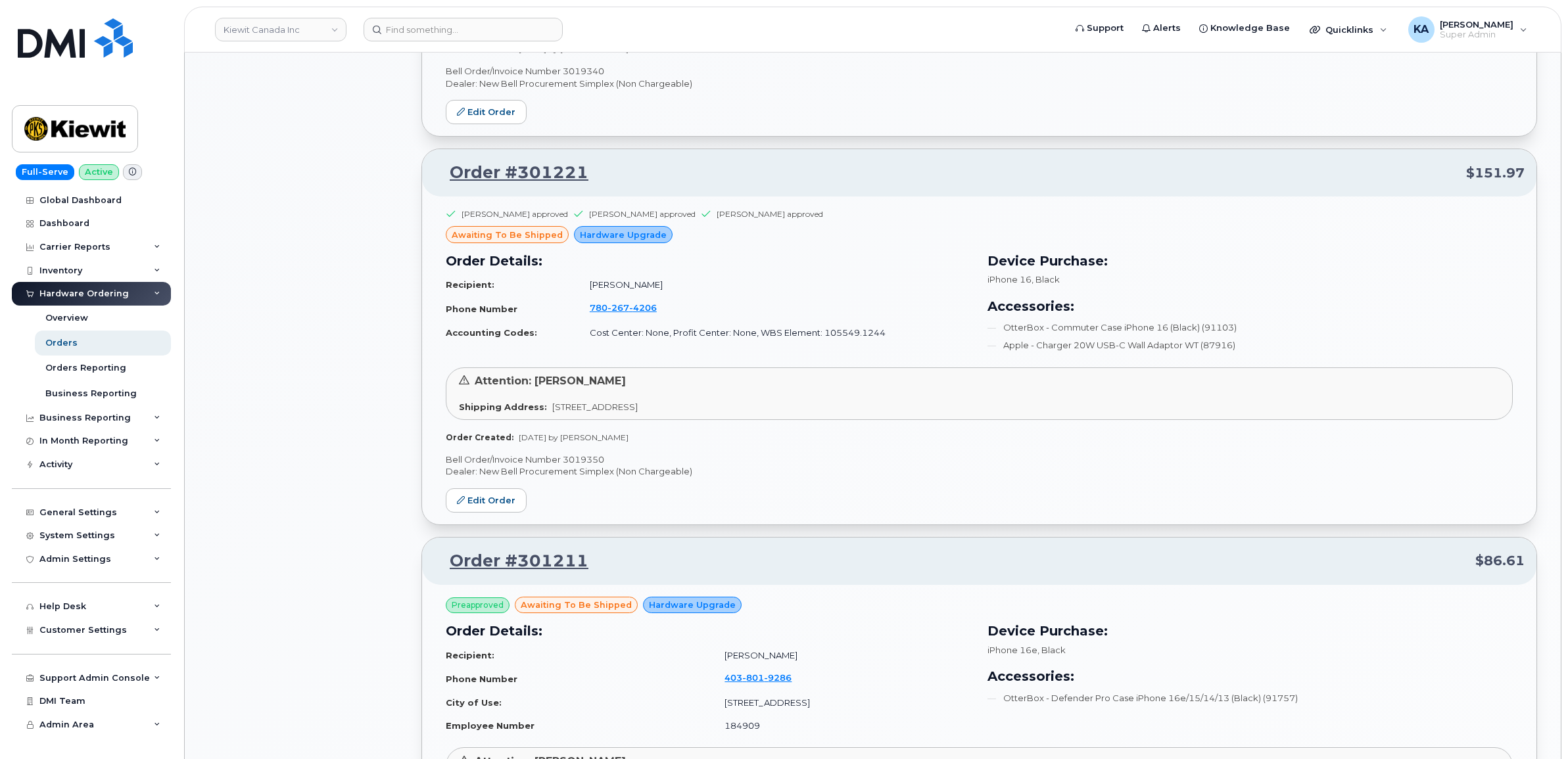
click at [594, 454] on div "Jared Bartel approved Kelsey Keck approved Paul Andrews approved awaiting to be…" at bounding box center [979, 360] width 1114 height 328
click at [592, 457] on p "Bell Order/Invoice Number 3019350" at bounding box center [979, 460] width 1067 height 12
copy p "3019350"
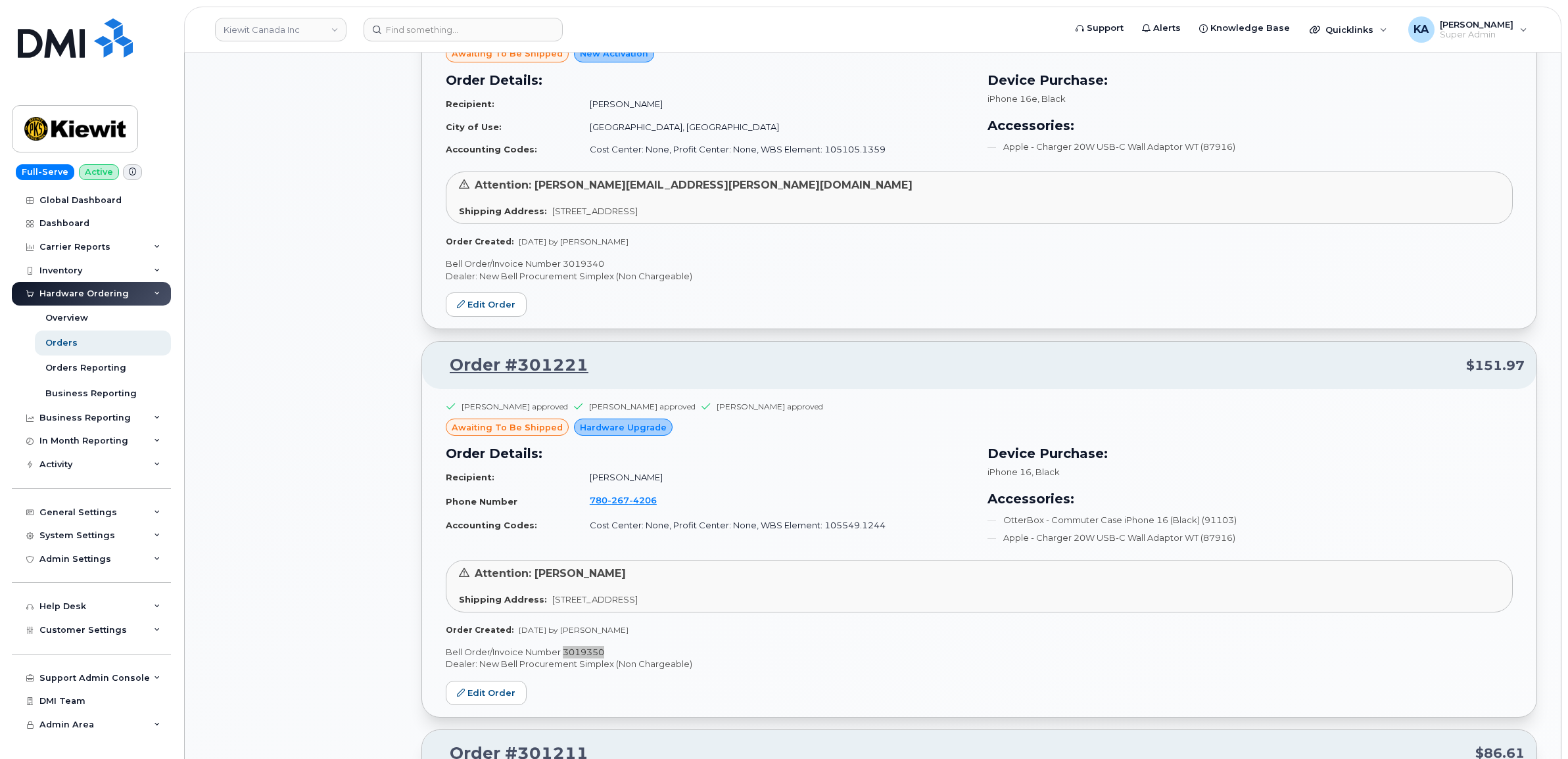
scroll to position [1305, 0]
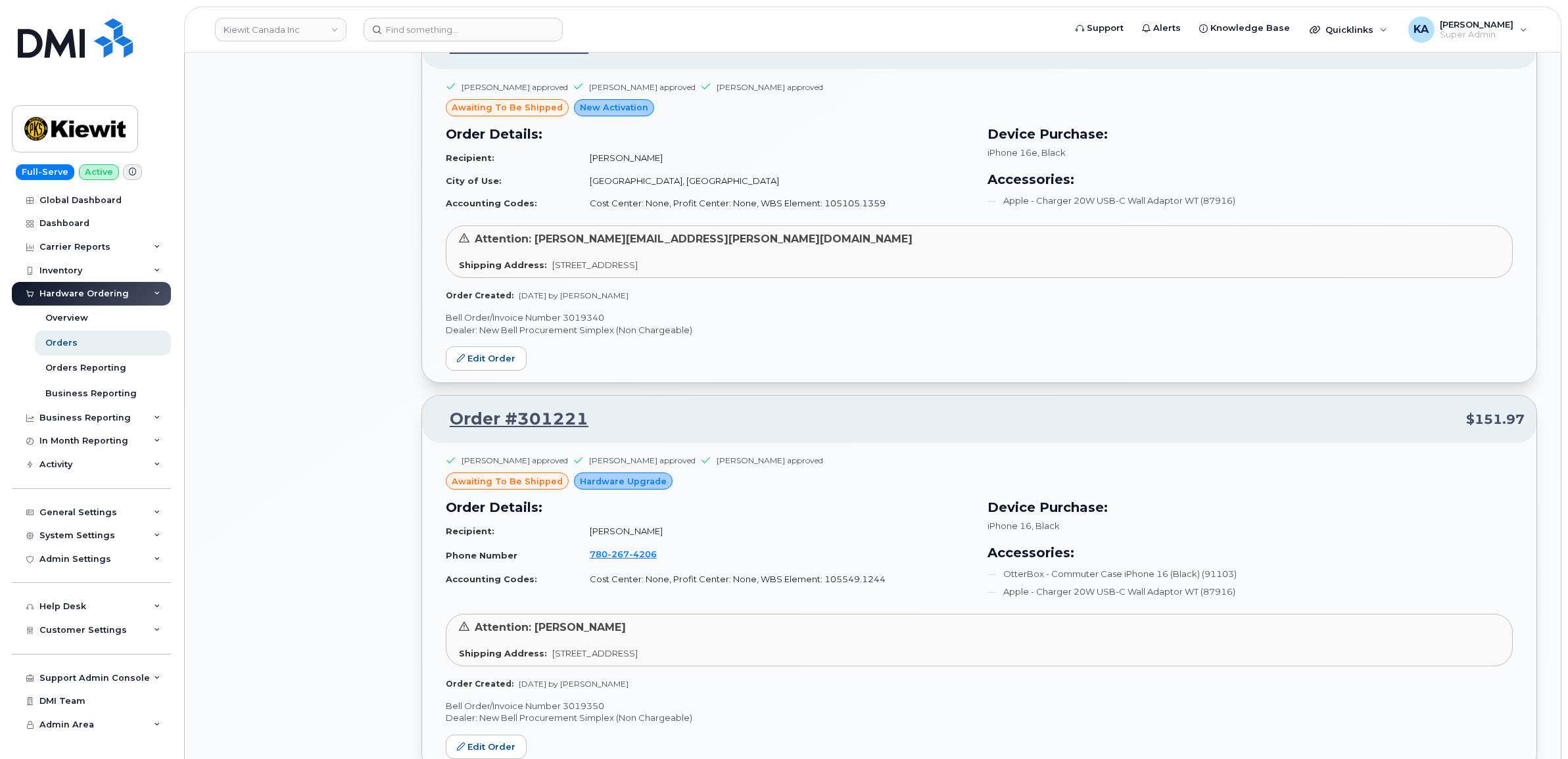
click at [573, 321] on p "Bell Order/Invoice Number 3019340" at bounding box center [979, 318] width 1067 height 12
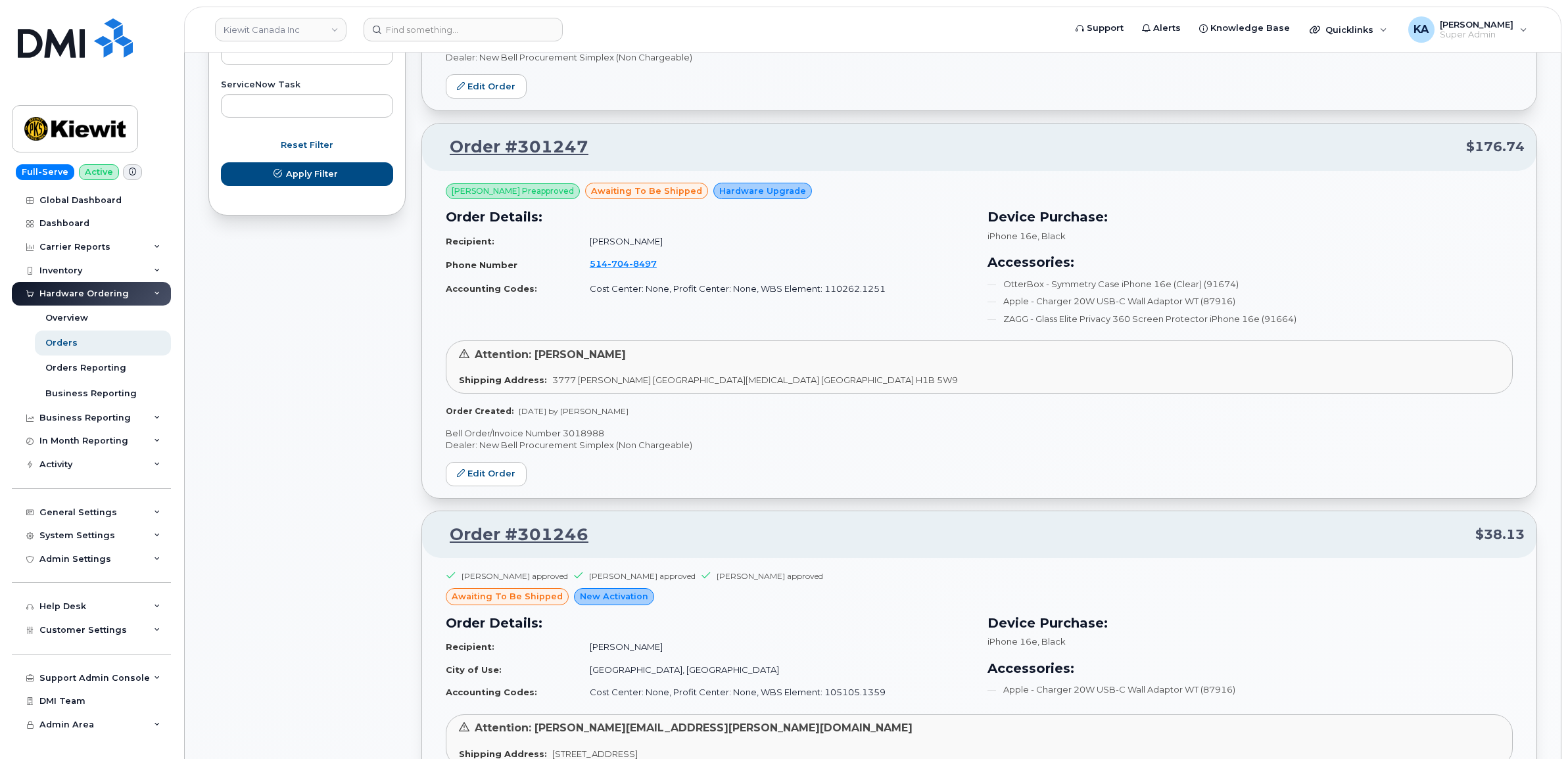
scroll to position [812, 0]
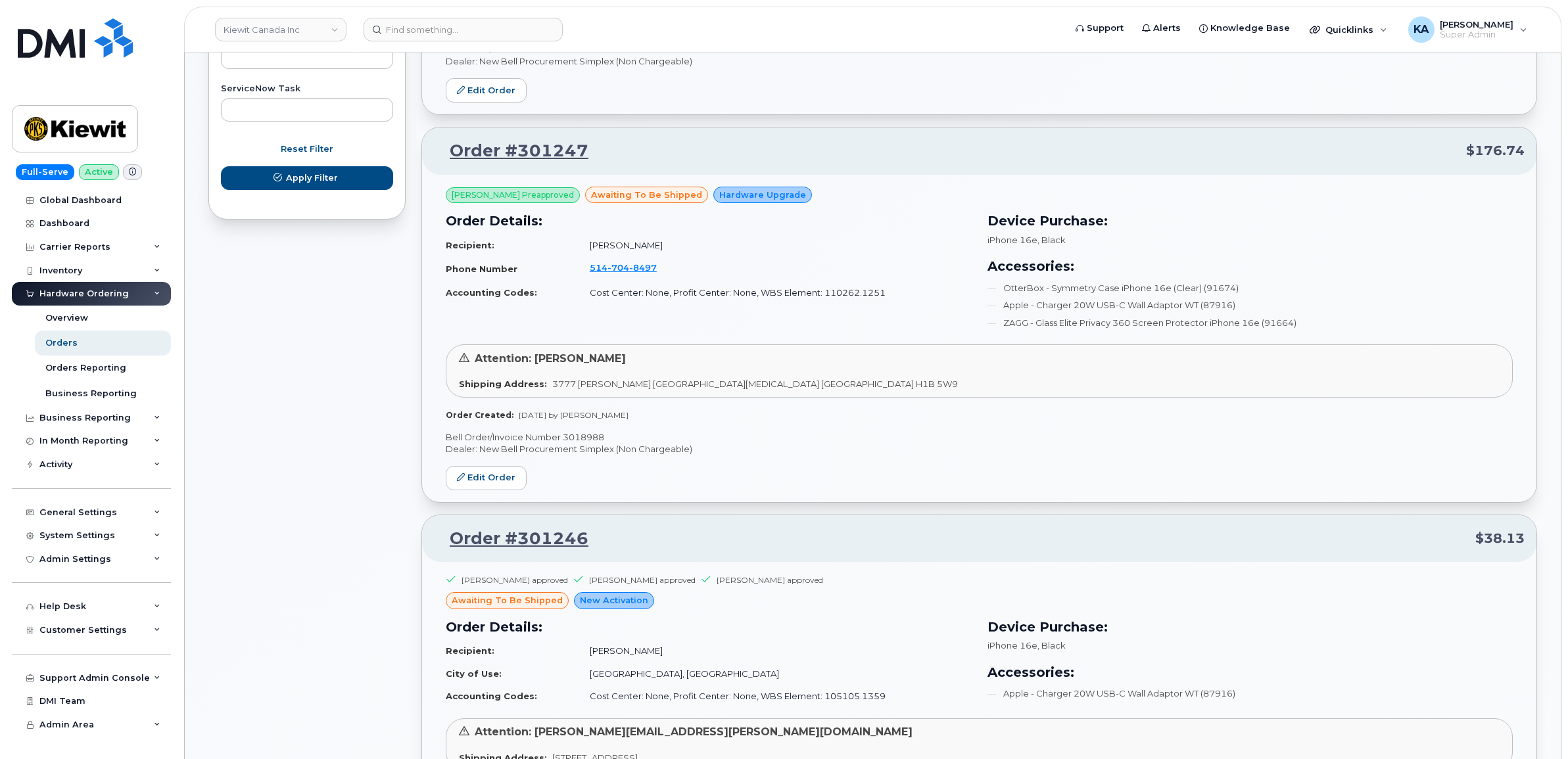
click at [587, 439] on p "Bell Order/Invoice Number 3018988" at bounding box center [979, 437] width 1067 height 12
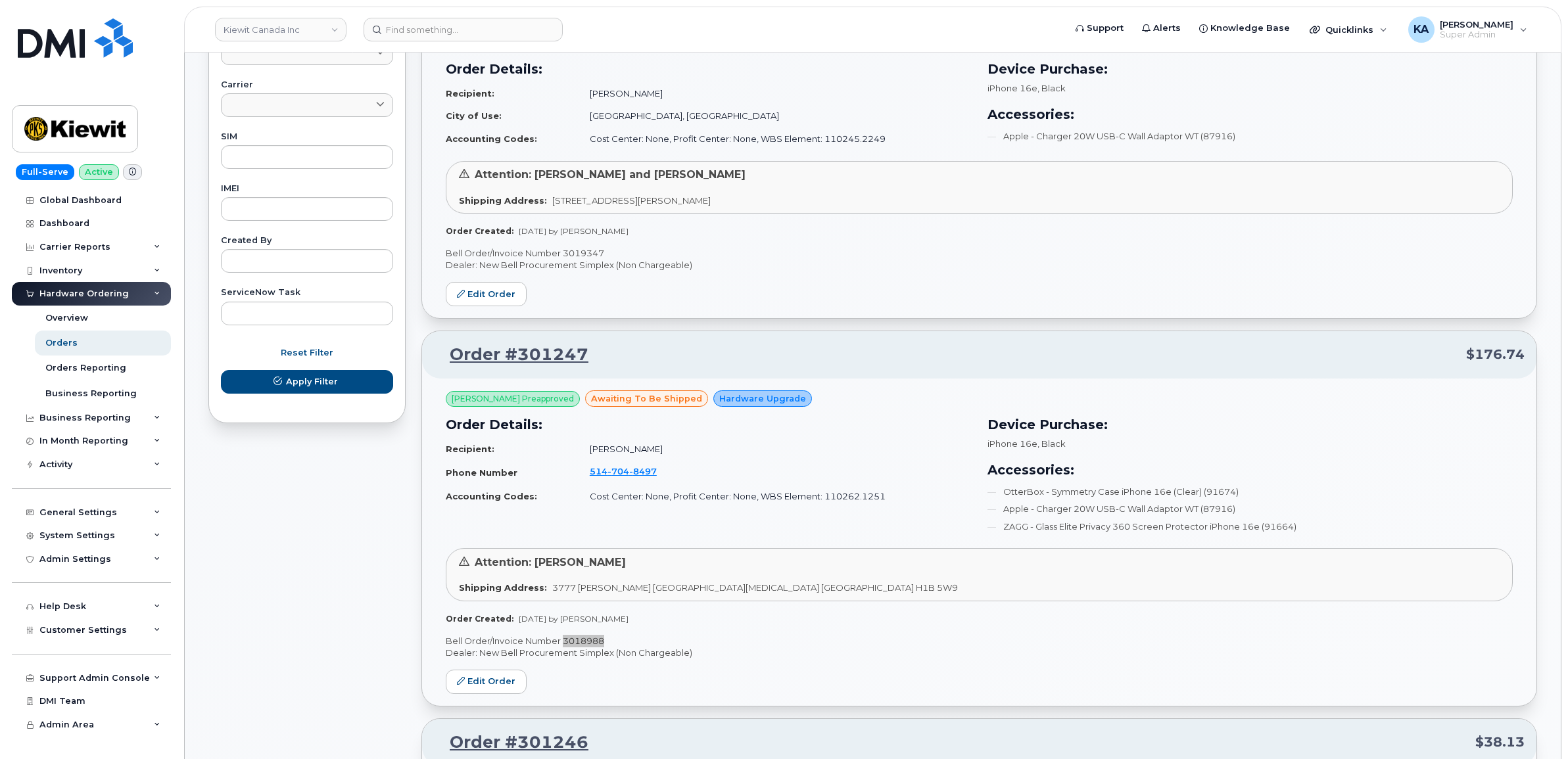
scroll to position [484, 0]
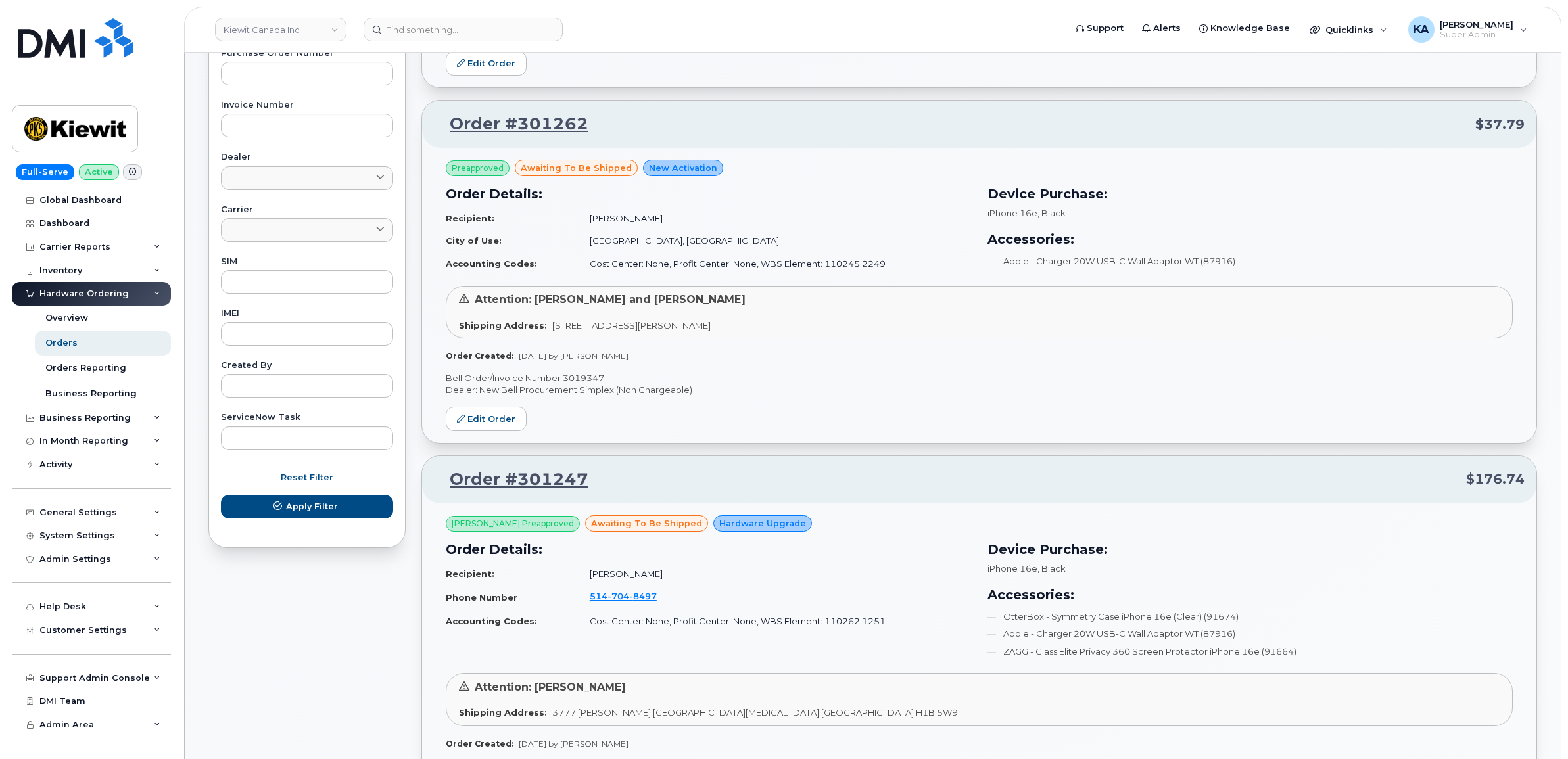
click at [595, 375] on p "Bell Order/Invoice Number 3019347" at bounding box center [979, 378] width 1067 height 12
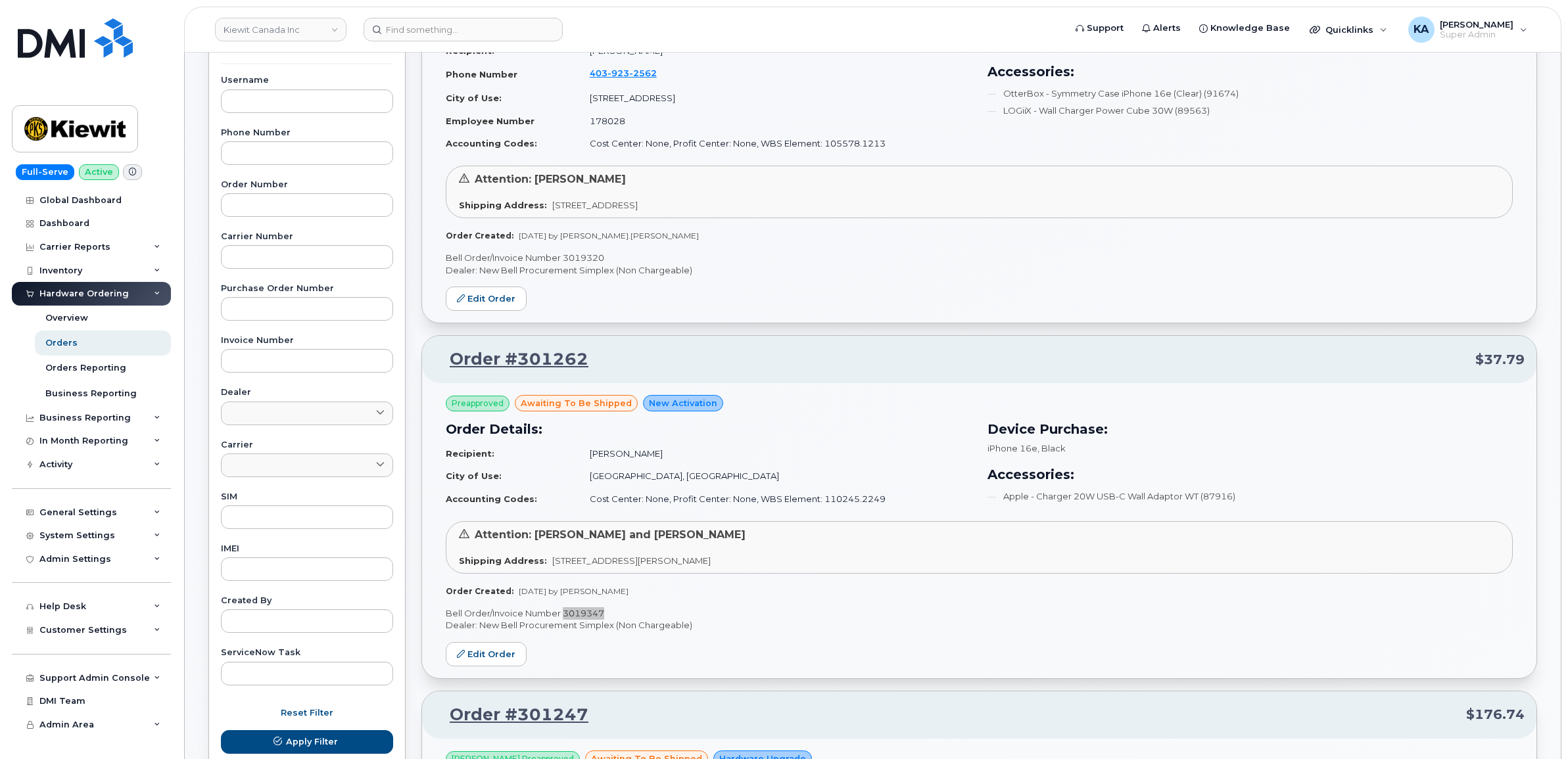
scroll to position [155, 0]
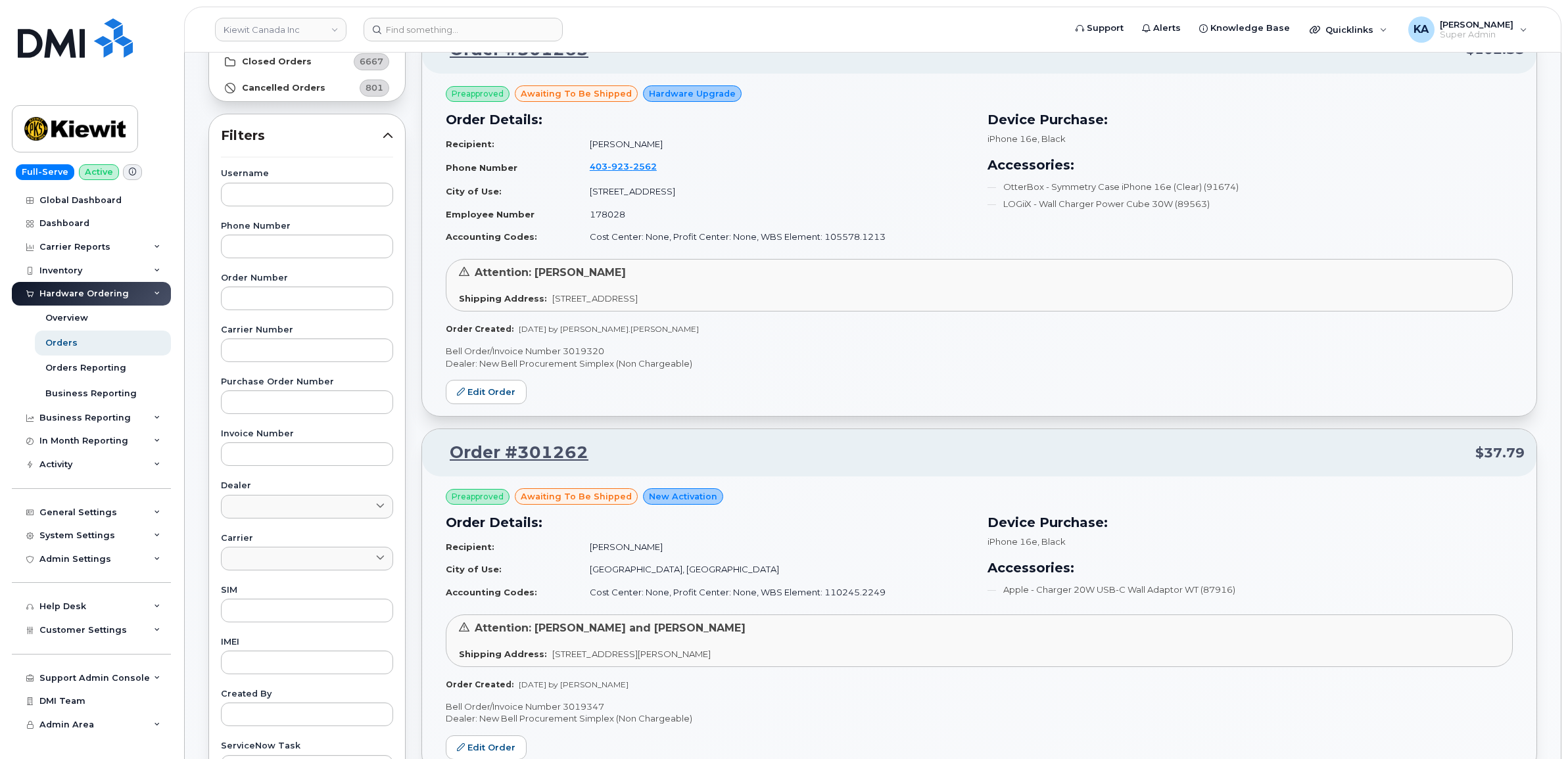
click at [589, 347] on p "Bell Order/Invoice Number 3019320" at bounding box center [979, 351] width 1067 height 12
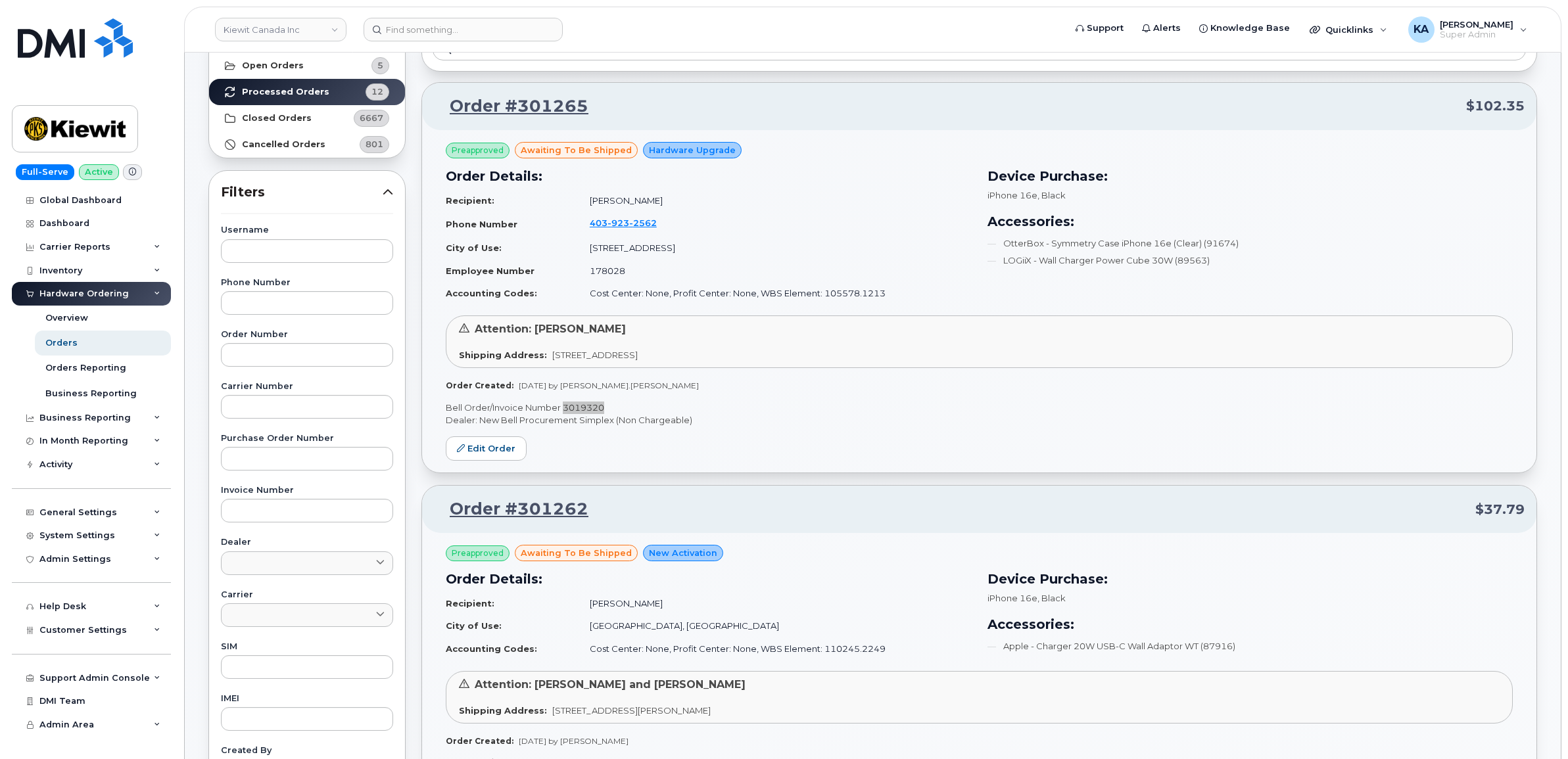
scroll to position [0, 0]
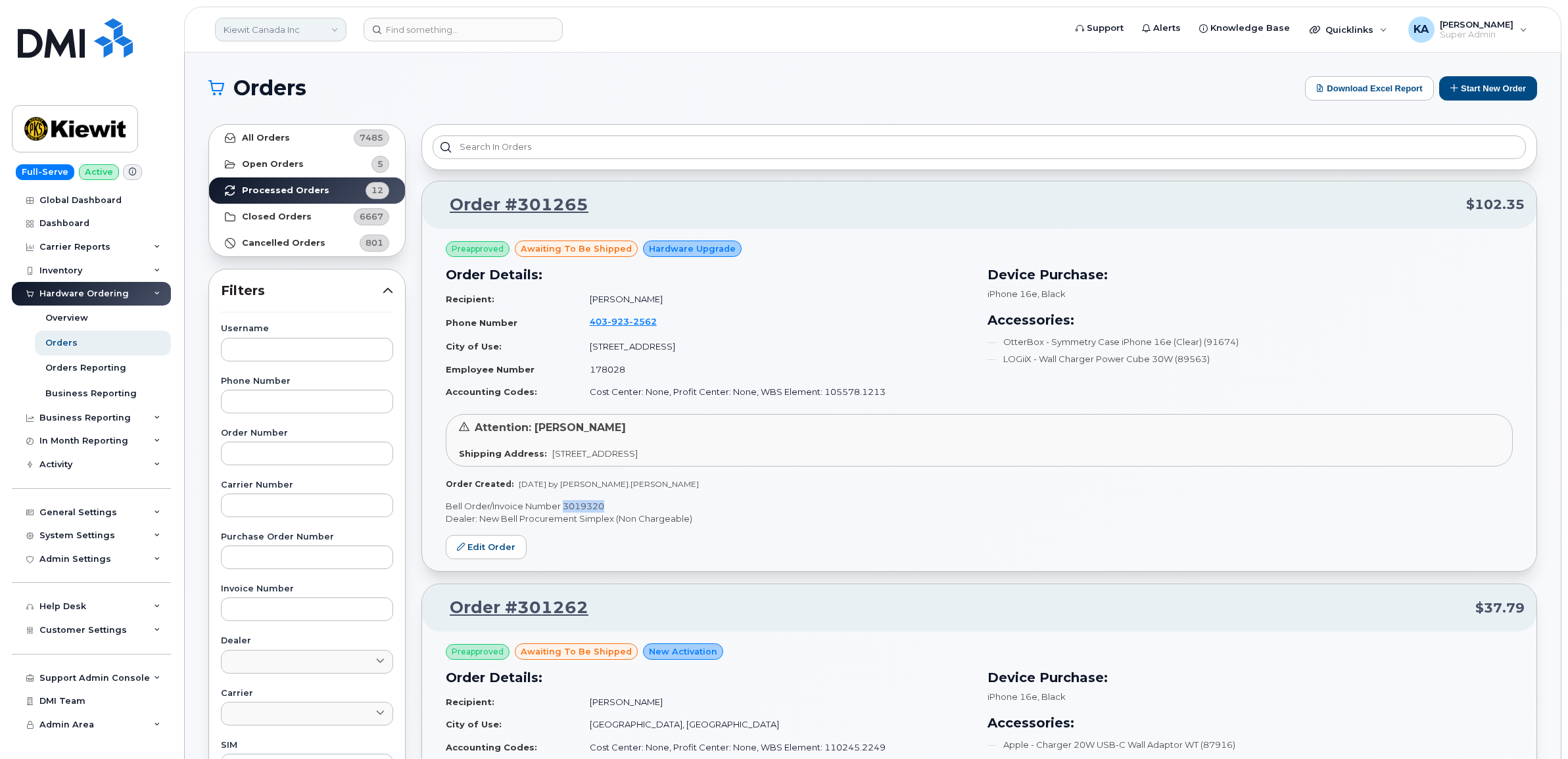
click at [269, 30] on link "Kiewit Canada Inc" at bounding box center [281, 29] width 131 height 23
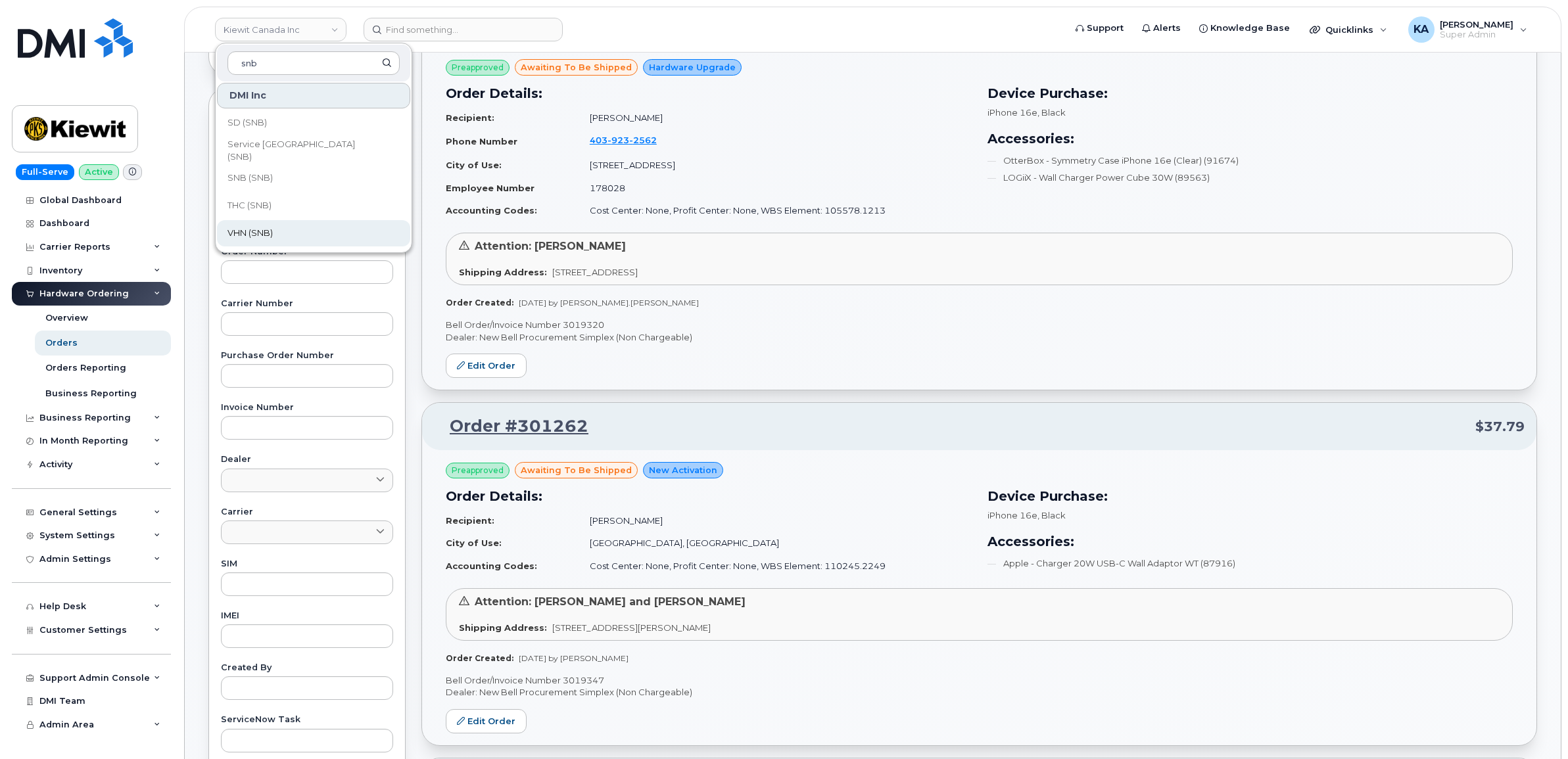
scroll to position [411, 0]
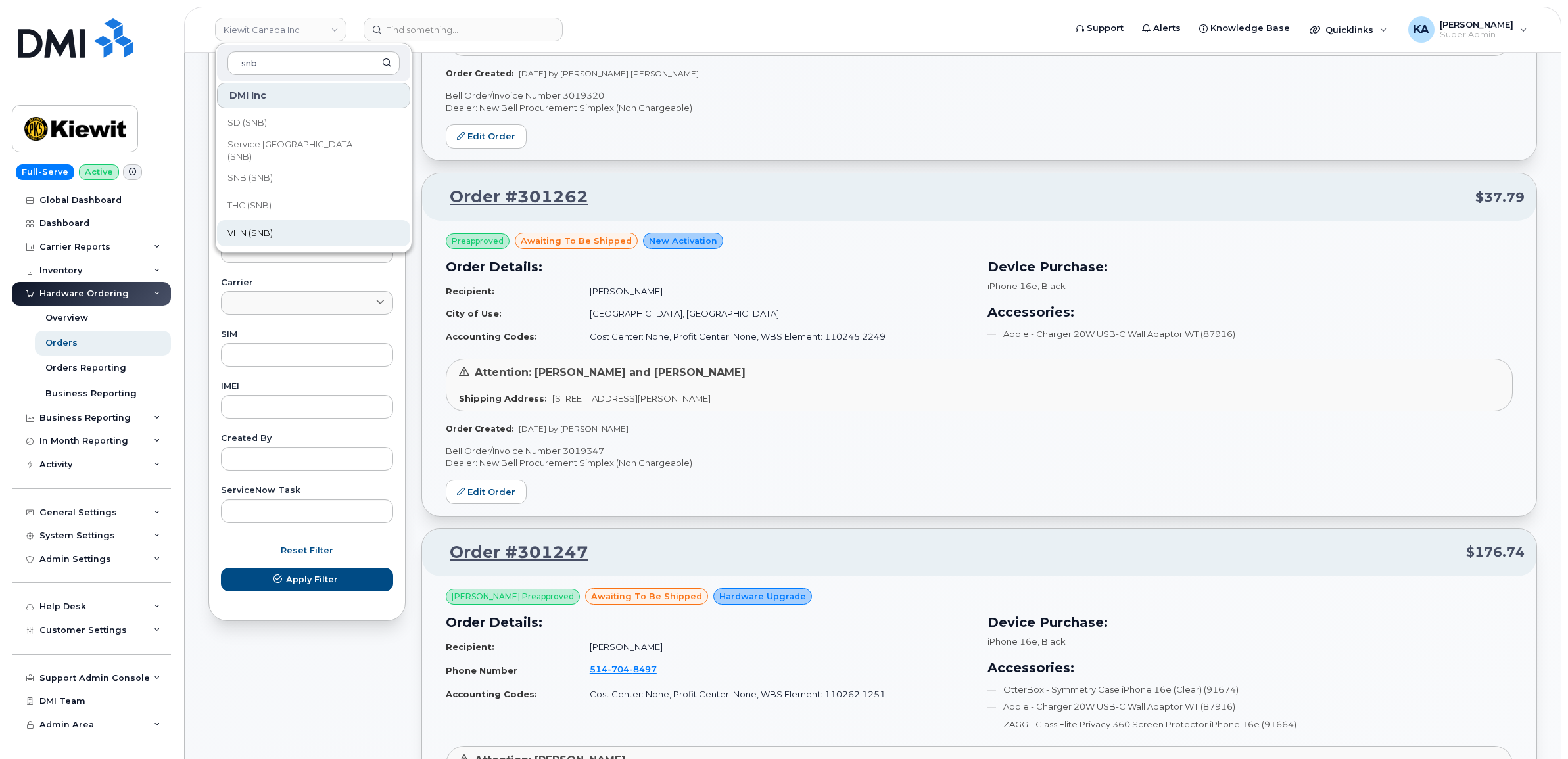
type input "snb"
click at [276, 232] on link "VHN (SNB)" at bounding box center [313, 234] width 193 height 27
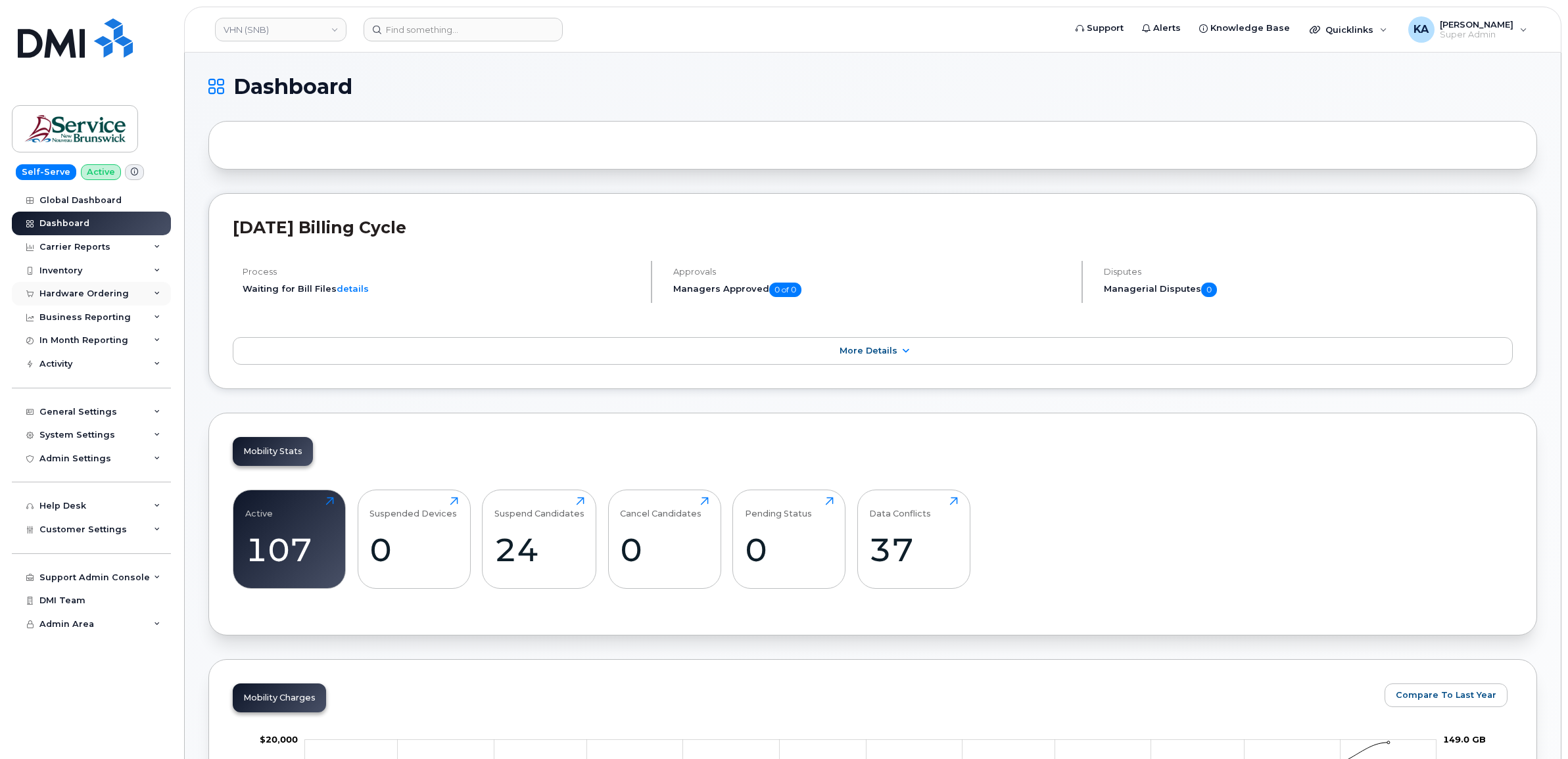
click at [83, 290] on div "Hardware Ordering" at bounding box center [84, 293] width 90 height 11
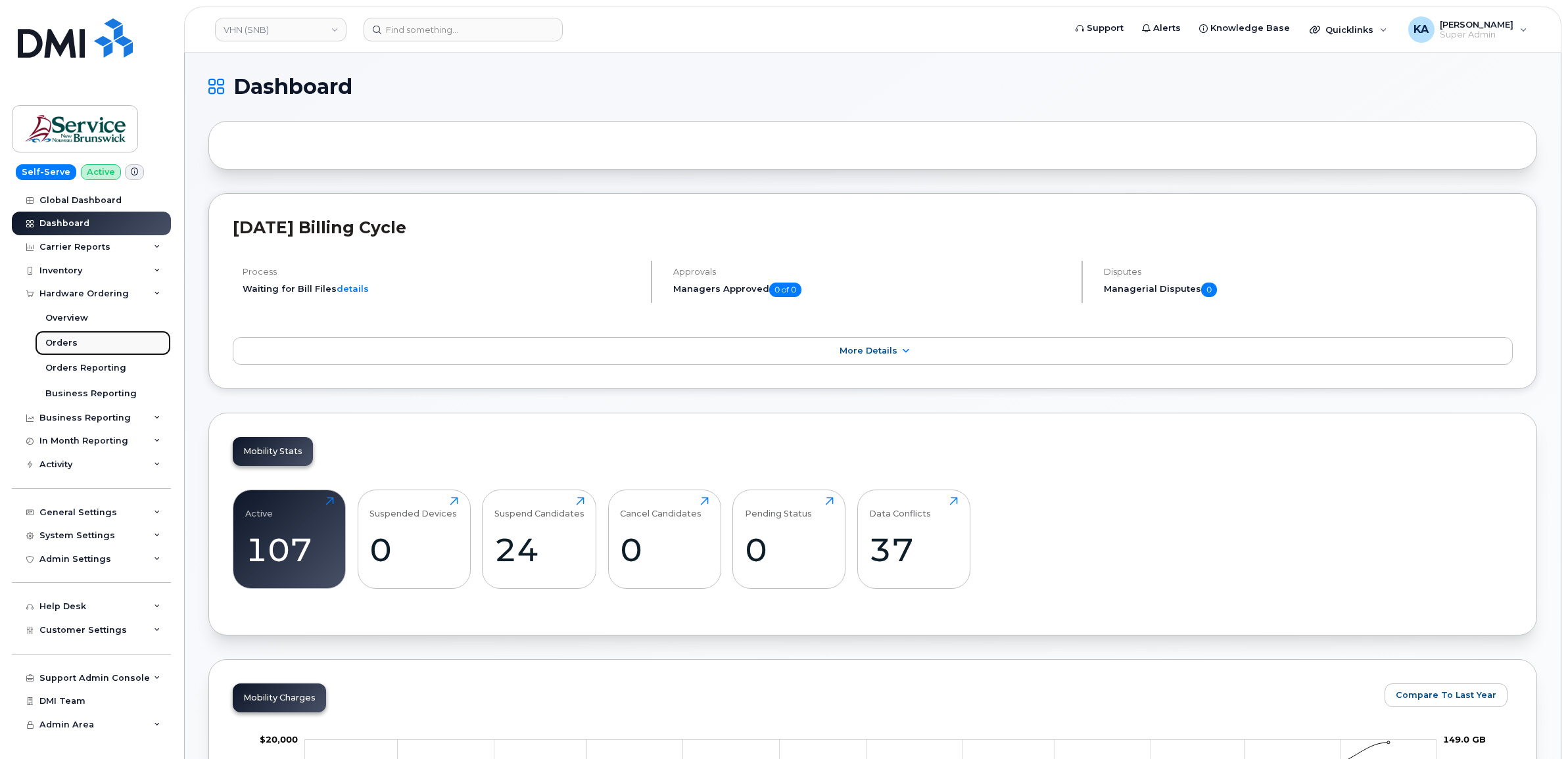
click at [62, 343] on div "Orders" at bounding box center [62, 343] width 32 height 12
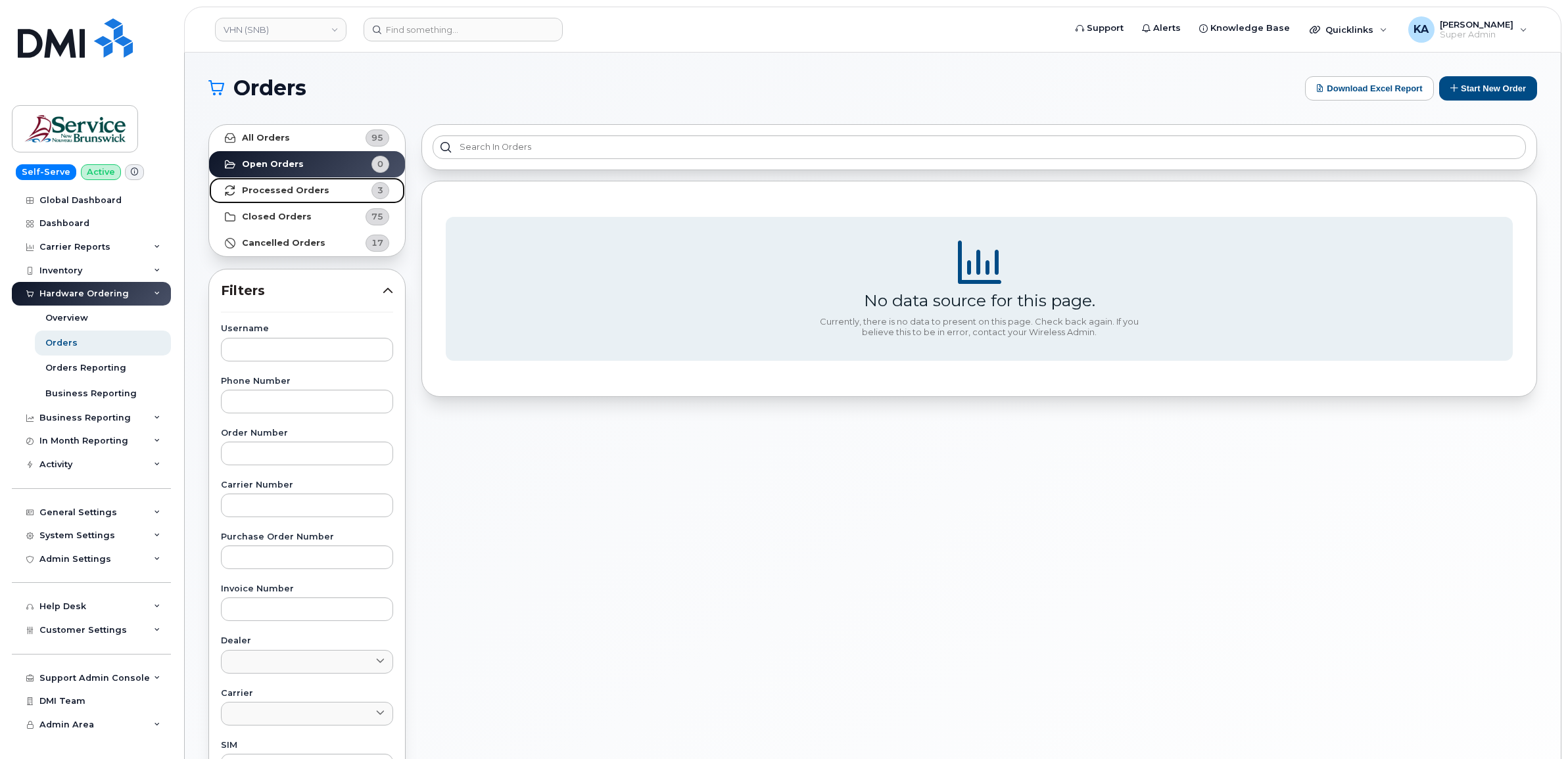
click at [284, 184] on link "Processed Orders 3" at bounding box center [307, 190] width 196 height 27
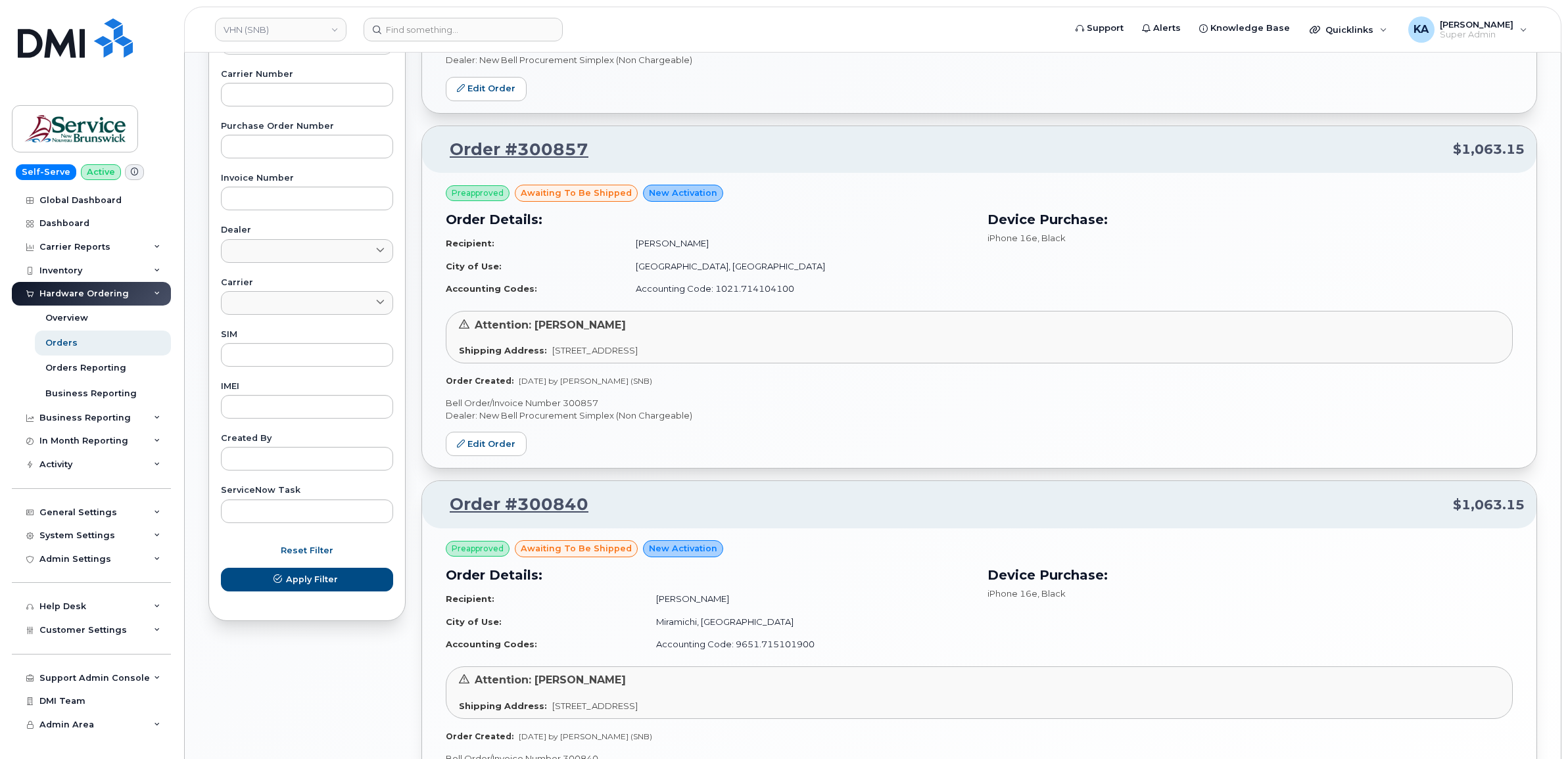
scroll to position [557, 0]
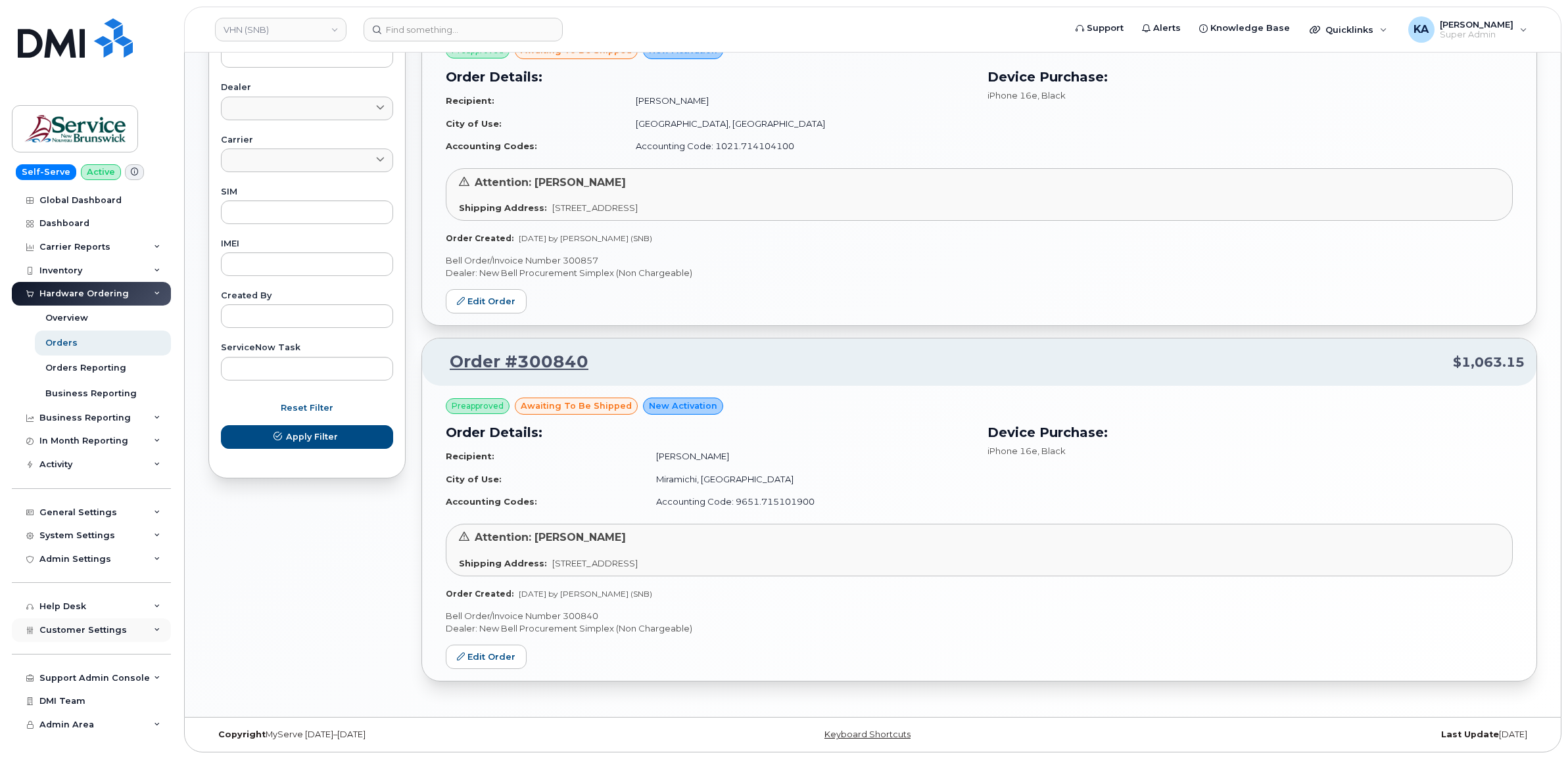
click at [76, 635] on span "Customer Settings" at bounding box center [82, 630] width 87 height 10
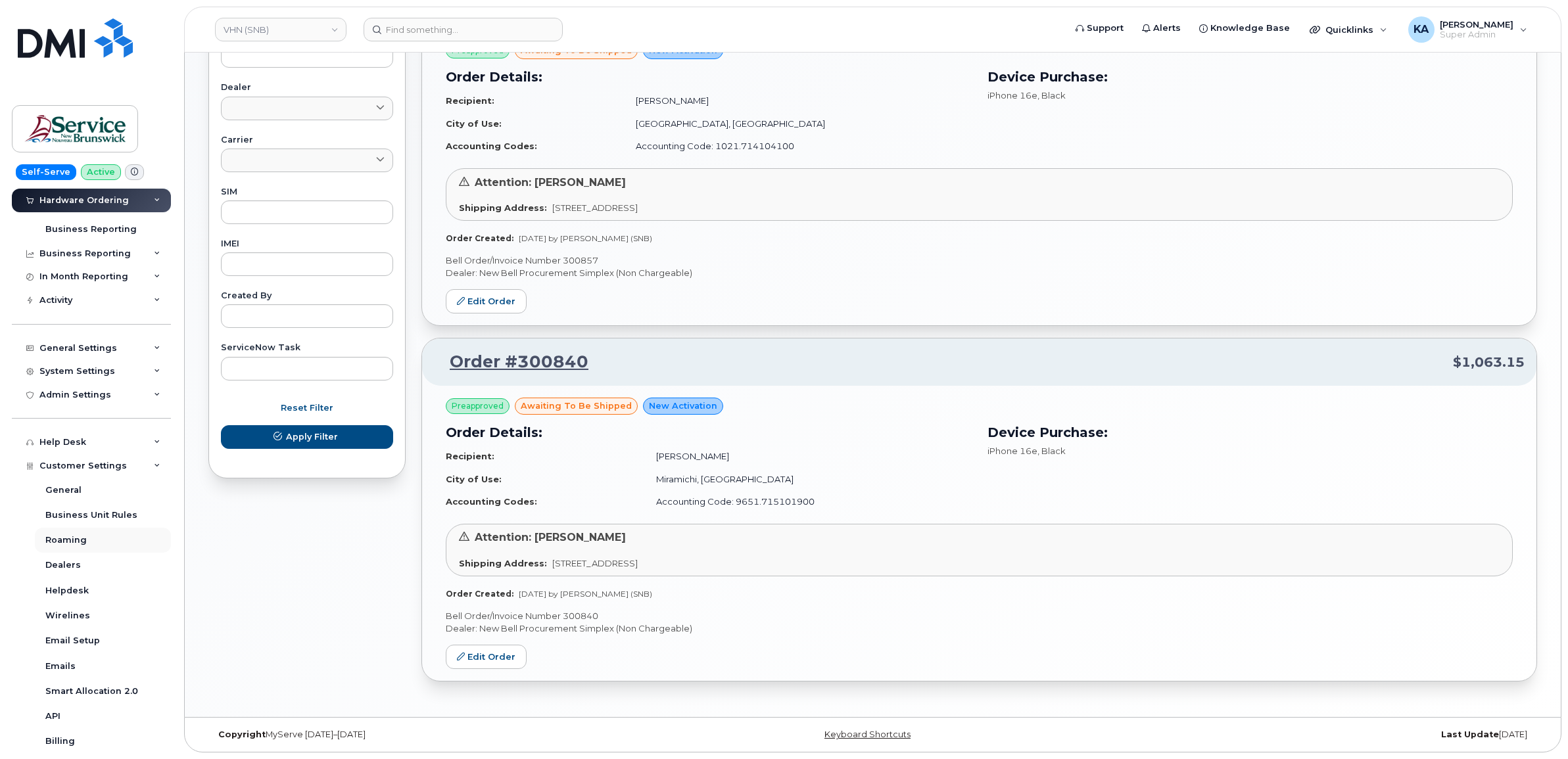
scroll to position [246, 0]
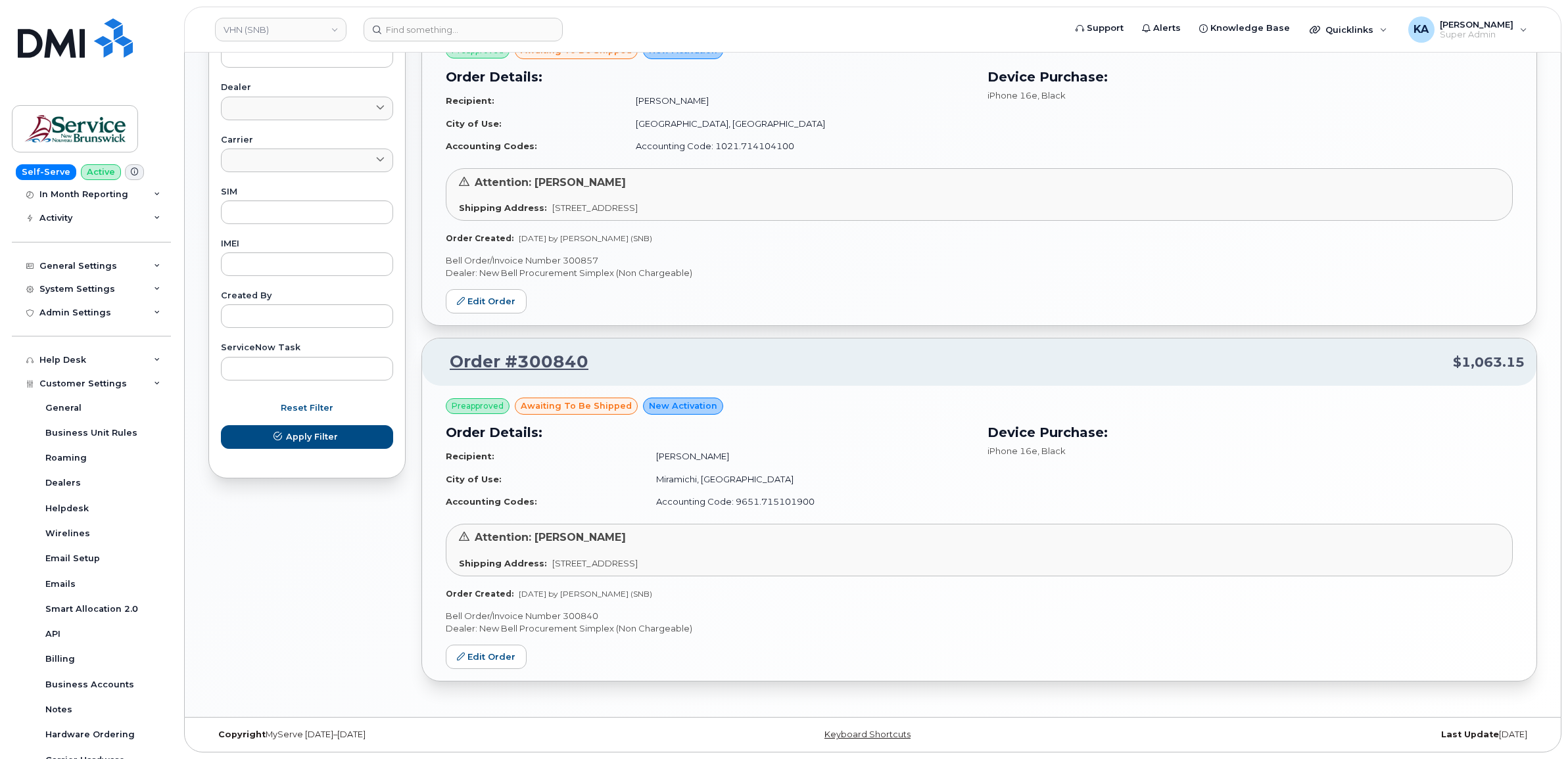
click at [579, 613] on p "Bell Order/Invoice Number 300840" at bounding box center [979, 616] width 1067 height 12
copy p "300840"
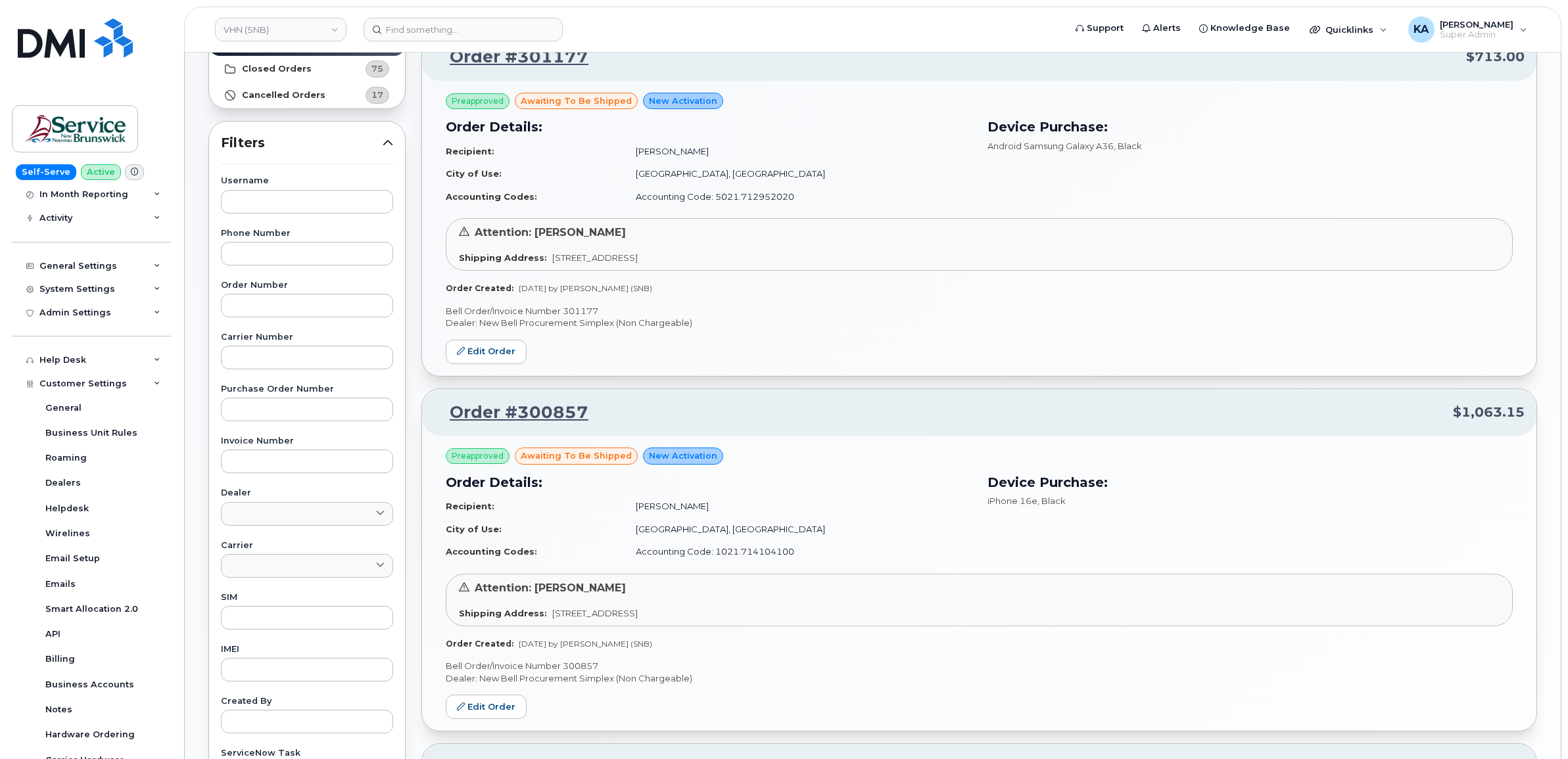
scroll to position [146, 0]
click at [586, 309] on p "Bell Order/Invoice Number 301177" at bounding box center [979, 313] width 1067 height 12
copy p "301177"
click at [298, 30] on link "VHN (SNB)" at bounding box center [281, 29] width 131 height 23
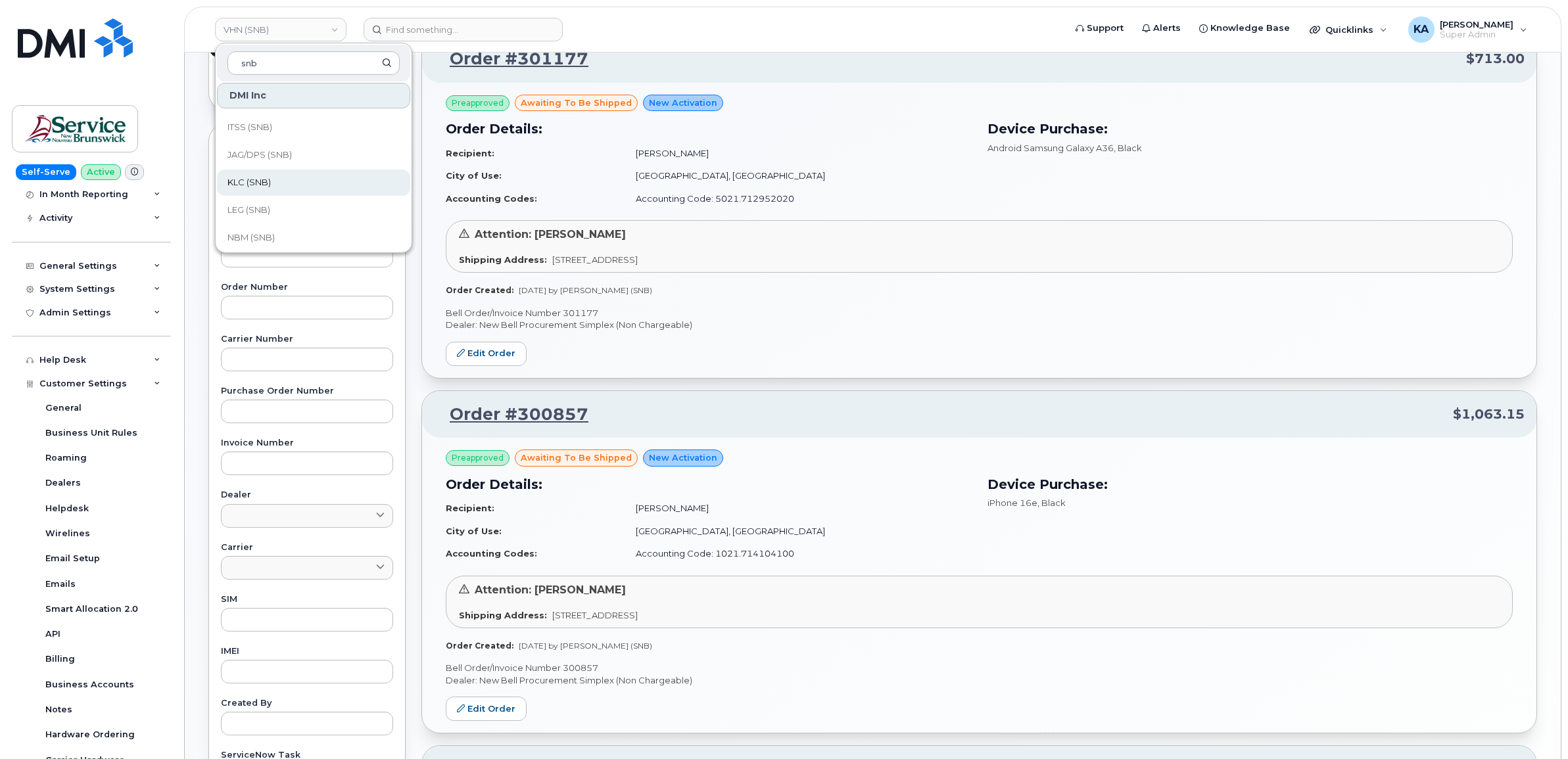
scroll to position [636, 0]
type input "snb"
click at [274, 199] on link "THC (SNB)" at bounding box center [313, 206] width 193 height 27
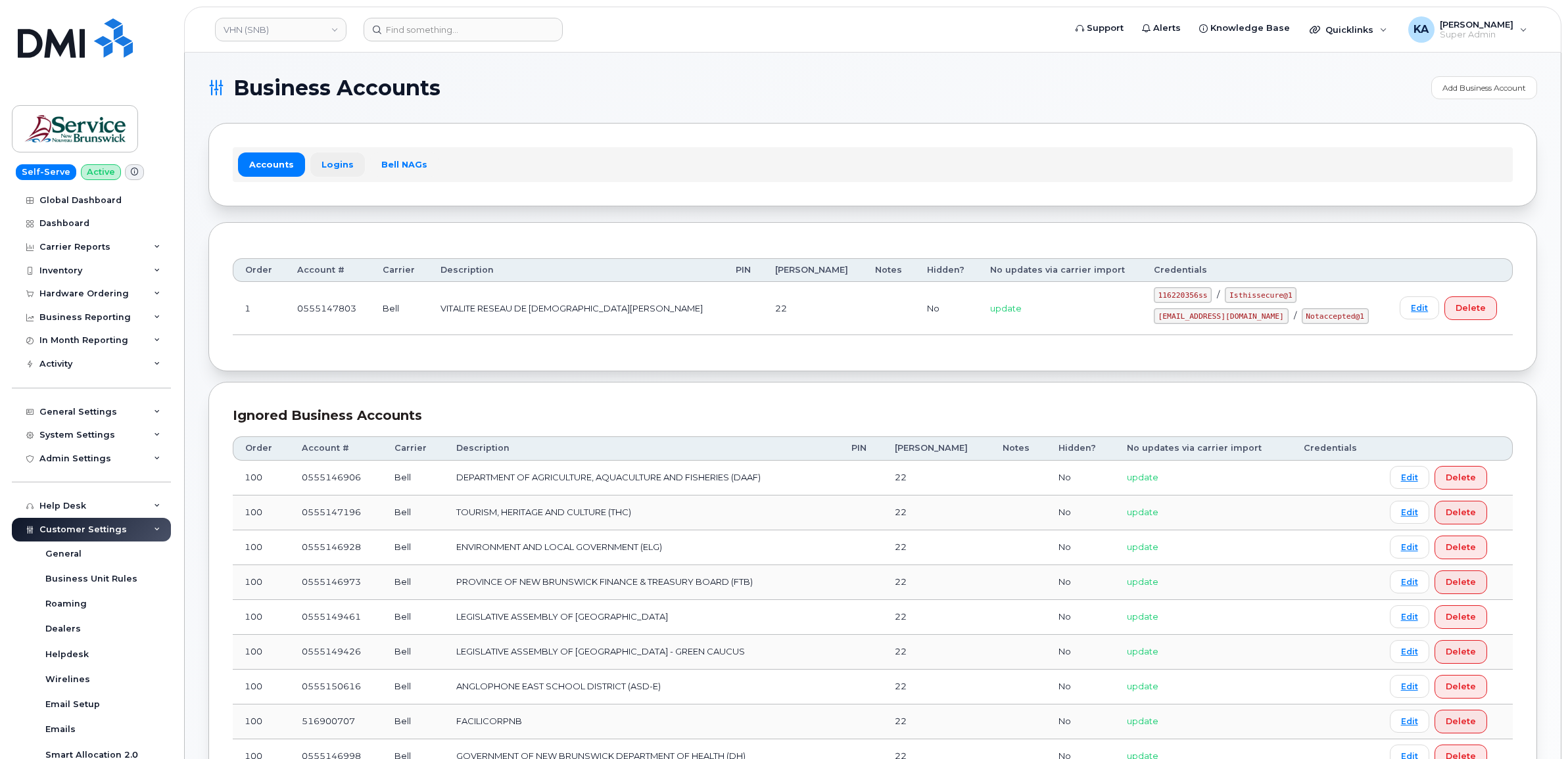
click at [328, 170] on link "Logins" at bounding box center [338, 164] width 55 height 23
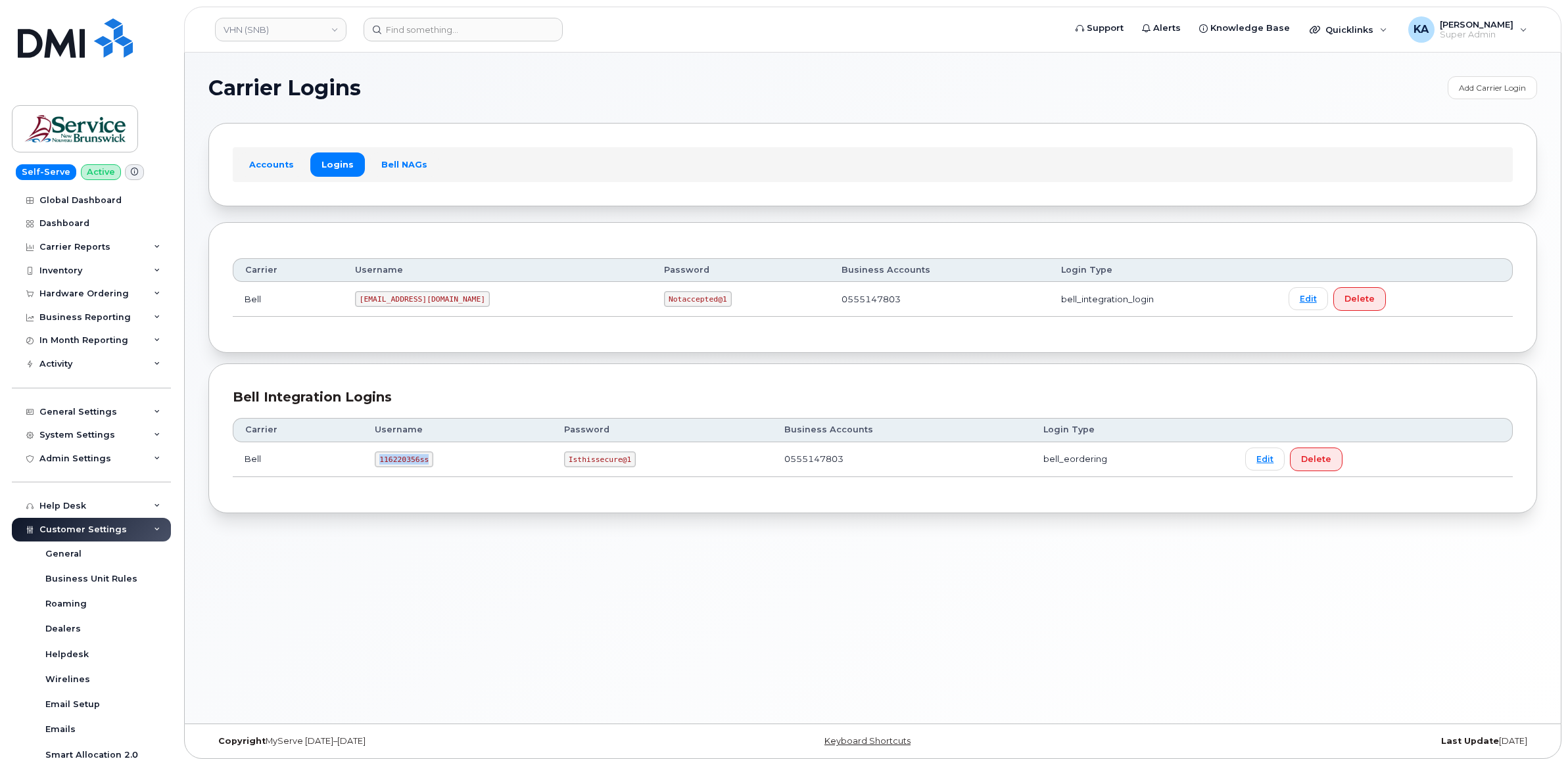
drag, startPoint x: 376, startPoint y: 460, endPoint x: 438, endPoint y: 470, distance: 62.8
click at [438, 470] on td "116220356ss" at bounding box center [457, 460] width 190 height 35
copy code "116220356ss"
drag, startPoint x: 565, startPoint y: 461, endPoint x: 638, endPoint y: 473, distance: 74.0
click at [638, 473] on td "Isthissecure@1" at bounding box center [662, 460] width 220 height 35
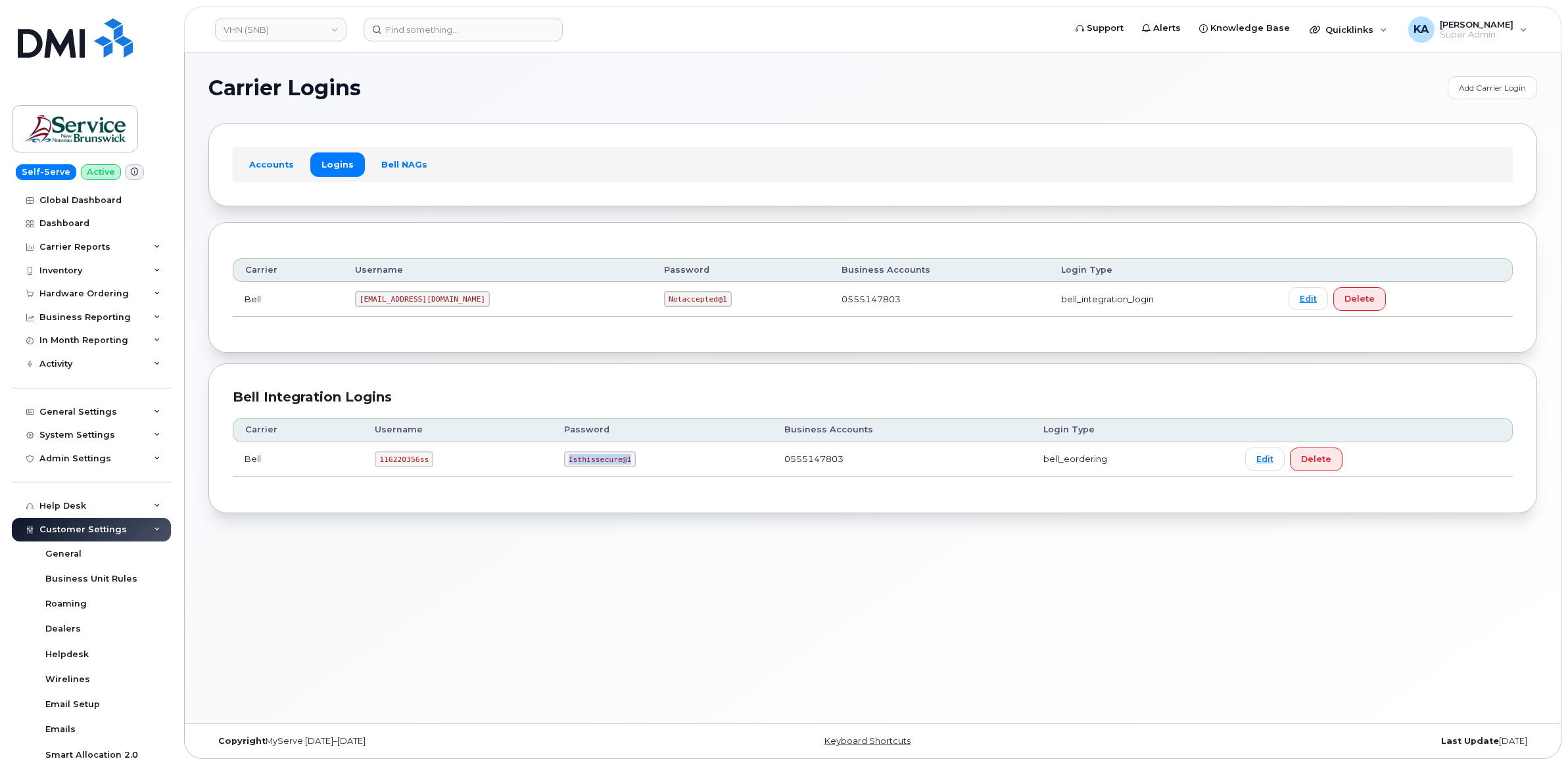
copy code "Isthissecure@1"
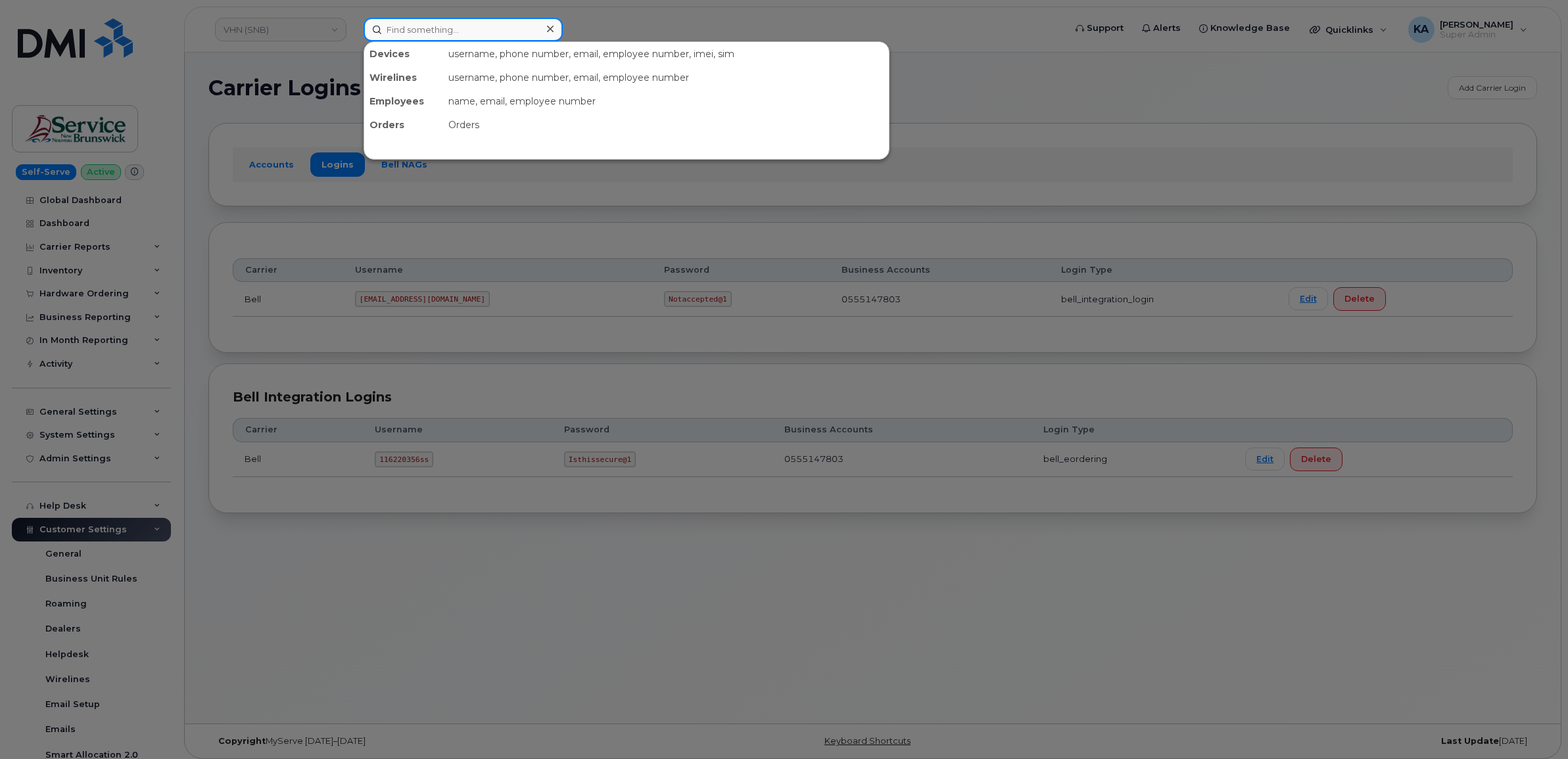
click at [458, 31] on input at bounding box center [463, 29] width 200 height 23
paste input "5064292836"
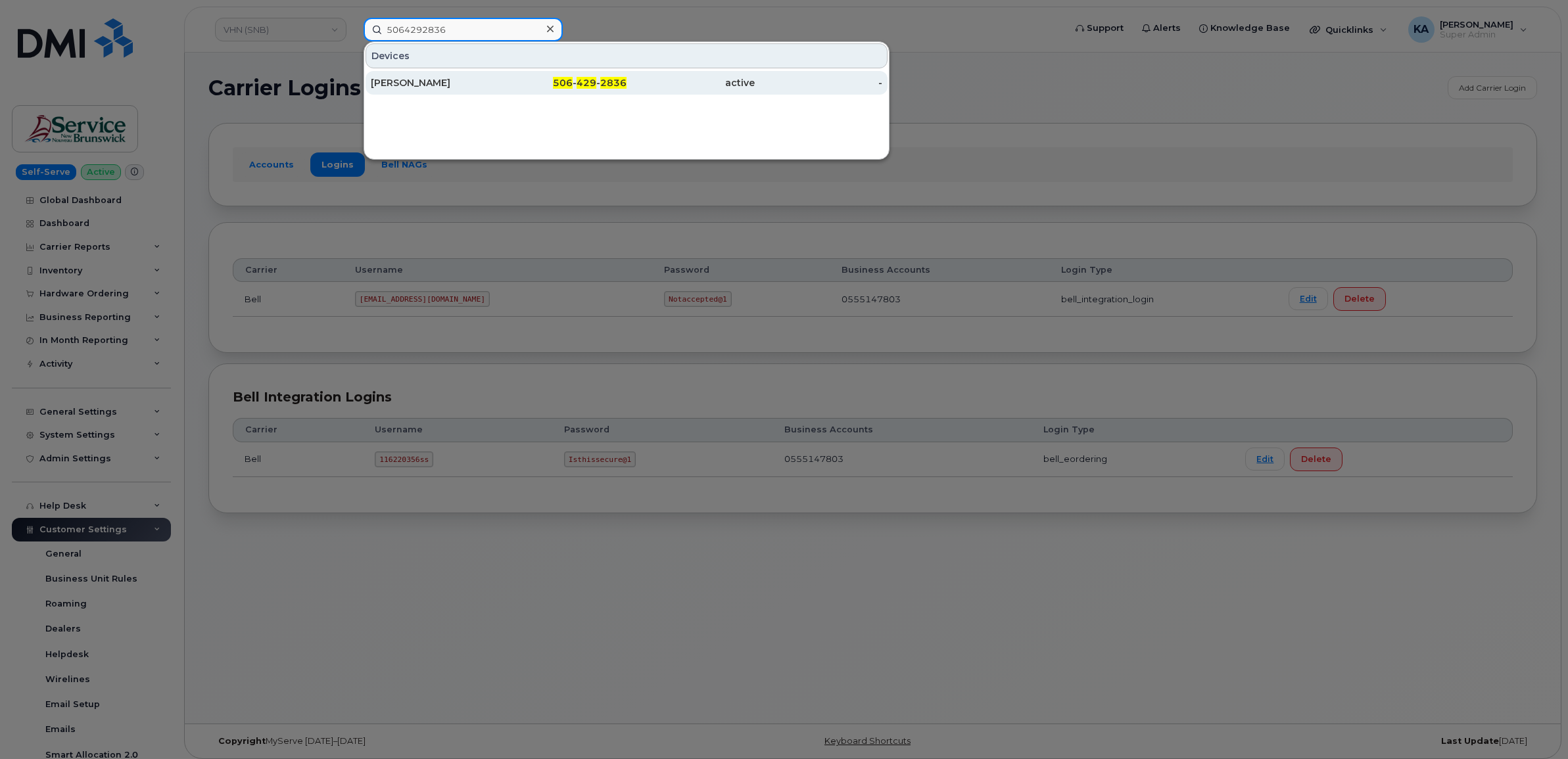
type input "5064292836"
click at [415, 71] on div "[PERSON_NAME]" at bounding box center [435, 82] width 128 height 23
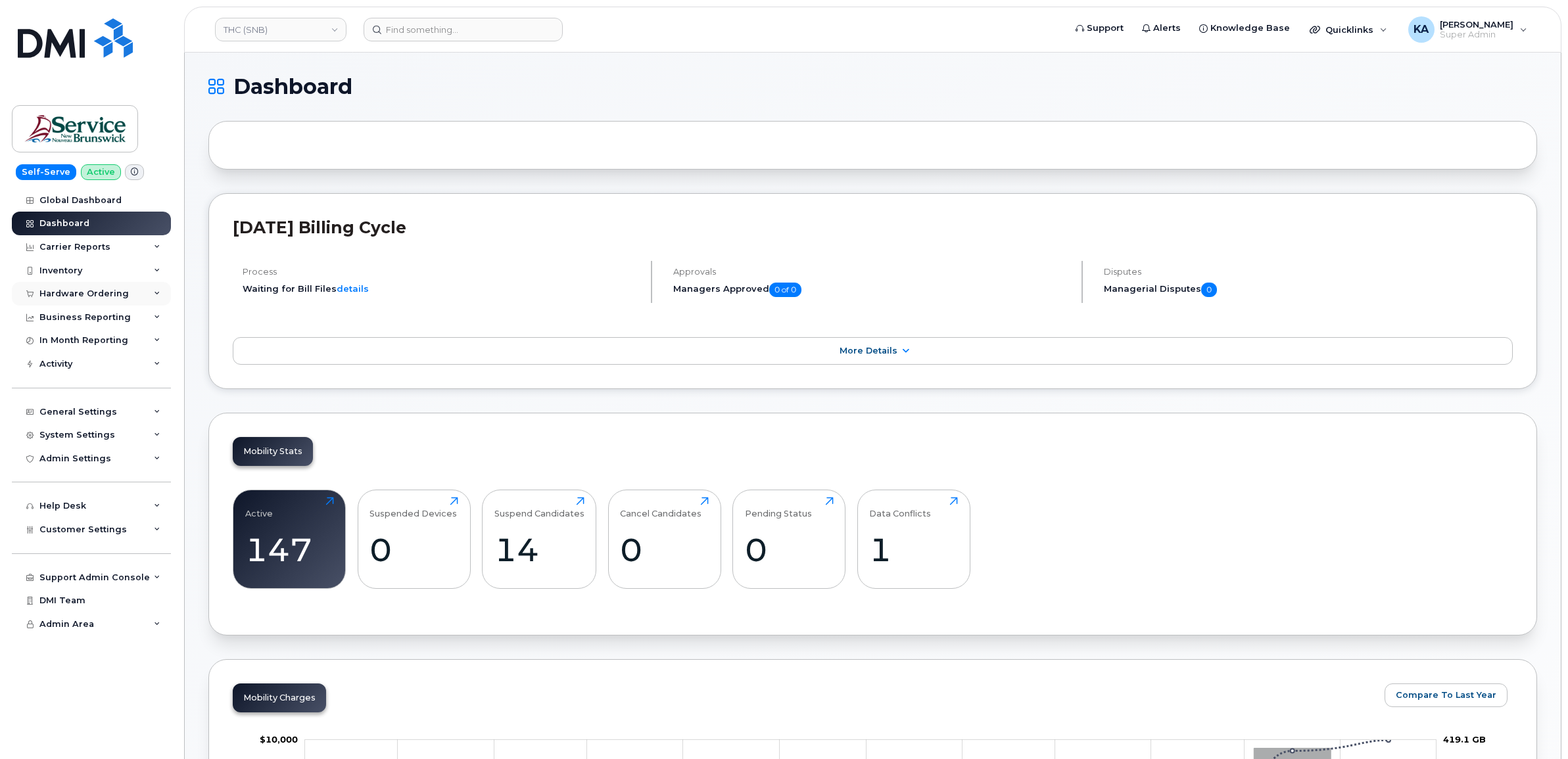
click at [86, 293] on div "Hardware Ordering" at bounding box center [84, 293] width 90 height 11
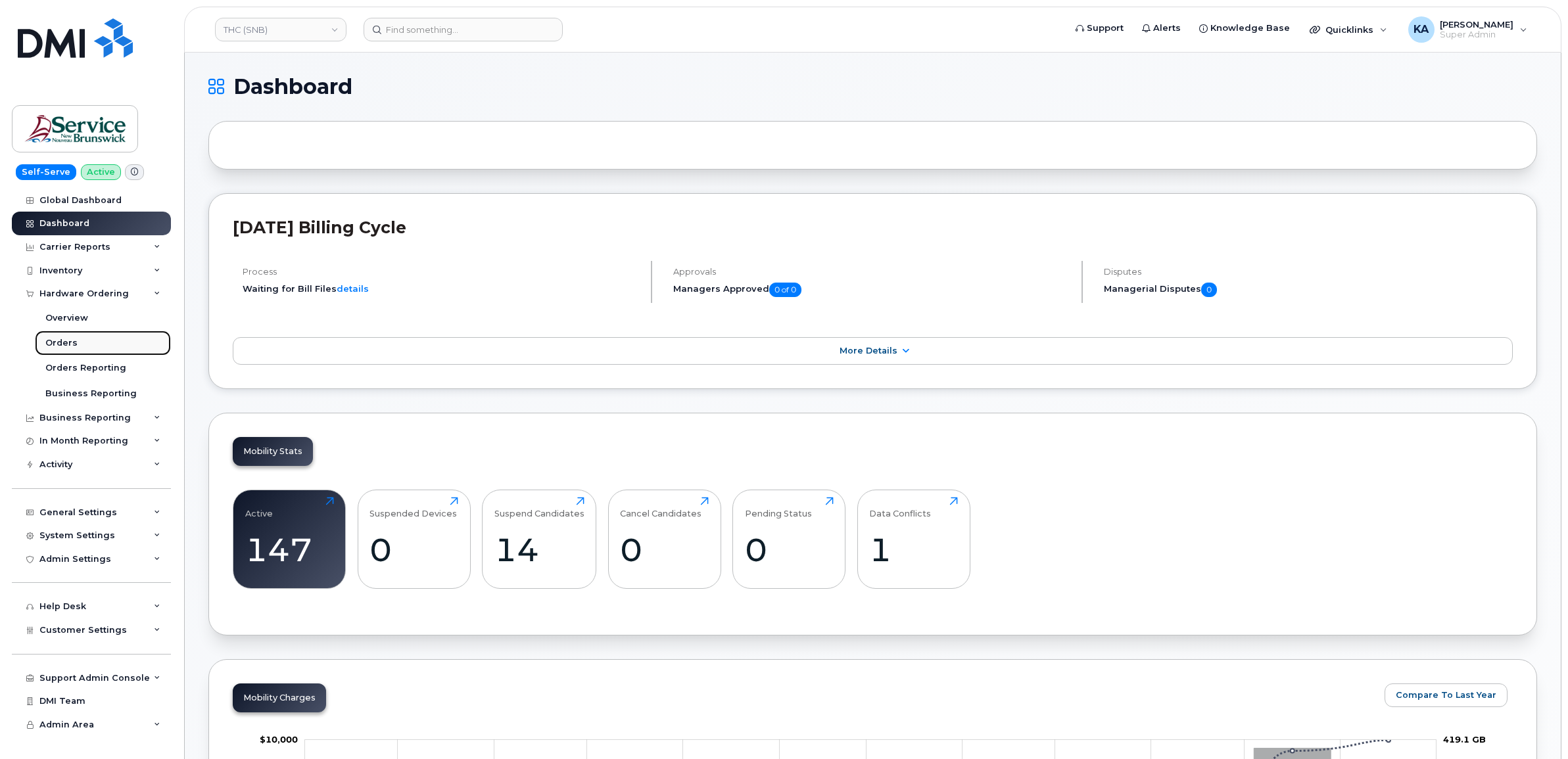
click at [64, 342] on div "Orders" at bounding box center [62, 343] width 32 height 12
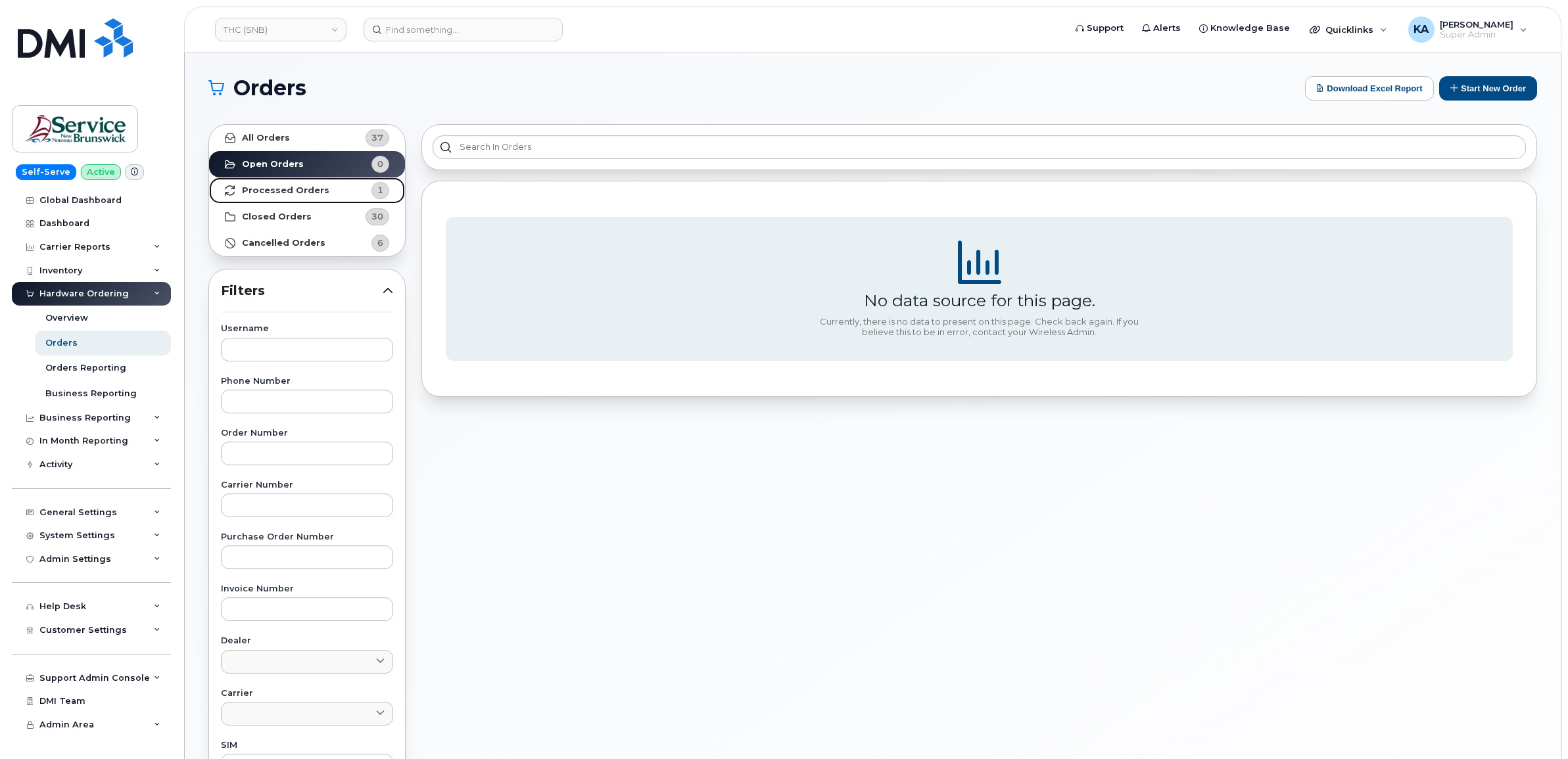
click at [307, 182] on link "Processed Orders 1" at bounding box center [307, 190] width 196 height 27
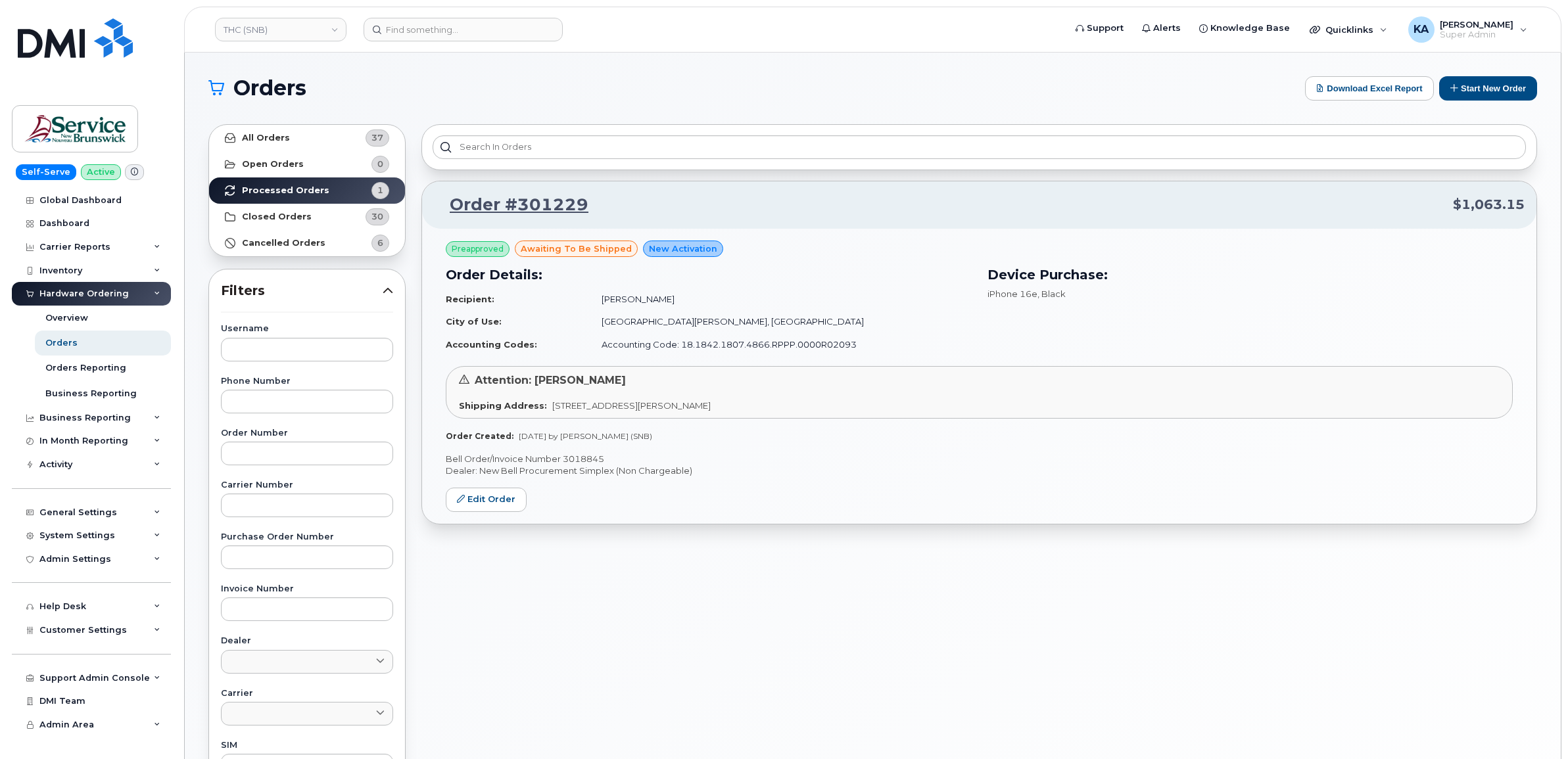
click at [584, 460] on p "Bell Order/Invoice Number 3018845" at bounding box center [979, 459] width 1067 height 12
copy p "3018845"
click at [291, 34] on link "THC (SNB)" at bounding box center [281, 29] width 131 height 23
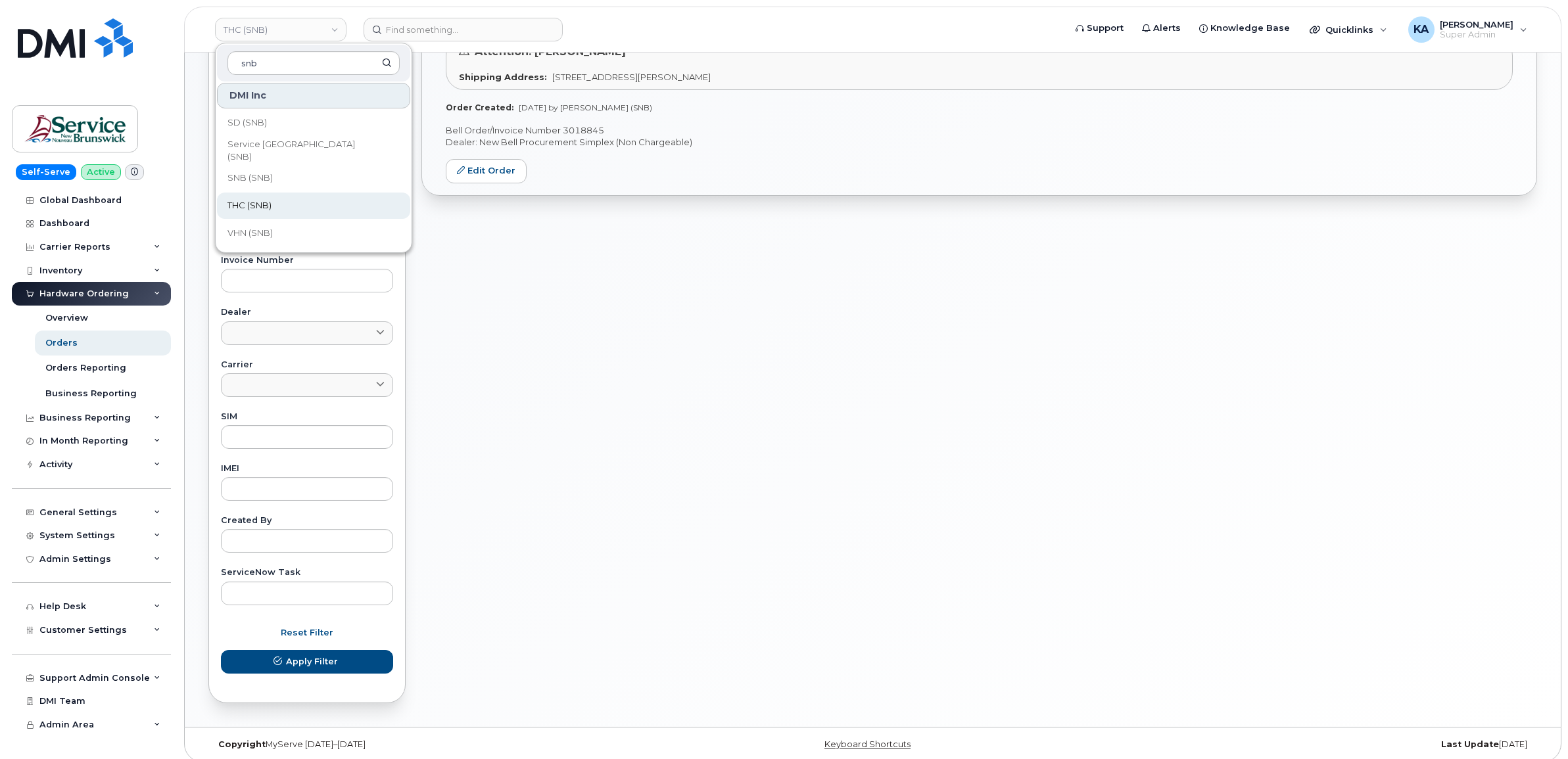
scroll to position [339, 0]
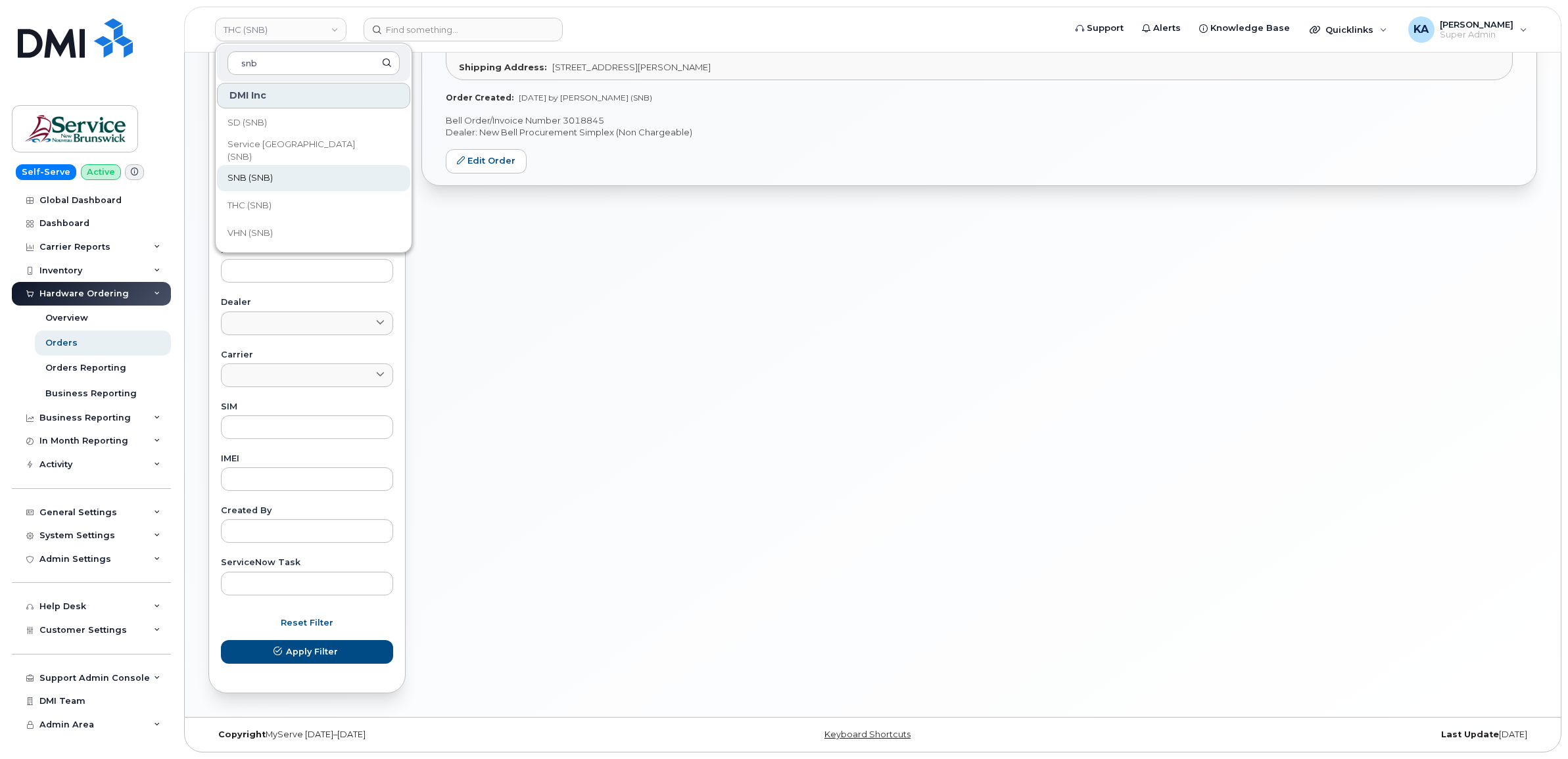
type input "snb"
click at [272, 177] on span "SNB (SNB)" at bounding box center [250, 178] width 46 height 13
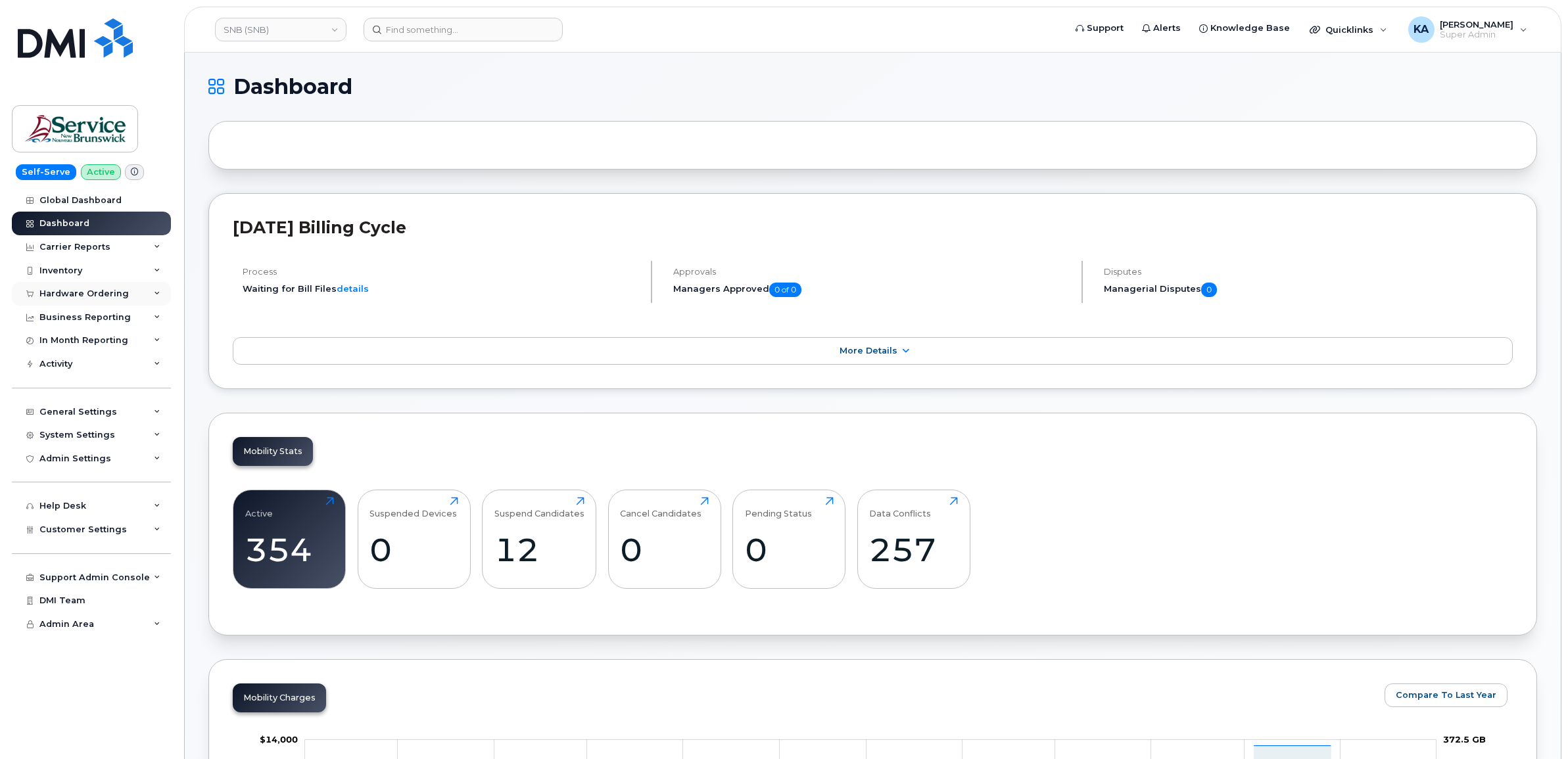
click at [89, 293] on div "Hardware Ordering" at bounding box center [84, 293] width 90 height 11
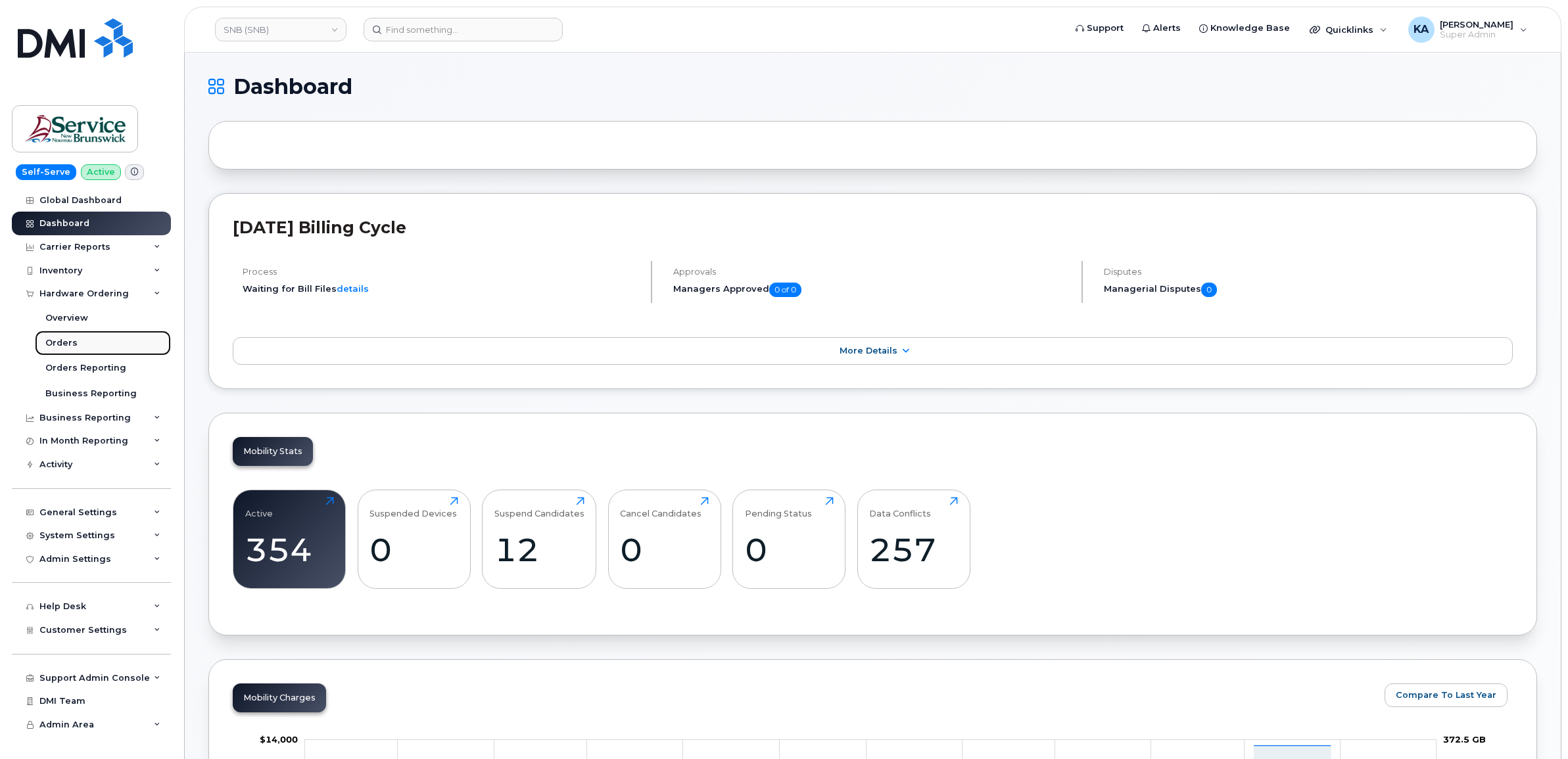
click at [59, 339] on div "Orders" at bounding box center [62, 343] width 32 height 12
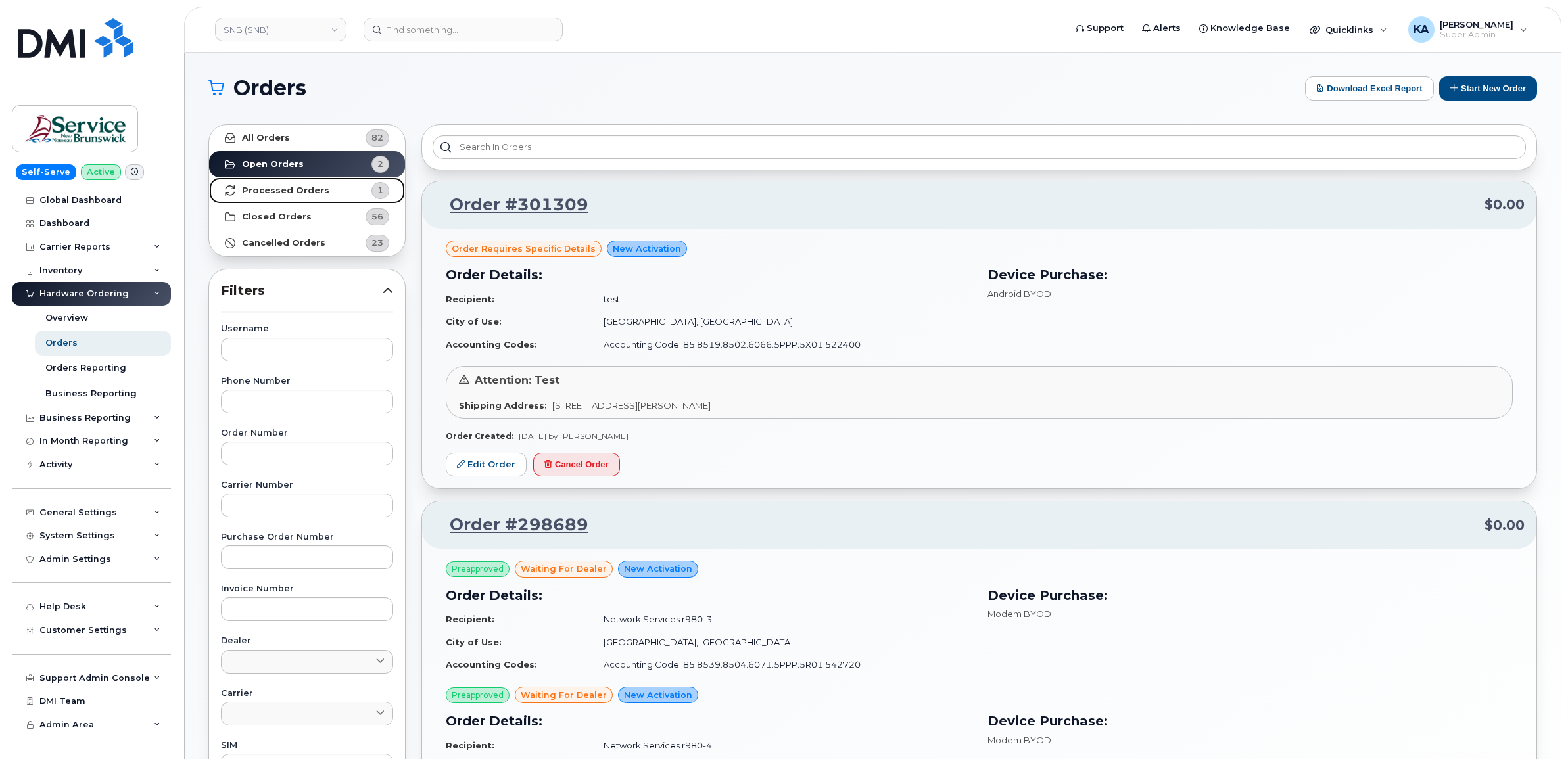
click at [304, 191] on strong "Processed Orders" at bounding box center [285, 190] width 87 height 11
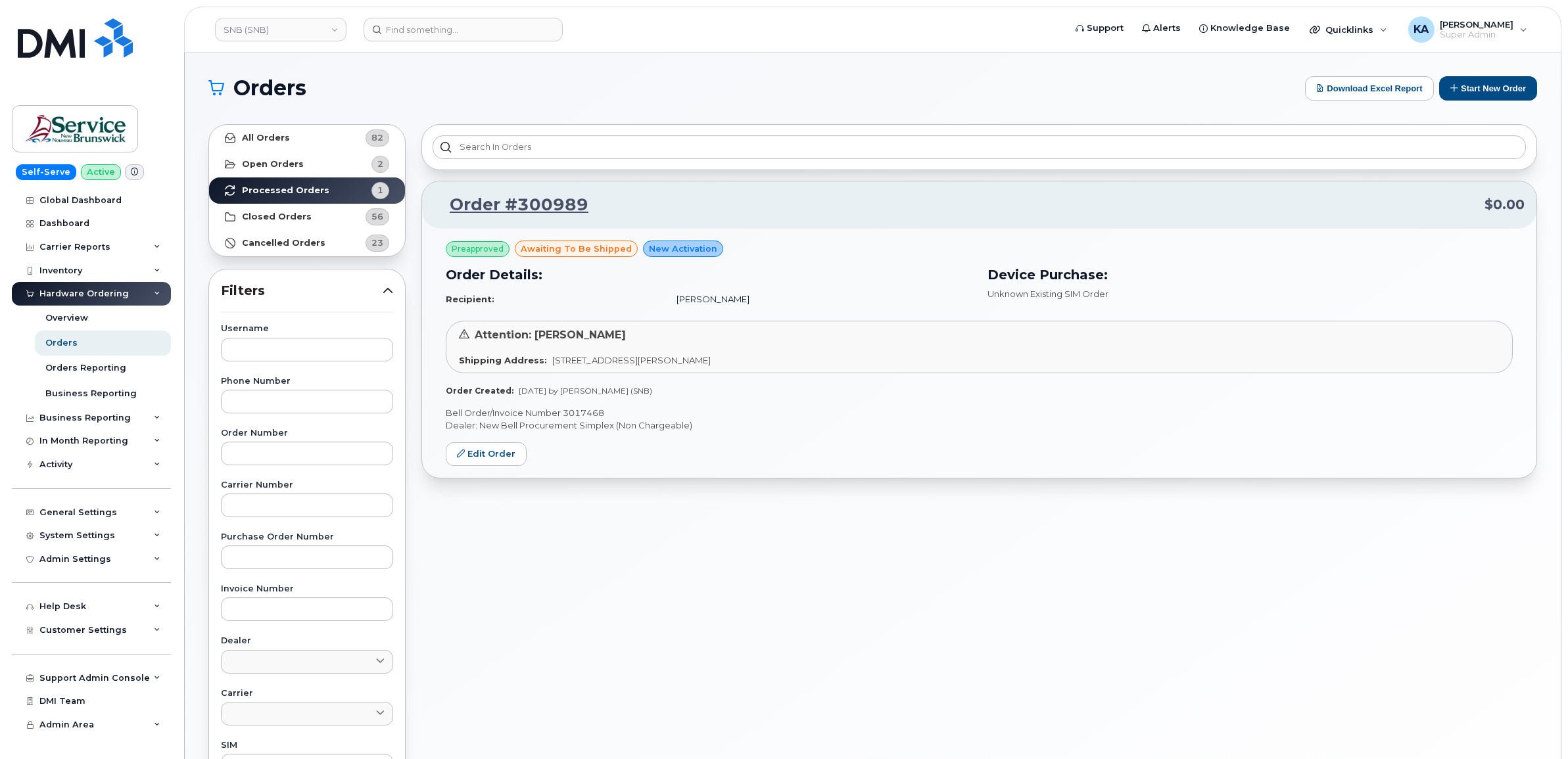
click at [586, 414] on p "Bell Order/Invoice Number 3017468" at bounding box center [979, 412] width 1067 height 12
copy p "3017468"
click at [268, 32] on link "SNB (SNB)" at bounding box center [281, 29] width 131 height 23
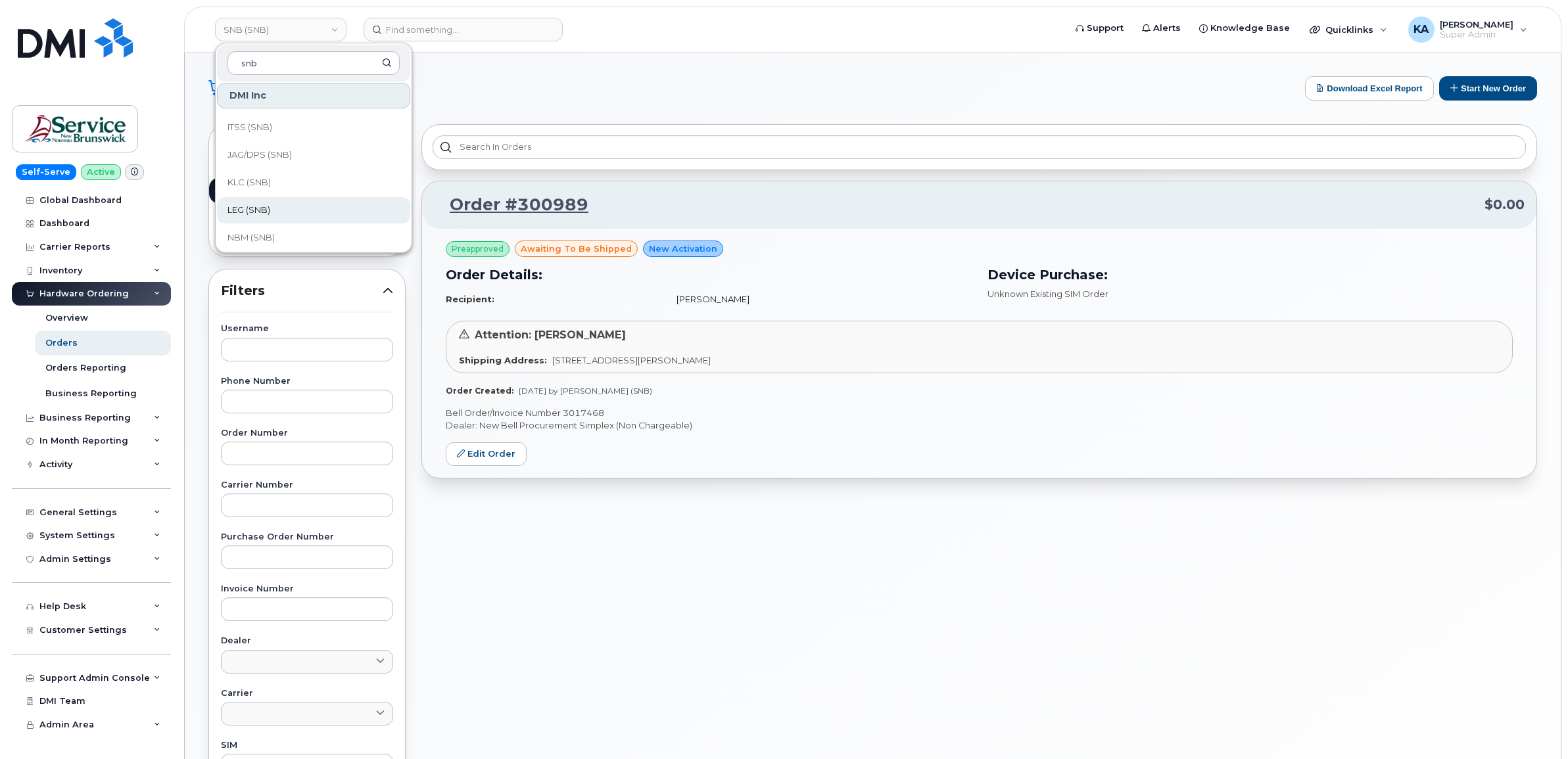
scroll to position [636, 0]
type input "snb"
click at [293, 148] on span "Service [GEOGRAPHIC_DATA] (SNB)" at bounding box center [303, 150] width 151 height 26
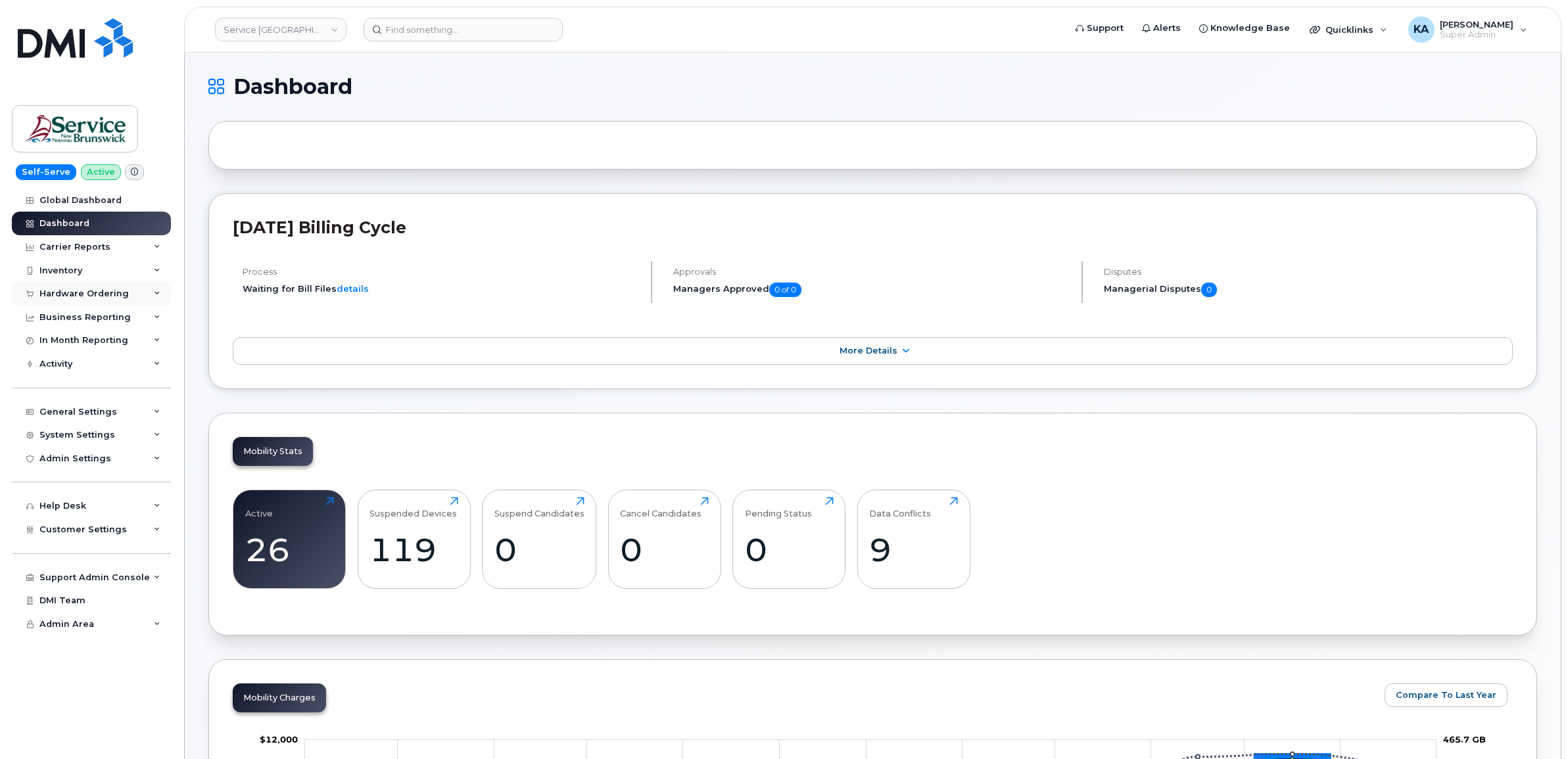
click at [102, 293] on div "Hardware Ordering" at bounding box center [84, 293] width 90 height 11
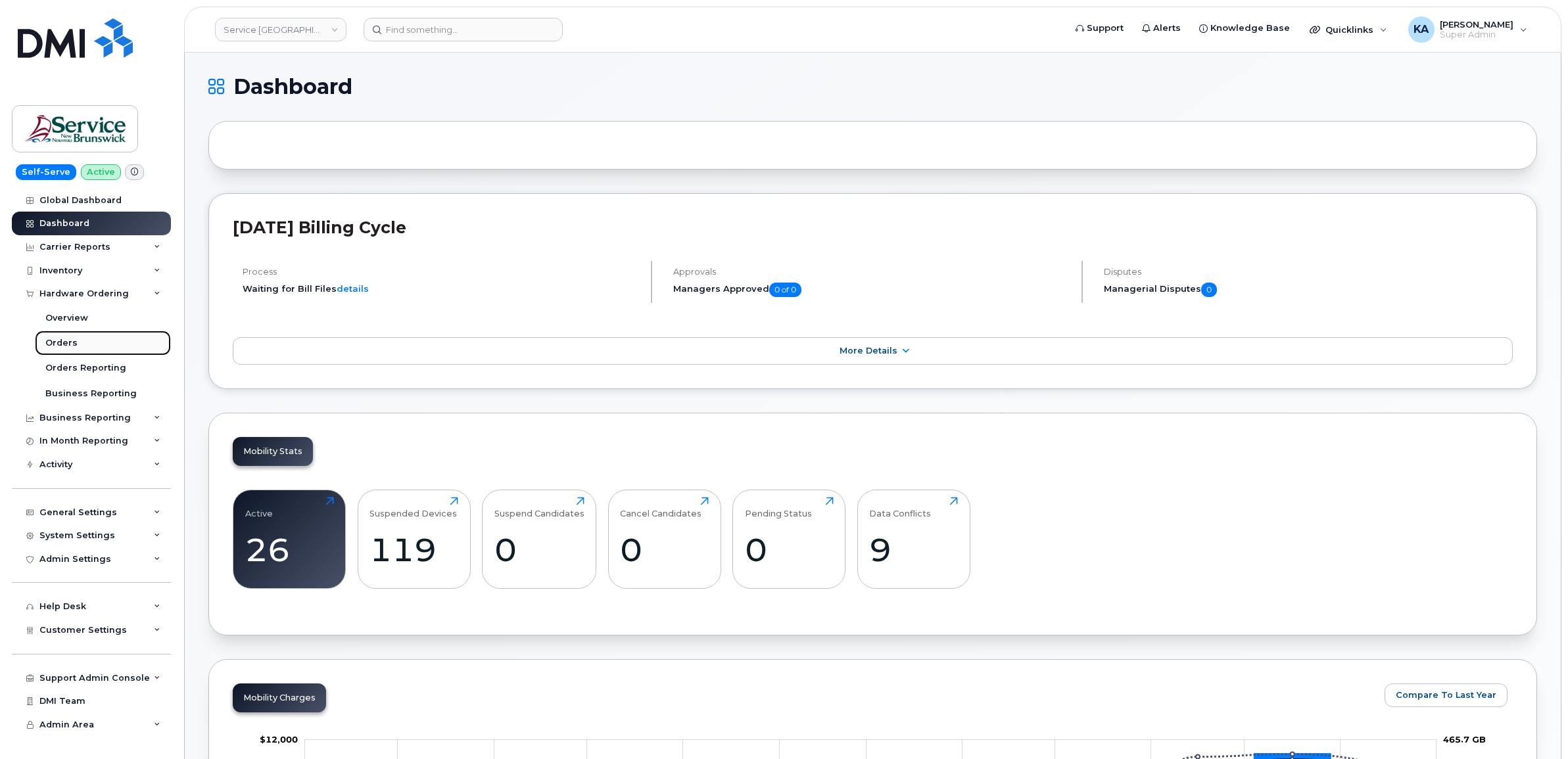
click at [69, 344] on div "Orders" at bounding box center [62, 343] width 32 height 12
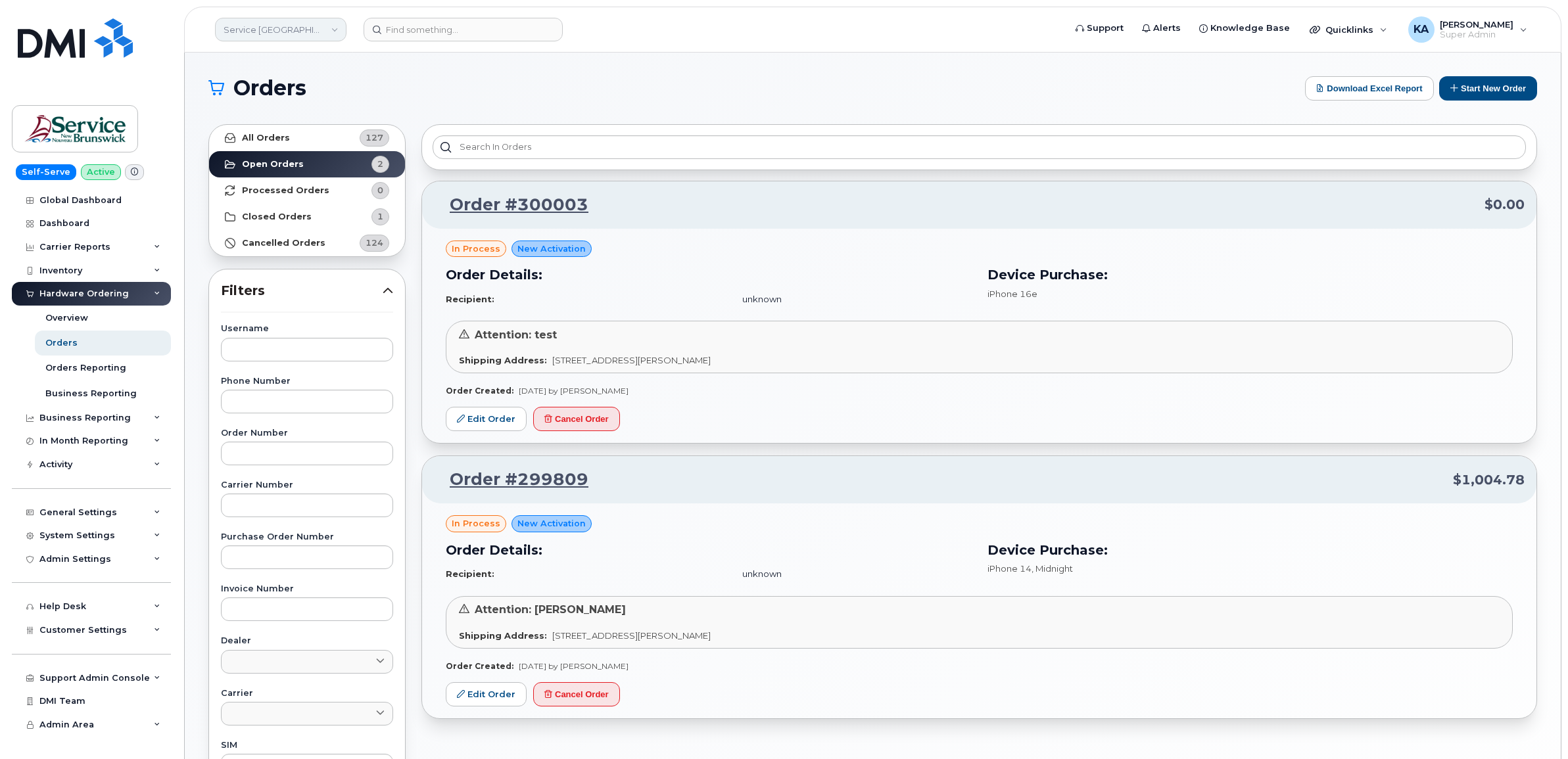
click at [281, 25] on link "Service [GEOGRAPHIC_DATA] (SNB)" at bounding box center [281, 29] width 131 height 23
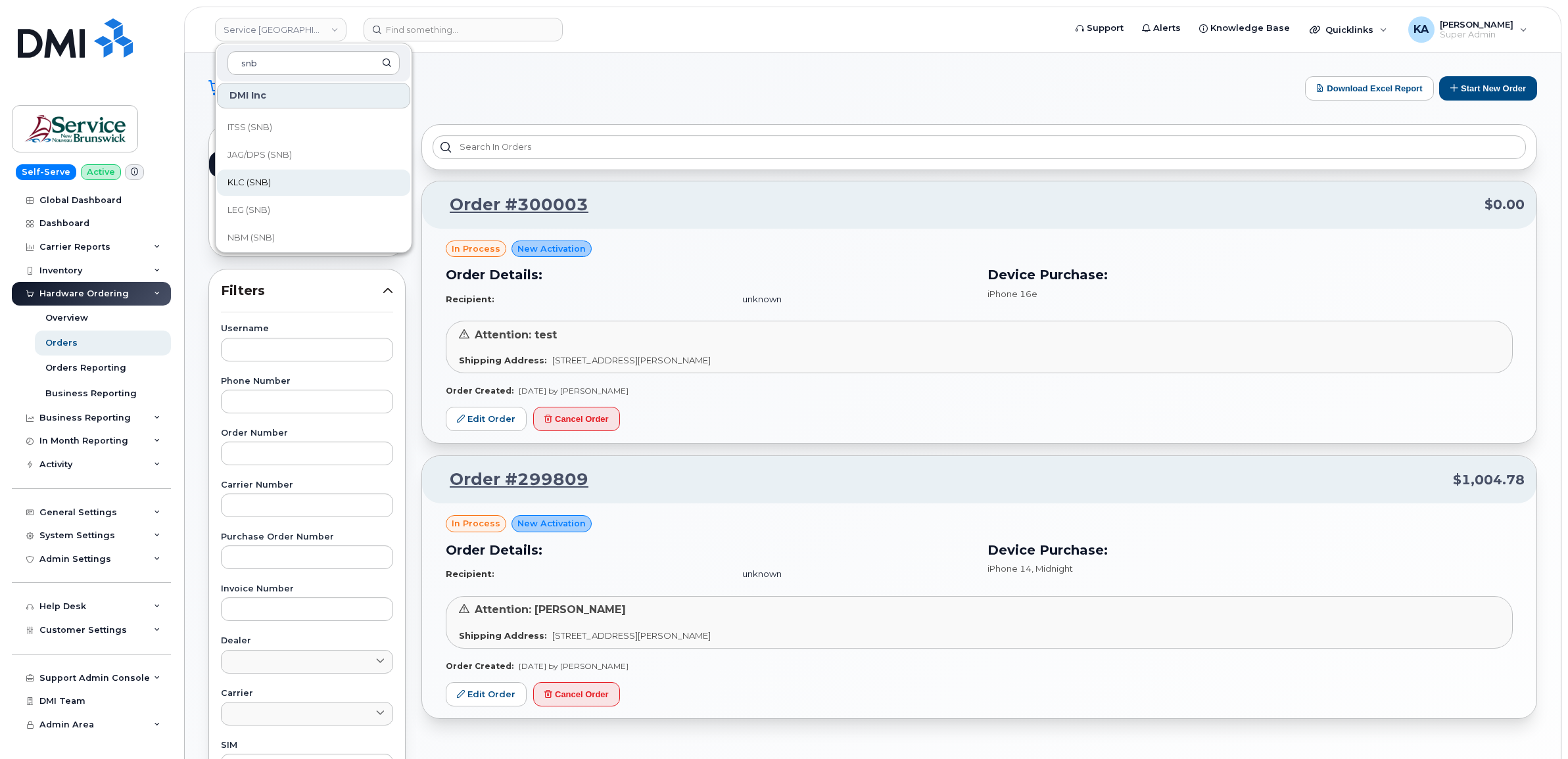
scroll to position [636, 0]
type input "snb"
click at [241, 121] on span "SD (SNB)" at bounding box center [247, 123] width 39 height 13
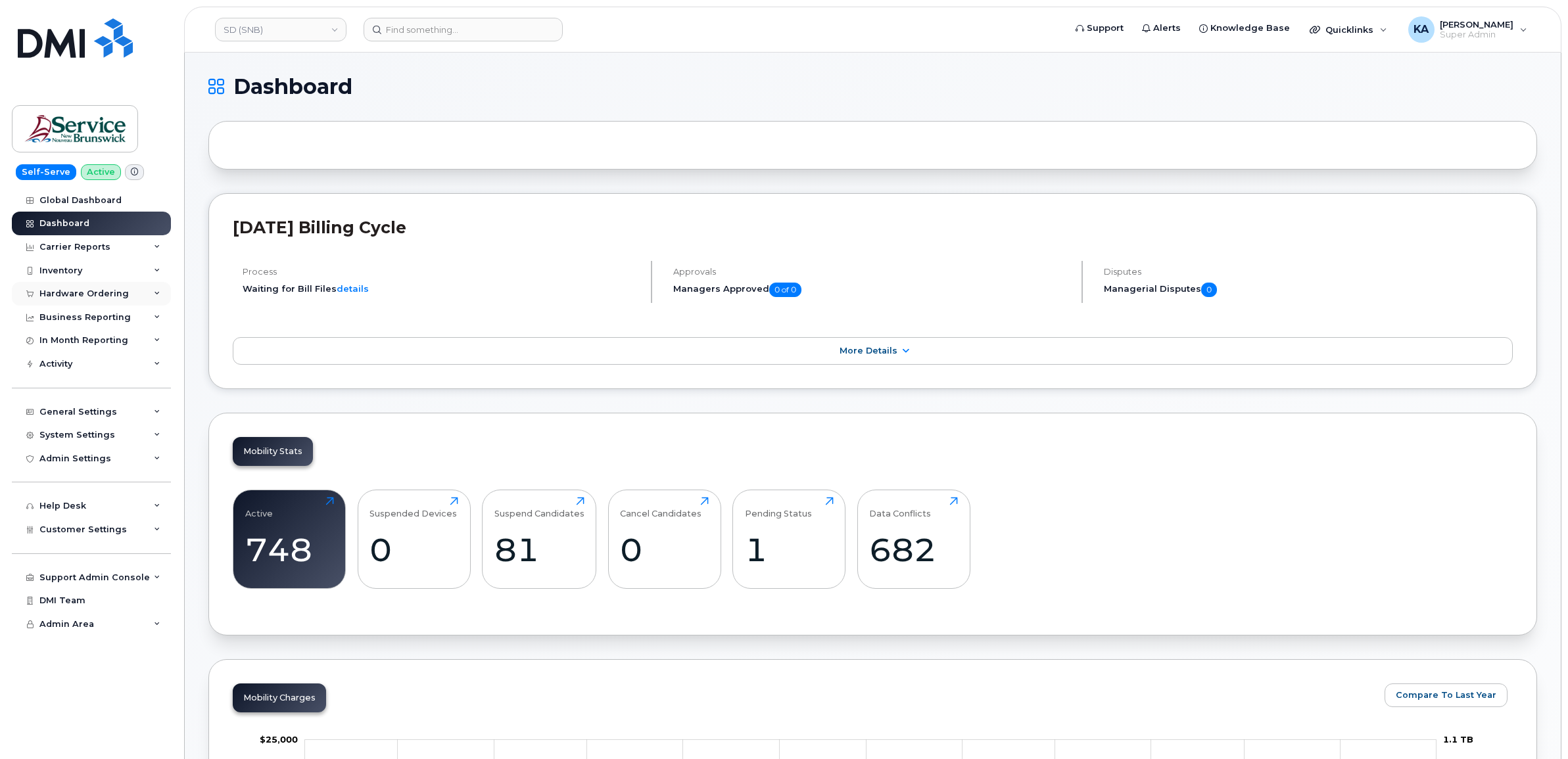
click at [99, 293] on div "Hardware Ordering" at bounding box center [84, 293] width 90 height 11
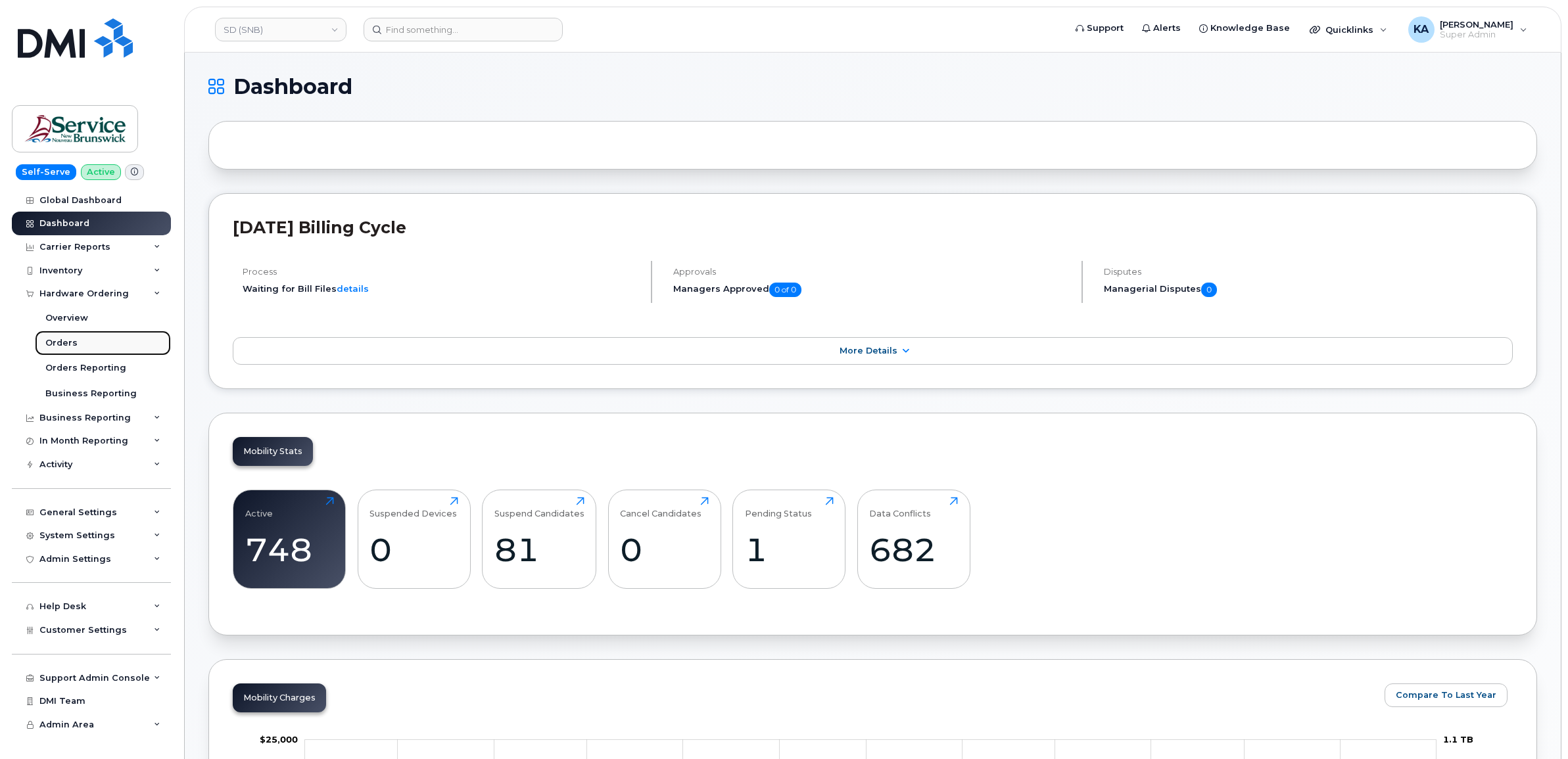
click at [55, 343] on div "Orders" at bounding box center [62, 343] width 32 height 12
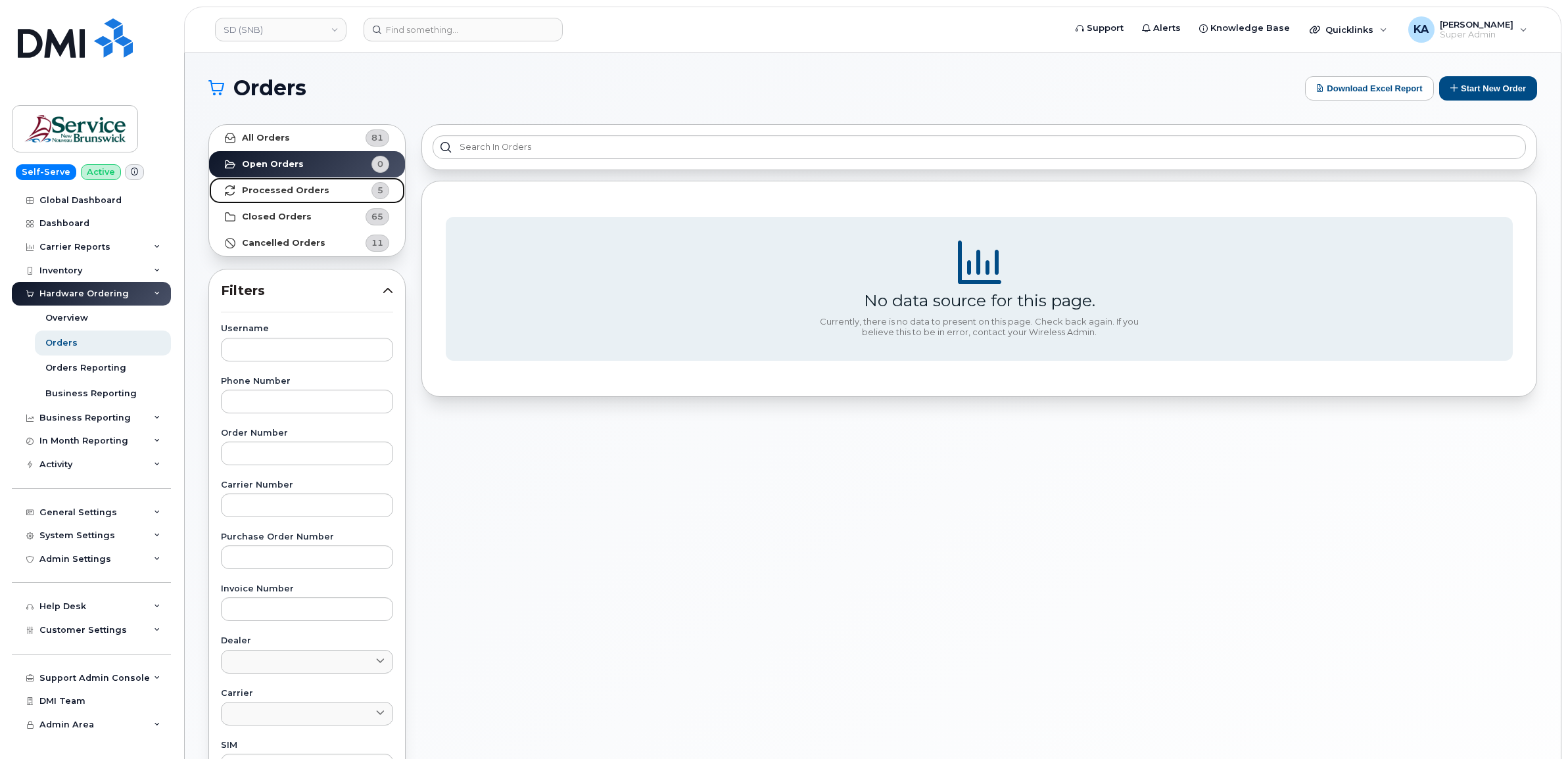
click at [256, 190] on strong "Processed Orders" at bounding box center [285, 190] width 87 height 11
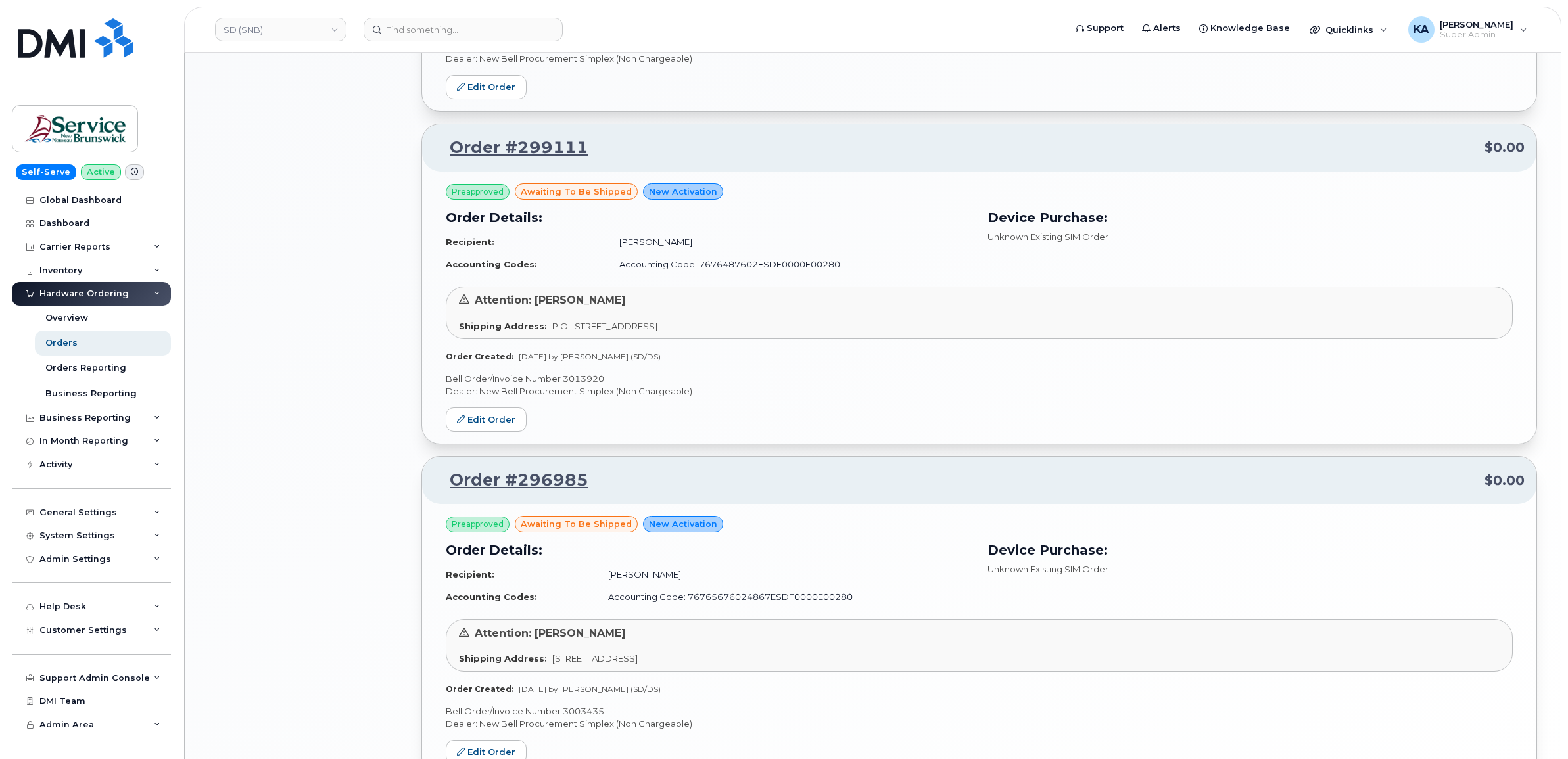
scroll to position [1179, 0]
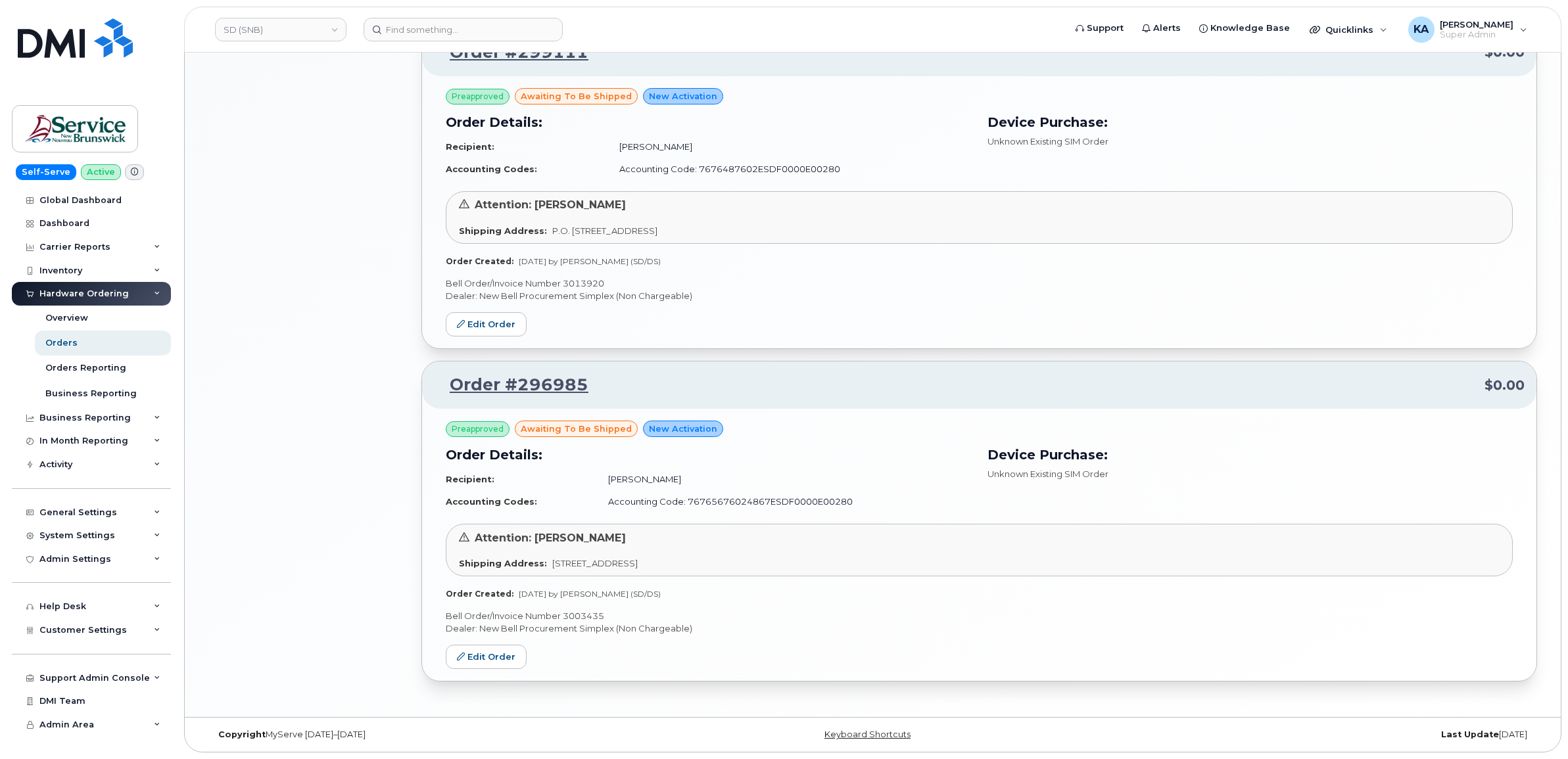
click at [589, 611] on p "Bell Order/Invoice Number 3003435" at bounding box center [979, 616] width 1067 height 12
copy p "3003435"
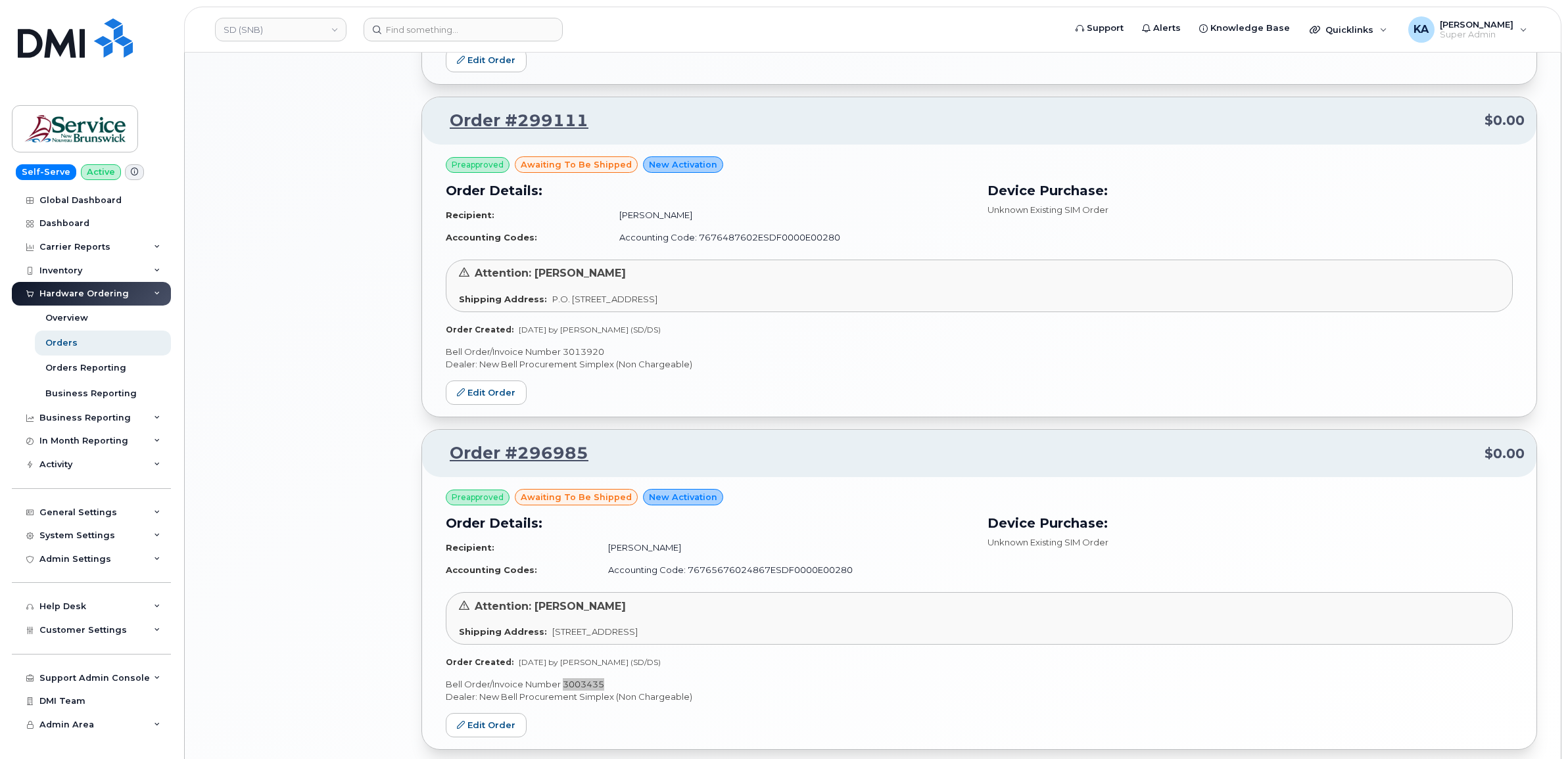
scroll to position [1014, 0]
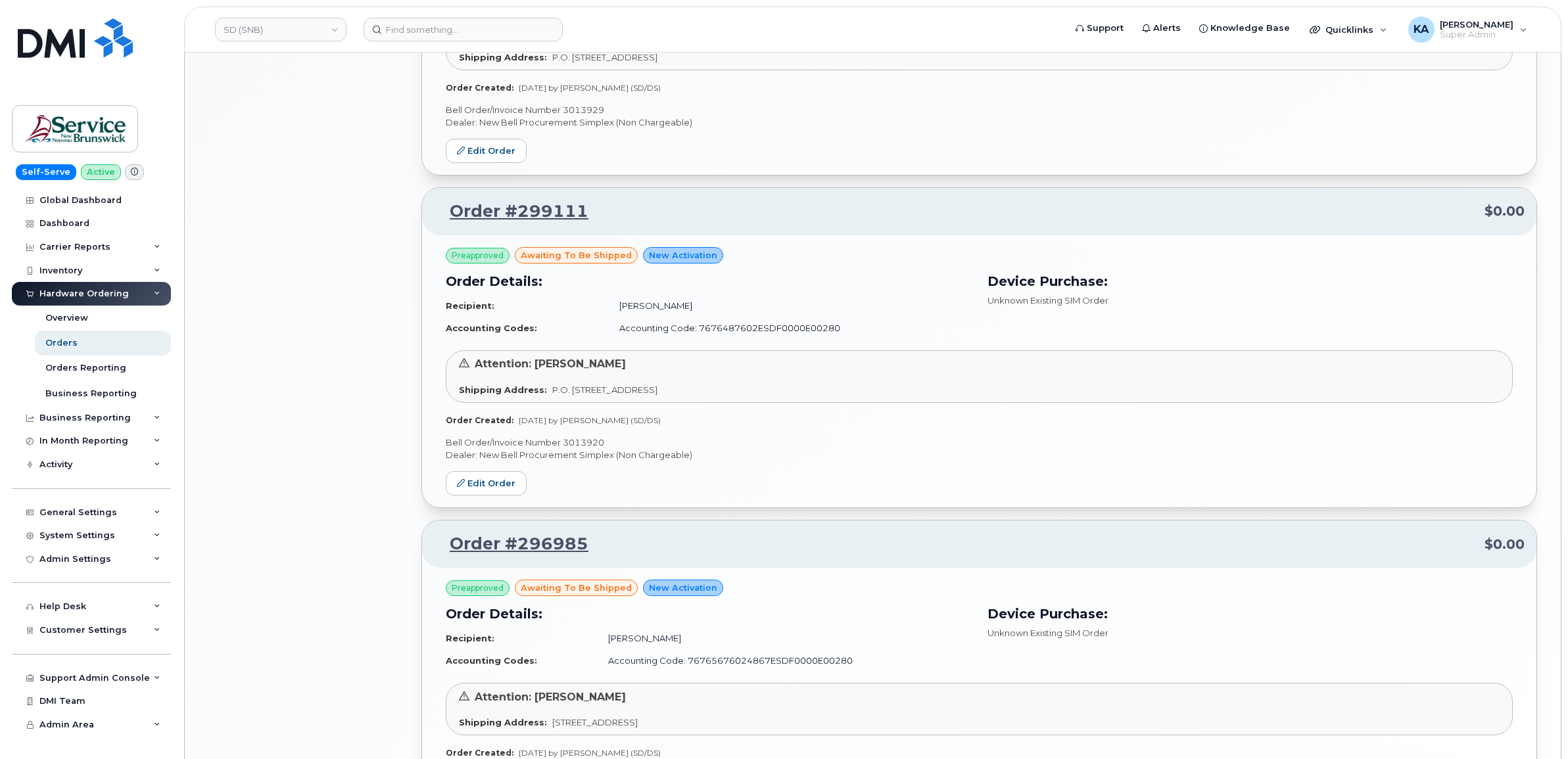
click at [585, 444] on p "Bell Order/Invoice Number 3013920" at bounding box center [979, 442] width 1067 height 12
copy p "3013920"
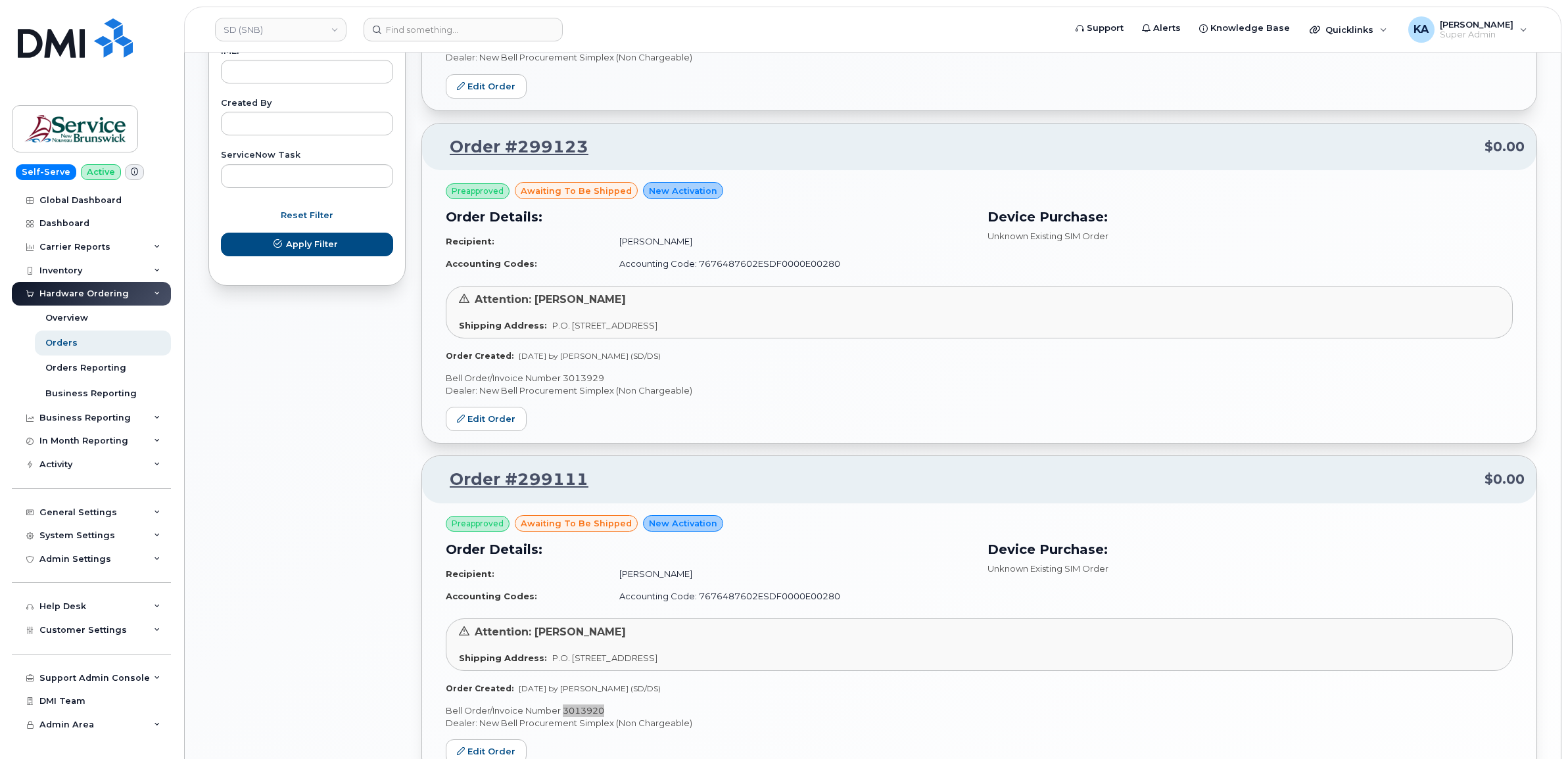
scroll to position [686, 0]
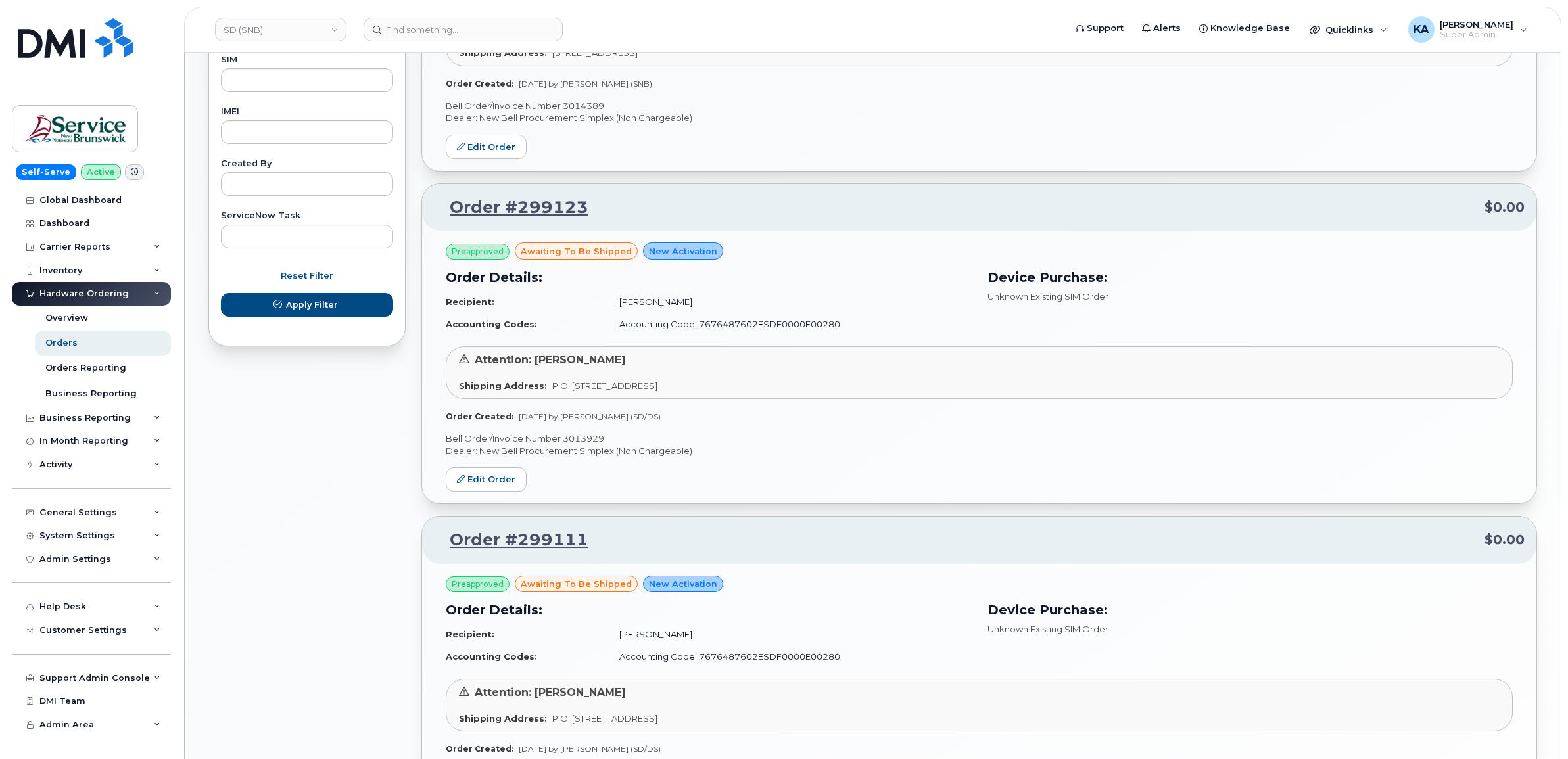
click at [583, 437] on p "Bell Order/Invoice Number 3013929" at bounding box center [979, 438] width 1067 height 12
copy p "3013929"
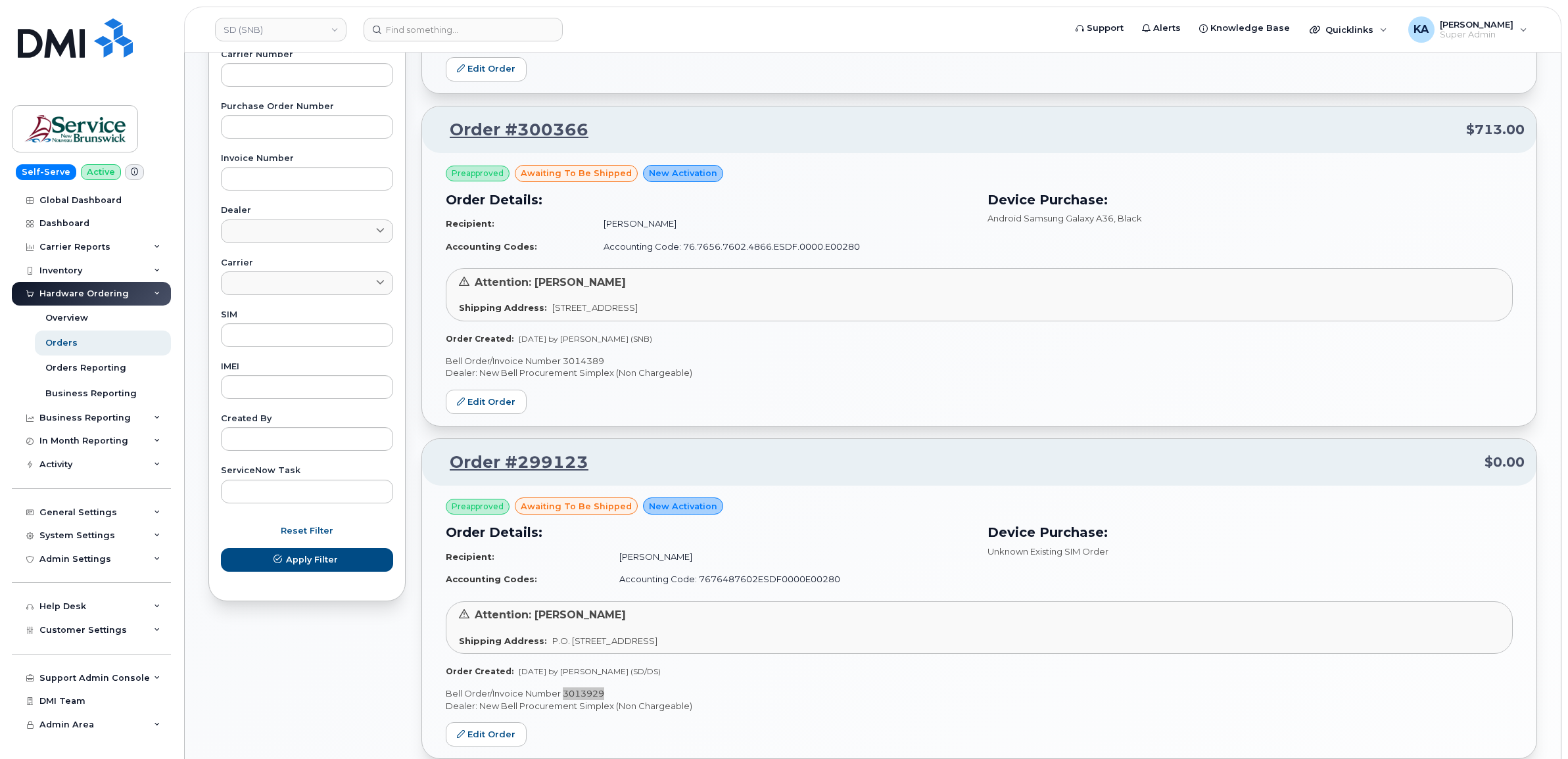
scroll to position [357, 0]
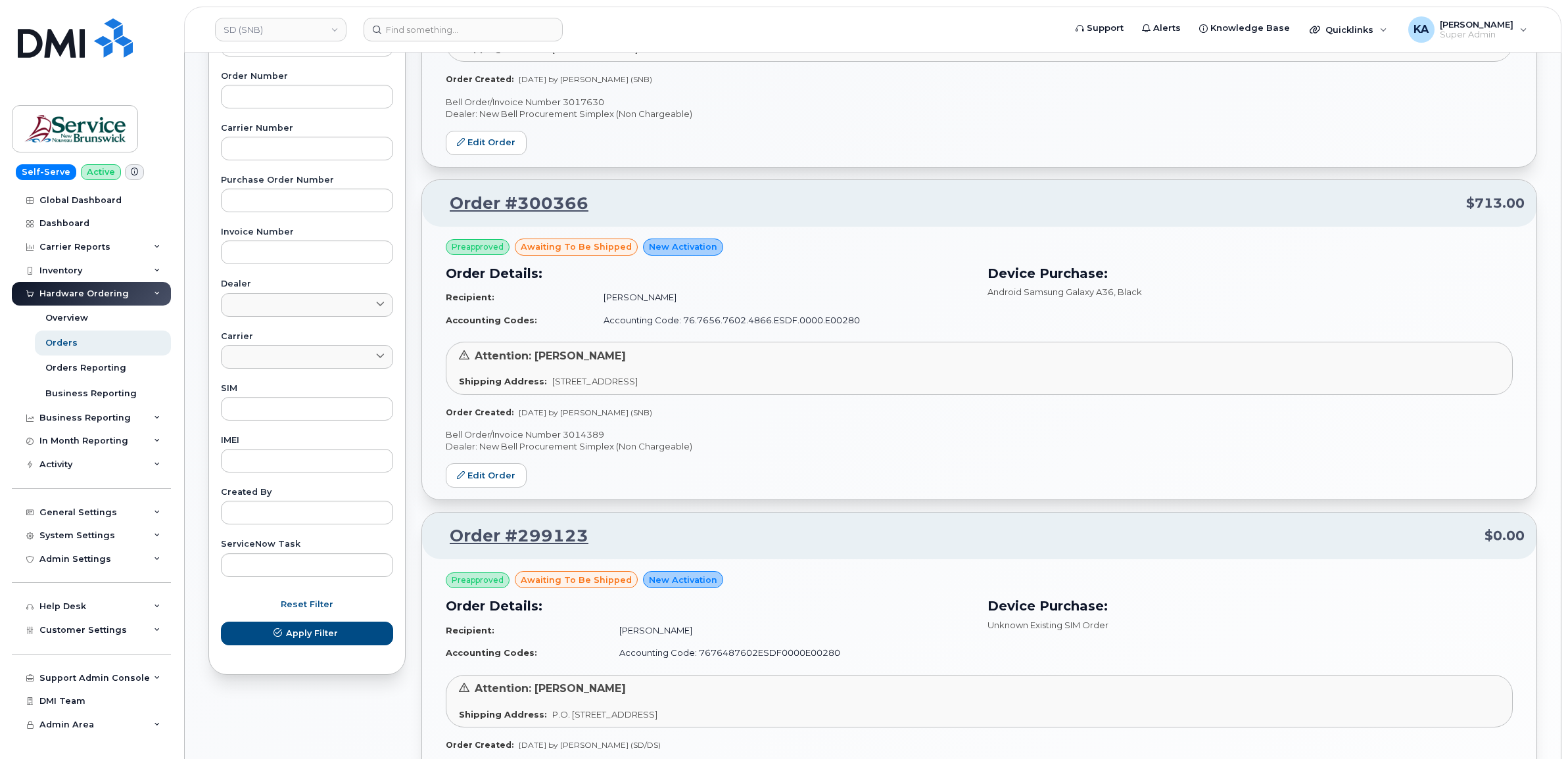
click at [579, 431] on p "Bell Order/Invoice Number 3014389" at bounding box center [979, 435] width 1067 height 12
copy p "3014389"
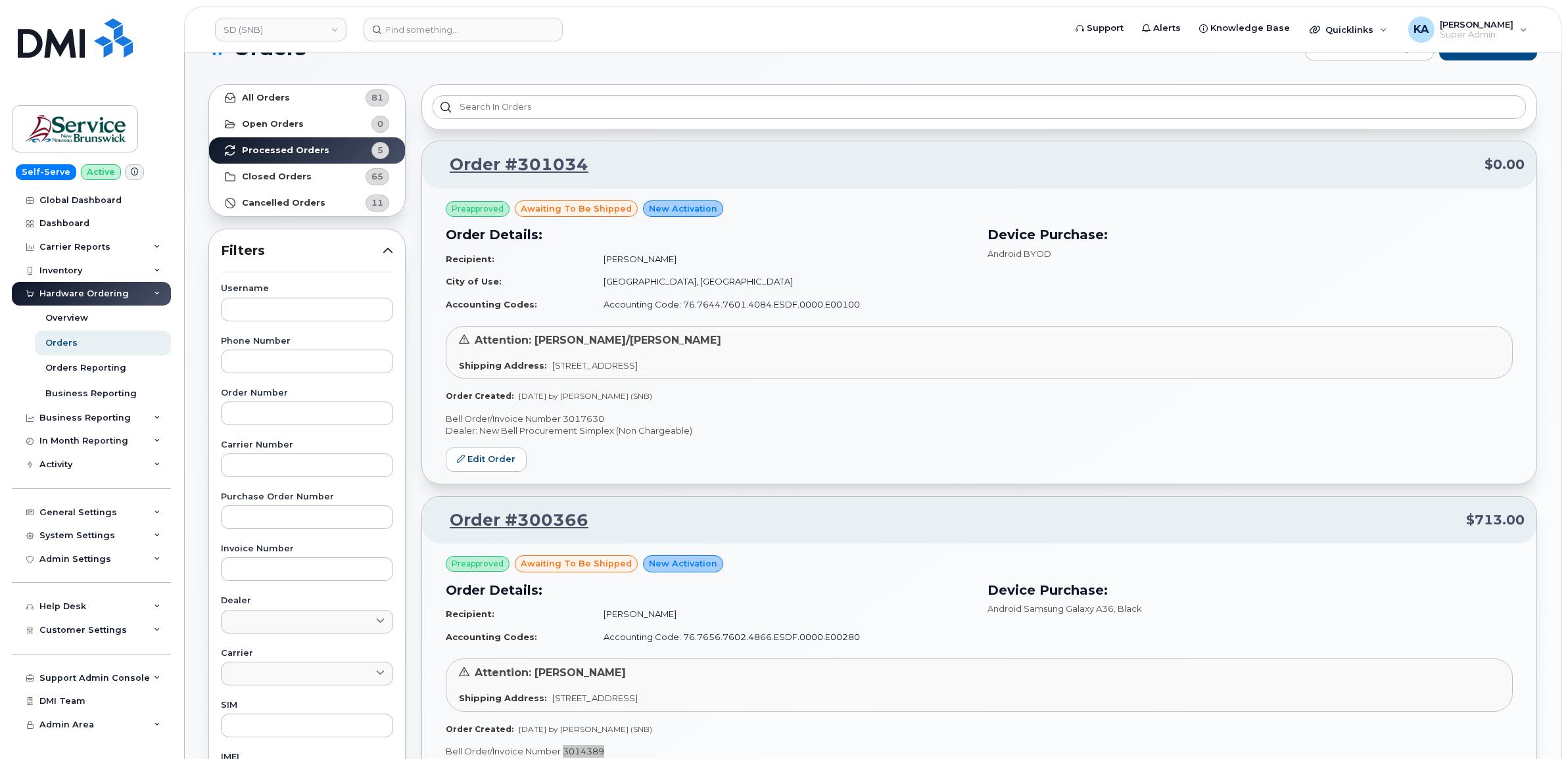
scroll to position [28, 0]
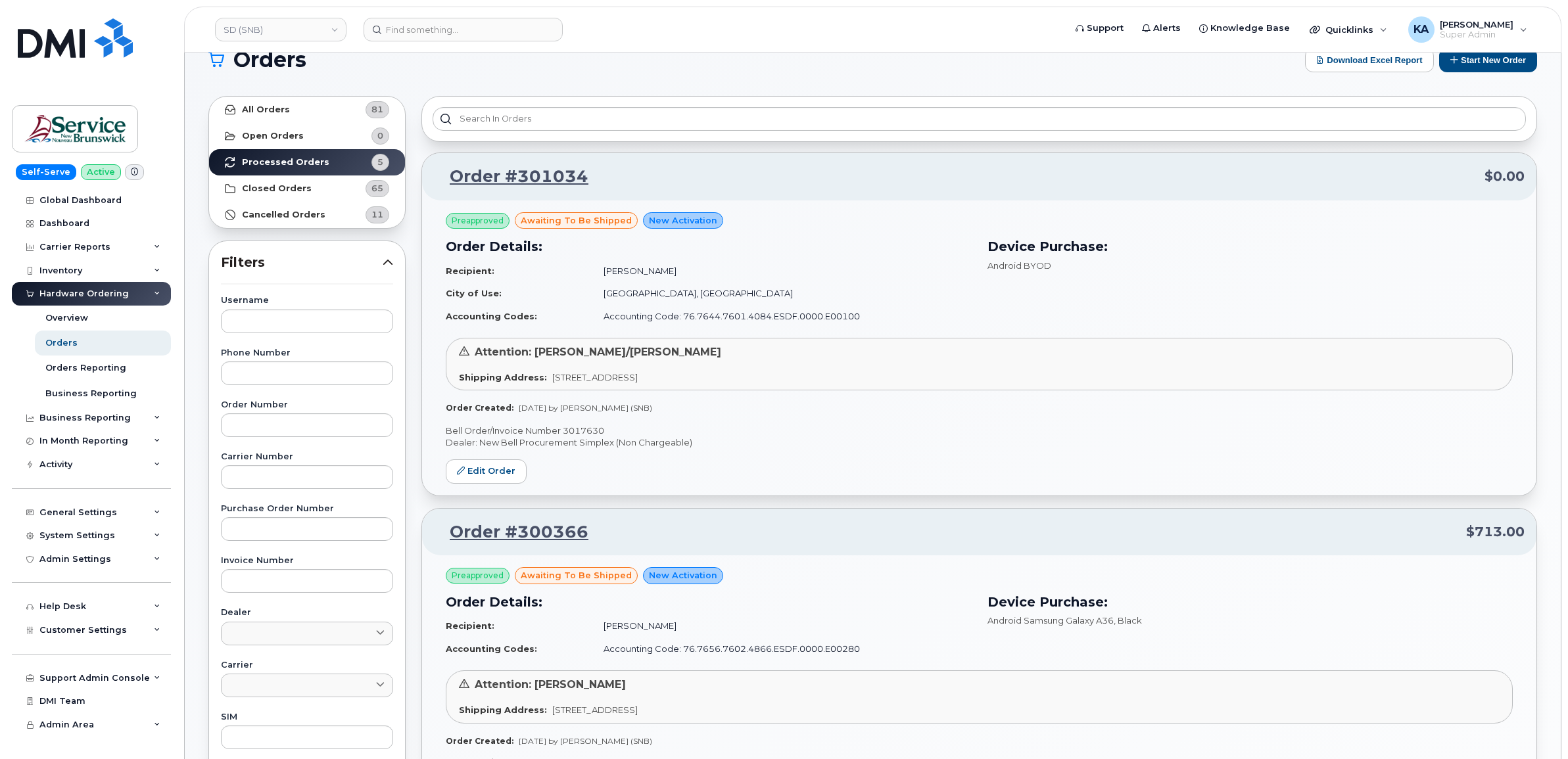
click at [585, 431] on p "Bell Order/Invoice Number 3017630" at bounding box center [979, 431] width 1067 height 12
copy p "3017630"
click at [486, 470] on link "Edit Order" at bounding box center [486, 471] width 81 height 24
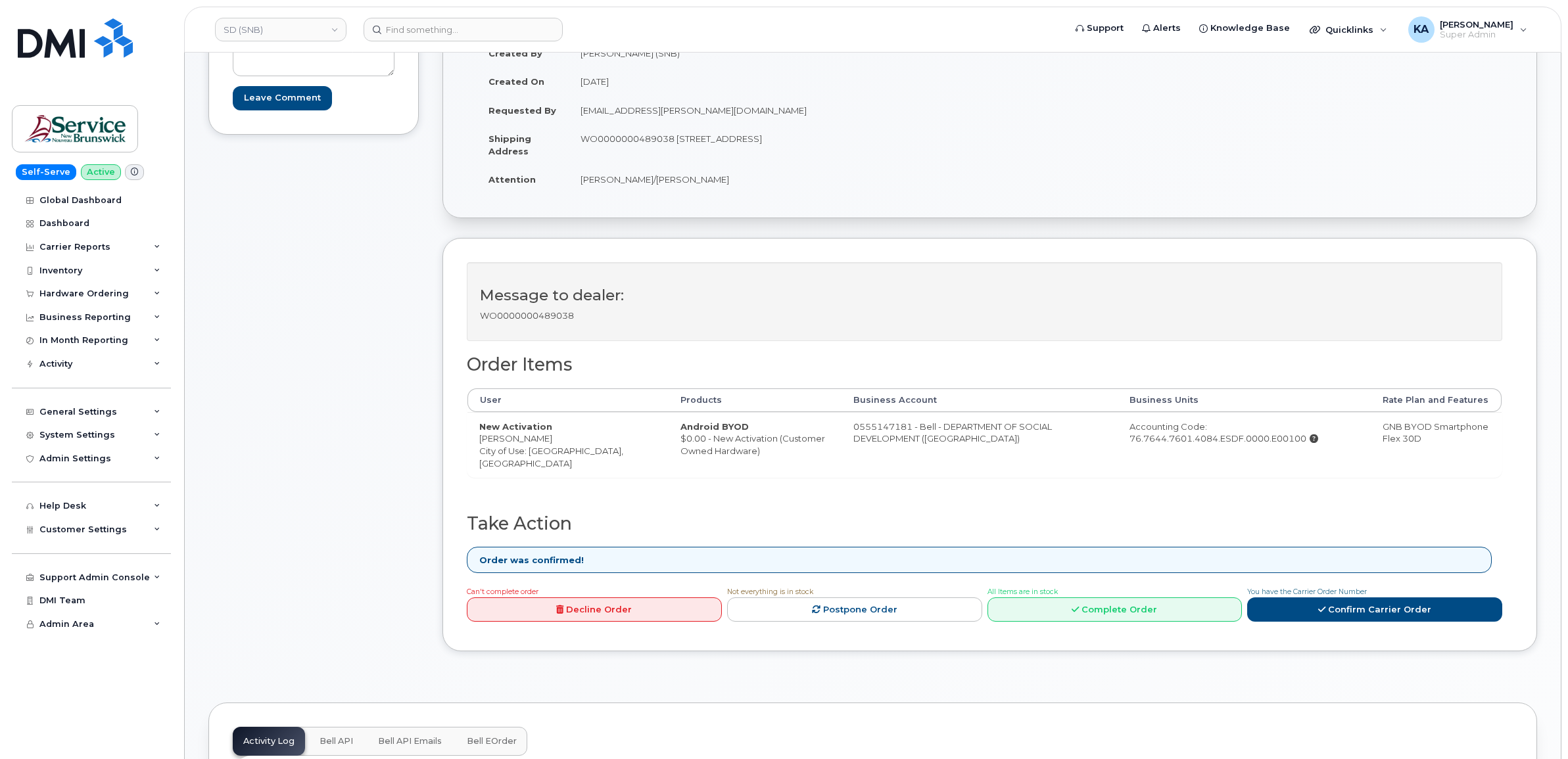
scroll to position [328, 0]
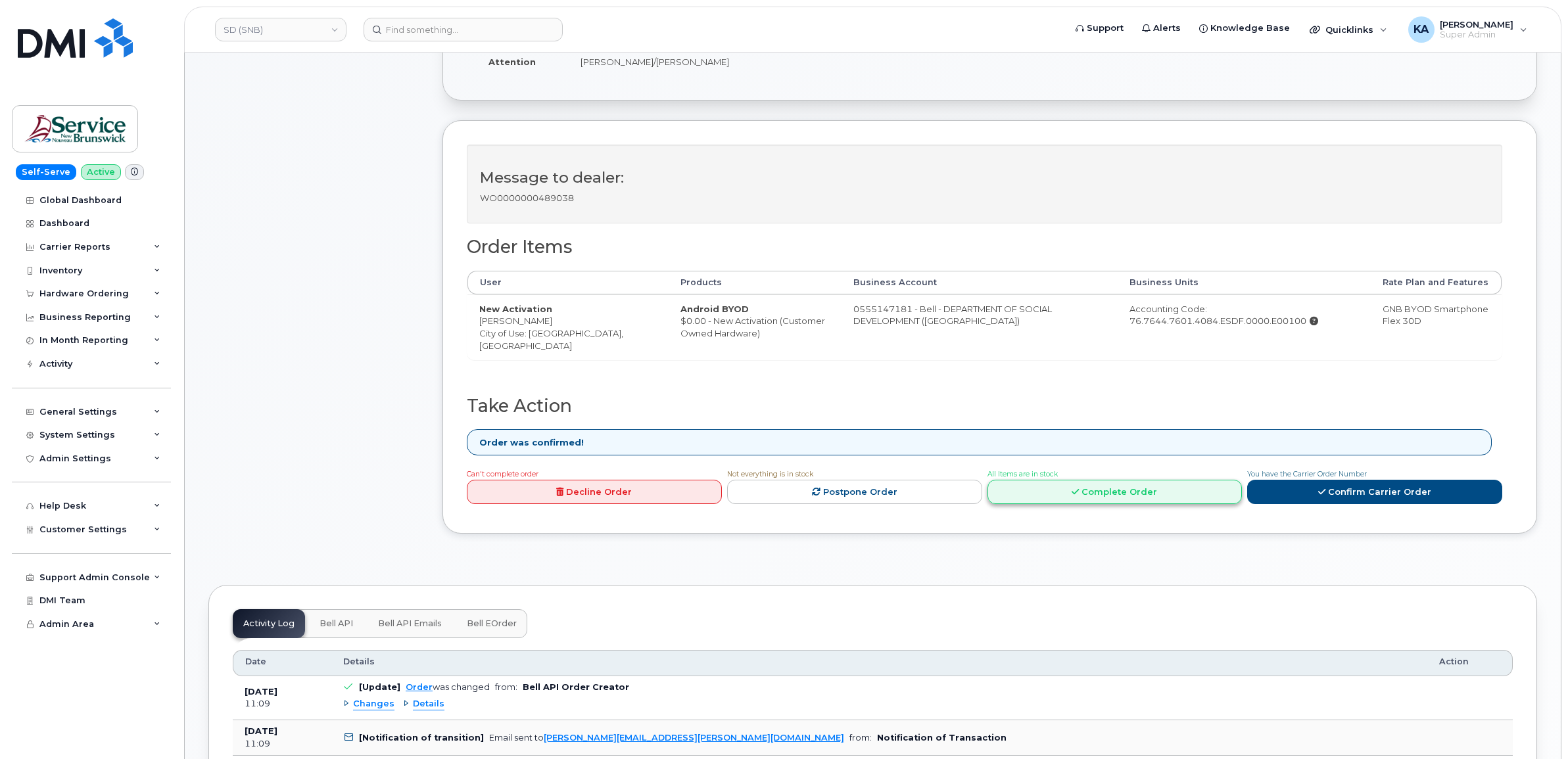
click at [1060, 495] on link "Complete Order" at bounding box center [1115, 491] width 255 height 24
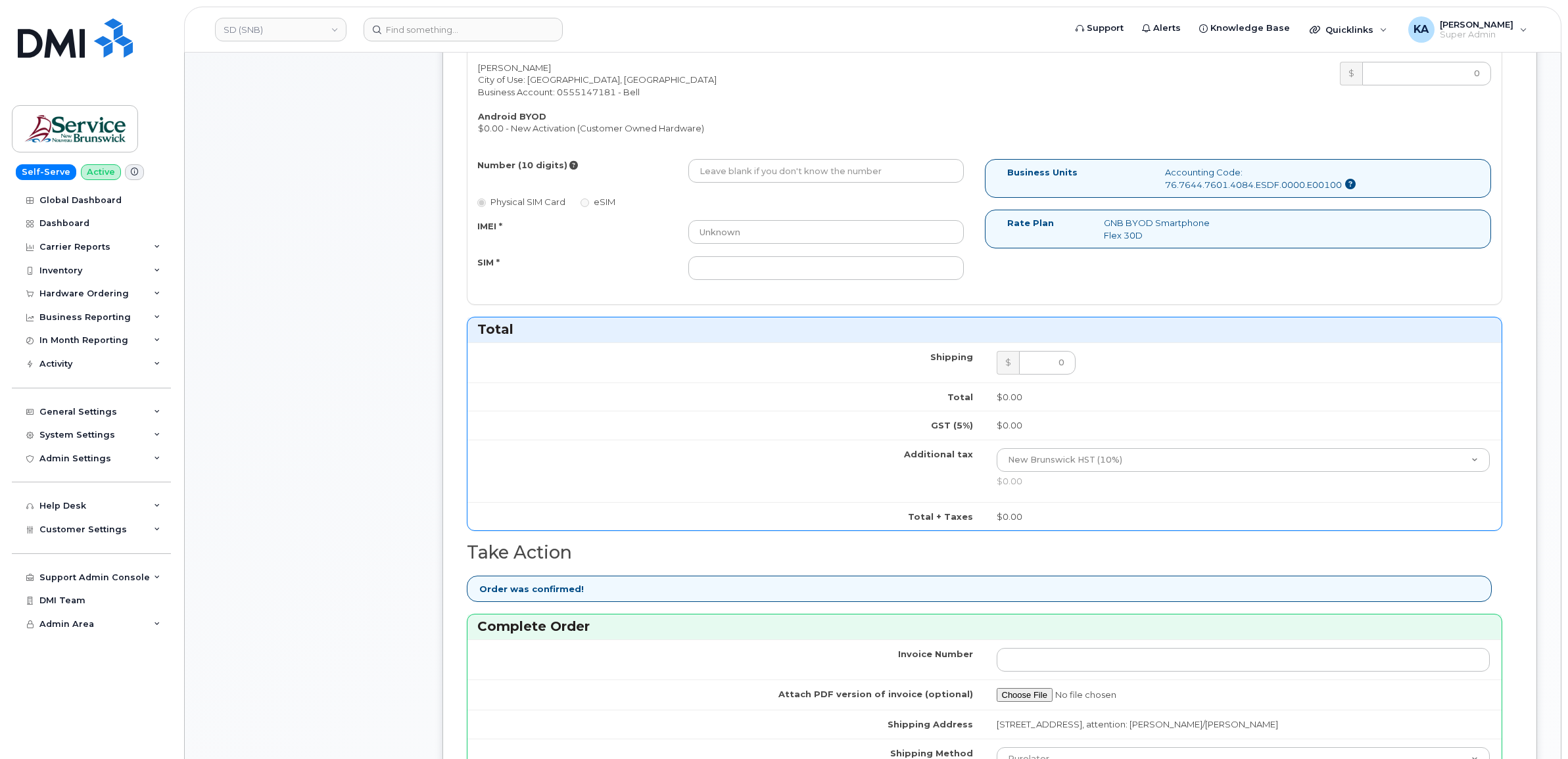
scroll to position [658, 0]
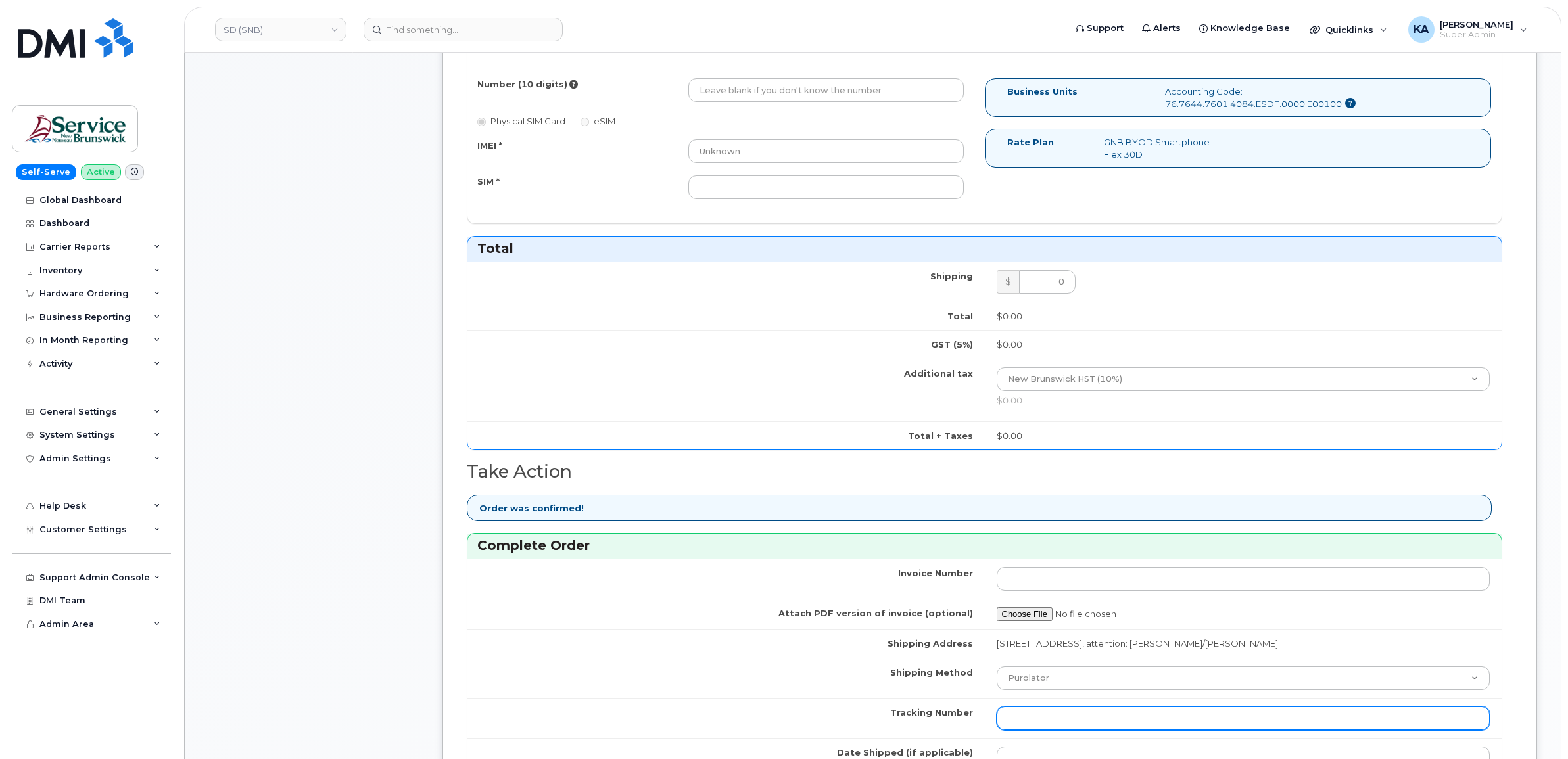
click at [1072, 722] on input "Tracking Number" at bounding box center [1244, 718] width 494 height 23
paste input "476303090218"
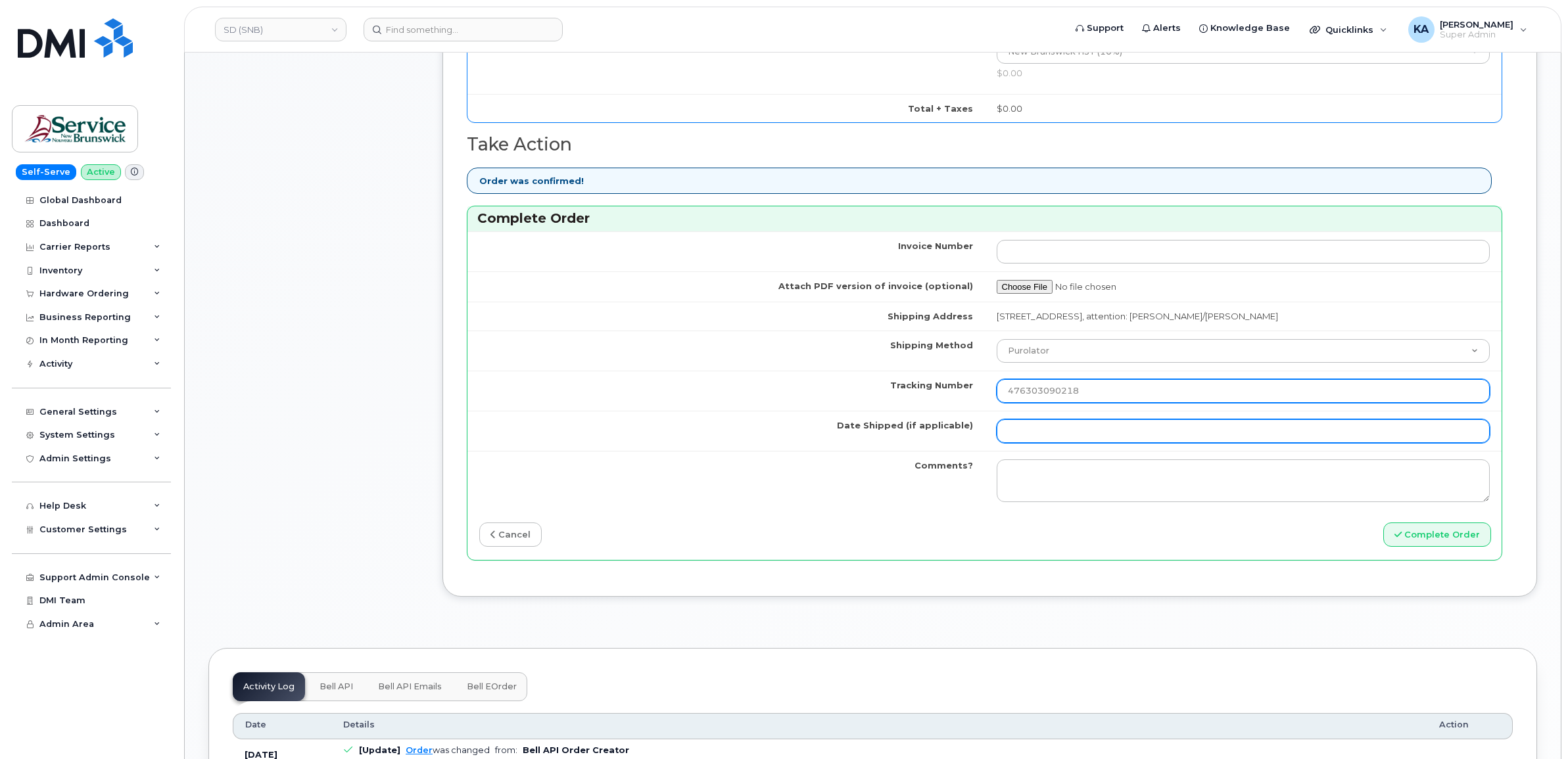
scroll to position [986, 0]
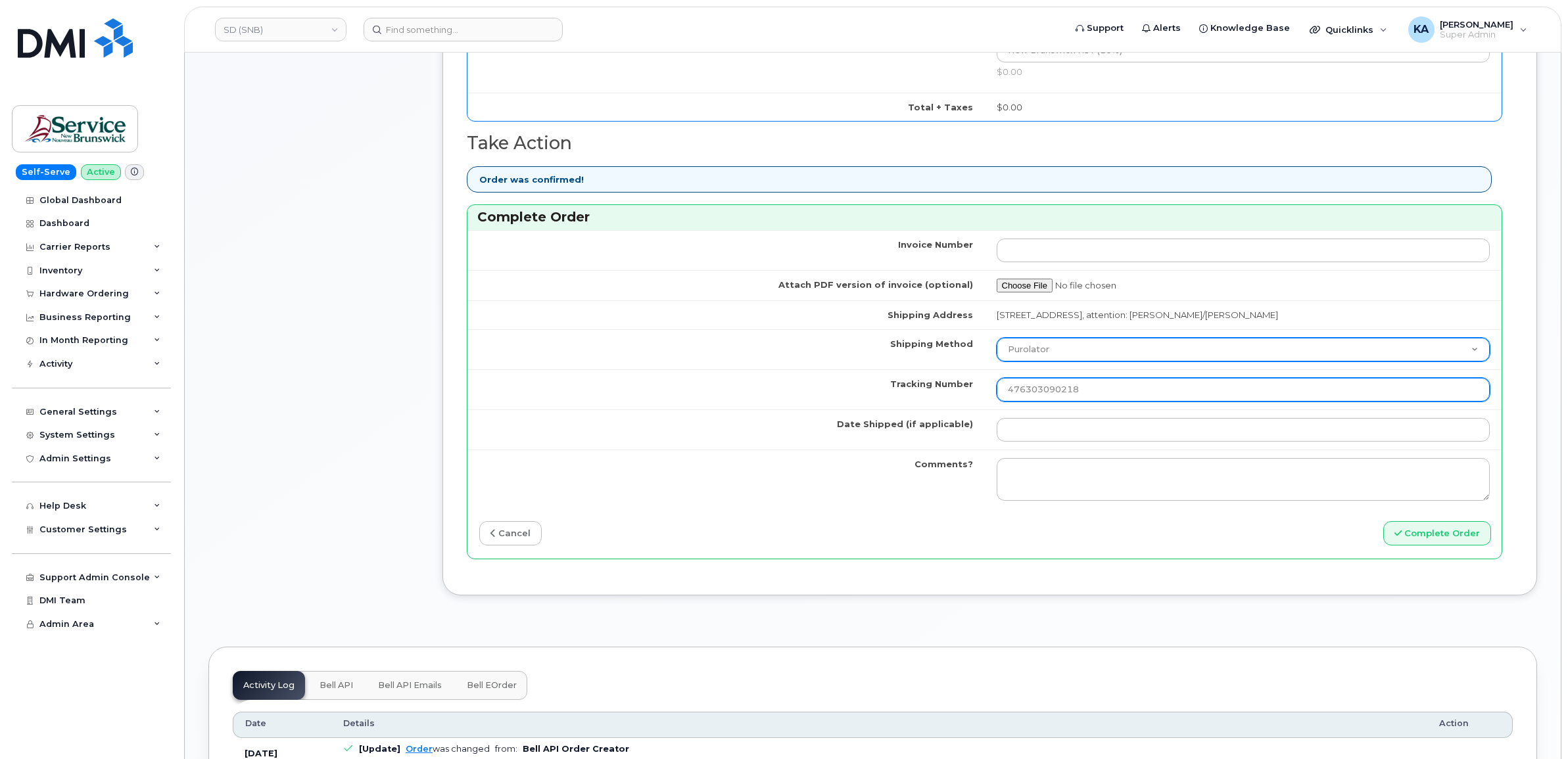
type input "476303090218"
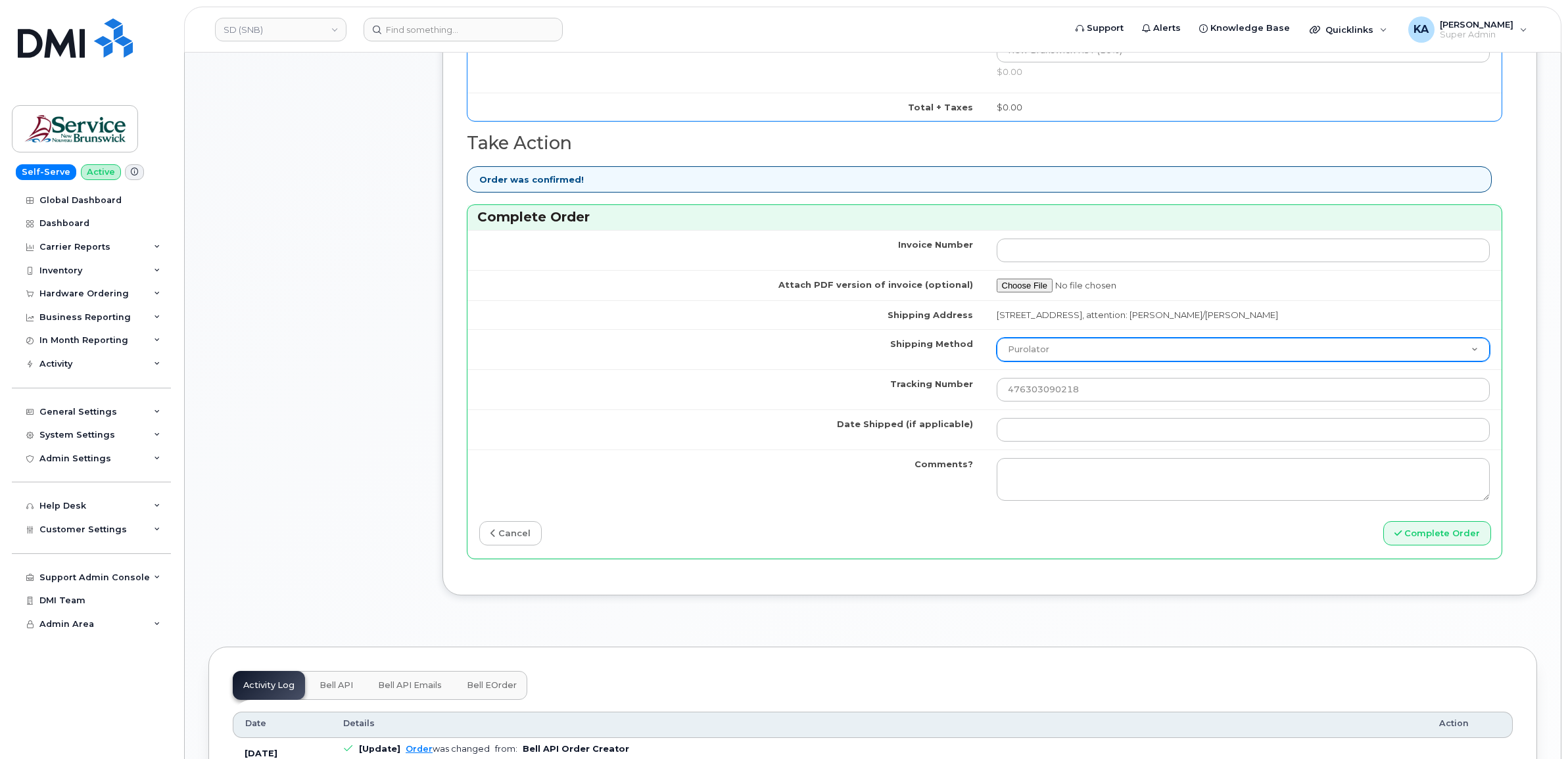
click at [1109, 350] on select "Purolator UPS FedEx Canada Post Courier Other Drop Off Pick Up" at bounding box center [1244, 349] width 494 height 23
select select "FedEx"
click at [997, 341] on select "Purolator UPS FedEx Canada Post Courier Other Drop Off Pick Up" at bounding box center [1244, 349] width 494 height 23
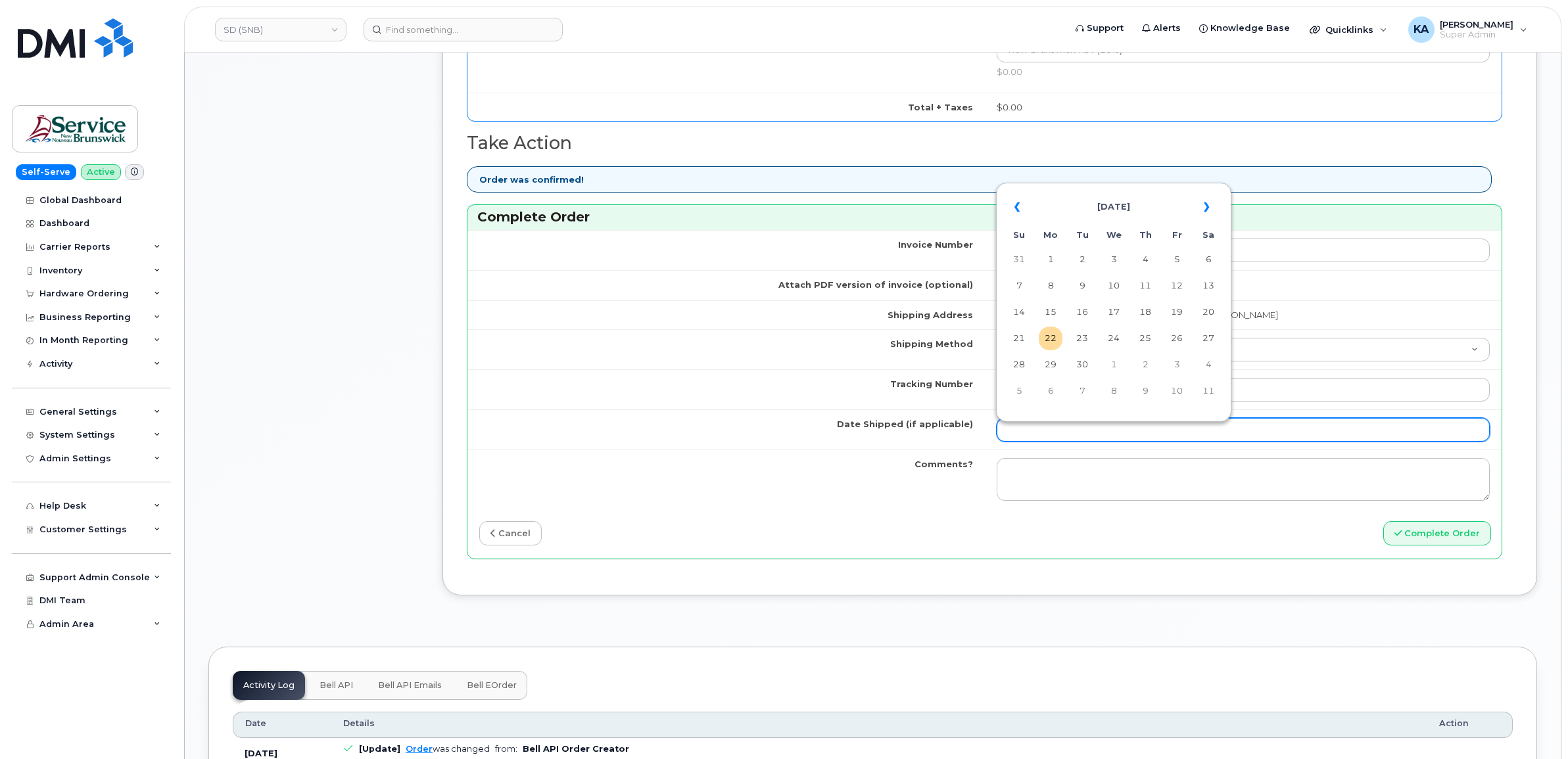
click at [1033, 435] on input "Date Shipped (if applicable)" at bounding box center [1244, 430] width 494 height 23
click at [1178, 309] on td "19" at bounding box center [1176, 312] width 23 height 23
type input "[DATE]"
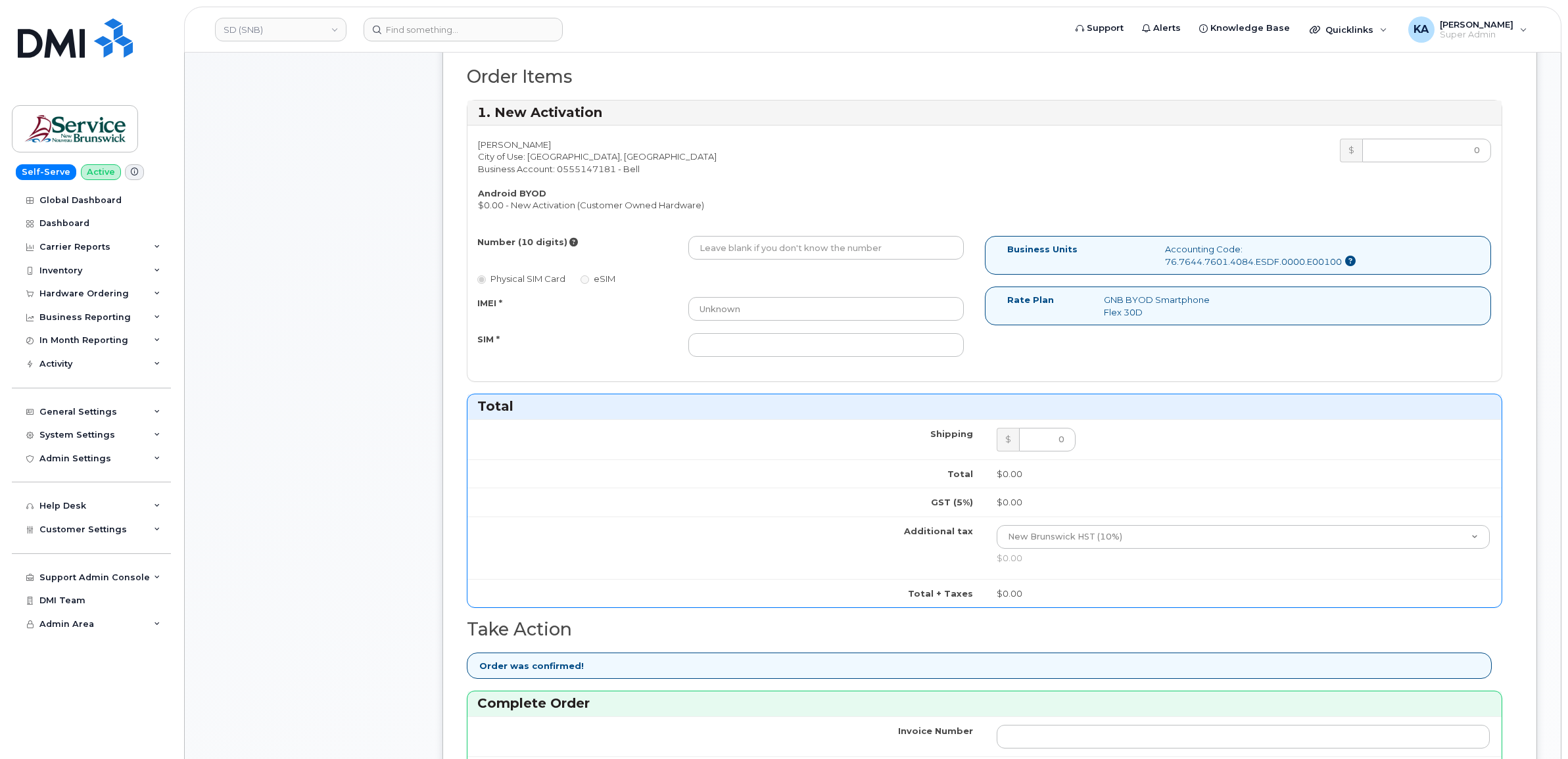
scroll to position [411, 0]
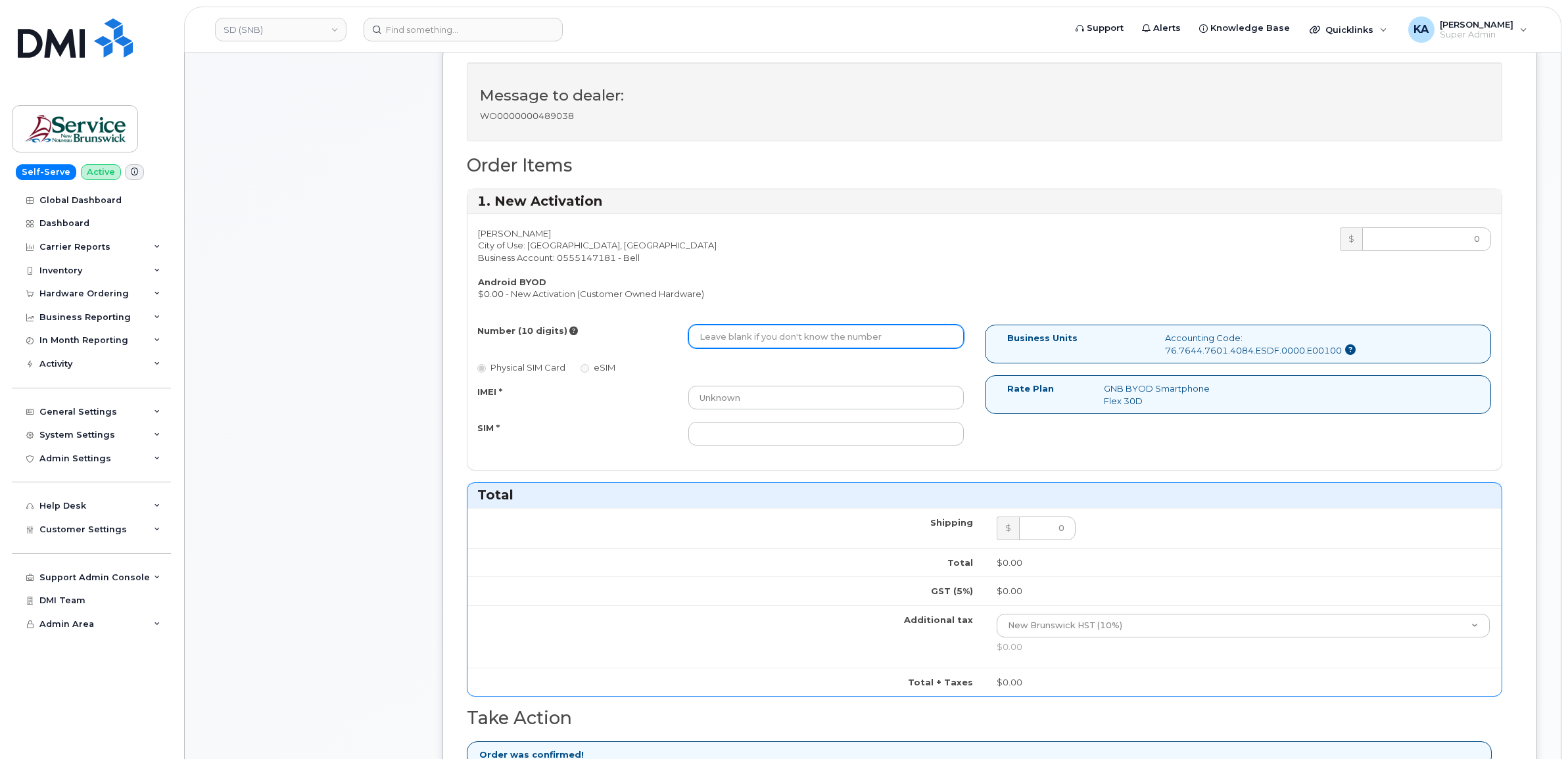
click at [896, 329] on input "Number (10 digits)" at bounding box center [826, 337] width 275 height 23
paste input "5064292836"
type input "5064292836"
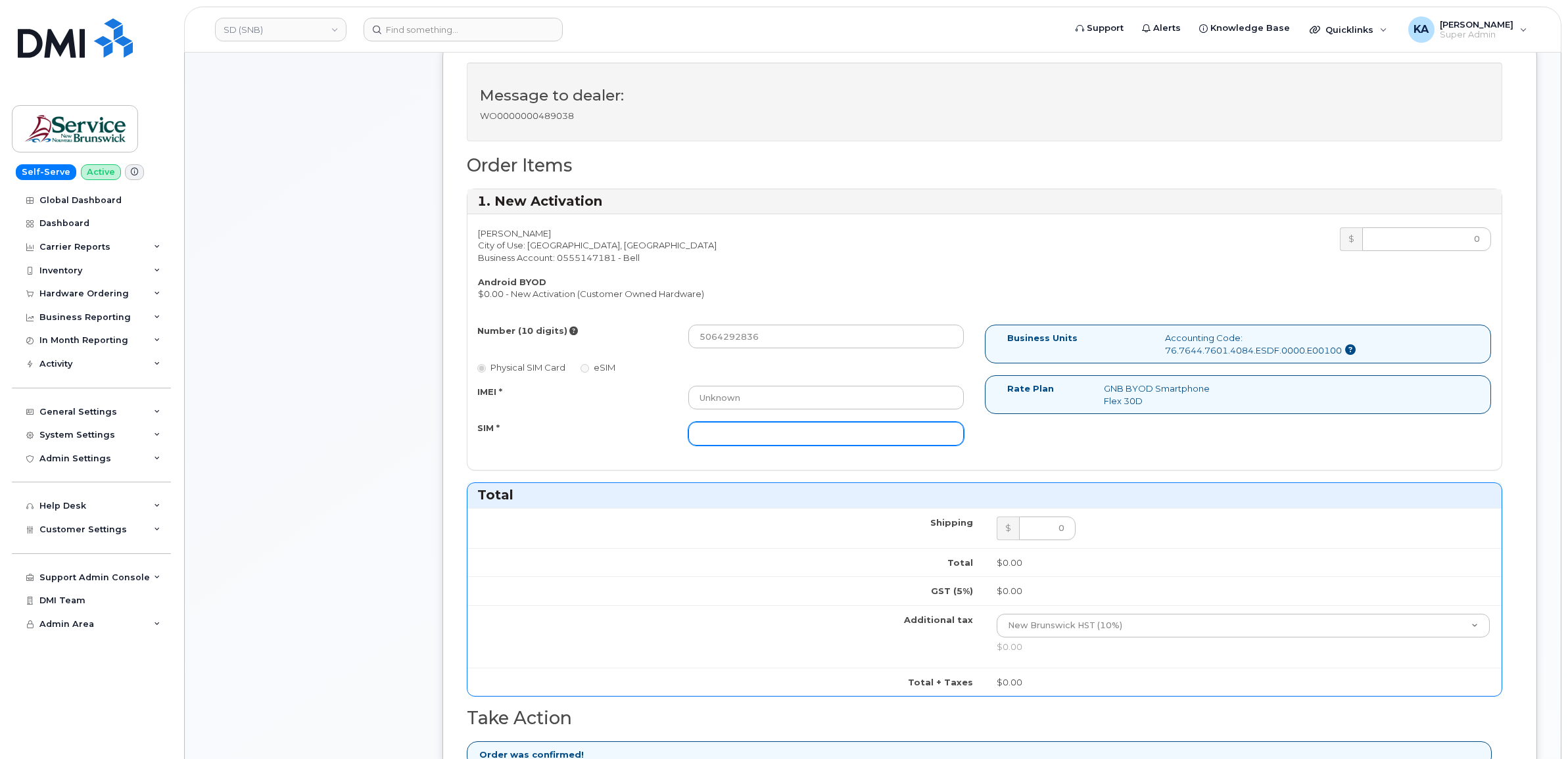
click at [770, 439] on input "SIM *" at bounding box center [826, 434] width 275 height 23
paste input "89302610207414445251"
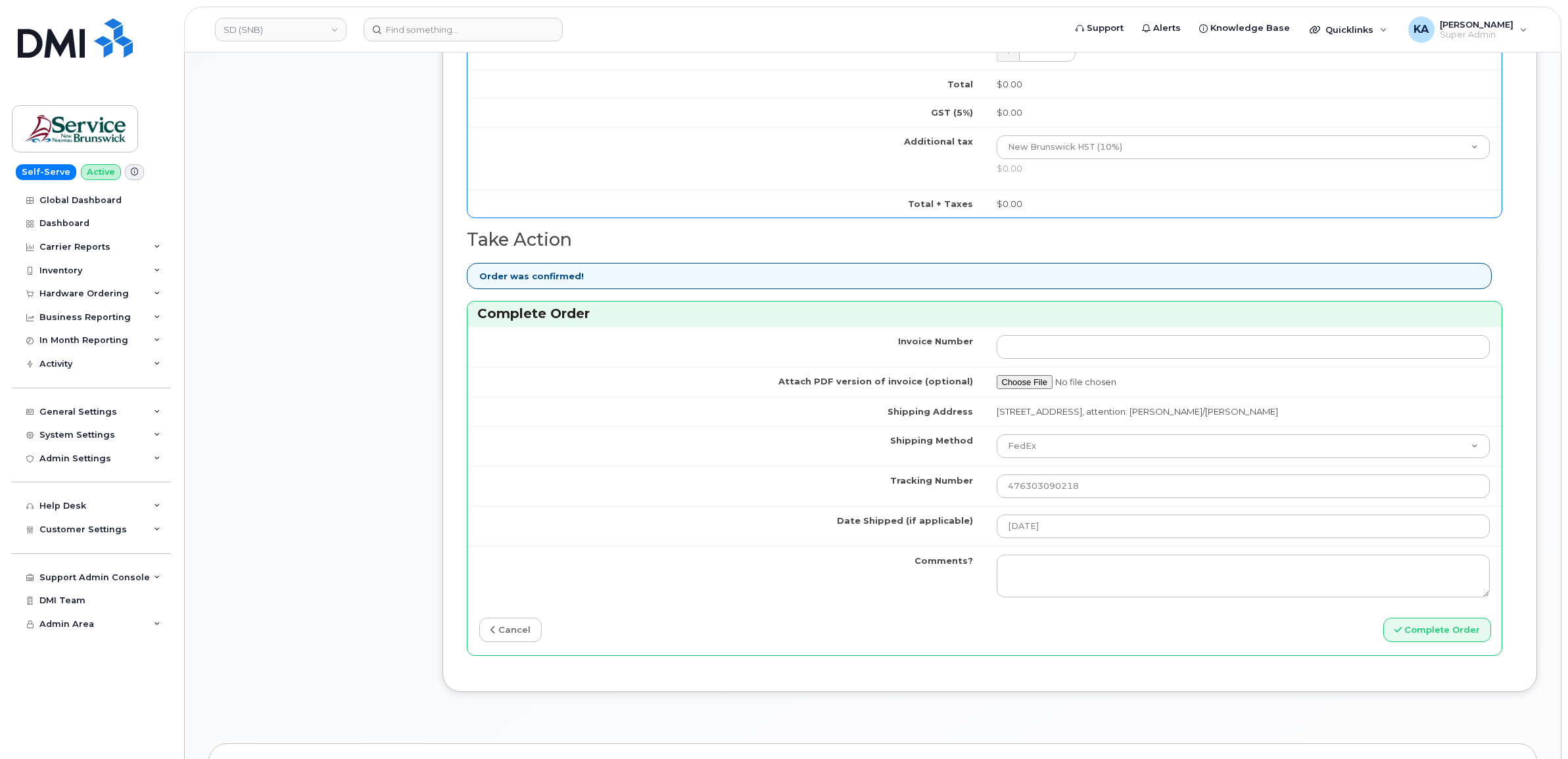
scroll to position [904, 0]
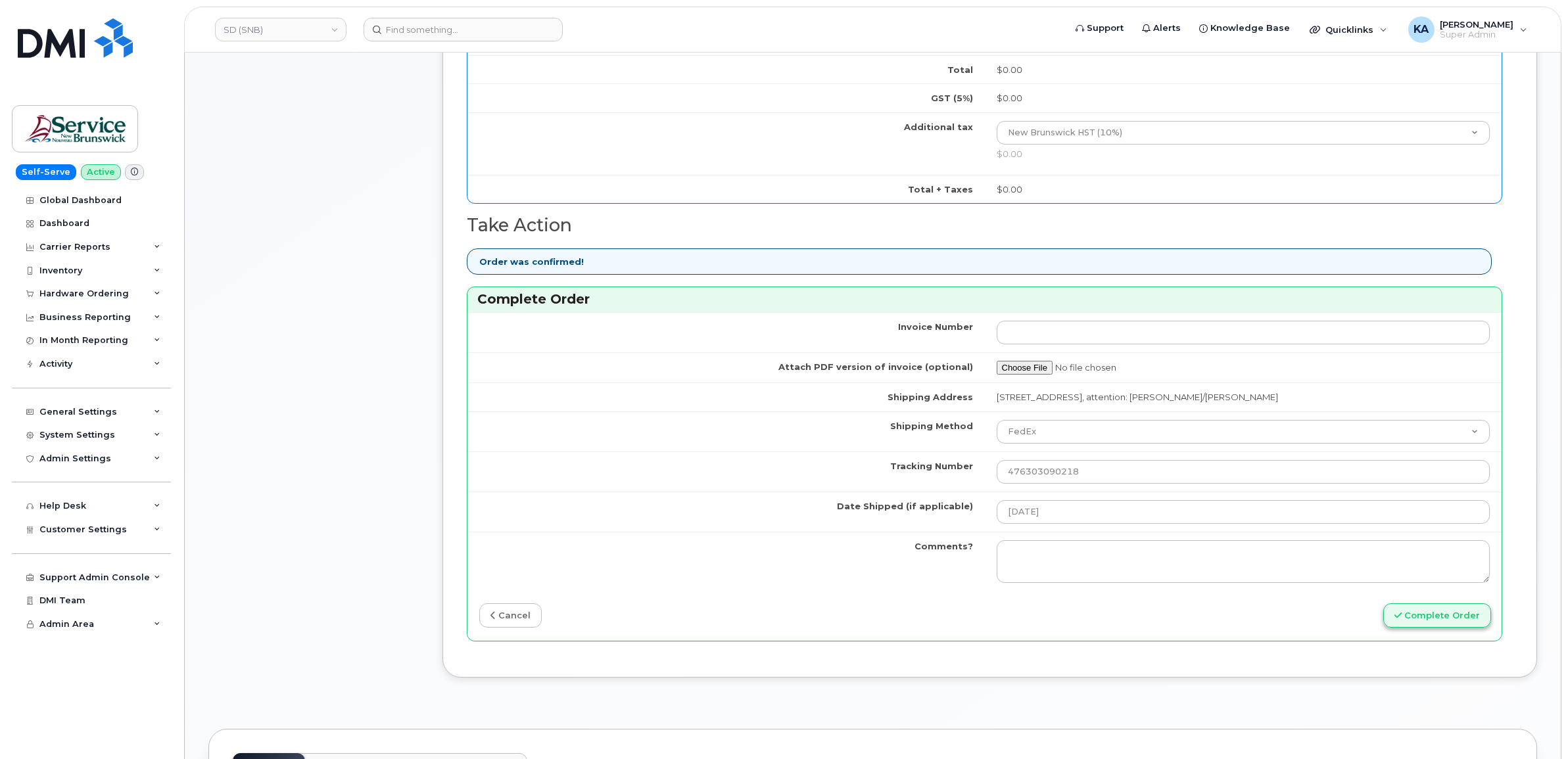
type input "89302610207414445251"
click at [1405, 618] on button "Complete Order" at bounding box center [1437, 615] width 108 height 24
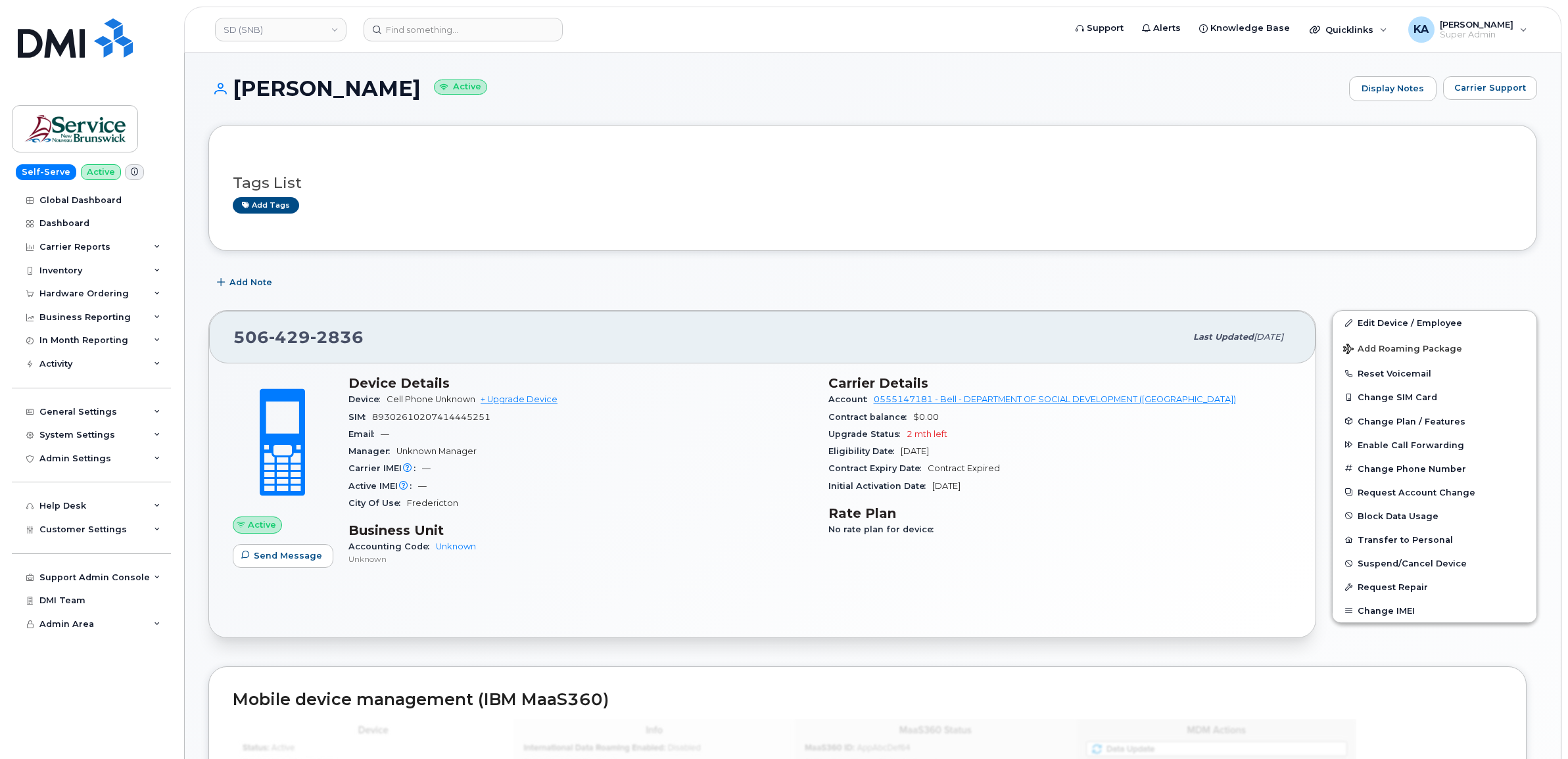
click at [461, 417] on span "89302610207414445251" at bounding box center [431, 417] width 118 height 10
copy span "89302610207414445251"
click at [1371, 316] on link "Edit Device / Employee" at bounding box center [1434, 323] width 204 height 23
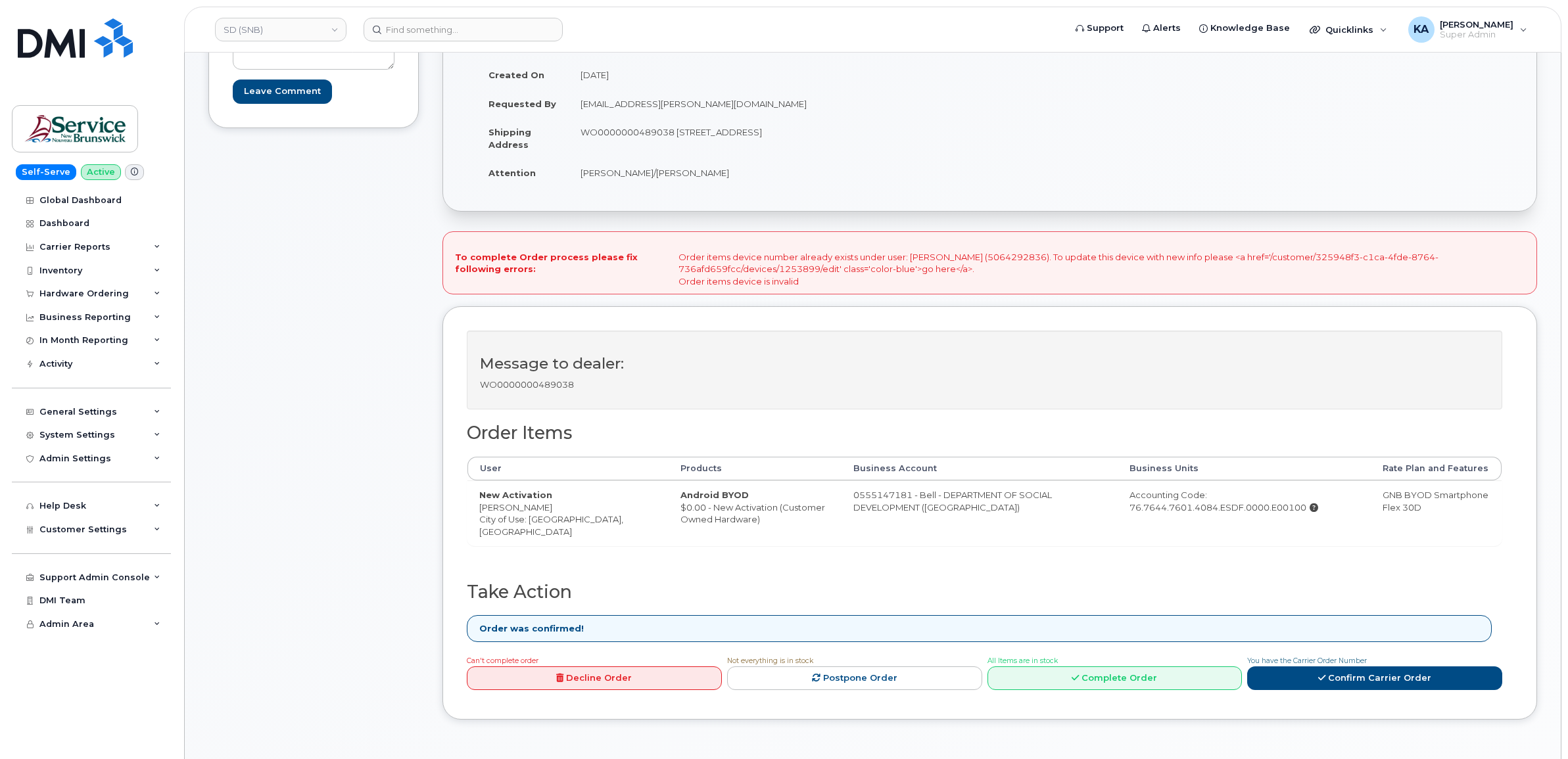
scroll to position [246, 0]
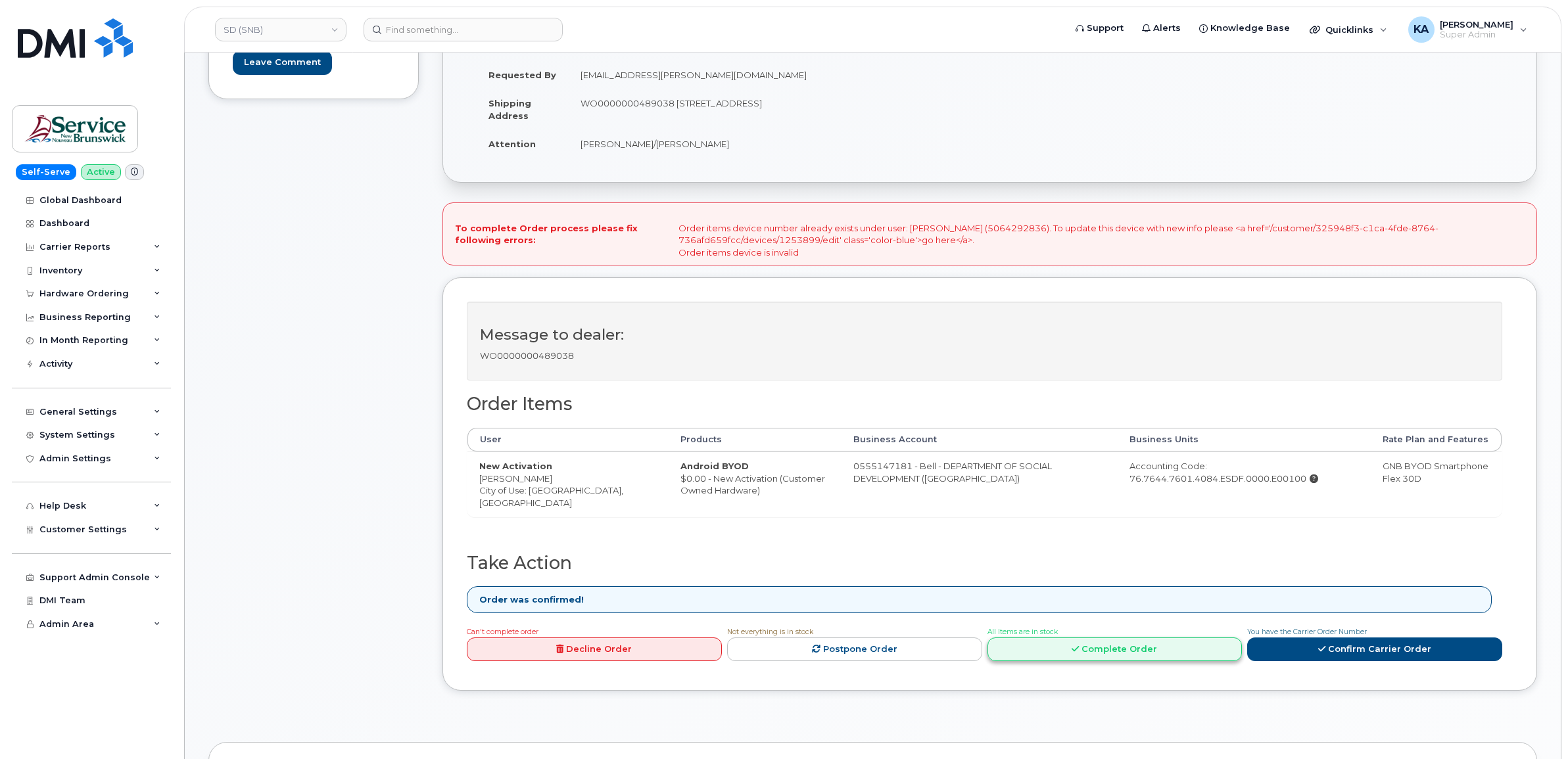
click at [1107, 654] on link "Complete Order" at bounding box center [1115, 649] width 255 height 24
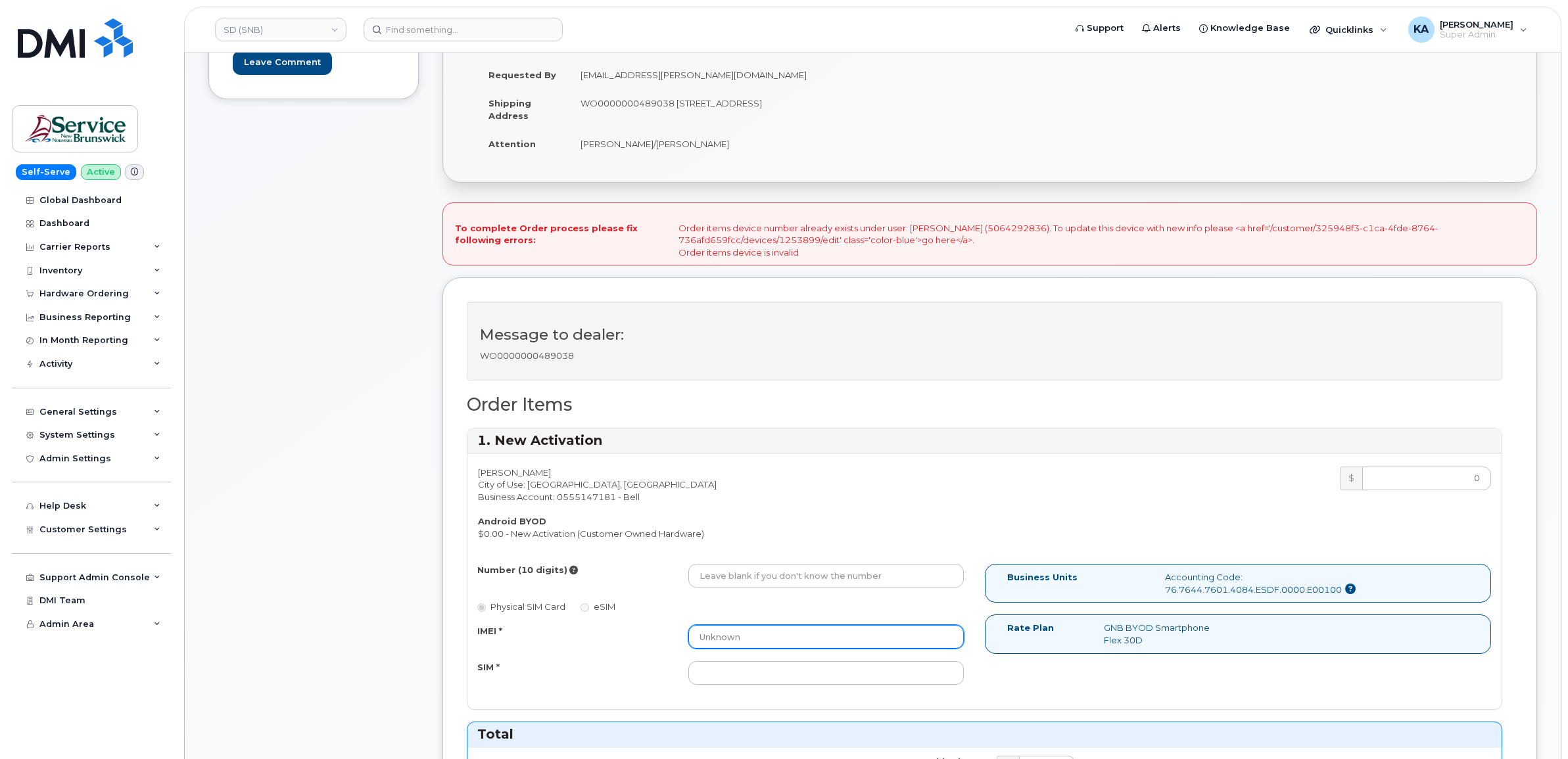
drag, startPoint x: 758, startPoint y: 638, endPoint x: 655, endPoint y: 639, distance: 103.0
click at [655, 639] on div "IMEI * Unknown" at bounding box center [721, 637] width 507 height 23
paste input "—"
type input "—"
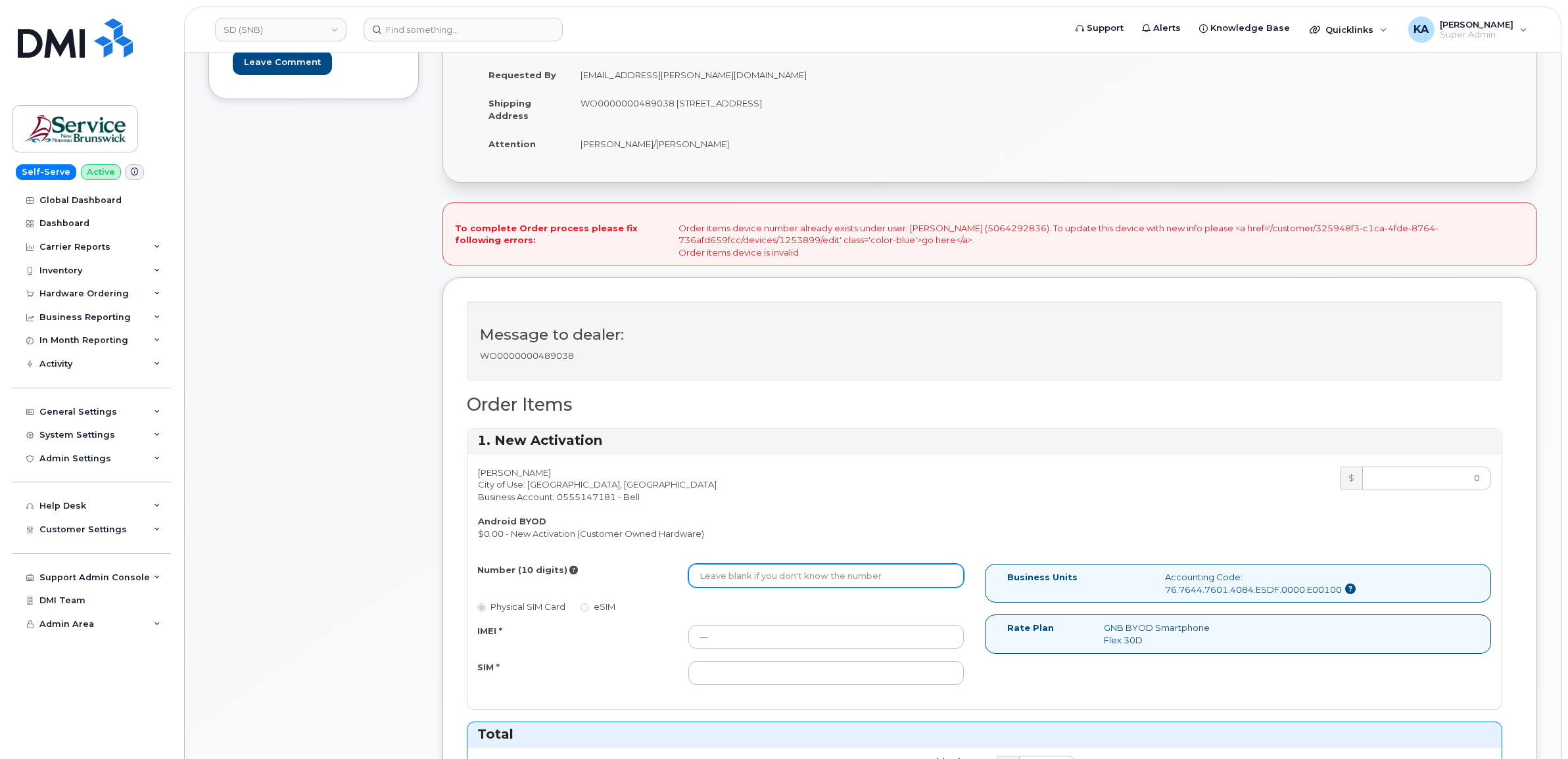
click at [781, 577] on input "Number (10 digits)" at bounding box center [826, 575] width 275 height 23
paste input "5064292836"
type input "5064292836"
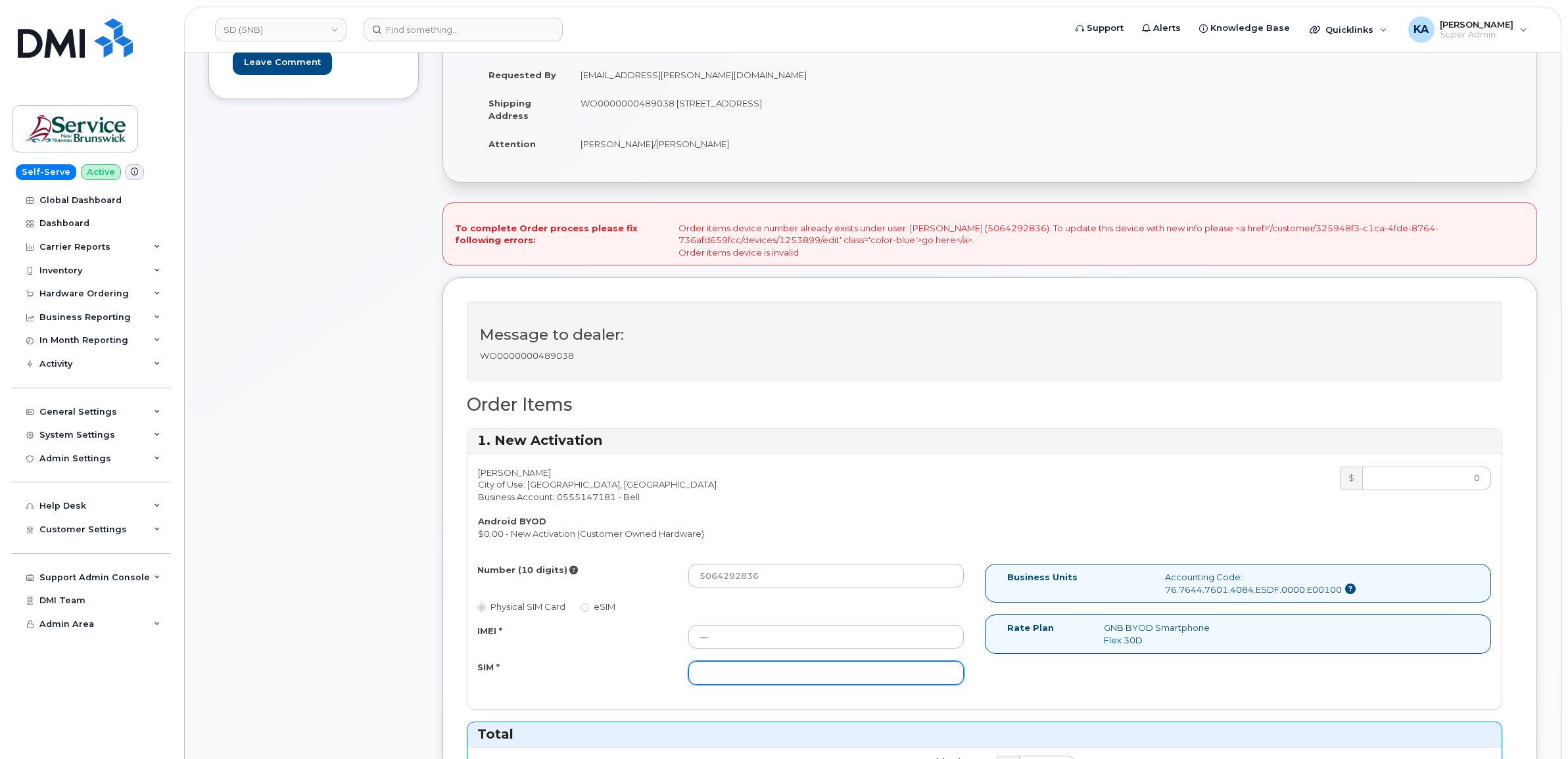
click at [717, 670] on input "SIM *" at bounding box center [826, 673] width 275 height 23
paste input "89302610207414445251"
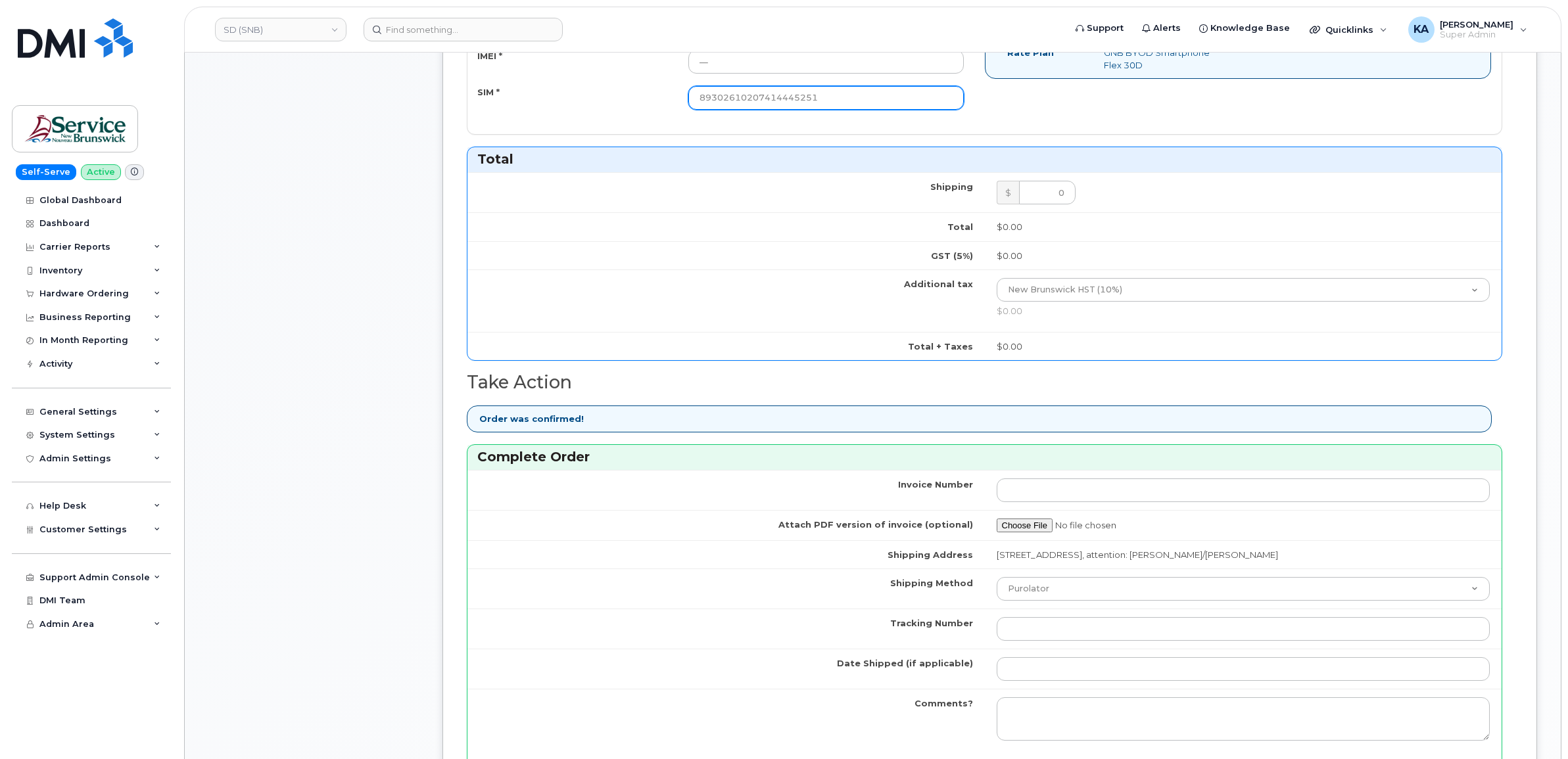
scroll to position [986, 0]
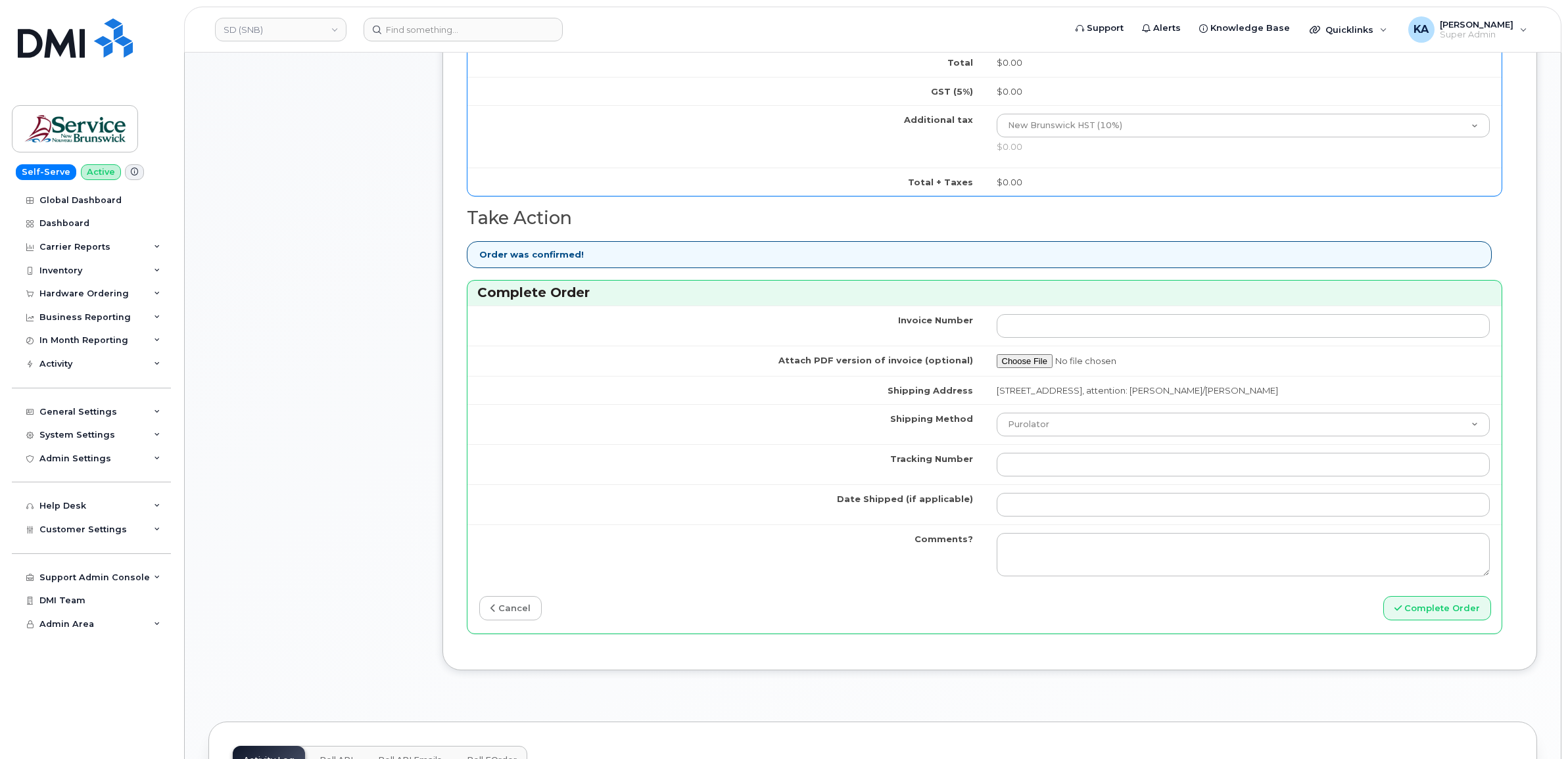
type input "89302610207414445251"
drag, startPoint x: 1067, startPoint y: 468, endPoint x: 980, endPoint y: 468, distance: 87.0
click at [980, 468] on tr "Tracking Number" at bounding box center [984, 464] width 1034 height 40
paste input "476303090218"
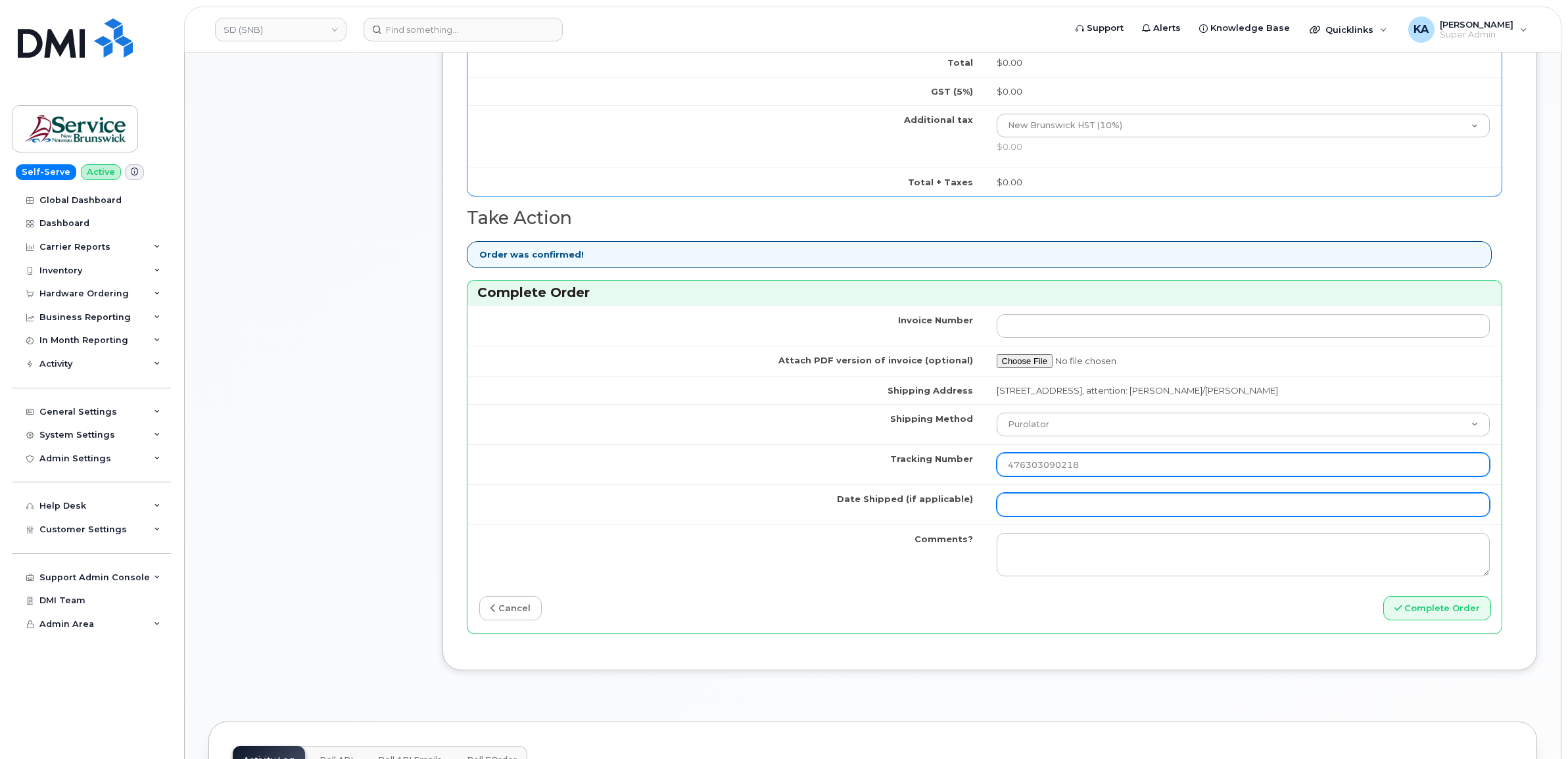
type input "476303090218"
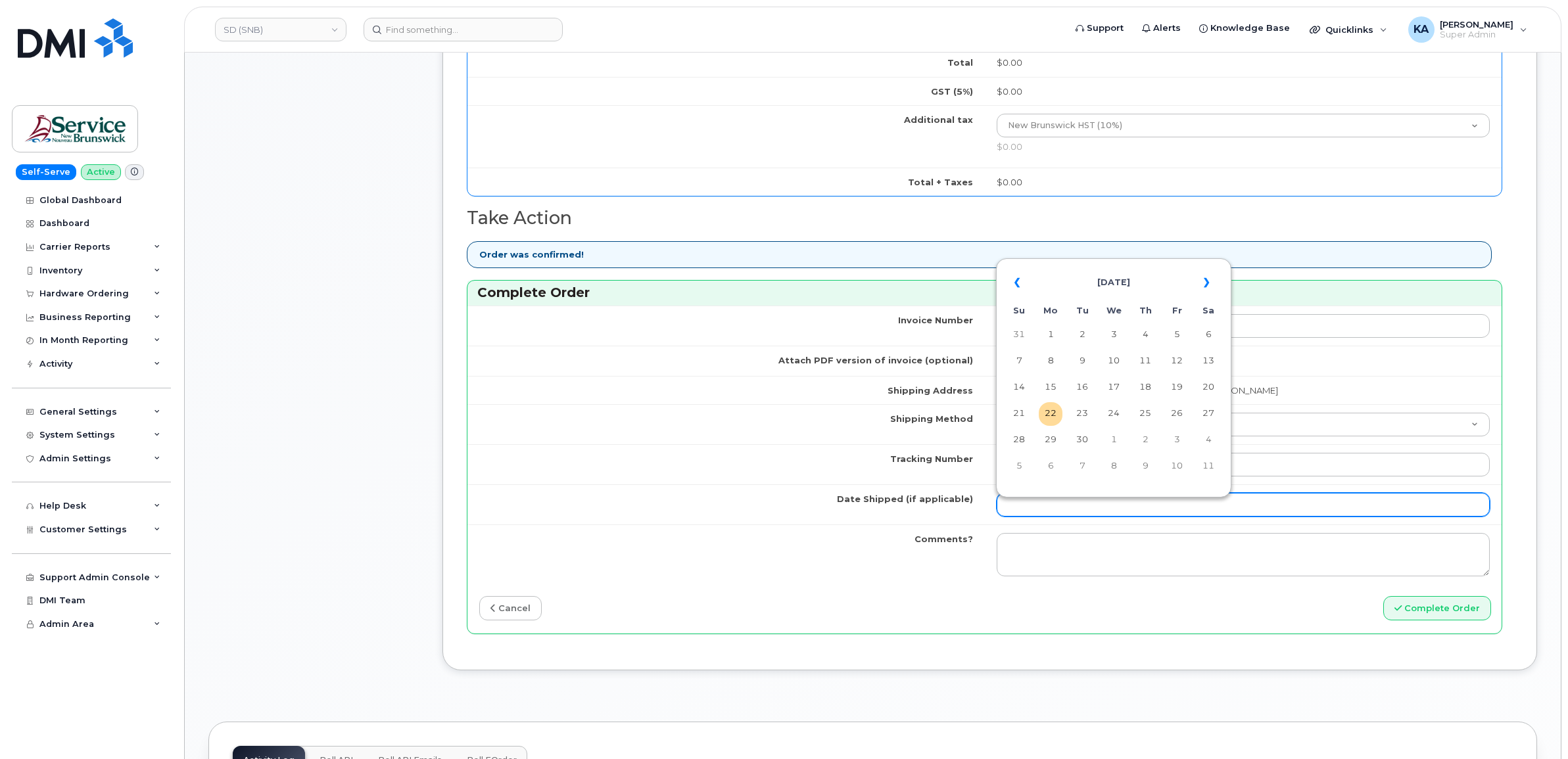
click at [1009, 507] on input "Date Shipped (if applicable)" at bounding box center [1244, 505] width 494 height 23
click at [1179, 385] on td "19" at bounding box center [1176, 387] width 23 height 23
type input "[DATE]"
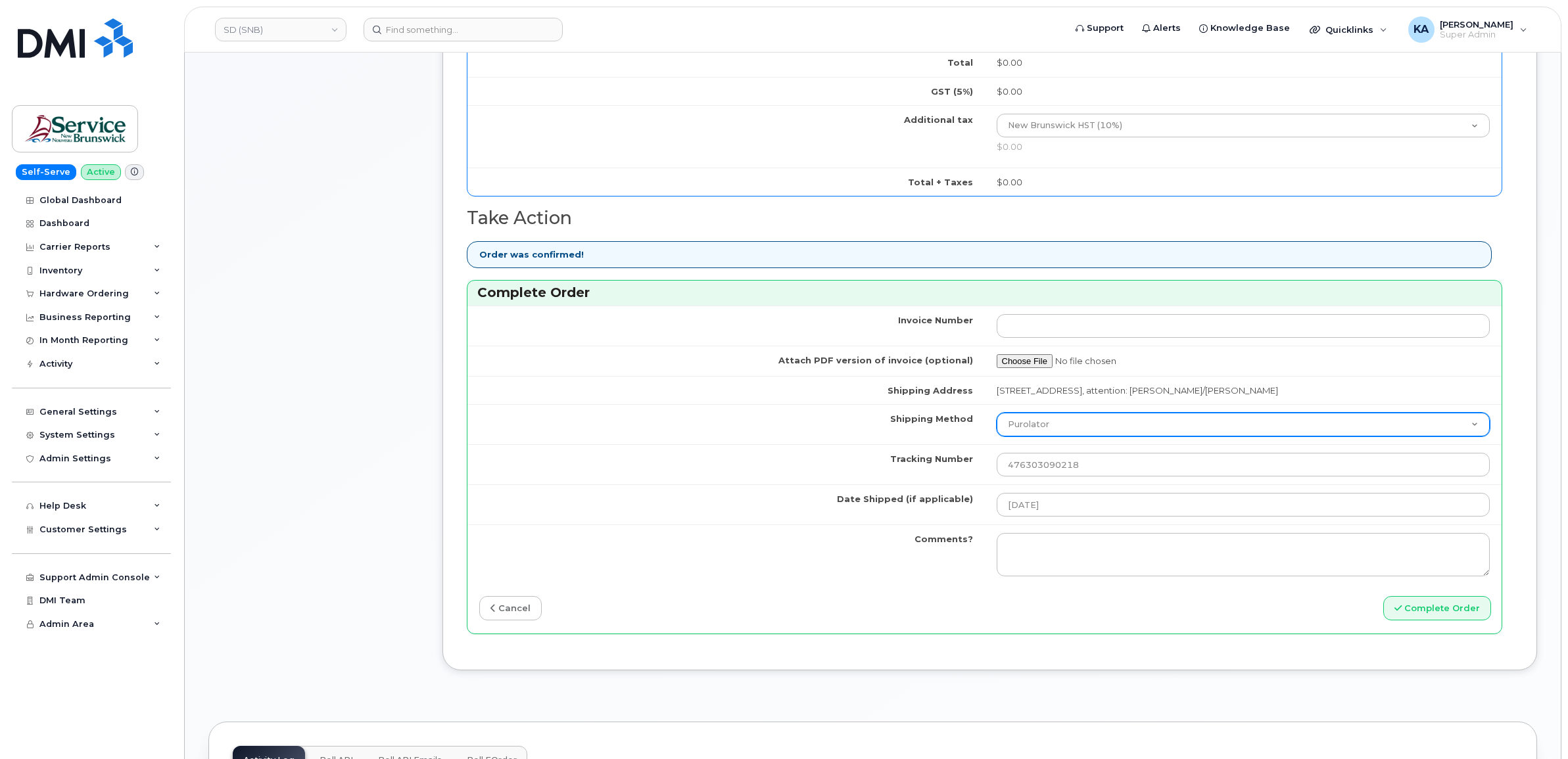
click at [1083, 421] on select "Purolator UPS FedEx Canada Post Courier Other Drop Off Pick Up" at bounding box center [1244, 425] width 494 height 23
select select "FedEx"
click at [997, 416] on select "Purolator UPS FedEx Canada Post Courier Other Drop Off Pick Up" at bounding box center [1244, 425] width 494 height 23
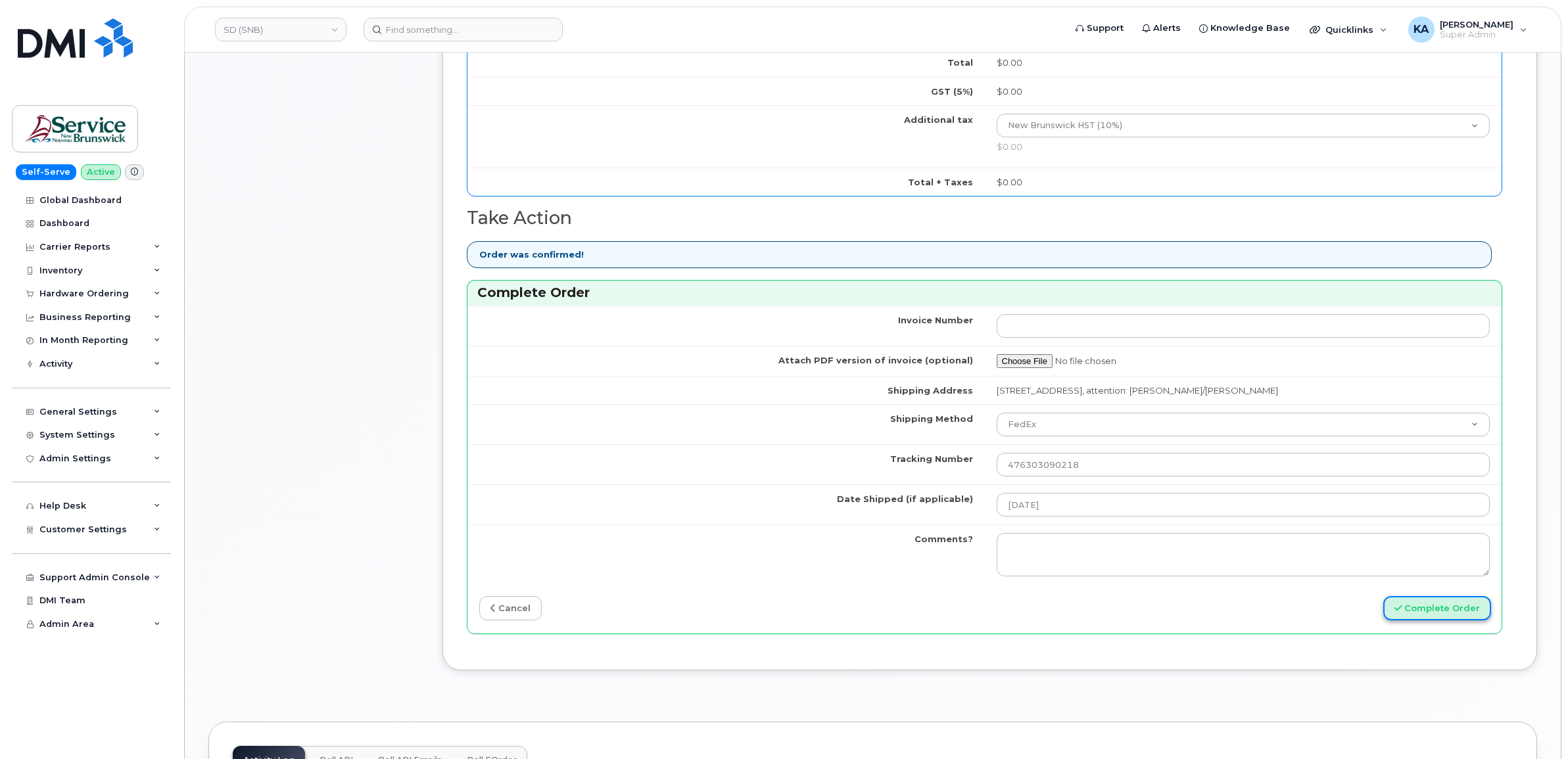
click at [1414, 612] on button "Complete Order" at bounding box center [1437, 608] width 108 height 24
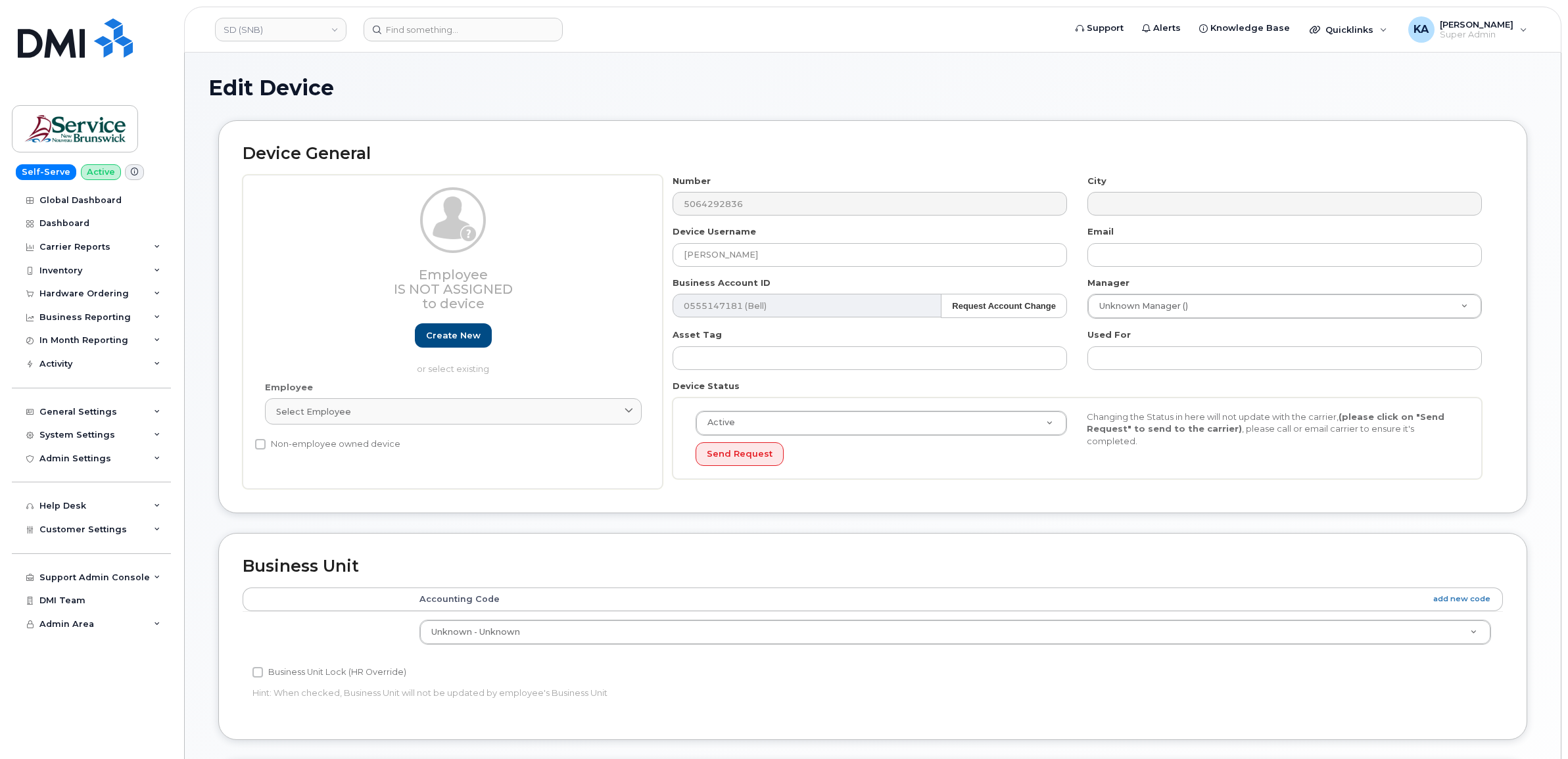
select select "34535600"
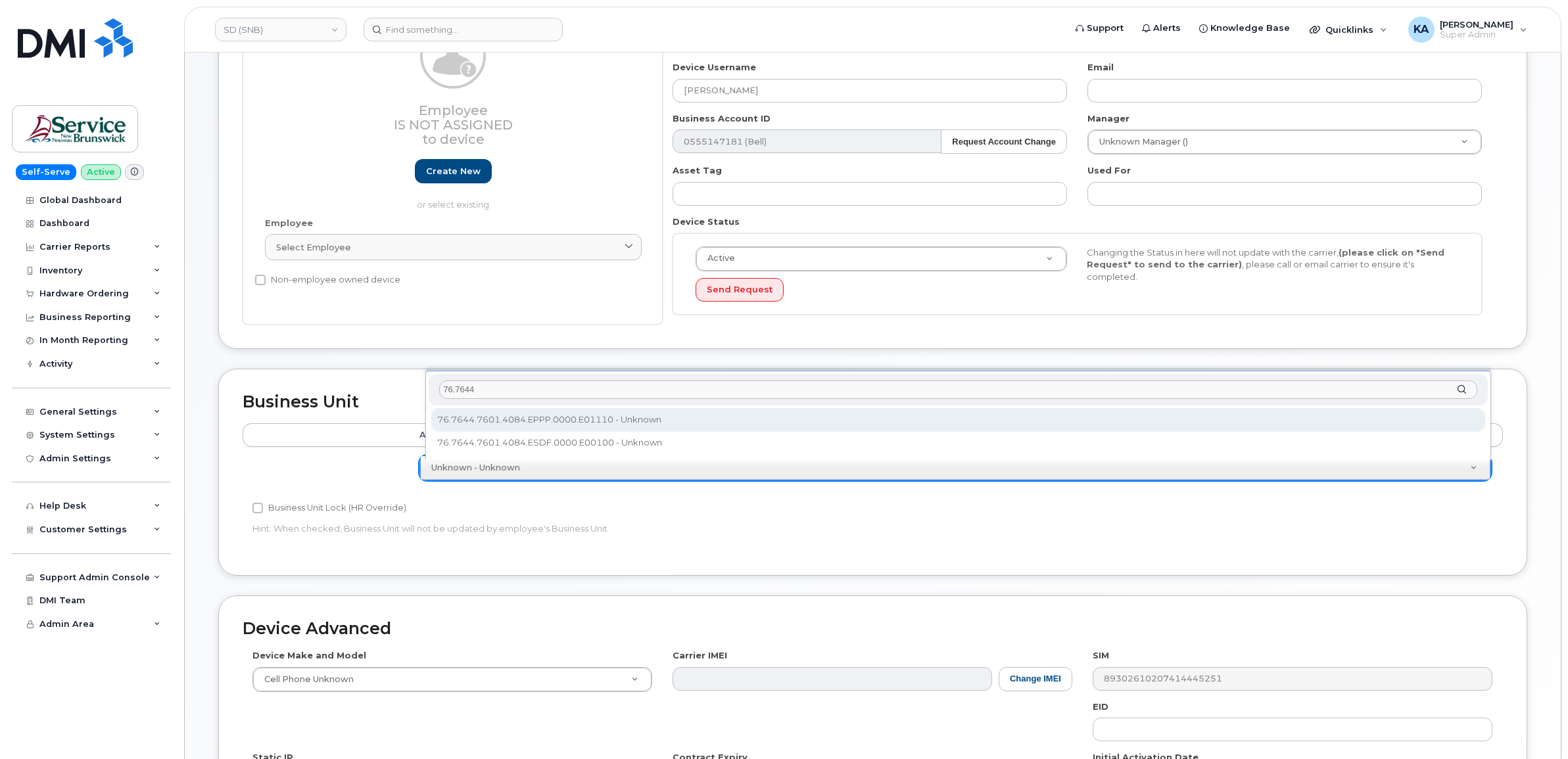
type input "76.7644"
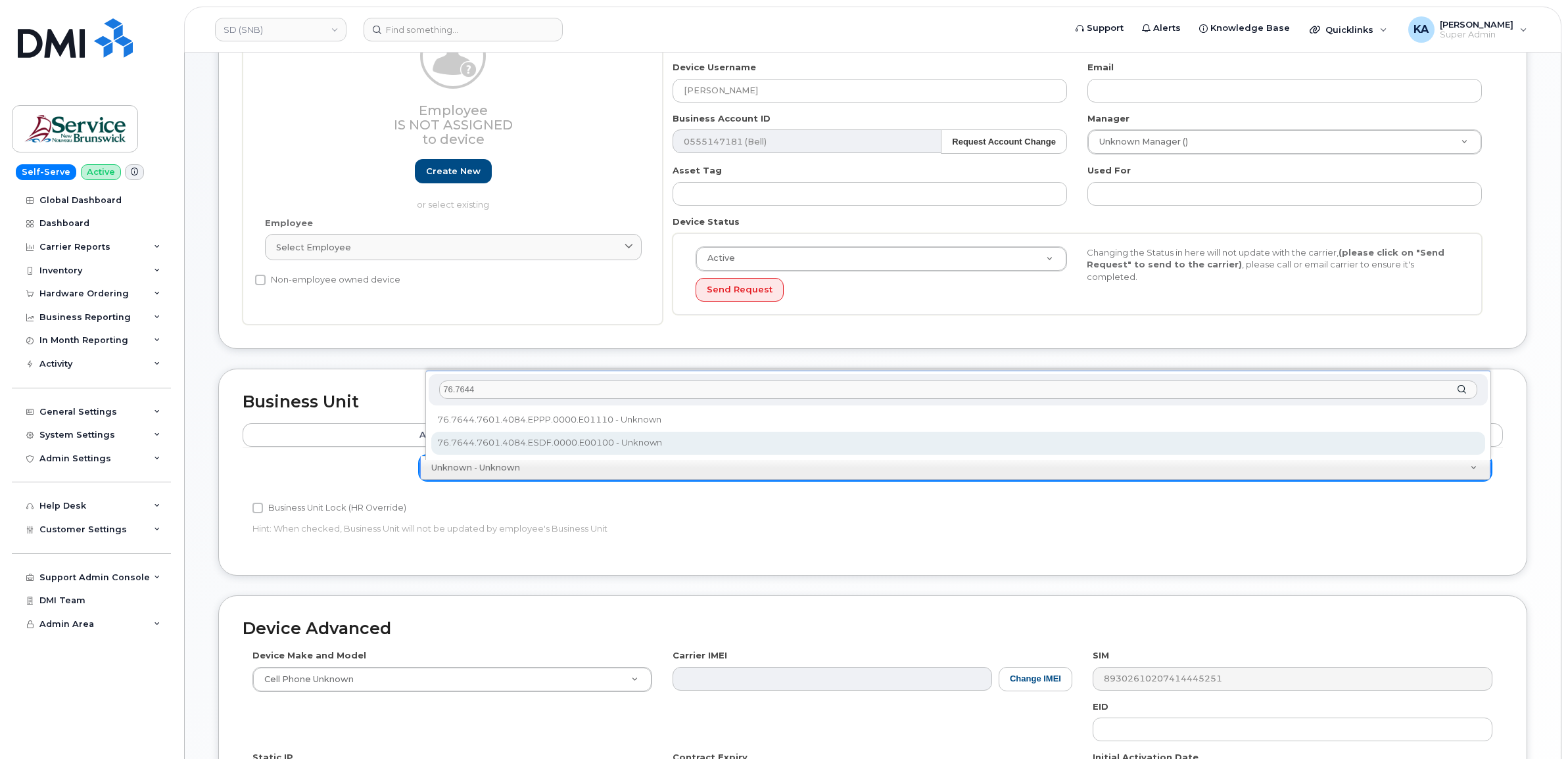
select select "36094243"
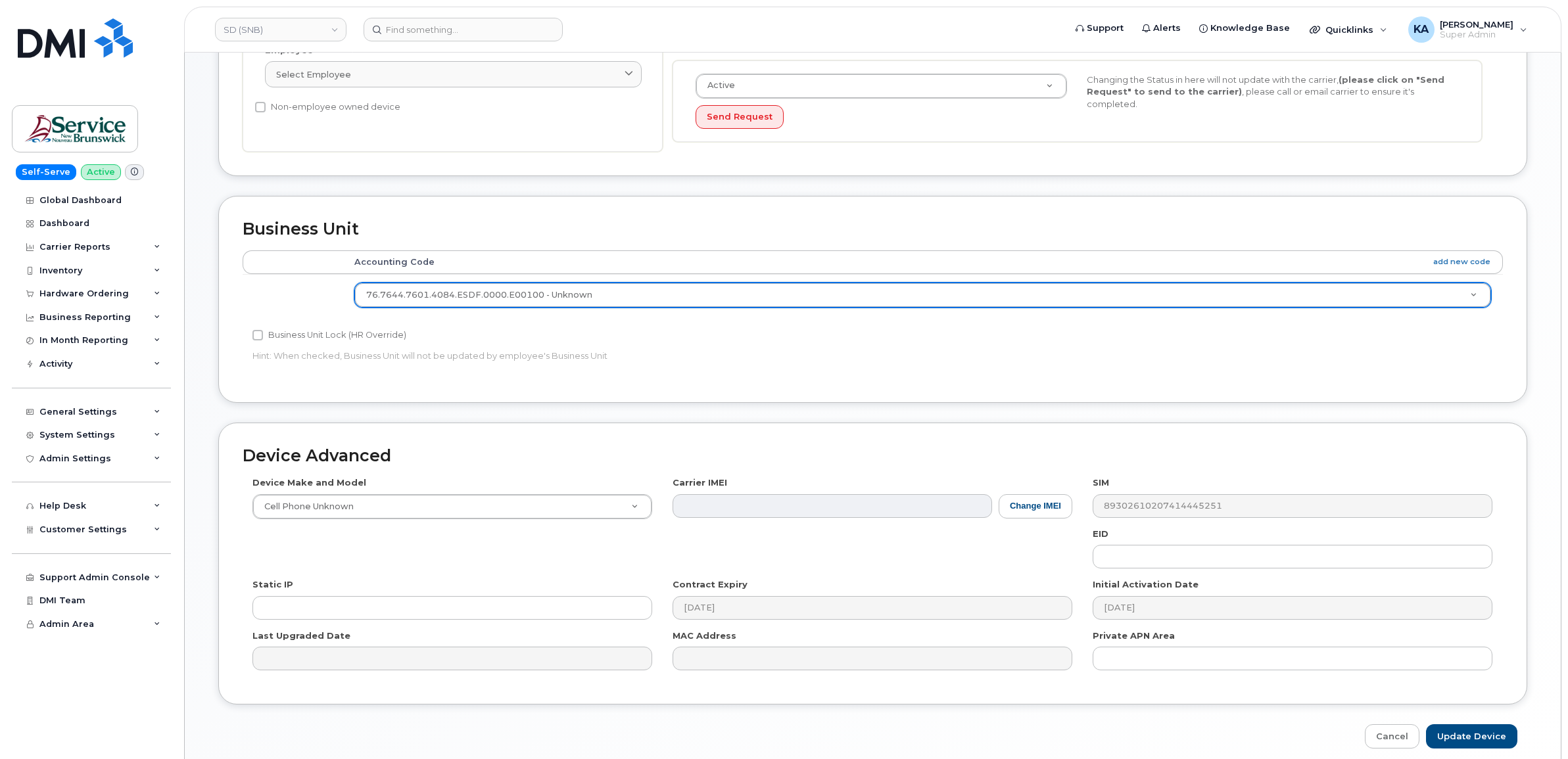
scroll to position [396, 0]
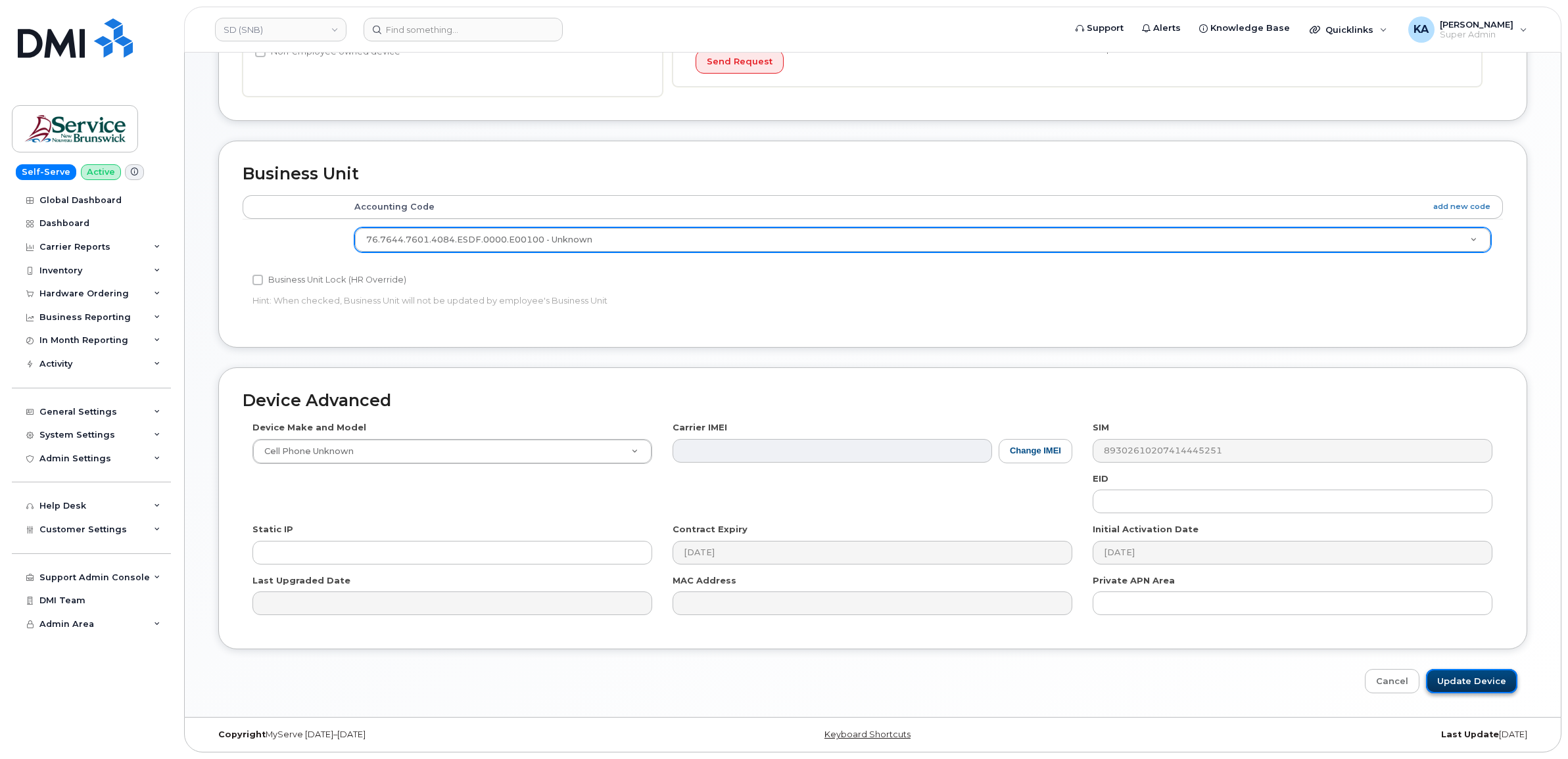
click at [1483, 683] on input "Update Device" at bounding box center [1472, 681] width 91 height 24
type input "Saving..."
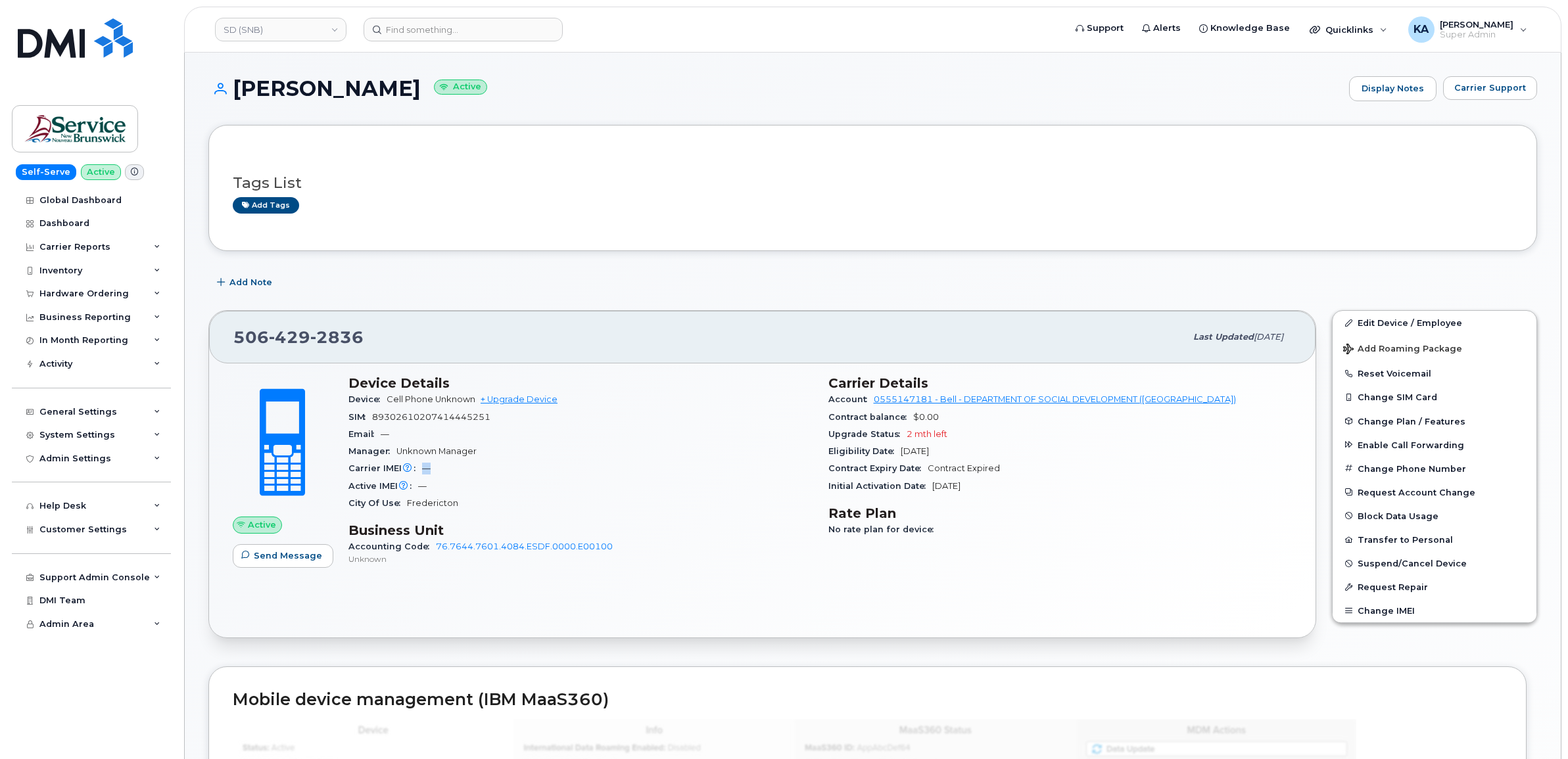
drag, startPoint x: 437, startPoint y: 468, endPoint x: 419, endPoint y: 472, distance: 18.4
click at [419, 472] on div "Carrier IMEI Carrier IMEI is reported during the last billing cycle or change o…" at bounding box center [580, 468] width 464 height 17
copy span "—"
click at [469, 421] on span "89302610207414445251" at bounding box center [431, 417] width 118 height 10
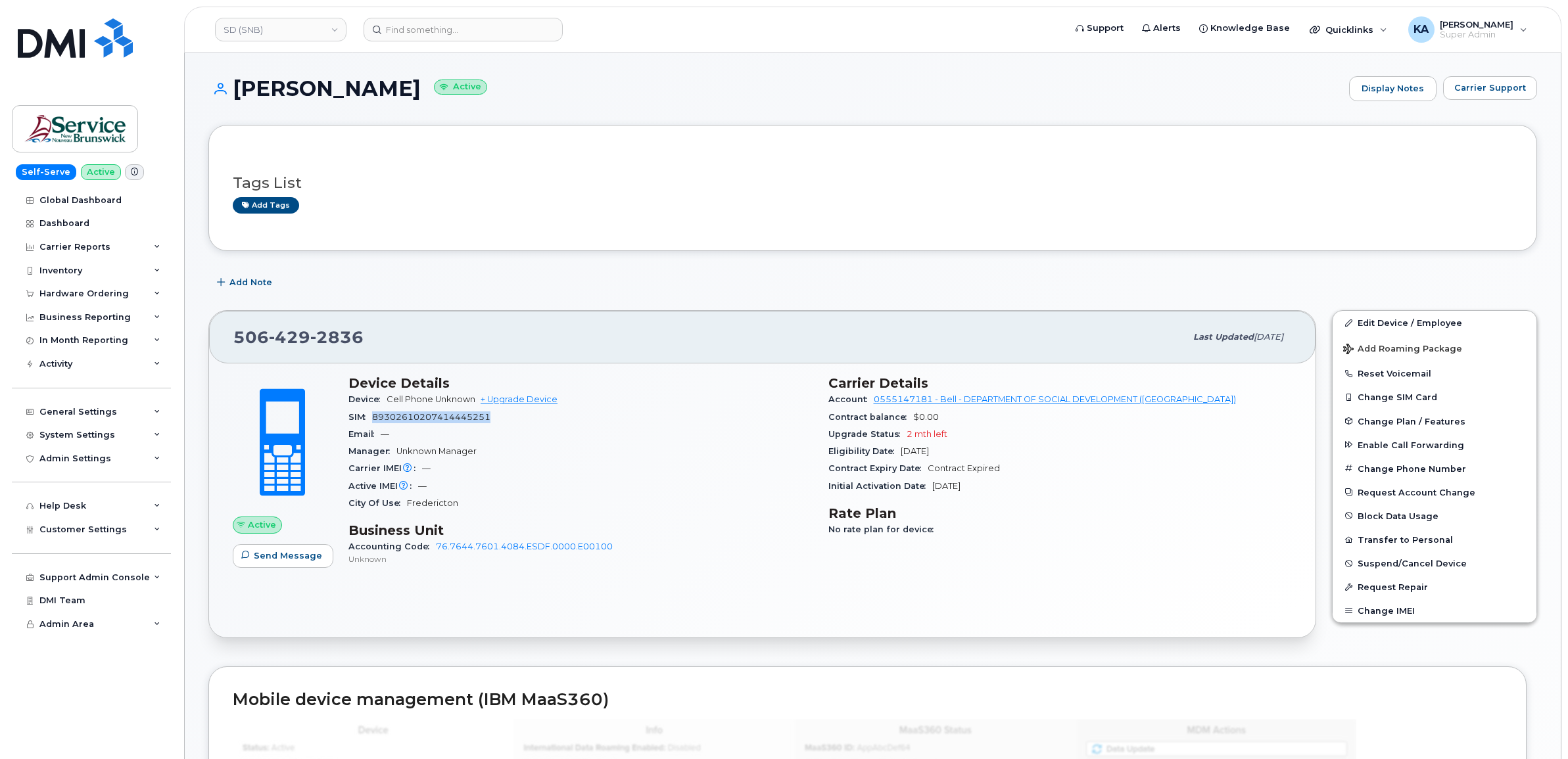
copy span "89302610207414445251"
drag, startPoint x: 336, startPoint y: 340, endPoint x: 197, endPoint y: 333, distance: 139.2
copy span "506 429 2836"
click at [560, 454] on div "Manager Unknown Manager" at bounding box center [580, 451] width 464 height 17
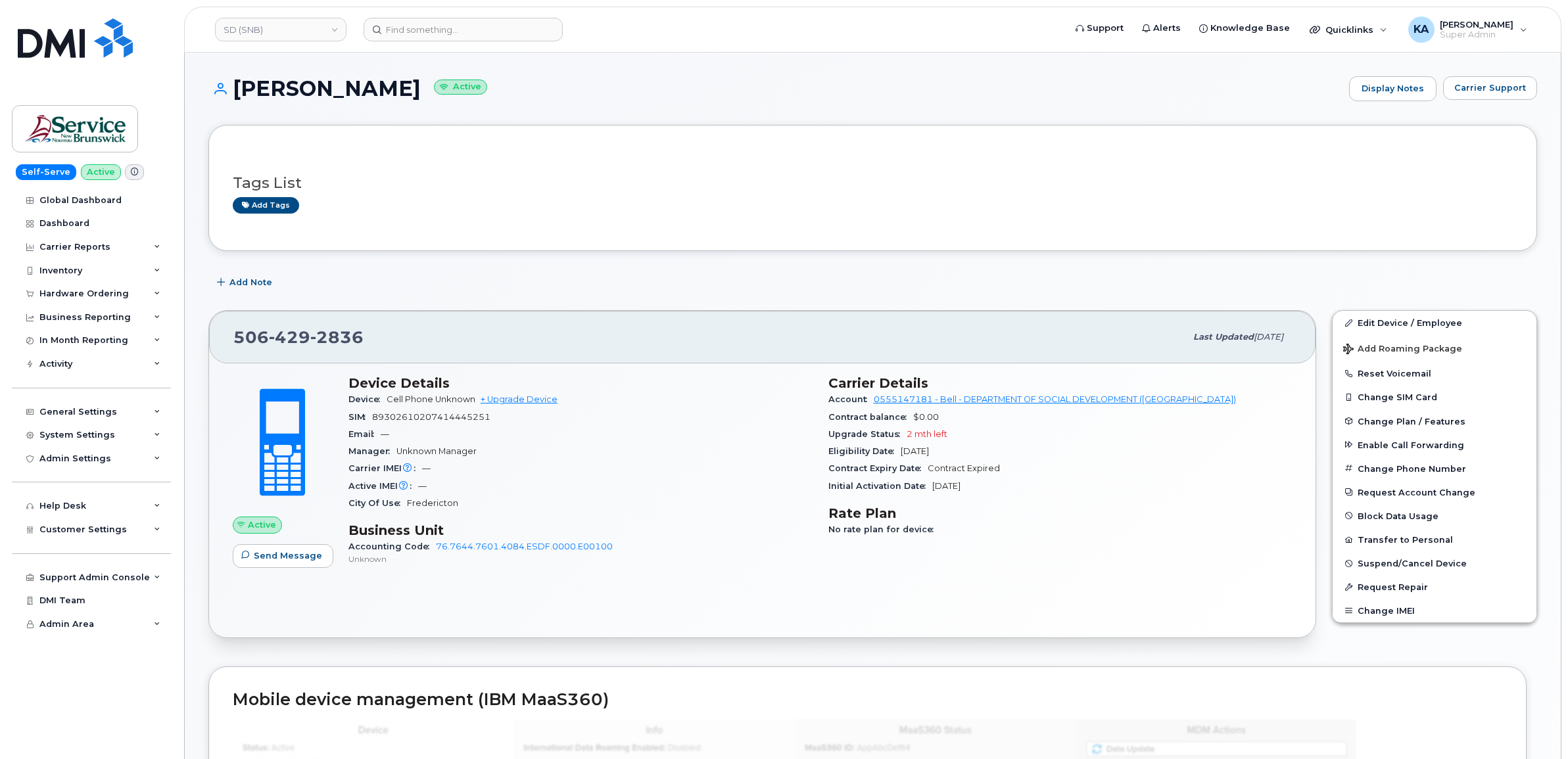
drag, startPoint x: 231, startPoint y: 335, endPoint x: 1018, endPoint y: 485, distance: 801.2
click at [1018, 485] on div "506 429 2836 Last updated Sep 22, 2025 Active Send Message Device Details Devic…" at bounding box center [762, 474] width 1107 height 328
copy div "506 429 2836 Last updated Sep 22, 2025 Active Send Message Device Details Devic…"
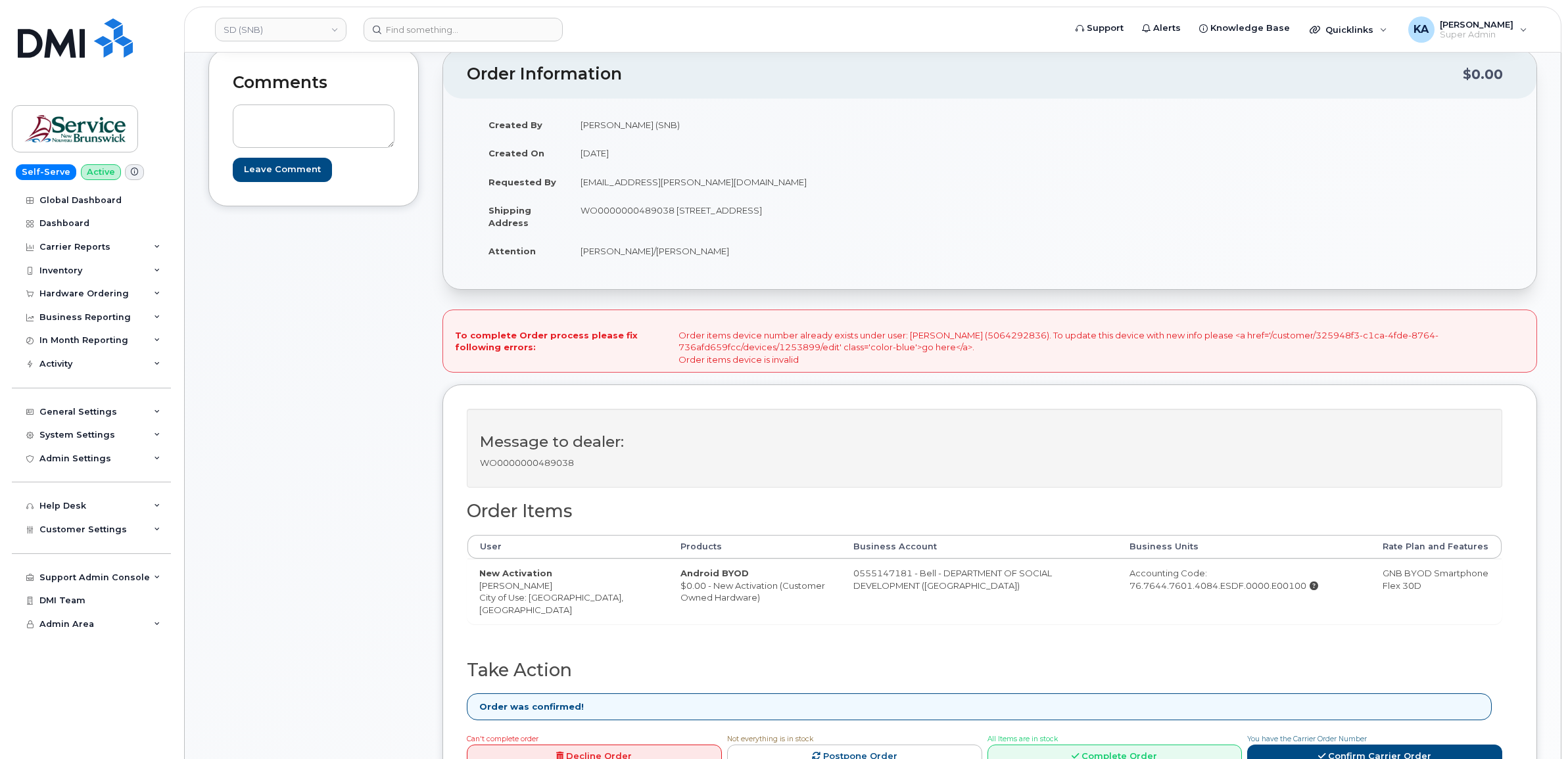
scroll to position [165, 0]
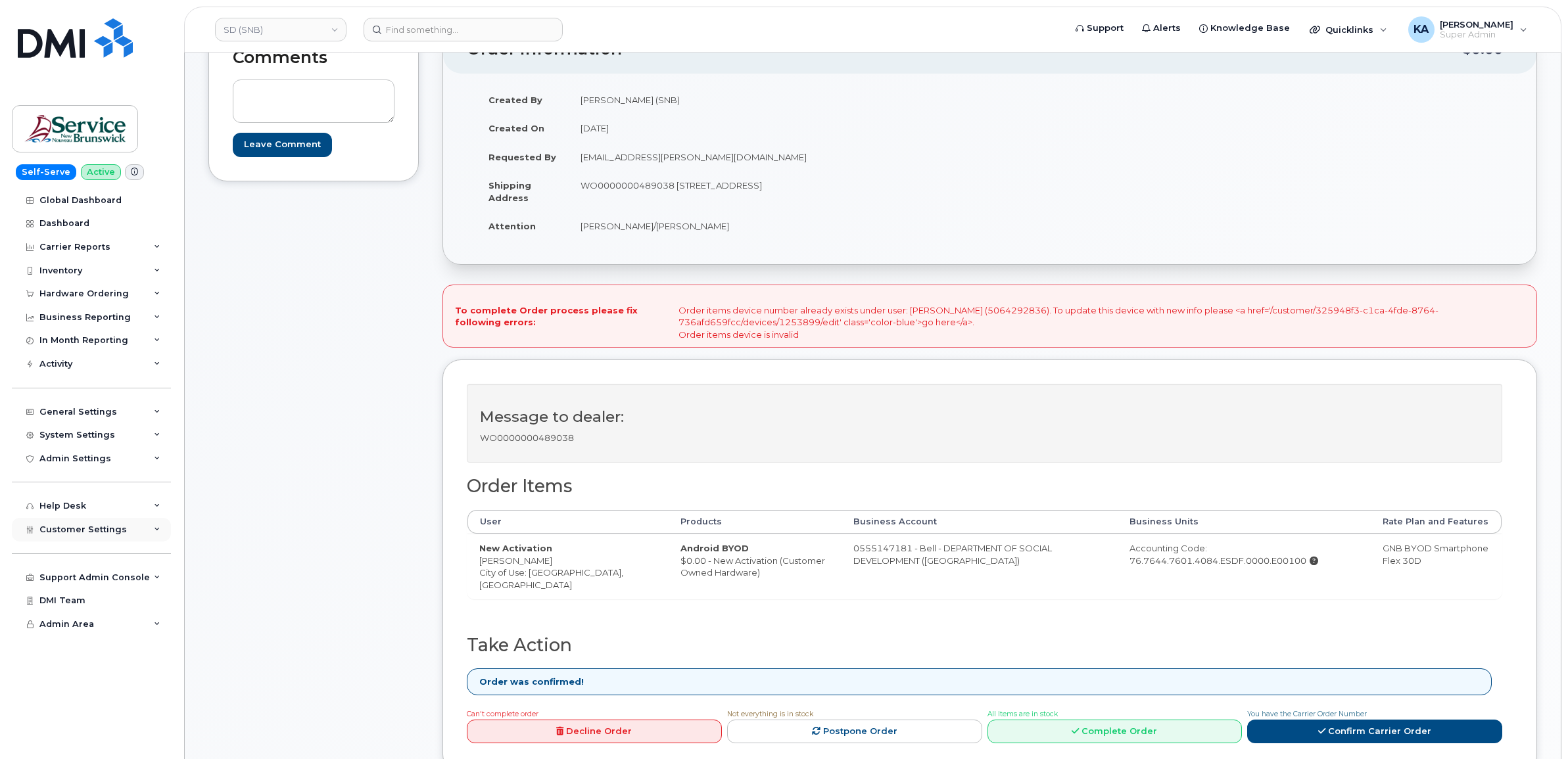
click at [62, 540] on div "Customer Settings" at bounding box center [91, 530] width 159 height 23
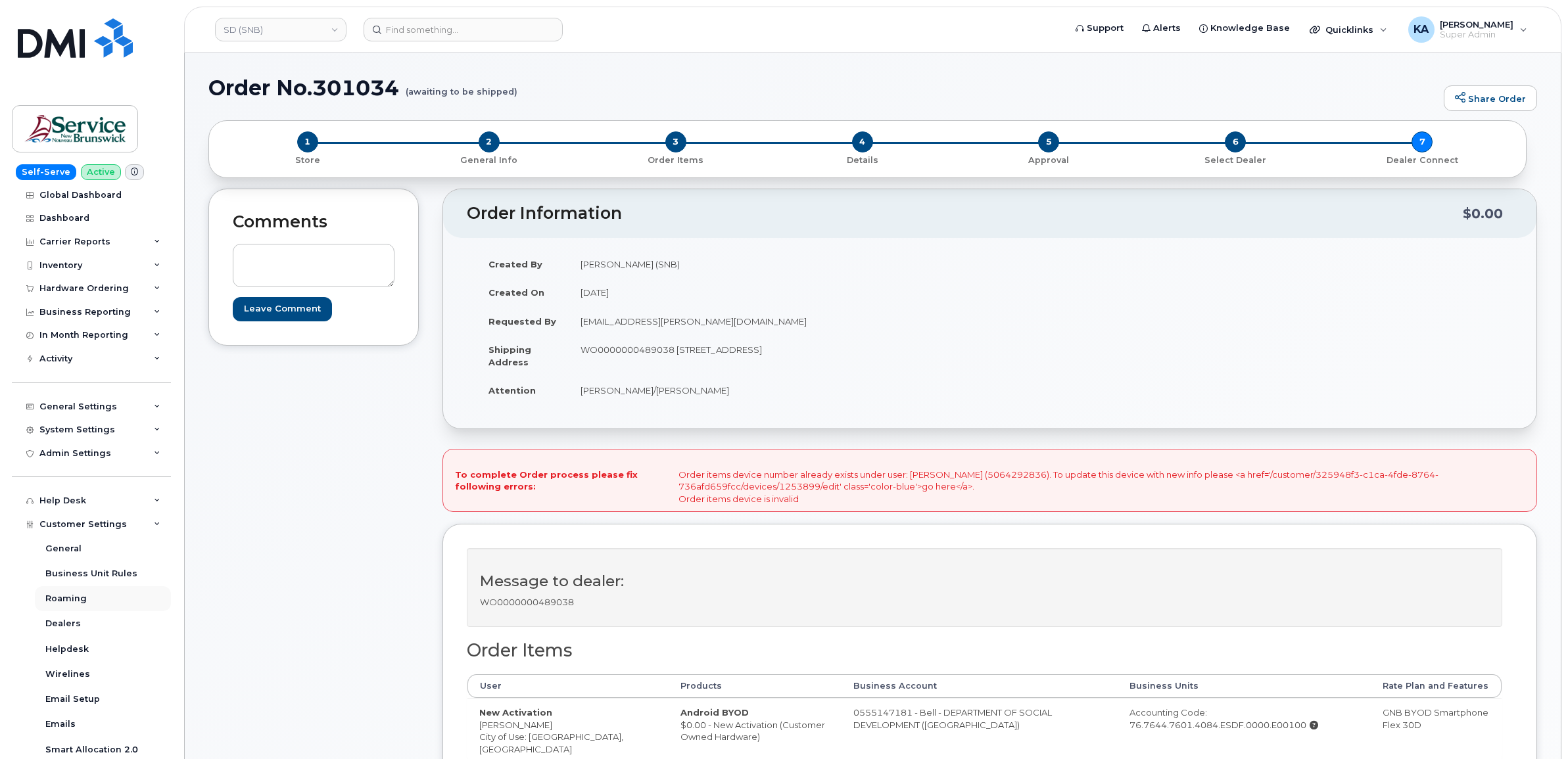
scroll to position [0, 0]
click at [76, 290] on div "Hardware Ordering" at bounding box center [84, 293] width 90 height 11
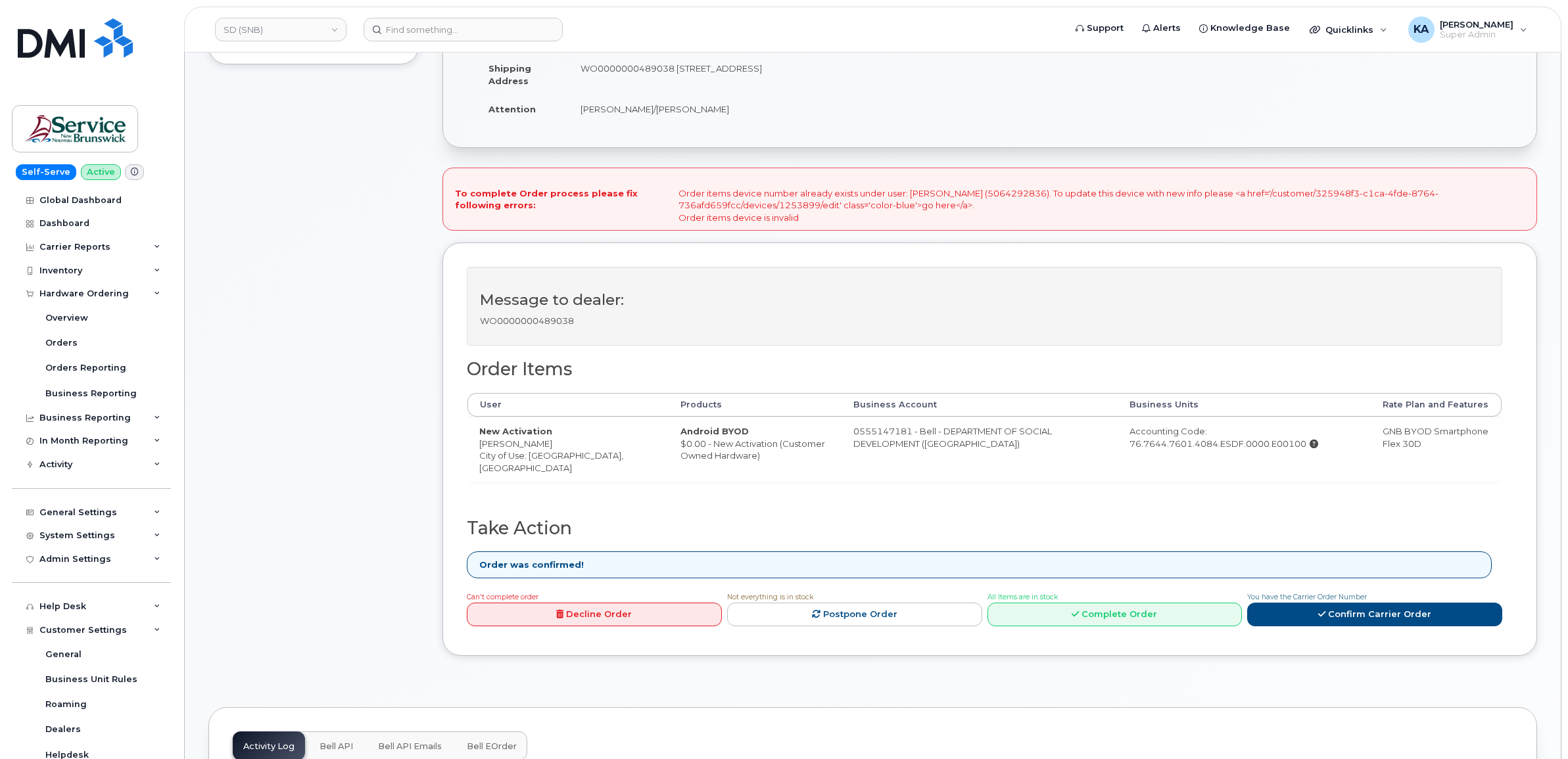
scroll to position [328, 0]
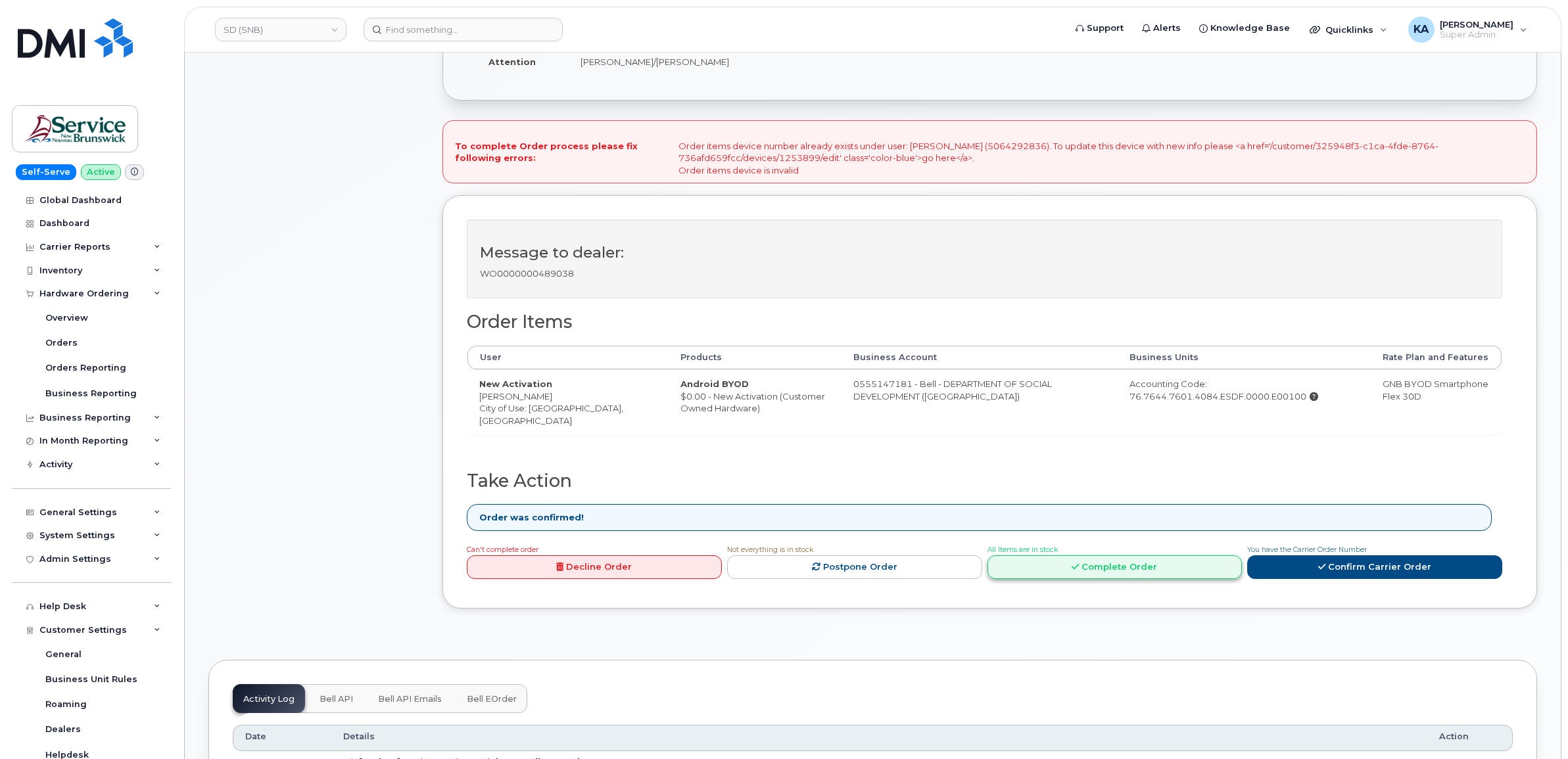
click at [1078, 569] on icon at bounding box center [1075, 567] width 7 height 8
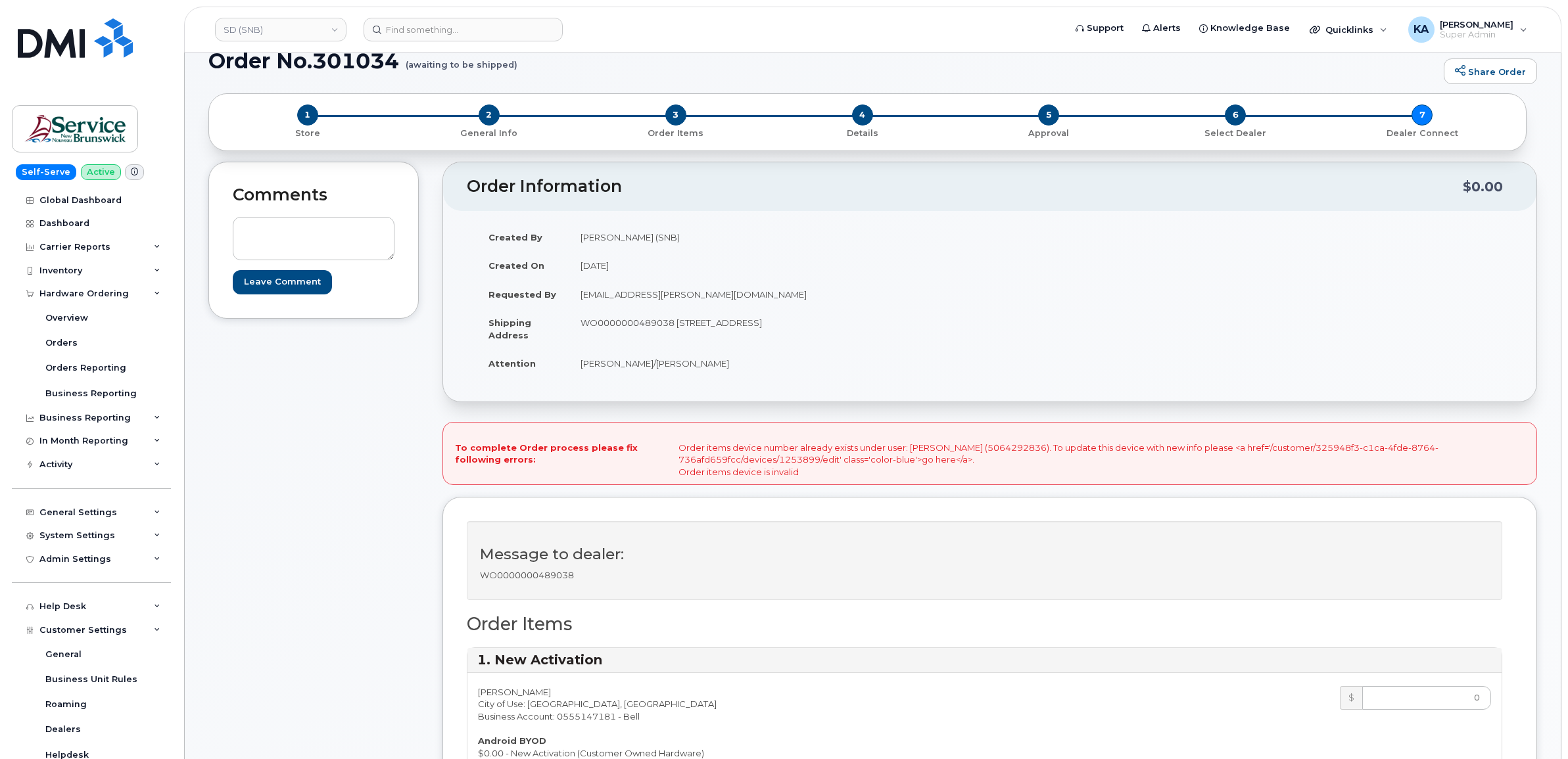
scroll to position [0, 0]
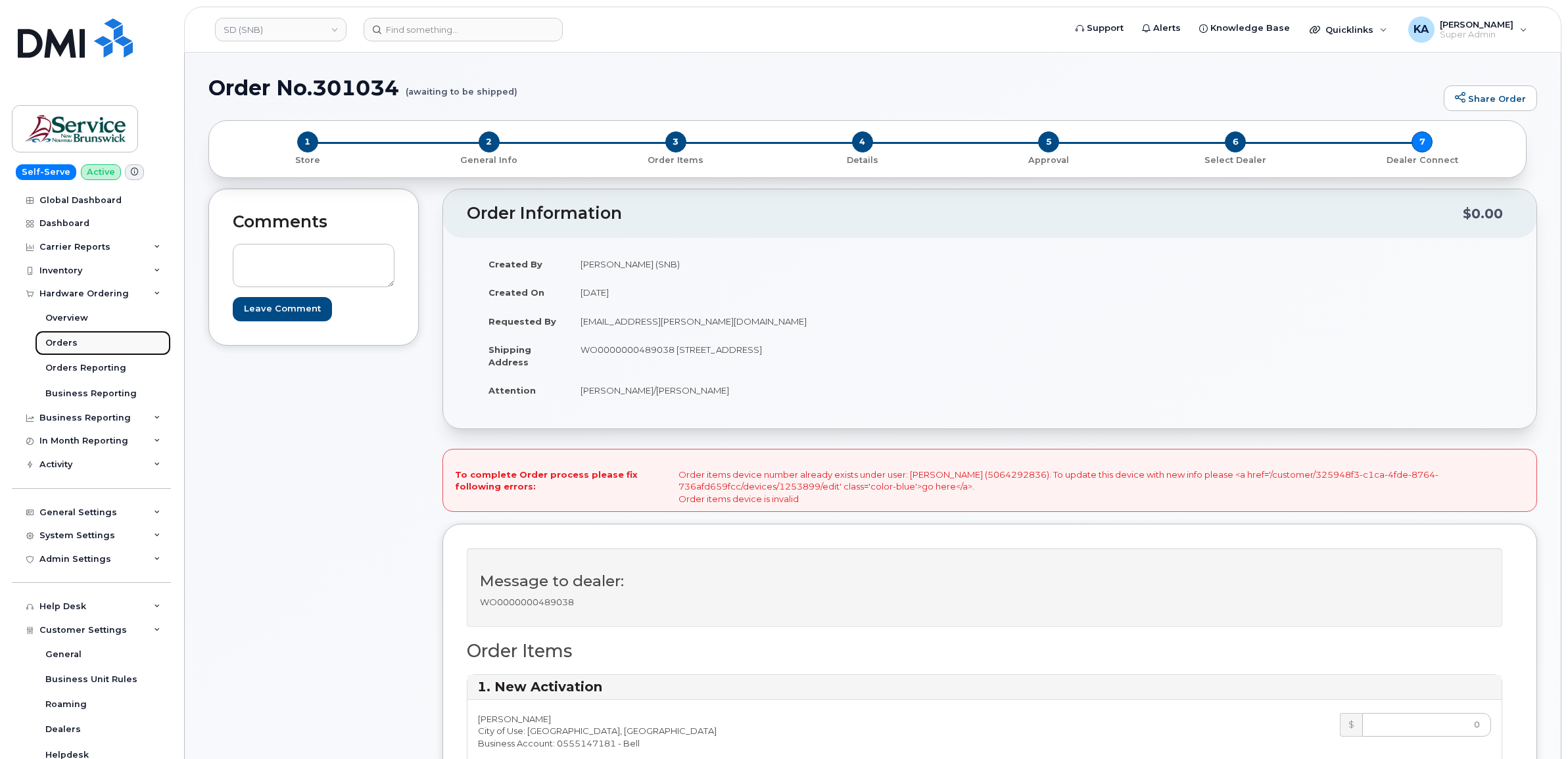
click at [58, 344] on div "Orders" at bounding box center [62, 343] width 32 height 12
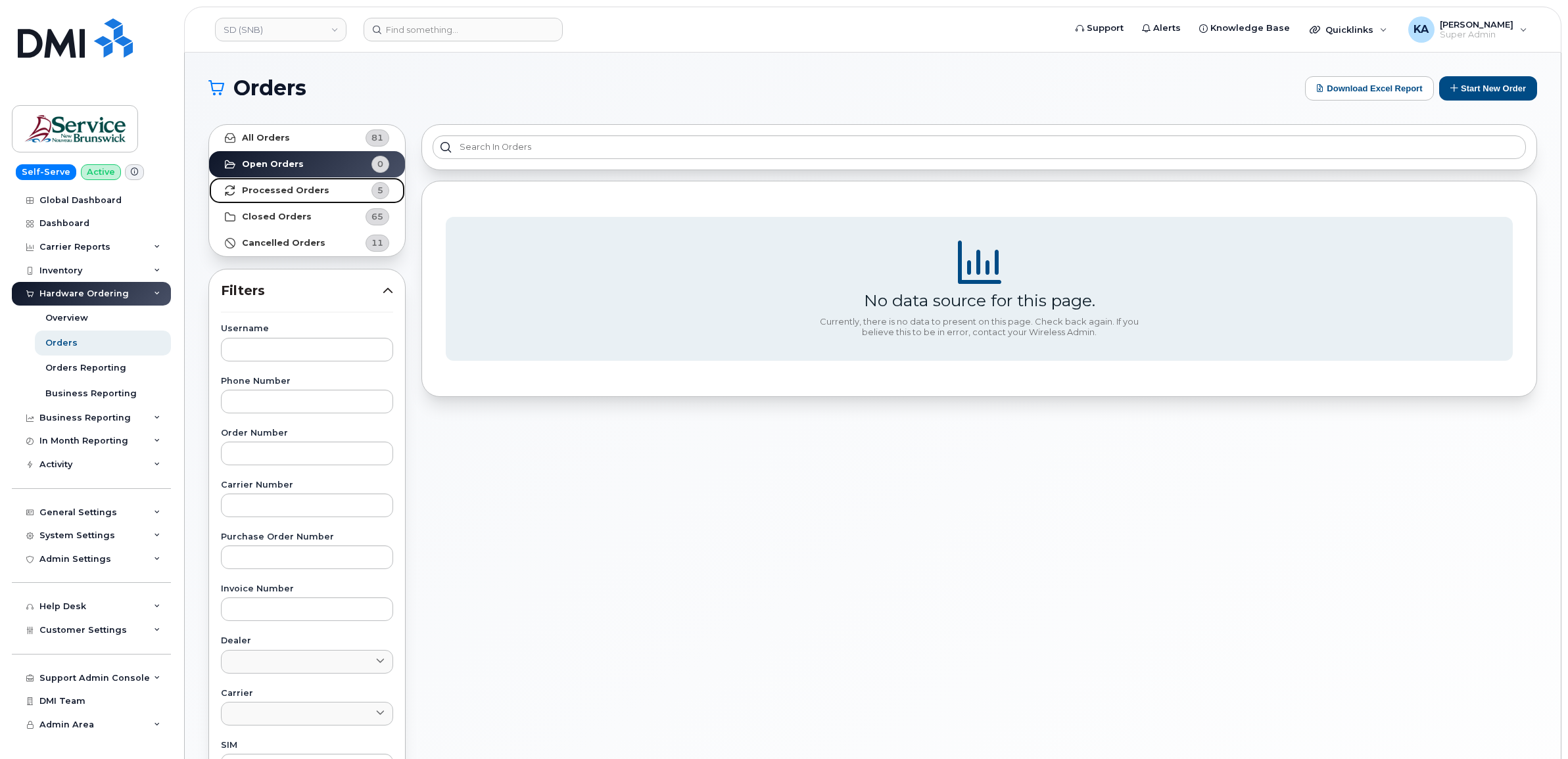
click at [272, 189] on strong "Processed Orders" at bounding box center [285, 190] width 87 height 11
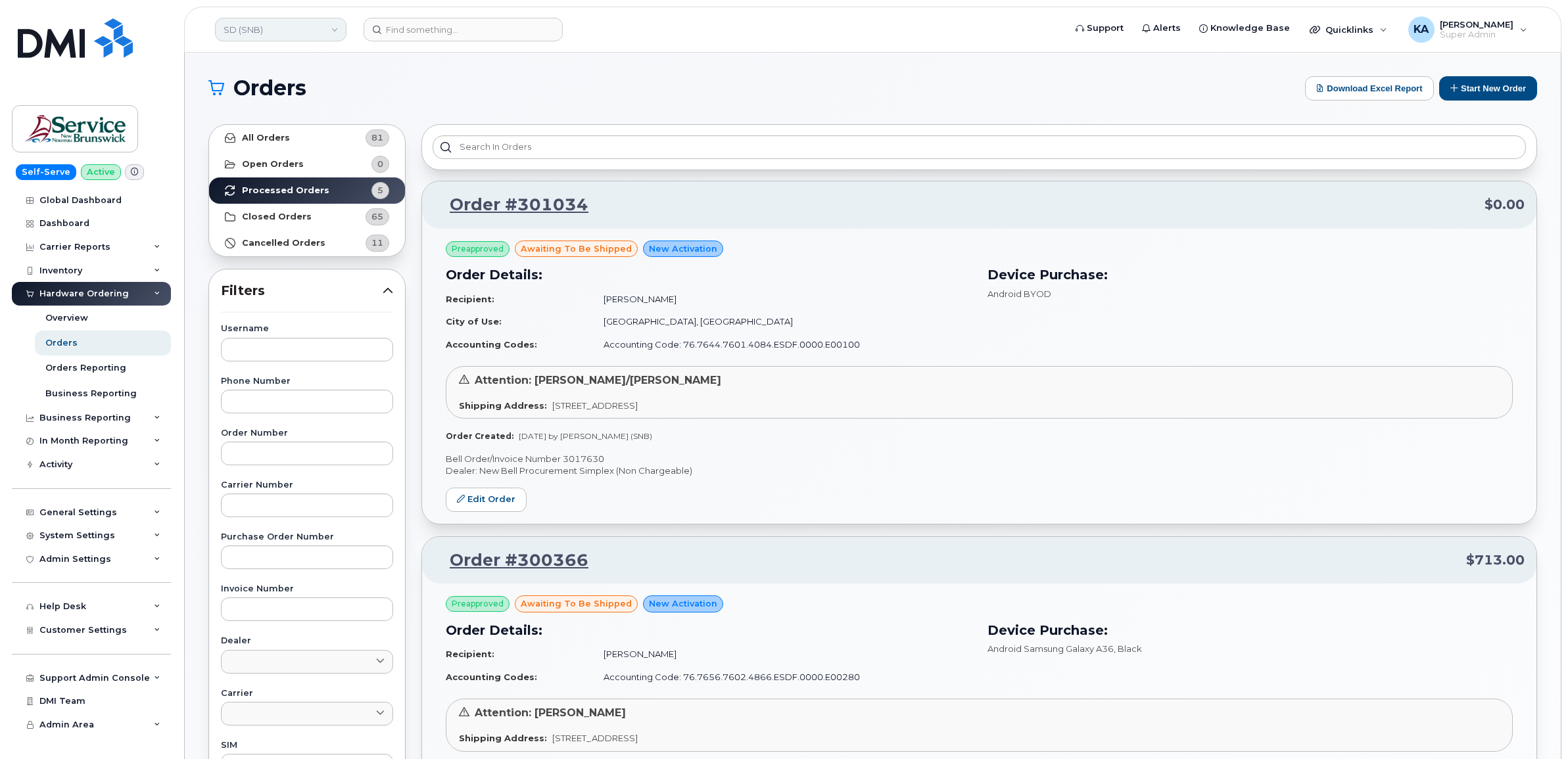
click at [303, 33] on link "SD (SNB)" at bounding box center [281, 29] width 131 height 23
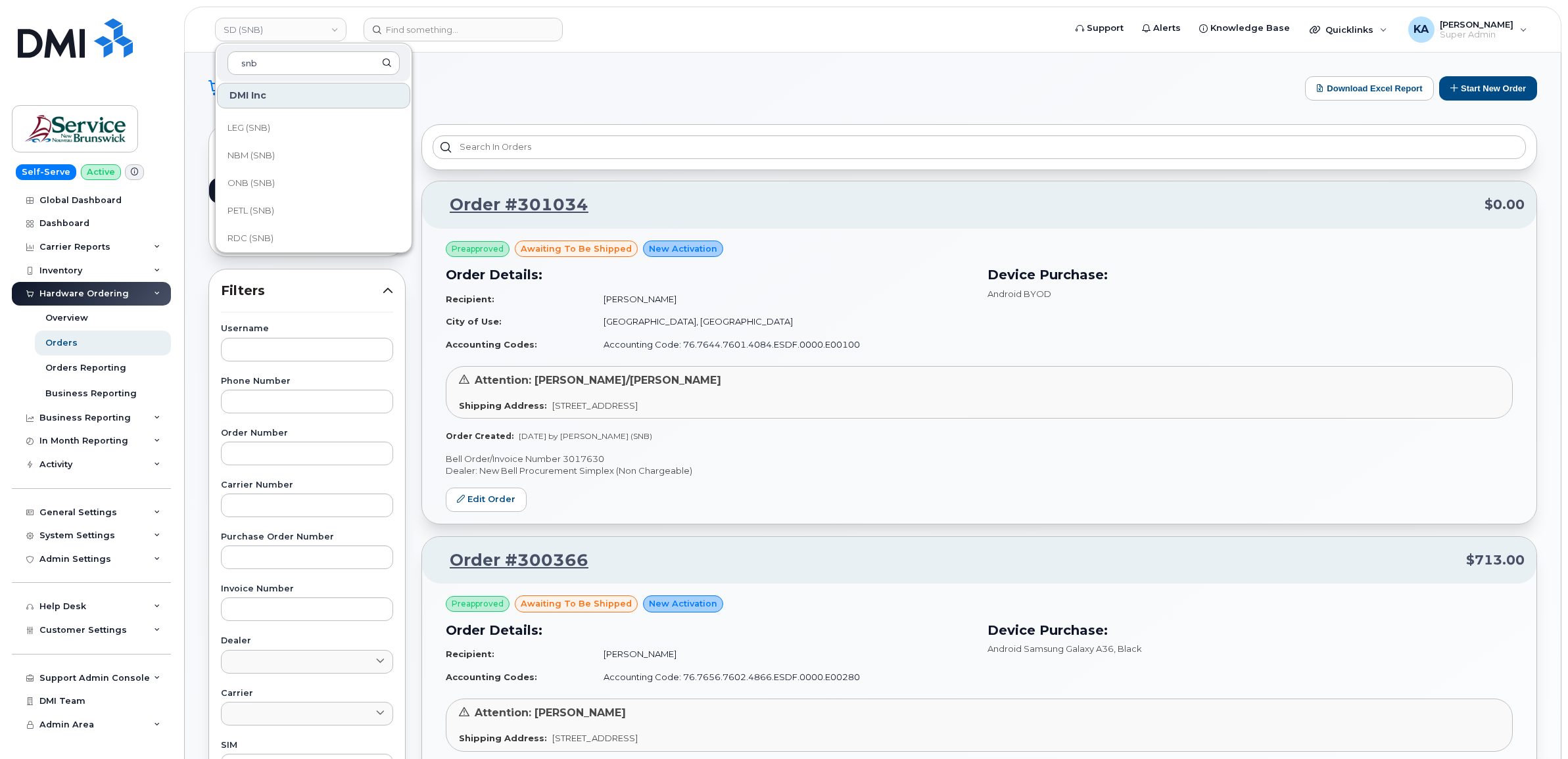
scroll to position [575, 0]
type input "snb"
click at [254, 152] on span "RDC (SNB)" at bounding box center [250, 156] width 46 height 13
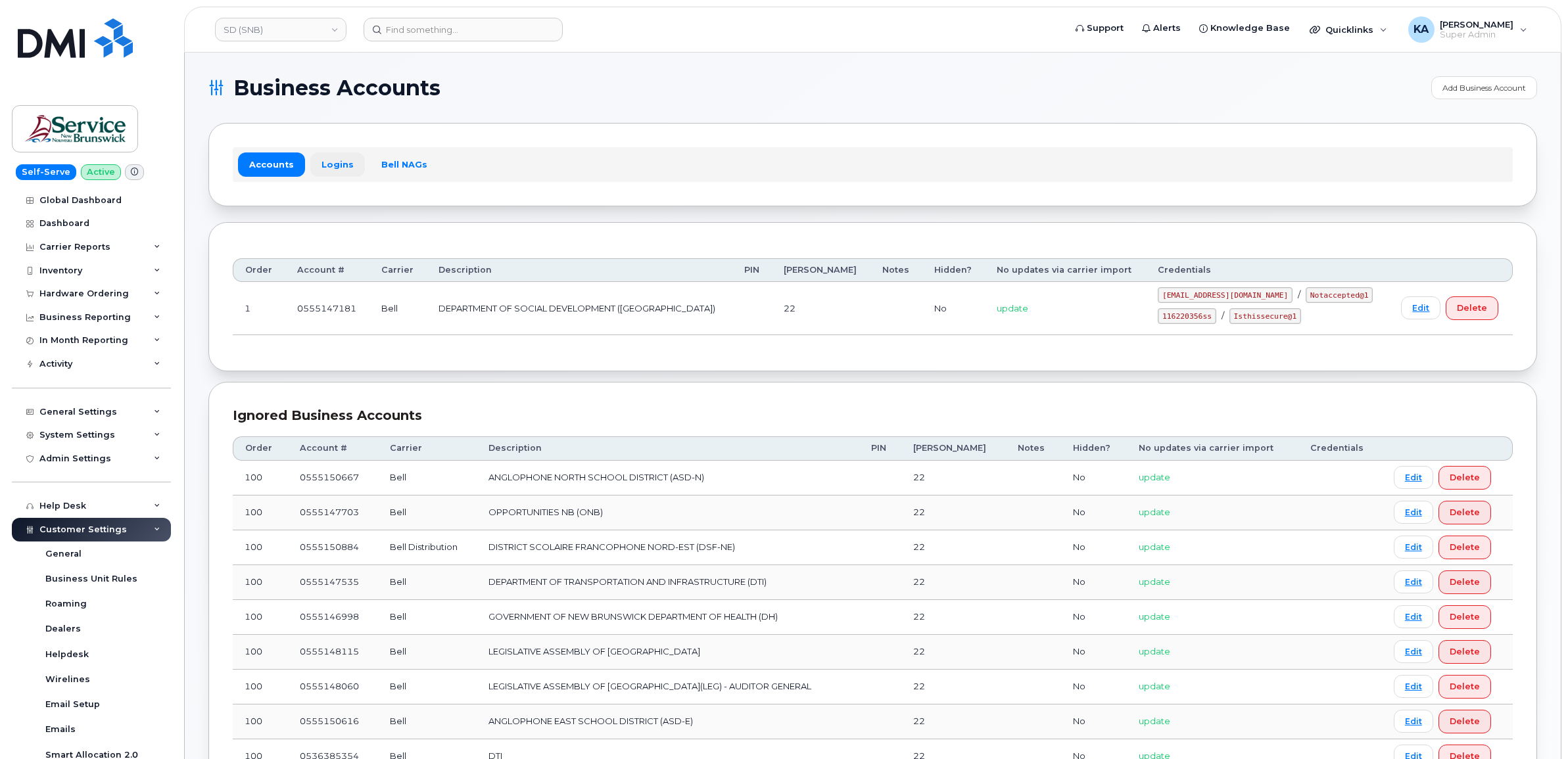
click at [339, 162] on link "Logins" at bounding box center [338, 164] width 55 height 23
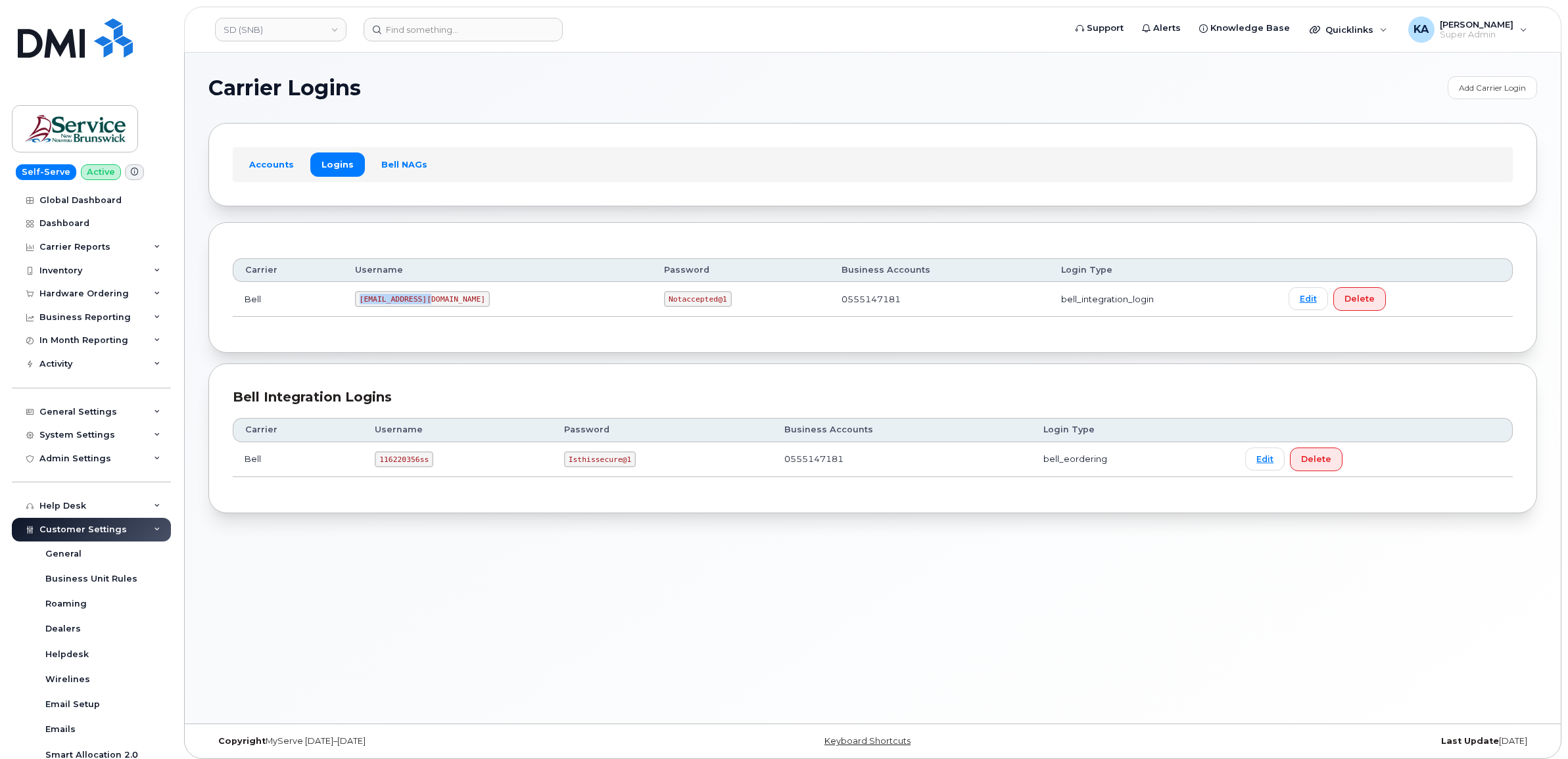
drag, startPoint x: 366, startPoint y: 303, endPoint x: 441, endPoint y: 306, distance: 75.1
click at [441, 306] on td "[EMAIL_ADDRESS][DOMAIN_NAME]" at bounding box center [498, 299] width 309 height 35
copy code "[EMAIL_ADDRESS][DOMAIN_NAME]"
drag, startPoint x: 586, startPoint y: 303, endPoint x: 654, endPoint y: 310, distance: 68.4
click at [654, 310] on td "Notaccepted@1" at bounding box center [740, 299] width 177 height 35
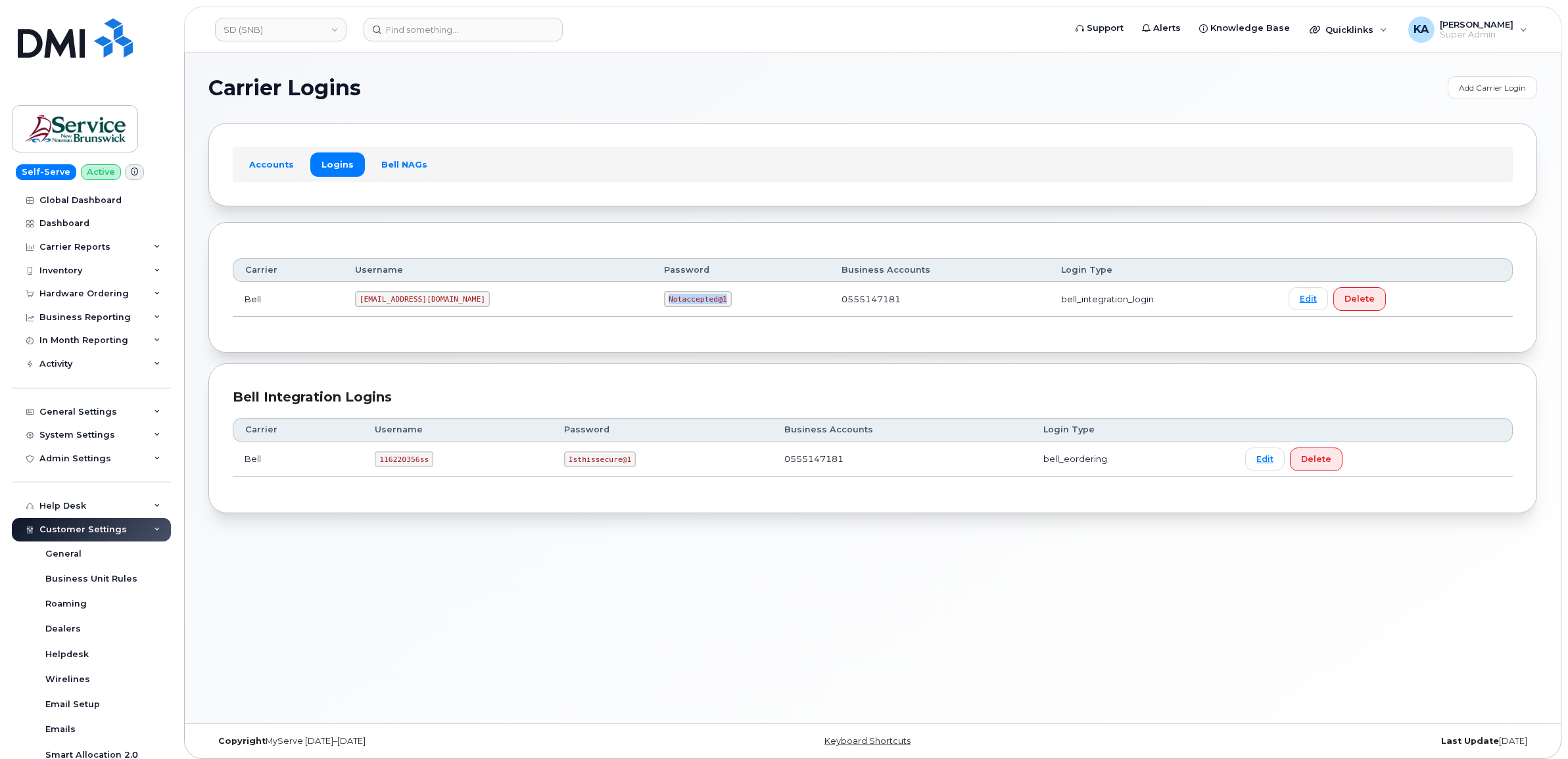
copy code "Notaccepted@1"
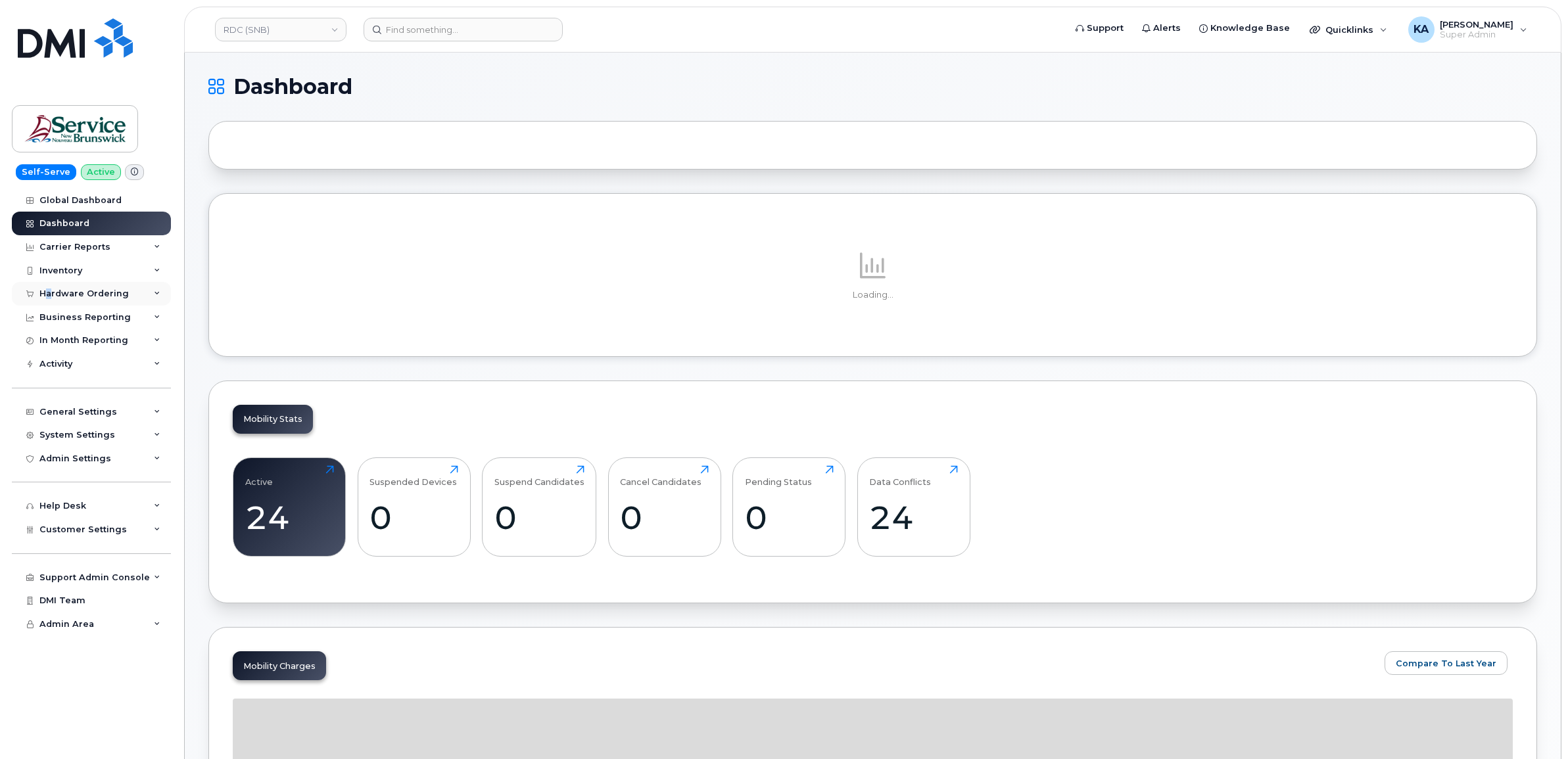
click at [49, 294] on div "Hardware Ordering" at bounding box center [84, 293] width 90 height 11
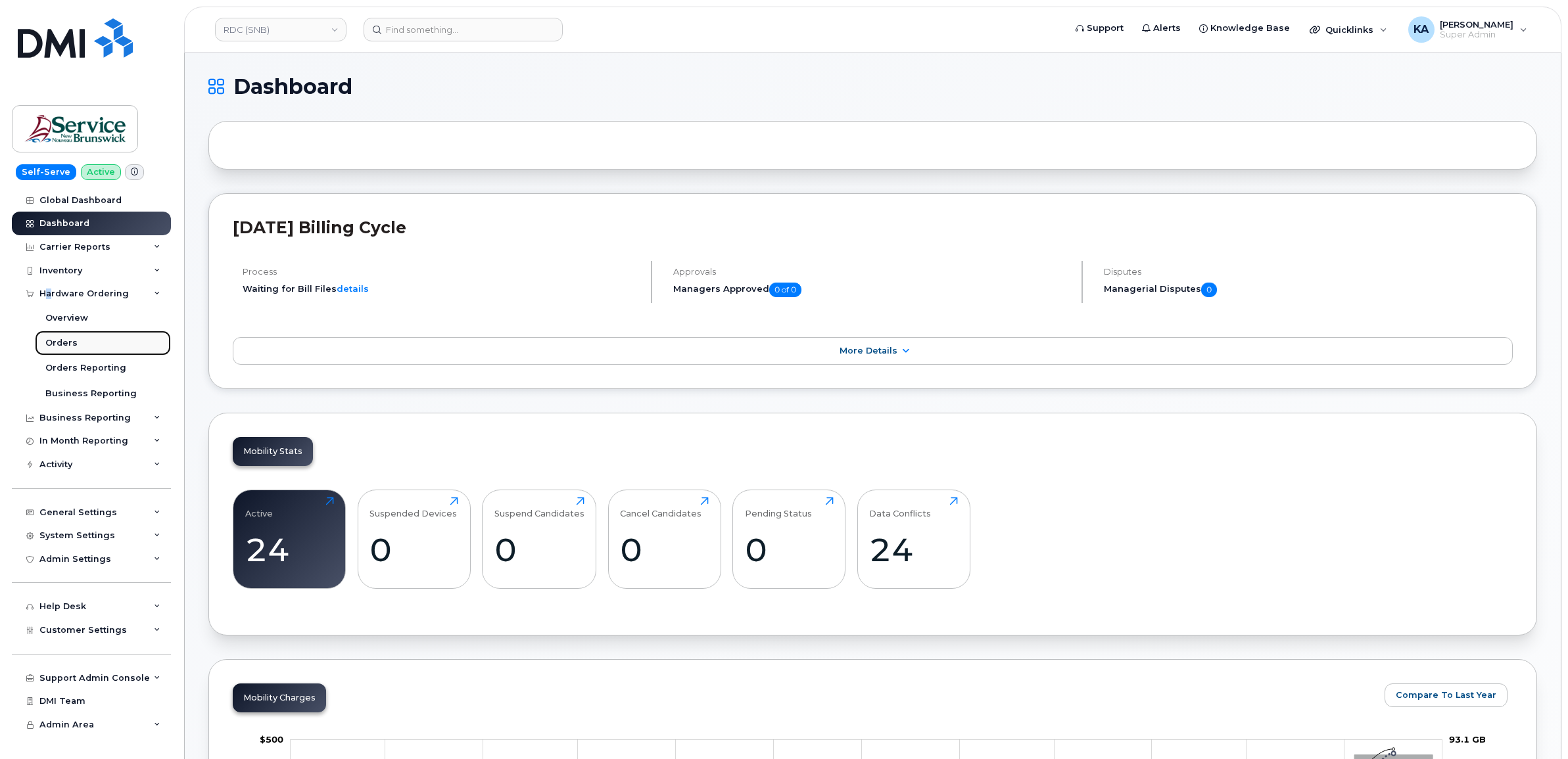
drag, startPoint x: 49, startPoint y: 294, endPoint x: 55, endPoint y: 342, distance: 48.4
click at [55, 342] on div "Orders" at bounding box center [62, 343] width 32 height 12
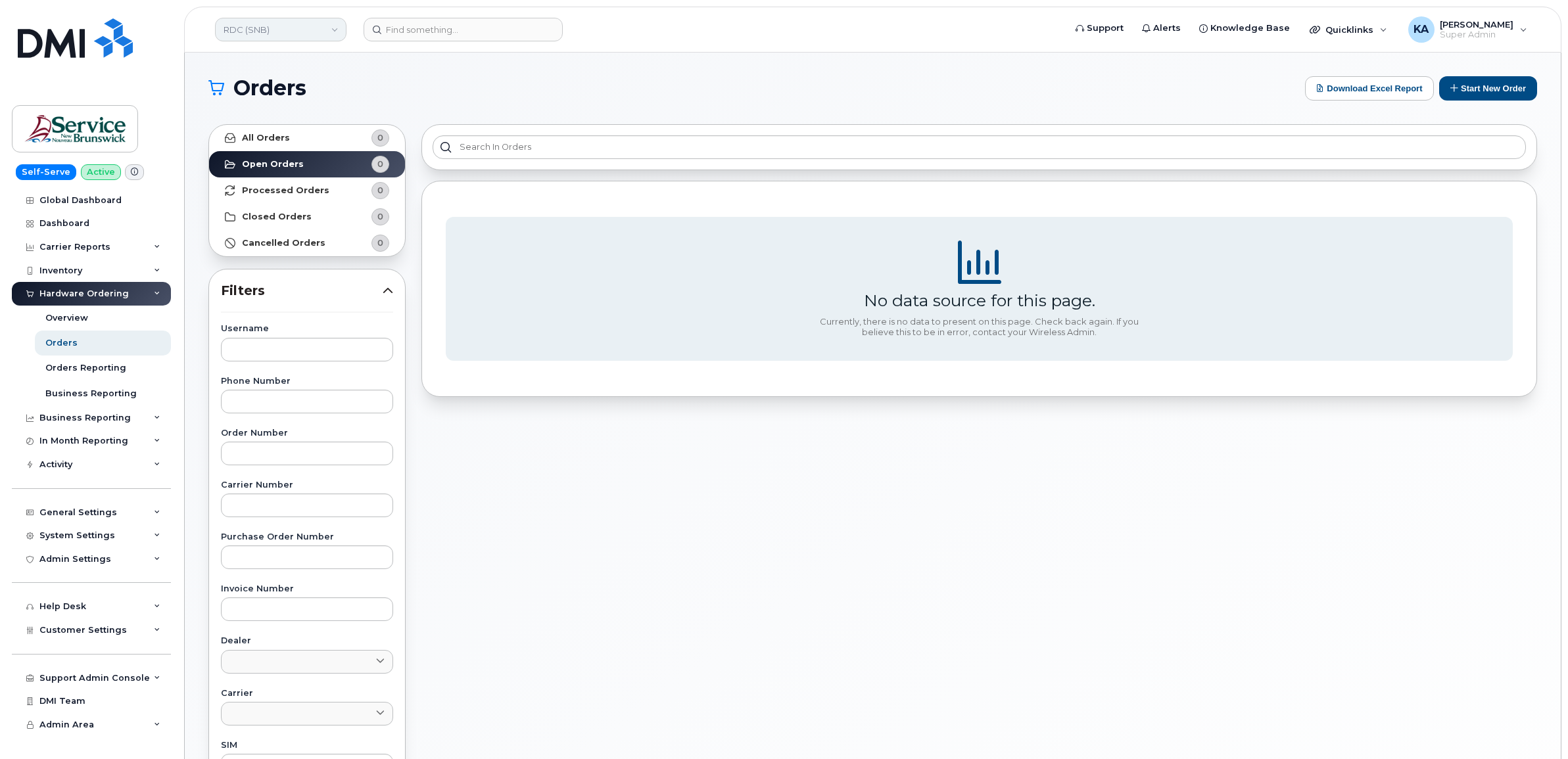
click at [274, 23] on link "RDC (SNB)" at bounding box center [281, 29] width 131 height 23
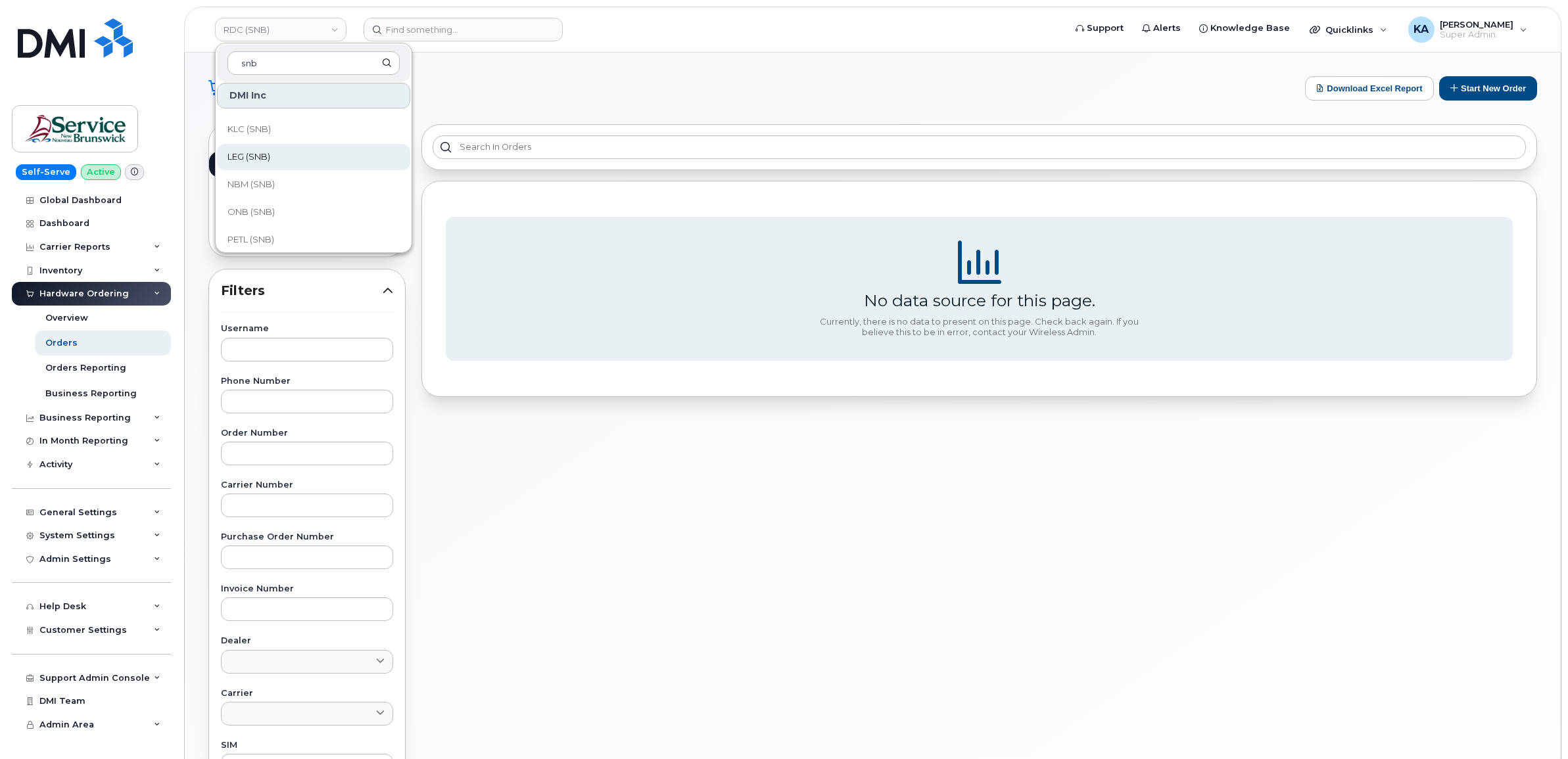
scroll to position [493, 0]
type input "snb"
click at [265, 208] on span "PETL (SNB)" at bounding box center [251, 211] width 47 height 13
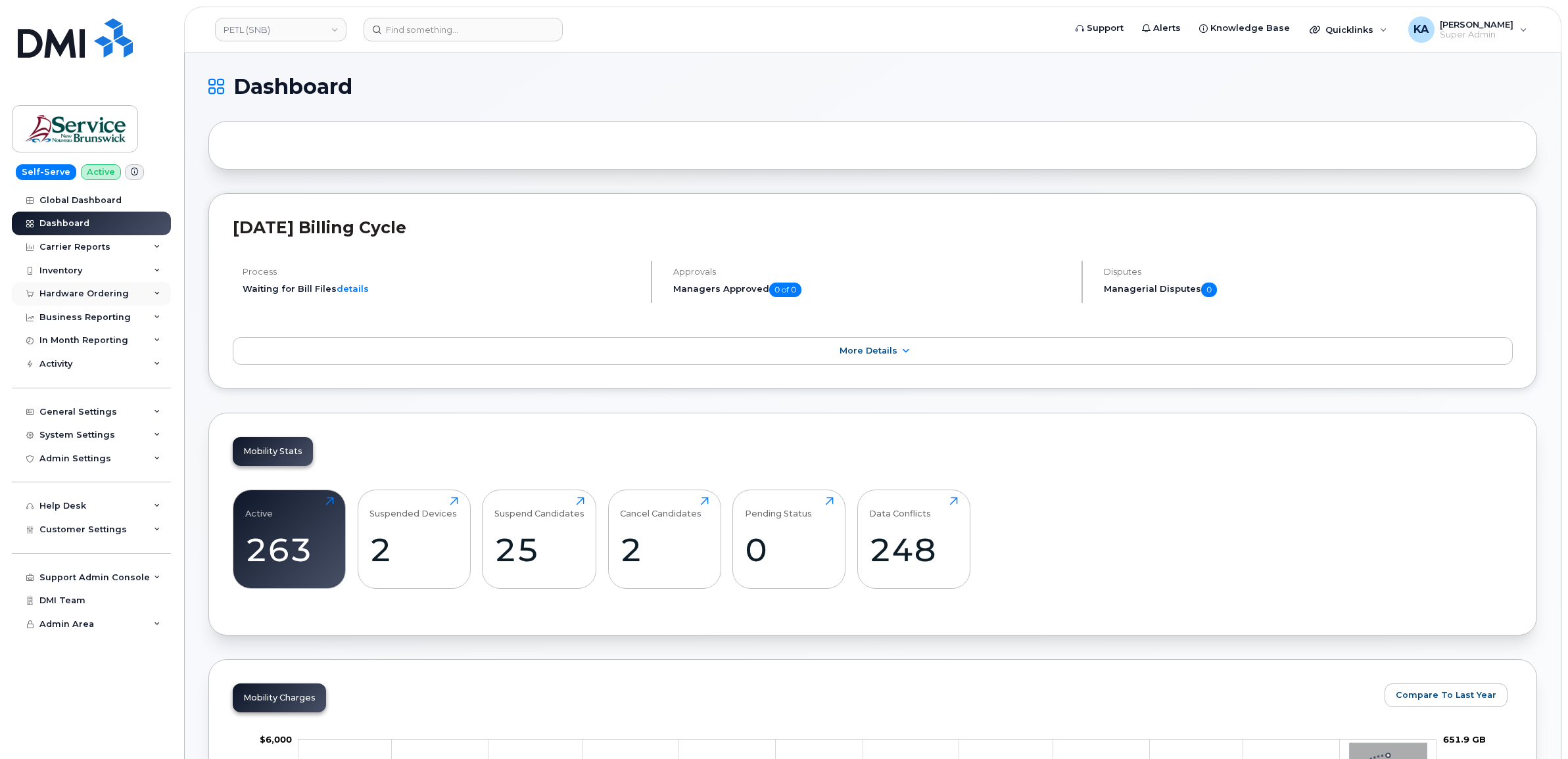
click at [104, 293] on div "Hardware Ordering" at bounding box center [84, 293] width 90 height 11
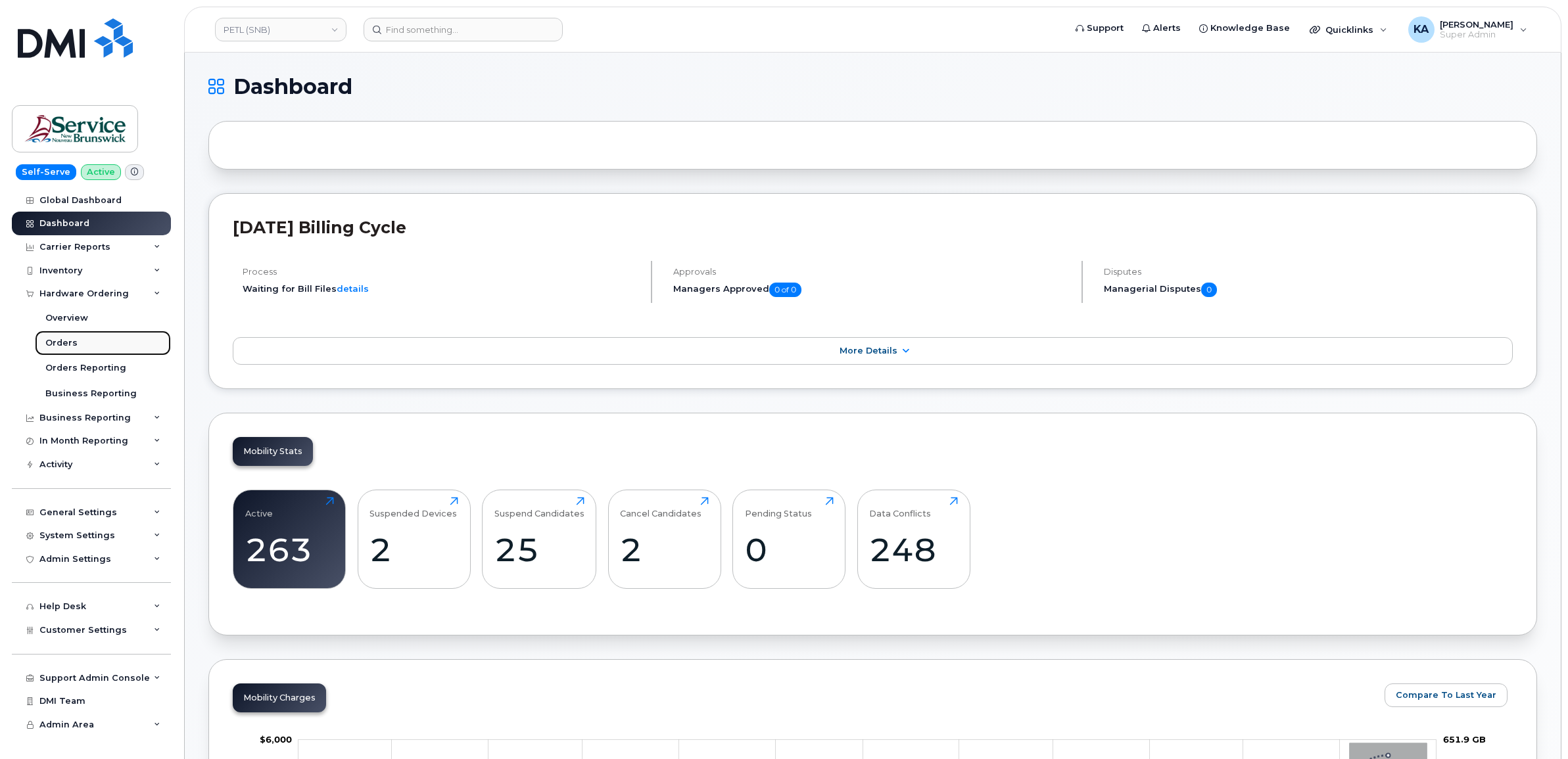
click at [55, 342] on div "Orders" at bounding box center [62, 343] width 32 height 12
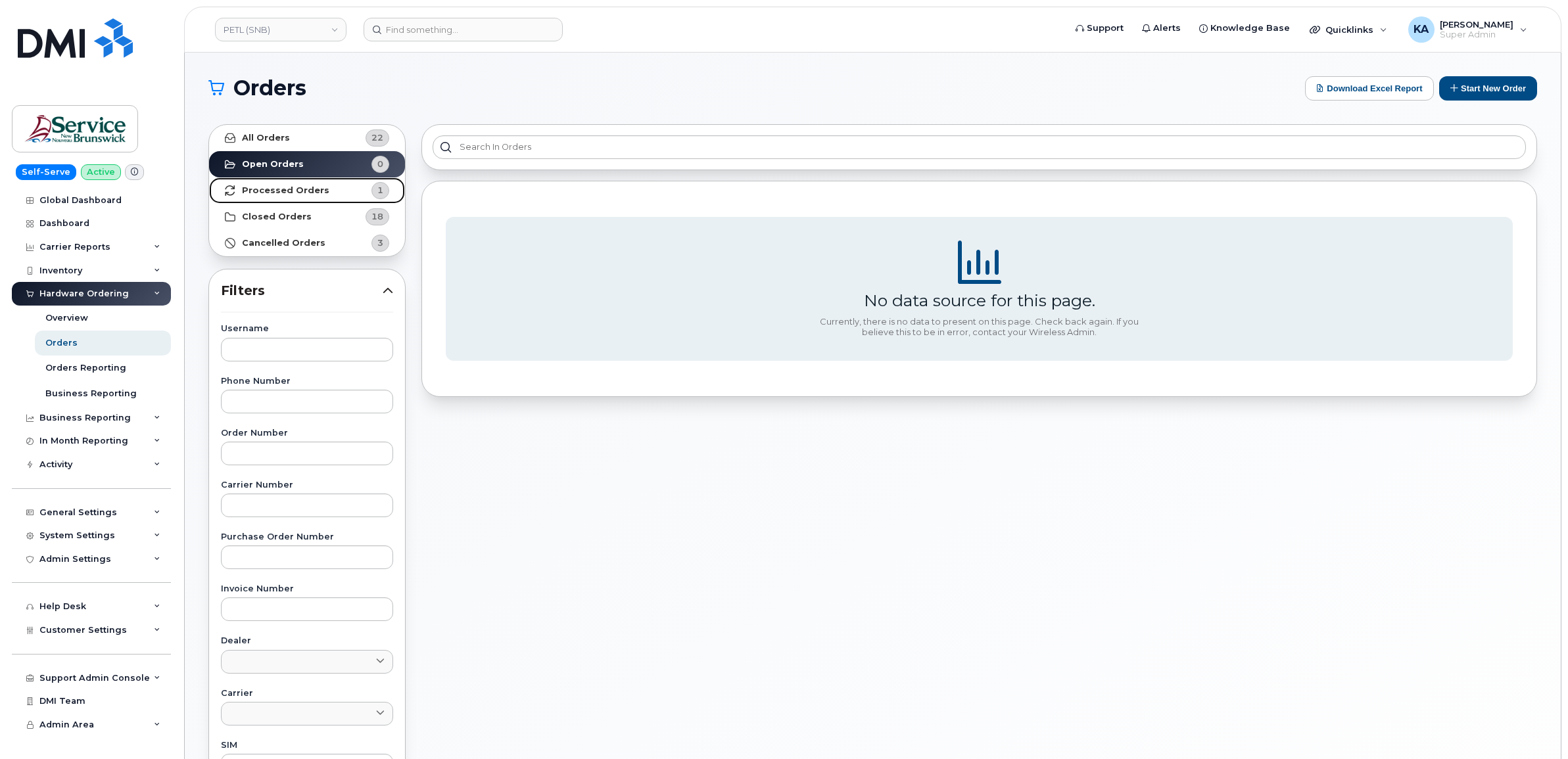
click at [251, 189] on strong "Processed Orders" at bounding box center [285, 190] width 87 height 11
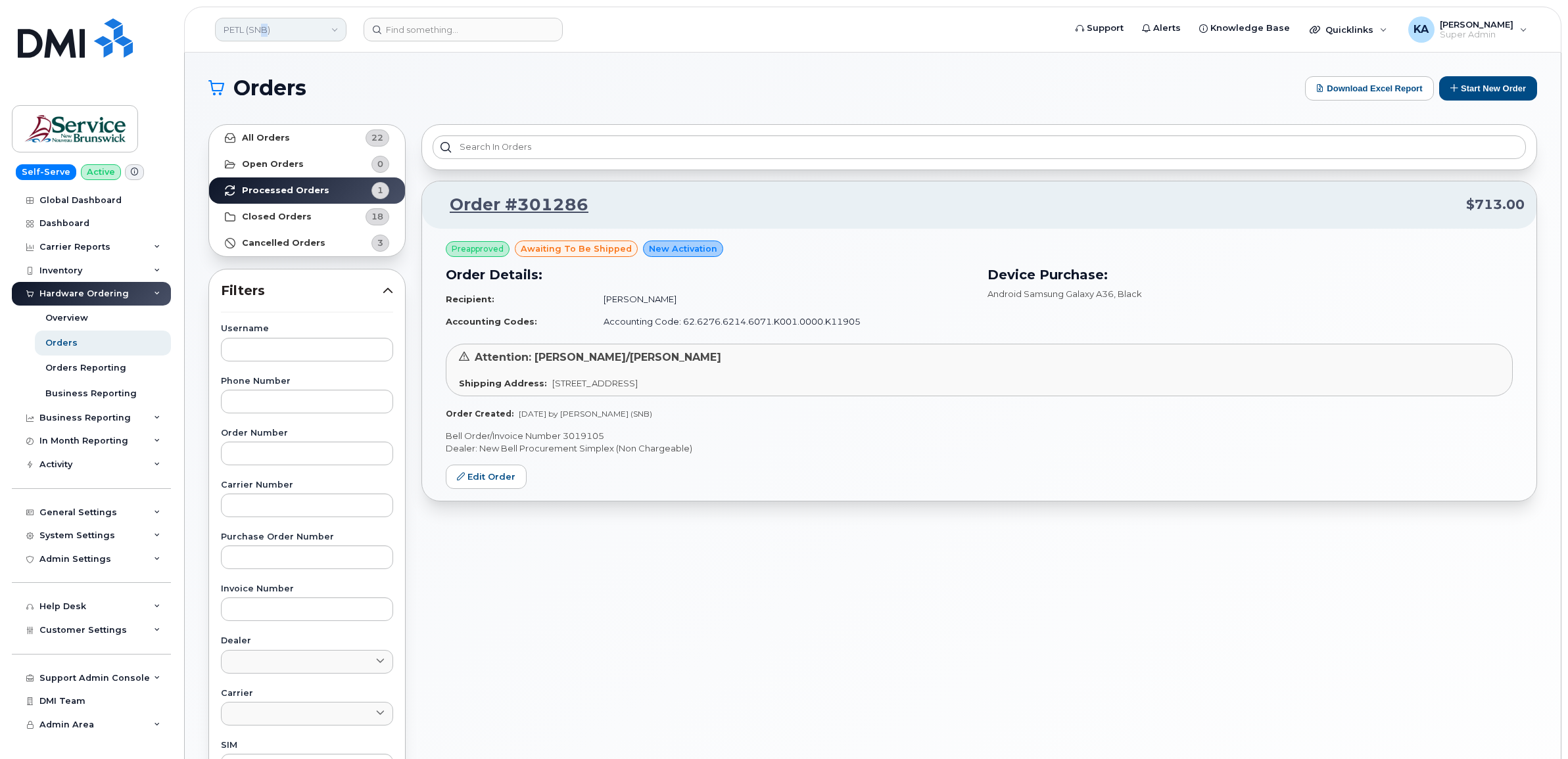
drag, startPoint x: 265, startPoint y: 28, endPoint x: 274, endPoint y: 30, distance: 9.2
click at [267, 28] on link "PETL (SNB)" at bounding box center [281, 29] width 131 height 23
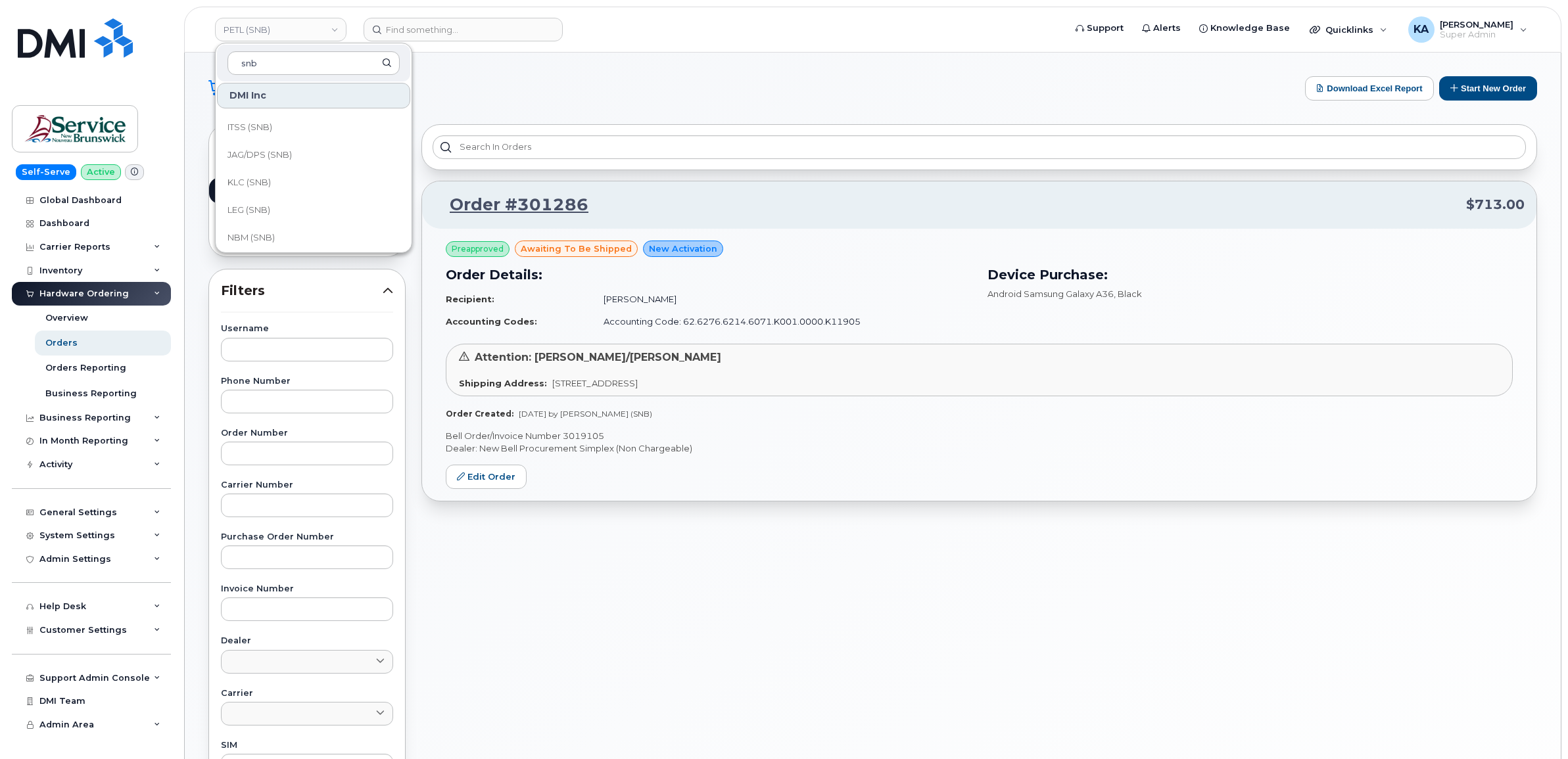
scroll to position [493, 0]
type input "snb"
click at [259, 175] on link "ONB (SNB)" at bounding box center [313, 184] width 193 height 27
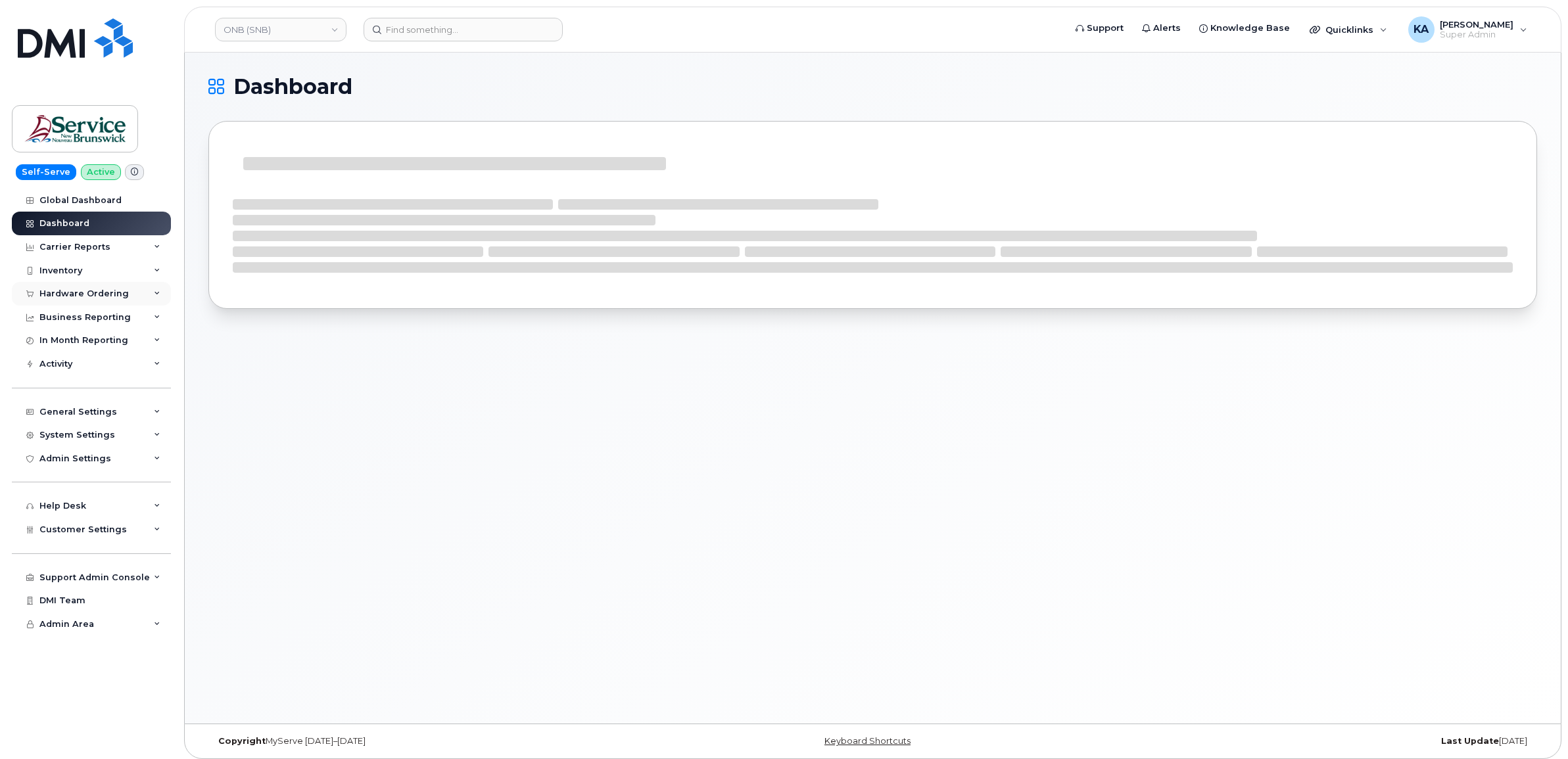
click at [80, 293] on div "Hardware Ordering" at bounding box center [84, 293] width 90 height 11
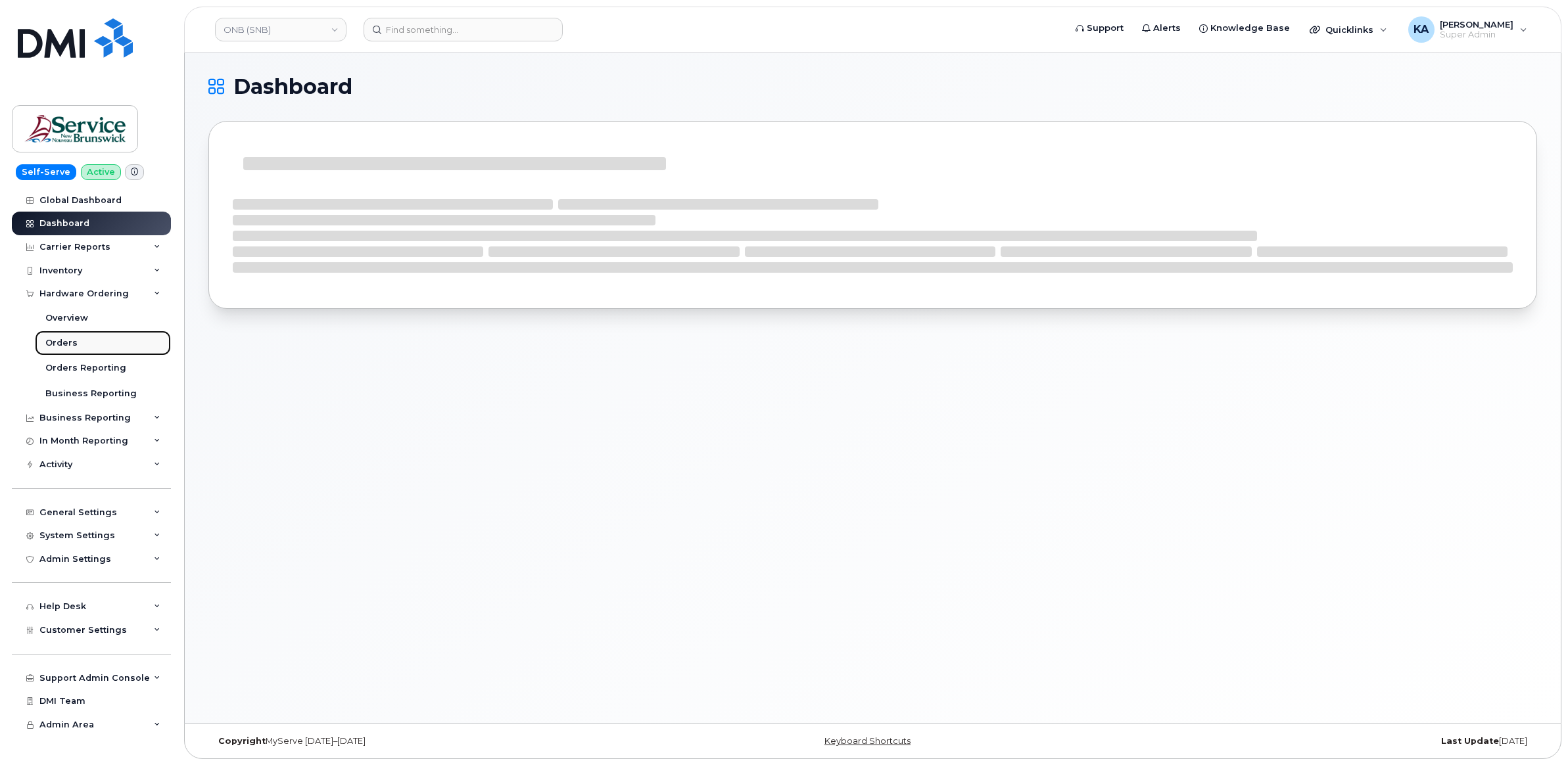
click at [60, 343] on div "Orders" at bounding box center [62, 343] width 32 height 12
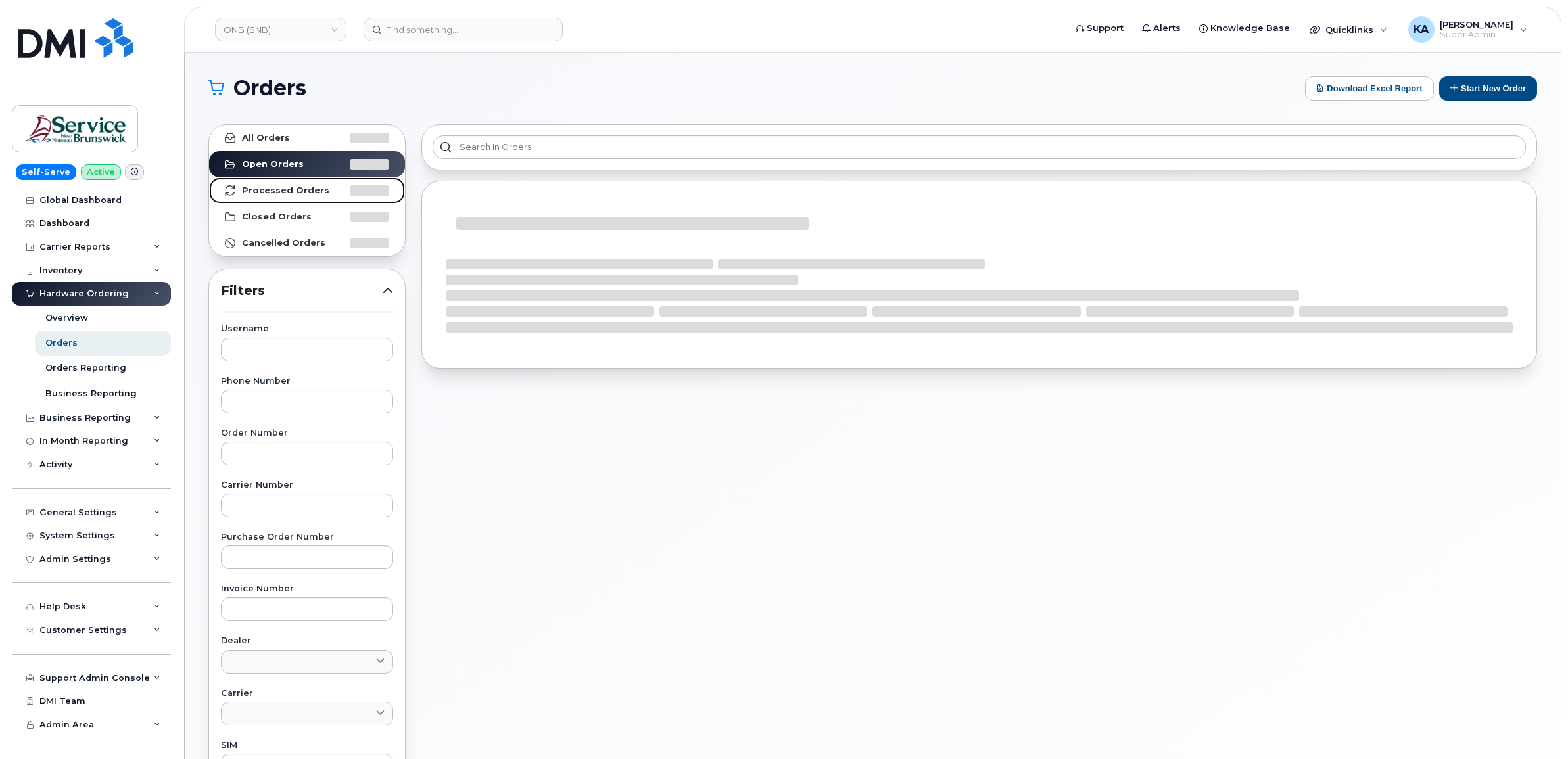
click at [273, 187] on strong "Processed Orders" at bounding box center [285, 190] width 87 height 11
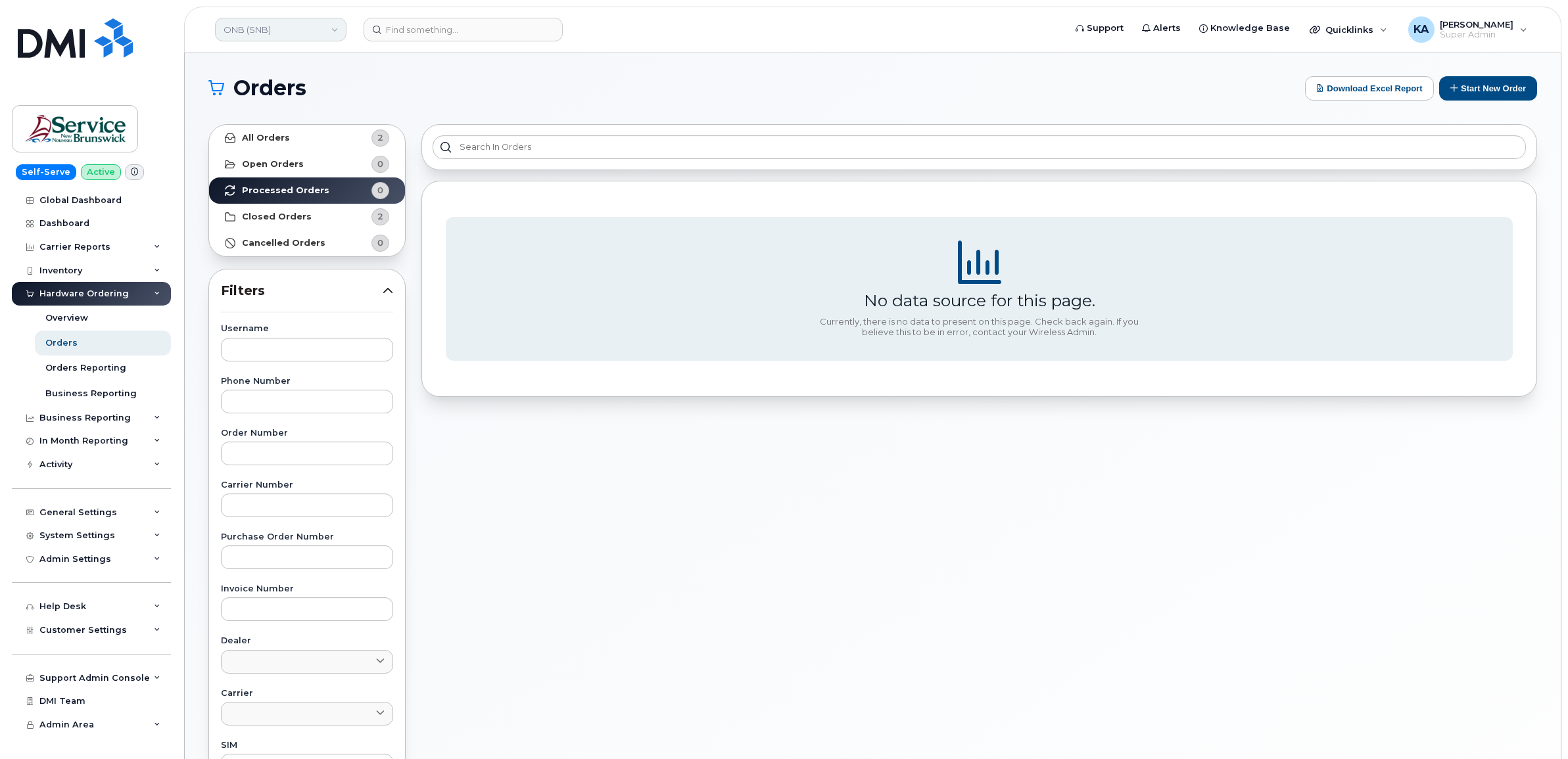
click at [251, 32] on link "ONB (SNB)" at bounding box center [281, 29] width 131 height 23
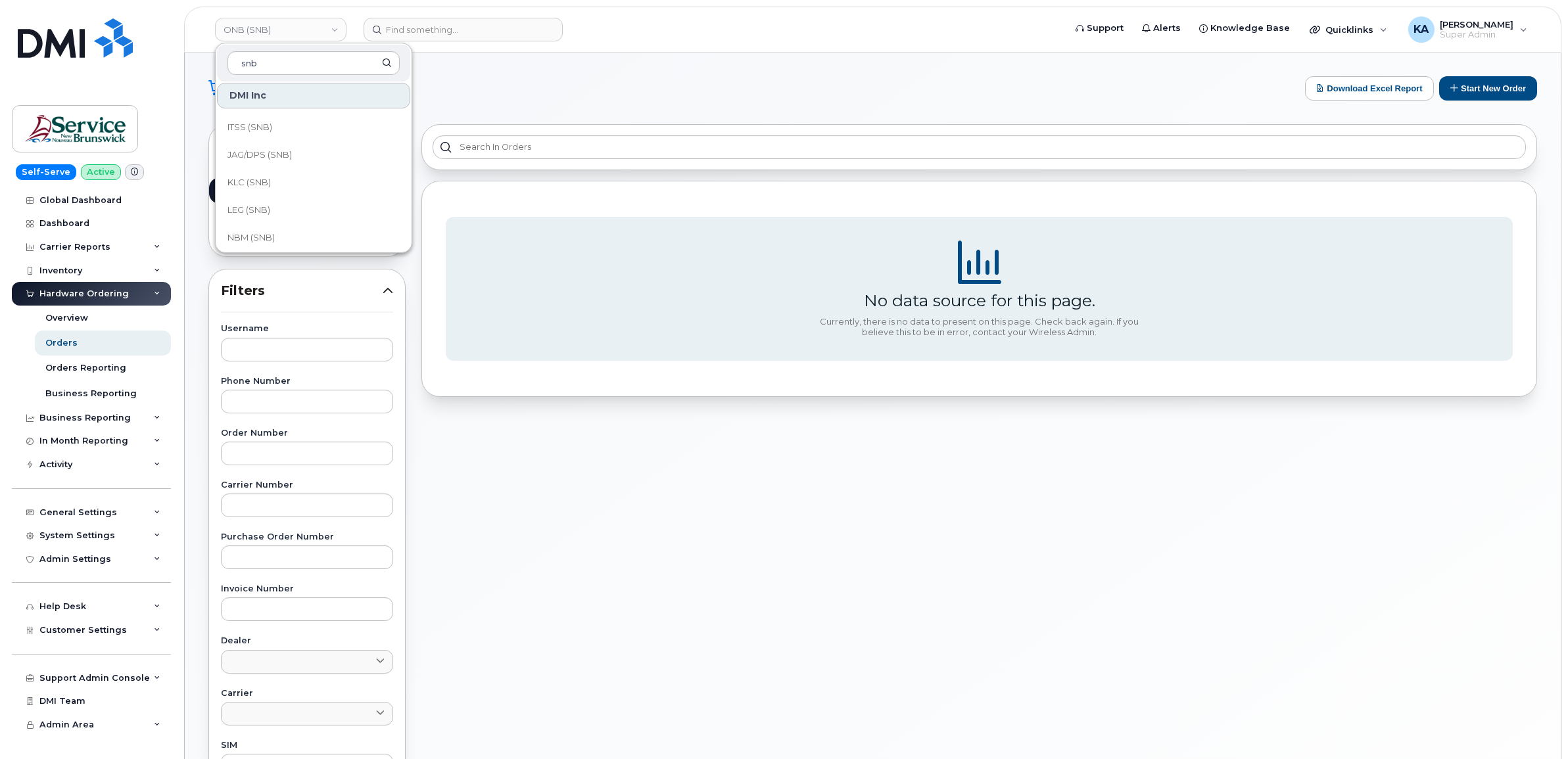
scroll to position [493, 0]
type input "snb"
click at [276, 146] on link "NBM (SNB)" at bounding box center [313, 156] width 193 height 27
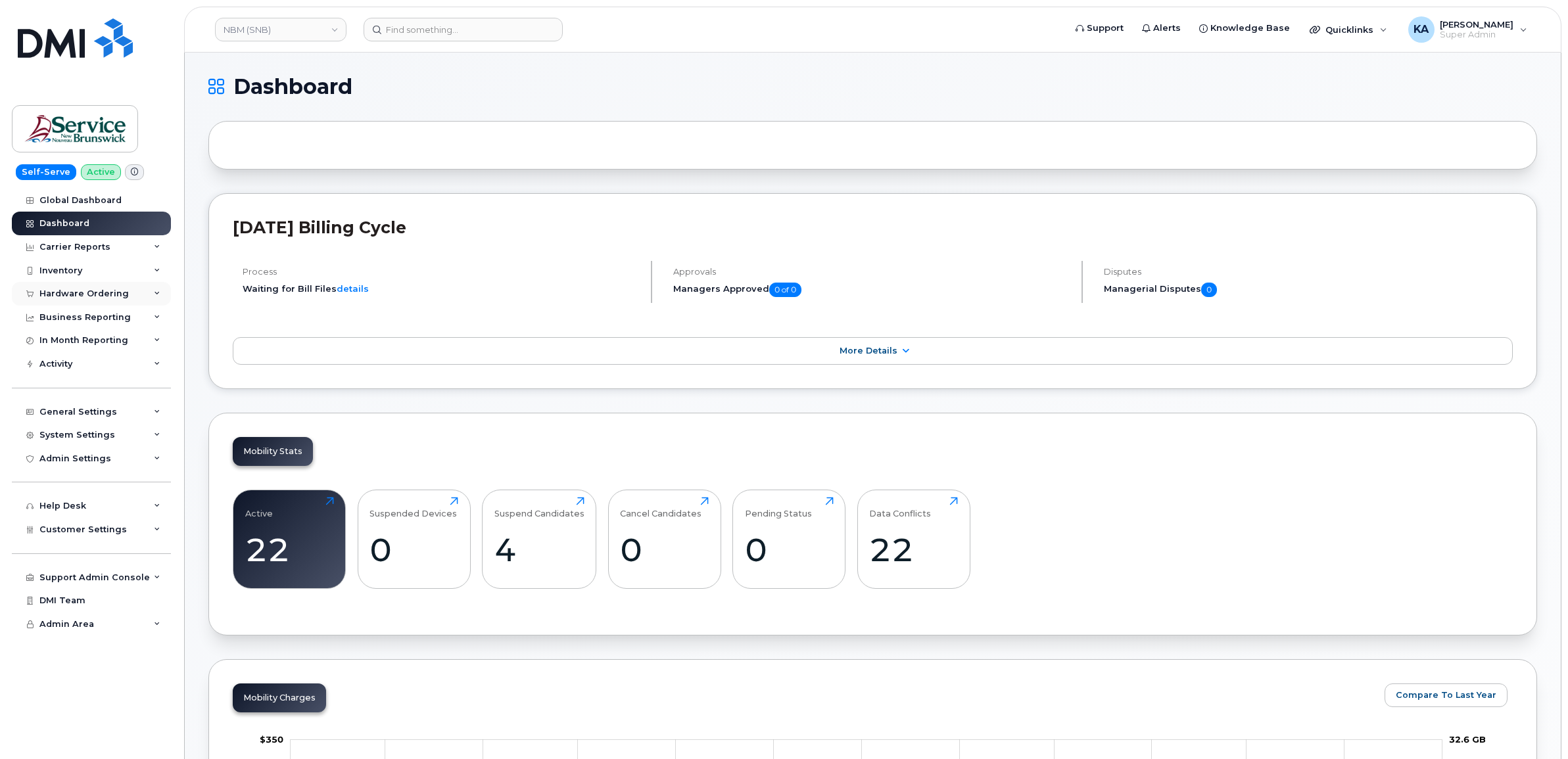
click at [67, 297] on div "Hardware Ordering" at bounding box center [84, 293] width 90 height 11
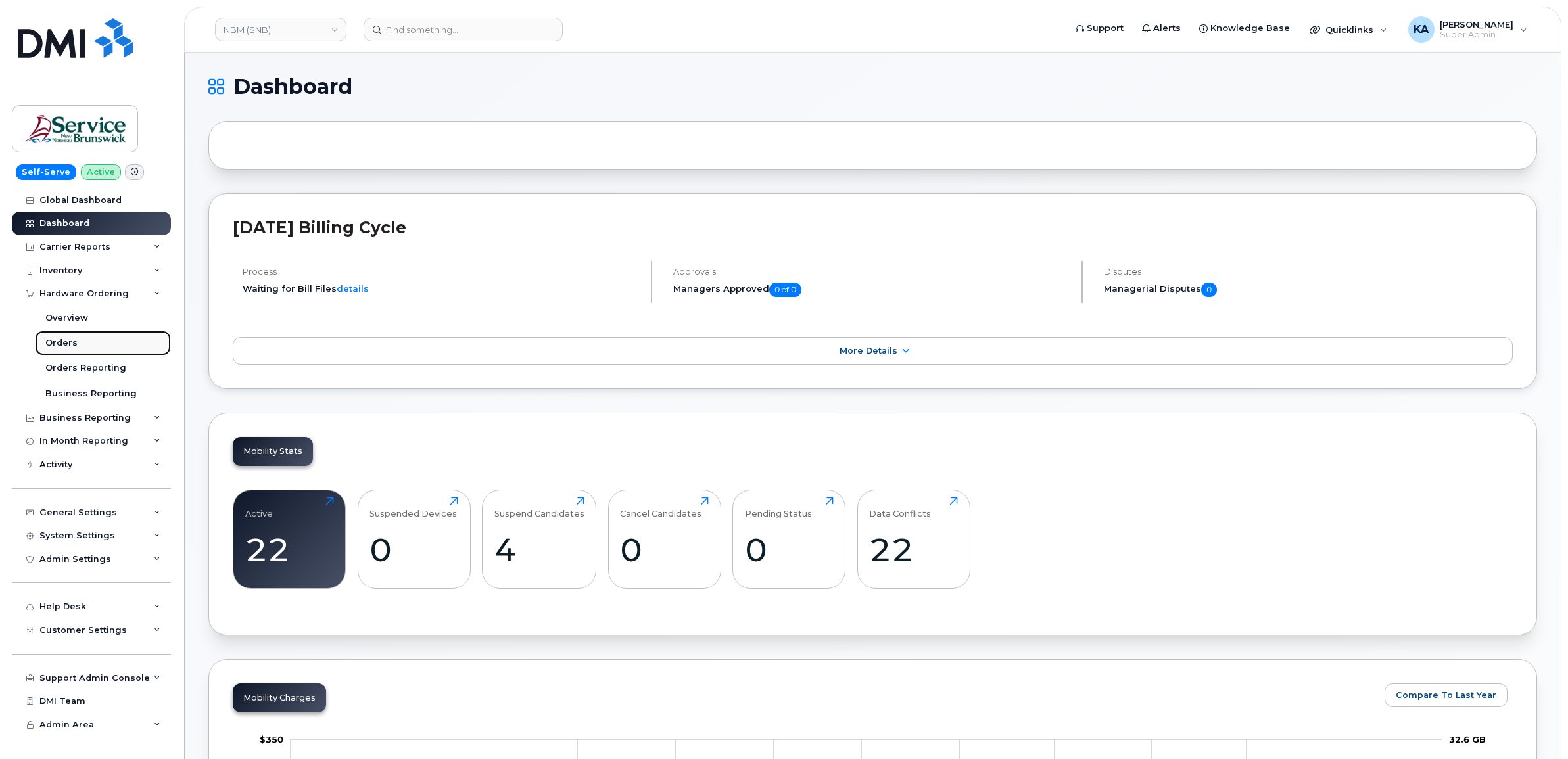
click at [57, 346] on div "Orders" at bounding box center [62, 343] width 32 height 12
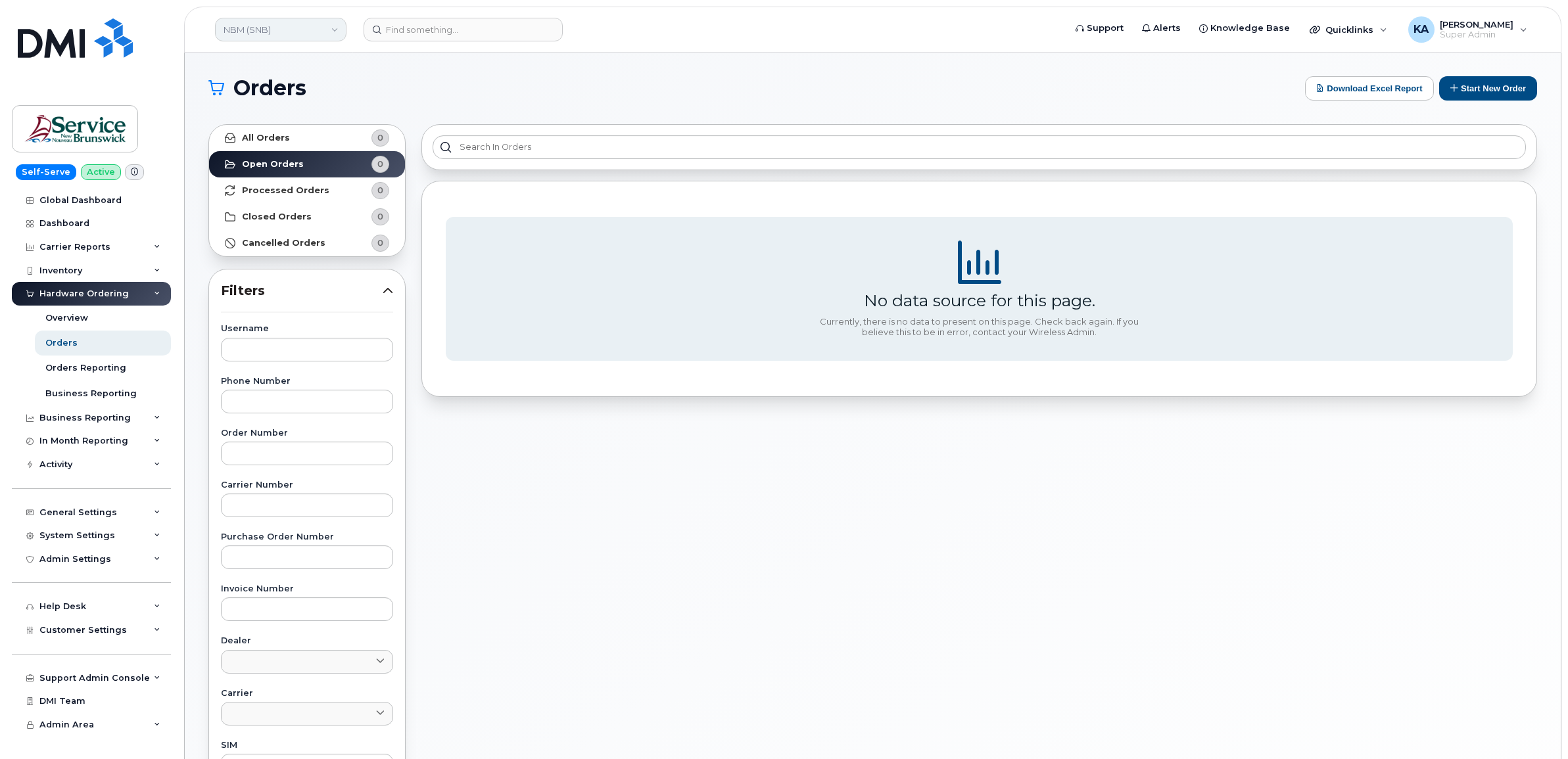
click at [274, 32] on link "NBM (SNB)" at bounding box center [281, 29] width 131 height 23
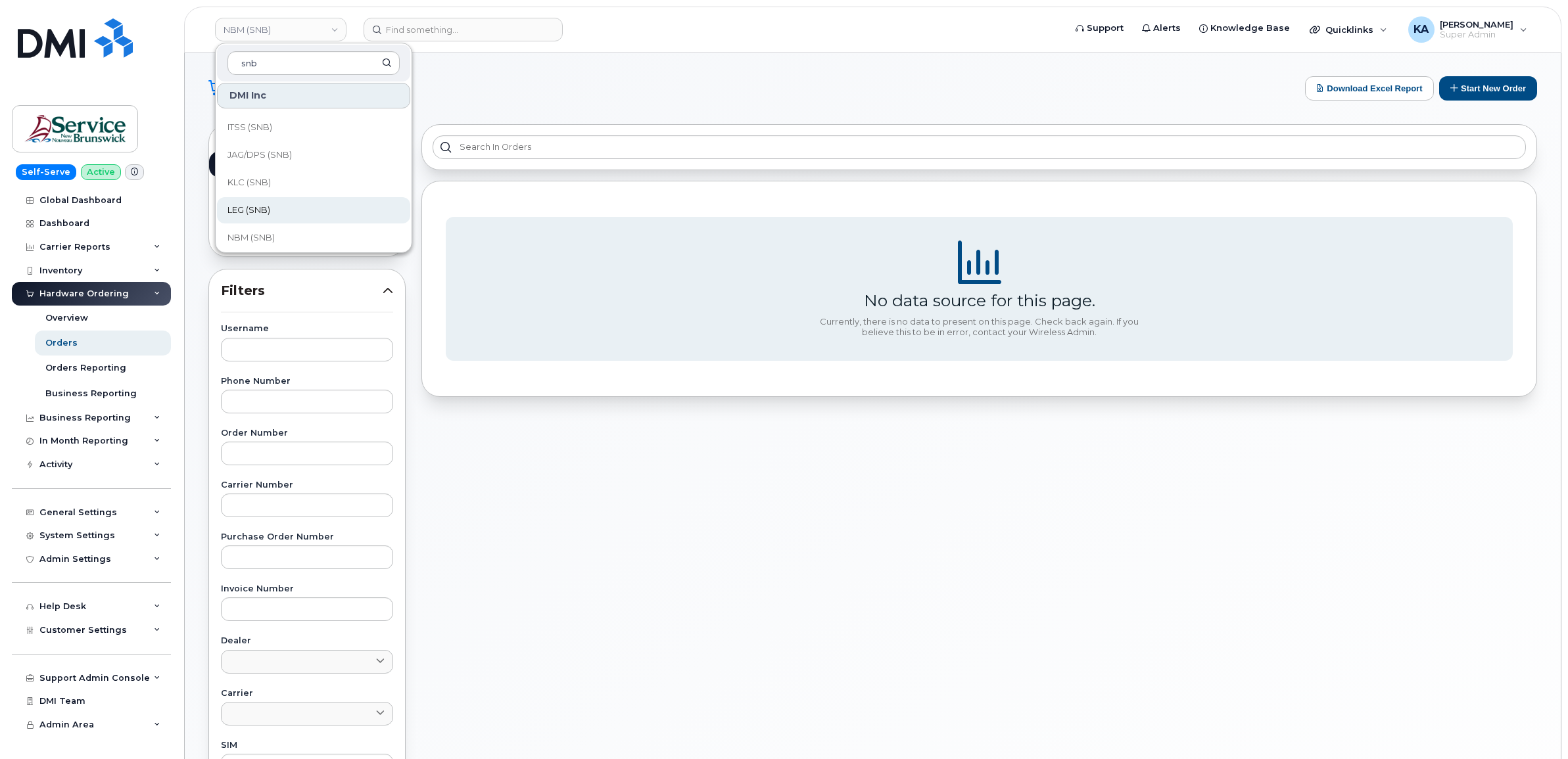
scroll to position [493, 0]
type input "snb"
click at [254, 132] on span "LEG (SNB)" at bounding box center [249, 128] width 42 height 13
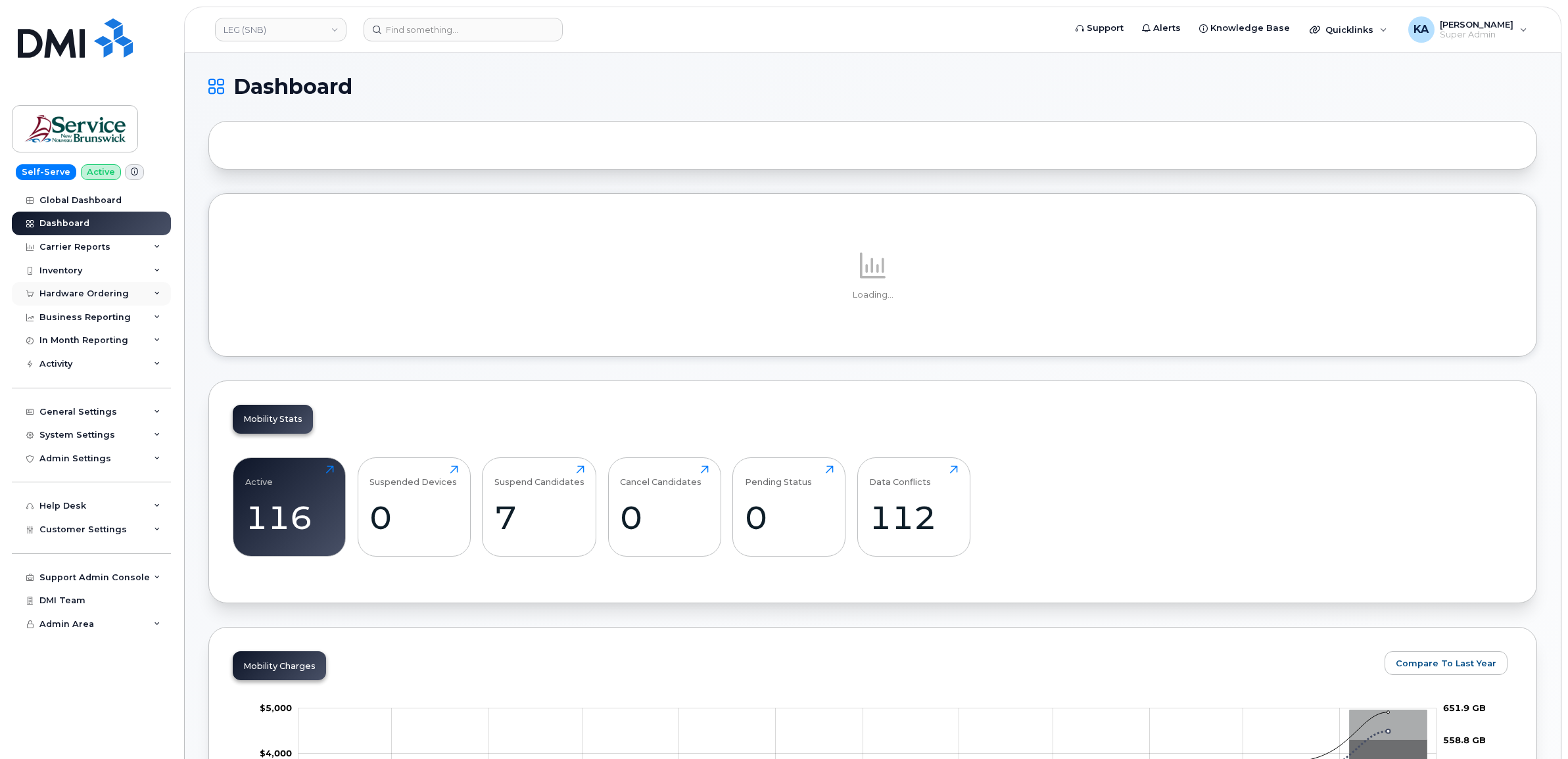
click at [100, 288] on div "Hardware Ordering" at bounding box center [91, 293] width 159 height 23
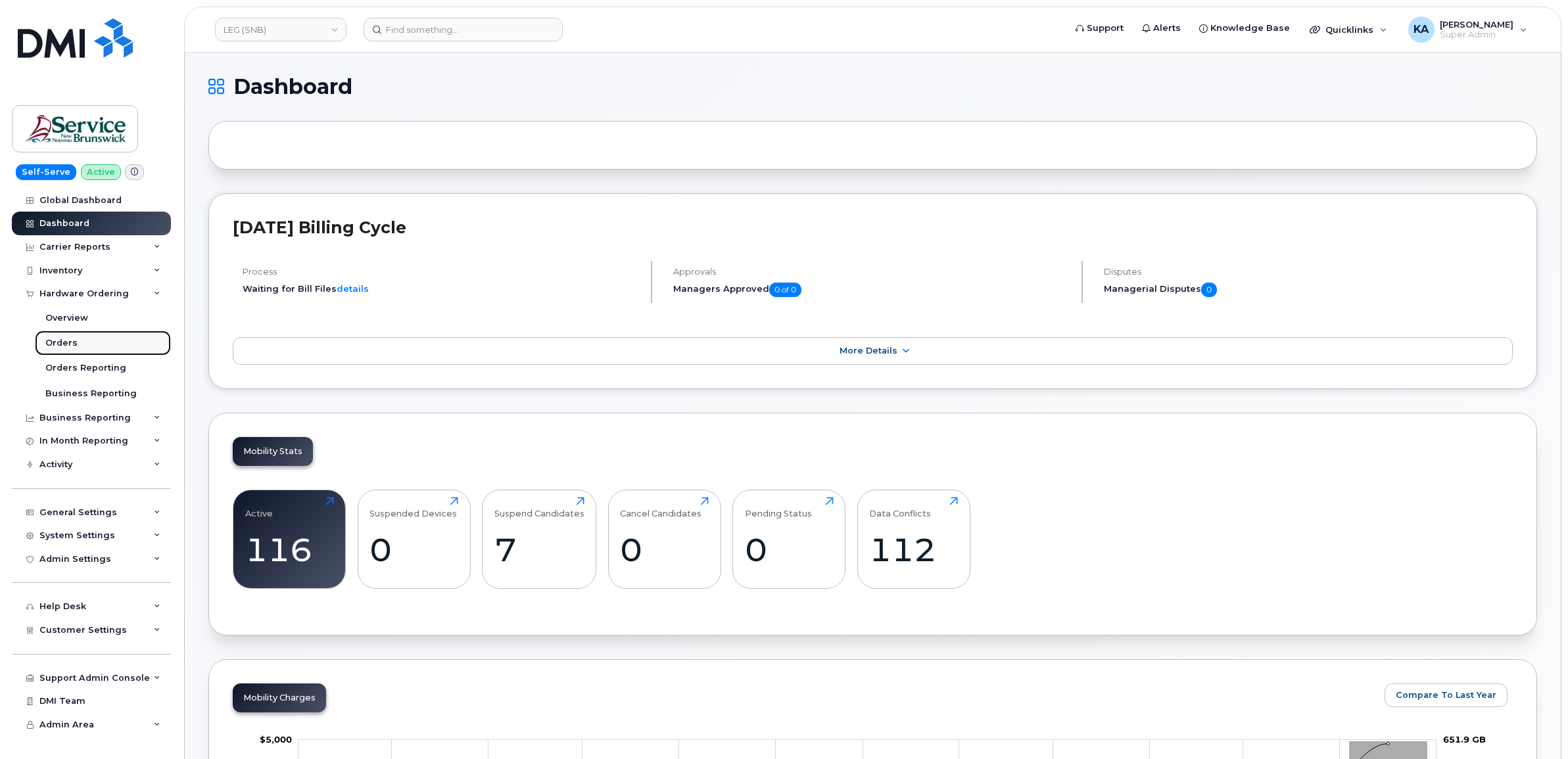
click at [55, 342] on div "Orders" at bounding box center [62, 343] width 32 height 12
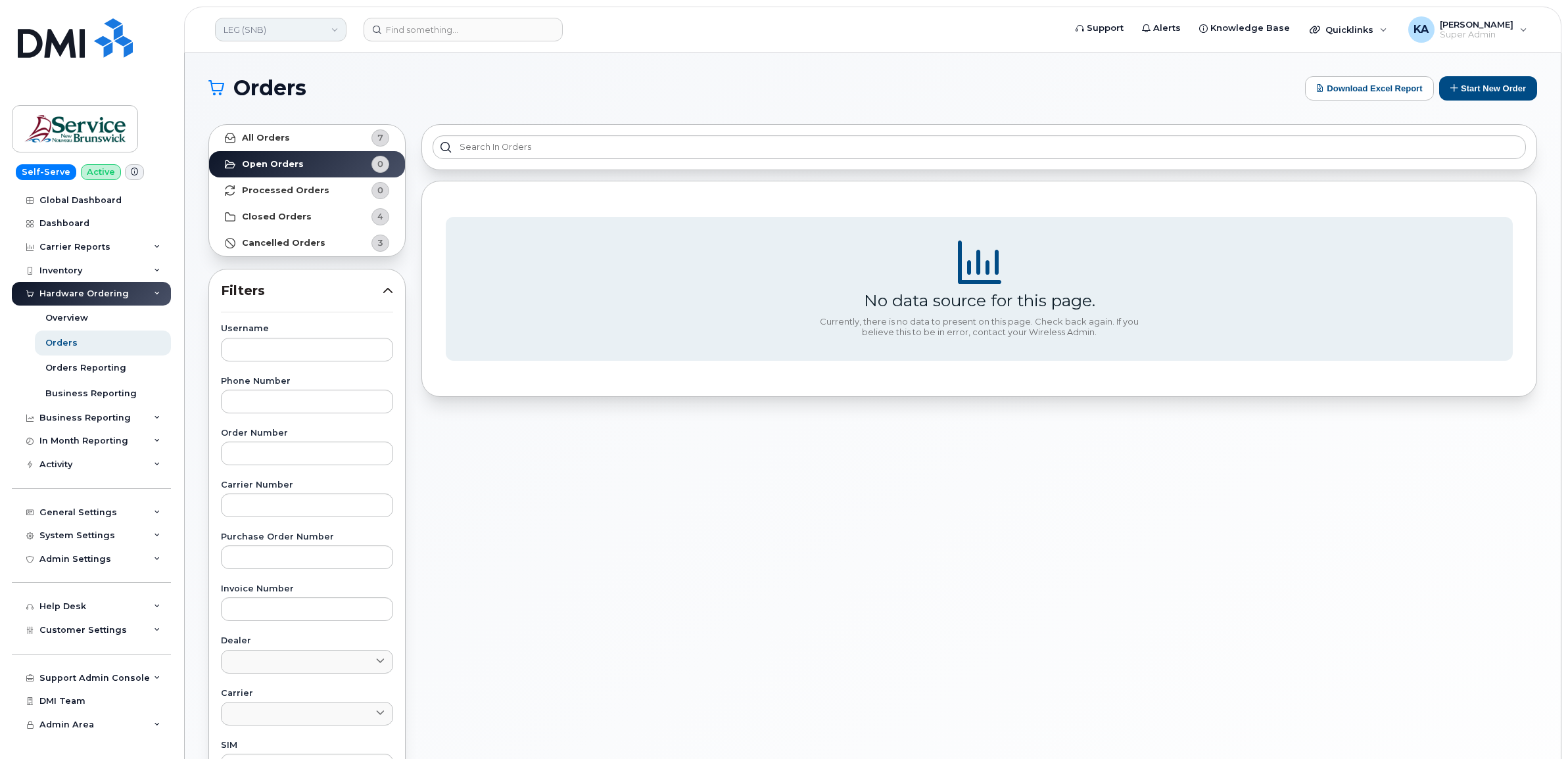
click at [300, 33] on link "LEG (SNB)" at bounding box center [281, 29] width 131 height 23
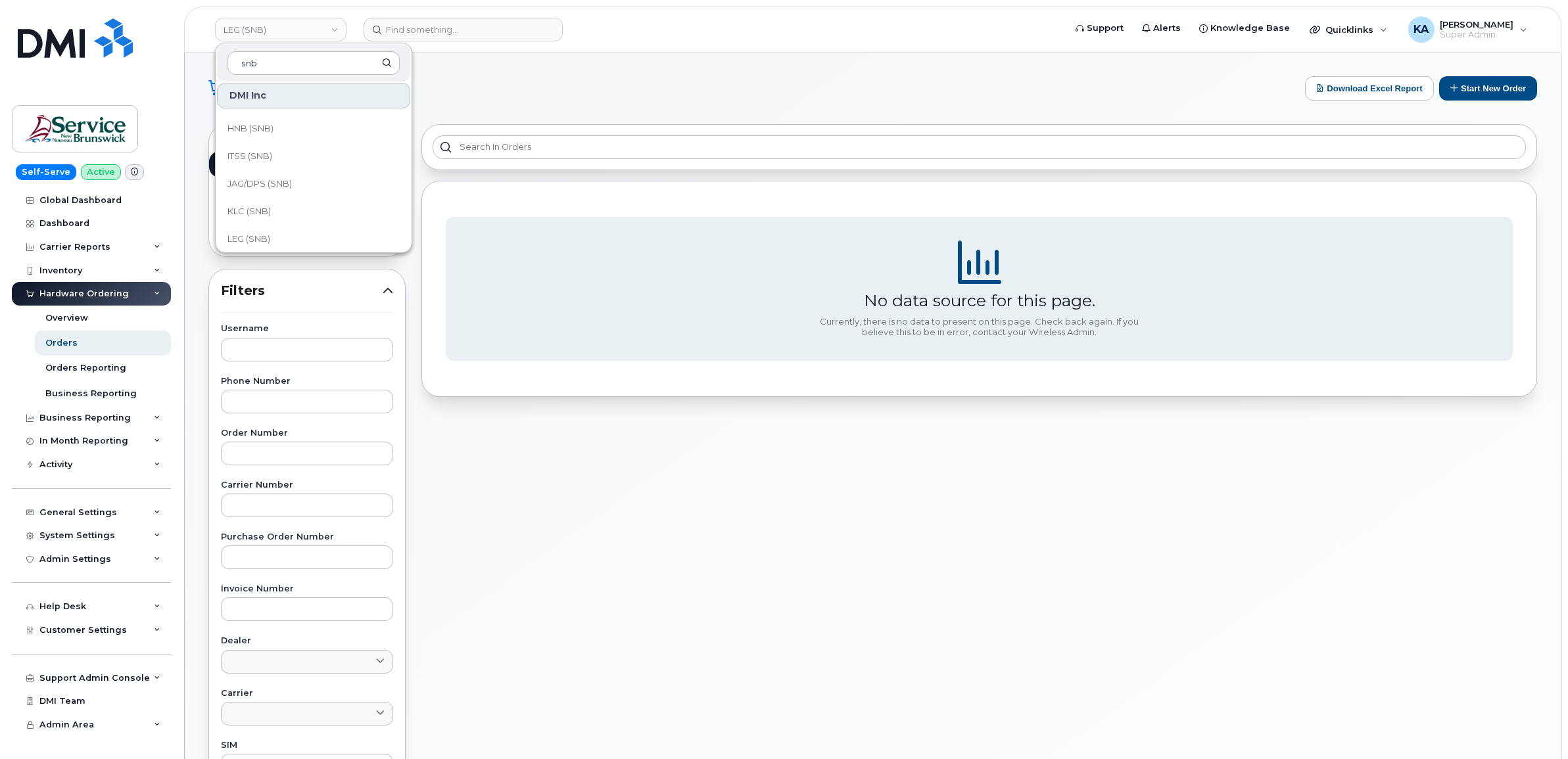
scroll to position [411, 0]
type input "snb"
click at [269, 180] on span "KLC (SNB)" at bounding box center [249, 183] width 43 height 13
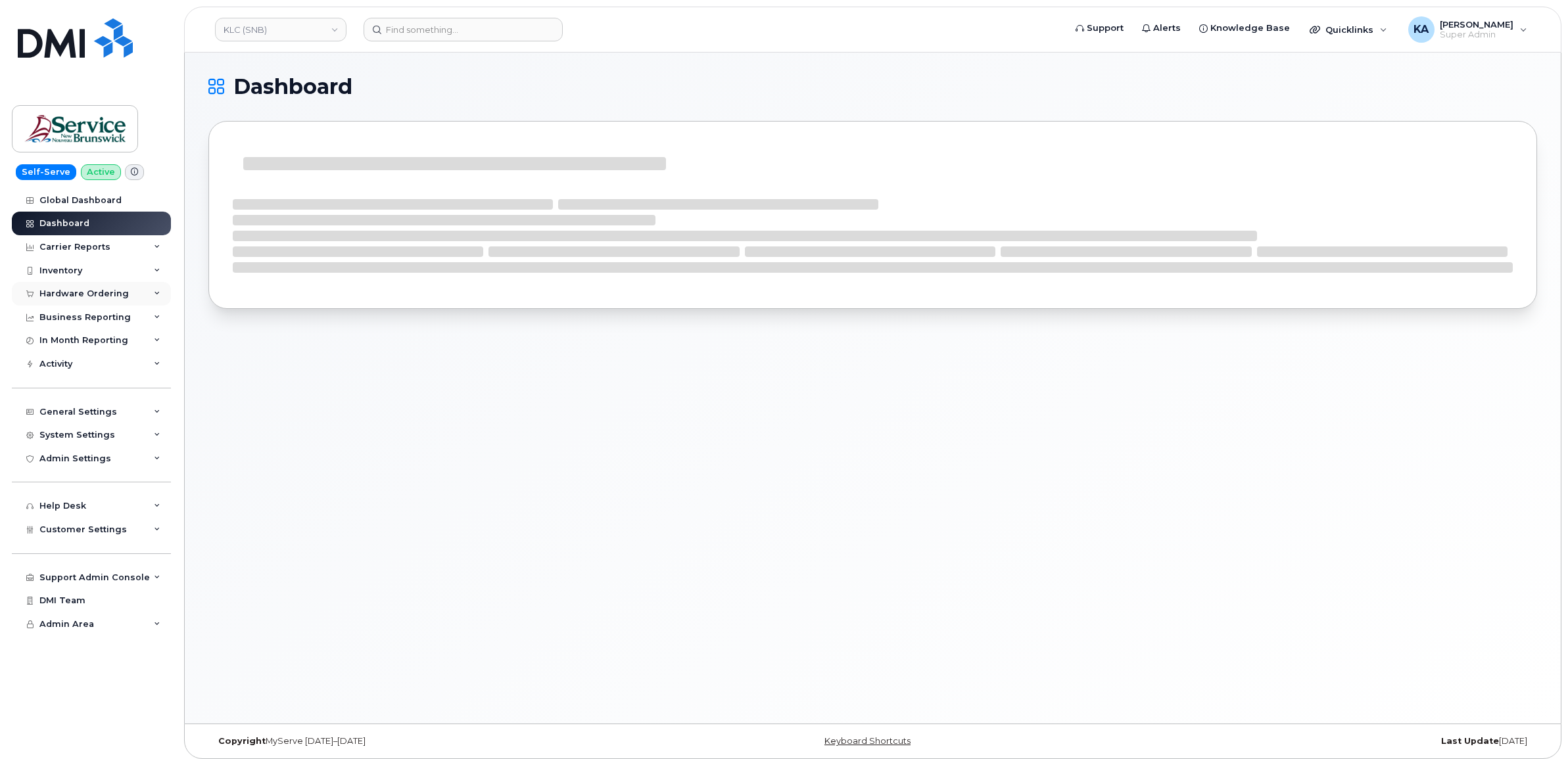
click at [90, 294] on div "Hardware Ordering" at bounding box center [84, 293] width 90 height 11
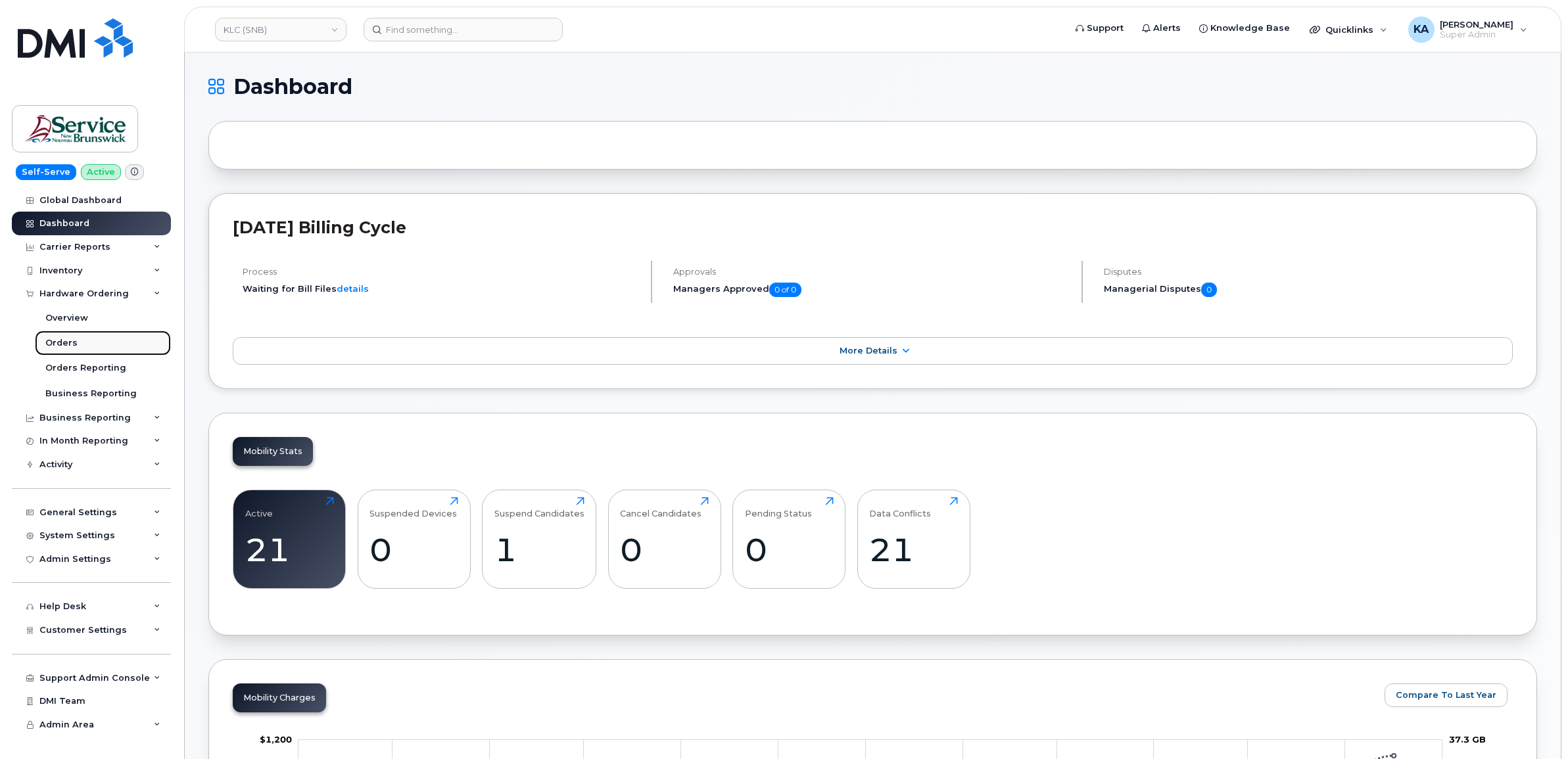
click at [58, 343] on div "Orders" at bounding box center [62, 343] width 32 height 12
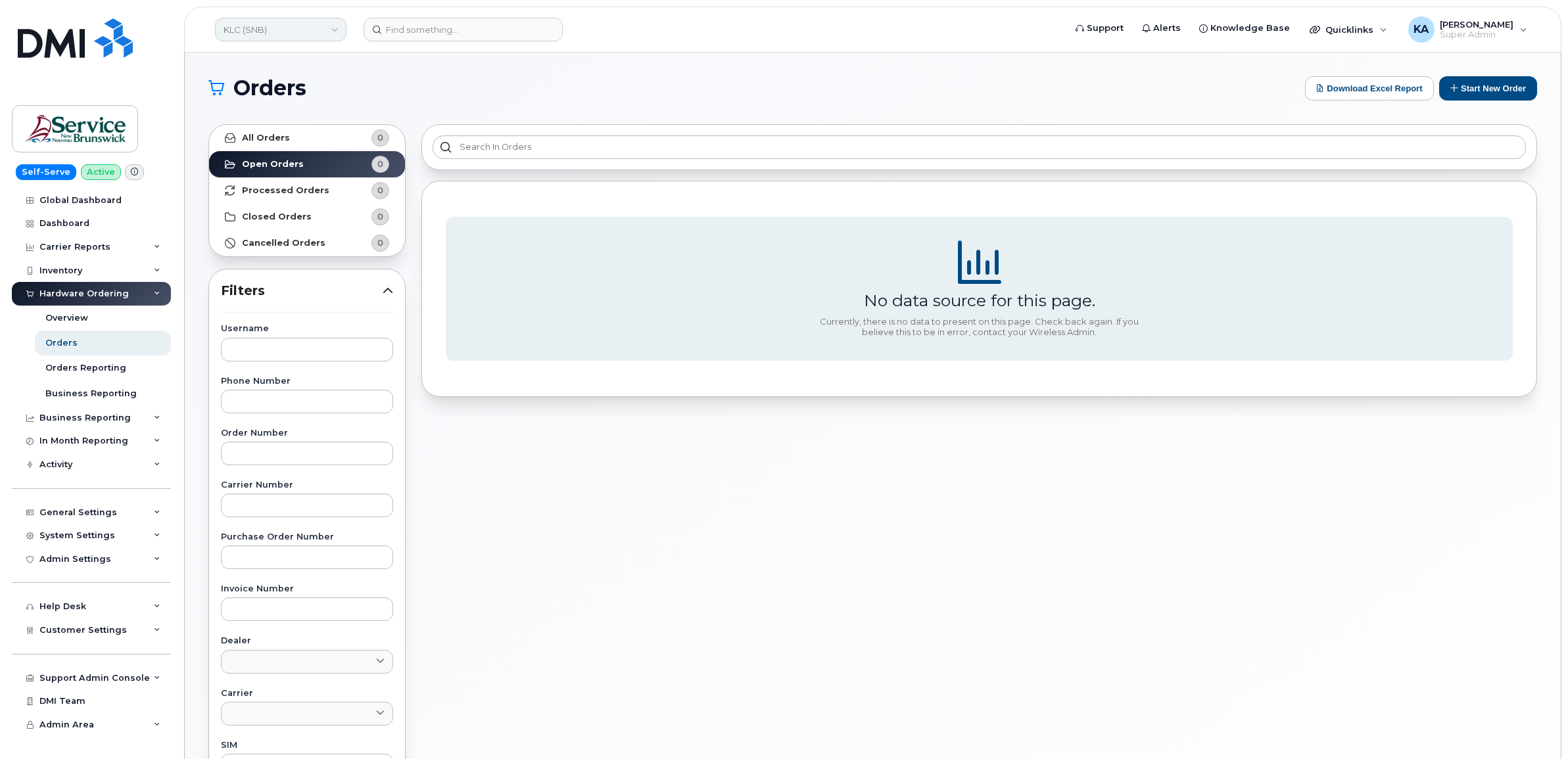
drag, startPoint x: 293, startPoint y: 30, endPoint x: 303, endPoint y: 30, distance: 10.0
click at [293, 30] on link "KLC (SNB)" at bounding box center [281, 29] width 131 height 23
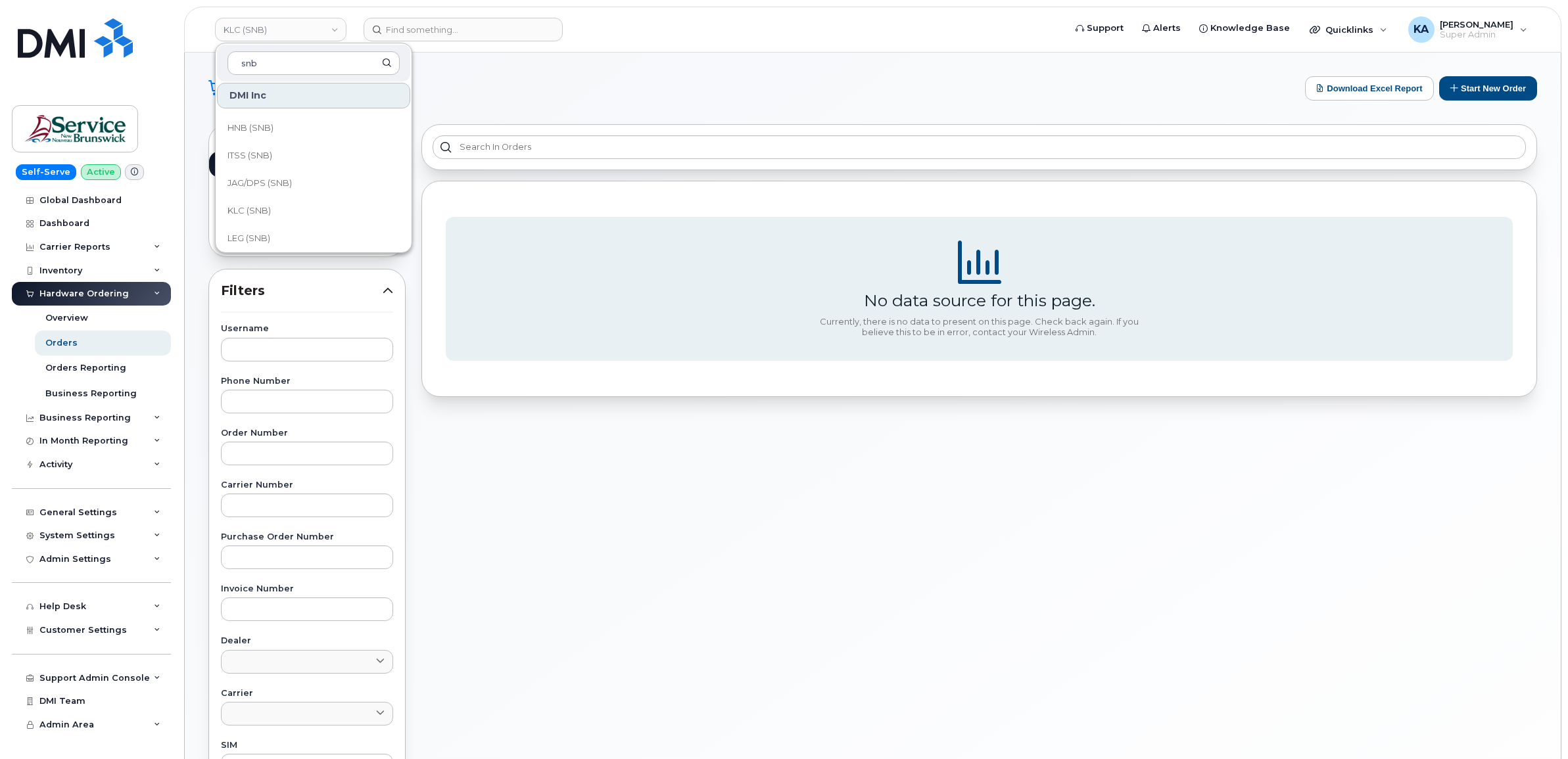
scroll to position [411, 0]
type input "snb"
click at [274, 153] on span "JAG/DPS (SNB)" at bounding box center [259, 155] width 64 height 13
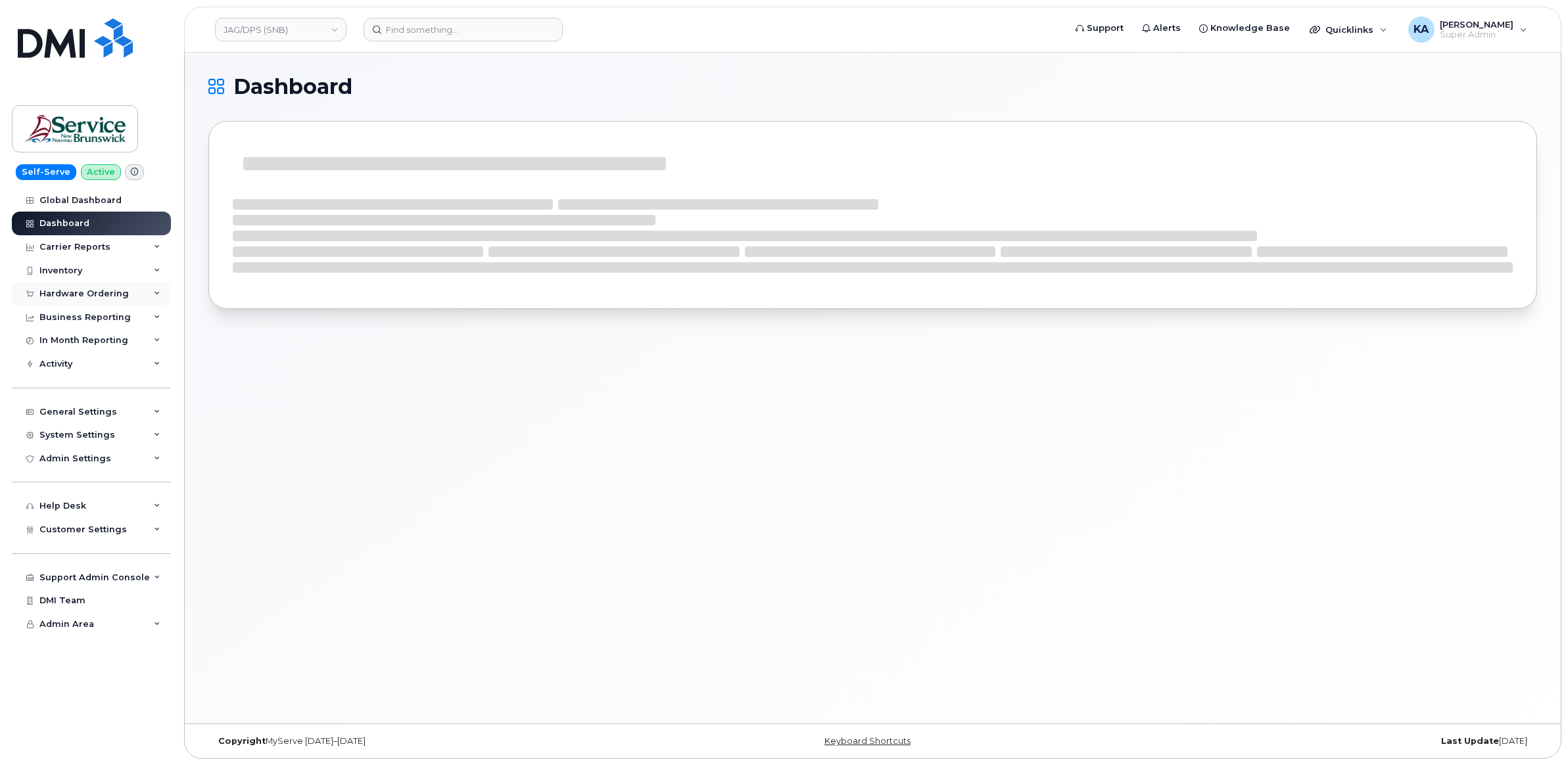
click at [121, 291] on div "Hardware Ordering" at bounding box center [84, 293] width 90 height 11
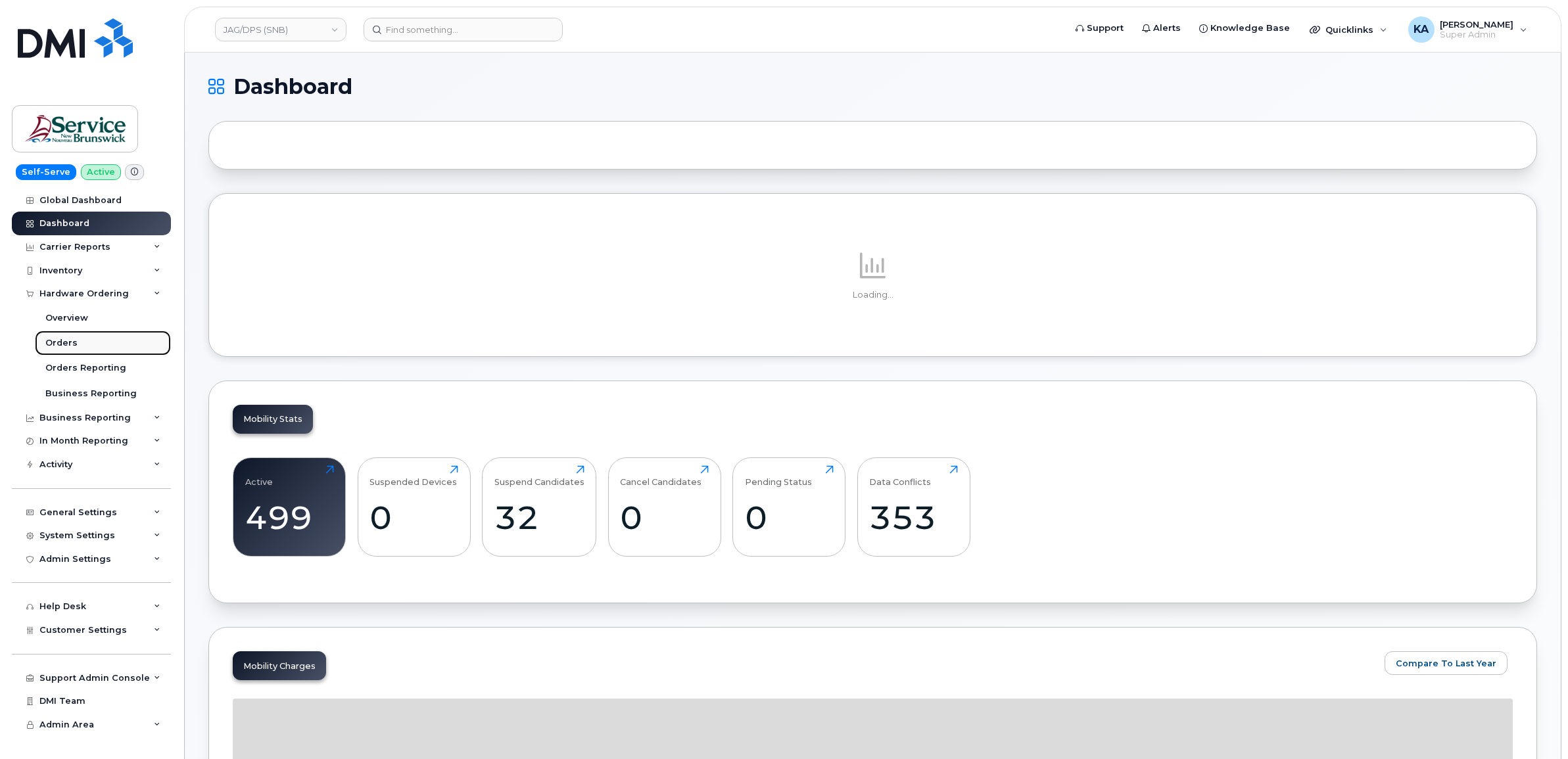
click at [59, 339] on div "Orders" at bounding box center [62, 343] width 32 height 12
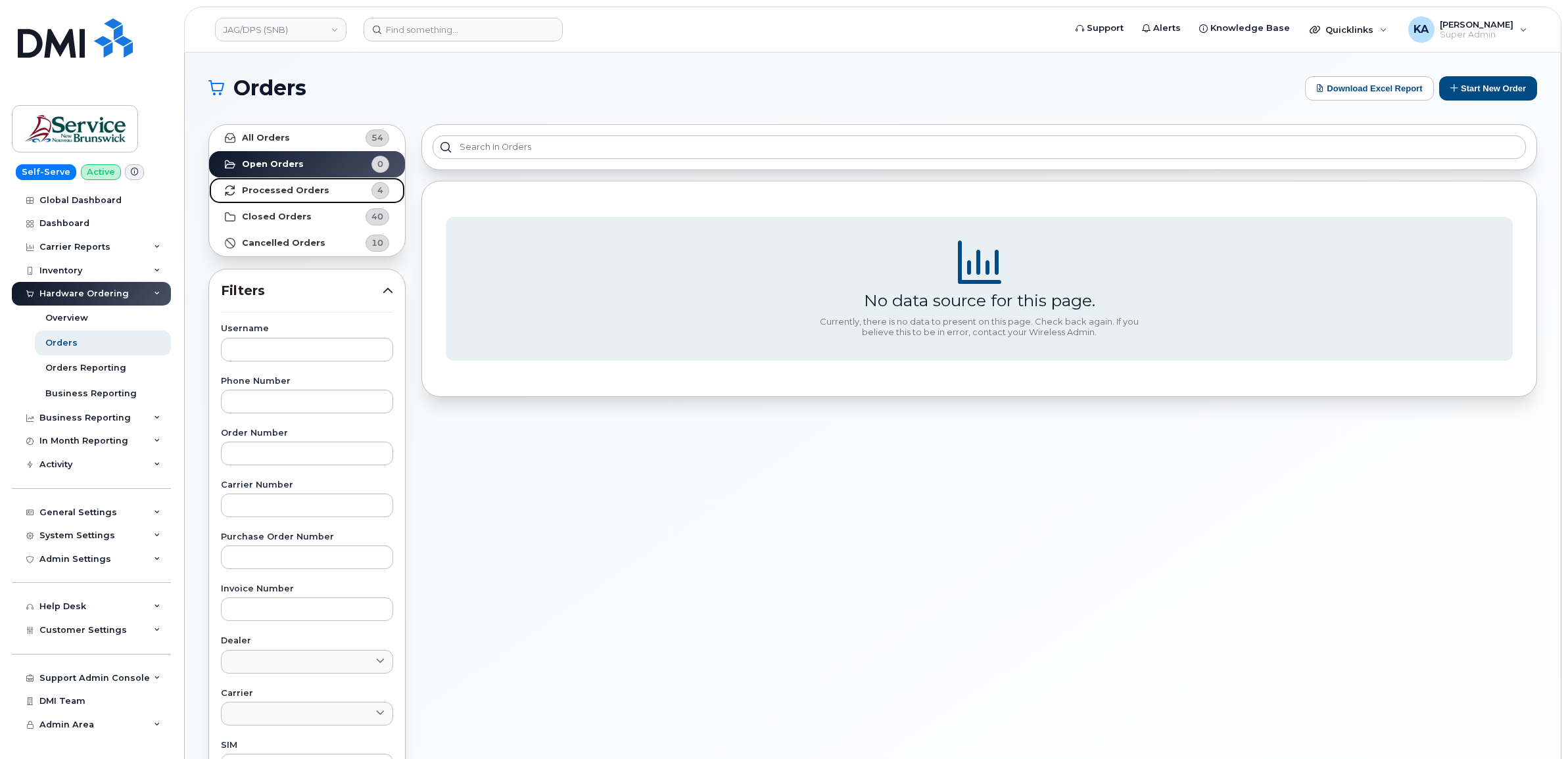
click at [306, 187] on strong "Processed Orders" at bounding box center [285, 190] width 87 height 11
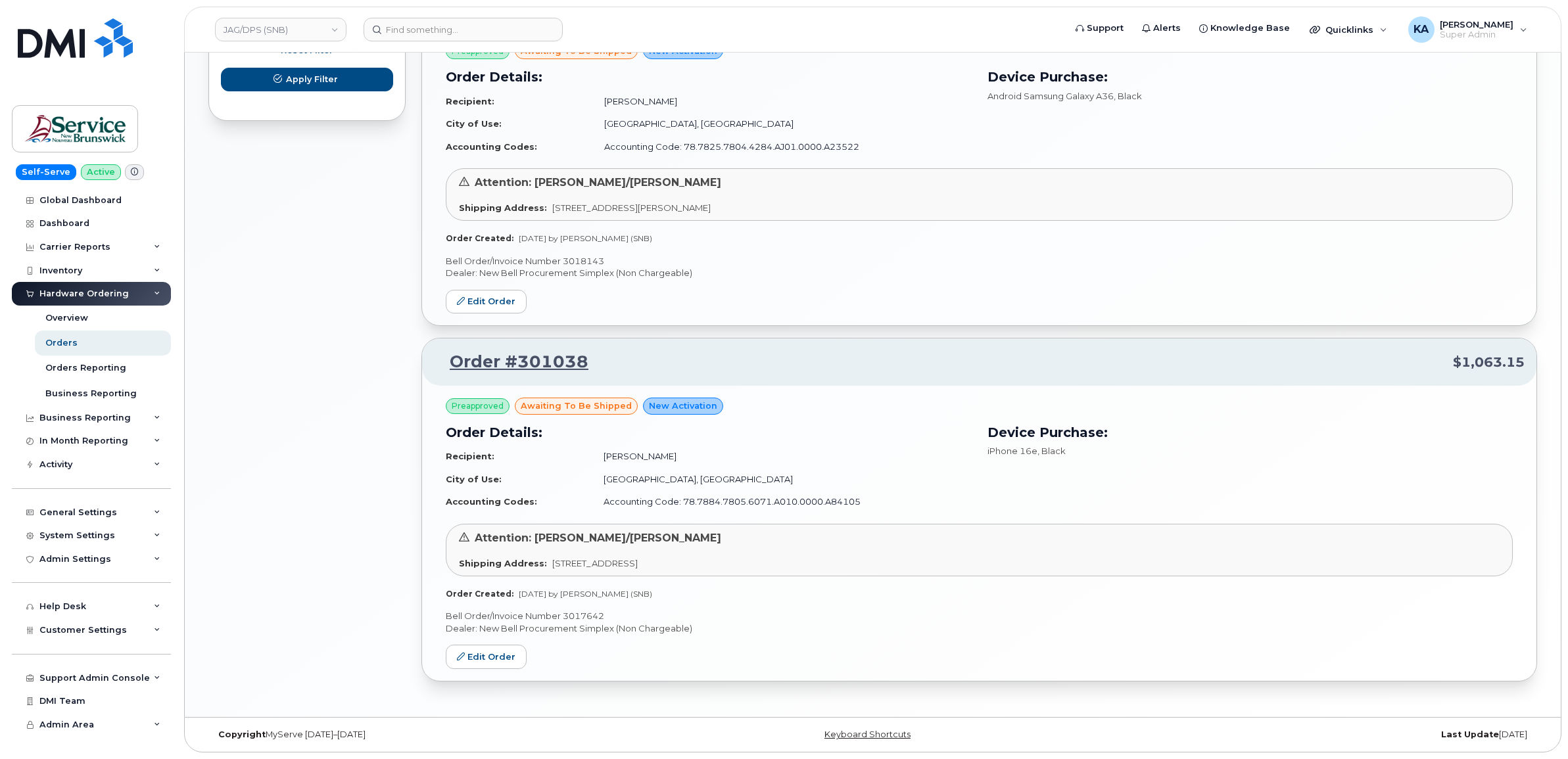
scroll to position [914, 0]
click at [594, 611] on p "Bell Order/Invoice Number 3017642" at bounding box center [979, 616] width 1067 height 12
copy p "3017642"
click at [448, 654] on link "Edit Order" at bounding box center [486, 657] width 81 height 24
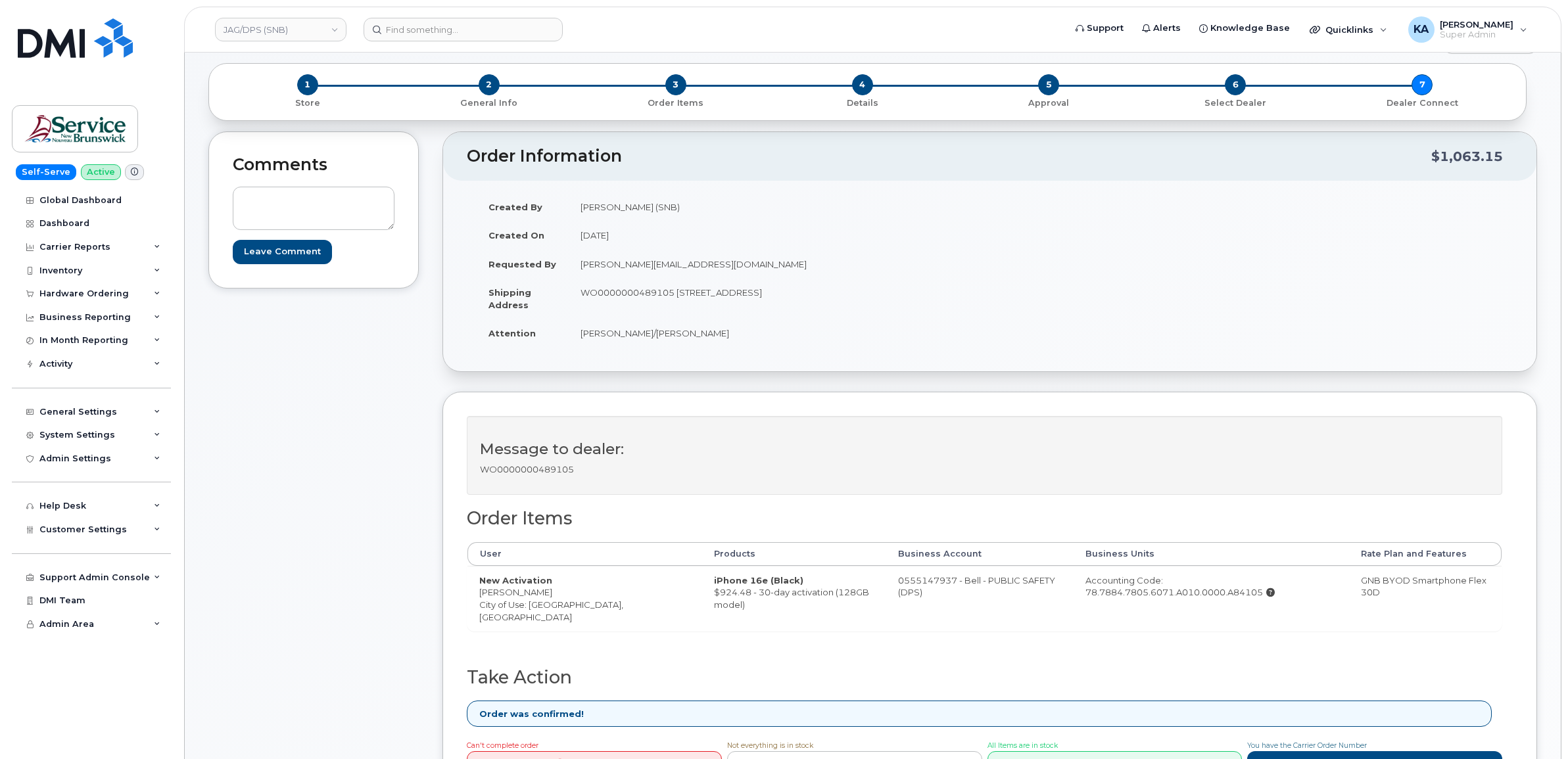
scroll to position [165, 0]
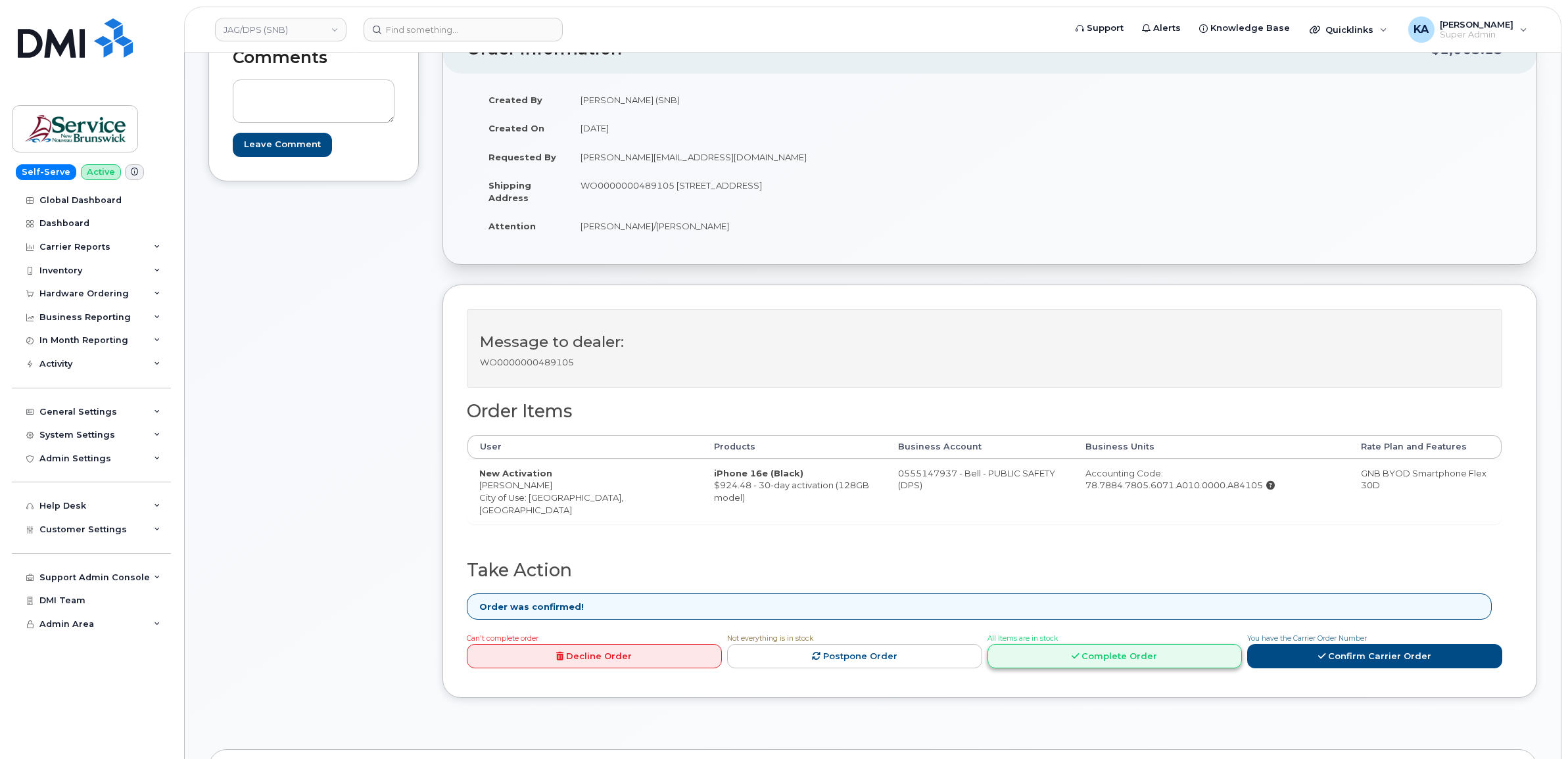
click at [1148, 661] on link "Complete Order" at bounding box center [1115, 656] width 255 height 24
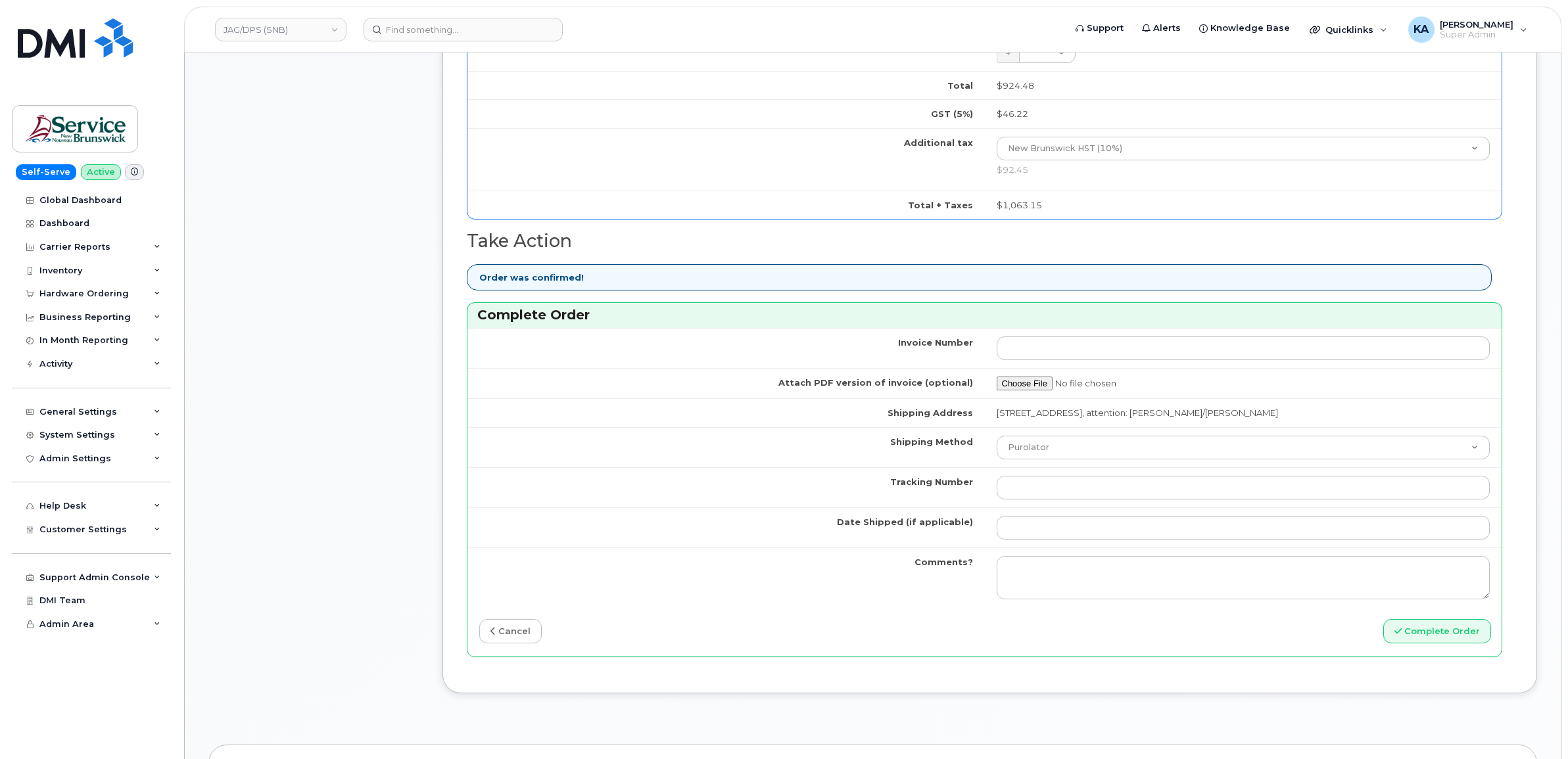
scroll to position [904, 0]
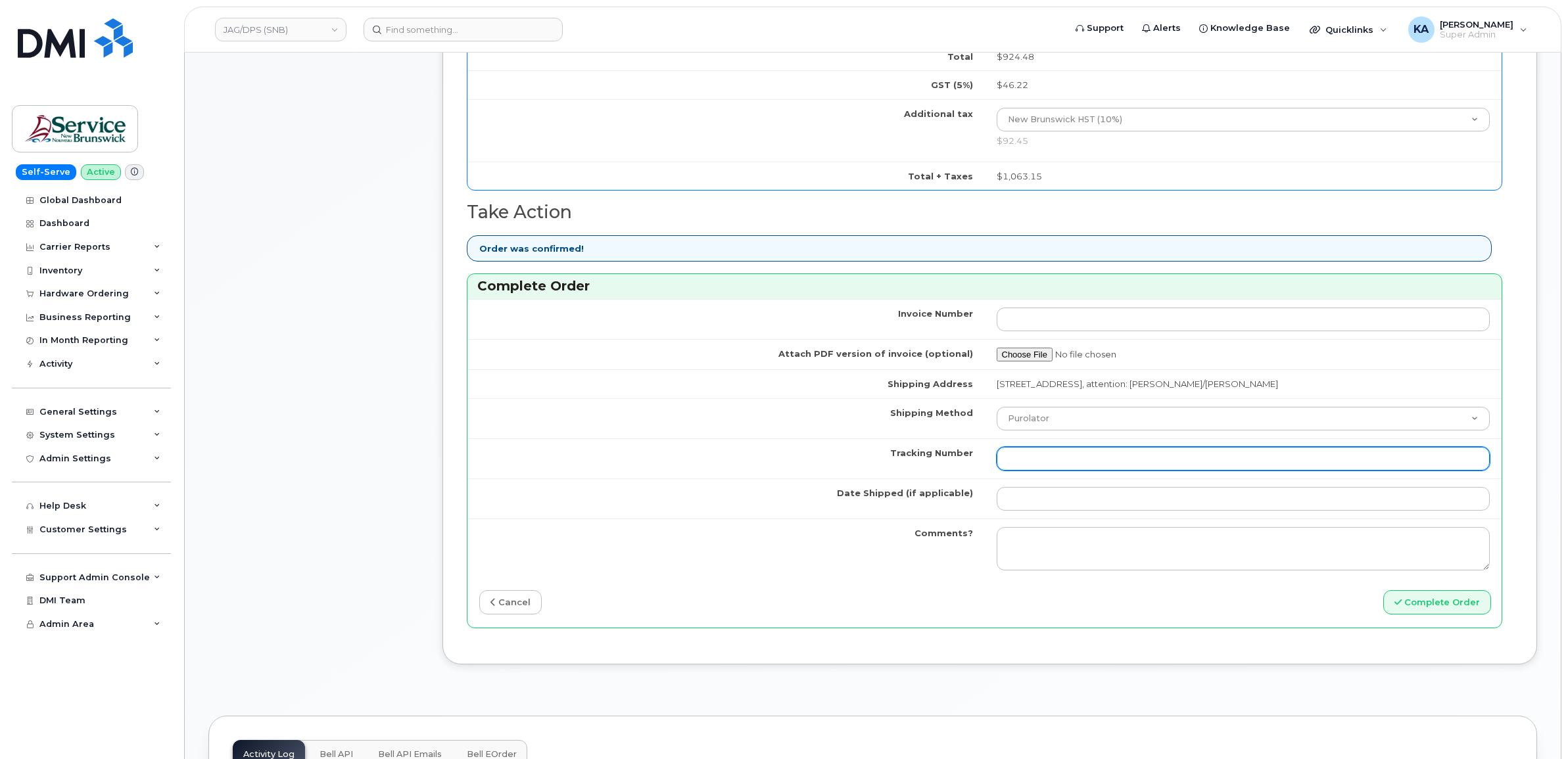
click at [1080, 463] on input "Tracking Number" at bounding box center [1244, 459] width 494 height 23
paste input "476303089372"
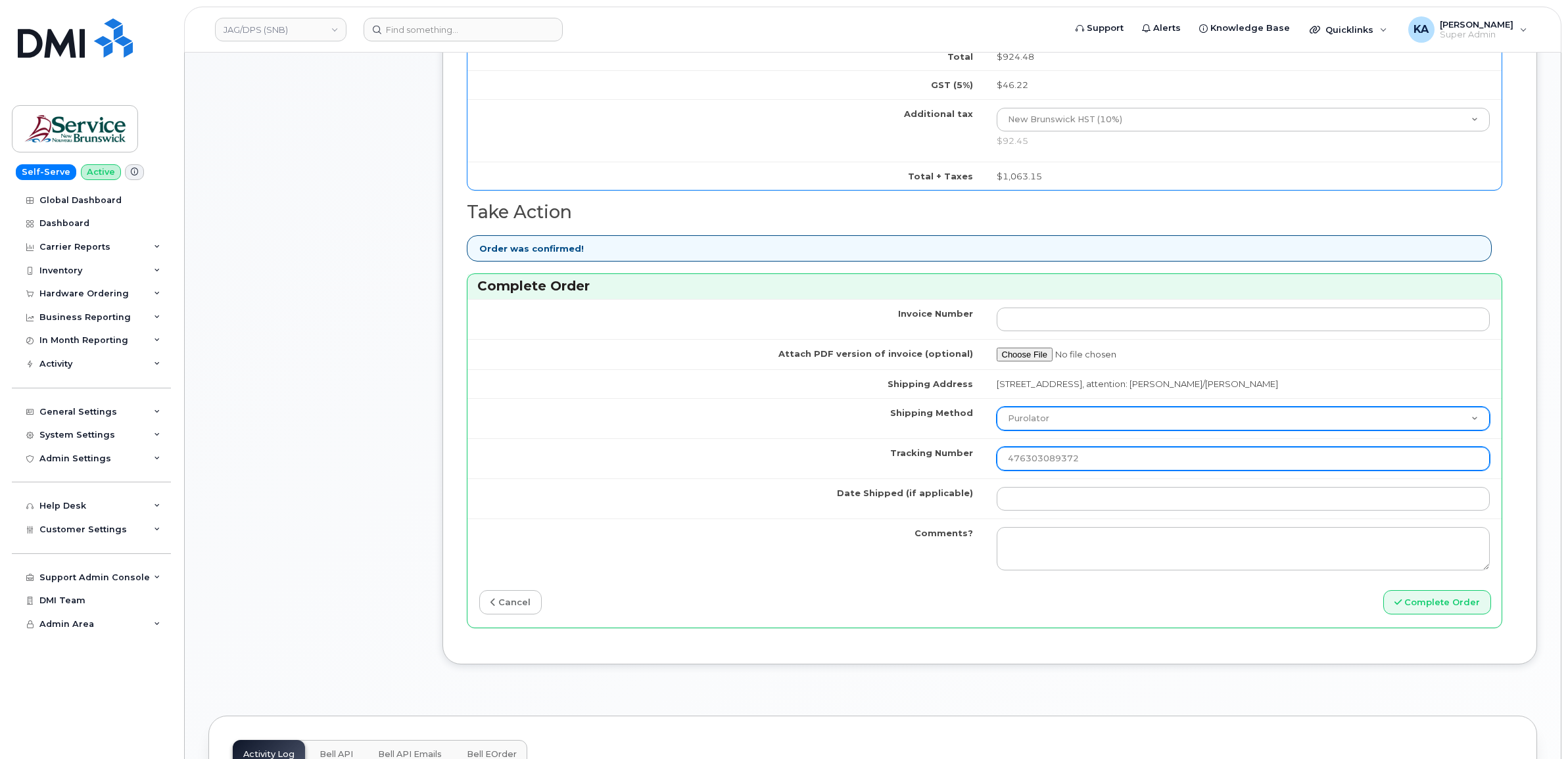
type input "476303089372"
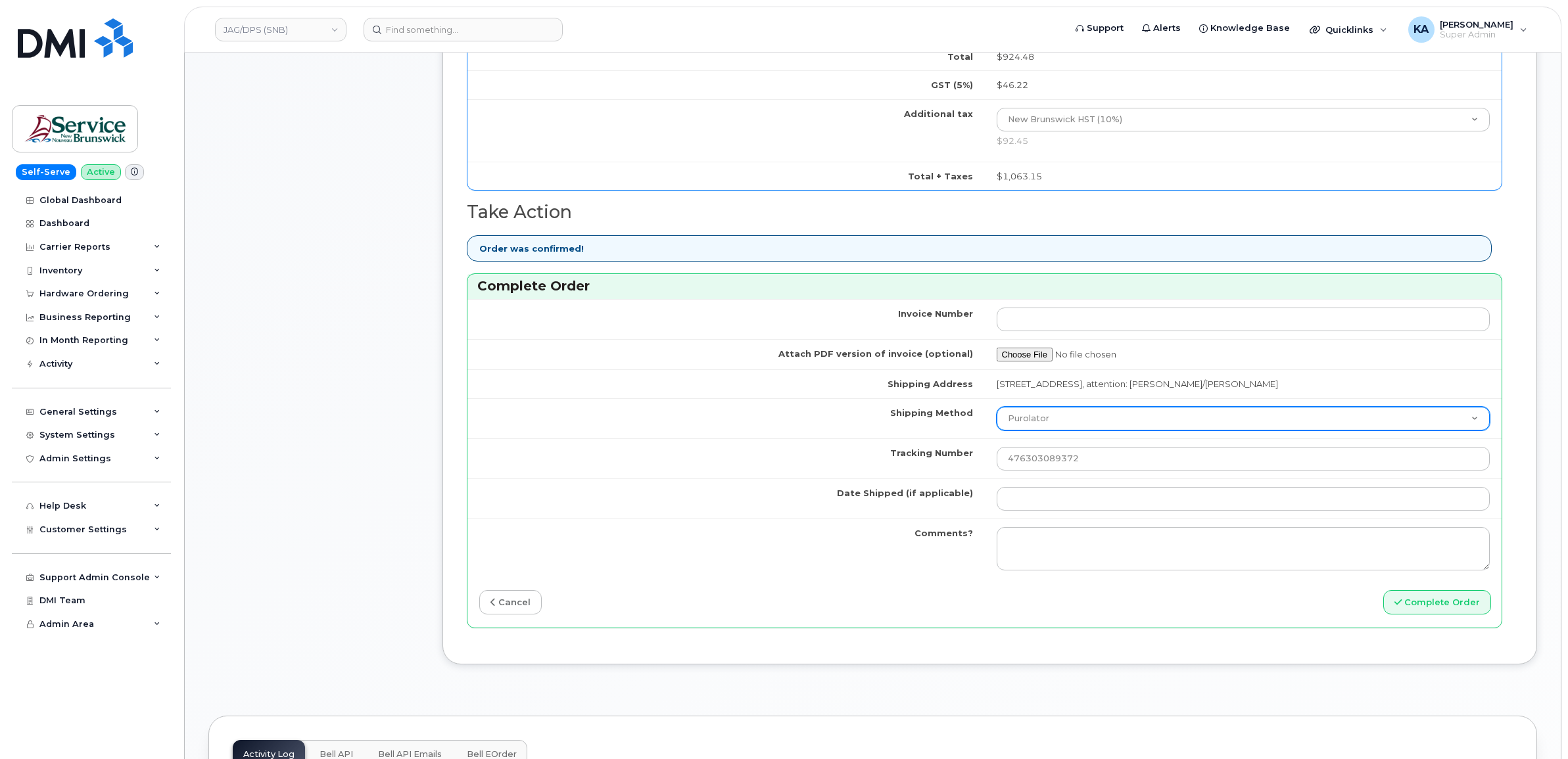
click at [1077, 427] on select "Purolator UPS FedEx Canada Post Courier Other Drop Off Pick Up" at bounding box center [1244, 418] width 494 height 23
select select "FedEx"
click at [997, 411] on select "Purolator UPS FedEx Canada Post Courier Other Drop Off Pick Up" at bounding box center [1244, 418] width 494 height 23
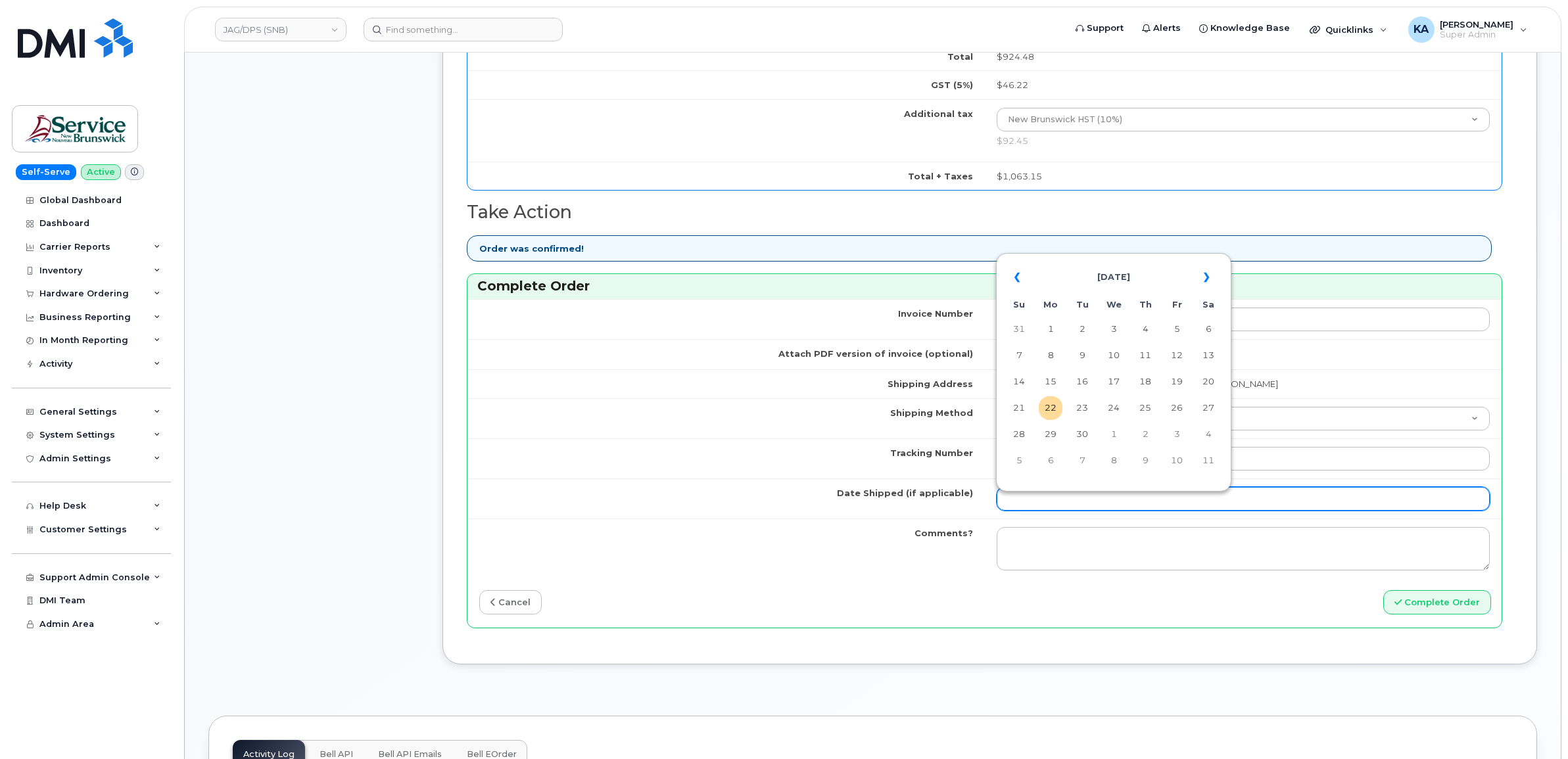
click at [1009, 505] on input "Date Shipped (if applicable)" at bounding box center [1244, 499] width 494 height 23
click at [1181, 378] on td "19" at bounding box center [1176, 382] width 23 height 23
type input "[DATE]"
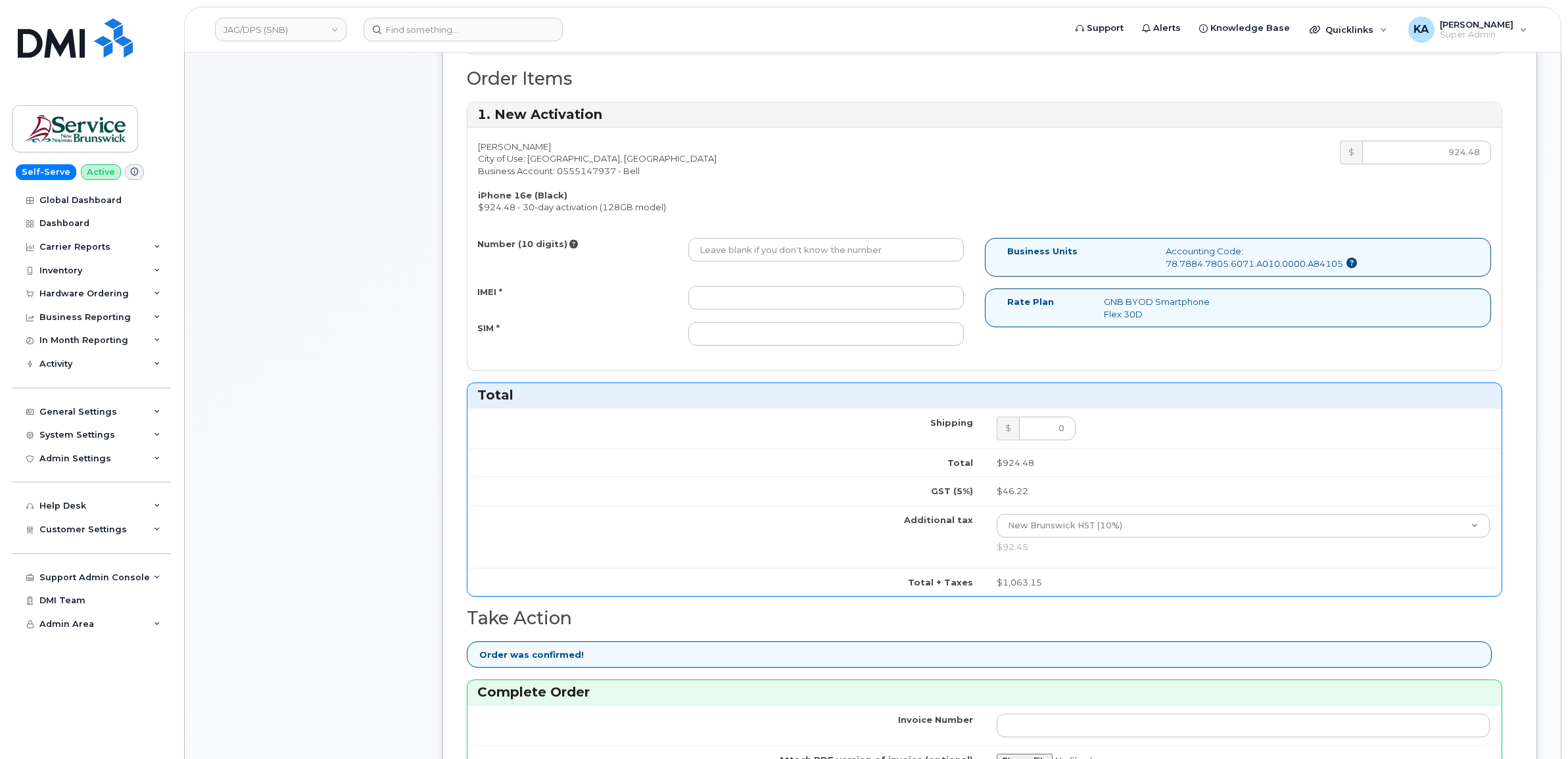
scroll to position [493, 0]
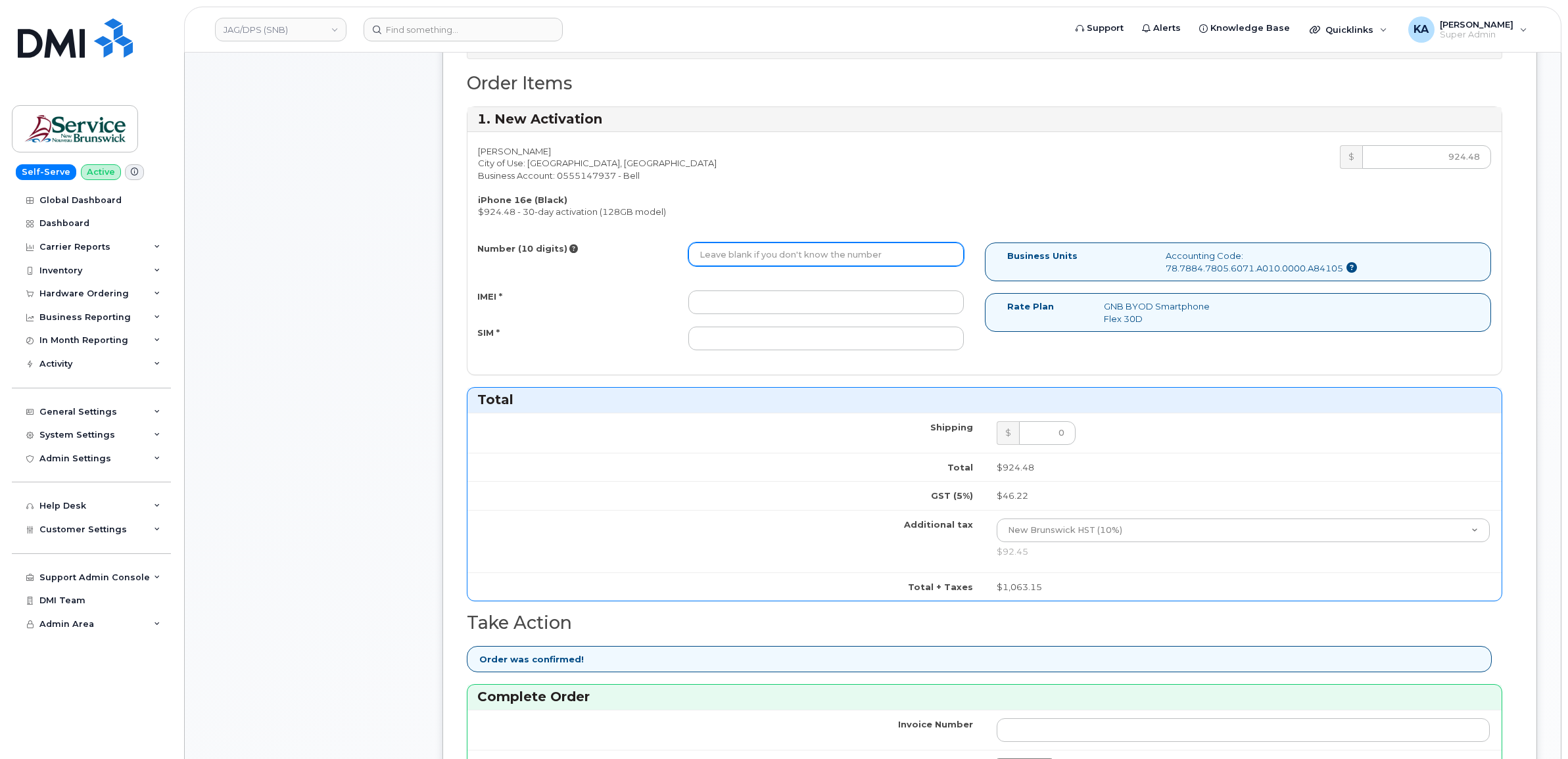
click at [812, 247] on input "Number (10 digits)" at bounding box center [826, 254] width 275 height 23
click at [714, 291] on div "Number (10 digits) IMEI * SIM *" at bounding box center [726, 303] width 517 height 120
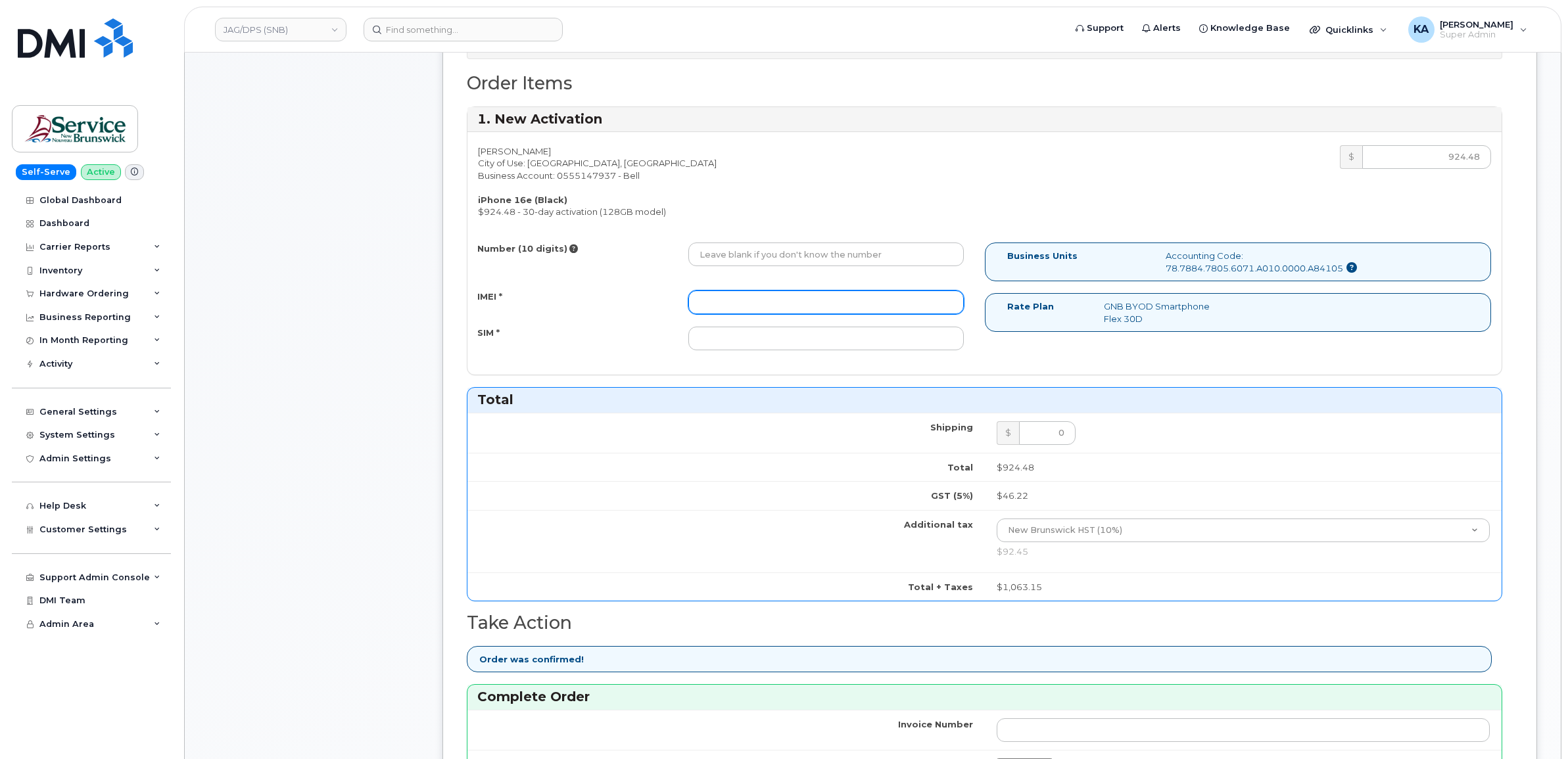
click at [714, 298] on input "IMEI *" at bounding box center [826, 302] width 275 height 23
paste input "354216331383749"
type input "354216331383749"
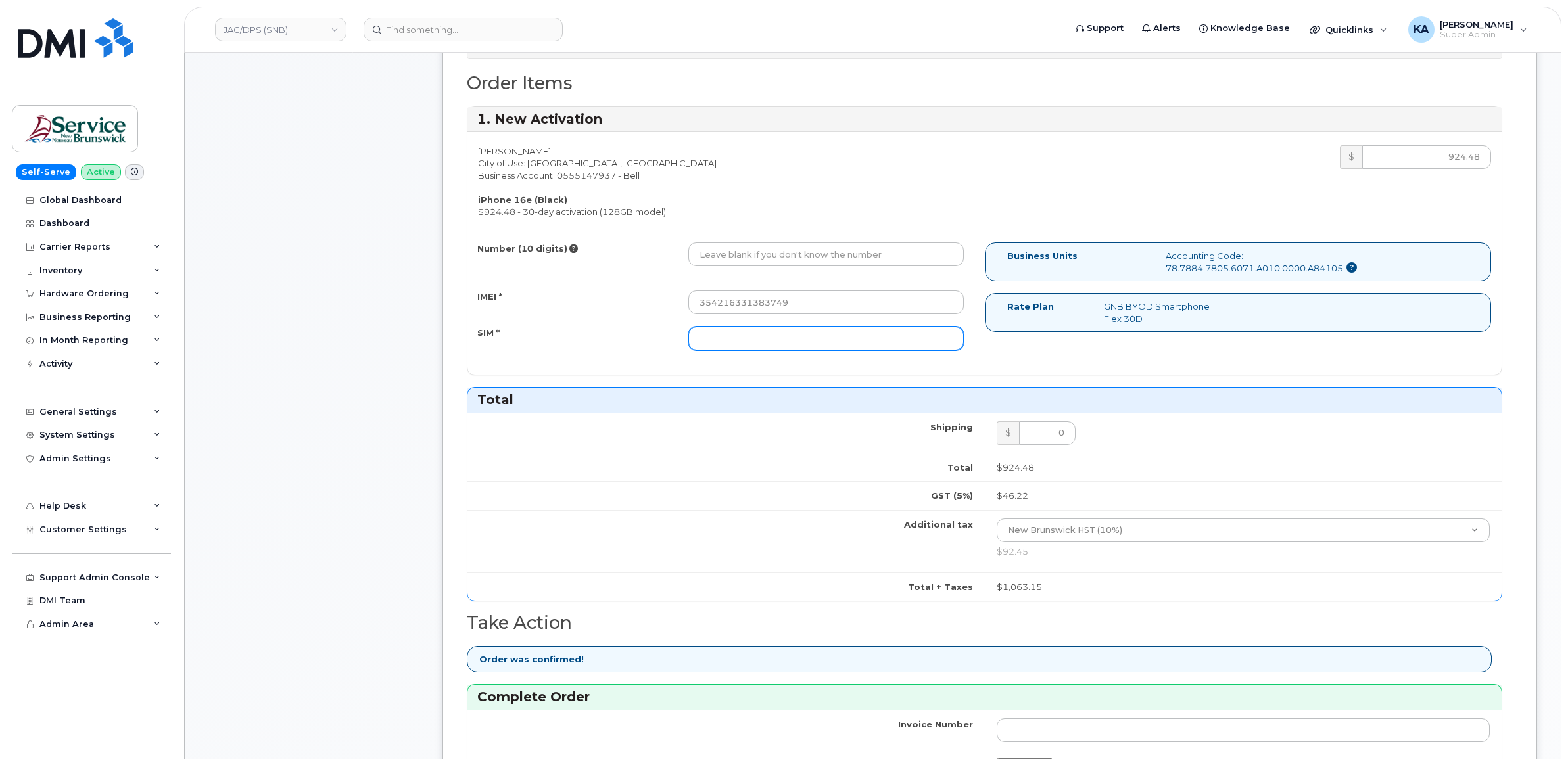
click at [724, 338] on input "SIM *" at bounding box center [826, 338] width 275 height 23
paste input "89302610207734296616"
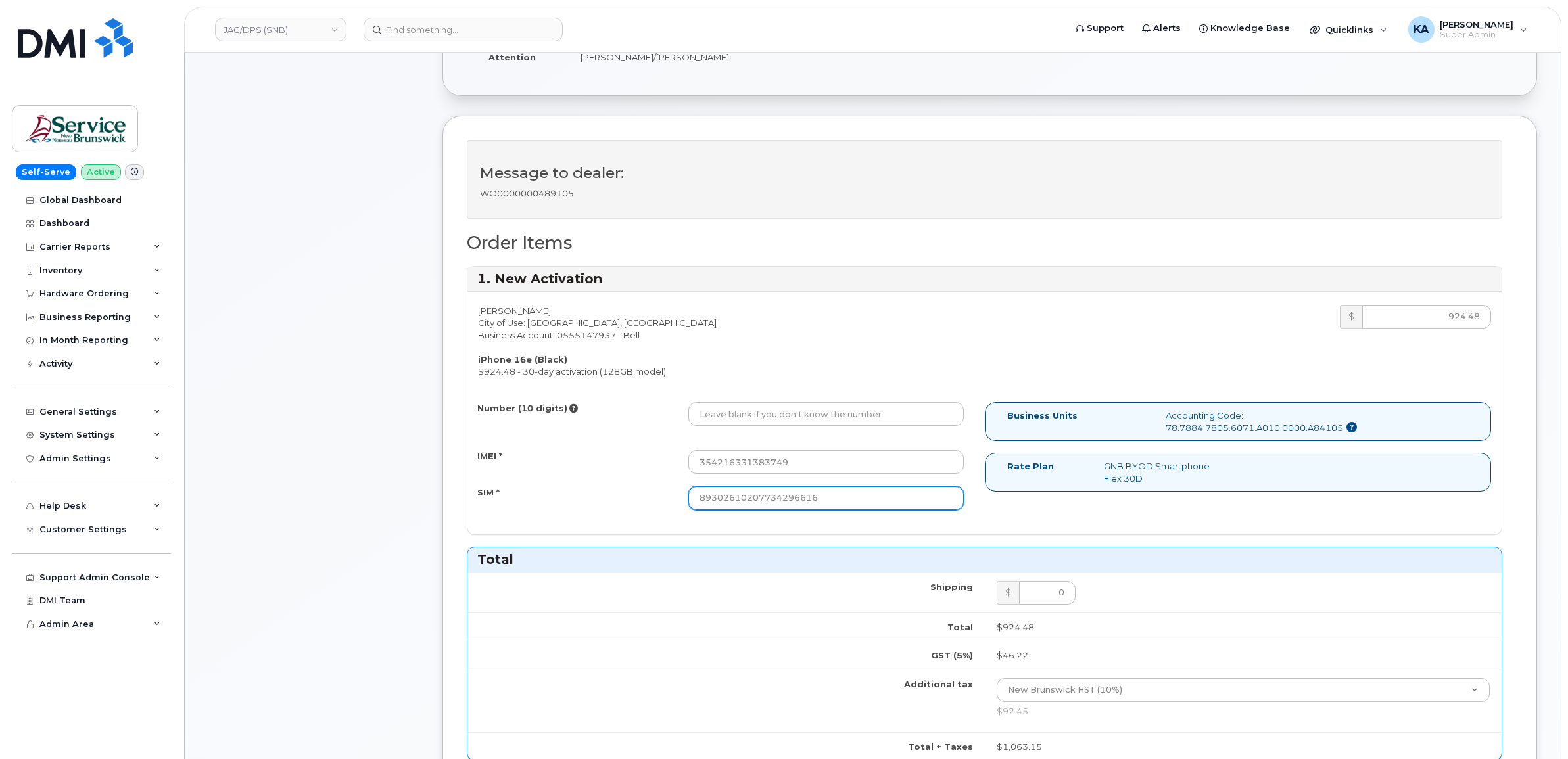
scroll to position [328, 0]
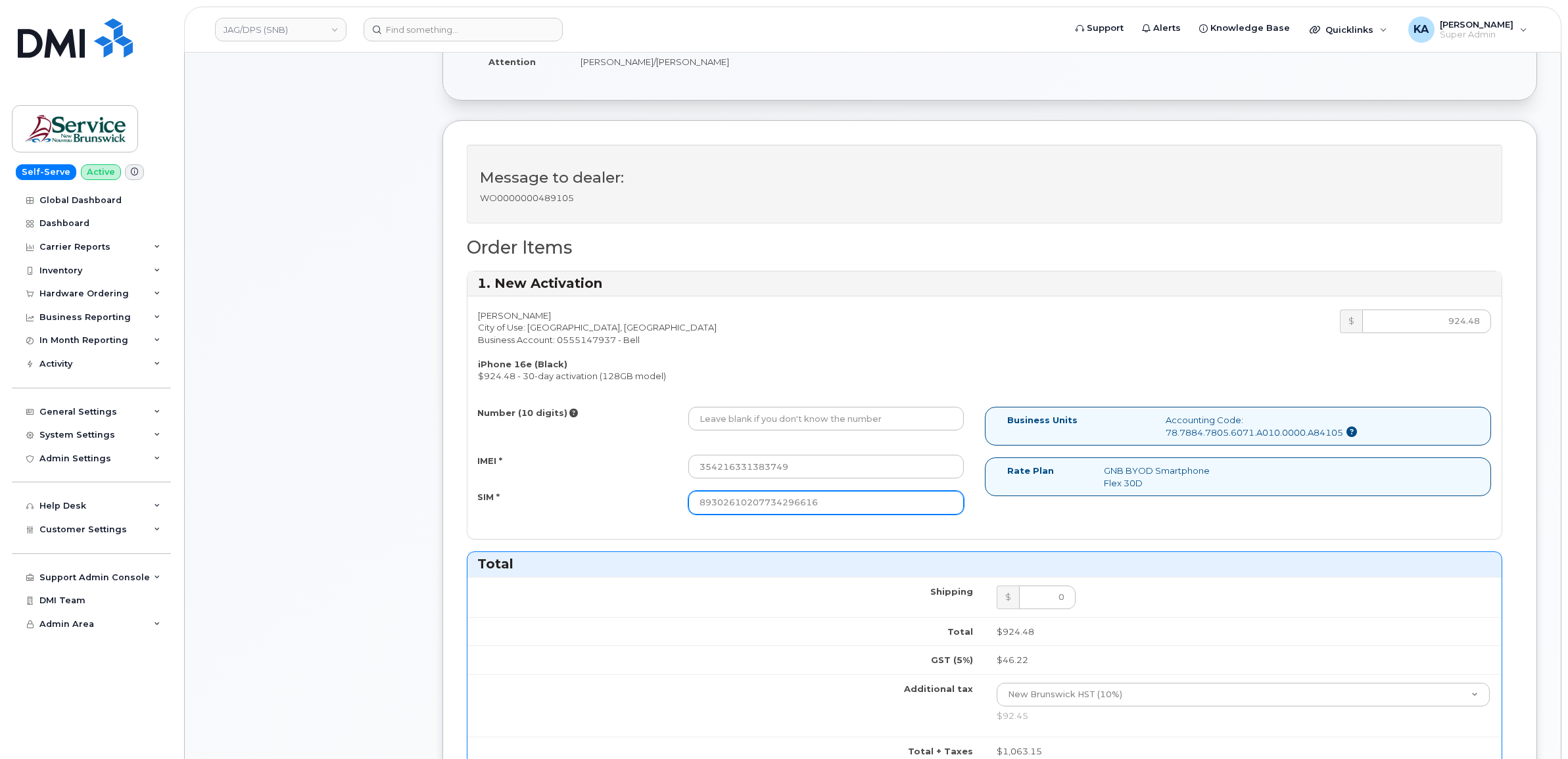
type input "89302610207734296616"
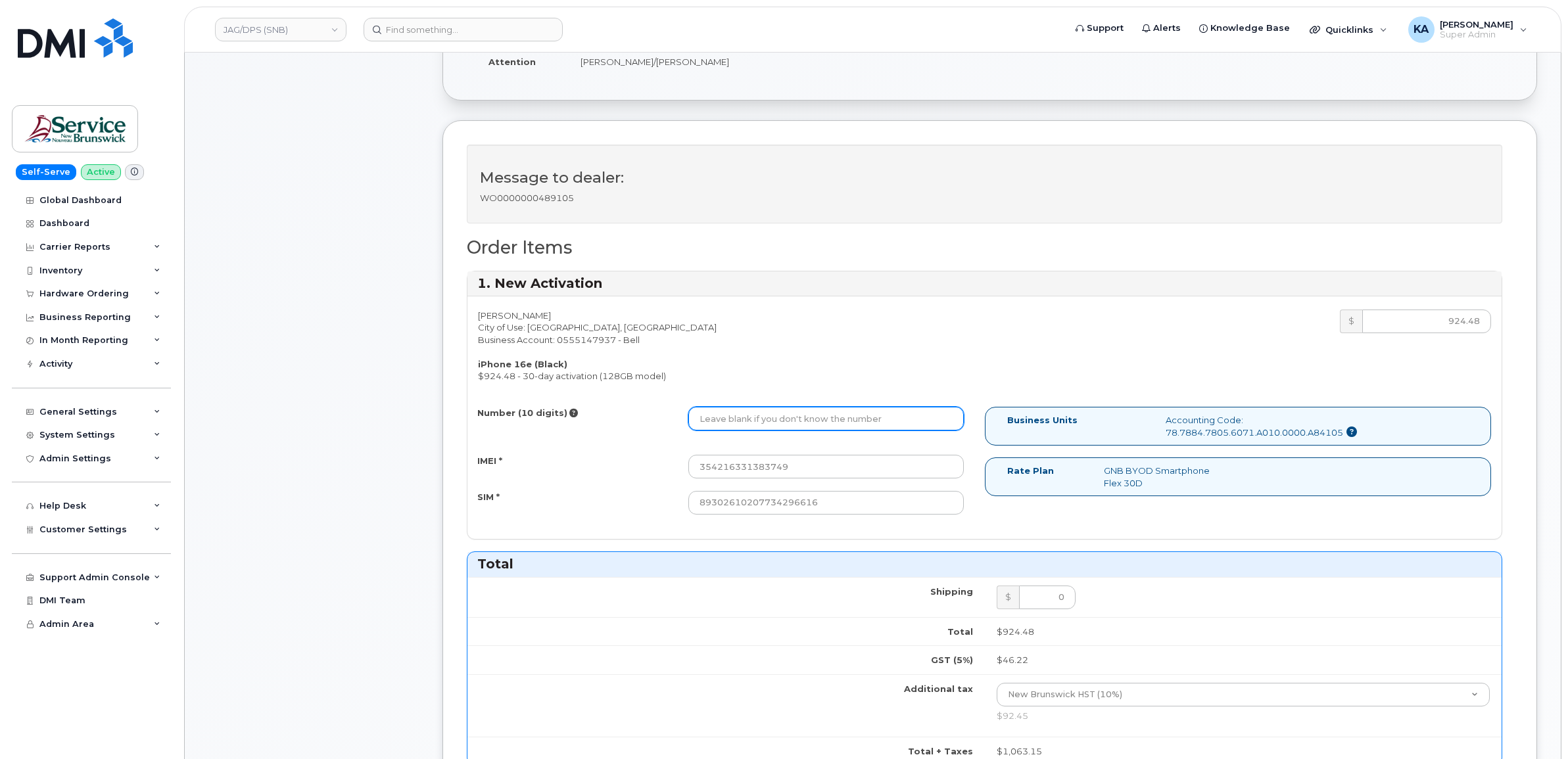
click at [714, 419] on input "Number (10 digits)" at bounding box center [826, 418] width 275 height 23
paste input "5064295283"
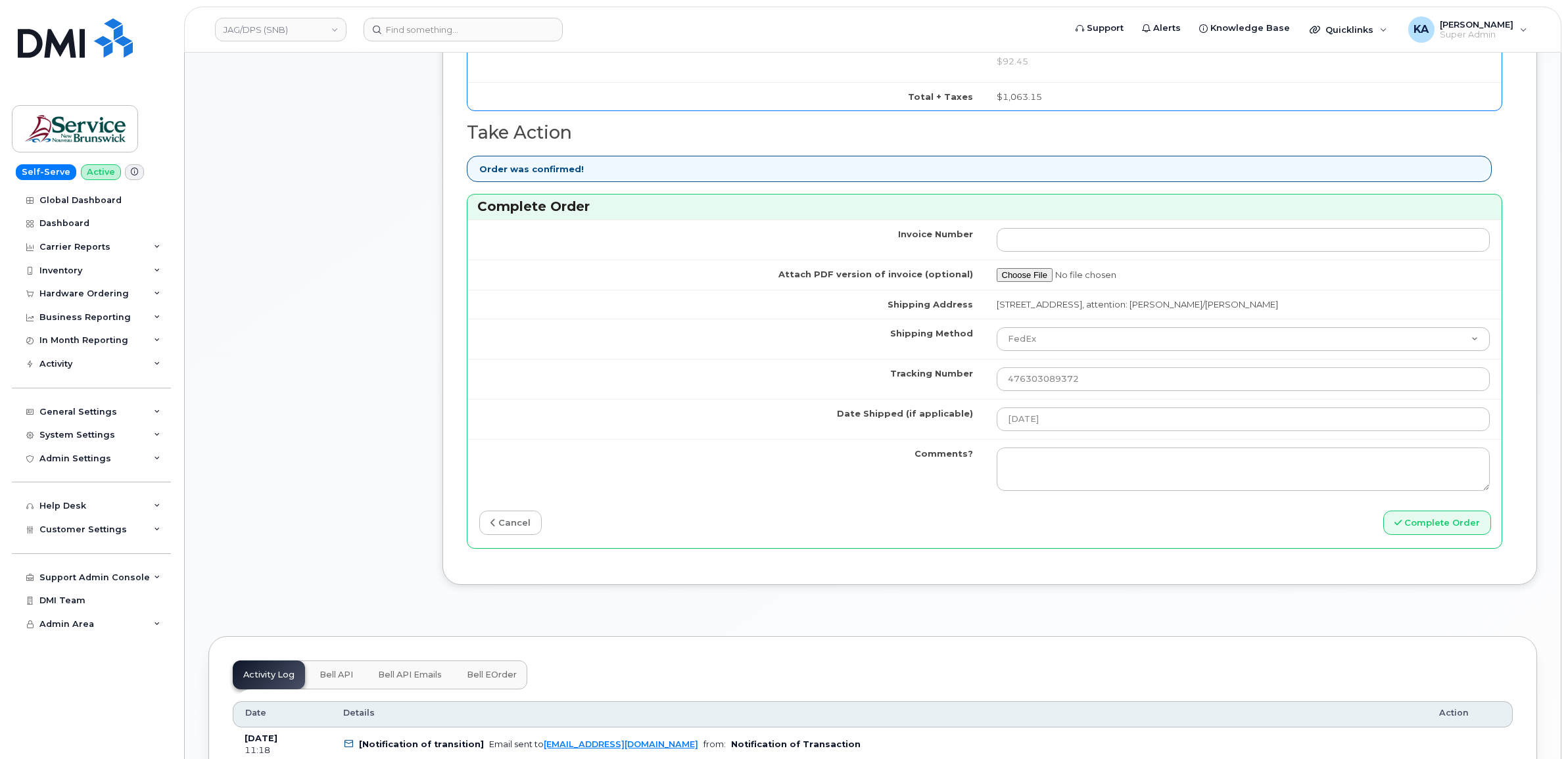
scroll to position [986, 0]
type input "5064295283"
click at [1400, 517] on button "Complete Order" at bounding box center [1437, 520] width 108 height 24
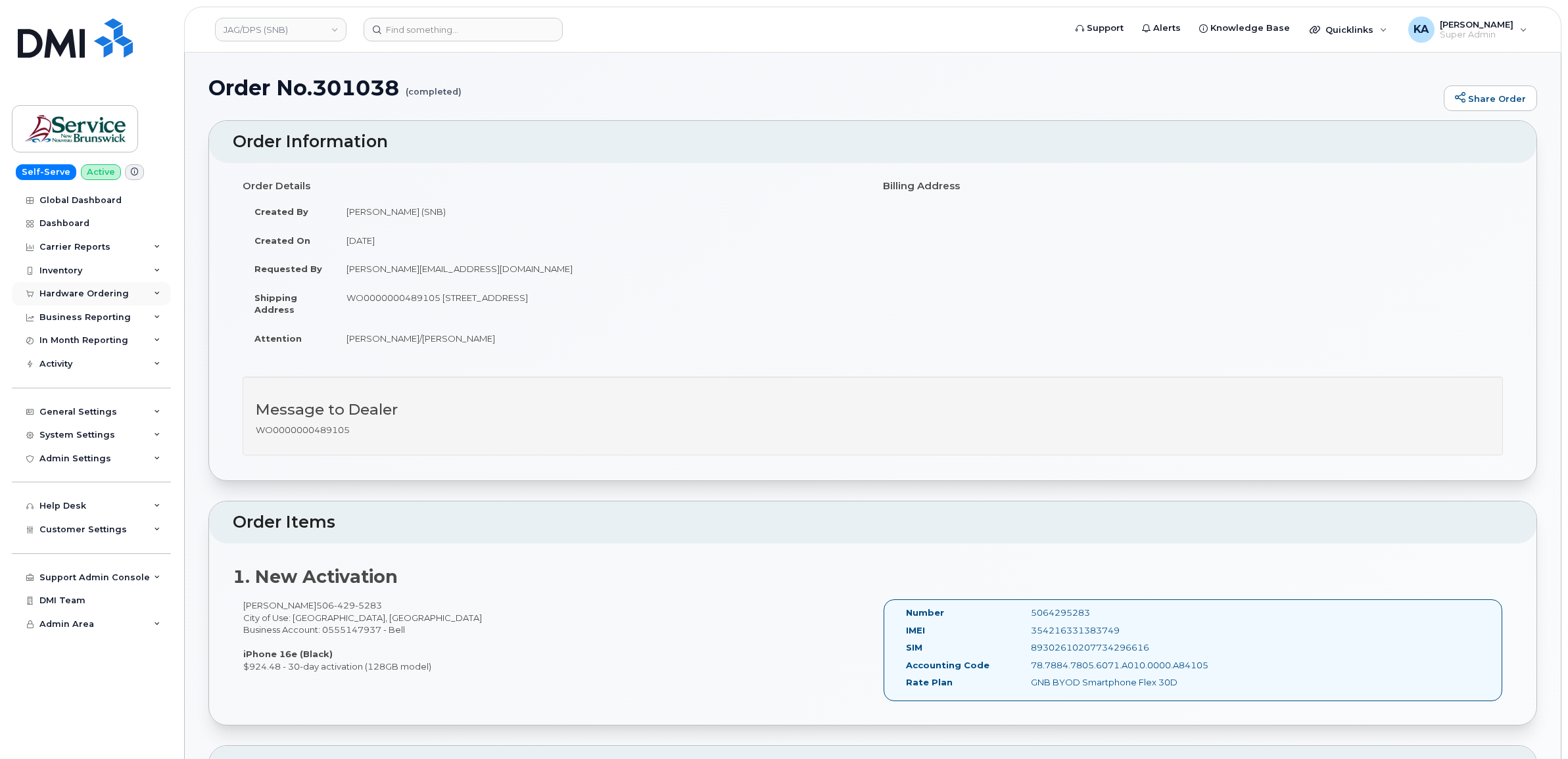
click at [96, 296] on div "Hardware Ordering" at bounding box center [84, 293] width 90 height 11
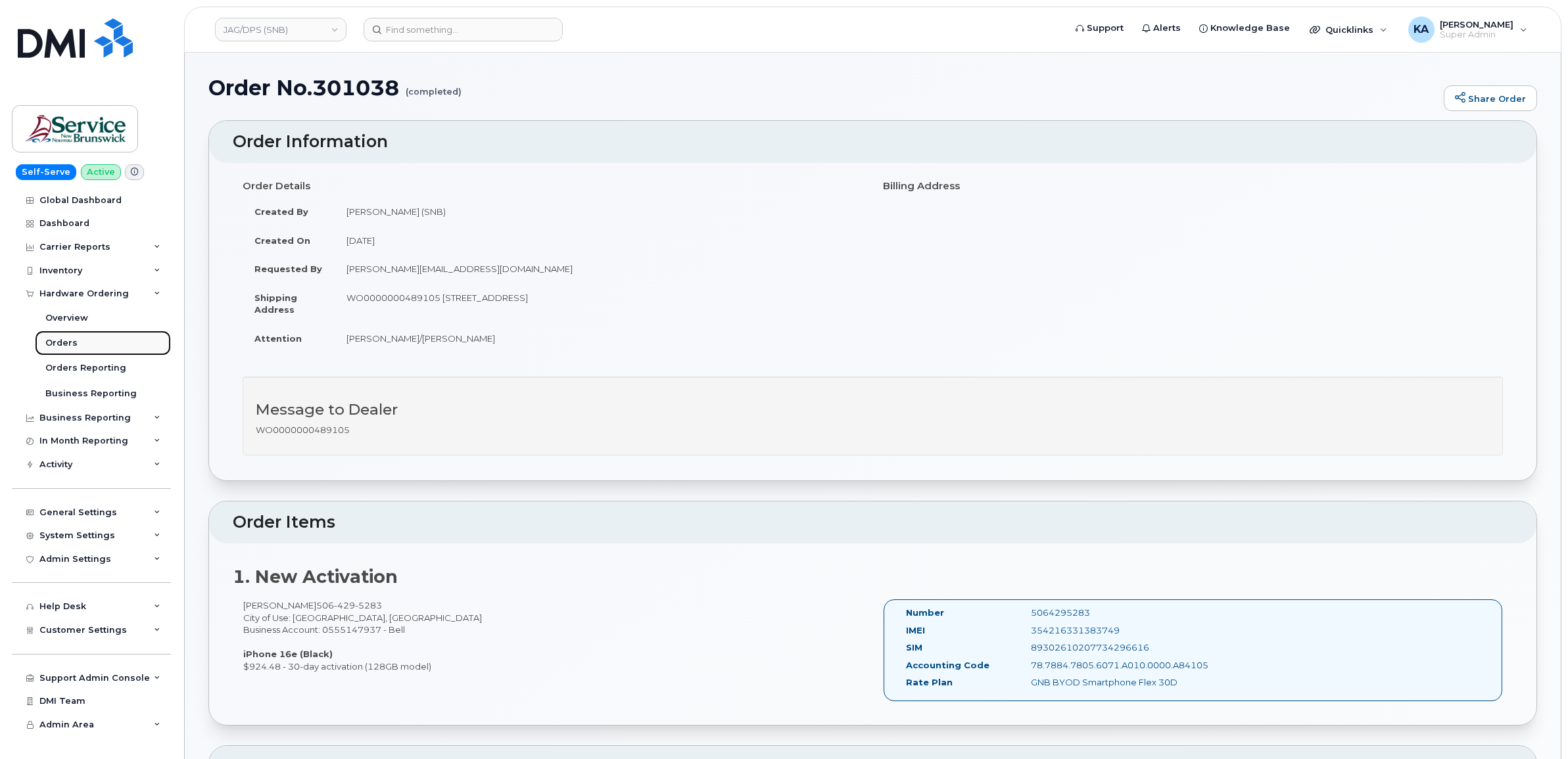
click at [56, 343] on div "Orders" at bounding box center [62, 343] width 32 height 12
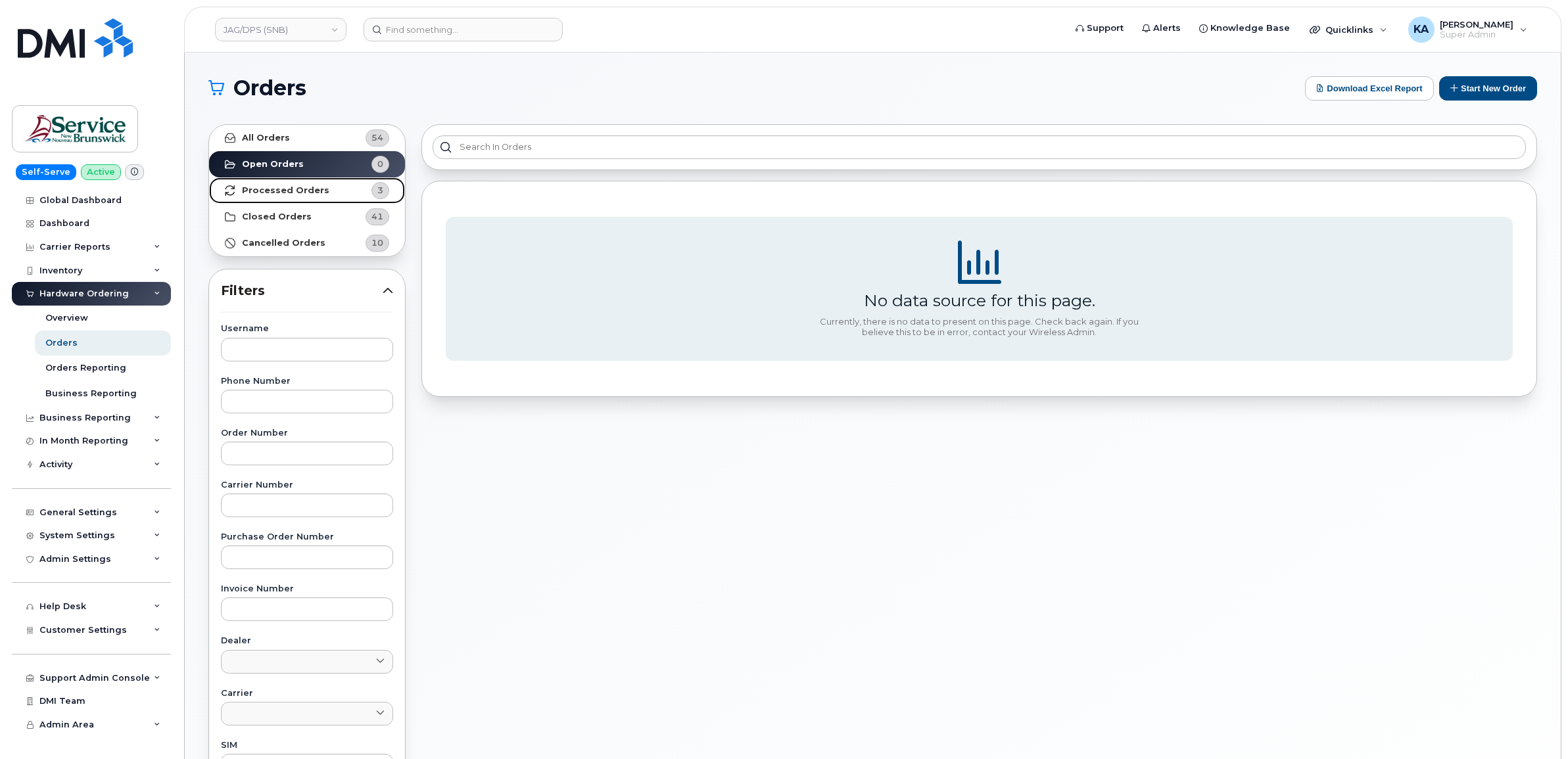
click at [262, 190] on strong "Processed Orders" at bounding box center [285, 190] width 87 height 11
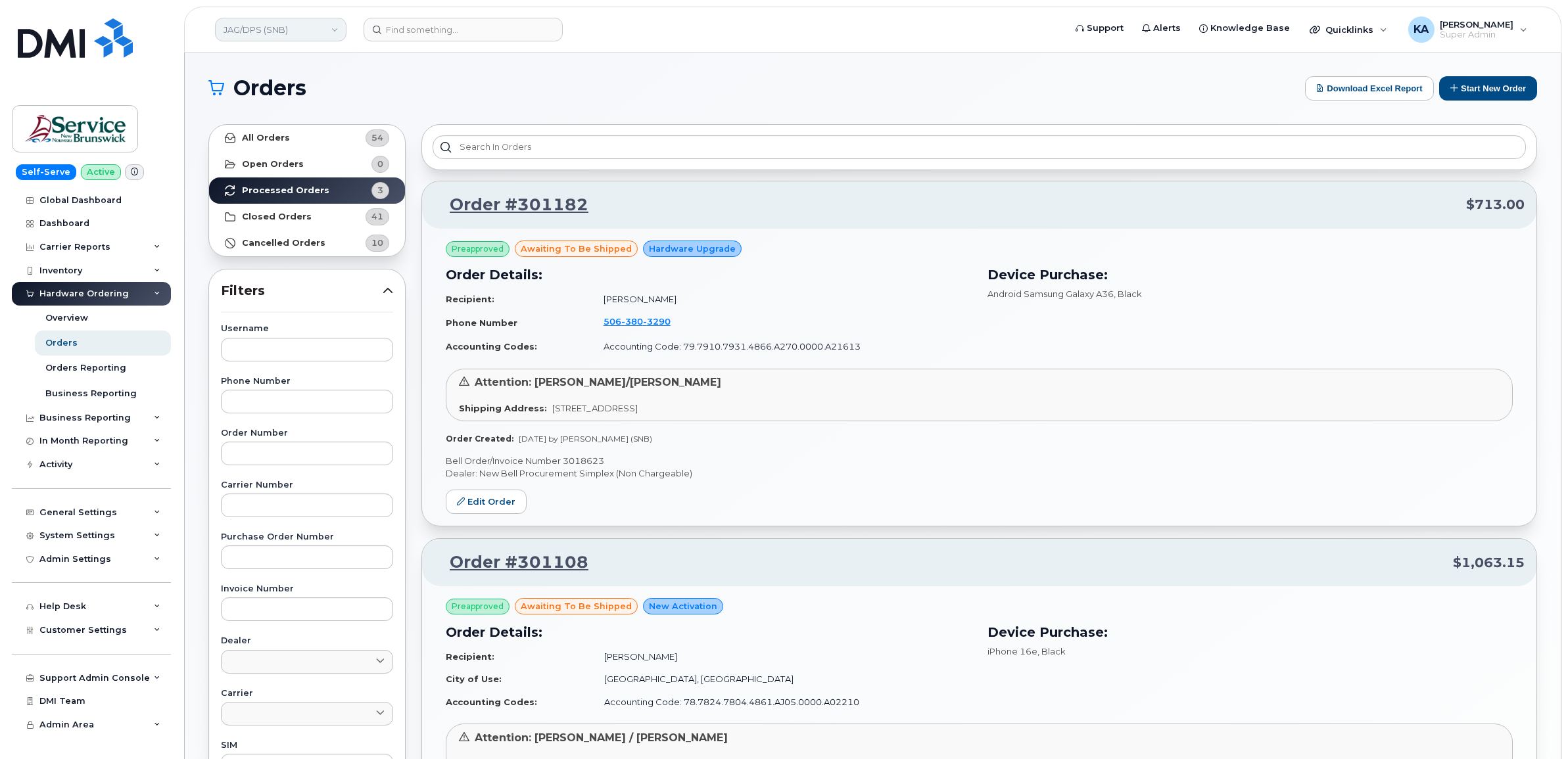
click at [289, 27] on link "JAG/DPS (SNB)" at bounding box center [281, 29] width 131 height 23
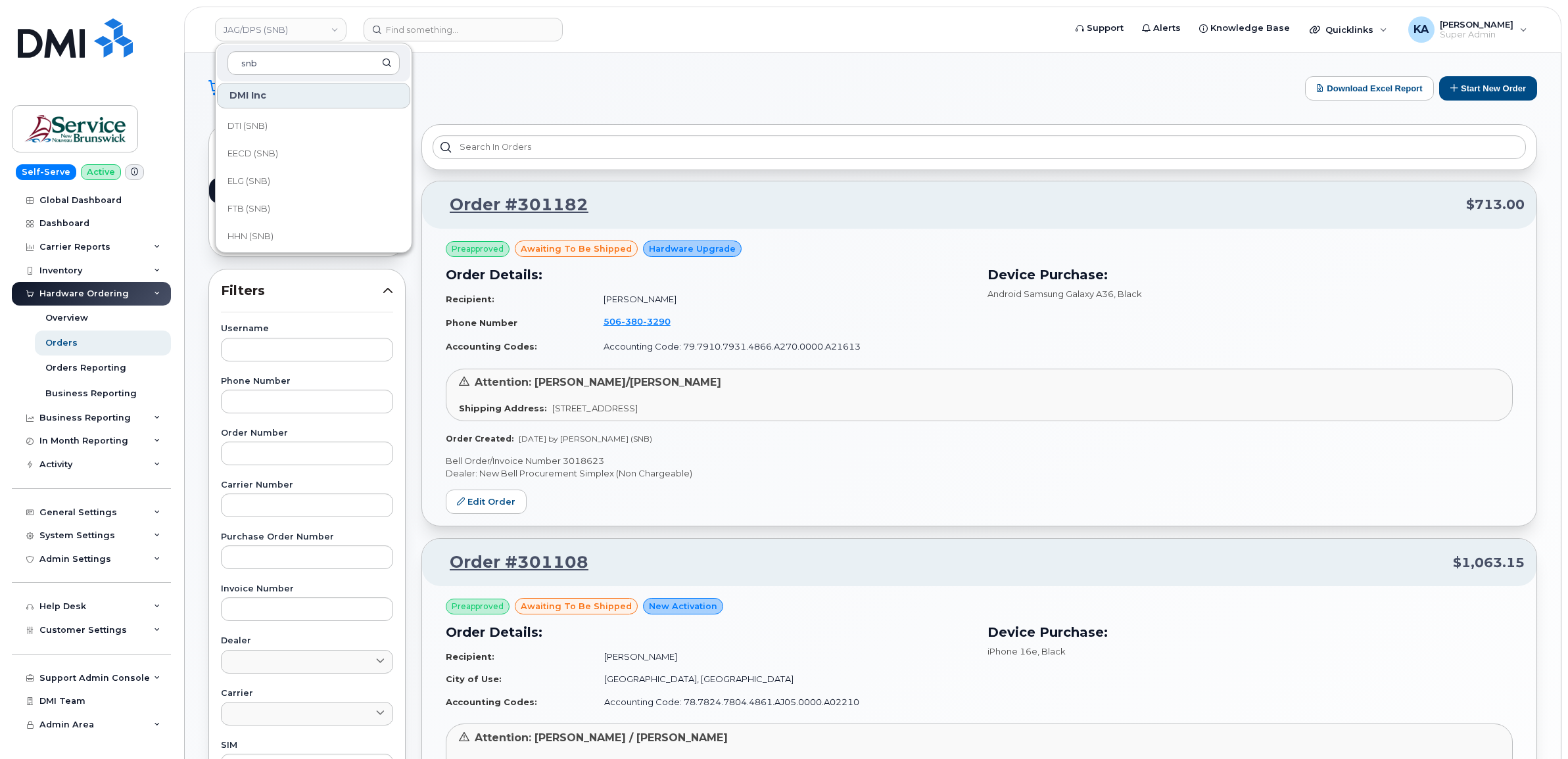
scroll to position [328, 0]
type input "snb"
click at [273, 205] on link "ITSS (SNB)" at bounding box center [313, 209] width 193 height 27
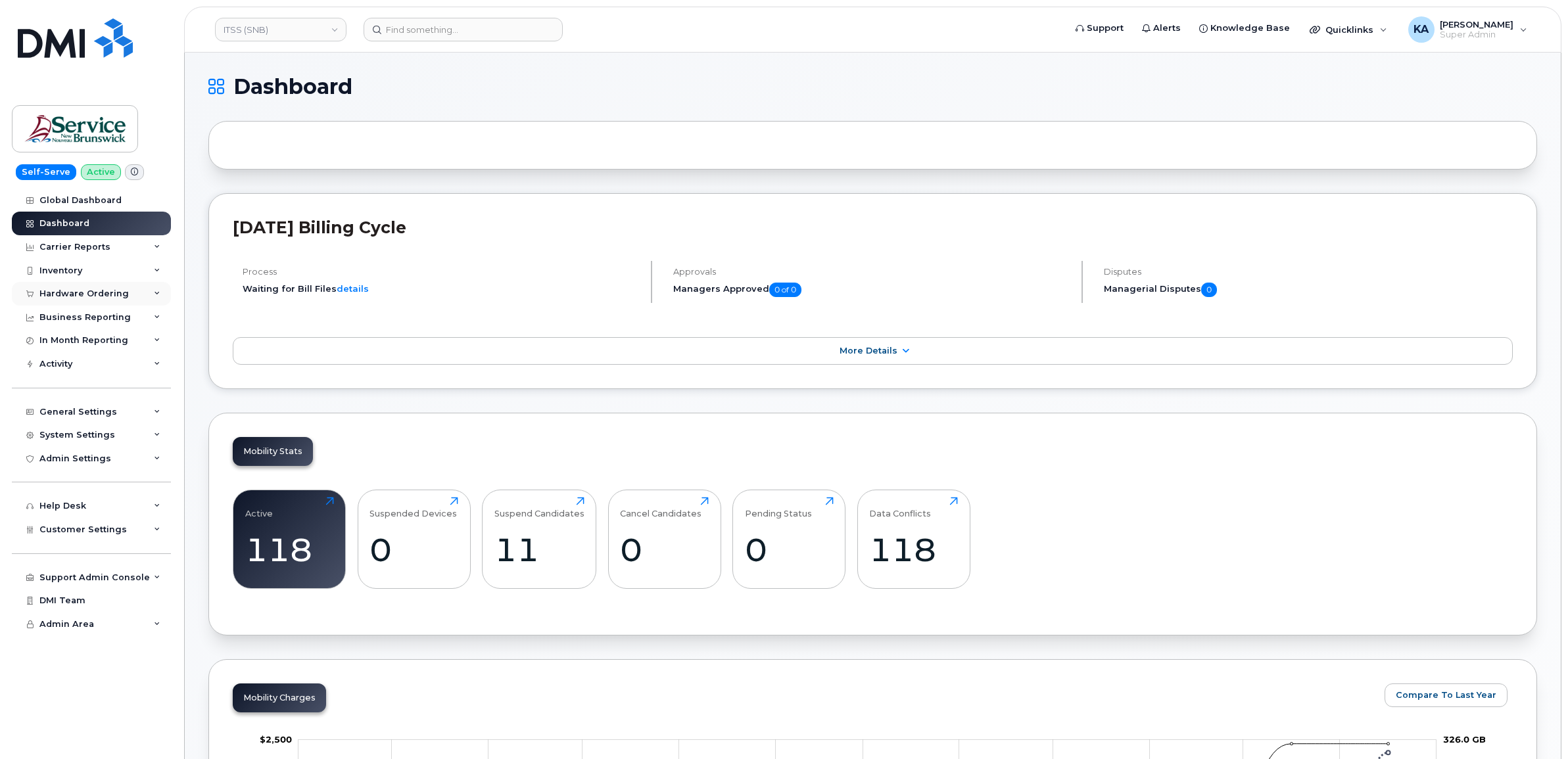
click at [91, 290] on div "Hardware Ordering" at bounding box center [84, 293] width 90 height 11
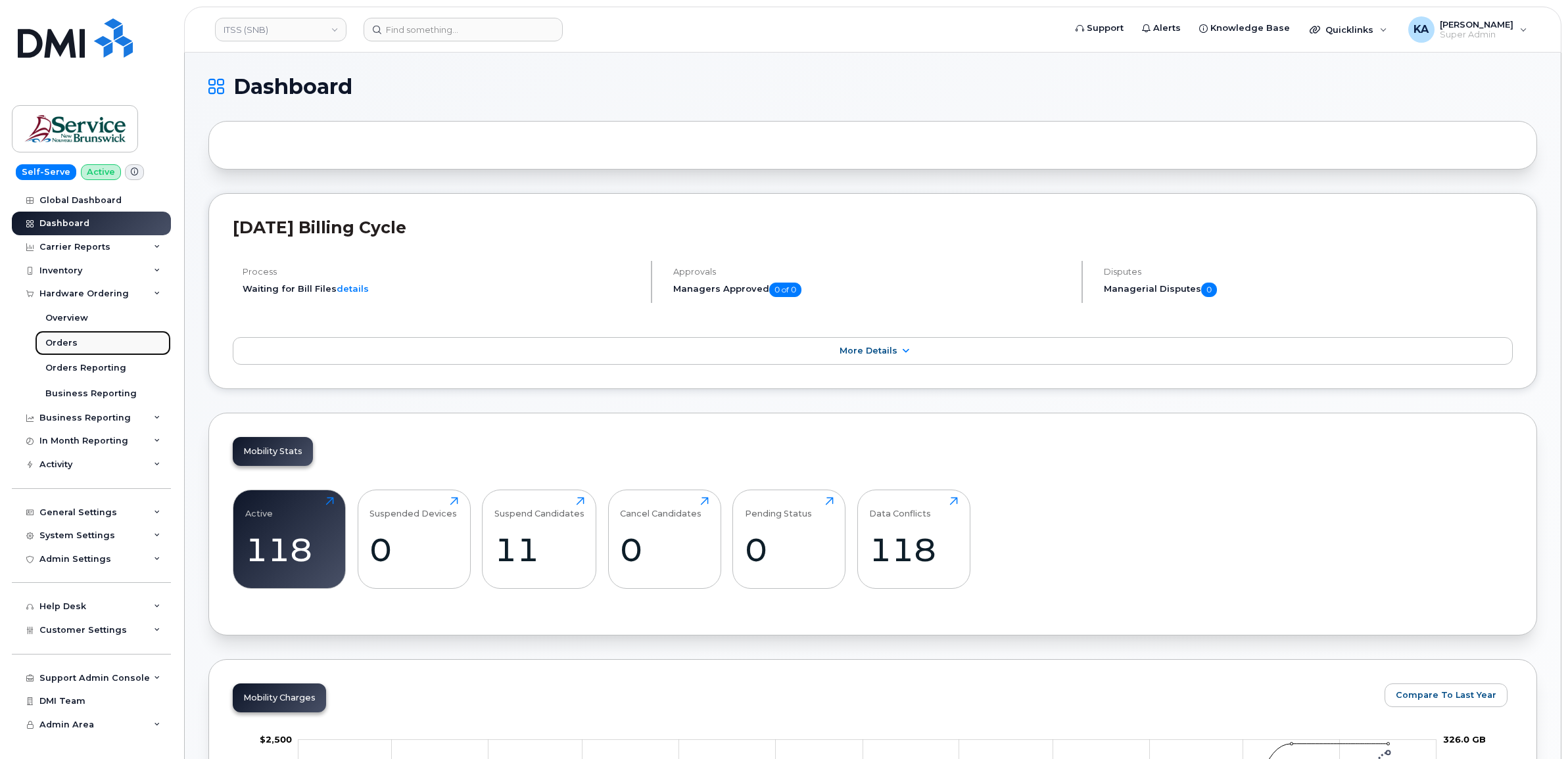
click at [61, 342] on div "Orders" at bounding box center [62, 343] width 32 height 12
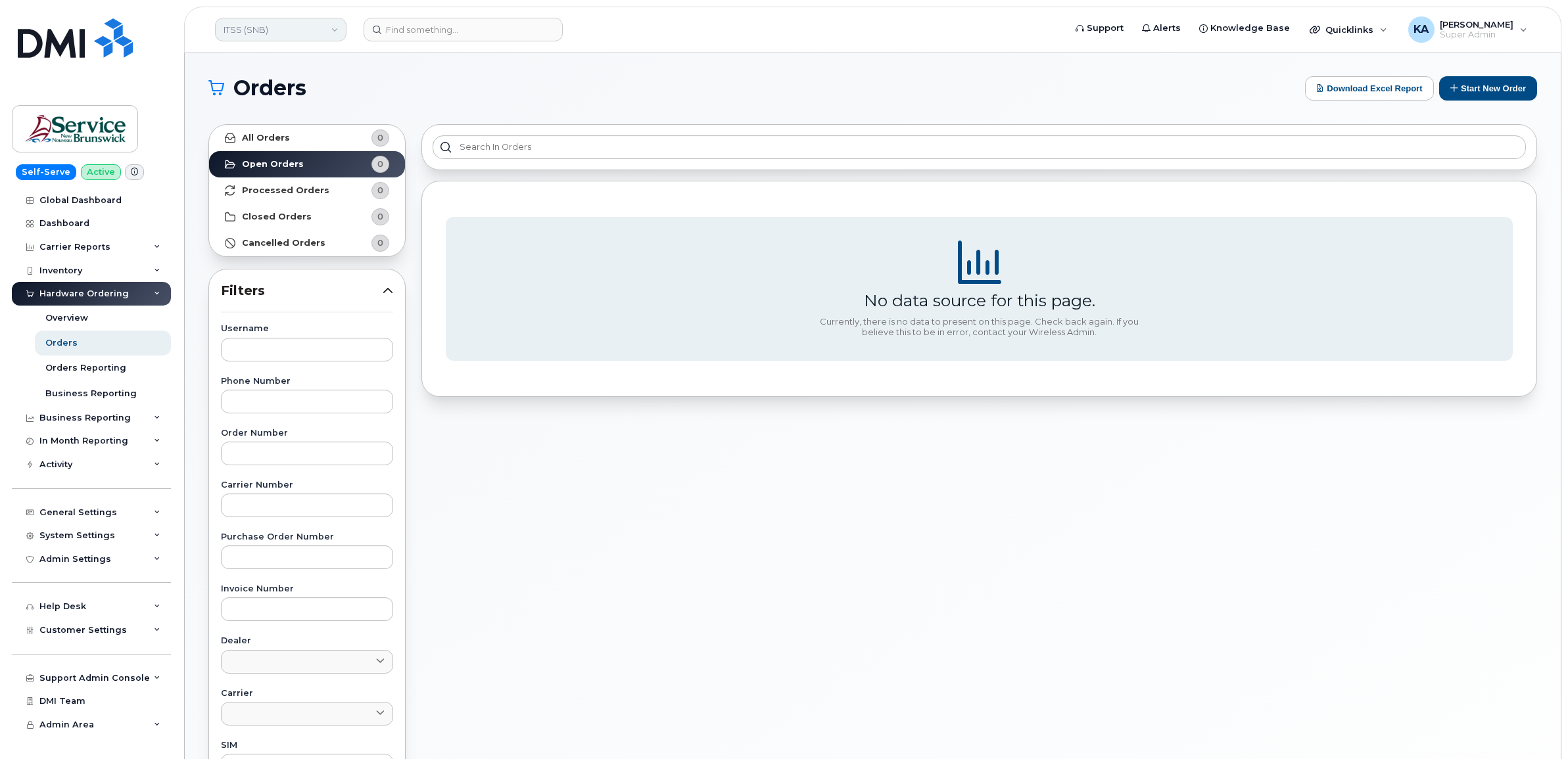
click at [297, 28] on link "ITSS (SNB)" at bounding box center [281, 29] width 131 height 23
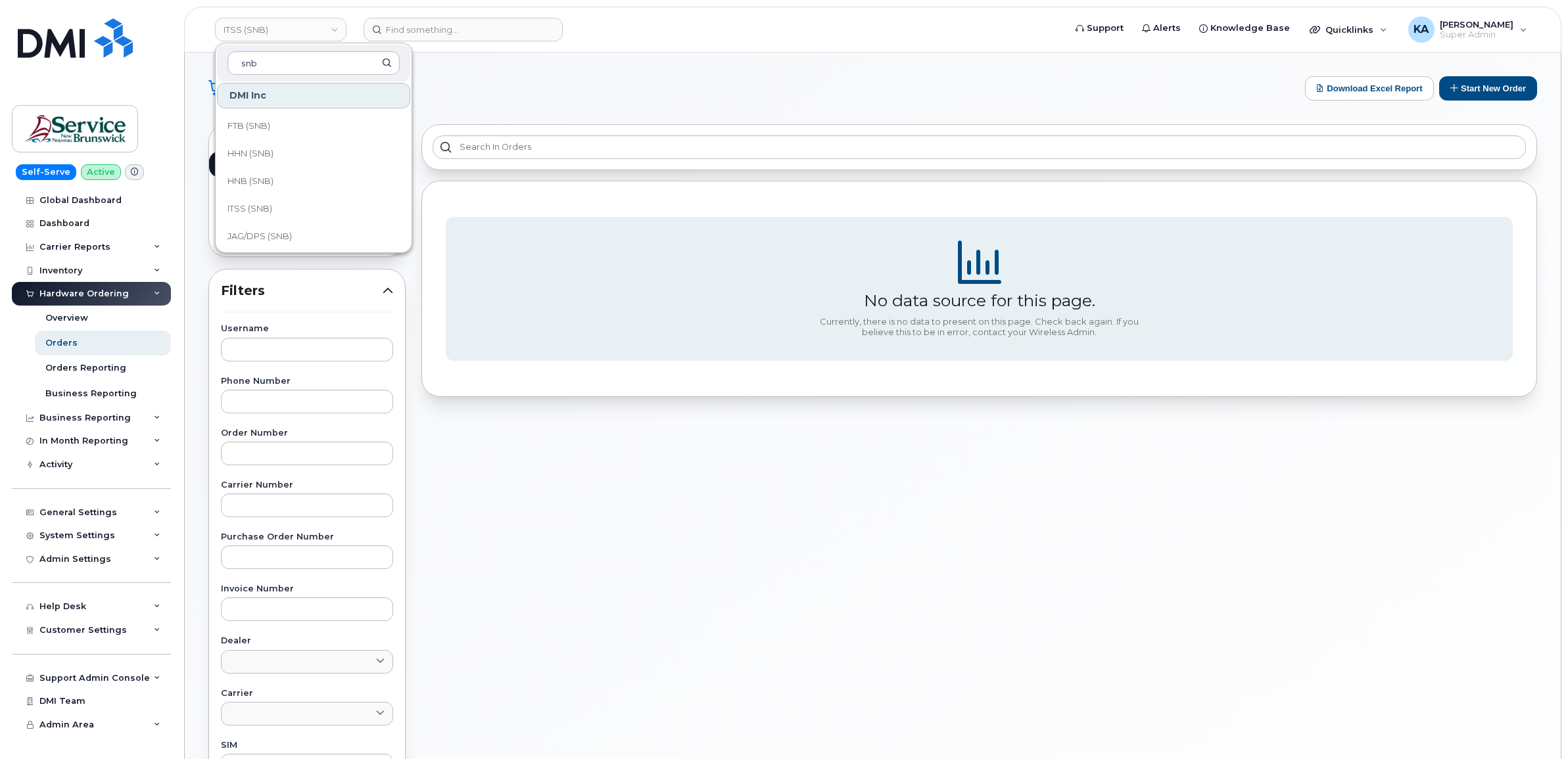
scroll to position [328, 0]
type input "snb"
click at [259, 178] on span "HNB (SNB)" at bounding box center [250, 182] width 46 height 13
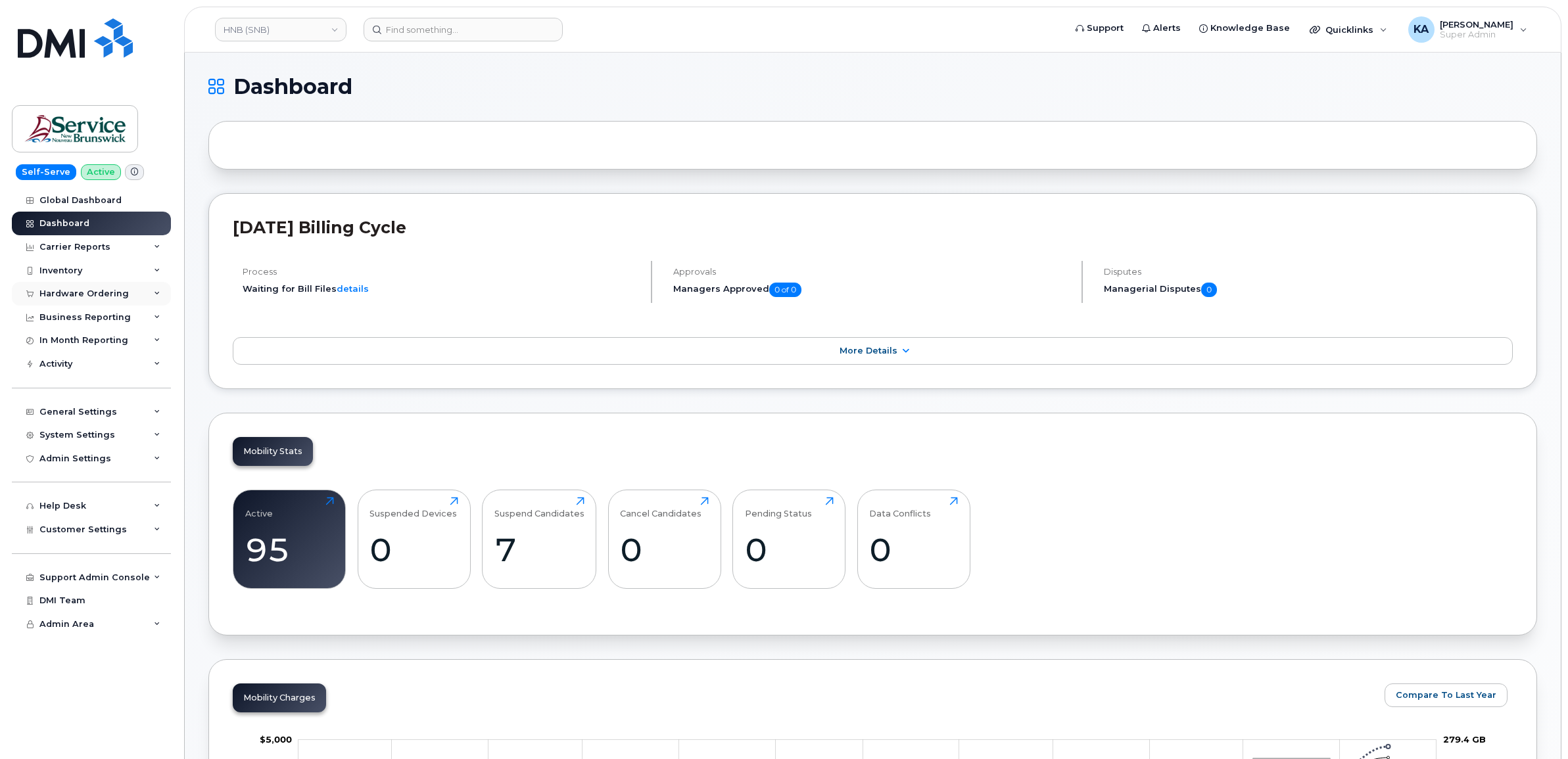
click at [116, 290] on div "Hardware Ordering" at bounding box center [84, 293] width 90 height 11
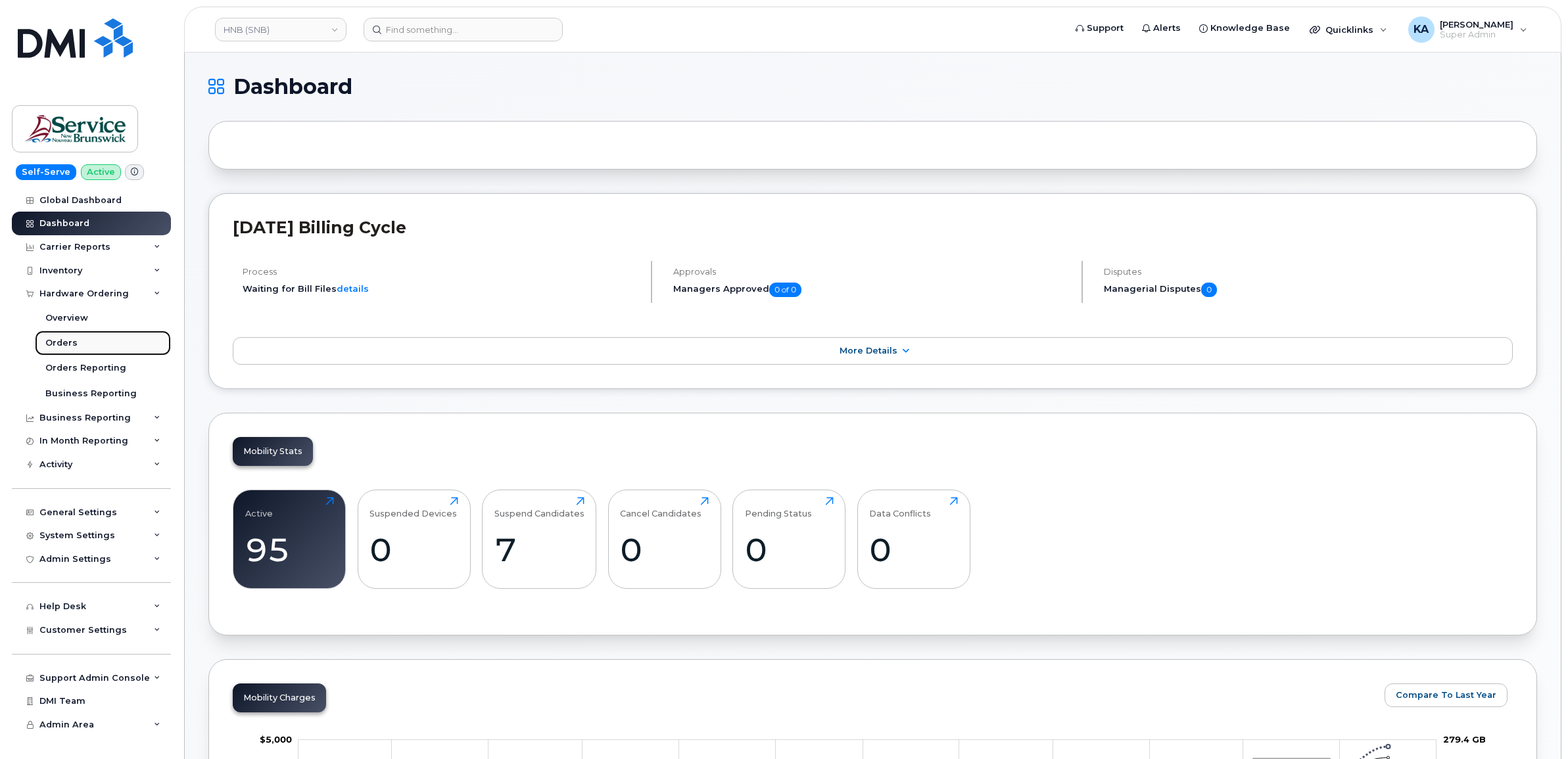
click at [72, 338] on link "Orders" at bounding box center [103, 343] width 136 height 25
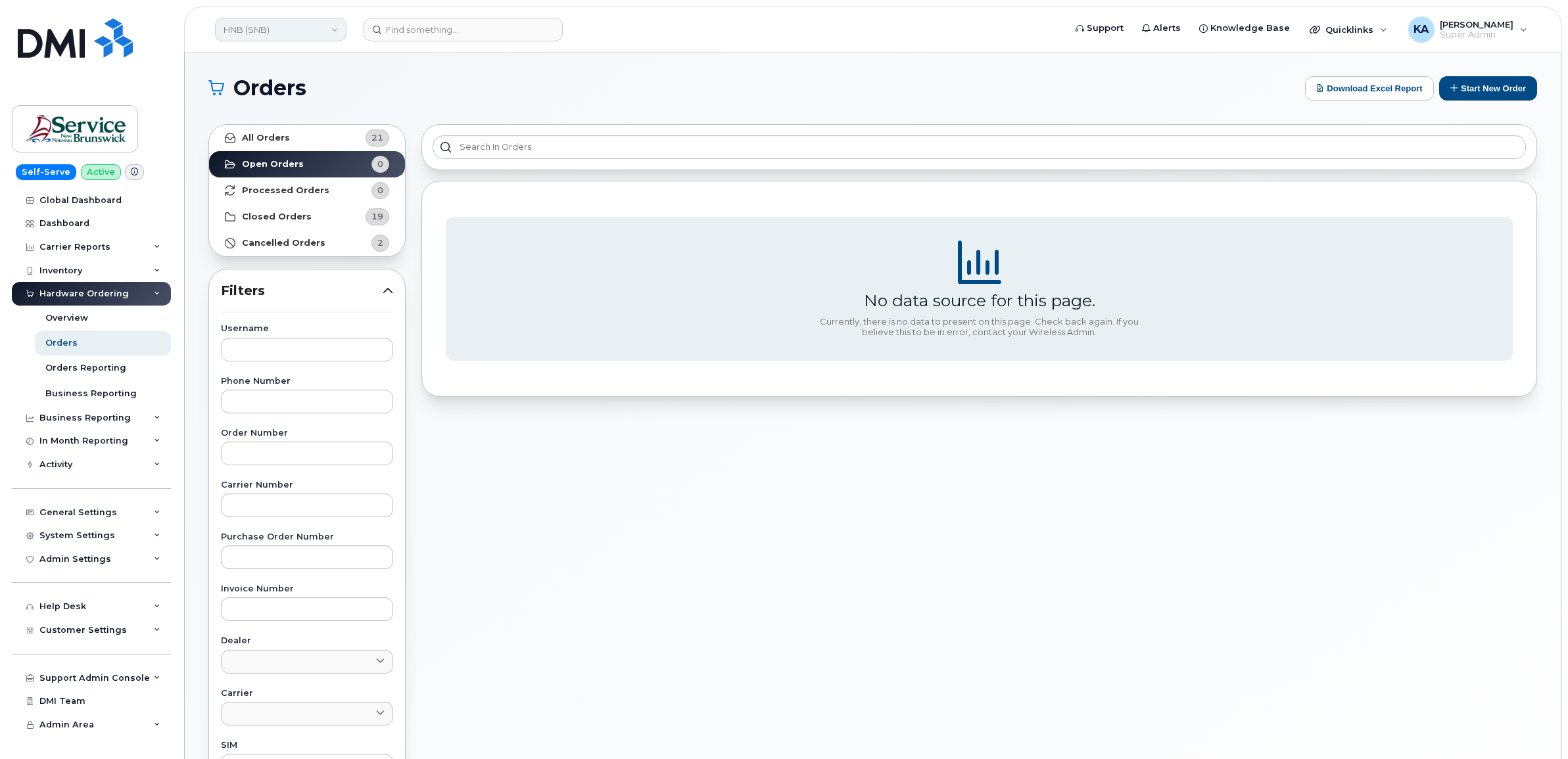
click at [263, 28] on link "HNB (SNB)" at bounding box center [281, 29] width 131 height 23
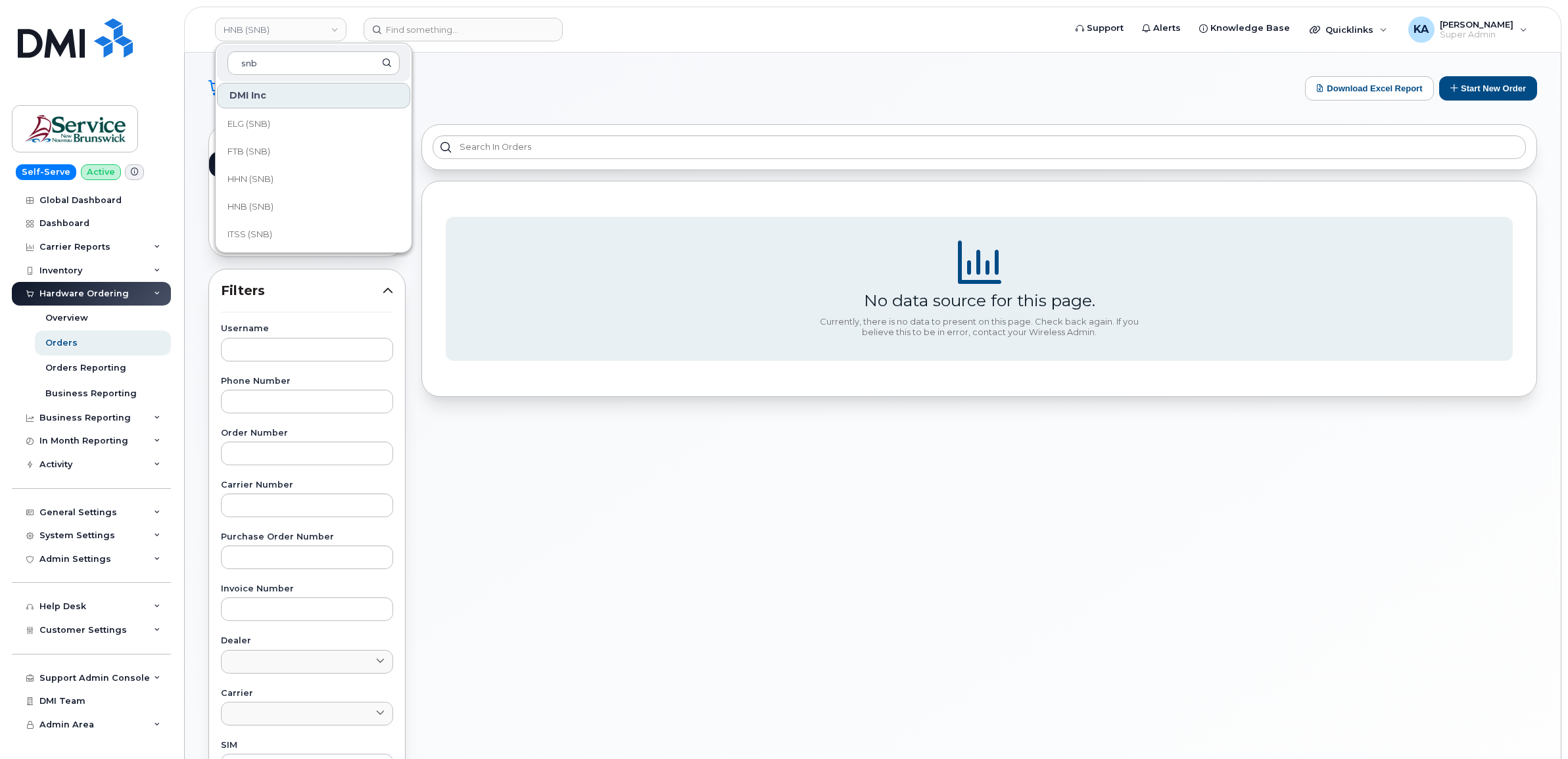
scroll to position [328, 0]
type input "snb"
click at [258, 149] on span "HHN (SNB)" at bounding box center [250, 155] width 46 height 13
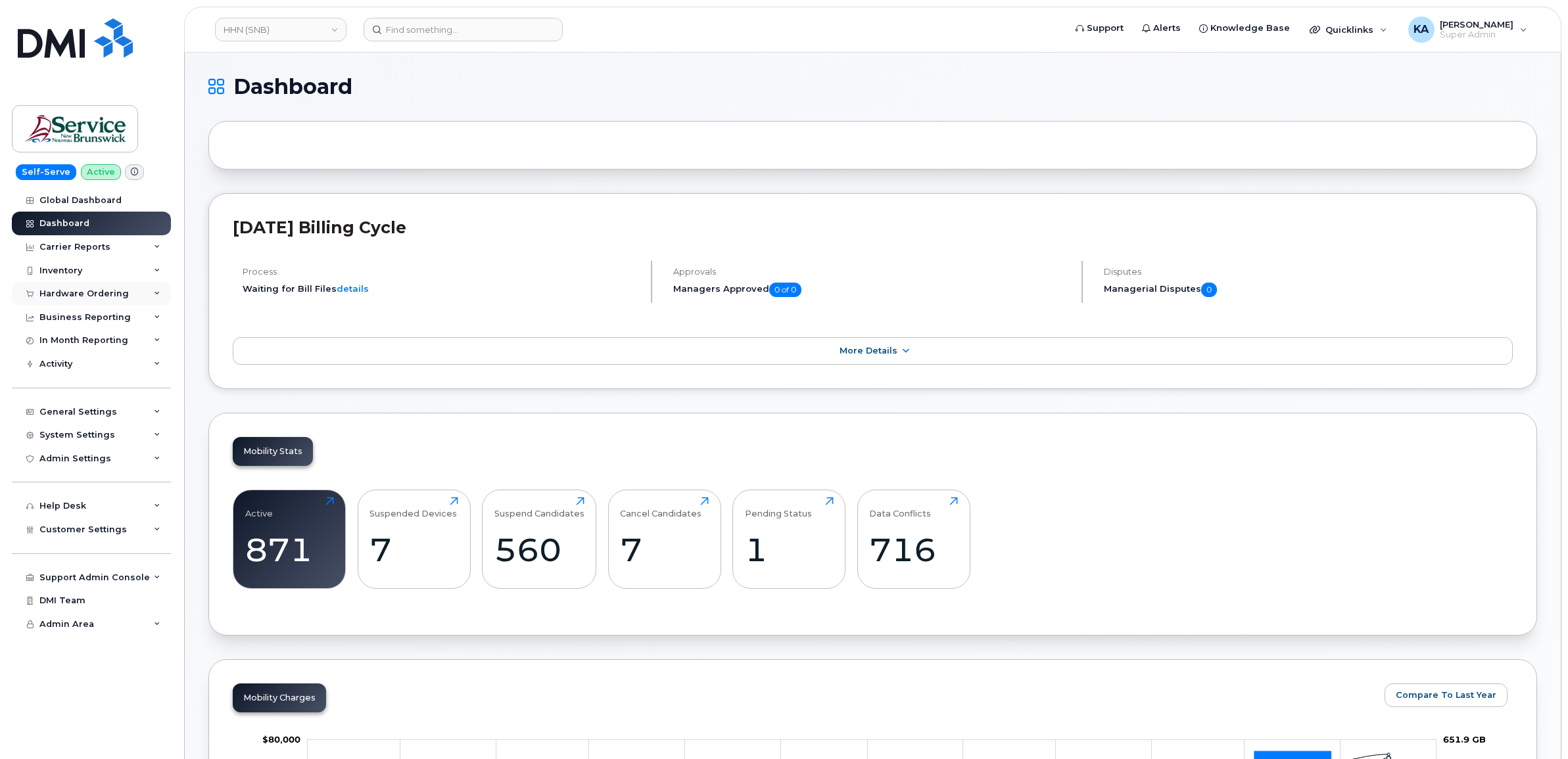
click at [90, 293] on div "Hardware Ordering" at bounding box center [84, 293] width 90 height 11
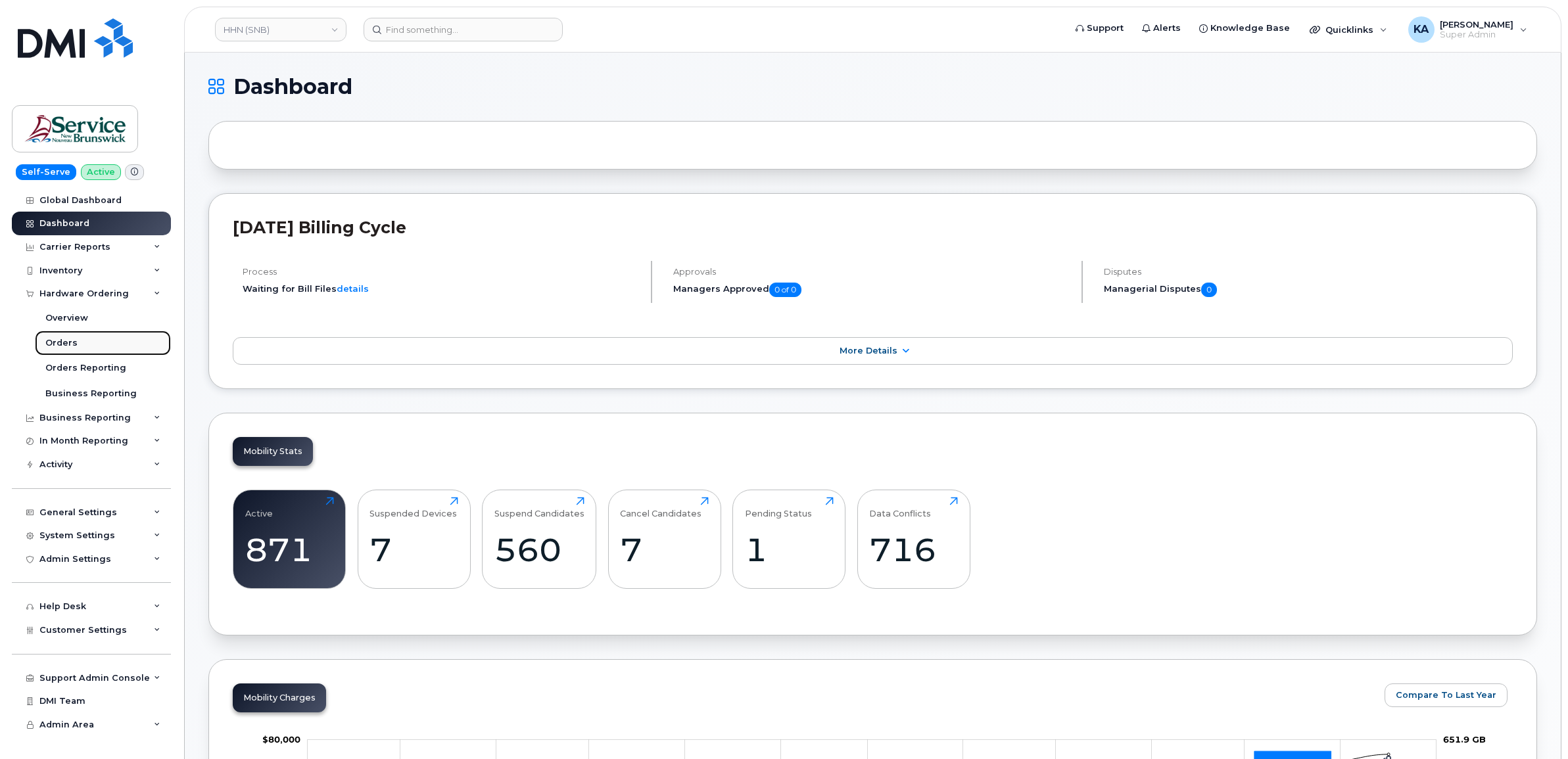
click at [60, 341] on div "Orders" at bounding box center [62, 343] width 32 height 12
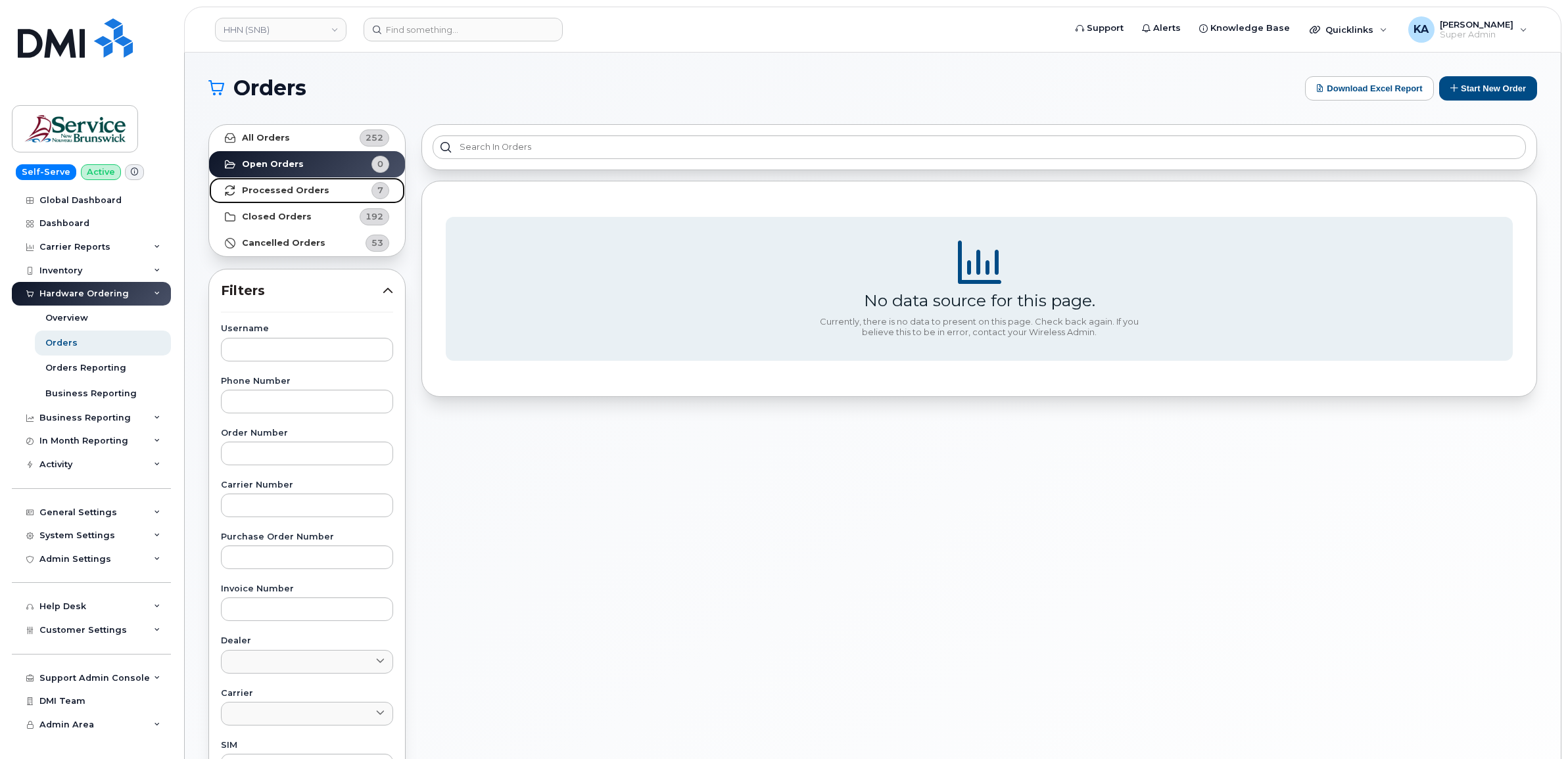
click at [277, 193] on strong "Processed Orders" at bounding box center [285, 190] width 87 height 11
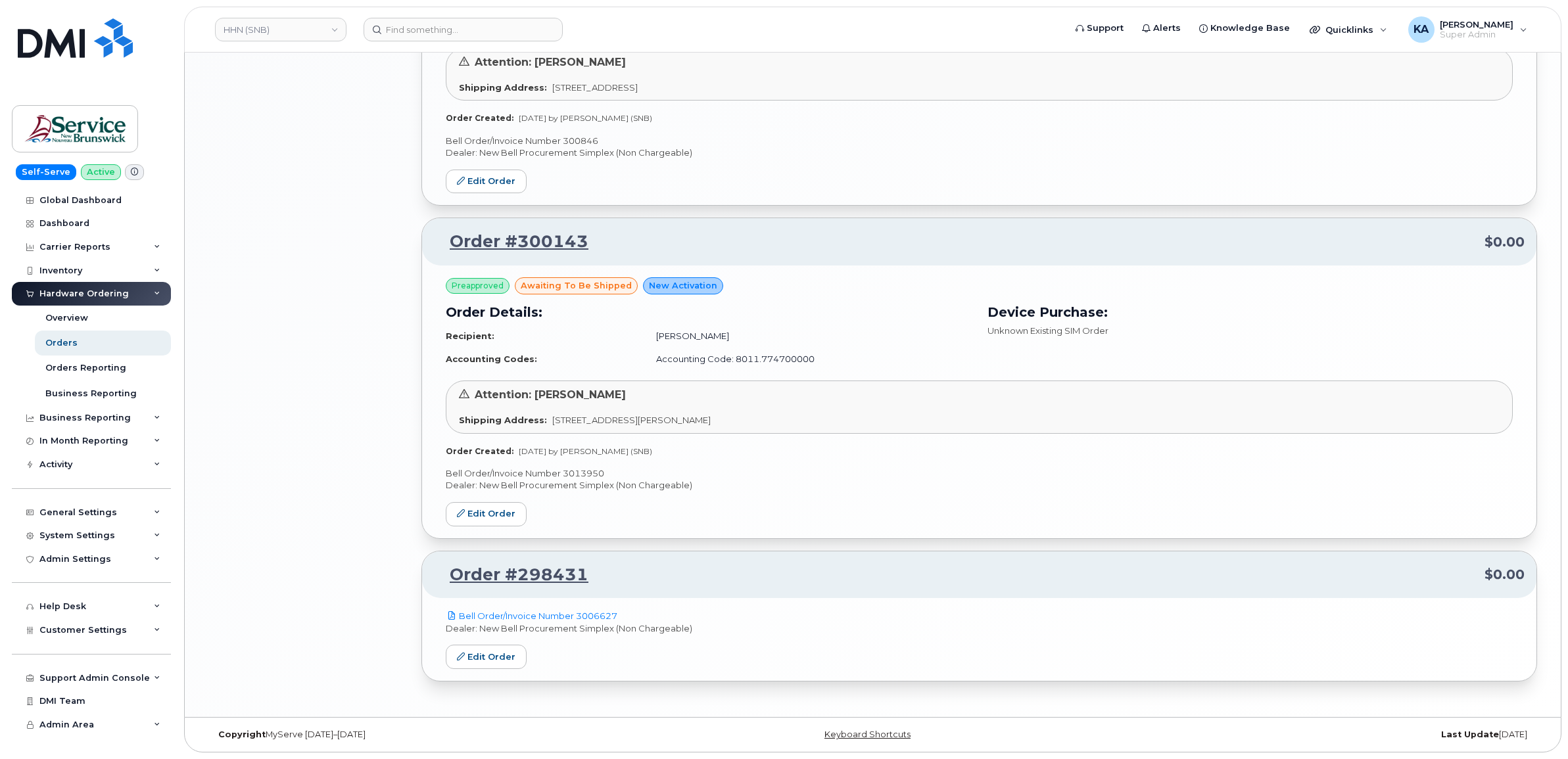
scroll to position [1747, 0]
click at [586, 471] on p "Bell Order/Invoice Number 3013950" at bounding box center [979, 473] width 1067 height 12
copy p "3013950"
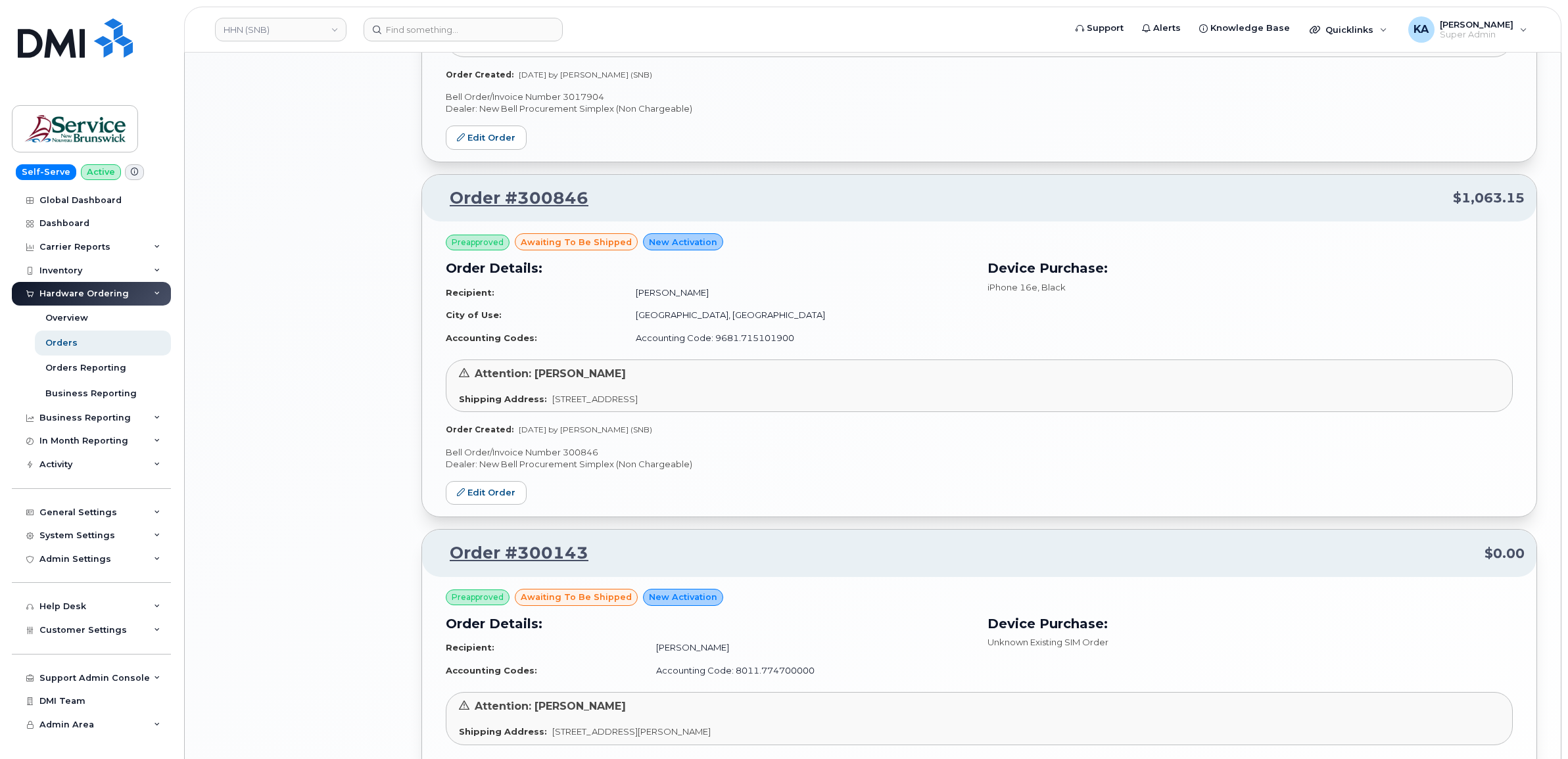
scroll to position [1417, 0]
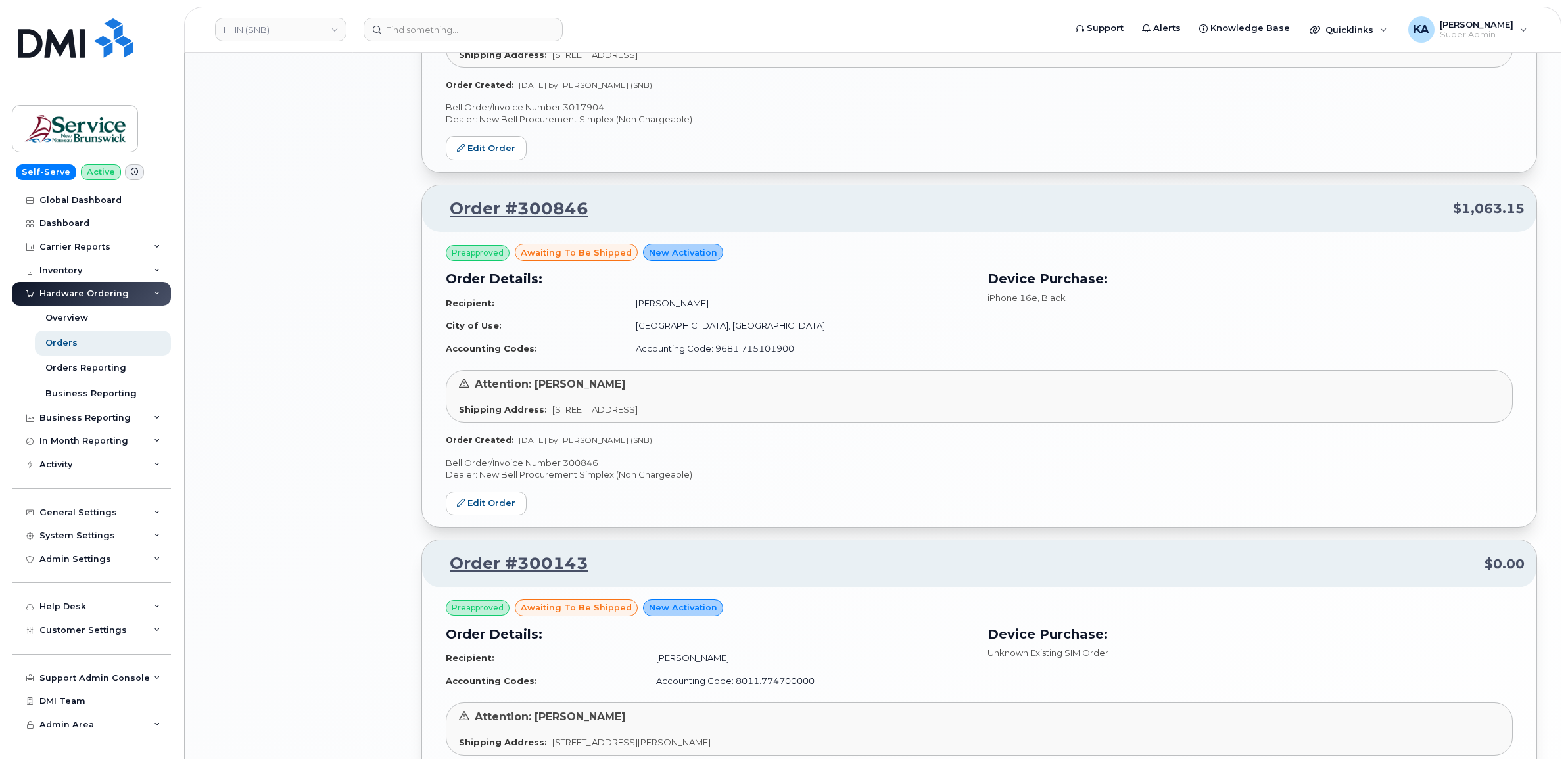
click at [574, 463] on p "Bell Order/Invoice Number 300846" at bounding box center [979, 463] width 1067 height 12
copy p "300846"
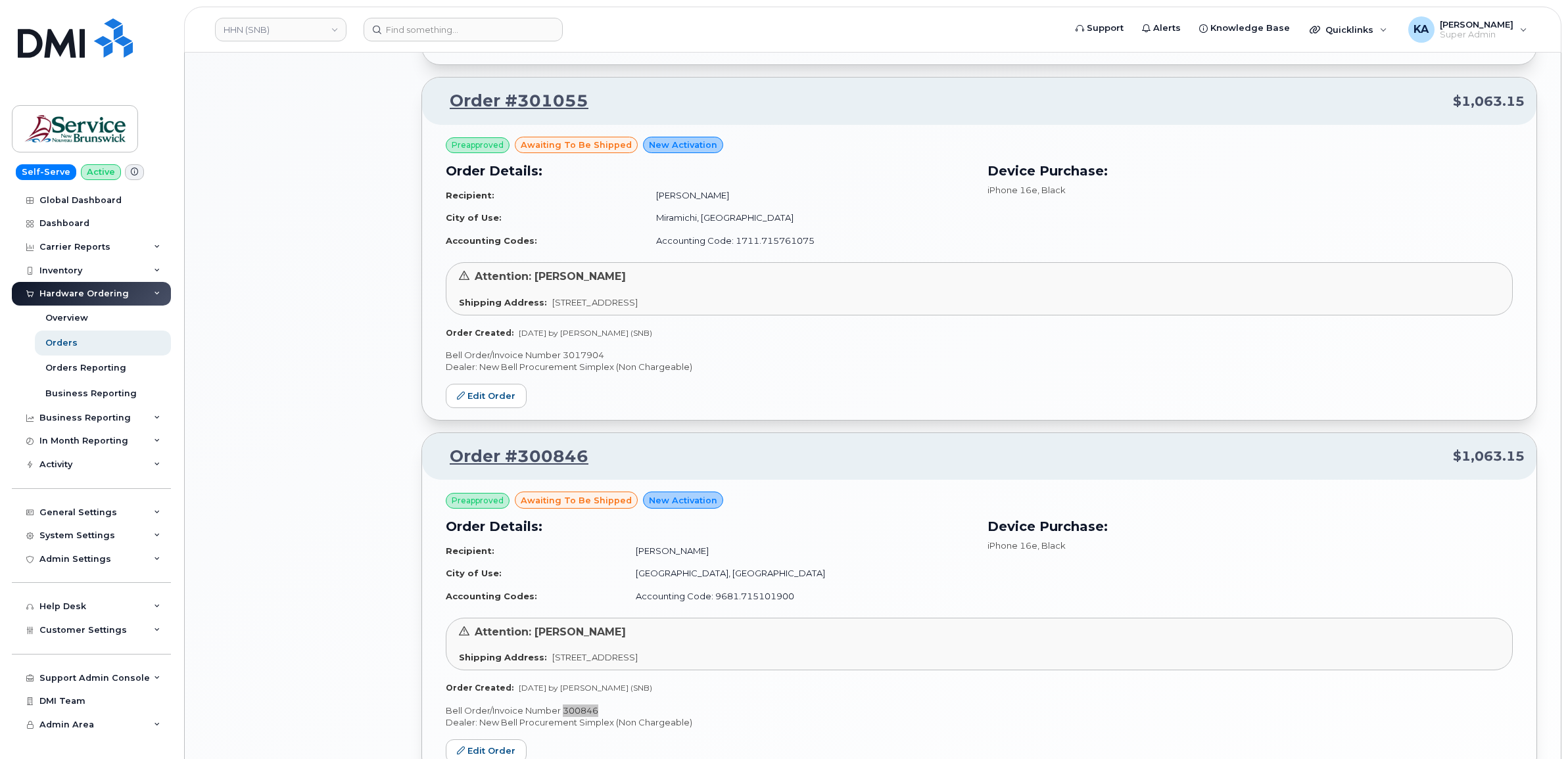
scroll to position [1089, 0]
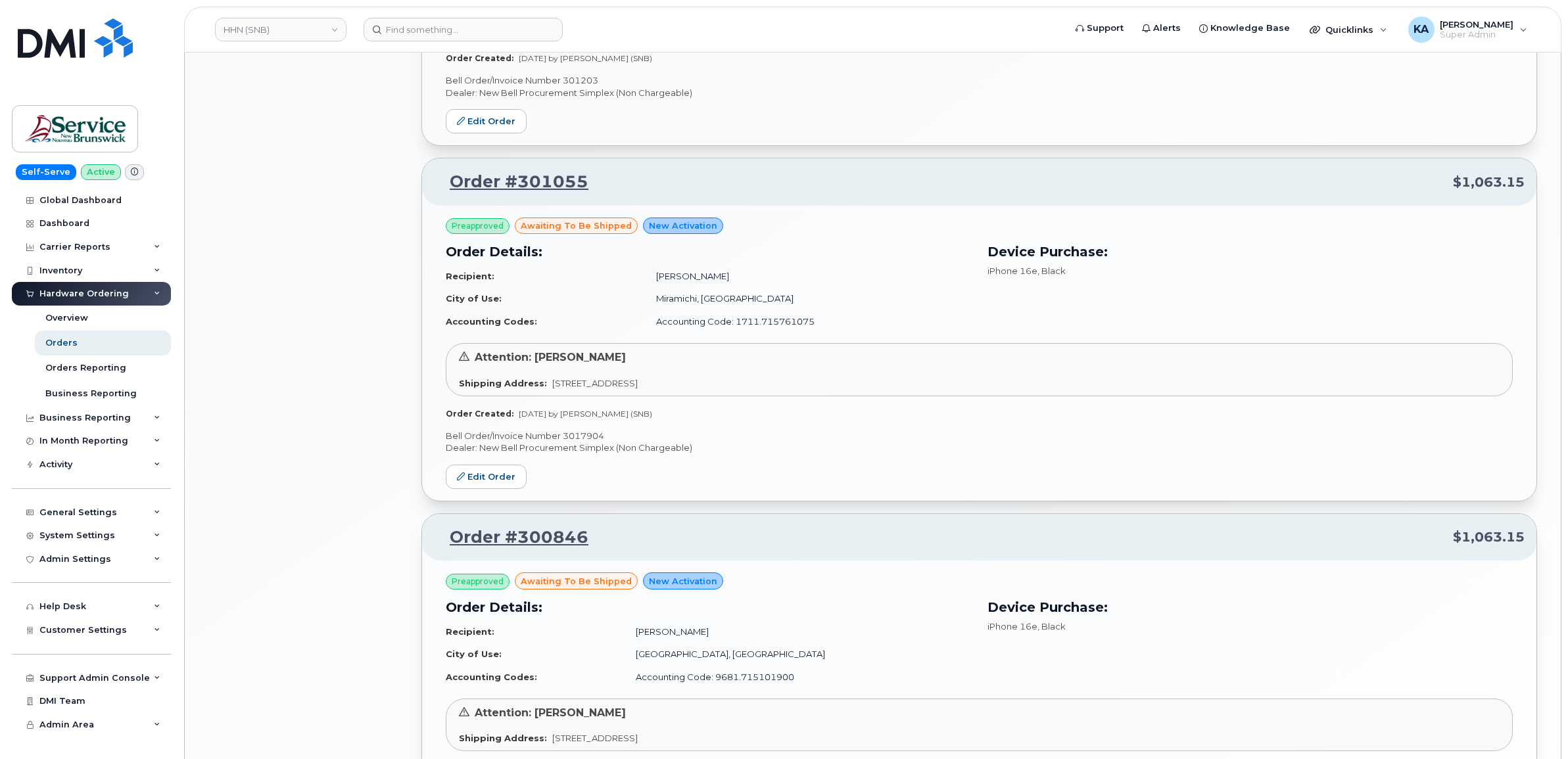
click at [576, 438] on p "Bell Order/Invoice Number 3017904" at bounding box center [979, 436] width 1067 height 12
copy p "3017904"
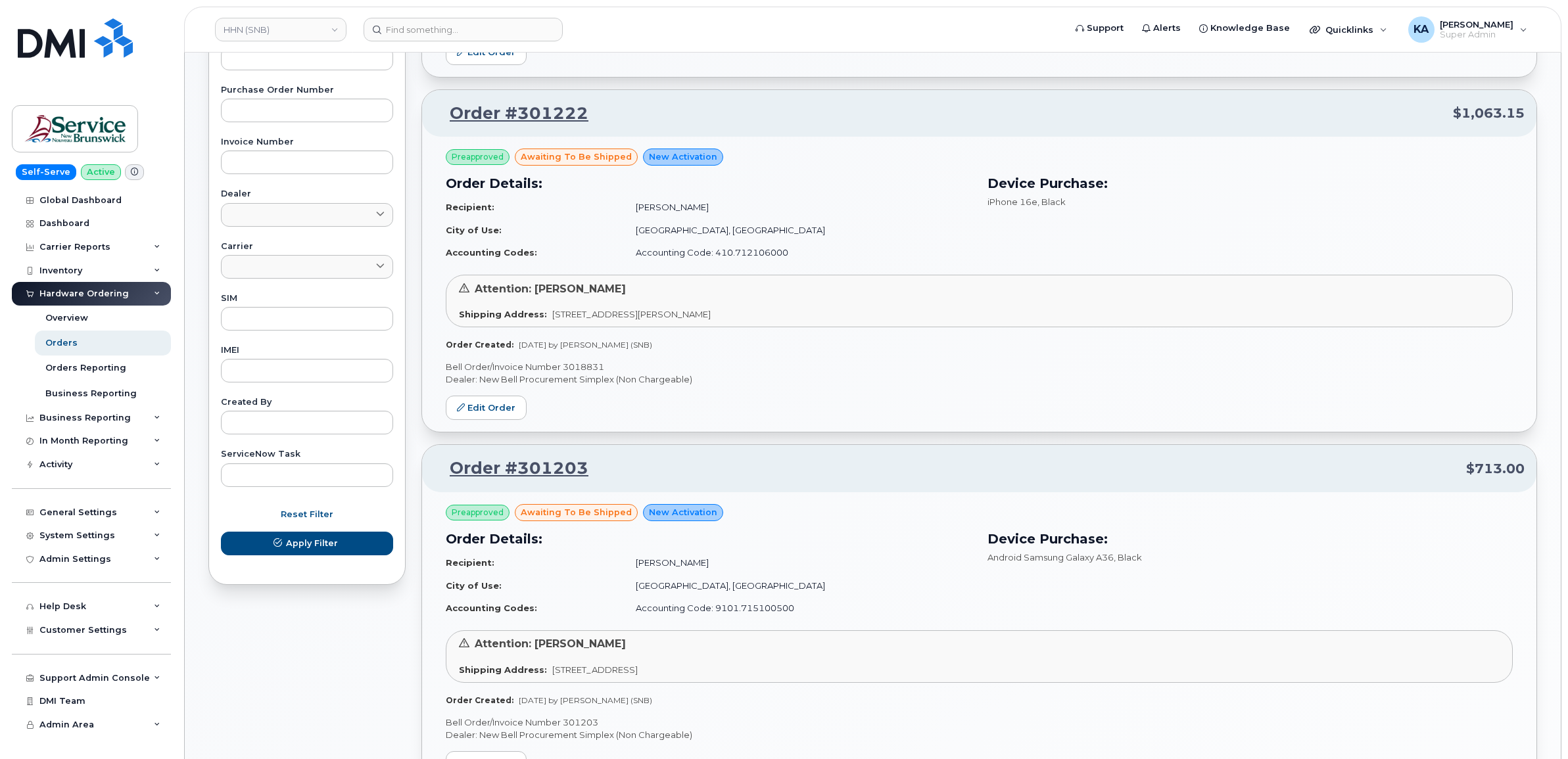
scroll to position [350, 0]
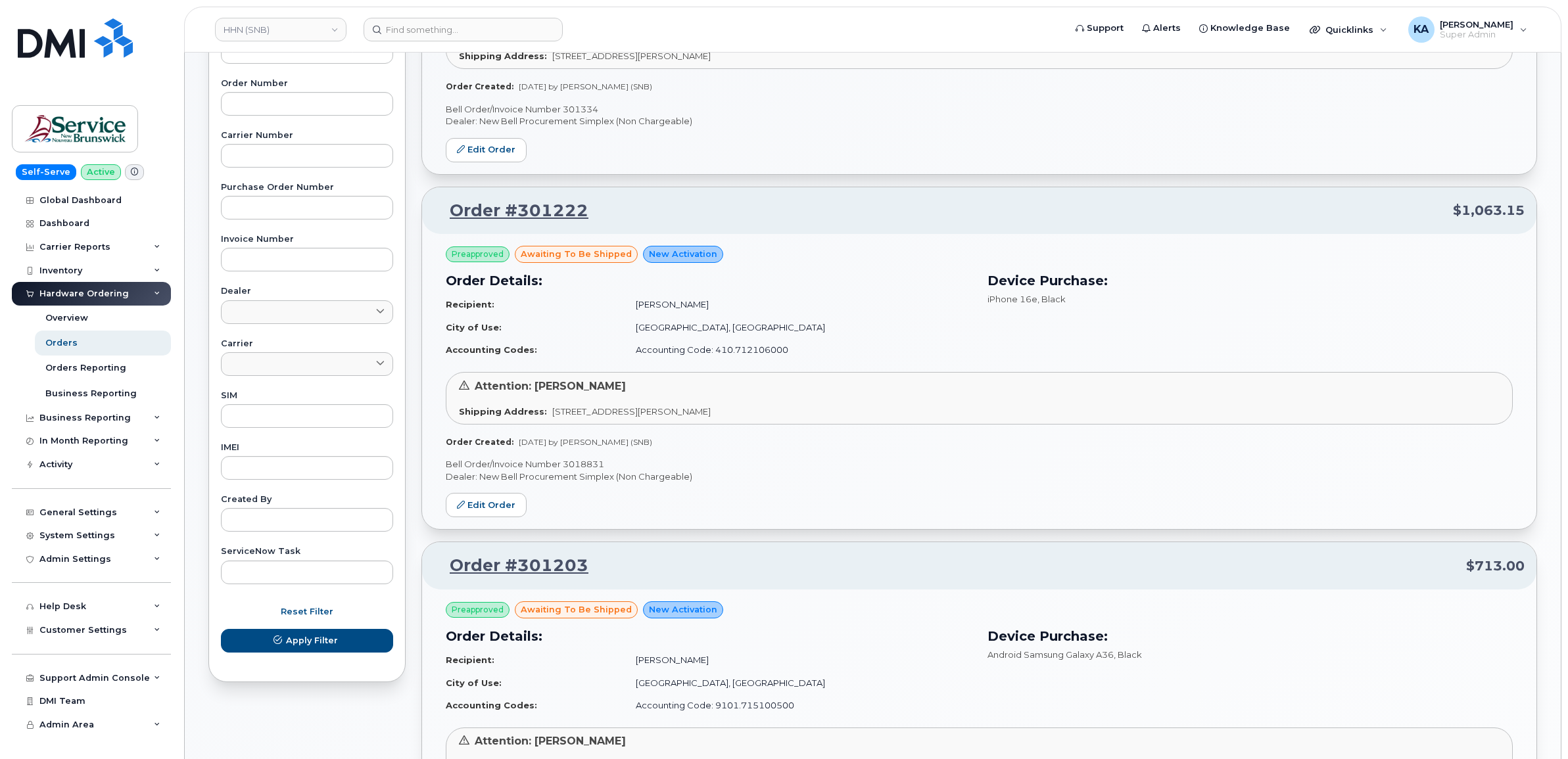
click at [586, 462] on p "Bell Order/Invoice Number 3018831" at bounding box center [979, 464] width 1067 height 12
copy p "3018831"
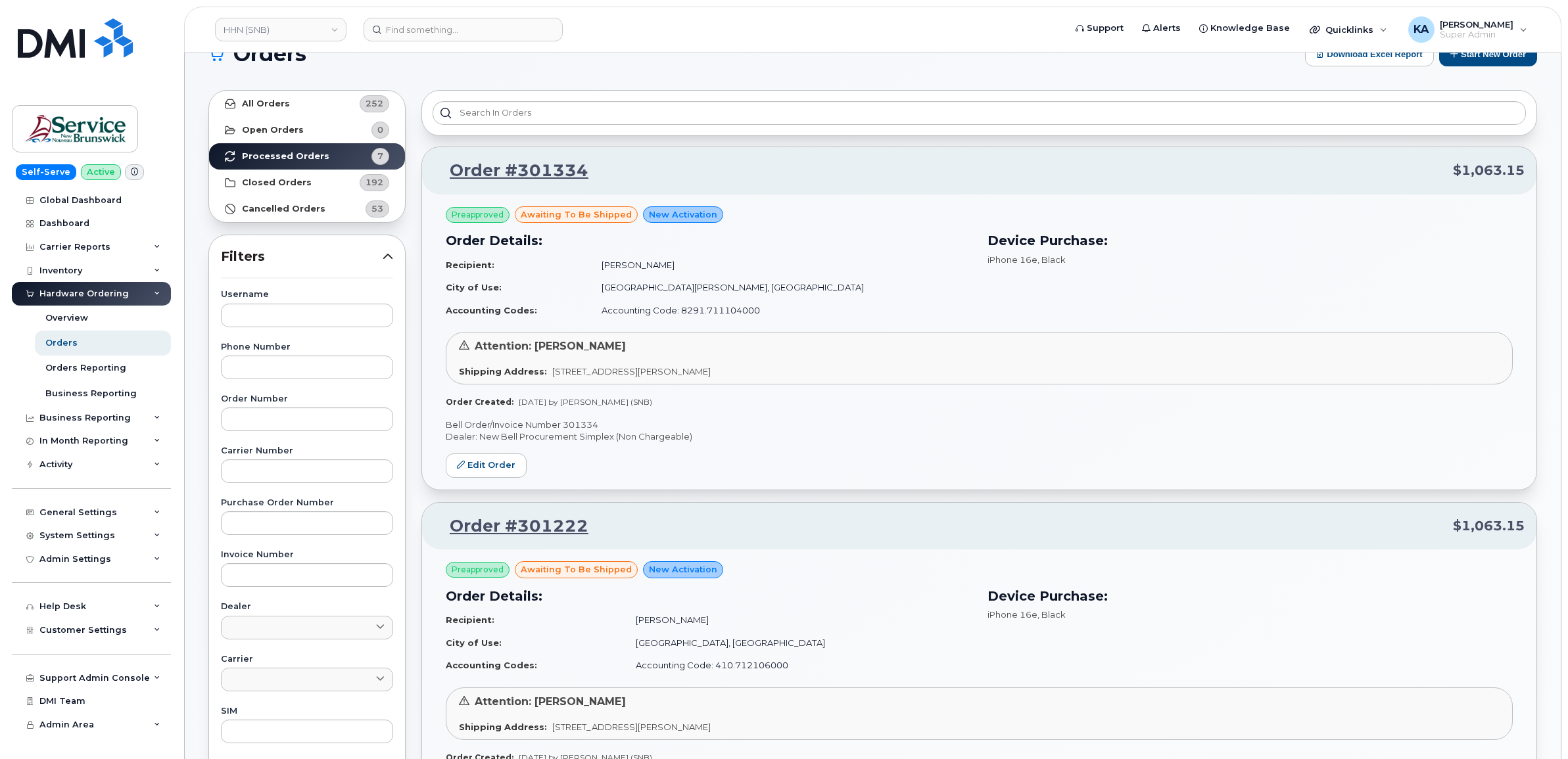
scroll to position [0, 0]
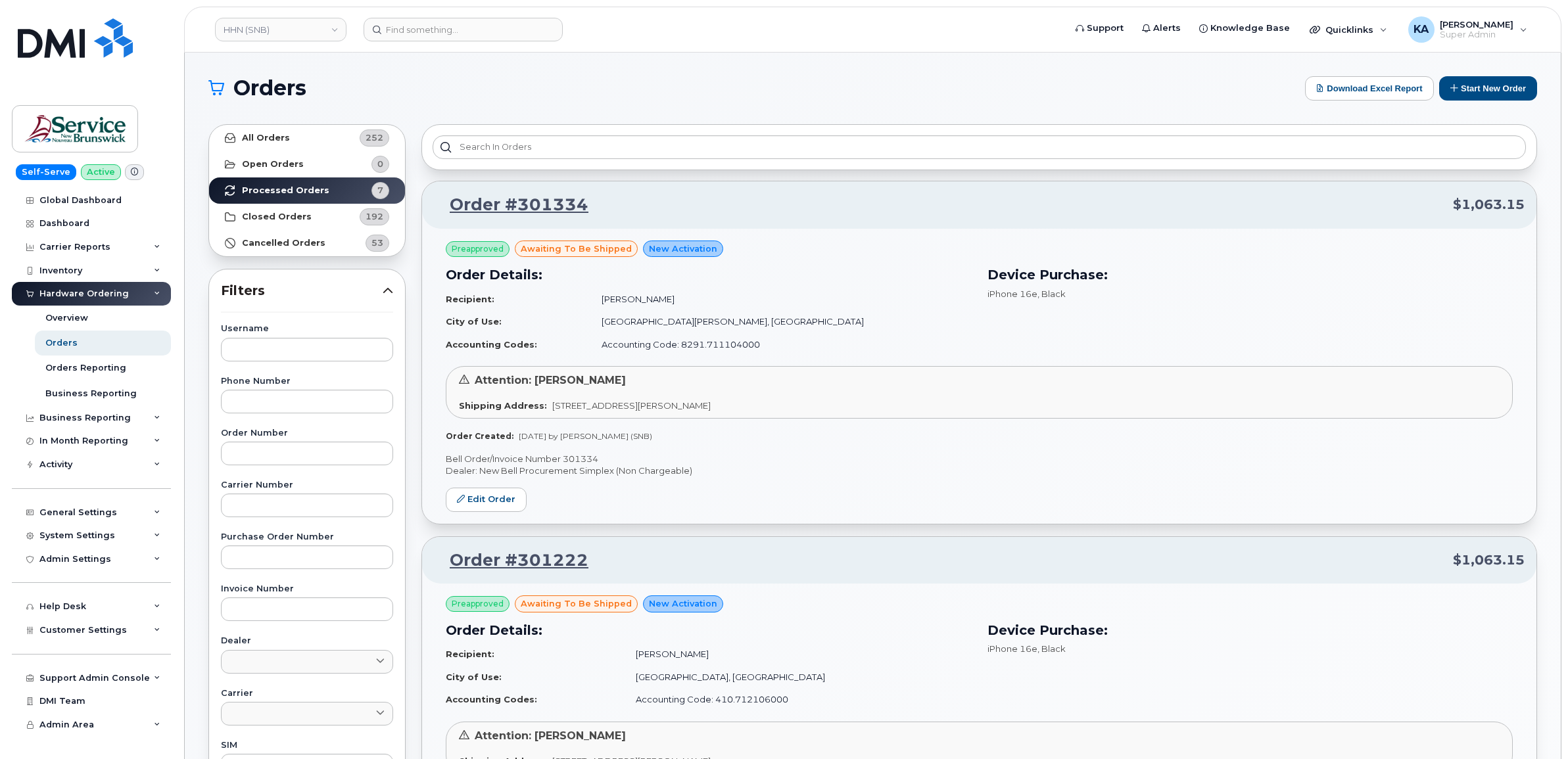
click at [572, 458] on p "Bell Order/Invoice Number 301334" at bounding box center [979, 459] width 1067 height 12
click at [294, 28] on link "HHN (SNB)" at bounding box center [281, 29] width 131 height 23
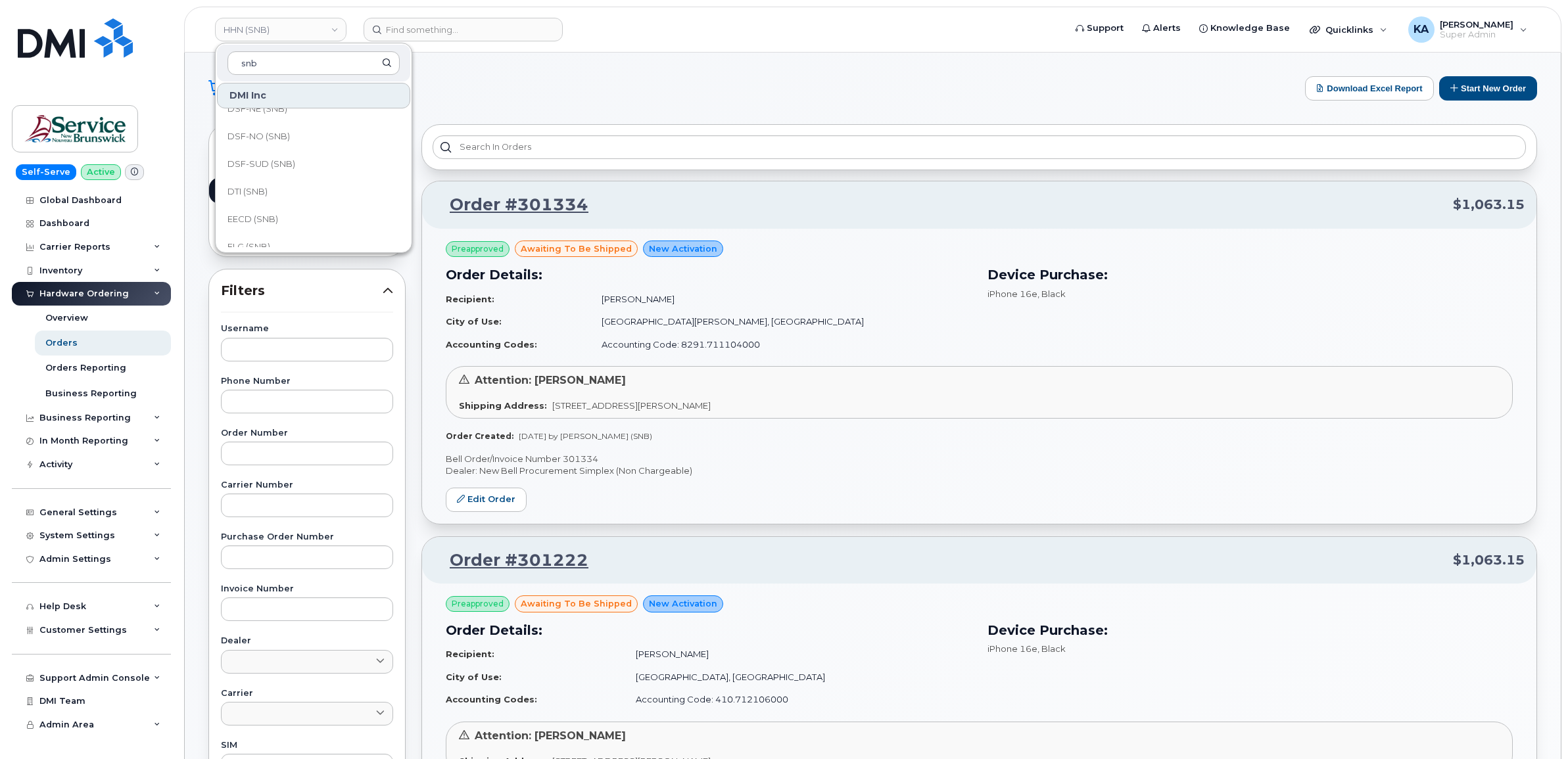
scroll to position [246, 0]
type input "snb"
click at [262, 208] on span "FTB (SNB)" at bounding box center [249, 209] width 42 height 13
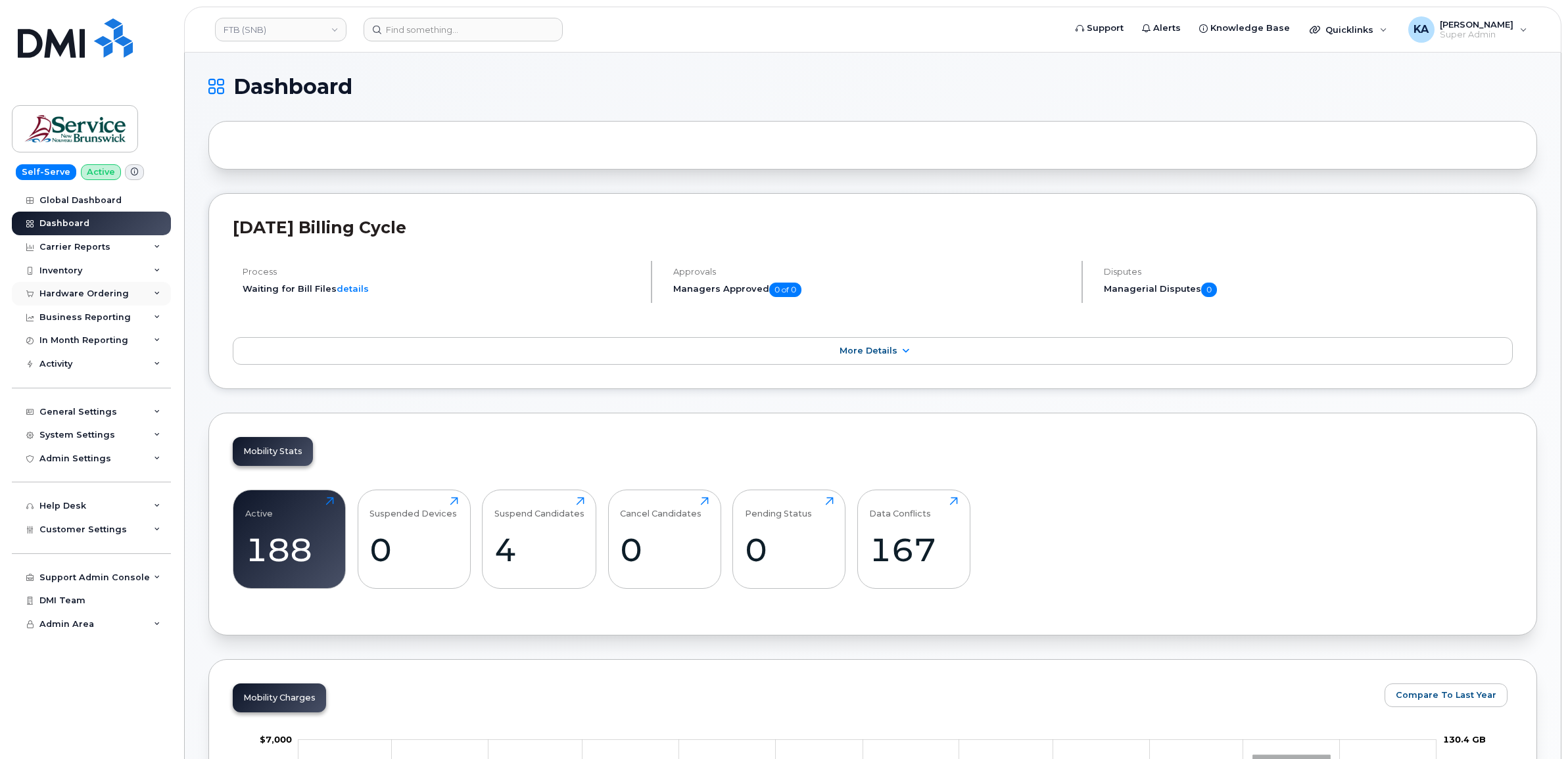
click at [93, 299] on div "Hardware Ordering" at bounding box center [84, 293] width 90 height 11
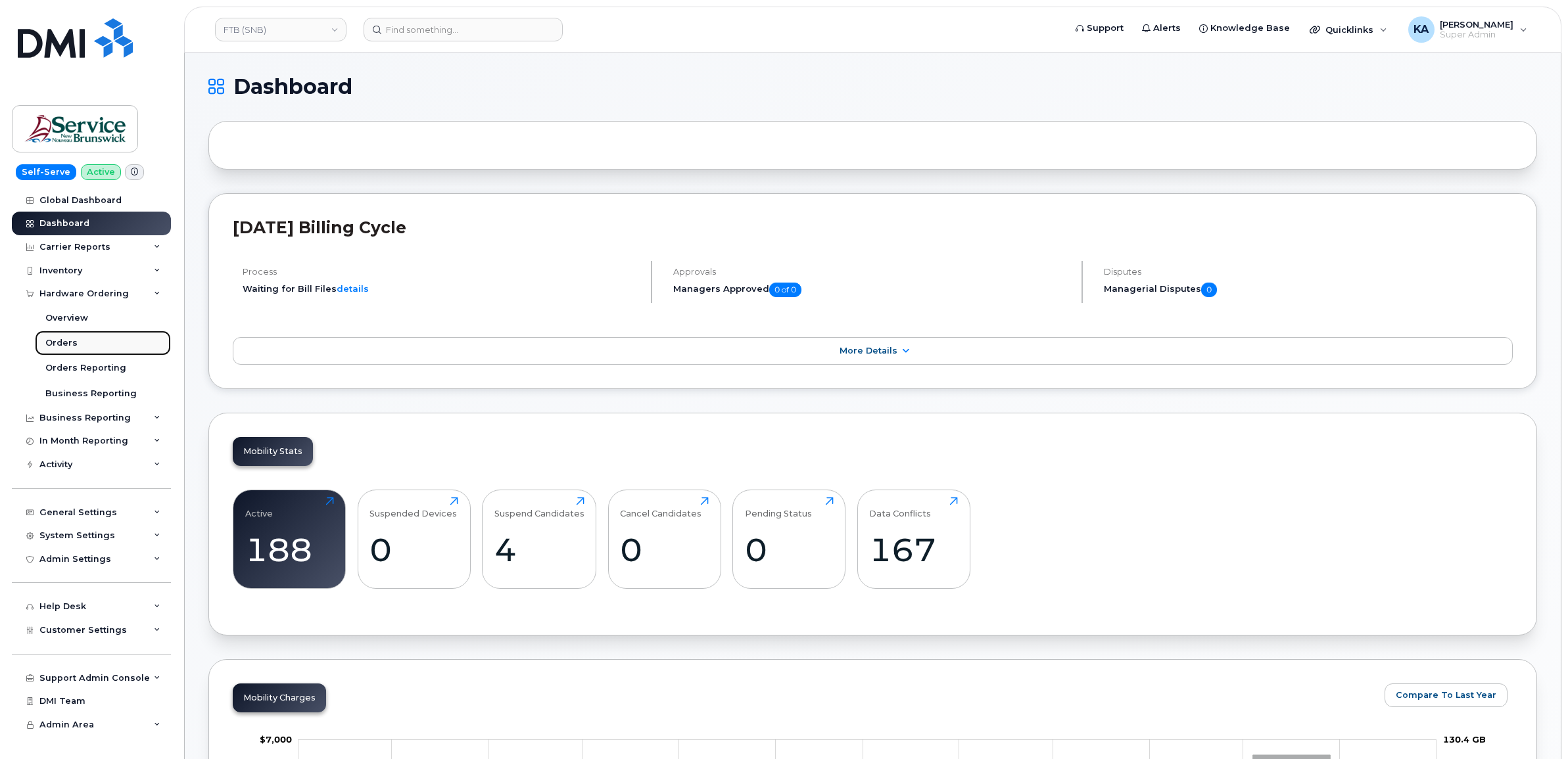
click at [49, 343] on div "Orders" at bounding box center [62, 343] width 32 height 12
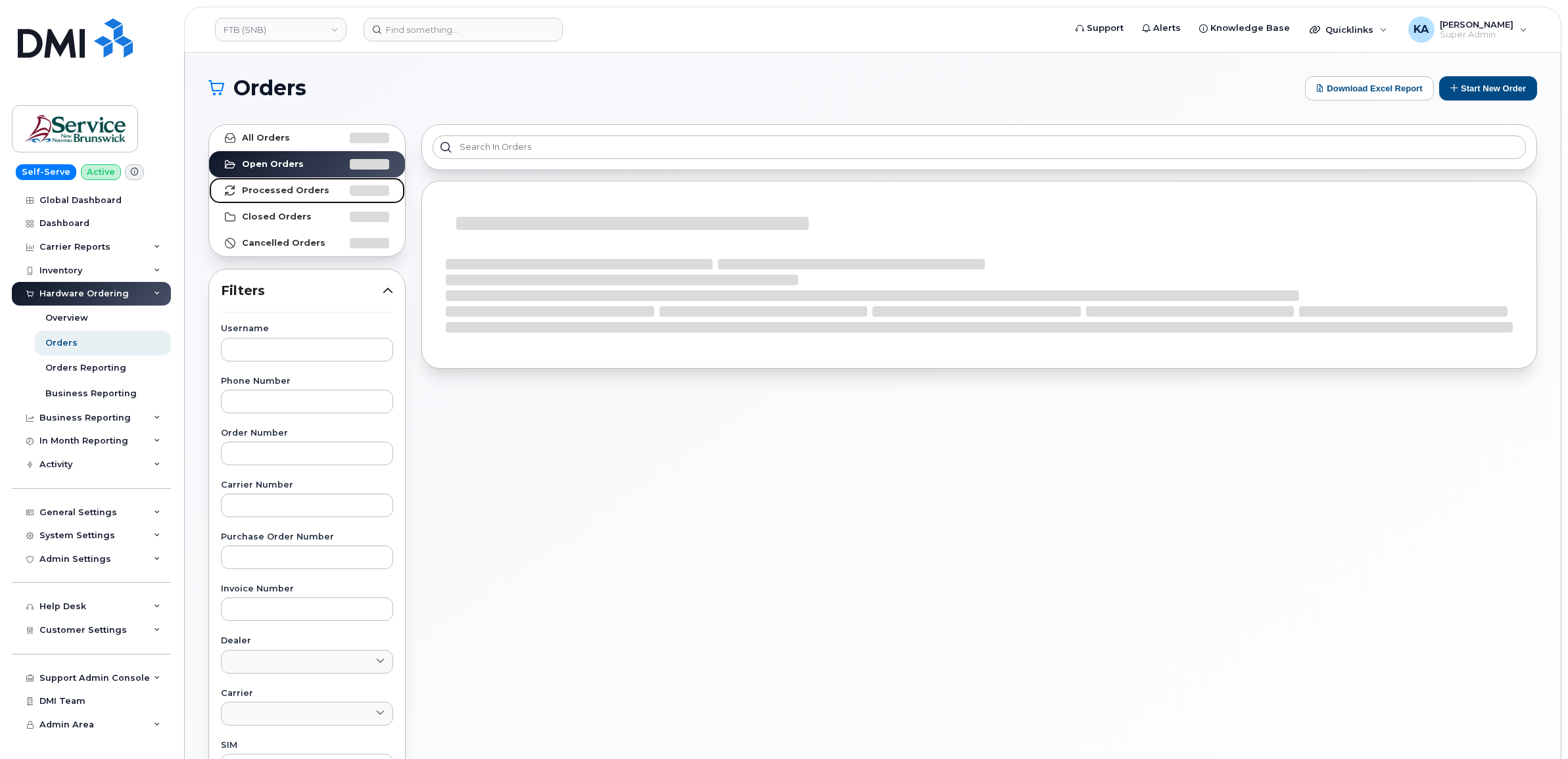
click at [300, 190] on strong "Processed Orders" at bounding box center [285, 190] width 87 height 11
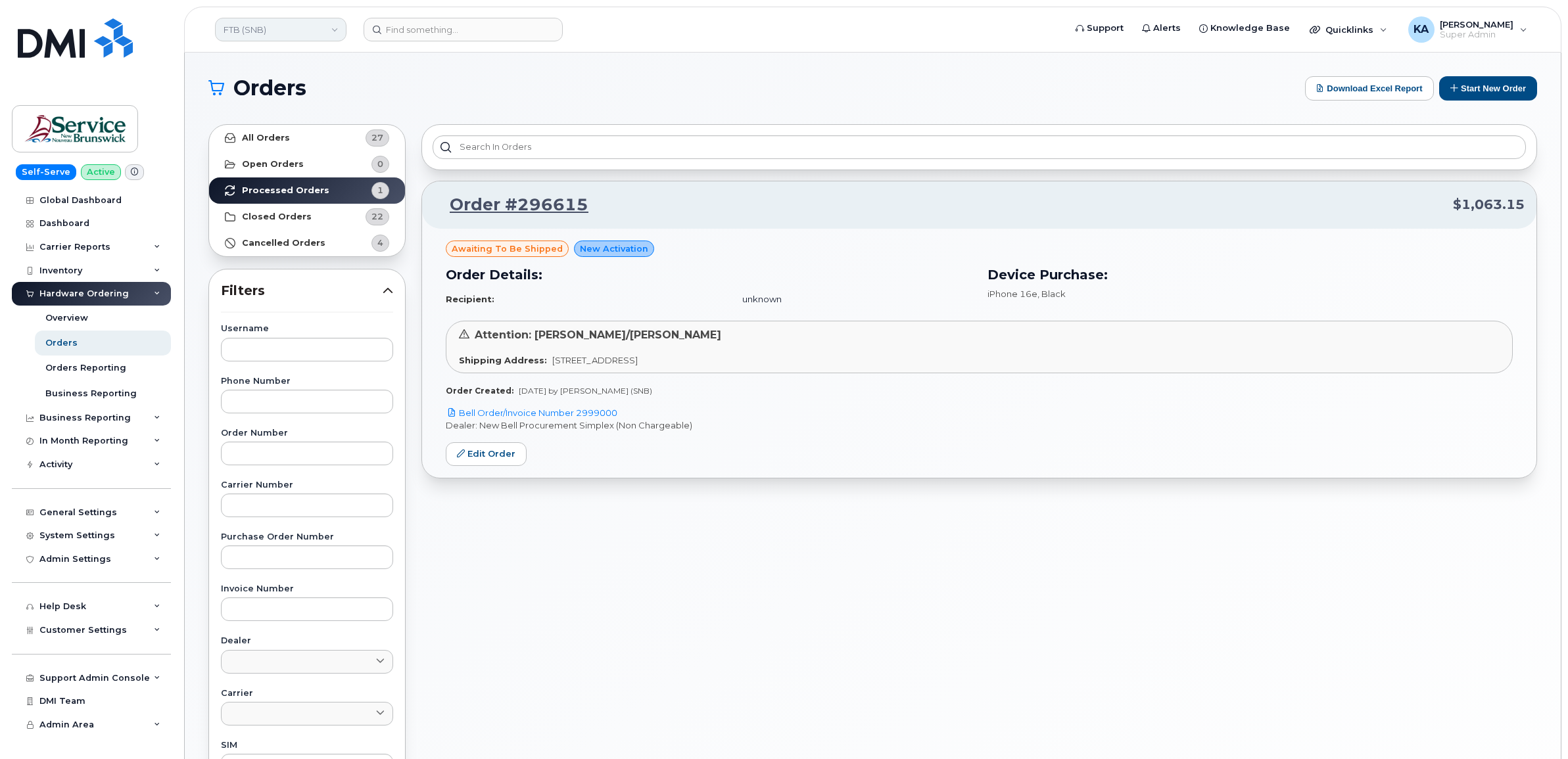
click at [264, 31] on link "FTB (SNB)" at bounding box center [281, 29] width 131 height 23
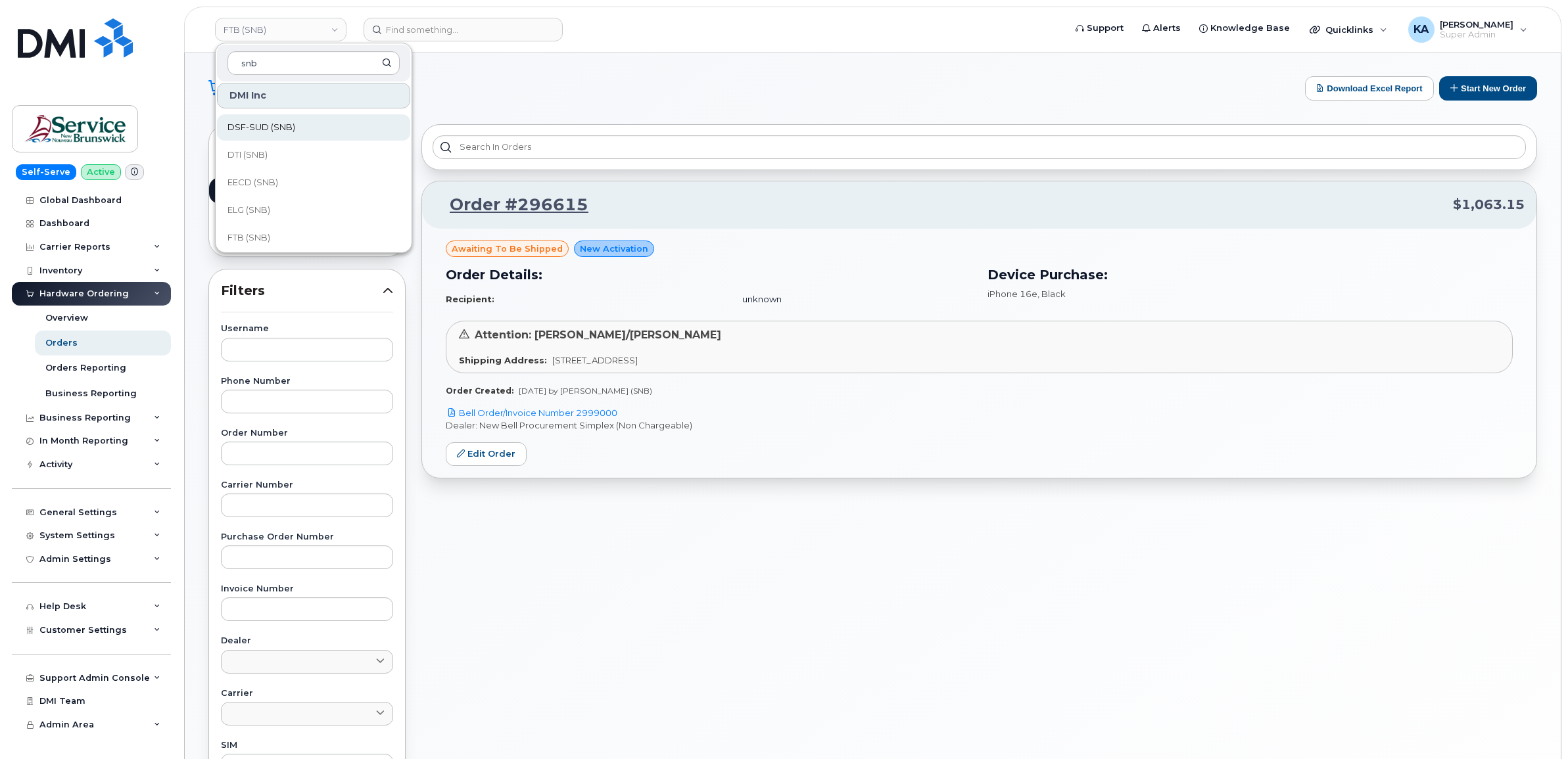
scroll to position [246, 0]
type input "snb"
click at [262, 180] on span "ELG (SNB)" at bounding box center [249, 181] width 42 height 13
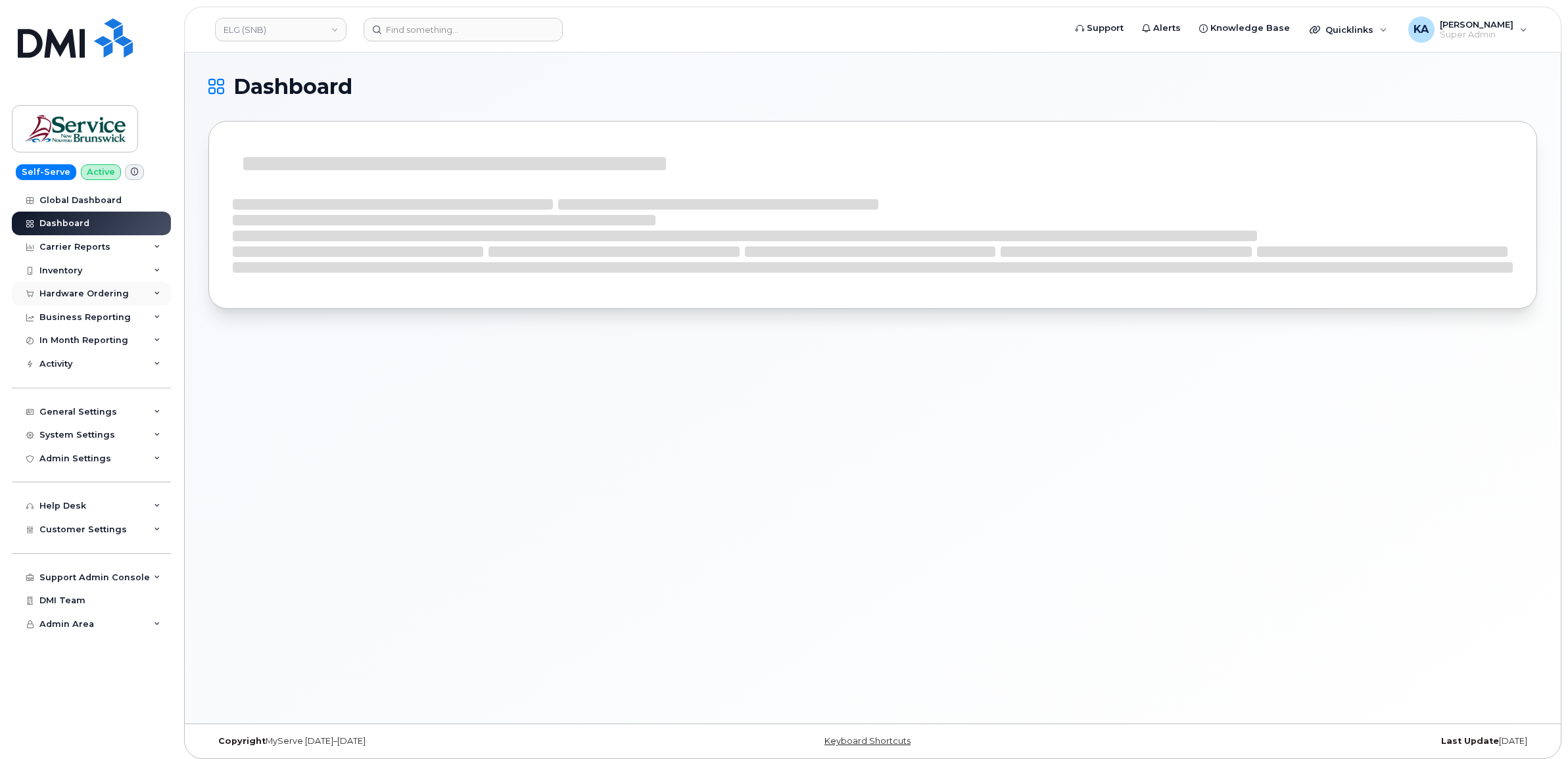
click at [106, 297] on div "Hardware Ordering" at bounding box center [84, 293] width 90 height 11
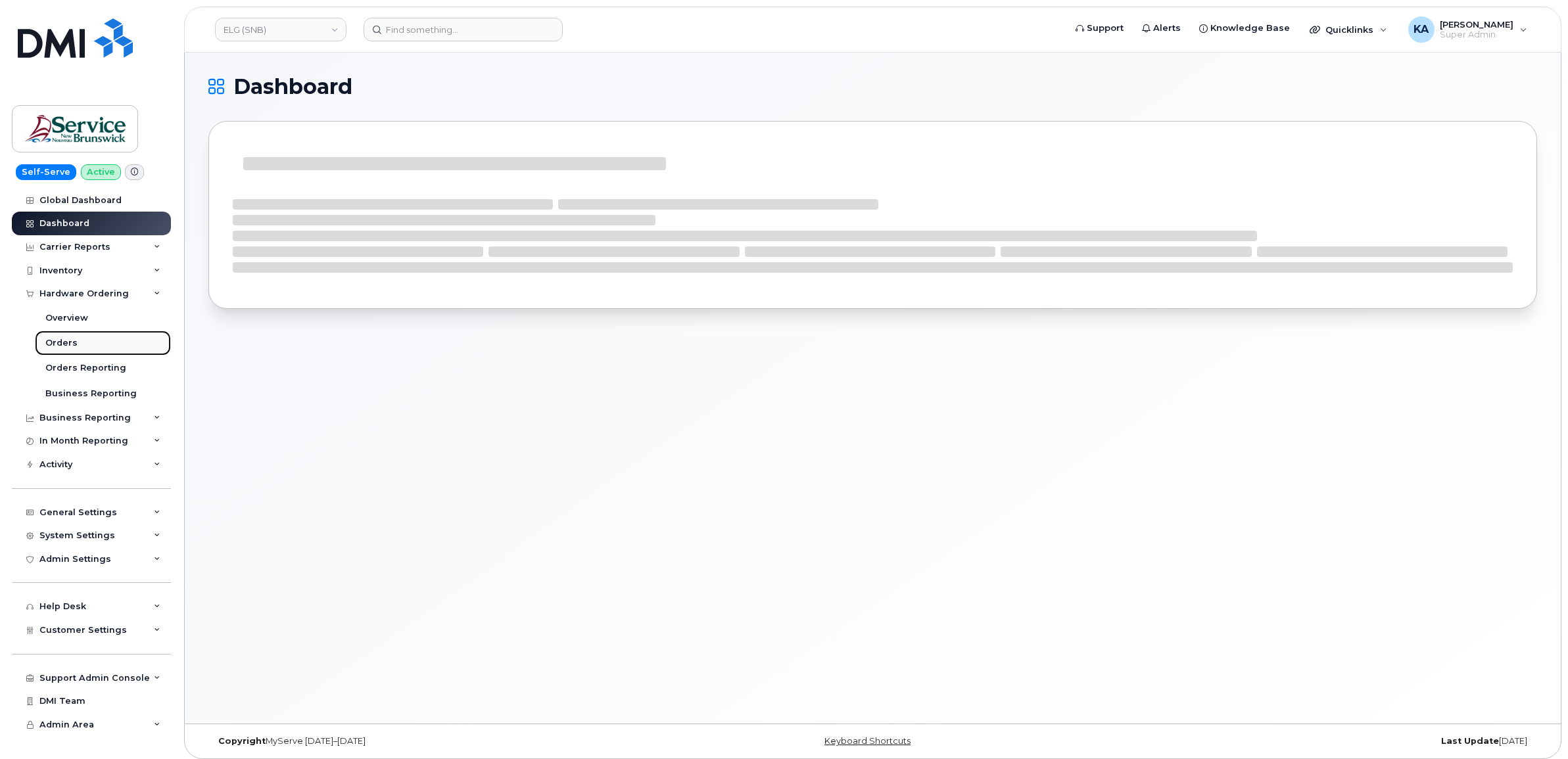
click at [59, 336] on link "Orders" at bounding box center [103, 343] width 136 height 25
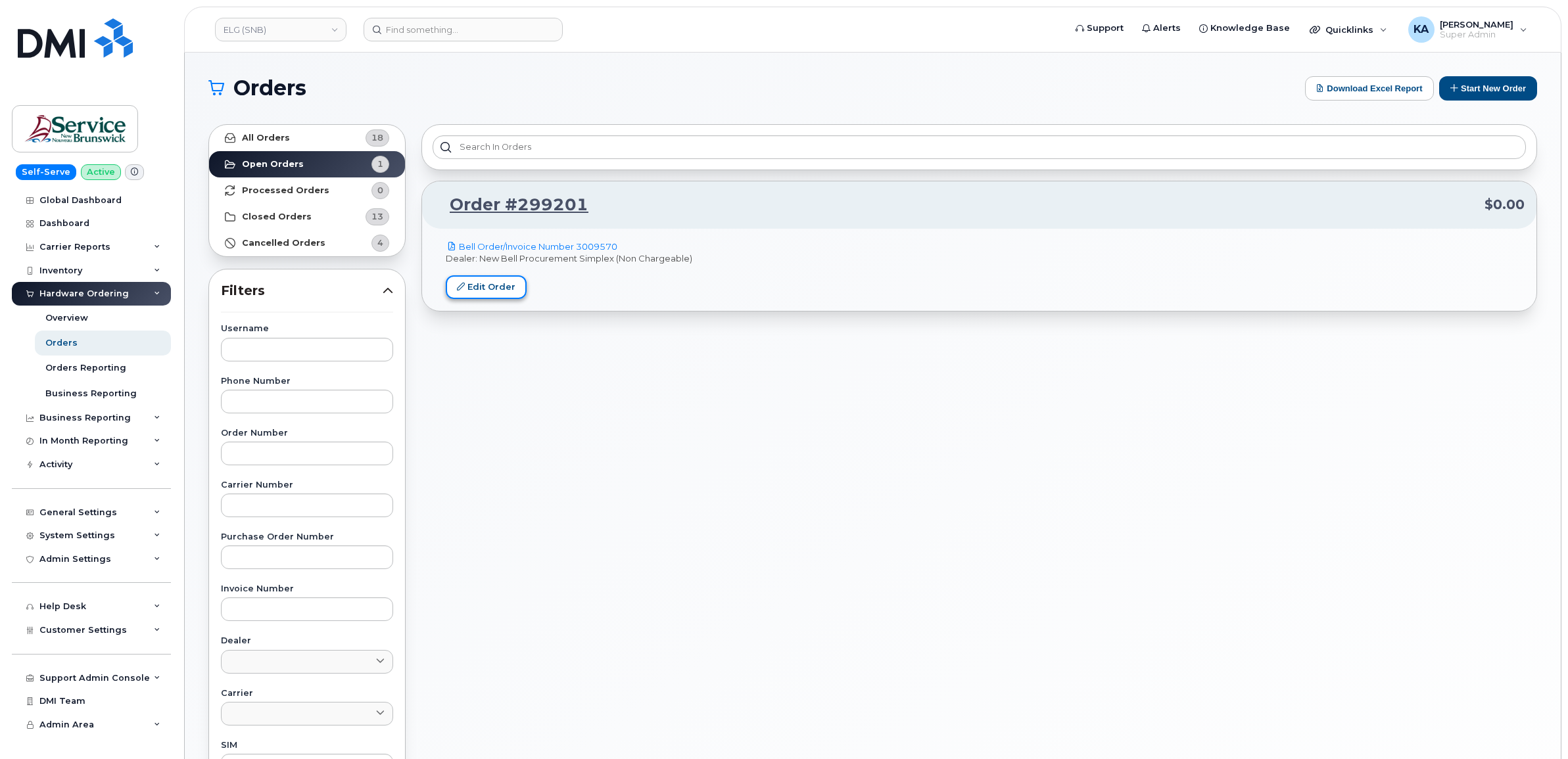
click at [494, 283] on link "Edit Order" at bounding box center [486, 287] width 81 height 24
click at [306, 32] on link "ELG (SNB)" at bounding box center [281, 29] width 131 height 23
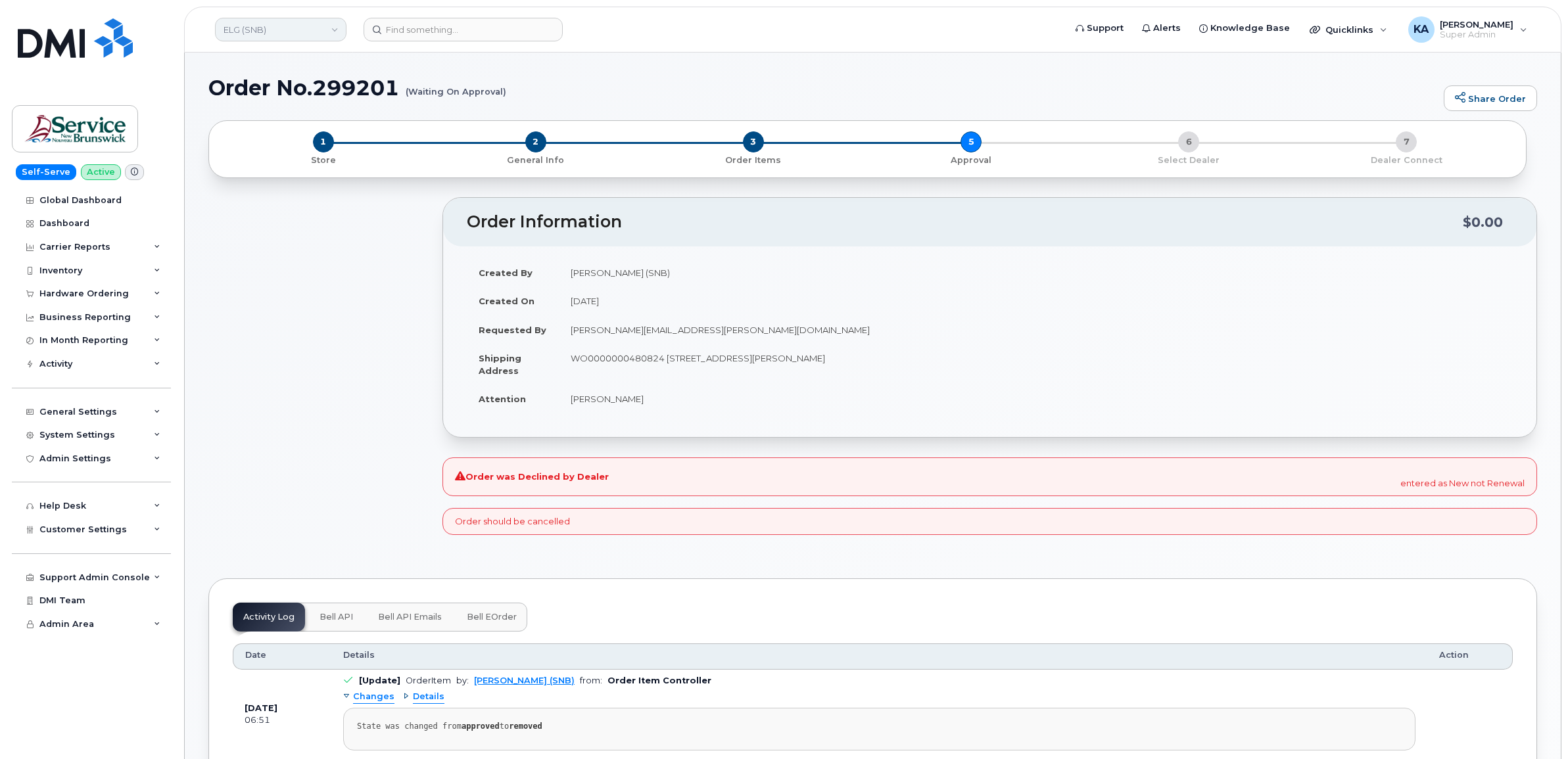
click at [333, 32] on link "ELG (SNB)" at bounding box center [281, 29] width 131 height 23
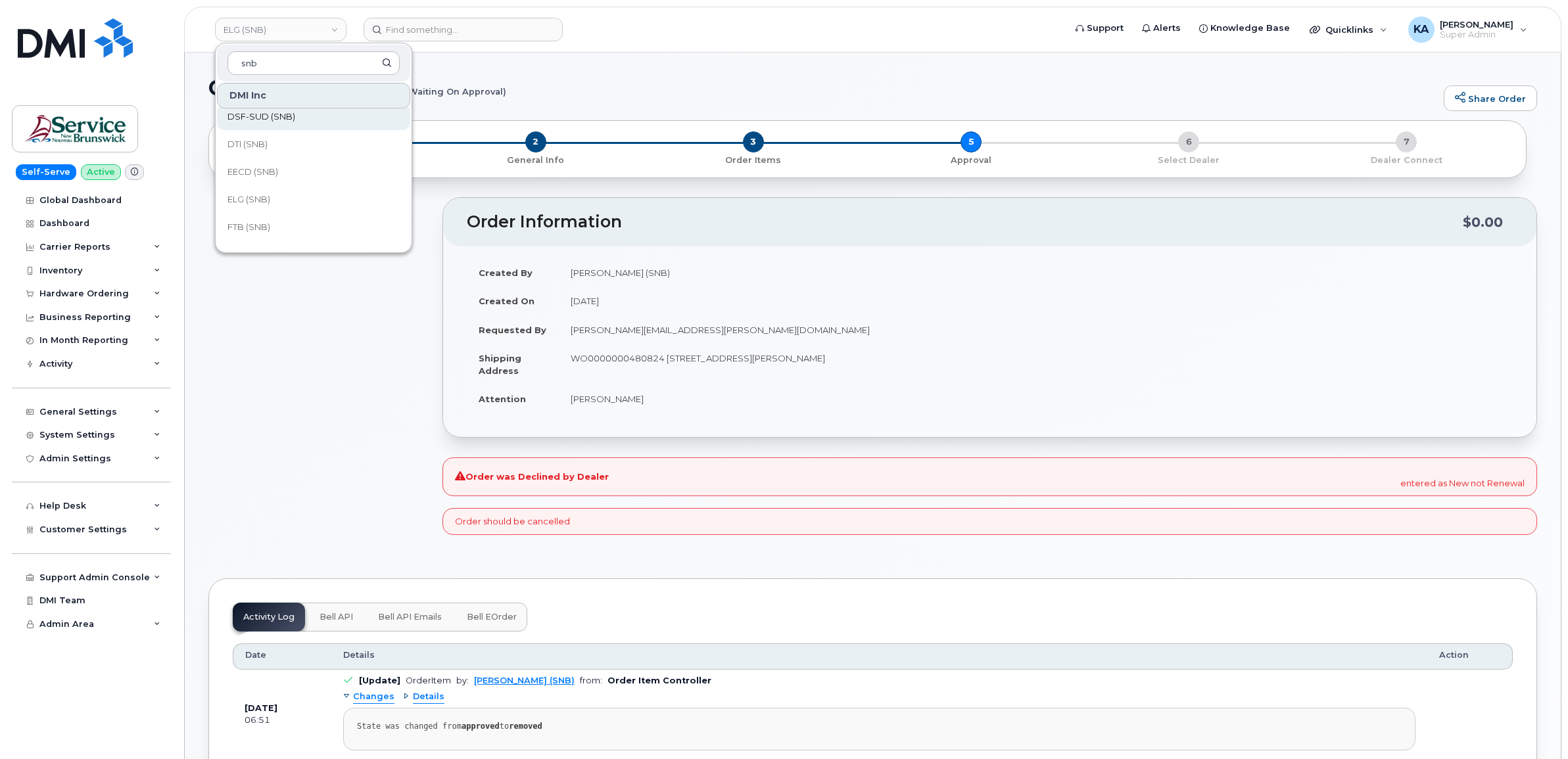
scroll to position [246, 0]
type input "snb"
click at [278, 148] on link "EECD (SNB)" at bounding box center [313, 154] width 193 height 27
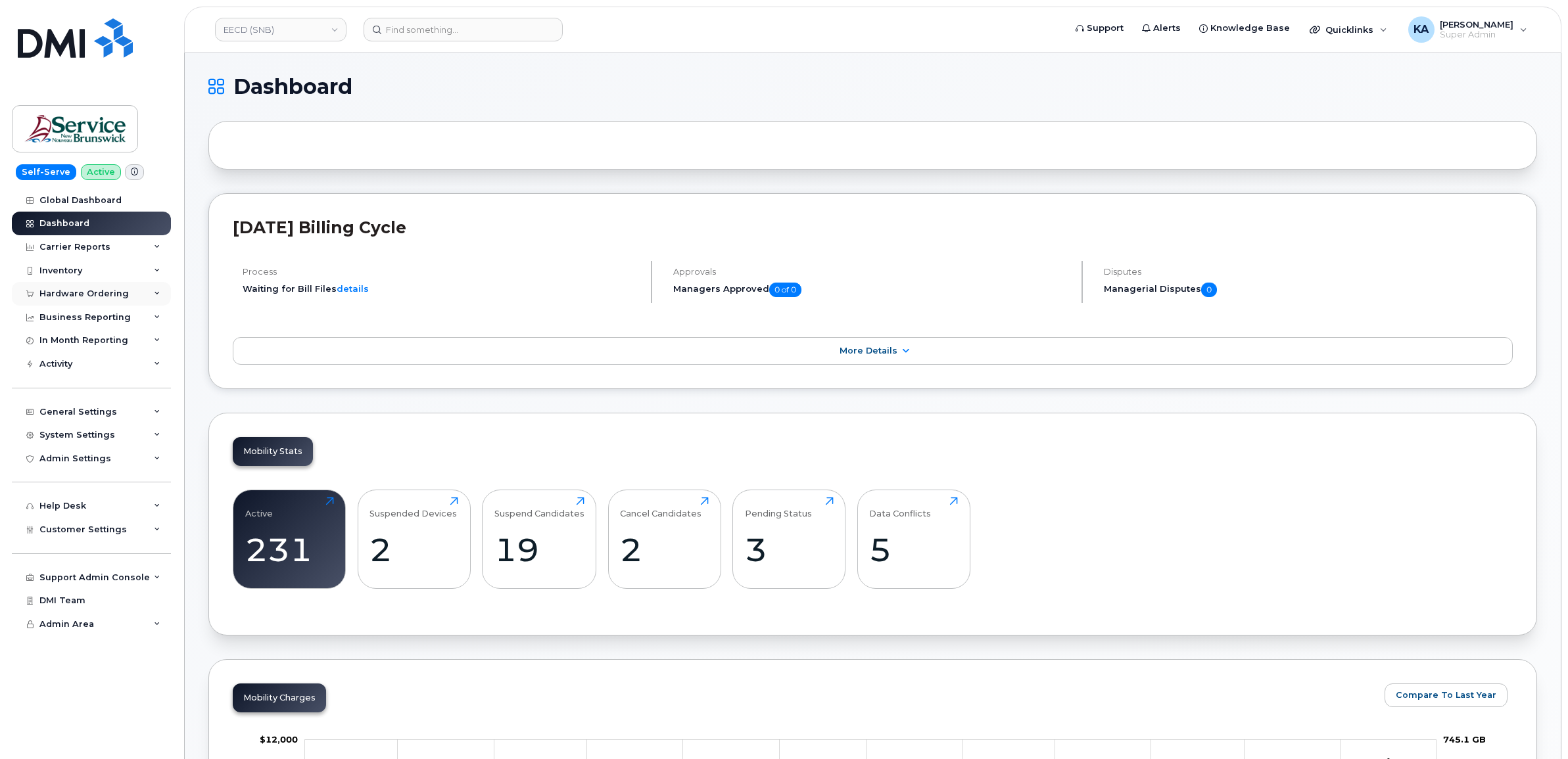
click at [110, 297] on div "Hardware Ordering" at bounding box center [84, 293] width 90 height 11
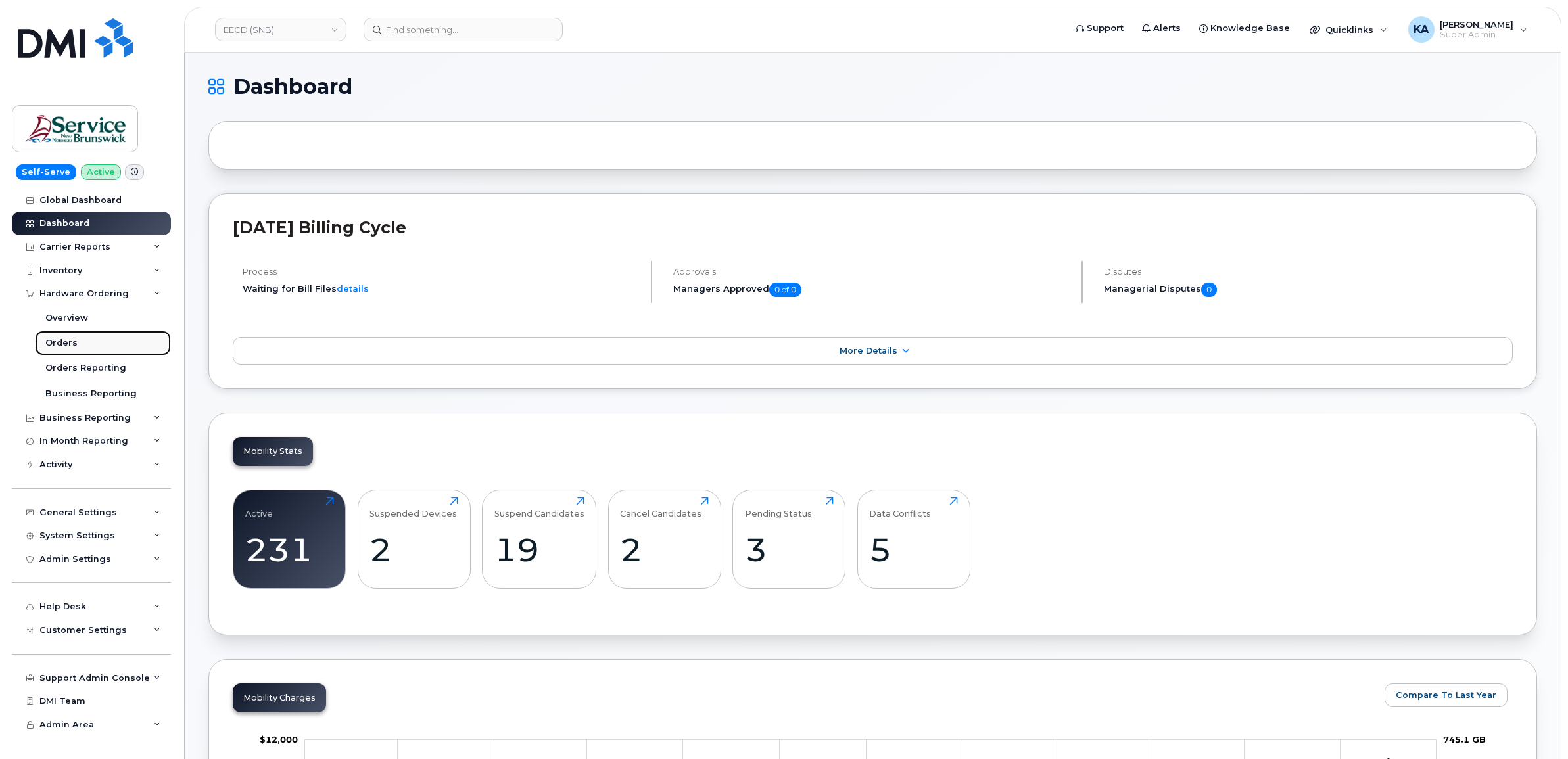
click at [59, 343] on div "Orders" at bounding box center [62, 343] width 32 height 12
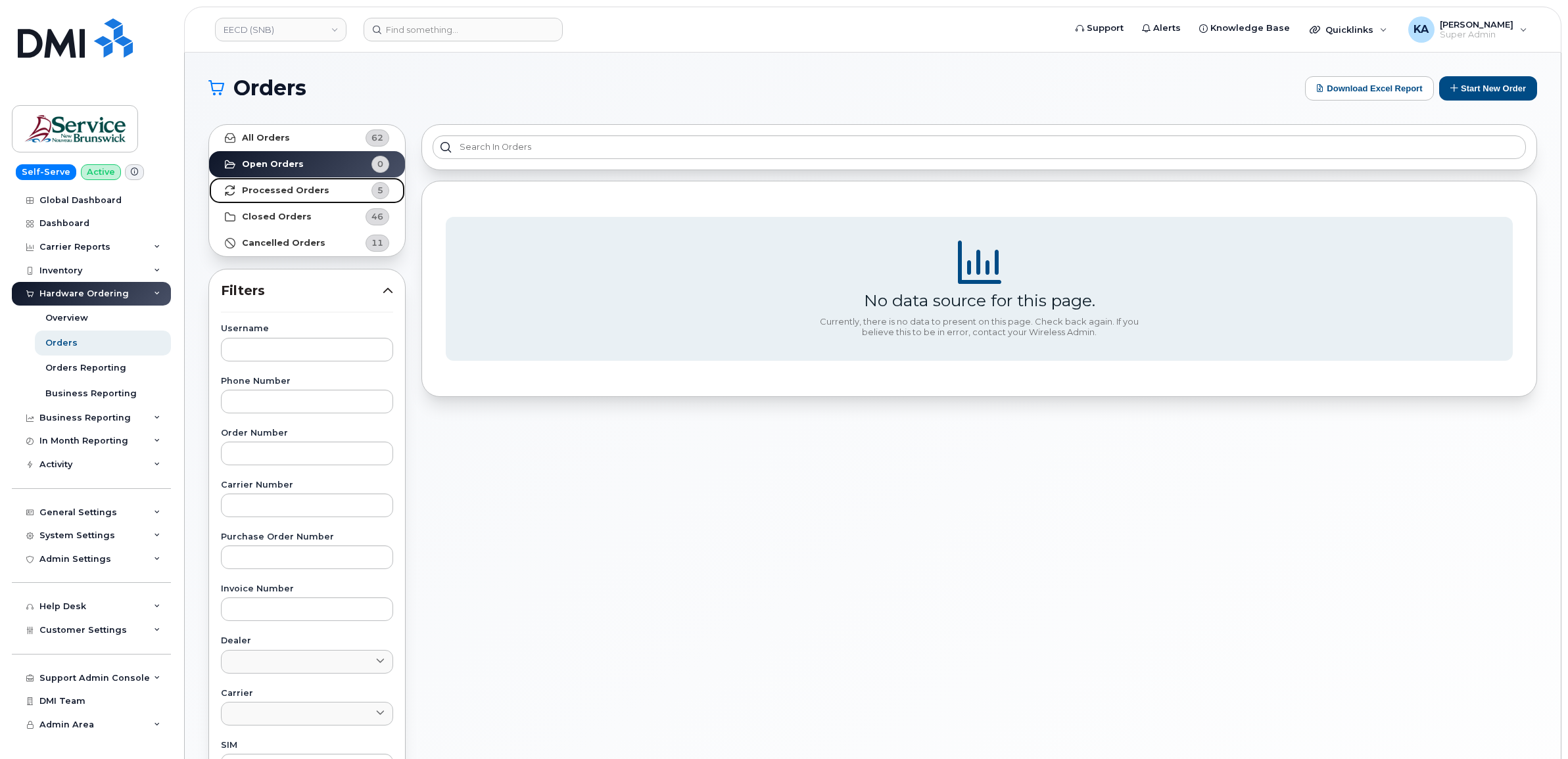
drag, startPoint x: 284, startPoint y: 186, endPoint x: 298, endPoint y: 185, distance: 14.0
click at [284, 189] on strong "Processed Orders" at bounding box center [285, 190] width 87 height 11
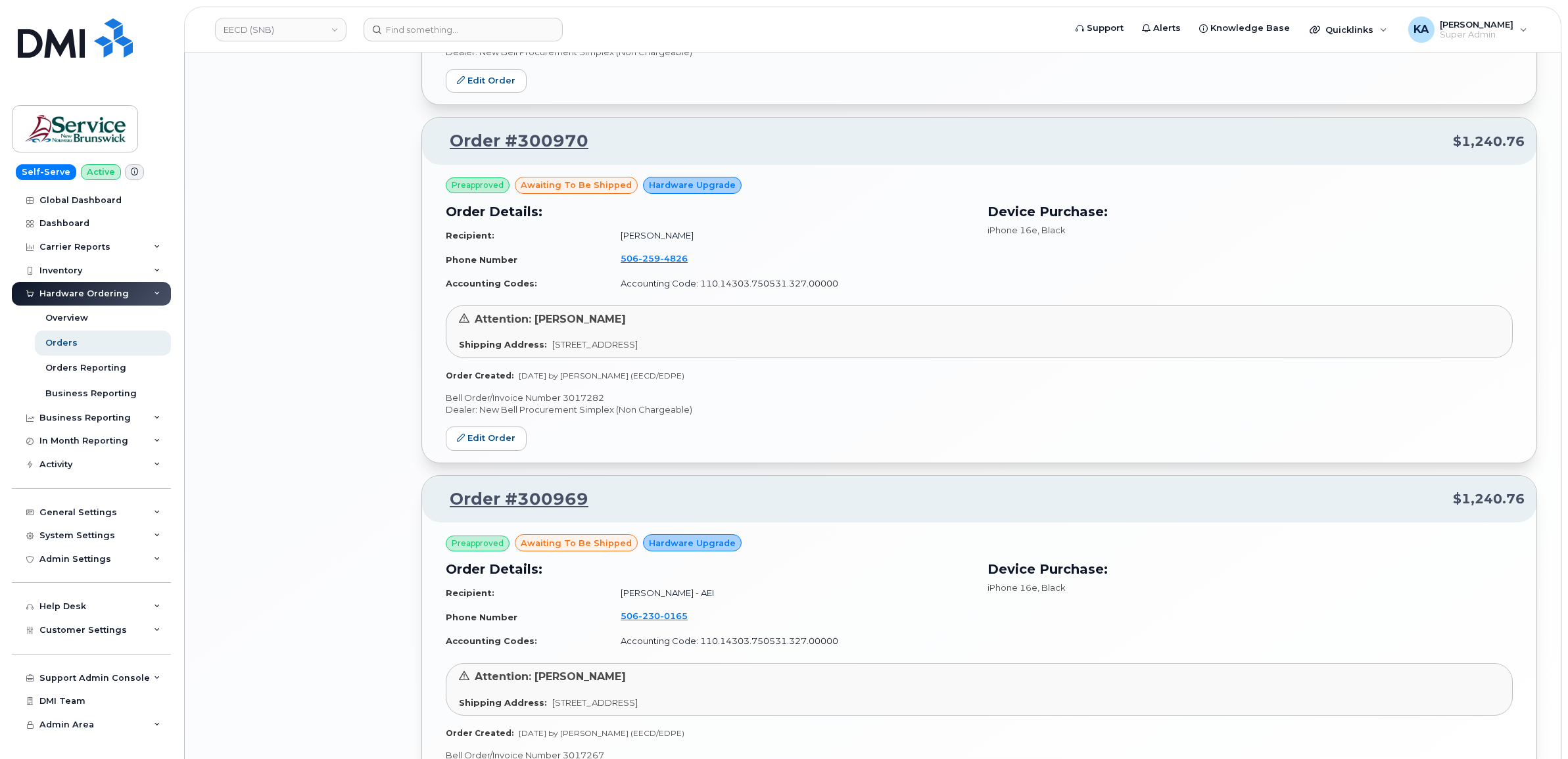
scroll to position [1274, 0]
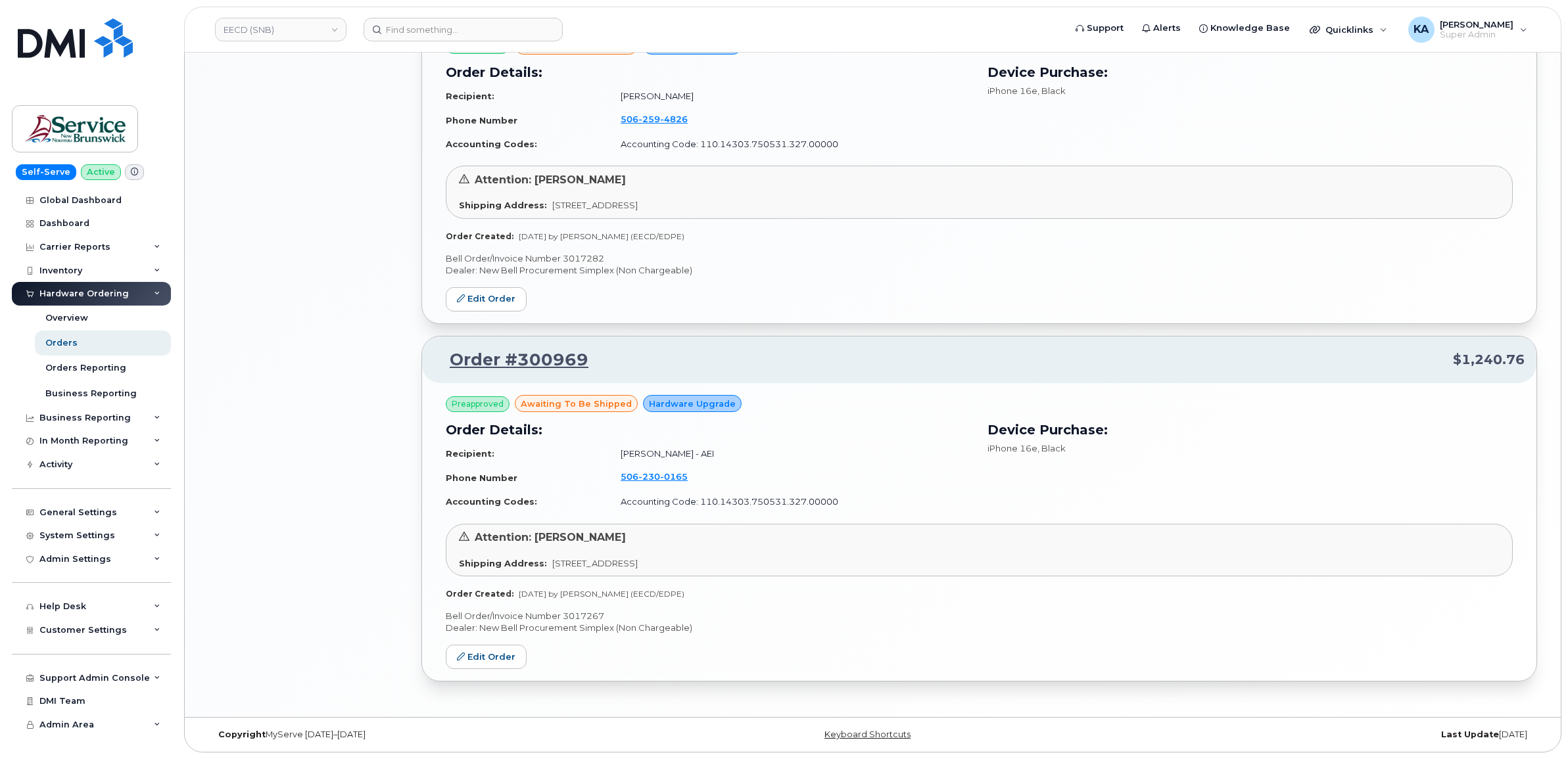
click at [580, 613] on p "Bell Order/Invoice Number 3017267" at bounding box center [979, 616] width 1067 height 12
copy p "3017267"
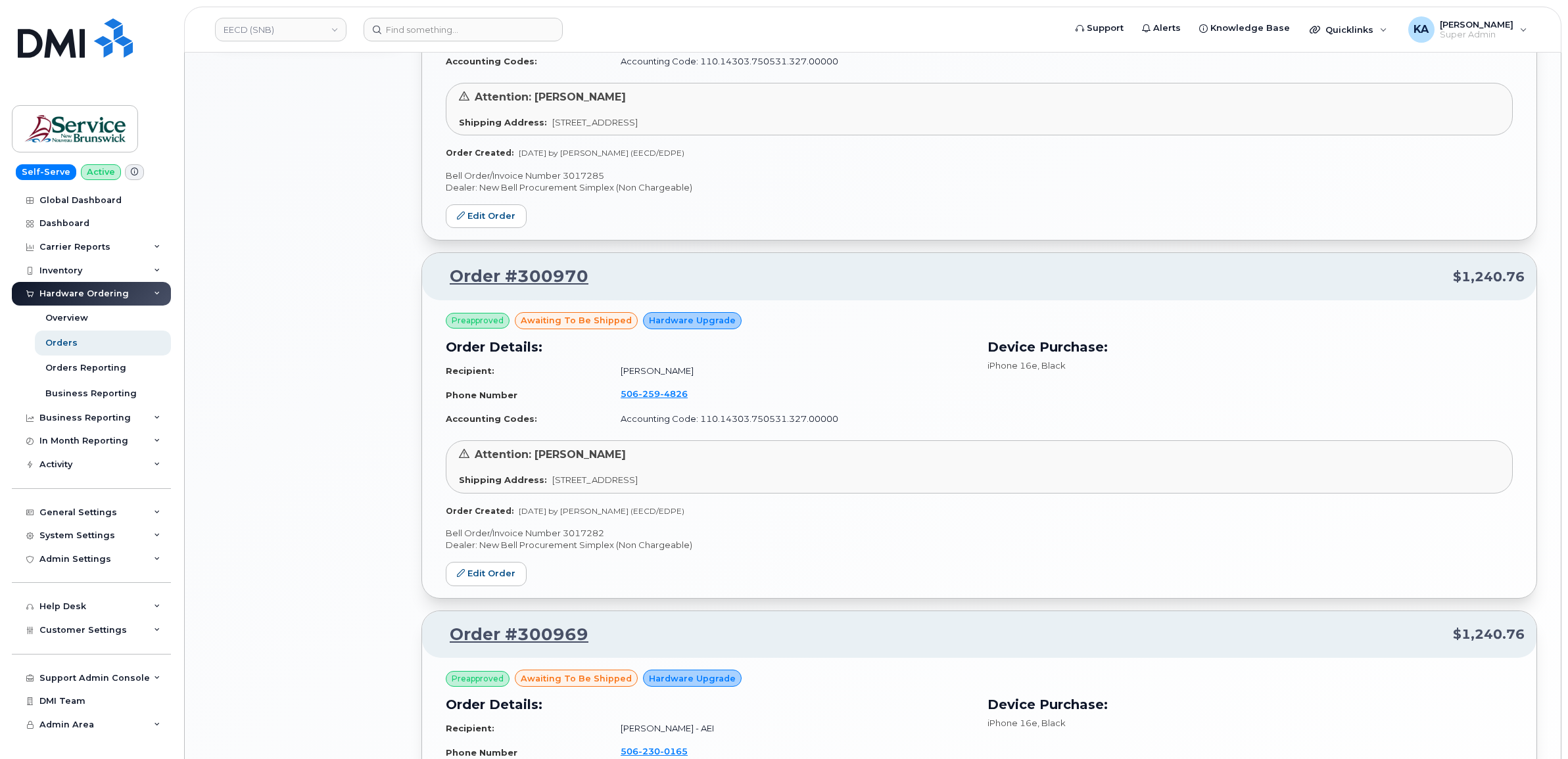
scroll to position [944, 0]
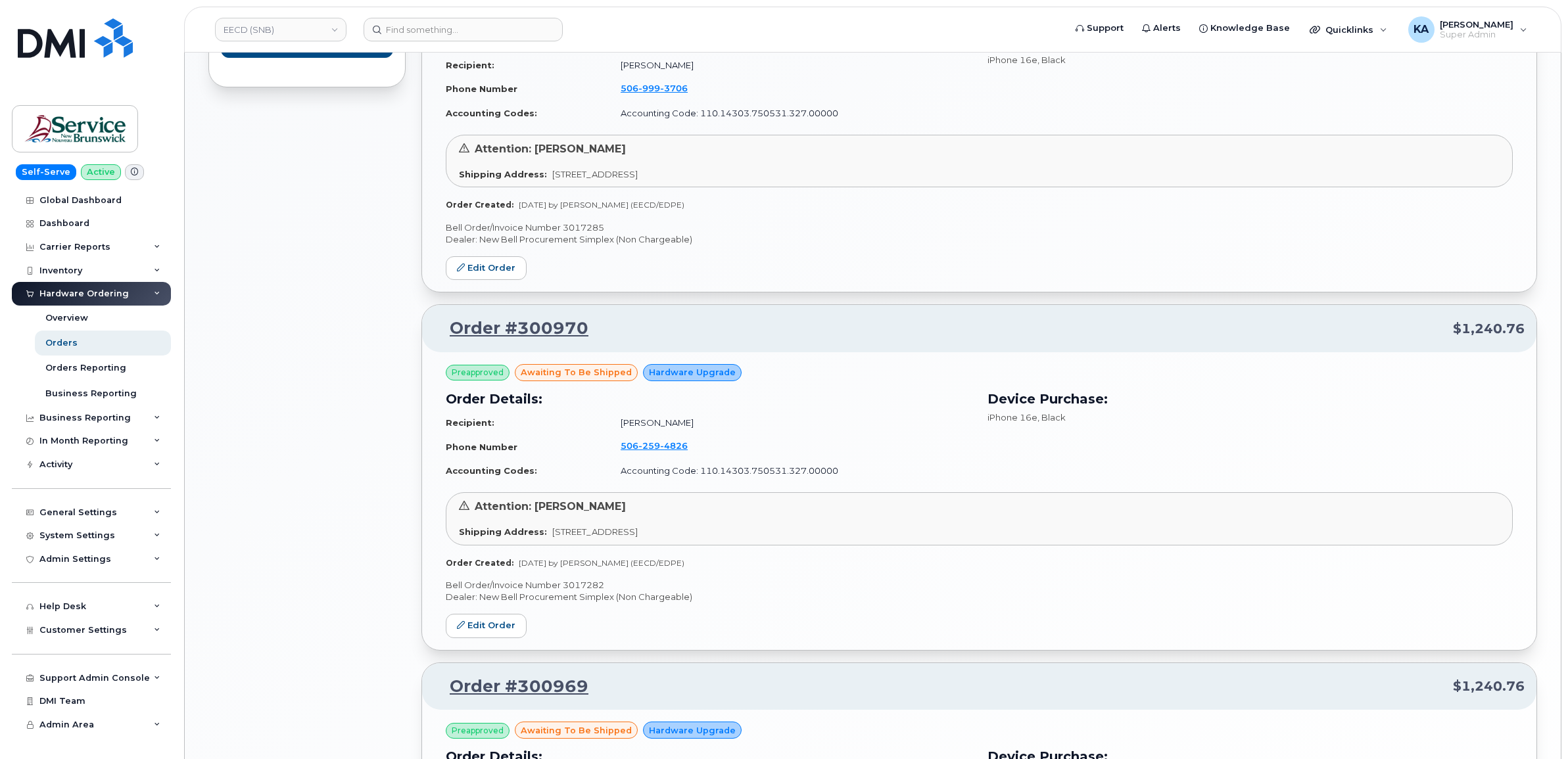
click at [580, 583] on p "Bell Order/Invoice Number 3017282" at bounding box center [979, 585] width 1067 height 12
copy p "3017282"
click at [583, 230] on p "Bell Order/Invoice Number 3017285" at bounding box center [979, 227] width 1067 height 12
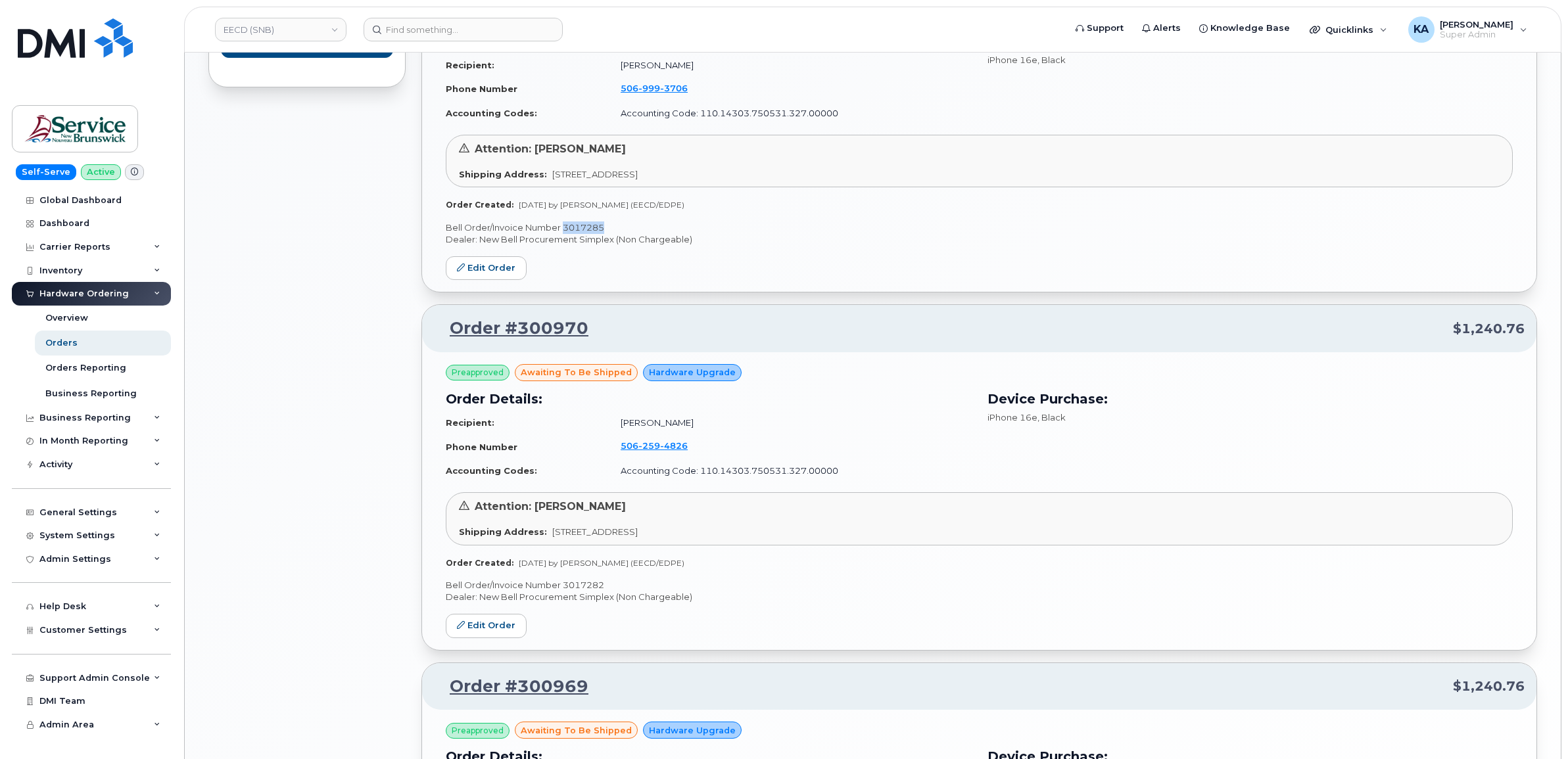
copy p "3017285"
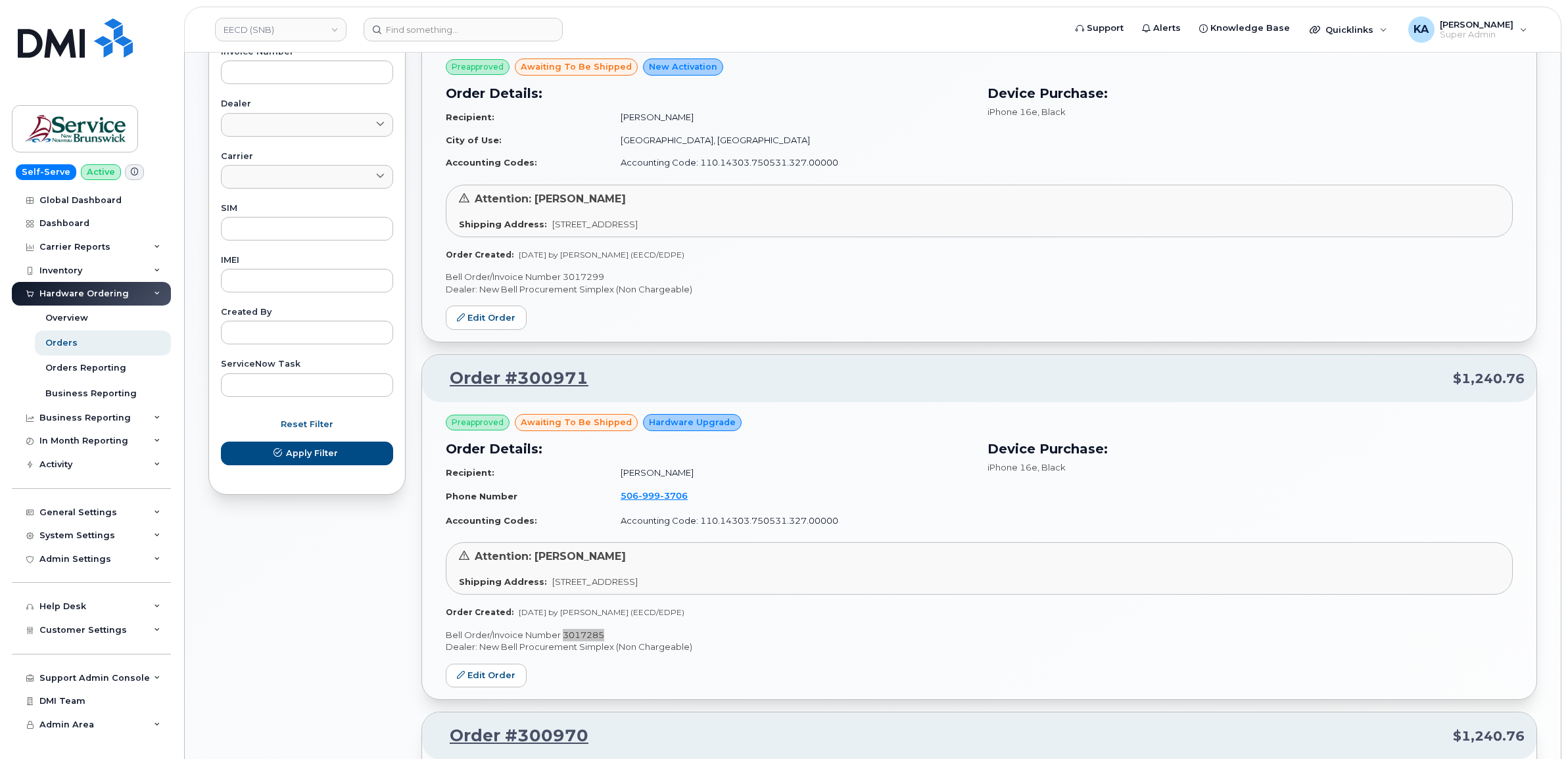
scroll to position [534, 0]
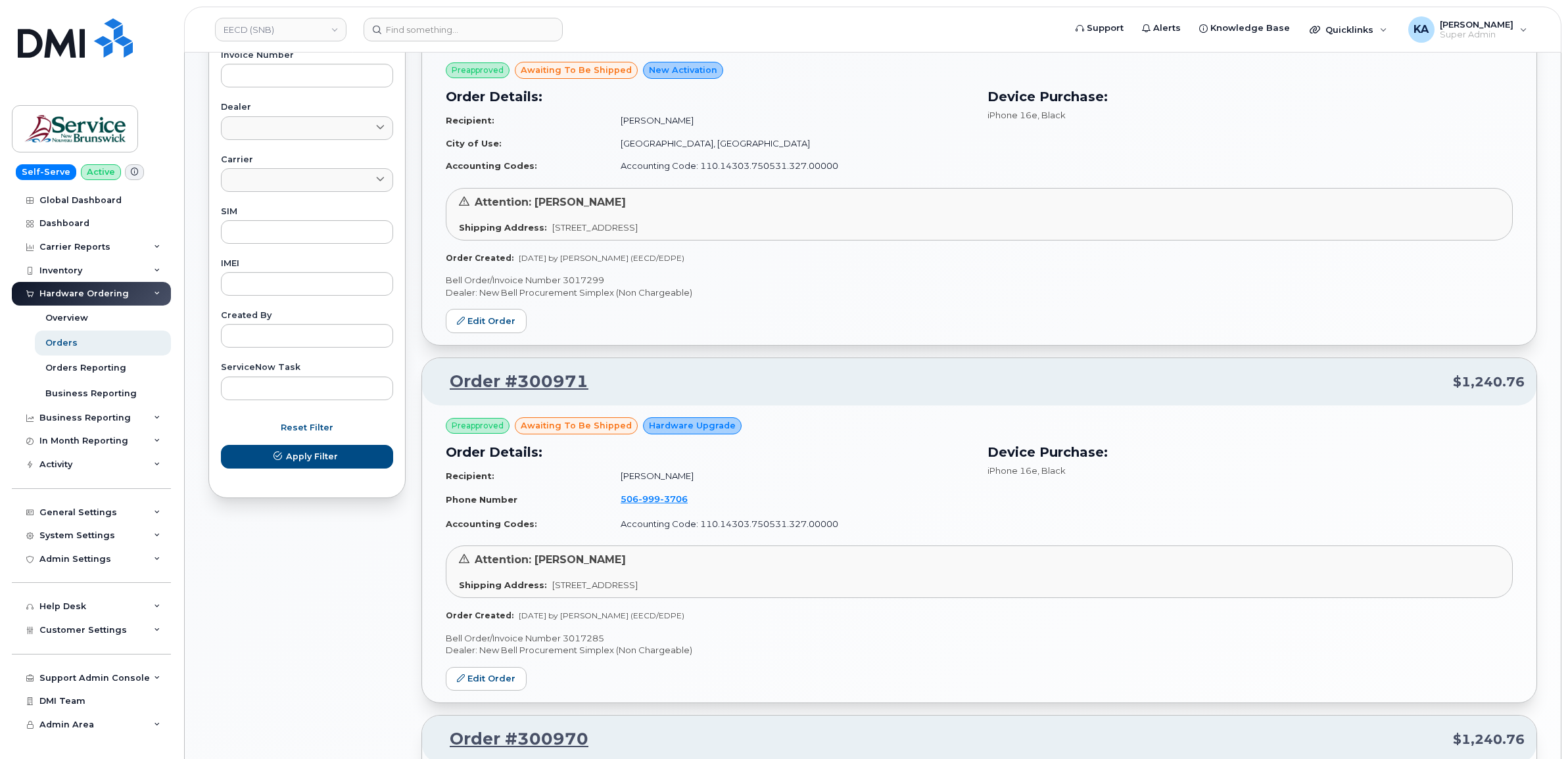
click at [585, 283] on p "Bell Order/Invoice Number 3017299" at bounding box center [979, 280] width 1067 height 12
click at [585, 281] on p "Bell Order/Invoice Number 3017299" at bounding box center [979, 280] width 1067 height 12
copy p "3017299"
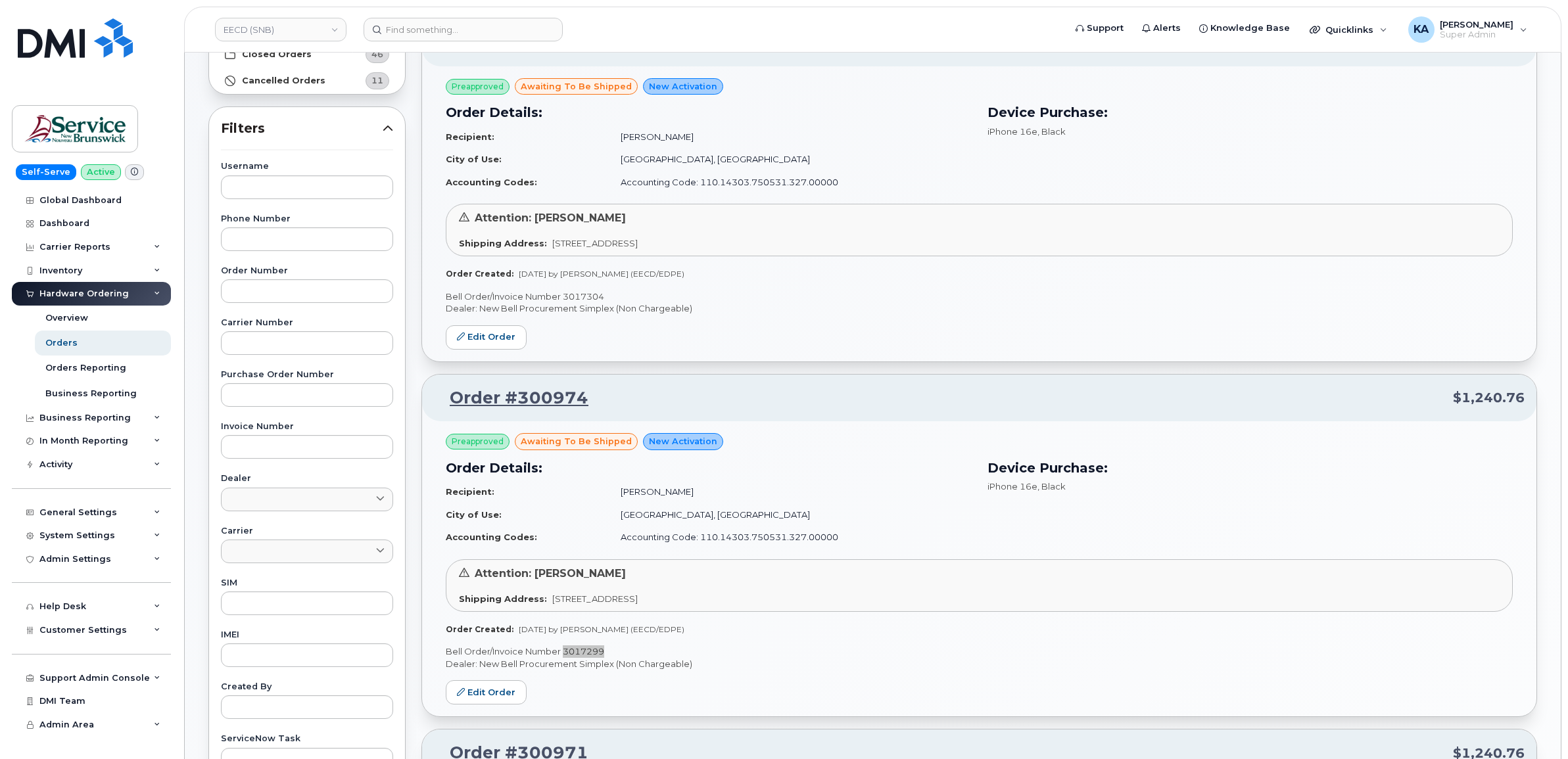
scroll to position [123, 0]
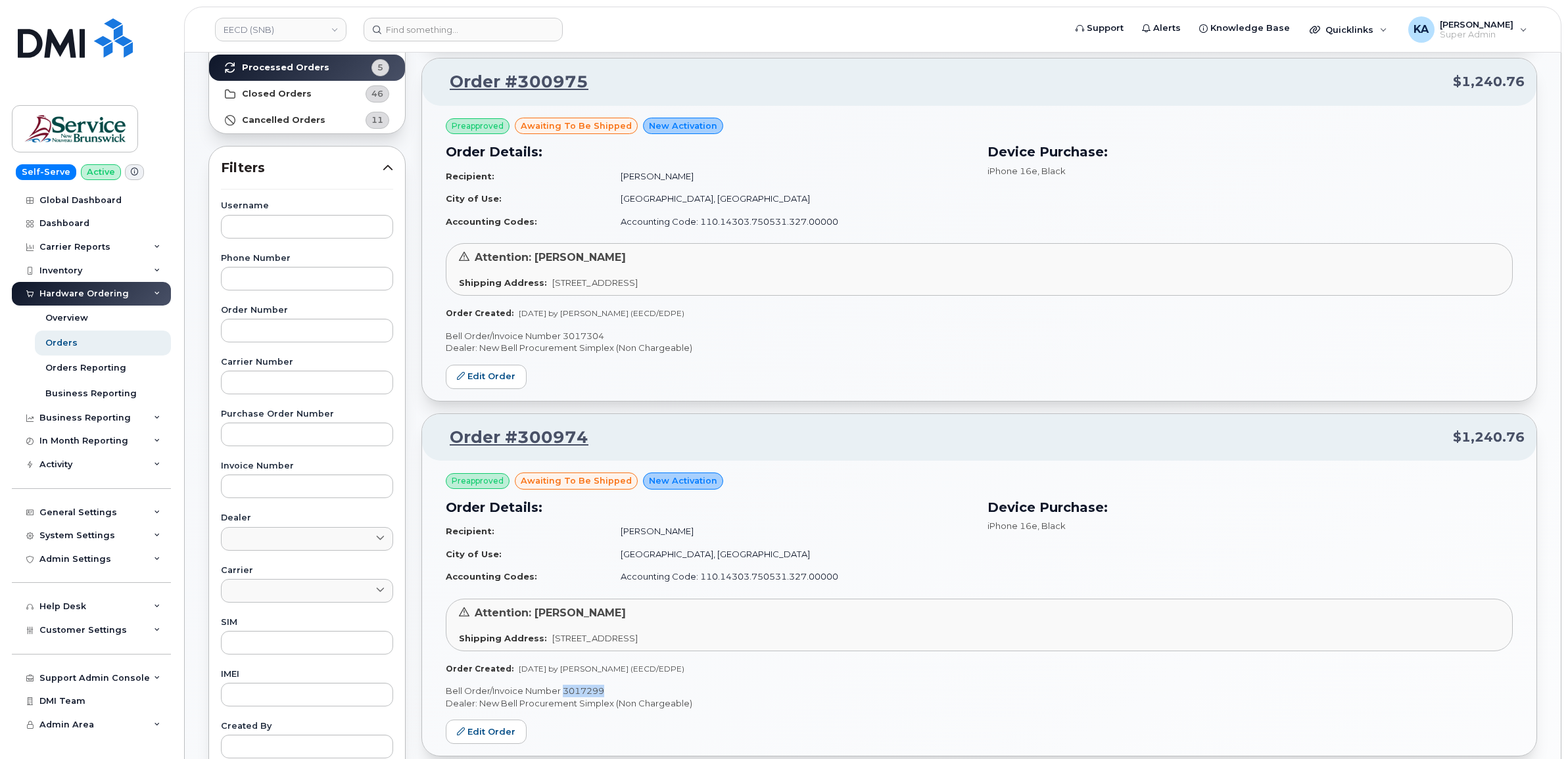
click at [573, 335] on p "Bell Order/Invoice Number 3017304" at bounding box center [979, 336] width 1067 height 12
copy p "3017304"
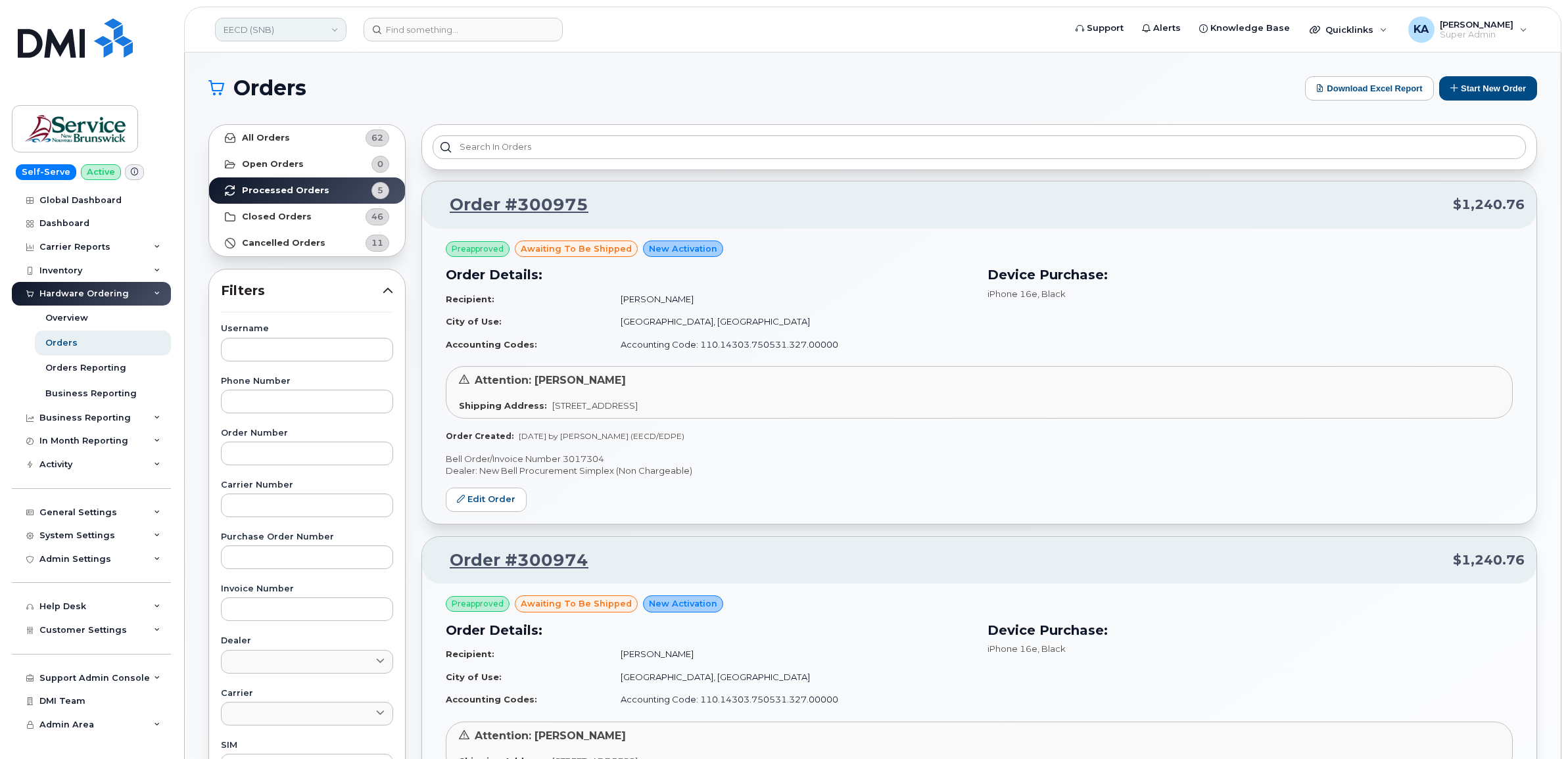
click at [274, 35] on link "EECD (SNB)" at bounding box center [281, 29] width 131 height 23
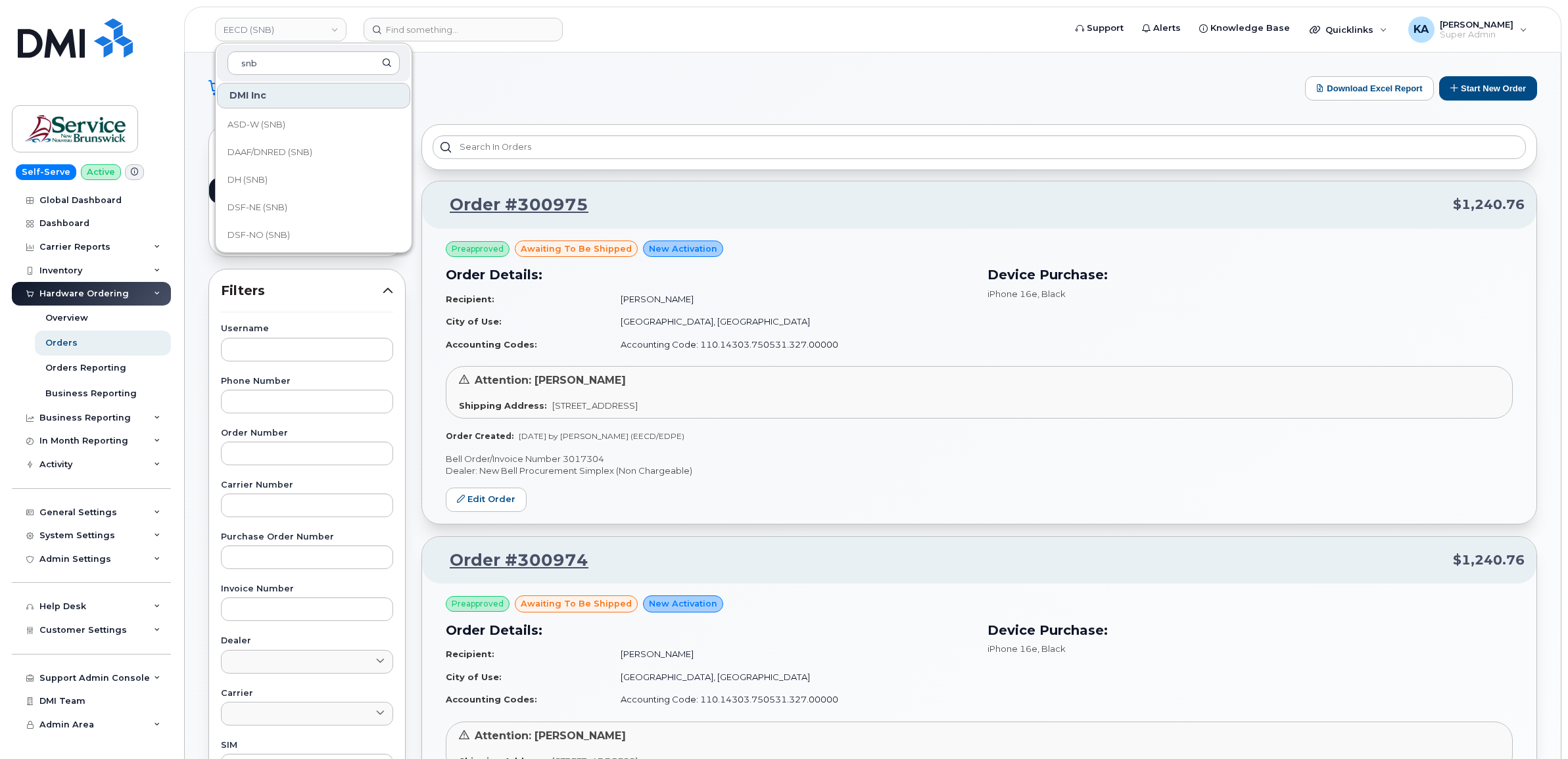
scroll to position [165, 0]
type input "snb"
click at [231, 202] on span "DTI (SNB)" at bounding box center [248, 209] width 40 height 13
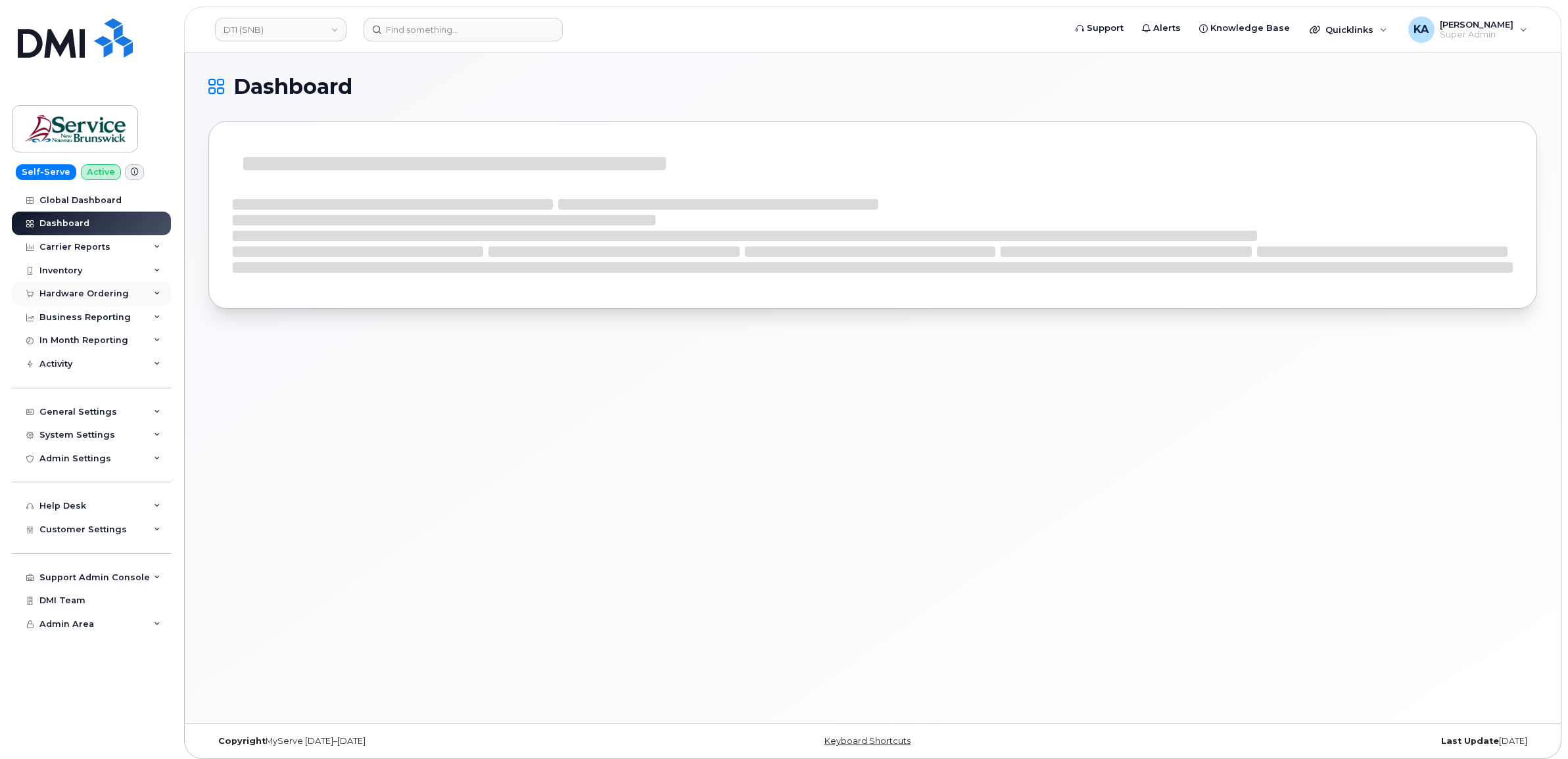
click at [99, 286] on div "Hardware Ordering" at bounding box center [91, 293] width 159 height 23
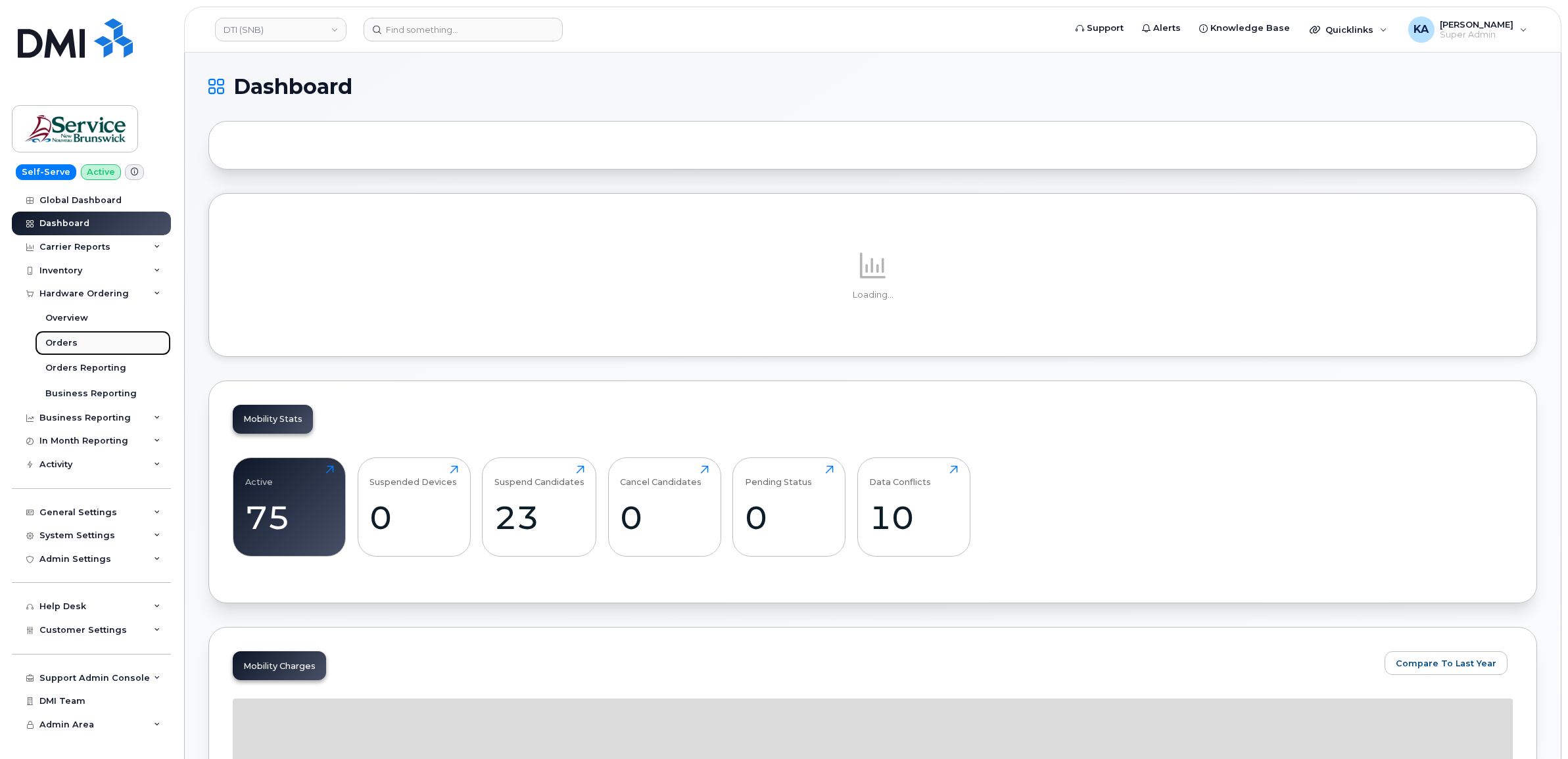
click at [61, 339] on div "Orders" at bounding box center [62, 343] width 32 height 12
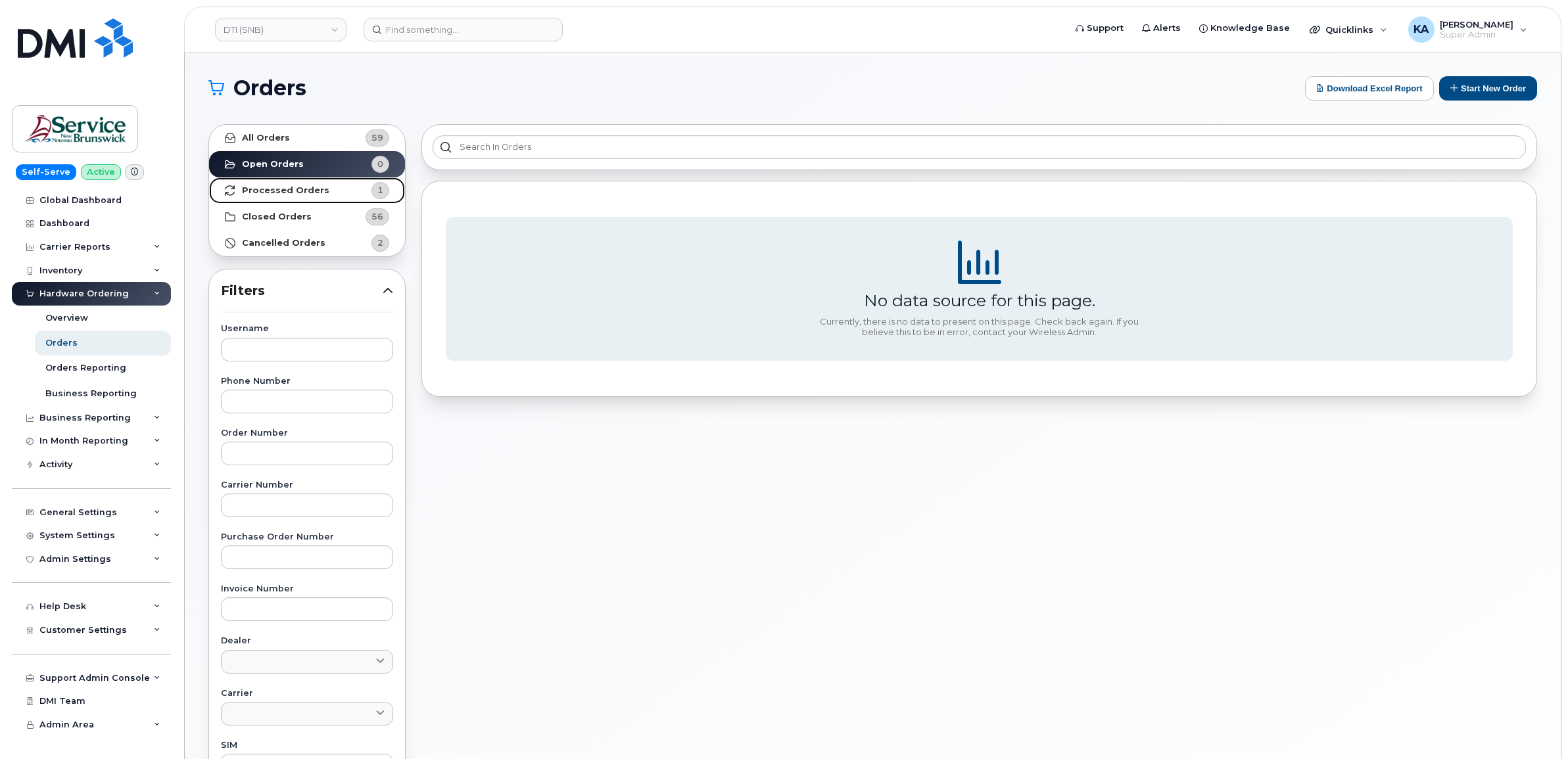
click at [303, 189] on strong "Processed Orders" at bounding box center [285, 190] width 87 height 11
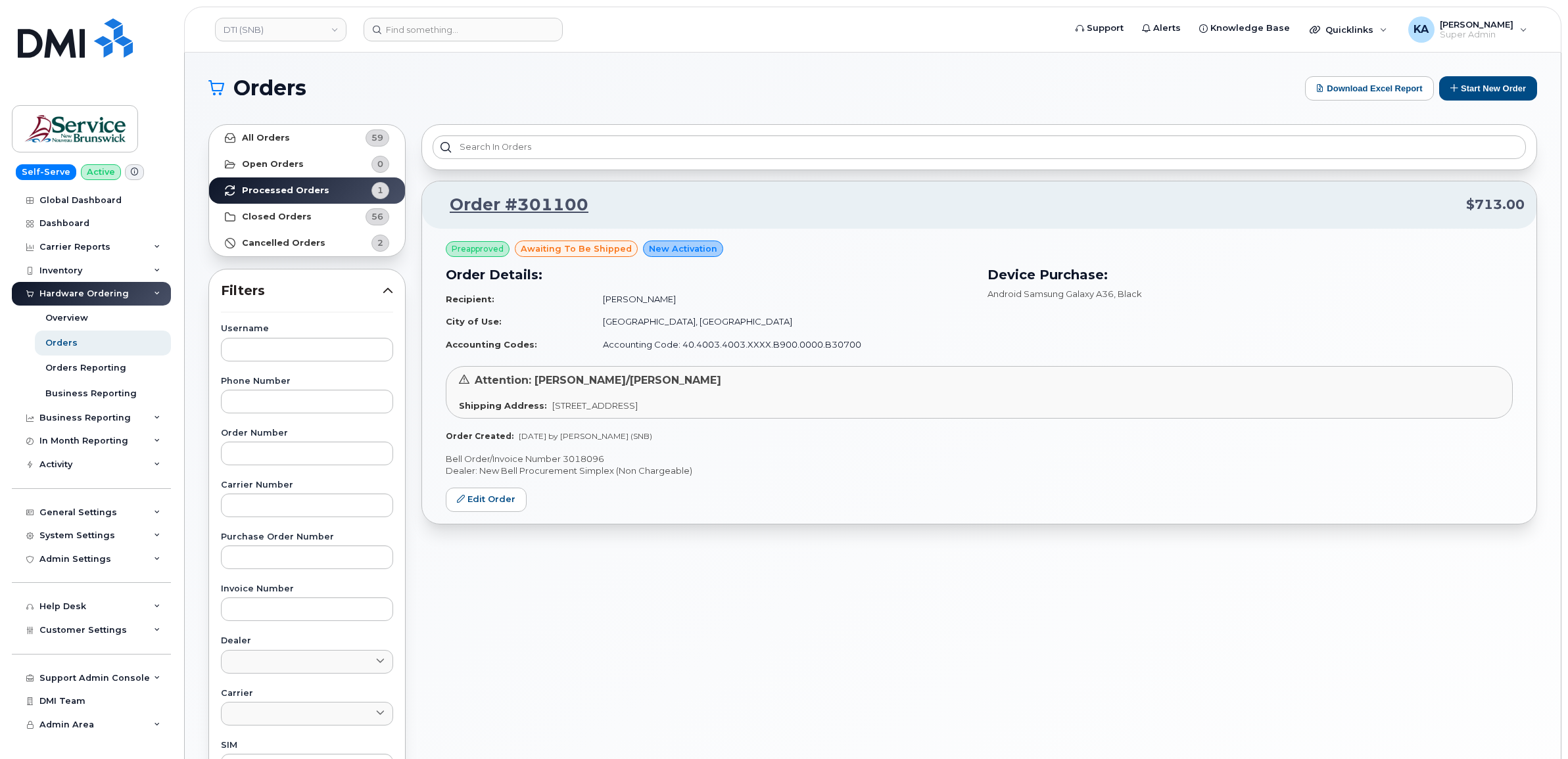
click at [585, 458] on p "Bell Order/Invoice Number 3018096" at bounding box center [979, 459] width 1067 height 12
copy p "3018096"
click at [300, 24] on link "DTI (SNB)" at bounding box center [281, 29] width 131 height 23
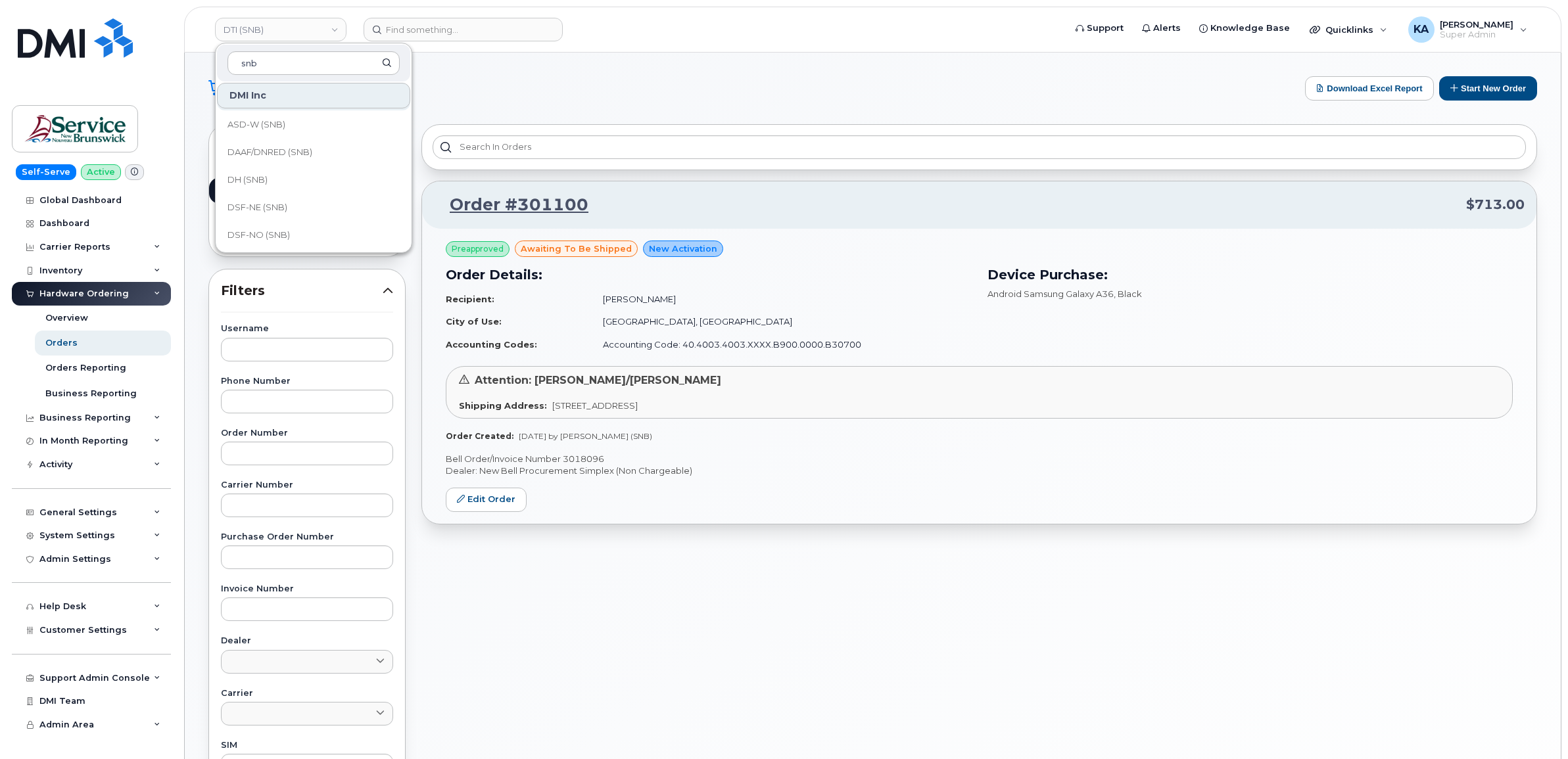
scroll to position [165, 0]
type input "snb"
click at [260, 176] on span "DSF-SUD (SNB)" at bounding box center [261, 181] width 67 height 13
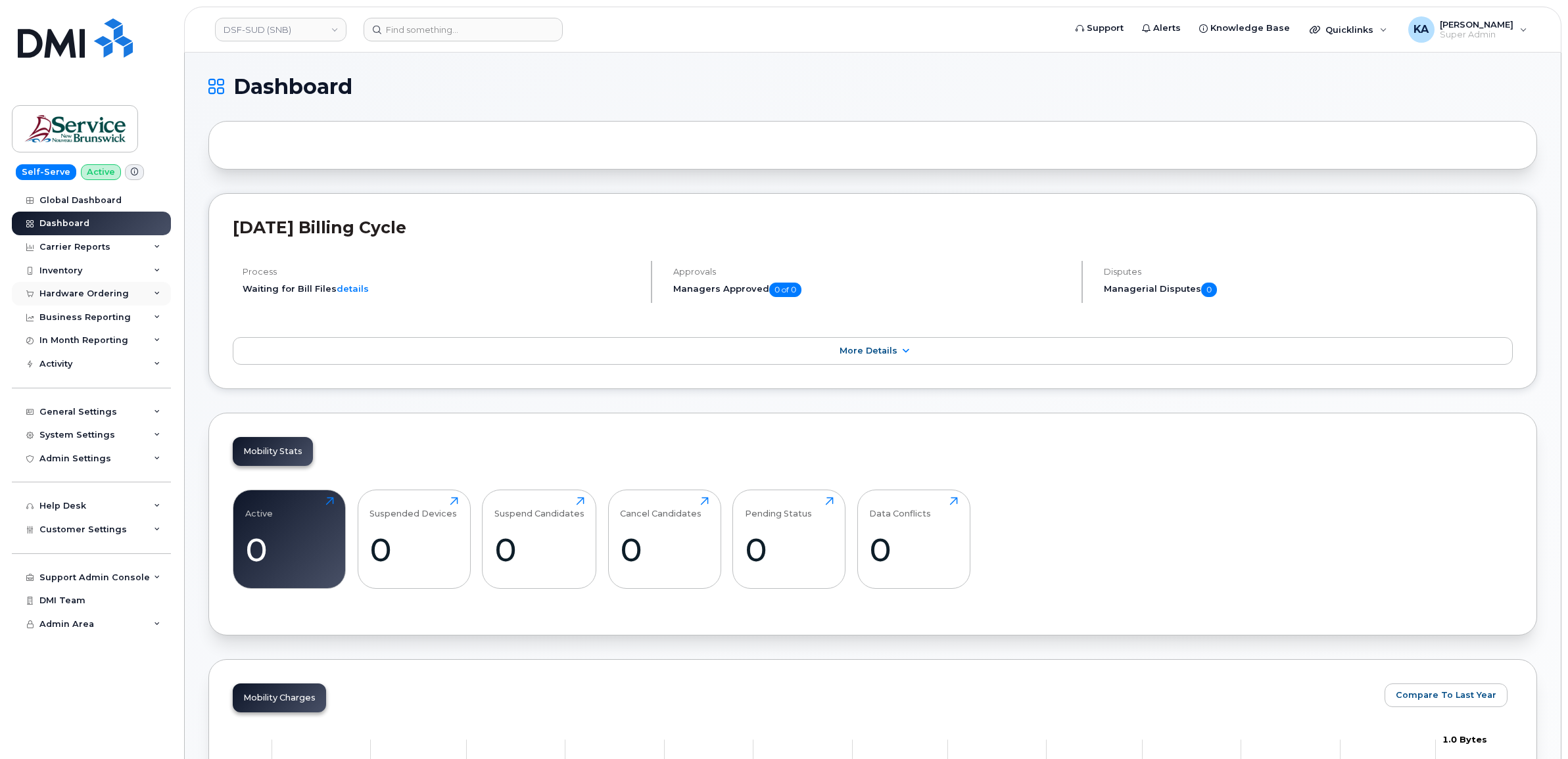
click at [89, 290] on div "Hardware Ordering" at bounding box center [84, 293] width 90 height 11
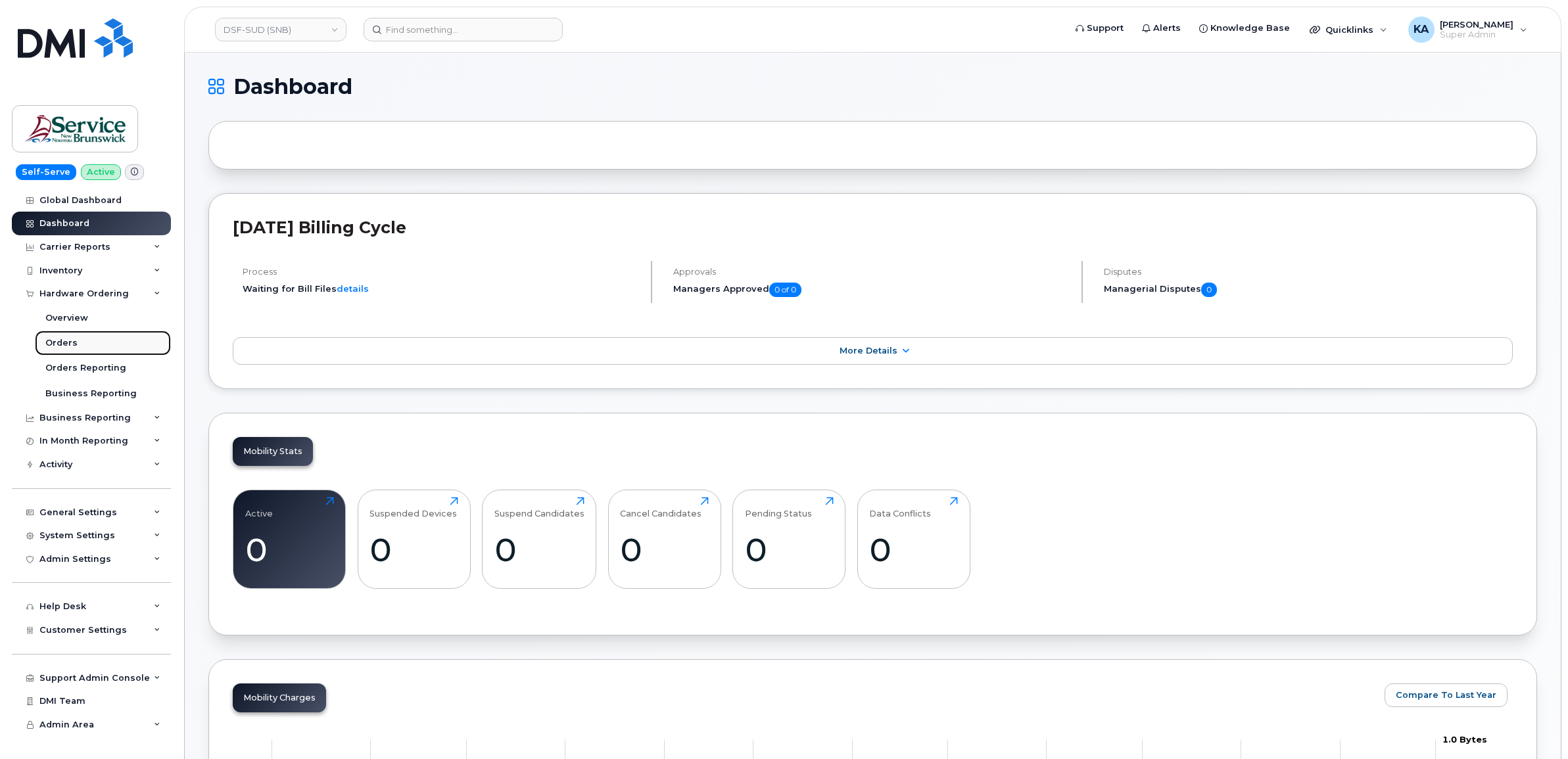
click at [67, 342] on div "Orders" at bounding box center [62, 343] width 32 height 12
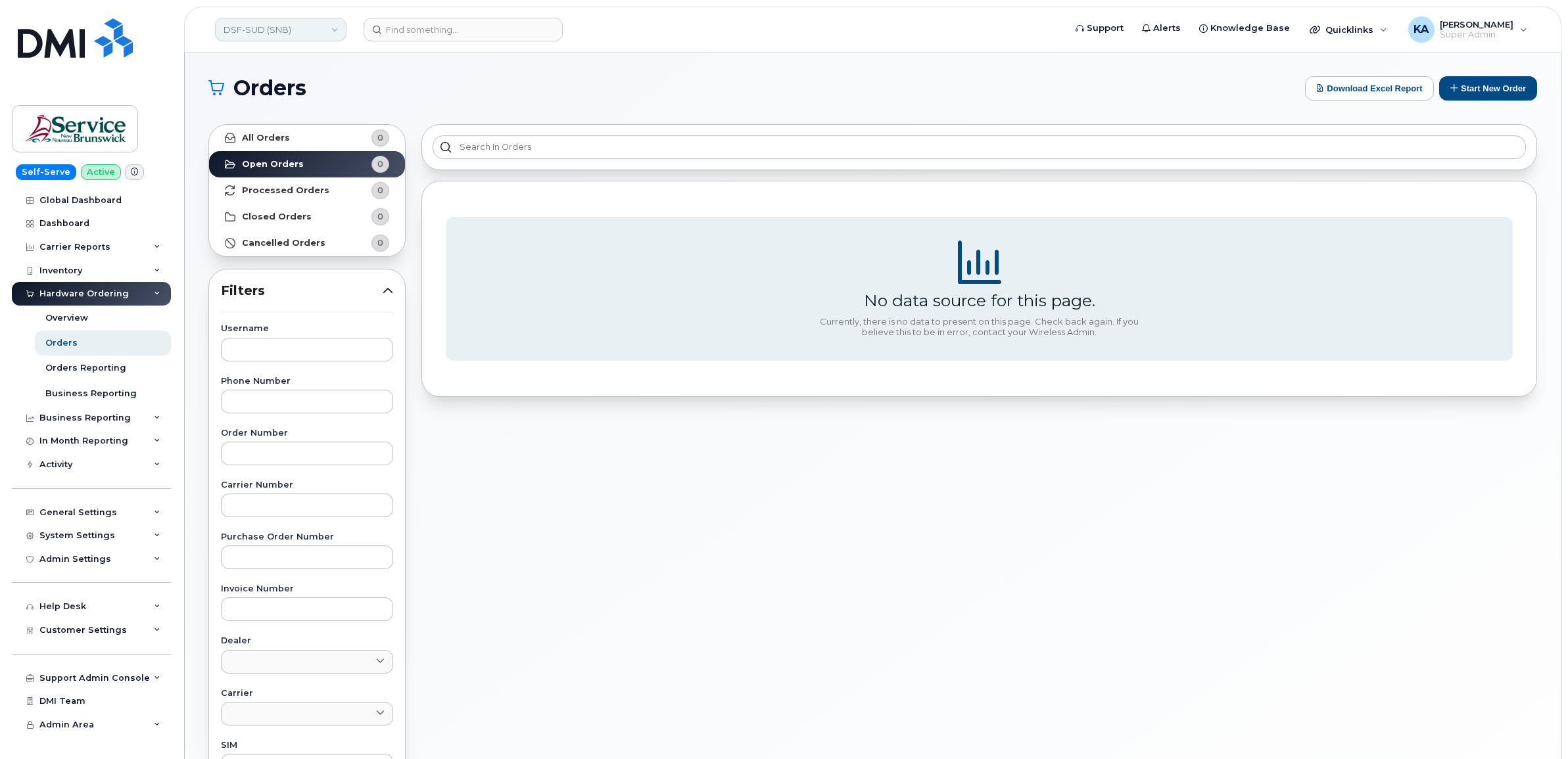
click at [288, 30] on link "DSF-SUD (SNB)" at bounding box center [281, 29] width 131 height 23
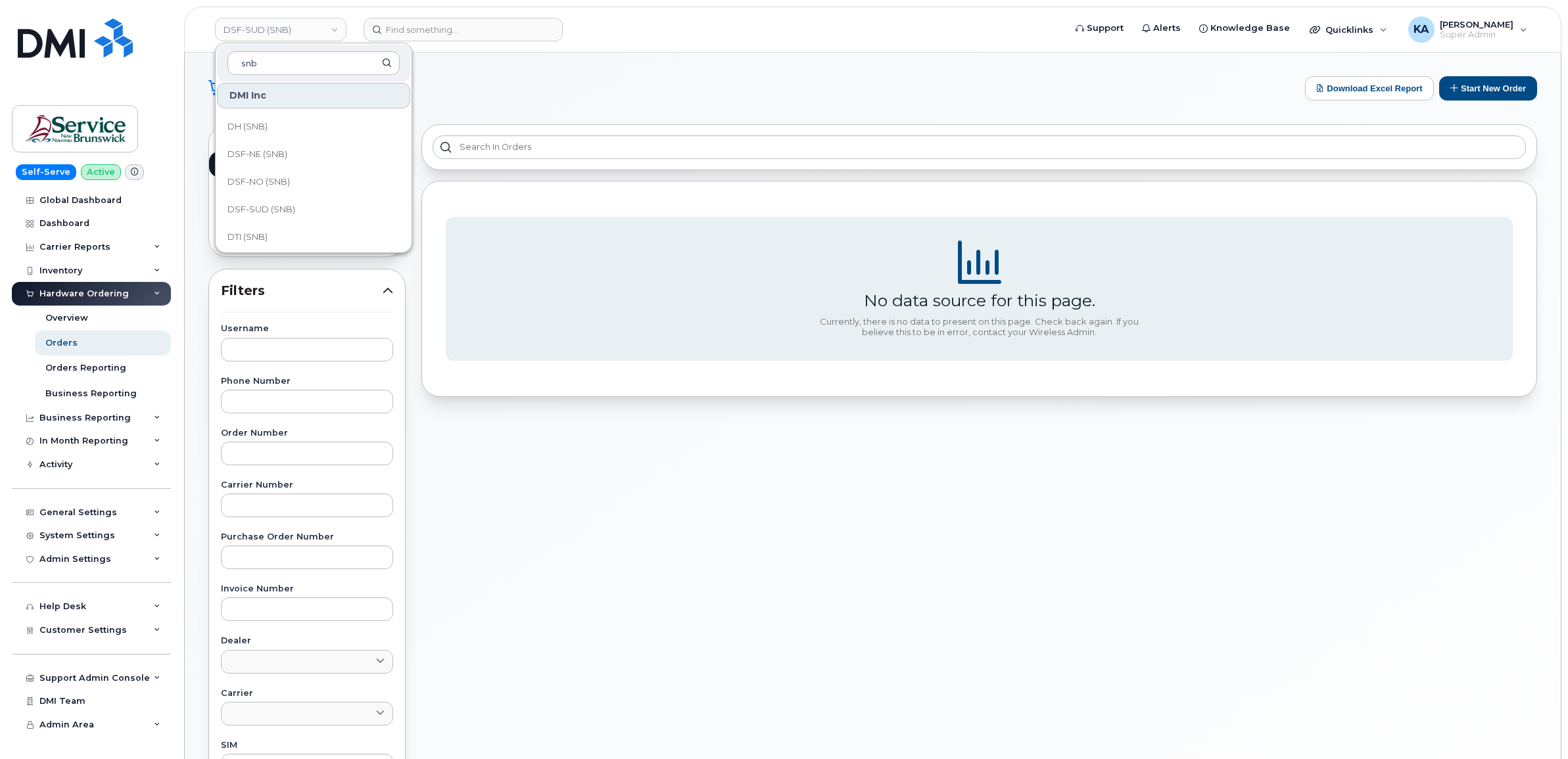
scroll to position [165, 0]
type input "snb"
click at [279, 151] on span "DSF-NO (SNB)" at bounding box center [259, 153] width 62 height 13
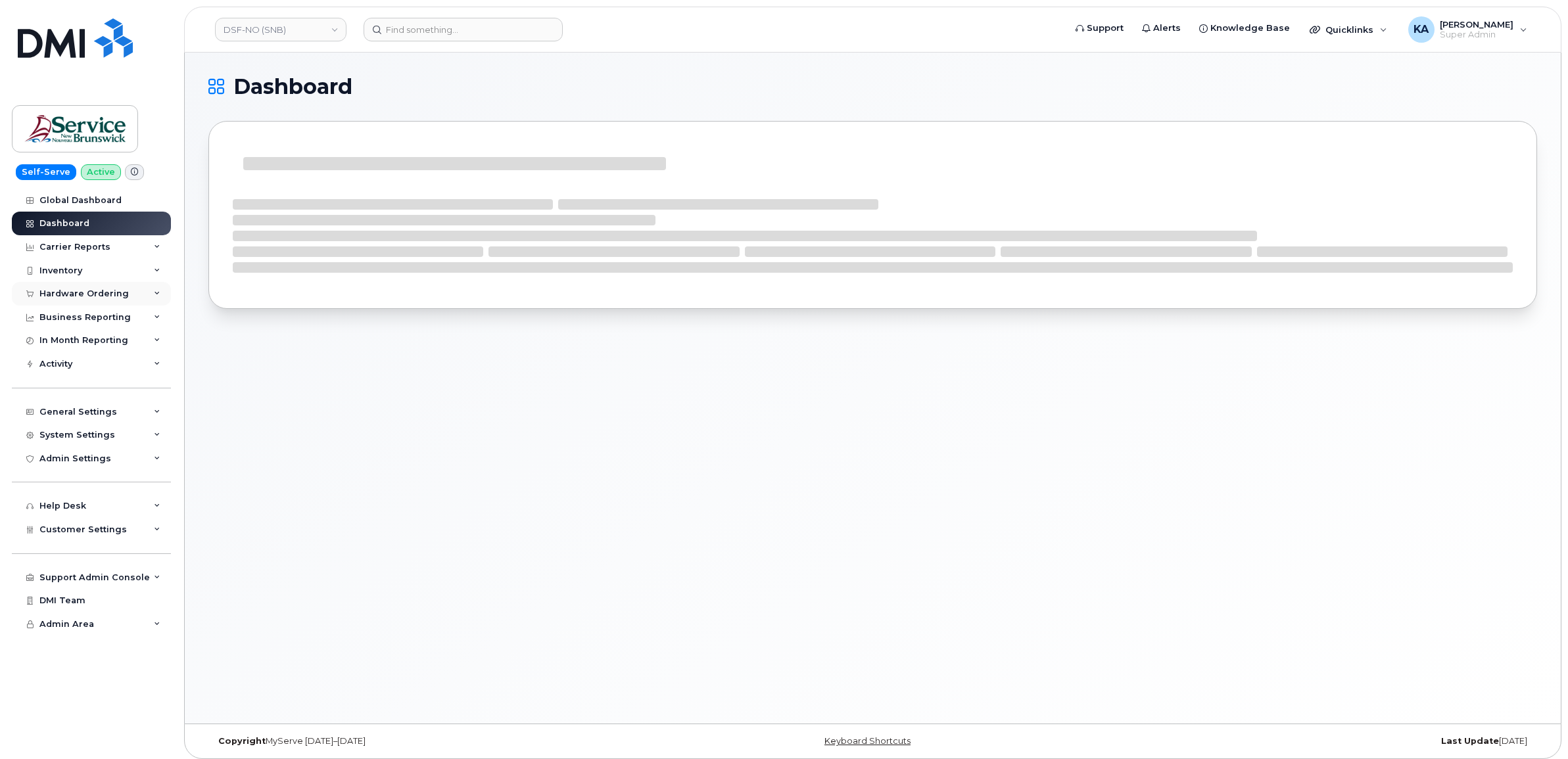
click at [96, 289] on div "Hardware Ordering" at bounding box center [91, 293] width 159 height 23
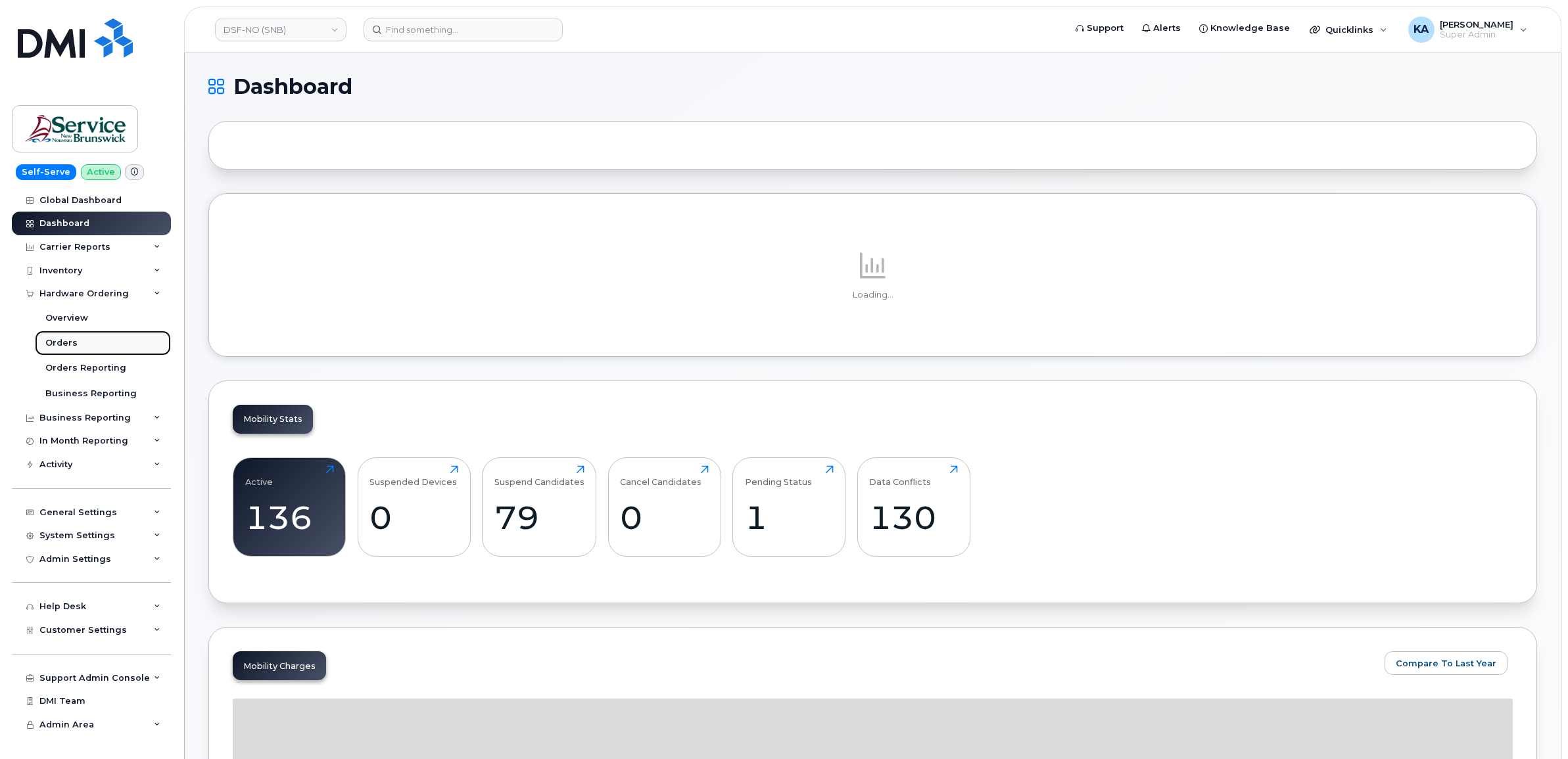
click at [69, 342] on div "Orders" at bounding box center [62, 343] width 32 height 12
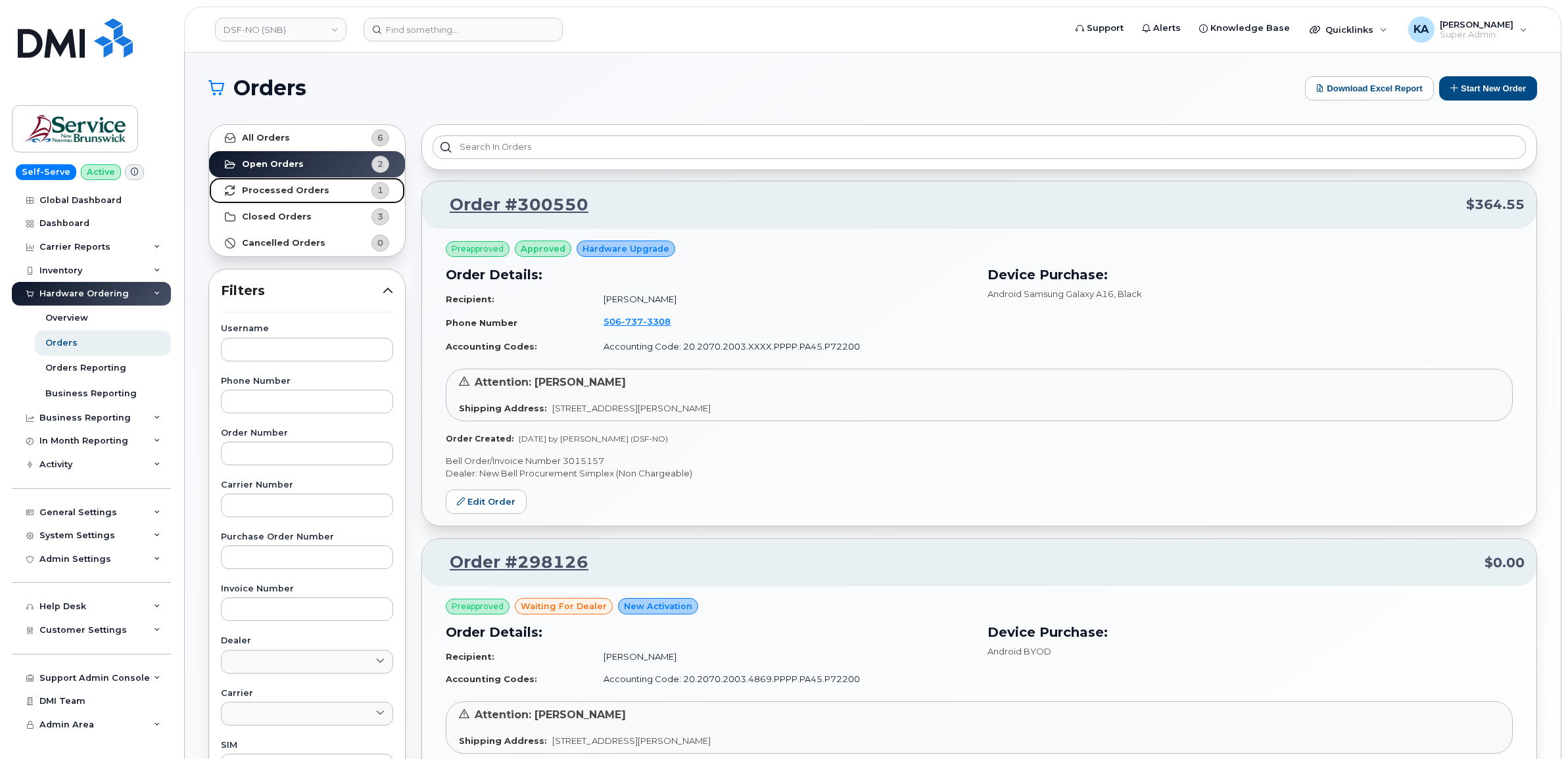
click at [328, 190] on link "Processed Orders 1" at bounding box center [307, 190] width 196 height 27
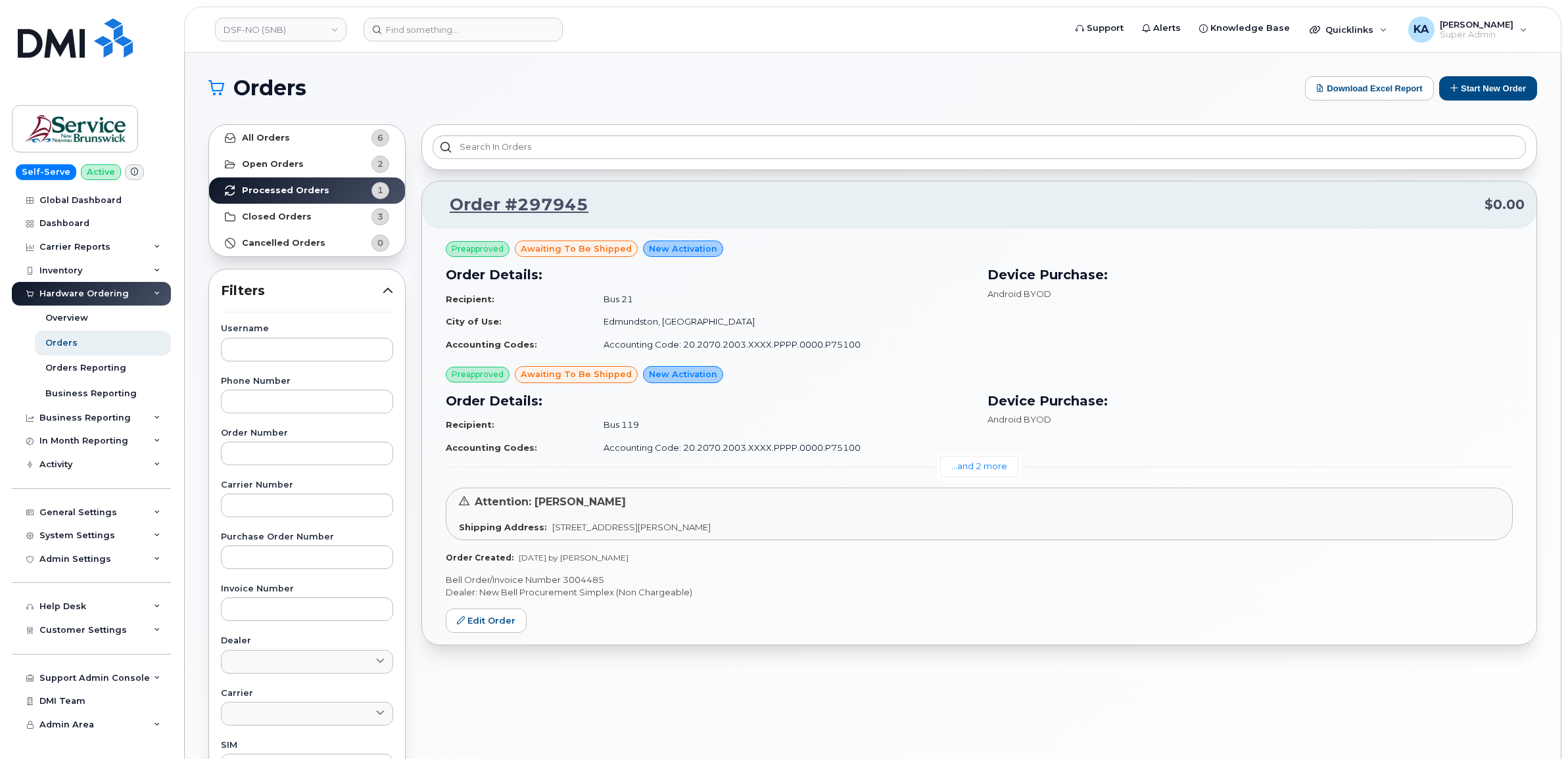
click at [583, 579] on p "Bell Order/Invoice Number 3004485" at bounding box center [979, 579] width 1067 height 12
copy p "3004485"
click at [303, 34] on link "DSF-NO (SNB)" at bounding box center [281, 29] width 131 height 23
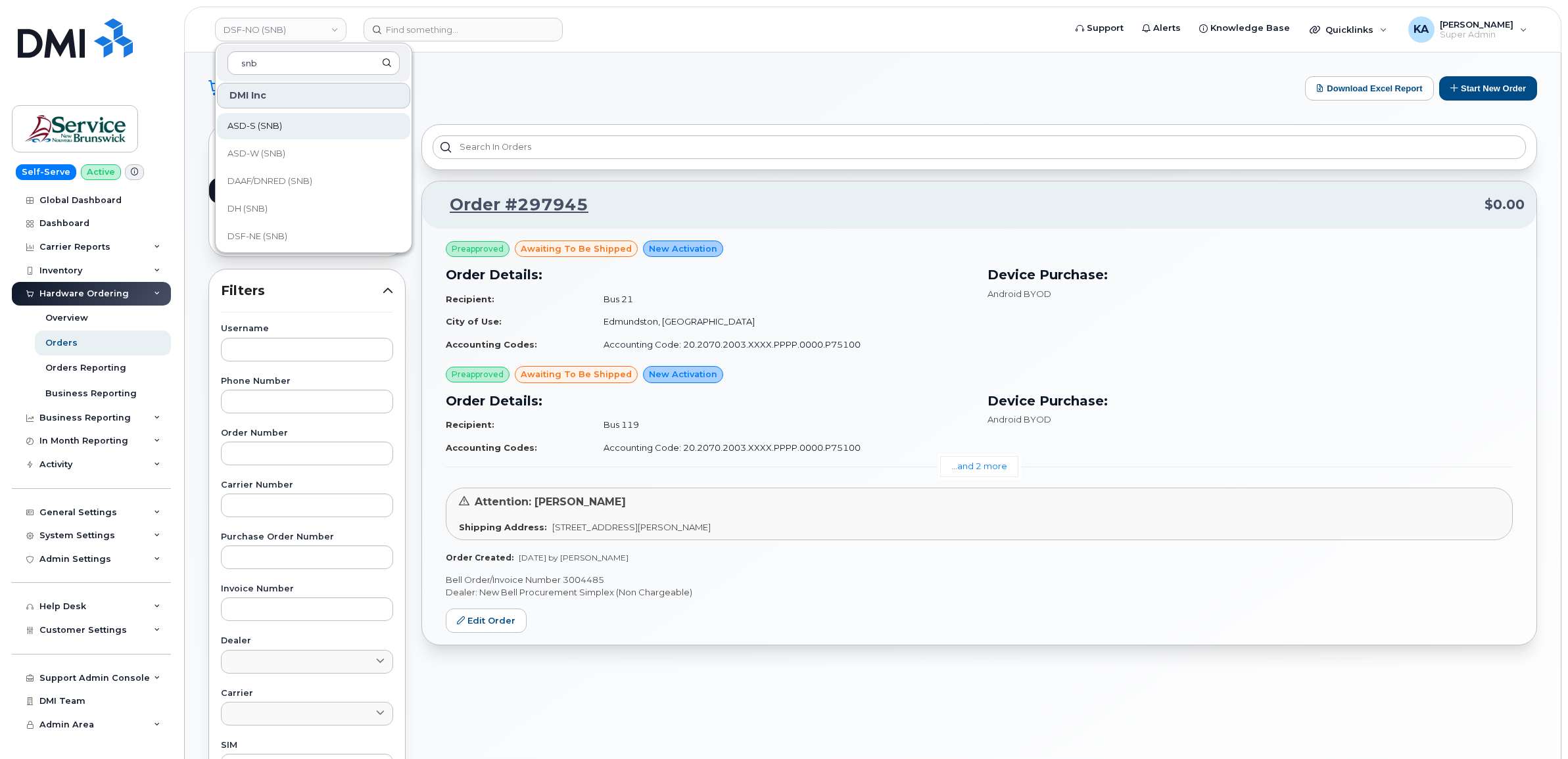
scroll to position [82, 0]
type input "snb"
click at [272, 201] on span "DSF-NE (SNB)" at bounding box center [258, 208] width 60 height 13
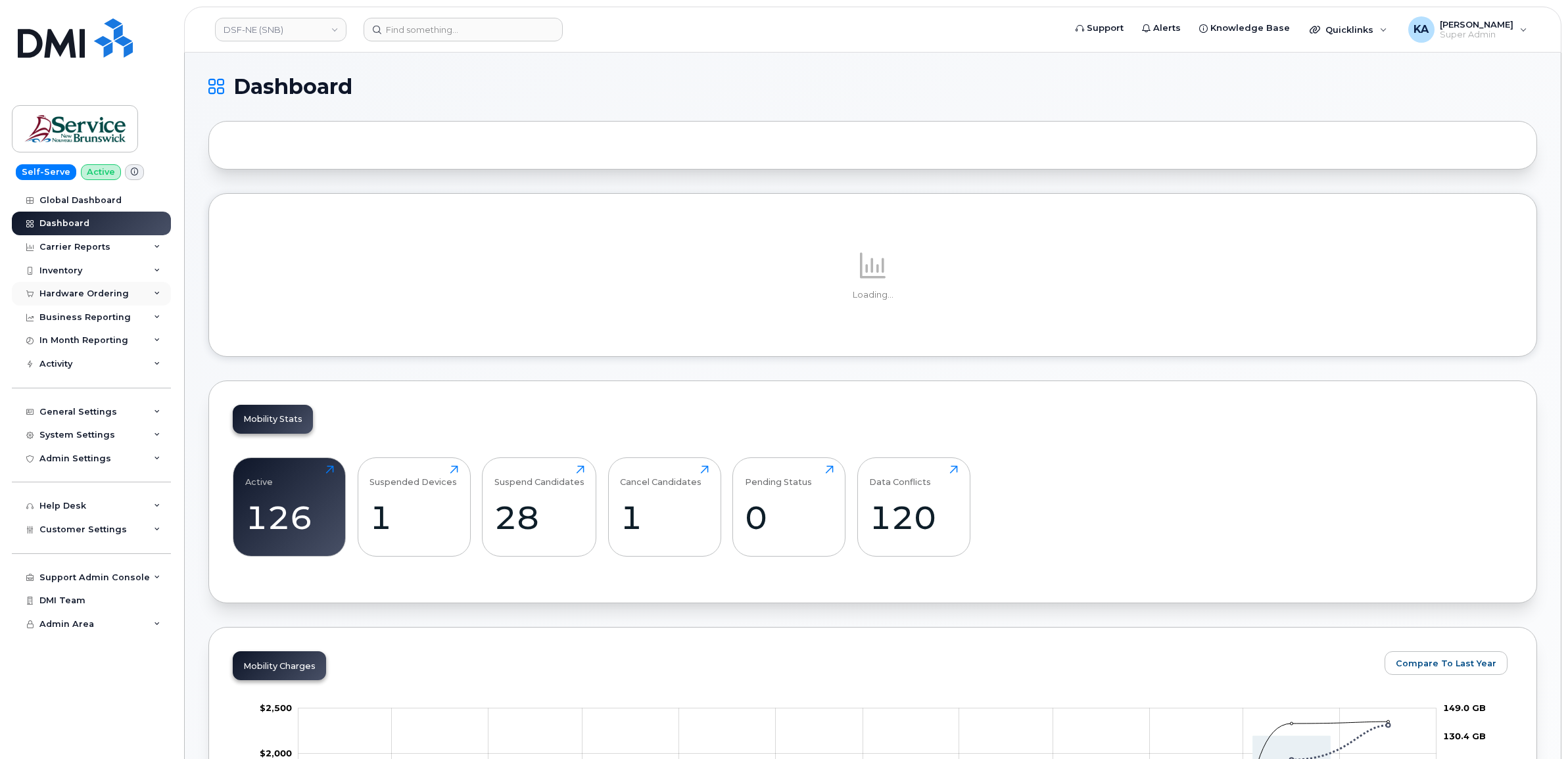
click at [90, 290] on div "Hardware Ordering" at bounding box center [84, 293] width 90 height 11
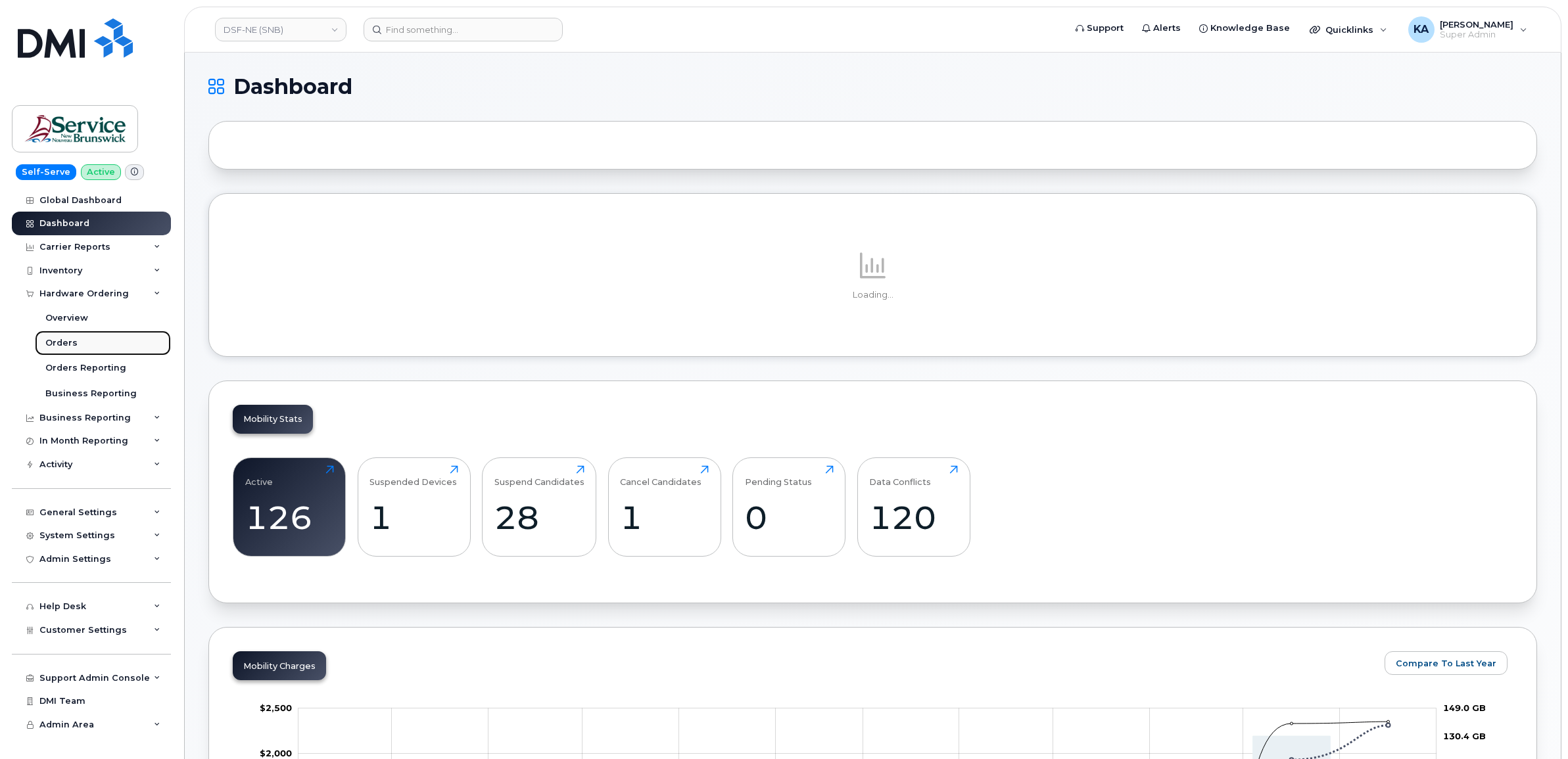
click at [62, 339] on link "Orders" at bounding box center [103, 343] width 136 height 25
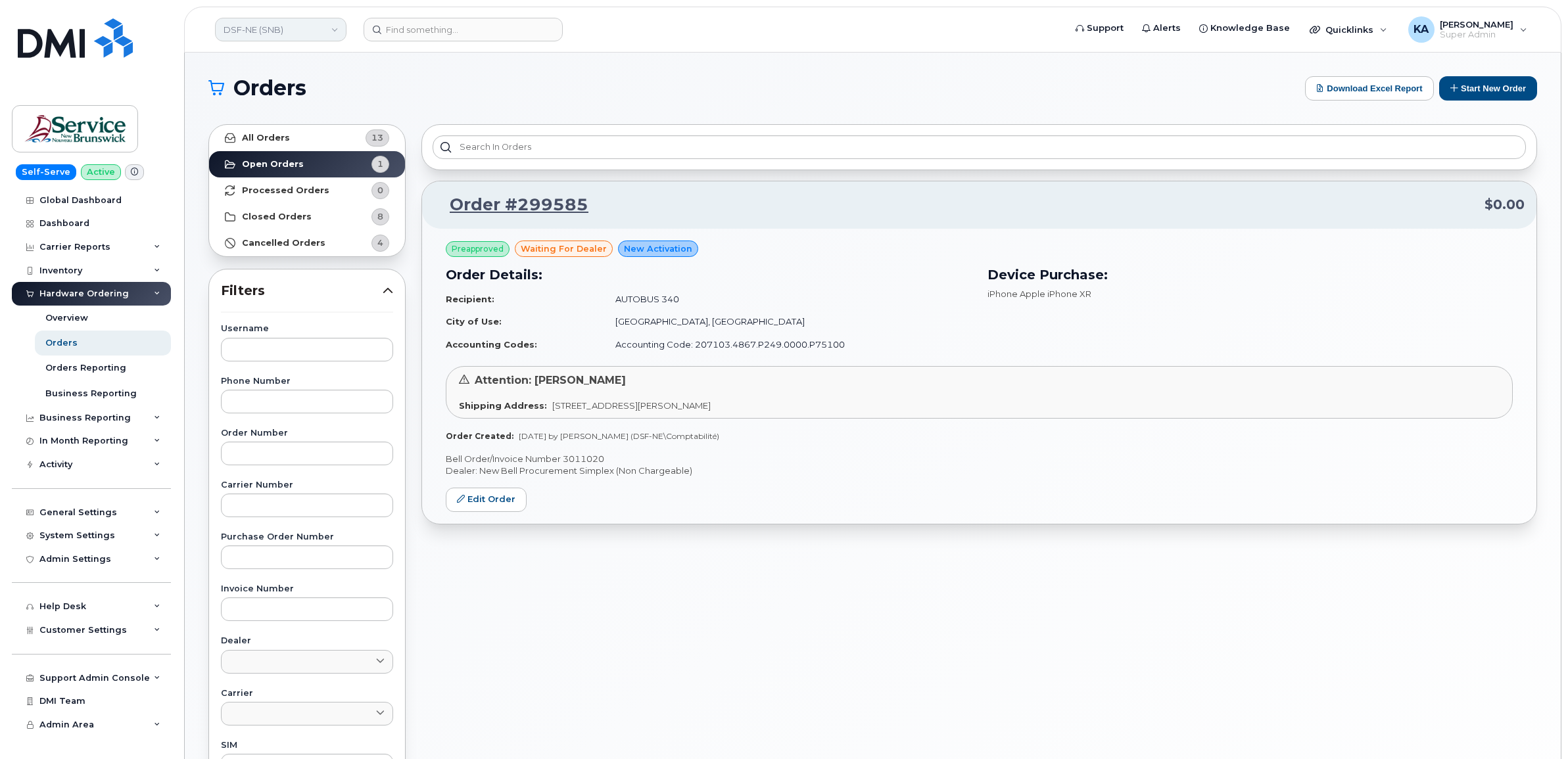
click at [287, 27] on link "DSF-NE (SNB)" at bounding box center [281, 29] width 131 height 23
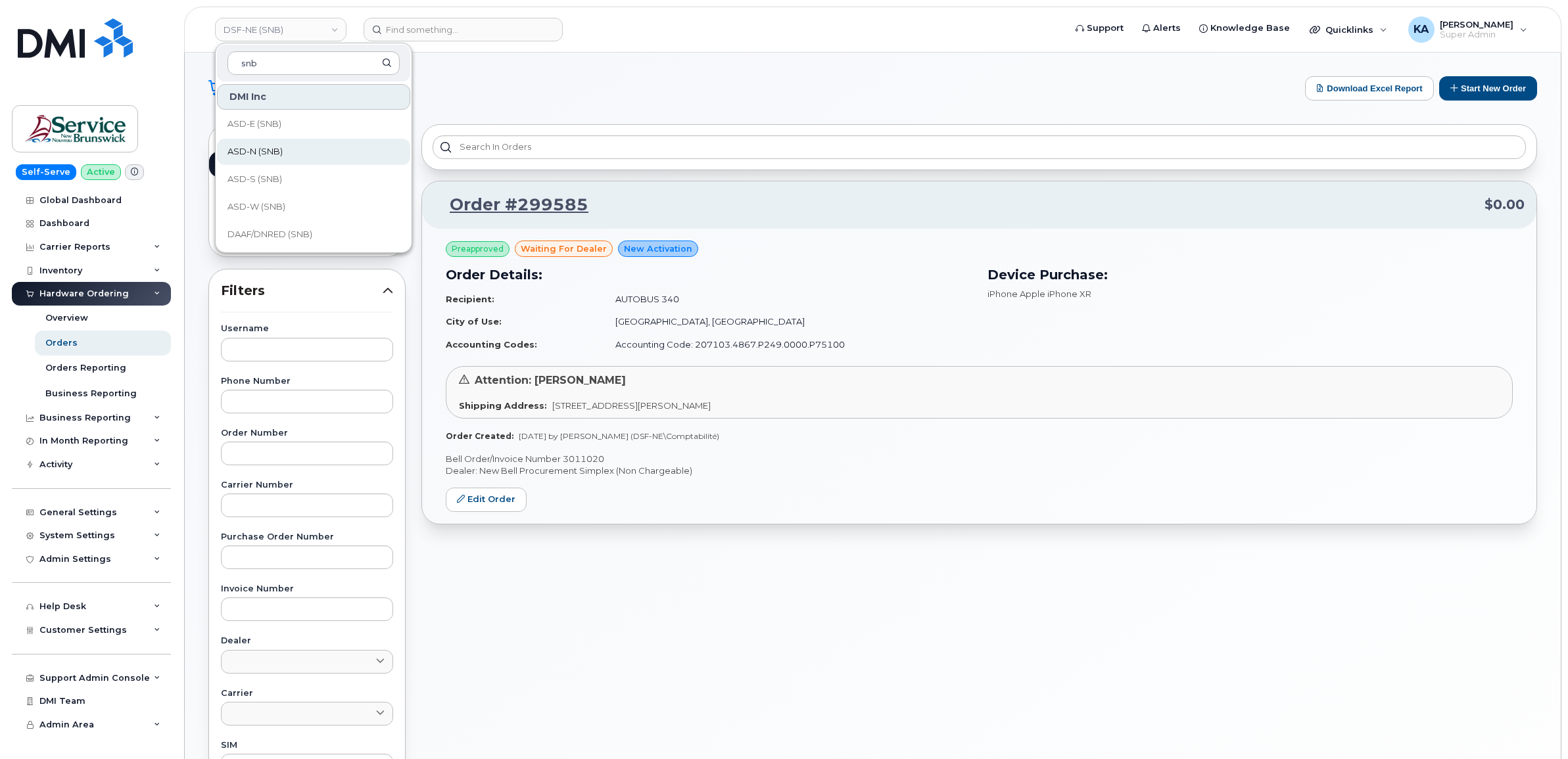
scroll to position [82, 0]
type input "snb"
click at [258, 176] on span "DH (SNB)" at bounding box center [248, 180] width 40 height 13
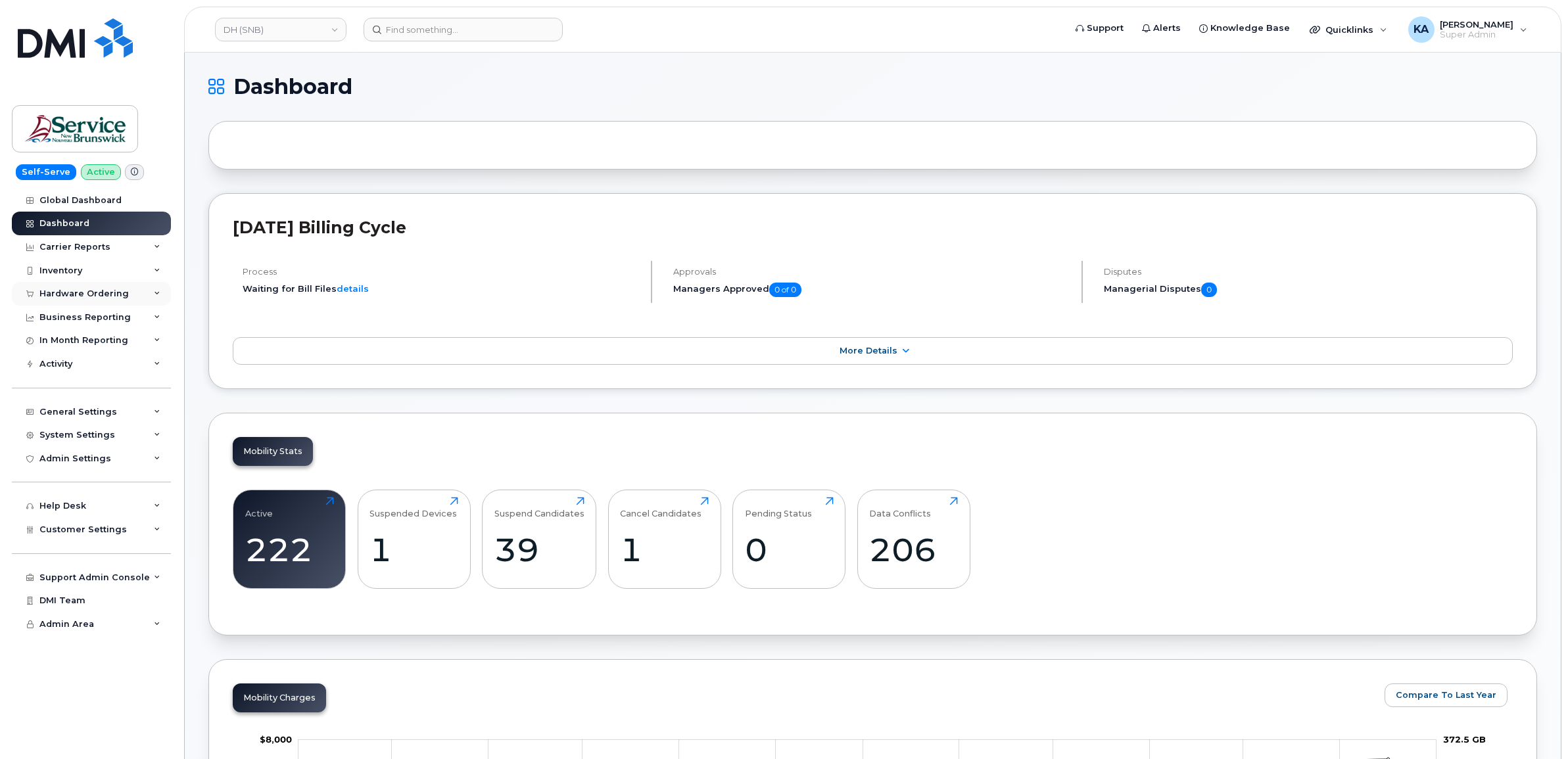
click at [77, 293] on div "Hardware Ordering" at bounding box center [84, 293] width 90 height 11
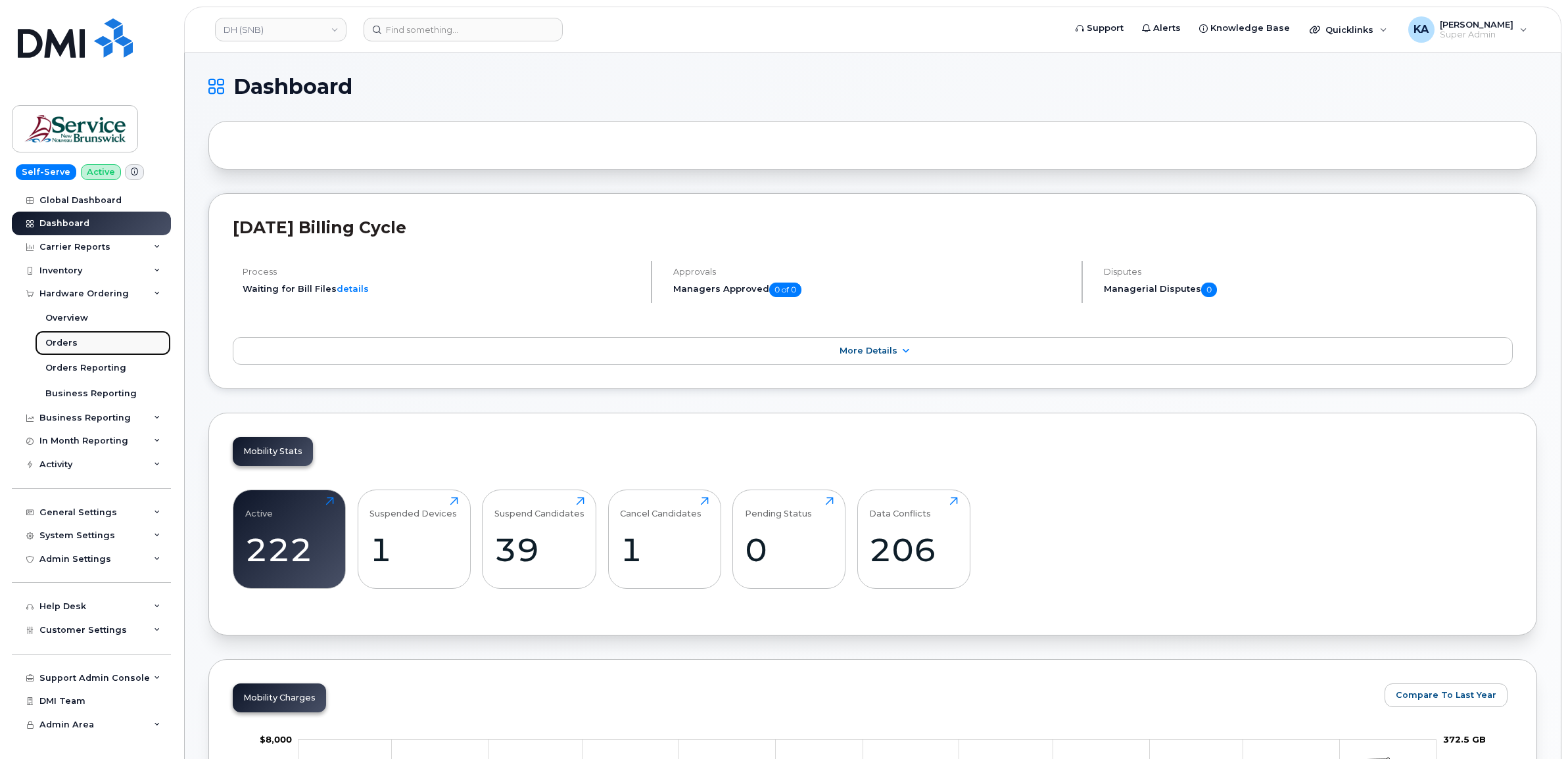
click at [62, 345] on div "Orders" at bounding box center [62, 343] width 32 height 12
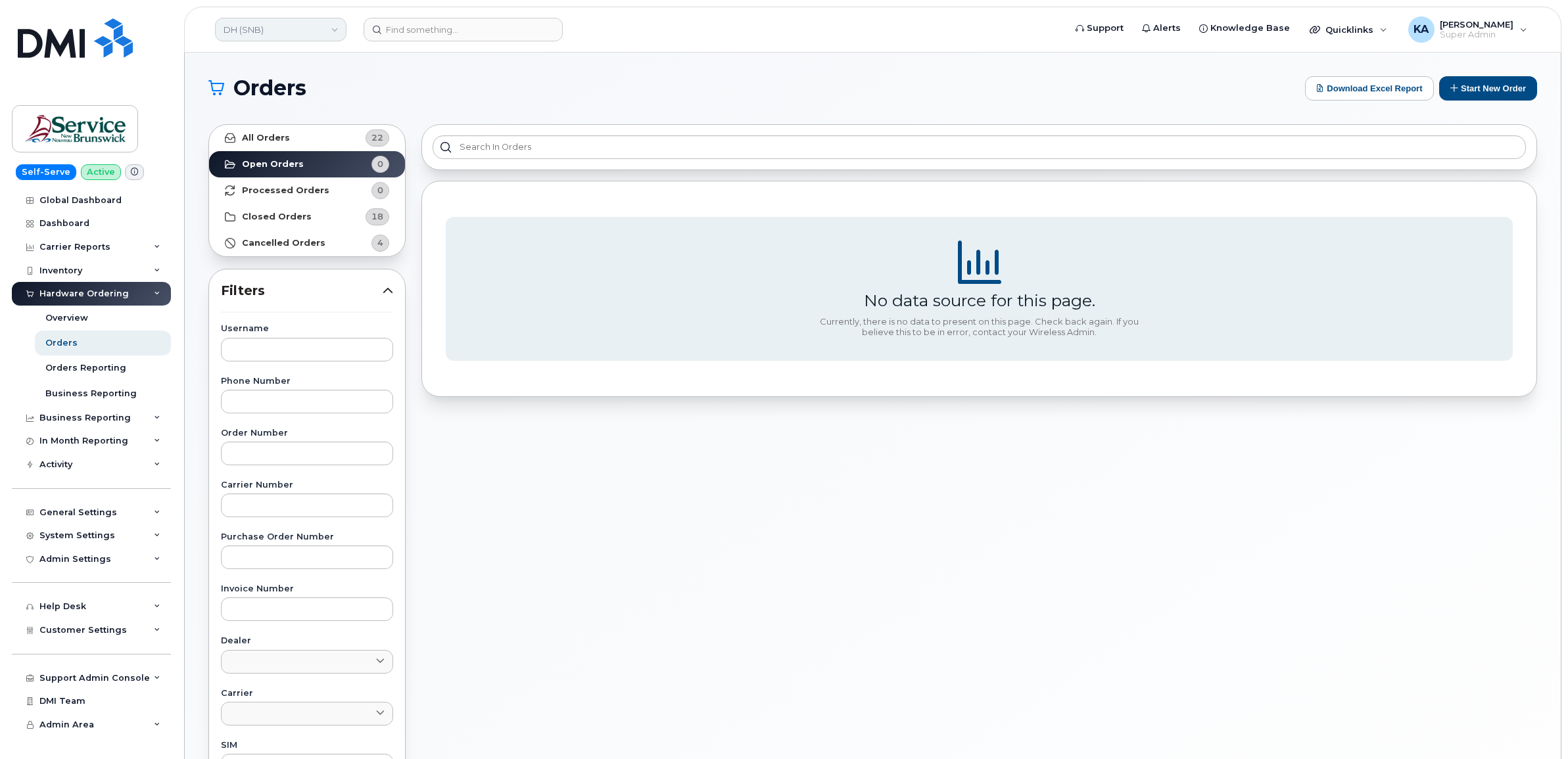
click at [283, 25] on link "DH (SNB)" at bounding box center [281, 29] width 131 height 23
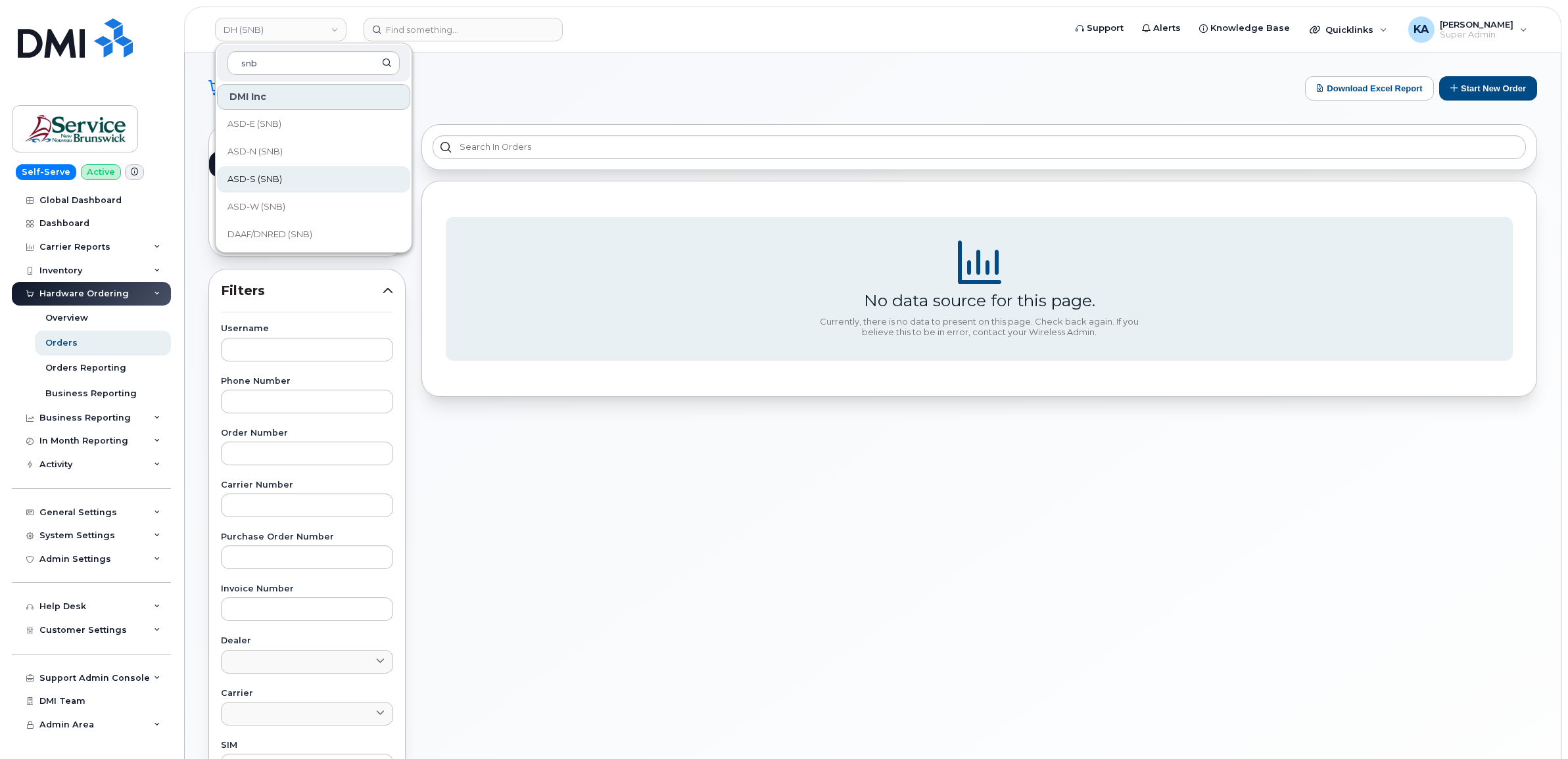
scroll to position [82, 0]
type input "snb"
click at [279, 149] on span "DAAF/DNRED (SNB)" at bounding box center [270, 153] width 85 height 13
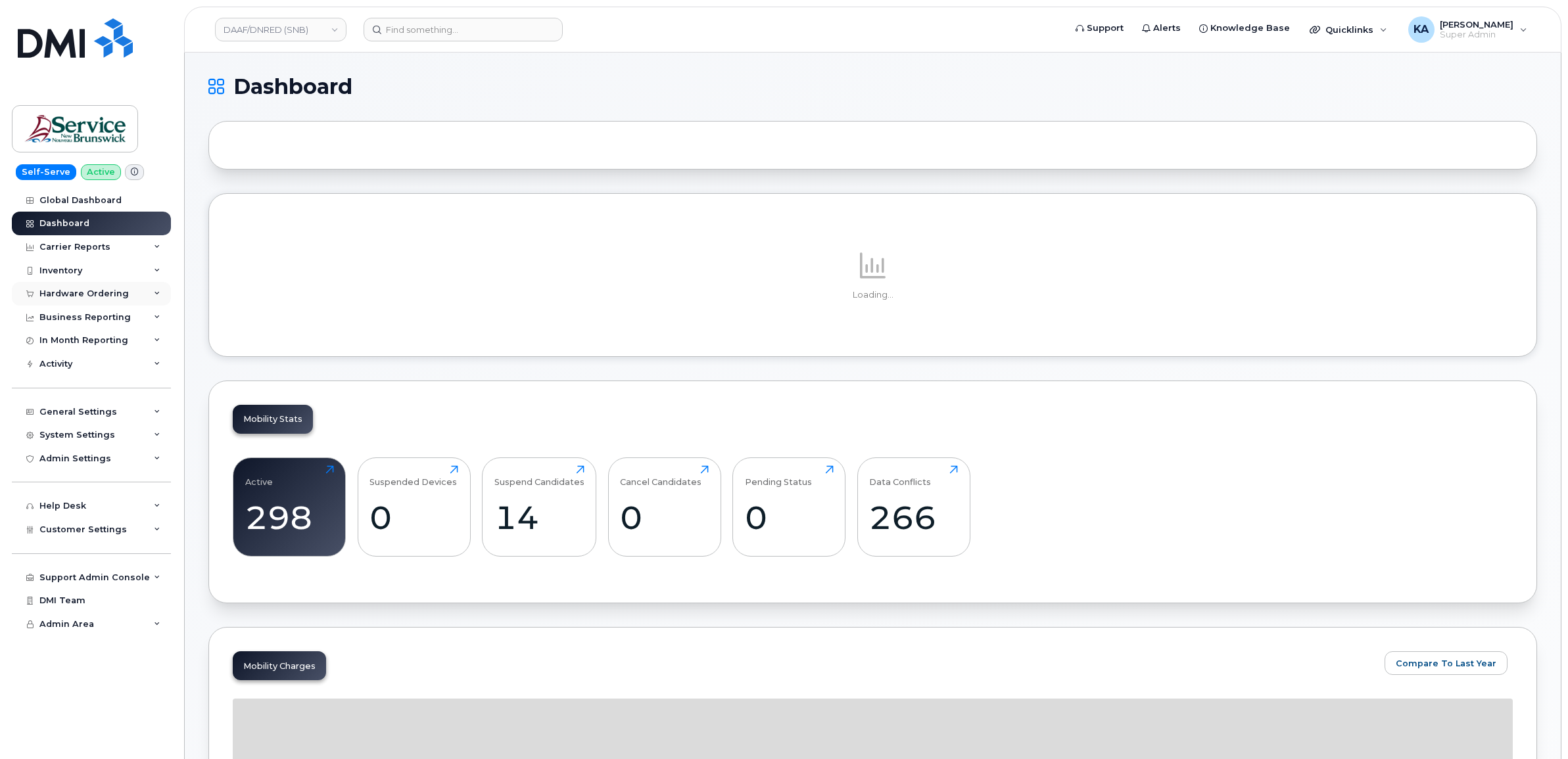
click at [97, 290] on div "Hardware Ordering" at bounding box center [84, 293] width 90 height 11
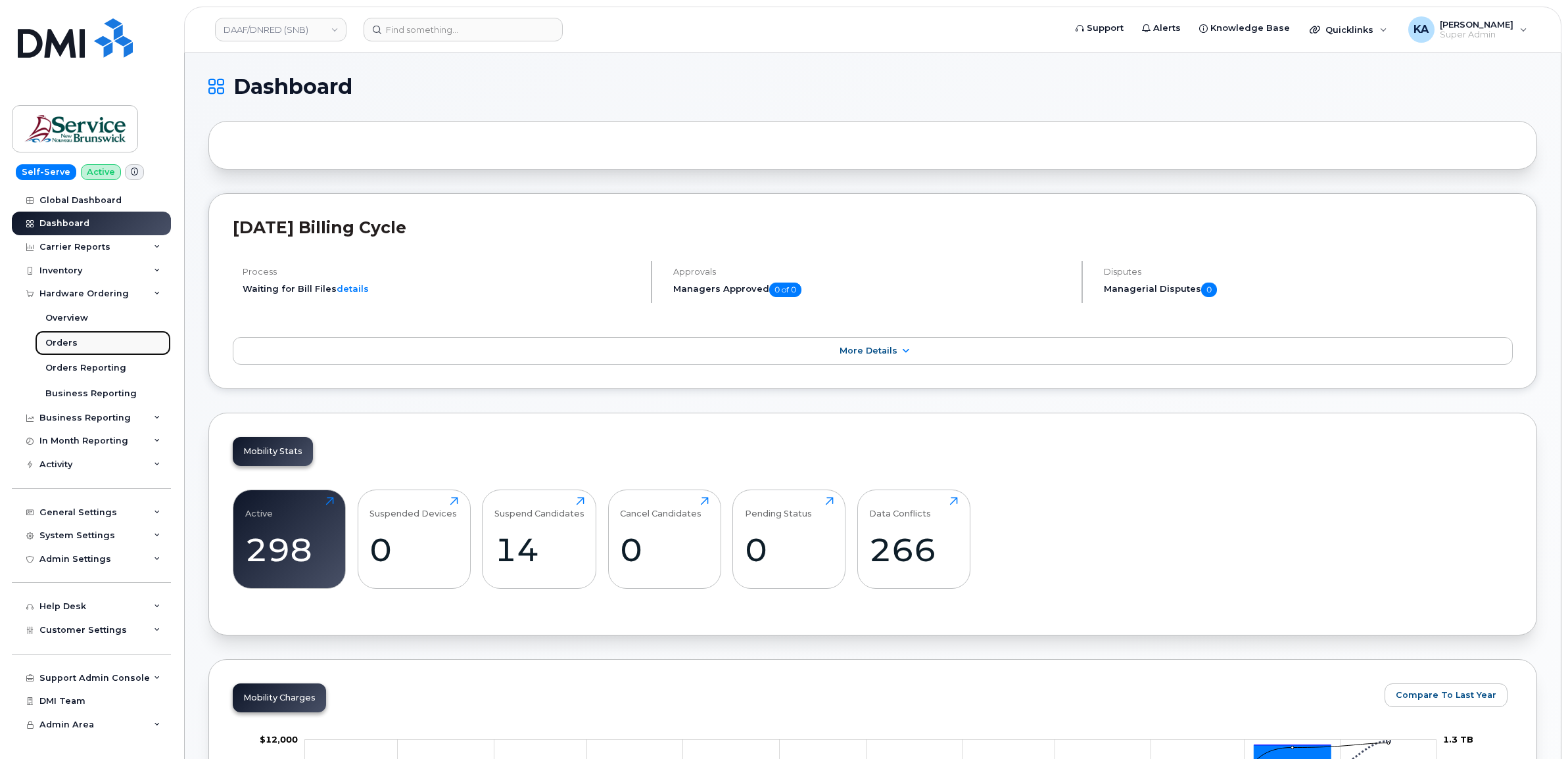
click at [52, 342] on div "Orders" at bounding box center [62, 343] width 32 height 12
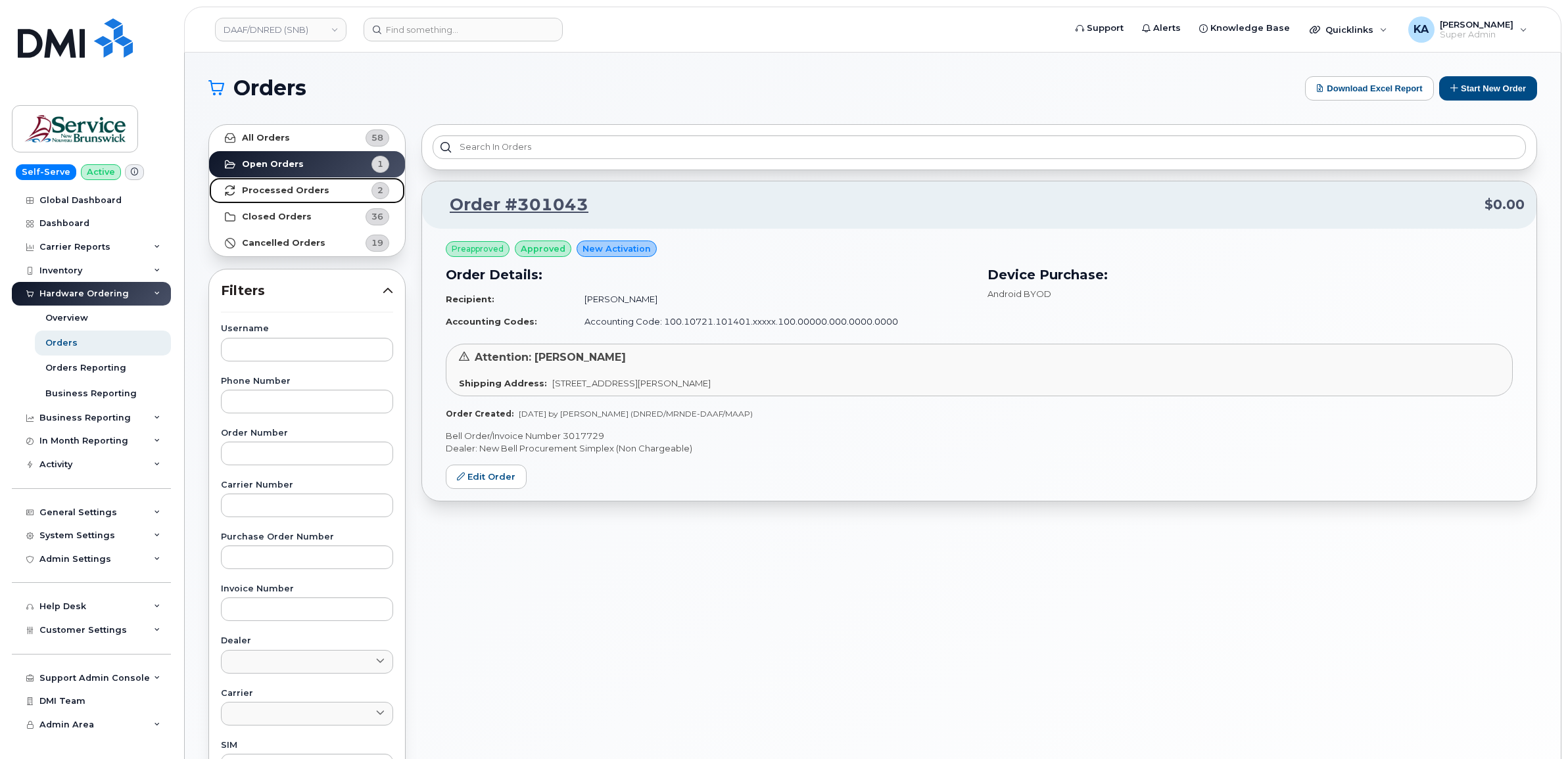
click at [289, 187] on strong "Processed Orders" at bounding box center [285, 190] width 87 height 11
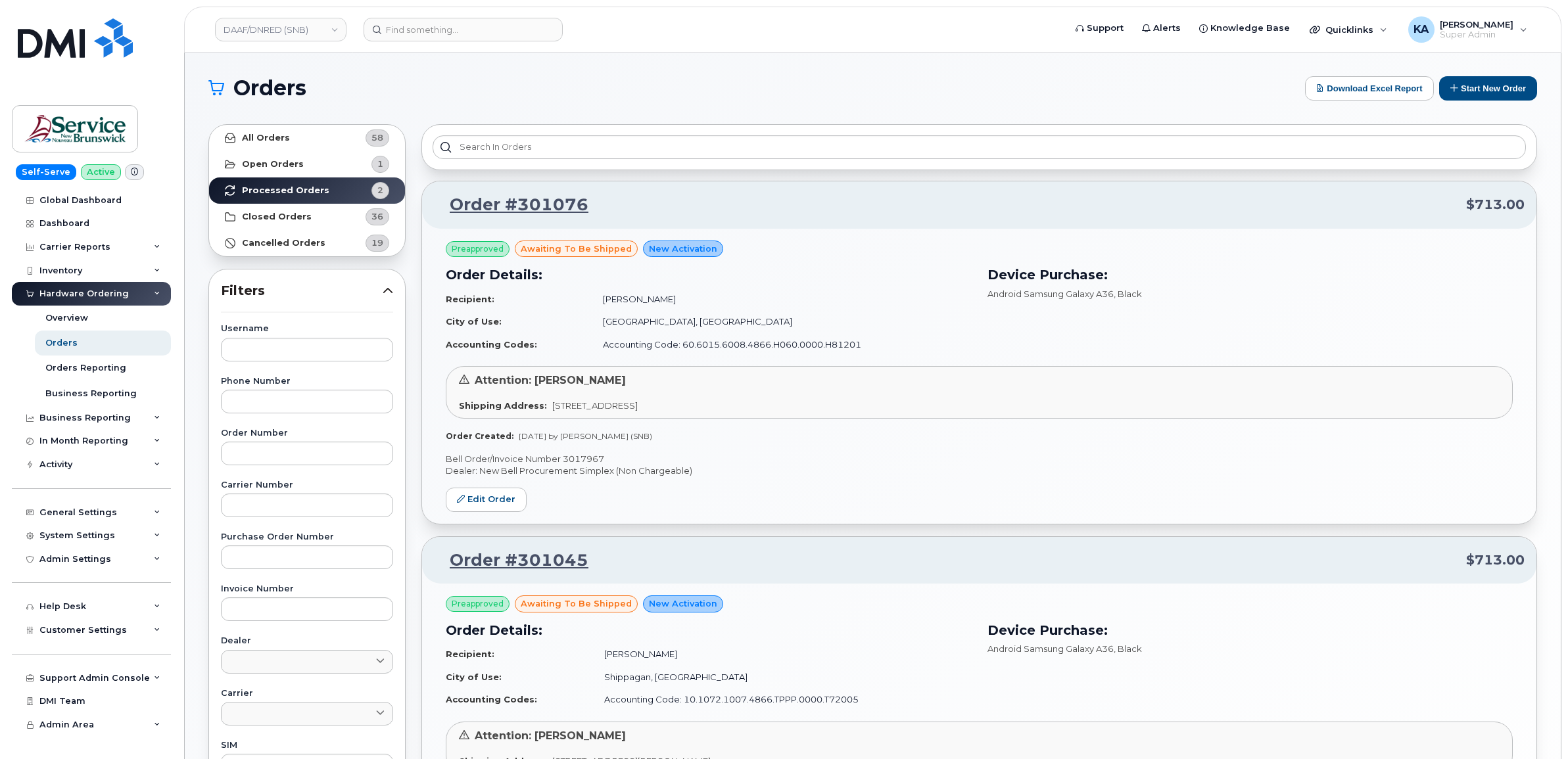
click at [577, 457] on p "Bell Order/Invoice Number 3017967" at bounding box center [979, 459] width 1067 height 12
copy p "3017967"
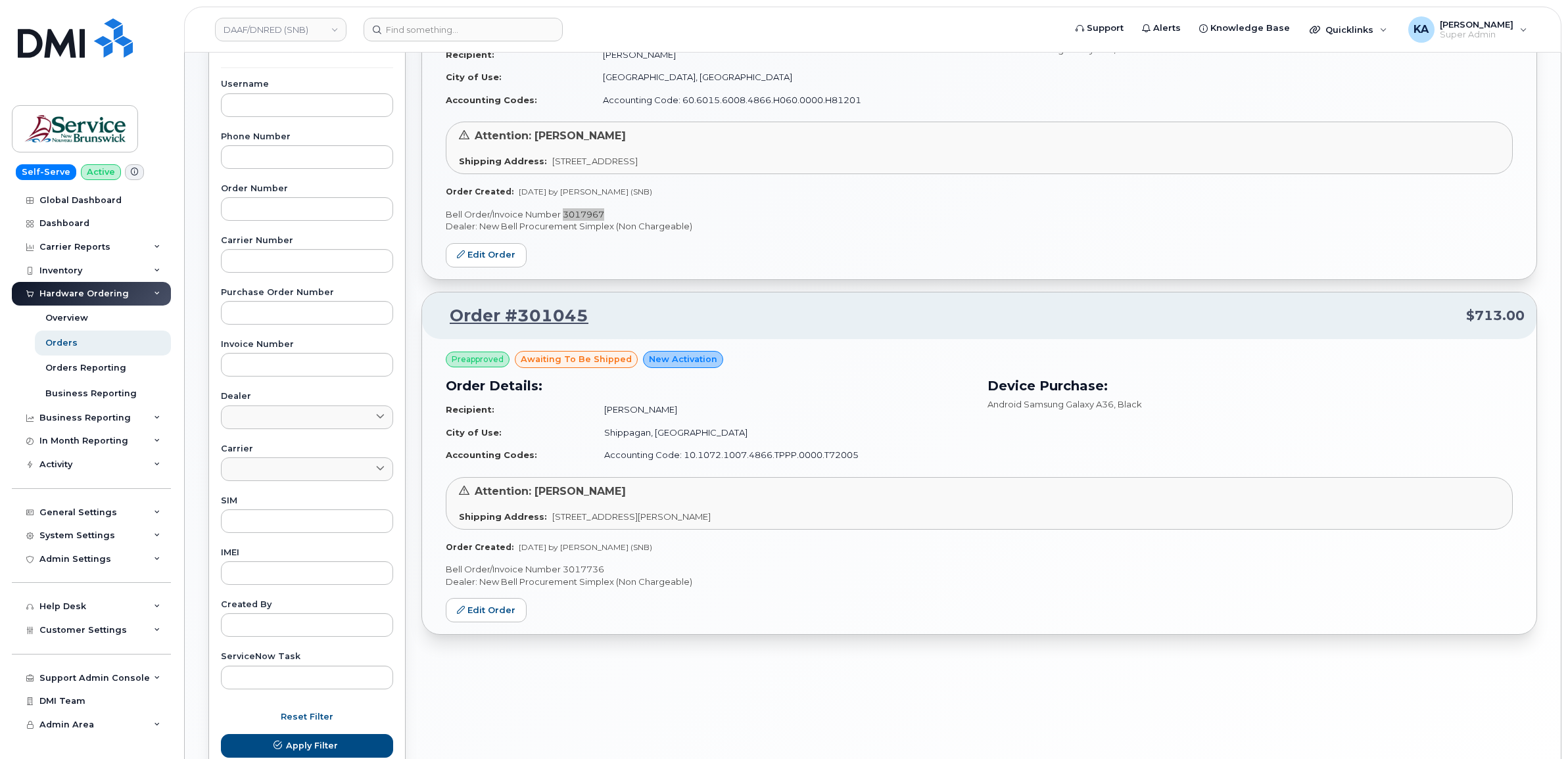
scroll to position [246, 0]
click at [586, 566] on p "Bell Order/Invoice Number 3017736" at bounding box center [979, 567] width 1067 height 12
copy p "3017736"
click at [495, 603] on link "Edit Order" at bounding box center [486, 608] width 81 height 24
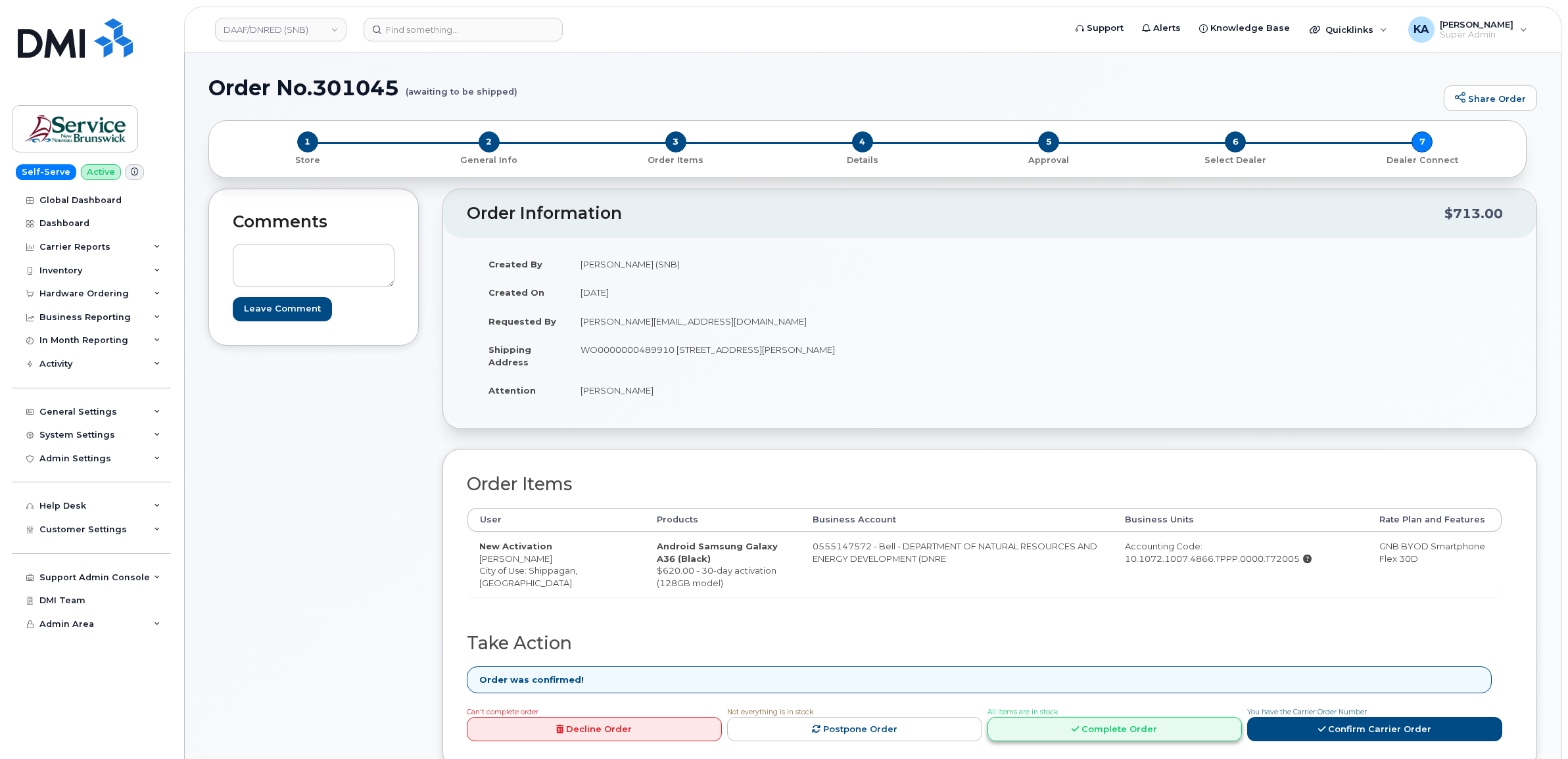
click at [1108, 733] on link "Complete Order" at bounding box center [1115, 729] width 255 height 24
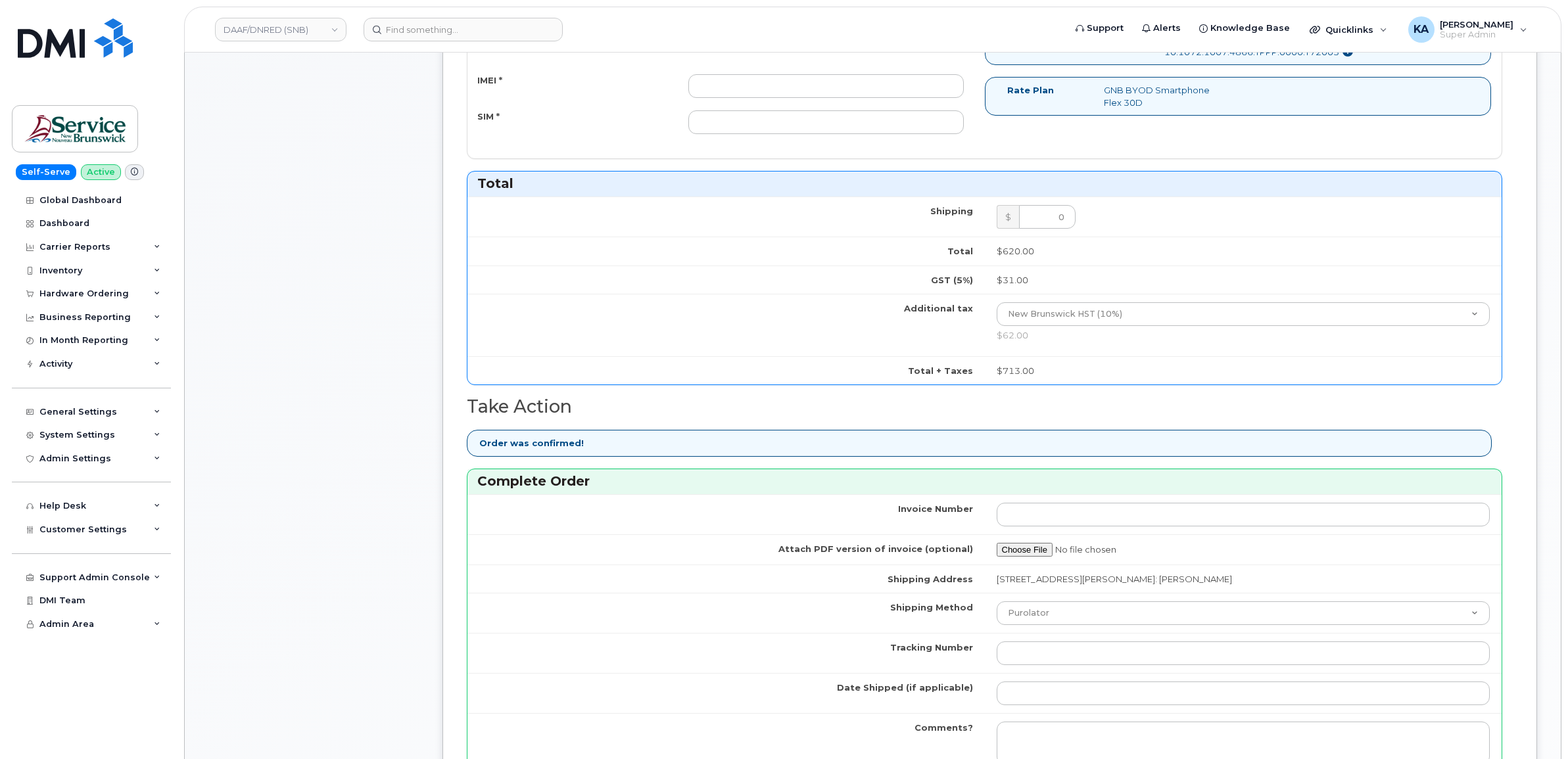
scroll to position [658, 0]
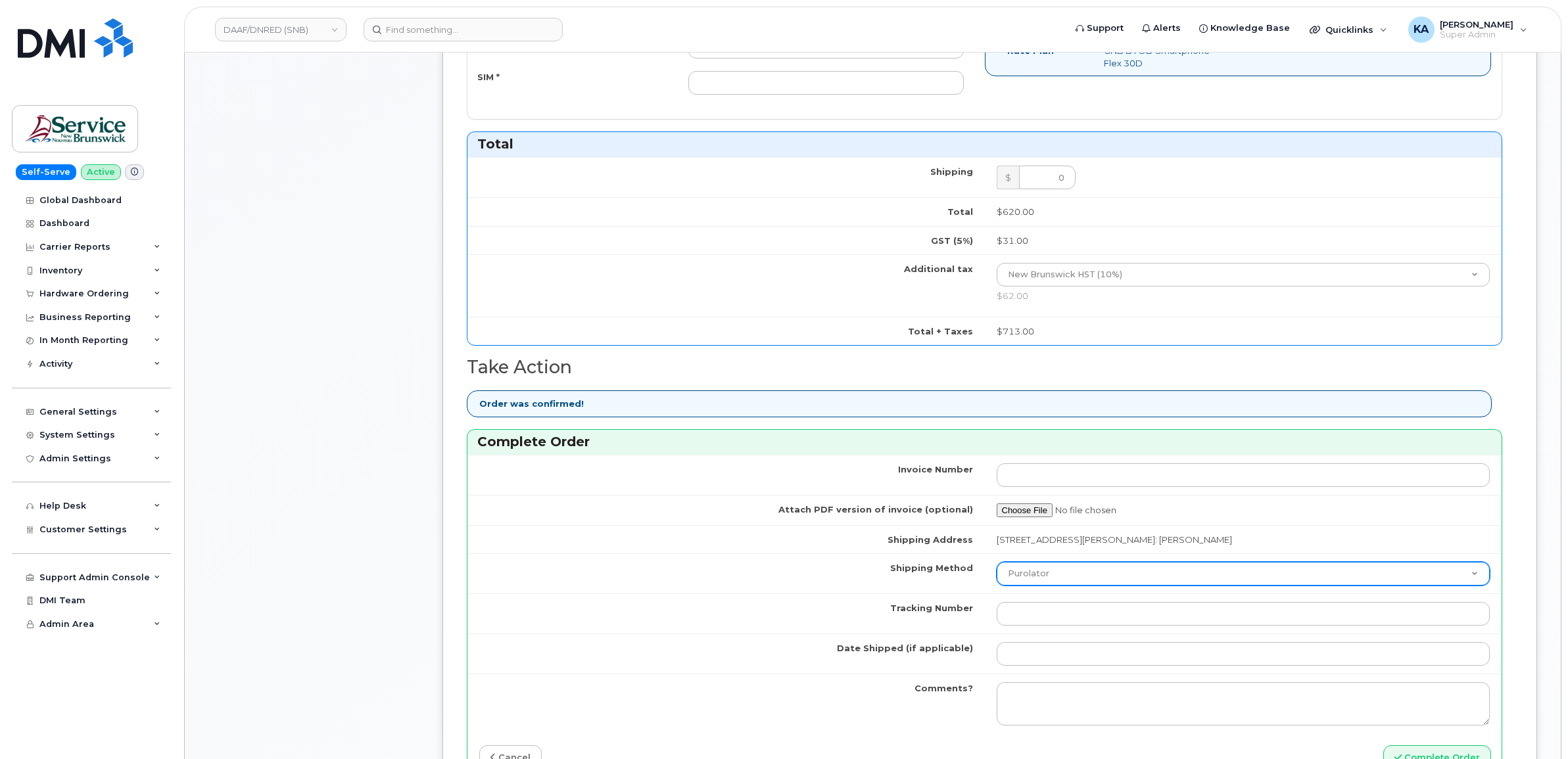
click at [1066, 583] on select "Purolator UPS FedEx Canada Post Courier Other Drop Off Pick Up" at bounding box center [1244, 574] width 494 height 23
select select "FedEx"
click at [997, 565] on select "Purolator UPS FedEx Canada Post Courier Other Drop Off Pick Up" at bounding box center [1244, 574] width 494 height 23
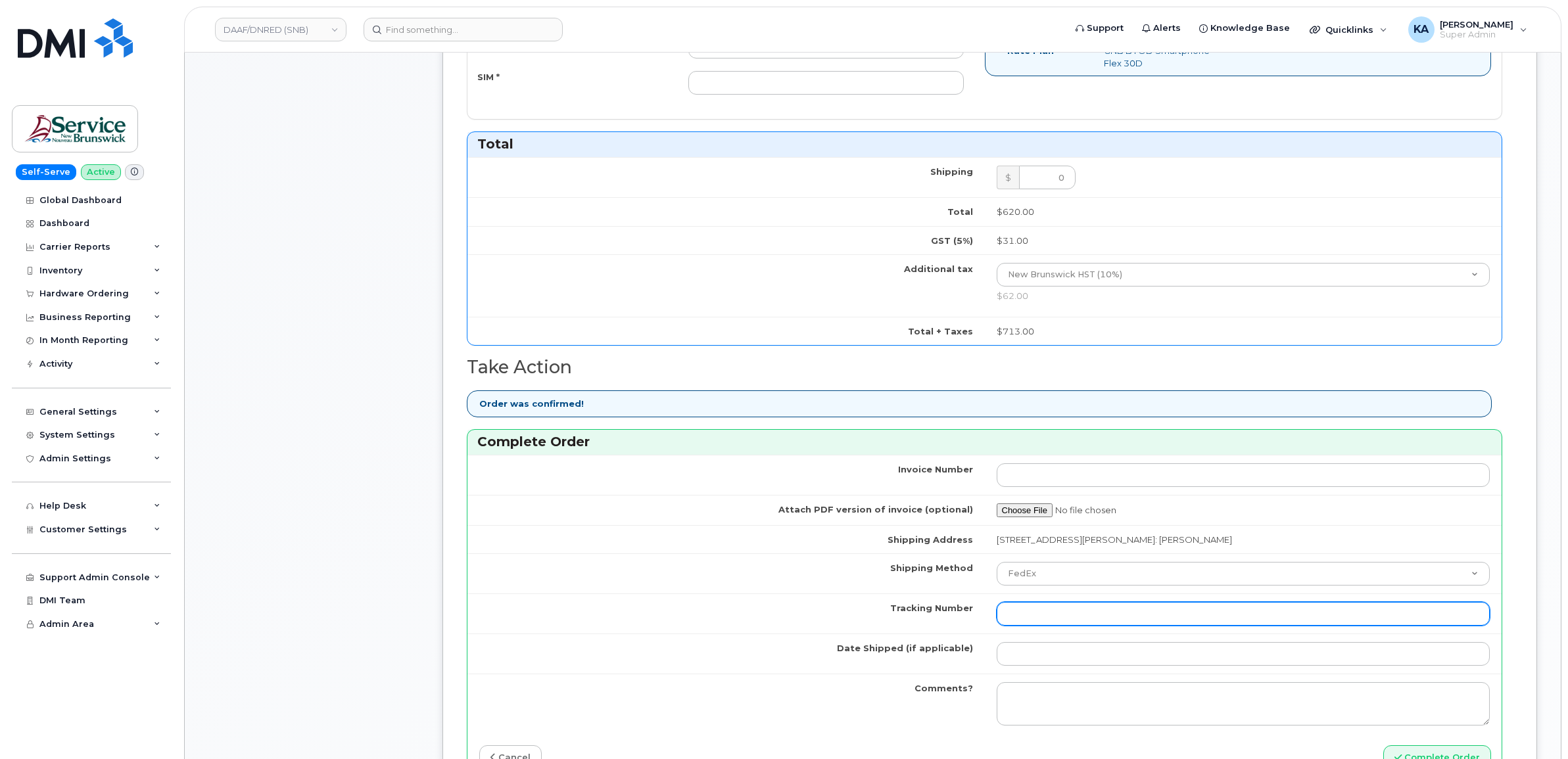
click at [1046, 620] on input "Tracking Number" at bounding box center [1244, 614] width 494 height 23
paste input "476303089486"
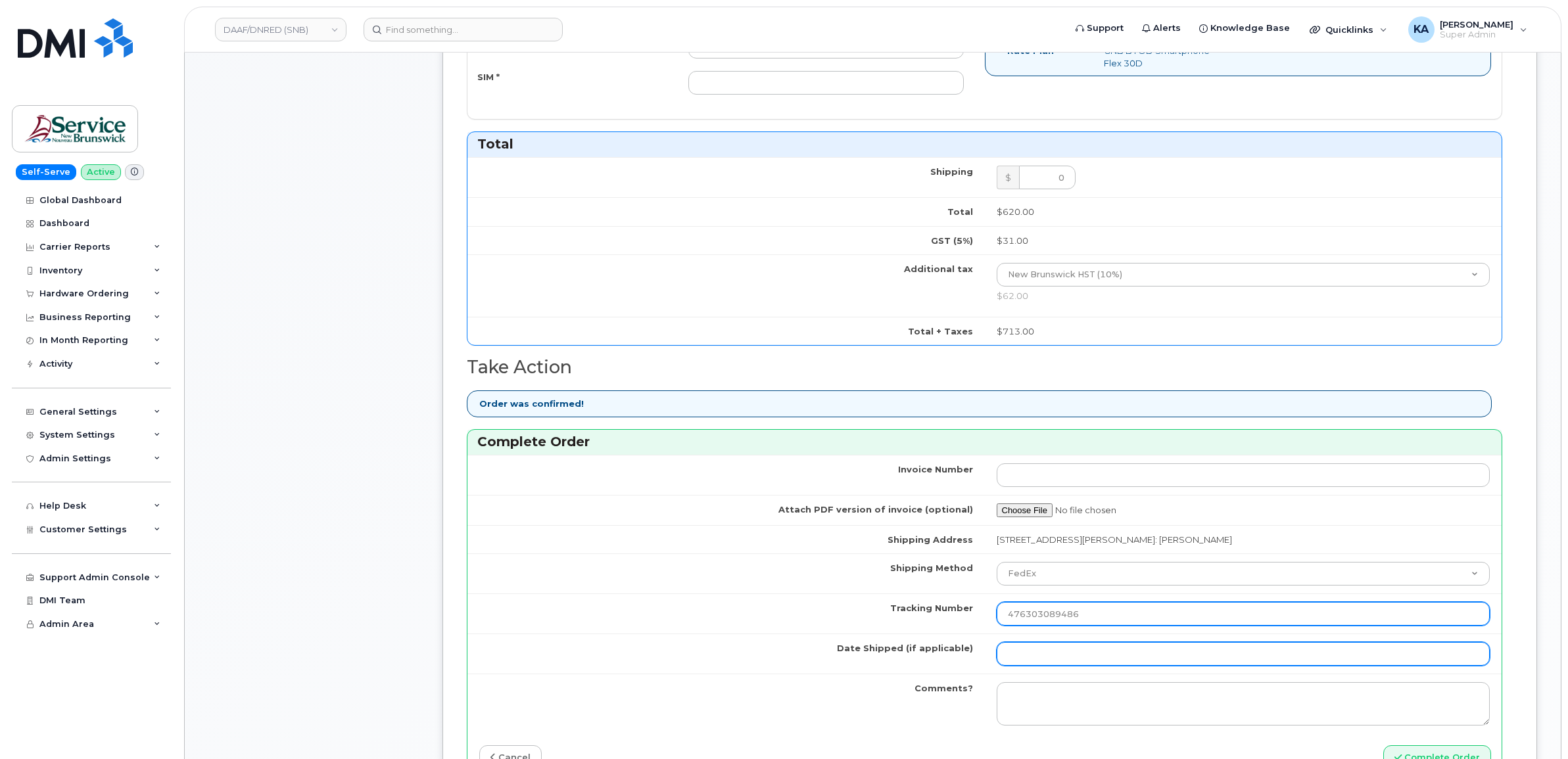
type input "476303089486"
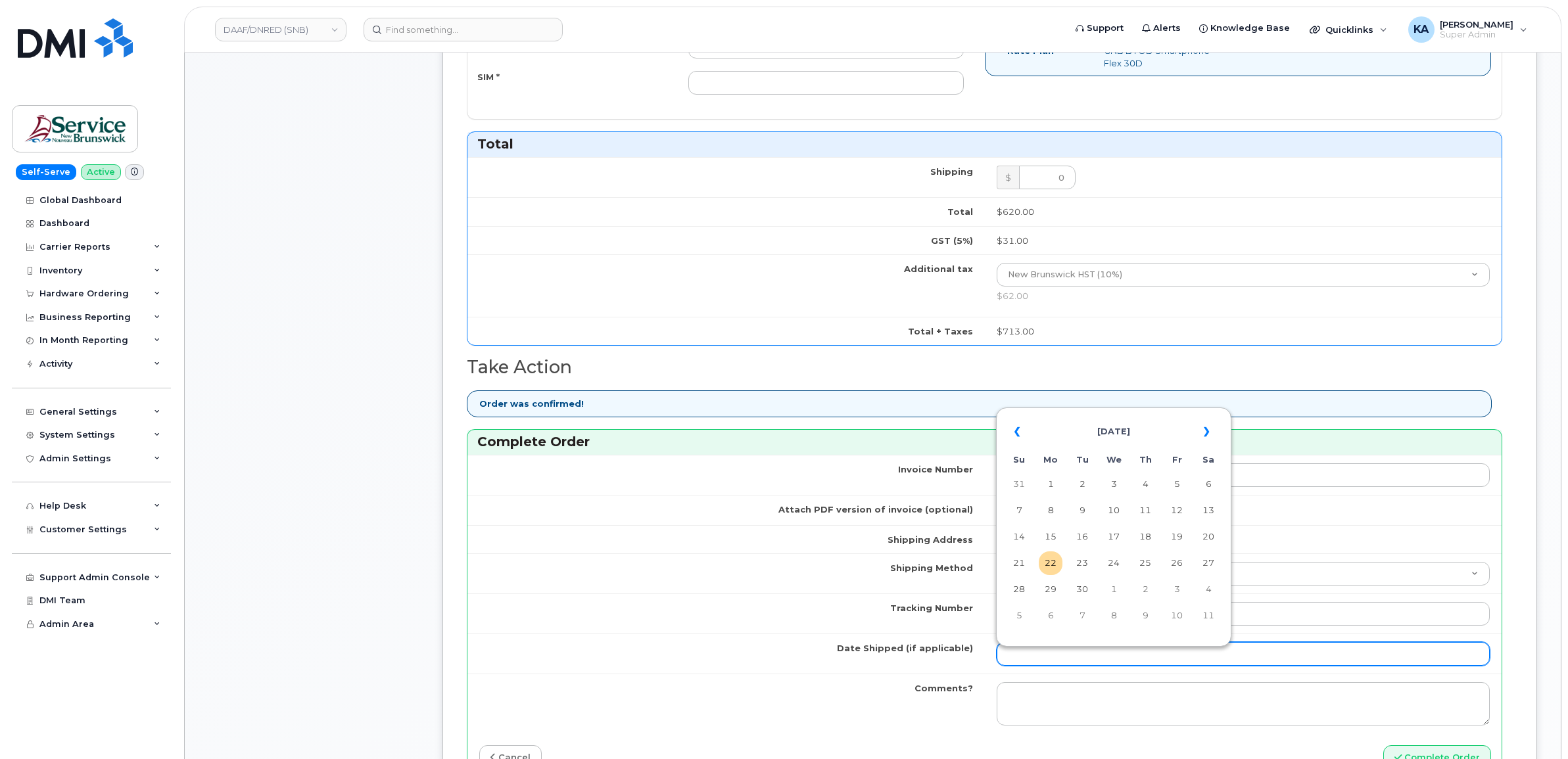
click at [1045, 658] on input "Date Shipped (if applicable)" at bounding box center [1244, 653] width 494 height 23
click at [1163, 415] on table "« September 2025 » Su Mo Tu We Th Fr Sa 31 1 2 3 4 5 6 7 8 9 10 11 12 13 14 15 …" at bounding box center [1113, 523] width 229 height 224
click at [1177, 531] on td "19" at bounding box center [1176, 537] width 23 height 23
type input "[DATE]"
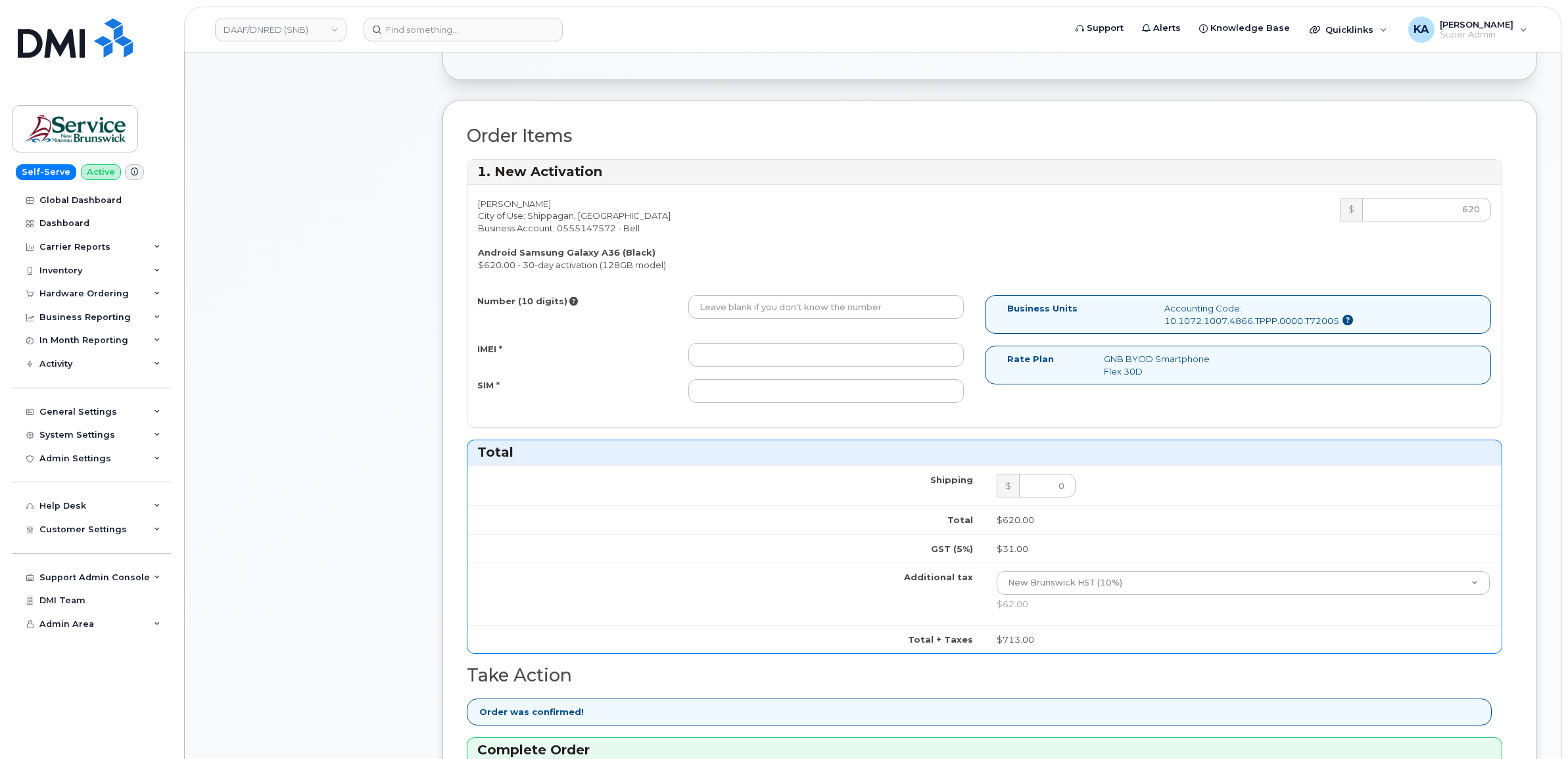
scroll to position [246, 0]
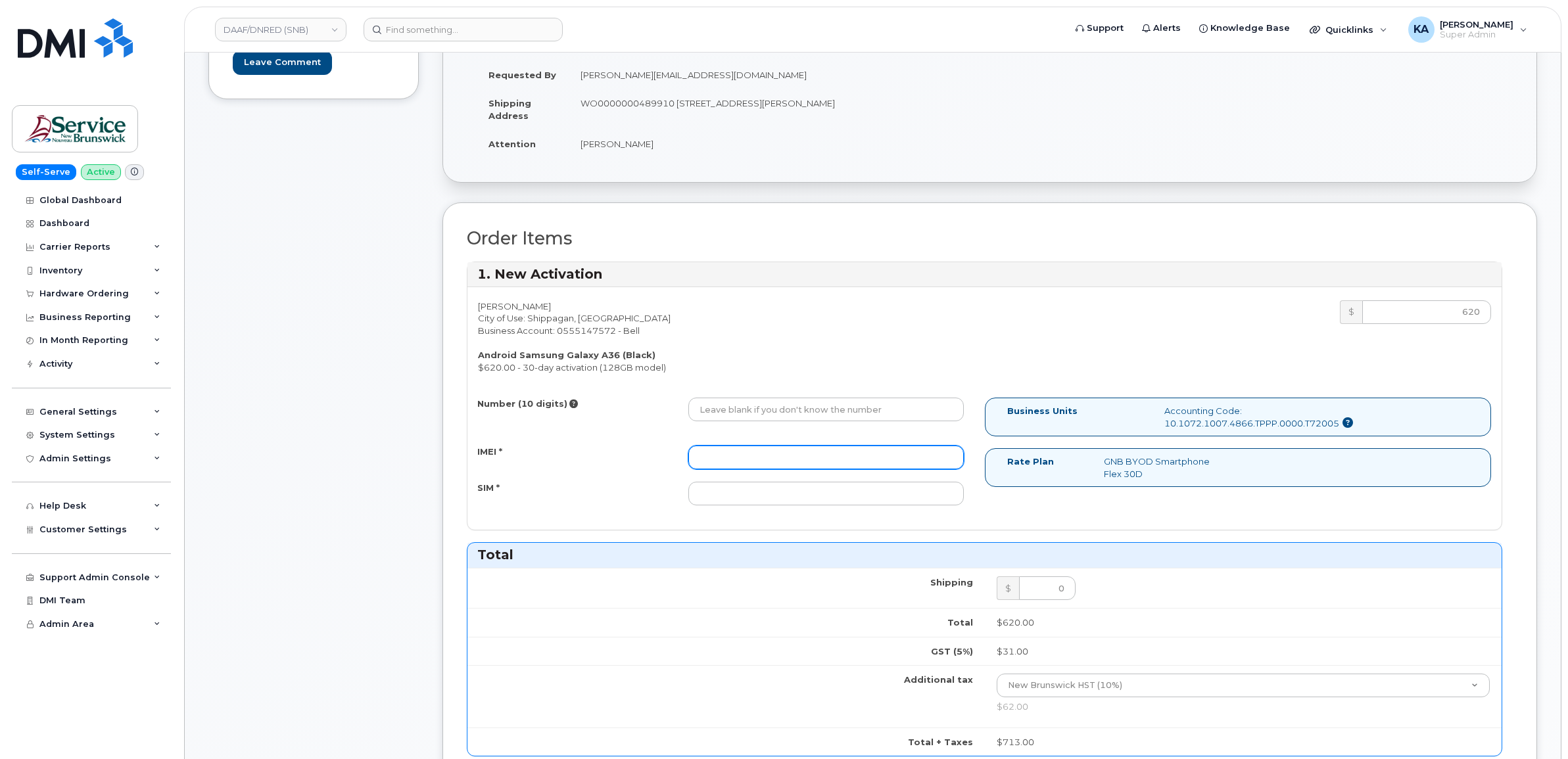
click at [789, 455] on input "IMEI *" at bounding box center [826, 457] width 275 height 23
paste input "357167790607978"
type input "357167790607978"
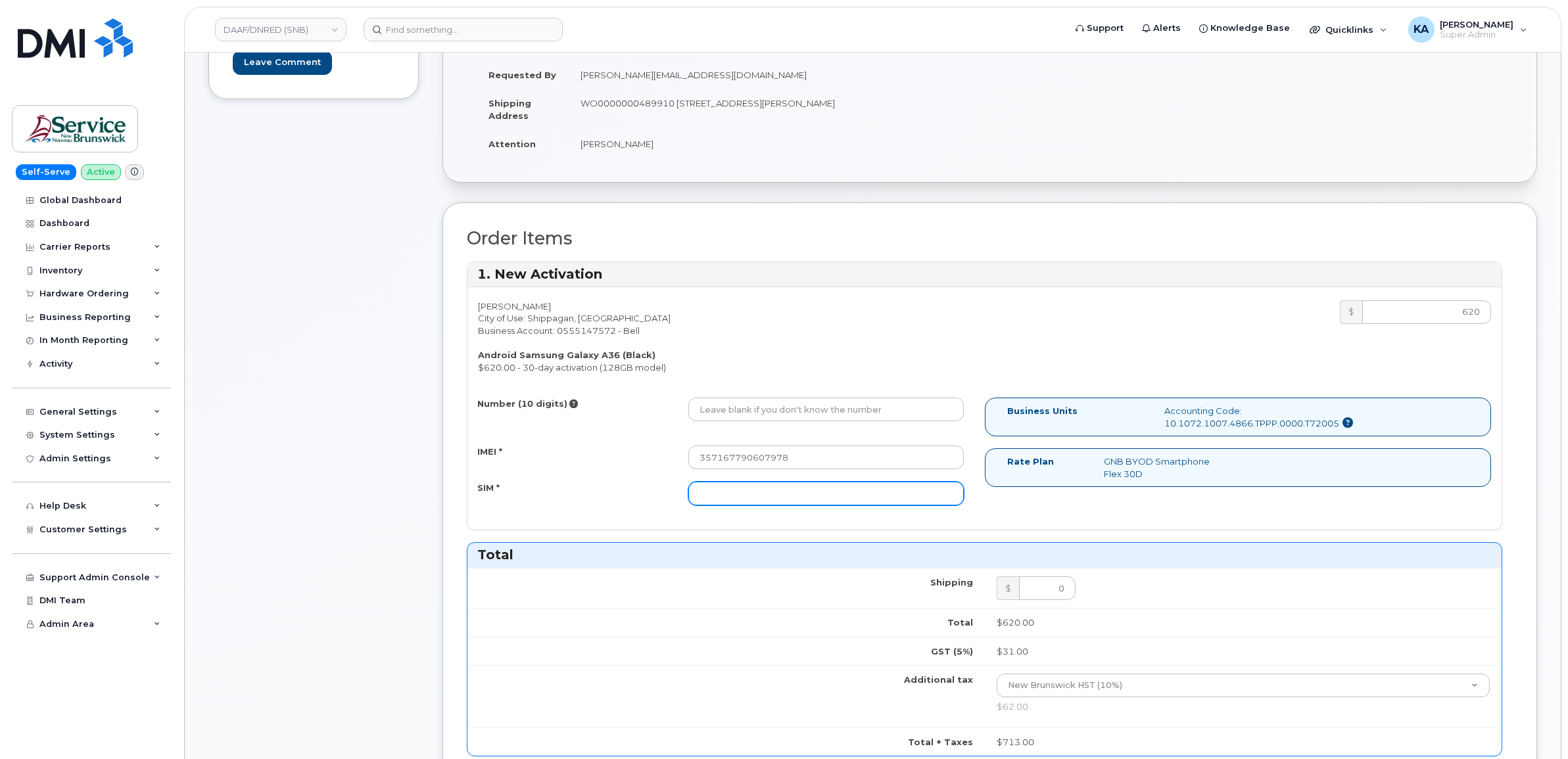
click at [758, 496] on input "SIM *" at bounding box center [826, 494] width 275 height 23
paste input "89302610207733328717"
type input "89302610207733328717"
click at [821, 414] on input "Number (10 digits)" at bounding box center [826, 409] width 275 height 23
paste input "5063402851"
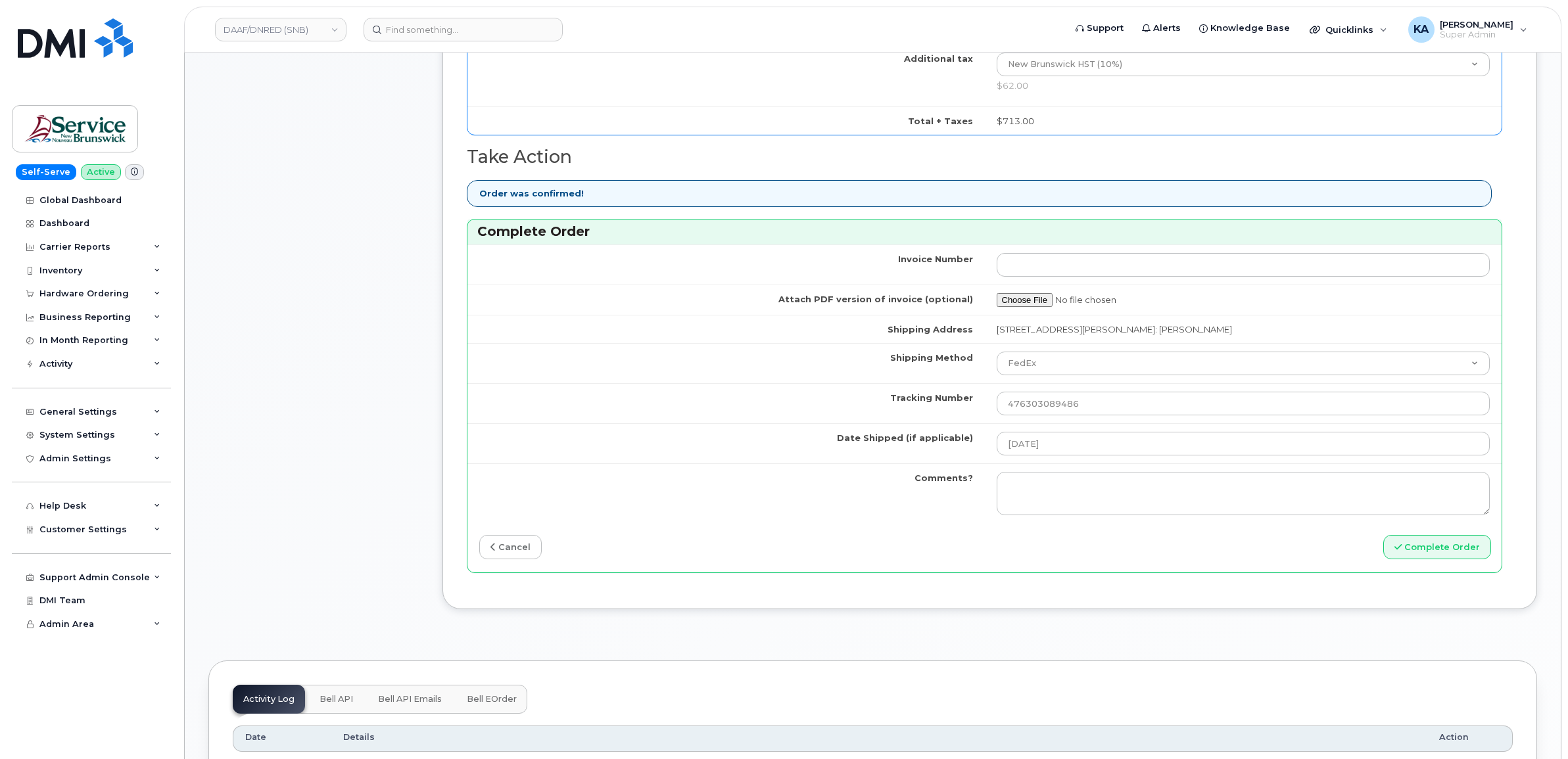
scroll to position [904, 0]
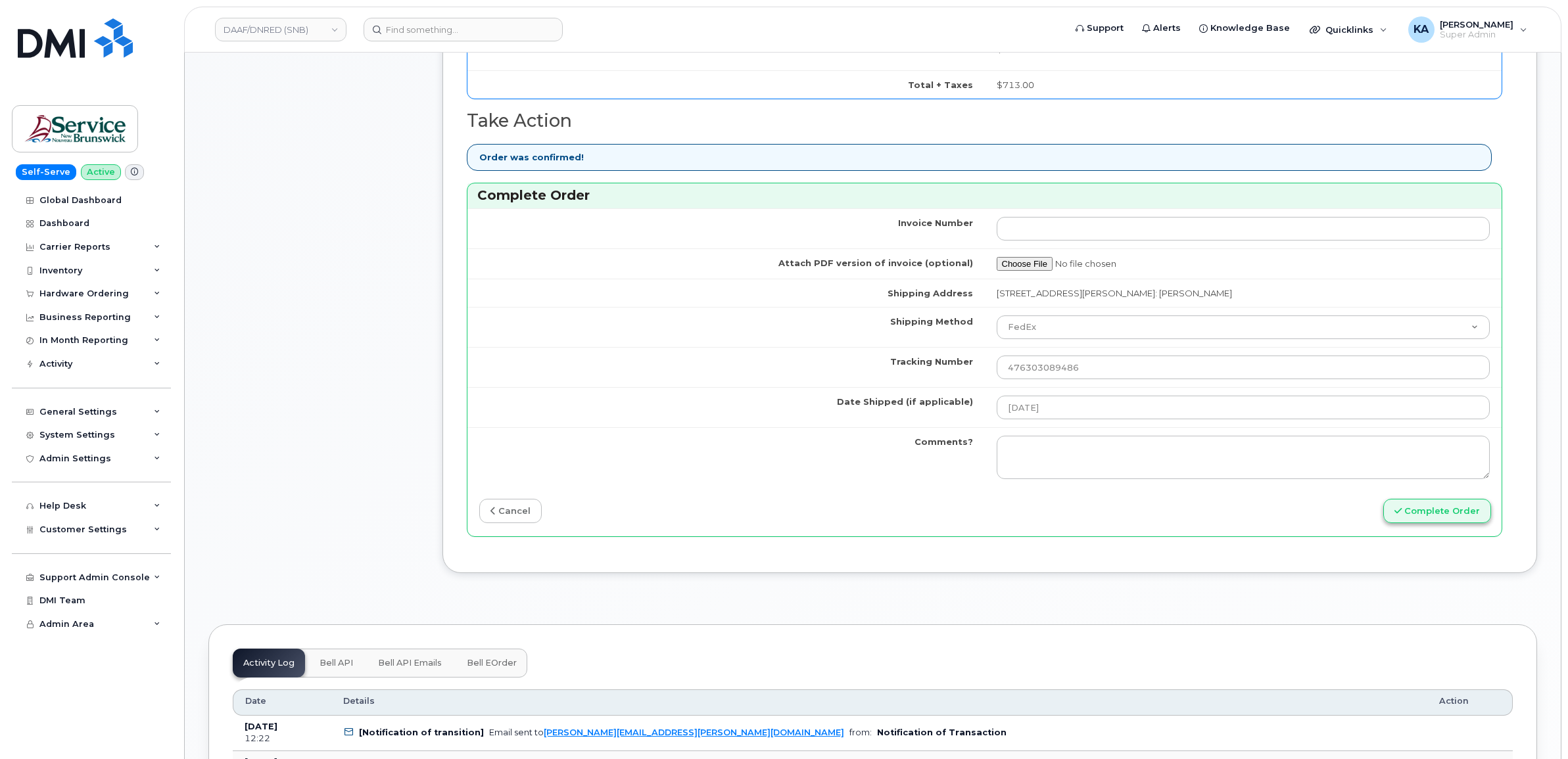
type input "5063402851"
click at [1425, 508] on button "Complete Order" at bounding box center [1437, 510] width 108 height 24
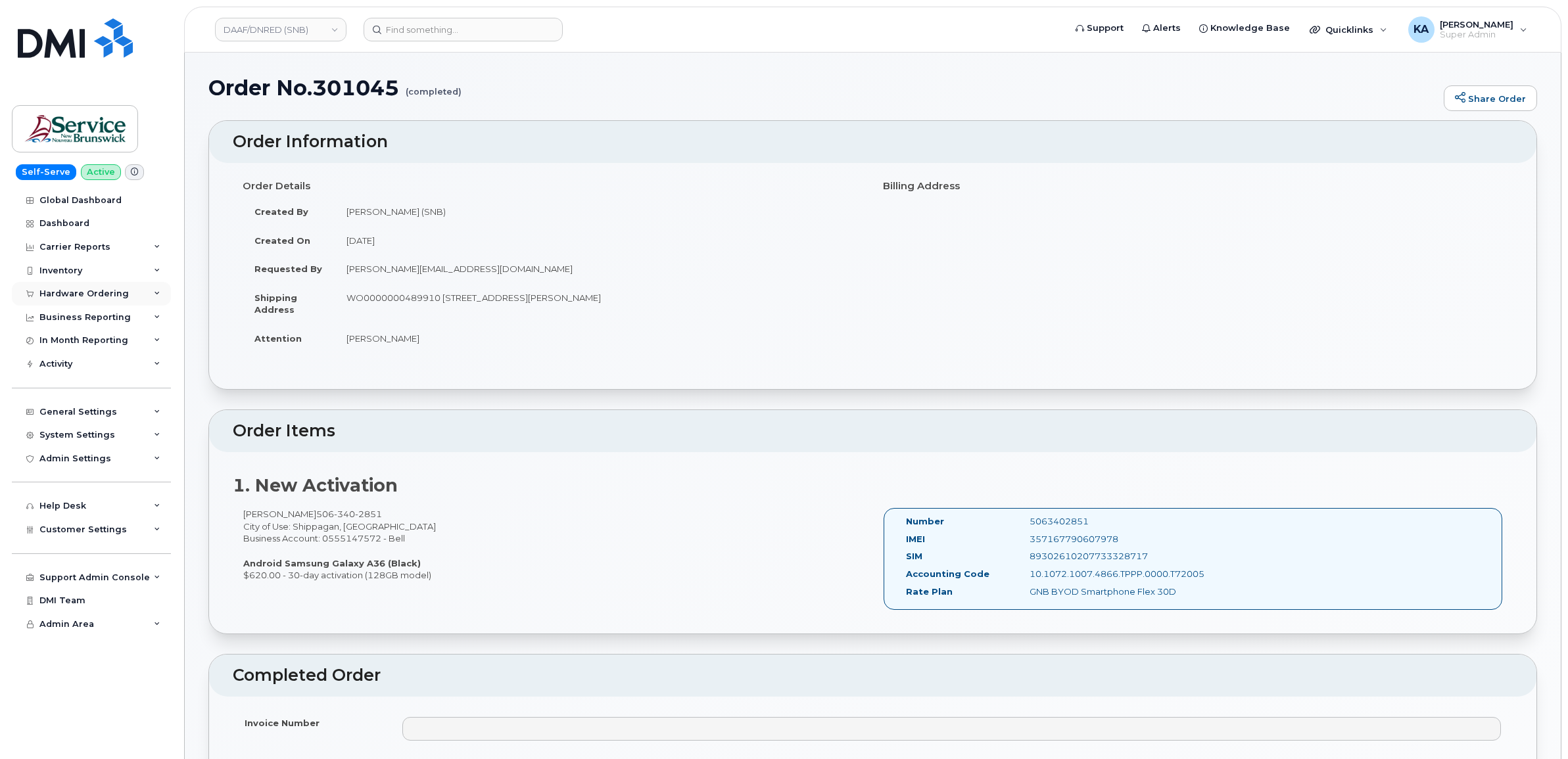
click at [77, 296] on div "Hardware Ordering" at bounding box center [84, 293] width 90 height 11
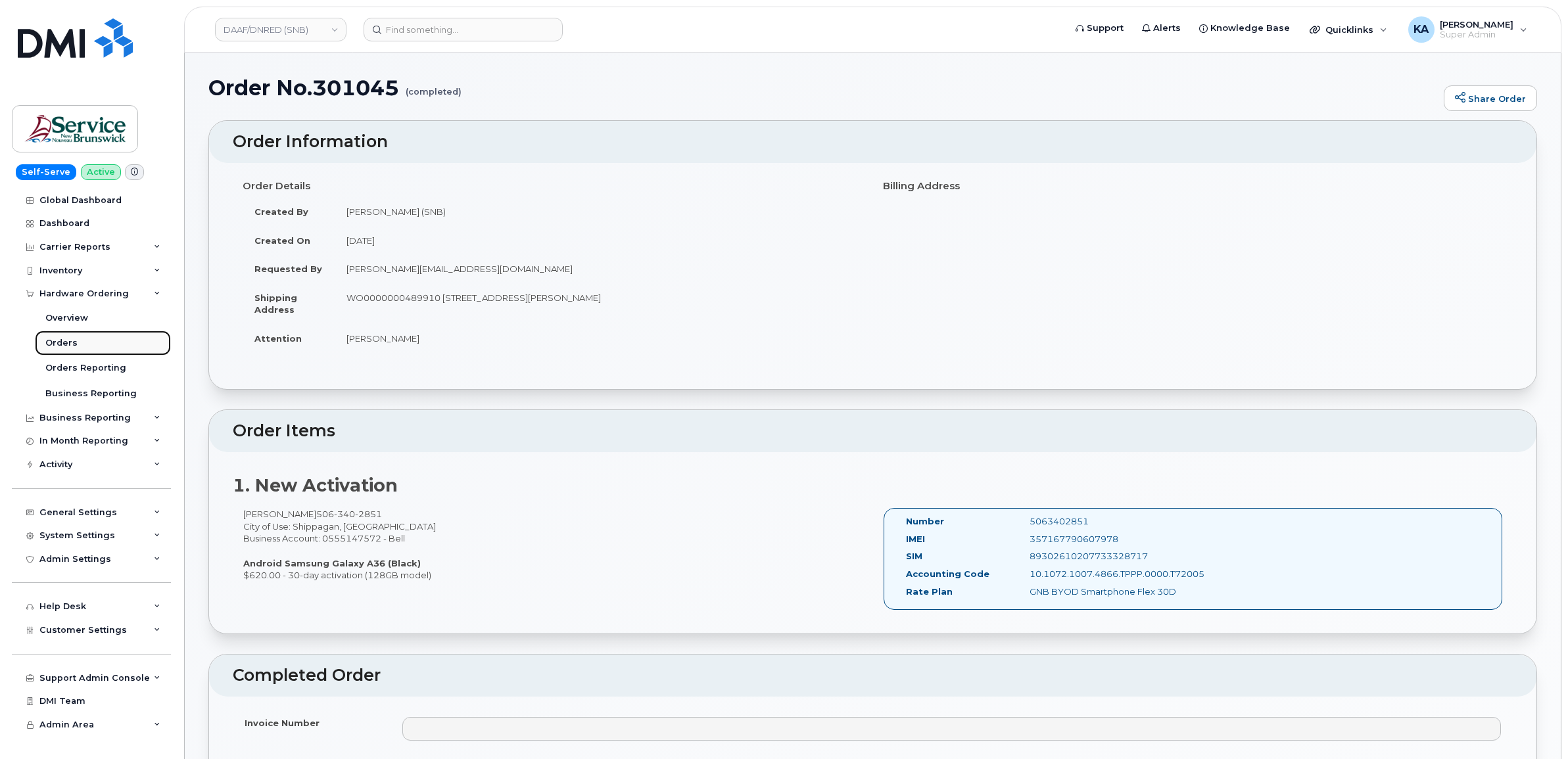
click at [58, 340] on div "Orders" at bounding box center [62, 343] width 32 height 12
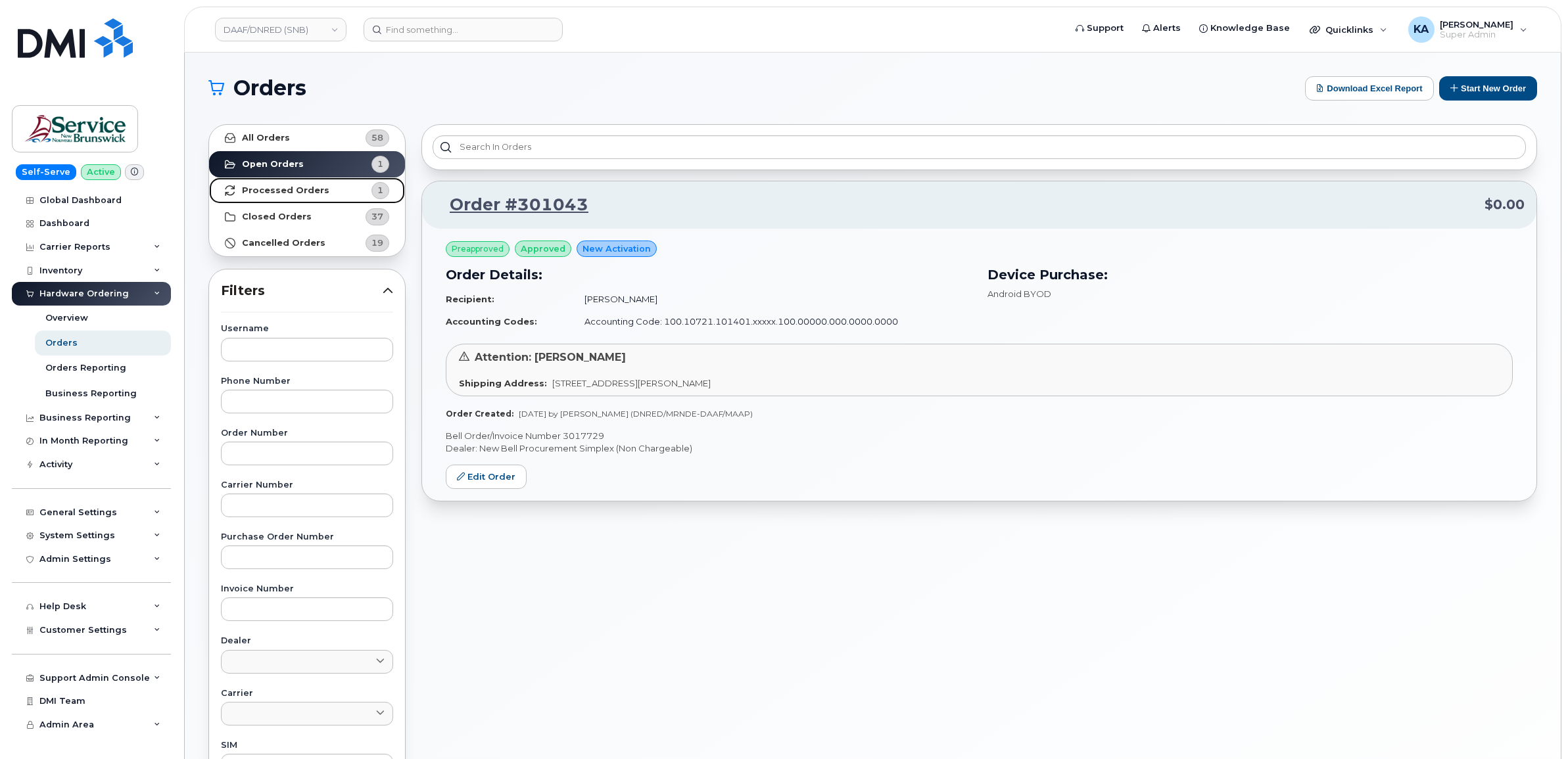
click at [284, 191] on strong "Processed Orders" at bounding box center [285, 190] width 87 height 11
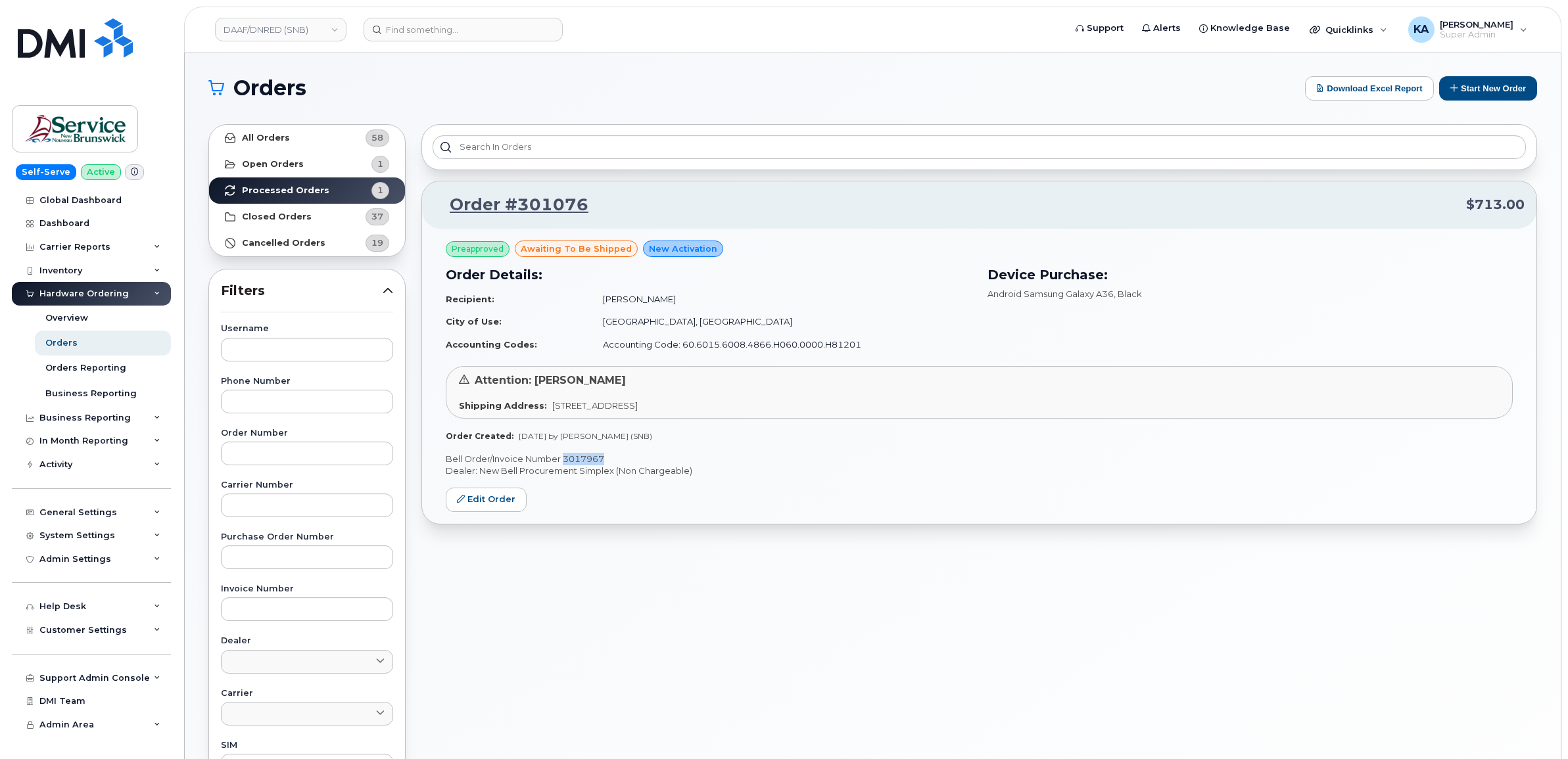
drag, startPoint x: 614, startPoint y: 457, endPoint x: 563, endPoint y: 457, distance: 51.0
click at [563, 457] on p "Bell Order/Invoice Number 3017967" at bounding box center [979, 459] width 1067 height 12
copy p "3017967"
click at [290, 34] on link "DAAF/DNRED (SNB)" at bounding box center [281, 29] width 131 height 23
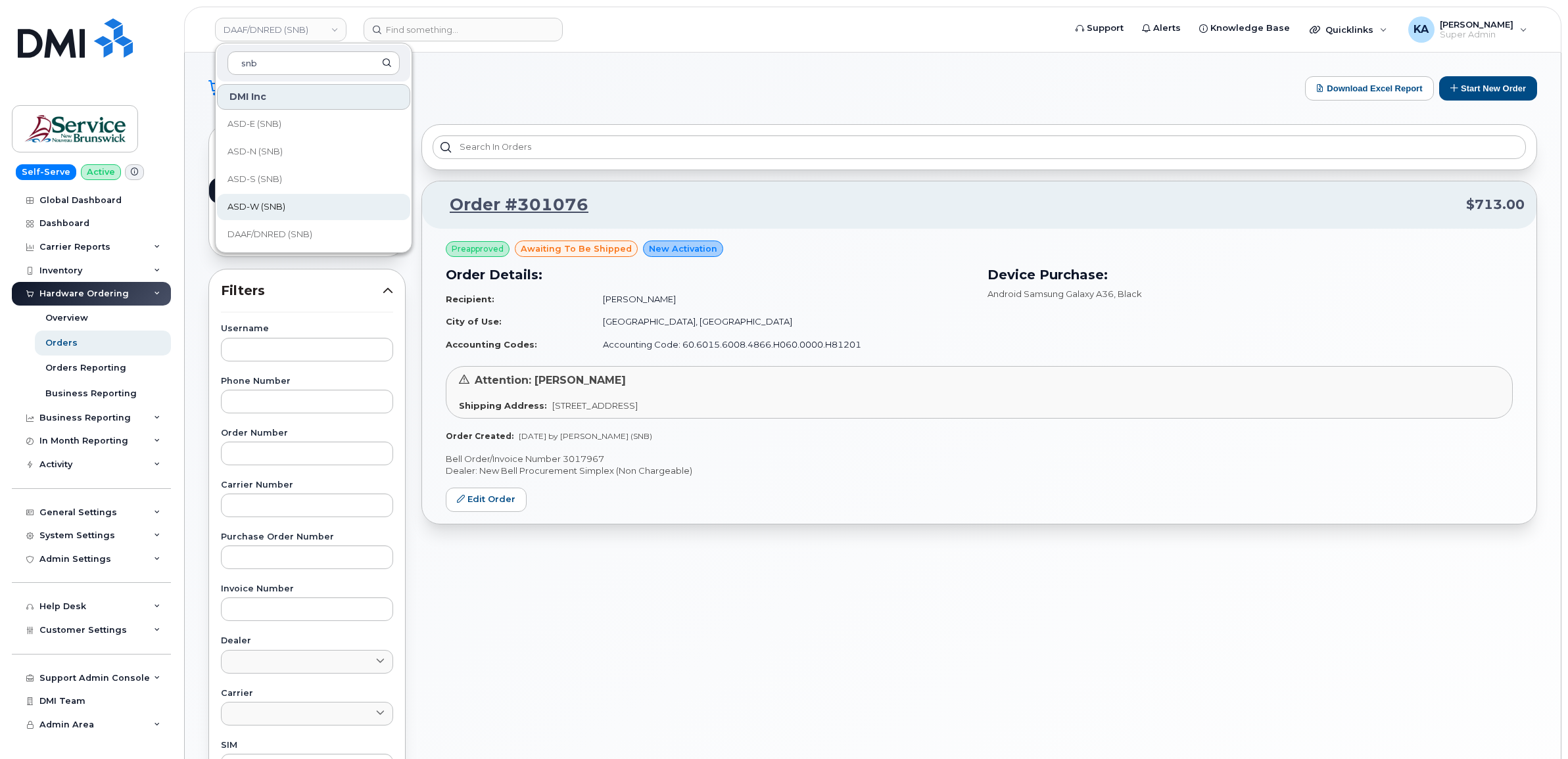
type input "snb"
click at [274, 205] on span "ASD-W (SNB)" at bounding box center [257, 207] width 58 height 13
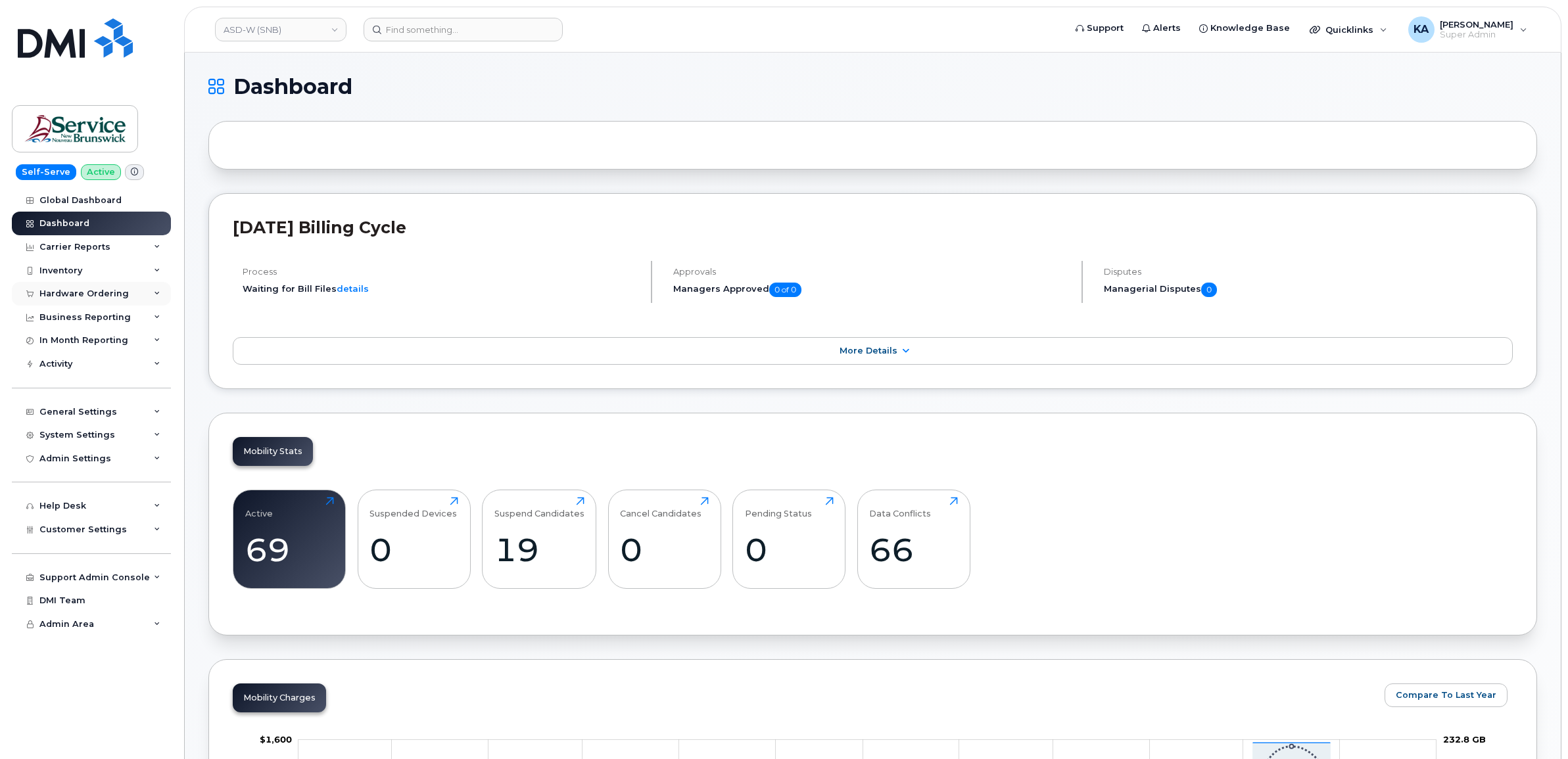
click at [86, 296] on div "Hardware Ordering" at bounding box center [84, 293] width 90 height 11
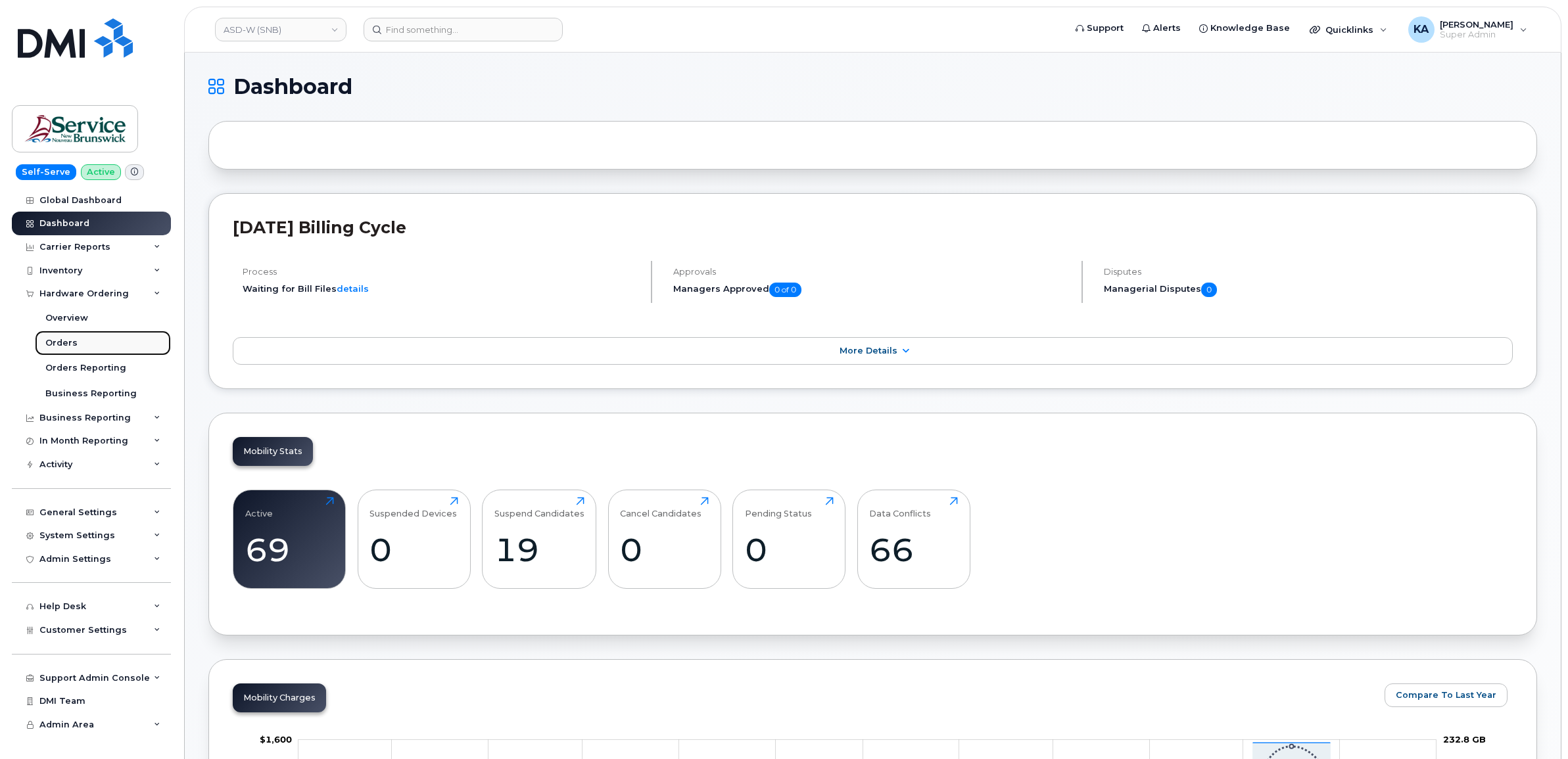
click at [55, 344] on div "Orders" at bounding box center [62, 343] width 32 height 12
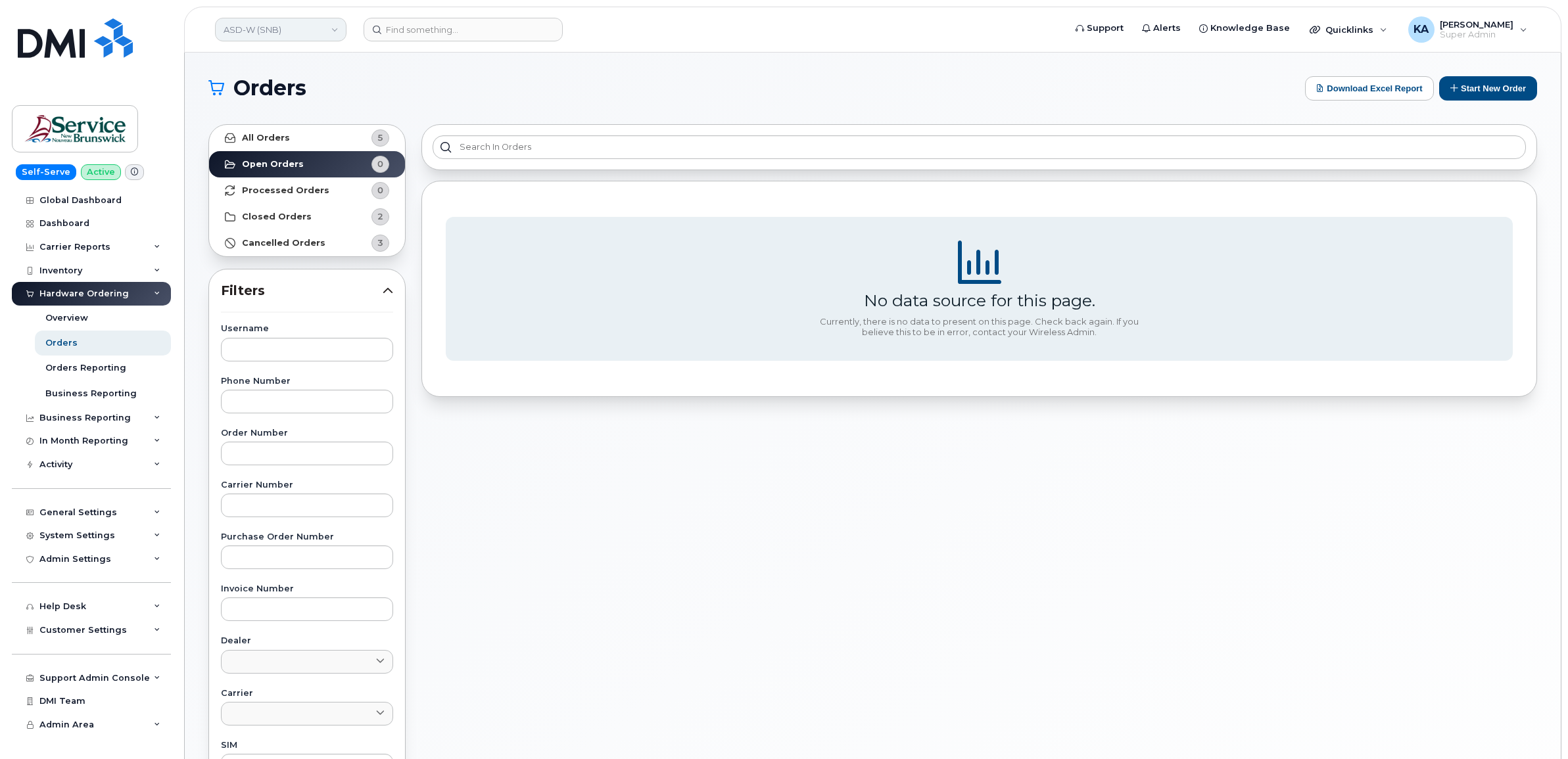
click at [270, 27] on link "ASD-W (SNB)" at bounding box center [281, 29] width 131 height 23
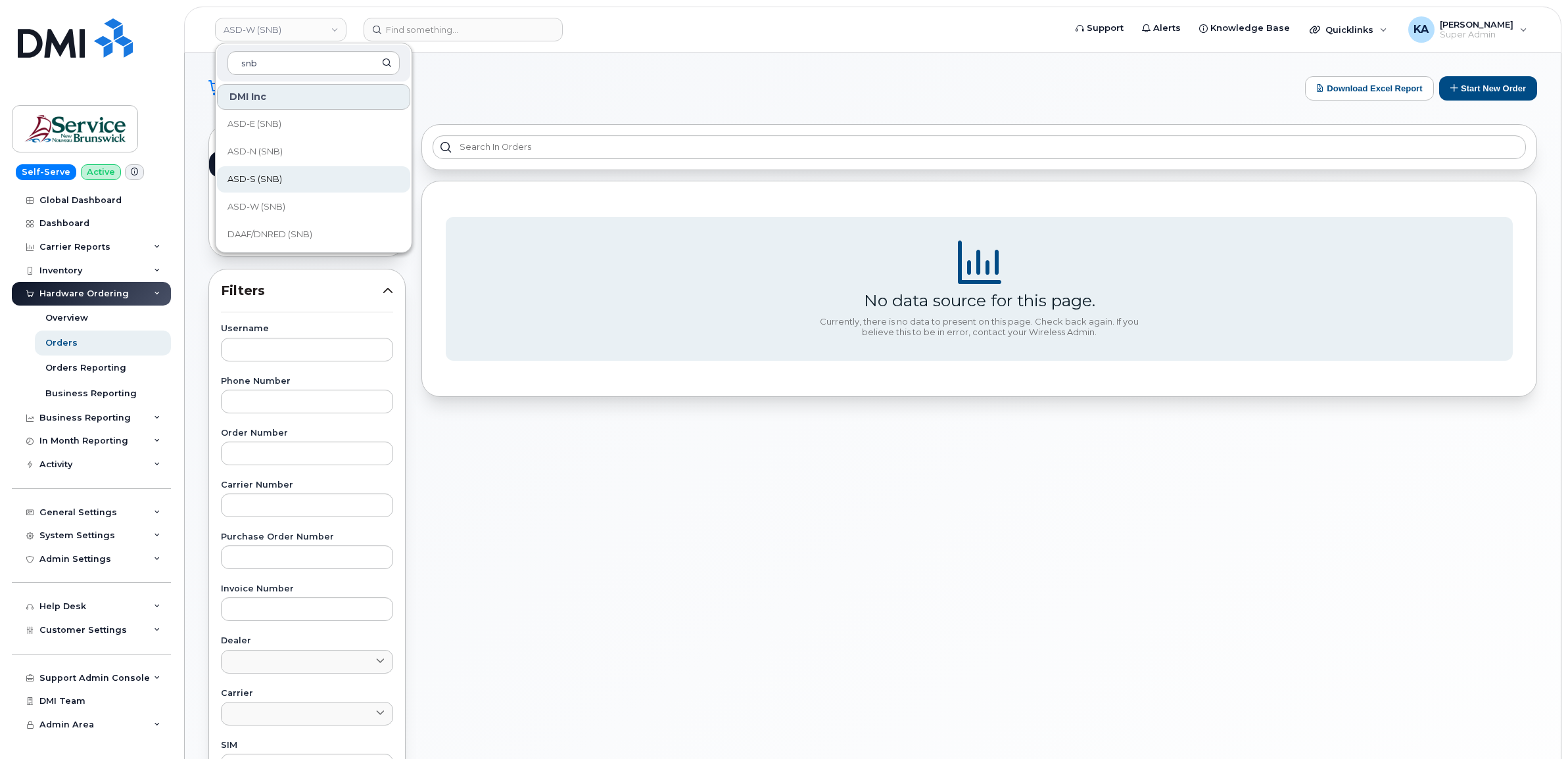
type input "snb"
click at [274, 177] on span "ASD-S (SNB)" at bounding box center [255, 180] width 55 height 13
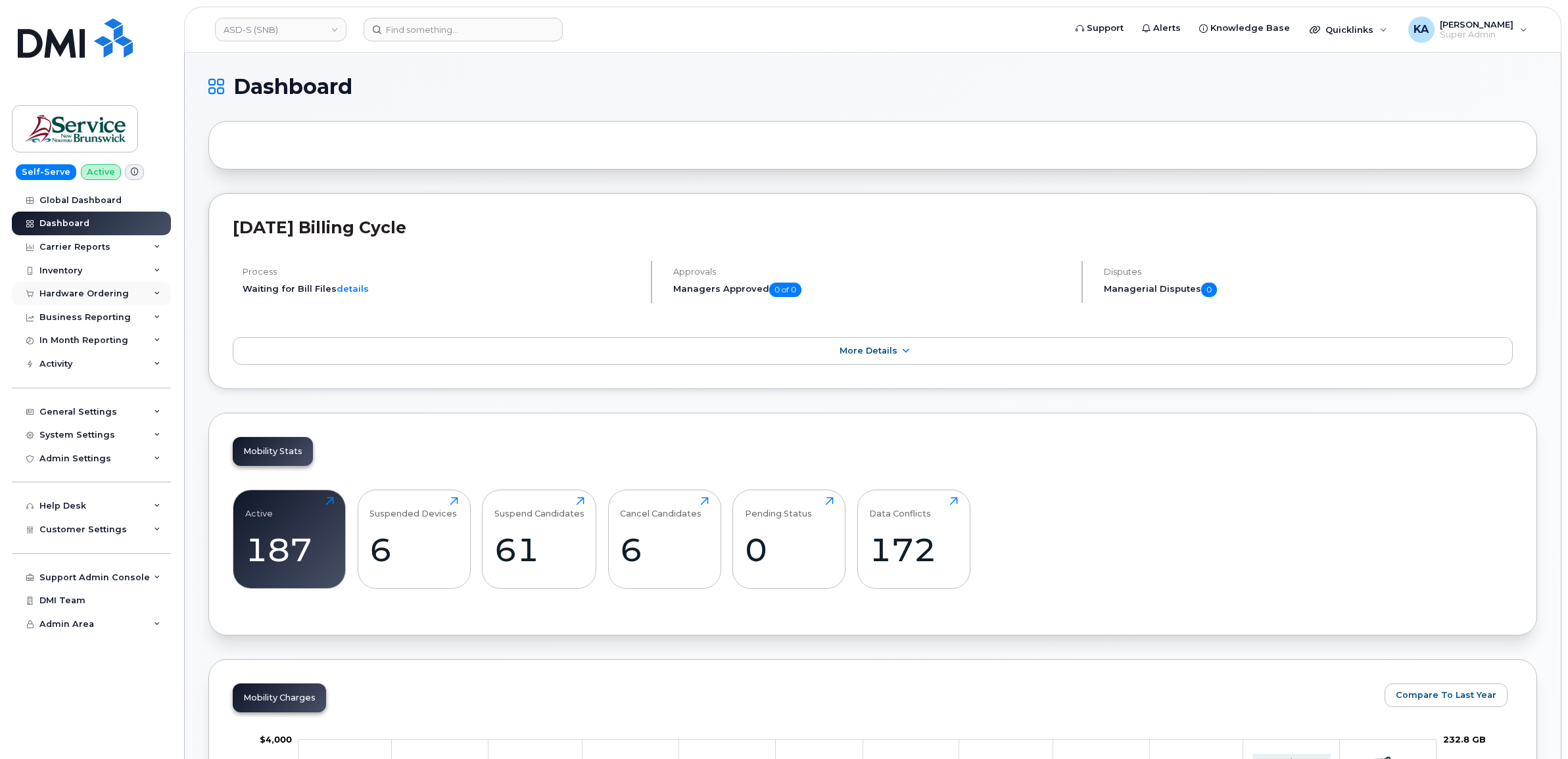
click at [103, 293] on div "Hardware Ordering" at bounding box center [84, 293] width 90 height 11
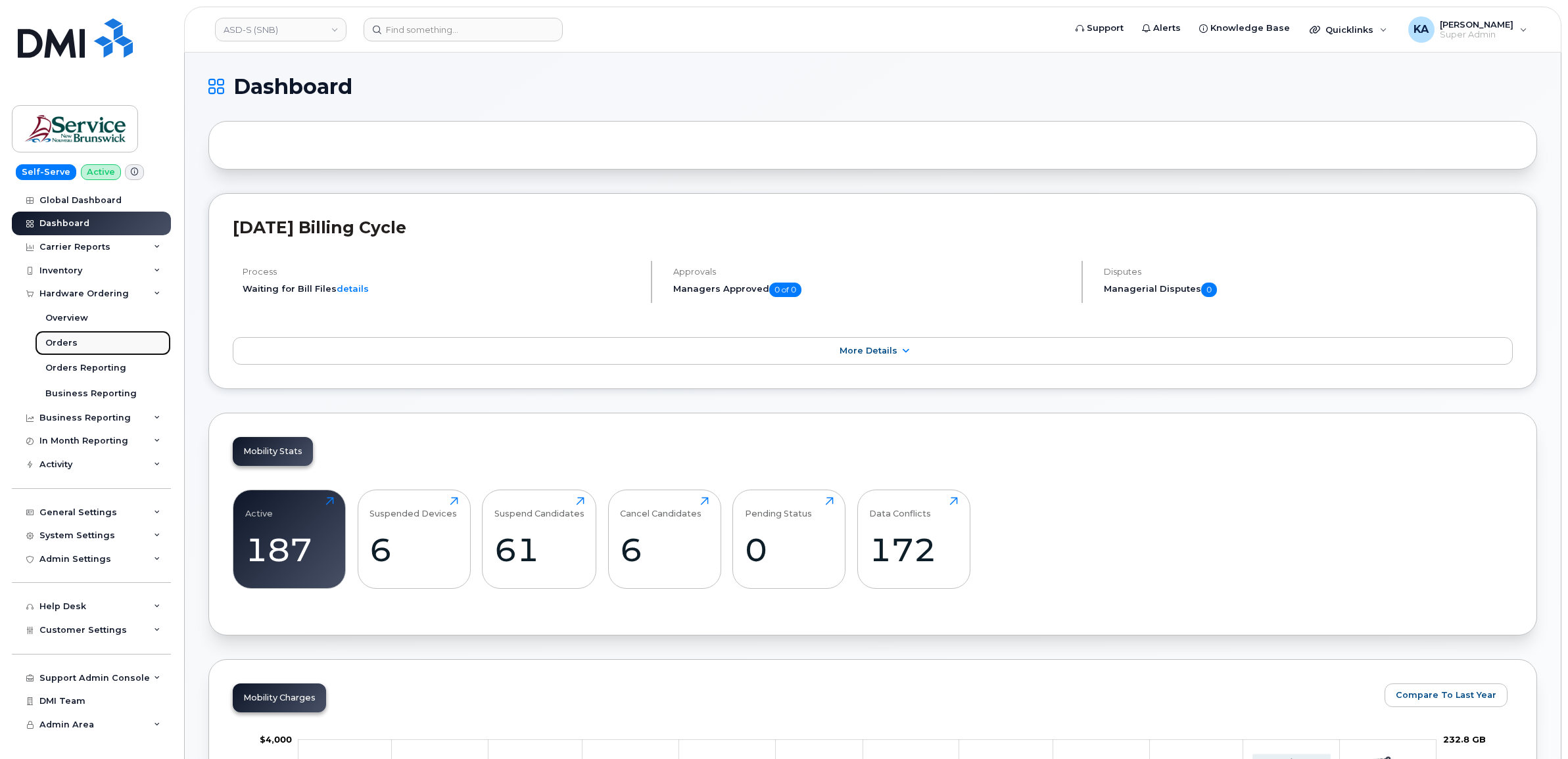
click at [58, 341] on div "Orders" at bounding box center [62, 343] width 32 height 12
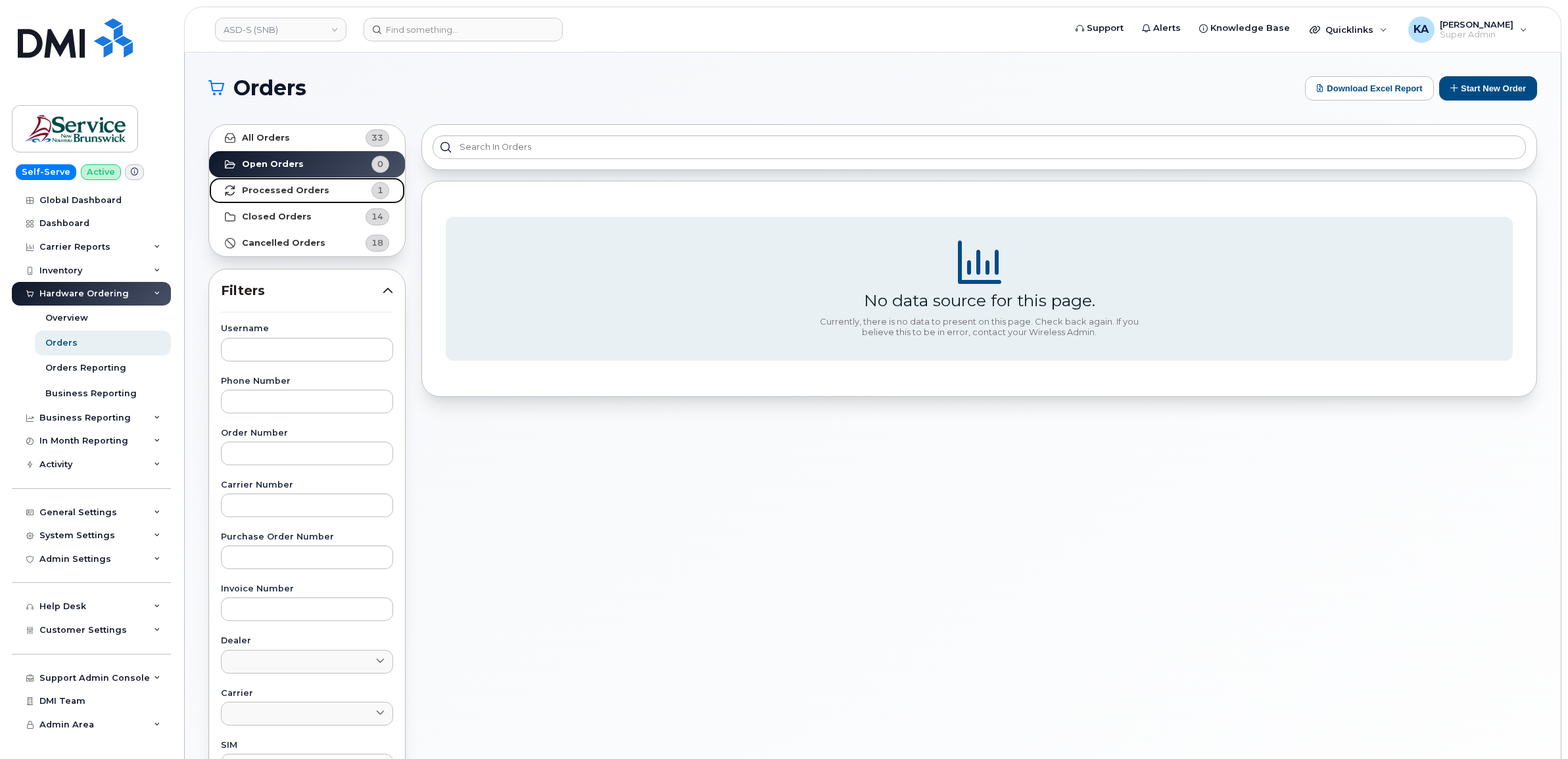
click at [271, 187] on strong "Processed Orders" at bounding box center [285, 190] width 87 height 11
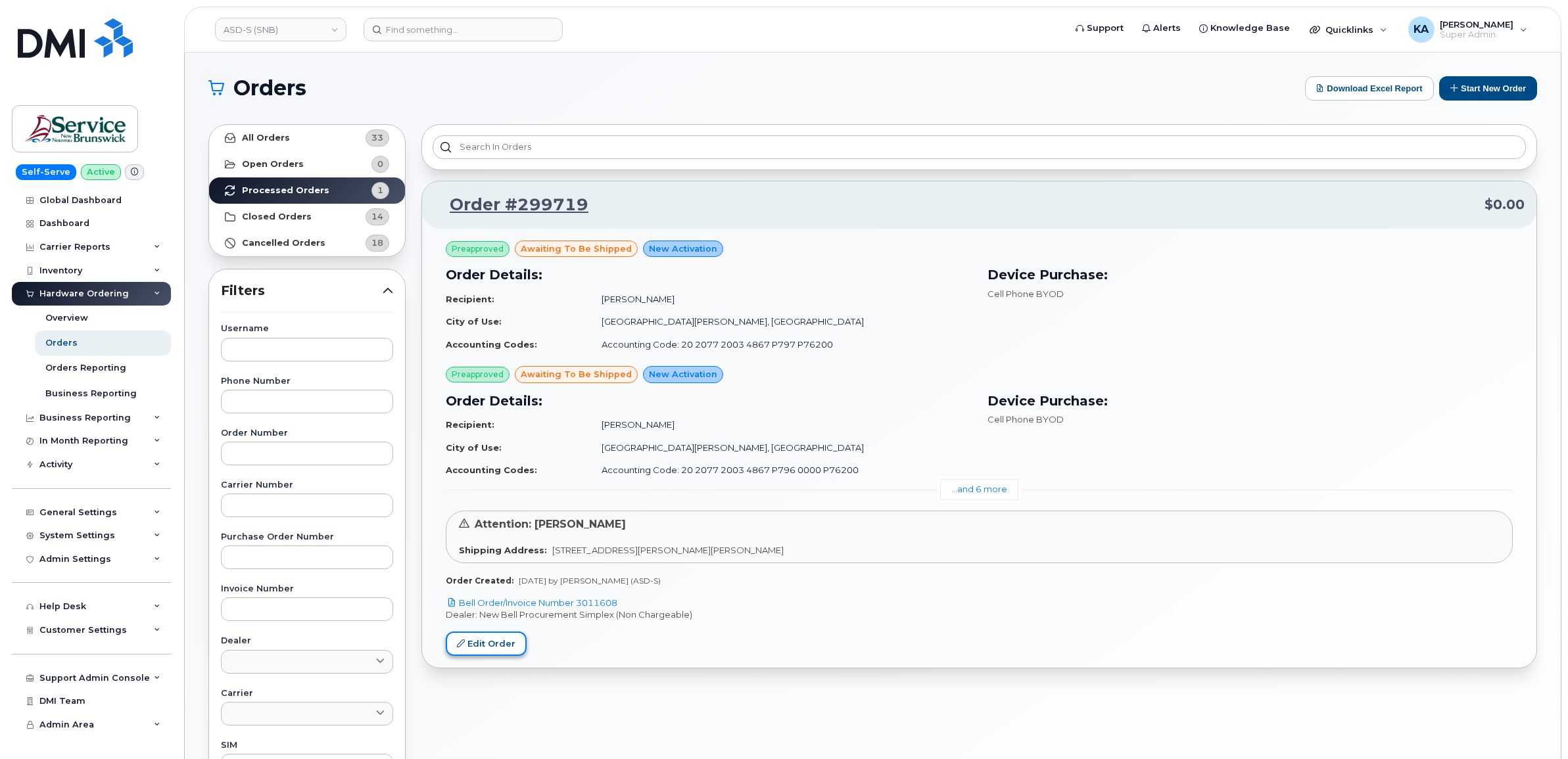
click at [480, 633] on link "Edit Order" at bounding box center [486, 643] width 81 height 24
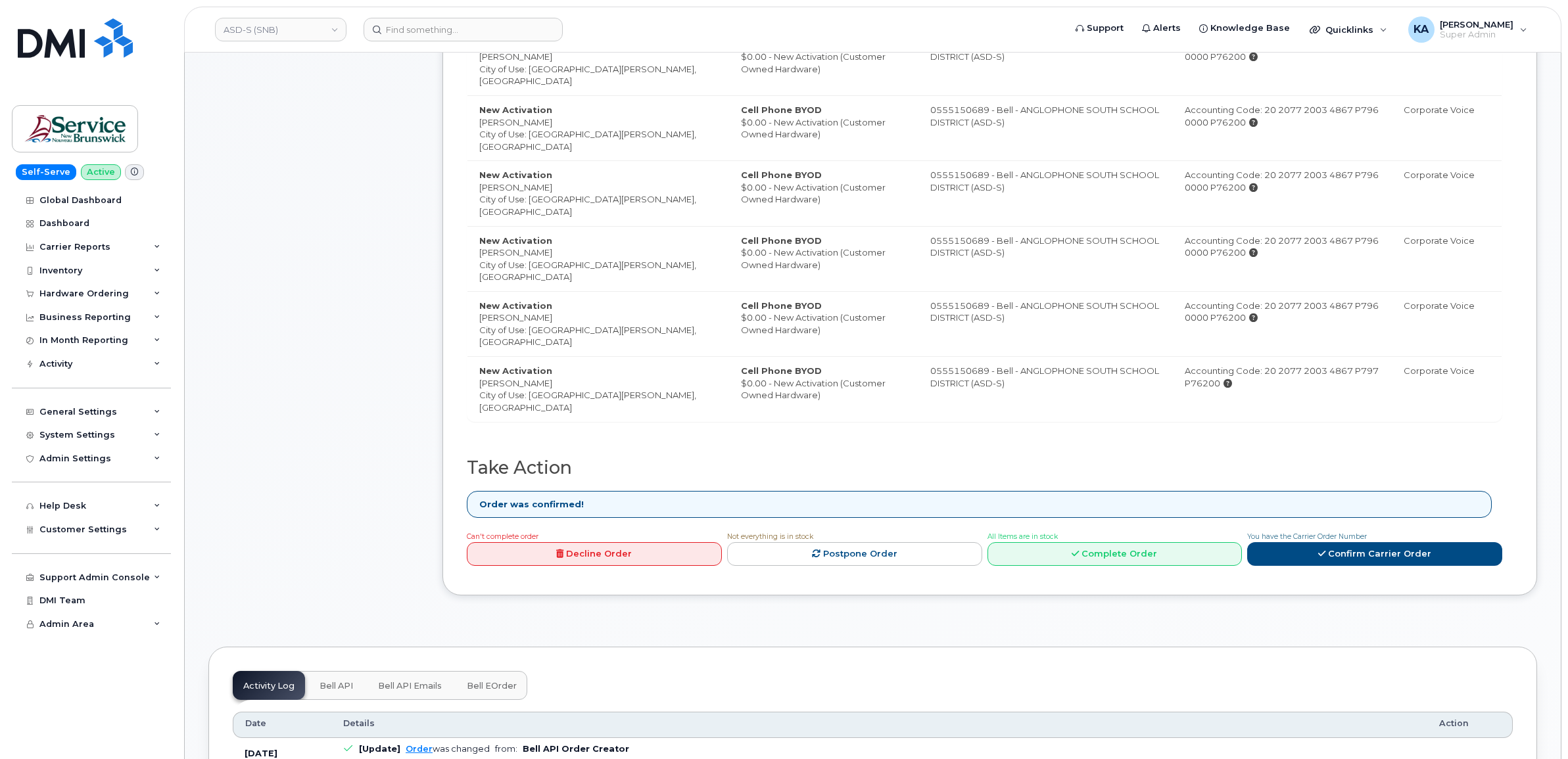
scroll to position [658, 0]
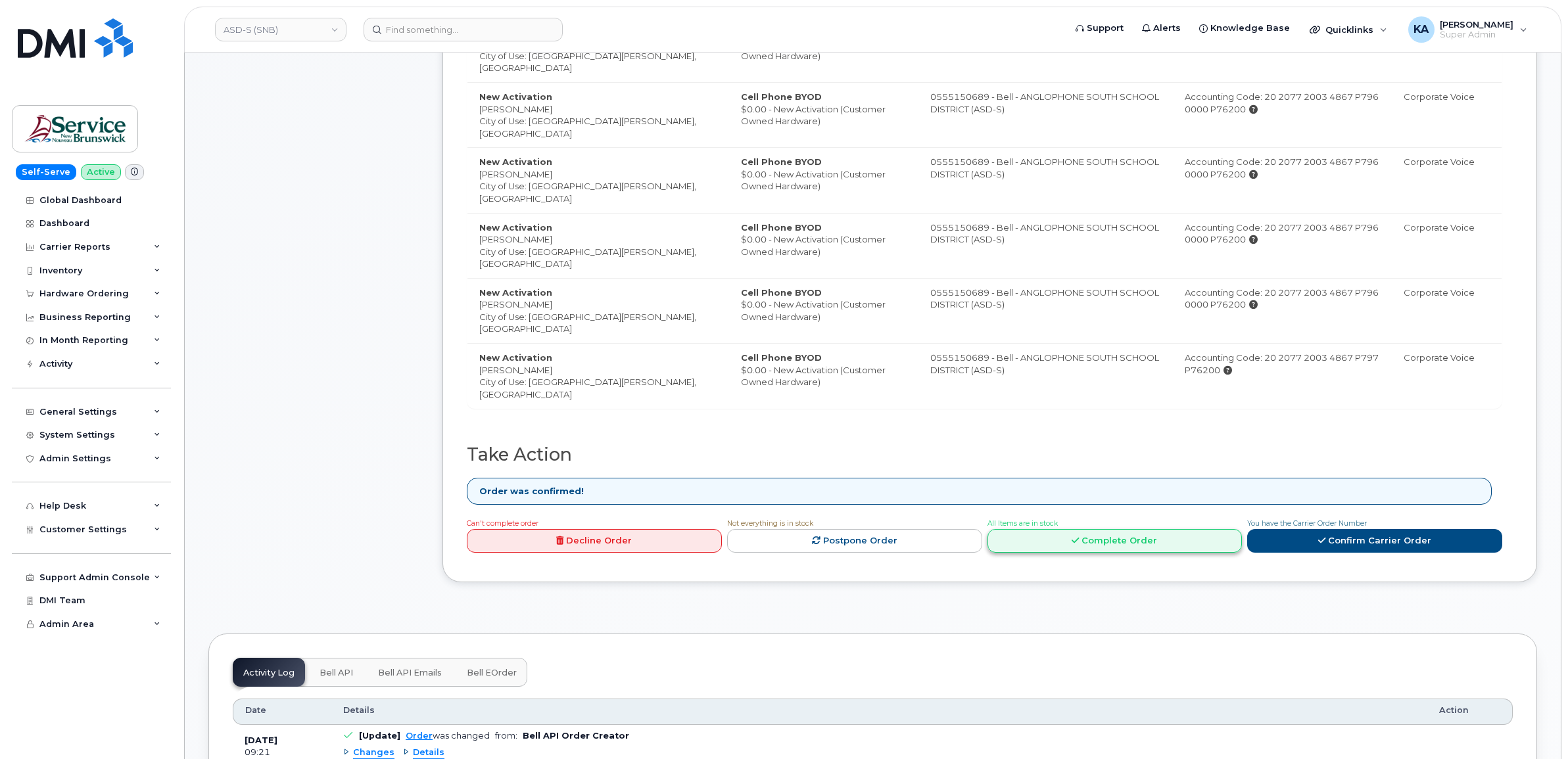
click at [1037, 543] on link "Complete Order" at bounding box center [1115, 540] width 255 height 24
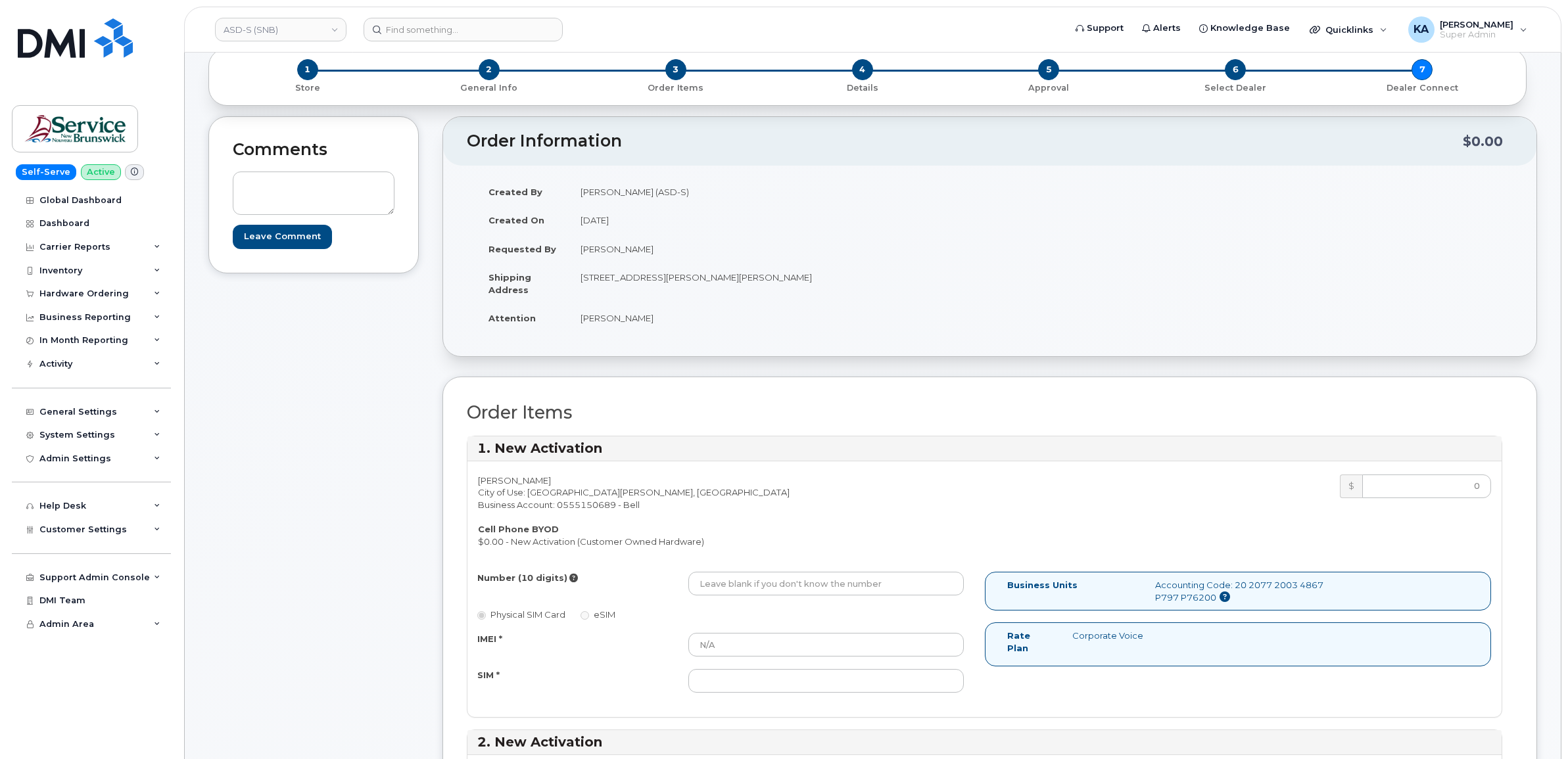
scroll to position [0, 0]
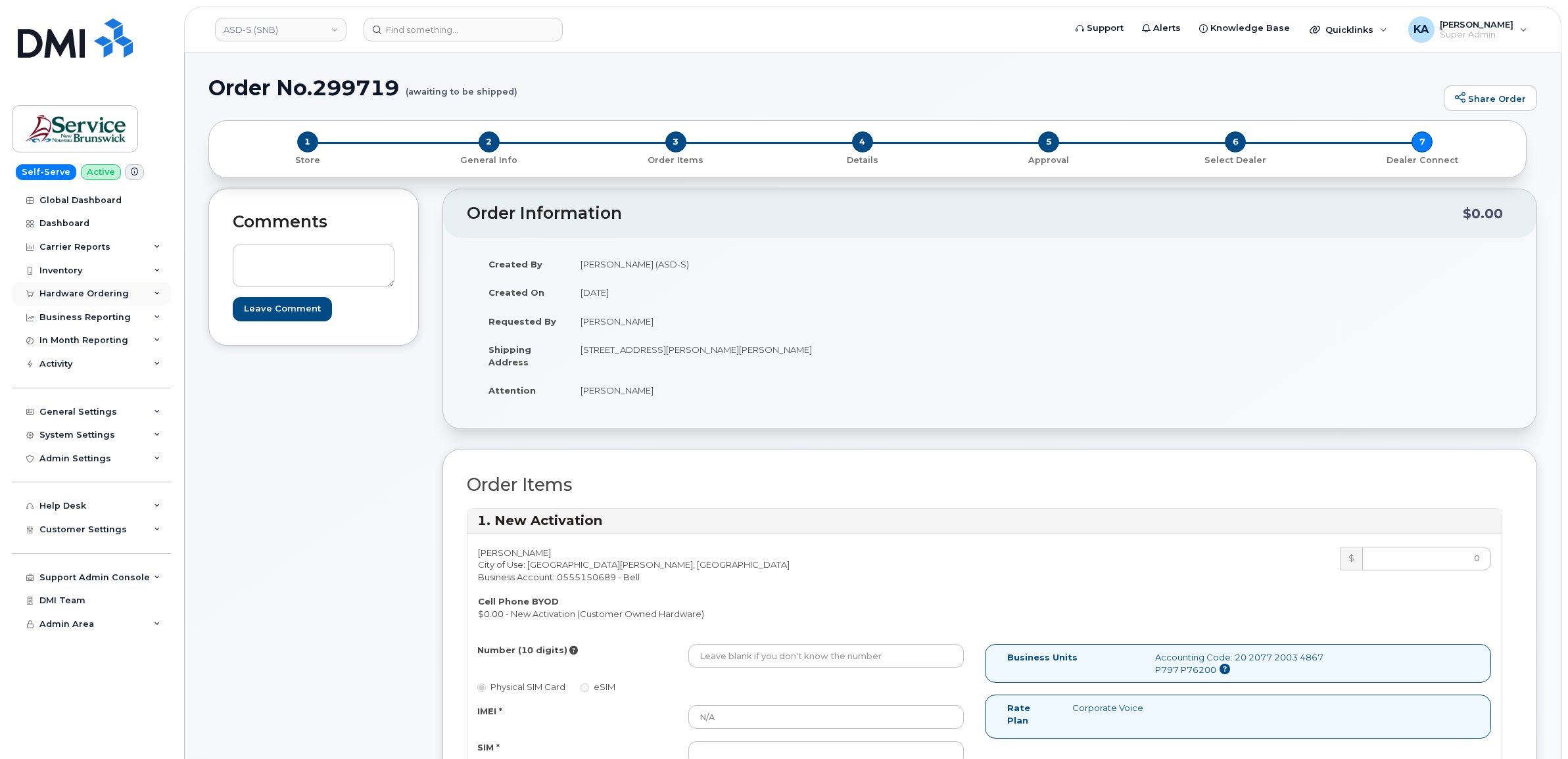
click at [77, 290] on div "Hardware Ordering" at bounding box center [84, 293] width 90 height 11
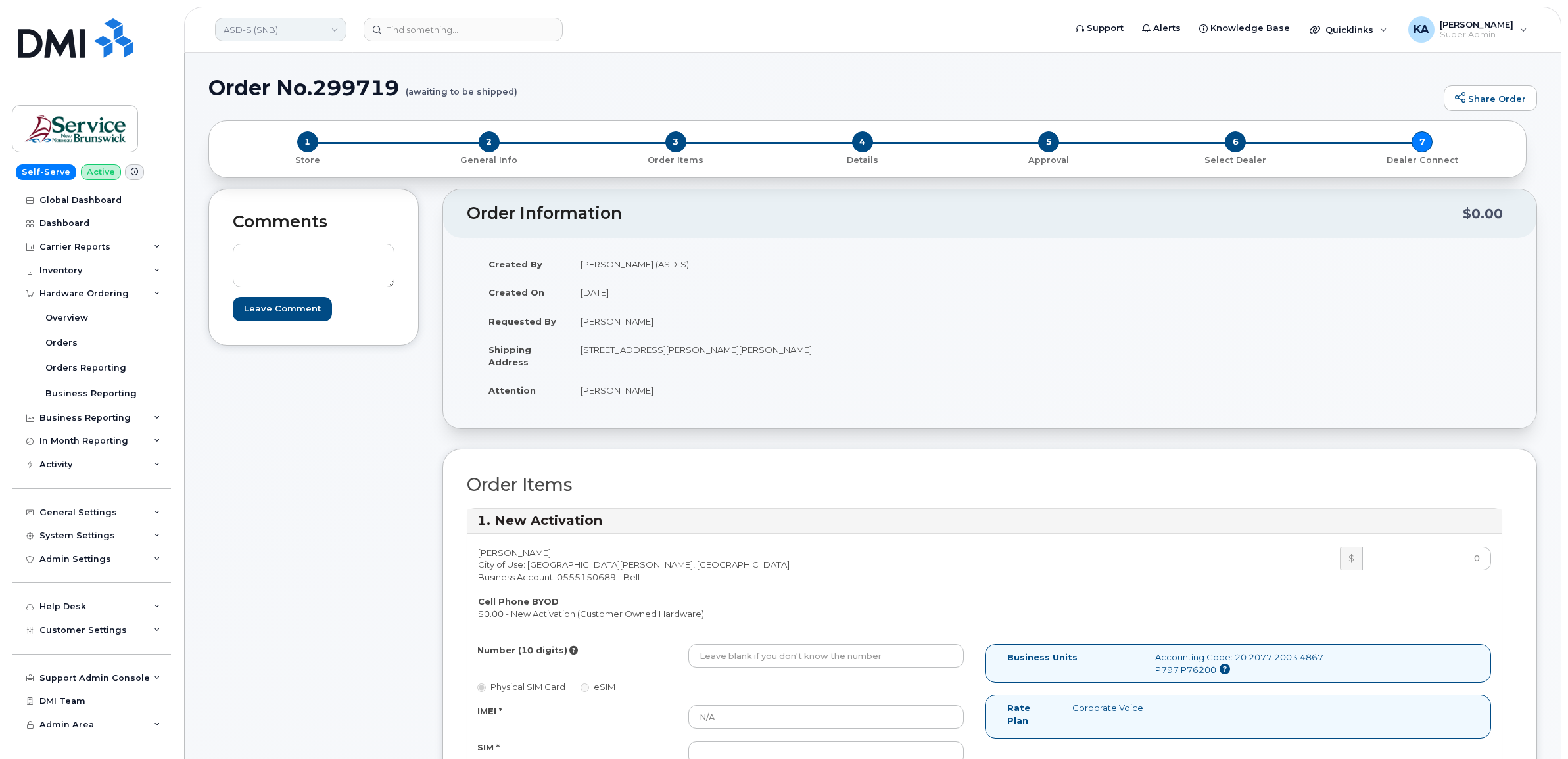
click at [267, 30] on link "ASD-S (SNB)" at bounding box center [281, 29] width 131 height 23
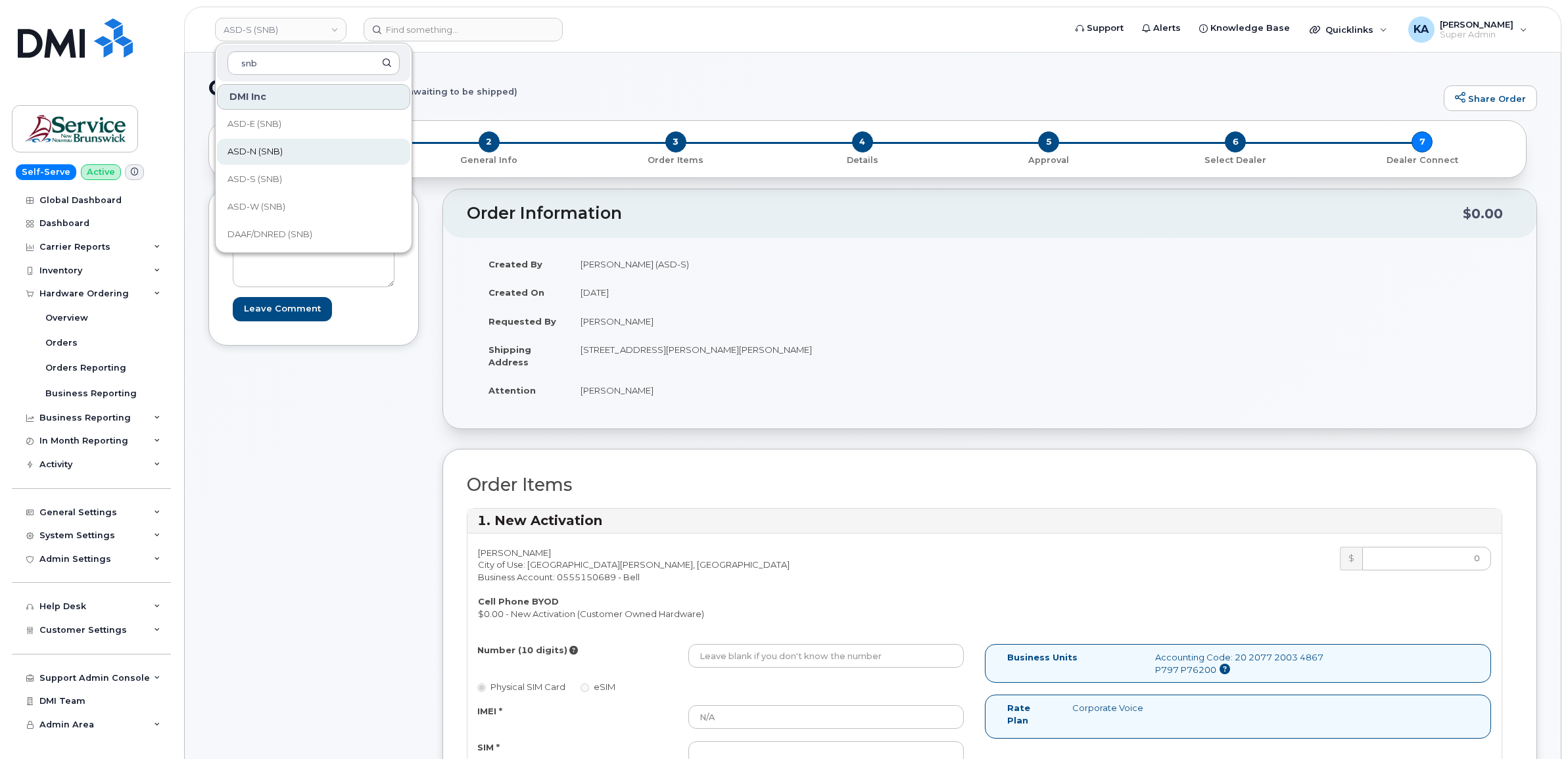
type input "snb"
click at [273, 148] on span "ASD-N (SNB)" at bounding box center [255, 152] width 55 height 13
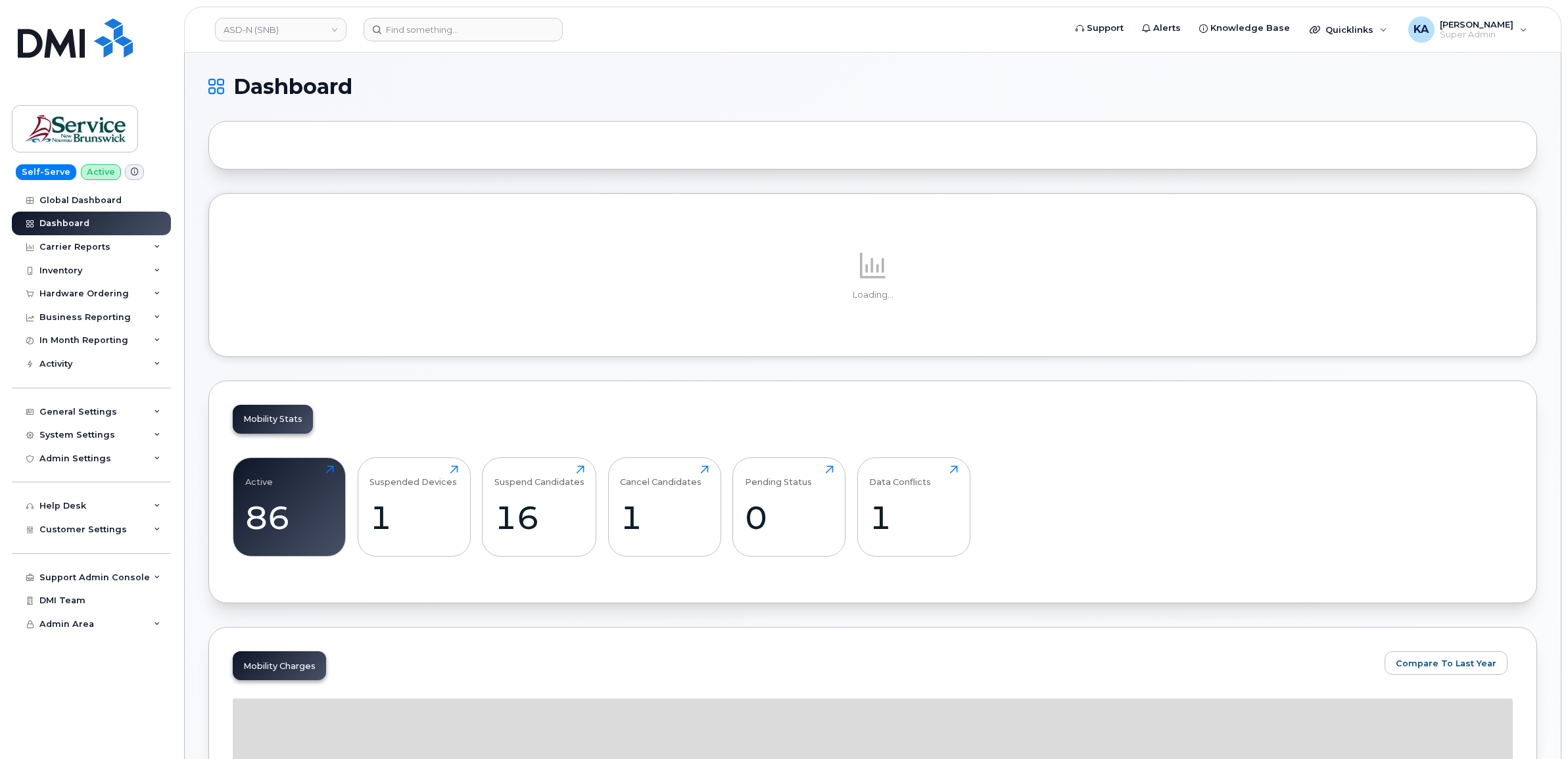
click at [90, 296] on div "Hardware Ordering" at bounding box center [84, 293] width 90 height 11
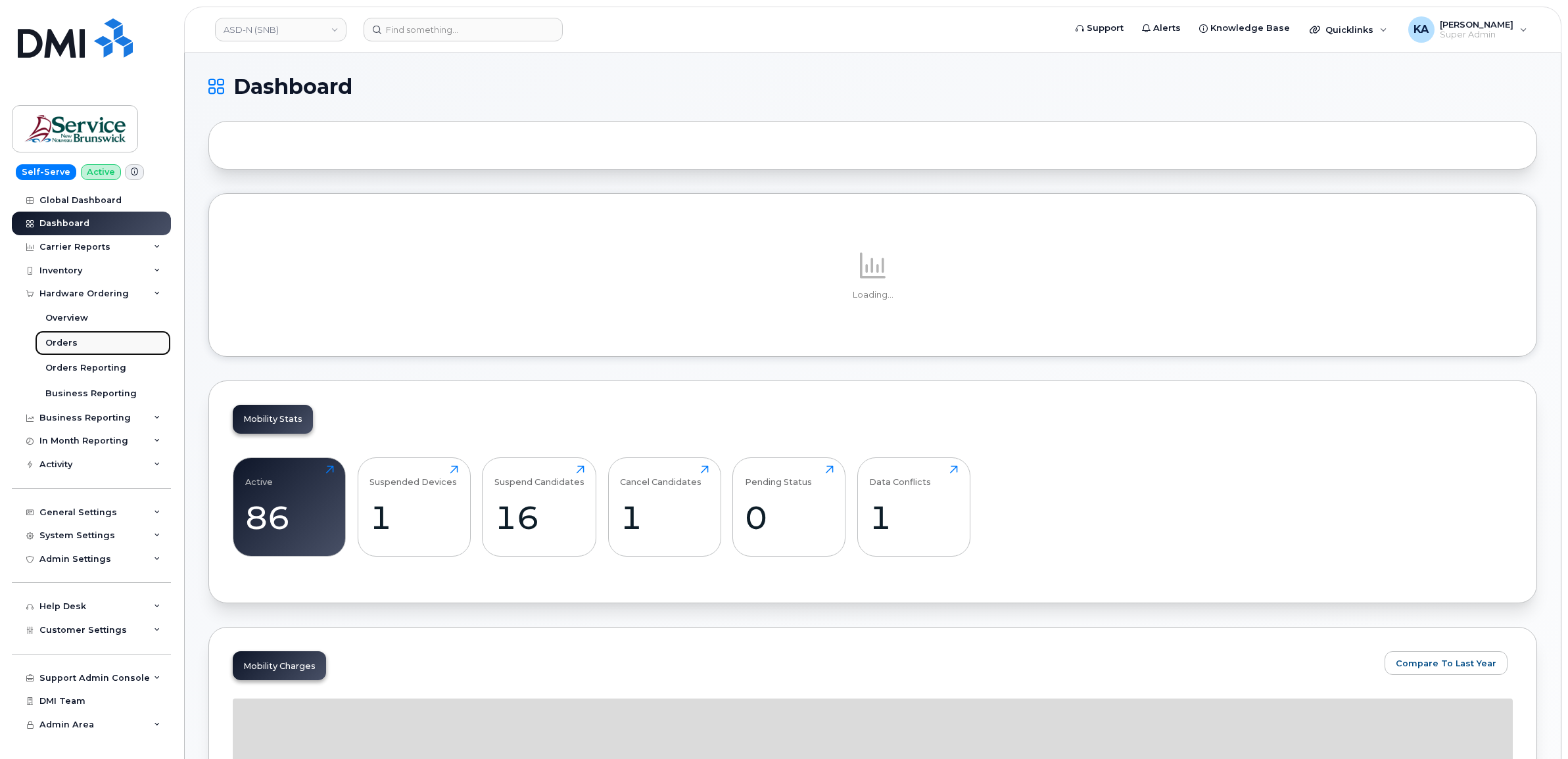
click at [57, 341] on div "Orders" at bounding box center [62, 343] width 32 height 12
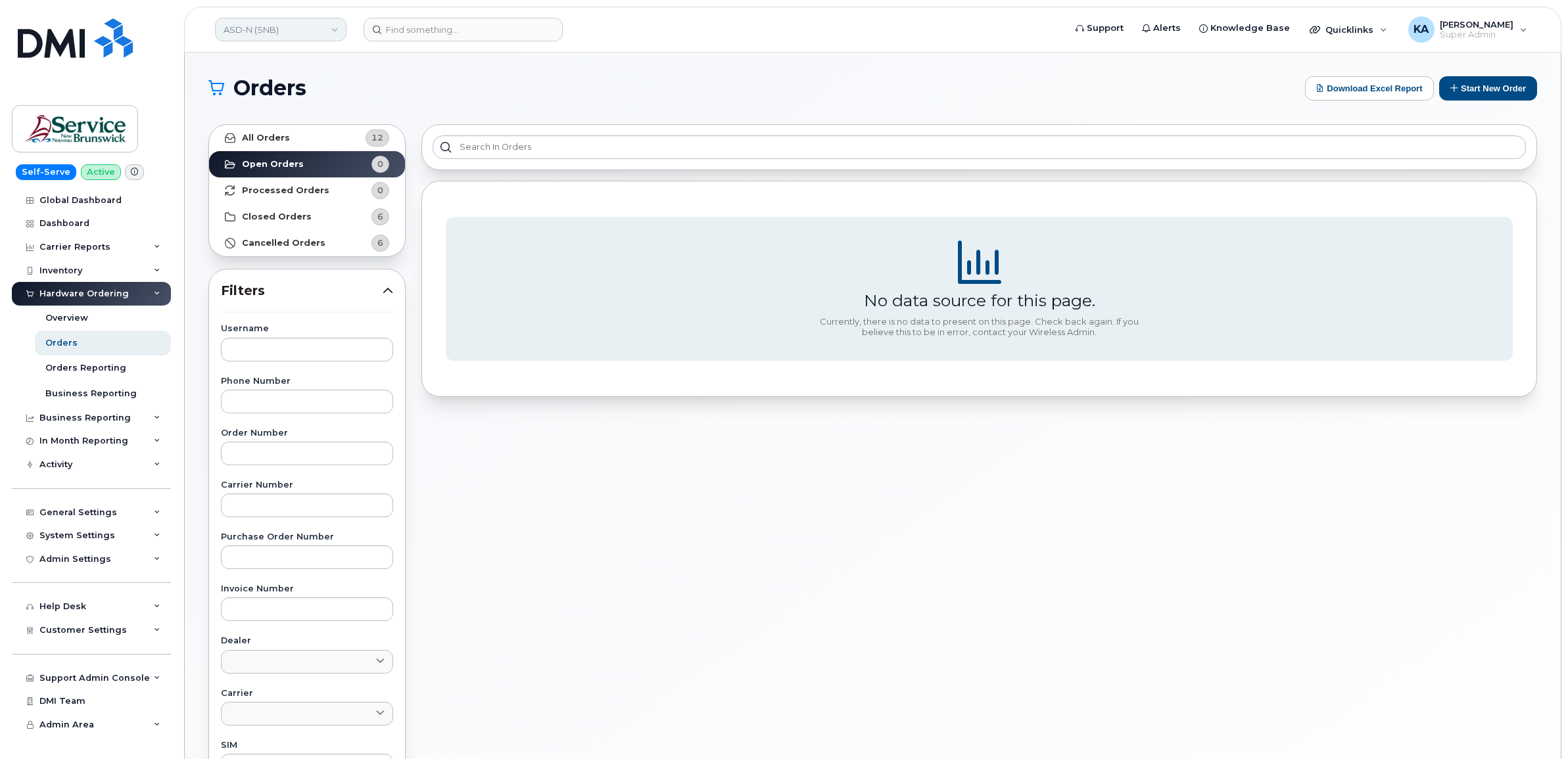
click at [274, 30] on link "ASD-N (SNB)" at bounding box center [281, 29] width 131 height 23
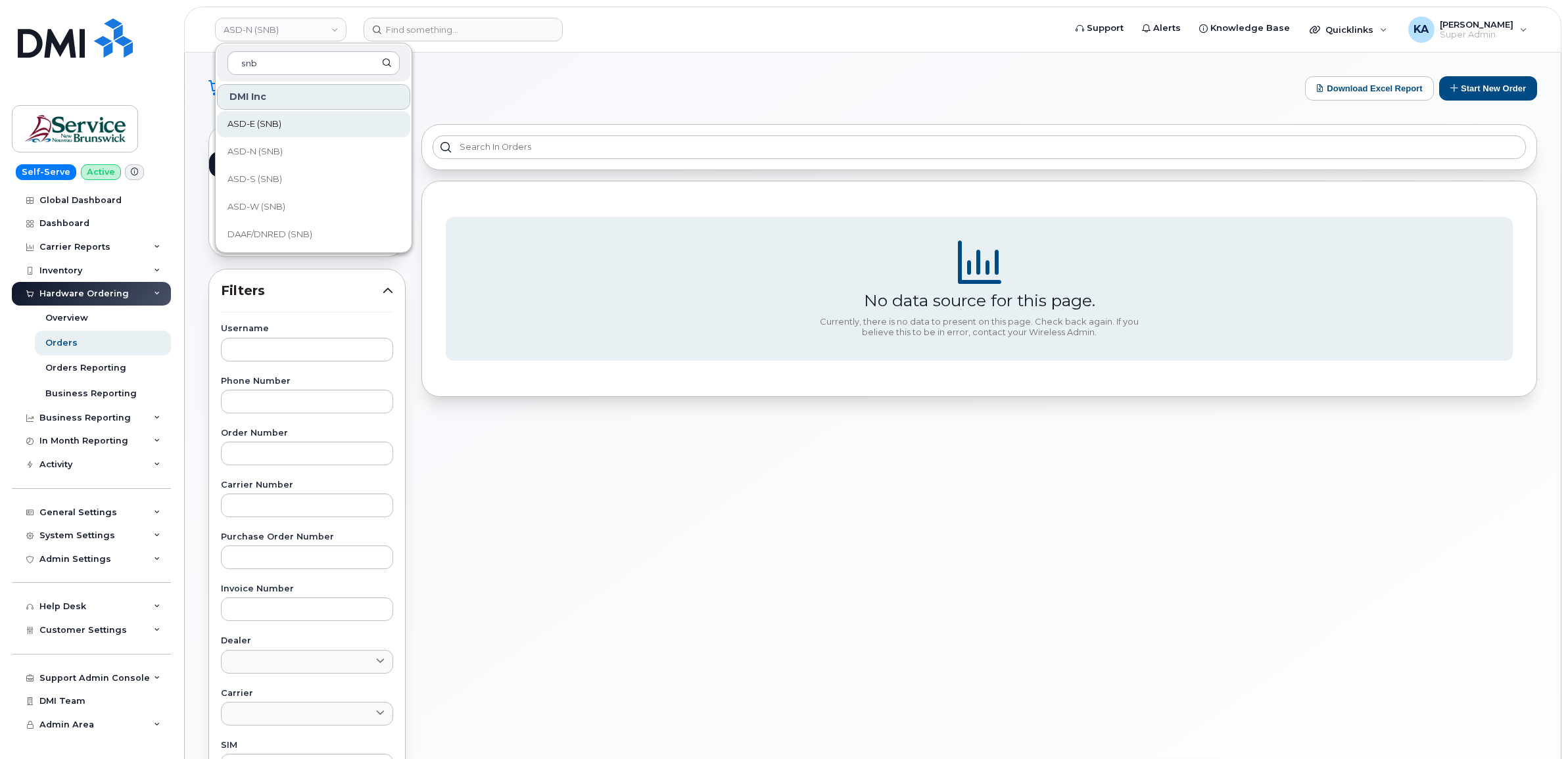
type input "snb"
click at [269, 124] on span "ASD-E (SNB)" at bounding box center [254, 125] width 54 height 13
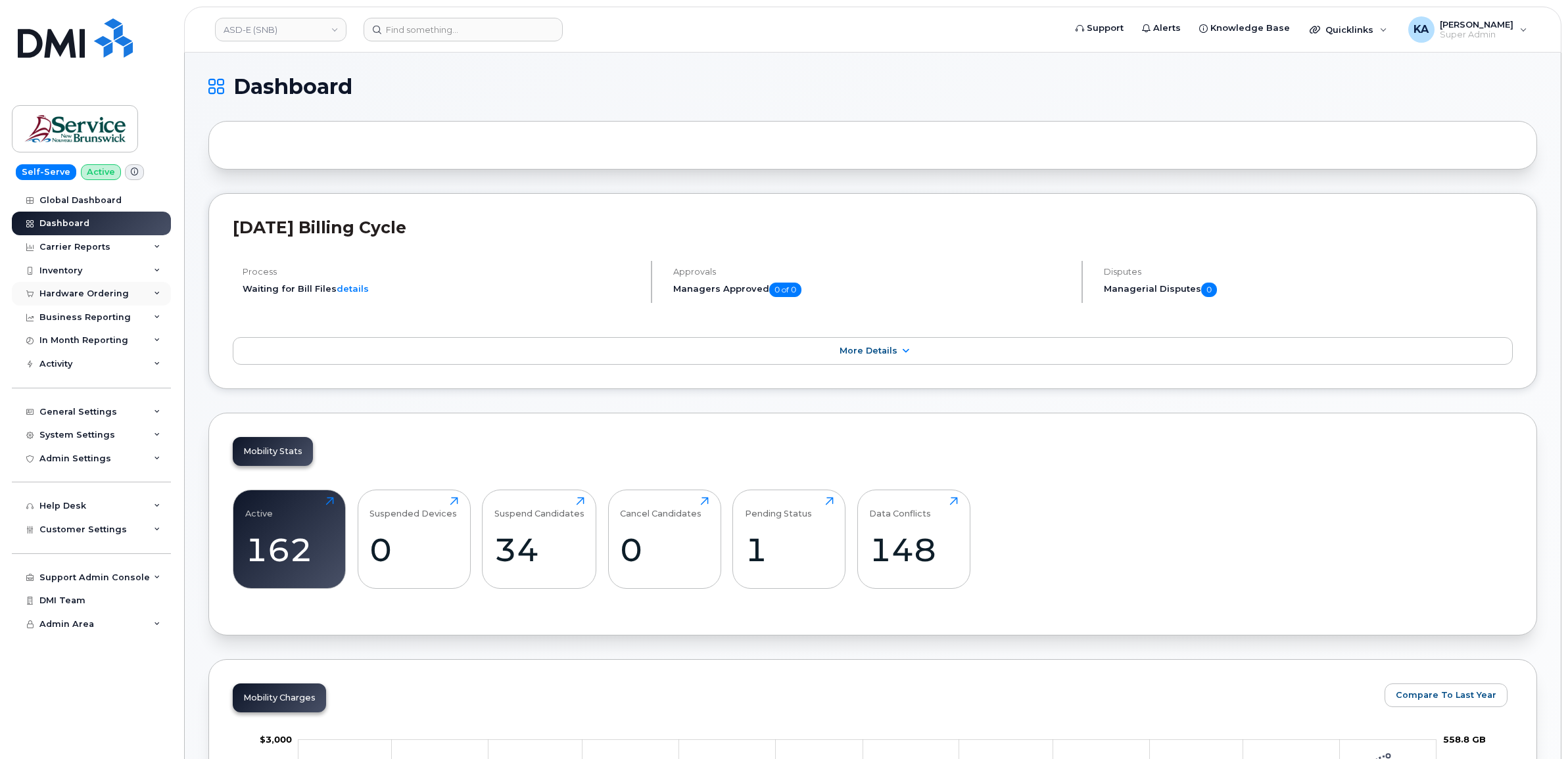
click at [104, 290] on div "Hardware Ordering" at bounding box center [84, 293] width 90 height 11
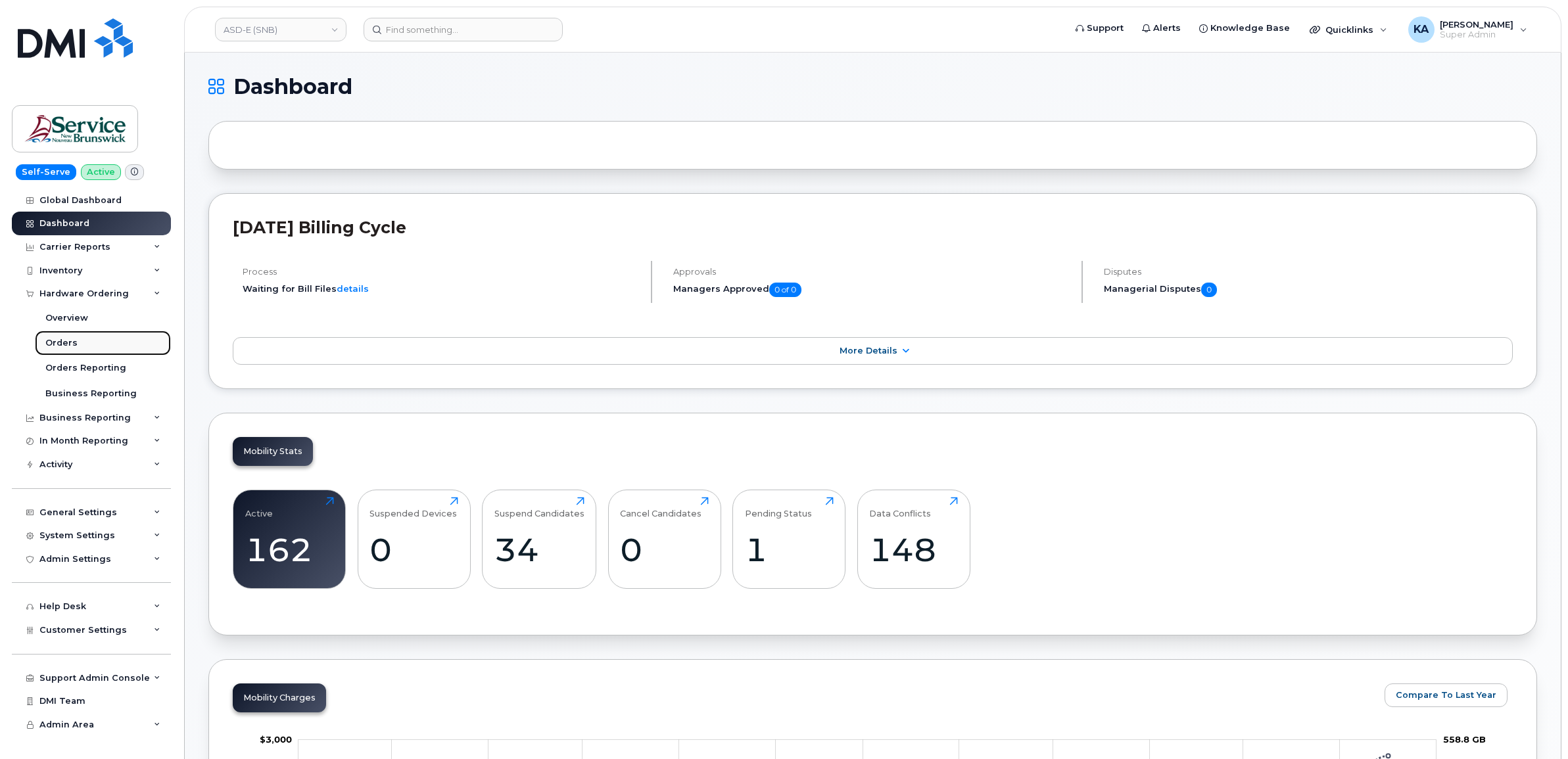
click at [57, 338] on link "Orders" at bounding box center [103, 343] width 136 height 25
